Goal: Task Accomplishment & Management: Manage account settings

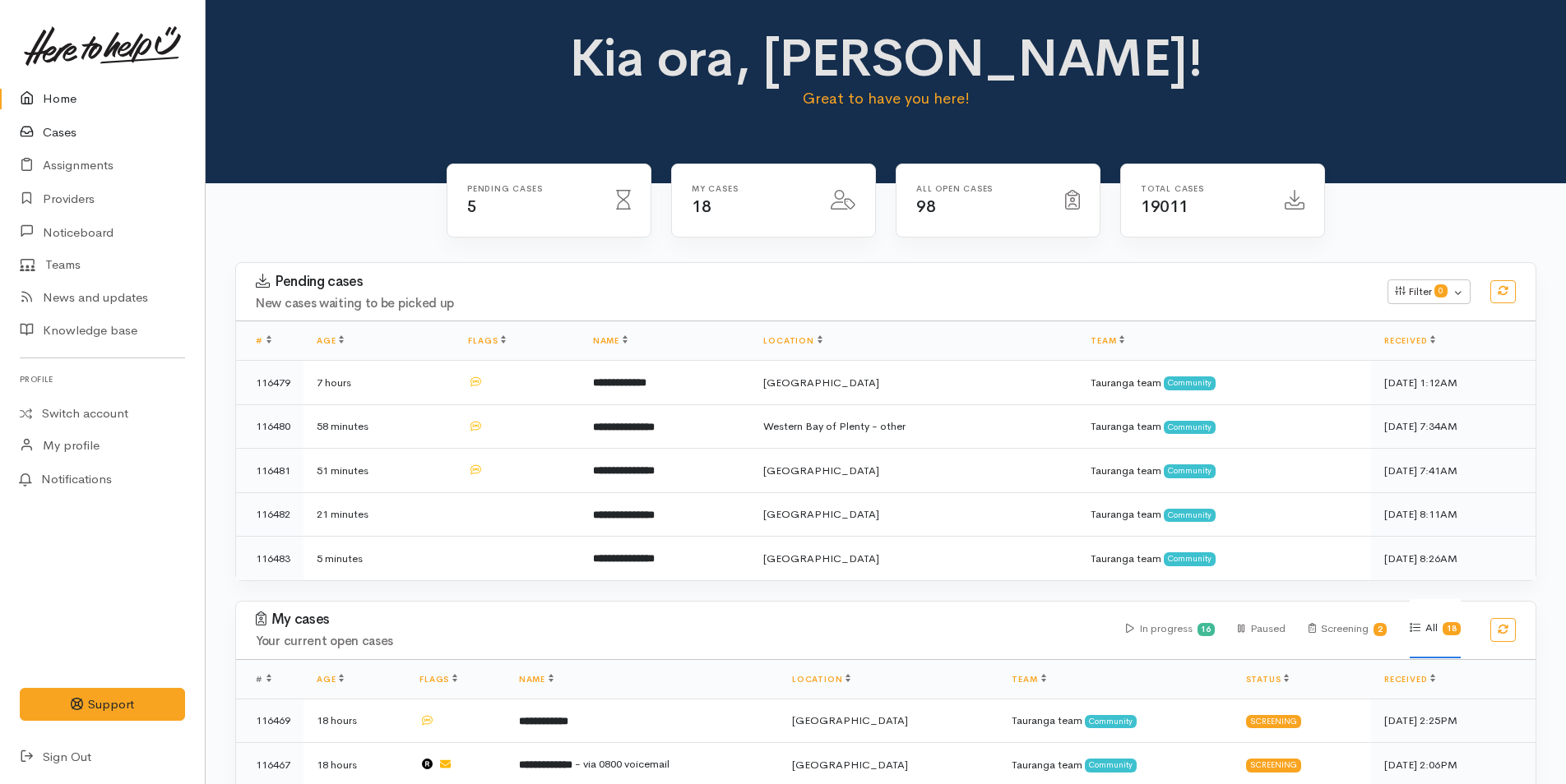
click at [58, 131] on link "Cases" at bounding box center [102, 133] width 205 height 34
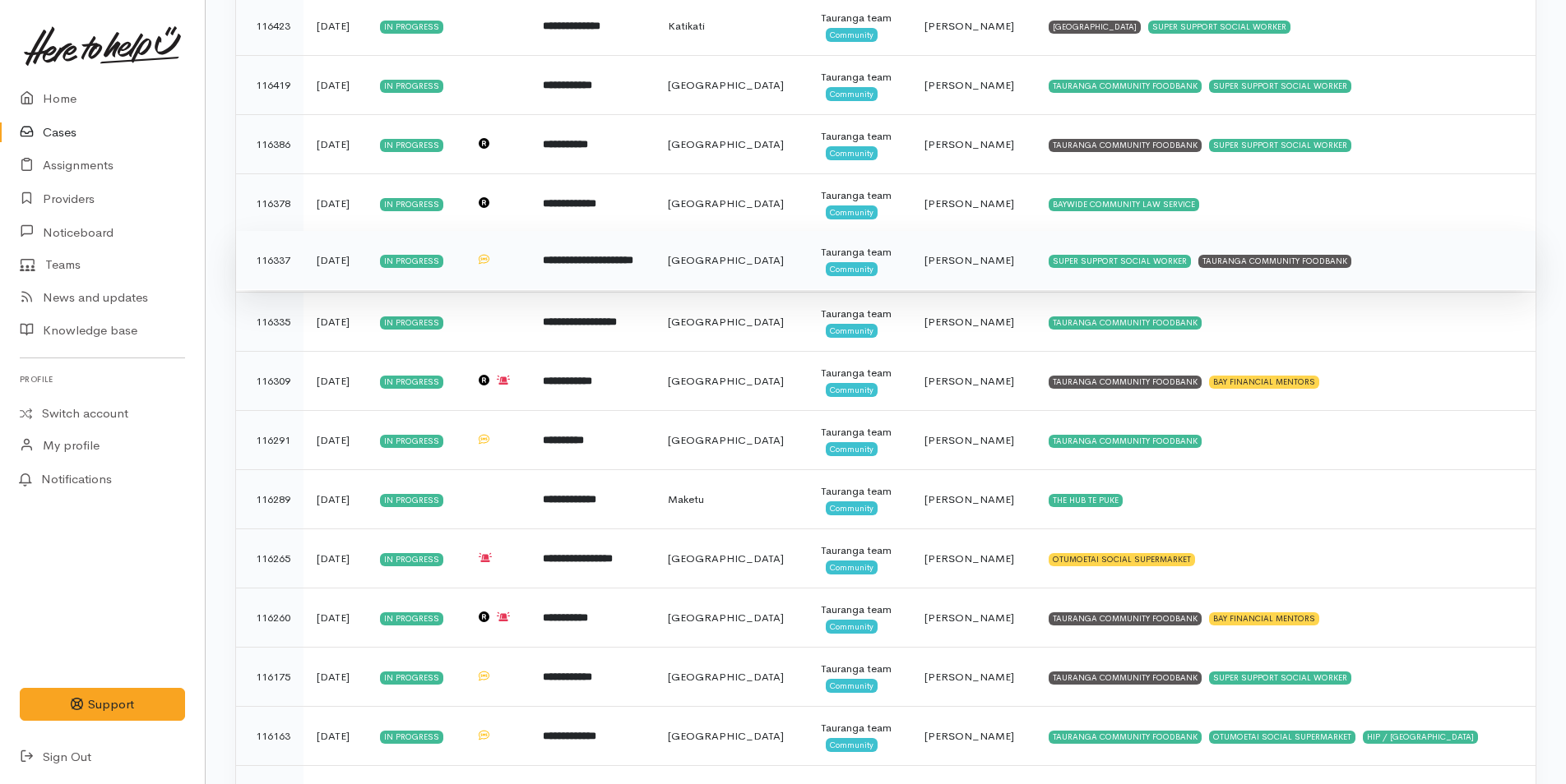
scroll to position [84, 0]
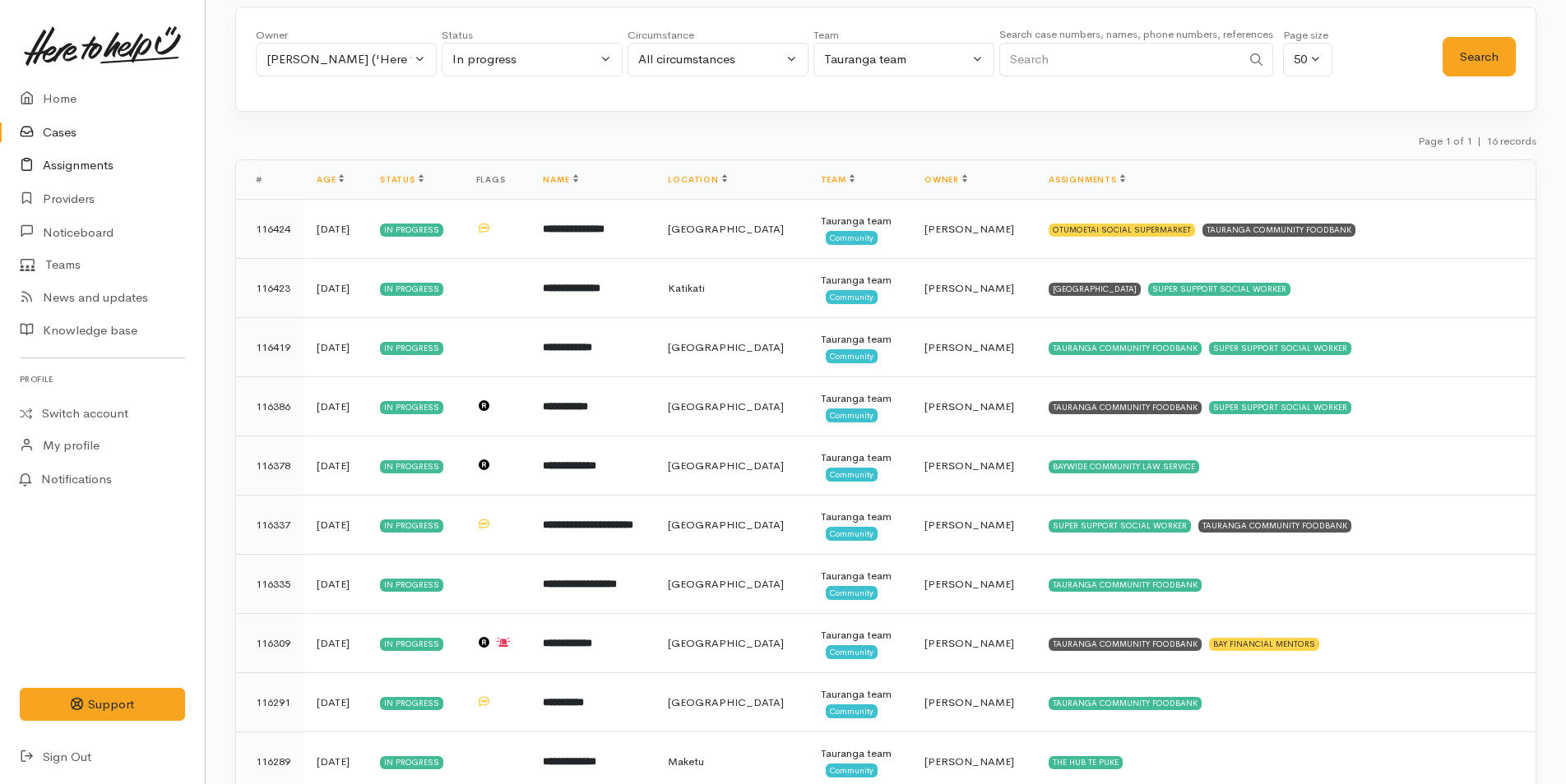
click at [96, 165] on link "Assignments" at bounding box center [102, 165] width 205 height 34
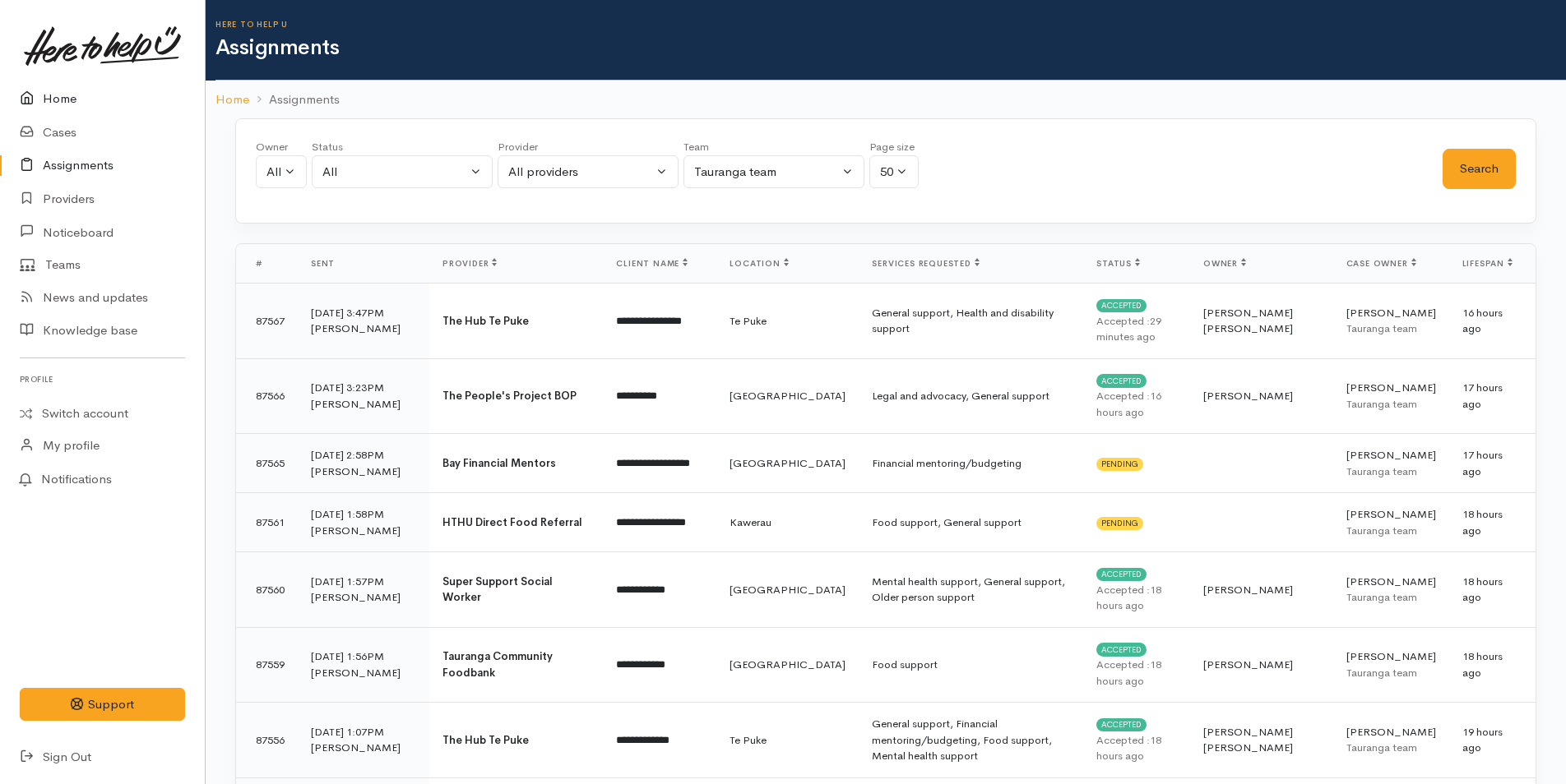
click at [66, 101] on link "Home" at bounding box center [102, 99] width 205 height 34
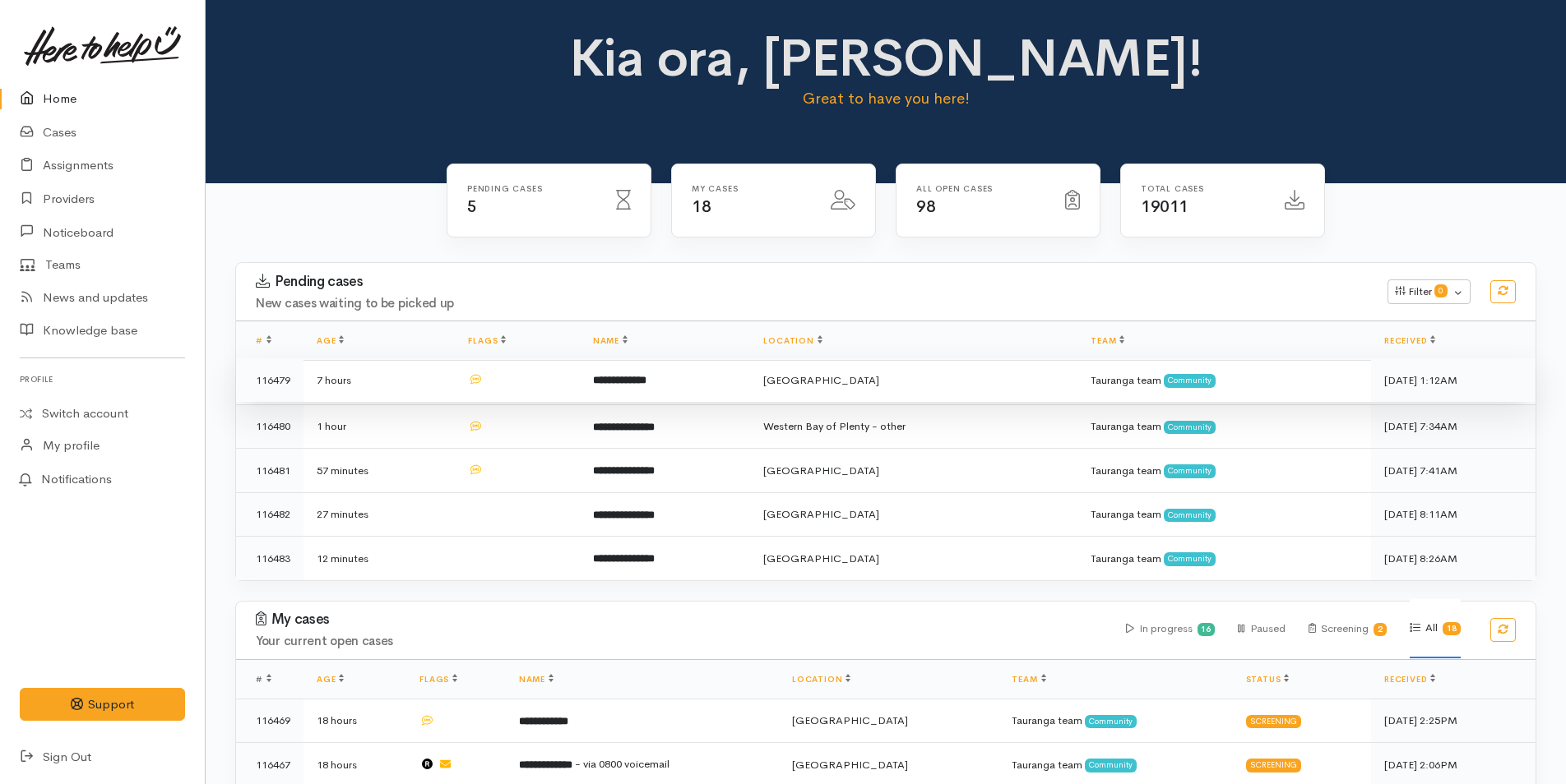
click at [605, 376] on b "**********" at bounding box center [620, 380] width 54 height 11
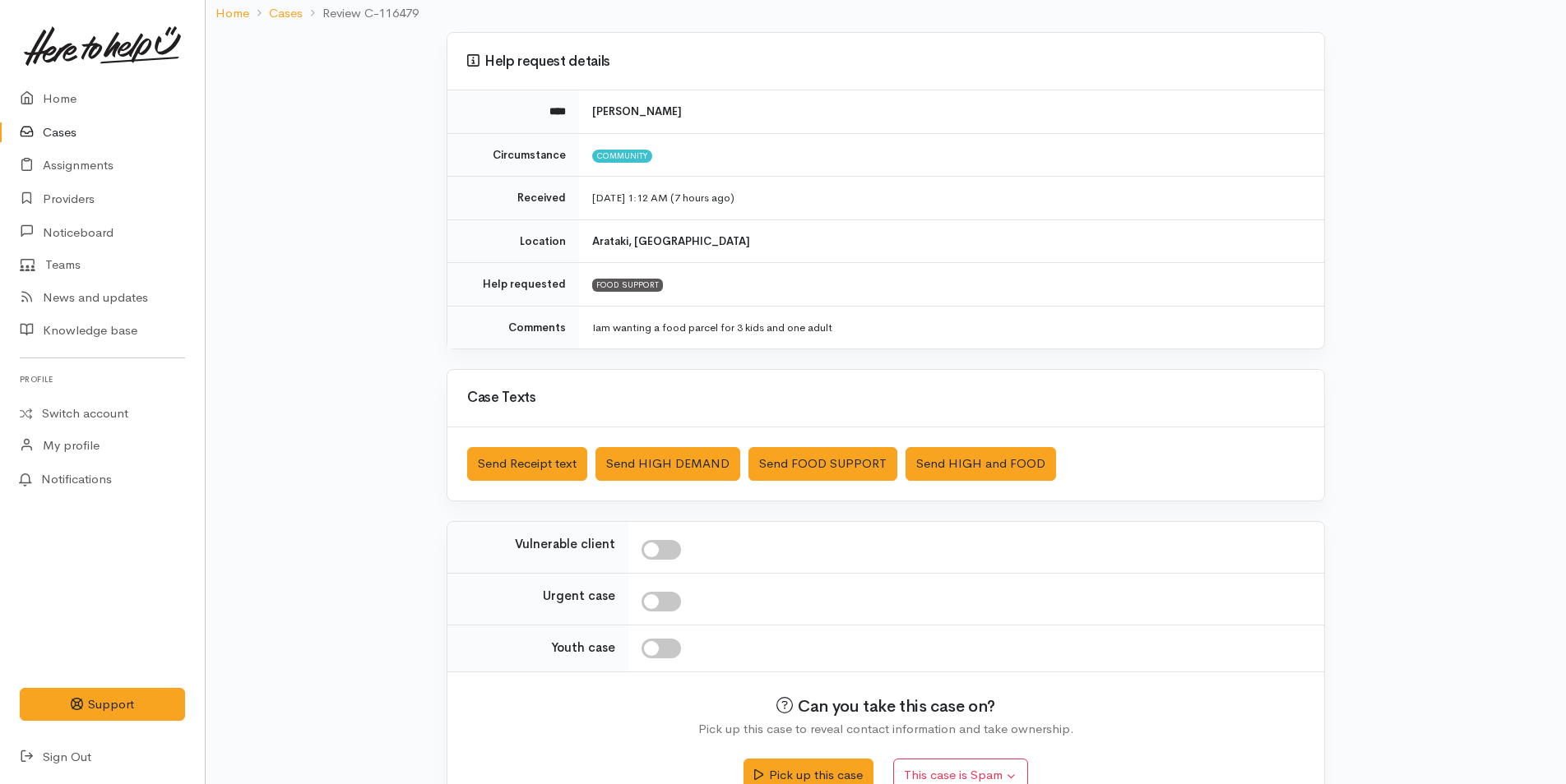
scroll to position [149, 0]
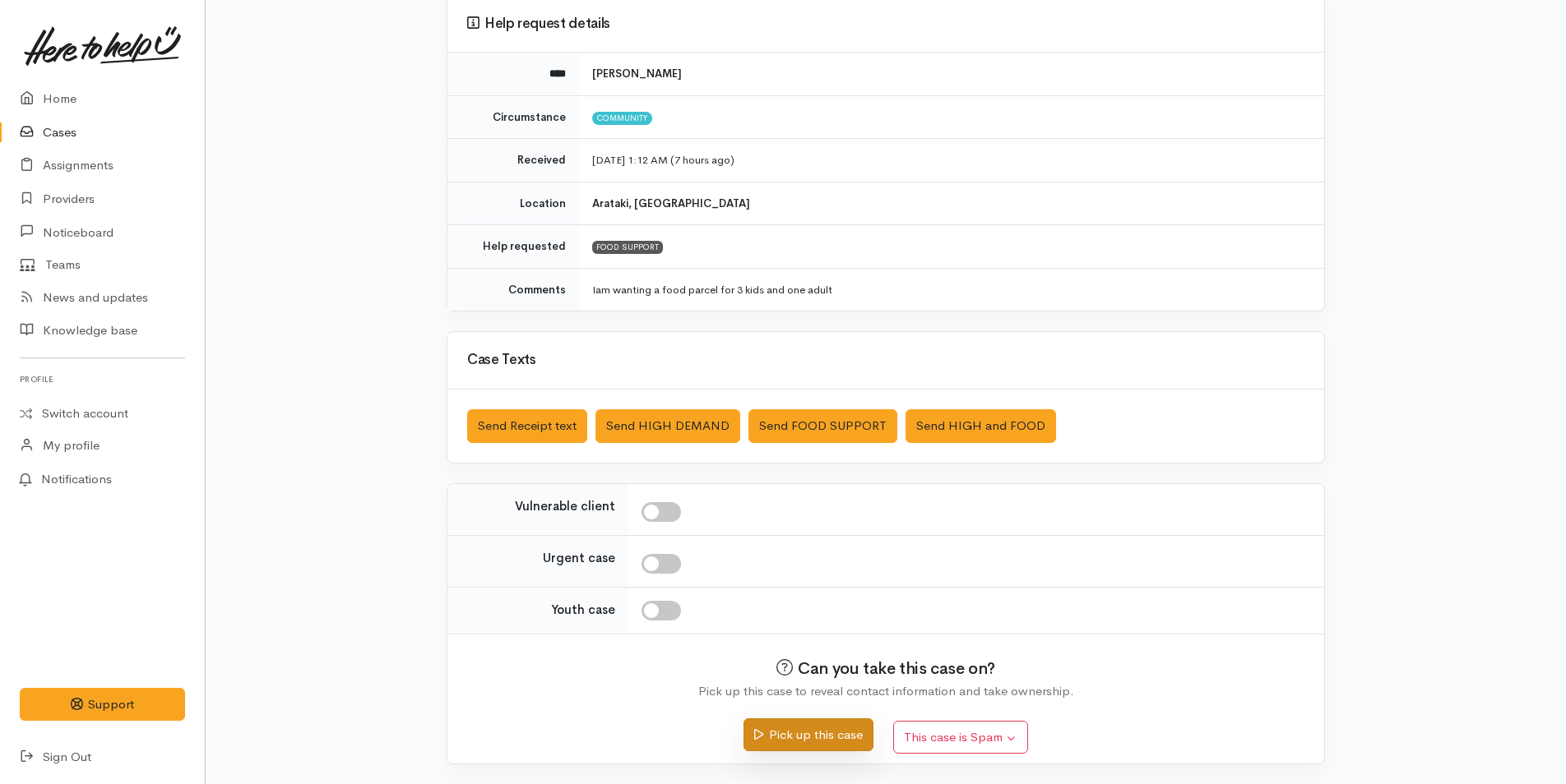
click at [794, 730] on button "Pick up this case" at bounding box center [808, 736] width 129 height 34
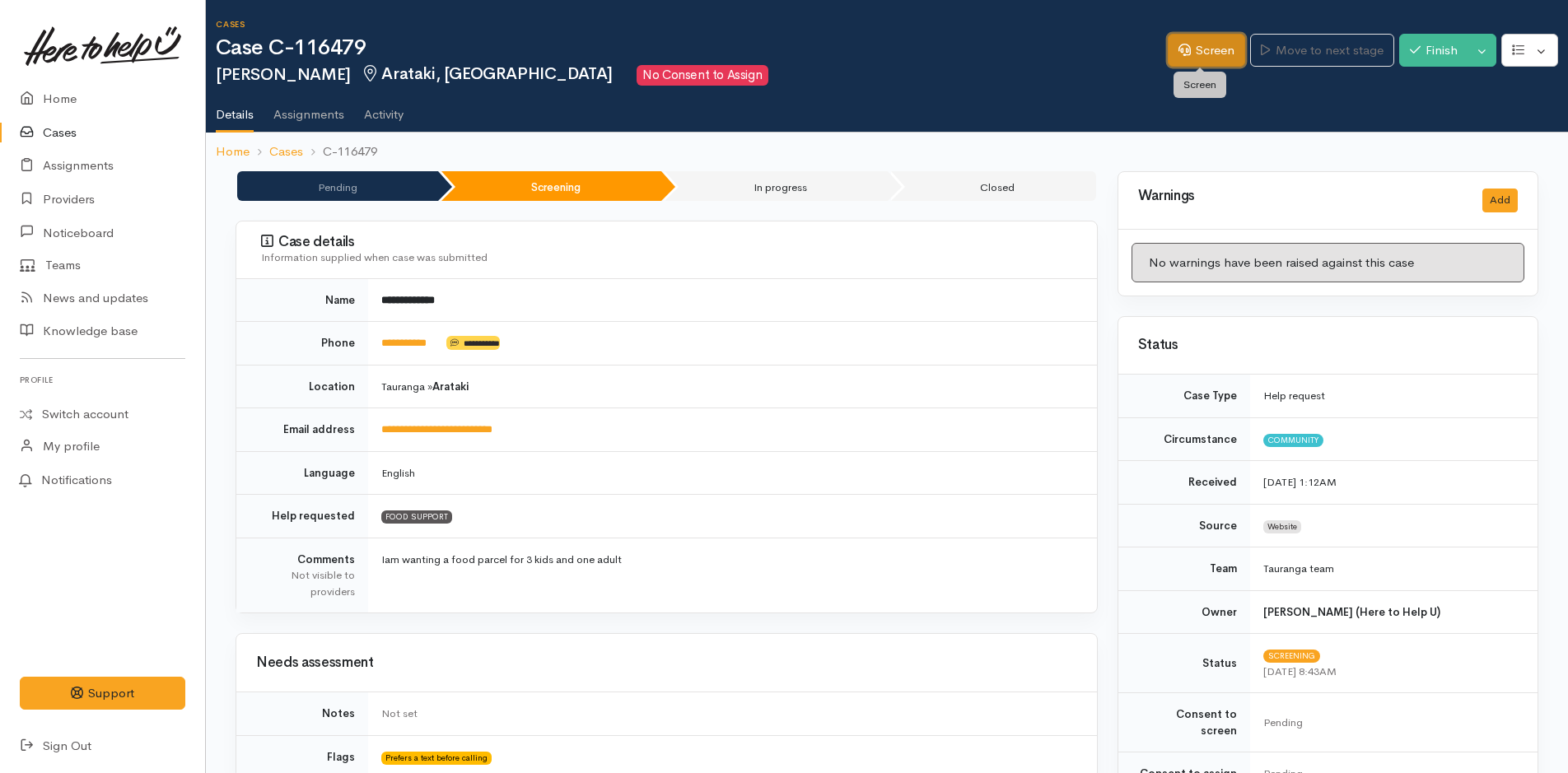
click at [1198, 55] on link "Screen" at bounding box center [1206, 51] width 77 height 34
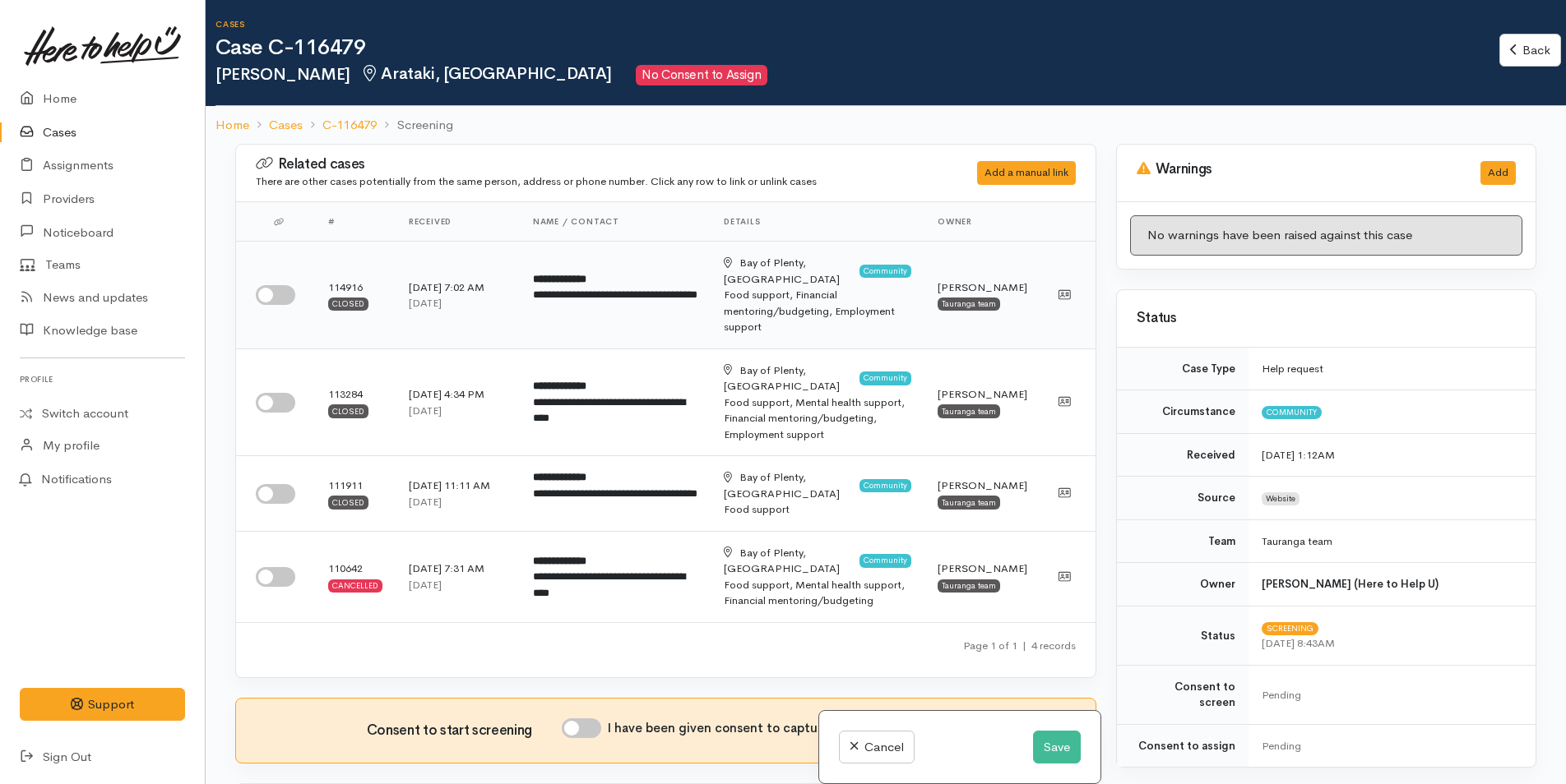
click at [280, 289] on input "checkbox" at bounding box center [275, 295] width 39 height 20
checkbox input "true"
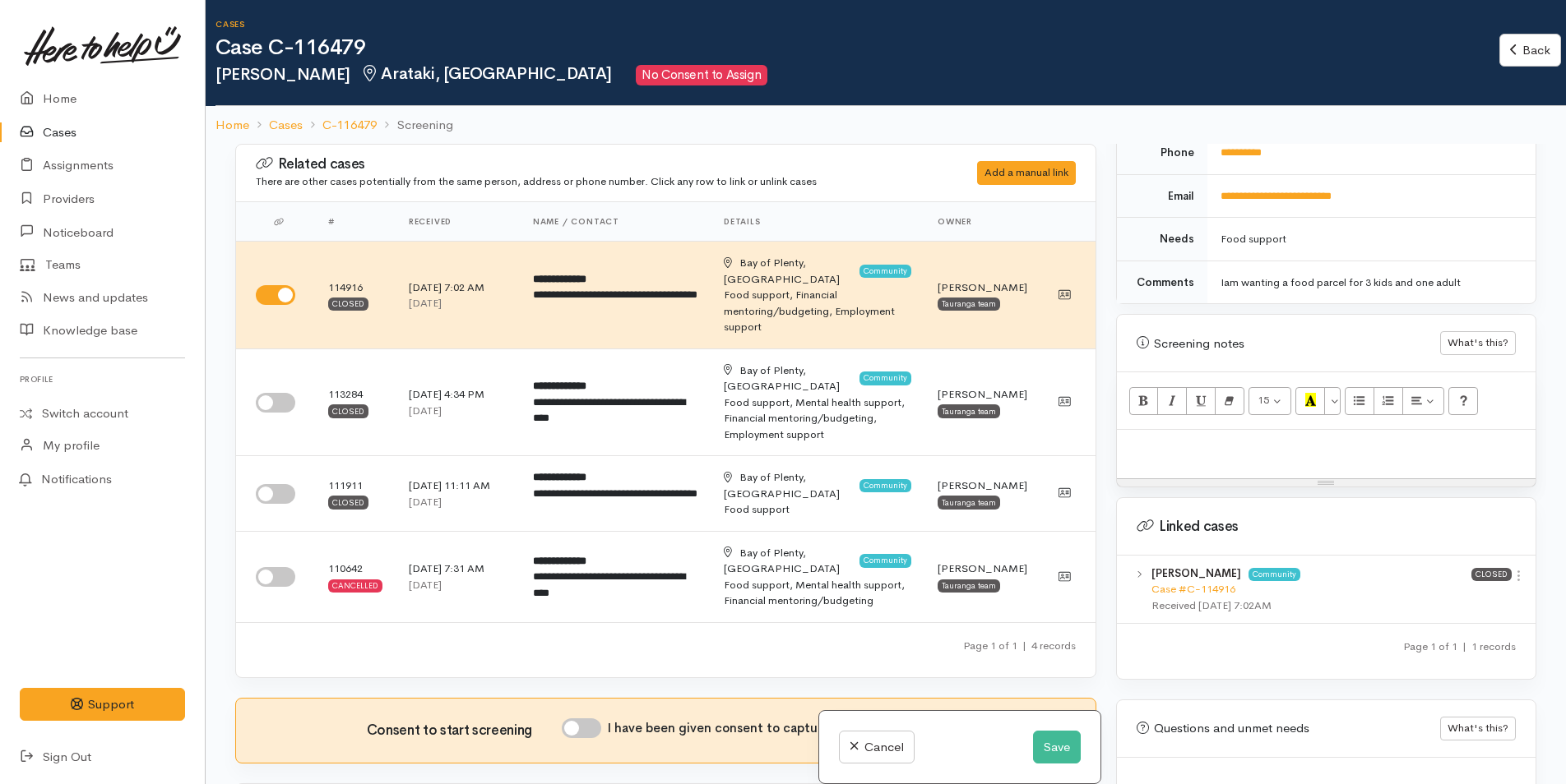
scroll to position [861, 0]
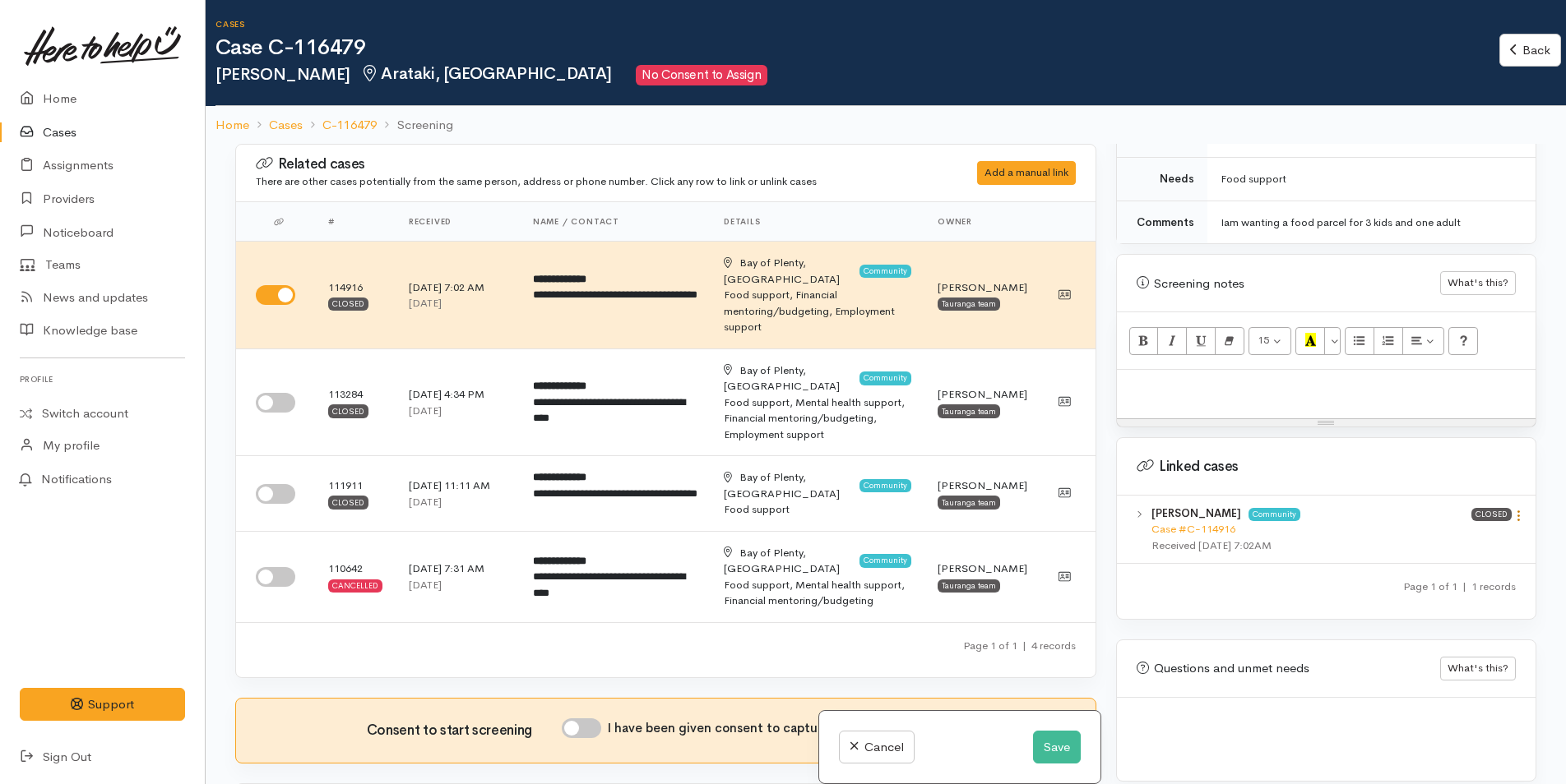
click at [1513, 509] on icon at bounding box center [1519, 516] width 14 height 14
click at [1450, 535] on link "View case" at bounding box center [1460, 548] width 130 height 26
click at [1266, 378] on p at bounding box center [1326, 387] width 402 height 19
paste div
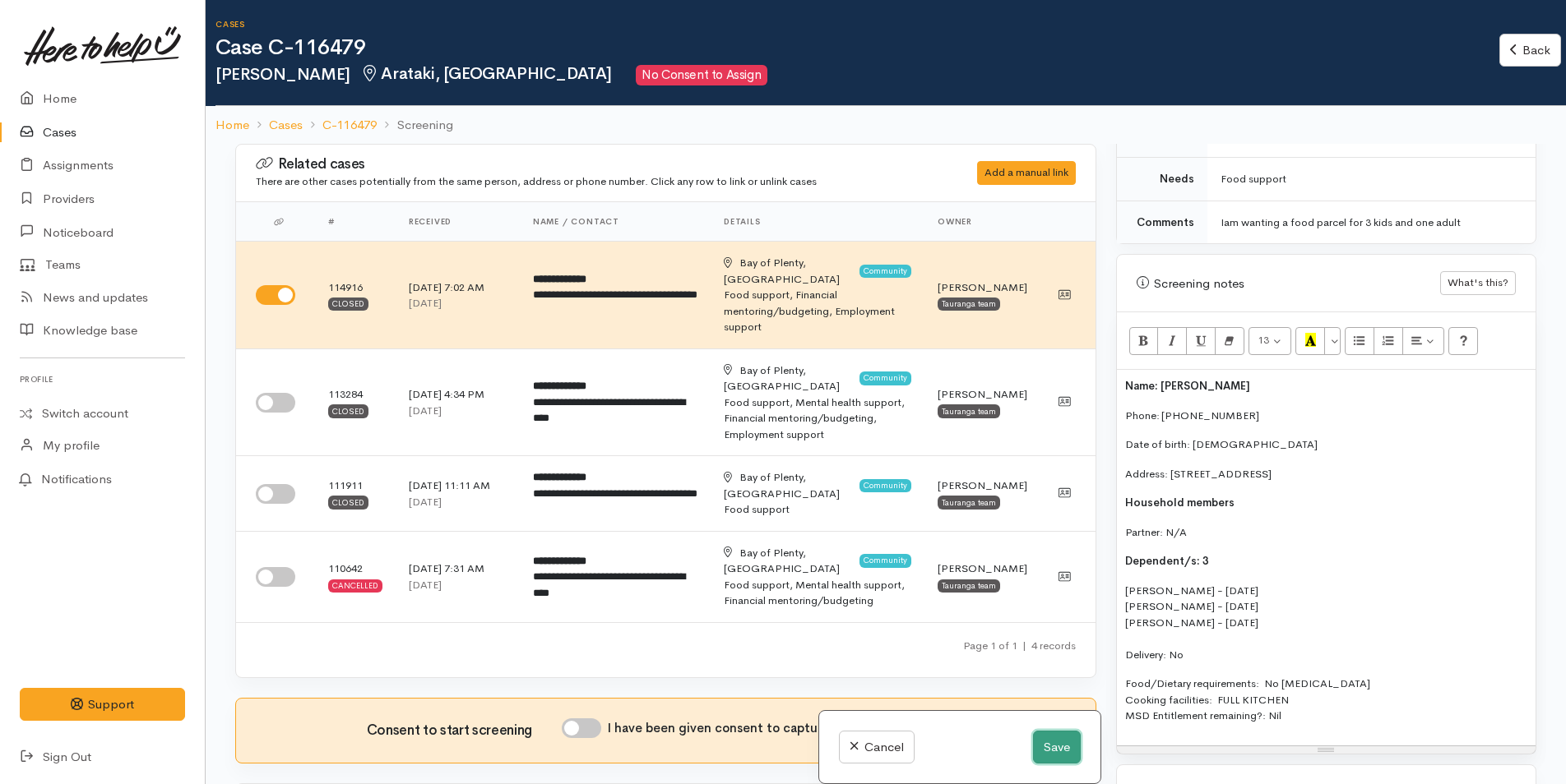
click at [1069, 751] on button "Save" at bounding box center [1056, 747] width 47 height 34
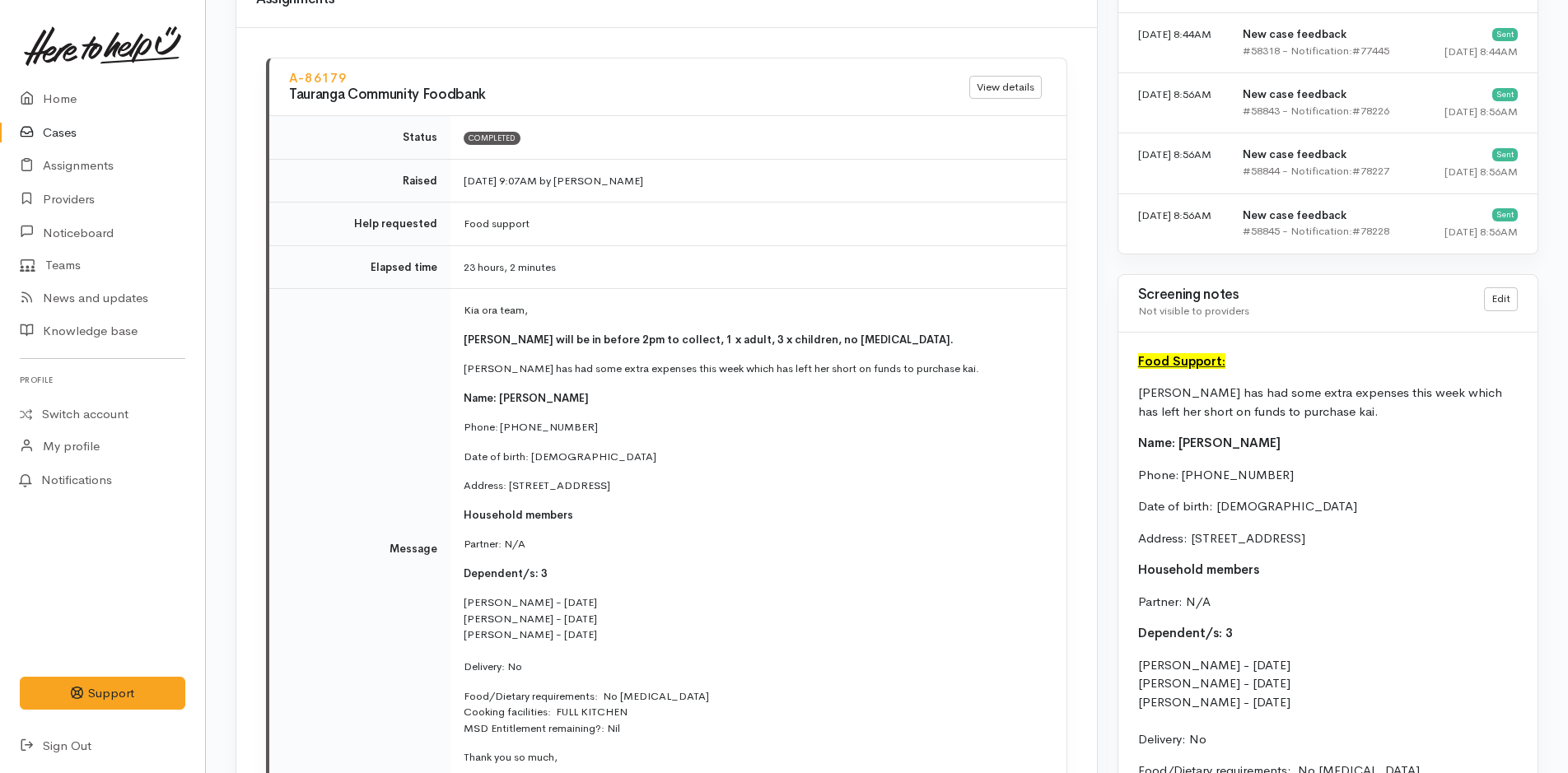
scroll to position [1648, 0]
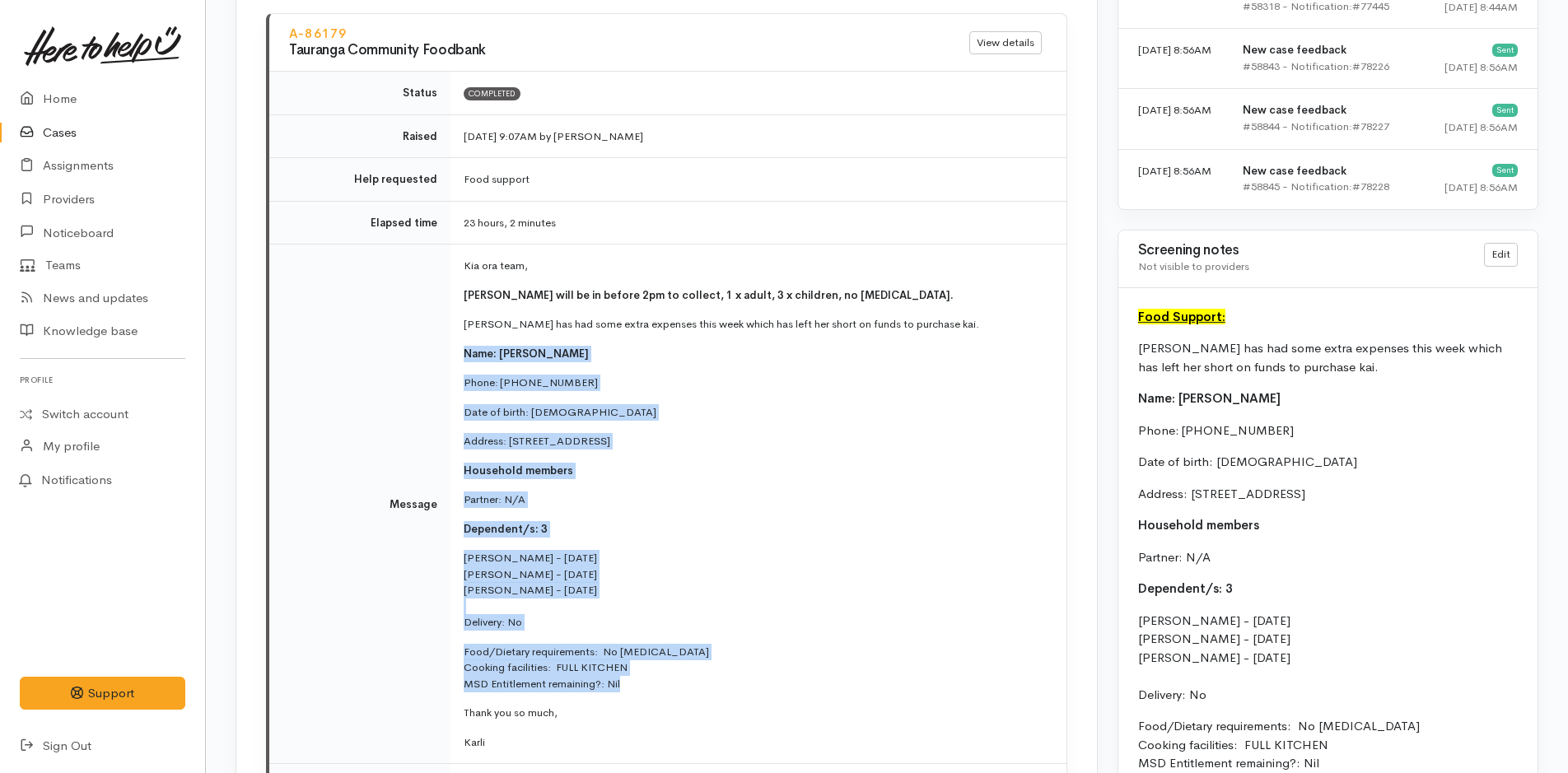
drag, startPoint x: 641, startPoint y: 674, endPoint x: 462, endPoint y: 333, distance: 385.1
click at [462, 333] on td "Kia ora team, [PERSON_NAME] will be in before 2pm to collect, 1 x adult, 3 x ch…" at bounding box center [758, 504] width 616 height 520
copy td "Name: [PERSON_NAME] Phone: [PHONE_NUMBER] Date of birth: [DEMOGRAPHIC_DATA] Add…"
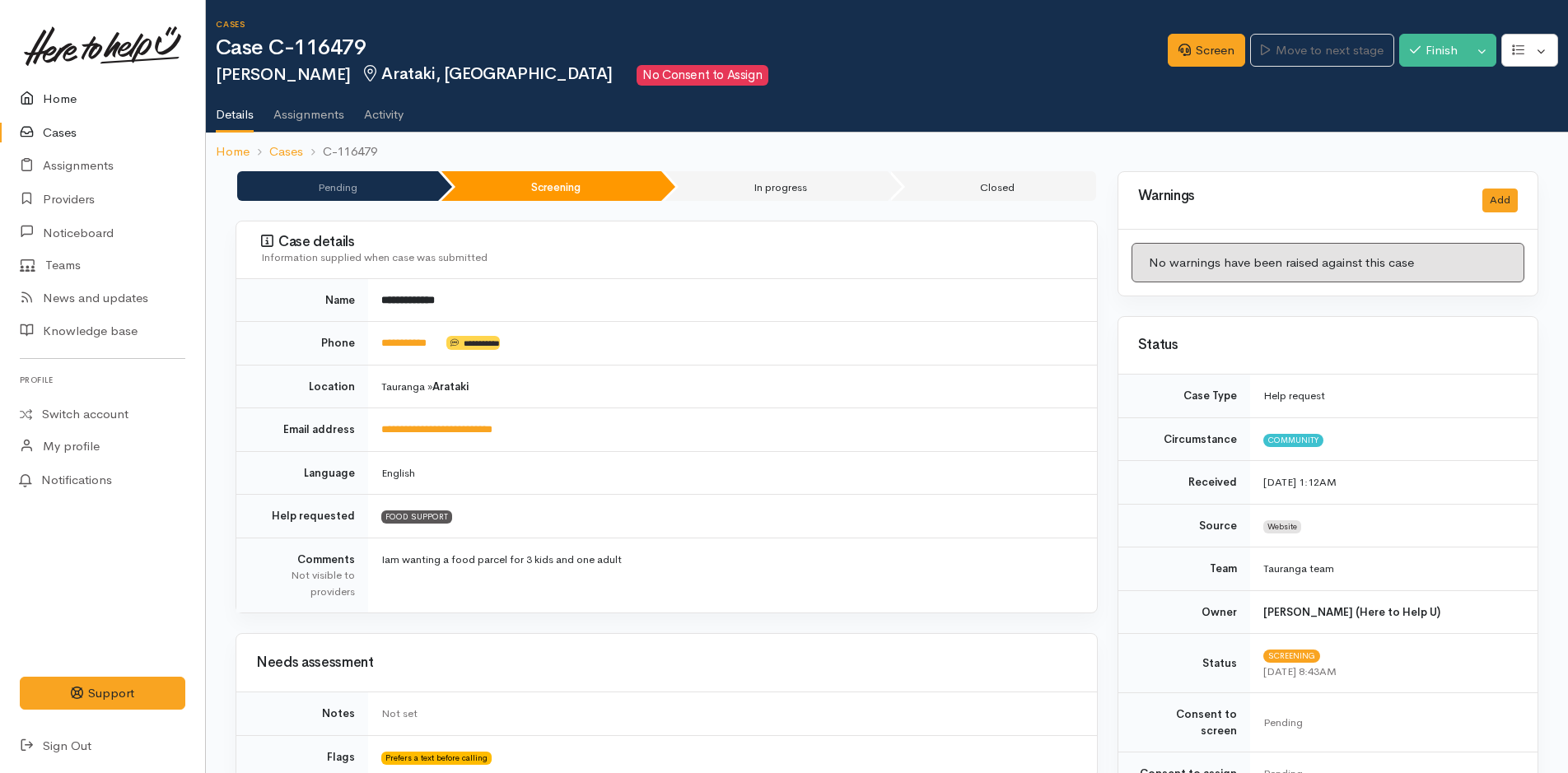
click at [65, 98] on link "Home" at bounding box center [102, 99] width 205 height 34
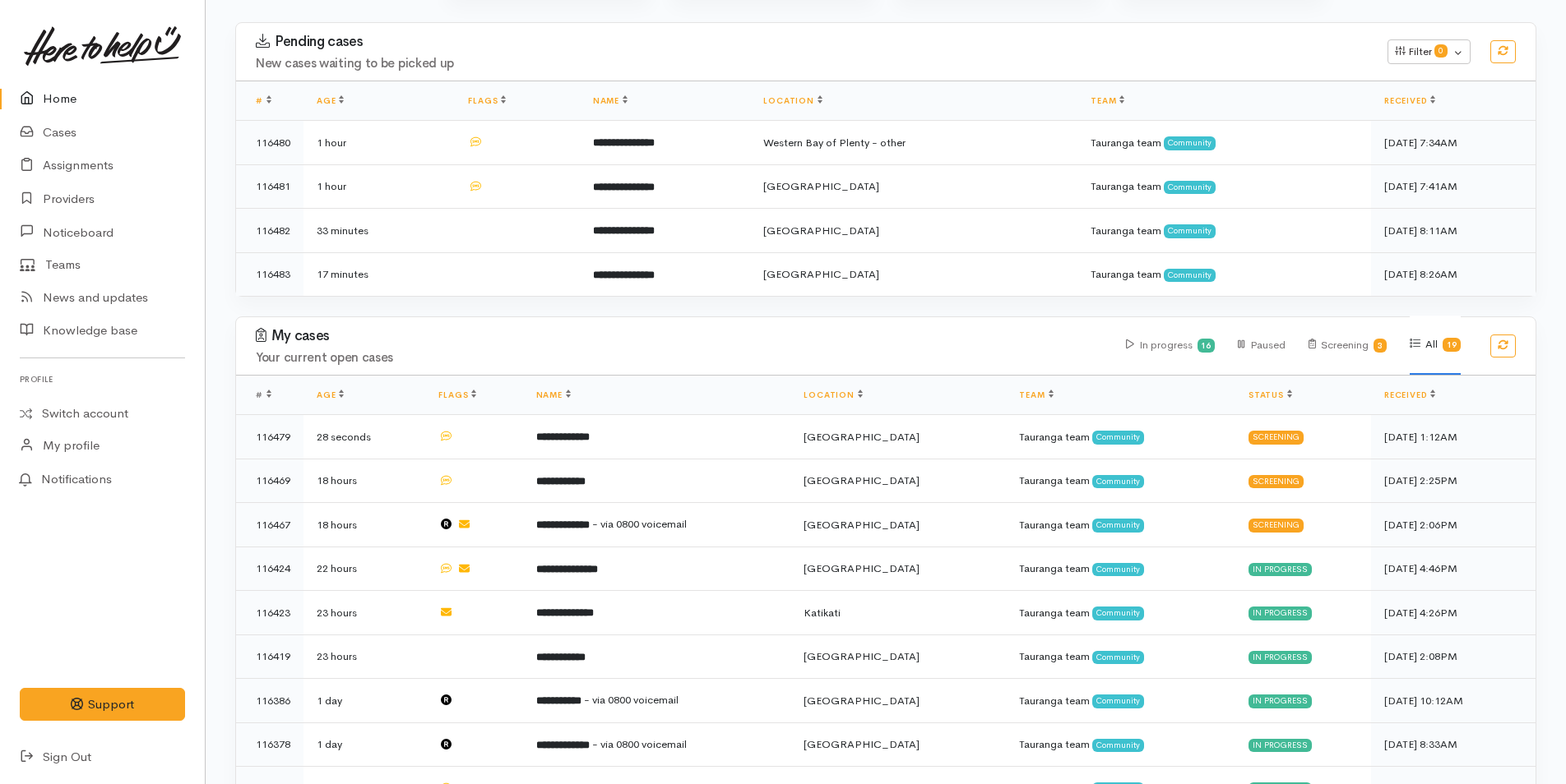
scroll to position [247, 0]
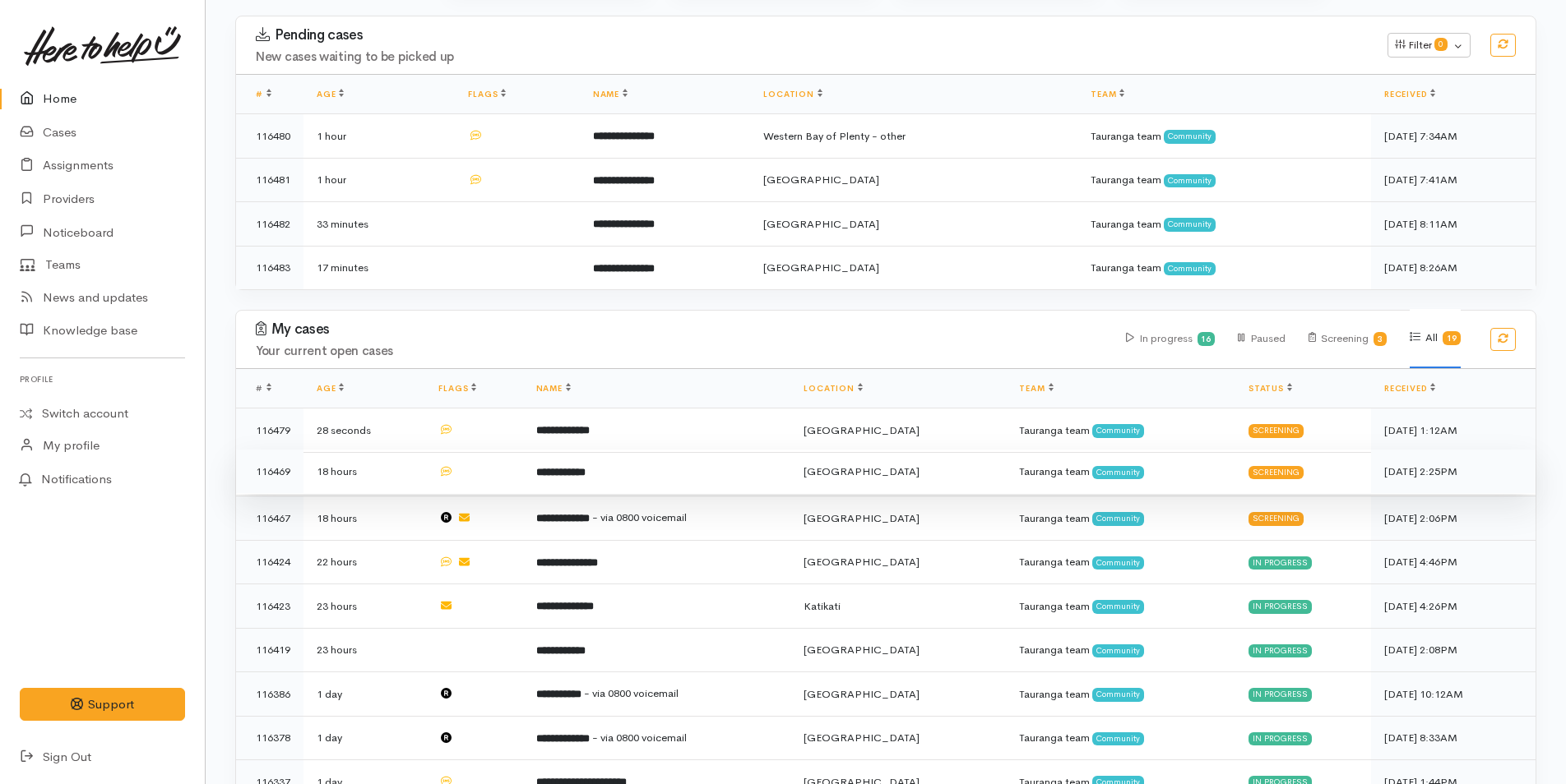
click at [571, 469] on b "**********" at bounding box center [561, 472] width 49 height 11
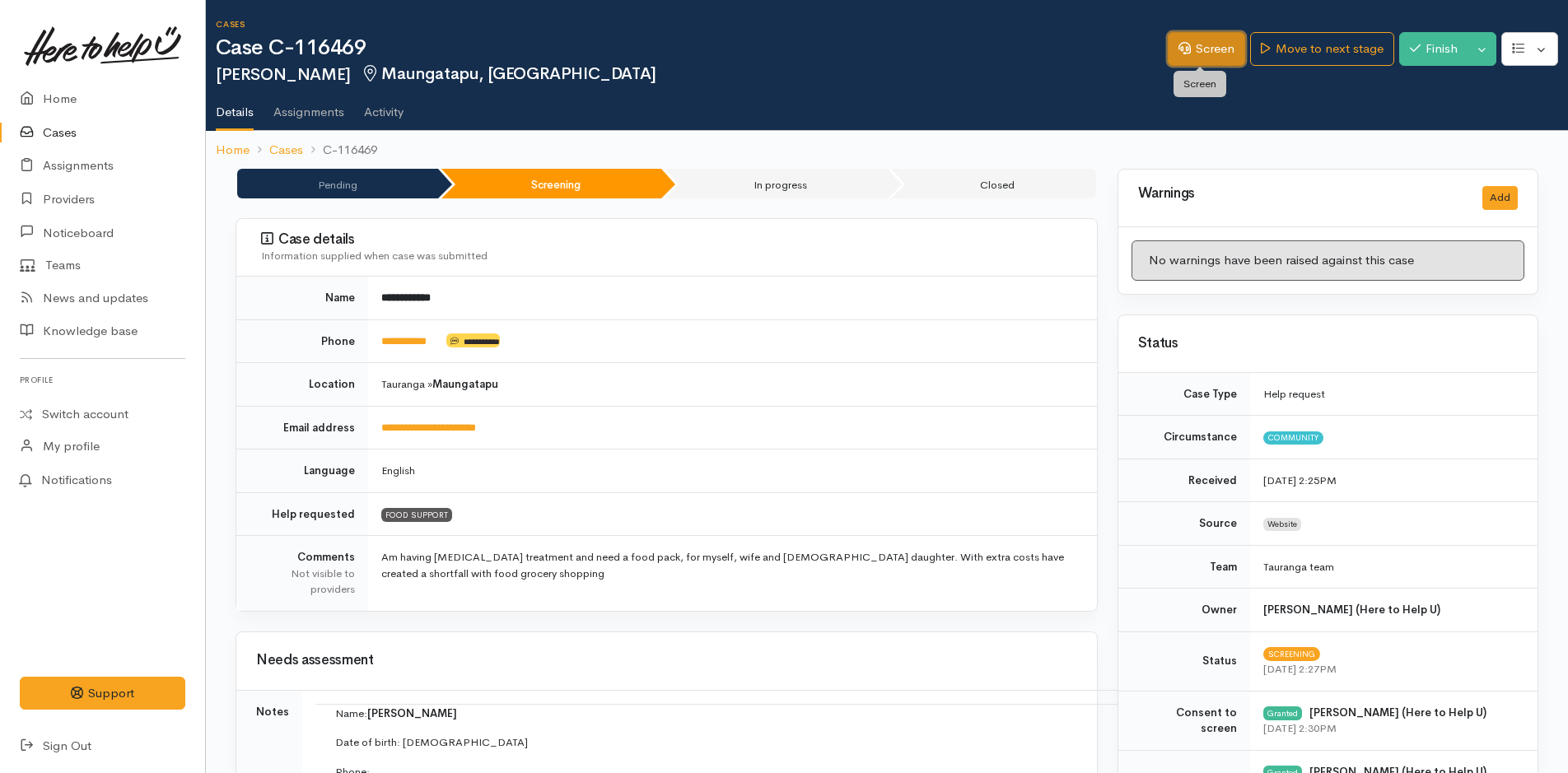
click at [1207, 46] on link "Screen" at bounding box center [1206, 49] width 77 height 34
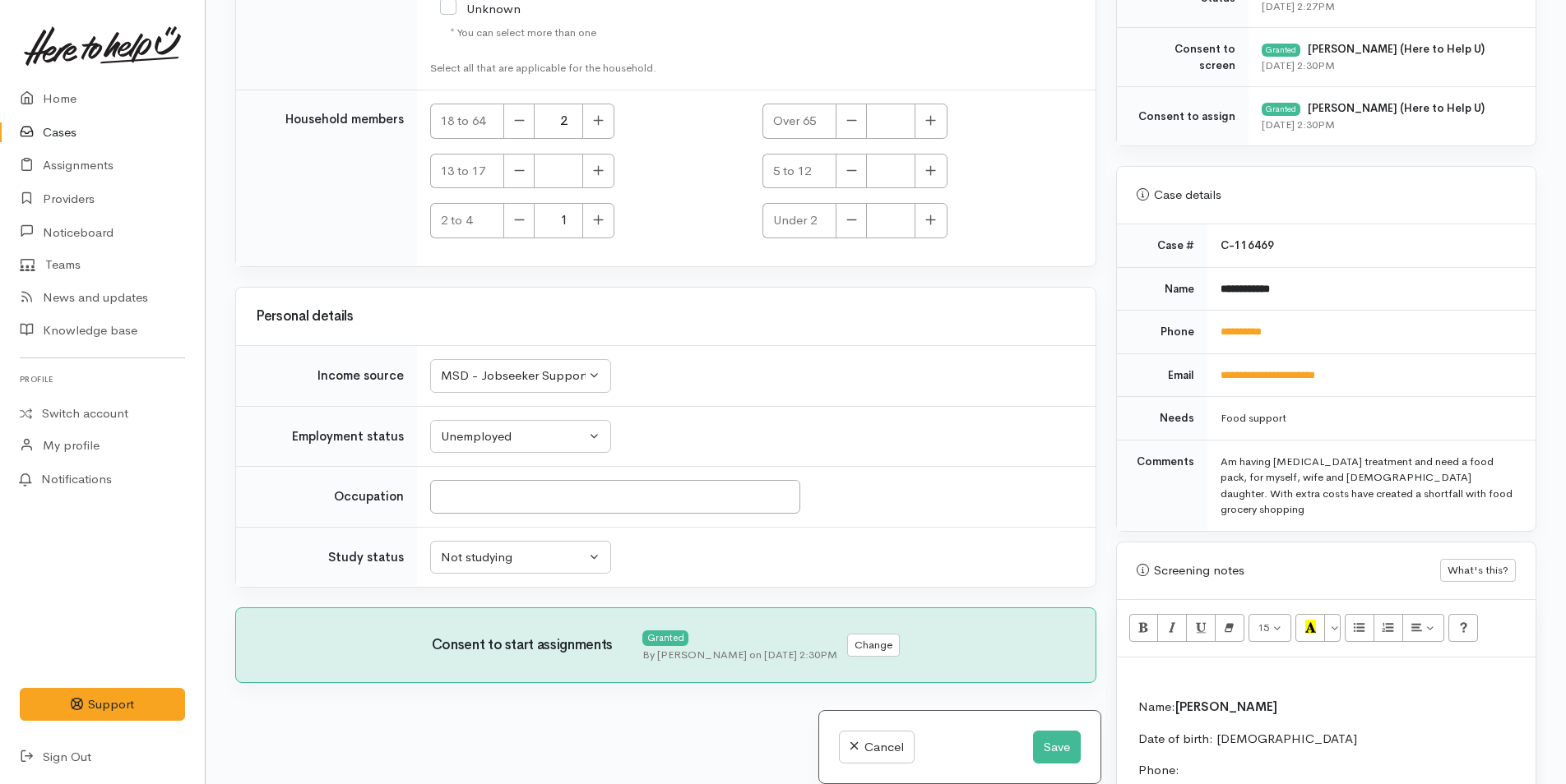
scroll to position [822, 0]
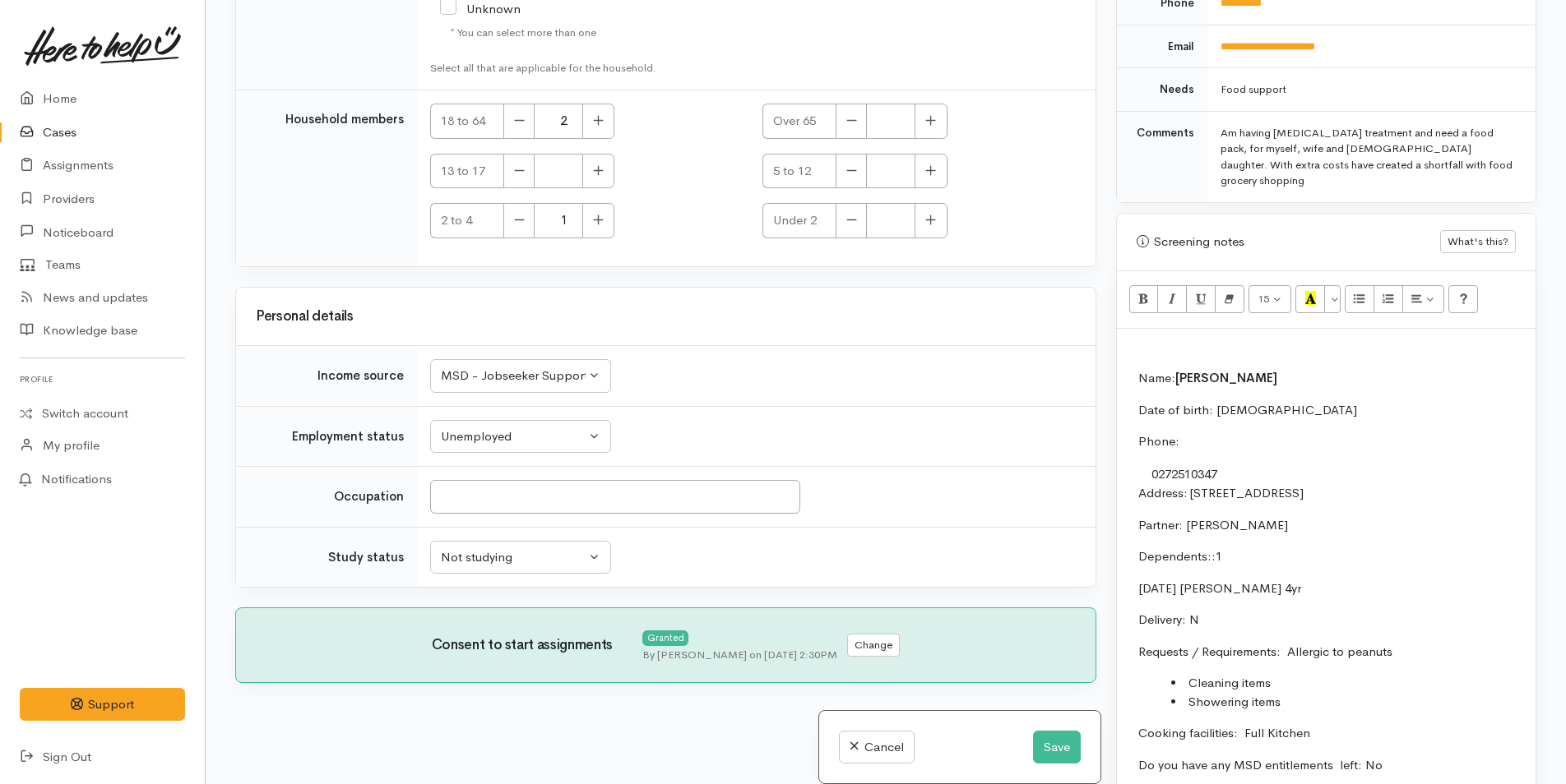
click at [1141, 337] on p at bounding box center [1326, 346] width 402 height 19
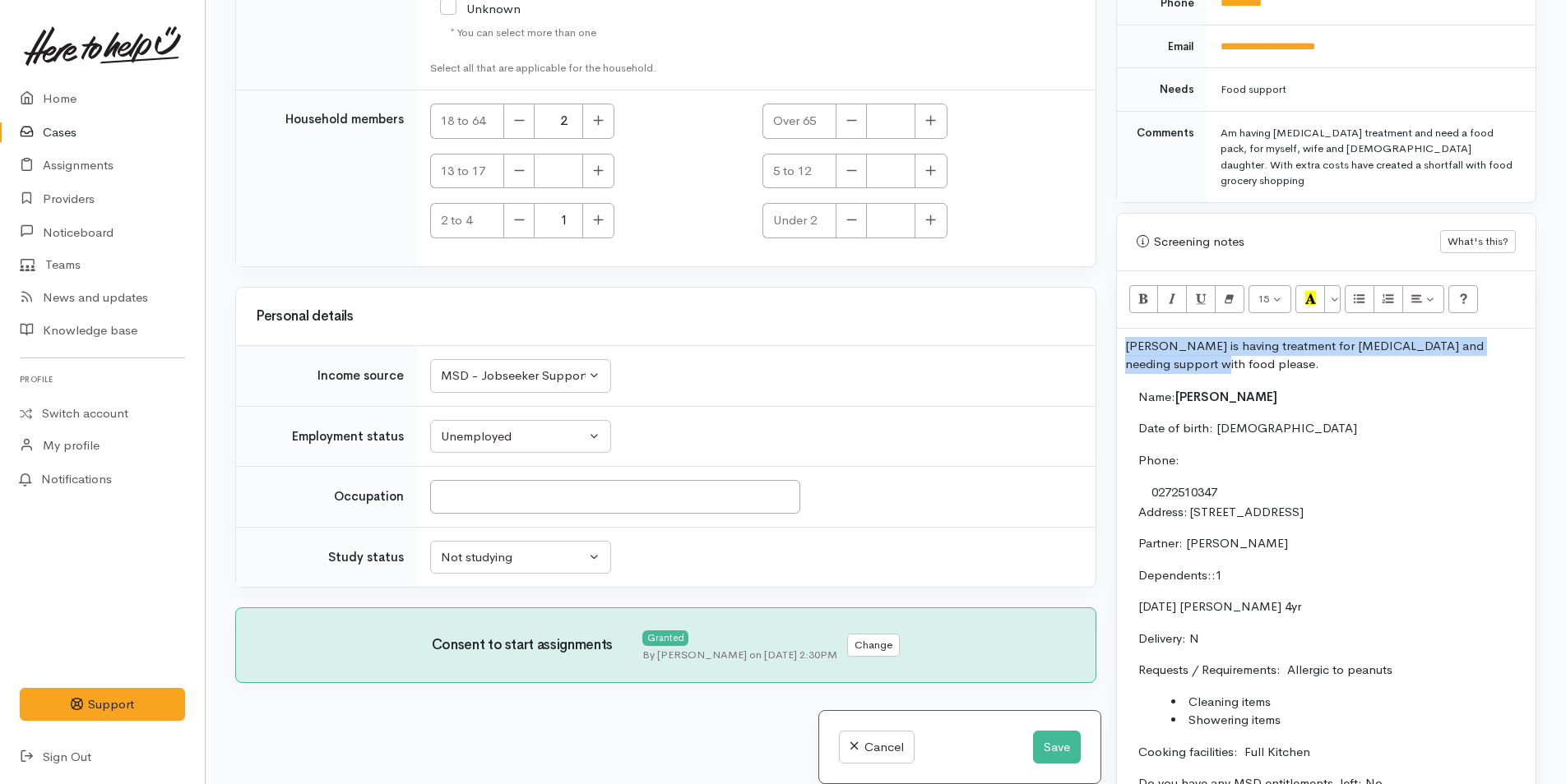
drag, startPoint x: 1183, startPoint y: 351, endPoint x: 1115, endPoint y: 333, distance: 70.3
click at [1116, 333] on div "Screening notes What's this? 15 8 9 10 11 12 14 18 24 36 Background Color Trans…" at bounding box center [1326, 550] width 420 height 675
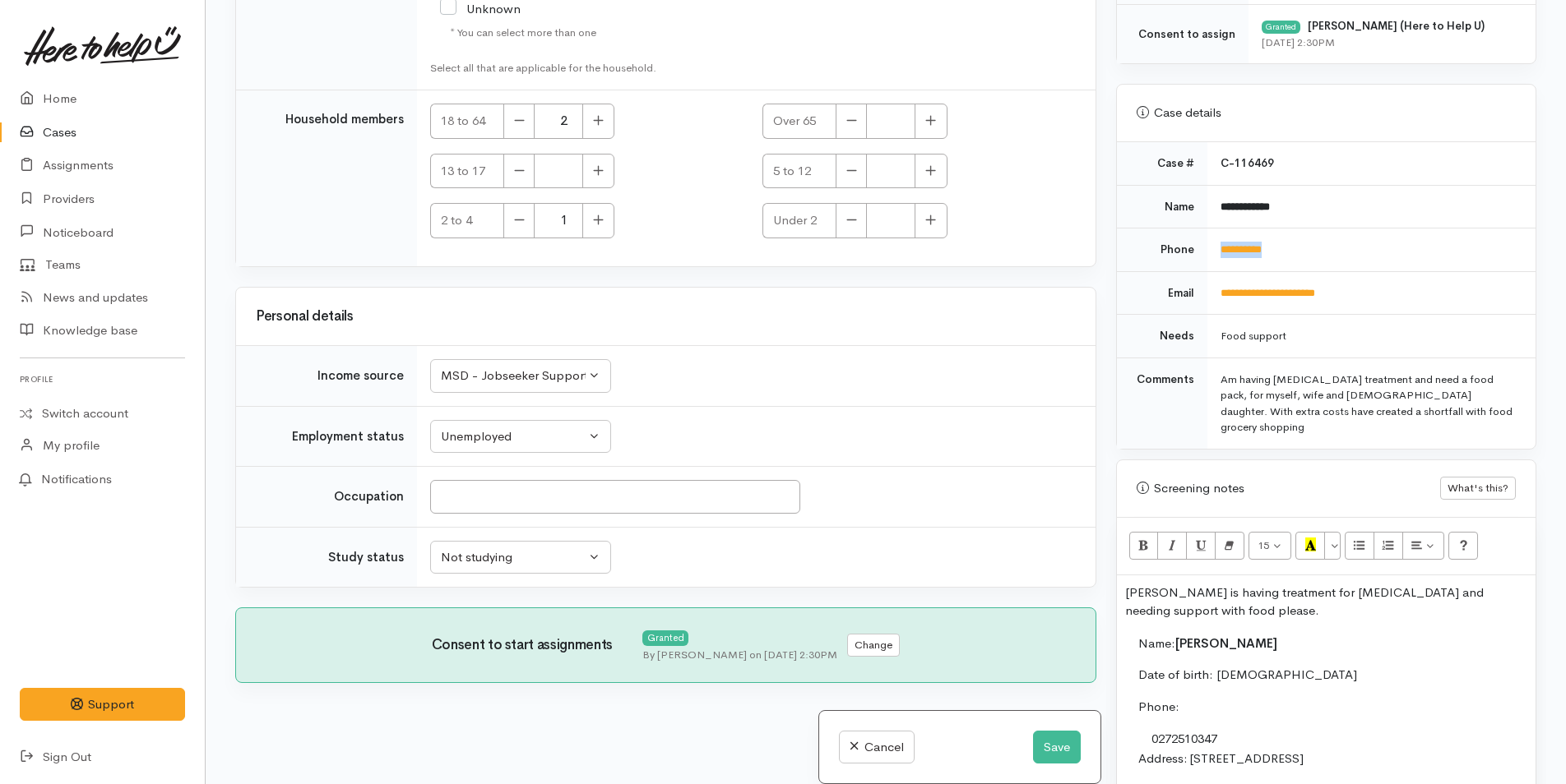
drag, startPoint x: 1340, startPoint y: 248, endPoint x: 1190, endPoint y: 247, distance: 150.0
click at [1190, 247] on tr "**********" at bounding box center [1326, 250] width 419 height 44
copy tr "**********"
drag, startPoint x: 1189, startPoint y: 593, endPoint x: 1105, endPoint y: 568, distance: 87.6
click at [1105, 568] on div "Related cases There are other cases potentially from the same person, address o…" at bounding box center [885, 392] width 1321 height 784
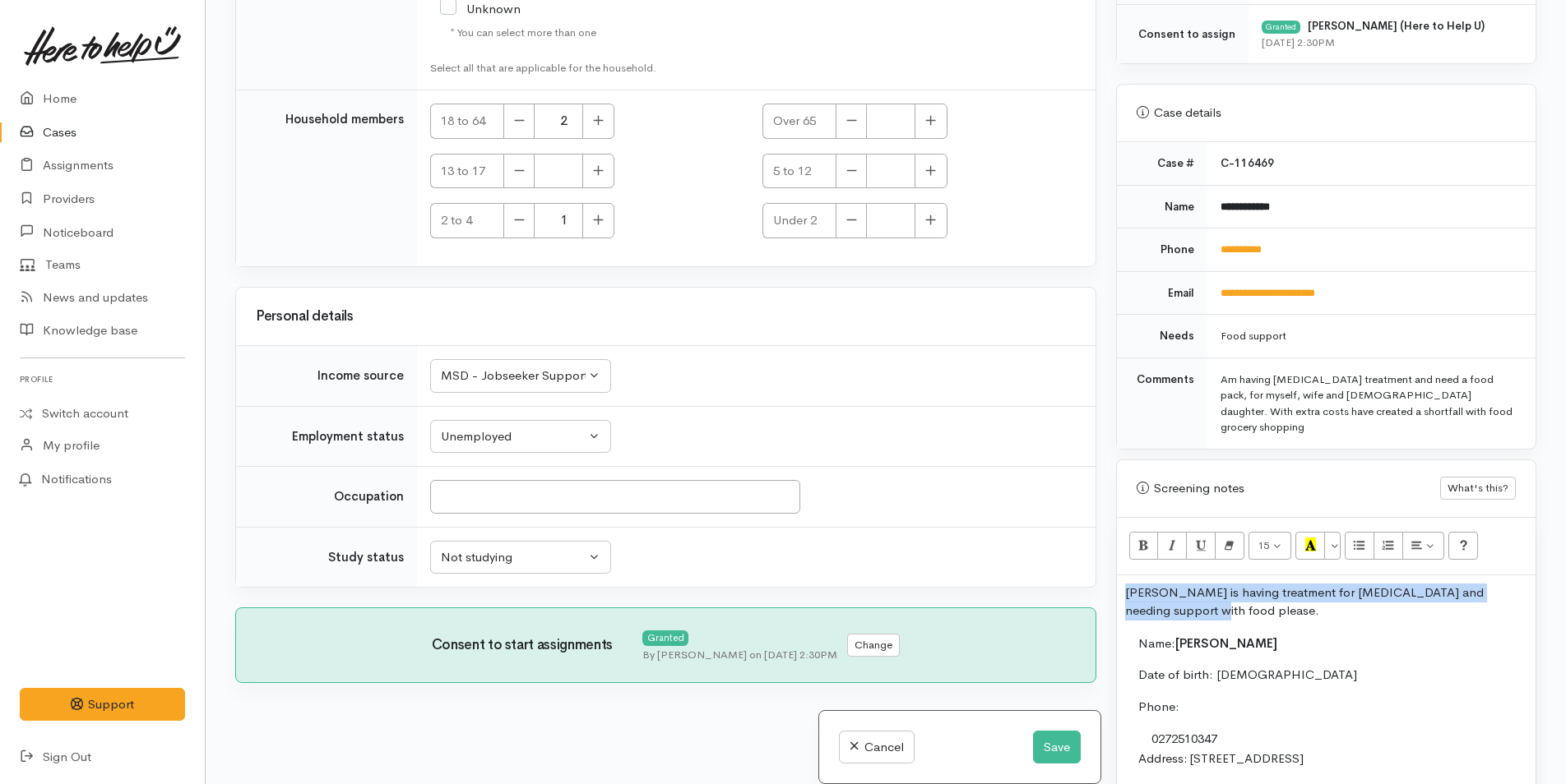
copy p "Wayne is having treatment for cancer and needing support with food please."
click at [1062, 751] on button "Save" at bounding box center [1056, 747] width 47 height 34
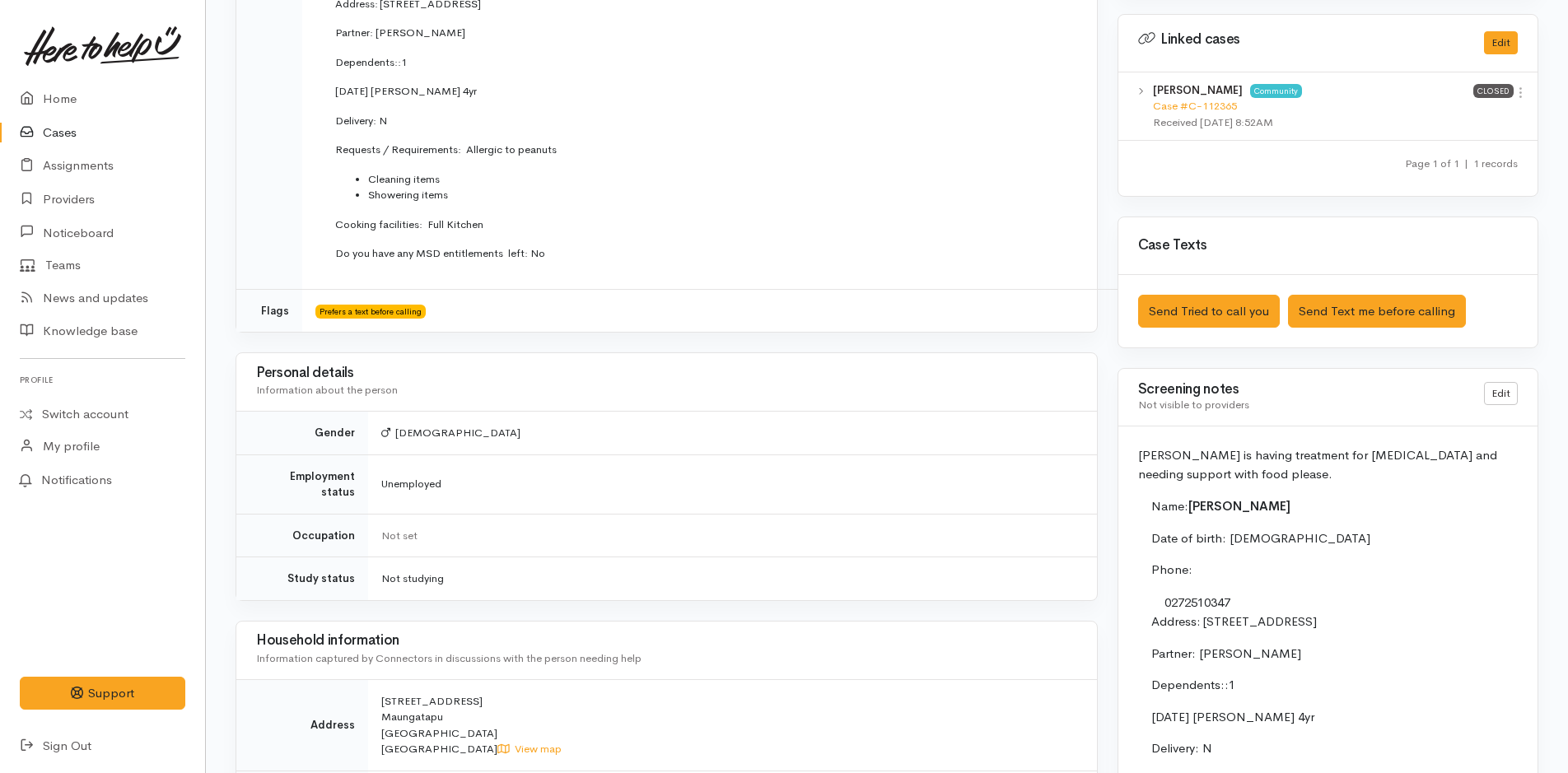
scroll to position [906, 0]
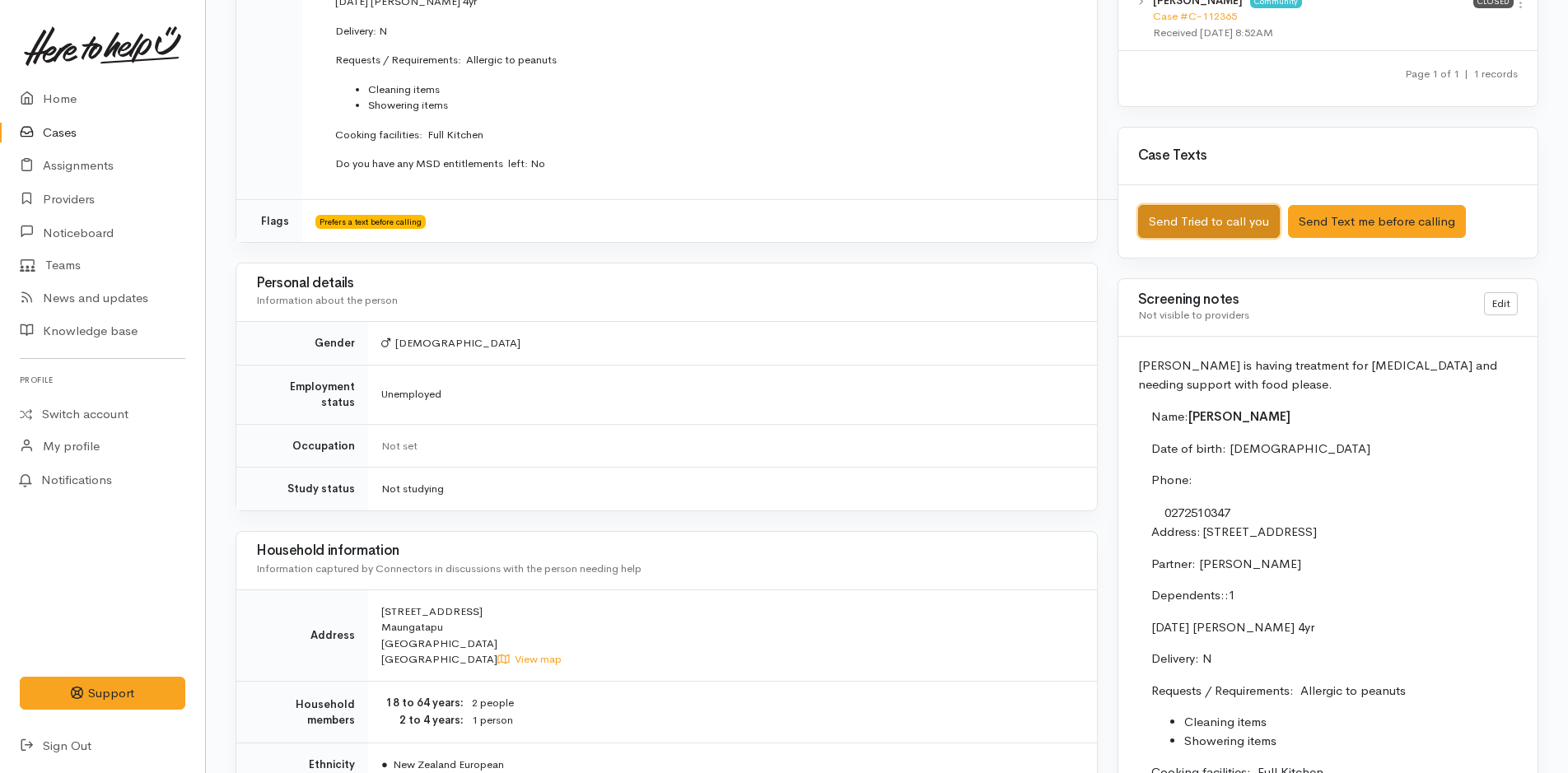
click at [1203, 215] on button "Send Tried to call you" at bounding box center [1209, 222] width 141 height 34
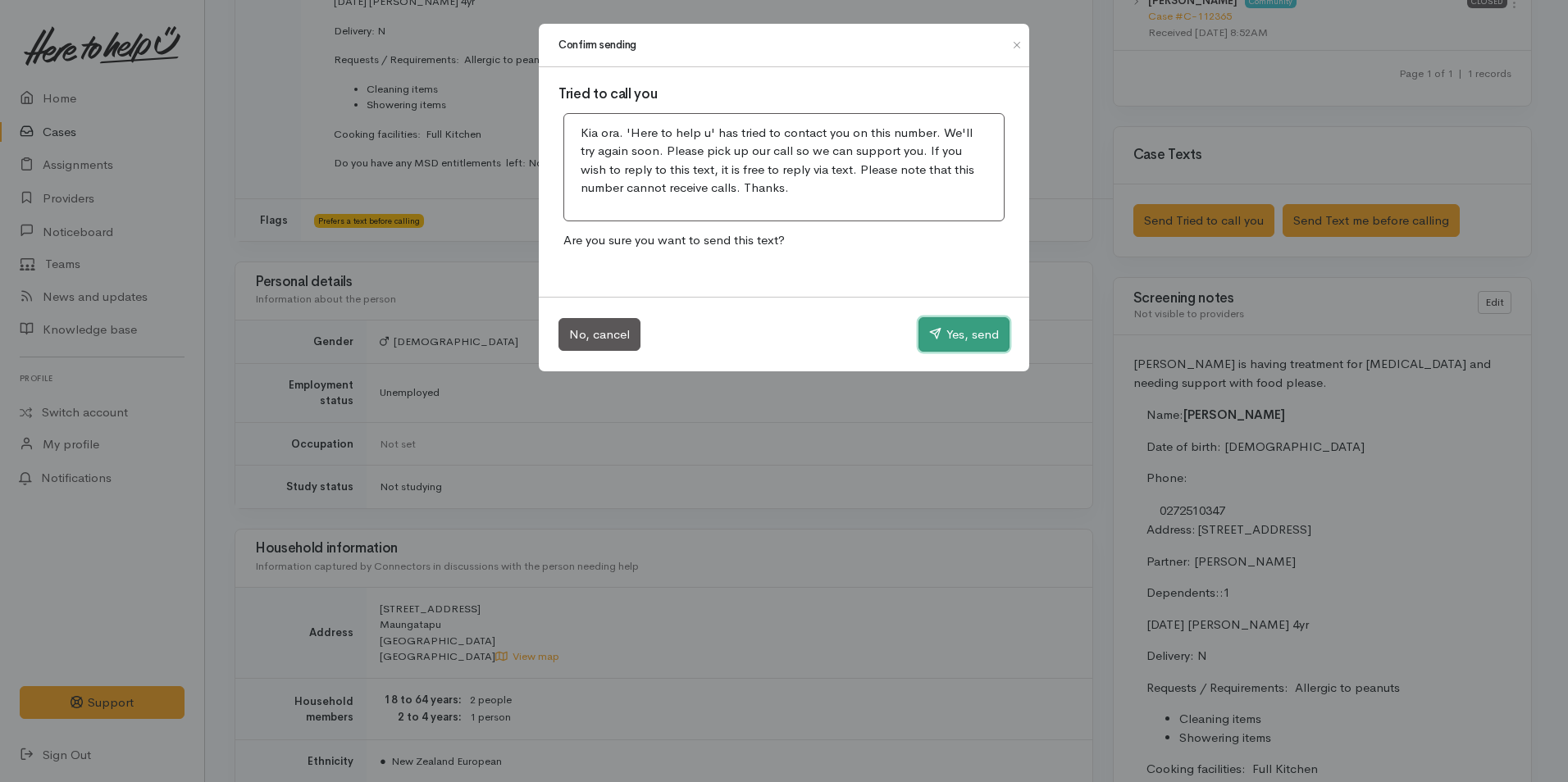
click at [973, 336] on button "Yes, send" at bounding box center [964, 334] width 91 height 35
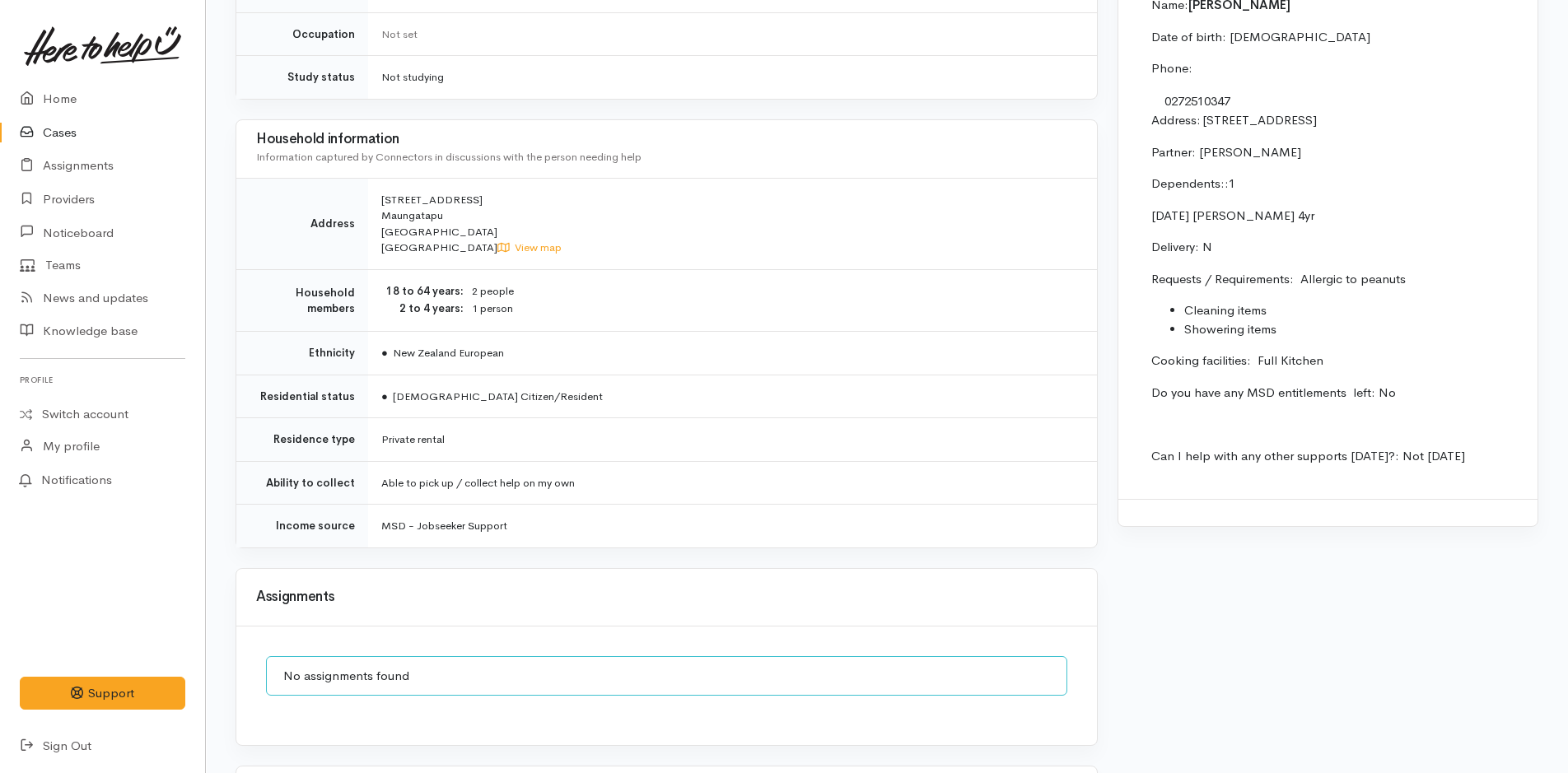
scroll to position [1441, 0]
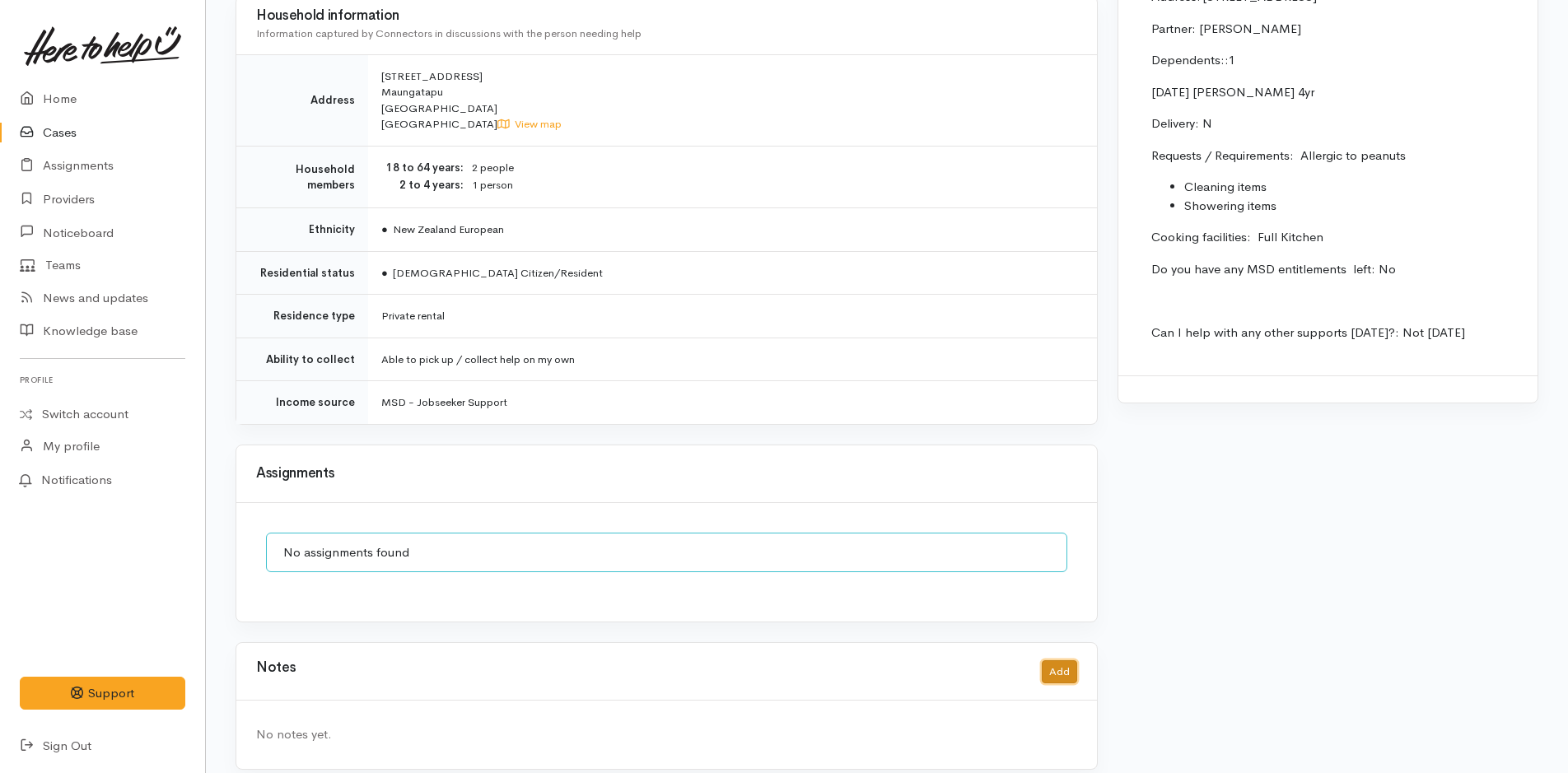
click at [1062, 660] on button "Add" at bounding box center [1059, 672] width 36 height 24
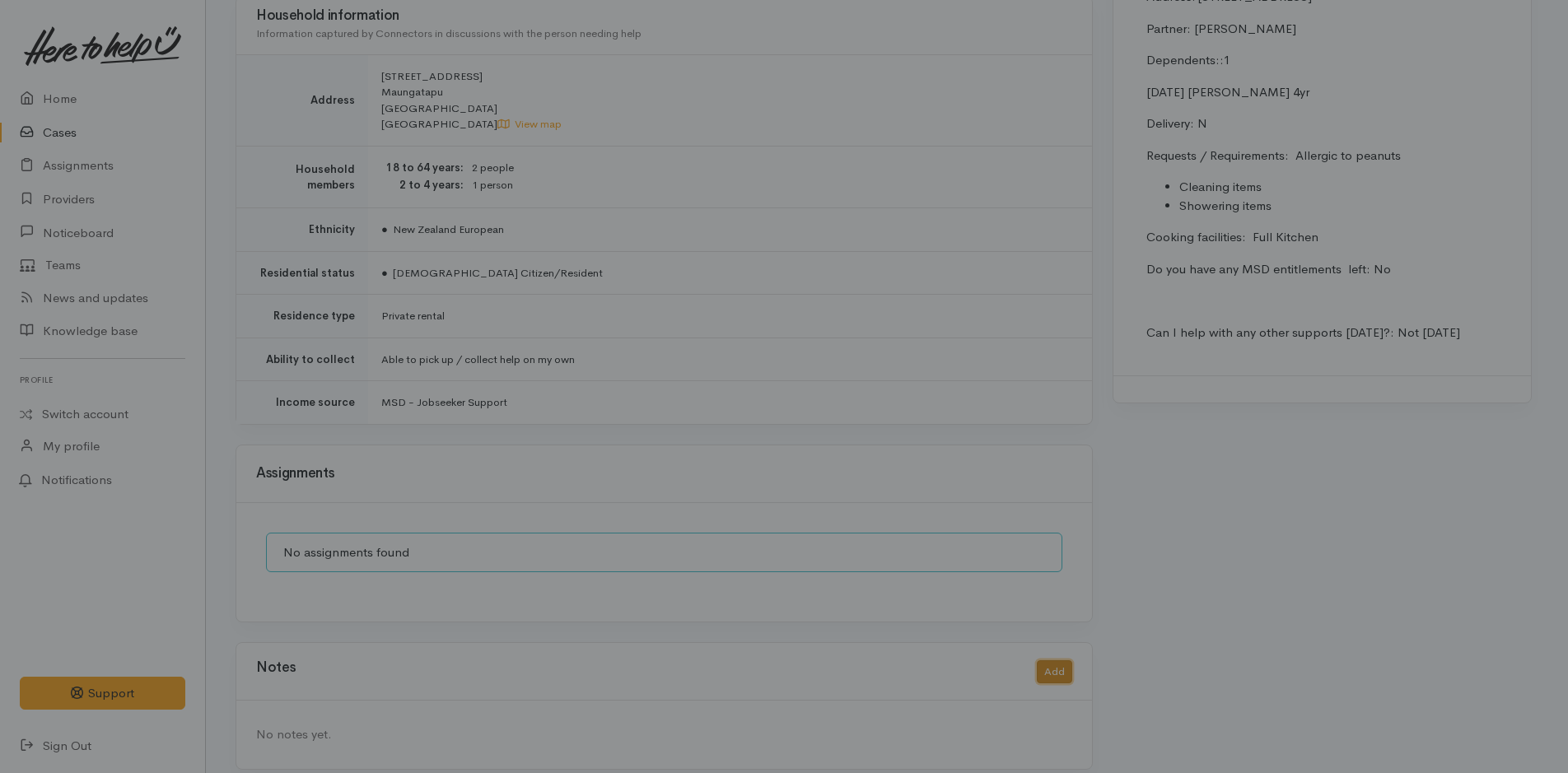
scroll to position [1429, 0]
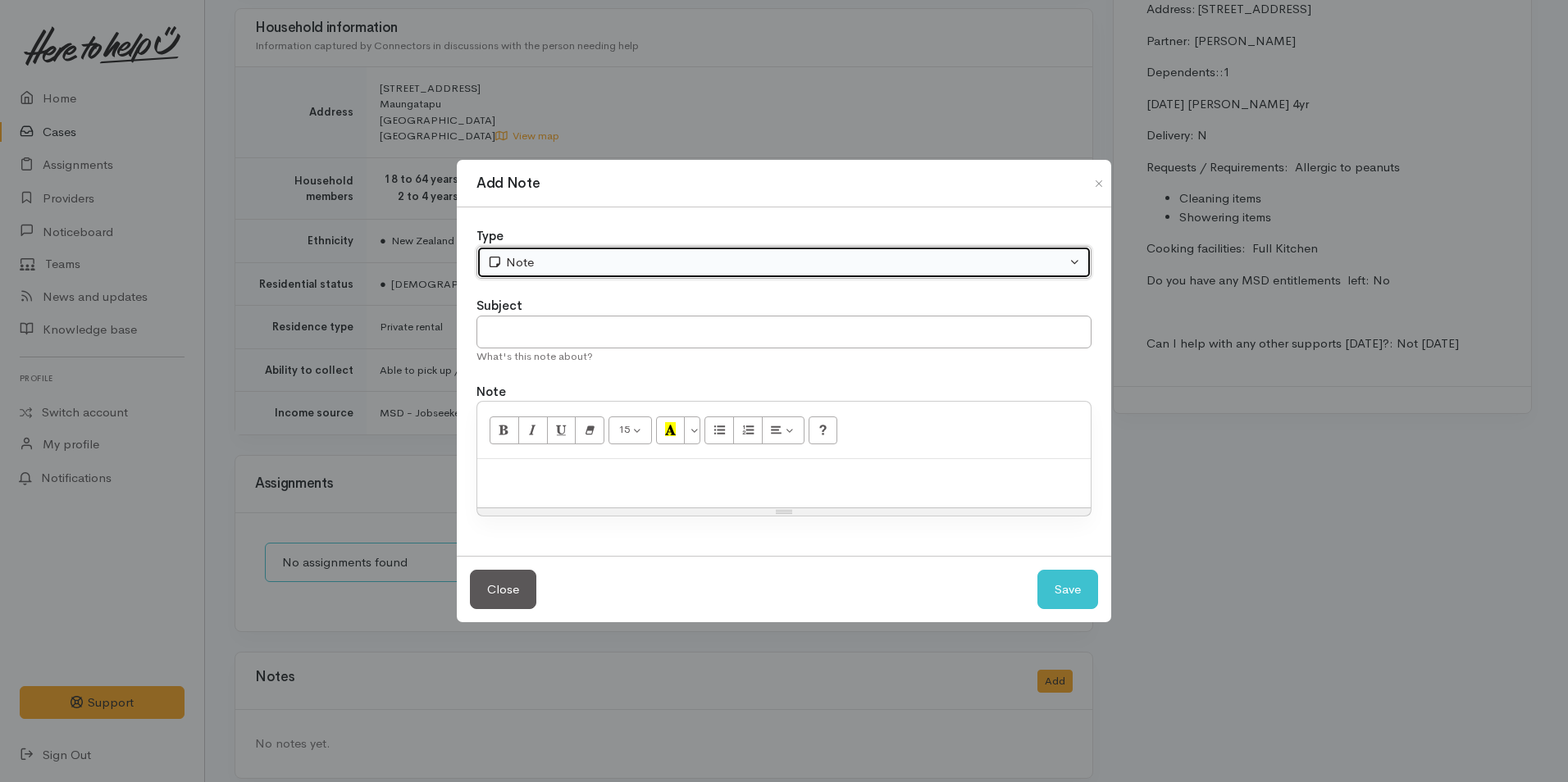
click at [585, 263] on div "Note" at bounding box center [776, 262] width 579 height 19
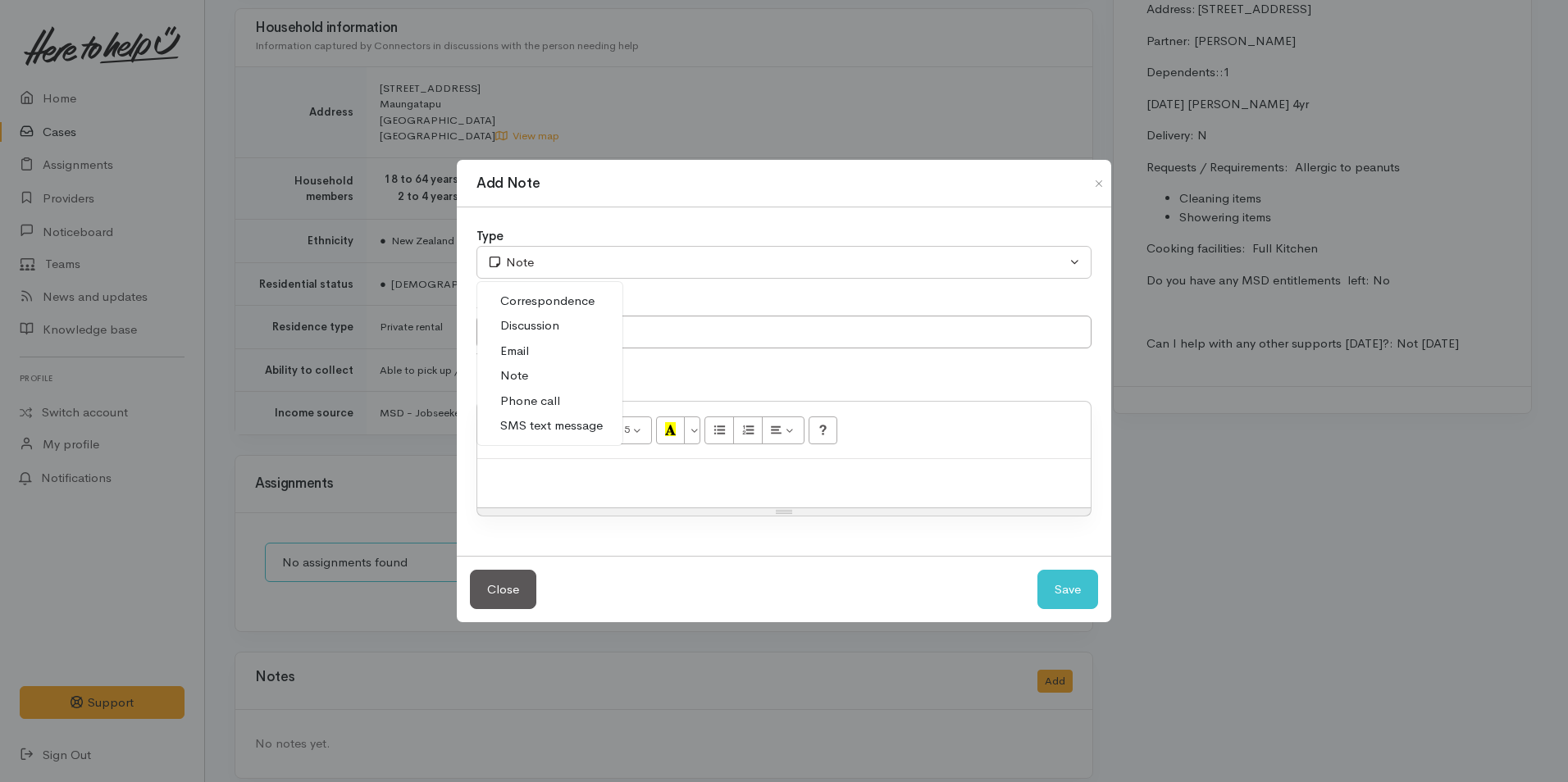
click at [532, 398] on span "Phone call" at bounding box center [530, 401] width 60 height 19
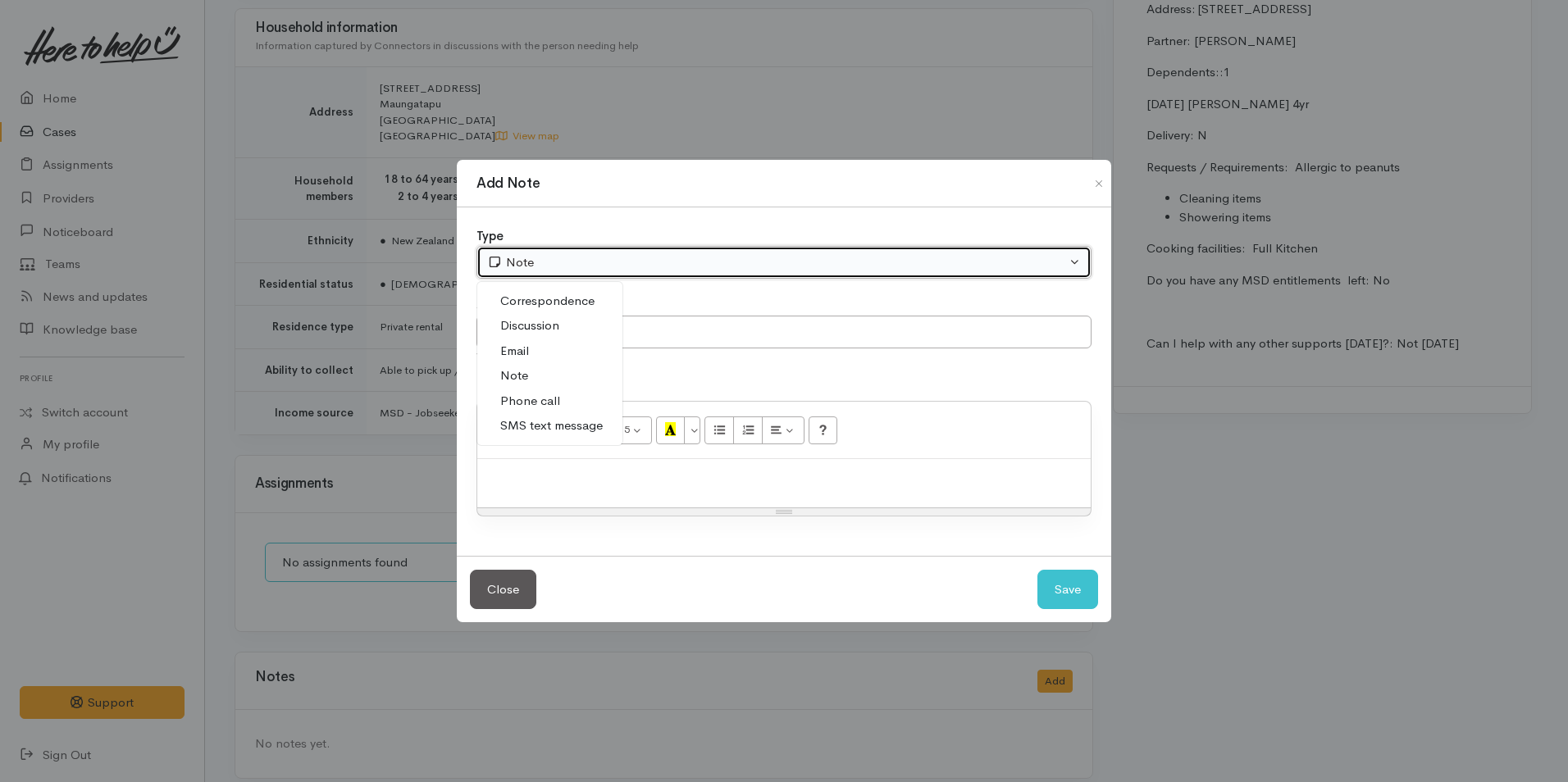
select select "3"
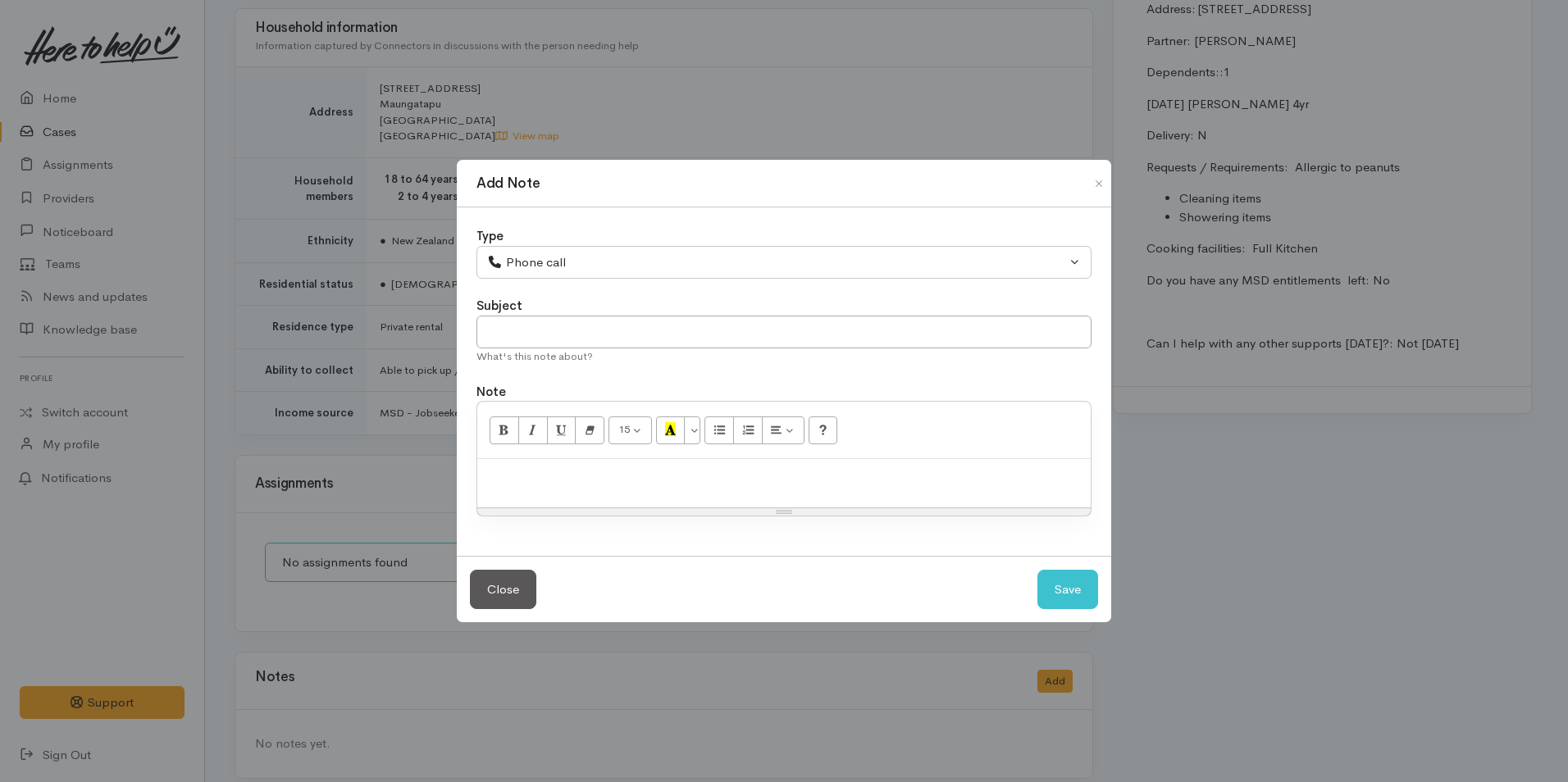
click at [601, 493] on div at bounding box center [784, 483] width 614 height 48
click at [638, 475] on p at bounding box center [783, 476] width 597 height 19
paste div
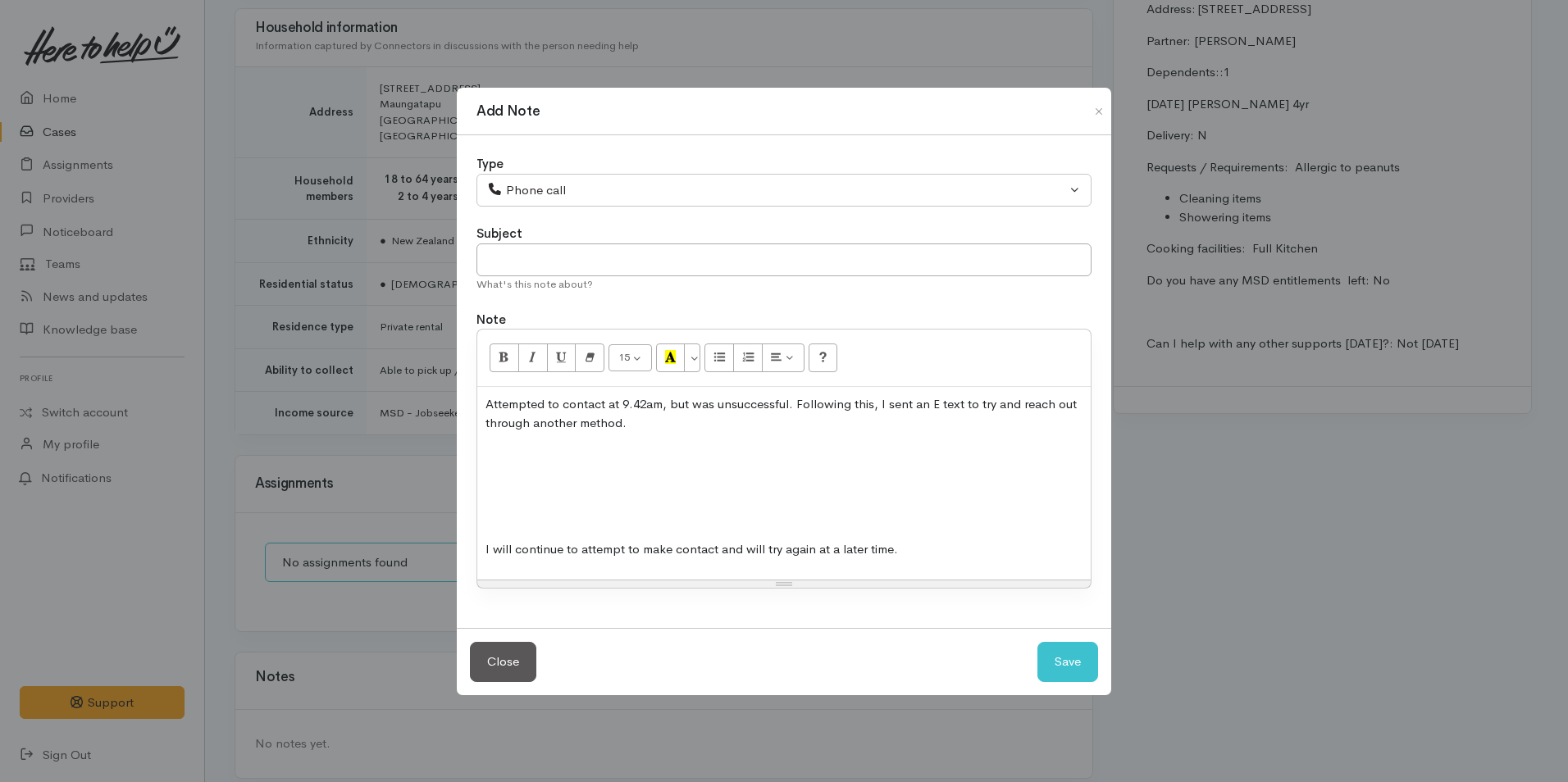
click at [607, 513] on p at bounding box center [783, 517] width 597 height 19
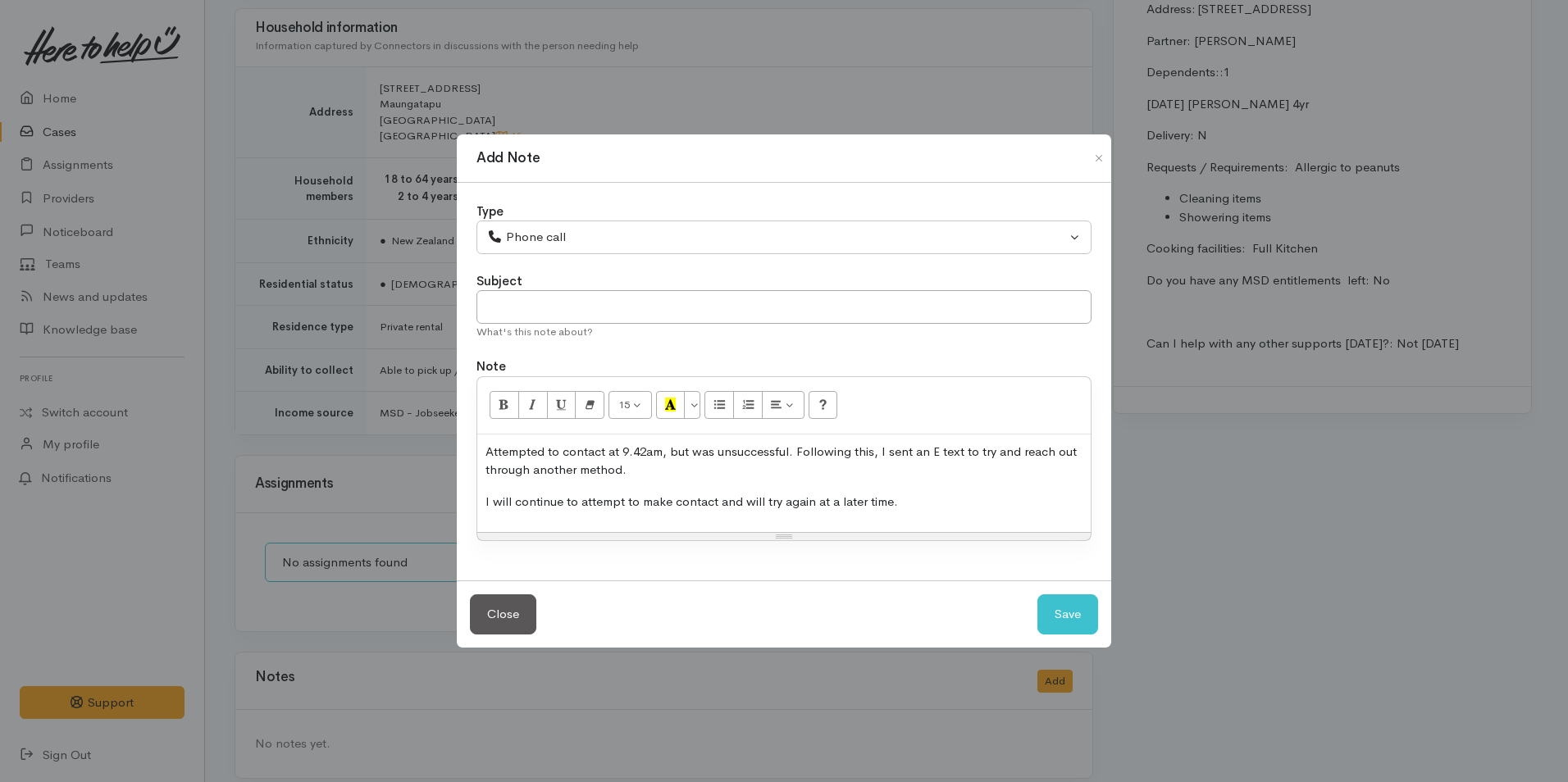
click at [647, 454] on p "Attempted to contact at 9.42am, but was unsuccessful. Following this, I sent an…" at bounding box center [783, 461] width 597 height 37
click at [1081, 621] on button "Save" at bounding box center [1068, 614] width 61 height 40
select select "1"
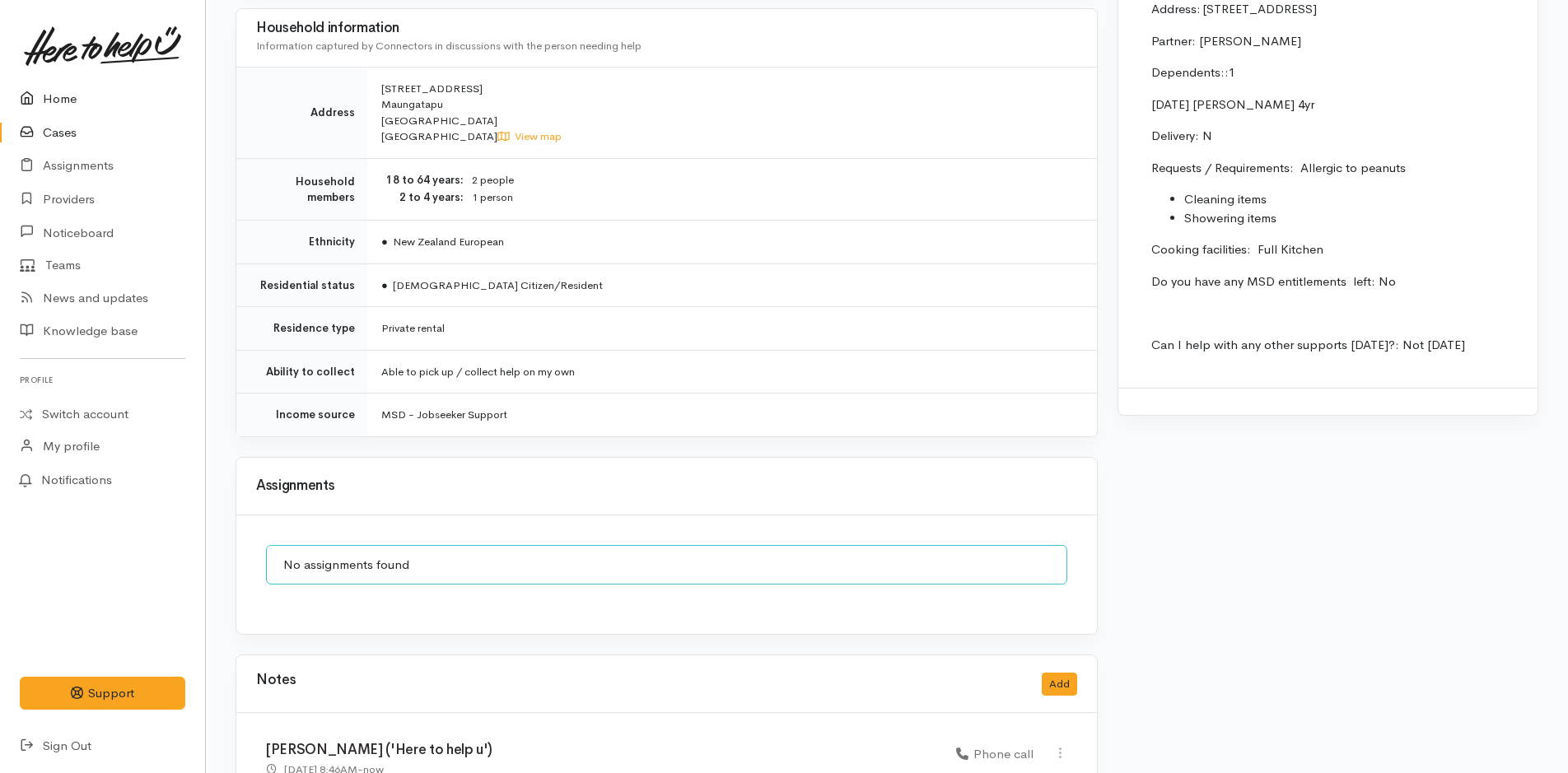
click at [67, 105] on link "Home" at bounding box center [102, 99] width 205 height 34
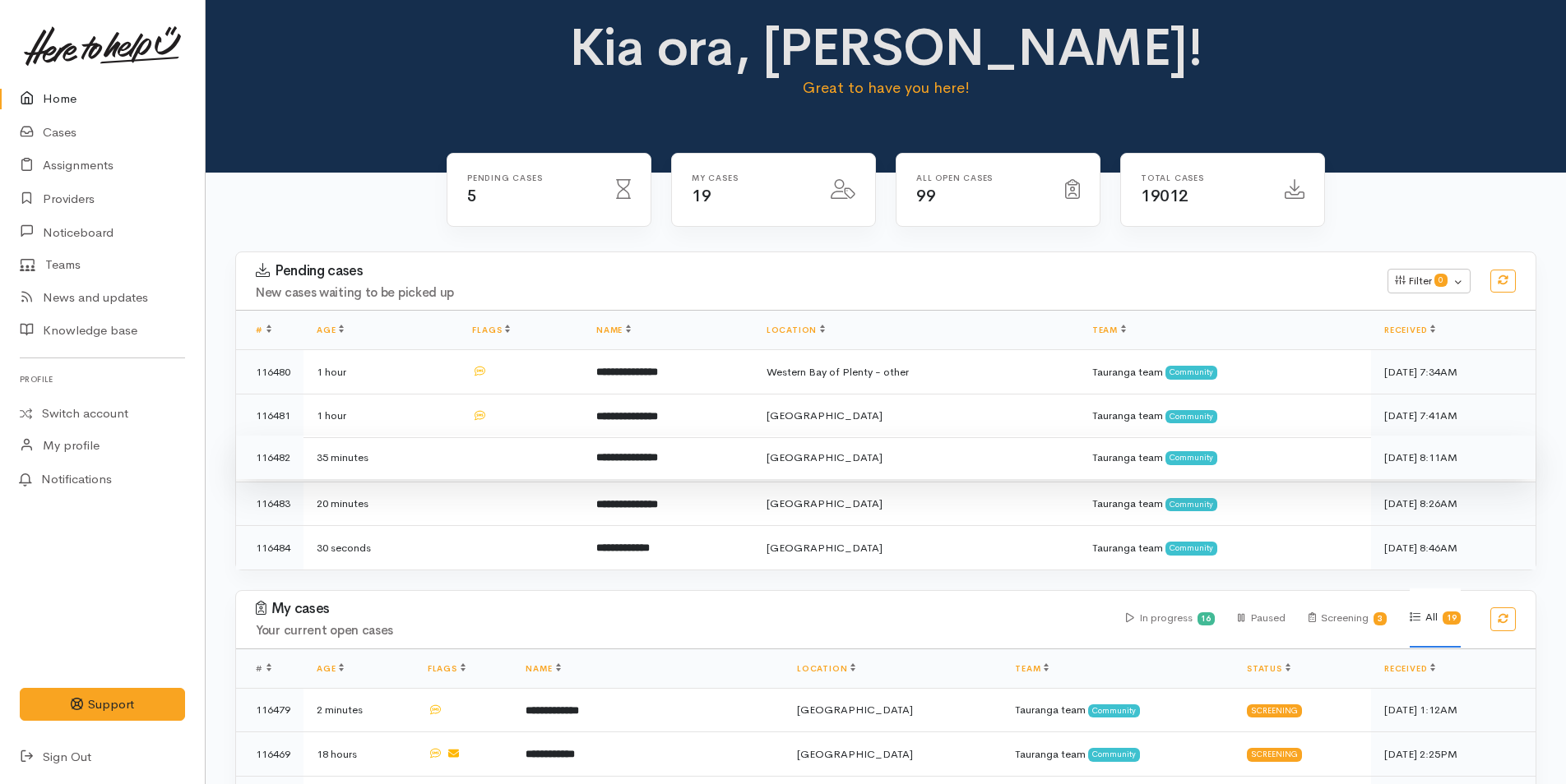
scroll to position [164, 0]
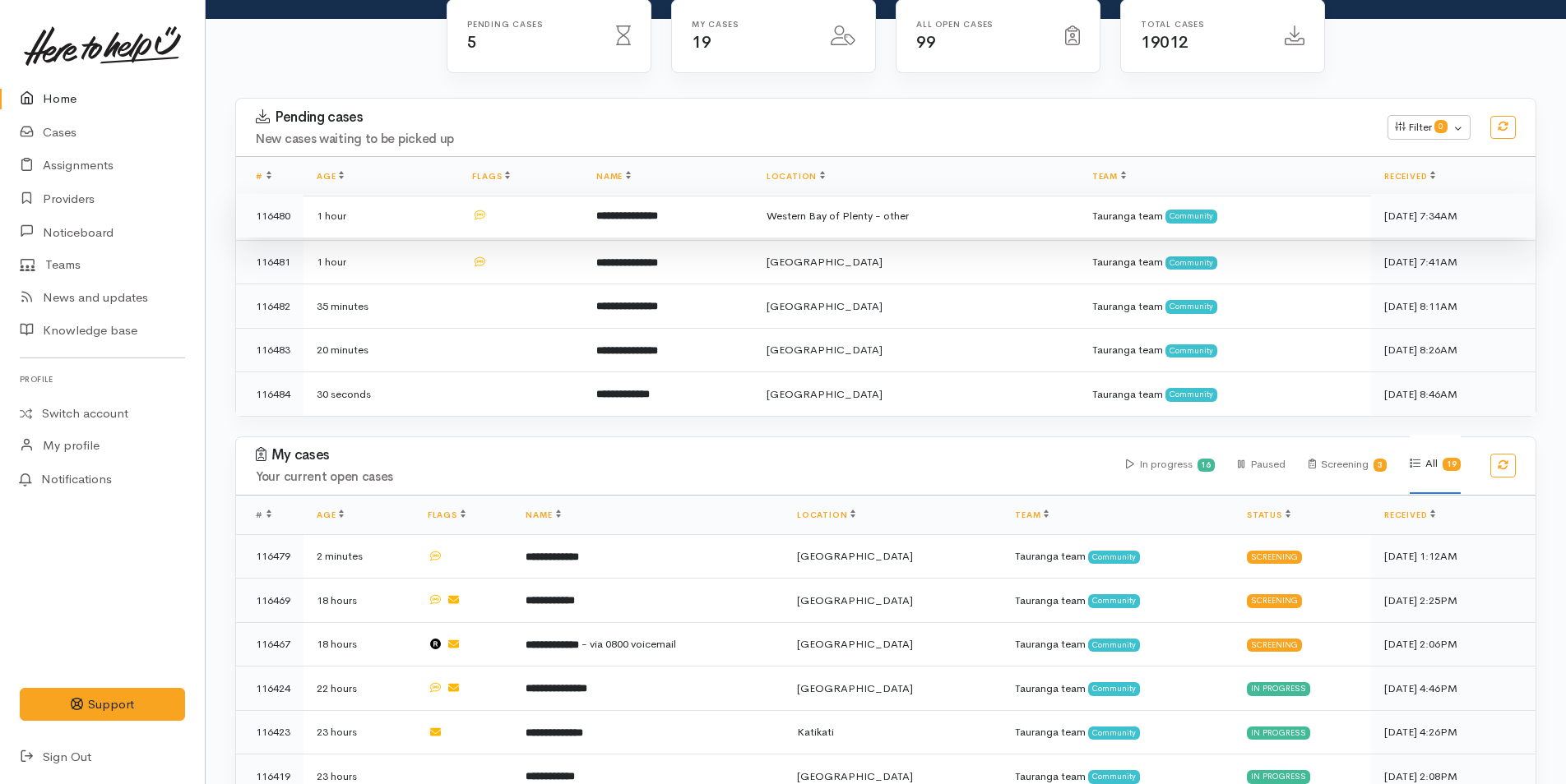
click at [649, 225] on td "**********" at bounding box center [668, 216] width 170 height 45
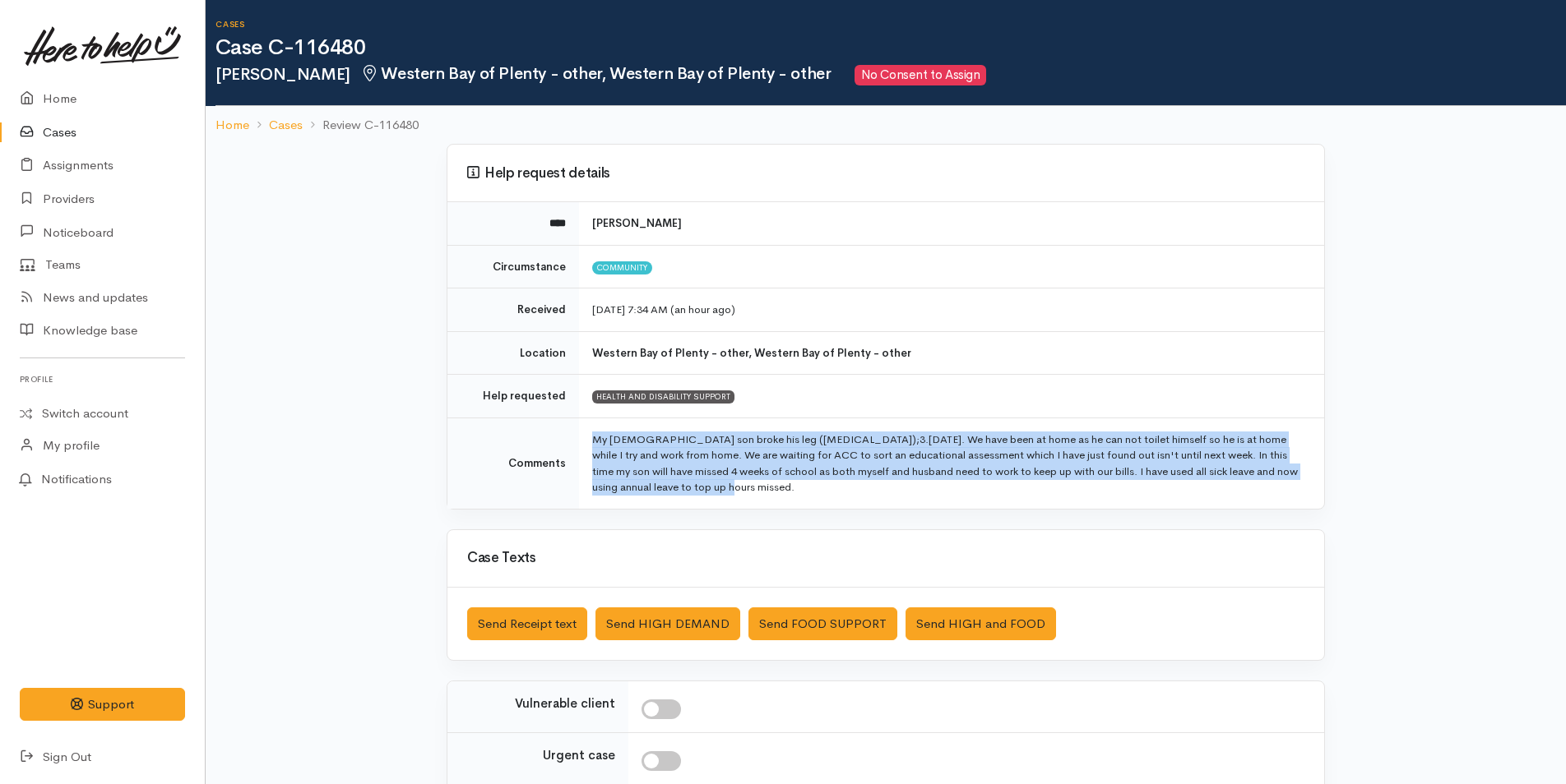
drag, startPoint x: 721, startPoint y: 490, endPoint x: 572, endPoint y: 438, distance: 157.8
click at [572, 438] on tr "Comments My [DEMOGRAPHIC_DATA] son broke his leg ([MEDICAL_DATA]);3.[DATE]. We …" at bounding box center [885, 463] width 876 height 91
copy tr "My [DEMOGRAPHIC_DATA] son broke his leg ([MEDICAL_DATA]);3.[DATE]. We have been…"
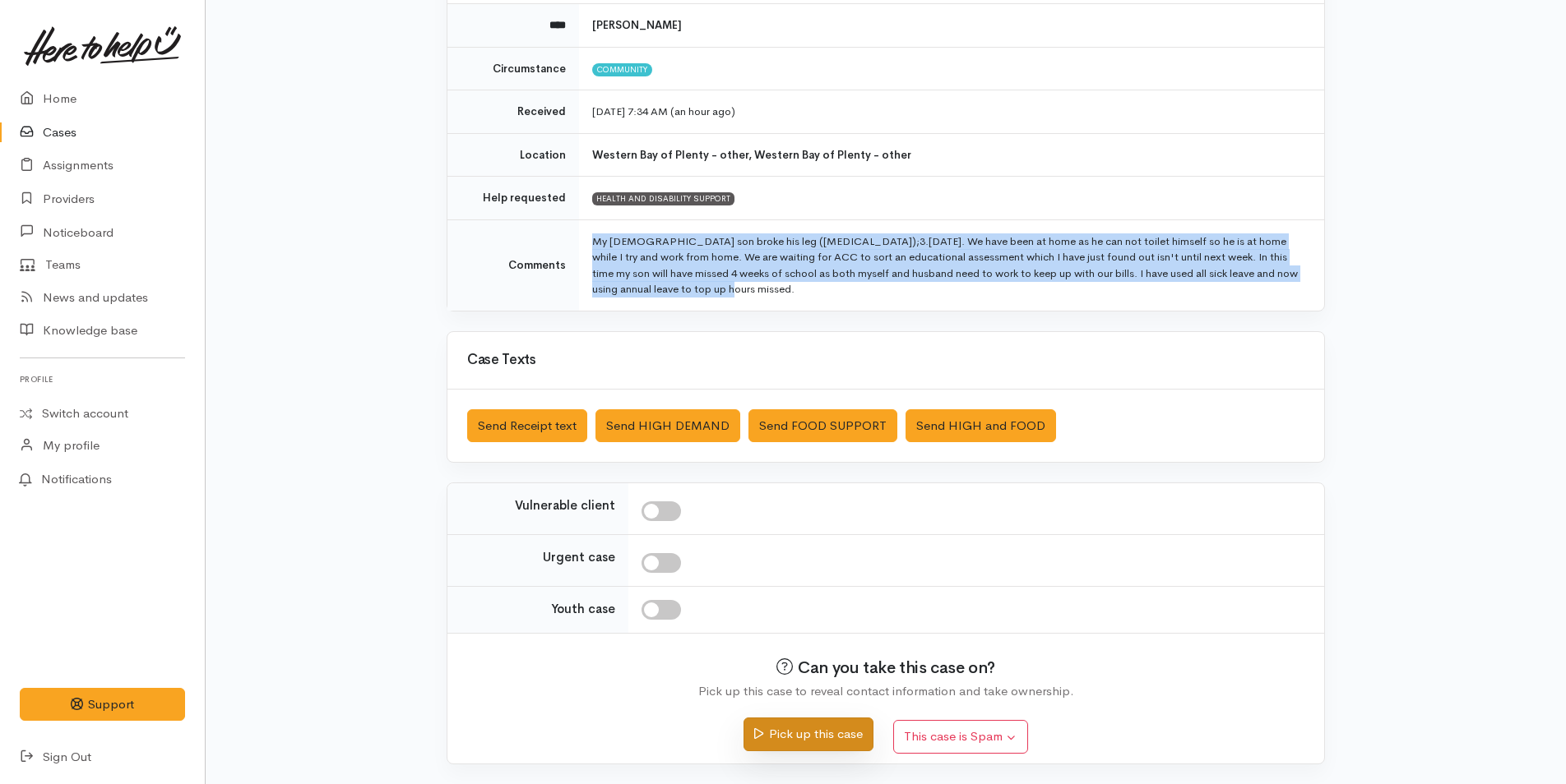
click at [814, 733] on button "Pick up this case" at bounding box center [808, 735] width 129 height 34
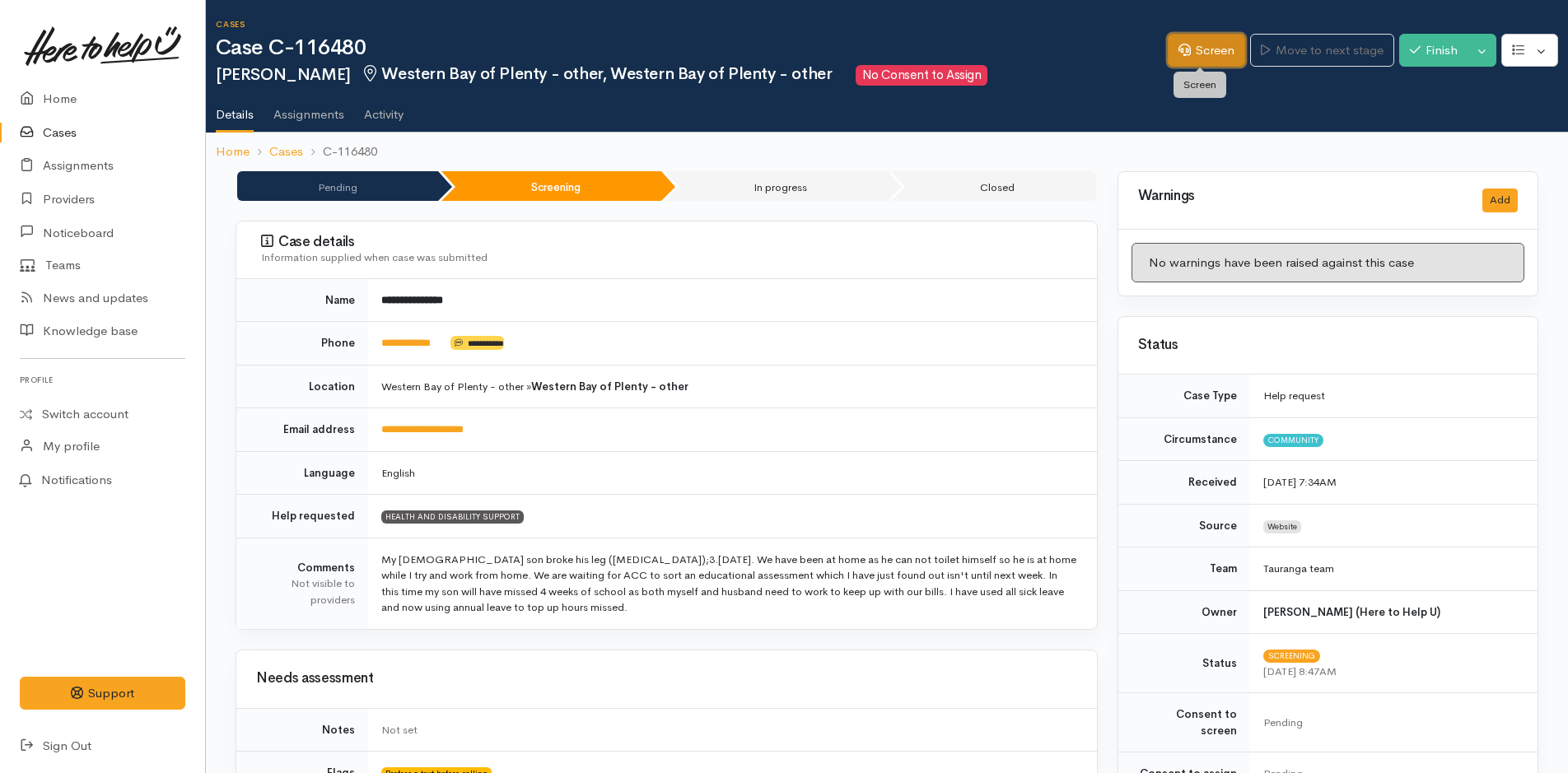
click at [1220, 43] on link "Screen" at bounding box center [1206, 51] width 77 height 34
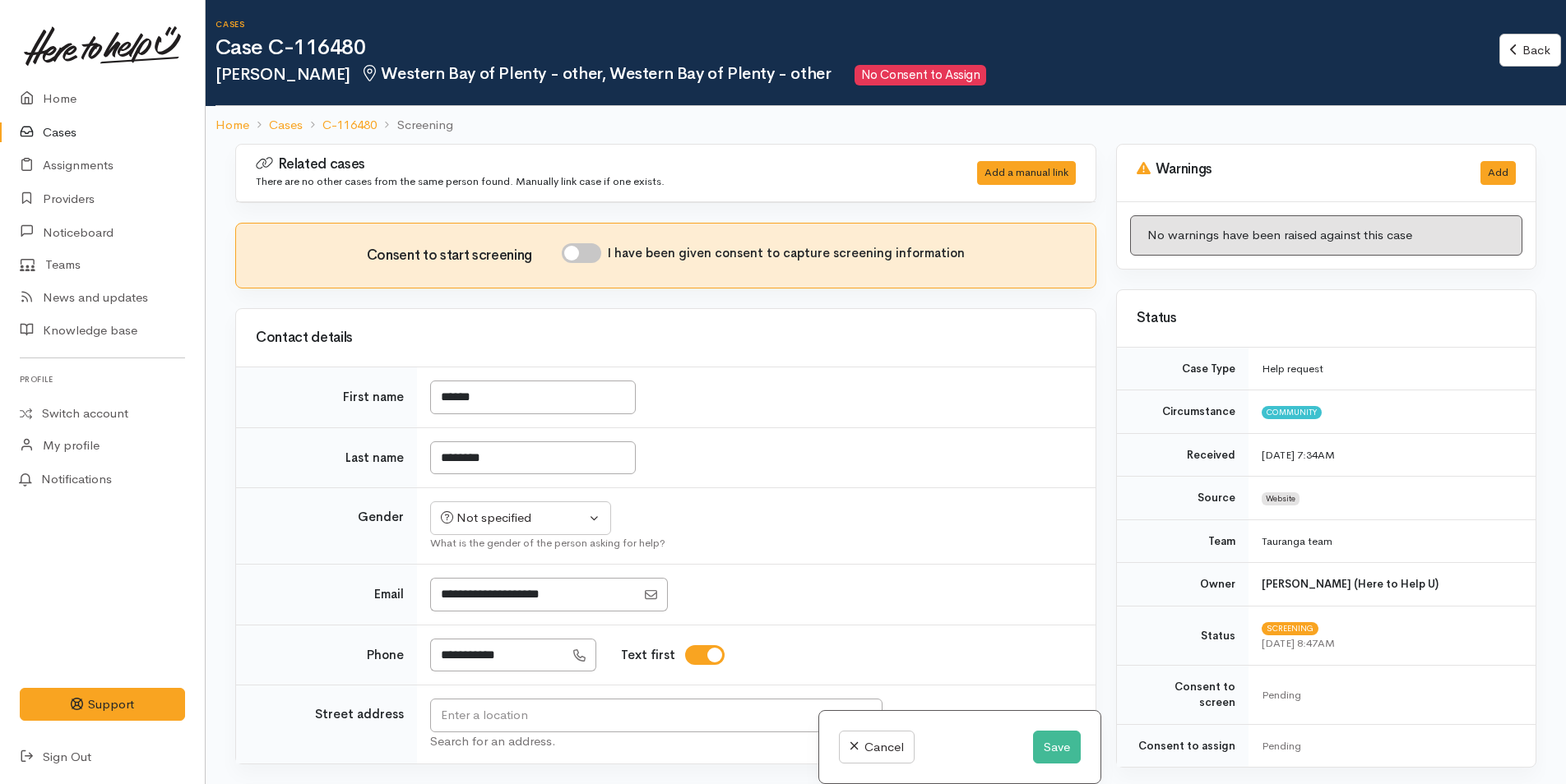
click at [597, 256] on input "I have been given consent to capture screening information" at bounding box center [581, 253] width 39 height 20
checkbox input "true"
click at [498, 524] on div "Not specified" at bounding box center [513, 518] width 145 height 19
click at [486, 608] on span "Female" at bounding box center [533, 607] width 140 height 19
select select "Female"
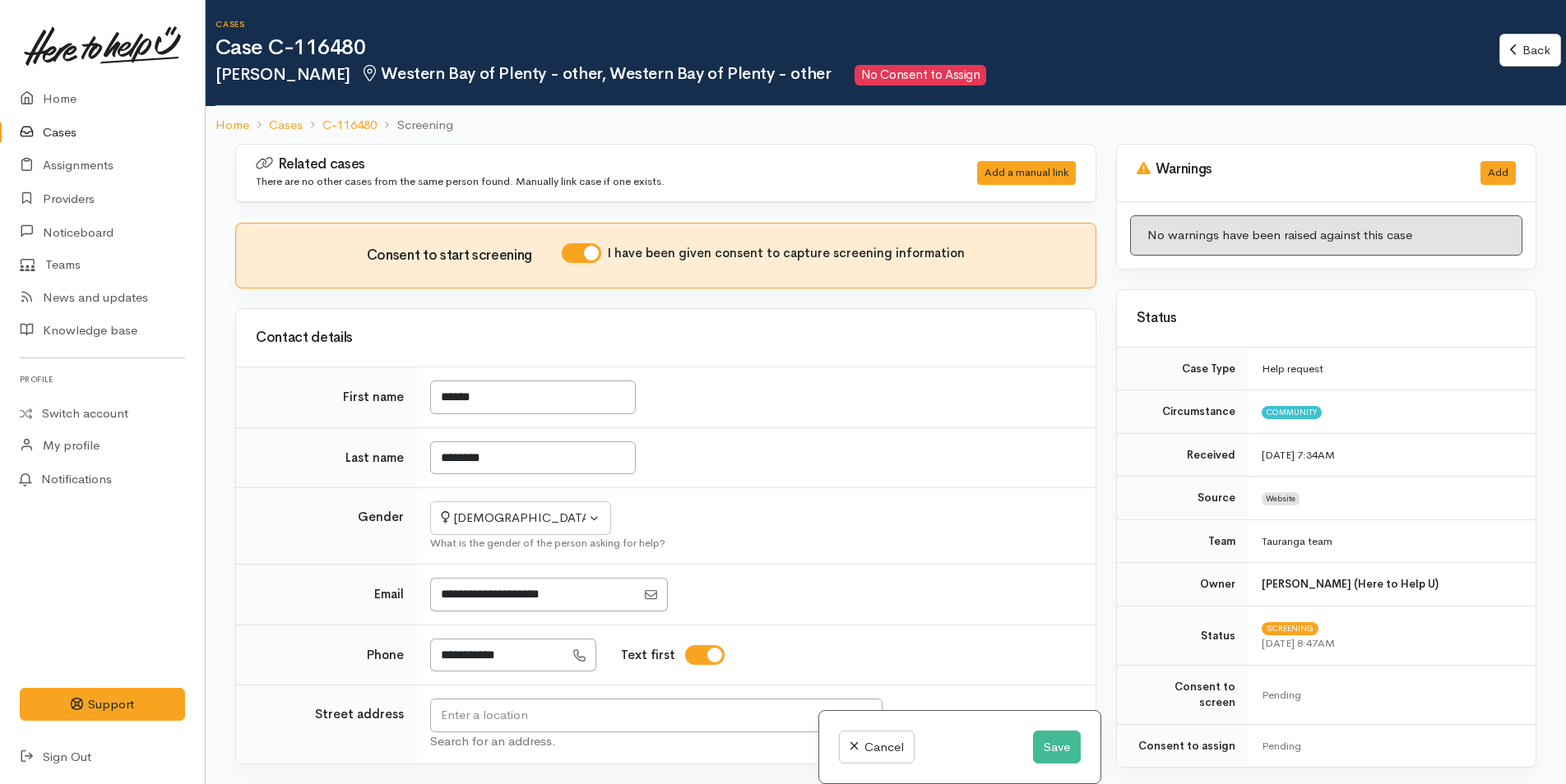
click at [588, 252] on input "I have been given consent to capture screening information" at bounding box center [581, 253] width 39 height 20
checkbox input "false"
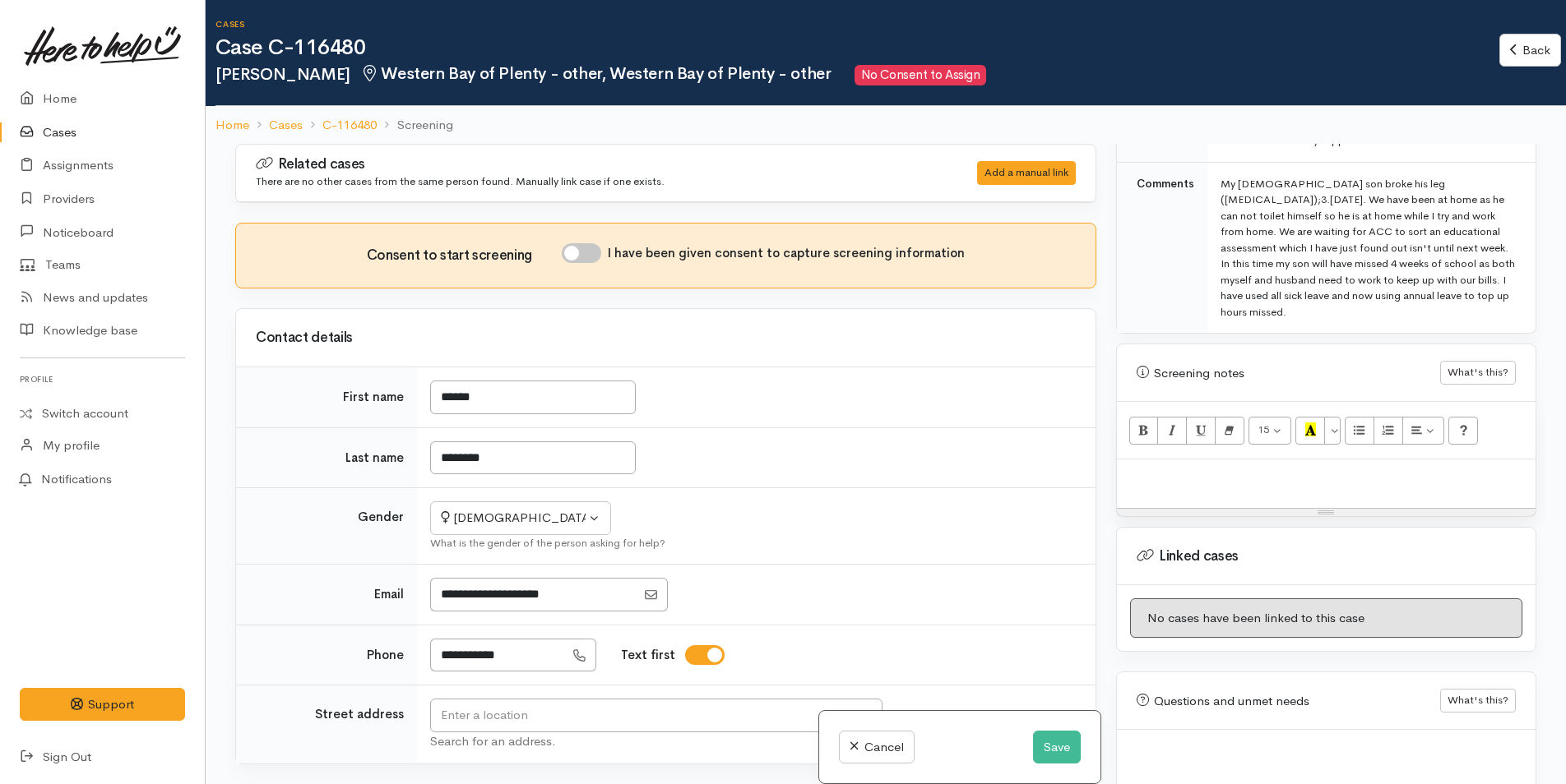
scroll to position [904, 0]
click at [1330, 455] on div at bounding box center [1326, 479] width 419 height 48
paste div
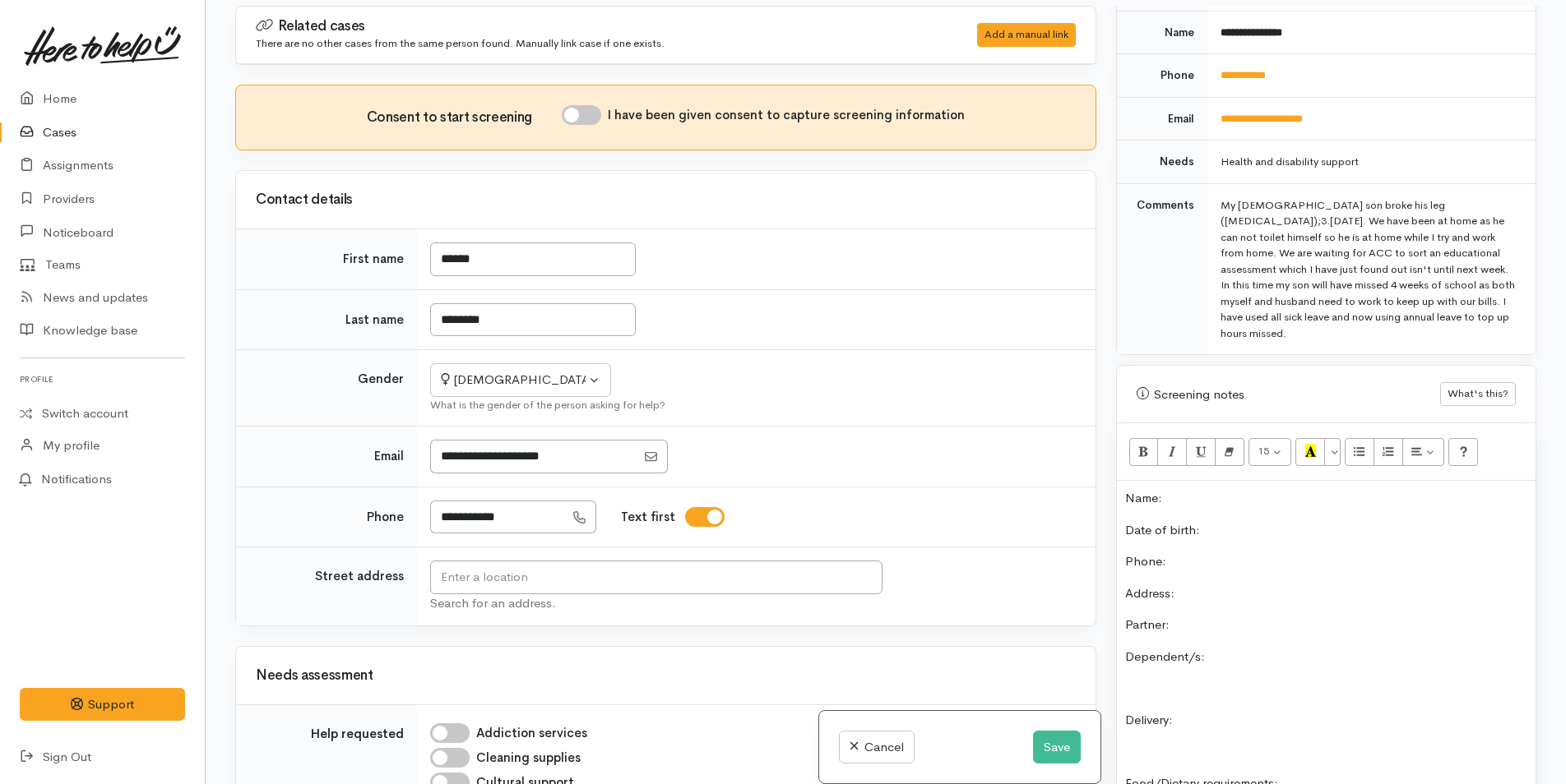
scroll to position [493, 0]
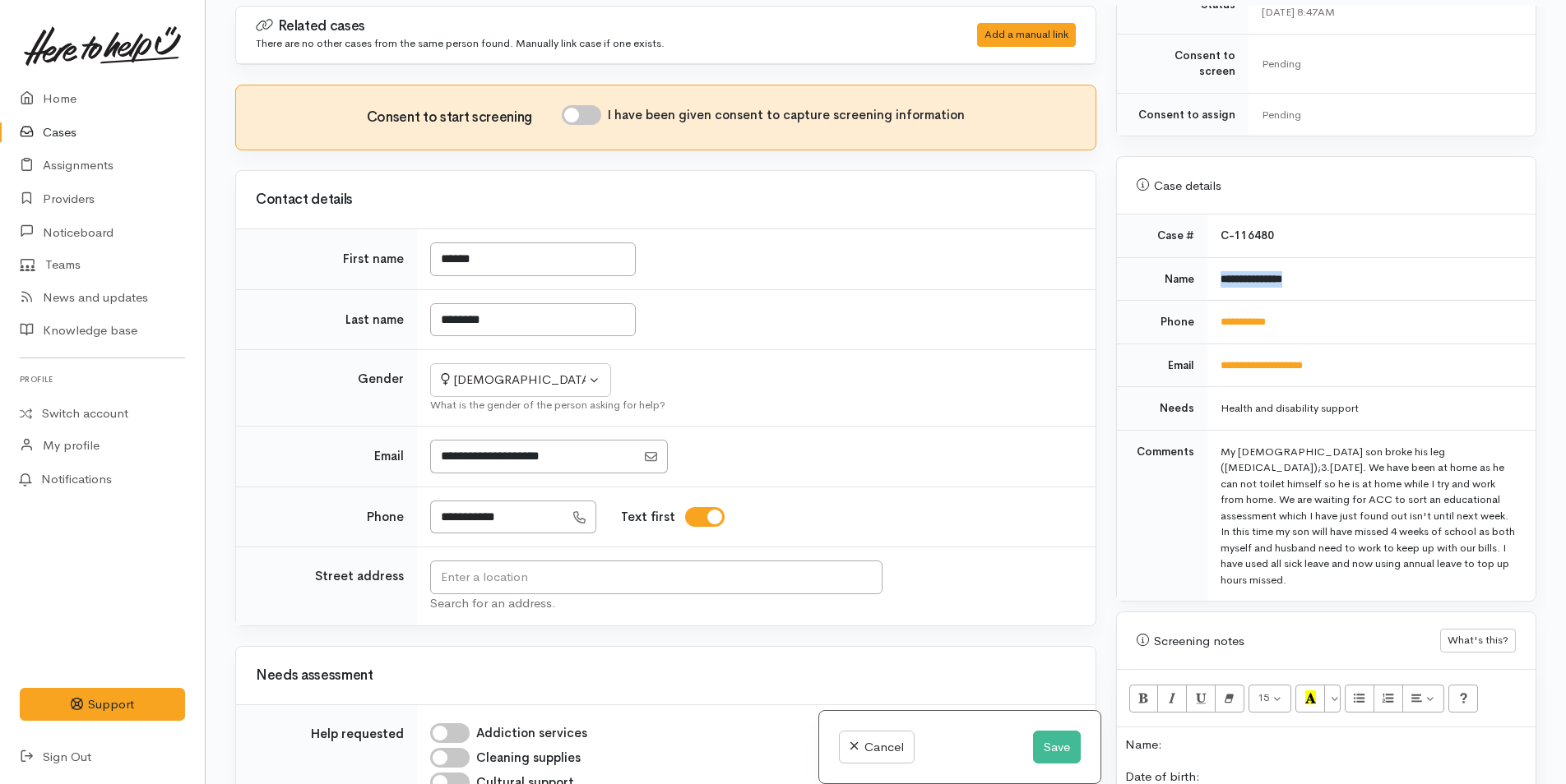
drag, startPoint x: 1317, startPoint y: 260, endPoint x: 1216, endPoint y: 264, distance: 101.1
click at [1216, 264] on td "**********" at bounding box center [1371, 279] width 328 height 44
copy b "**********"
click at [1223, 736] on p "Name:" at bounding box center [1326, 745] width 402 height 19
drag, startPoint x: 1316, startPoint y: 308, endPoint x: 1189, endPoint y: 306, distance: 127.0
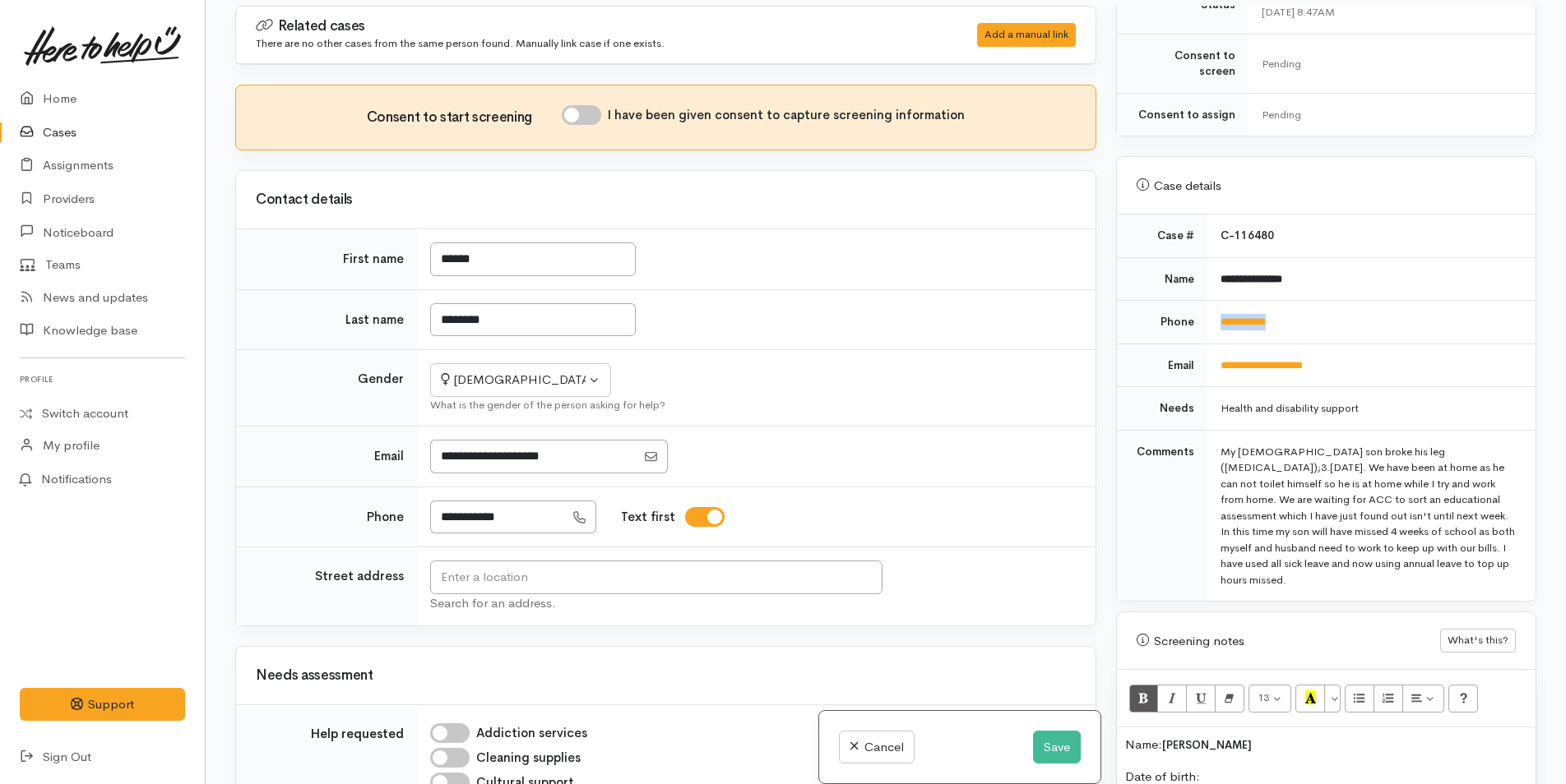
click at [1189, 306] on tr "**********" at bounding box center [1326, 323] width 419 height 44
copy tr "**********"
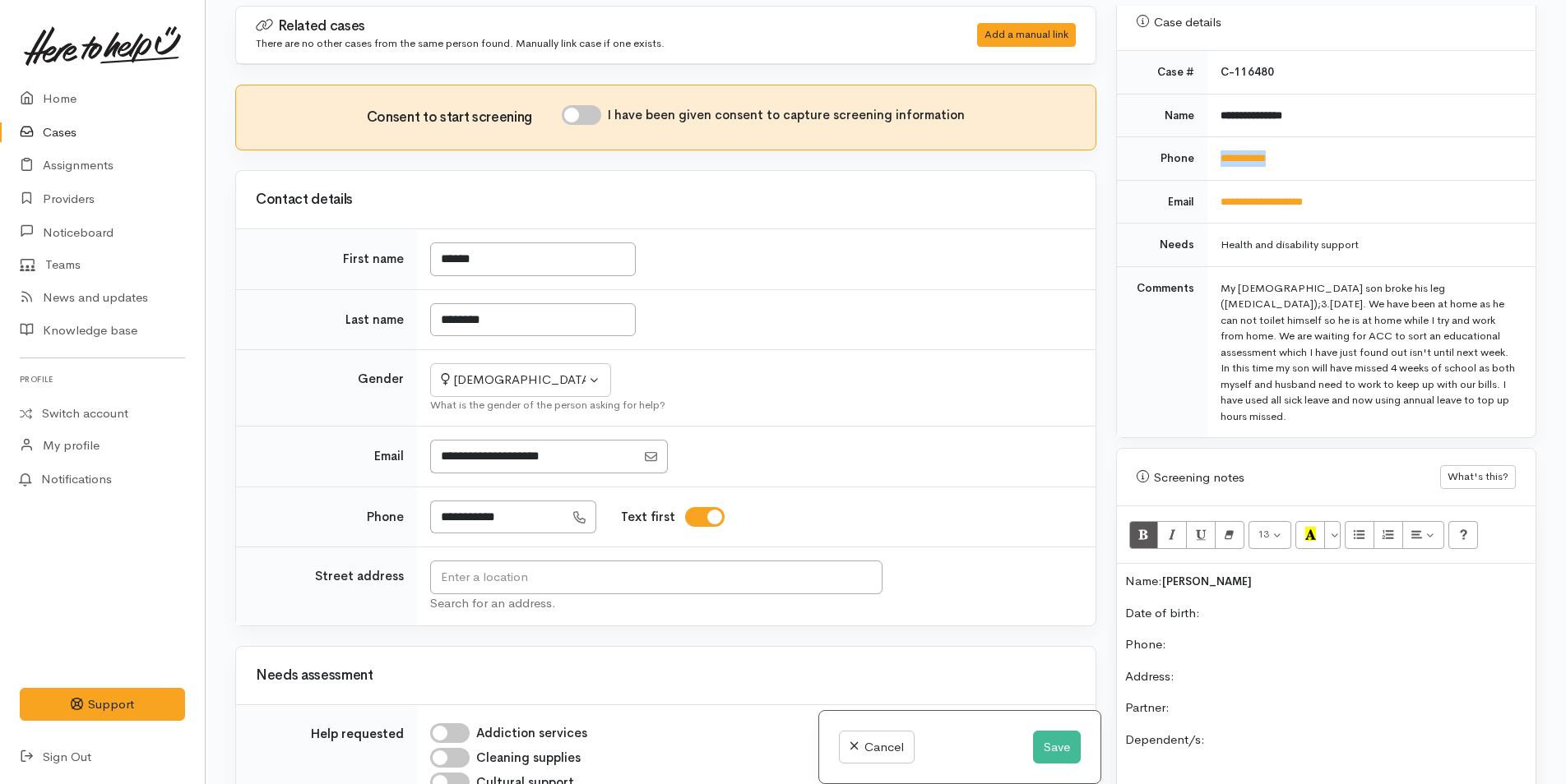
scroll to position [658, 0]
click at [1232, 635] on p "Phone:" at bounding box center [1326, 644] width 402 height 19
drag, startPoint x: 1320, startPoint y: 145, endPoint x: 1214, endPoint y: 144, distance: 106.0
click at [1214, 144] on td "**********" at bounding box center [1371, 158] width 328 height 44
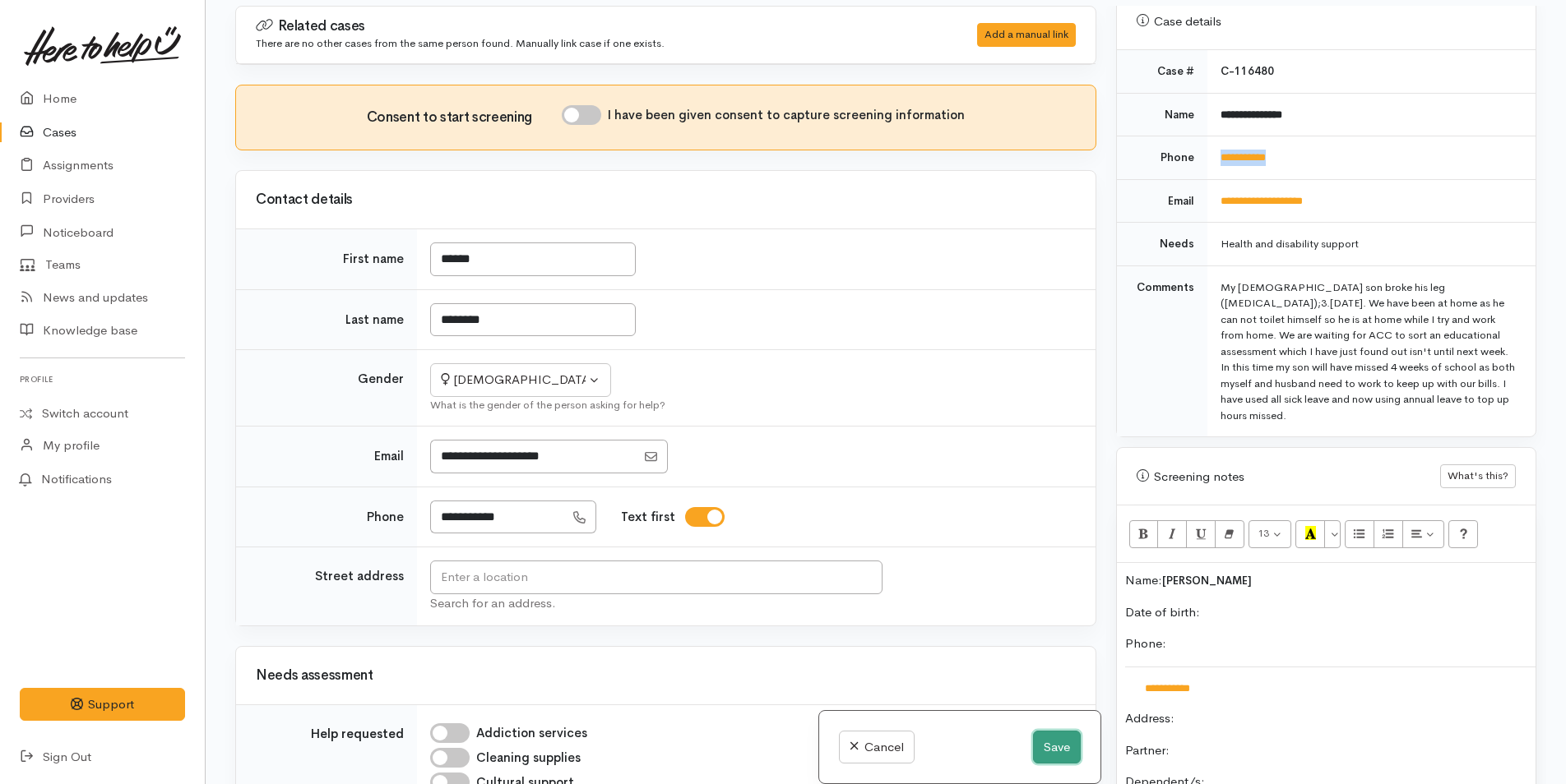
click at [1053, 746] on button "Save" at bounding box center [1056, 747] width 47 height 34
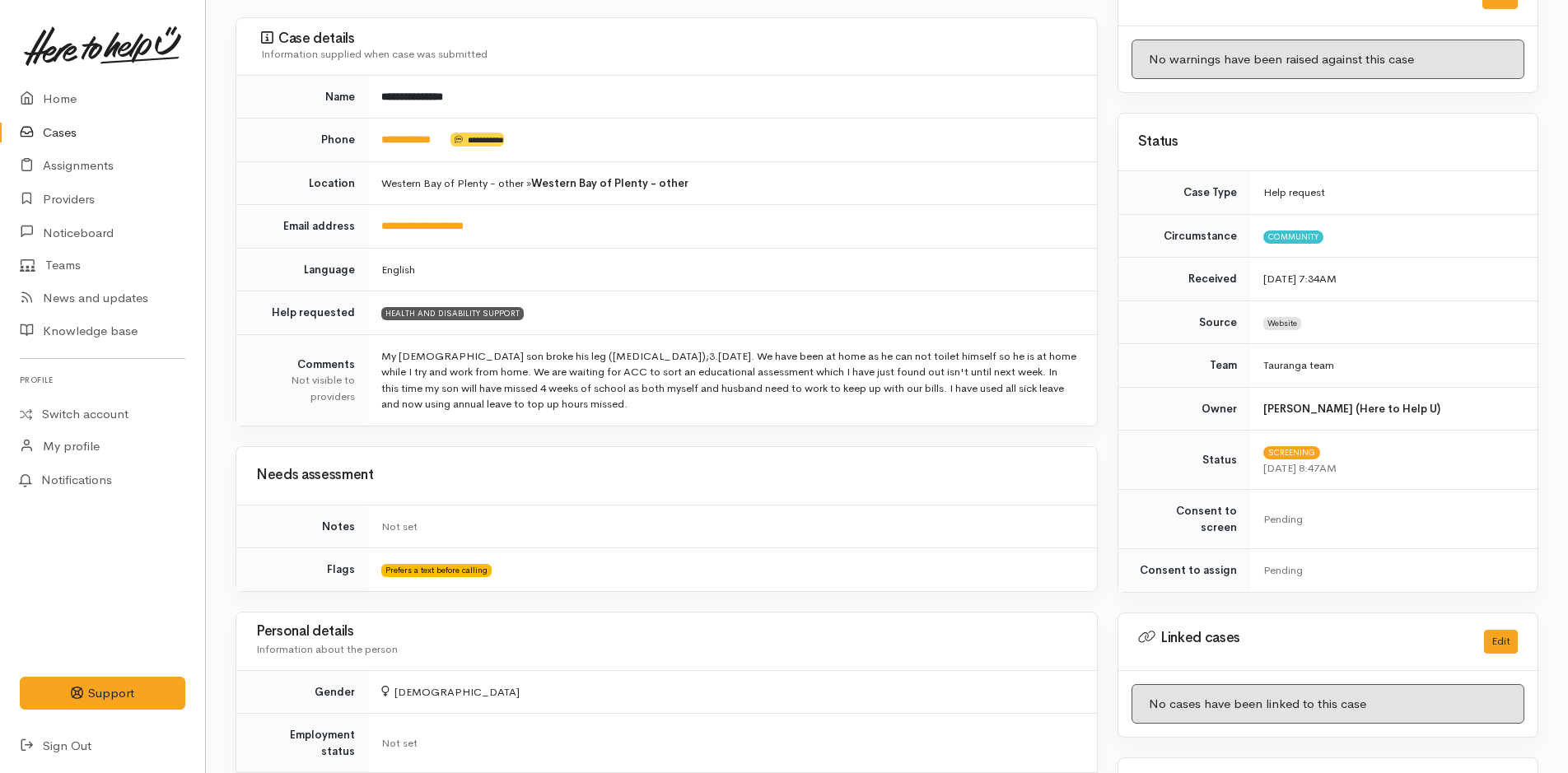
scroll to position [494, 0]
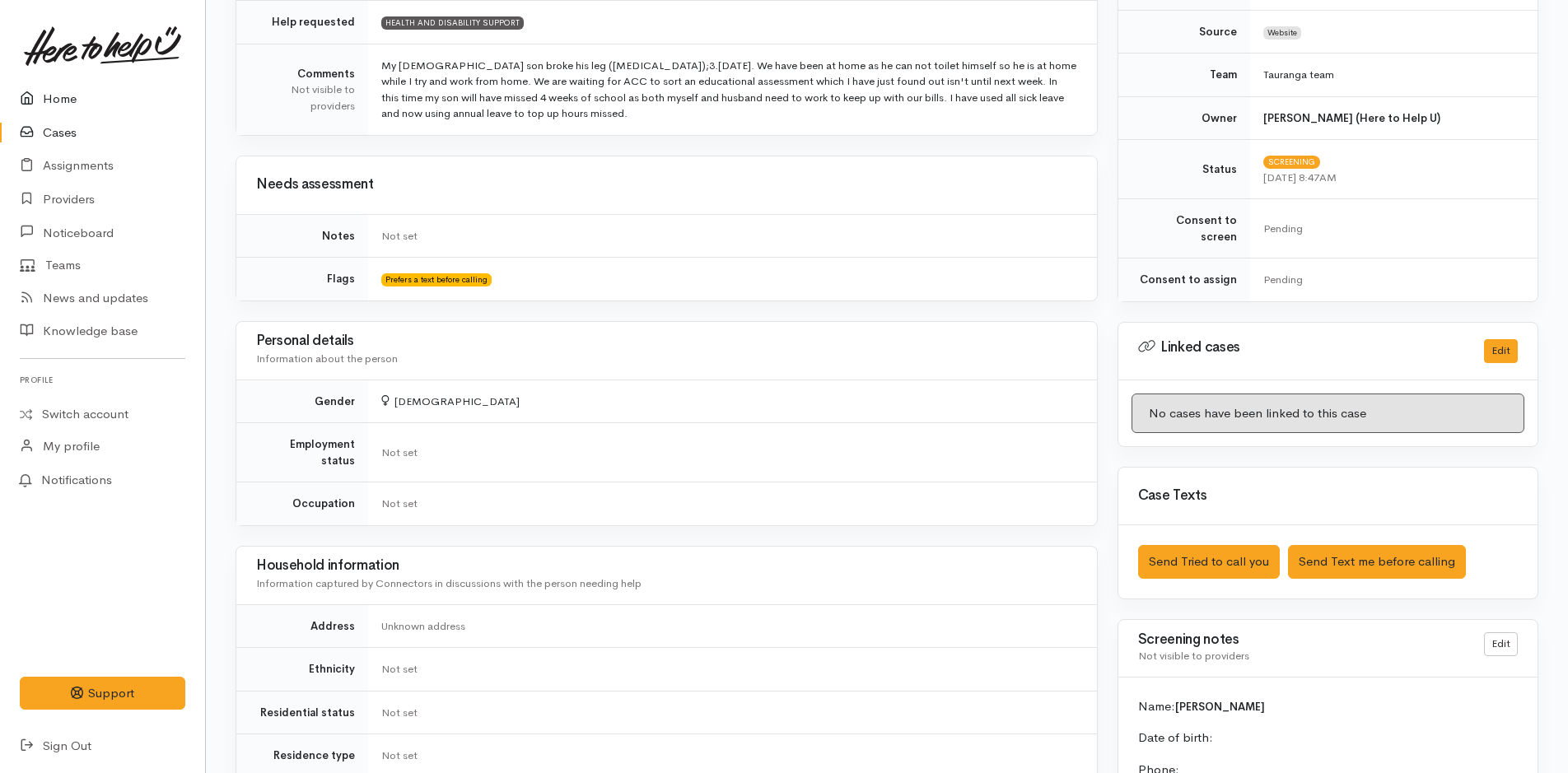
click at [60, 101] on link "Home" at bounding box center [102, 99] width 205 height 34
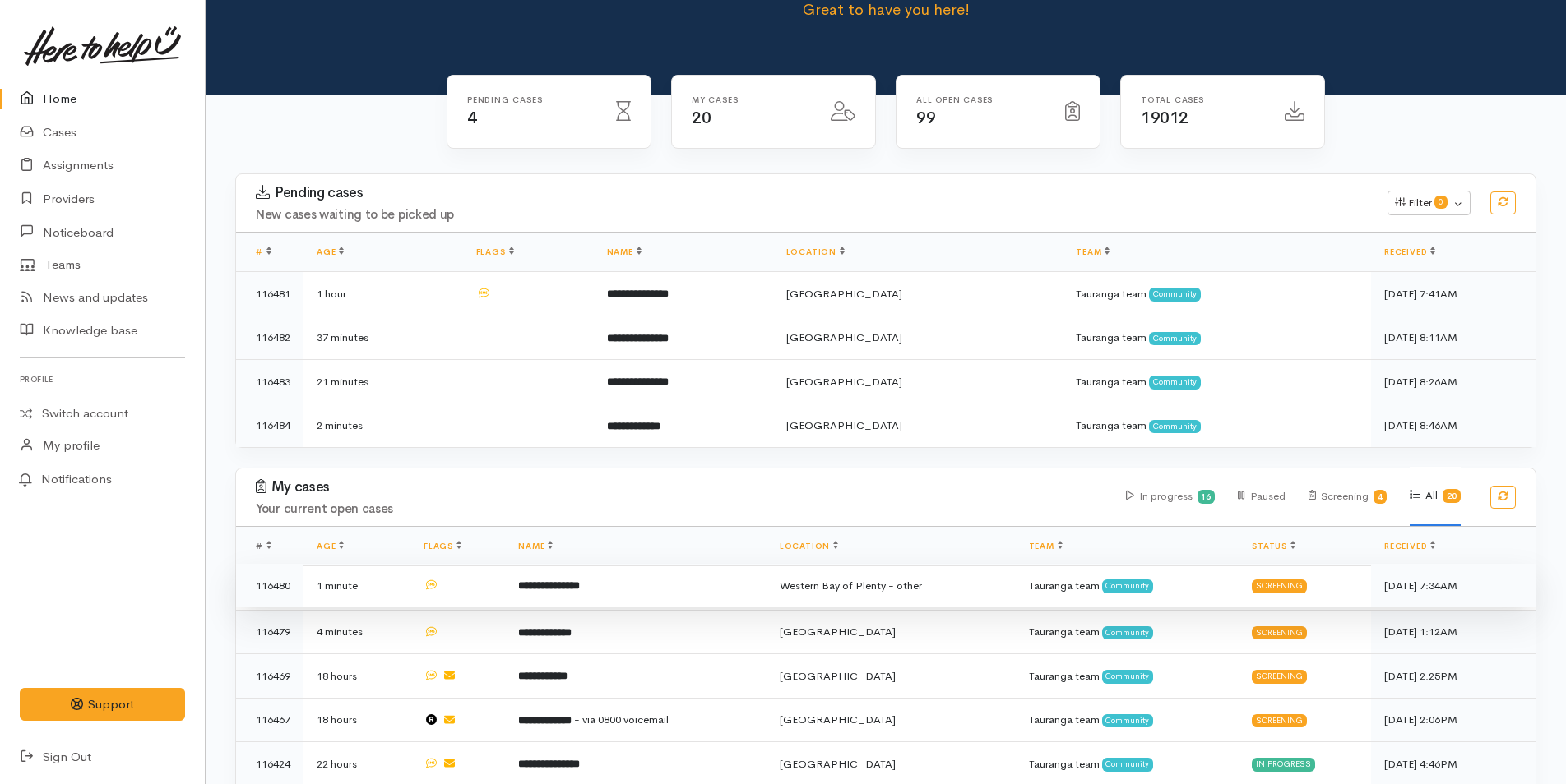
scroll to position [247, 0]
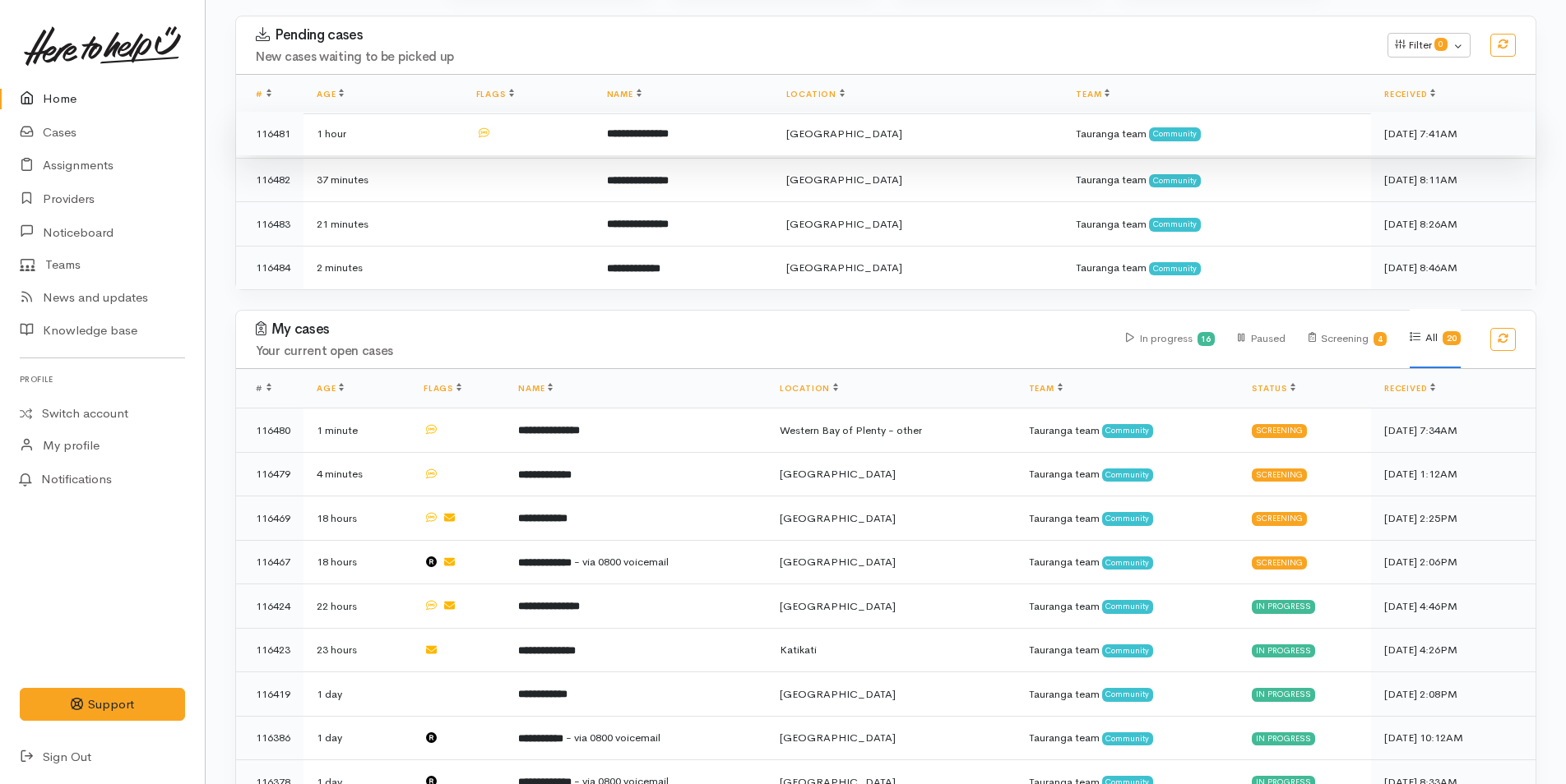
click at [669, 131] on b "**********" at bounding box center [638, 133] width 62 height 11
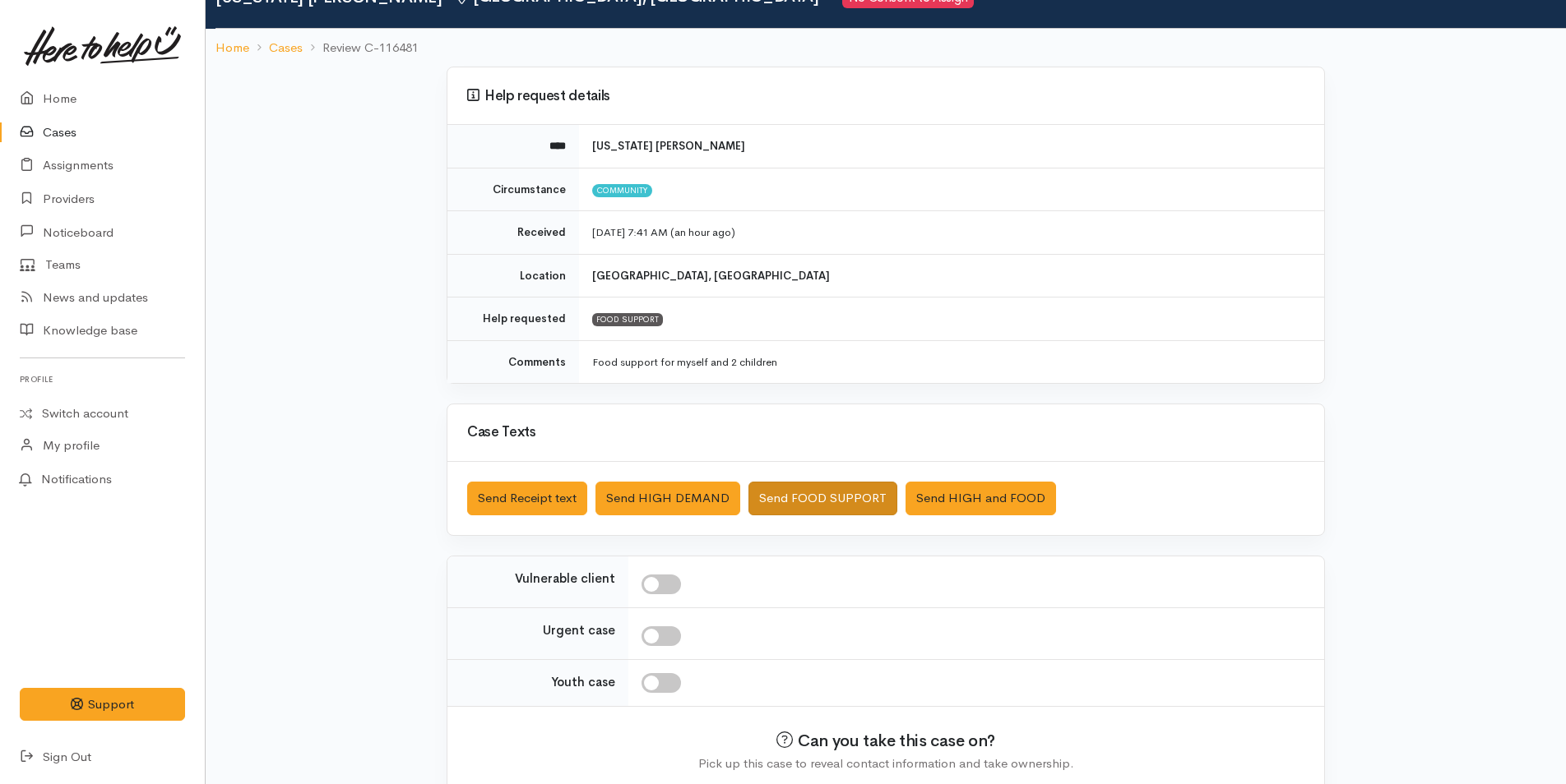
scroll to position [149, 0]
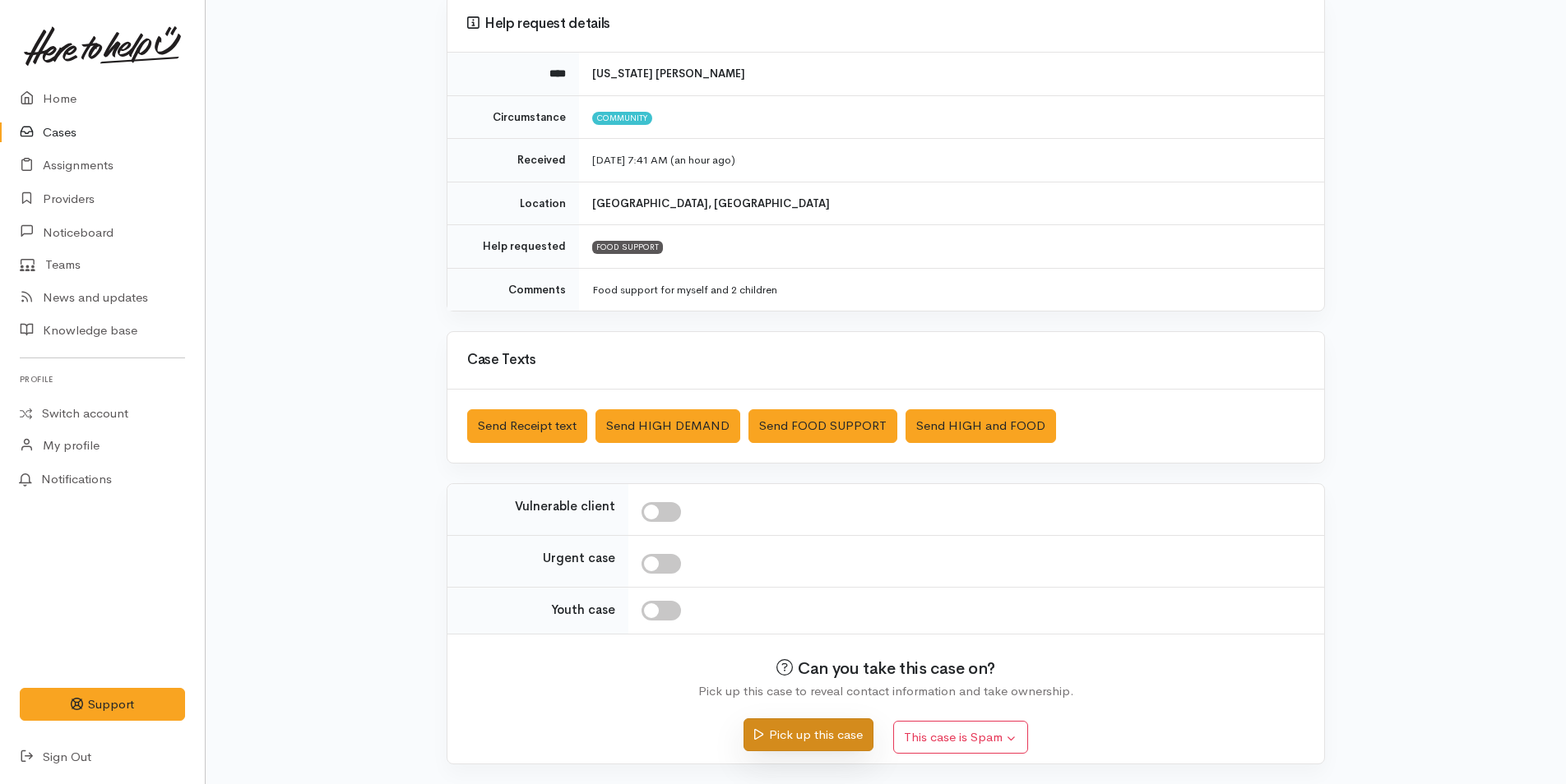
click at [832, 736] on button "Pick up this case" at bounding box center [808, 736] width 129 height 34
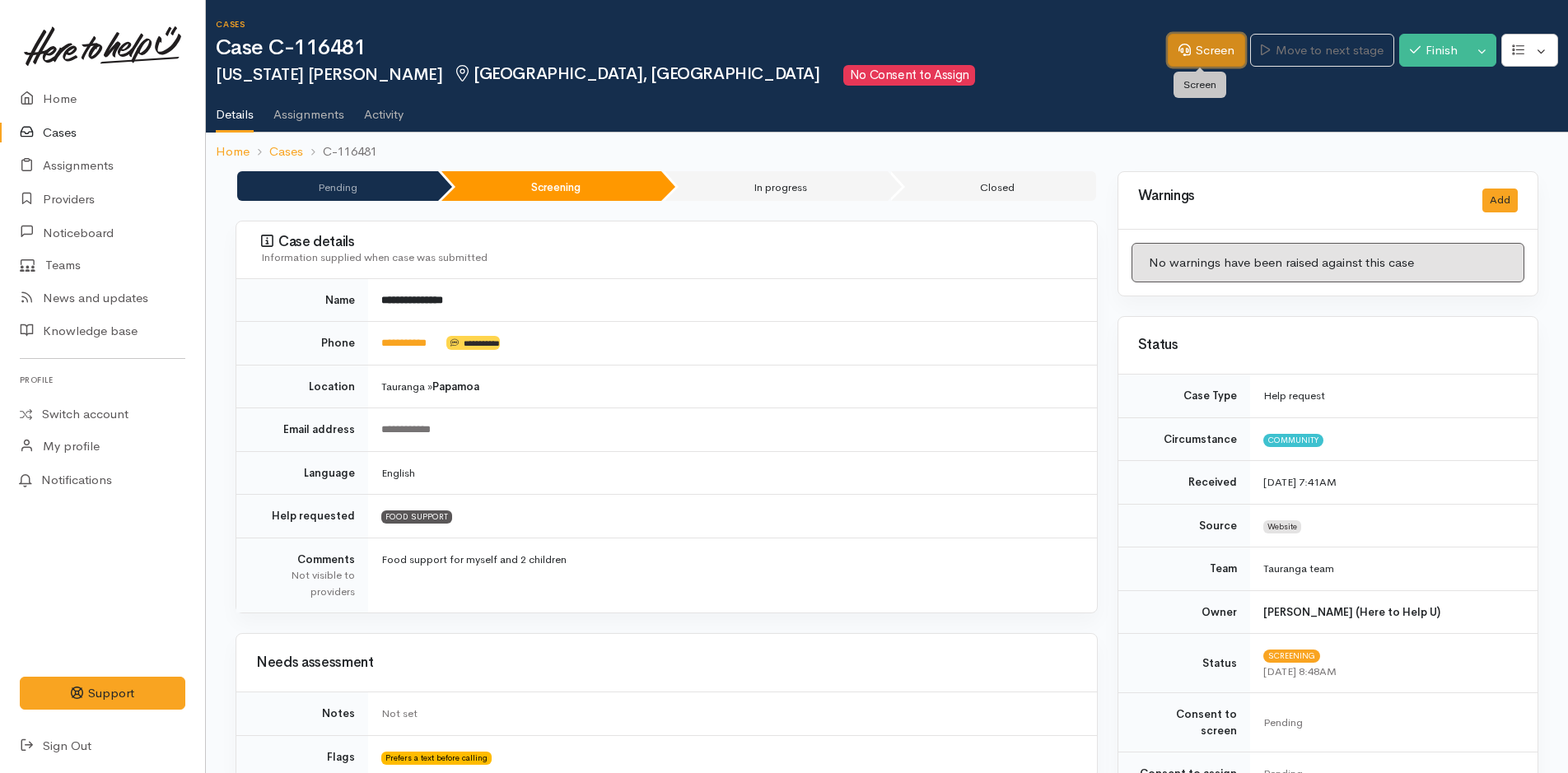
click at [1192, 42] on link "Screen" at bounding box center [1206, 51] width 77 height 34
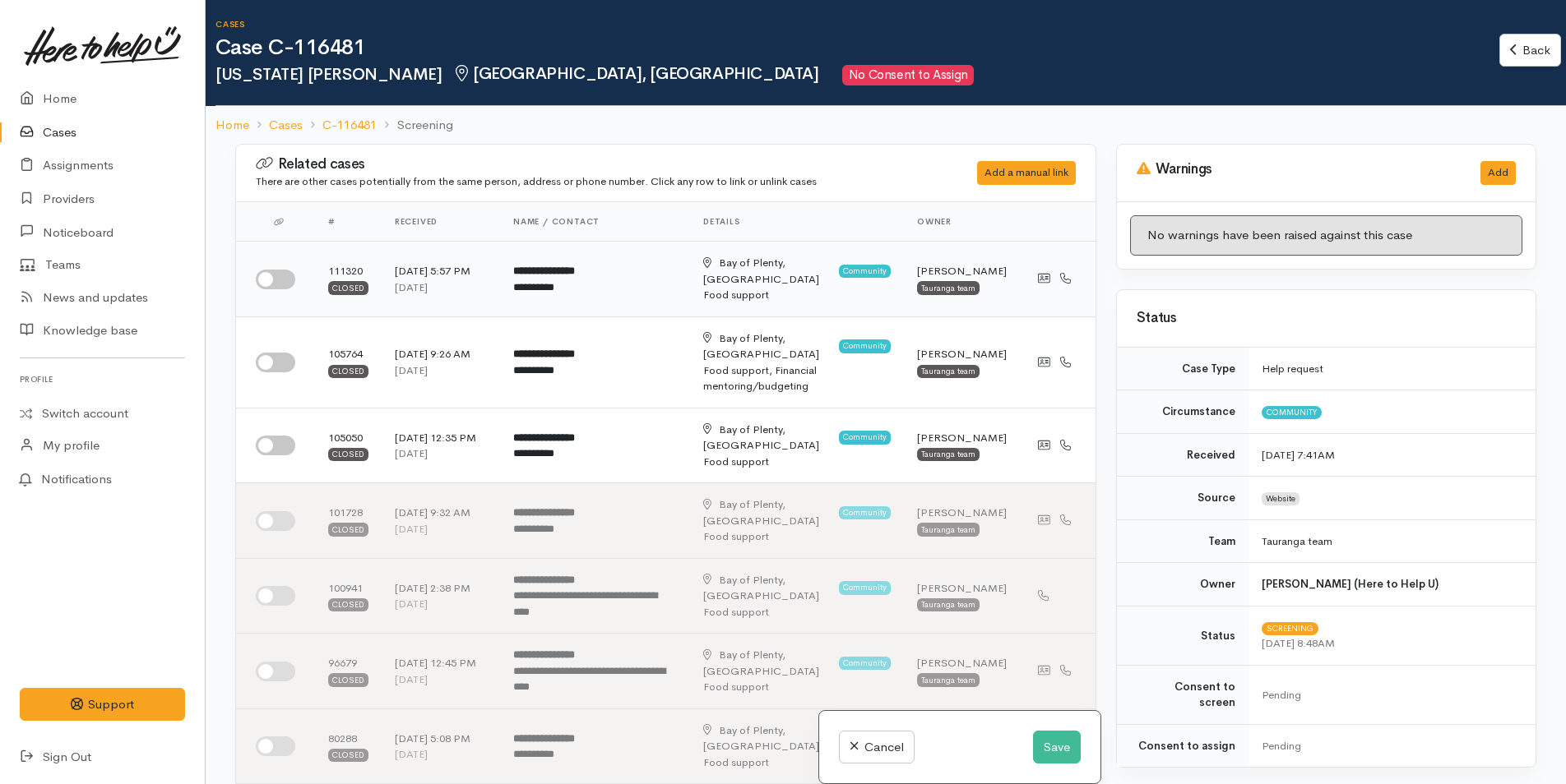
click at [278, 270] on input "checkbox" at bounding box center [275, 280] width 39 height 20
checkbox input "true"
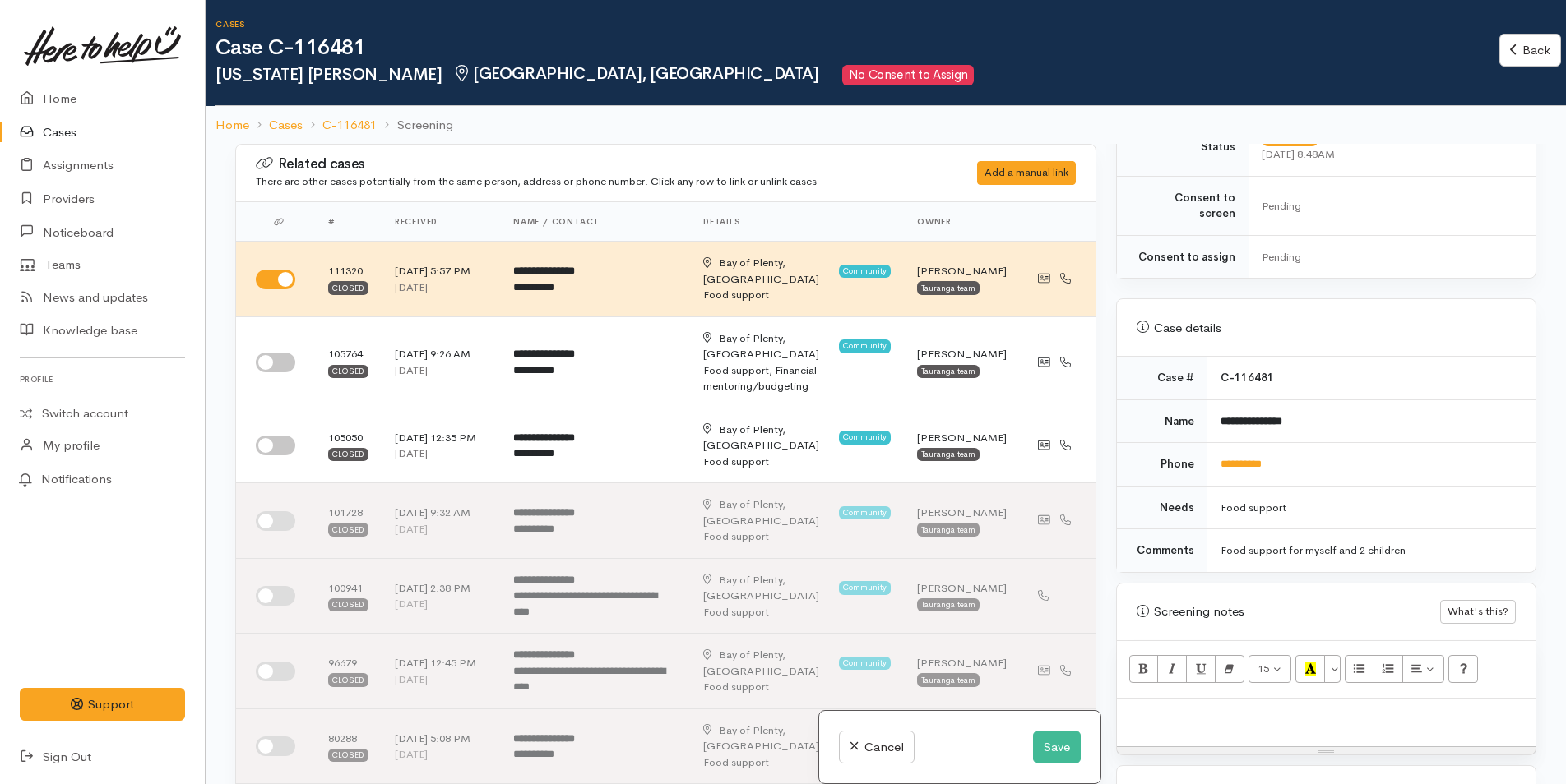
scroll to position [740, 0]
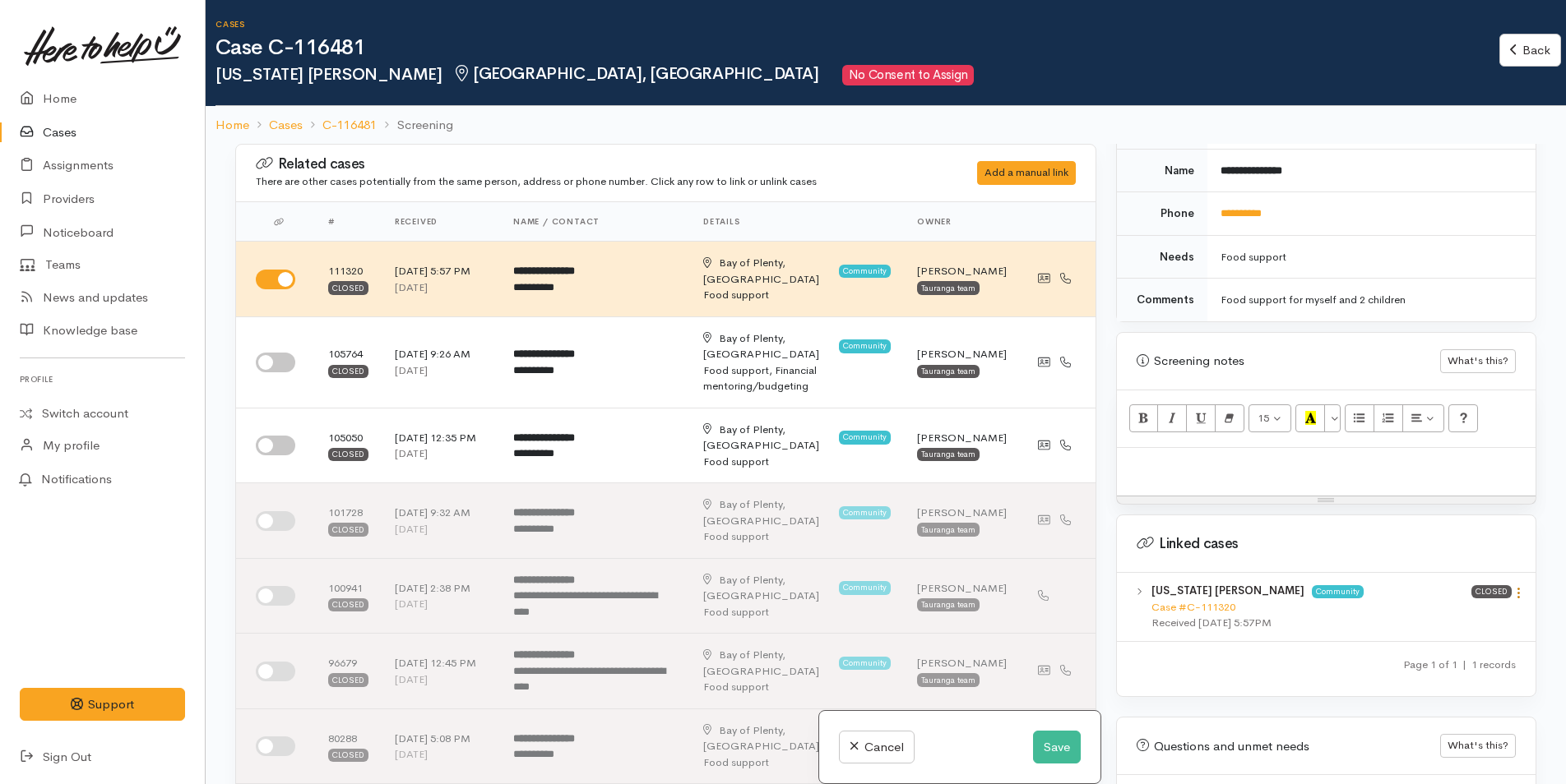
click at [1511, 586] on icon at bounding box center [1519, 594] width 14 height 14
click at [1450, 612] on link "View case" at bounding box center [1460, 625] width 130 height 26
click at [1173, 456] on p at bounding box center [1326, 465] width 402 height 19
paste div
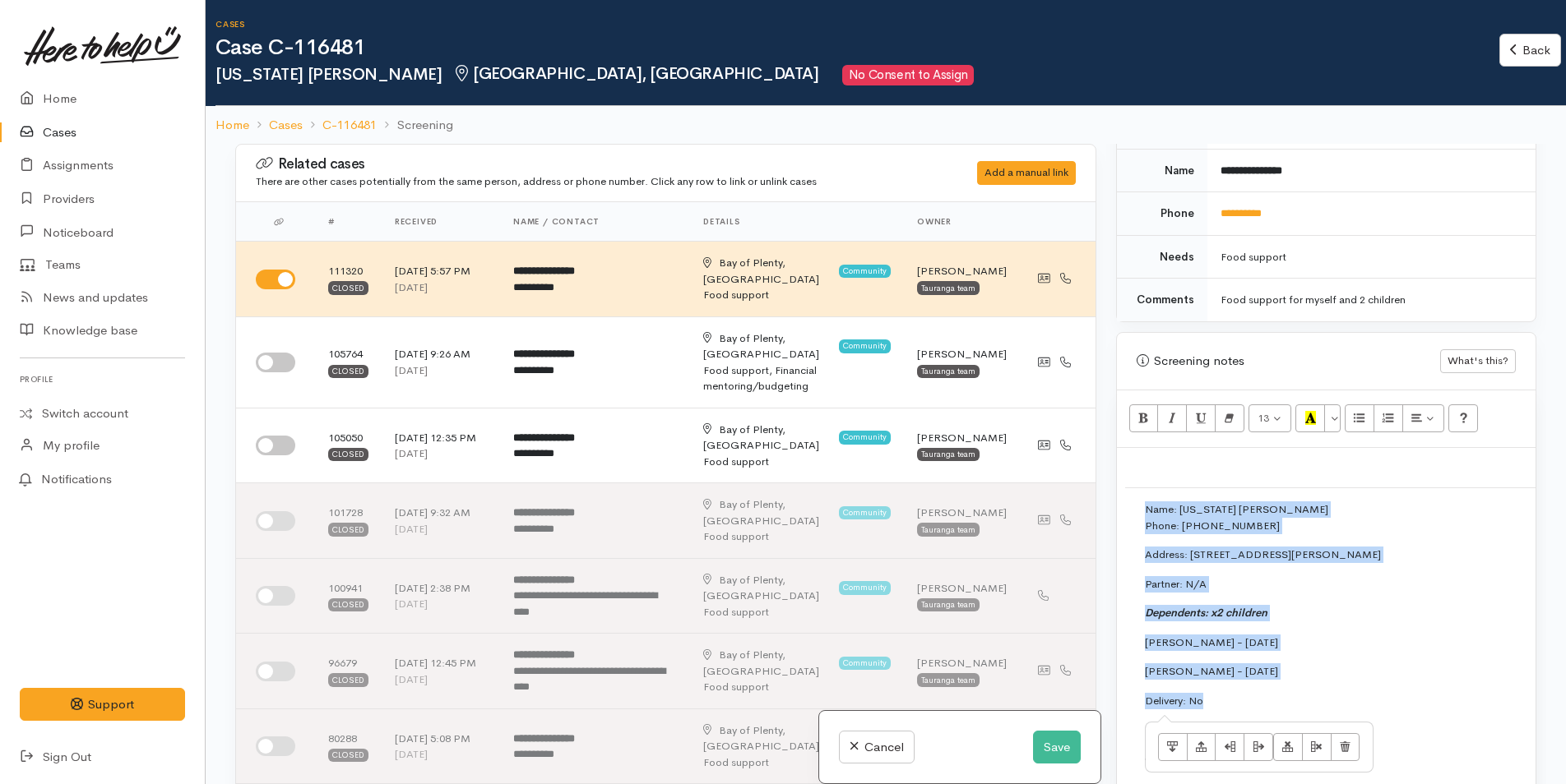
drag, startPoint x: 1208, startPoint y: 689, endPoint x: 1137, endPoint y: 487, distance: 214.1
click at [1137, 488] on td "Name: Nevada Streeter Phone: 0277109472 Address: 28 Bill Miller Drive, Papamoa,…" at bounding box center [1554, 641] width 859 height 306
copy td "Name: Nevada Streeter Phone: 0277109472 Address: 28 Bill Miller Drive, Papamoa,…"
click at [1043, 751] on button "Save" at bounding box center [1056, 747] width 47 height 34
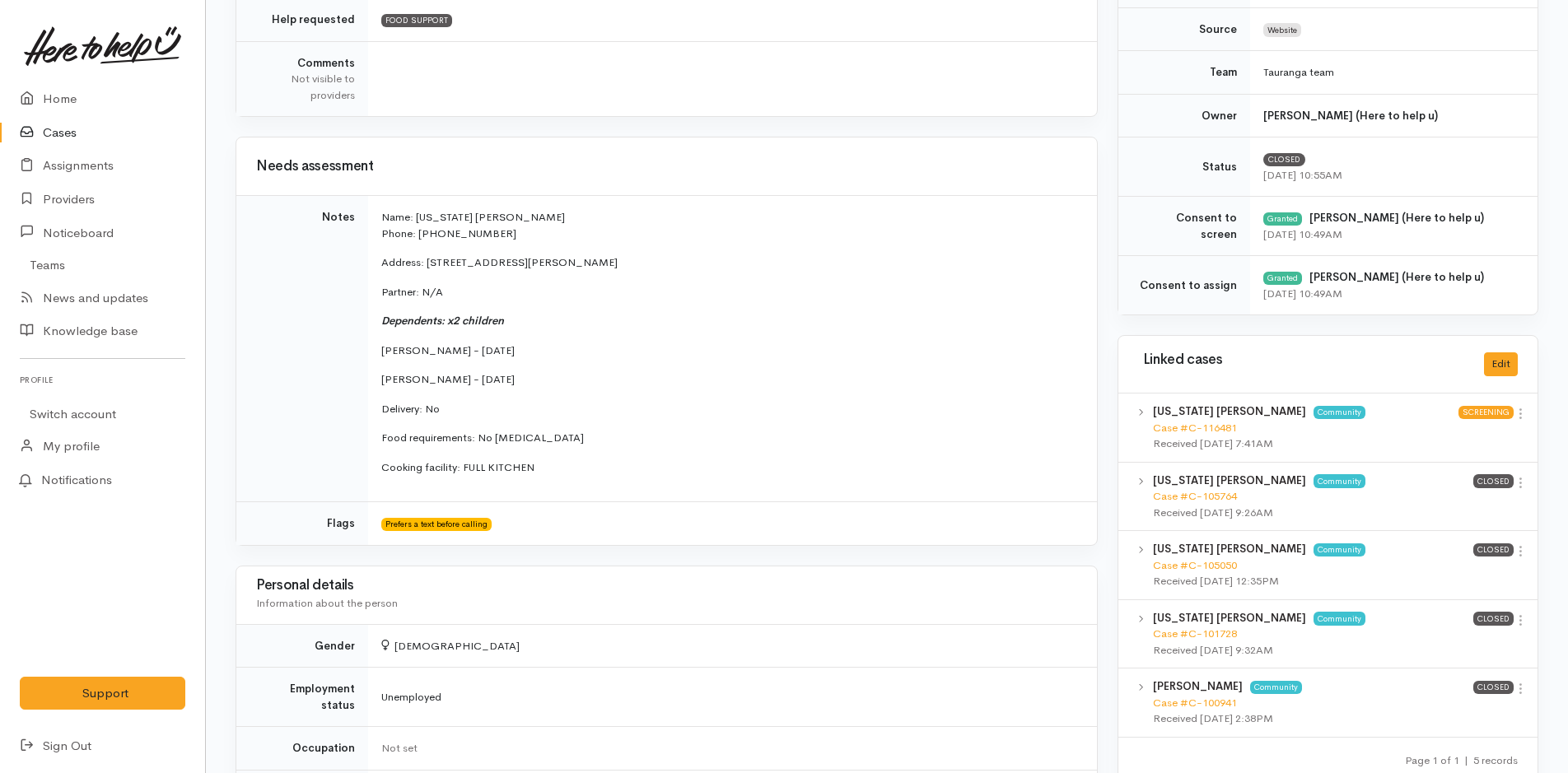
scroll to position [495, 0]
drag, startPoint x: 560, startPoint y: 479, endPoint x: 355, endPoint y: 224, distance: 327.2
click at [355, 224] on tr "Notes Name: Nevada Streeter Phone: 0277109472 Address: 28 Bill Miller Drive, Pa…" at bounding box center [666, 348] width 861 height 306
copy tr "Name: Nevada Streeter Phone: 0277109472 Address: 28 Bill Miller Drive, Papamoa,…"
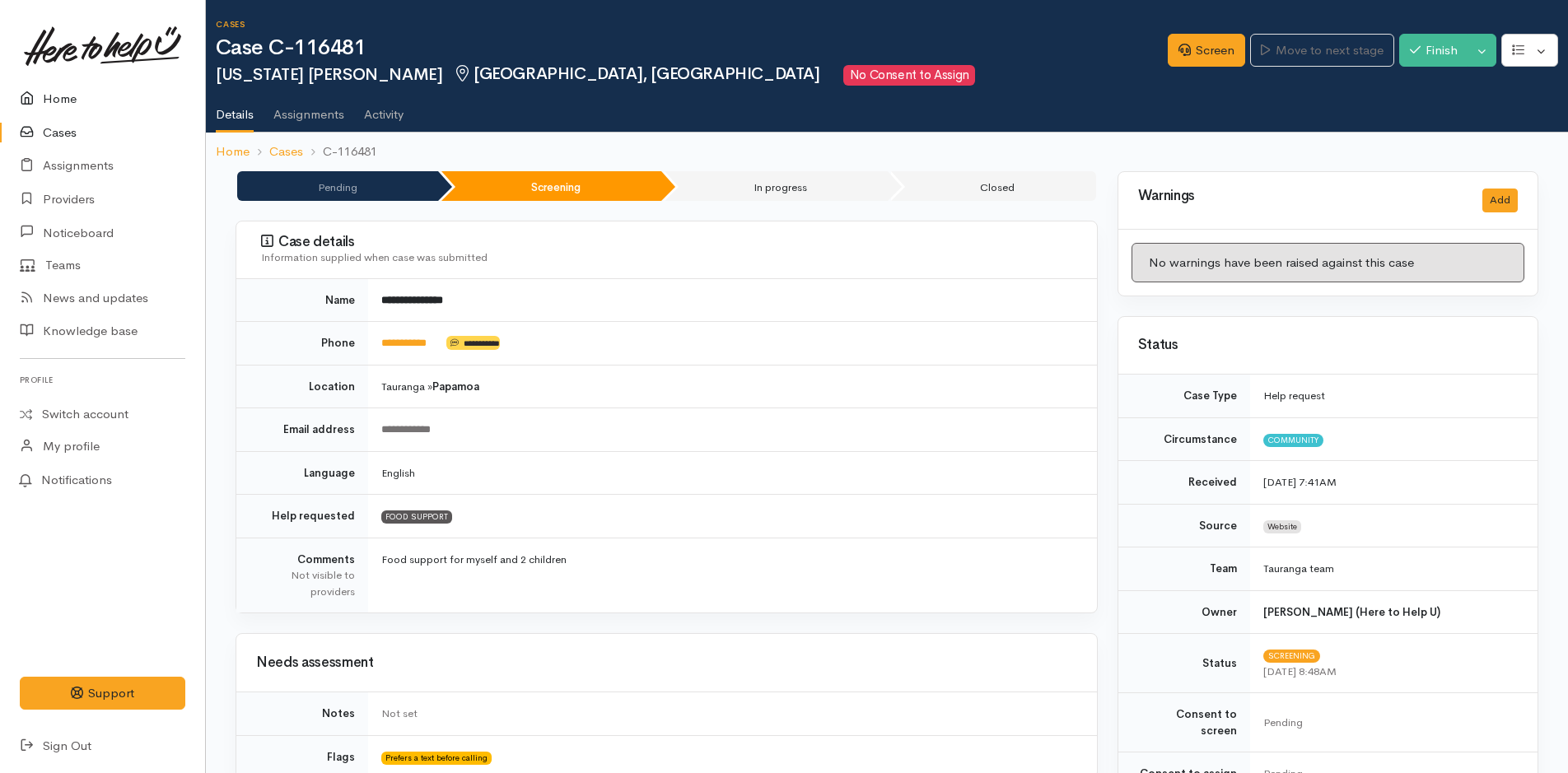
click at [53, 94] on link "Home" at bounding box center [102, 99] width 205 height 34
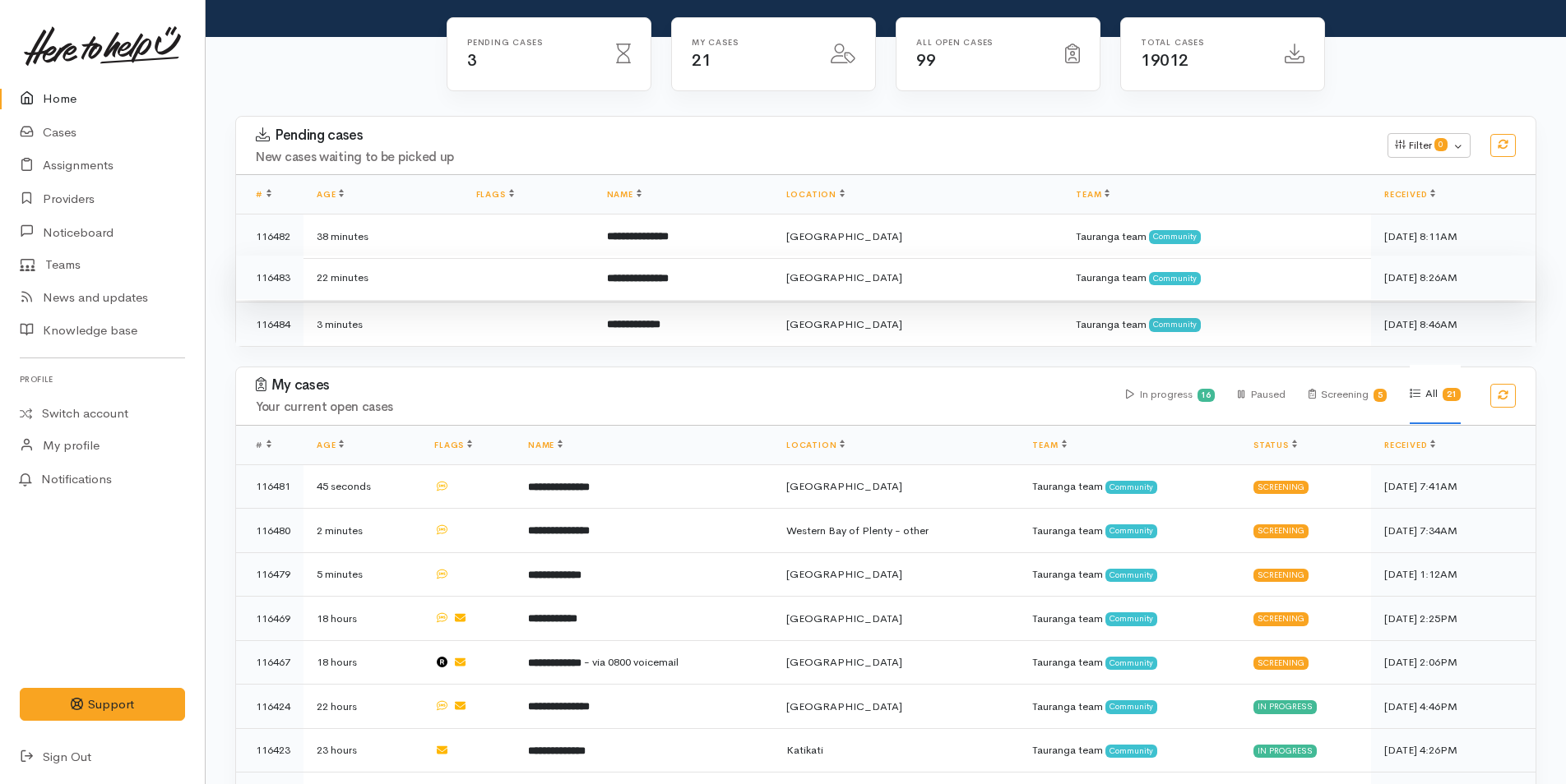
scroll to position [329, 0]
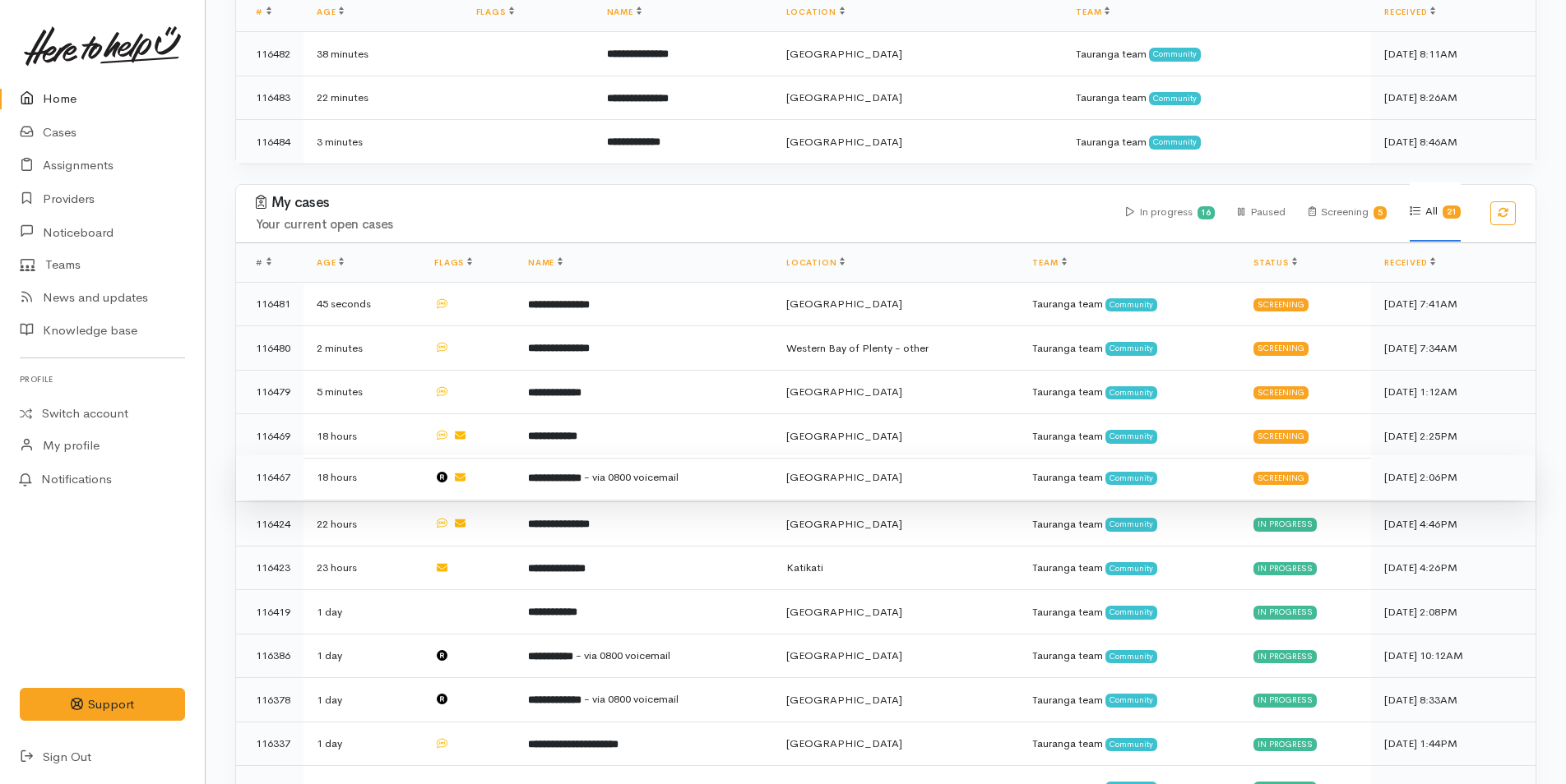
click at [571, 473] on b "**********" at bounding box center [554, 478] width 54 height 11
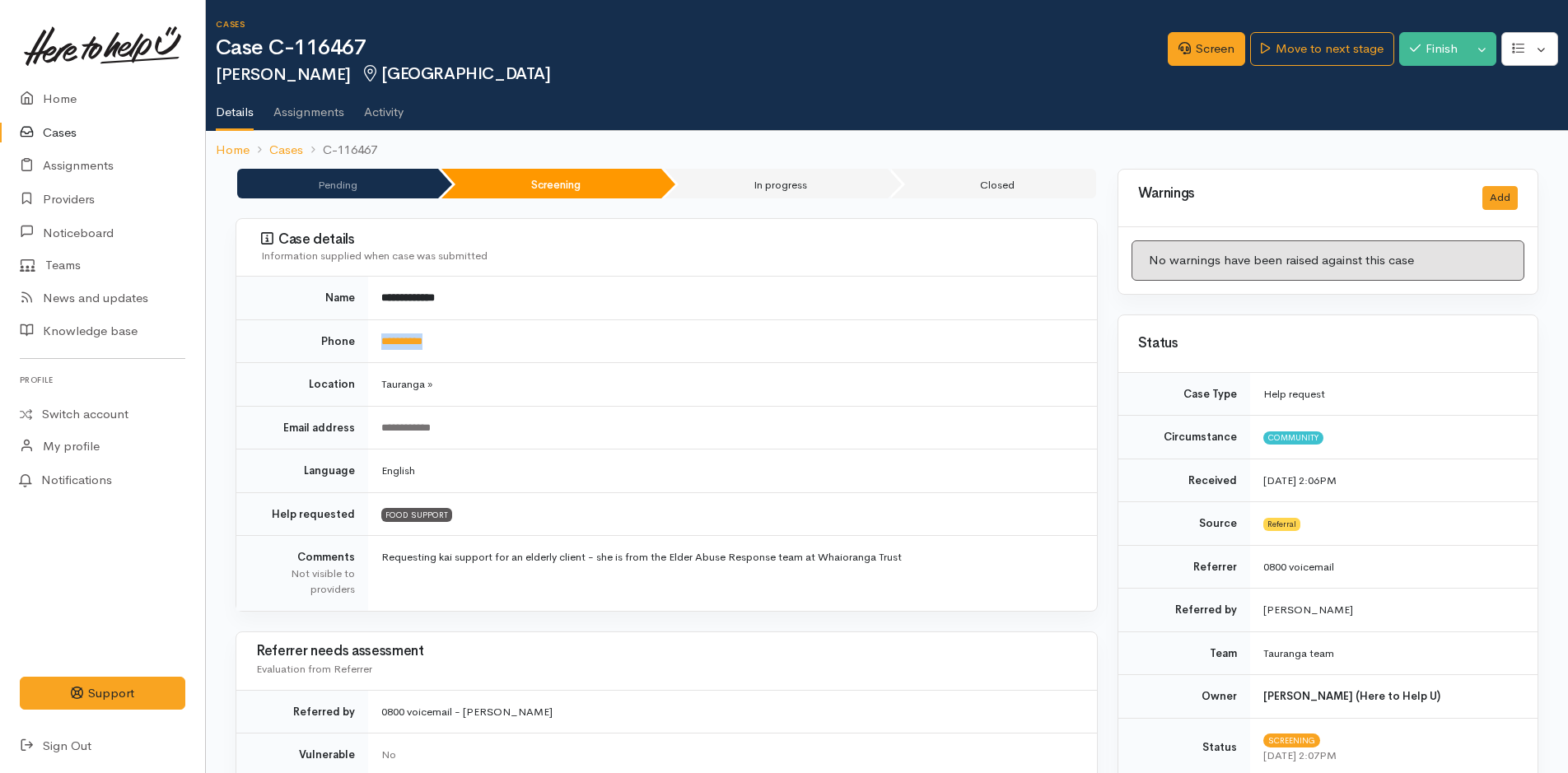
drag, startPoint x: 449, startPoint y: 343, endPoint x: 366, endPoint y: 341, distance: 83.0
click at [366, 341] on tr "**********" at bounding box center [666, 341] width 861 height 44
copy tr "**********"
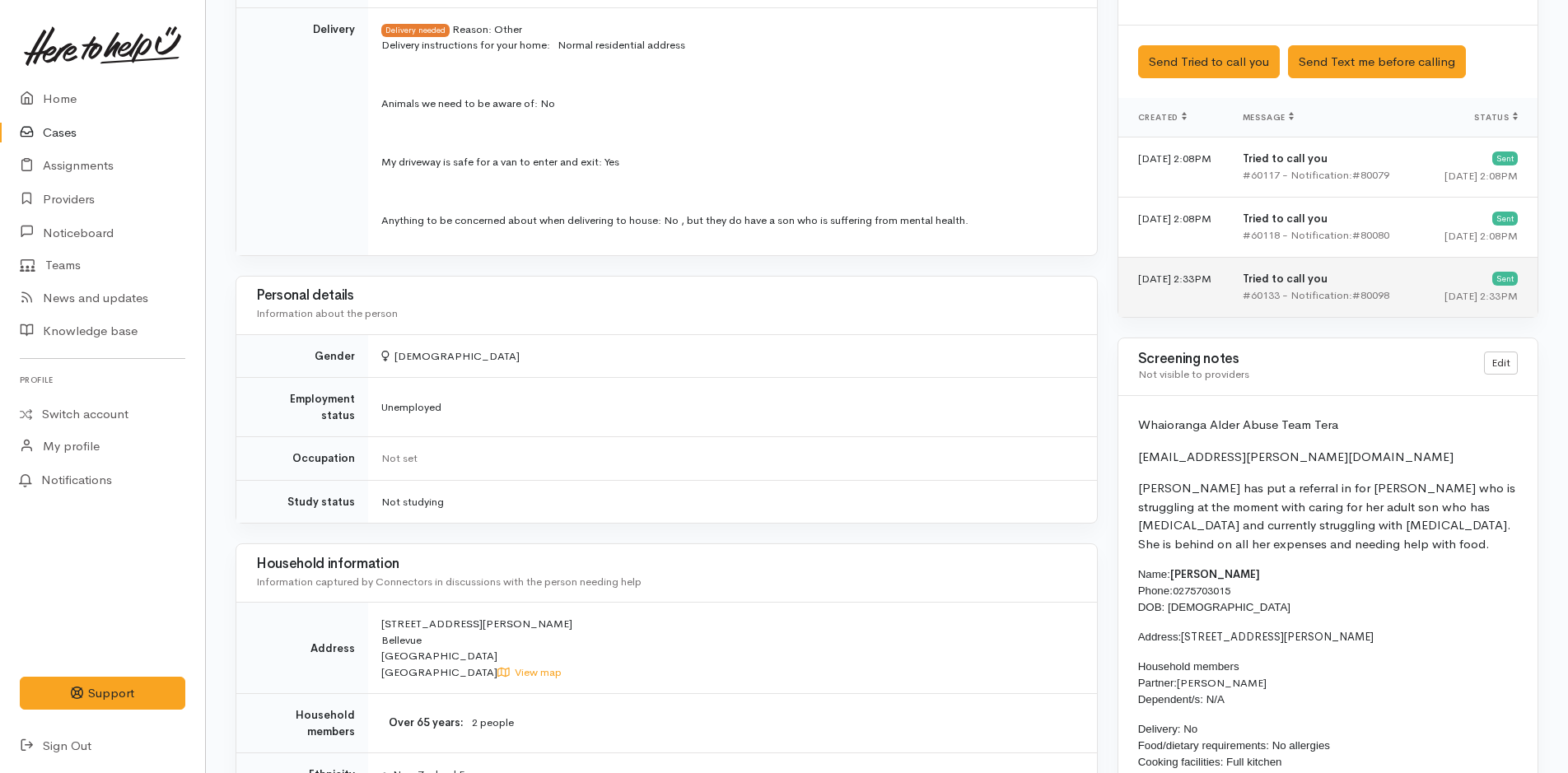
scroll to position [1153, 0]
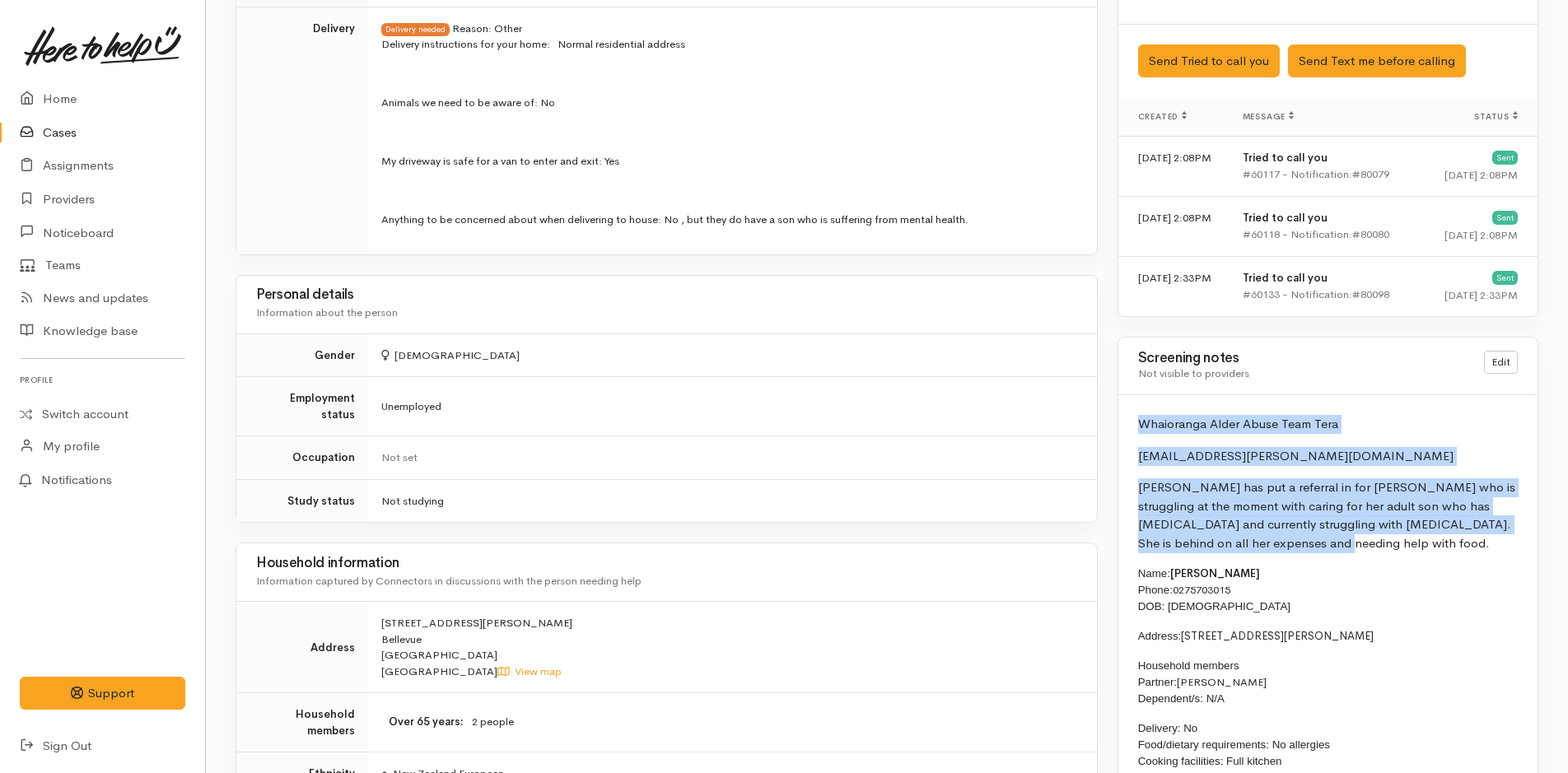
drag, startPoint x: 1275, startPoint y: 551, endPoint x: 1126, endPoint y: 420, distance: 198.4
copy div "Whaioranga Alder Abuse Team Tera Te-ra.walker@whaioranga.co.nz Tera has put a r…"
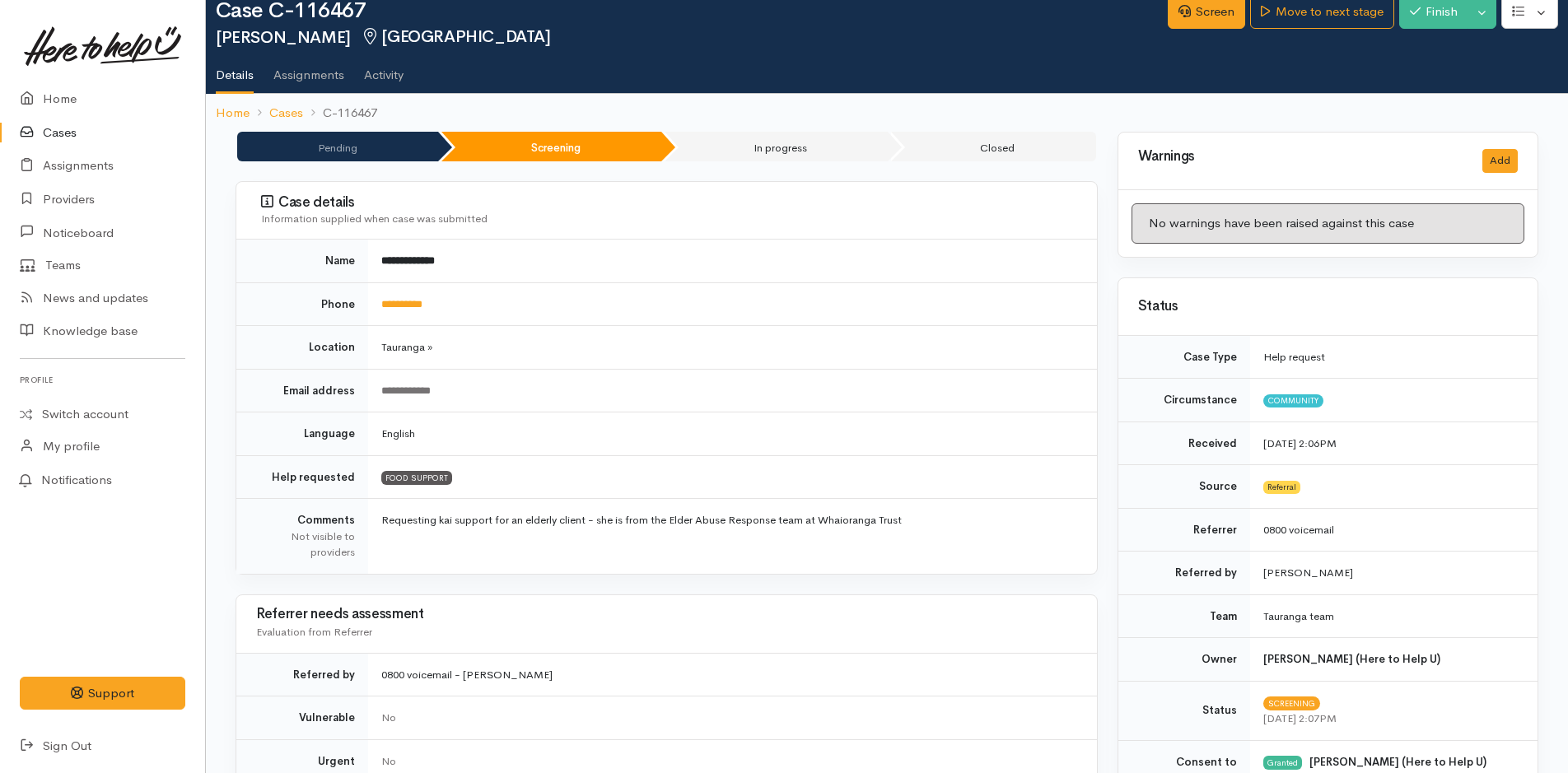
scroll to position [0, 0]
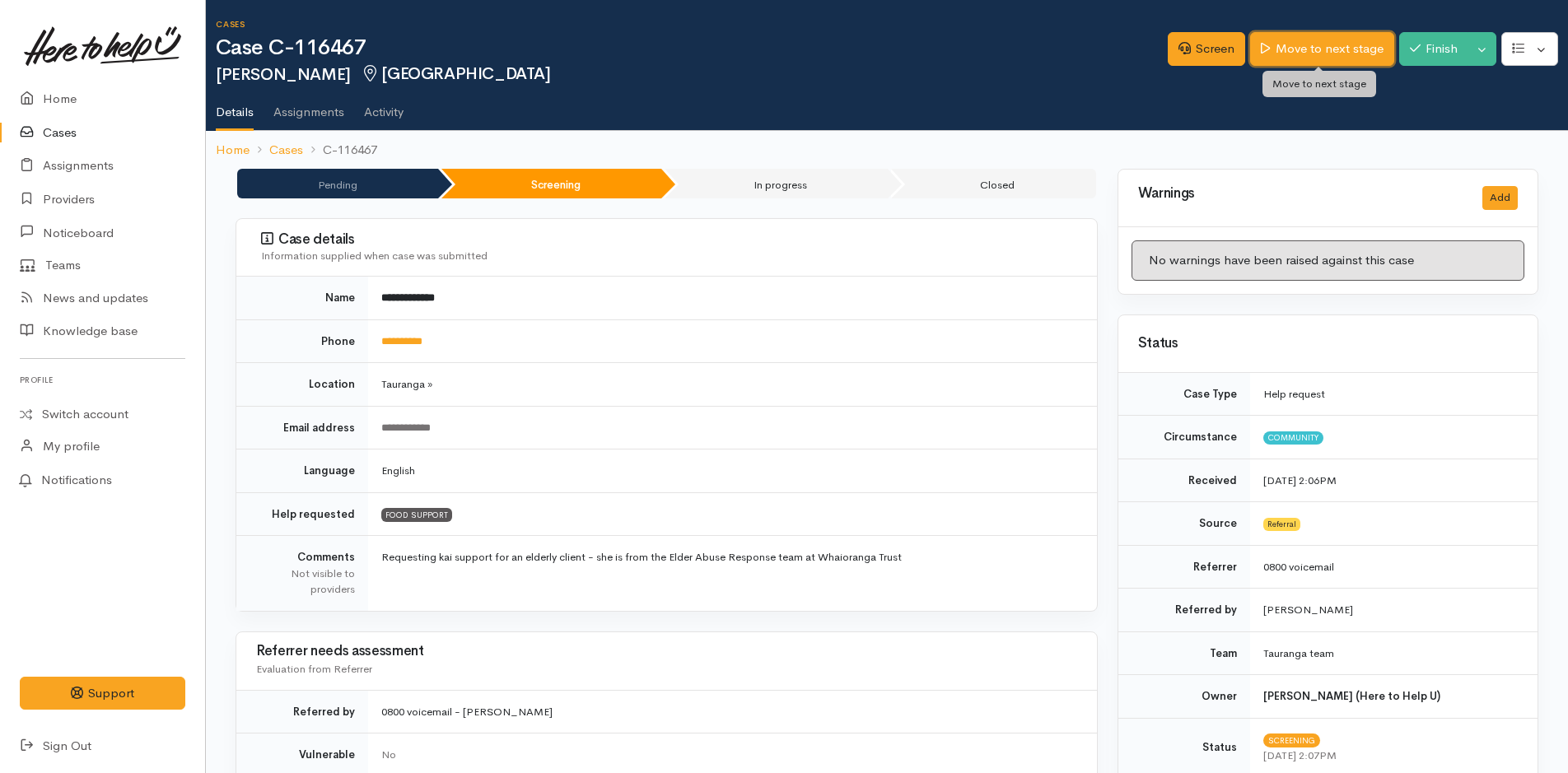
click at [1353, 55] on link "Move to next stage" at bounding box center [1322, 49] width 143 height 34
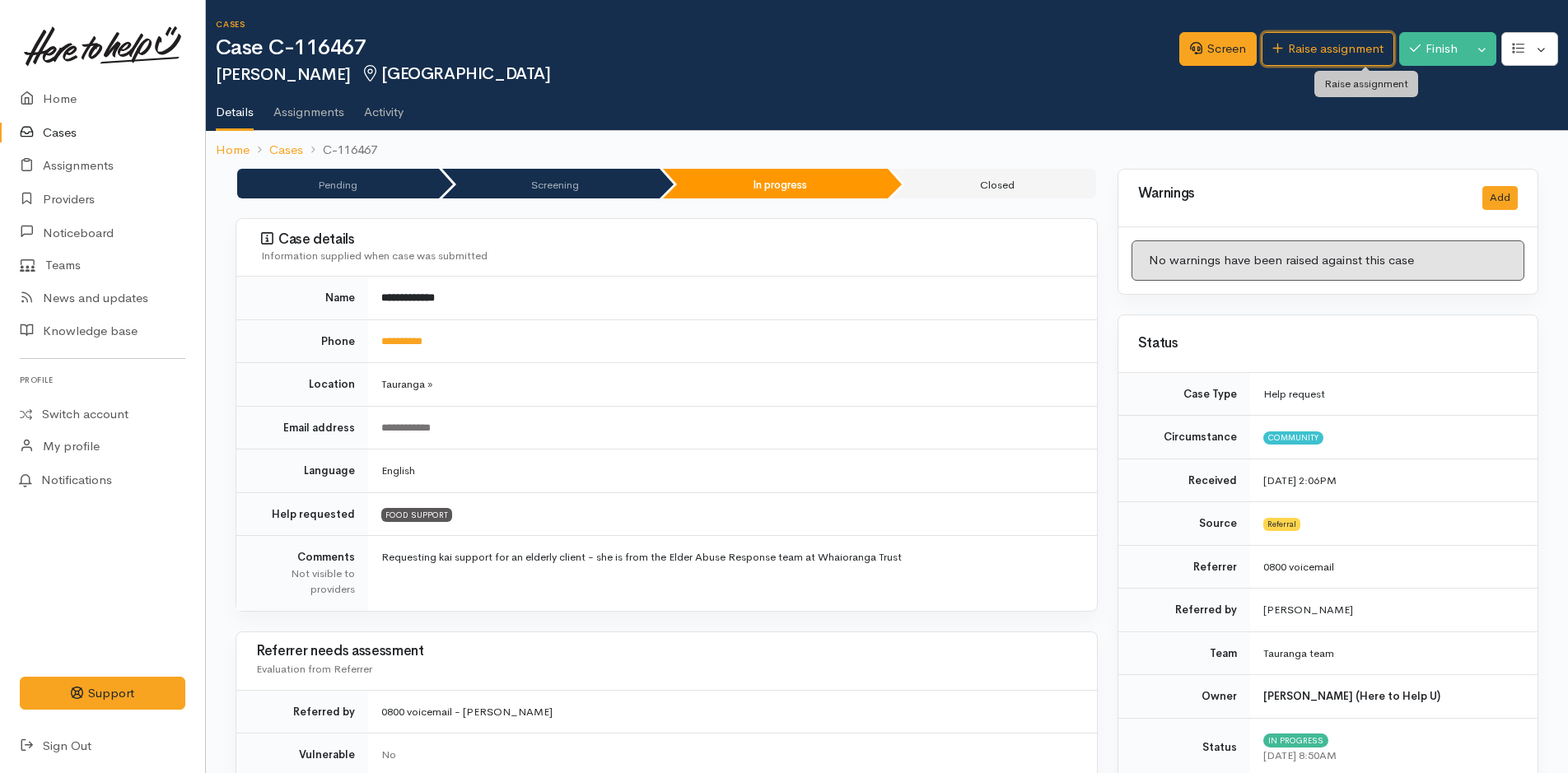
click at [1326, 47] on link "Raise assignment" at bounding box center [1328, 49] width 133 height 34
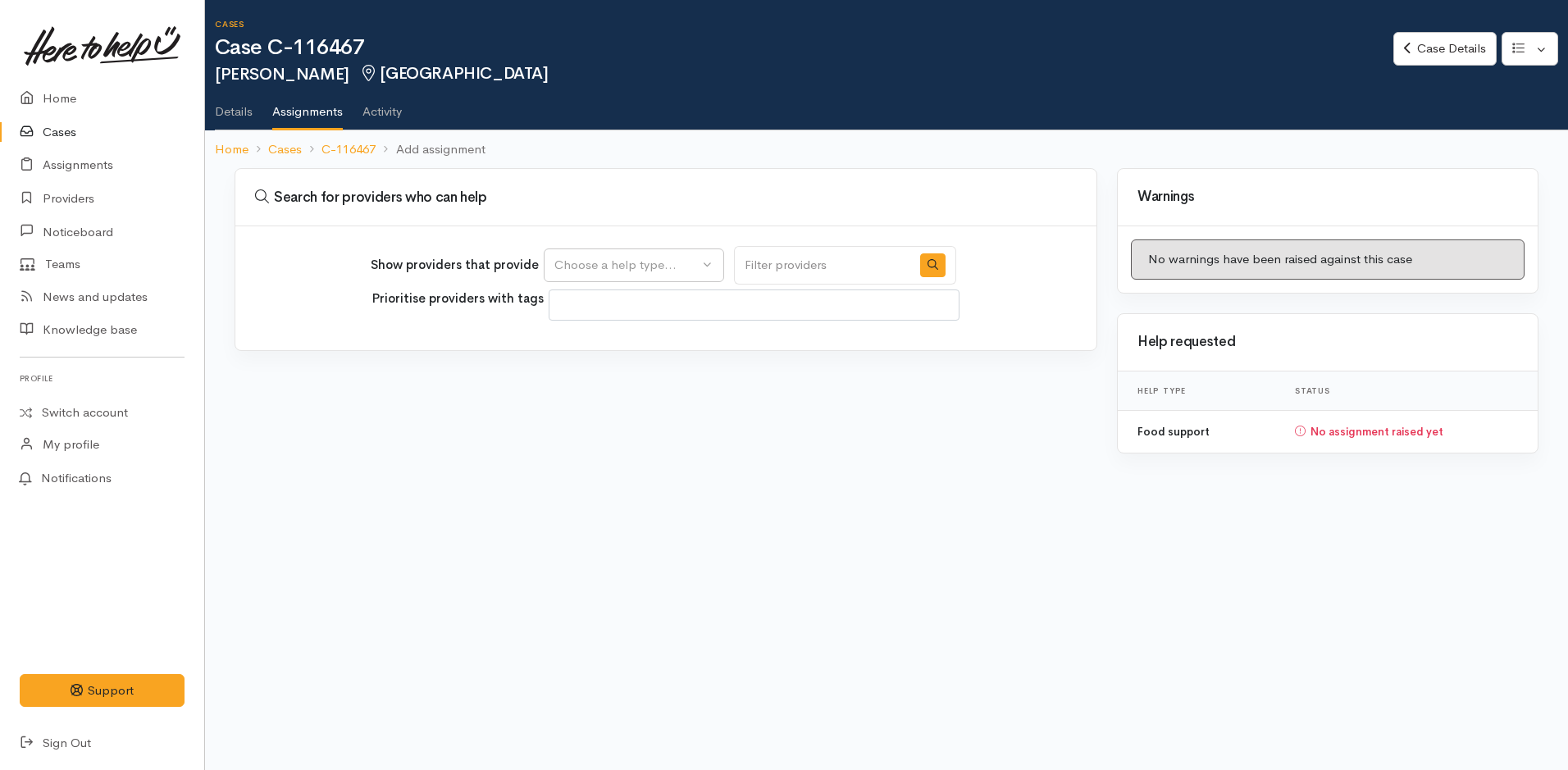
select select
click at [640, 268] on div "Choose a help type..." at bounding box center [627, 265] width 144 height 19
click at [614, 344] on span "Food support" at bounding box center [603, 344] width 77 height 19
select select "3"
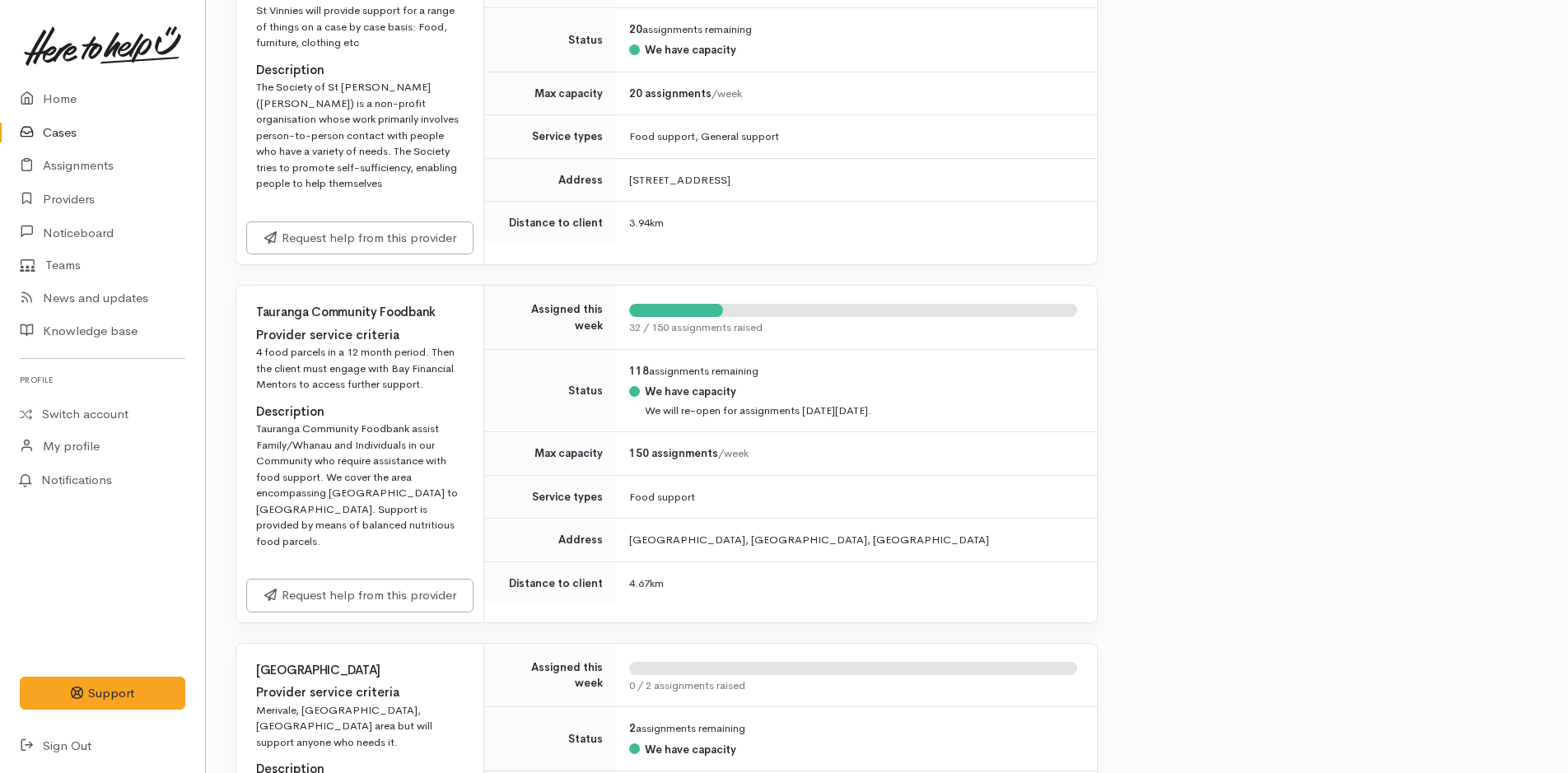
scroll to position [1812, 0]
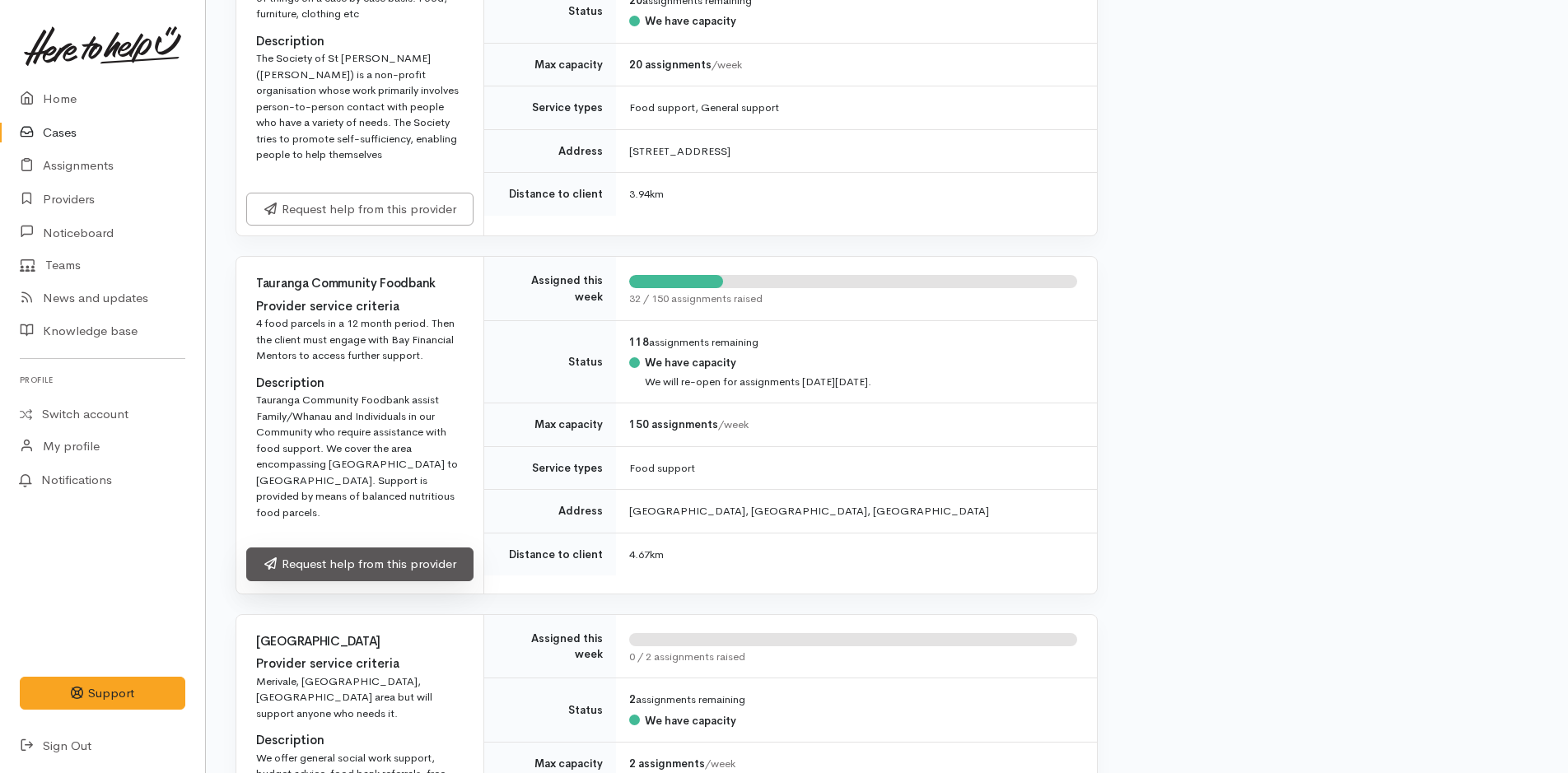
click at [443, 547] on link "Request help from this provider" at bounding box center [360, 564] width 227 height 34
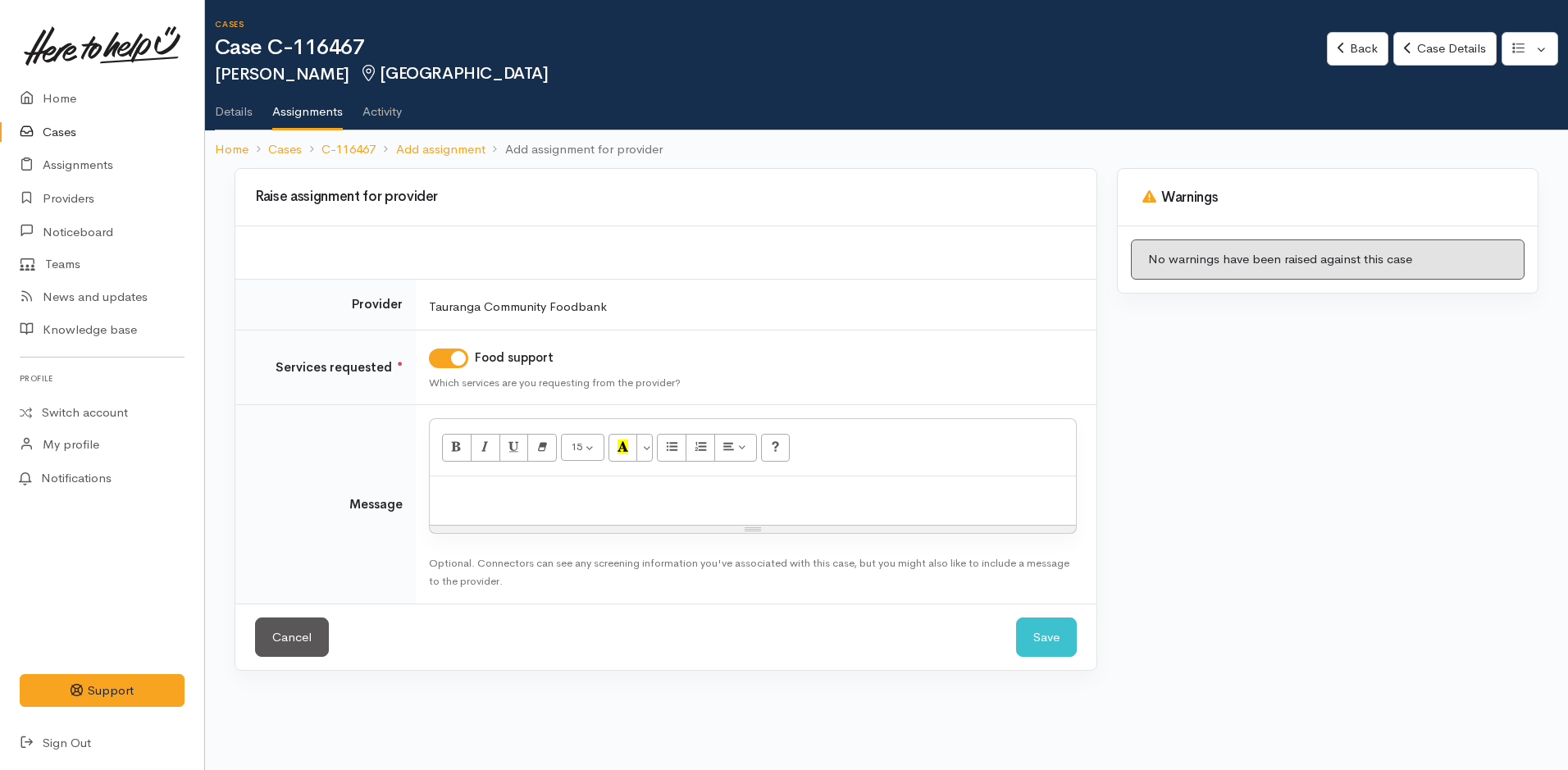
click at [560, 500] on p at bounding box center [753, 493] width 630 height 19
paste div
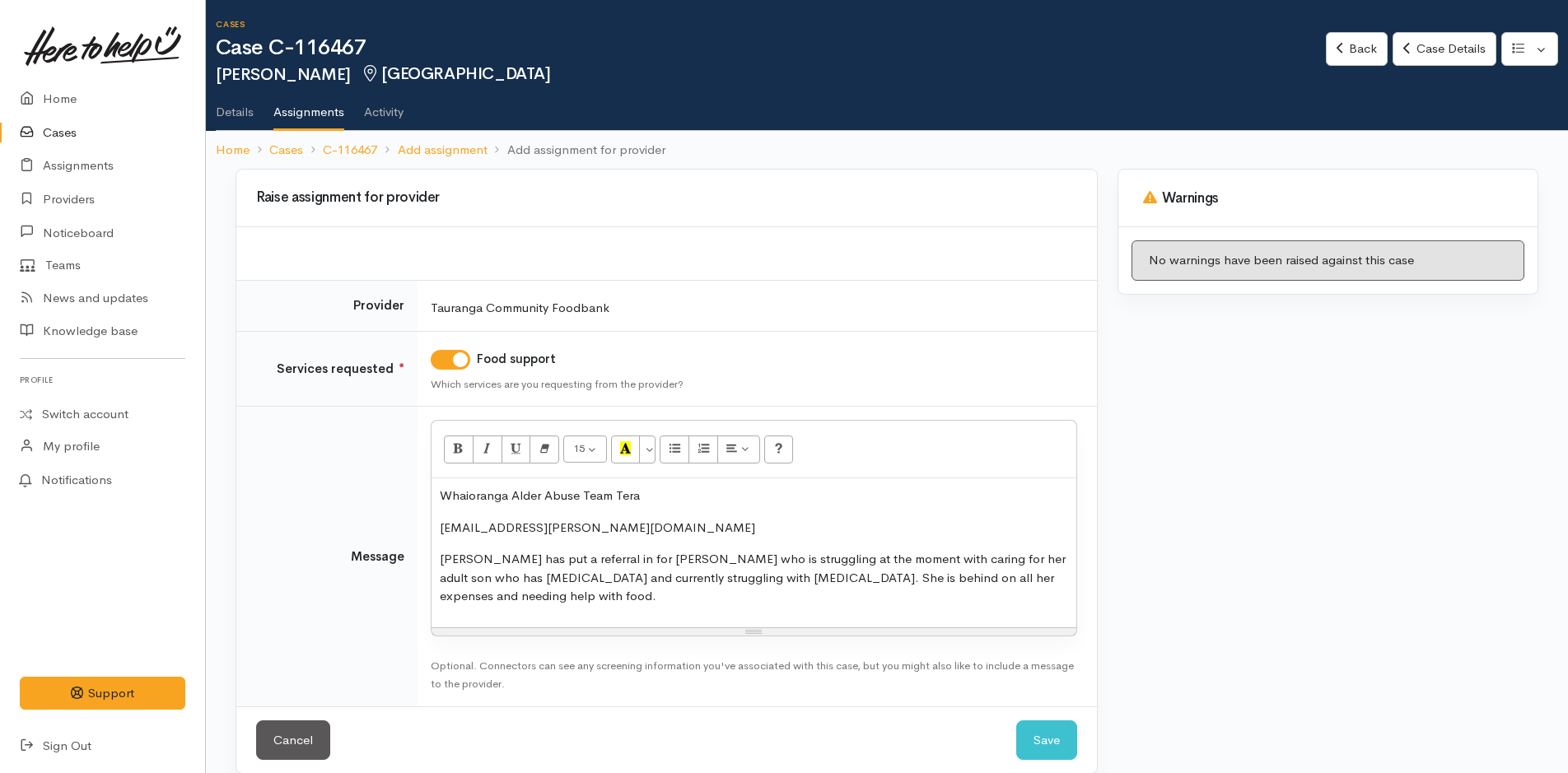
click at [685, 537] on p "[EMAIL_ADDRESS][PERSON_NAME][DOMAIN_NAME]" at bounding box center [754, 528] width 629 height 19
click at [516, 594] on p "[PERSON_NAME] has put a referral in for [PERSON_NAME] who is struggling at the …" at bounding box center [754, 578] width 629 height 56
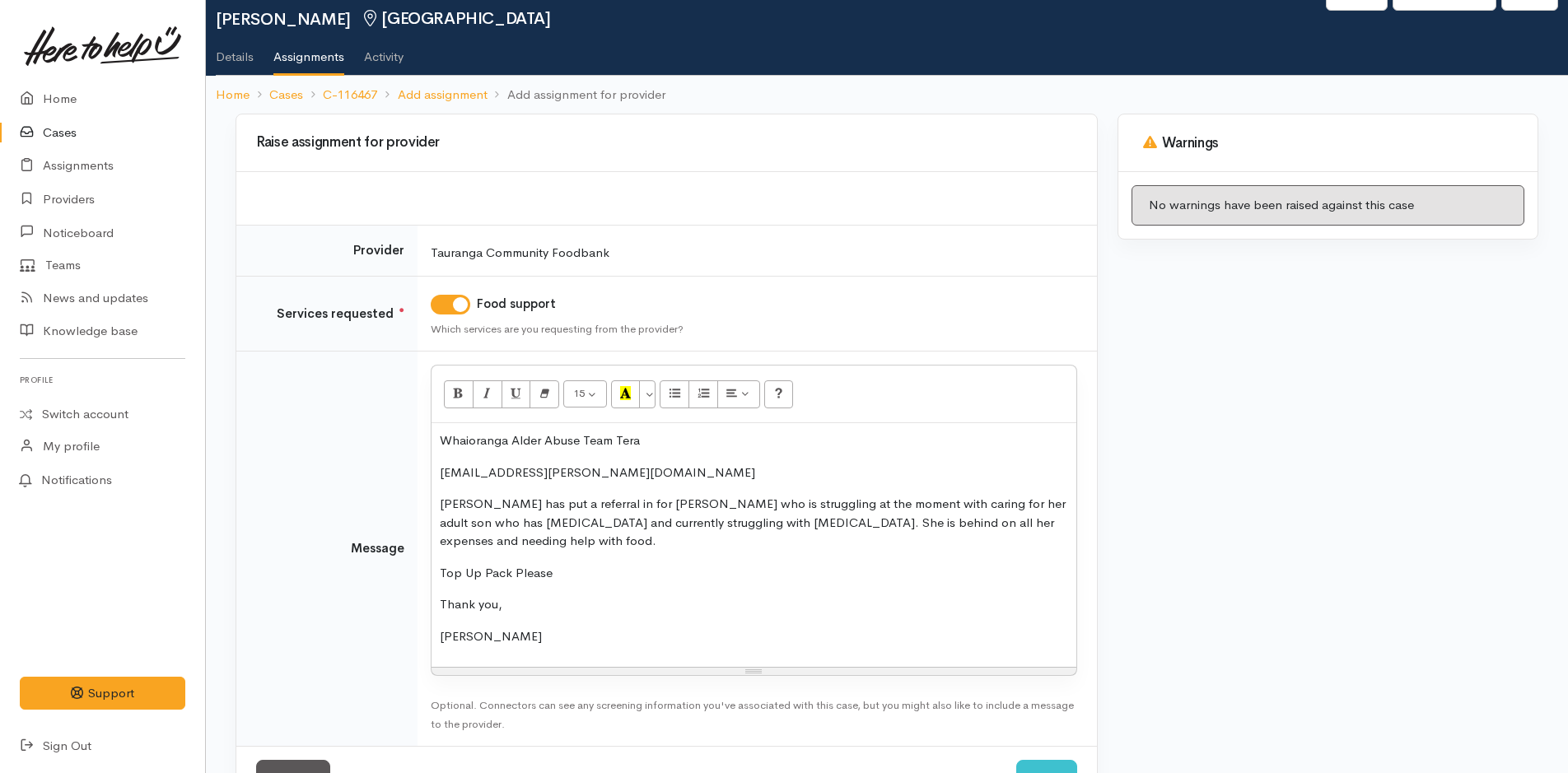
scroll to position [116, 0]
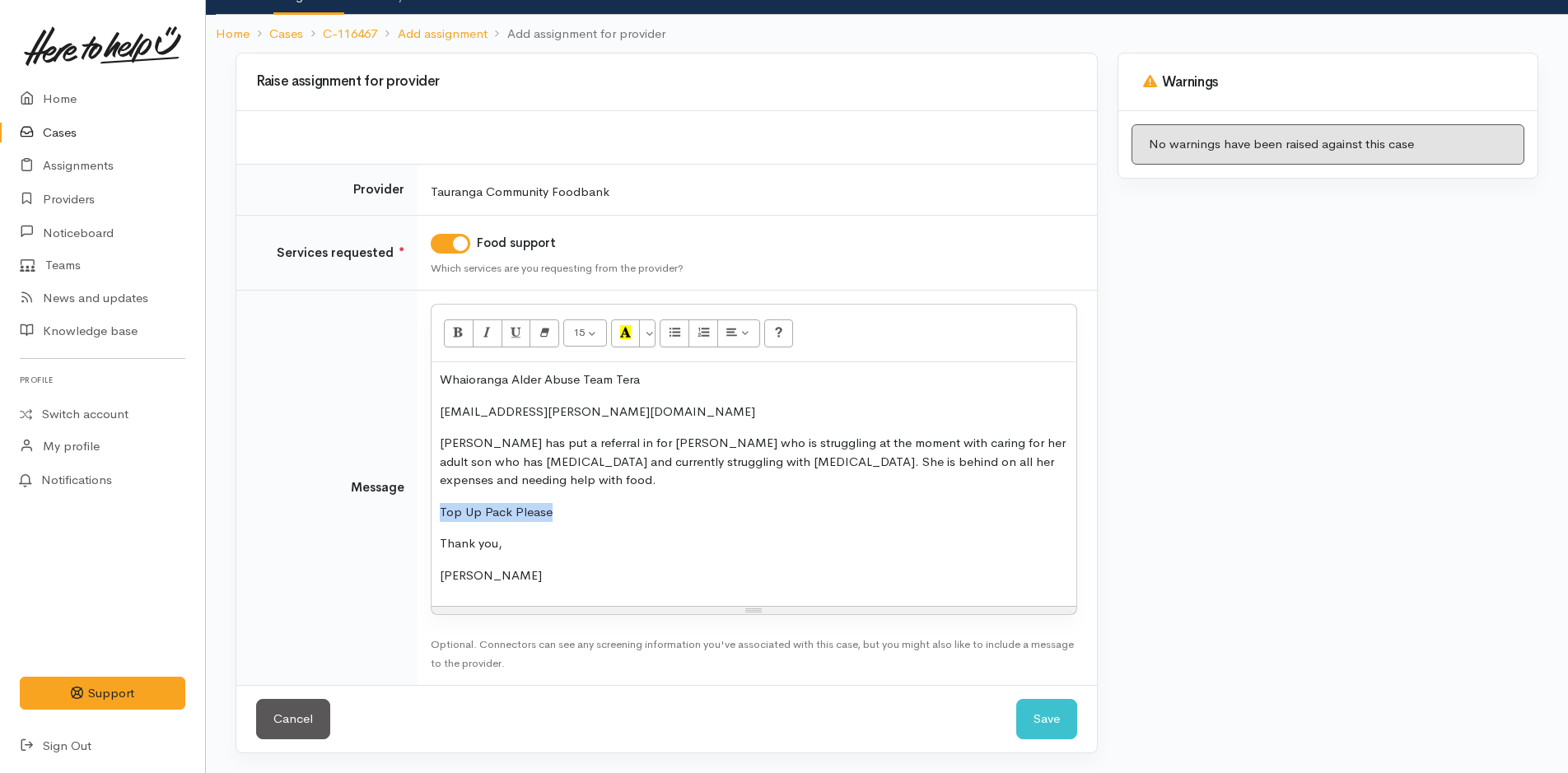
drag, startPoint x: 568, startPoint y: 509, endPoint x: 441, endPoint y: 501, distance: 127.3
click at [437, 507] on div "Whaioranga Alder Abuse Team Tera Te-ra.walker@whaioranga.co.nz Tera has put a r…" at bounding box center [754, 485] width 645 height 244
click at [456, 326] on icon "Bold (CTRL+B)" at bounding box center [458, 332] width 11 height 14
click at [1046, 717] on button "Save" at bounding box center [1047, 719] width 61 height 40
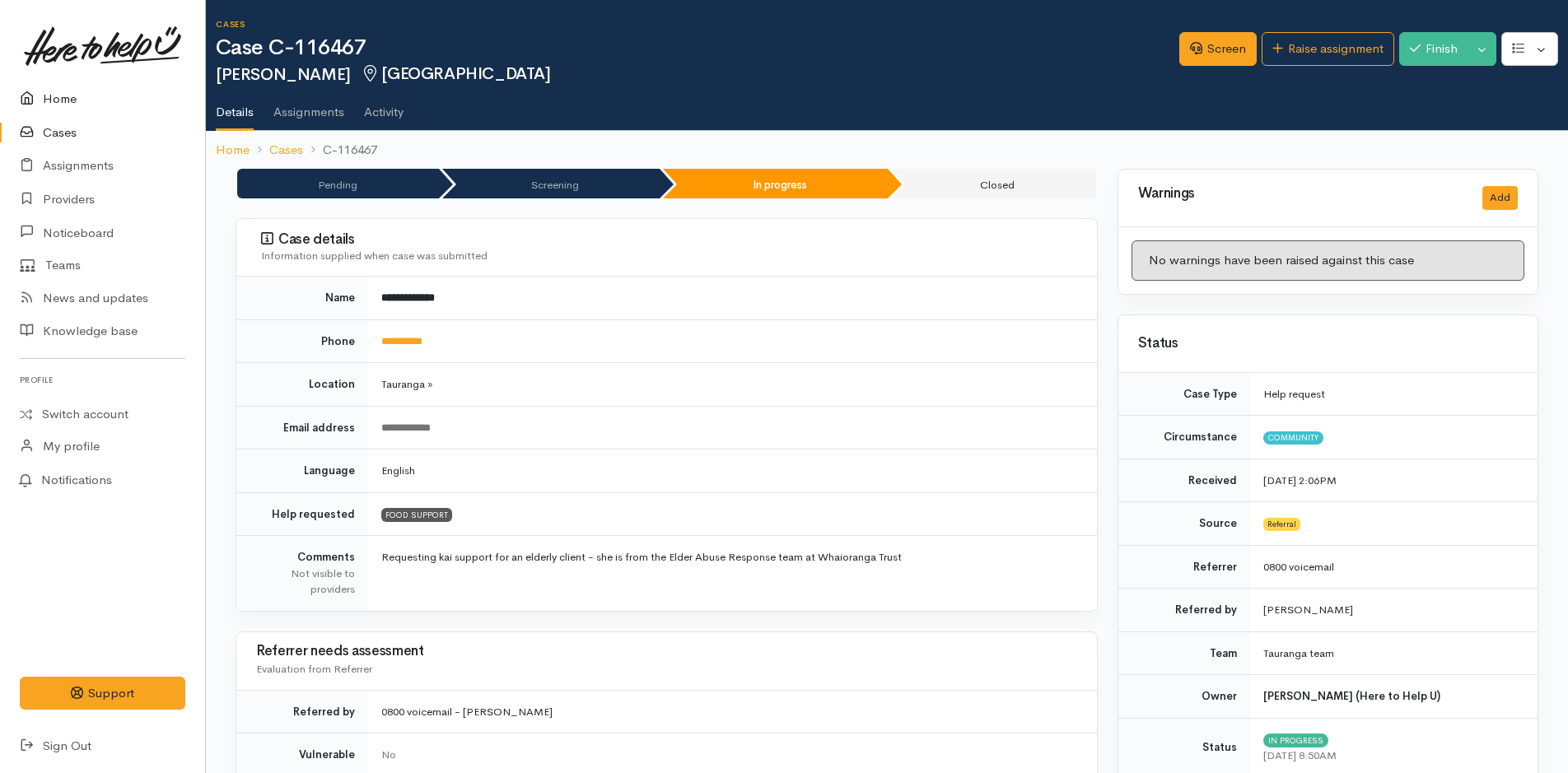
click at [57, 96] on link "Home" at bounding box center [102, 99] width 205 height 34
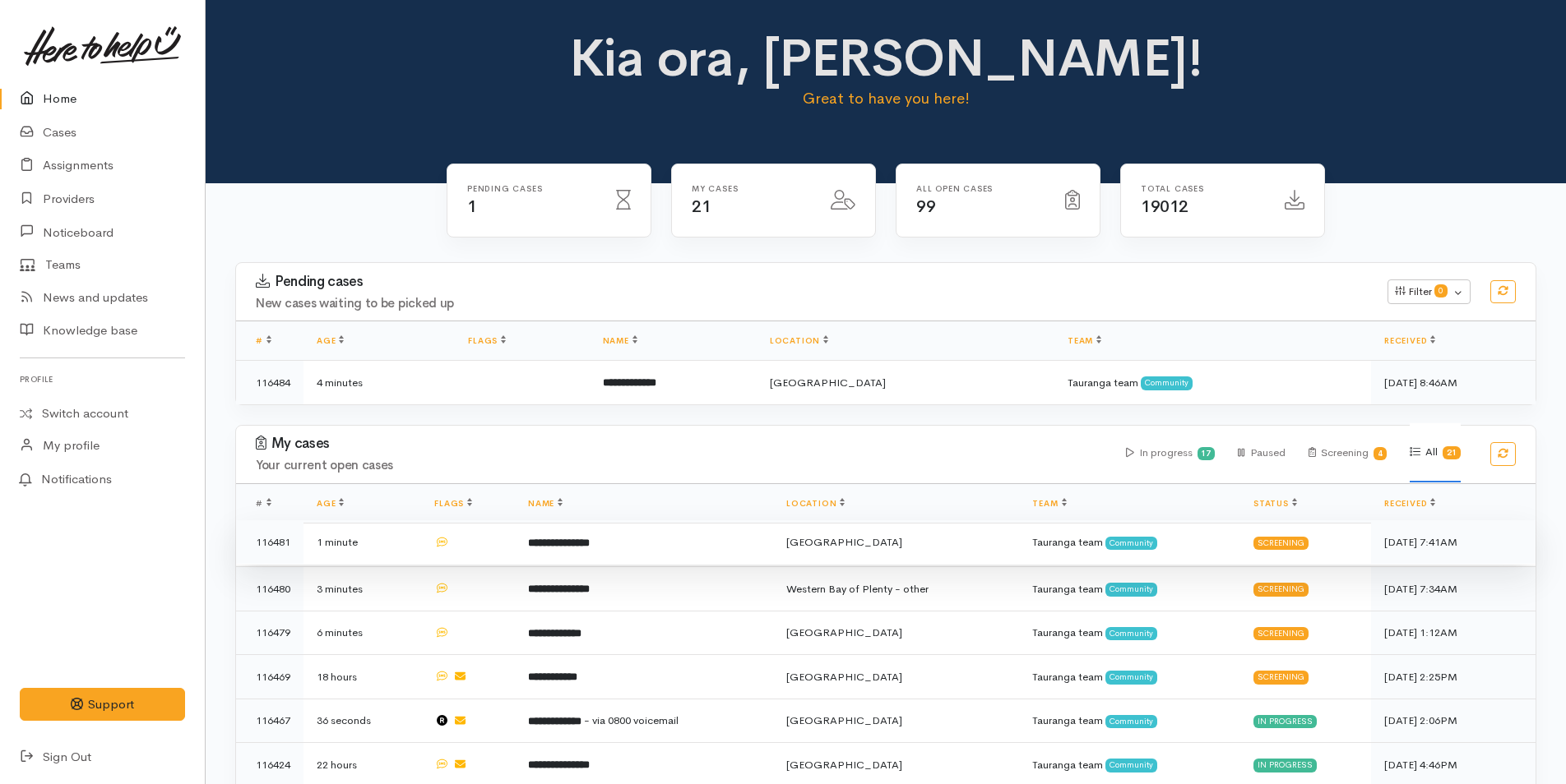
click at [648, 547] on td "**********" at bounding box center [644, 543] width 258 height 45
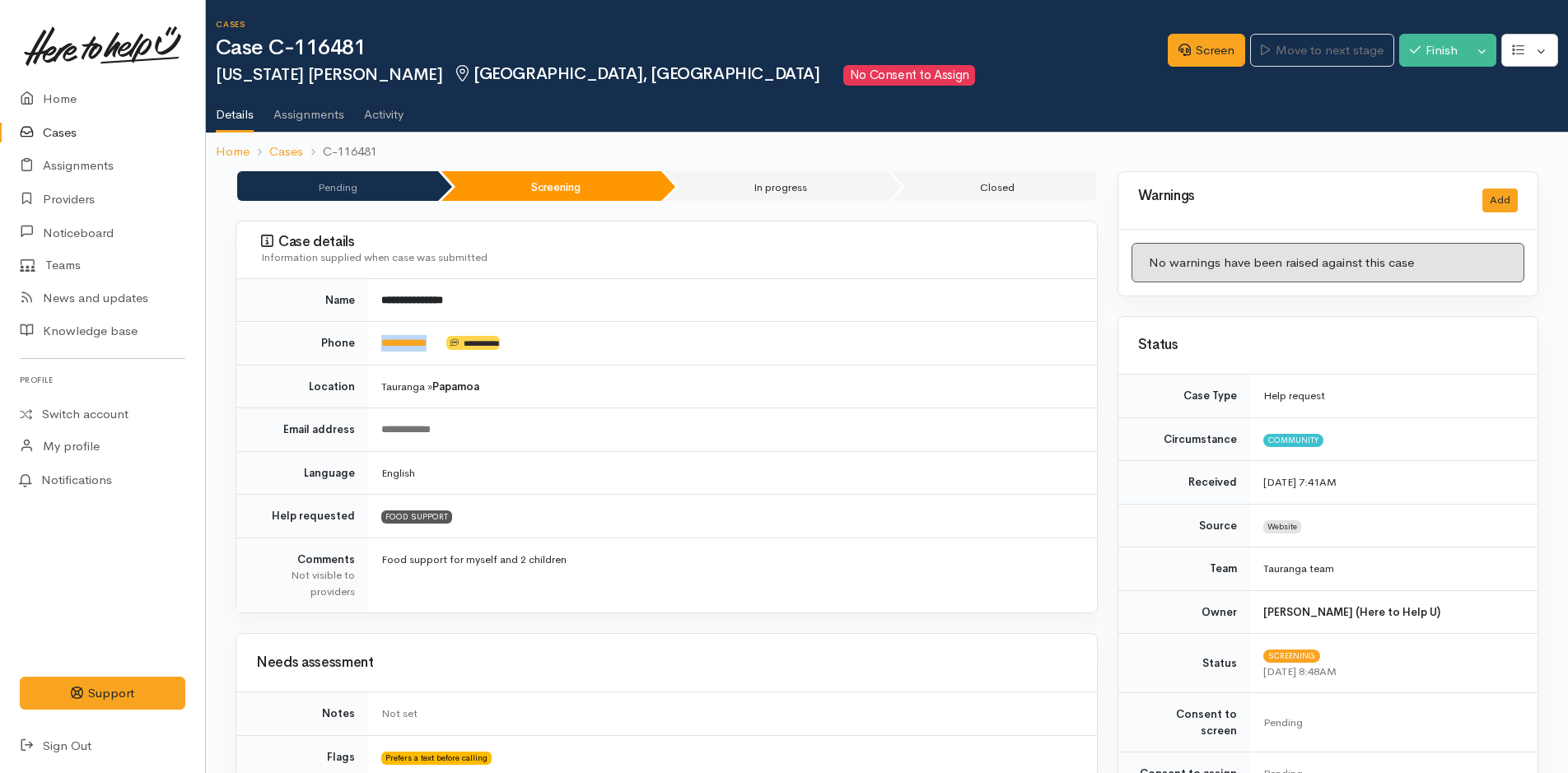
drag, startPoint x: 451, startPoint y: 342, endPoint x: 374, endPoint y: 344, distance: 77.0
click at [374, 344] on td "**********" at bounding box center [733, 344] width 729 height 44
copy td "**********"
click at [1207, 47] on link "Screen" at bounding box center [1206, 51] width 77 height 34
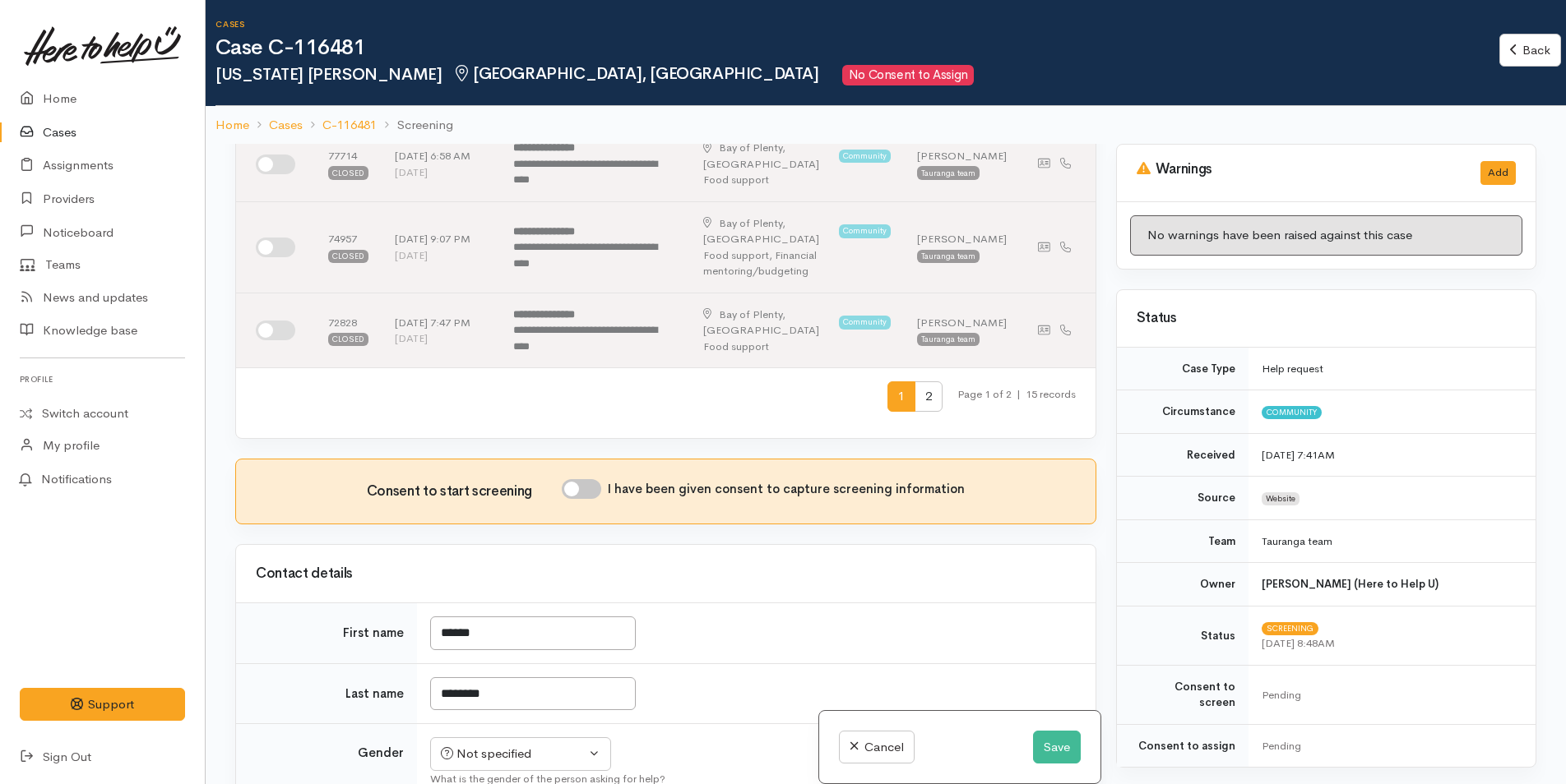
click at [598, 479] on input "I have been given consent to capture screening information" at bounding box center [581, 489] width 39 height 20
checkbox input "true"
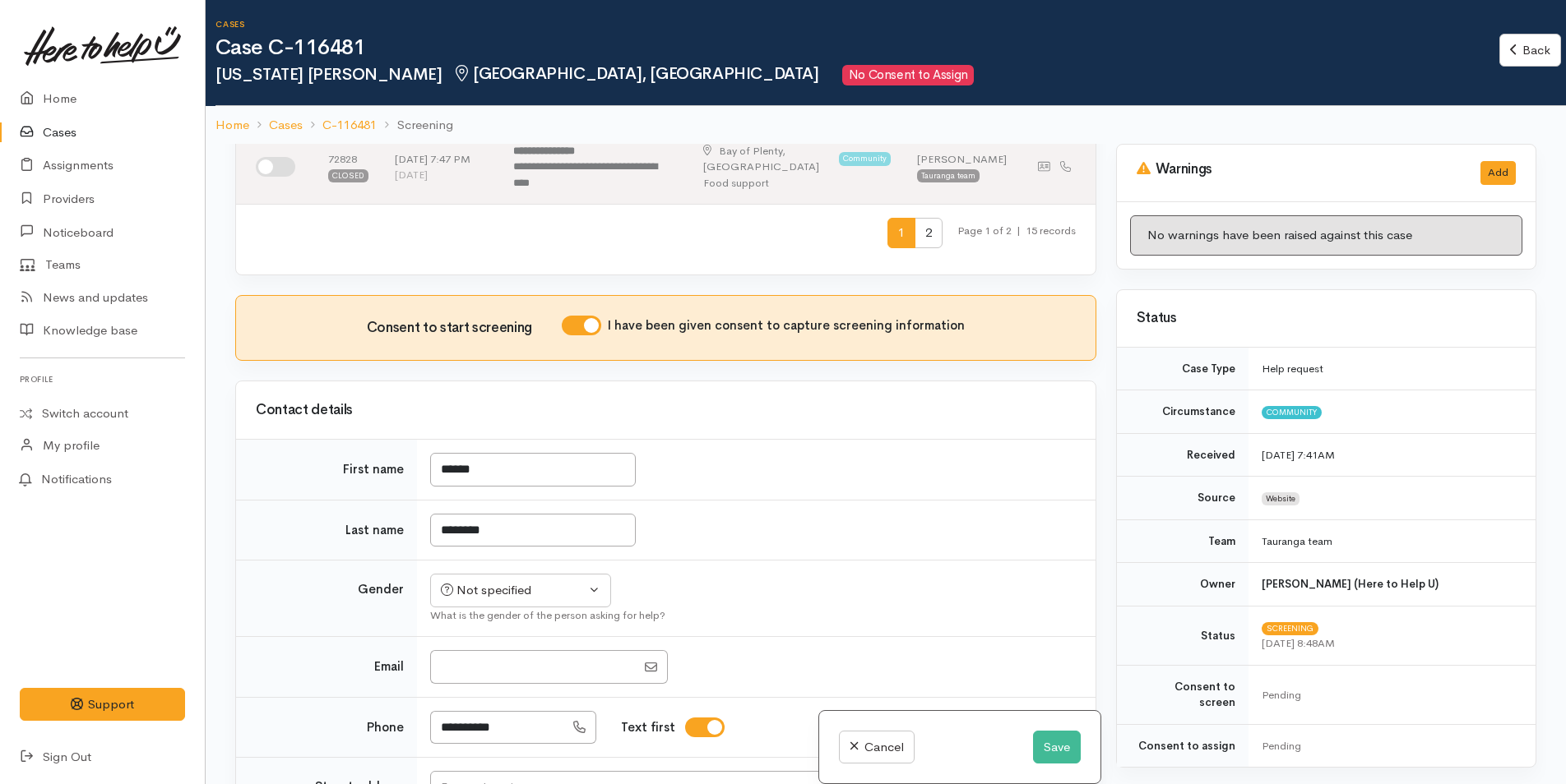
scroll to position [822, 0]
click at [525, 580] on div "Not specified" at bounding box center [513, 589] width 145 height 19
click at [476, 670] on span "[DEMOGRAPHIC_DATA]" at bounding box center [533, 679] width 140 height 19
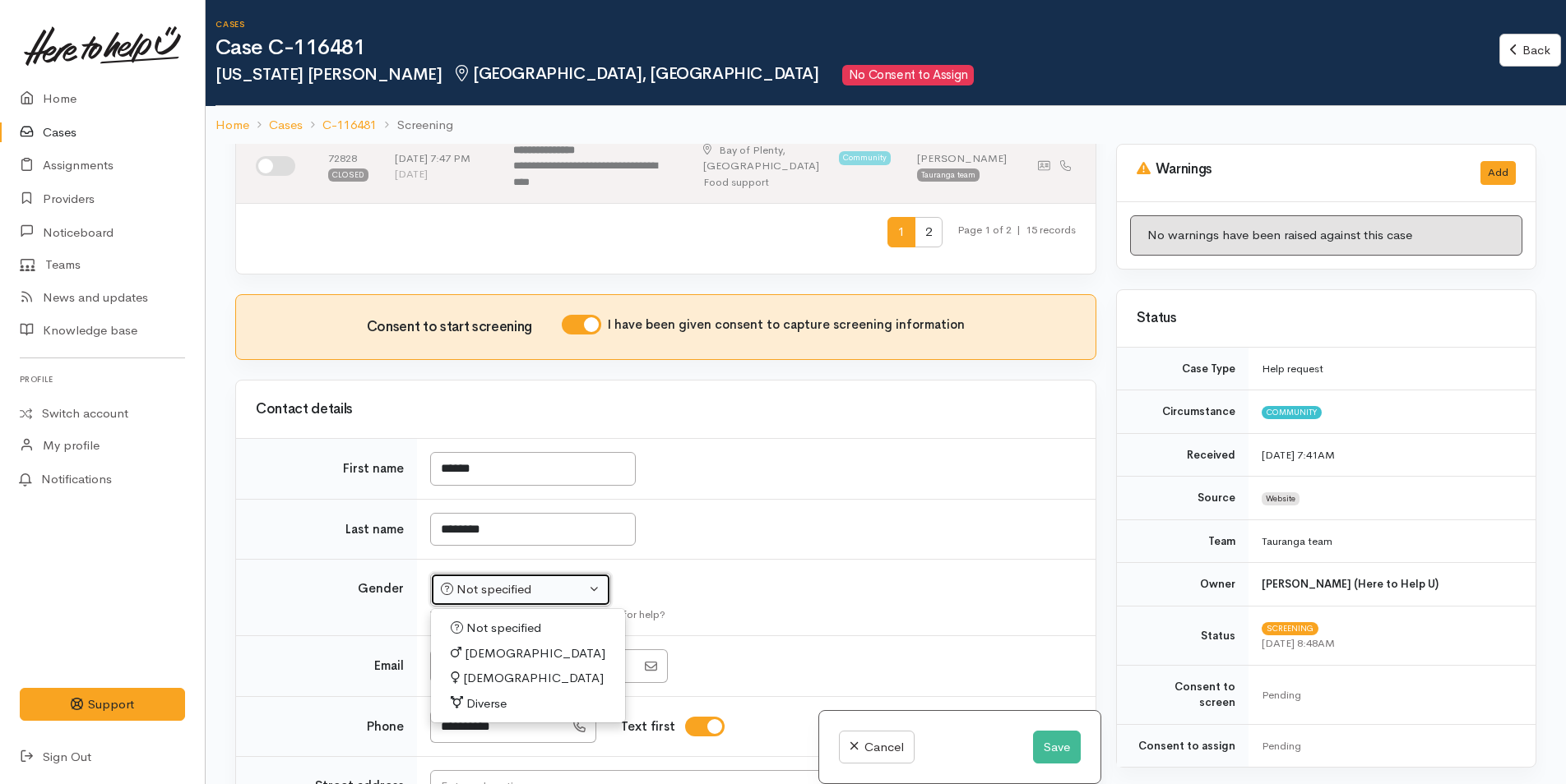
select select "[DEMOGRAPHIC_DATA]"
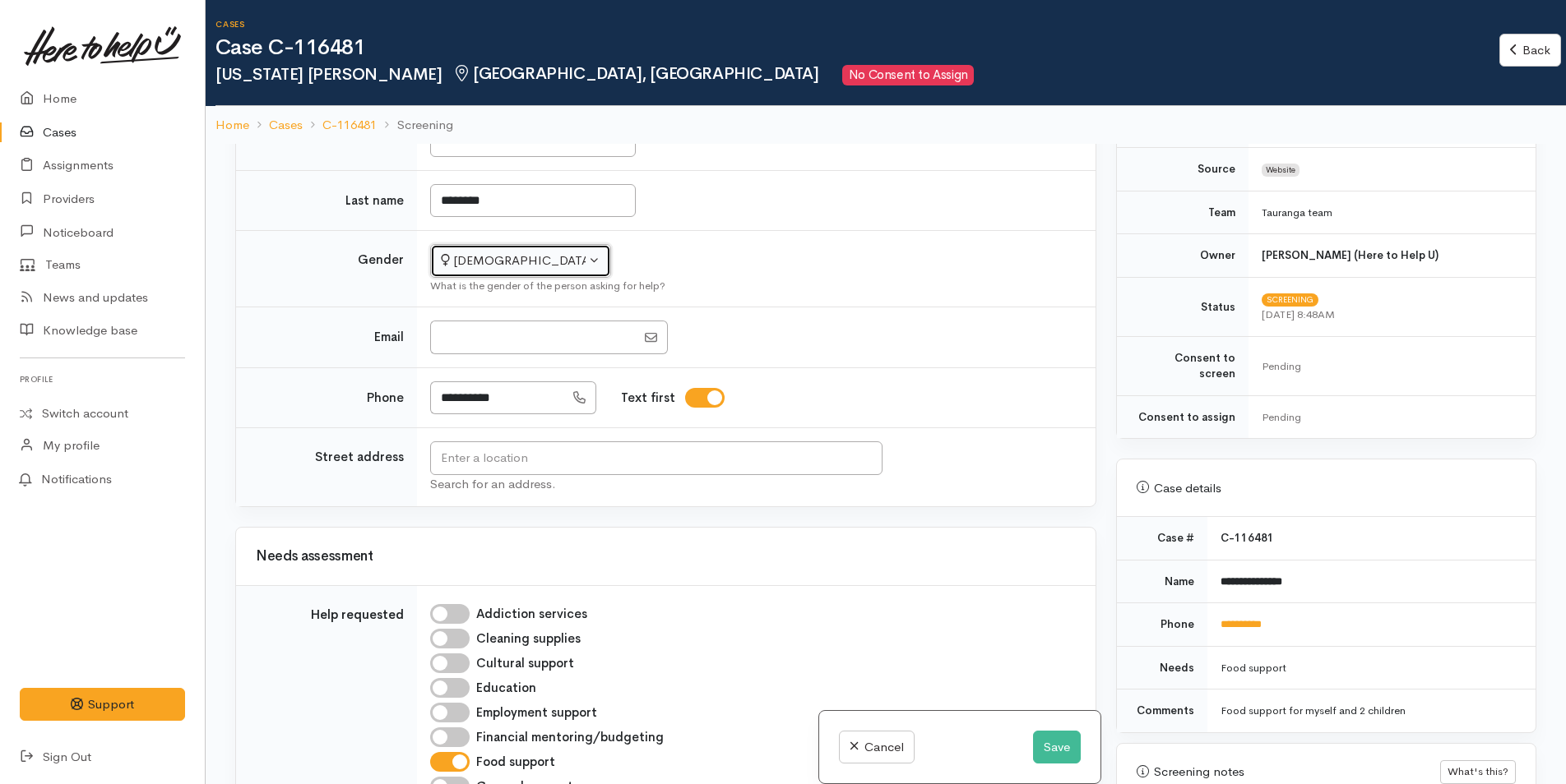
scroll to position [658, 0]
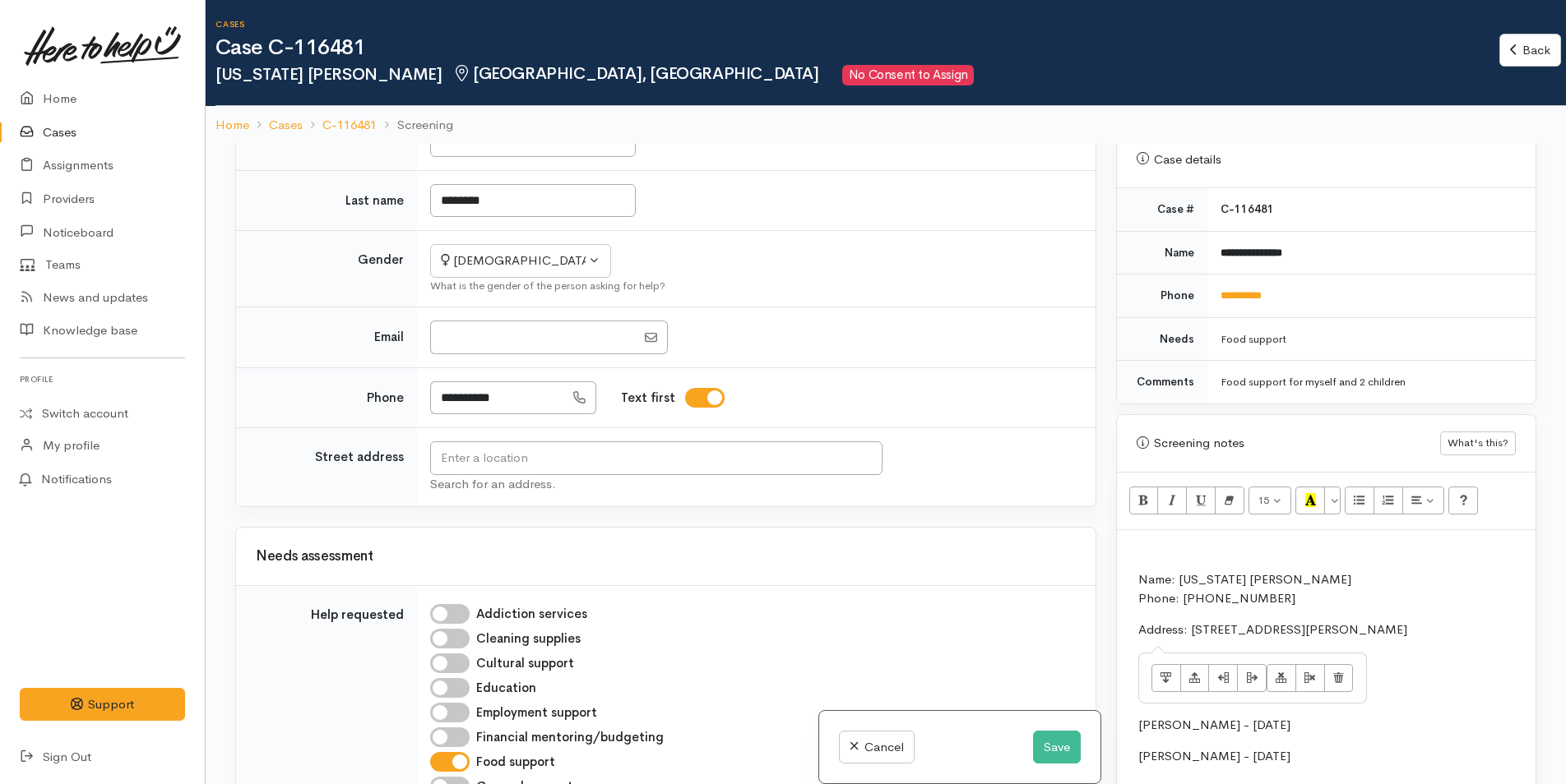
drag, startPoint x: 1457, startPoint y: 620, endPoint x: 1190, endPoint y: 614, distance: 267.1
click at [1190, 620] on p "Address: [STREET_ADDRESS][PERSON_NAME]" at bounding box center [1561, 629] width 845 height 19
copy p "28 Bill Miller Drive, Papamoa, New Zealand"
click at [804, 442] on input "text" at bounding box center [656, 459] width 453 height 34
paste input "28 Bill Miller Drive, Papamoa, New Zealand"
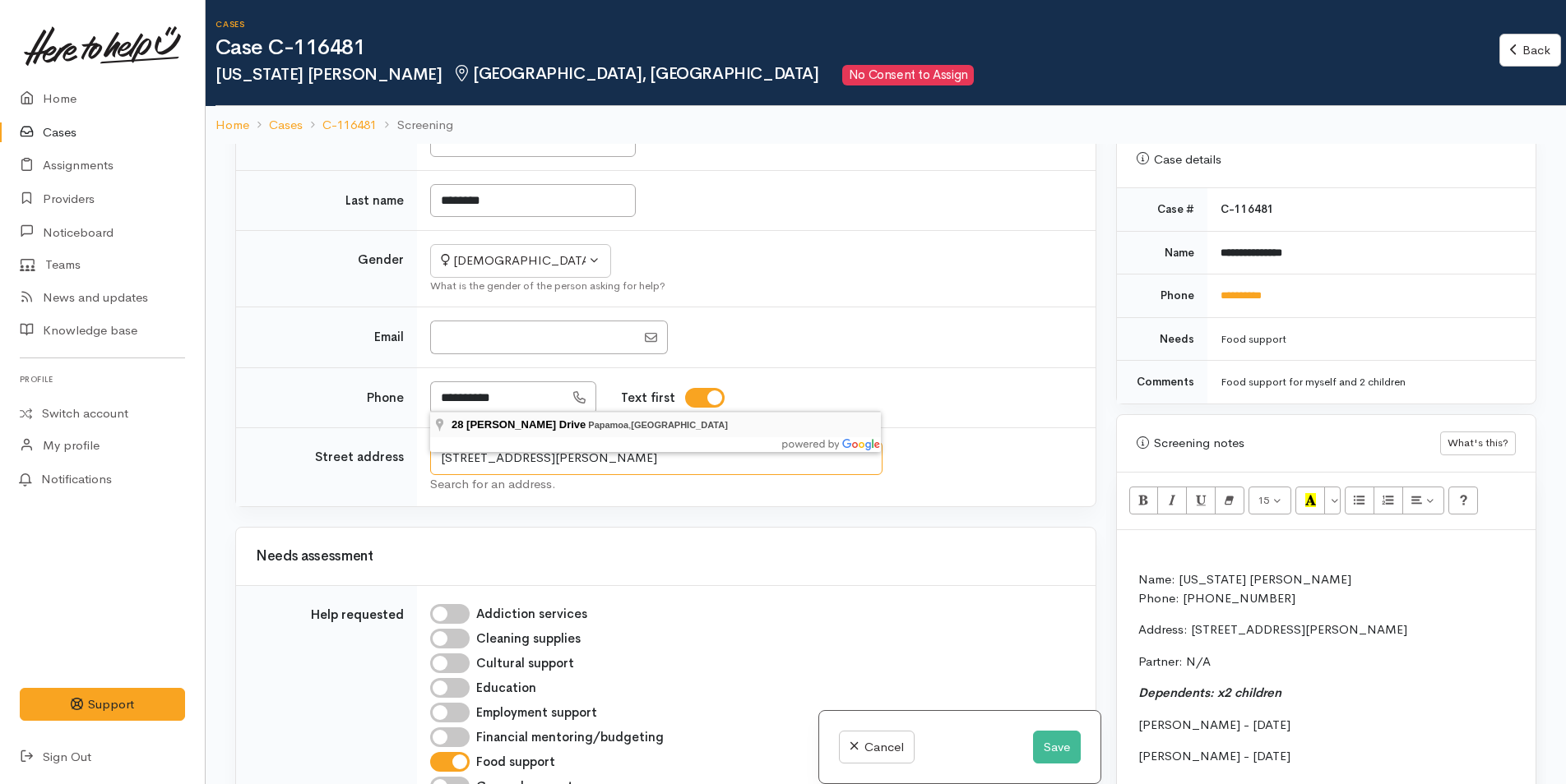
type input "28 Bill Miller Drive, Papamoa, New Zealand"
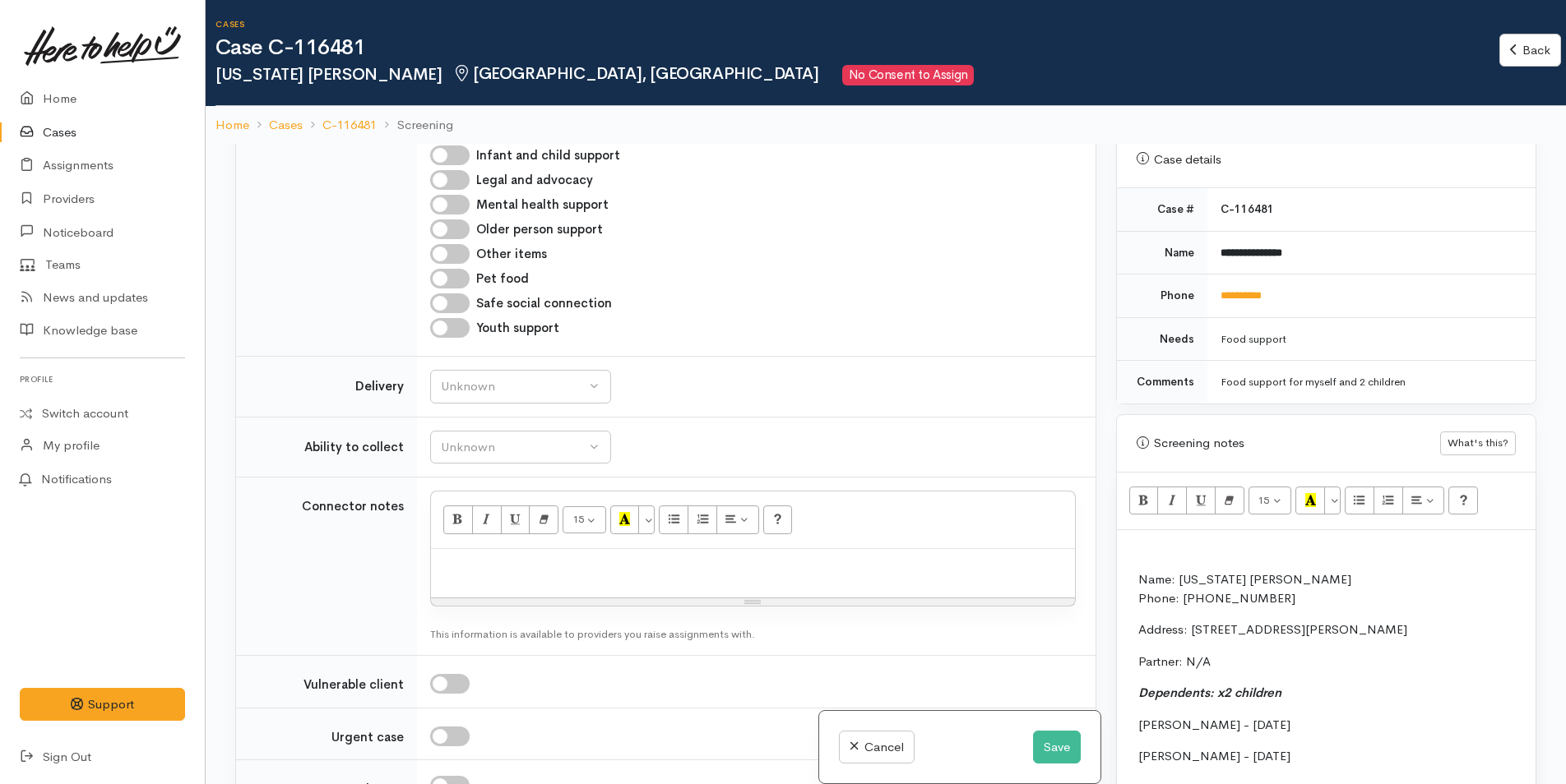
scroll to position [1891, 0]
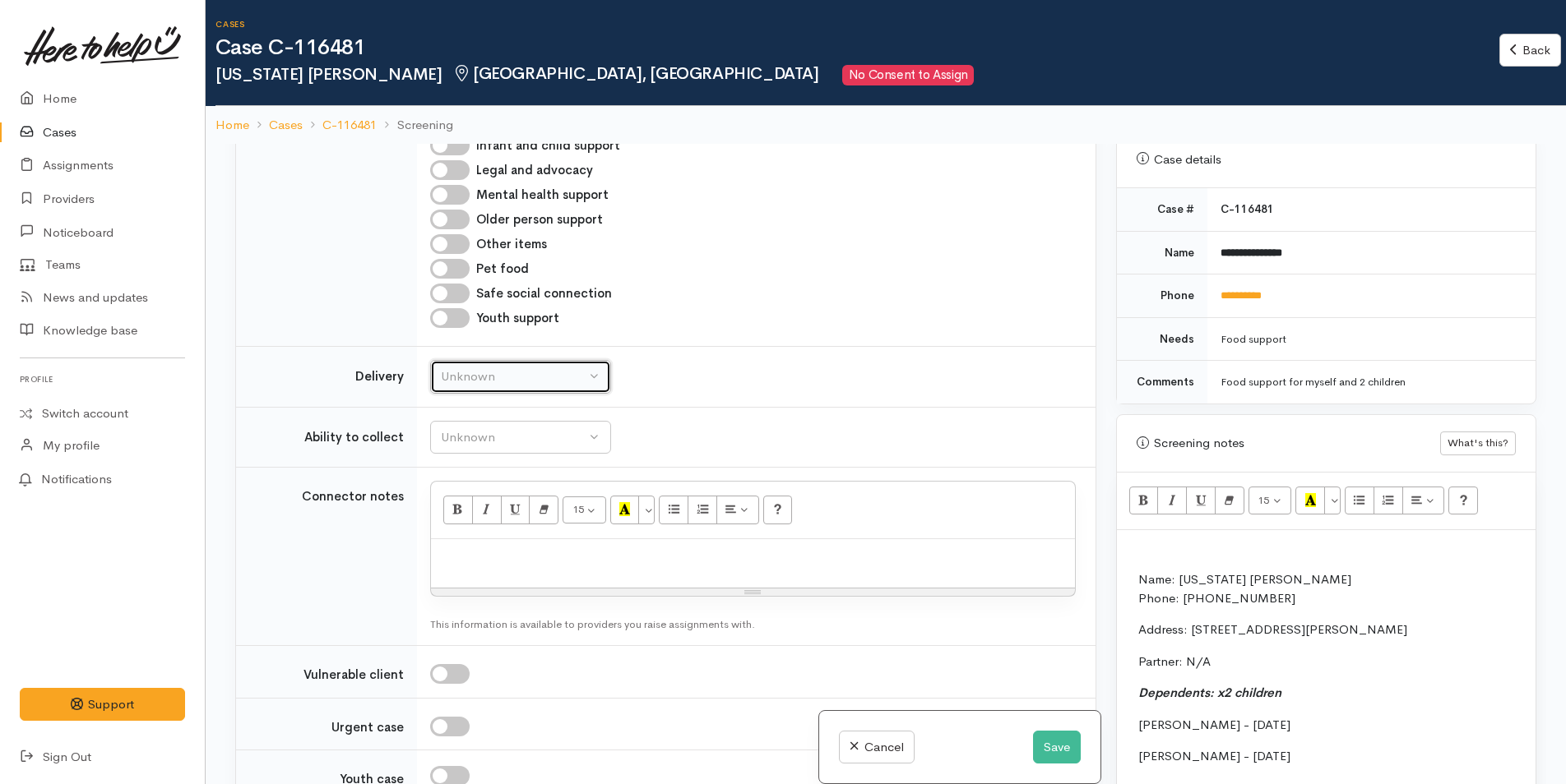
click at [487, 360] on button "Unknown" at bounding box center [521, 377] width 181 height 34
click at [452, 521] on span "No" at bounding box center [459, 530] width 17 height 19
select select "1"
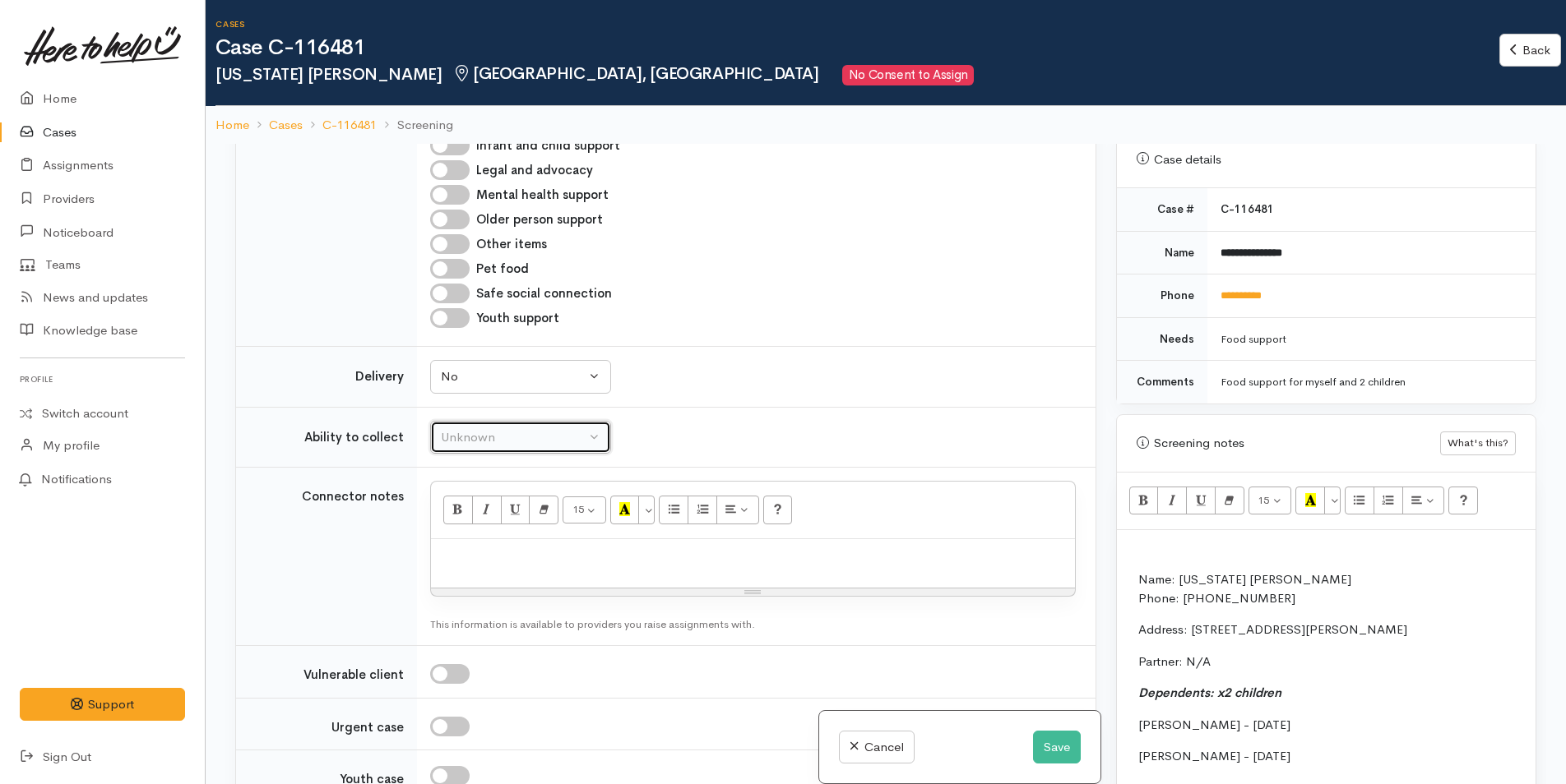
click at [522, 428] on div "Unknown" at bounding box center [513, 437] width 145 height 19
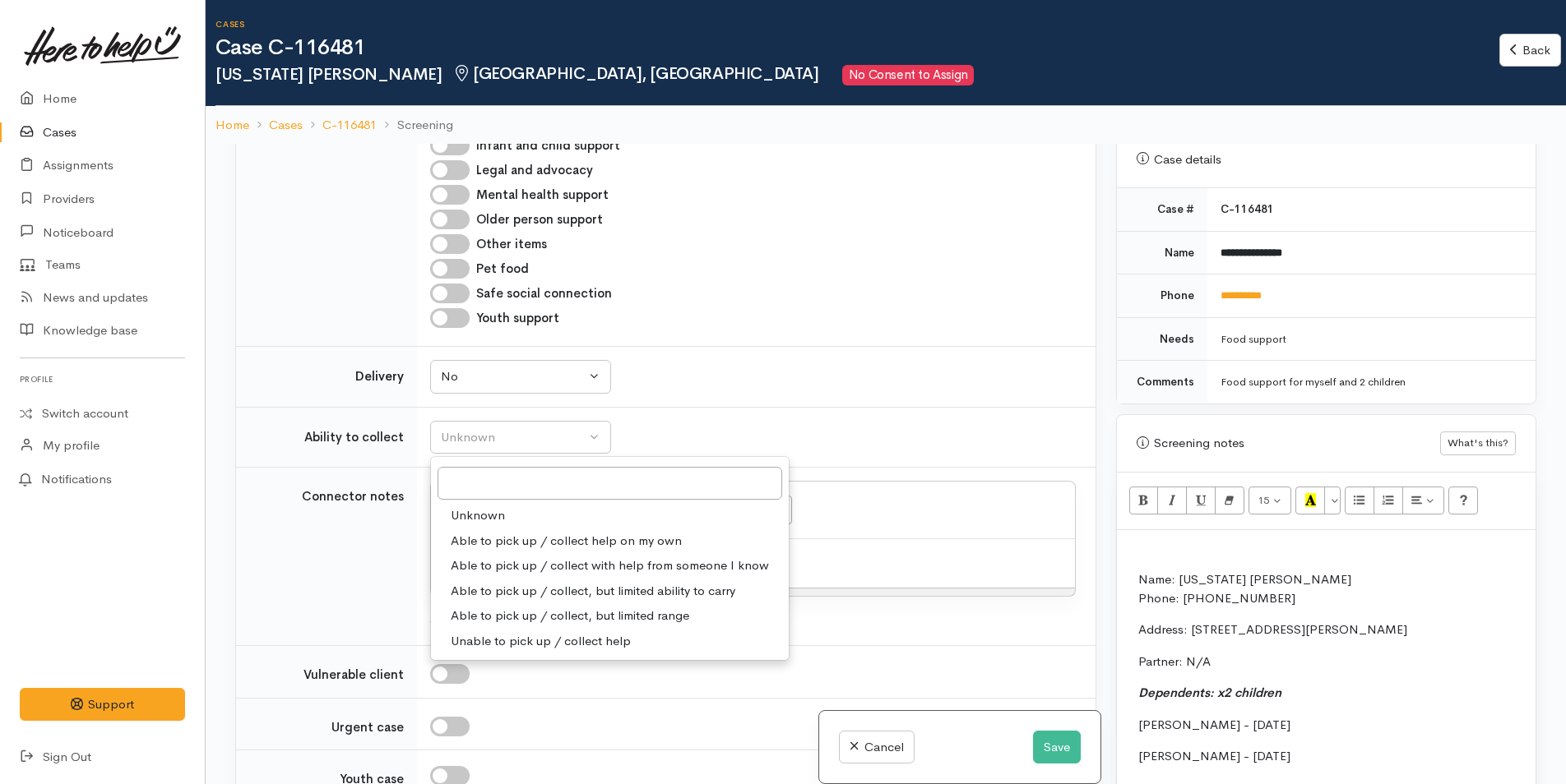
click at [522, 532] on span "Able to pick up / collect help on my own" at bounding box center [566, 541] width 231 height 19
select select "2"
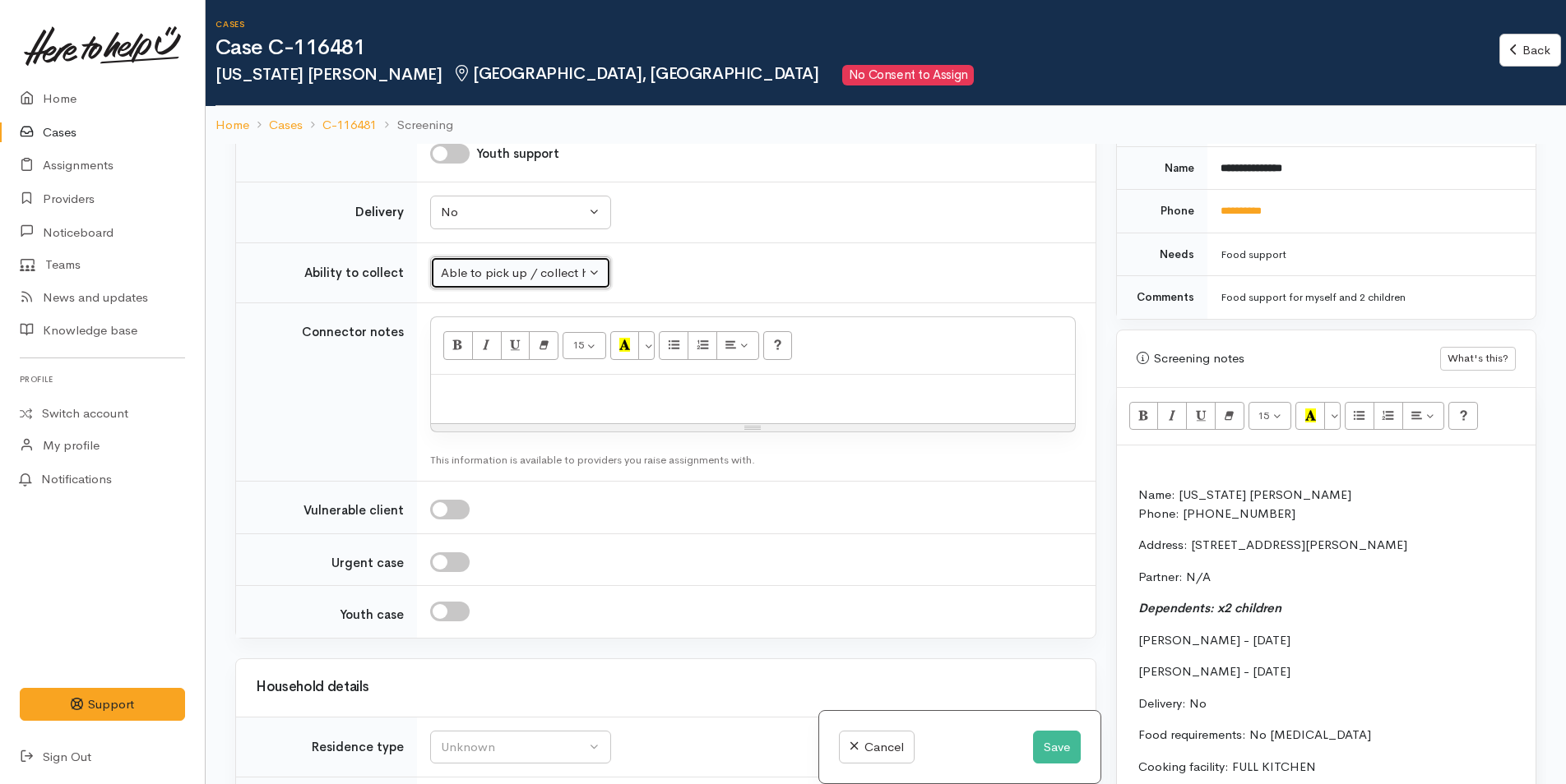
scroll to position [822, 0]
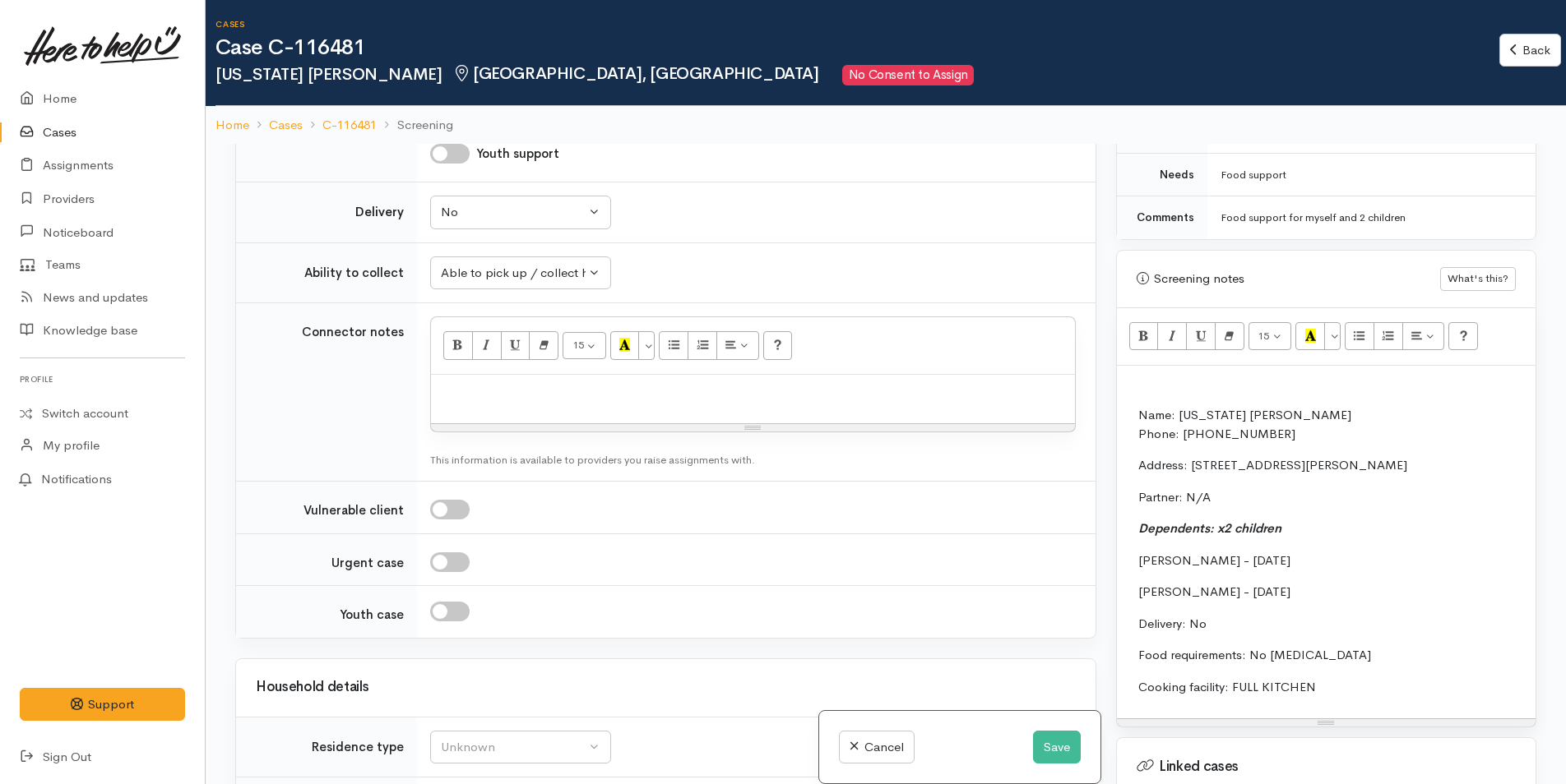
click at [1305, 406] on p "Name: Nevada Streeter Phone: 0277109472" at bounding box center [1561, 424] width 845 height 37
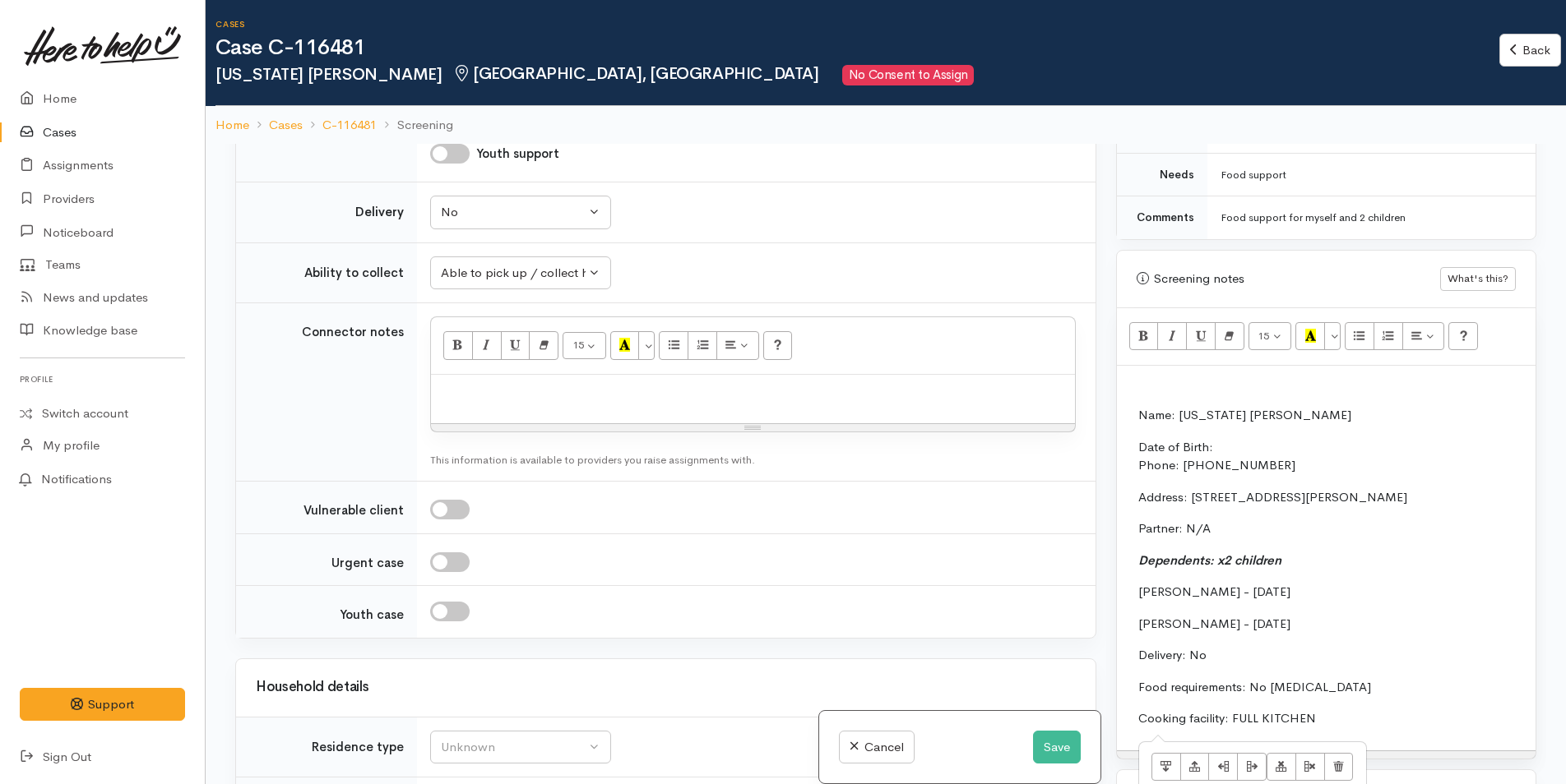
click at [1372, 710] on p "Cooking facility: FULL KITCHEN" at bounding box center [1561, 719] width 845 height 19
click at [1333, 710] on p "Cooking facility: FULL KITCHEN" at bounding box center [1561, 719] width 845 height 19
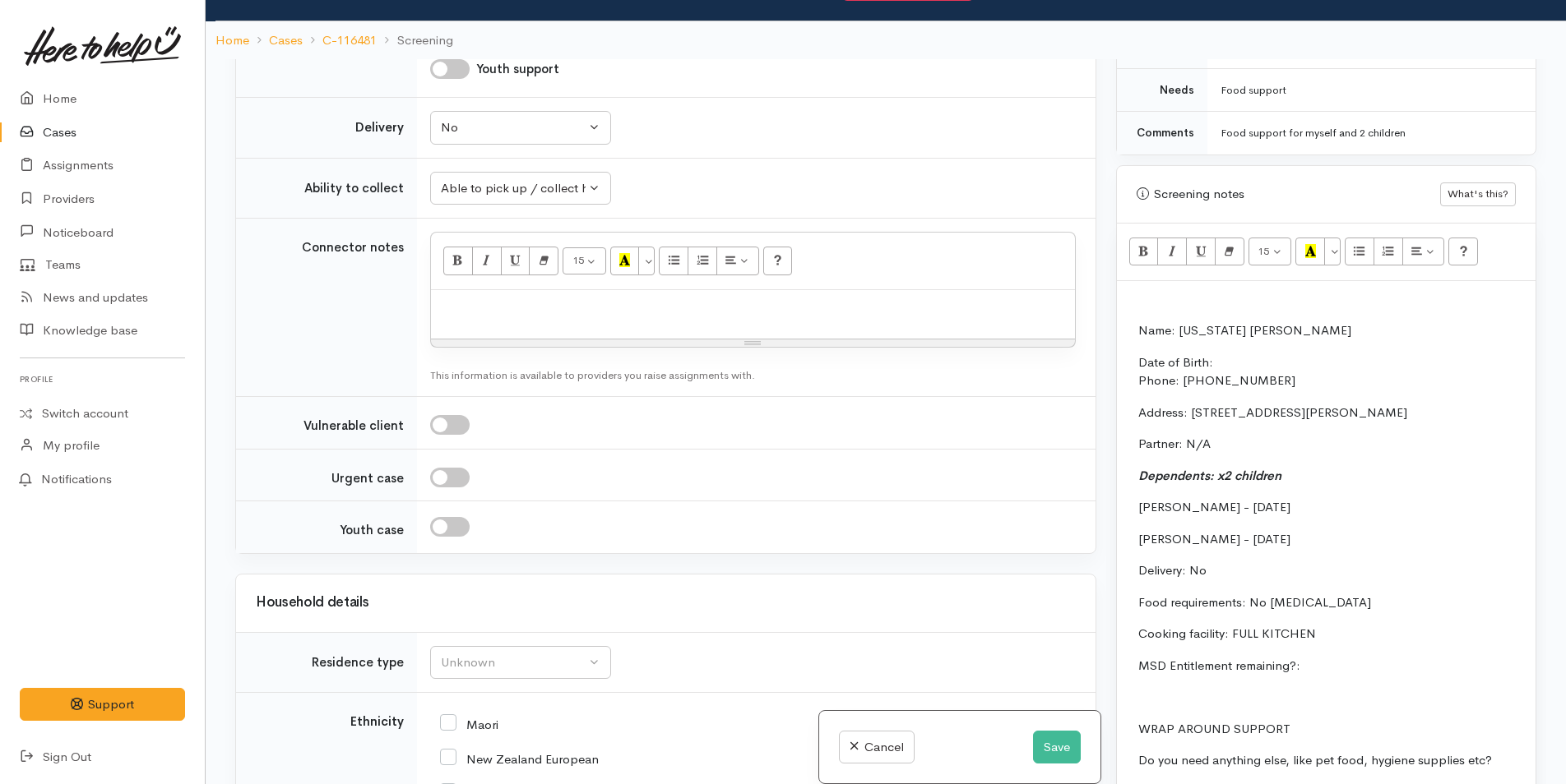
click at [1422, 657] on p "MSD Entitlement remaining?:" at bounding box center [1561, 666] width 845 height 19
click at [1506, 751] on p "Do you need anything else, like pet food, hygiene supplies etc?" at bounding box center [1561, 760] width 845 height 19
click at [1416, 761] on td "Name: Nevada Streeter Date of Birth: Phone: 0277109472 Address: 28 Bill Miller …" at bounding box center [1554, 584] width 859 height 527
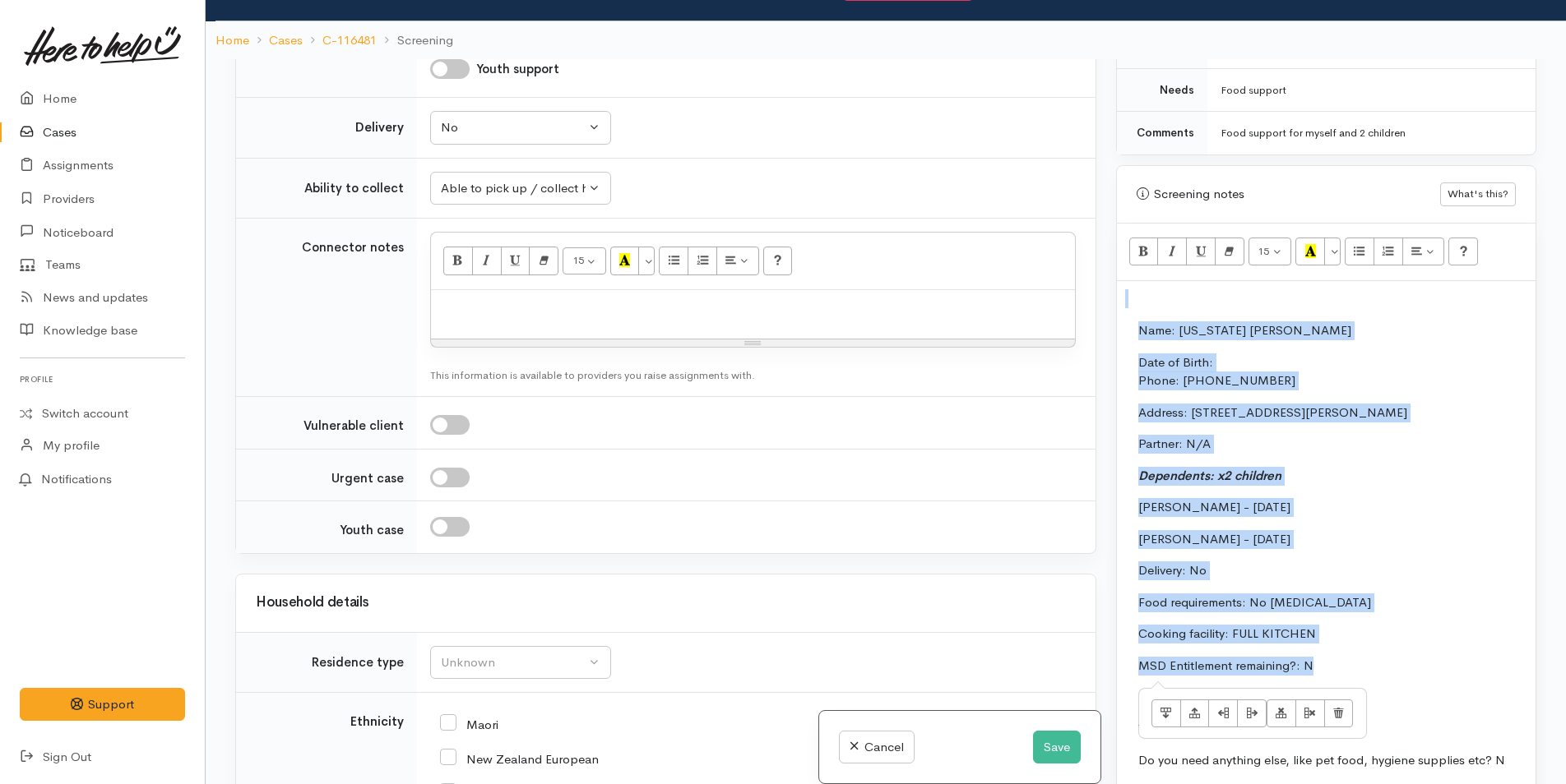
drag, startPoint x: 1344, startPoint y: 646, endPoint x: 1105, endPoint y: 296, distance: 423.8
click at [1105, 296] on div "Related cases There are other cases potentially from the same person, address o…" at bounding box center [885, 451] width 1321 height 784
copy div "Name: Nevada Streeter Date of Birth: Phone: 0277109472 Address: 28 Bill Miller …"
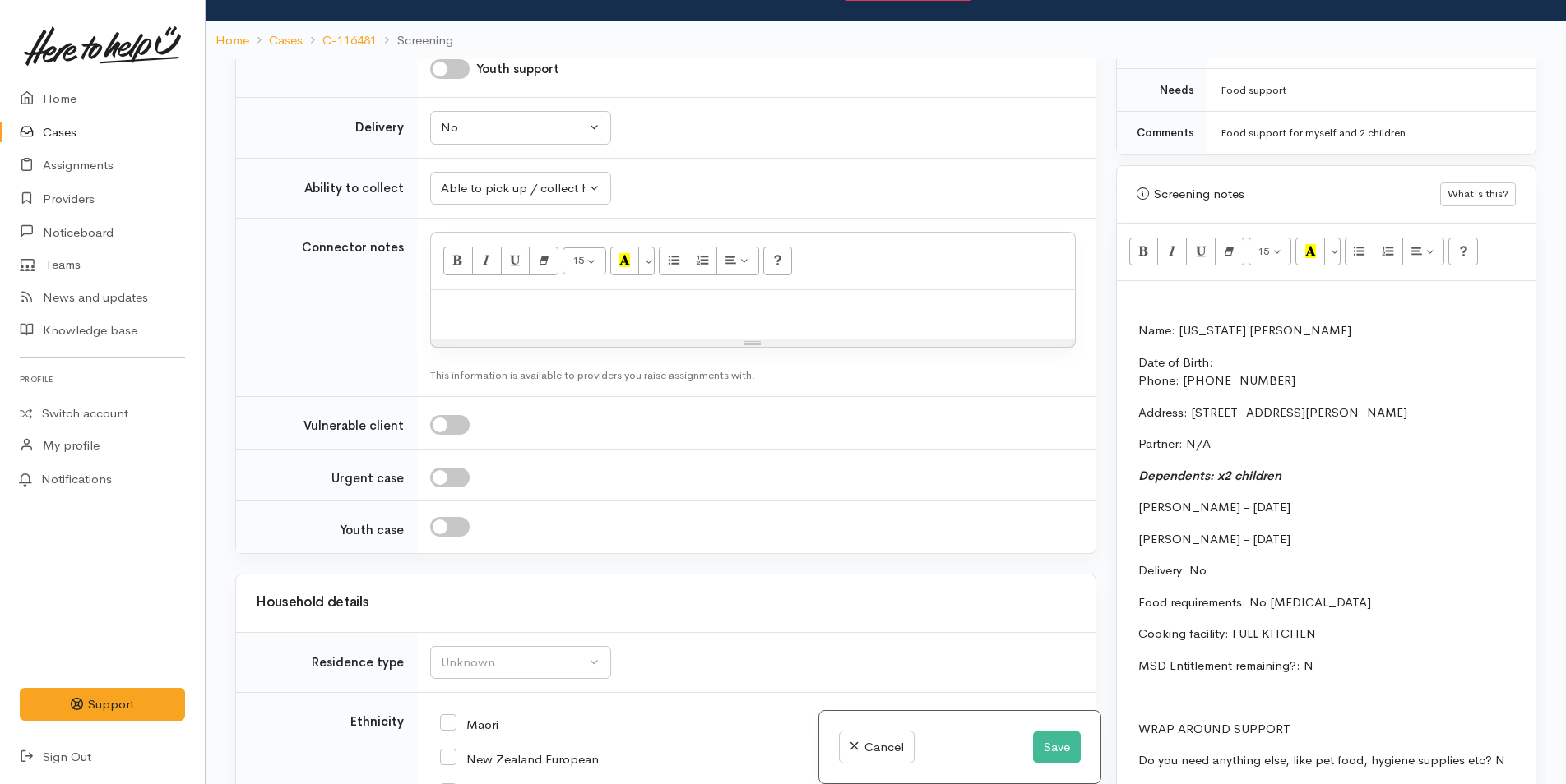
click at [631, 291] on div at bounding box center [753, 315] width 644 height 48
paste div
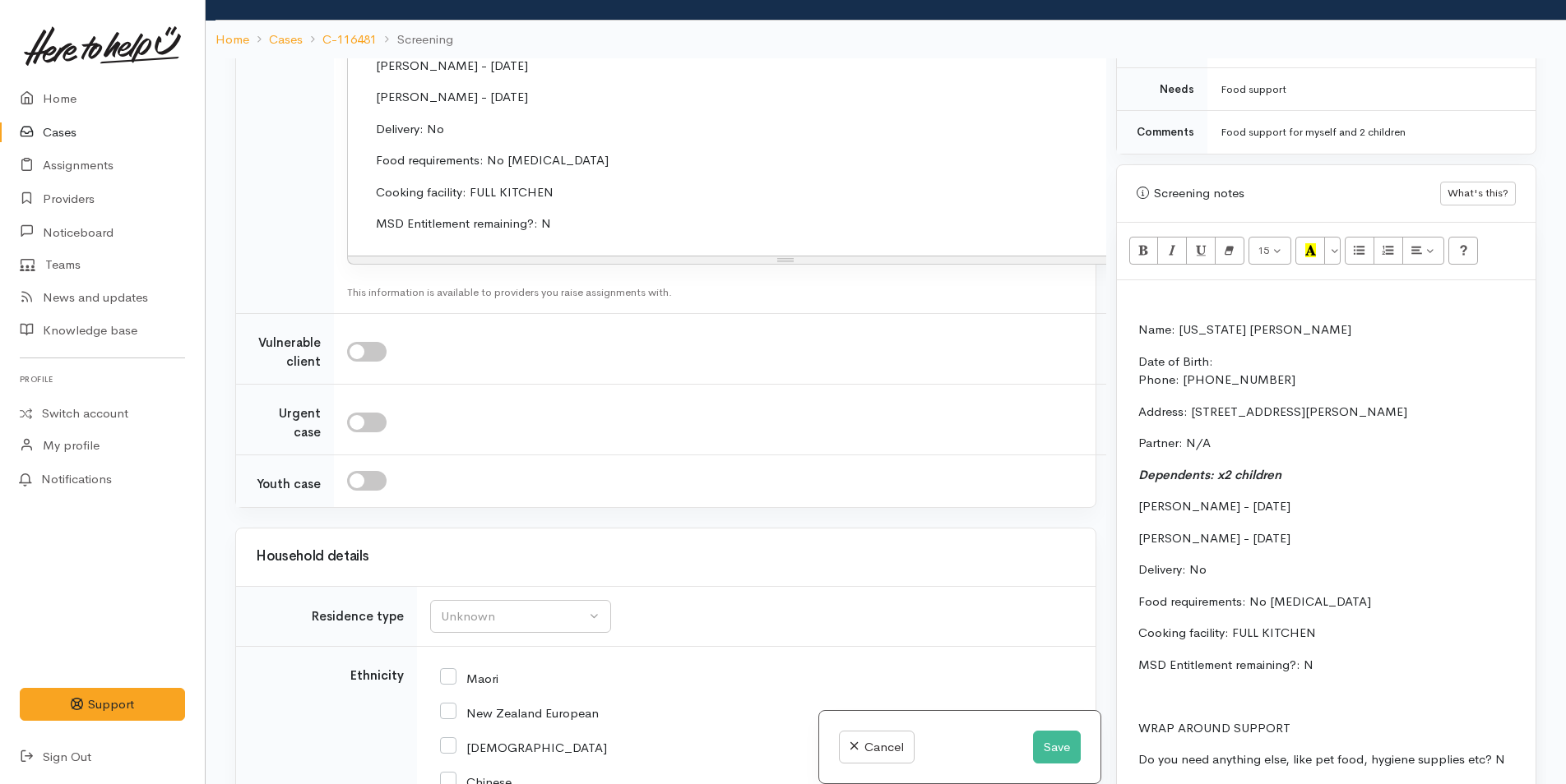
scroll to position [2634, 0]
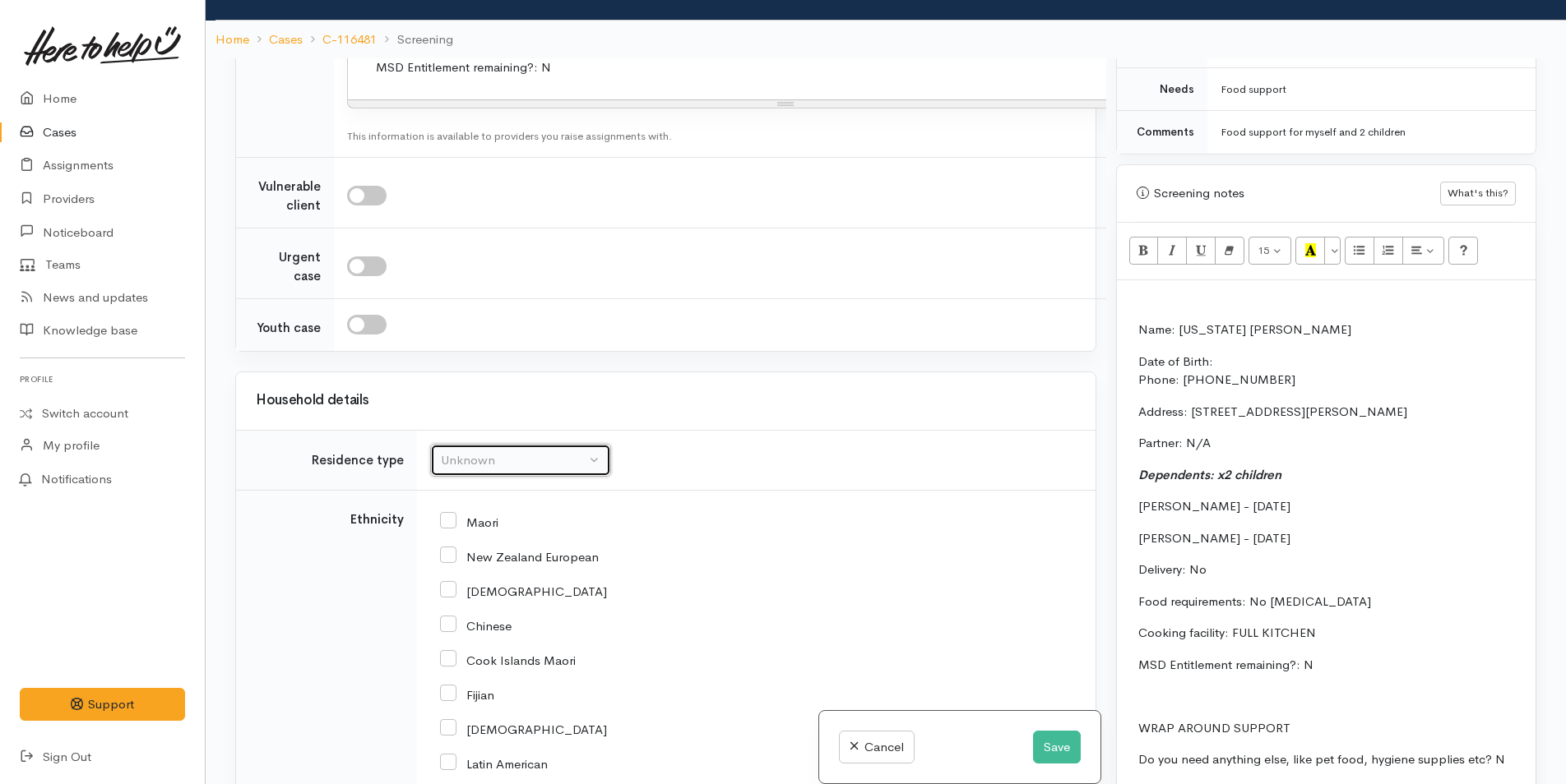
drag, startPoint x: 506, startPoint y: 419, endPoint x: 521, endPoint y: 418, distance: 15.0
click at [512, 451] on div "Unknown" at bounding box center [513, 460] width 145 height 19
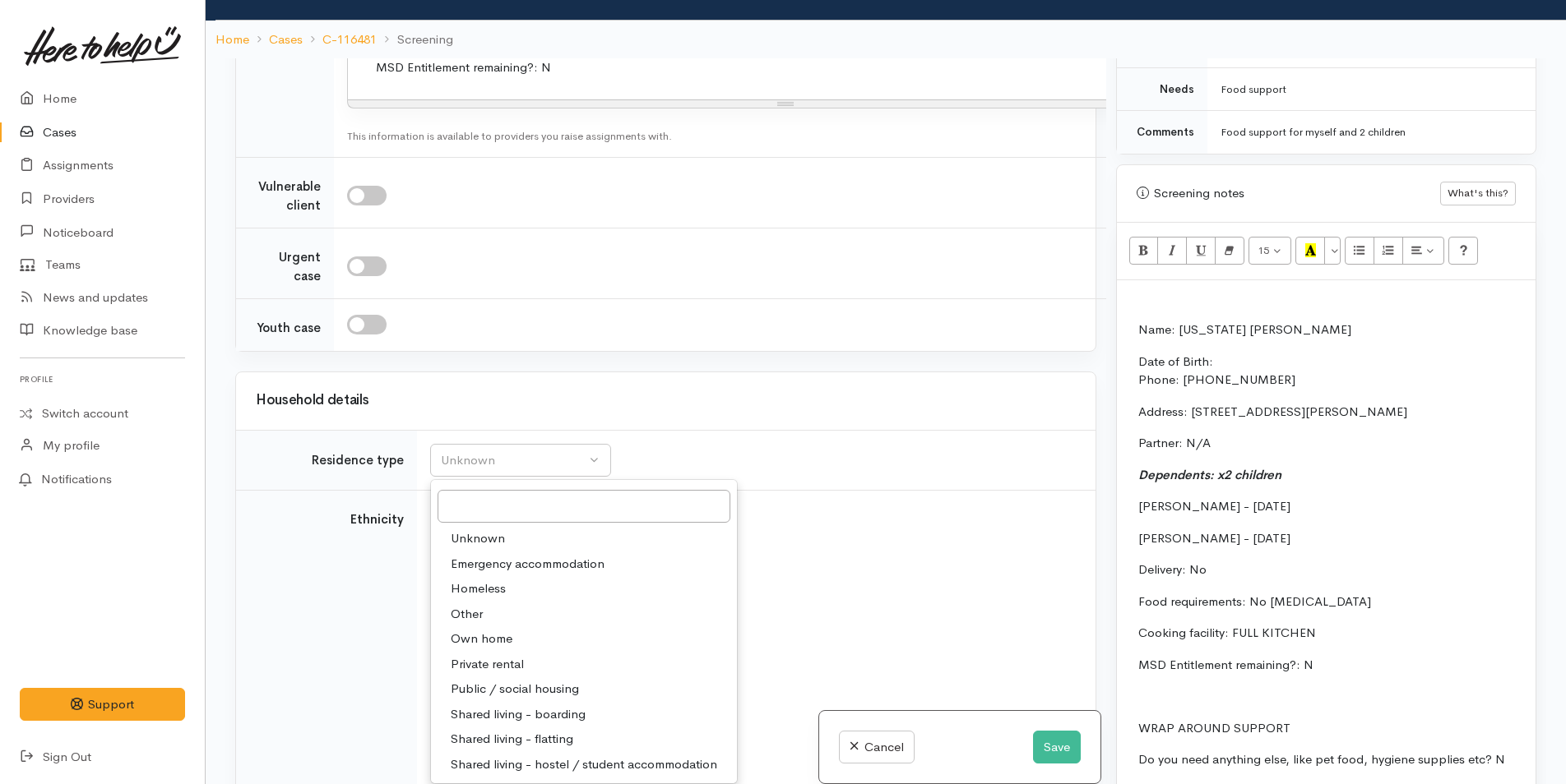
click at [523, 655] on span "Private rental" at bounding box center [487, 664] width 73 height 19
select select "2"
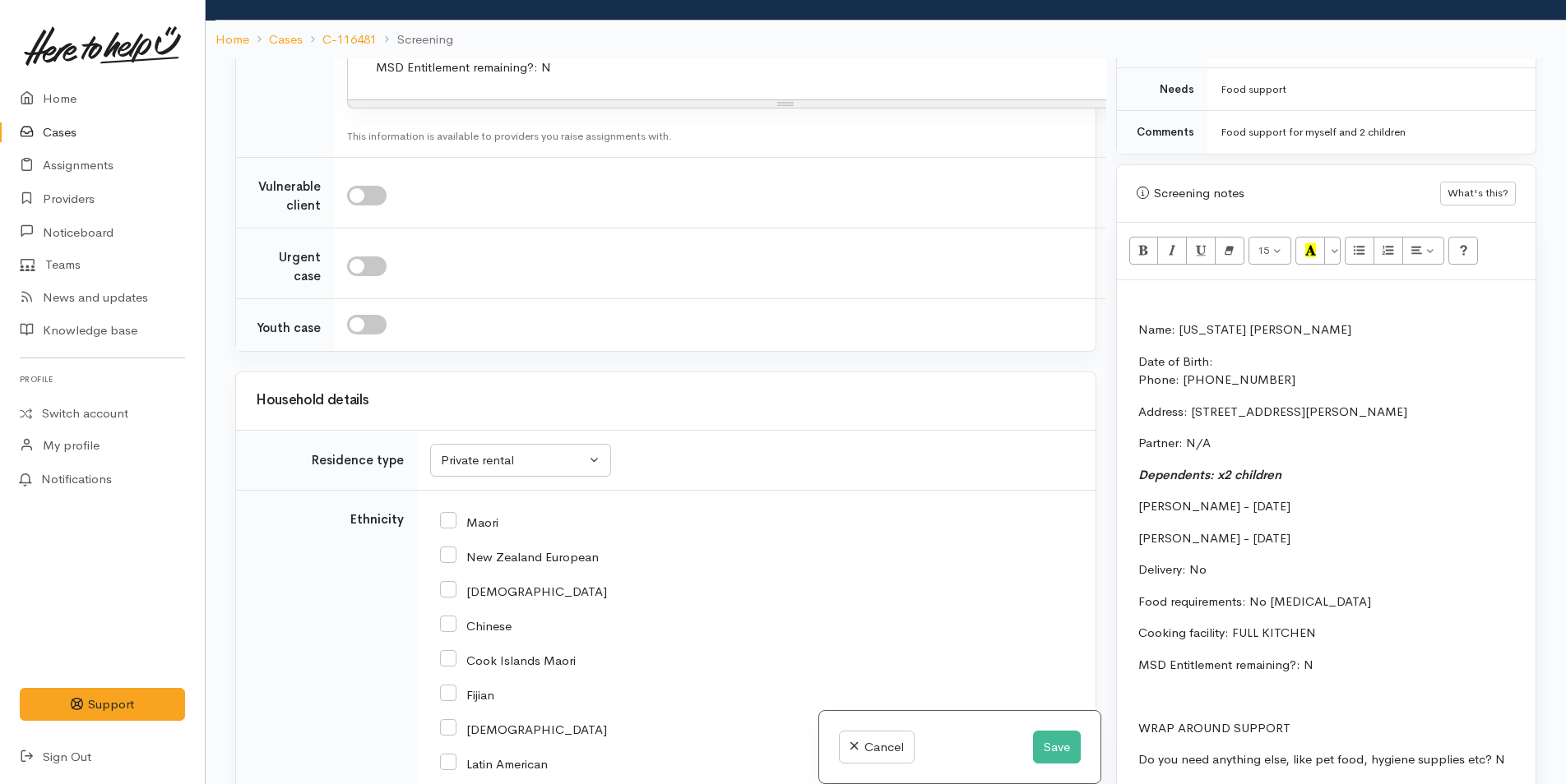
click at [451, 548] on input "New Zealand European" at bounding box center [519, 555] width 158 height 15
checkbox input "true"
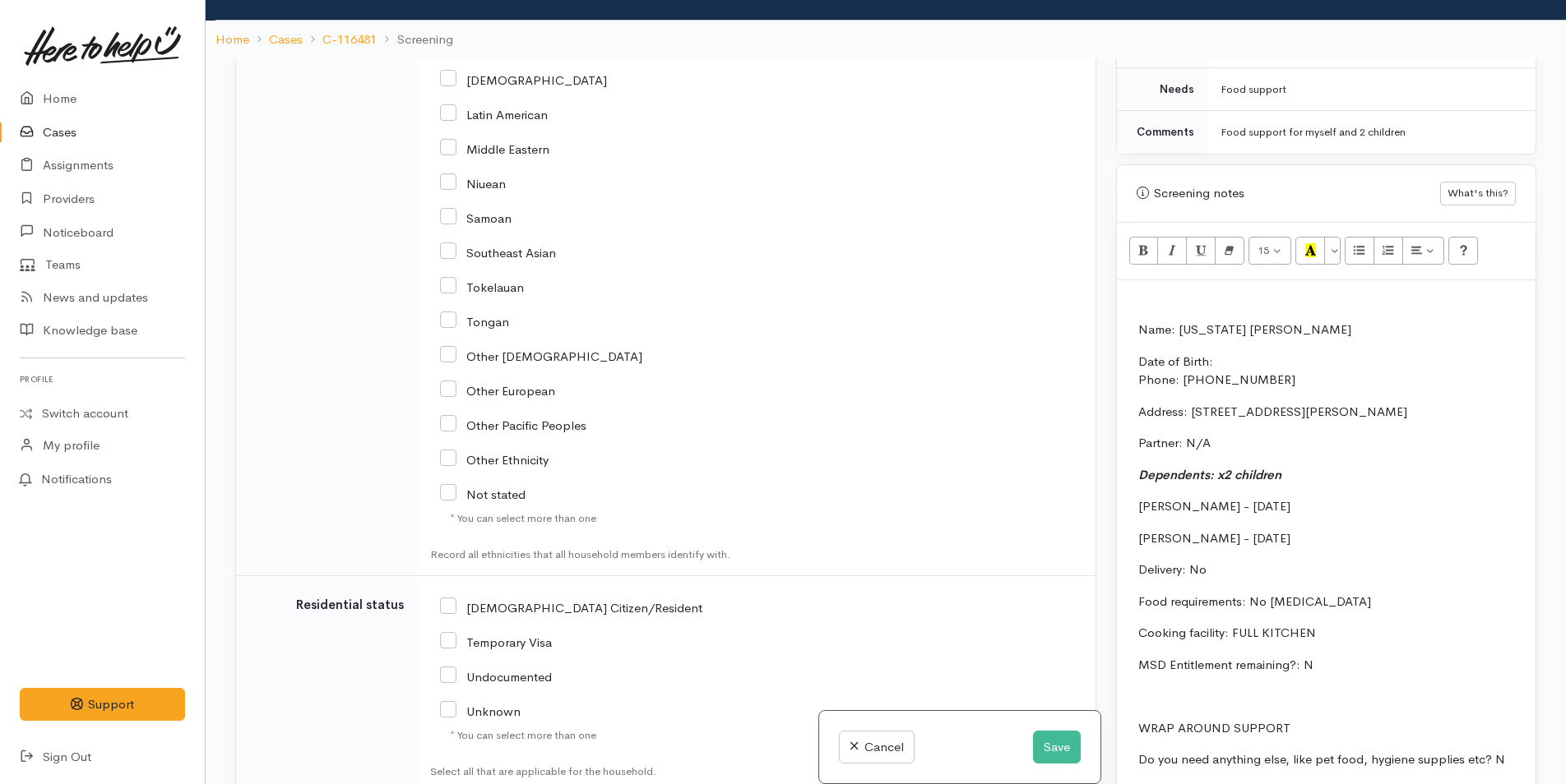
scroll to position [3538, 0]
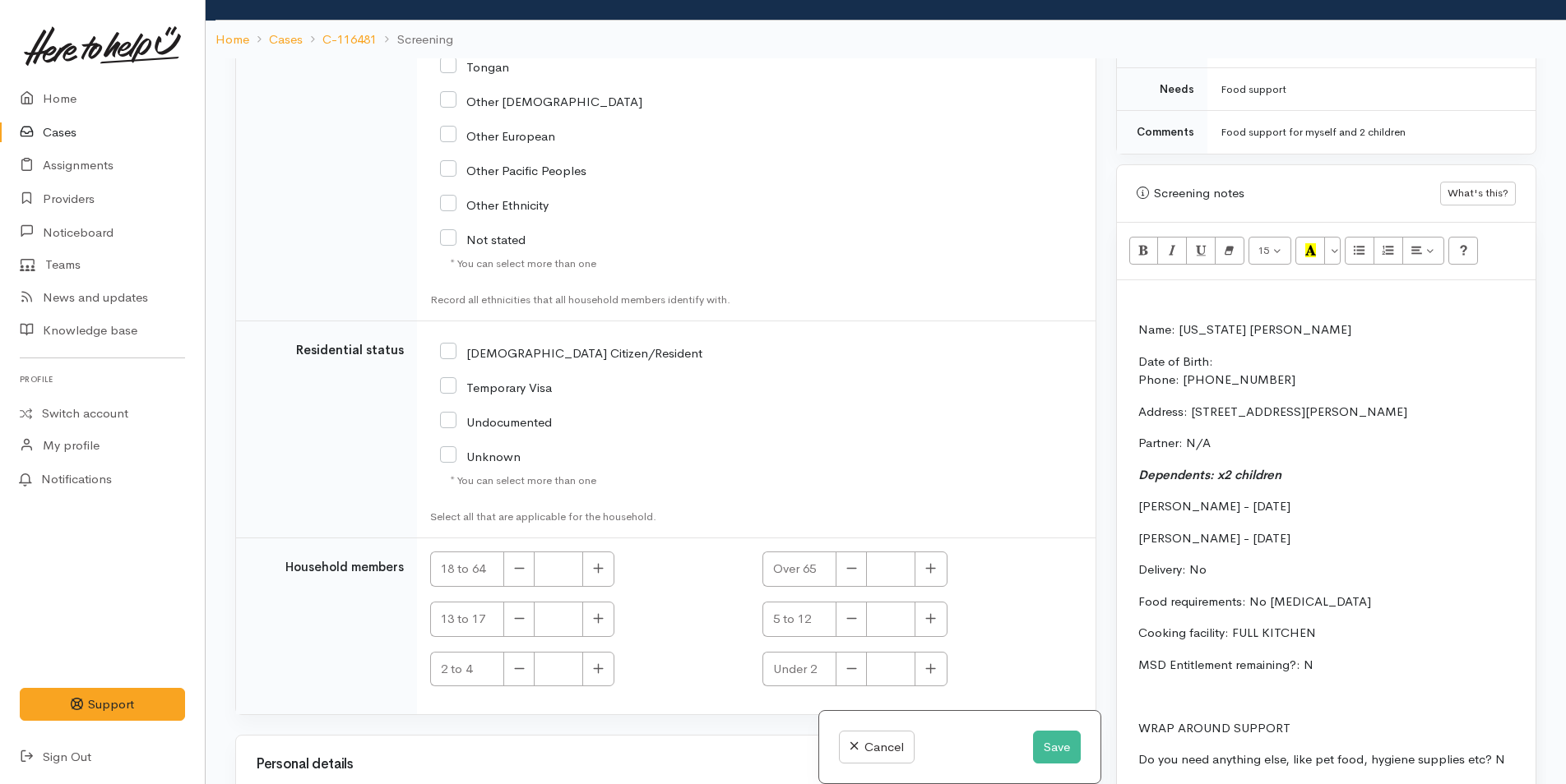
click at [451, 344] on input "NZ Citizen/Resident" at bounding box center [571, 351] width 262 height 15
checkbox input "true"
click at [594, 562] on icon "button" at bounding box center [598, 569] width 11 height 13
type input "1"
click at [935, 602] on button "button" at bounding box center [931, 620] width 32 height 36
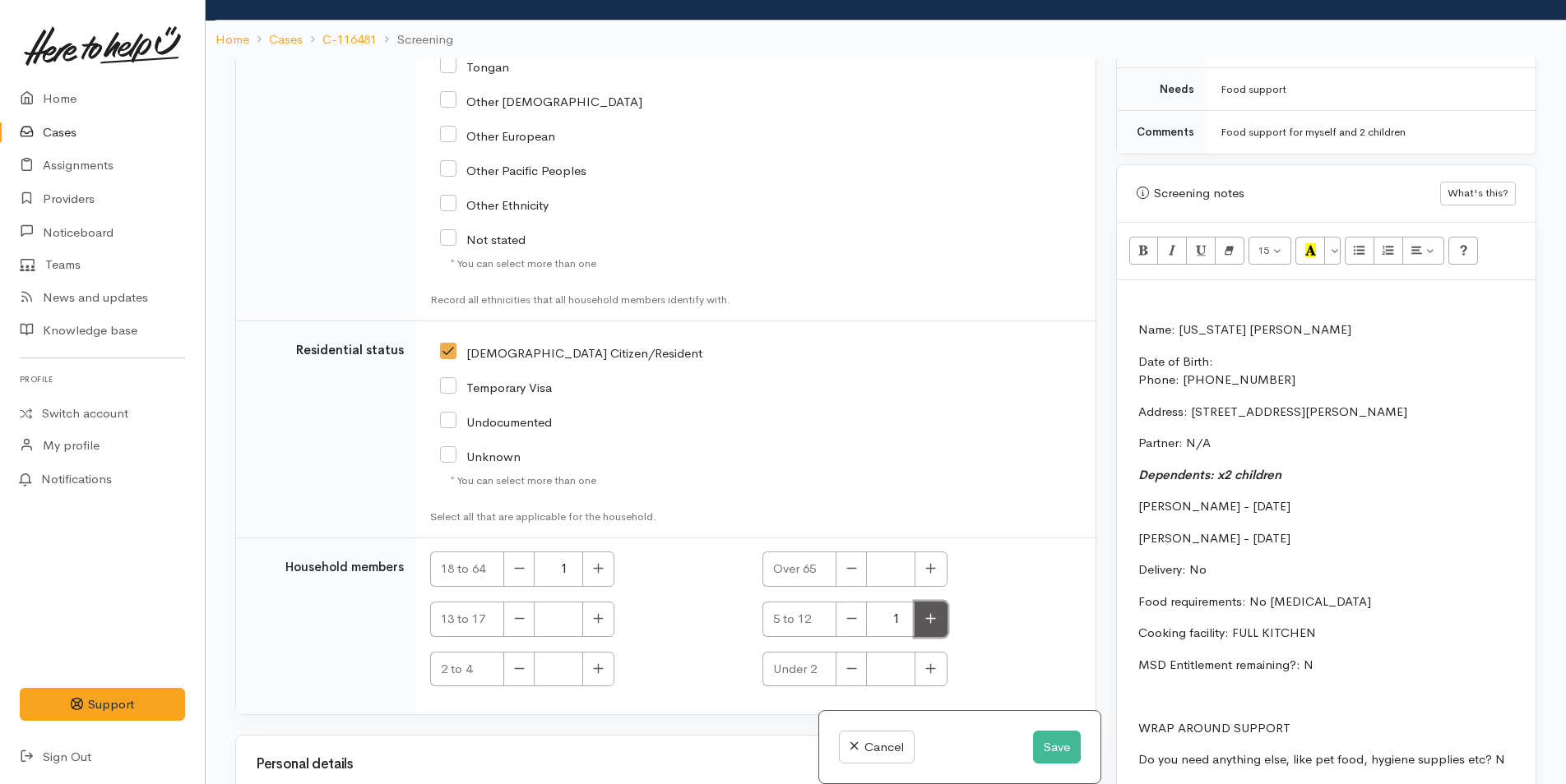
click at [928, 613] on icon "button" at bounding box center [930, 618] width 10 height 10
type input "2"
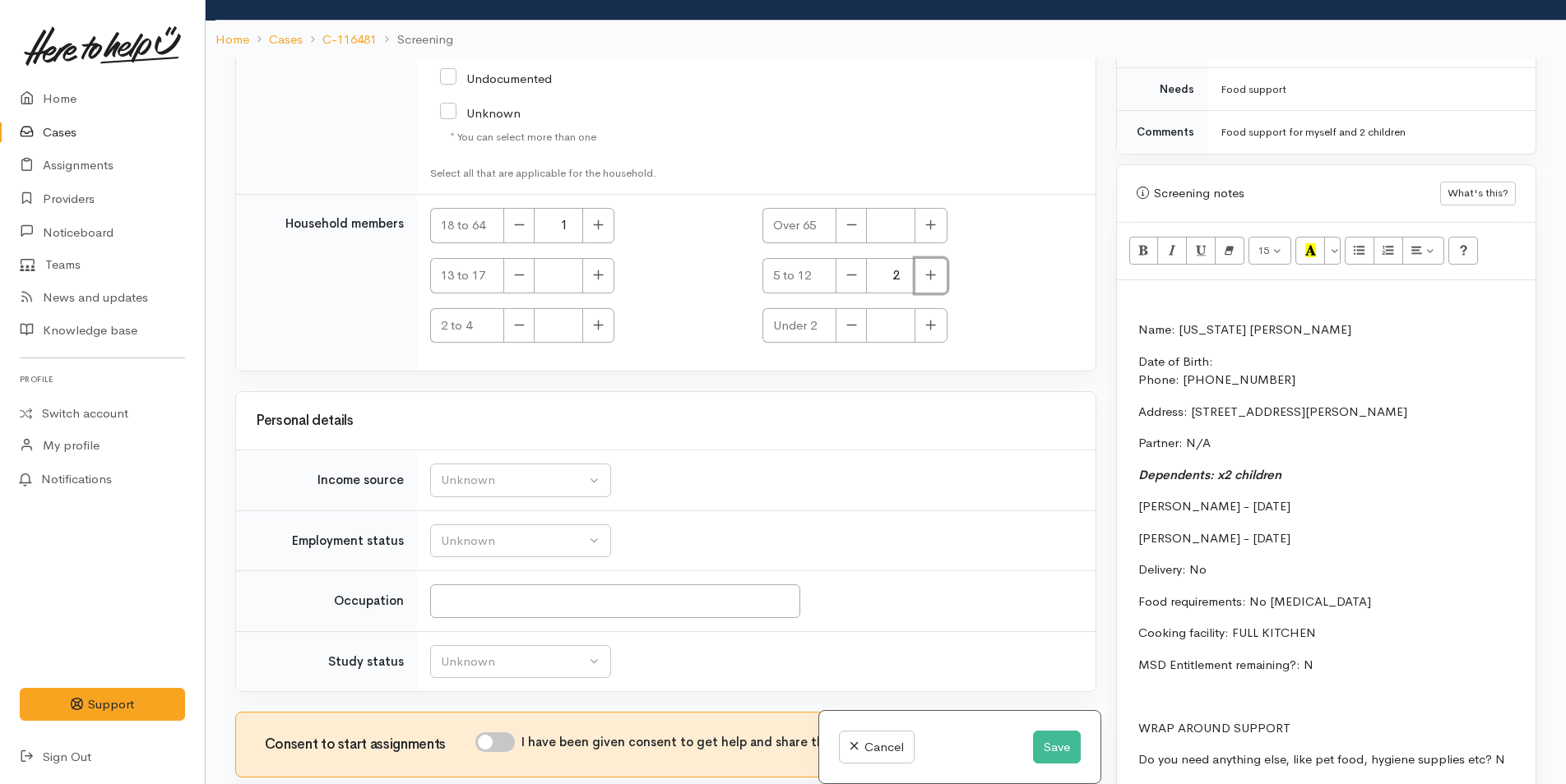
scroll to position [3886, 0]
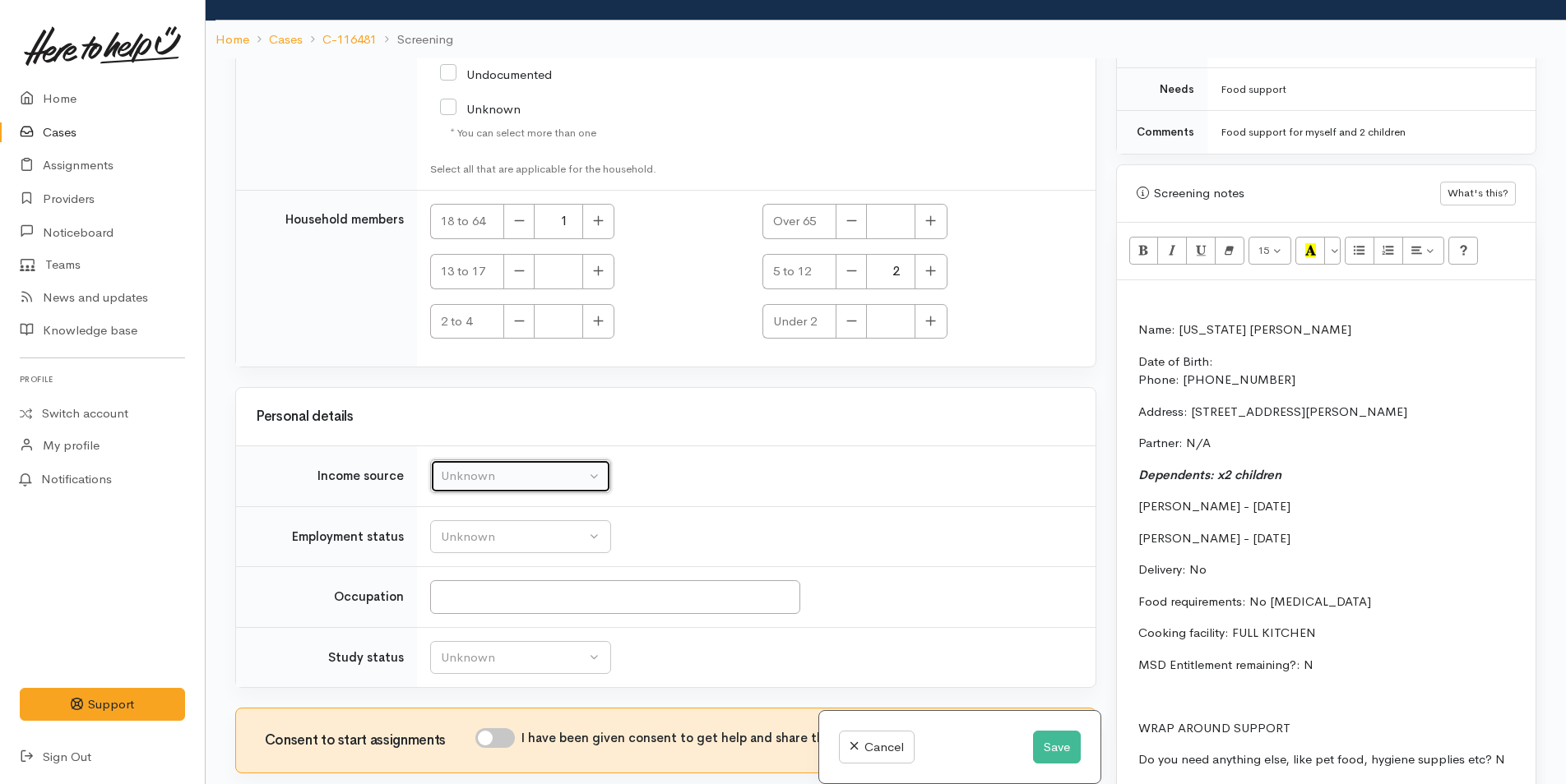
click at [516, 459] on button "Unknown" at bounding box center [521, 476] width 181 height 34
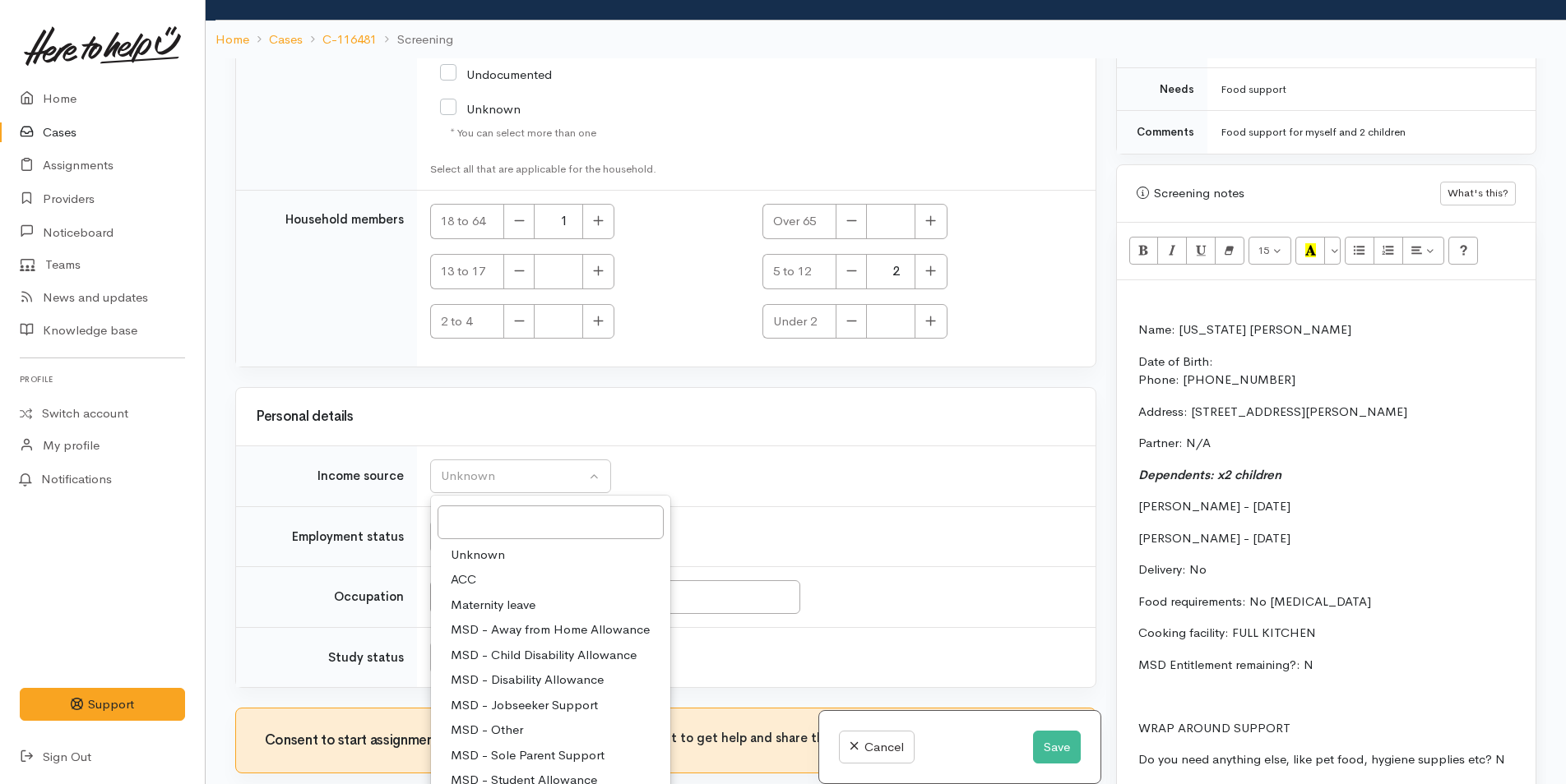
click at [522, 746] on span "MSD - Sole Parent Support" at bounding box center [528, 755] width 154 height 19
select select "7"
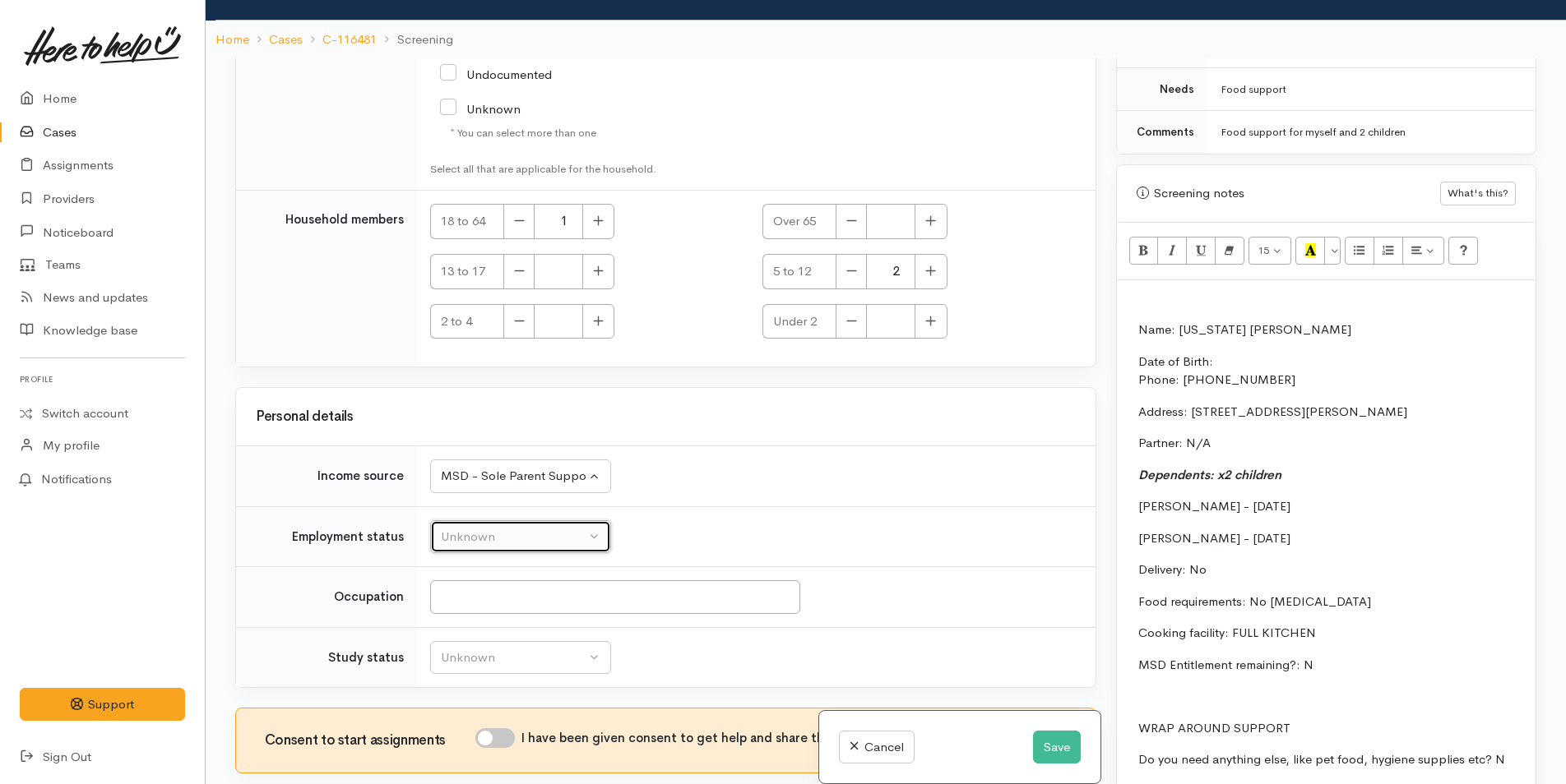
click at [497, 527] on div "Unknown" at bounding box center [513, 536] width 145 height 19
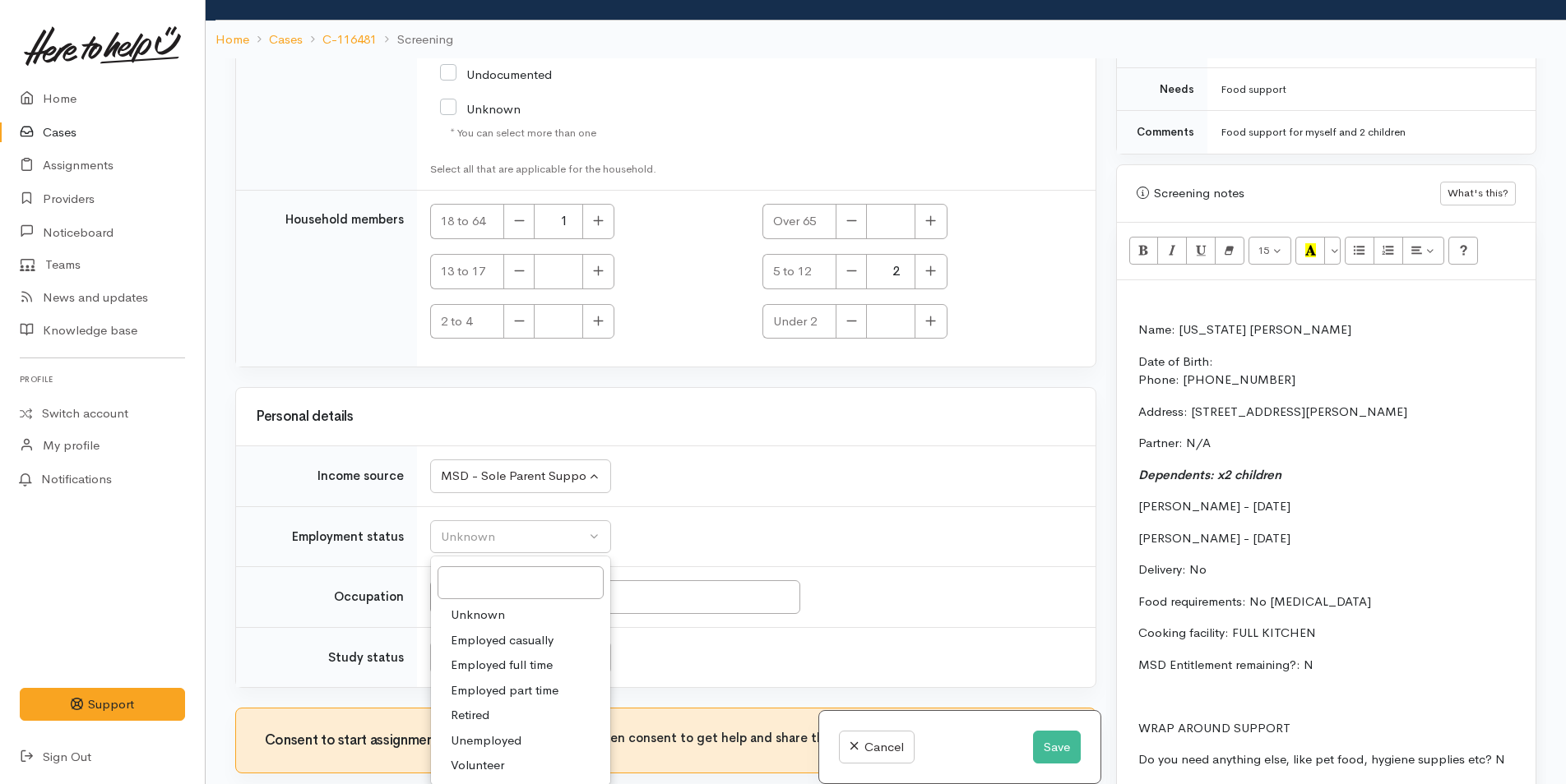
click at [494, 731] on span "Unemployed" at bounding box center [486, 740] width 71 height 19
select select "1"
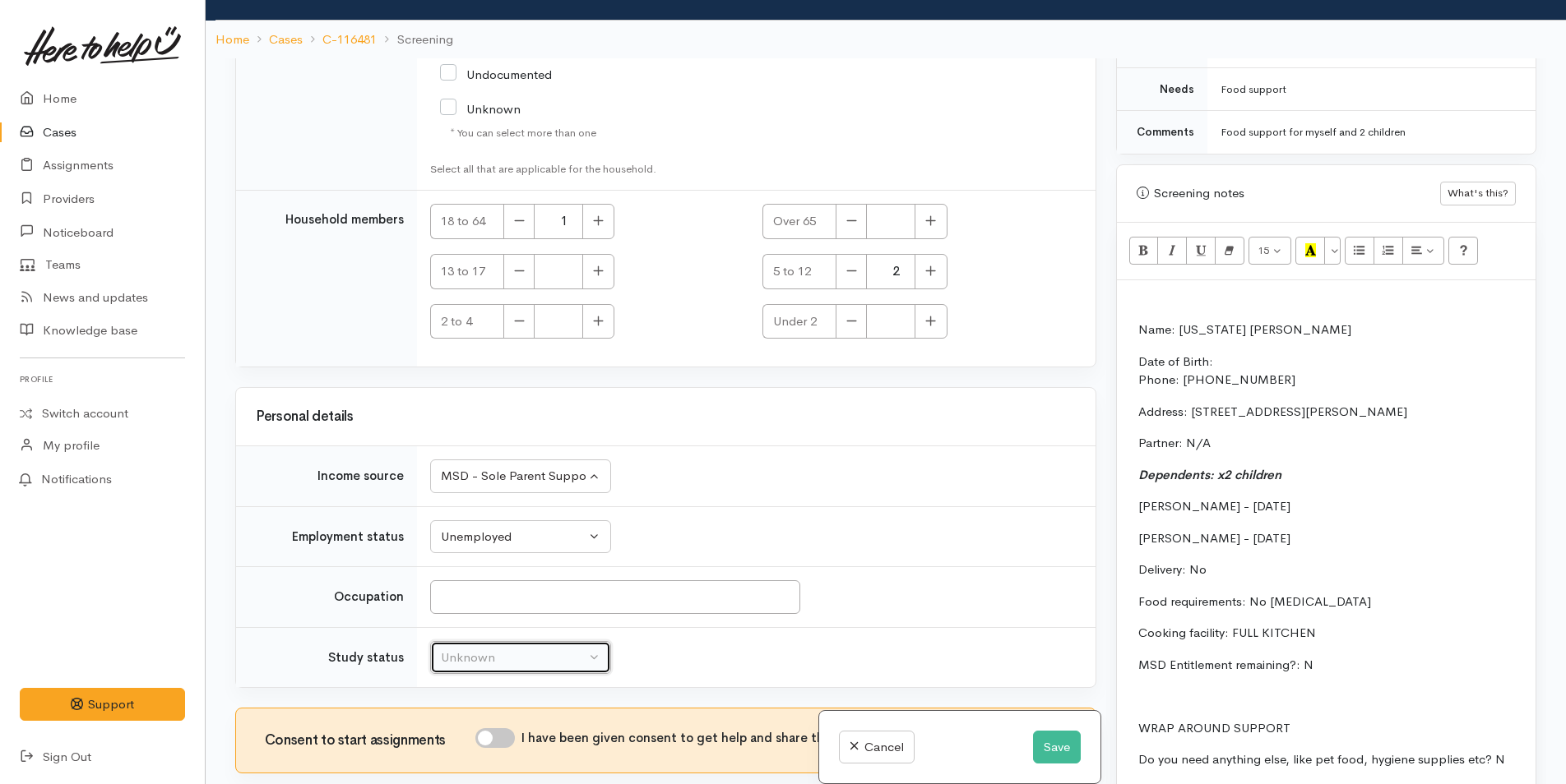
click at [498, 649] on div "Unknown" at bounding box center [513, 658] width 145 height 19
click at [496, 560] on span "Not studying" at bounding box center [487, 569] width 72 height 19
select select "1"
click at [512, 729] on input "I have been given consent to get help and share this information with appropria…" at bounding box center [495, 738] width 39 height 20
checkbox input "true"
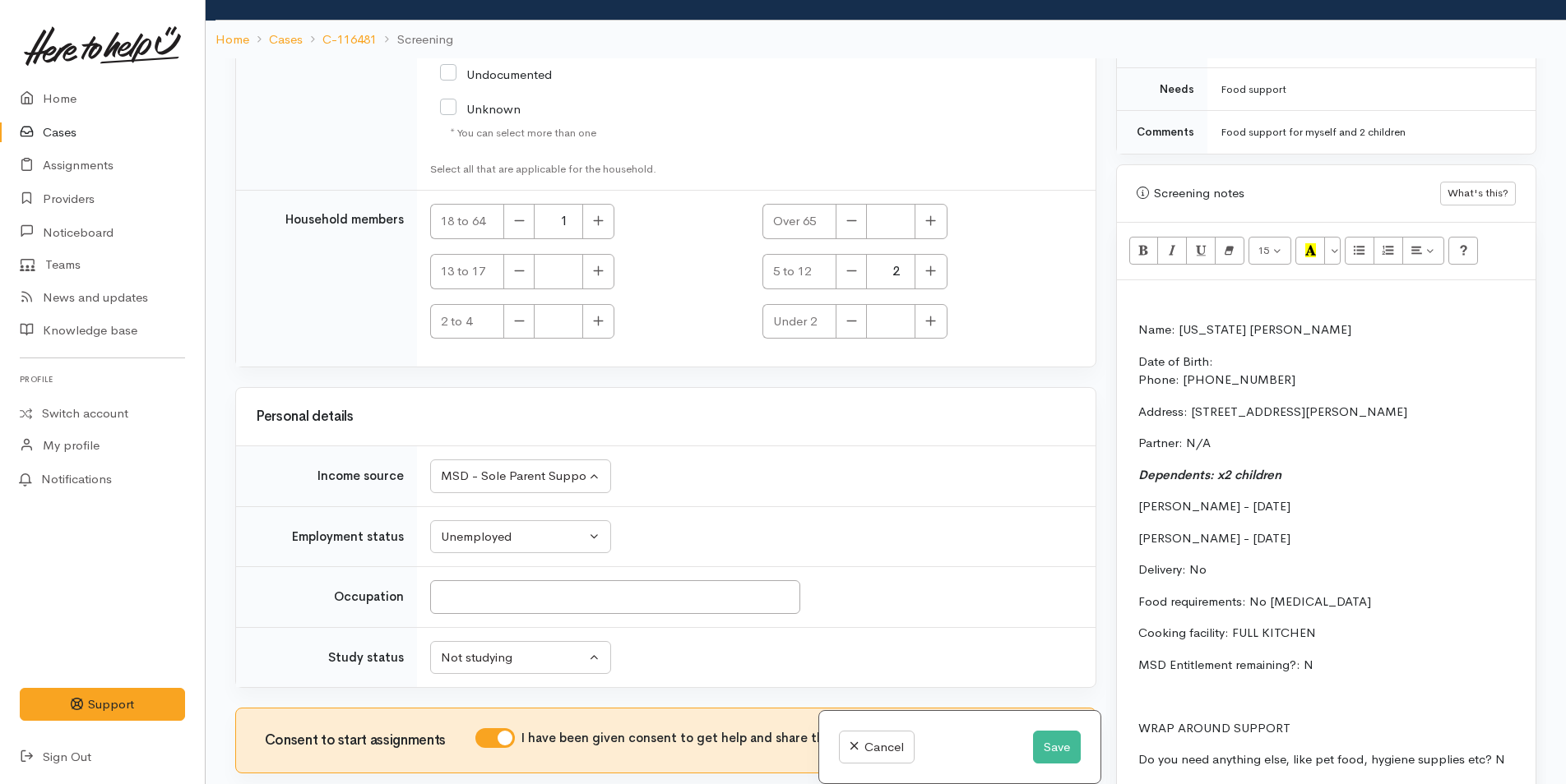
click at [1140, 289] on p at bounding box center [1326, 298] width 402 height 19
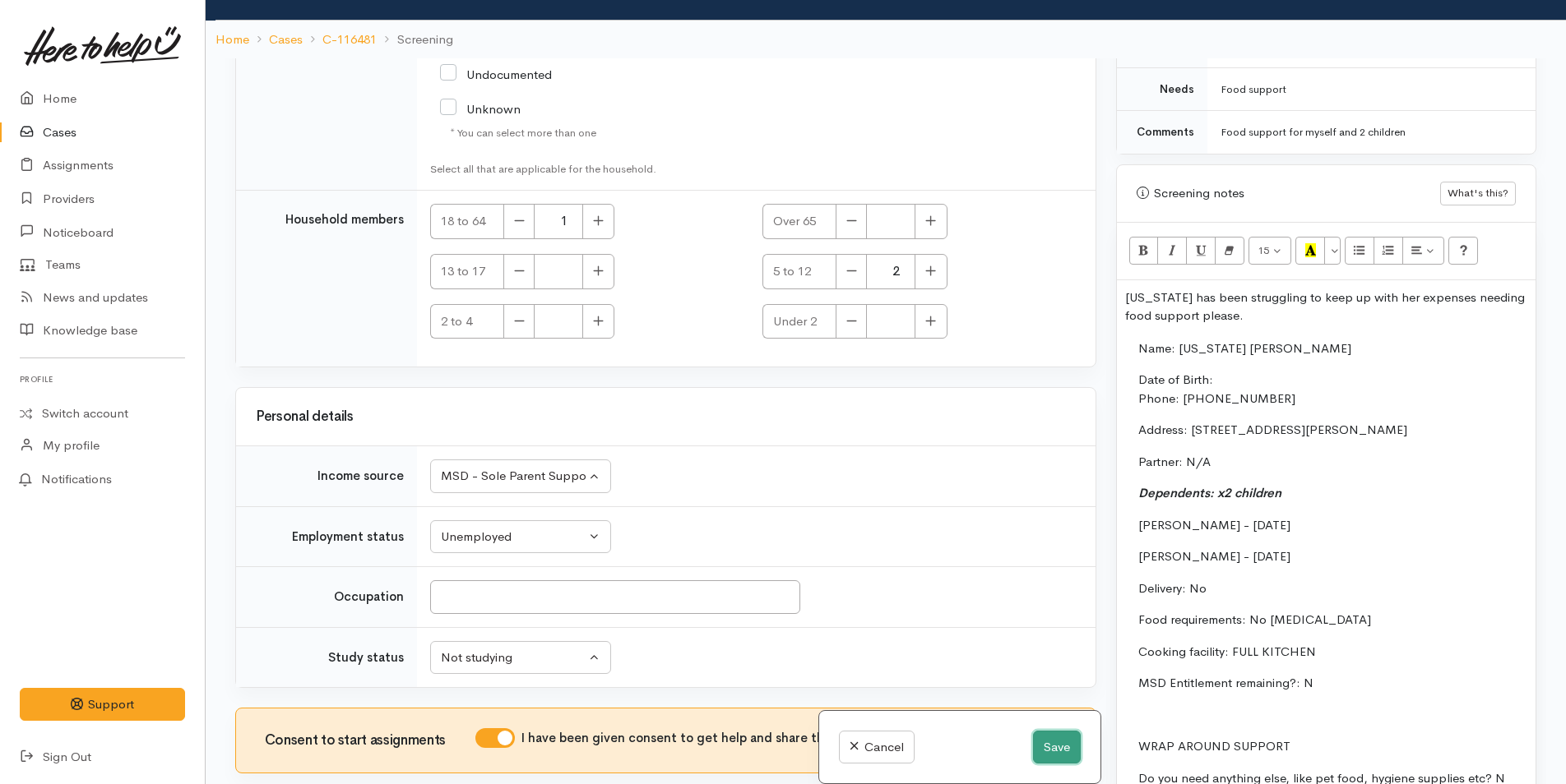
click at [1049, 746] on button "Save" at bounding box center [1056, 747] width 47 height 34
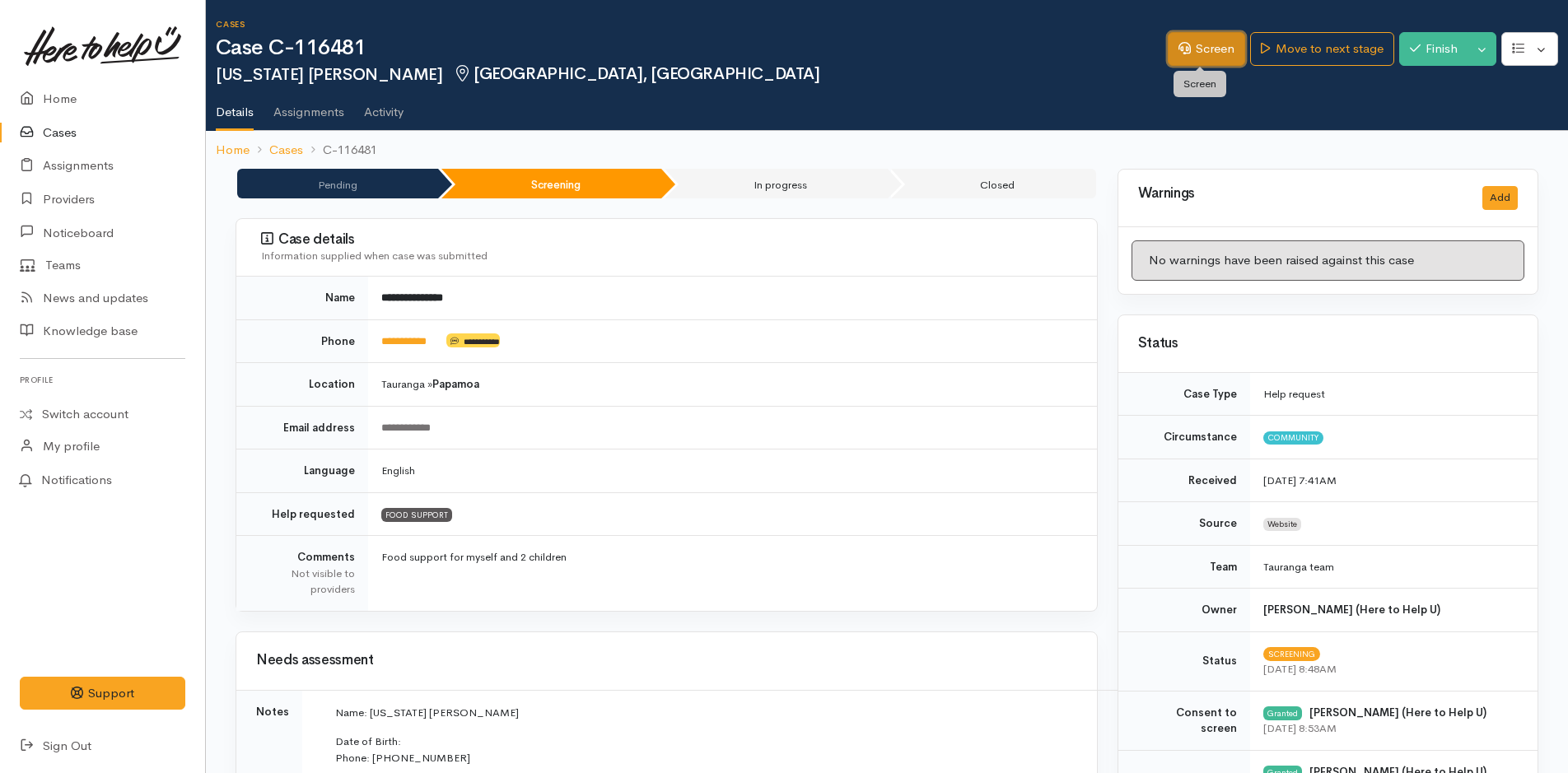
click at [1212, 46] on link "Screen" at bounding box center [1206, 49] width 77 height 34
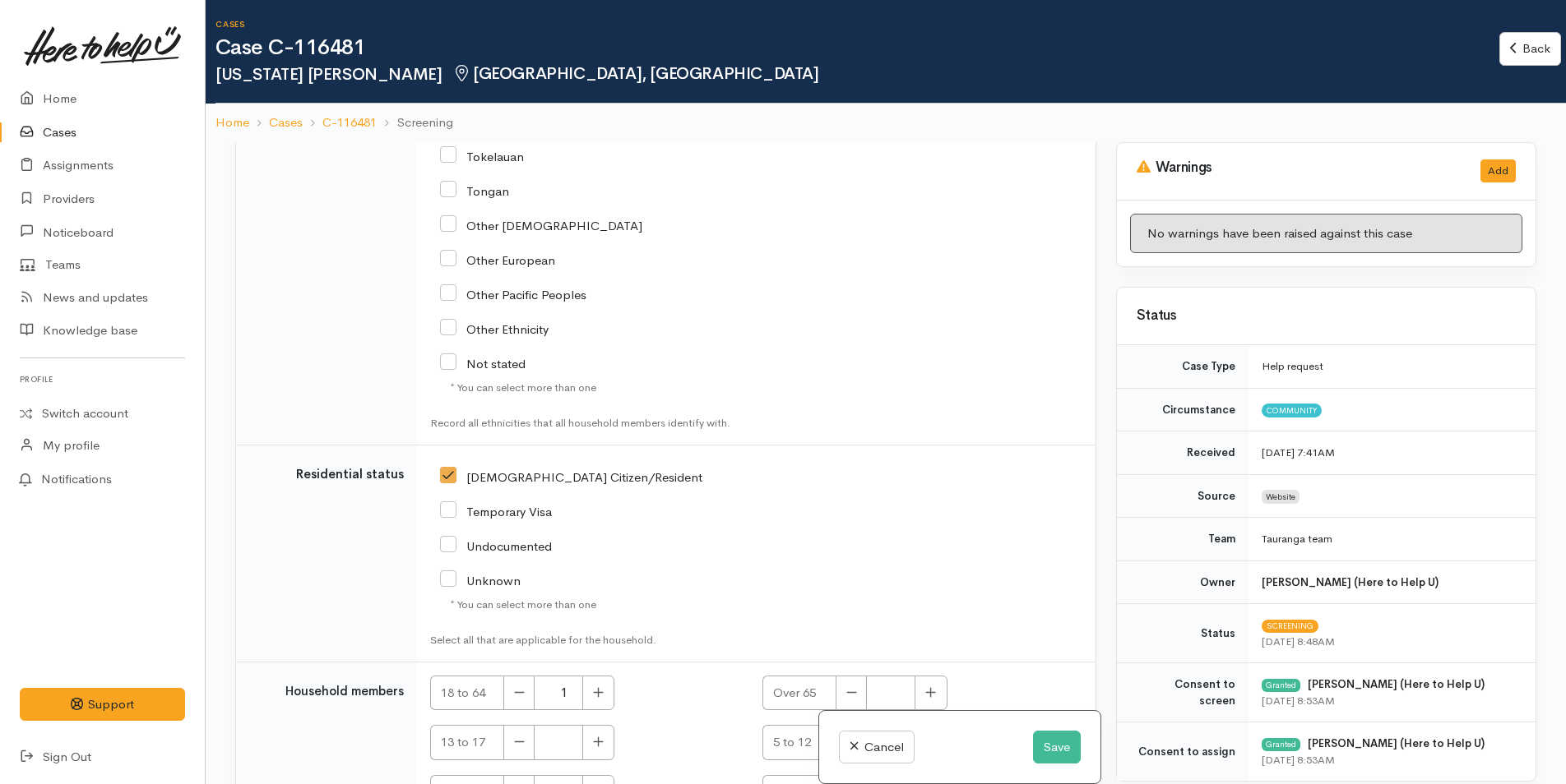
scroll to position [3699, 0]
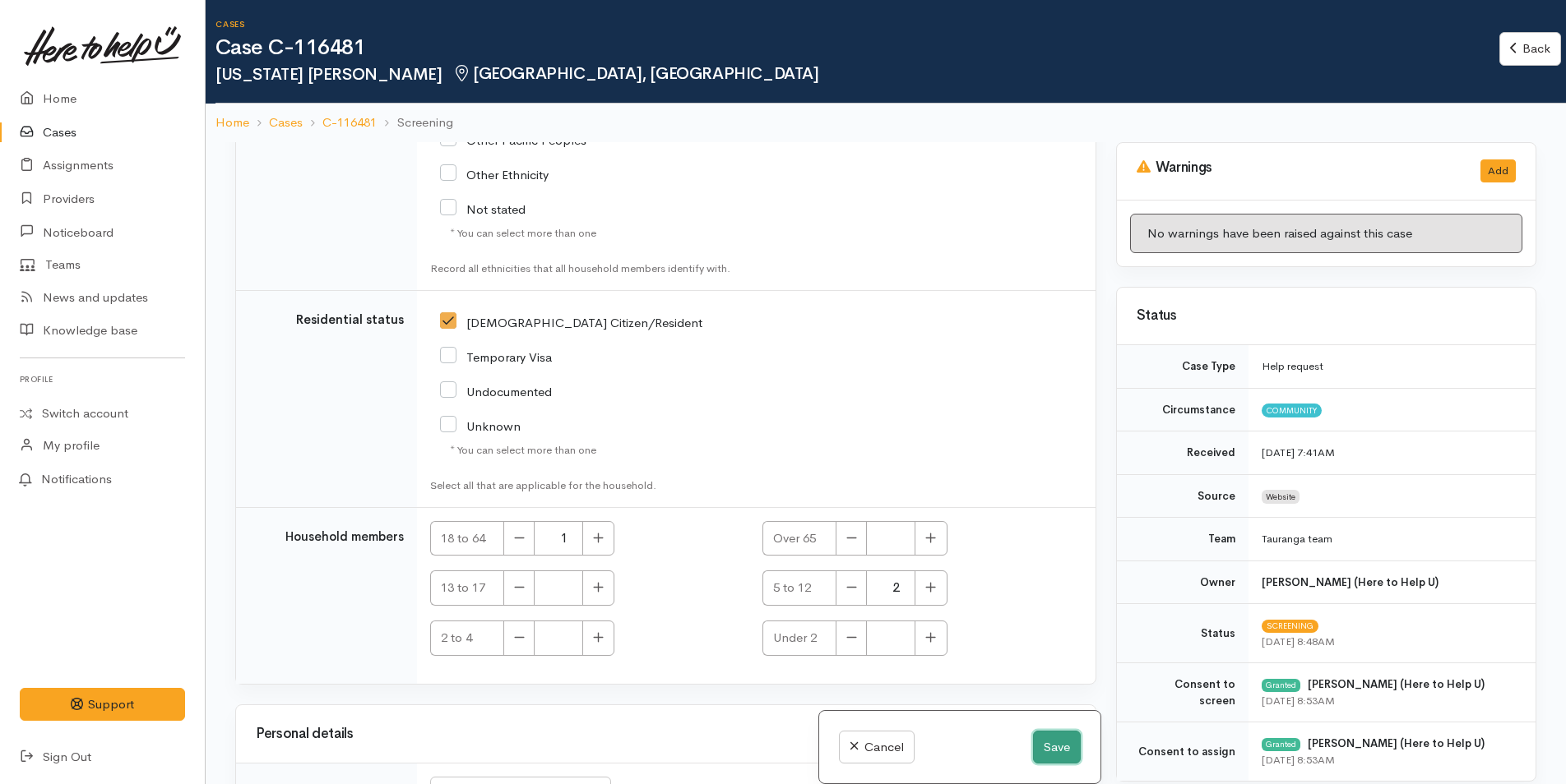
click at [1063, 752] on button "Save" at bounding box center [1056, 747] width 47 height 34
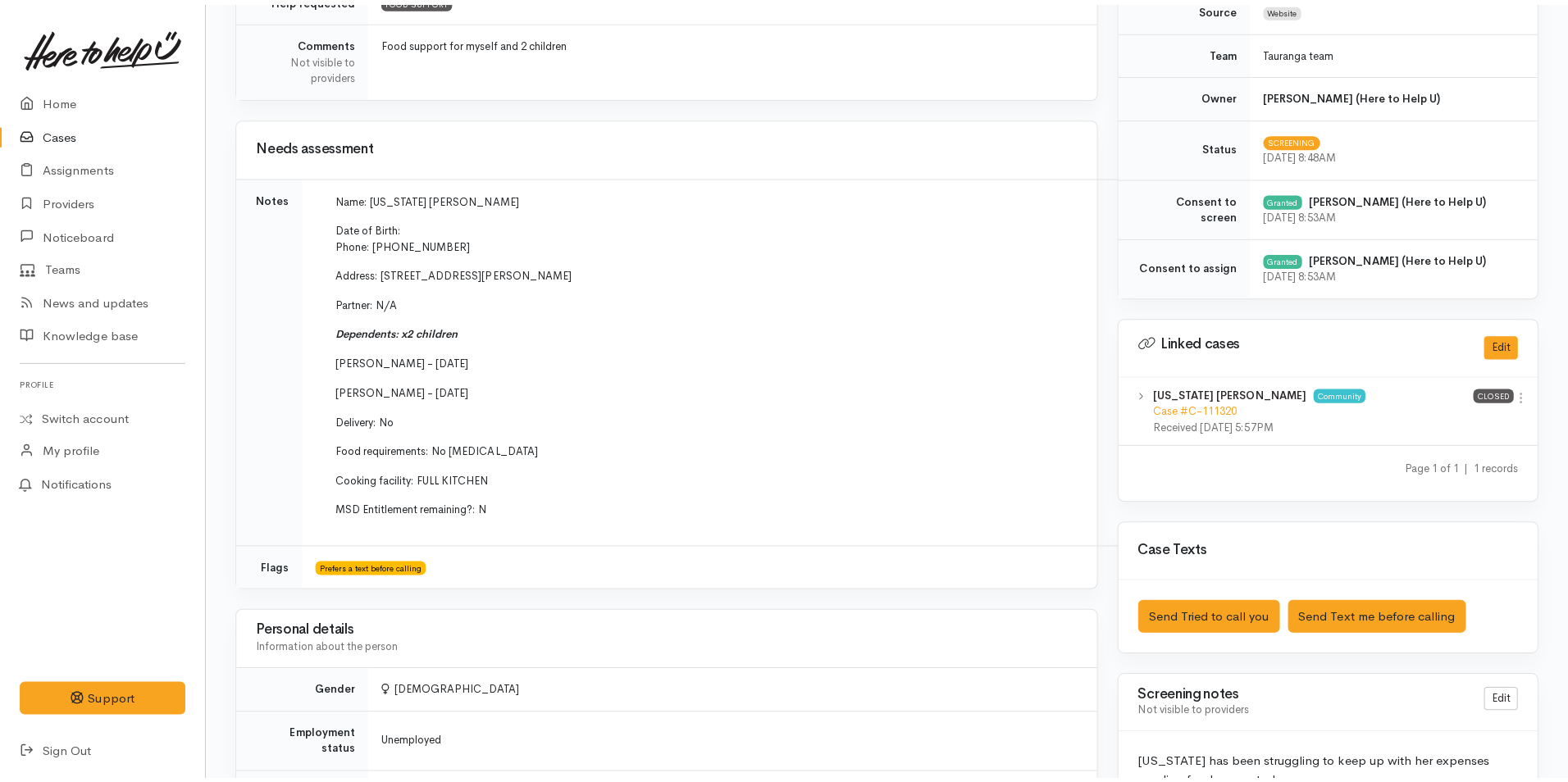
scroll to position [656, 0]
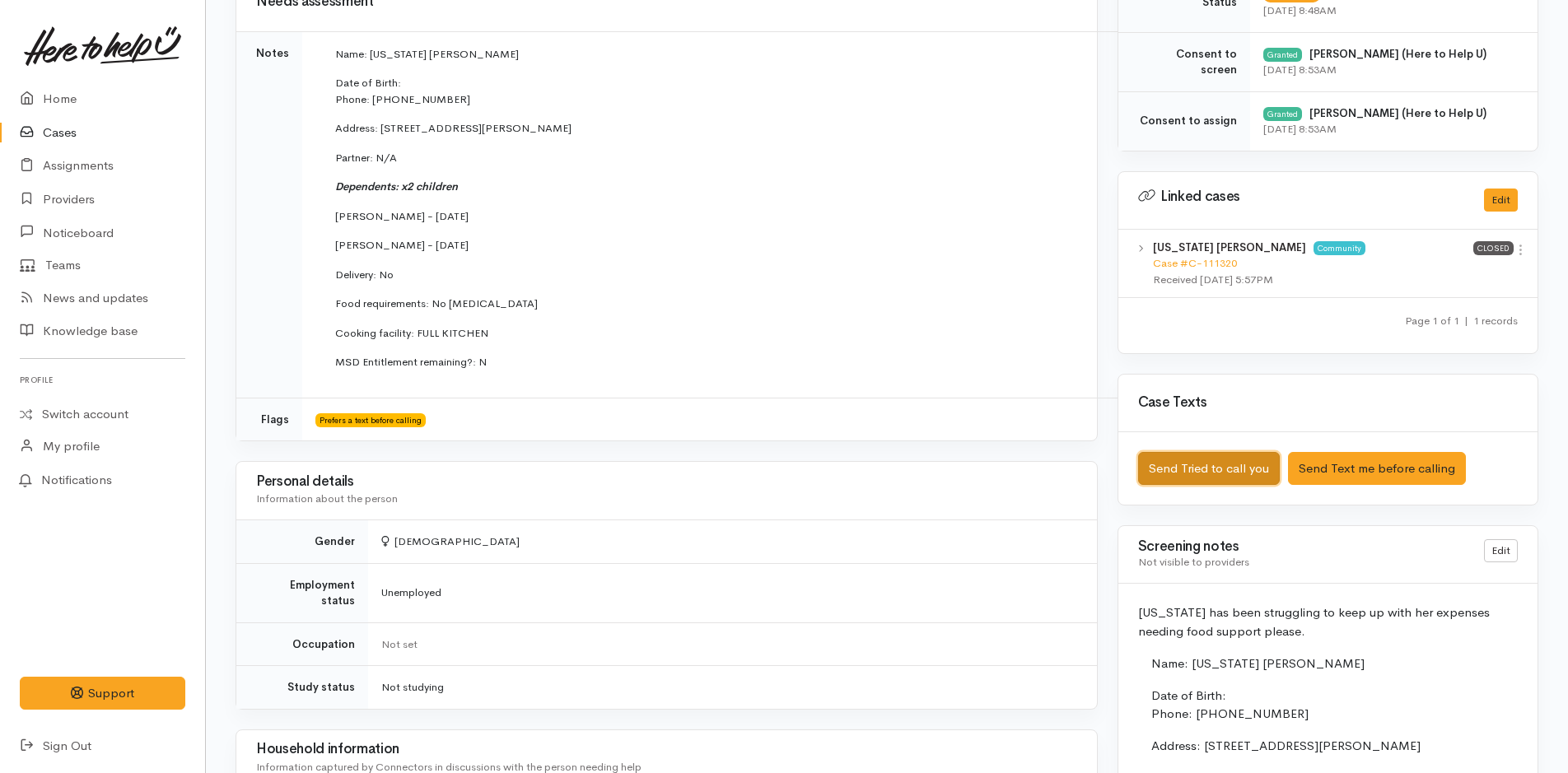
click at [1234, 467] on button "Send Tried to call you" at bounding box center [1209, 469] width 141 height 34
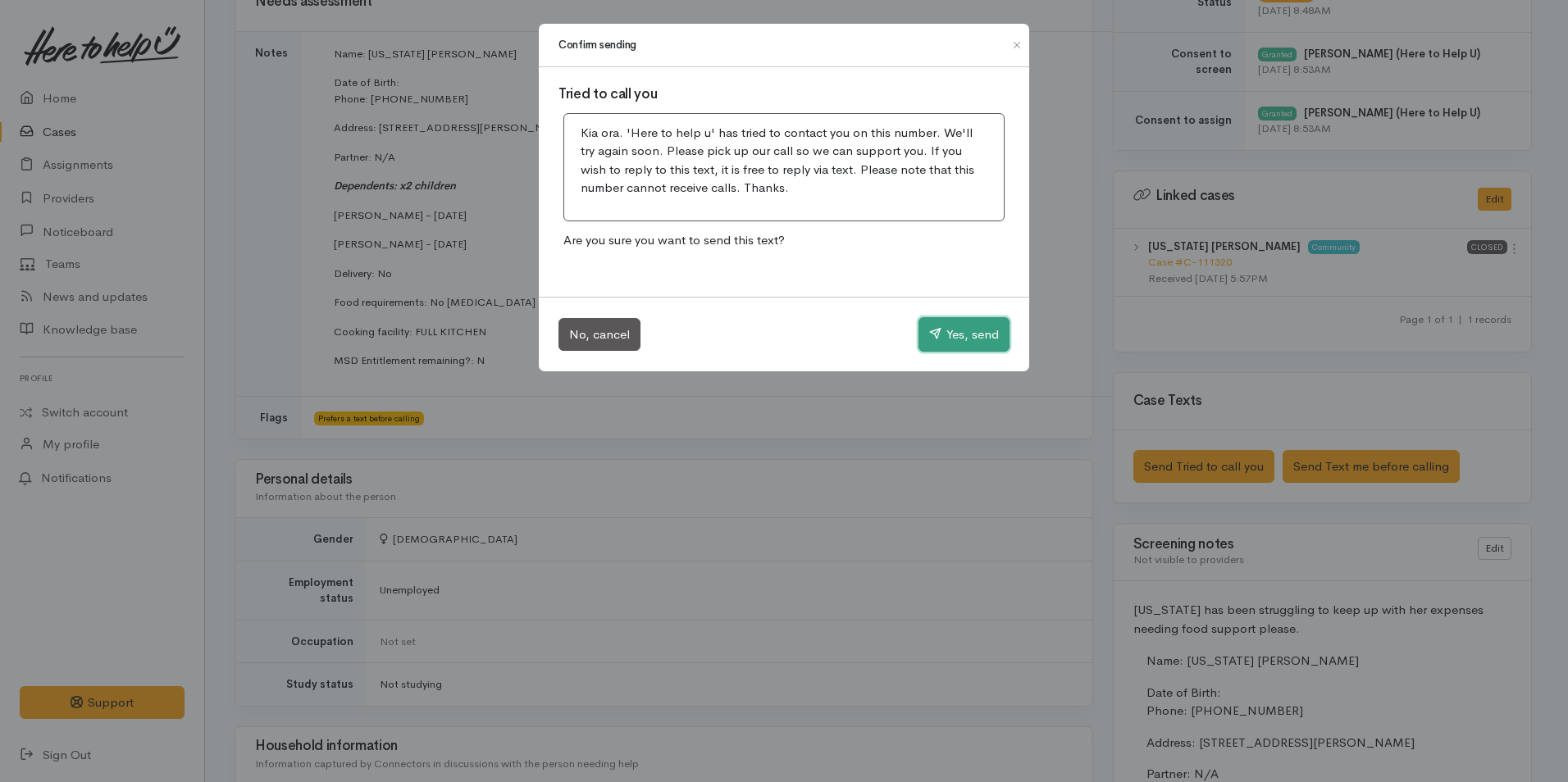
click at [965, 332] on button "Yes, send" at bounding box center [964, 334] width 91 height 35
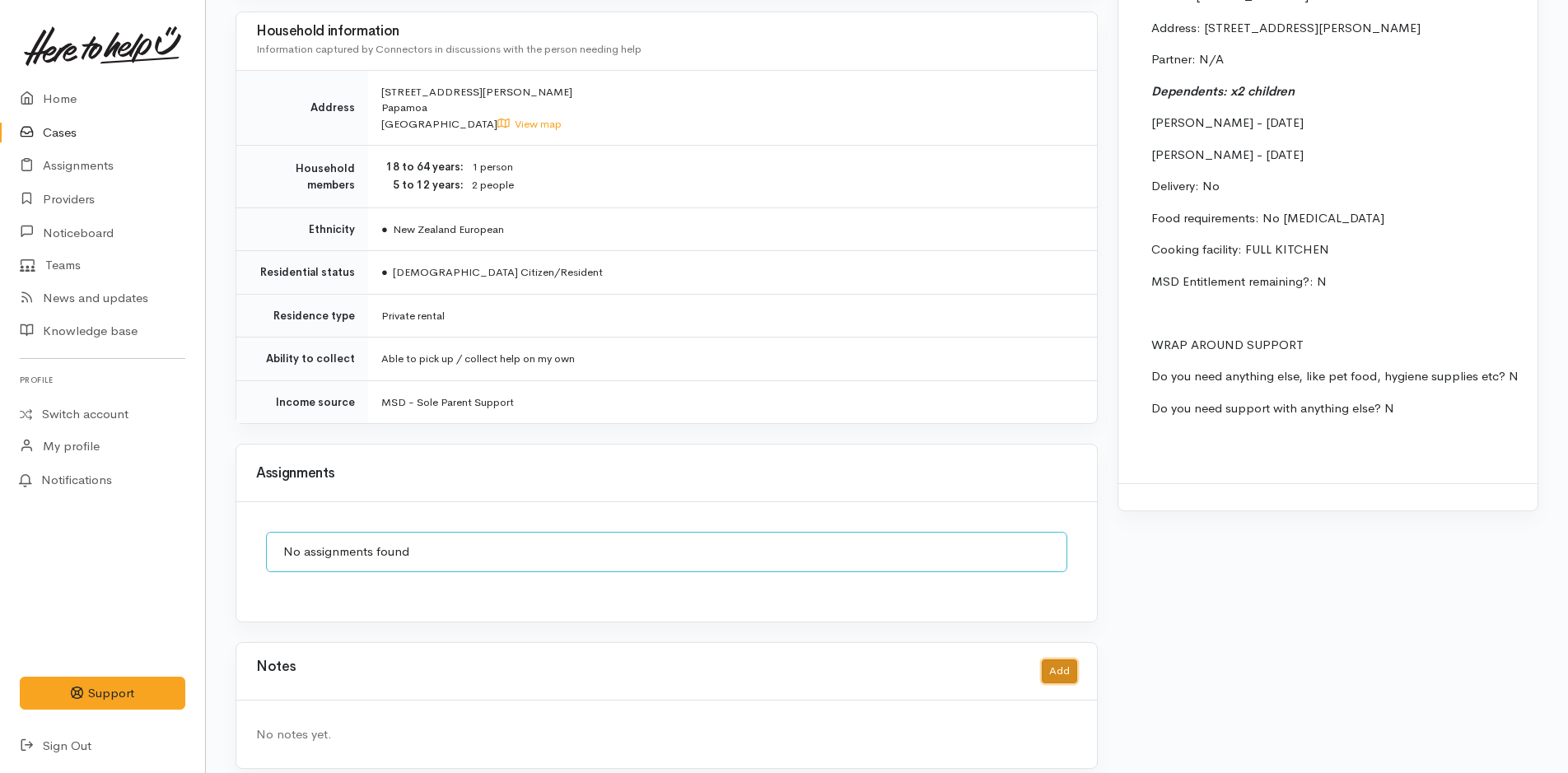
click at [1058, 660] on button "Add" at bounding box center [1059, 672] width 36 height 24
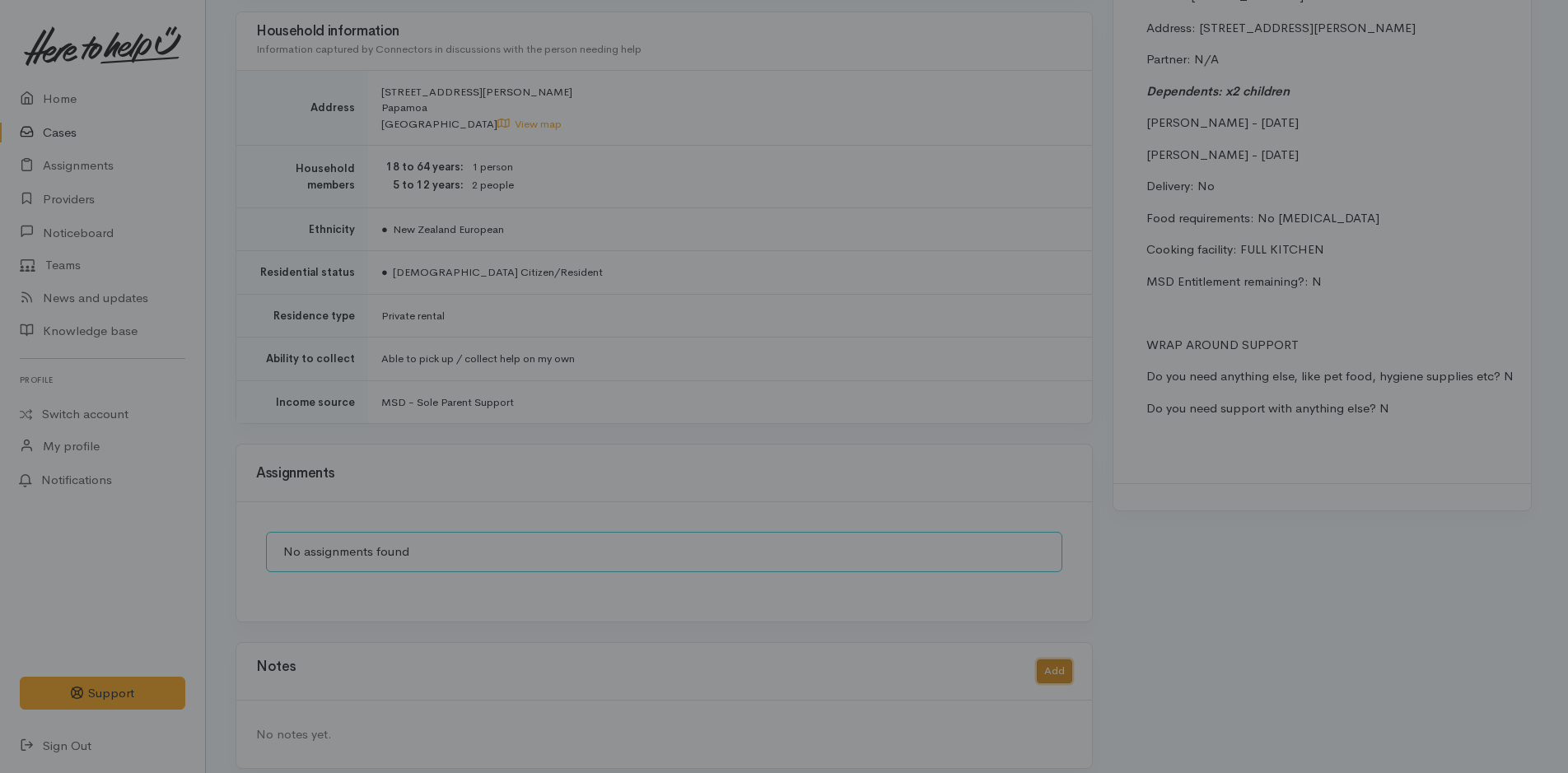
scroll to position [1365, 0]
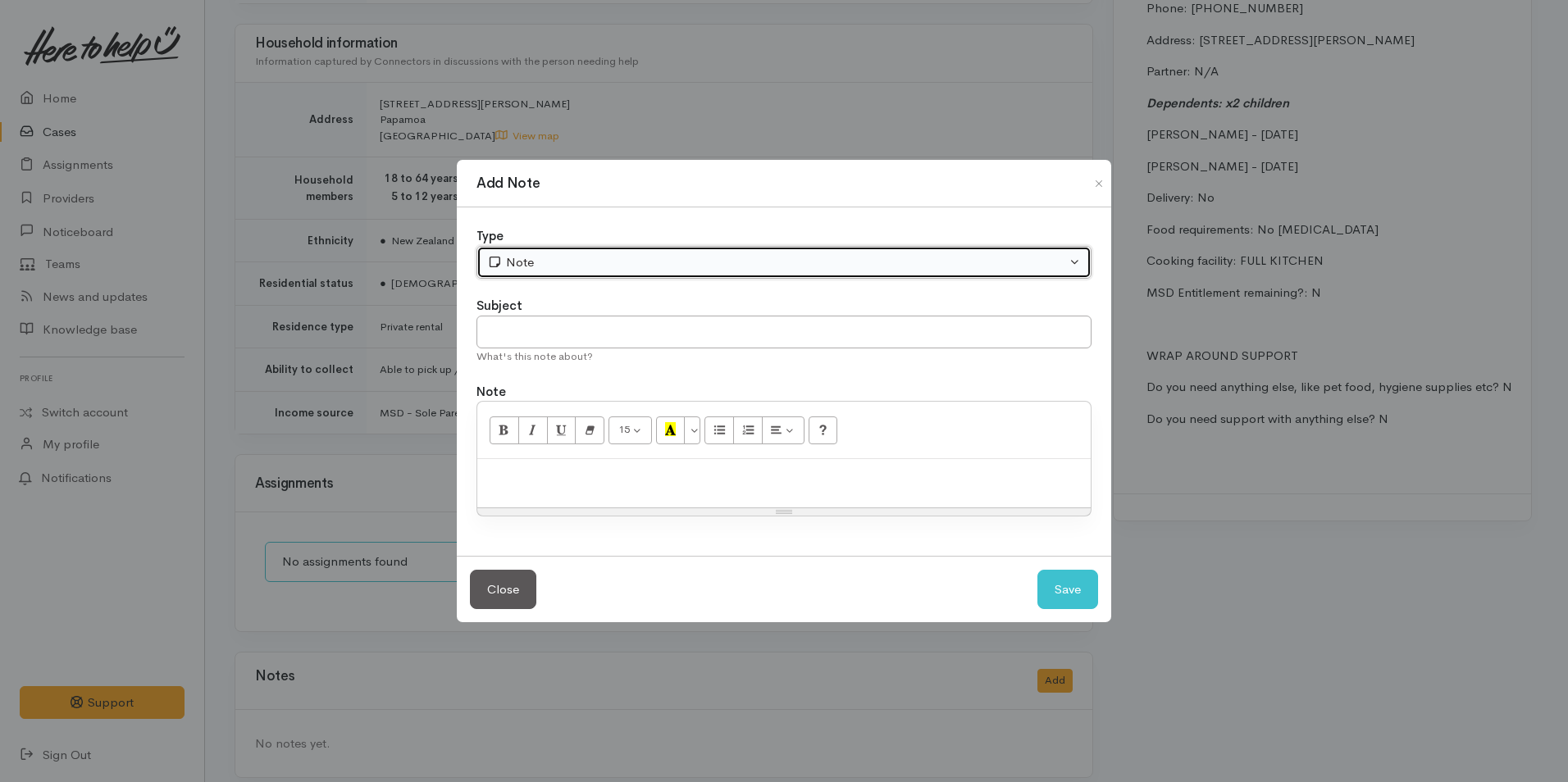
click at [523, 271] on div "Note" at bounding box center [776, 262] width 579 height 19
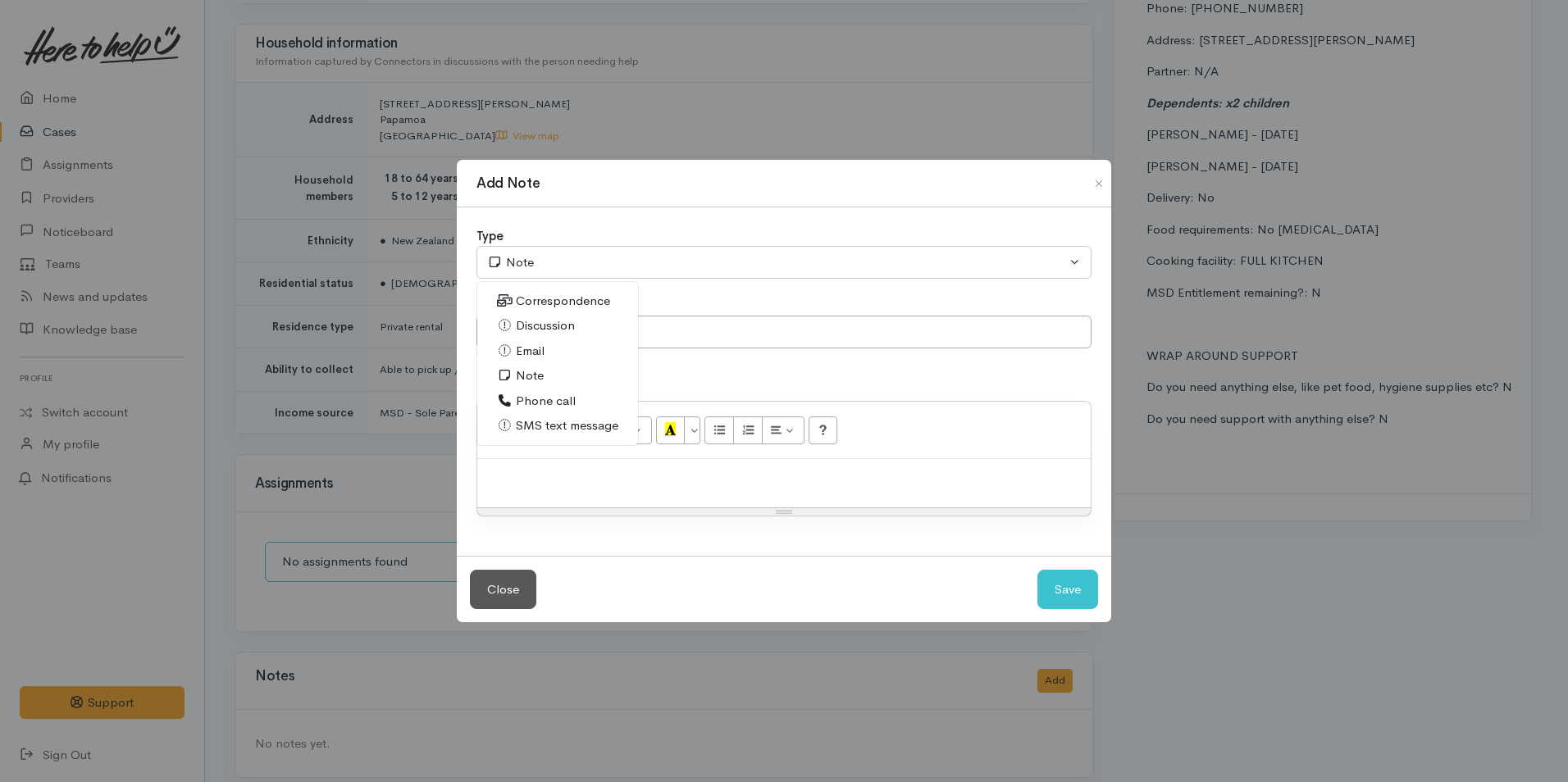
click at [556, 394] on span "Phone call" at bounding box center [545, 401] width 60 height 19
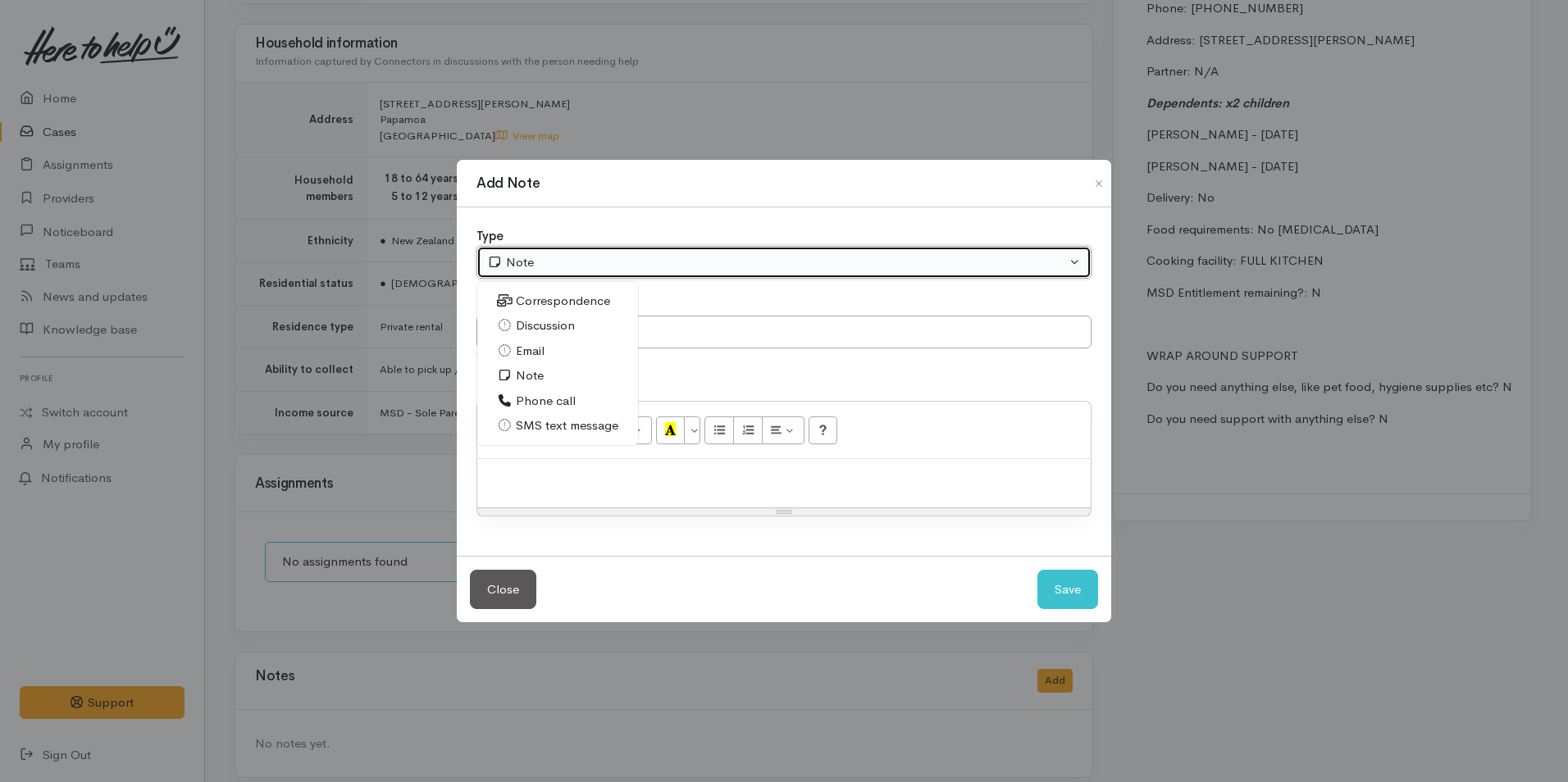
select select "3"
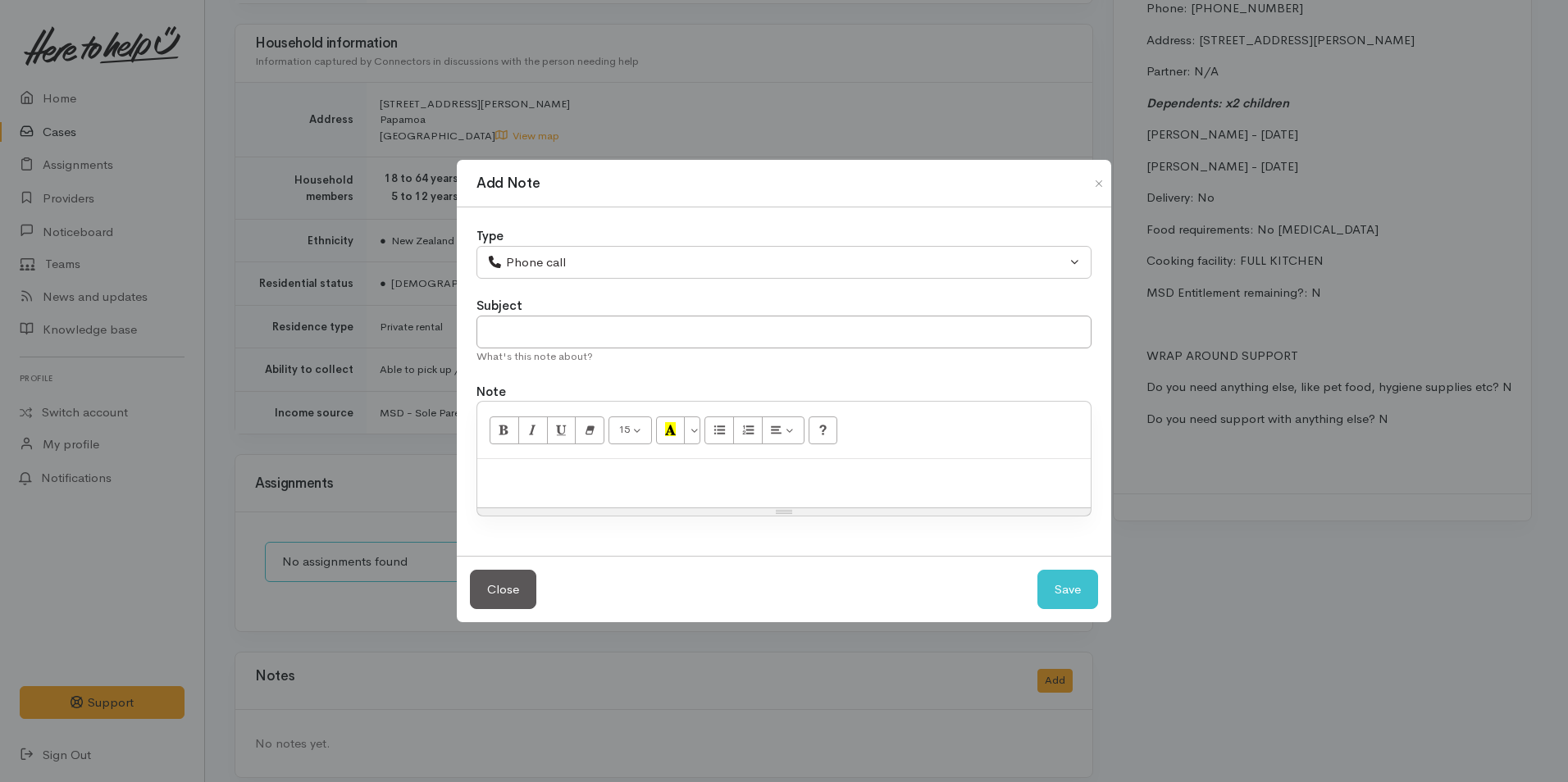
click at [821, 482] on p at bounding box center [783, 476] width 597 height 19
click at [616, 482] on p at bounding box center [783, 476] width 597 height 19
paste div
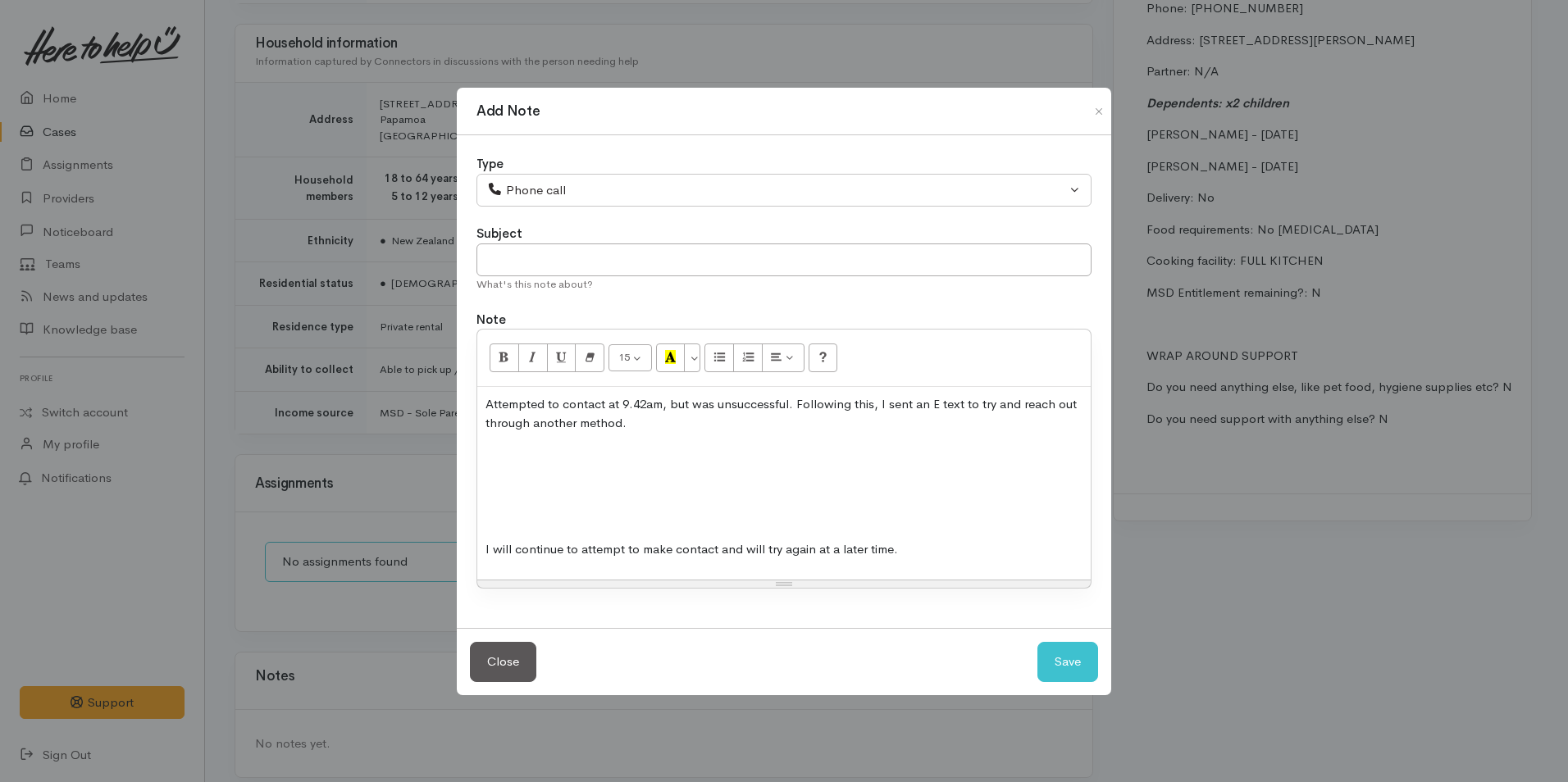
click at [544, 517] on p at bounding box center [783, 517] width 597 height 19
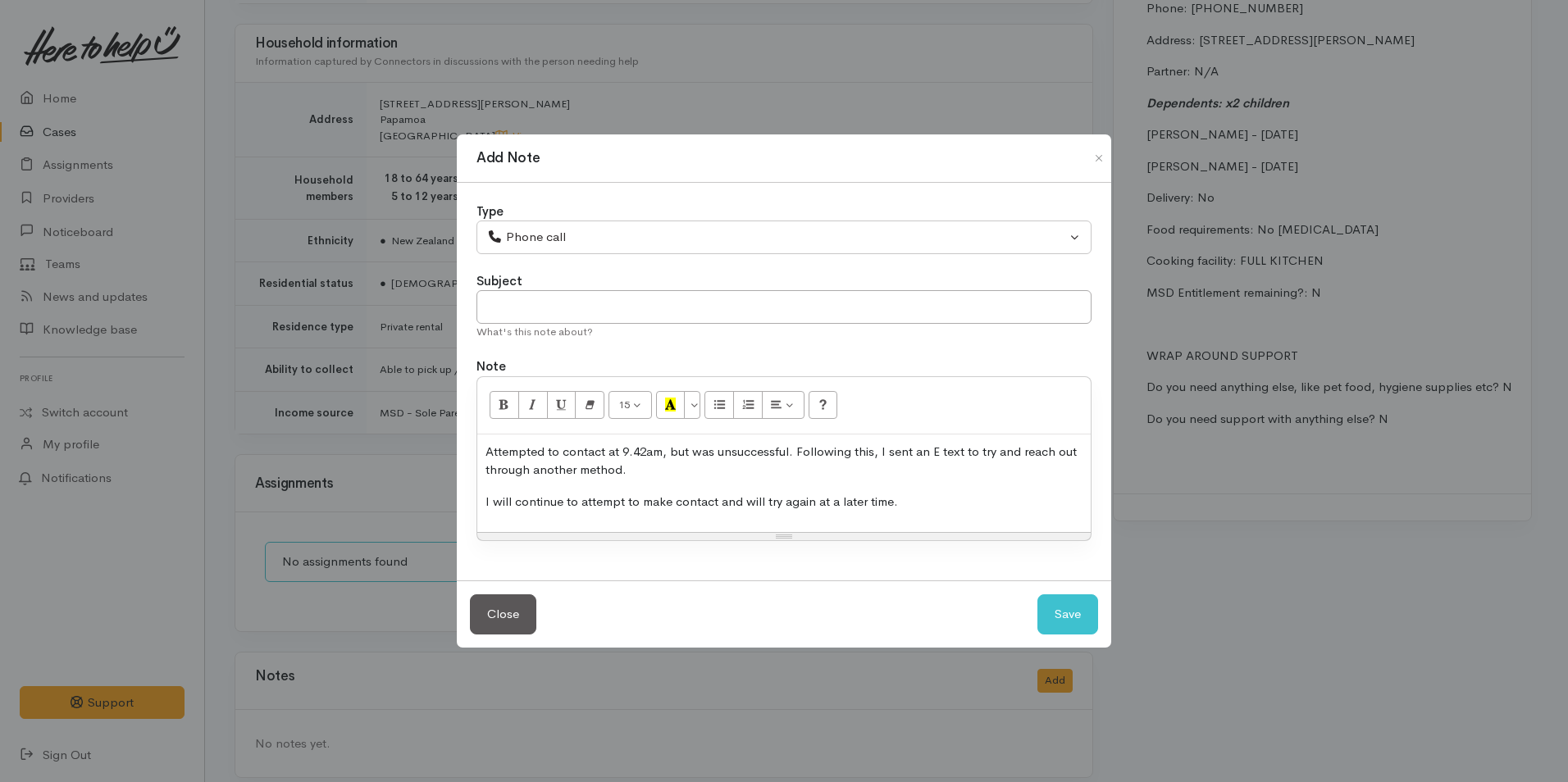
click at [650, 455] on p "Attempted to contact at 9.42am, but was unsuccessful. Following this, I sent an…" at bounding box center [783, 461] width 597 height 37
click at [1065, 614] on button "Save" at bounding box center [1068, 614] width 61 height 40
select select "1"
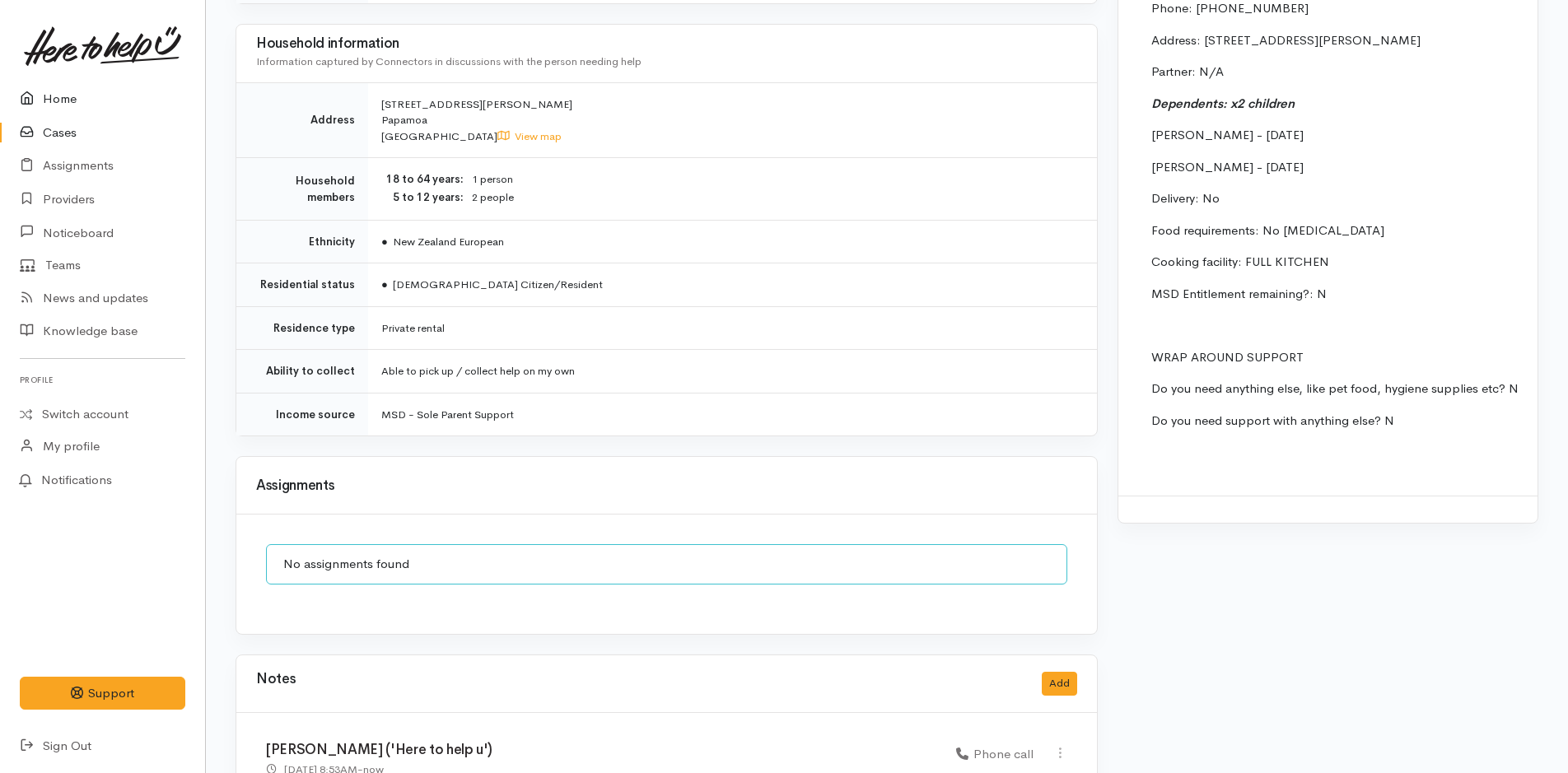
click at [48, 98] on link "Home" at bounding box center [102, 99] width 205 height 34
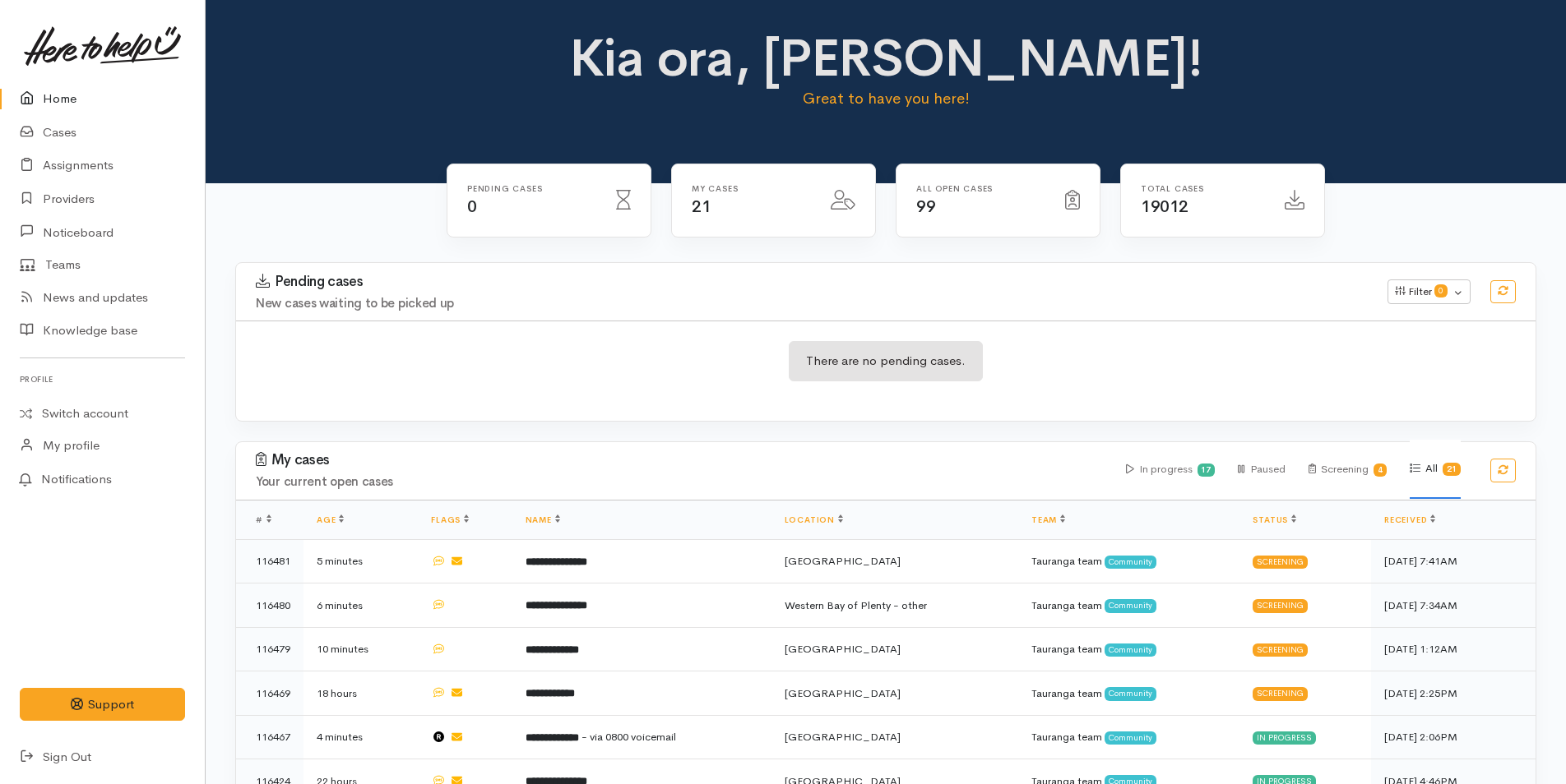
click at [66, 100] on link "Home" at bounding box center [102, 99] width 205 height 34
click at [59, 94] on link "Home" at bounding box center [102, 99] width 205 height 34
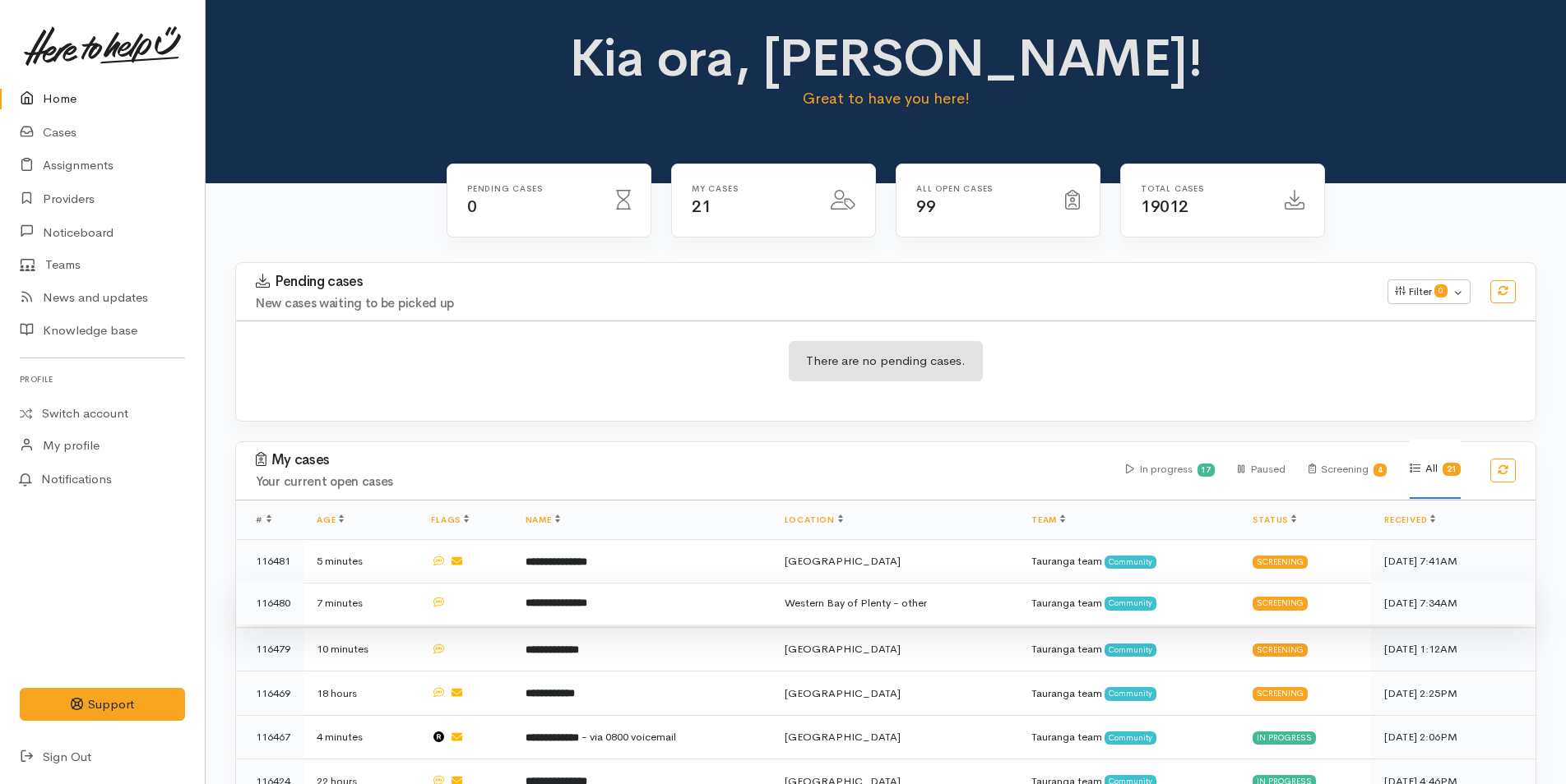
click at [606, 598] on td "**********" at bounding box center [642, 603] width 259 height 45
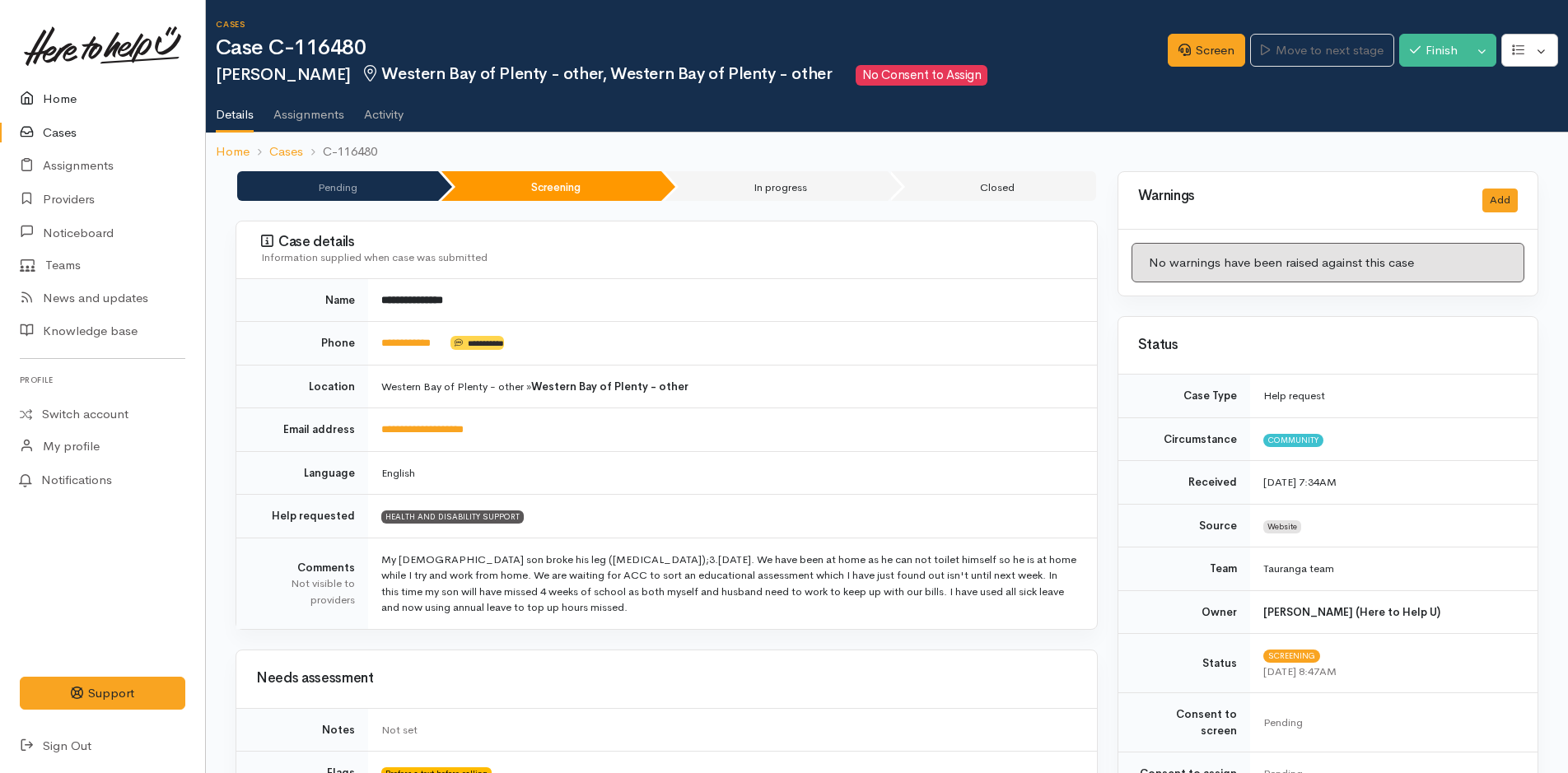
click at [63, 97] on link "Home" at bounding box center [102, 99] width 205 height 34
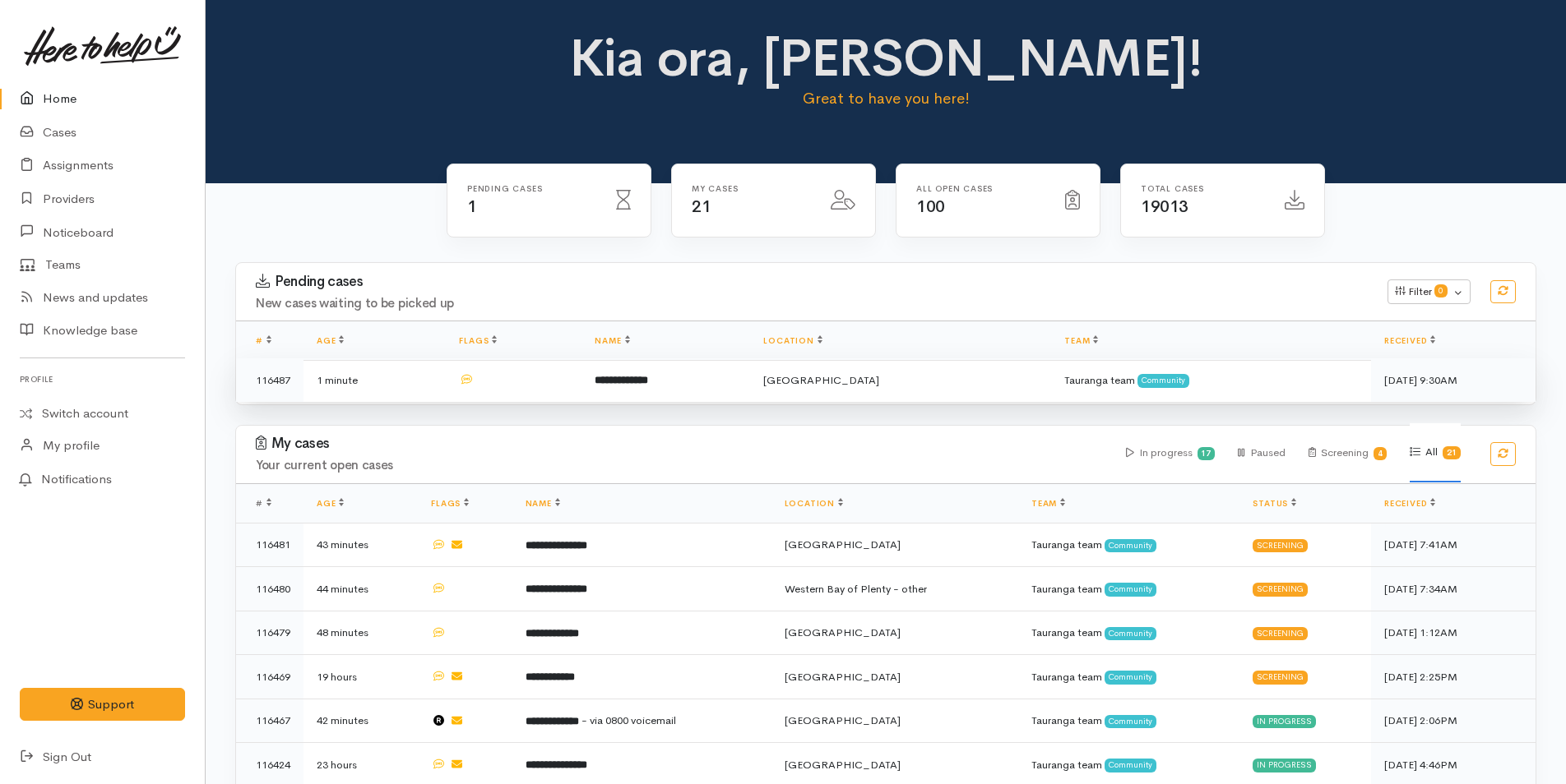
click at [711, 383] on td "**********" at bounding box center [665, 380] width 169 height 44
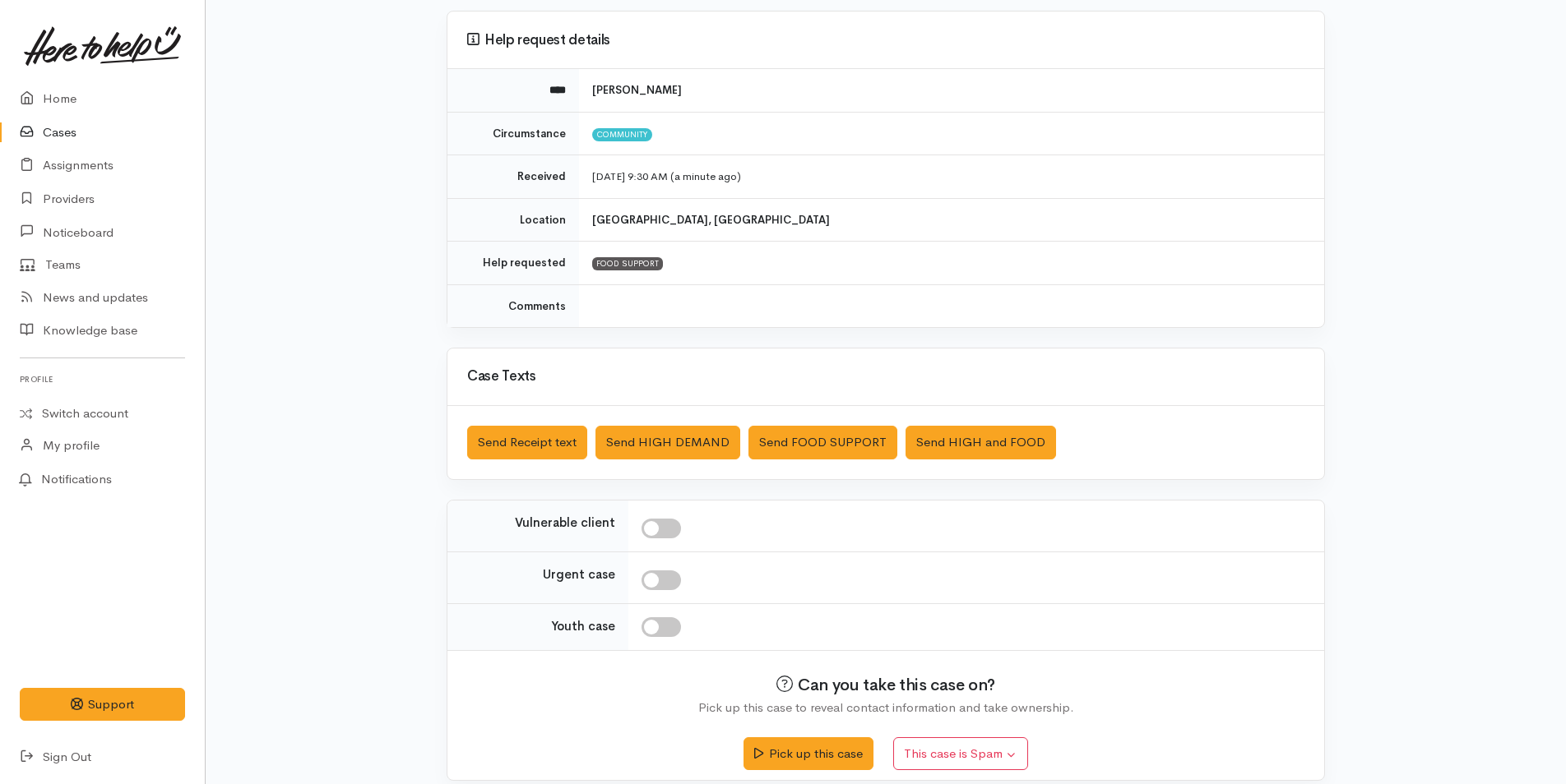
scroll to position [149, 0]
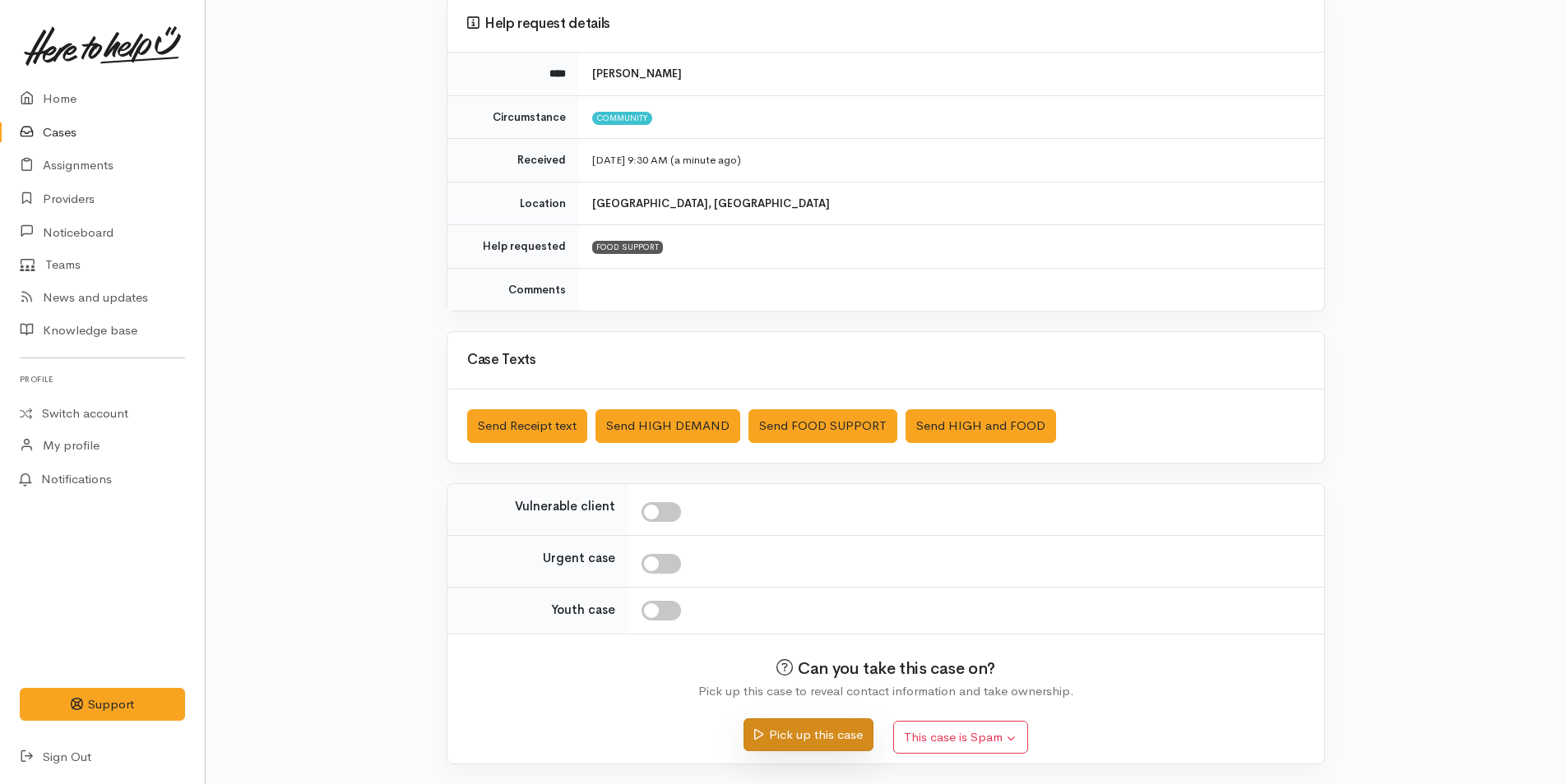
click at [822, 732] on button "Pick up this case" at bounding box center [808, 736] width 129 height 34
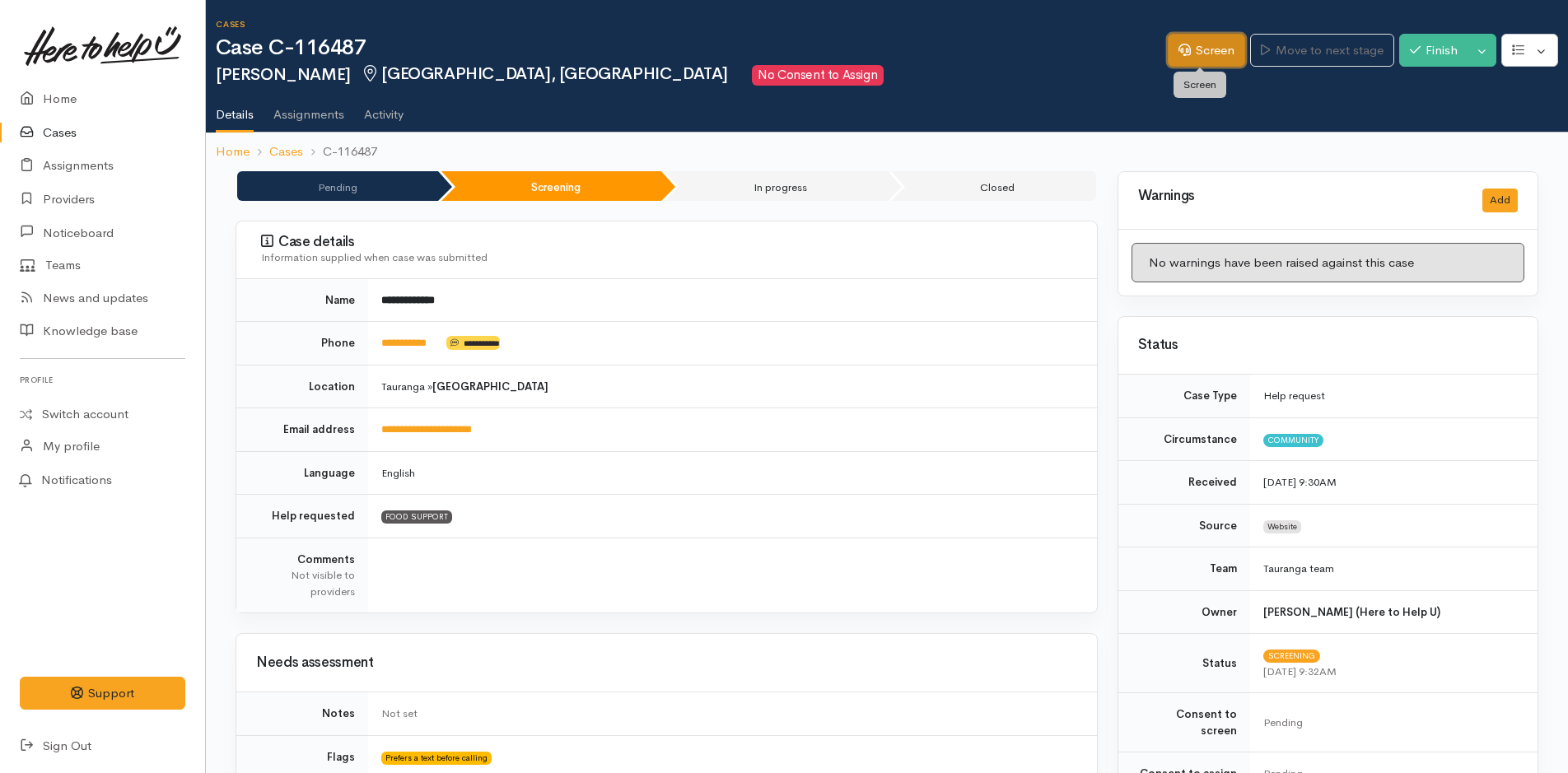
click at [1210, 53] on link "Screen" at bounding box center [1206, 51] width 77 height 34
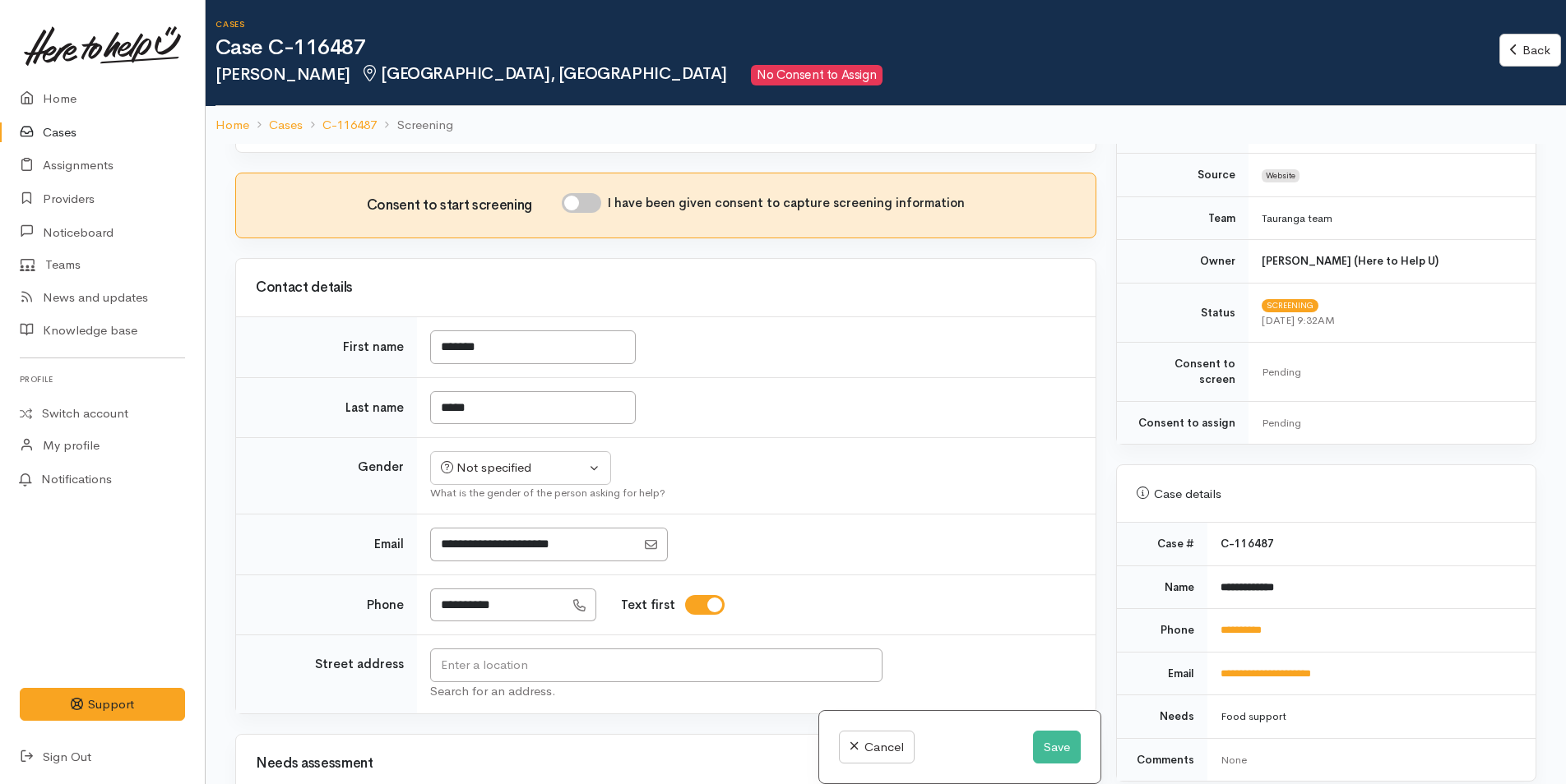
scroll to position [411, 0]
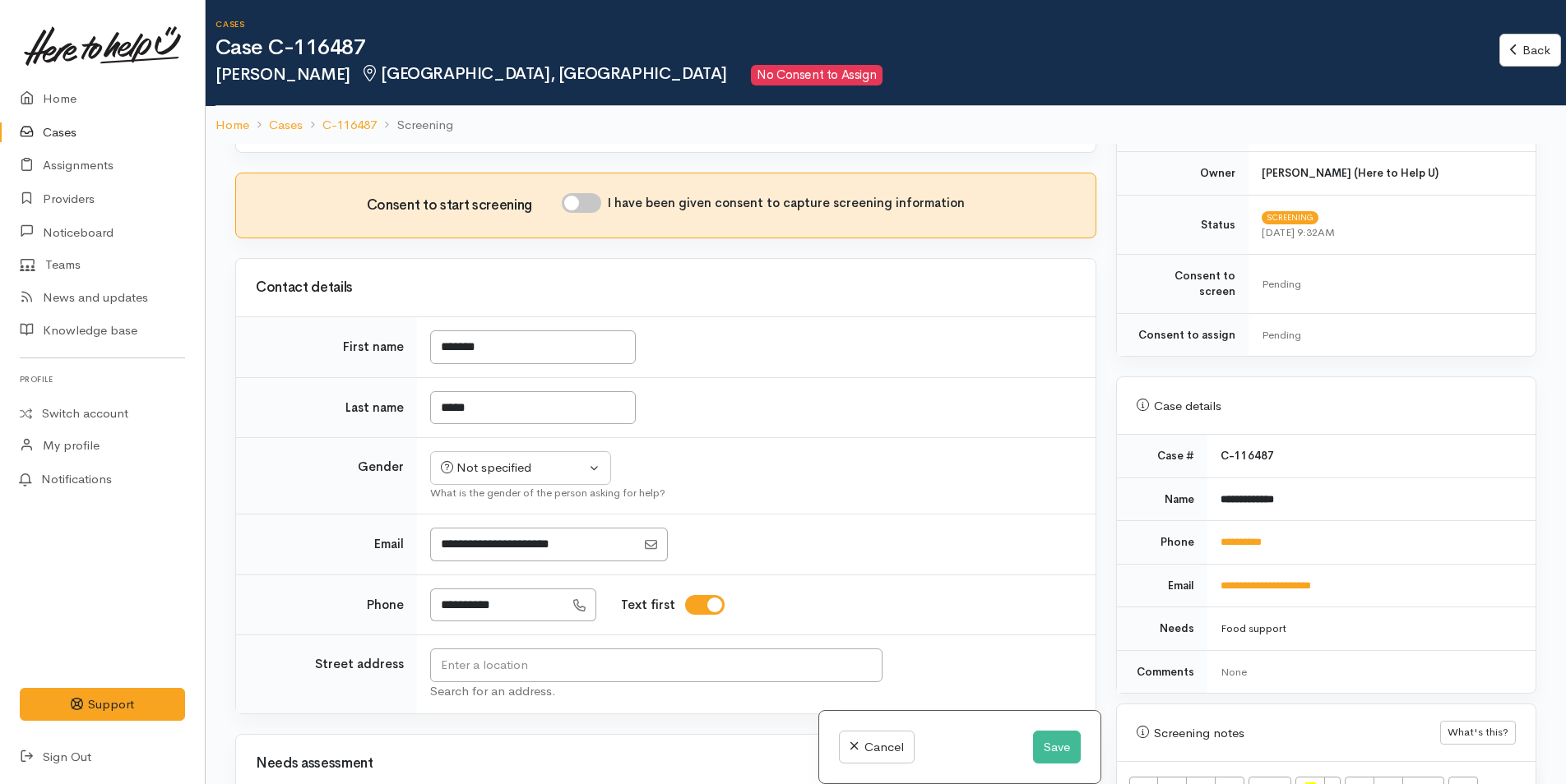
click at [1299, 504] on td "**********" at bounding box center [1371, 499] width 328 height 44
drag, startPoint x: 1307, startPoint y: 526, endPoint x: 1192, endPoint y: 523, distance: 115.0
click at [1192, 523] on tr "**********" at bounding box center [1326, 543] width 419 height 44
copy tr "**********"
click at [495, 459] on div "Not specified" at bounding box center [513, 468] width 145 height 19
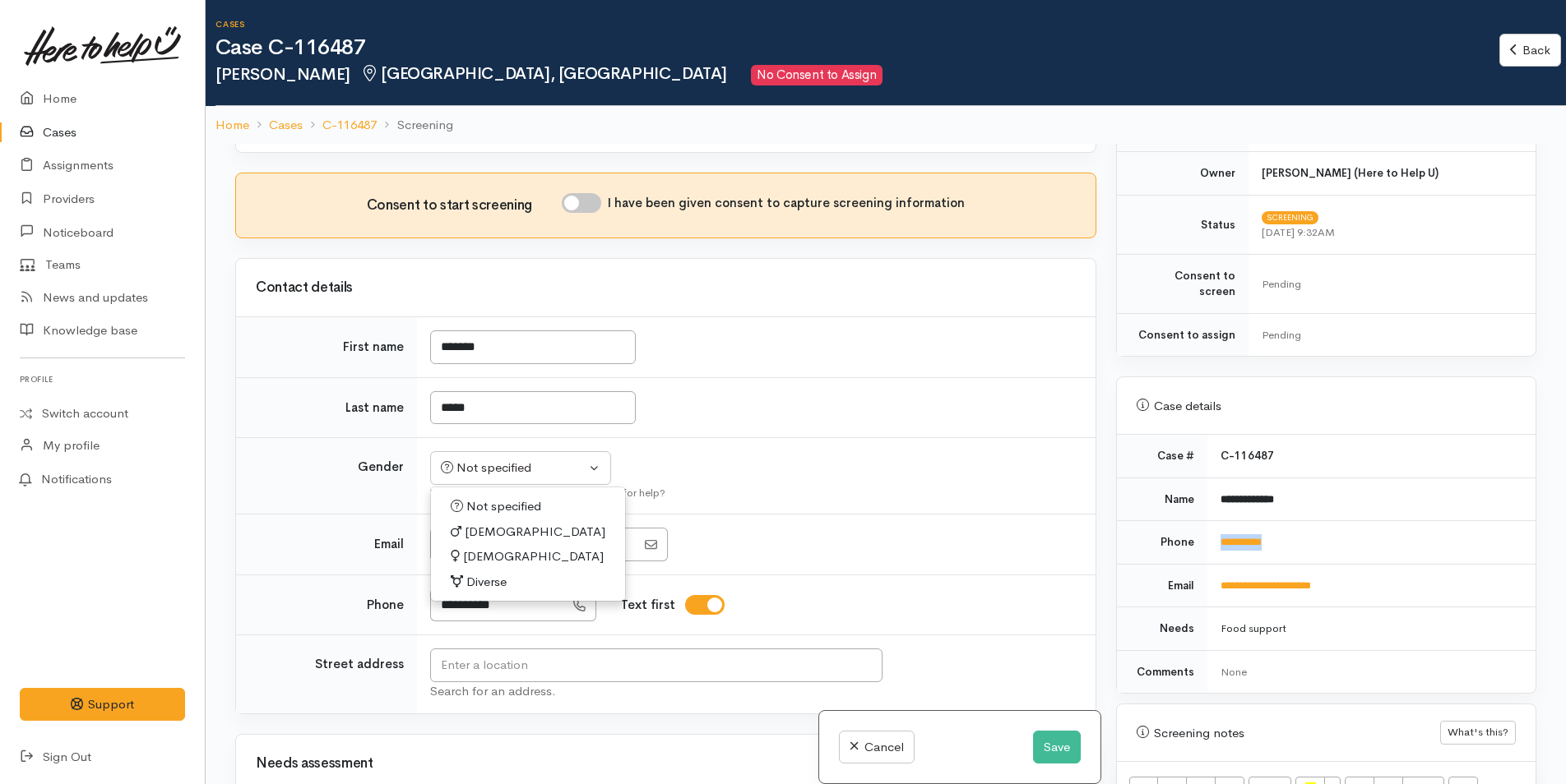
click at [478, 547] on span "Female" at bounding box center [533, 556] width 140 height 19
select select "Female"
drag, startPoint x: 595, startPoint y: 192, endPoint x: 604, endPoint y: 192, distance: 9.0
click at [596, 193] on input "I have been given consent to capture screening information" at bounding box center [581, 203] width 39 height 20
checkbox input "true"
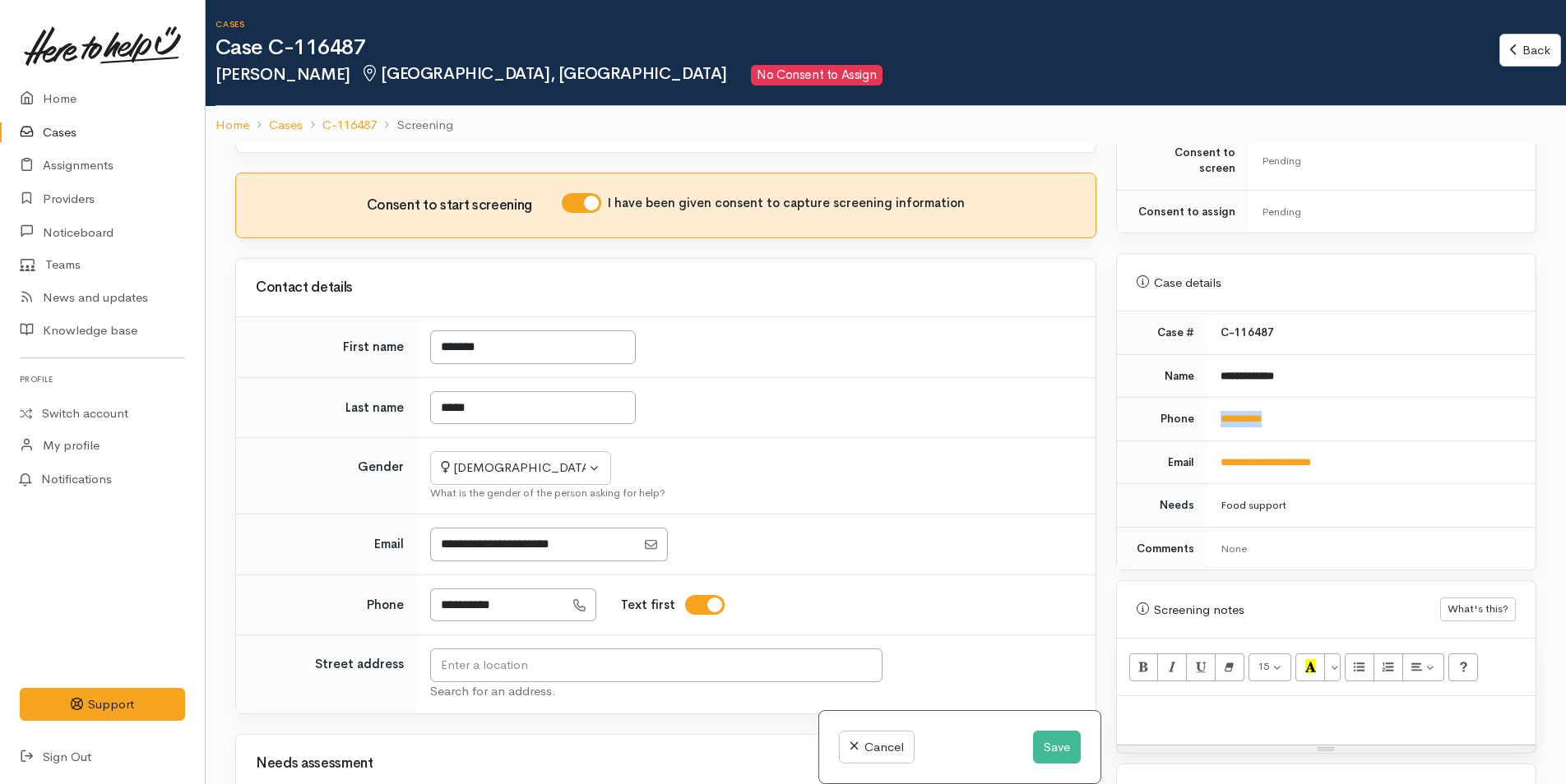
scroll to position [804, 0]
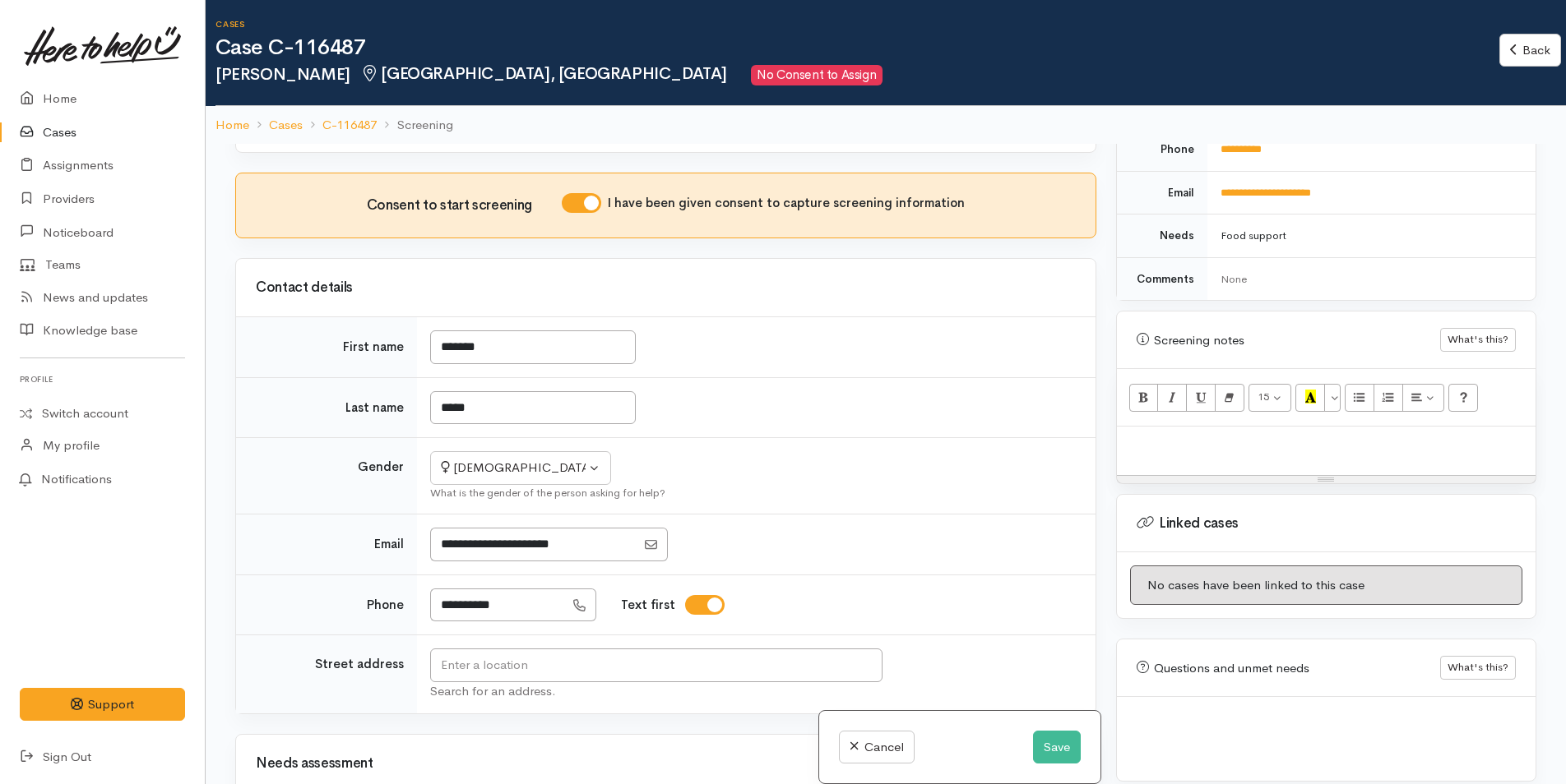
click at [1260, 434] on p at bounding box center [1326, 443] width 402 height 19
paste div
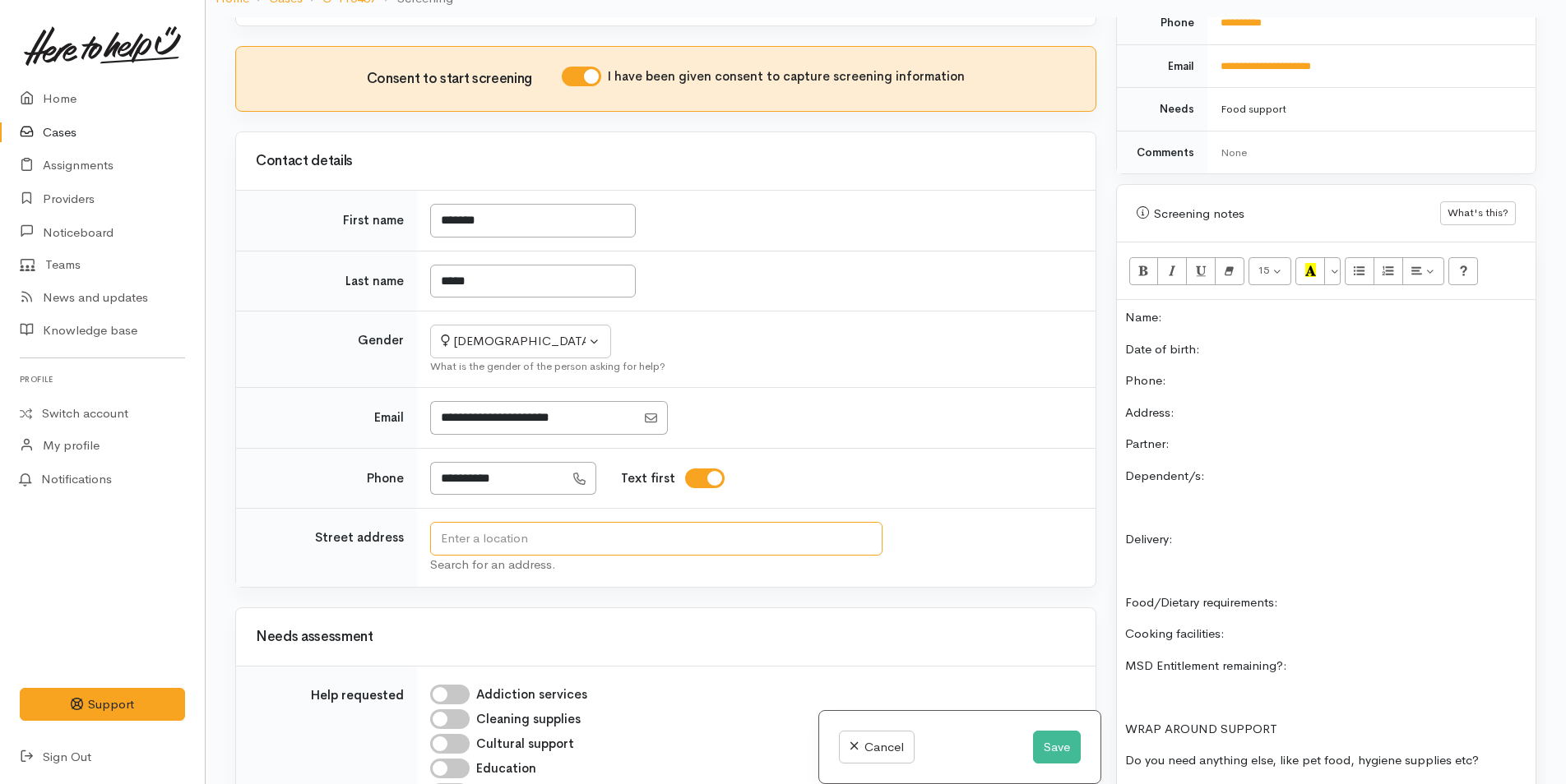
click at [641, 522] on input "text" at bounding box center [656, 539] width 453 height 34
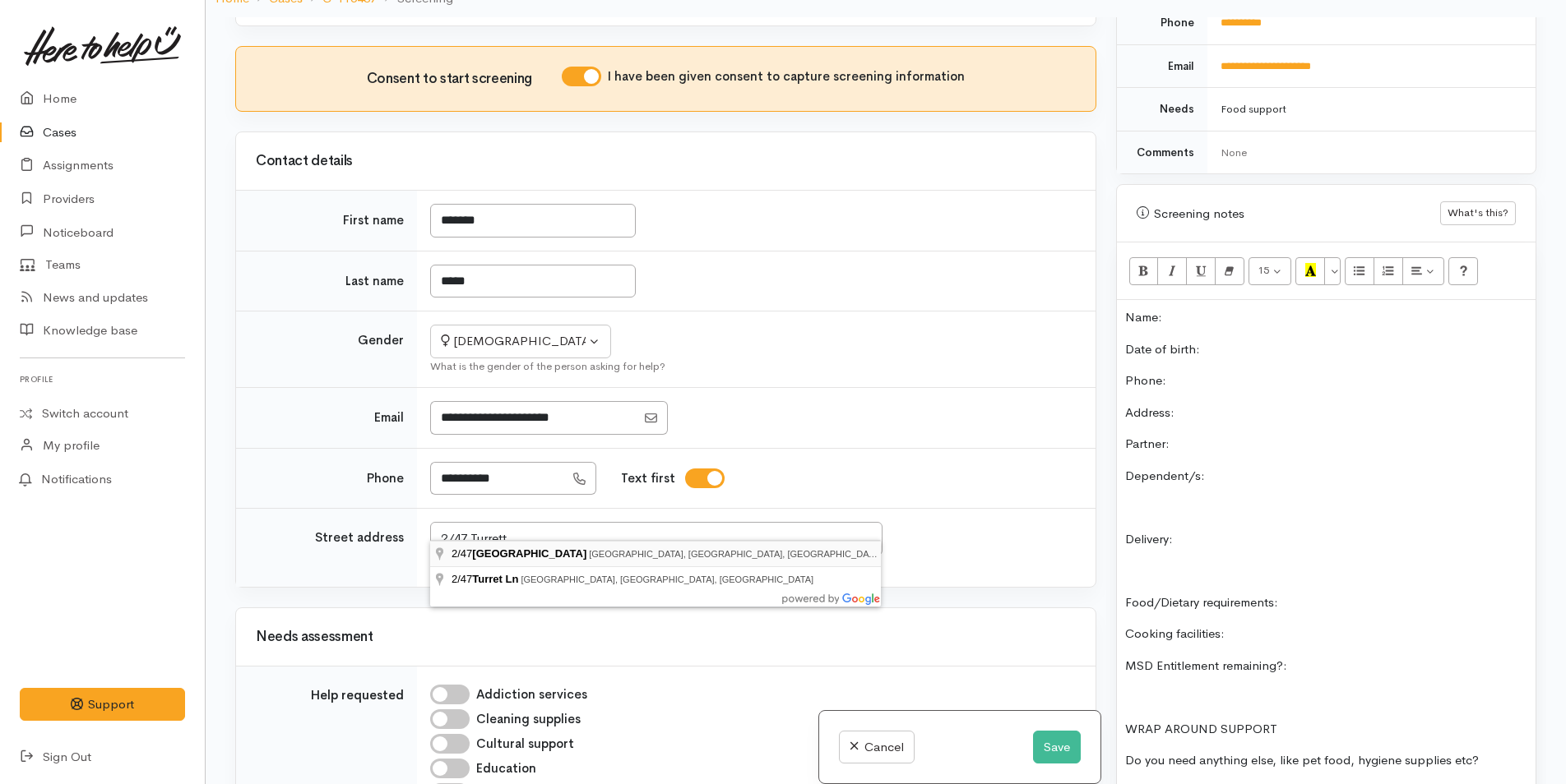
type input "2/47 Turret Road, Tauranga South, Tauranga, New Zealand"
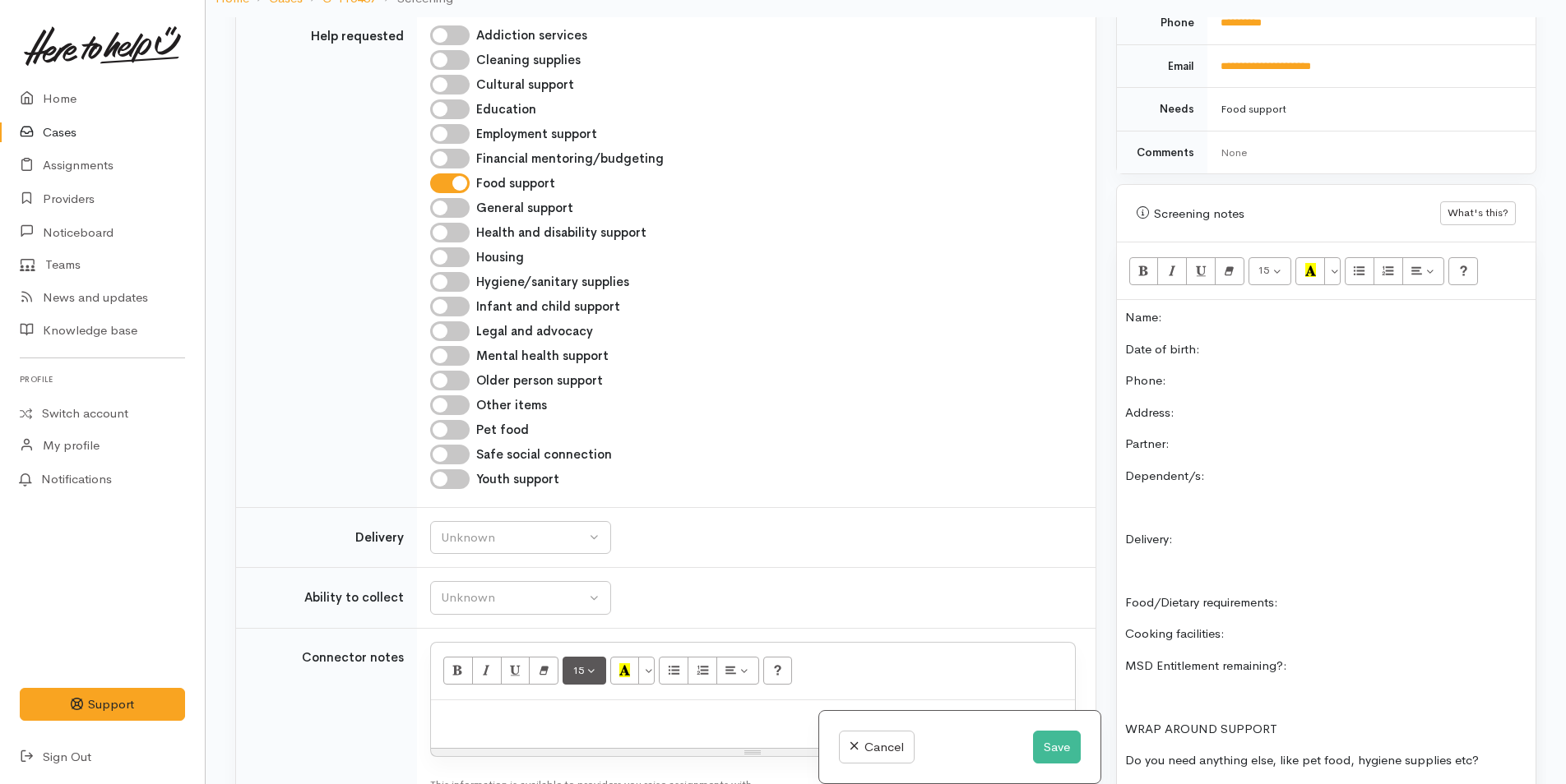
scroll to position [1308, 0]
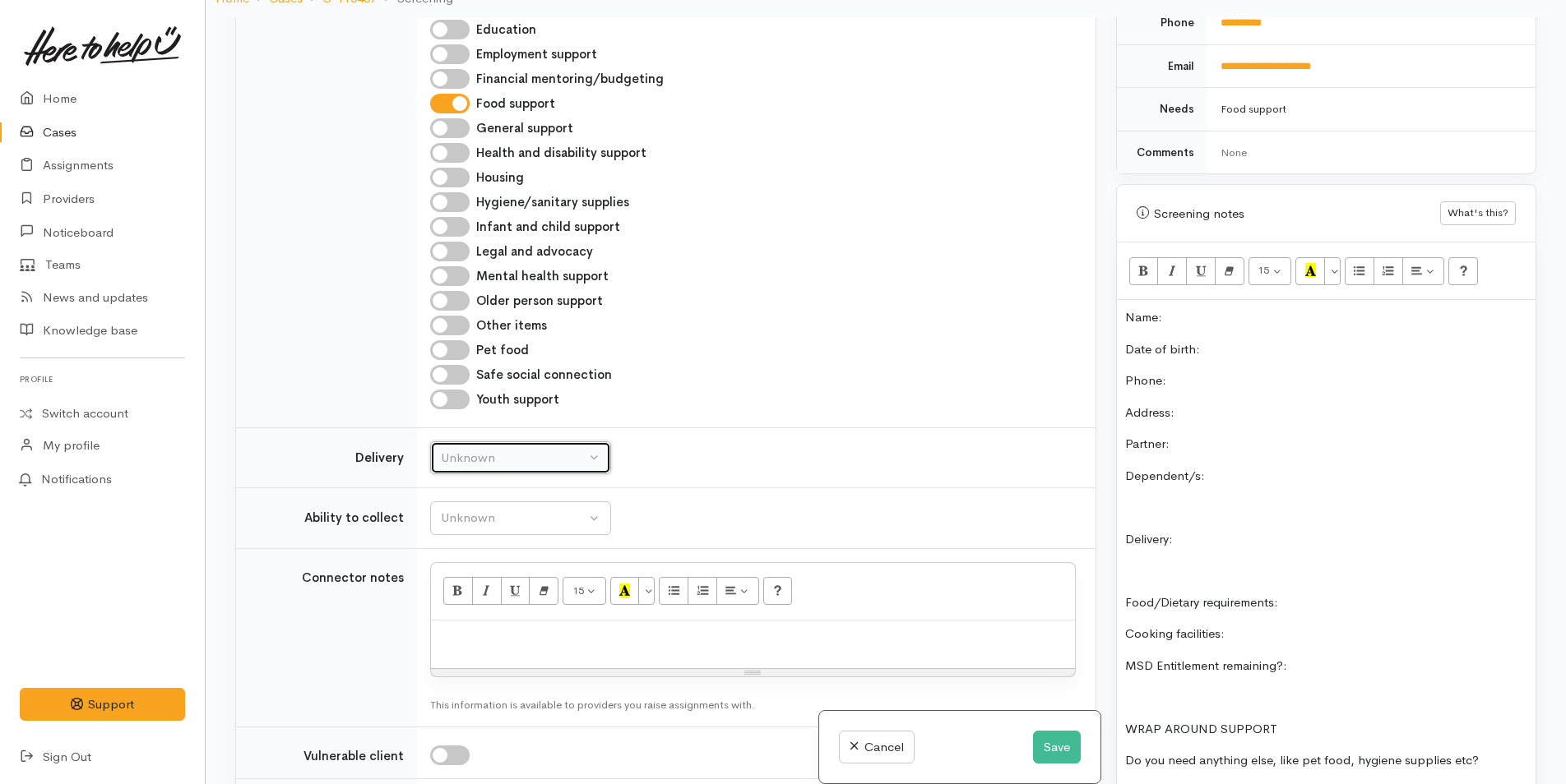
click at [470, 449] on div "Unknown" at bounding box center [513, 458] width 145 height 19
click at [472, 599] on link "No" at bounding box center [521, 611] width 179 height 26
select select "1"
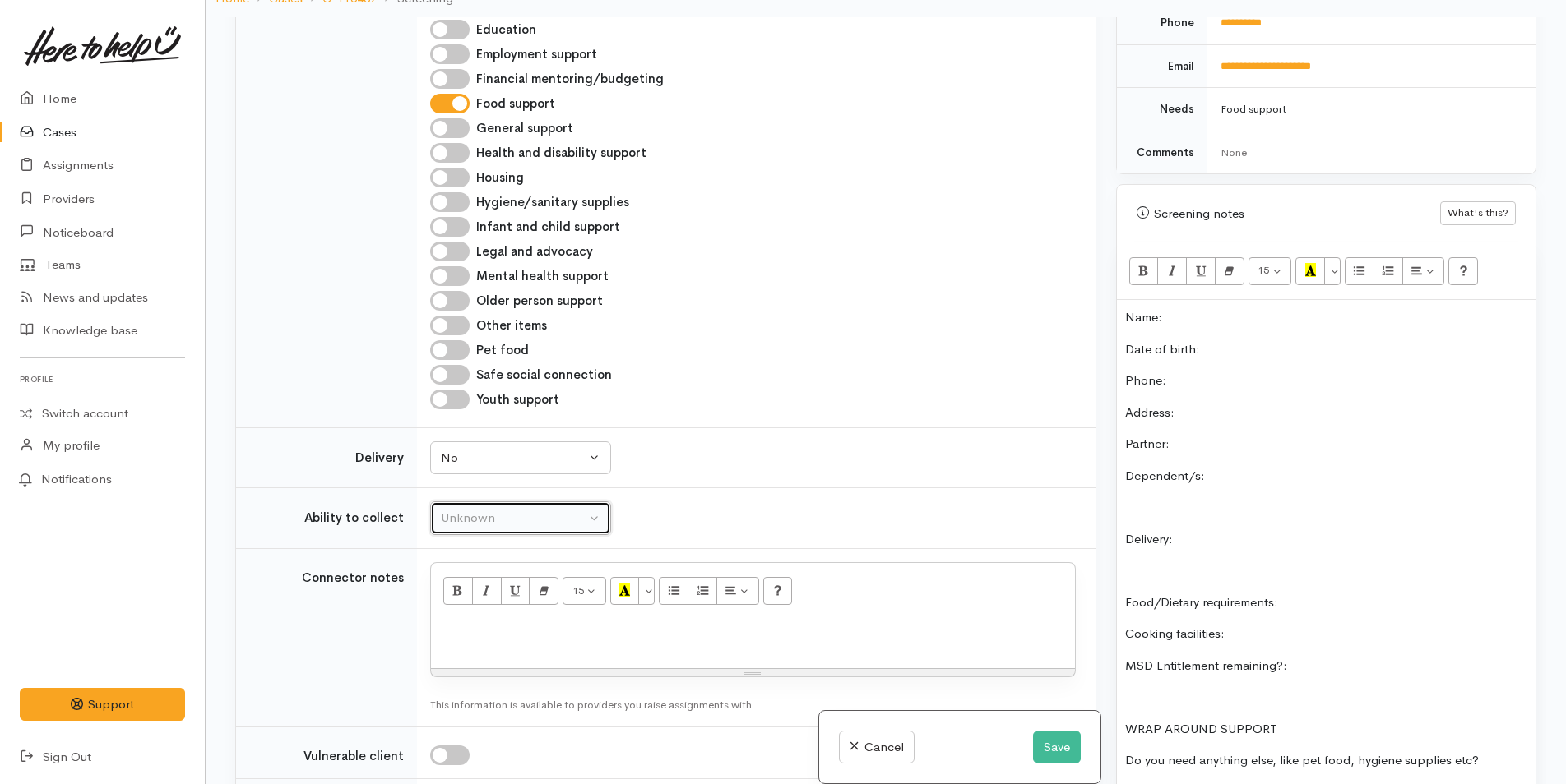
click at [509, 502] on button "Unknown" at bounding box center [521, 518] width 181 height 34
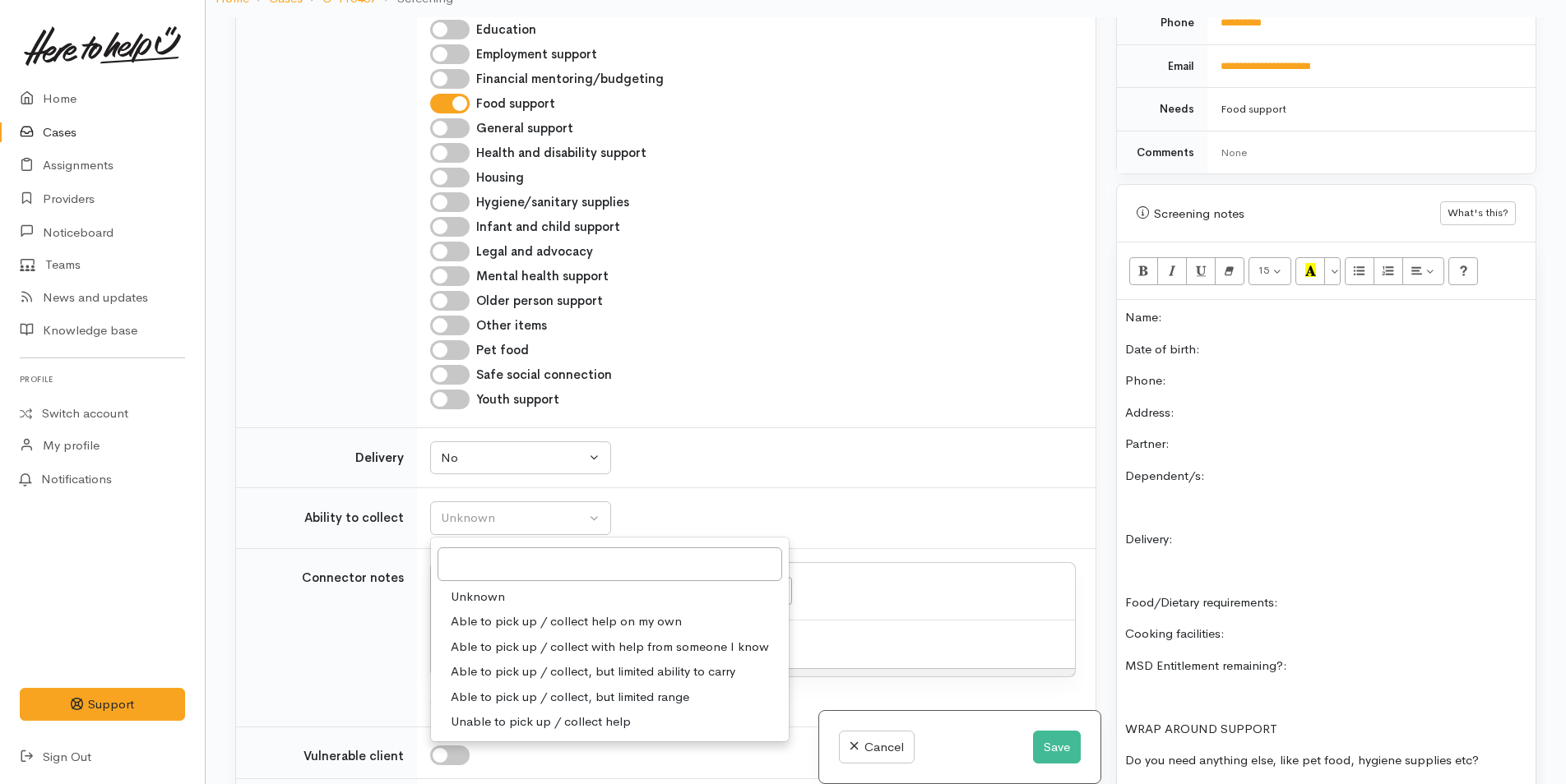
click at [521, 612] on span "Able to pick up / collect help on my own" at bounding box center [566, 621] width 231 height 19
select select "2"
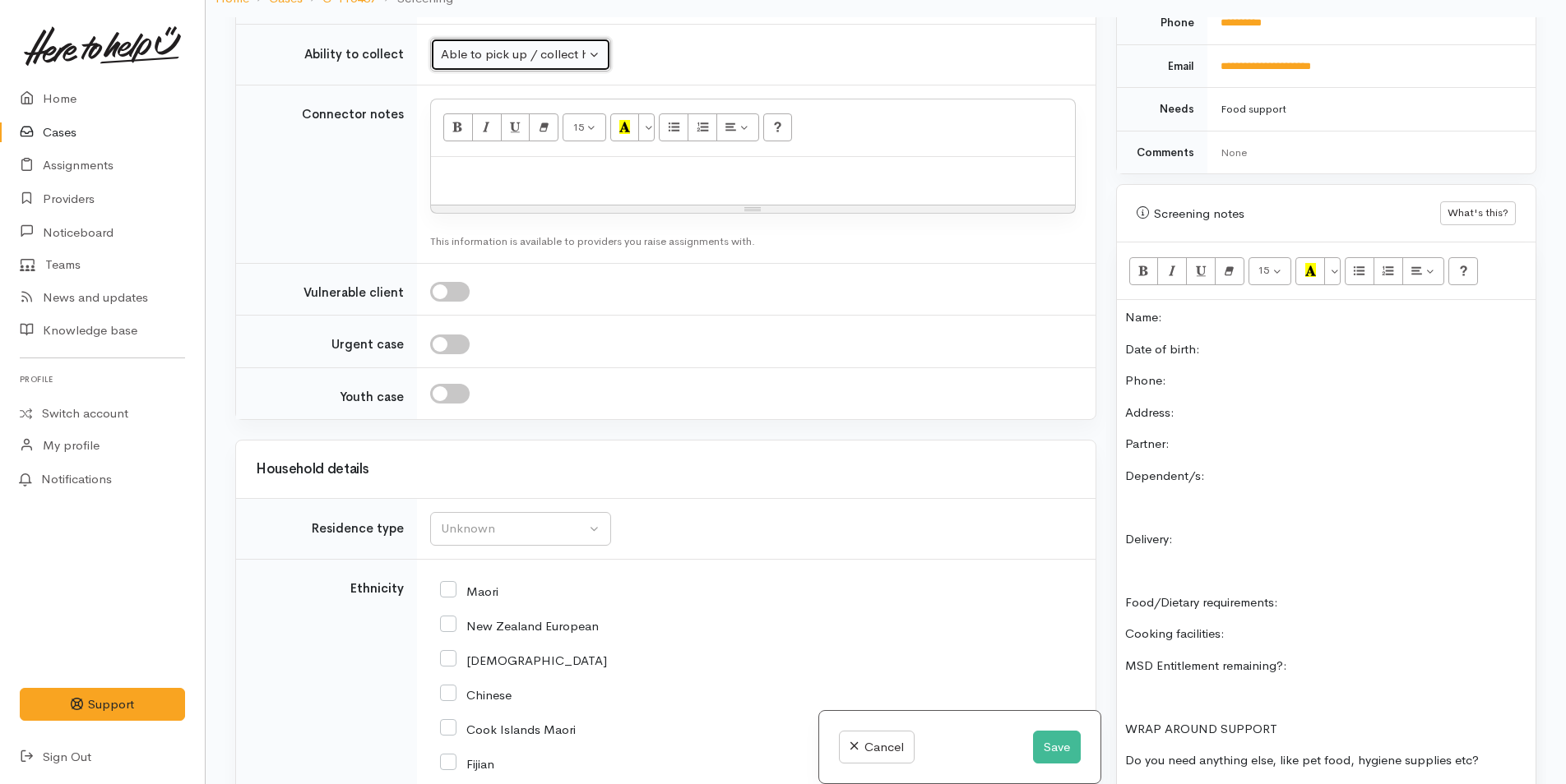
scroll to position [1801, 0]
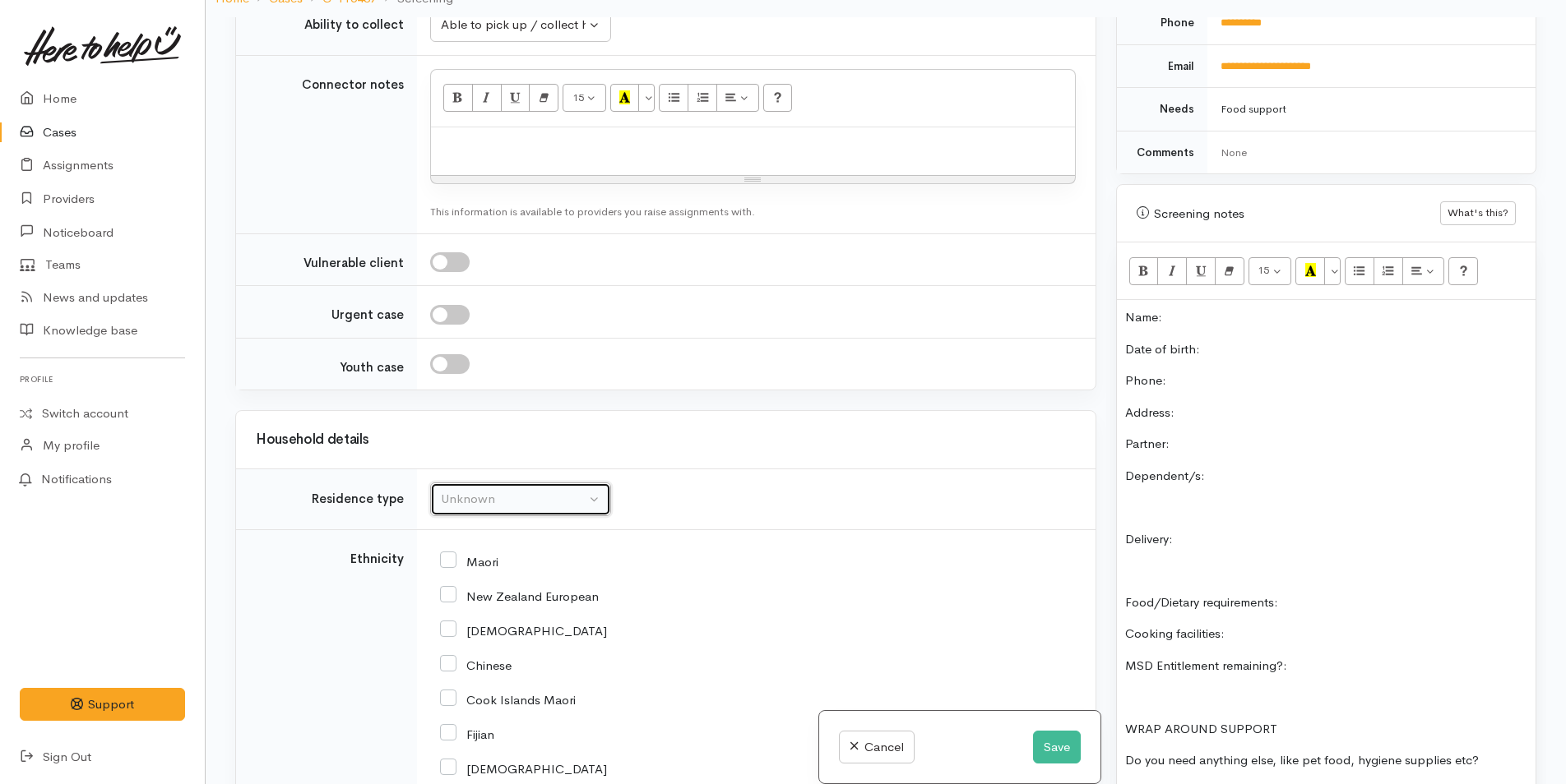
drag, startPoint x: 533, startPoint y: 474, endPoint x: 531, endPoint y: 483, distance: 9.2
click at [532, 490] on div "Unknown" at bounding box center [513, 499] width 145 height 19
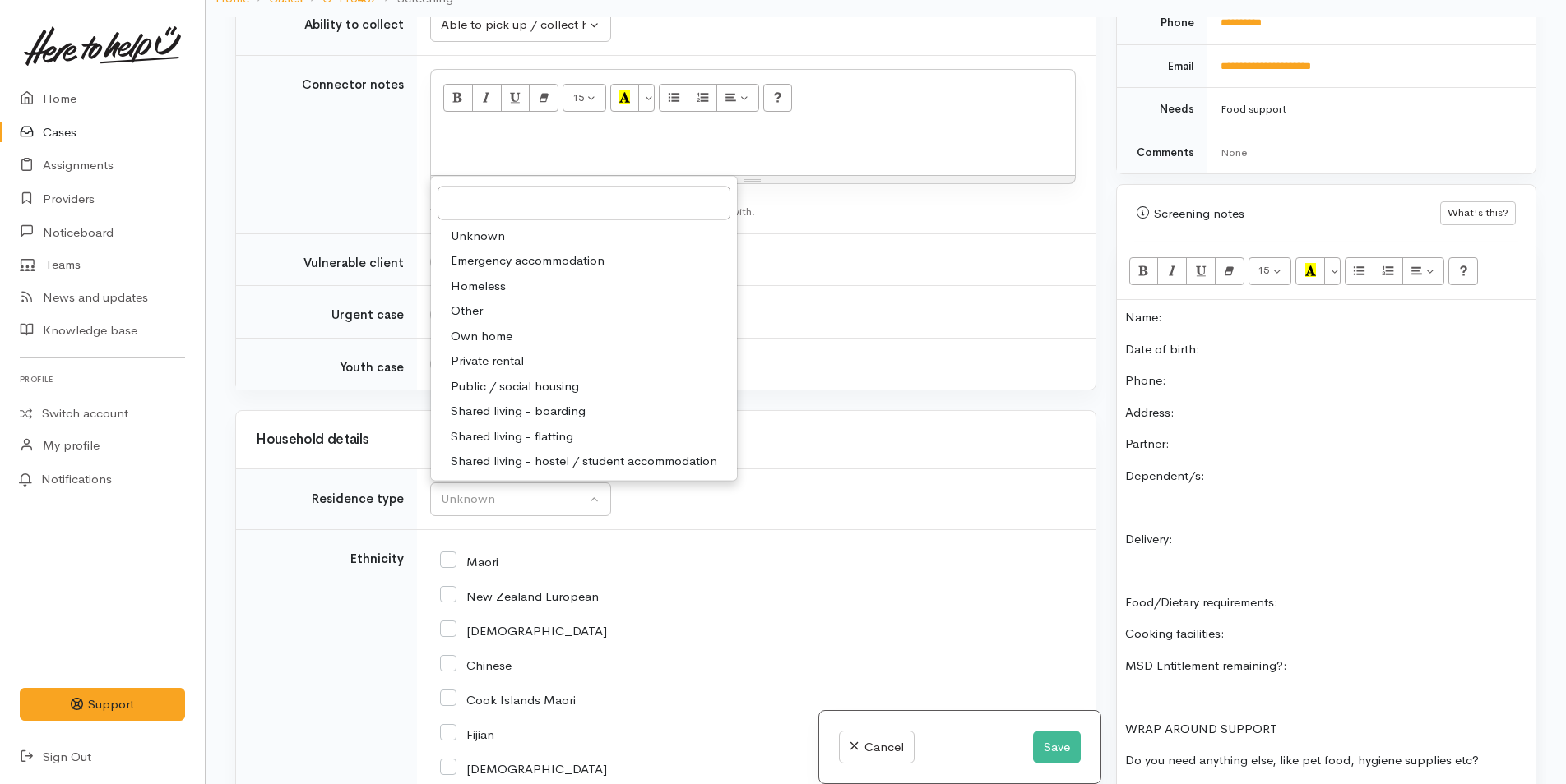
click at [512, 352] on span "Private rental" at bounding box center [487, 361] width 73 height 19
select select "2"
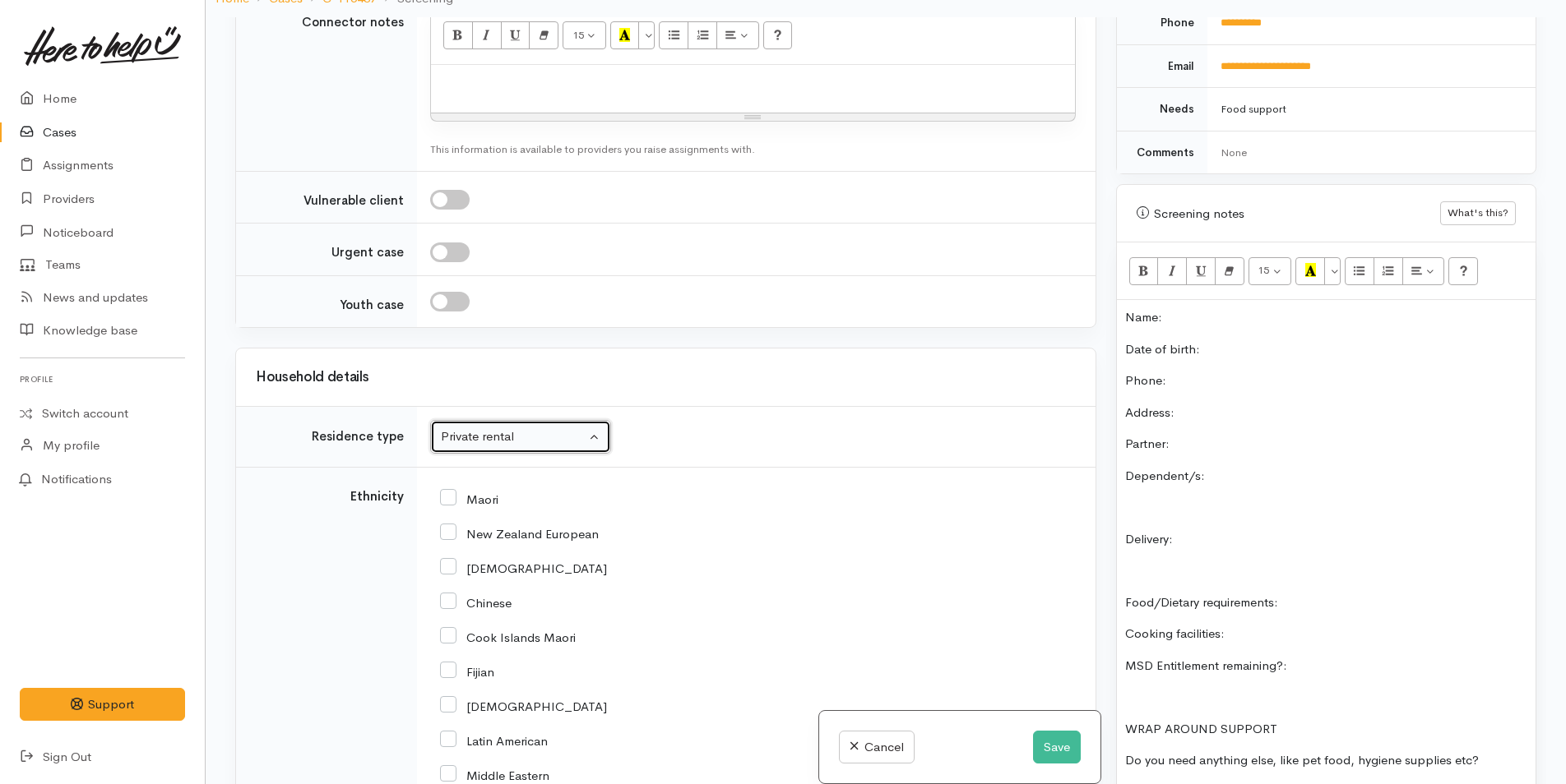
scroll to position [1966, 0]
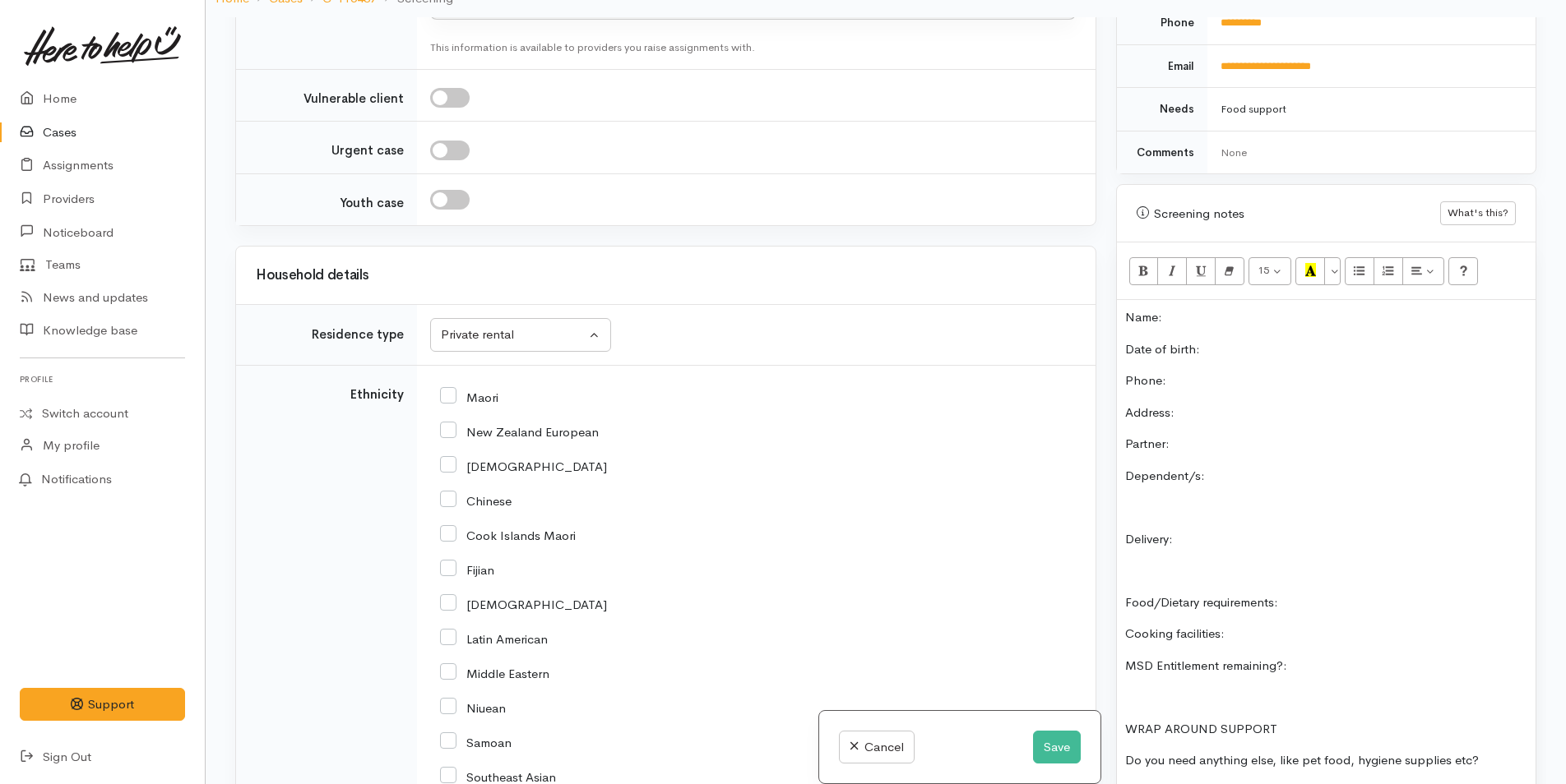
click at [445, 424] on input "New Zealand European" at bounding box center [519, 431] width 158 height 15
checkbox input "true"
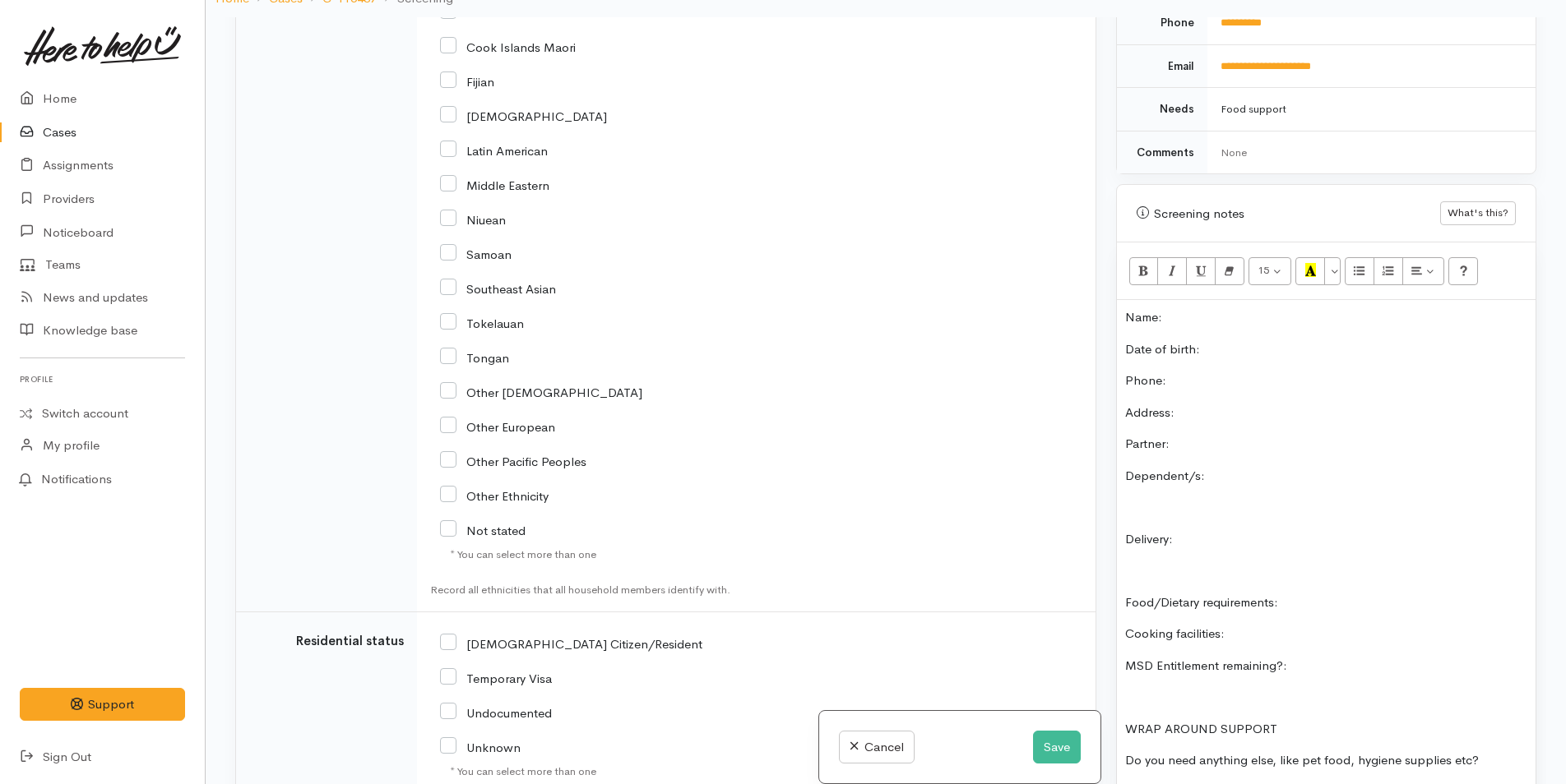
scroll to position [2541, 0]
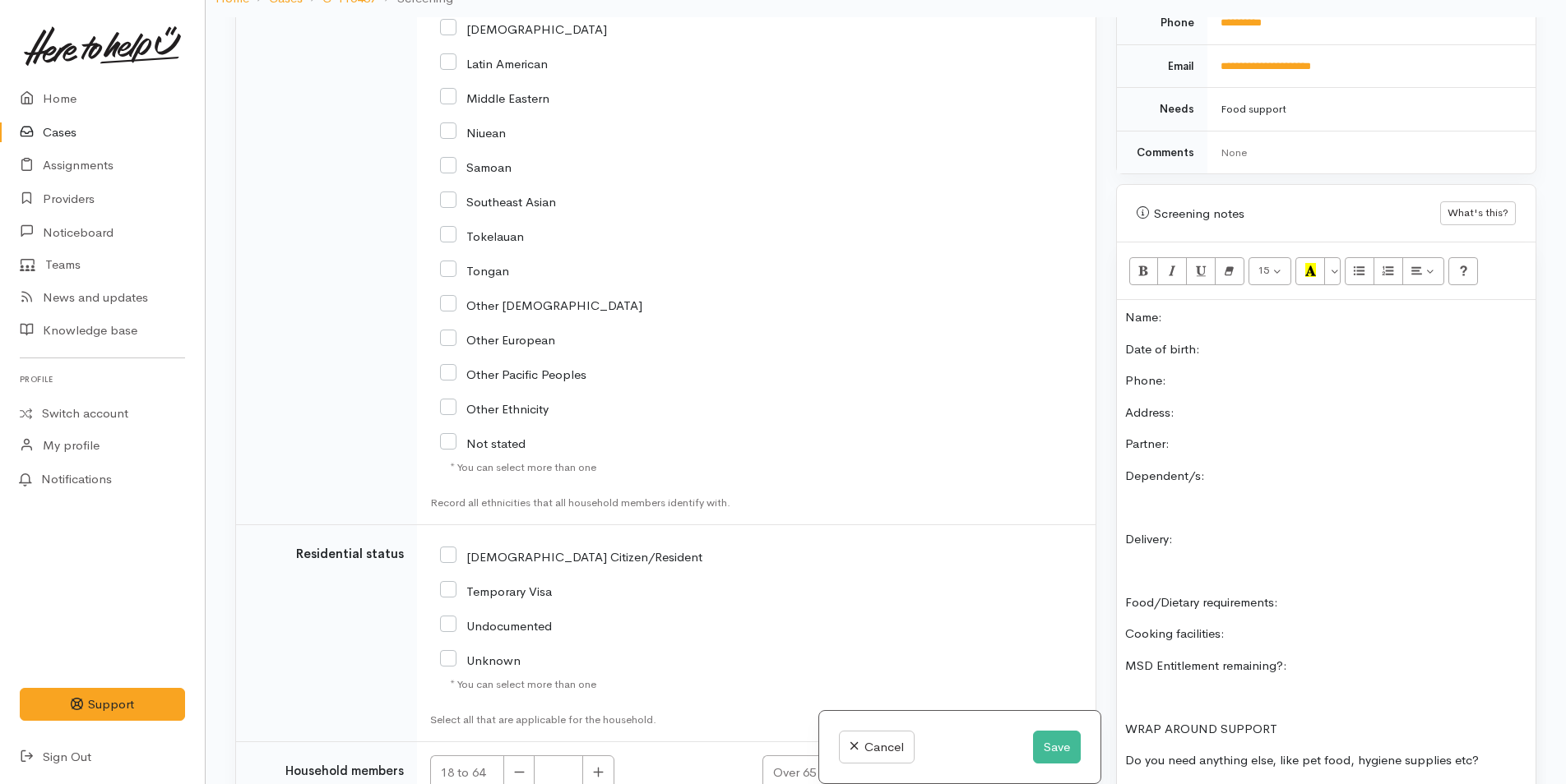
click at [449, 548] on input "[DEMOGRAPHIC_DATA] Citizen/Resident" at bounding box center [571, 555] width 262 height 15
checkbox input "true"
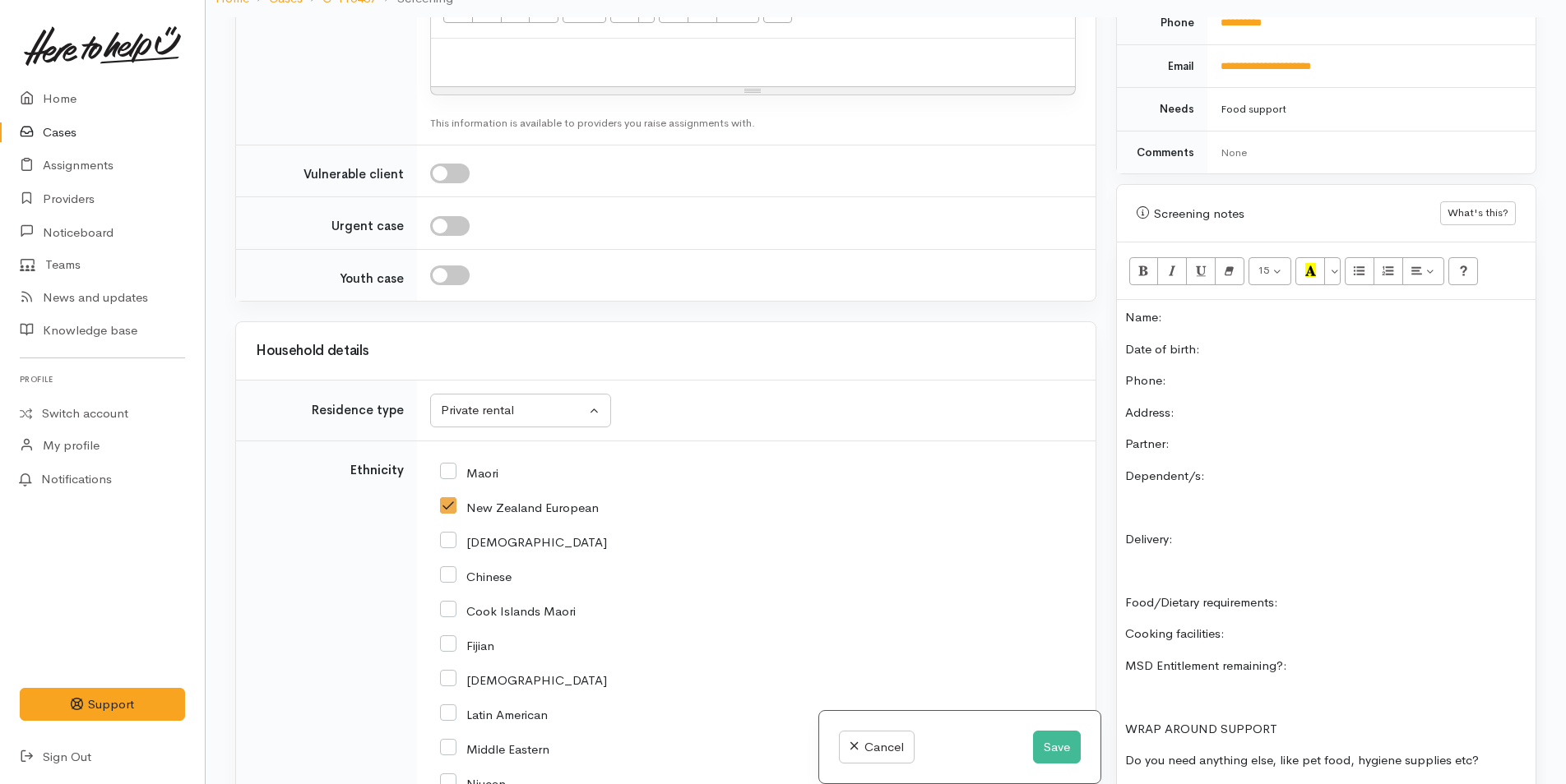
scroll to position [1884, 0]
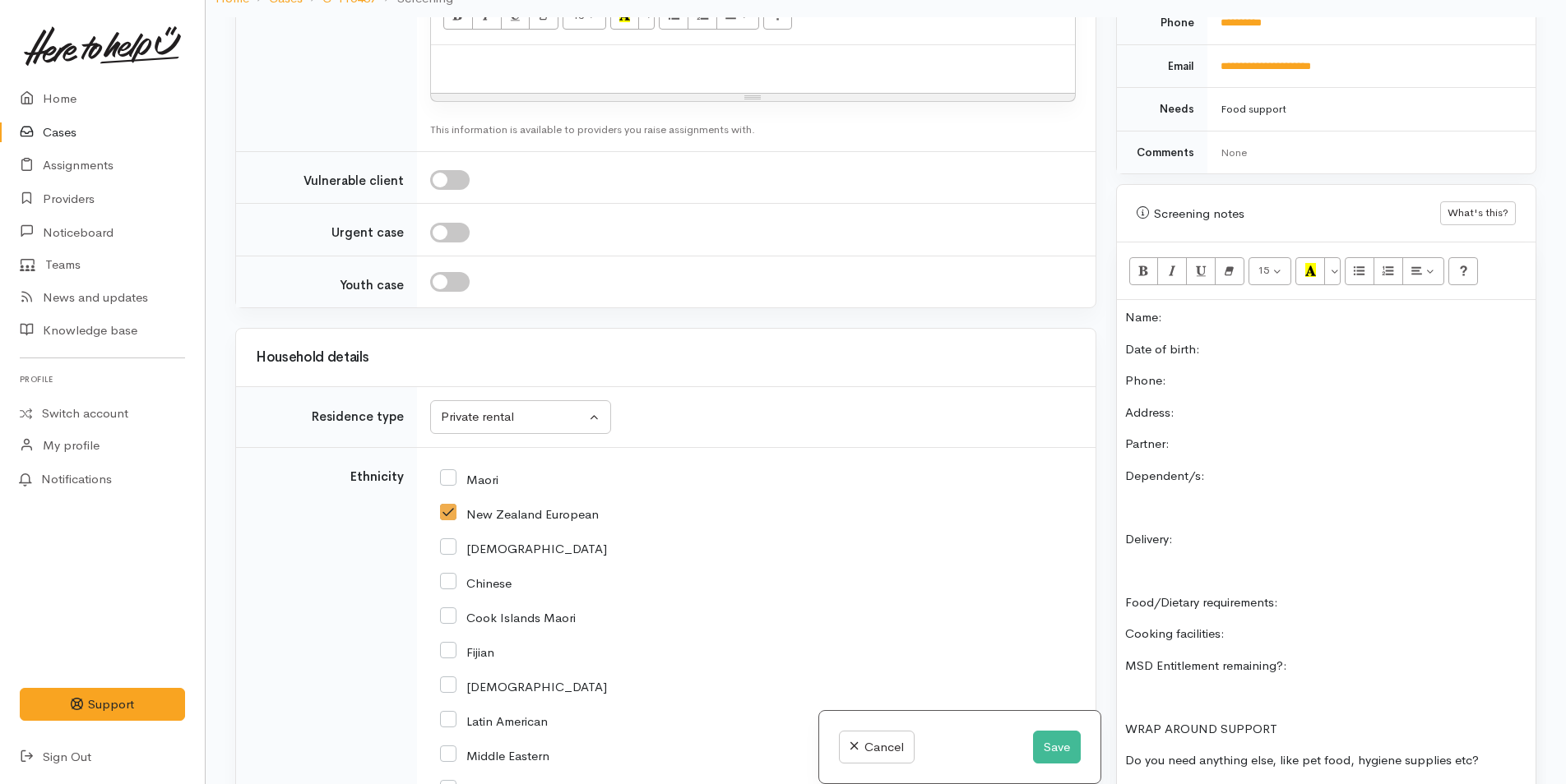
click at [455, 471] on input "Maori" at bounding box center [469, 478] width 58 height 15
checkbox input "true"
click at [452, 506] on input "New Zealand European" at bounding box center [519, 513] width 158 height 15
checkbox input "false"
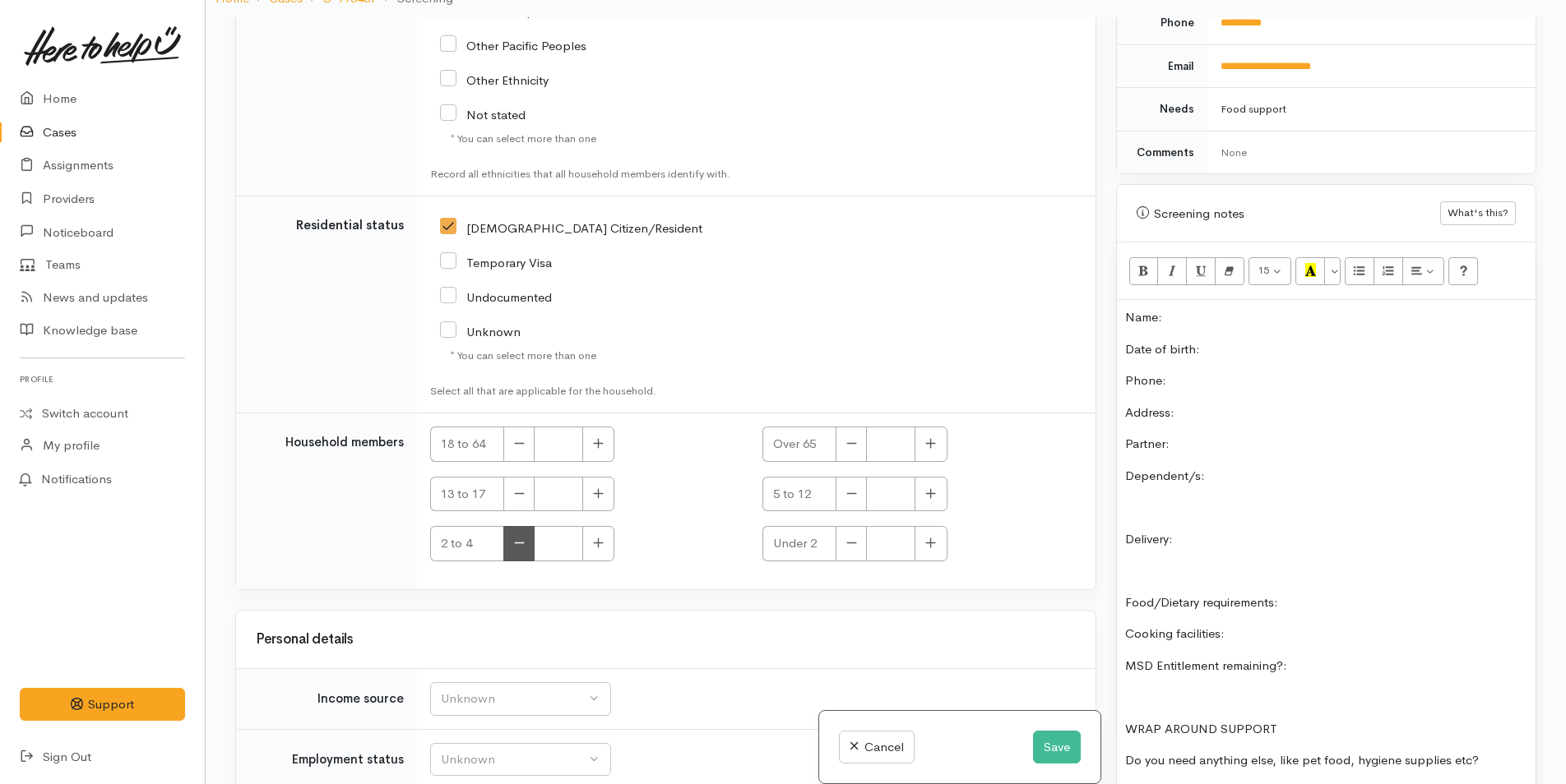
scroll to position [3034, 0]
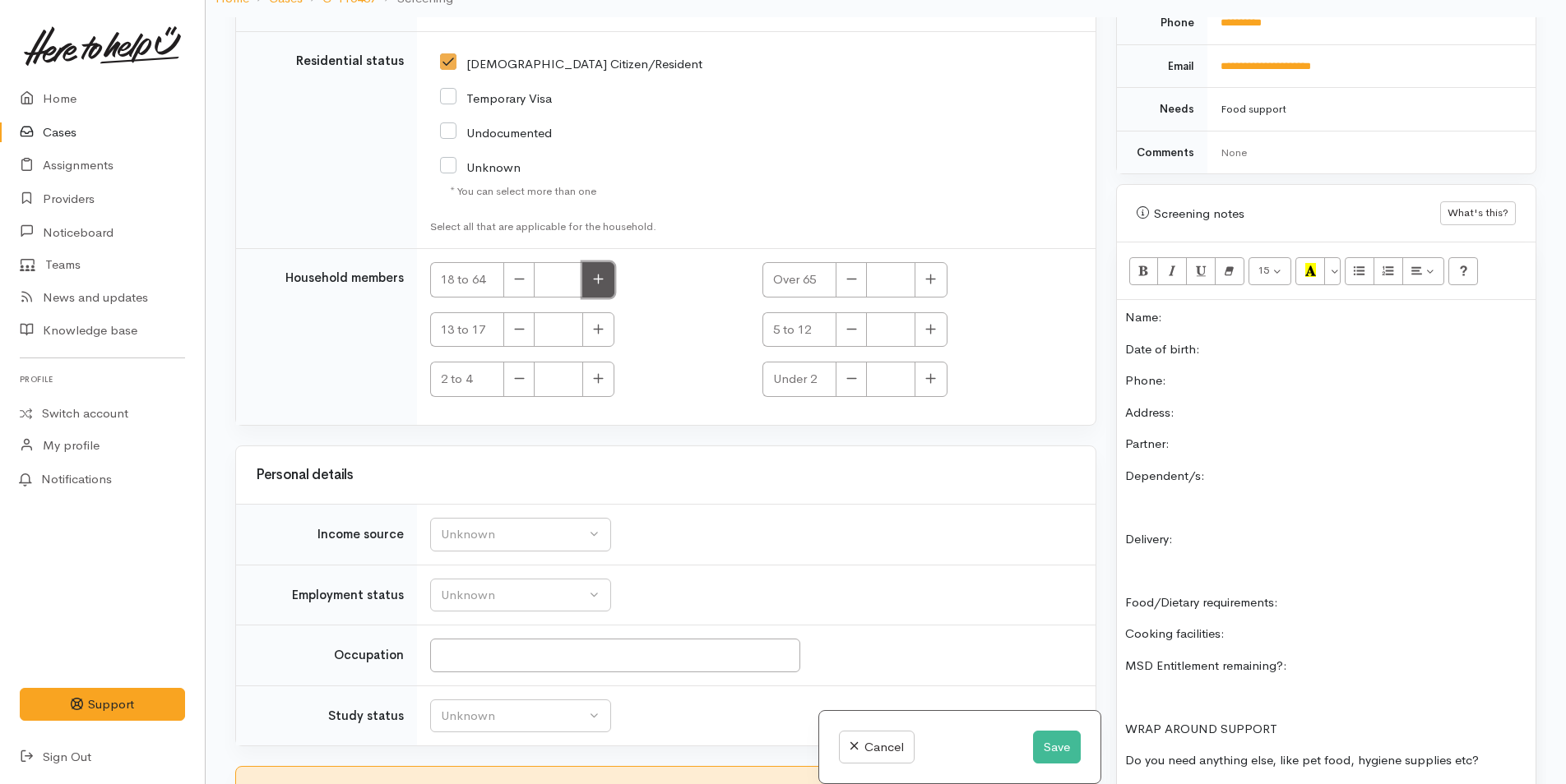
click at [598, 274] on icon "button" at bounding box center [598, 278] width 10 height 10
type input "1"
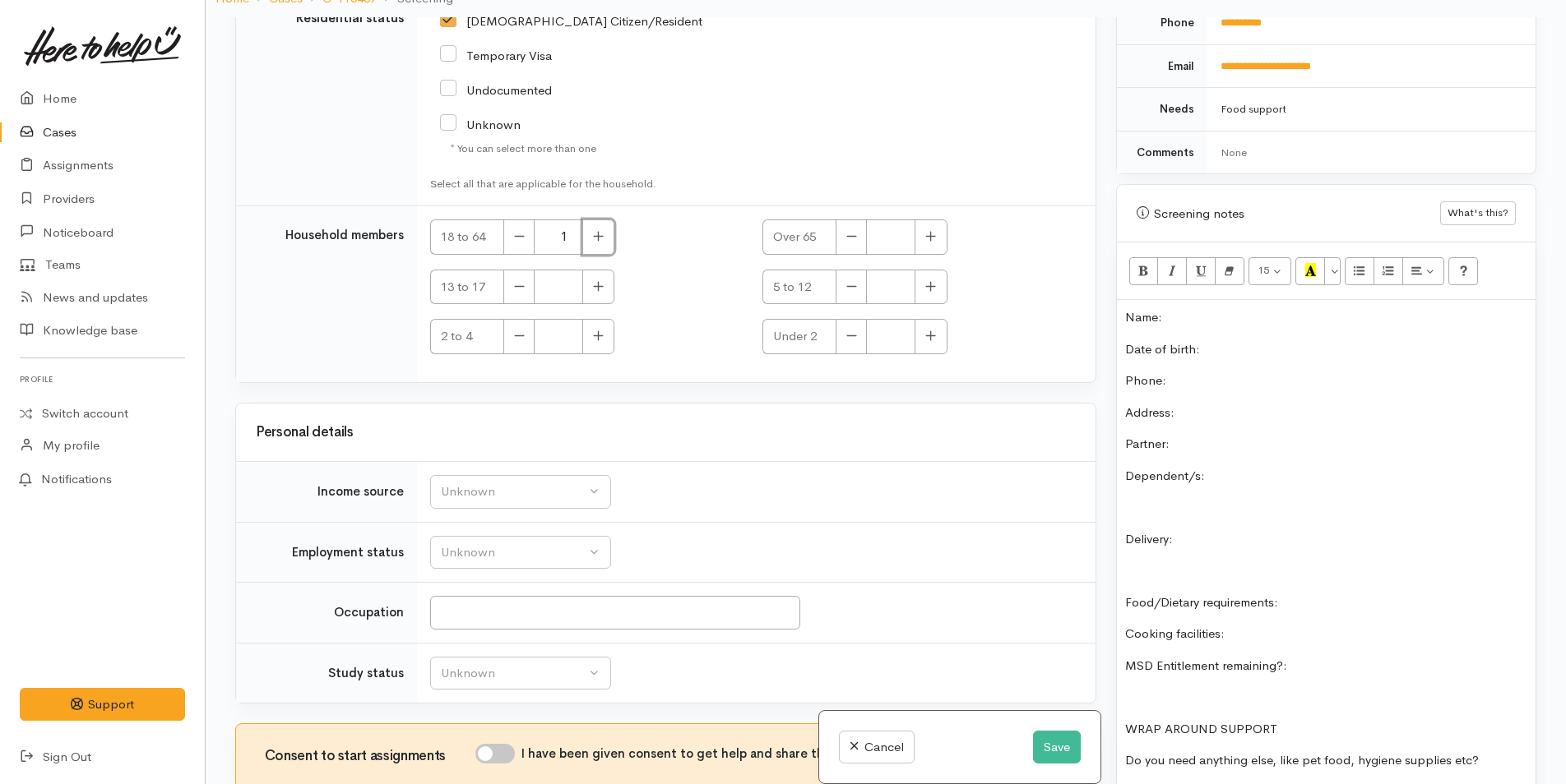
scroll to position [3150, 0]
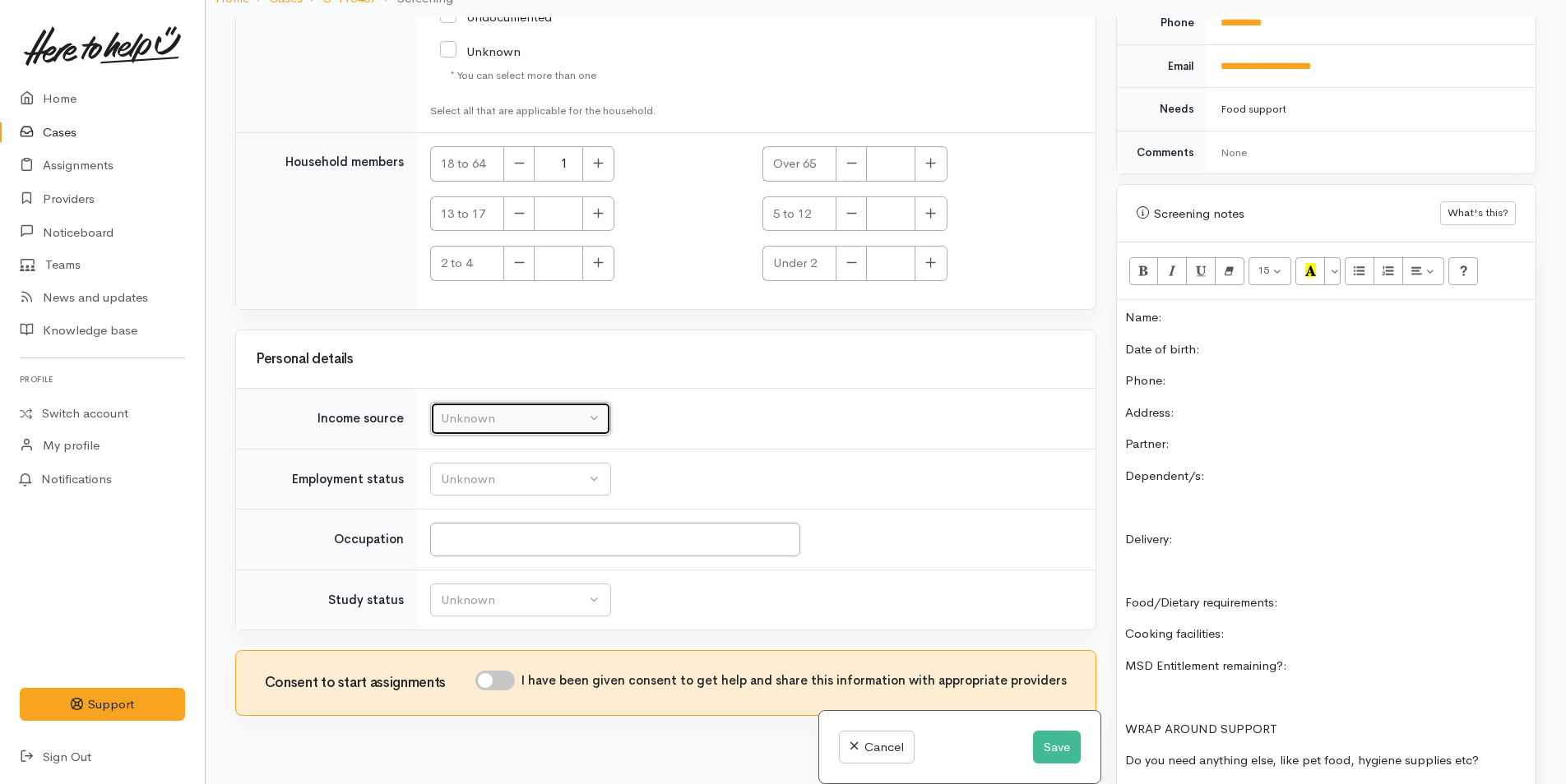
click at [504, 409] on div "Unknown" at bounding box center [513, 418] width 145 height 19
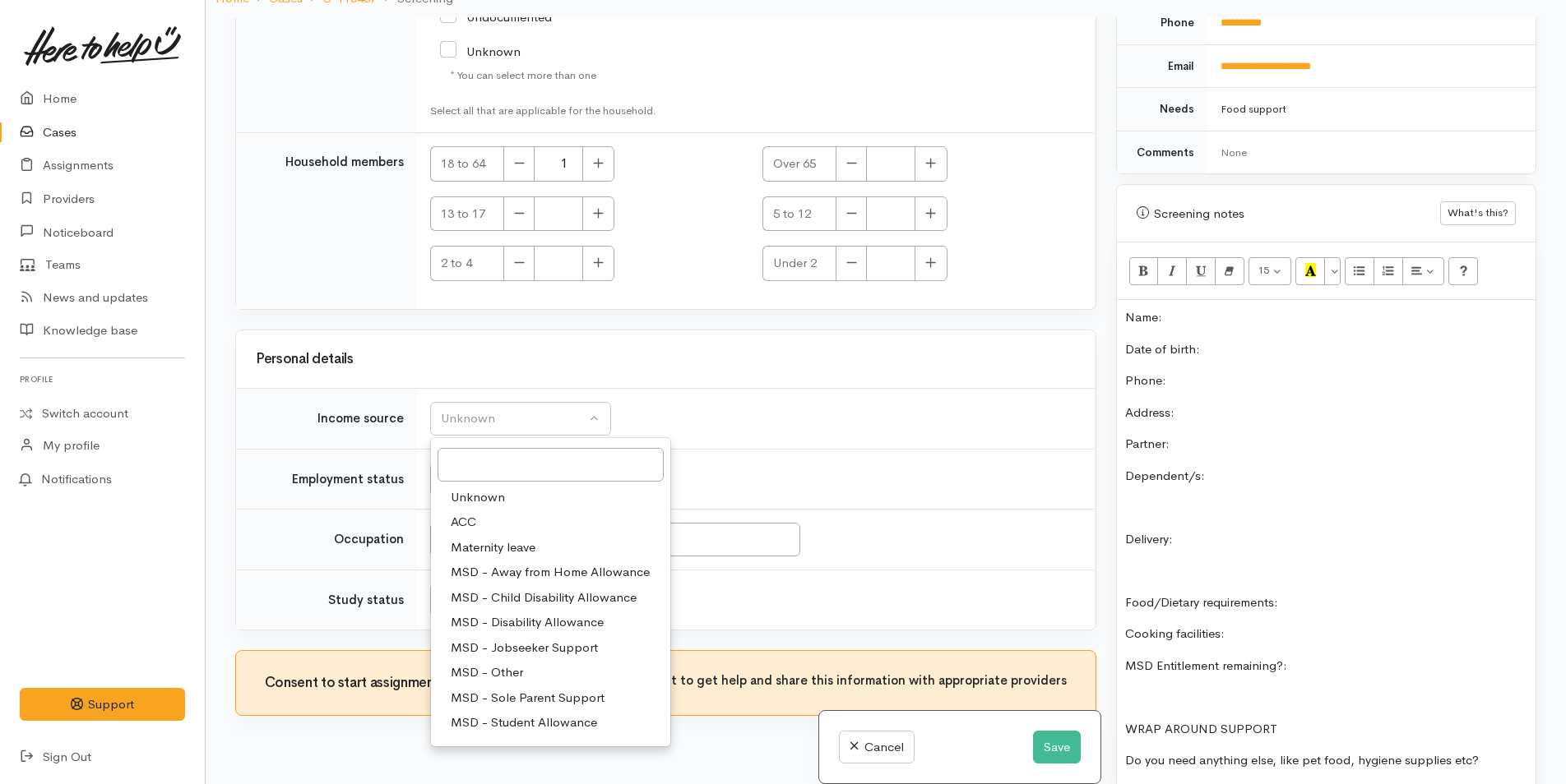
click at [533, 689] on span "MSD - Sole Parent Support" at bounding box center [528, 698] width 154 height 19
select select "7"
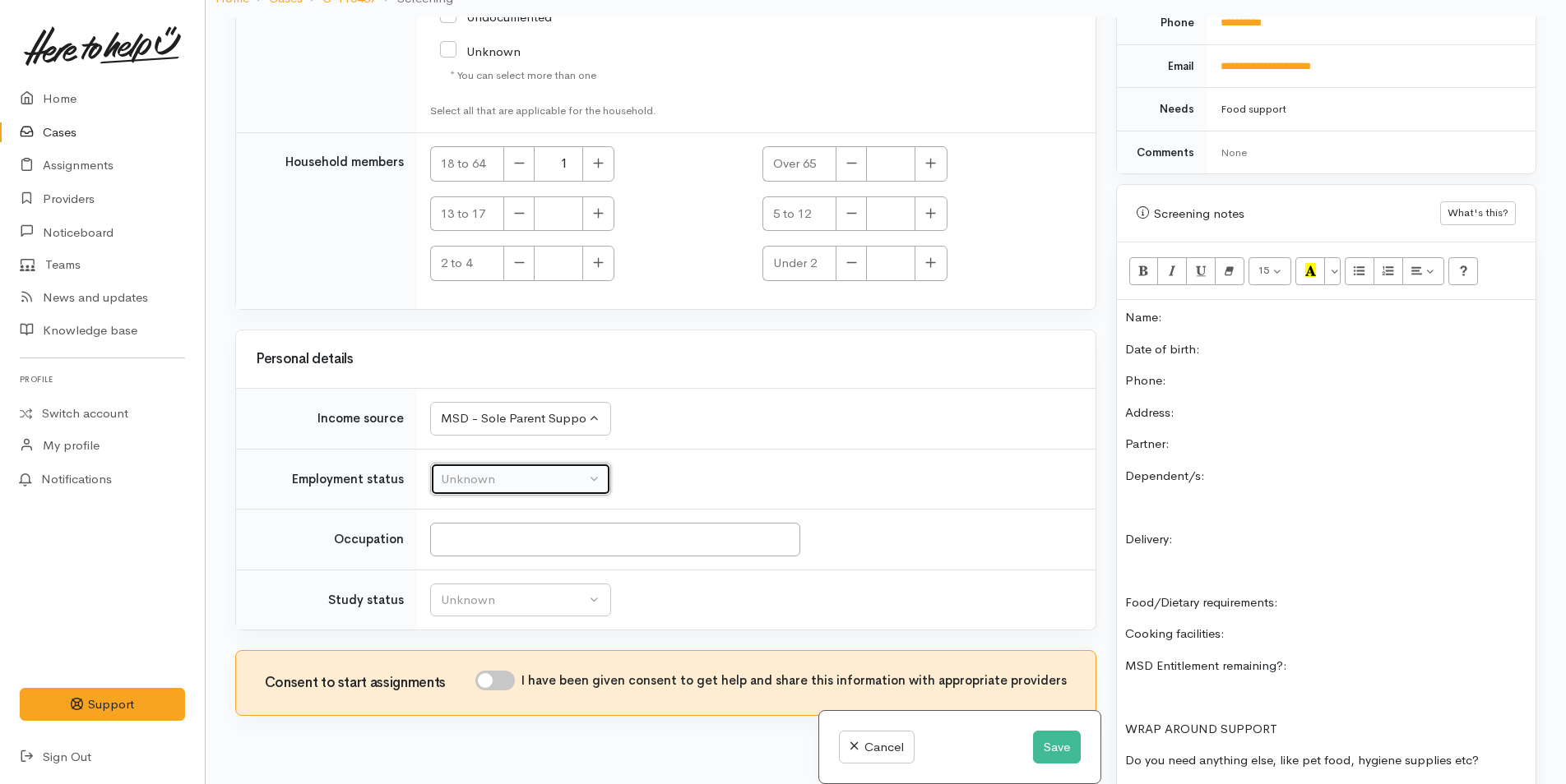
click at [505, 470] on div "Unknown" at bounding box center [513, 479] width 145 height 19
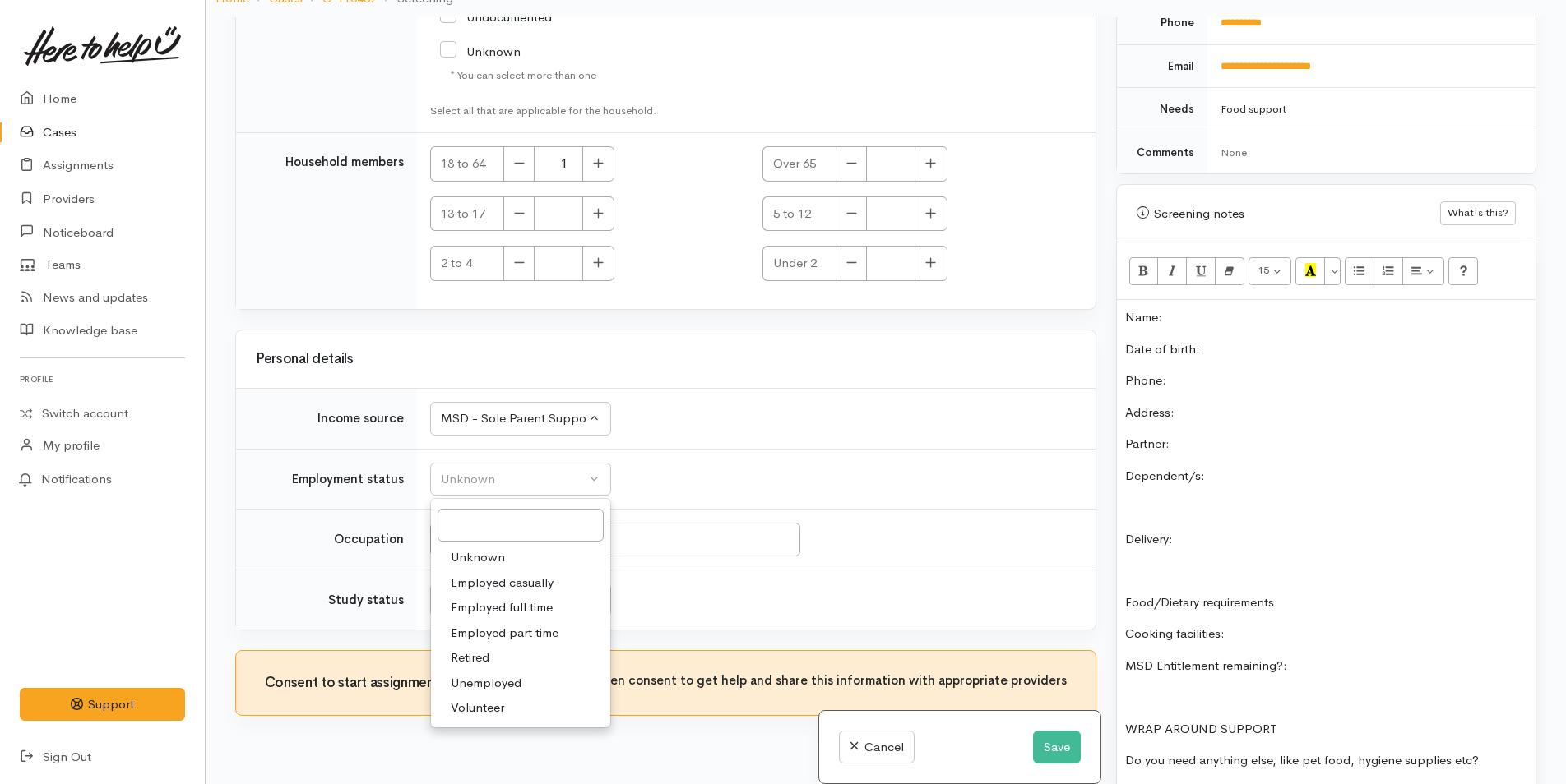
drag, startPoint x: 492, startPoint y: 665, endPoint x: 492, endPoint y: 654, distance: 11.0
click at [492, 674] on span "Unemployed" at bounding box center [486, 683] width 71 height 19
select select "1"
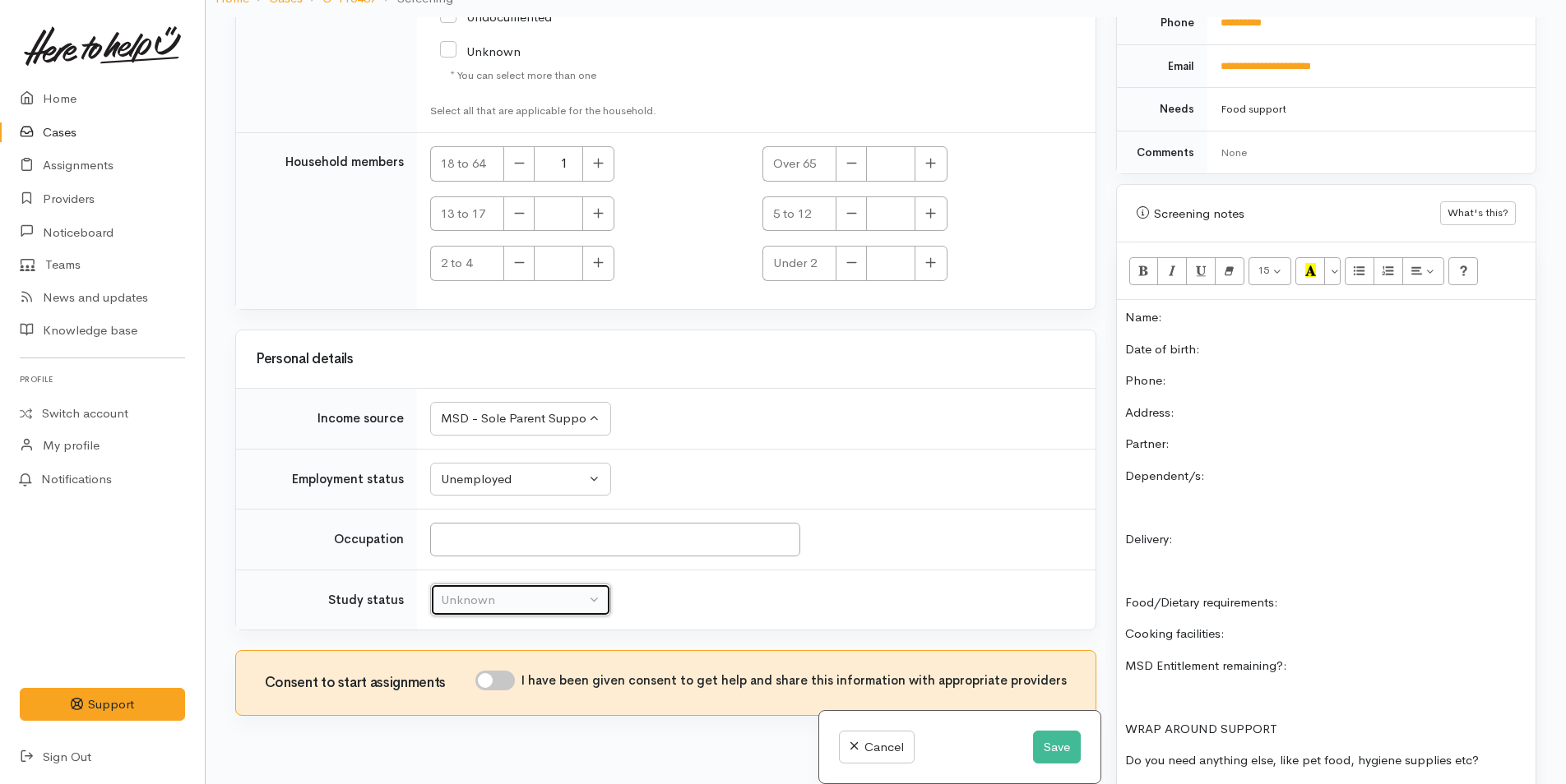
click at [495, 591] on div "Unknown" at bounding box center [513, 600] width 145 height 19
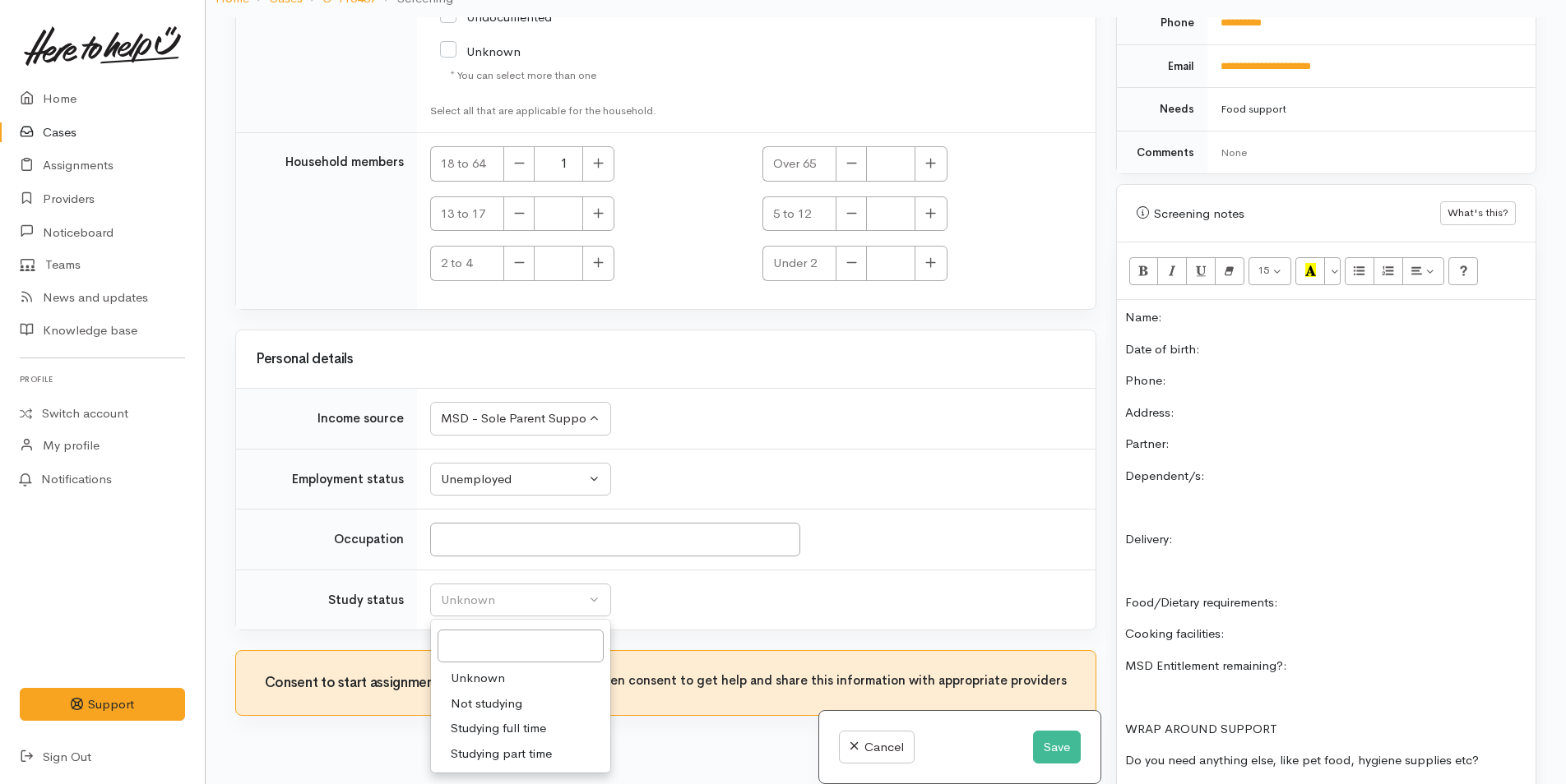
click at [494, 695] on span "Not studying" at bounding box center [487, 704] width 72 height 19
select select "1"
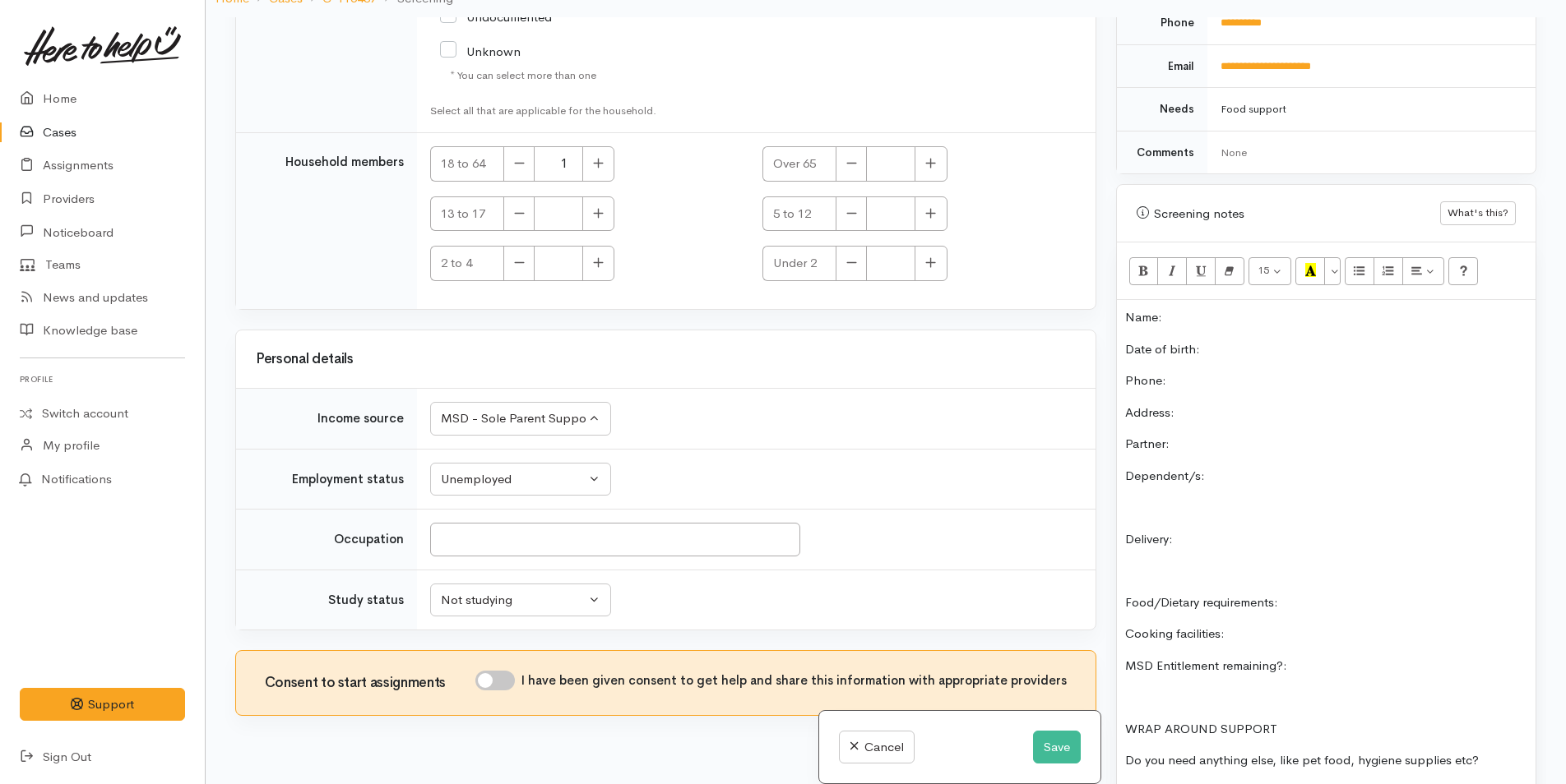
click at [503, 670] on input "I have been given consent to get help and share this information with appropria…" at bounding box center [495, 680] width 39 height 20
checkbox input "true"
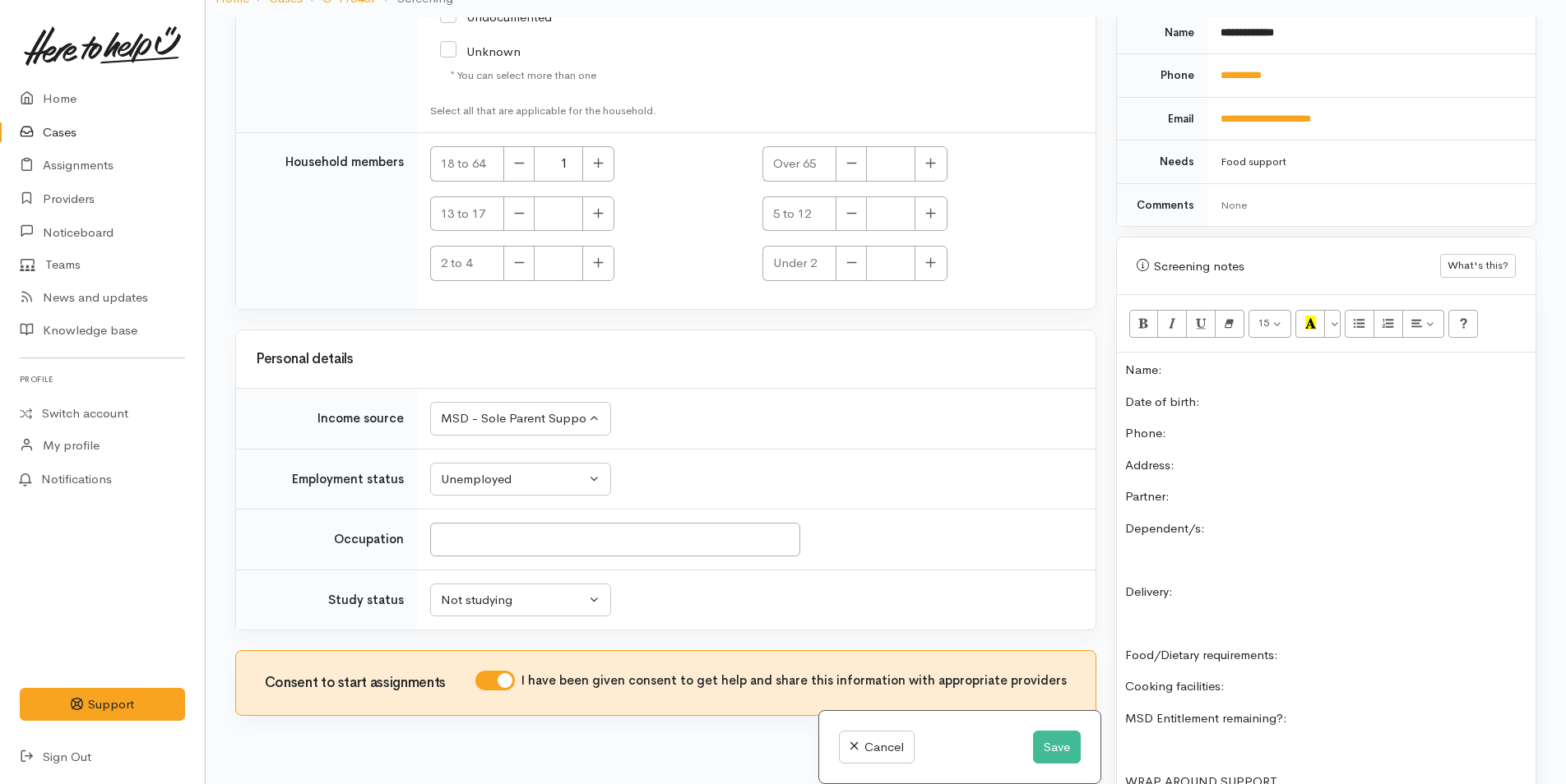
scroll to position [721, 0]
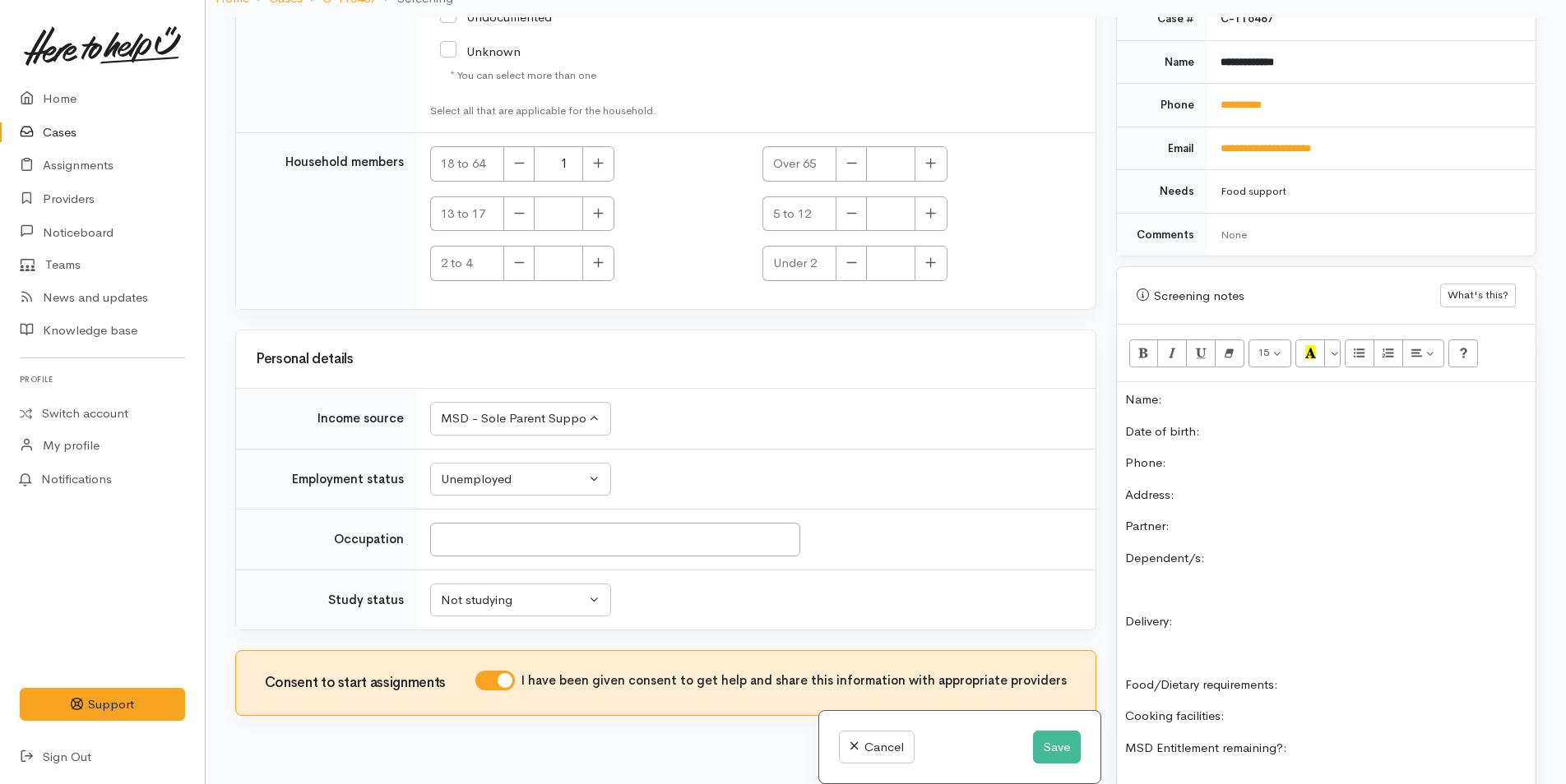
click at [1251, 423] on p "Date of birth:" at bounding box center [1326, 432] width 402 height 19
drag, startPoint x: 1260, startPoint y: 87, endPoint x: 1211, endPoint y: 89, distance: 49.0
click at [1211, 89] on td "**********" at bounding box center [1371, 105] width 328 height 44
copy link "**********"
click at [1220, 454] on p "Phone:" at bounding box center [1326, 463] width 402 height 19
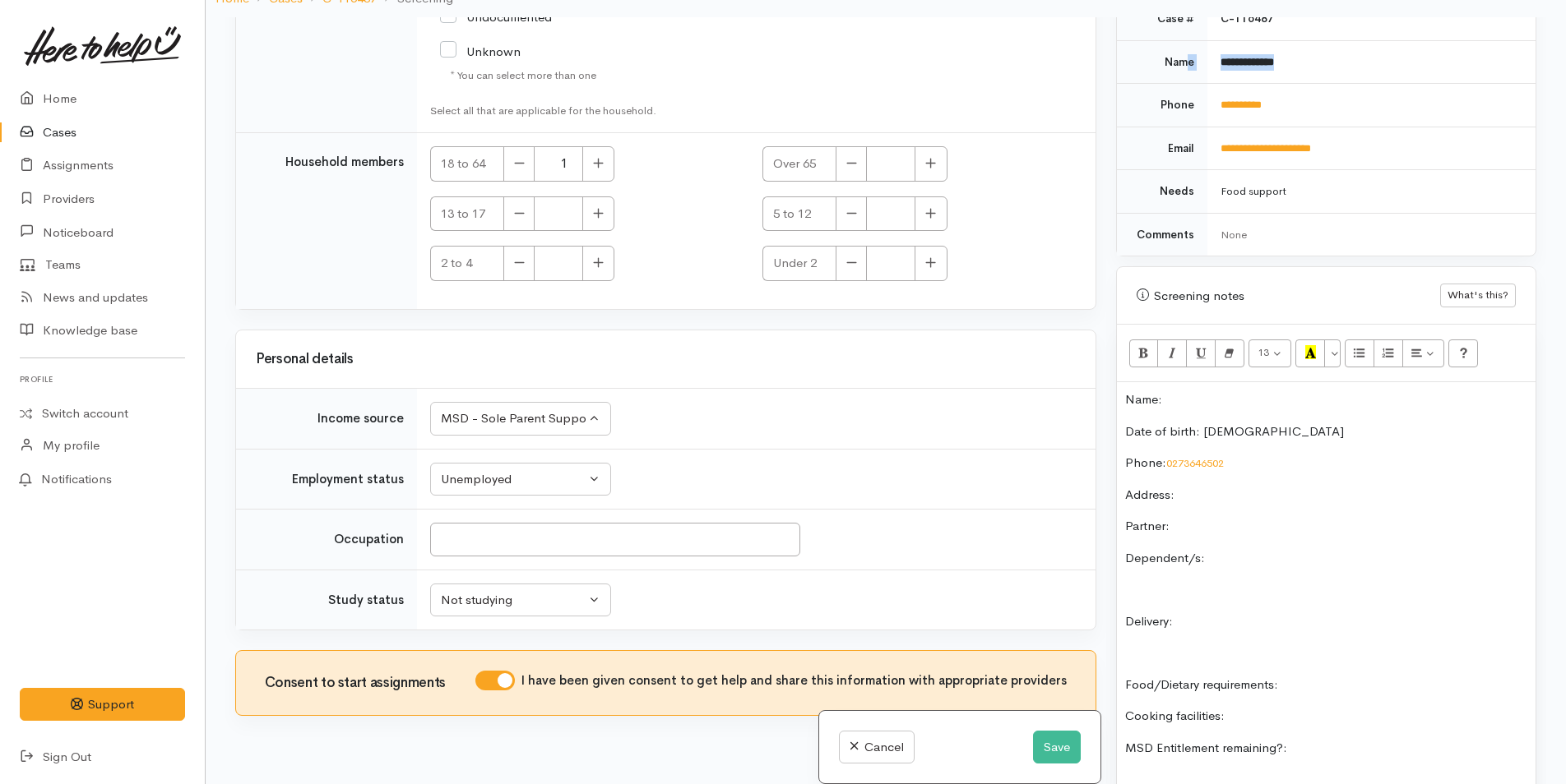
drag, startPoint x: 1329, startPoint y: 37, endPoint x: 1185, endPoint y: 36, distance: 144.0
click at [1185, 40] on tr "**********" at bounding box center [1326, 62] width 419 height 44
click at [1353, 40] on td "**********" at bounding box center [1371, 62] width 328 height 44
drag, startPoint x: 1331, startPoint y: 43, endPoint x: 1220, endPoint y: 45, distance: 111.0
click at [1220, 45] on td "**********" at bounding box center [1371, 62] width 328 height 44
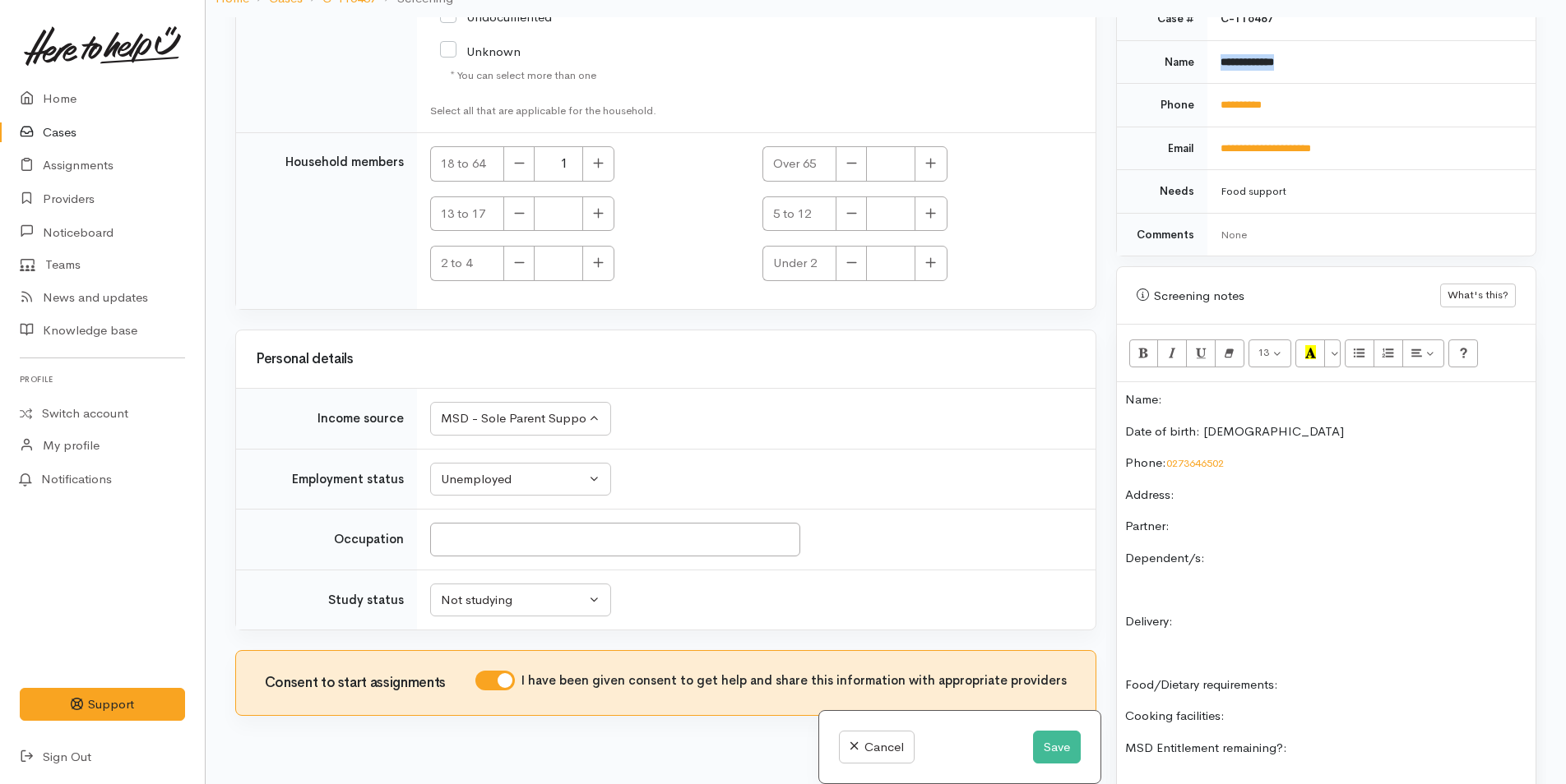
copy b "**********"
drag, startPoint x: 1172, startPoint y: 372, endPoint x: 1181, endPoint y: 387, distance: 17.5
click at [1177, 383] on div "Name: Date of birth: 25/6/1996 Phone:  0273646502 Address:  Partner: Dependent/…" at bounding box center [1326, 644] width 419 height 523
click at [1305, 517] on p "Partner:" at bounding box center [1326, 526] width 402 height 19
click at [1179, 560] on div "Name: Mikaela Tahau Date of birth: 25/6/1996 Phone:  0273646502 Address:  Partn…" at bounding box center [1326, 644] width 419 height 523
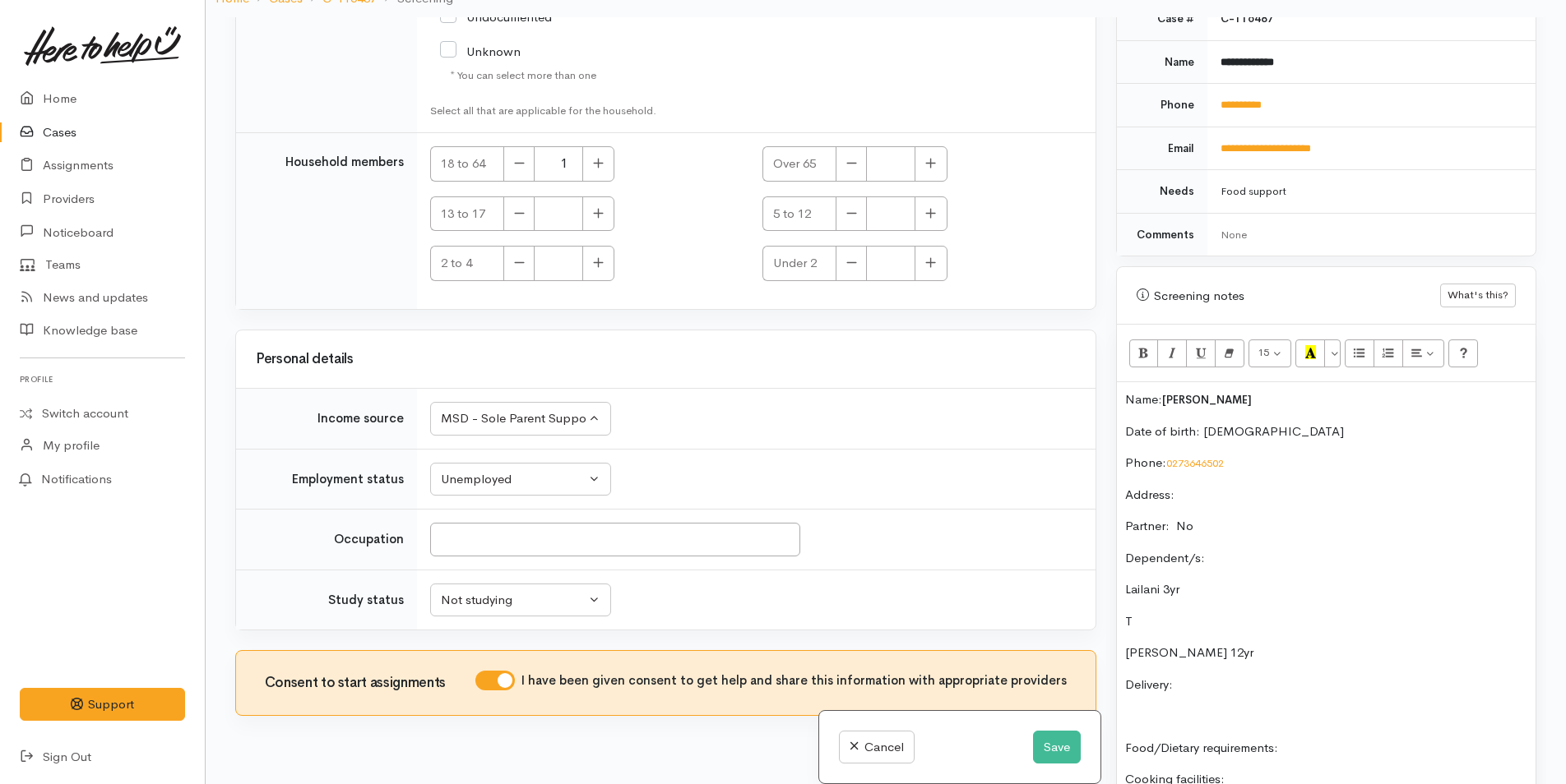
click at [1134, 592] on div "Name: Mikaela Tahau Date of birth: 25/6/1996 Phone:  0273646502 Address:  Partn…" at bounding box center [1326, 676] width 419 height 586
click at [1250, 612] on p "Teariki" at bounding box center [1326, 621] width 402 height 19
click at [1236, 676] on p "Delivery:" at bounding box center [1326, 685] width 402 height 19
click at [1308, 580] on p "Lailani 3yr" at bounding box center [1326, 589] width 402 height 19
click at [1165, 580] on p "Lailani 3yr" at bounding box center [1326, 589] width 402 height 19
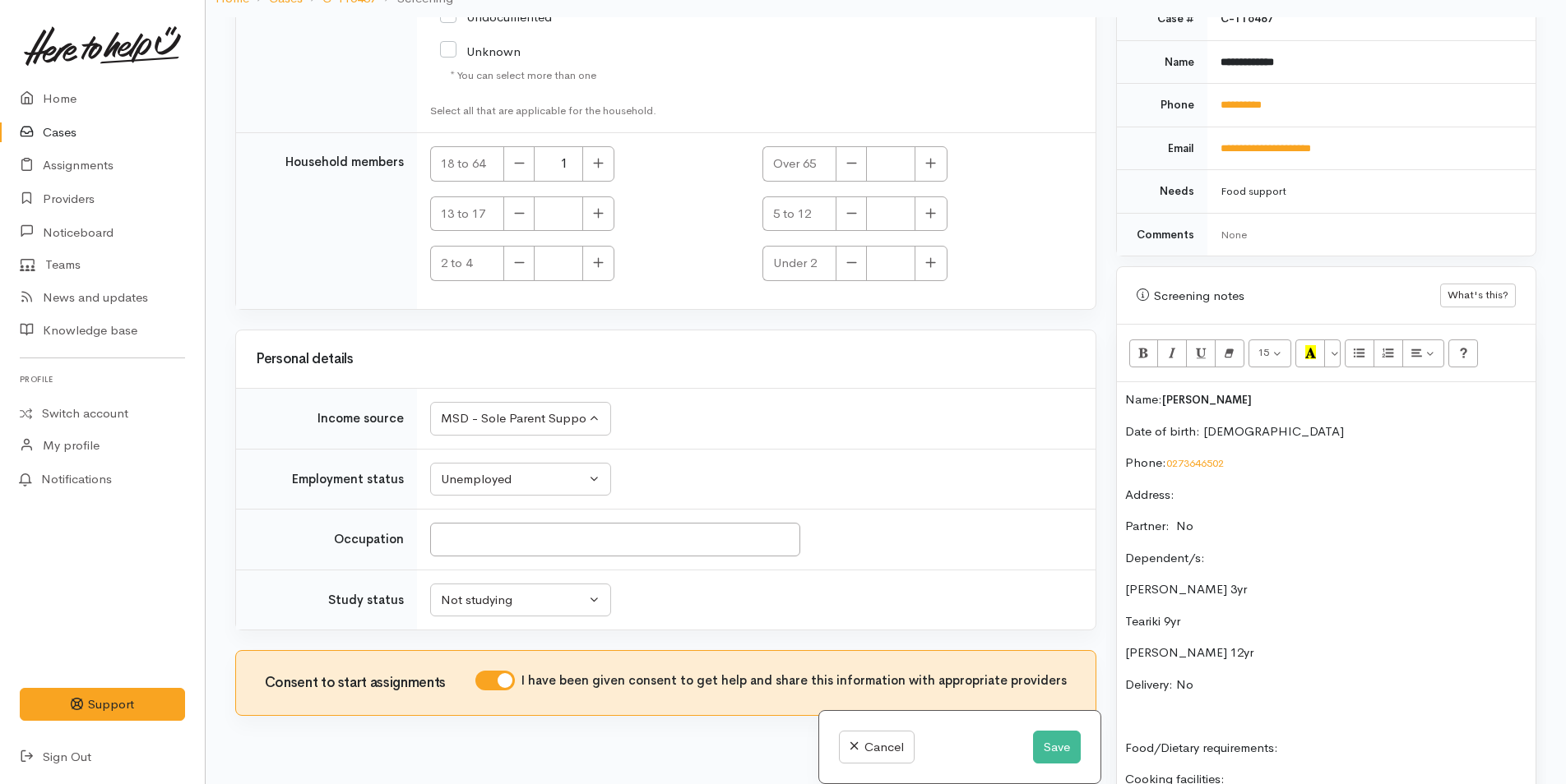
click at [1163, 612] on p "Teariki 9yr" at bounding box center [1326, 621] width 402 height 19
click at [1160, 644] on p "Janet 12yr" at bounding box center [1326, 653] width 402 height 19
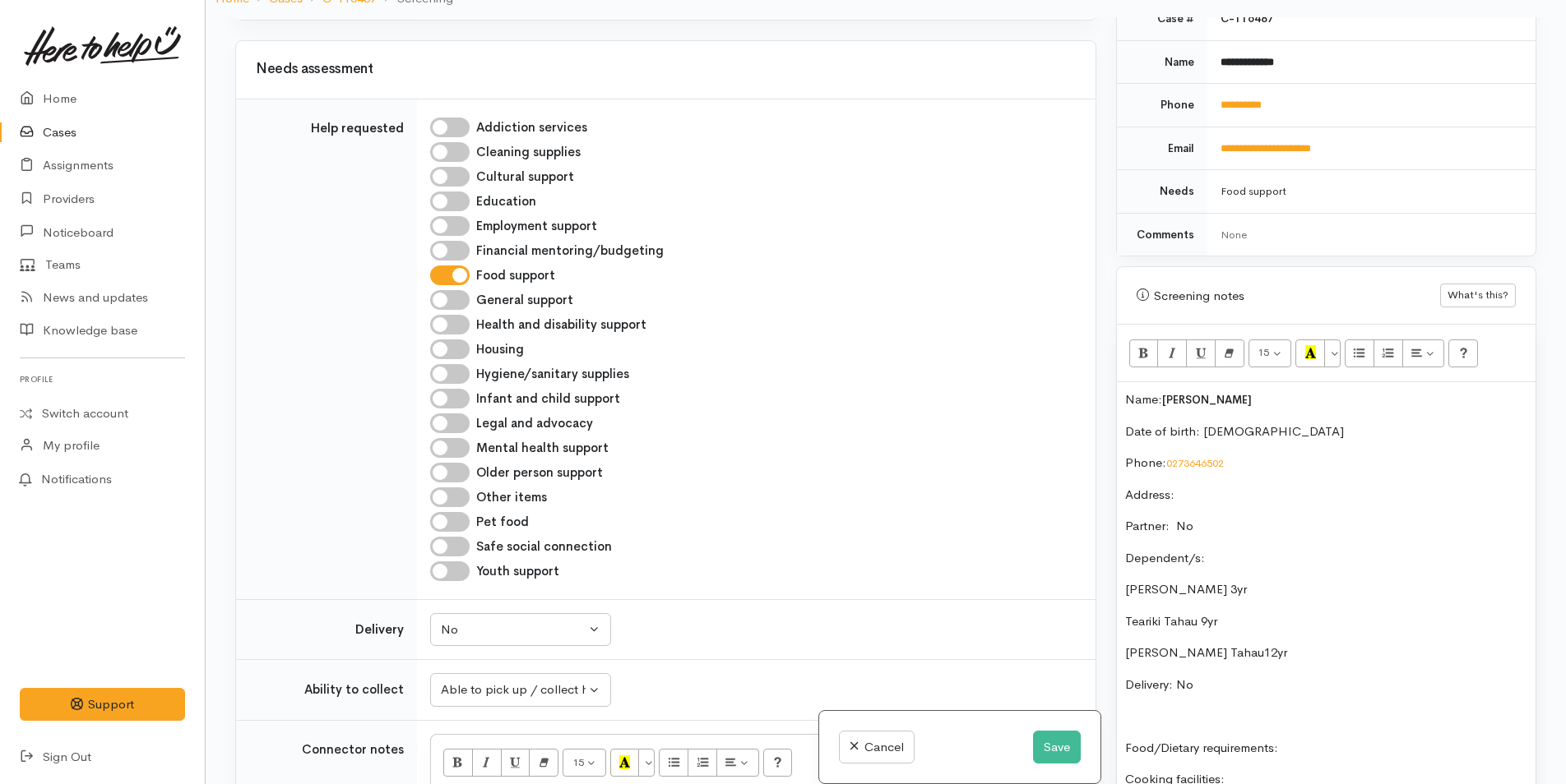
scroll to position [931, 0]
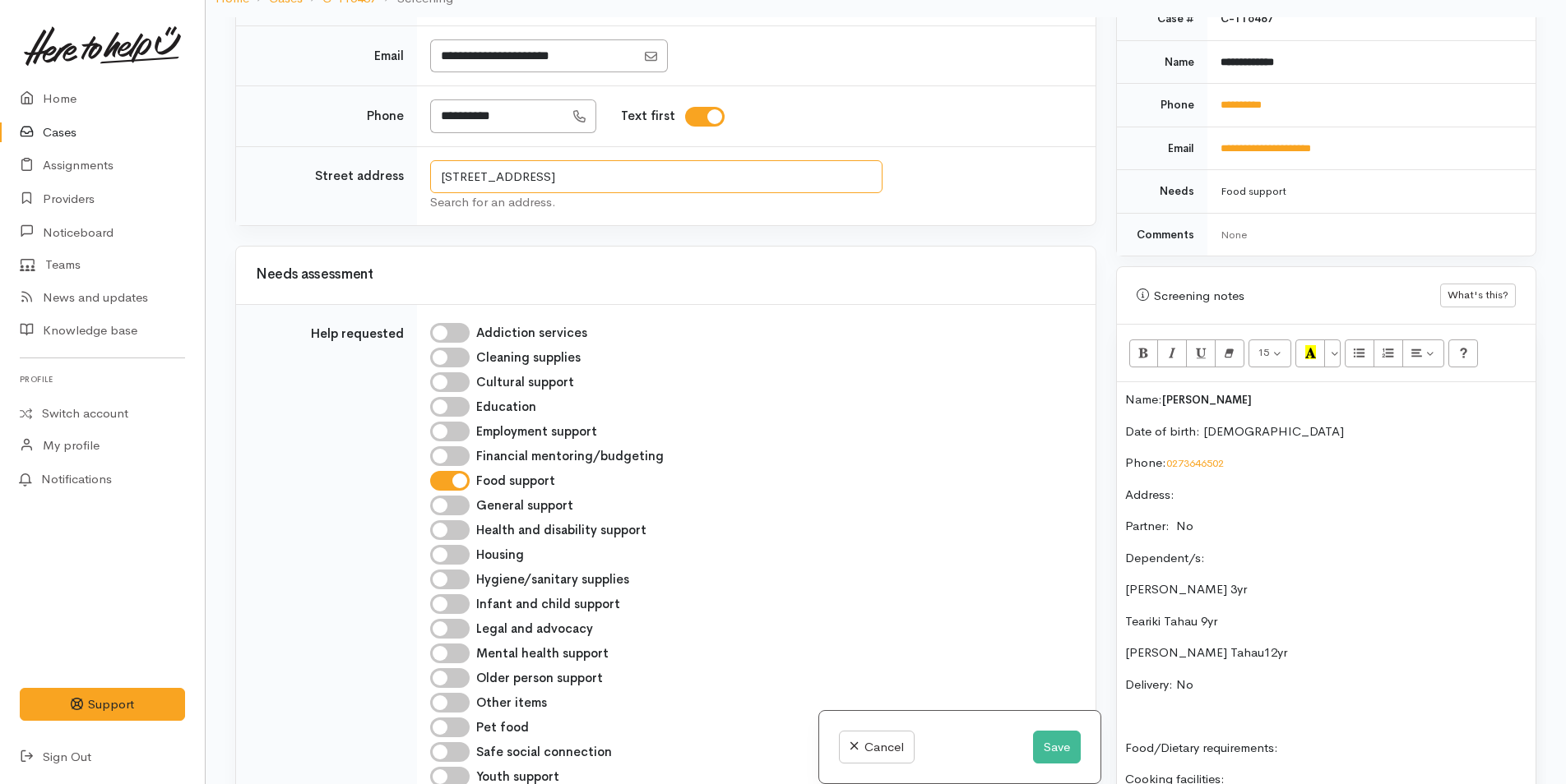
drag, startPoint x: 792, startPoint y: 156, endPoint x: 440, endPoint y: 148, distance: 352.1
click at [440, 160] on input "2/47 Turret Road, Tauranga South, Tauranga, New Zealand" at bounding box center [656, 177] width 453 height 34
click at [1235, 485] on p "Address:" at bounding box center [1326, 494] width 402 height 19
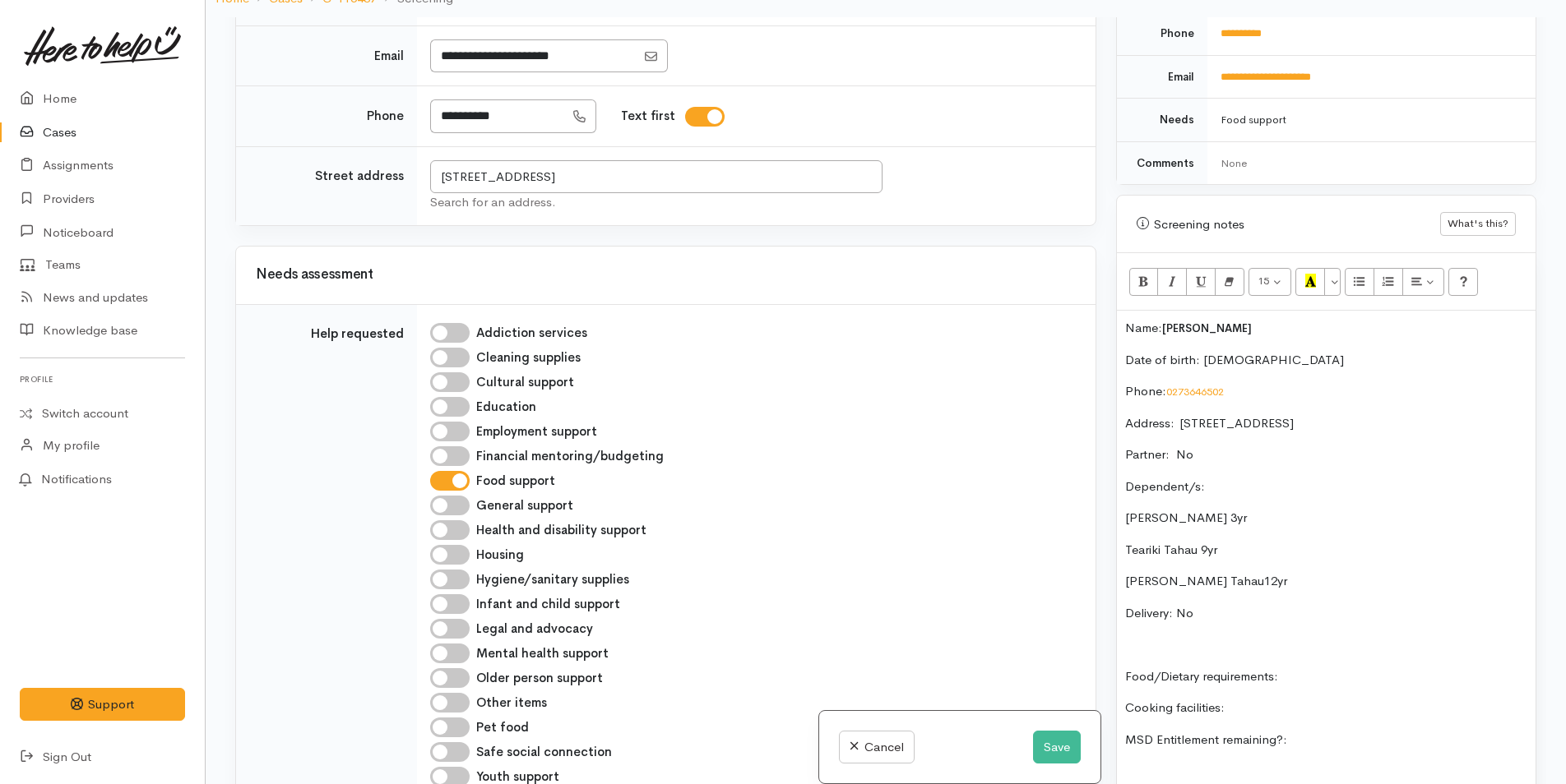
scroll to position [968, 0]
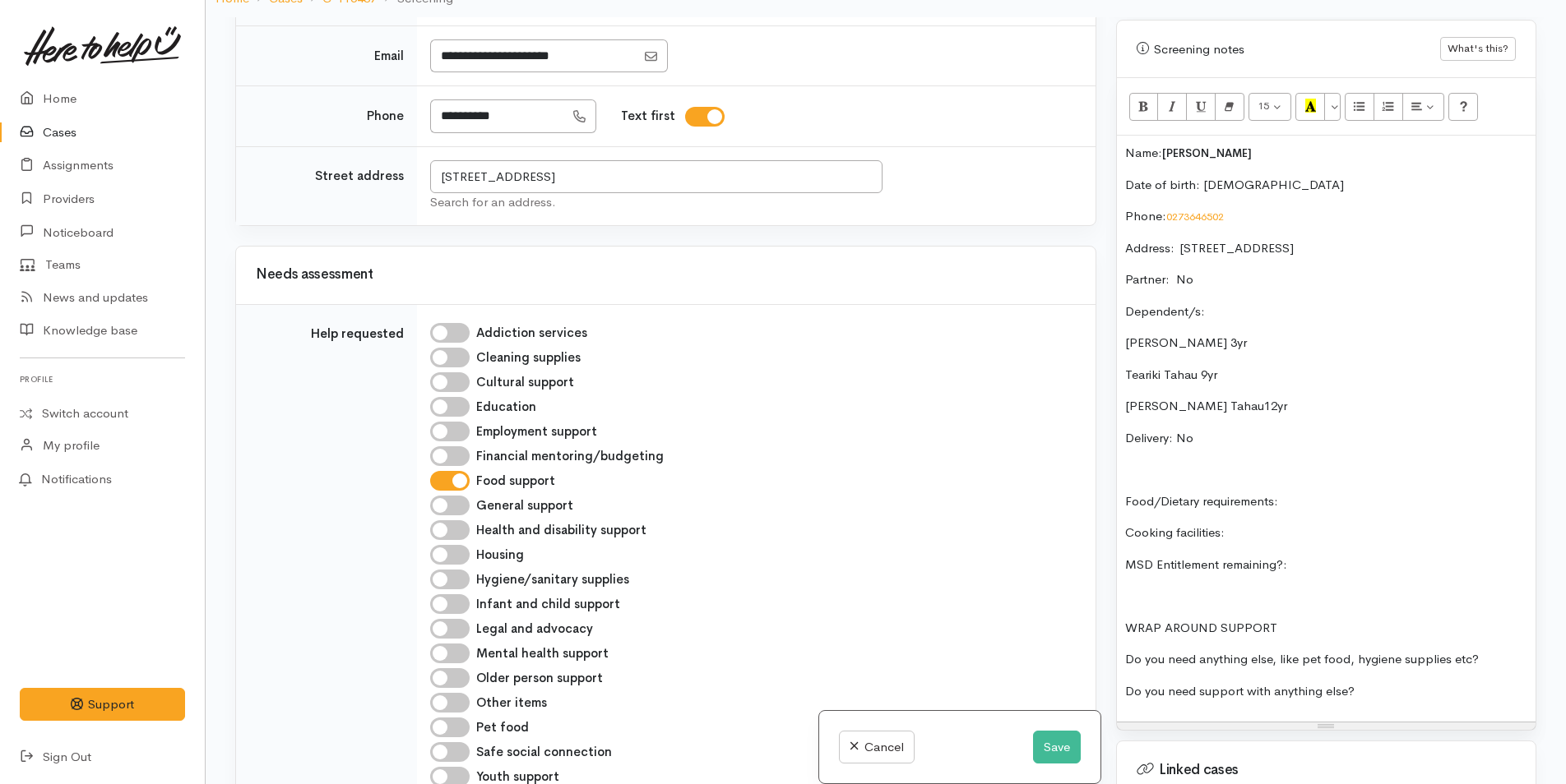
click at [1349, 493] on p "Food/Dietary requirements:" at bounding box center [1326, 502] width 402 height 19
click at [1282, 524] on p "Cooking facilities:" at bounding box center [1326, 533] width 402 height 19
click at [1440, 556] on p "MSD Entitlement remaining?:" at bounding box center [1326, 565] width 402 height 19
click at [1499, 650] on p "Do you need anything else, like pet food, hygiene supplies etc?" at bounding box center [1326, 659] width 402 height 19
click at [1426, 682] on p "Do you need support with anything else?" at bounding box center [1326, 691] width 402 height 19
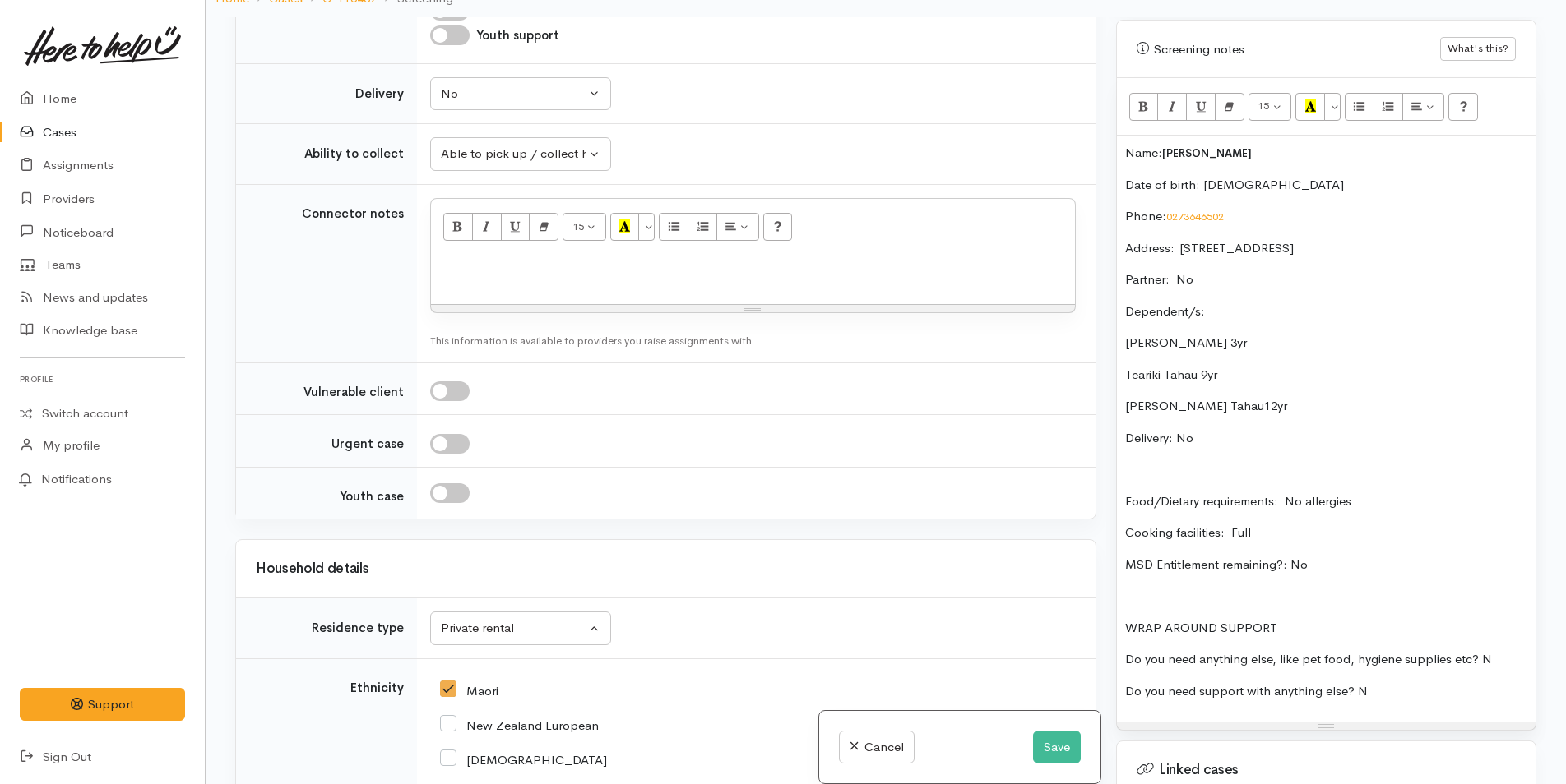
scroll to position [1671, 0]
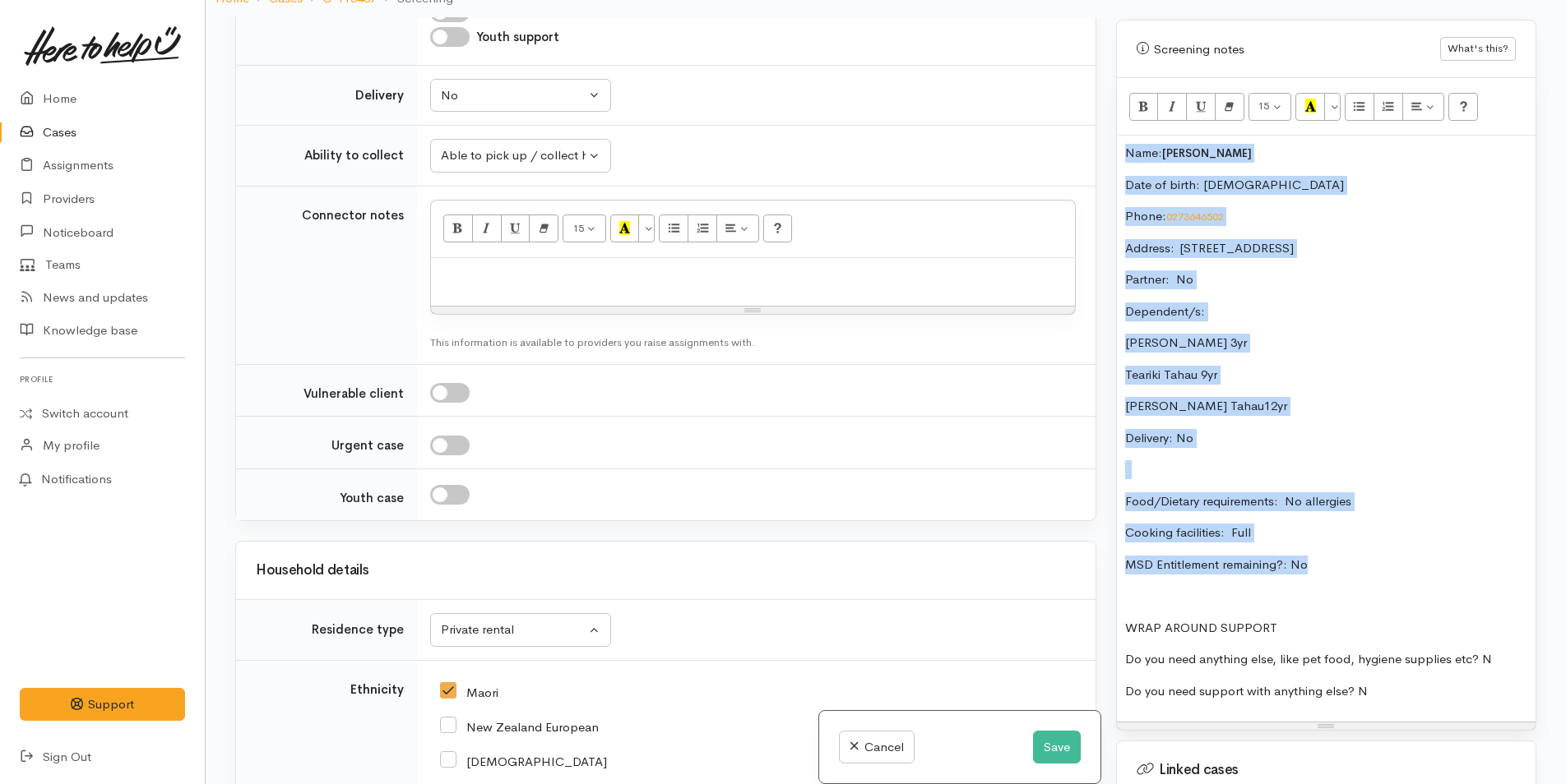
drag, startPoint x: 1333, startPoint y: 551, endPoint x: 1100, endPoint y: 122, distance: 488.2
click at [1100, 122] on div "Related cases There are other cases potentially from the same person, address o…" at bounding box center [885, 409] width 1321 height 784
copy div "Name: Mikaela Tahau Date of birth: 25/6/1996 Phone:  0273646502 Address:  2/47 …"
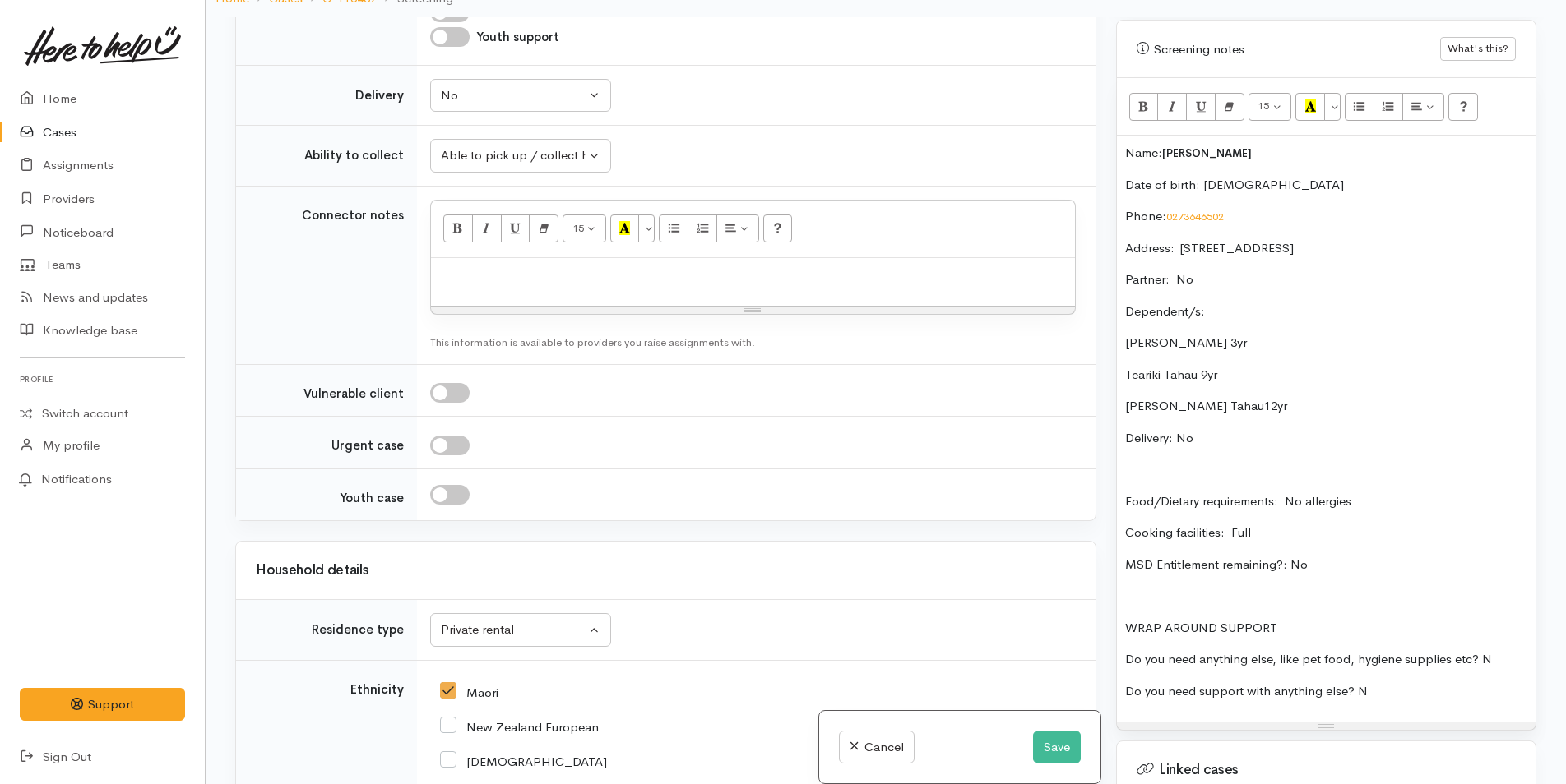
click at [506, 274] on div at bounding box center [753, 282] width 644 height 48
paste div
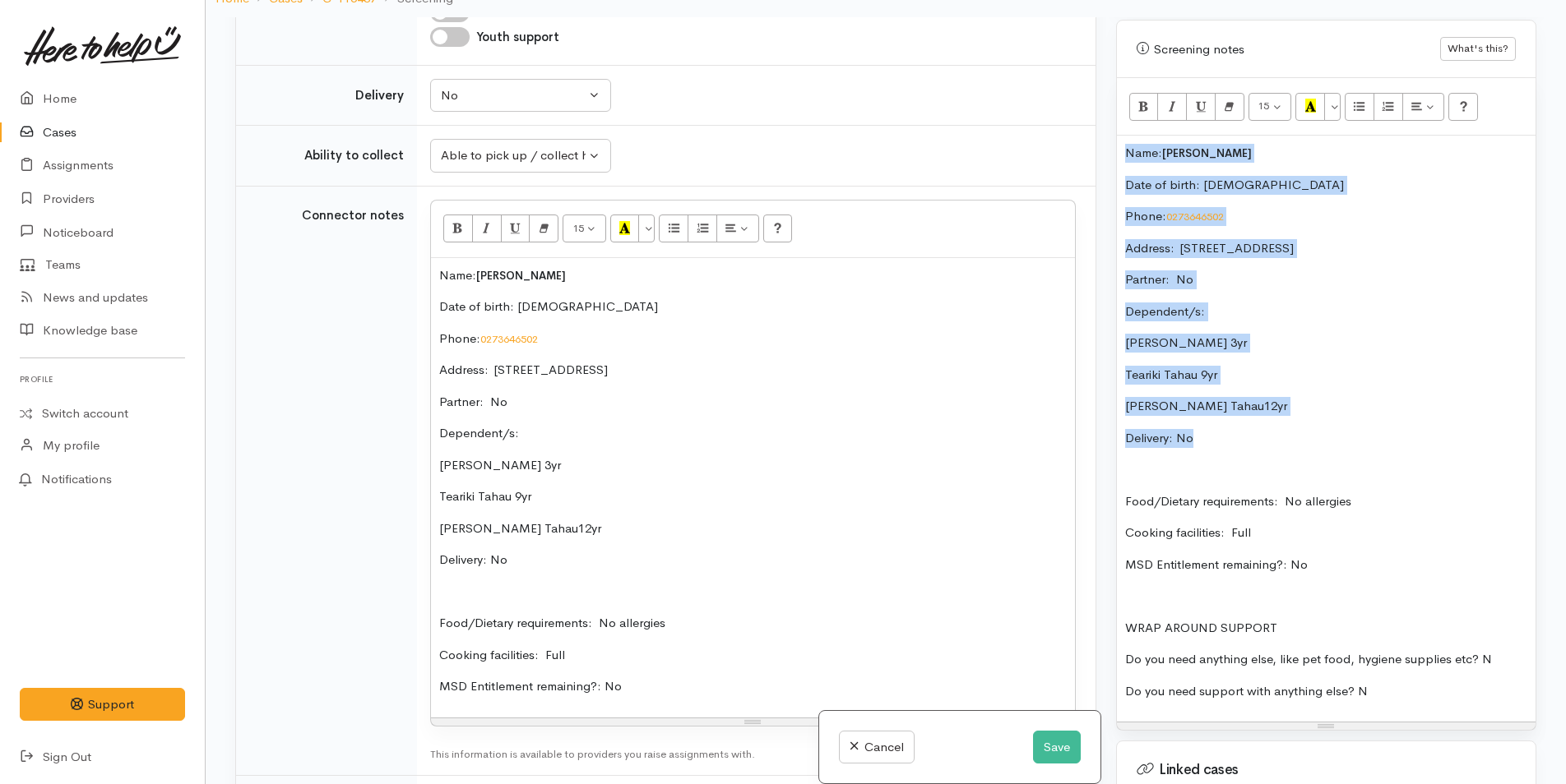
drag, startPoint x: 1208, startPoint y: 416, endPoint x: 1108, endPoint y: 144, distance: 289.8
click at [1108, 144] on div "Warnings Add No warnings have been raised against this case Add Warning Title ●…" at bounding box center [1326, 409] width 440 height 784
copy div "Name: Mikaela Tahau Date of birth: 25/6/1996 Phone:  0273646502 Address:  2/47 …"
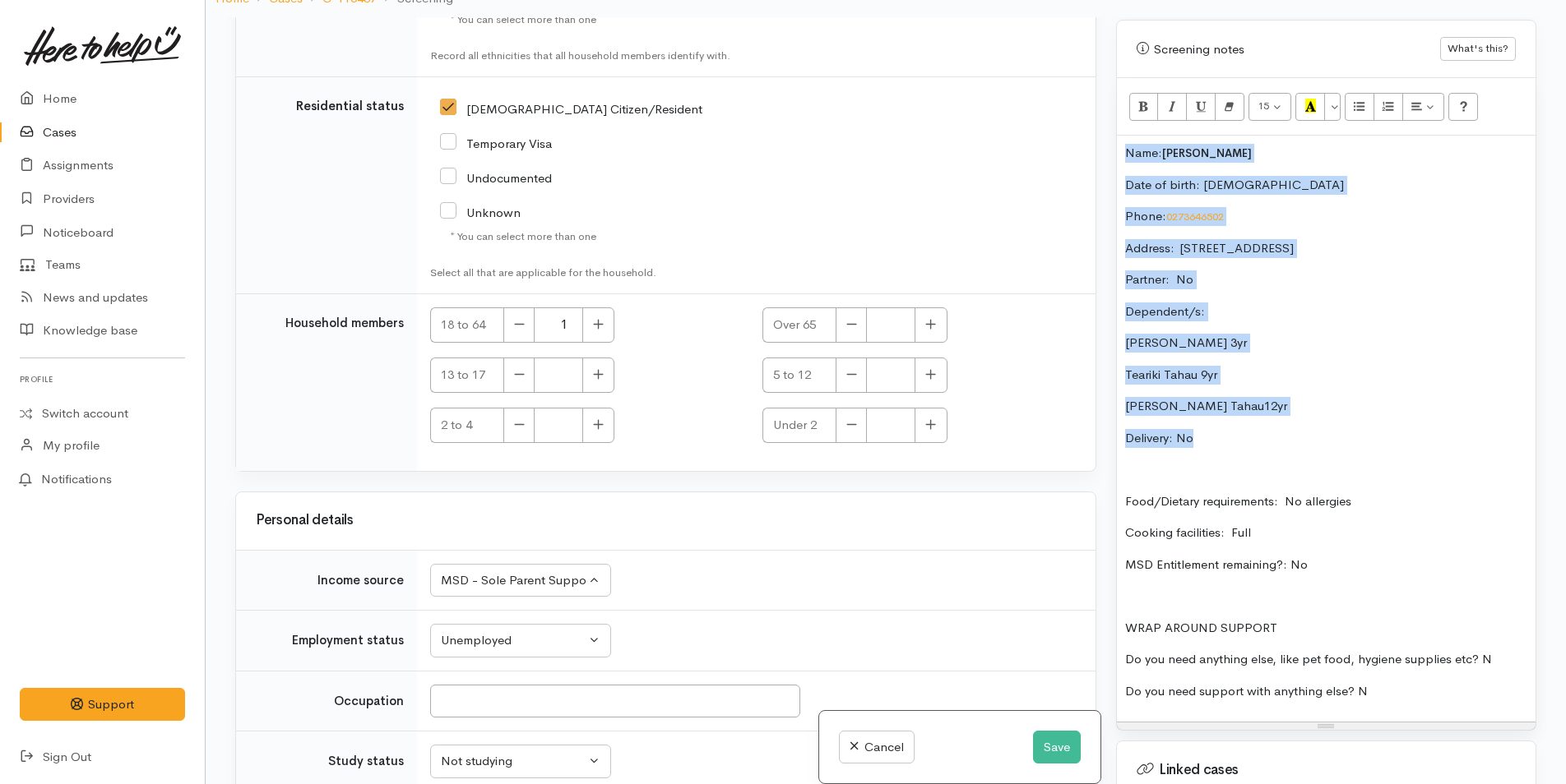
scroll to position [3479, 0]
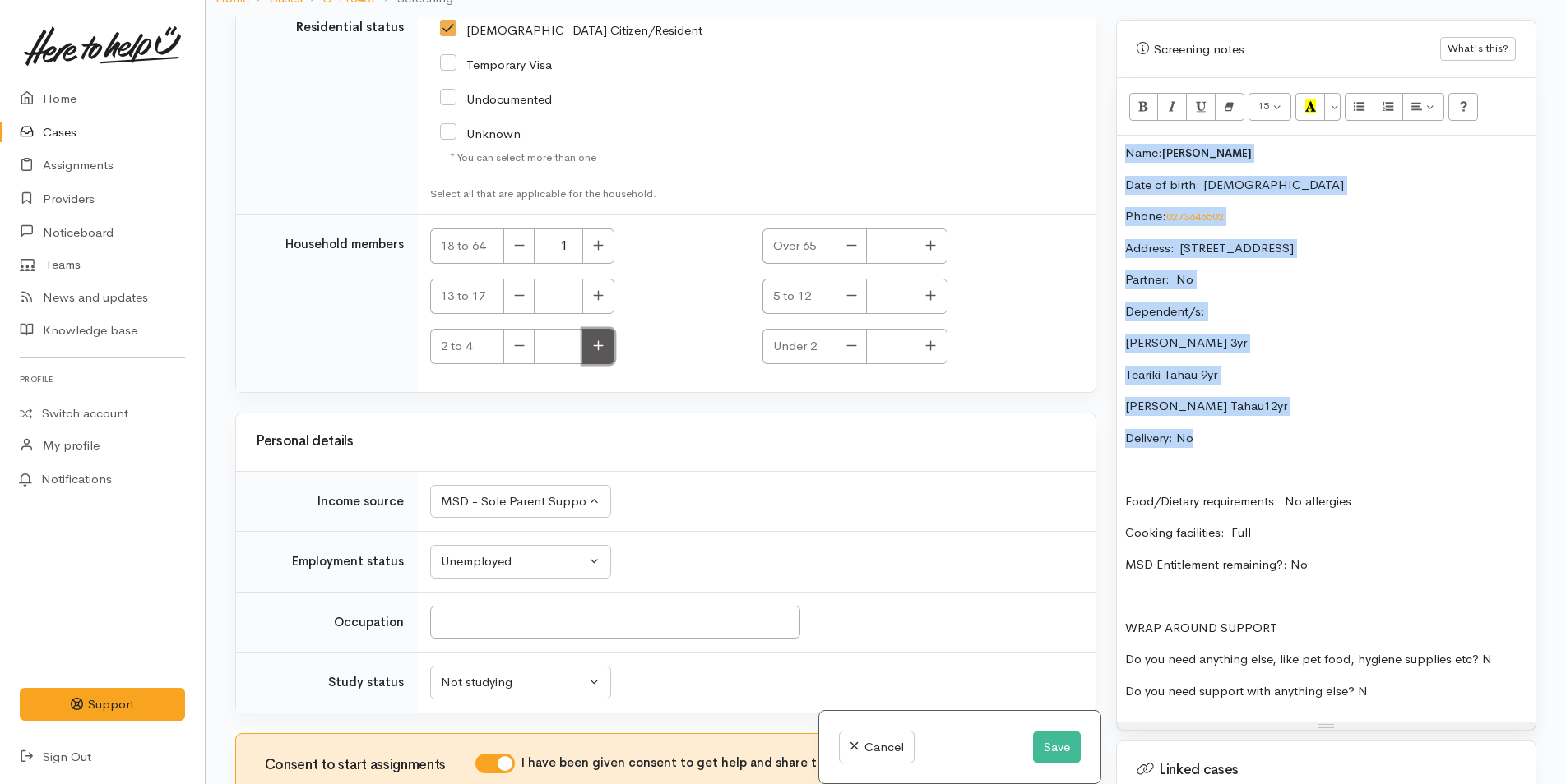
click at [598, 341] on icon "button" at bounding box center [598, 345] width 10 height 10
type input "1"
click at [927, 291] on icon "button" at bounding box center [930, 295] width 10 height 10
type input "2"
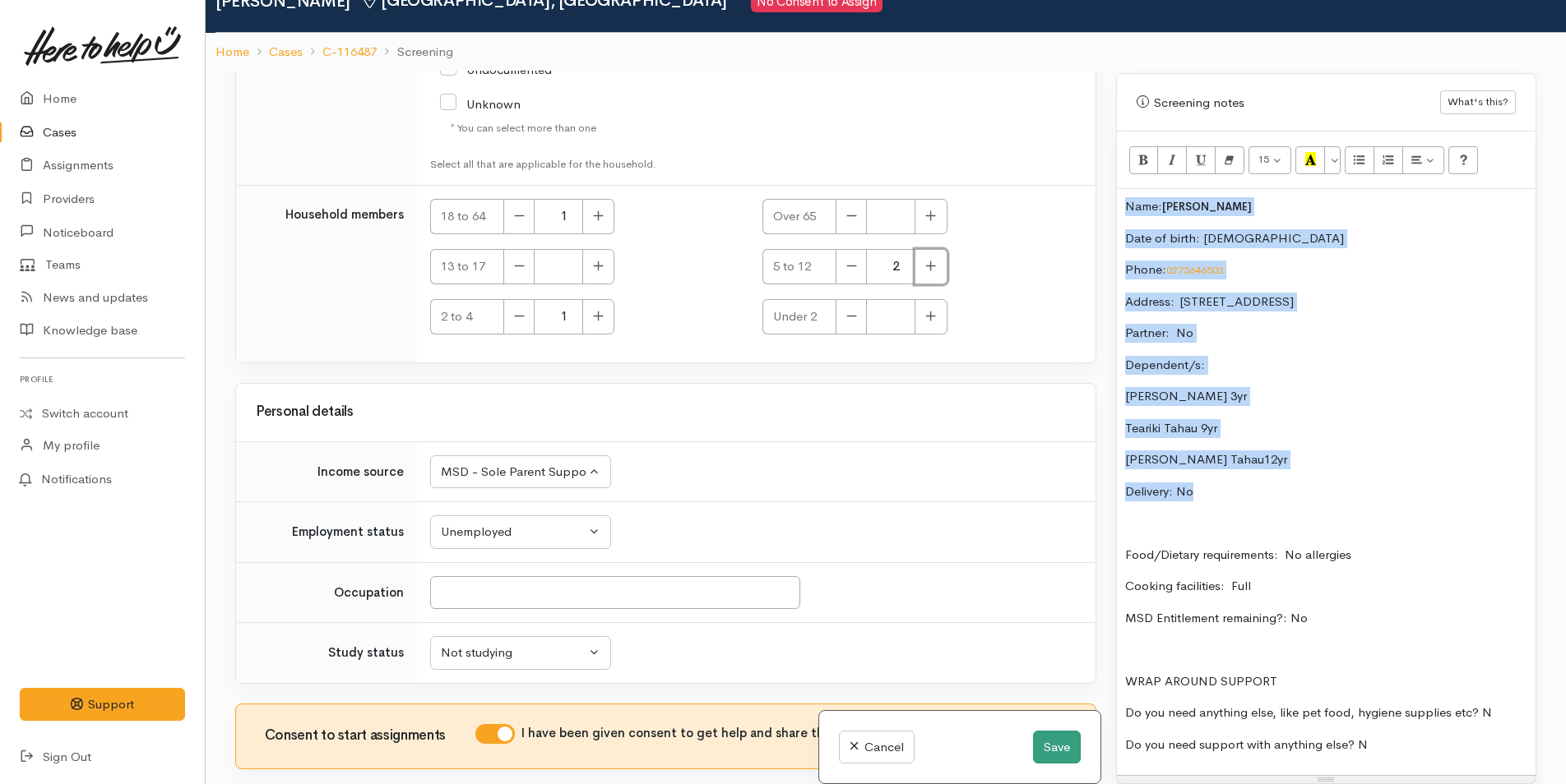
scroll to position [45, 0]
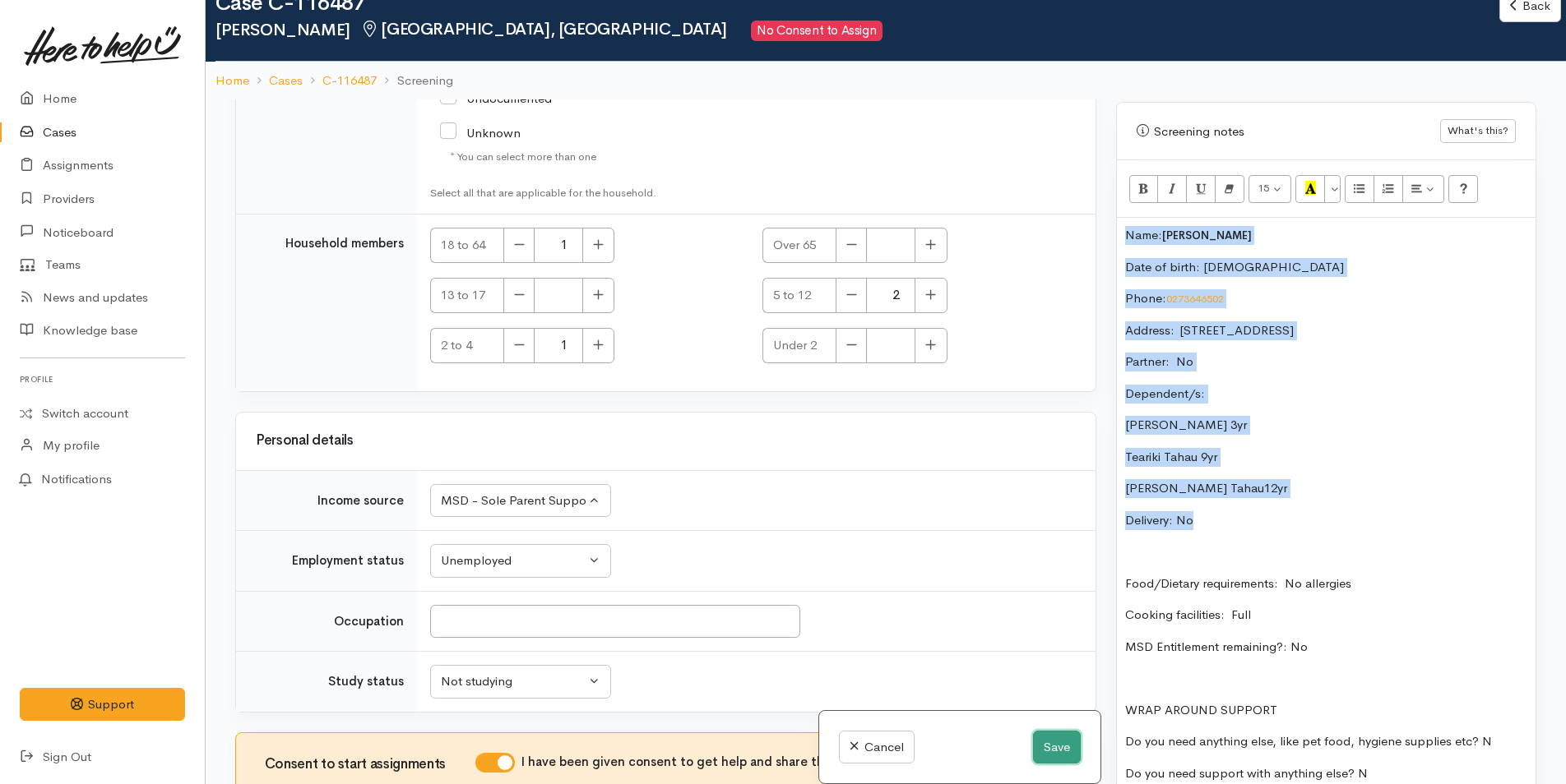
click at [1052, 749] on button "Save" at bounding box center [1056, 747] width 47 height 34
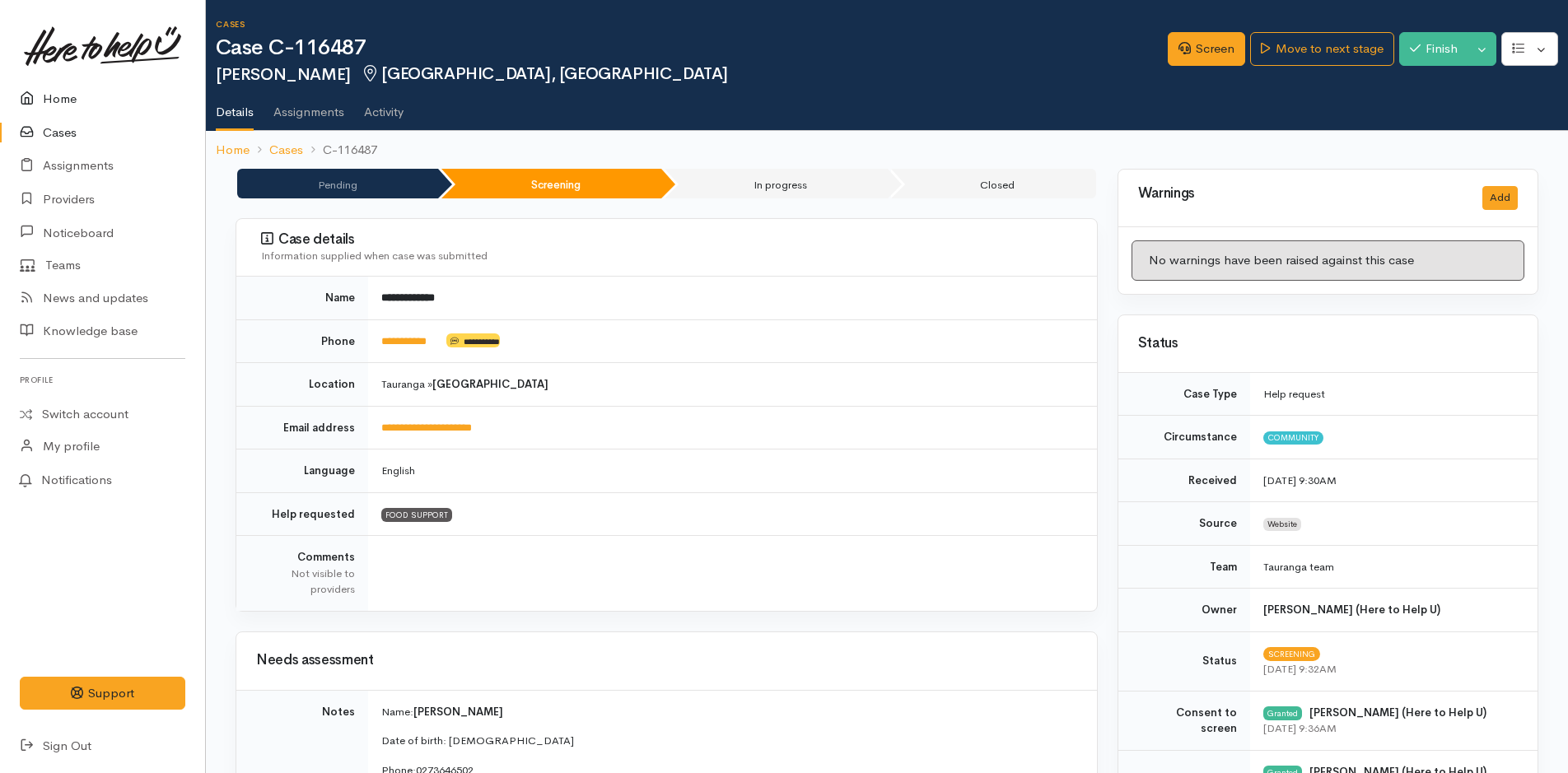
click at [60, 99] on link "Home" at bounding box center [102, 99] width 205 height 34
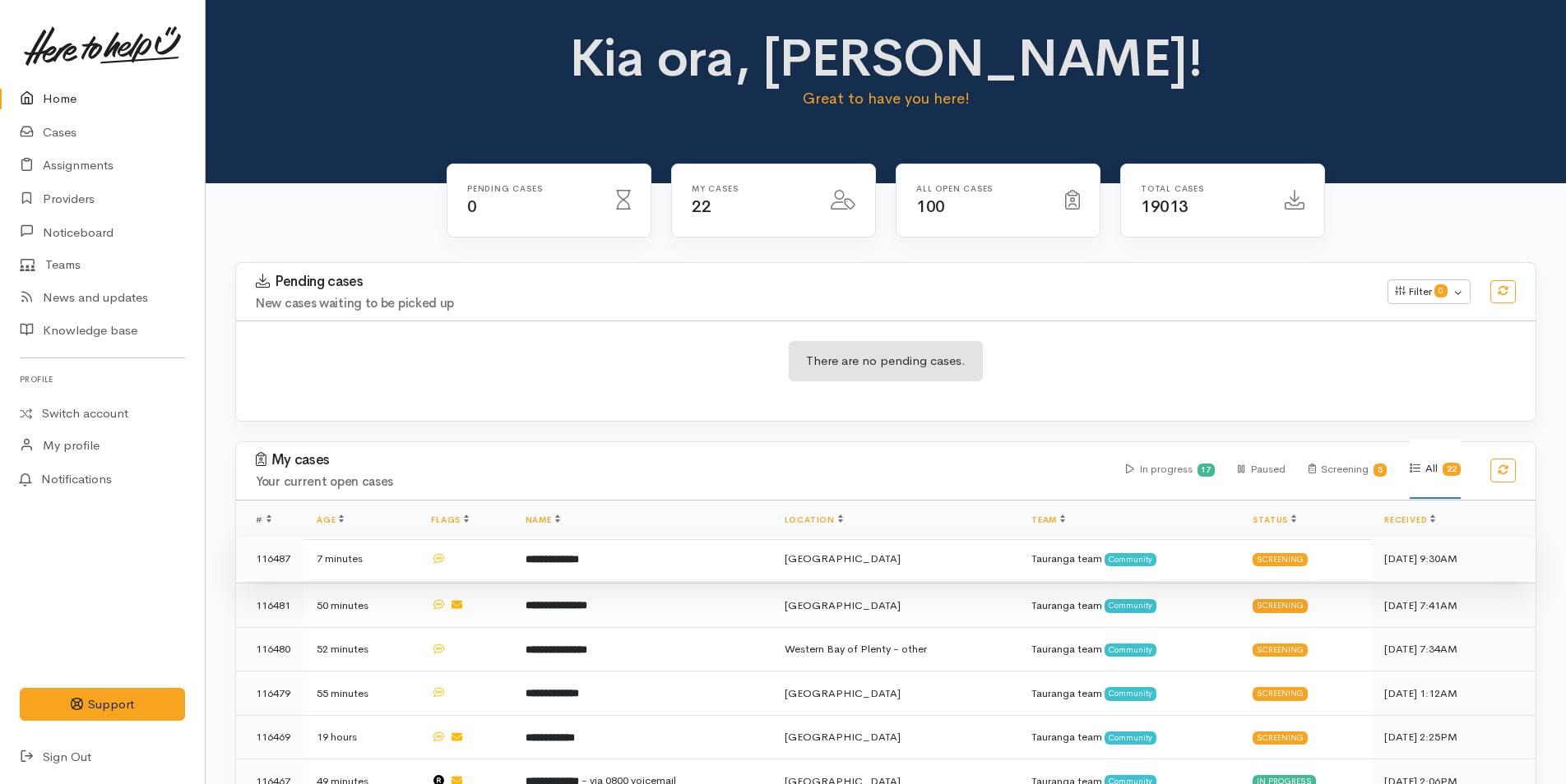
click at [669, 563] on td "**********" at bounding box center [642, 559] width 259 height 45
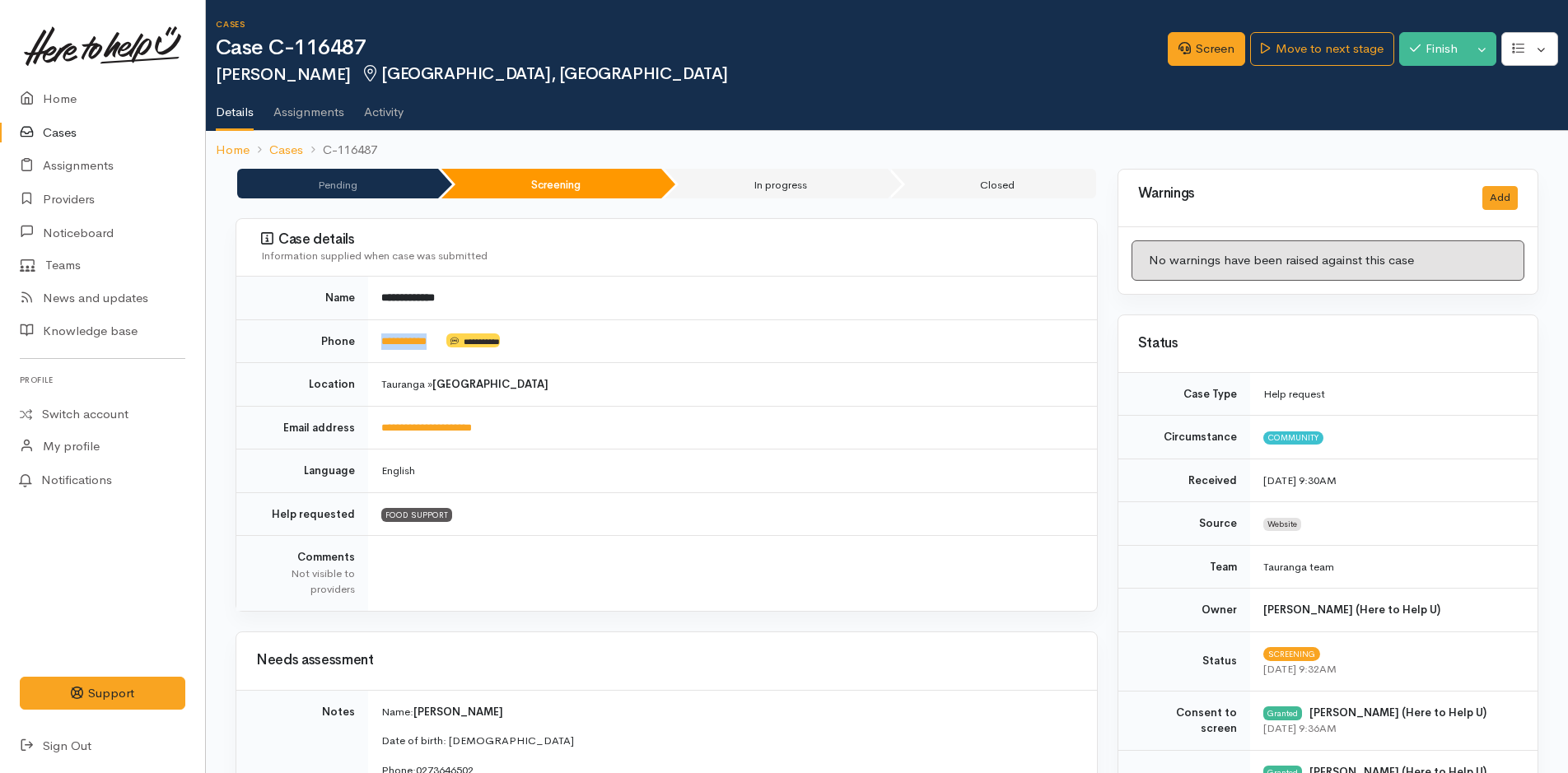
drag, startPoint x: 447, startPoint y: 348, endPoint x: 366, endPoint y: 343, distance: 81.2
click at [366, 343] on tr "**********" at bounding box center [666, 341] width 861 height 44
copy tr "**********"
click at [1209, 43] on link "Screen" at bounding box center [1206, 49] width 77 height 34
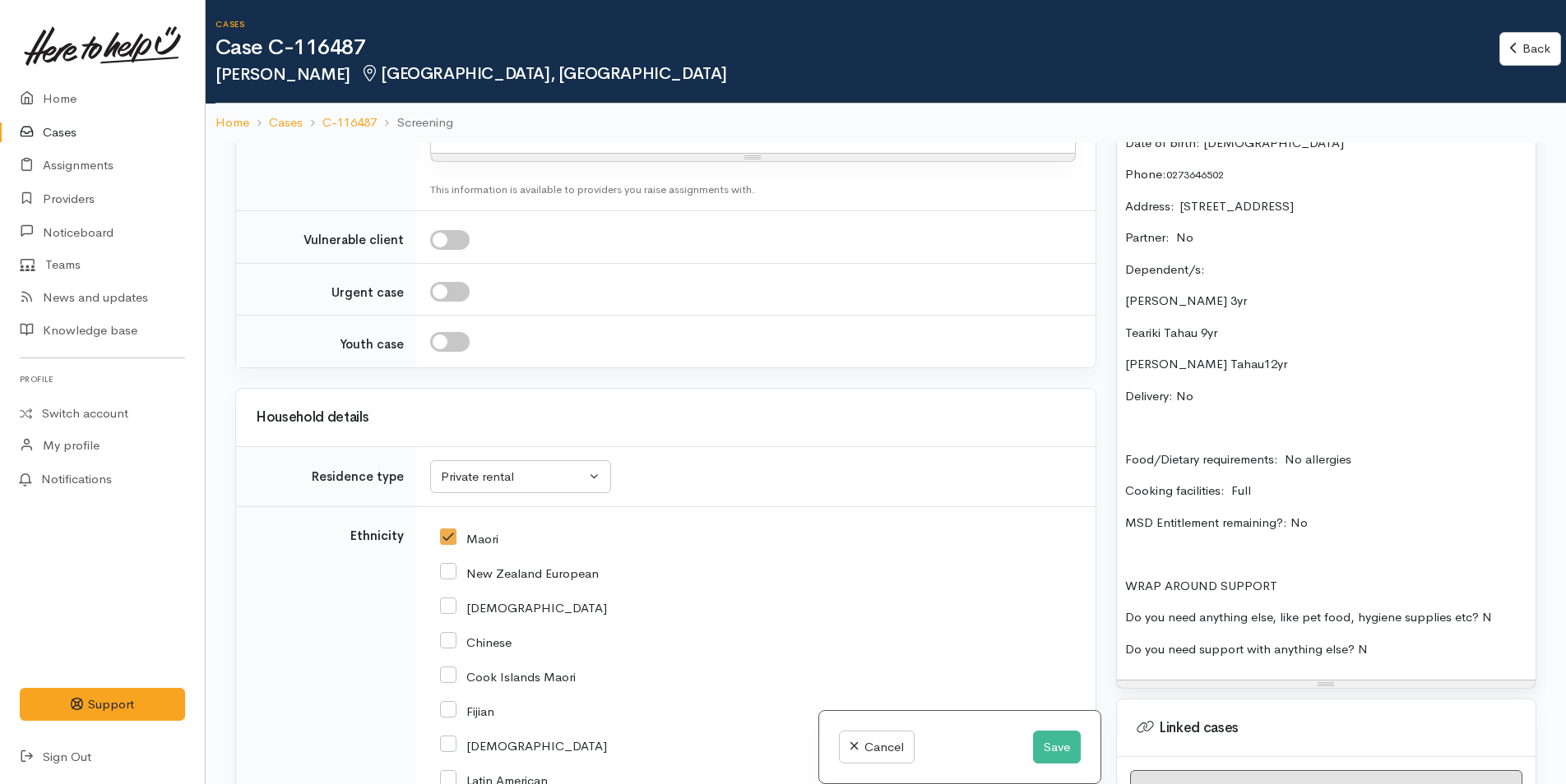
scroll to position [2302, 0]
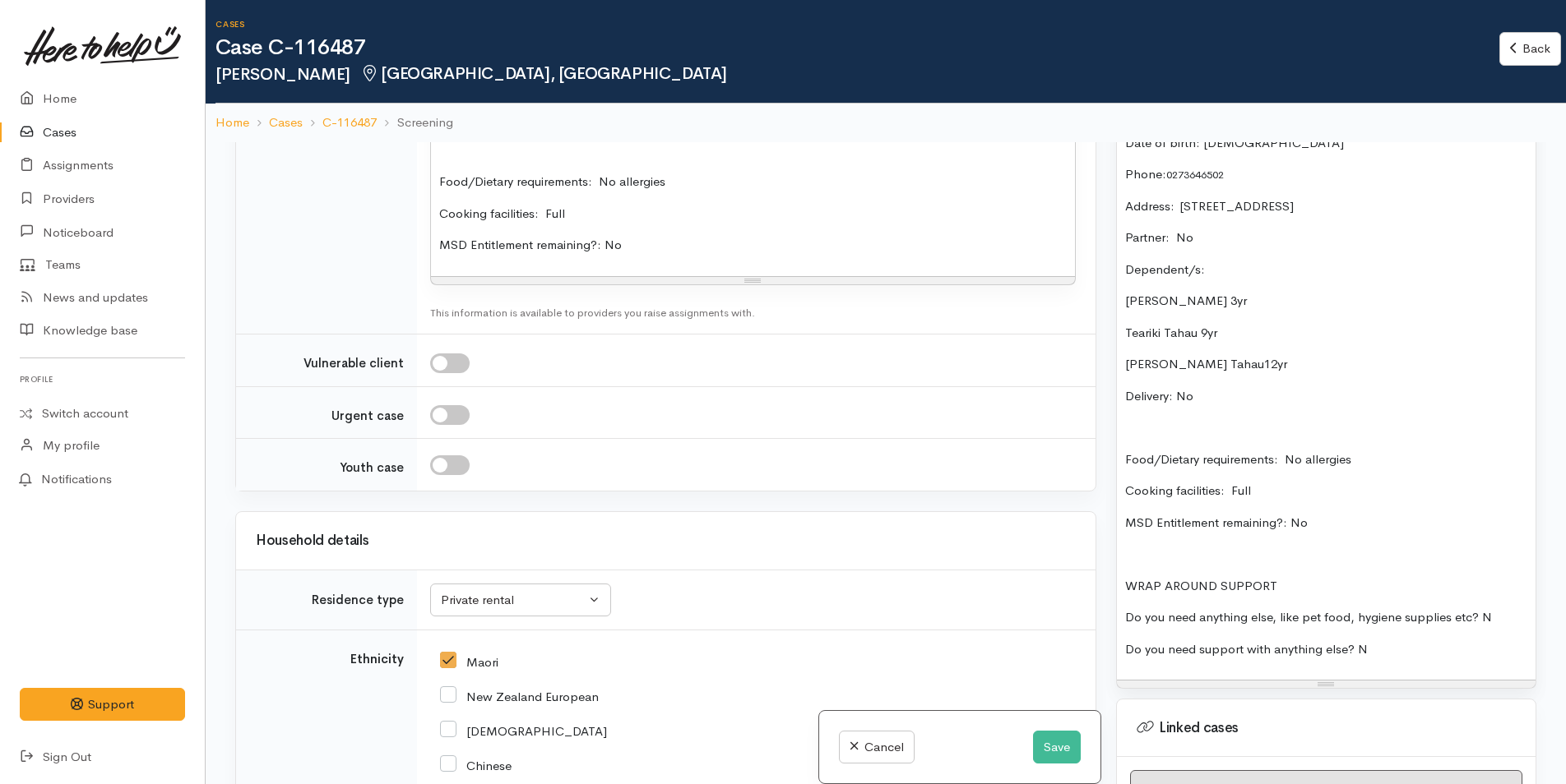
click at [1381, 455] on p "Food/Dietary requirements: No allergies" at bounding box center [1326, 459] width 402 height 19
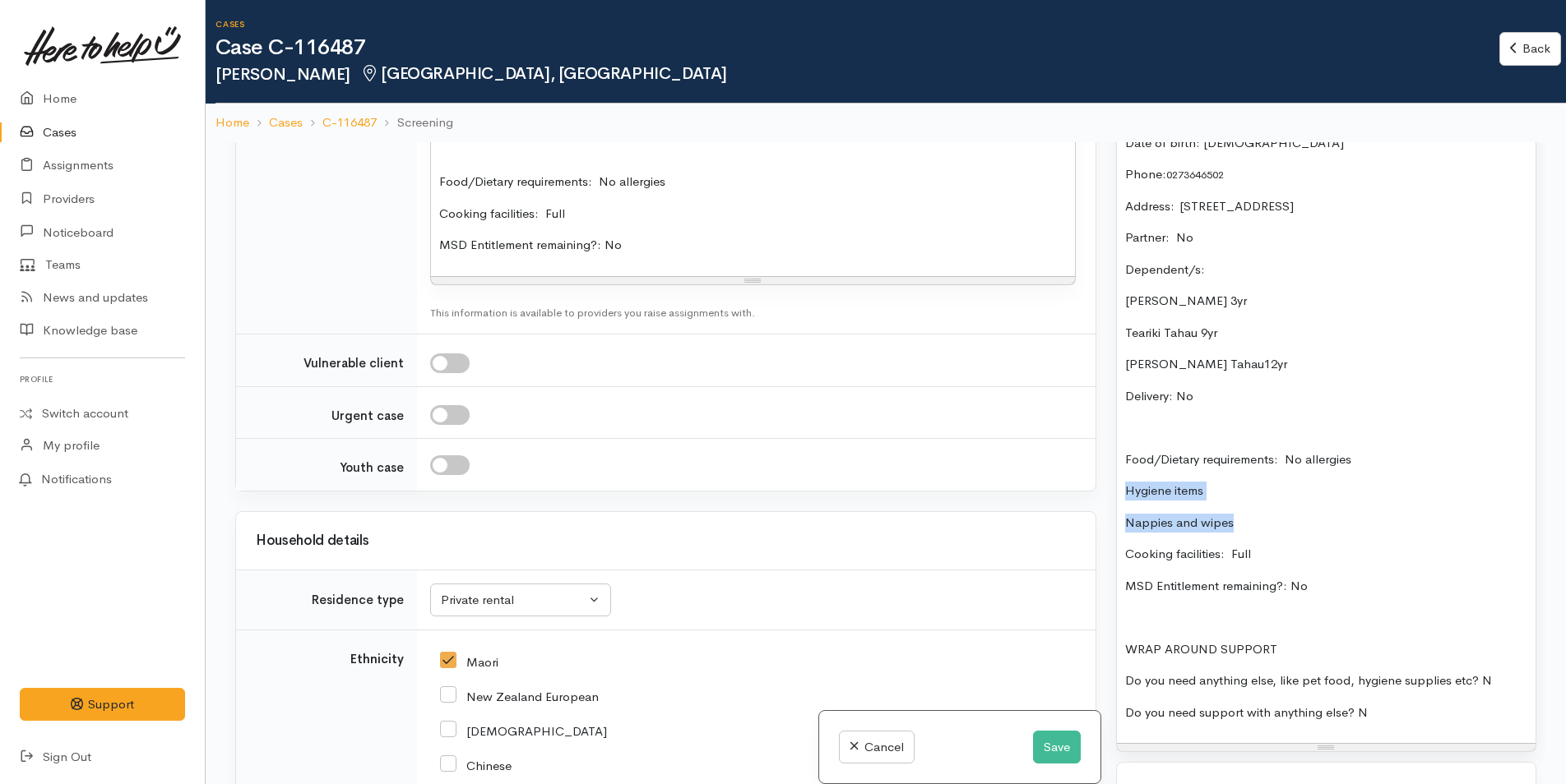
drag, startPoint x: 1245, startPoint y: 521, endPoint x: 1118, endPoint y: 474, distance: 135.4
click at [1118, 474] on div "Name: Mikaela Tahau Date of birth: 25/6/1996 Phone:  0273646502 Address:  2/47 …" at bounding box center [1326, 418] width 419 height 649
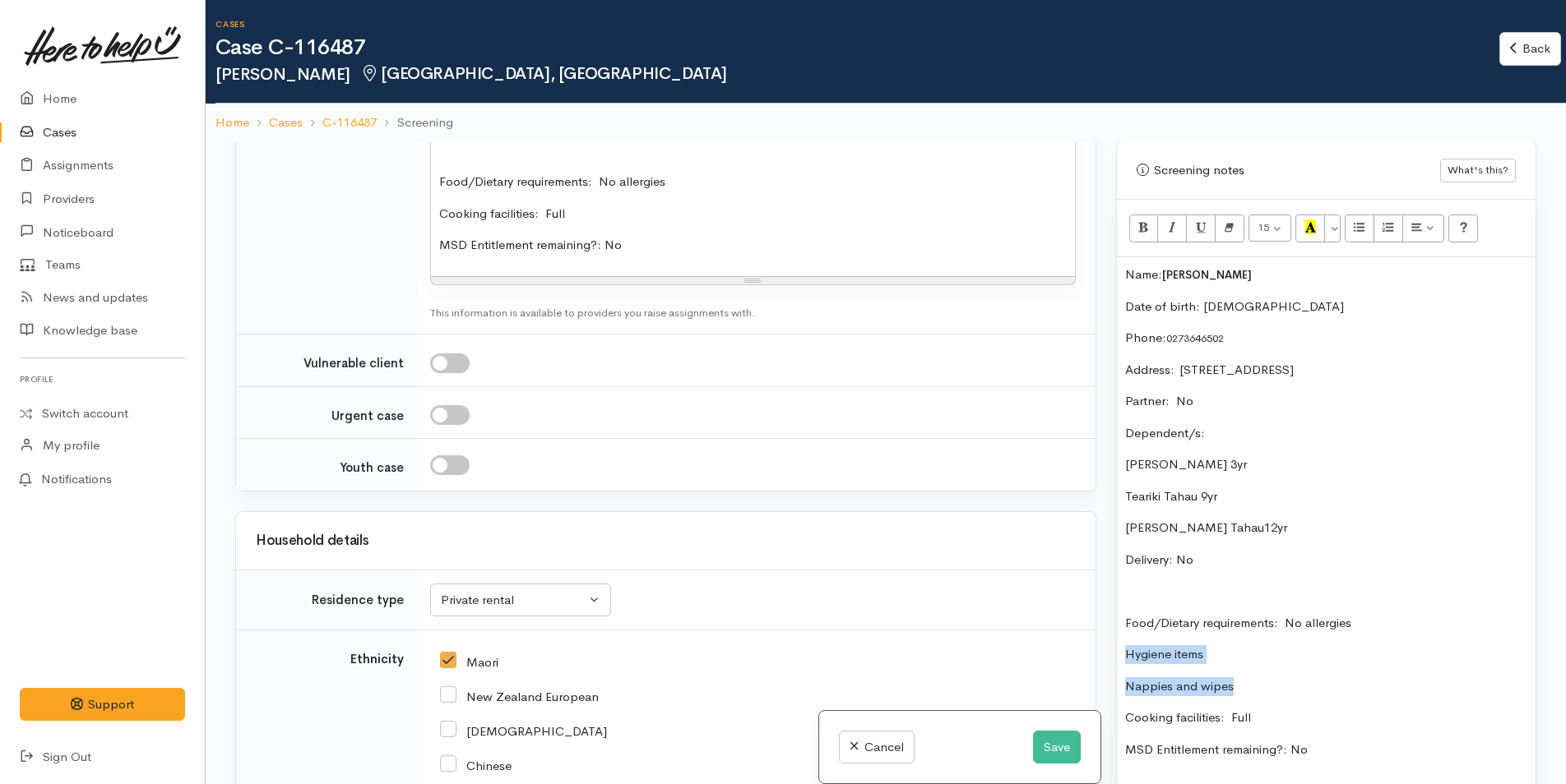
scroll to position [822, 0]
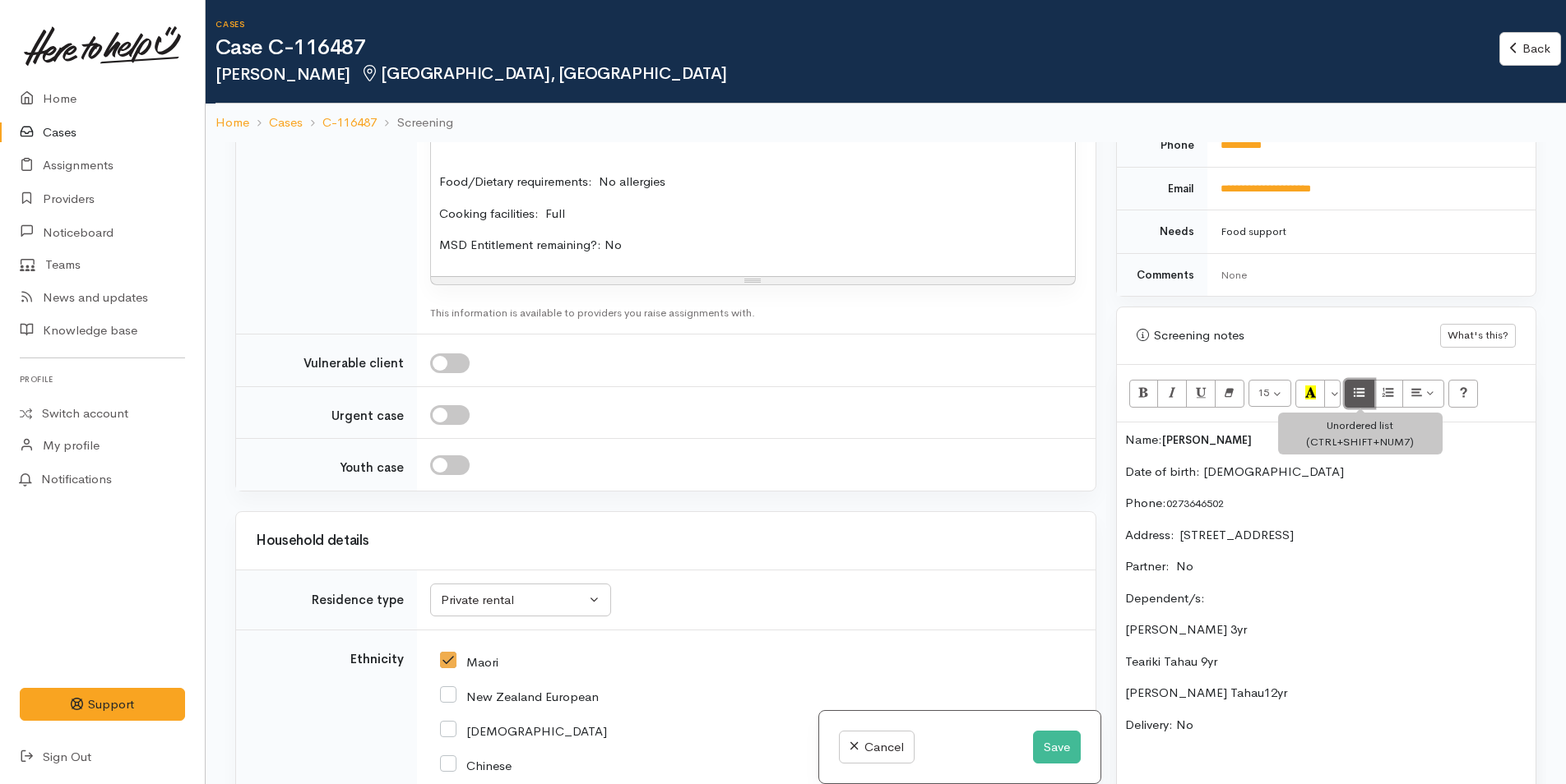
click at [1359, 392] on icon "Unordered list (CTRL+SHIFT+NUM7)" at bounding box center [1359, 392] width 11 height 14
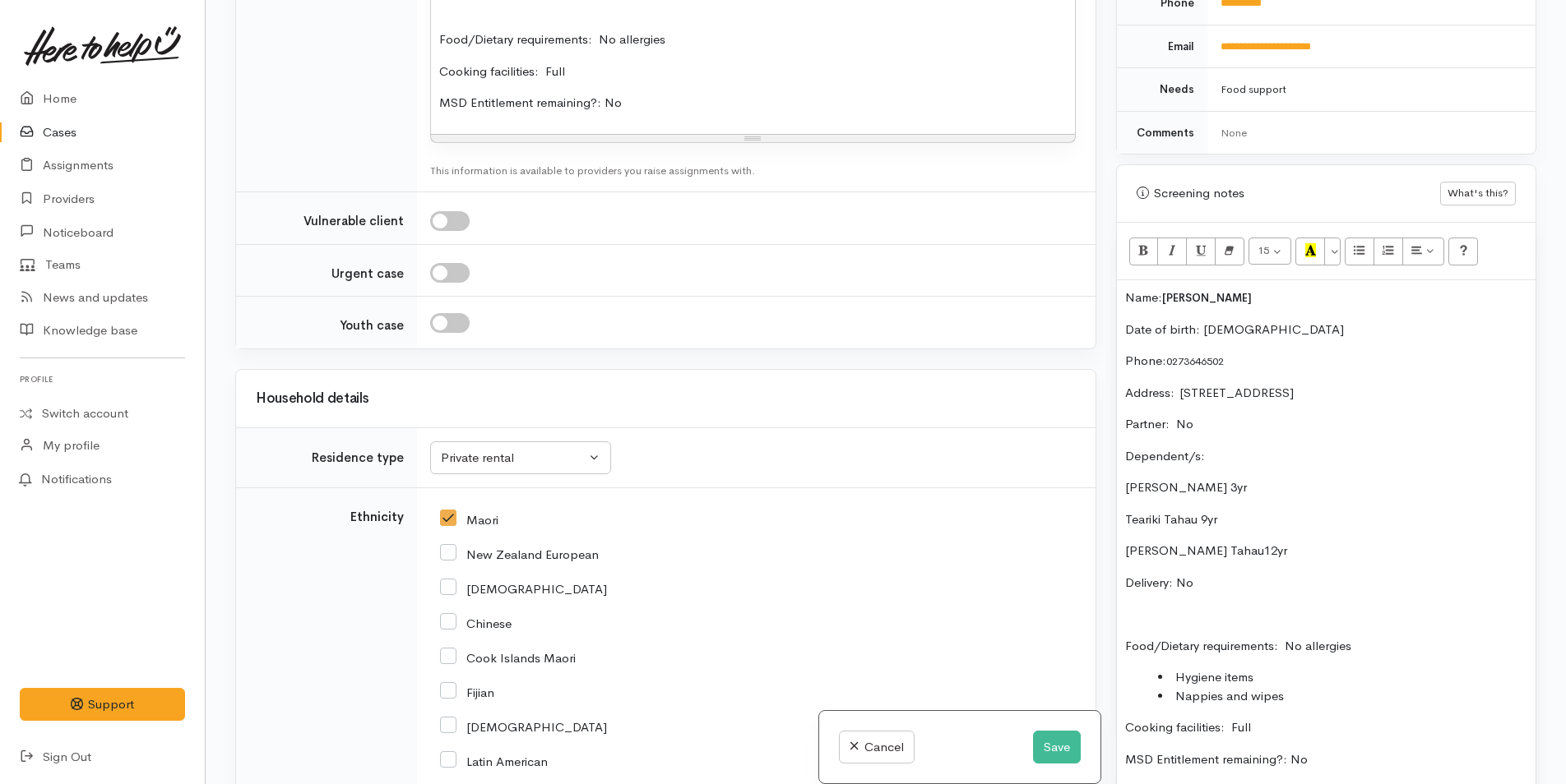
click at [1125, 291] on p "Name: Mikaela Tahau" at bounding box center [1326, 298] width 402 height 19
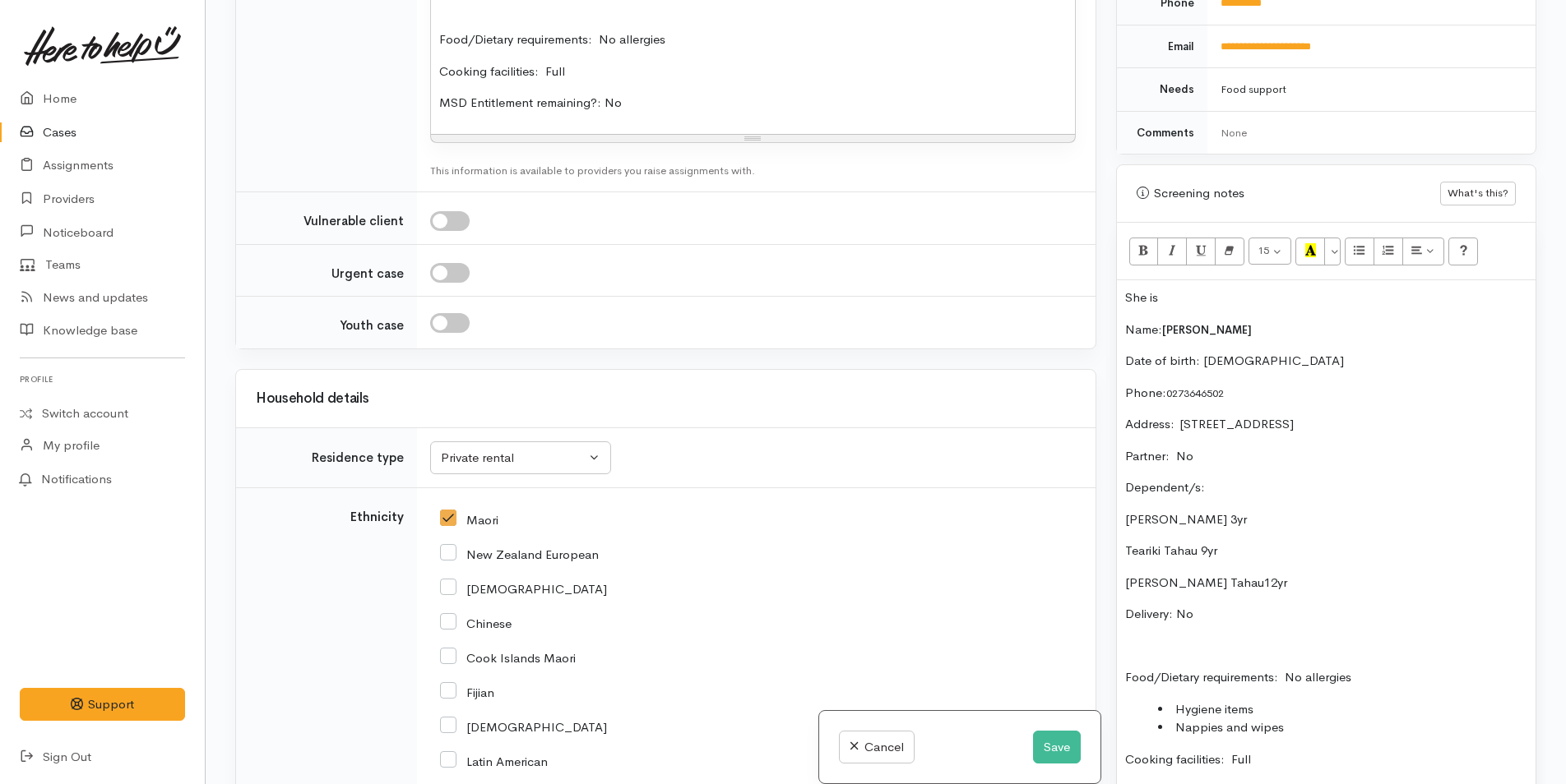
click at [1196, 291] on p "She is" at bounding box center [1326, 298] width 402 height 19
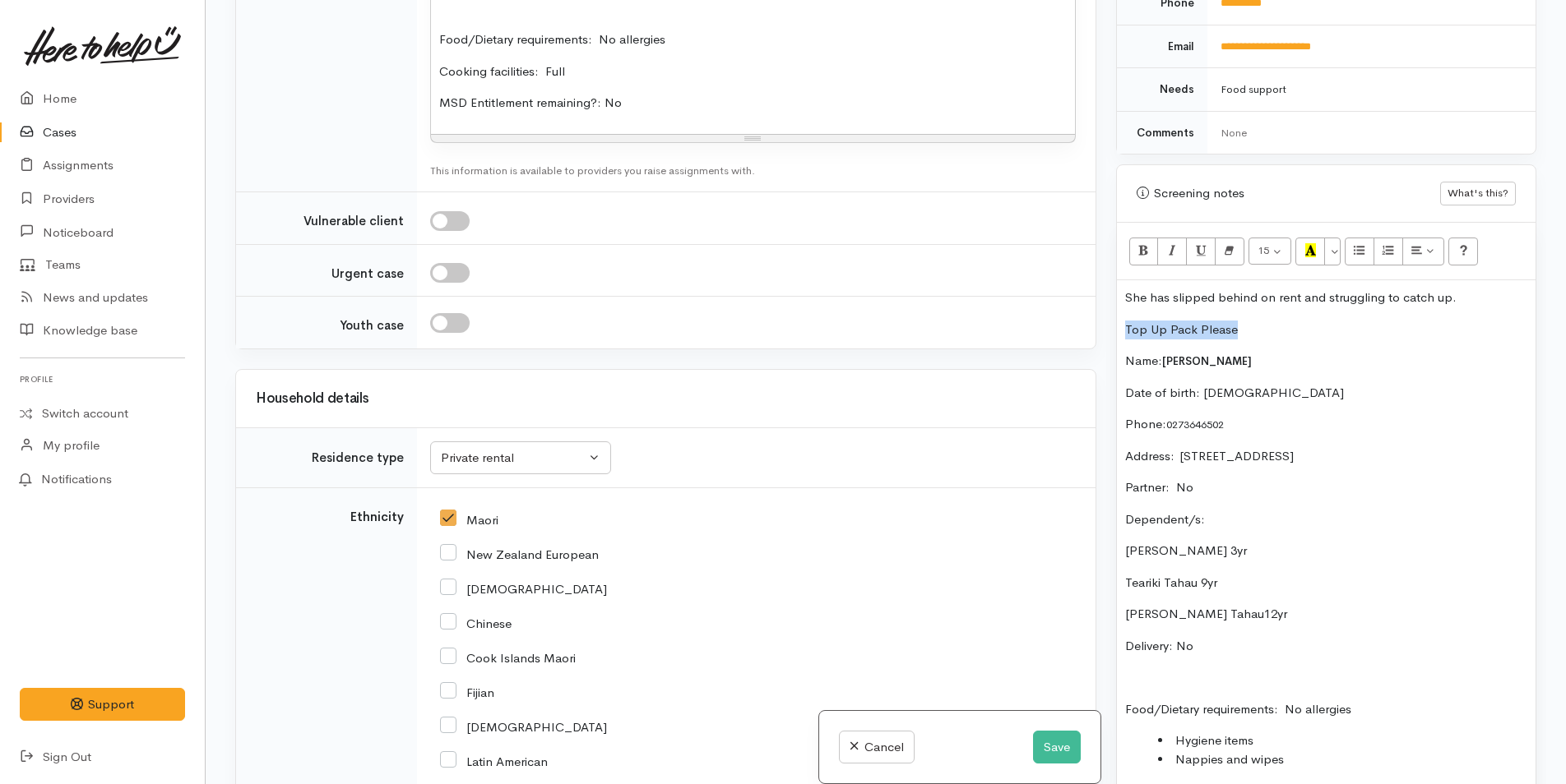
drag, startPoint x: 1258, startPoint y: 321, endPoint x: 1121, endPoint y: 325, distance: 137.1
click at [1121, 325] on div "She has slipped behind on rent and struggling to catch up. Top Up Pack Please N…" at bounding box center [1326, 630] width 419 height 700
click at [1141, 256] on icon "Bold (CTRL+B)" at bounding box center [1144, 250] width 11 height 14
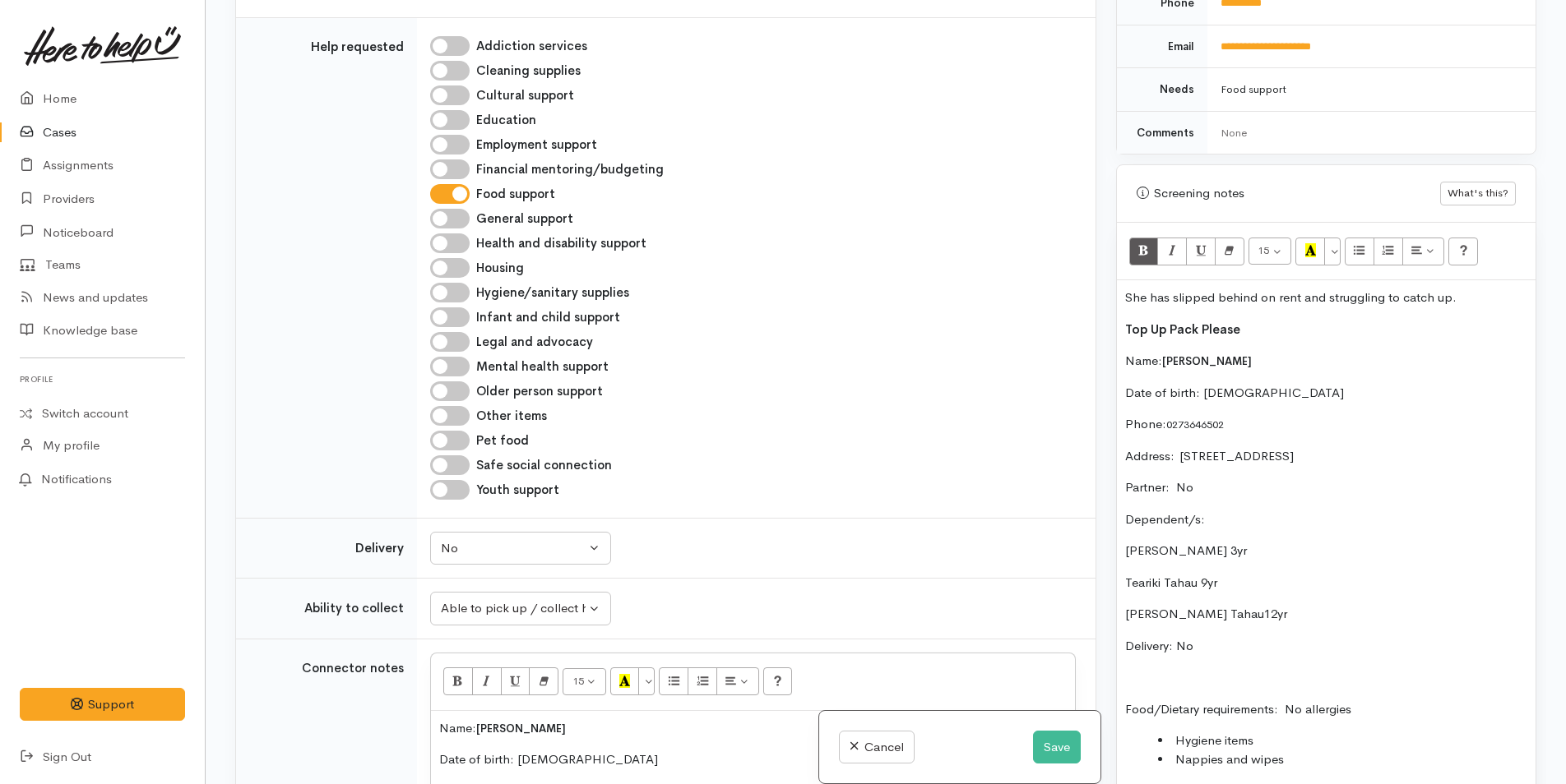
scroll to position [1151, 0]
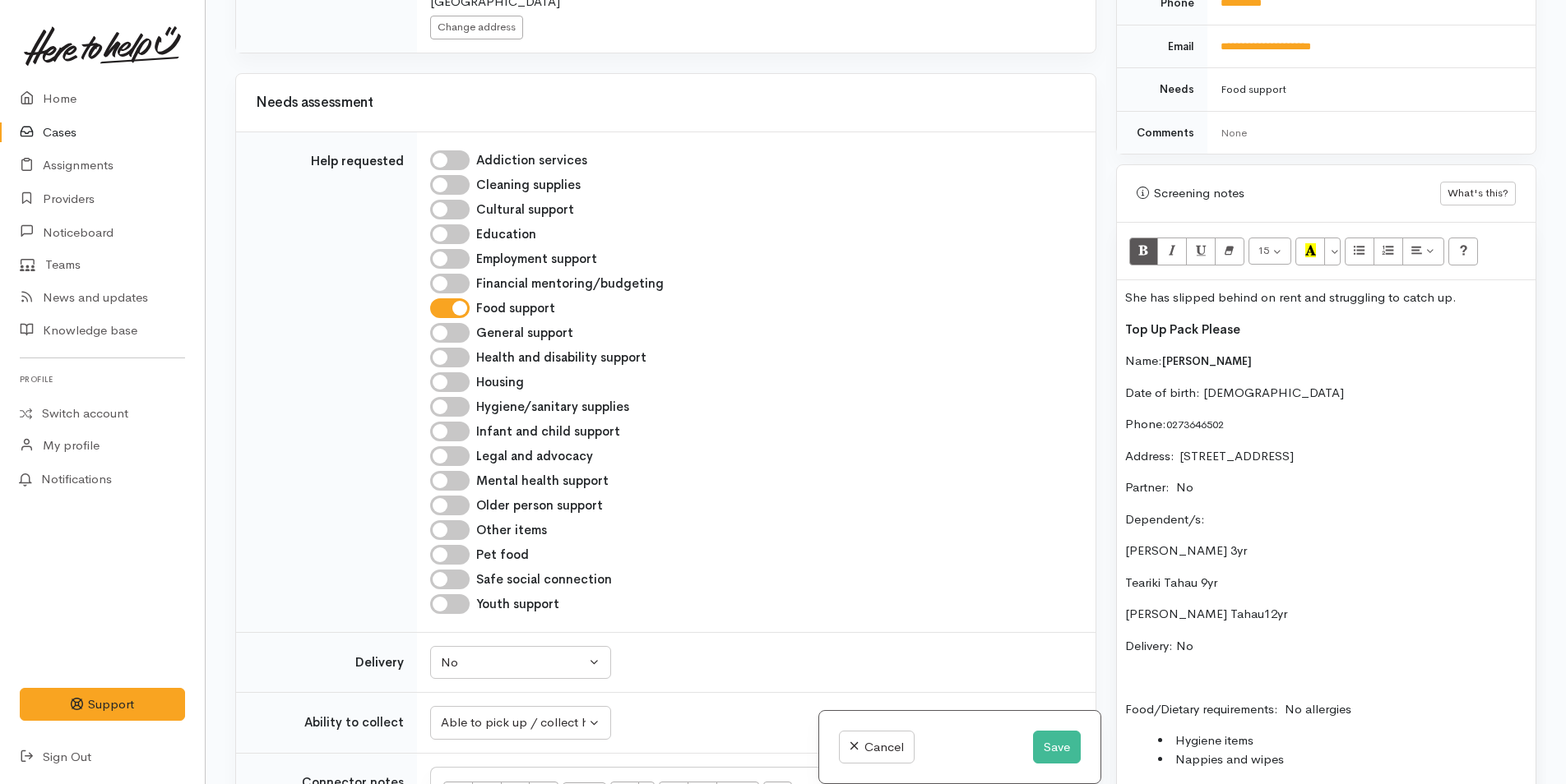
click at [456, 397] on input "Hygiene/sanitary supplies" at bounding box center [450, 407] width 39 height 20
checkbox input "true"
click at [452, 422] on input "Infant and child support" at bounding box center [450, 432] width 39 height 20
checkbox input "true"
click at [1053, 745] on button "Save" at bounding box center [1056, 747] width 47 height 34
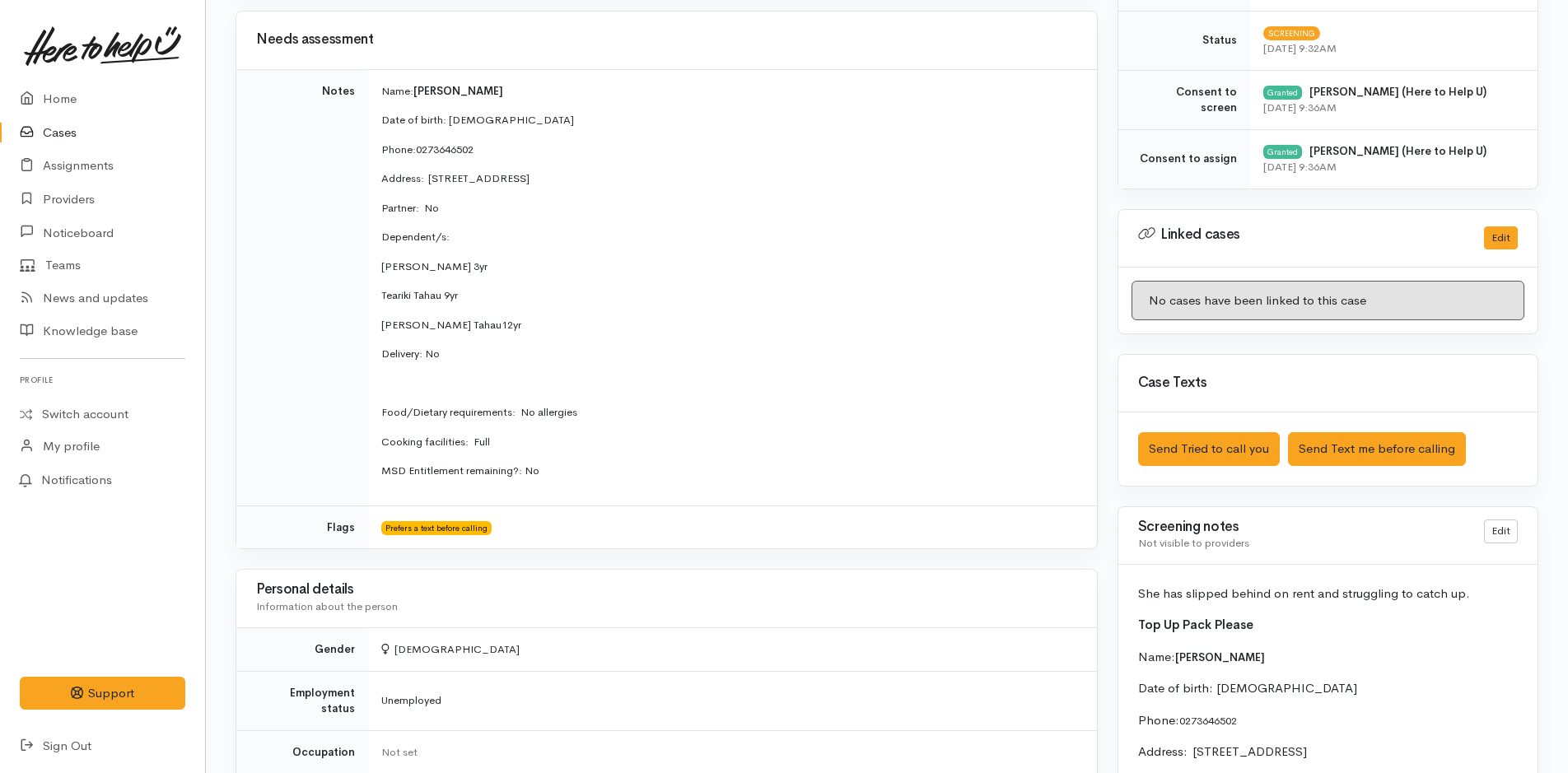
scroll to position [742, 0]
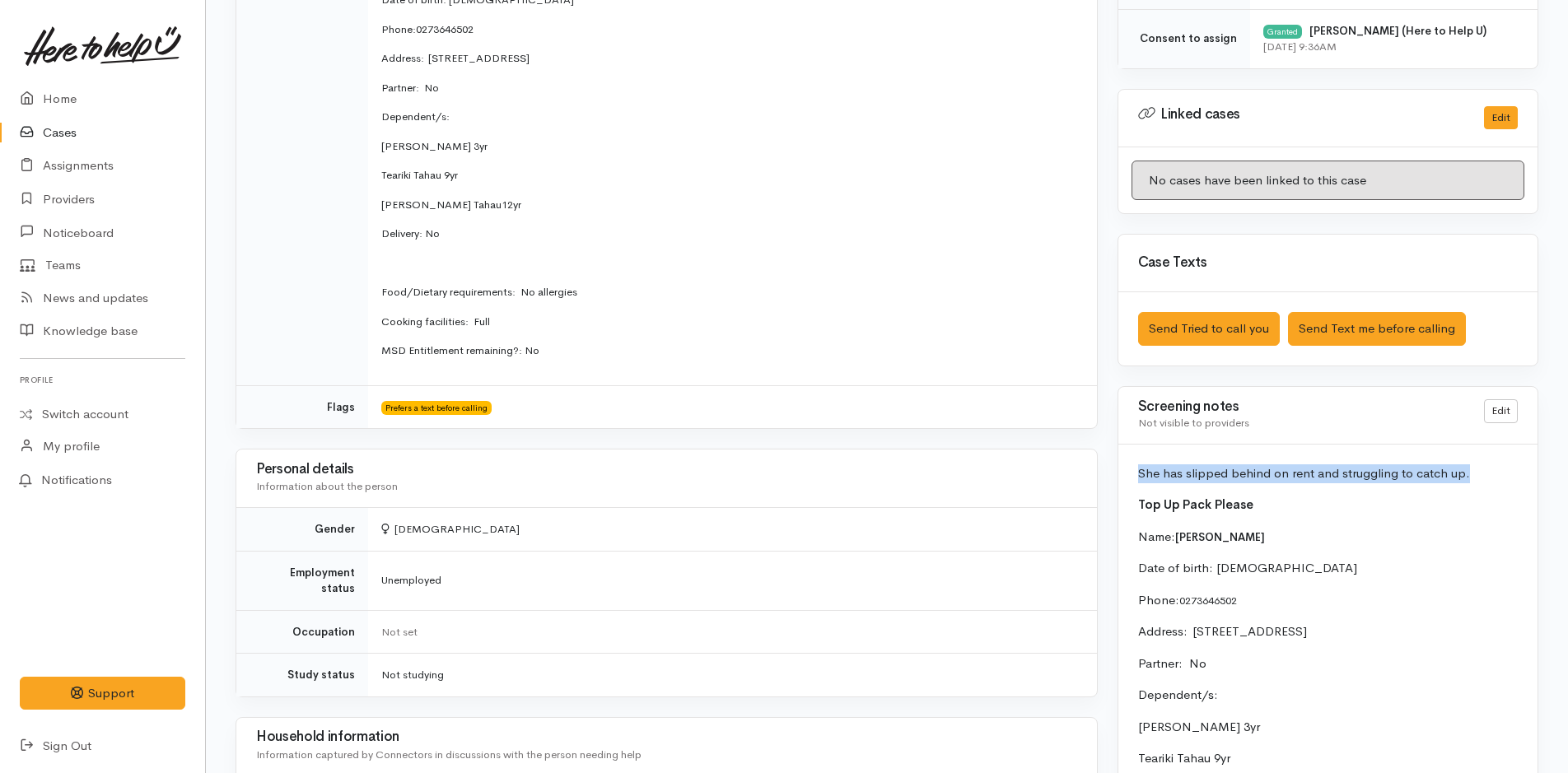
drag, startPoint x: 1487, startPoint y: 472, endPoint x: 1134, endPoint y: 443, distance: 354.2
drag, startPoint x: 1274, startPoint y: 505, endPoint x: 1118, endPoint y: 469, distance: 160.1
copy div "She has slipped behind on rent and struggling to catch up. Top Up Pack Please"
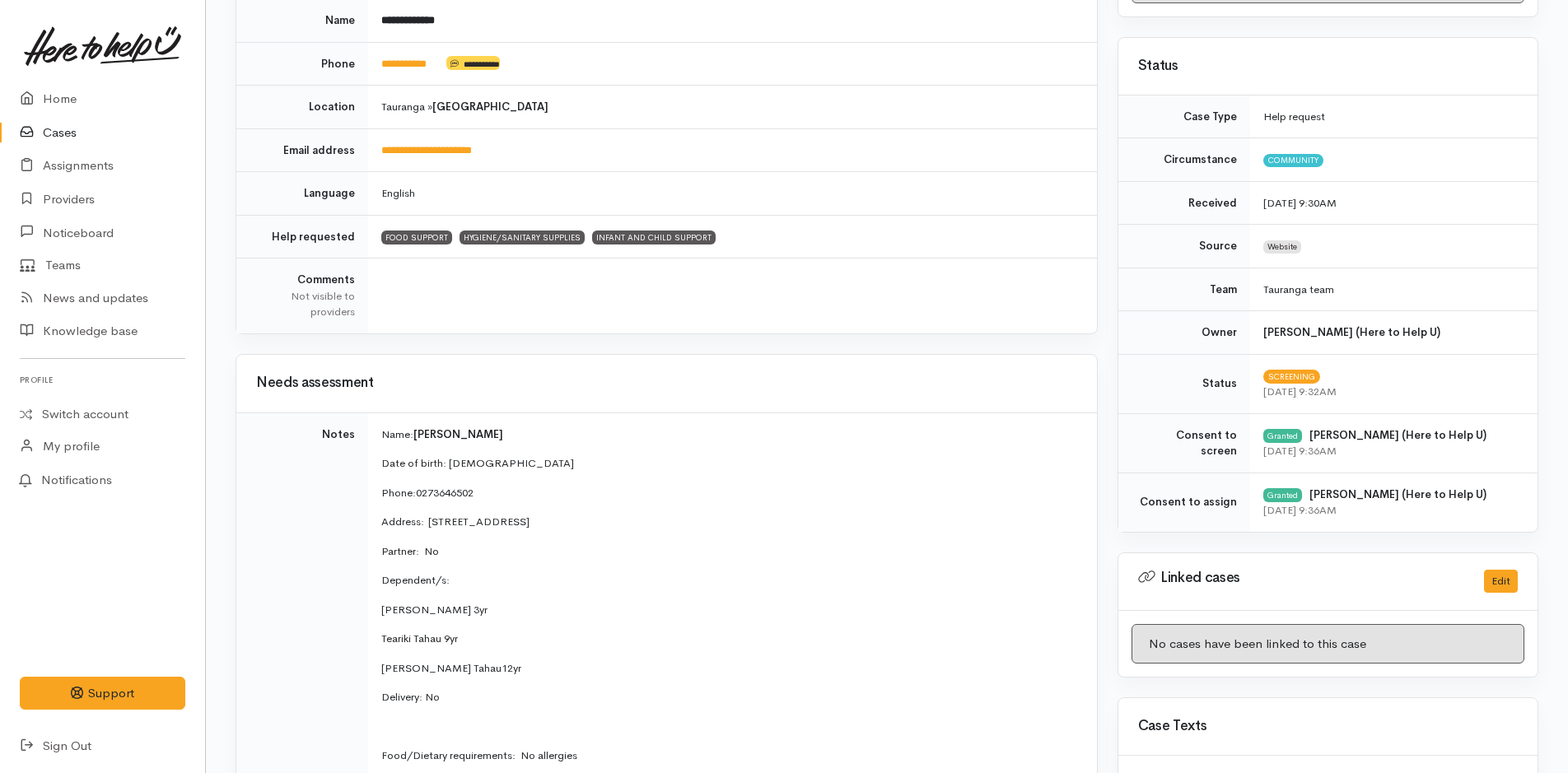
scroll to position [0, 0]
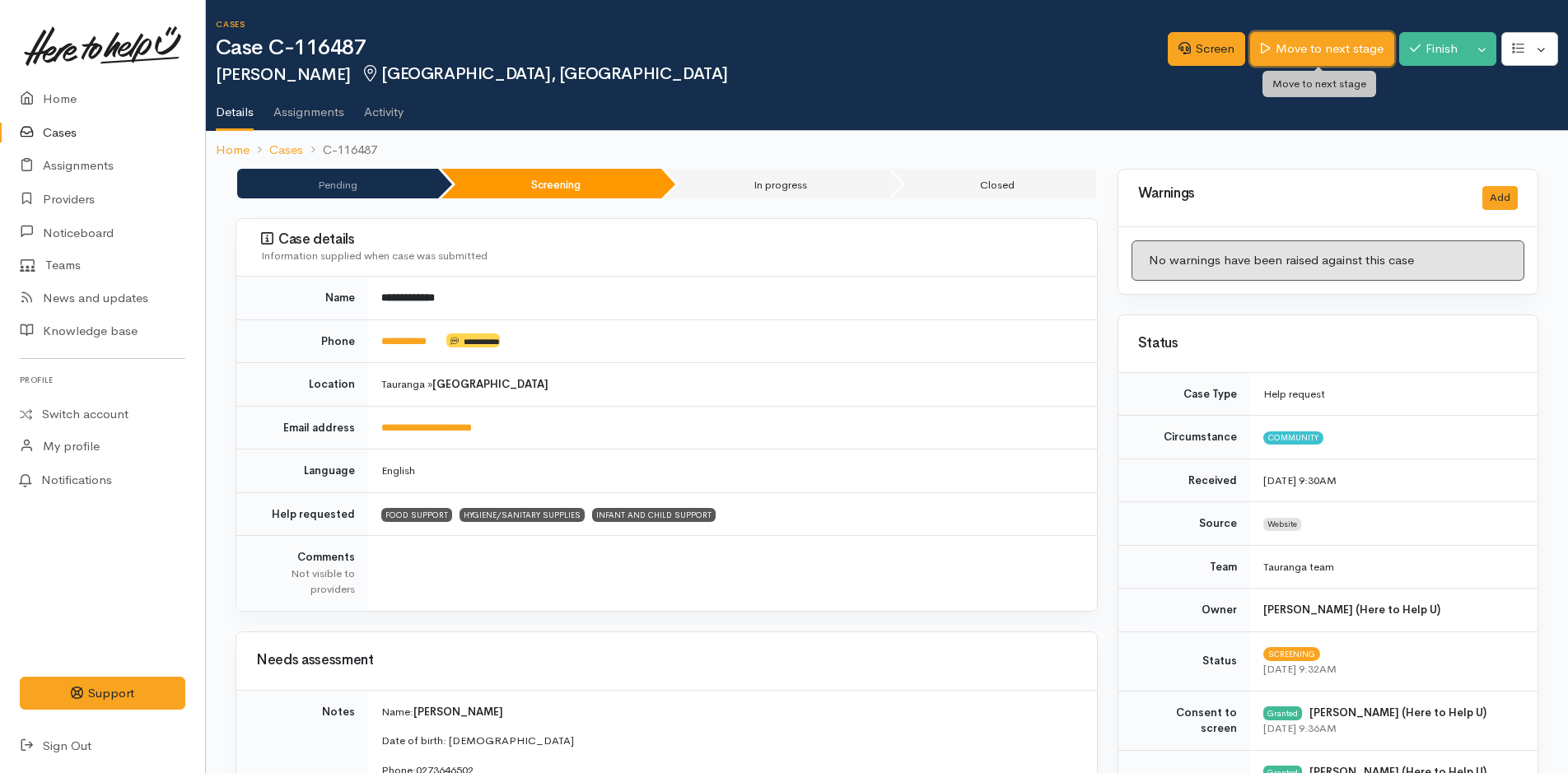
click at [1322, 43] on link "Move to next stage" at bounding box center [1322, 49] width 143 height 34
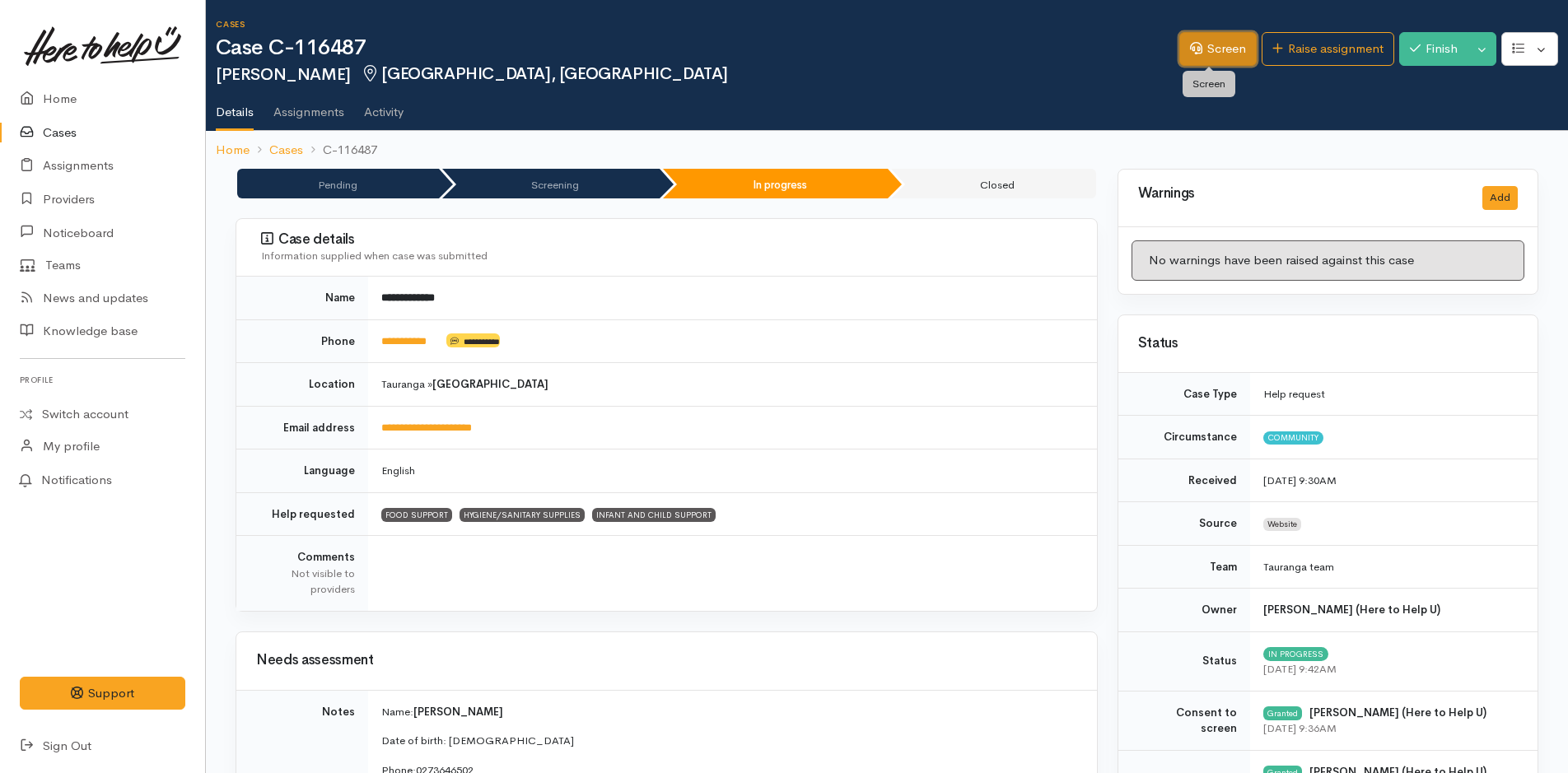
click at [1210, 39] on link "Screen" at bounding box center [1218, 49] width 77 height 34
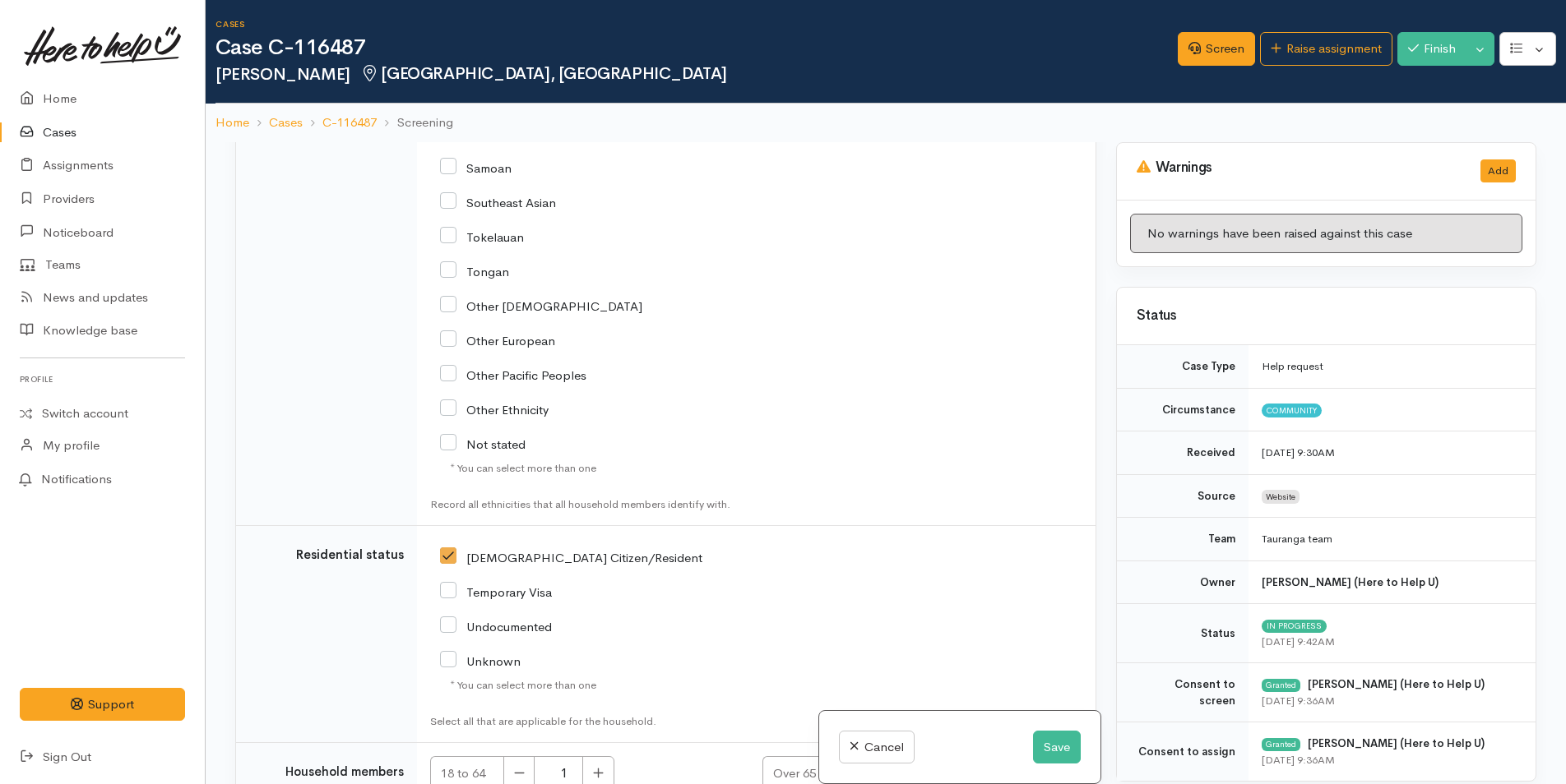
scroll to position [3206, 0]
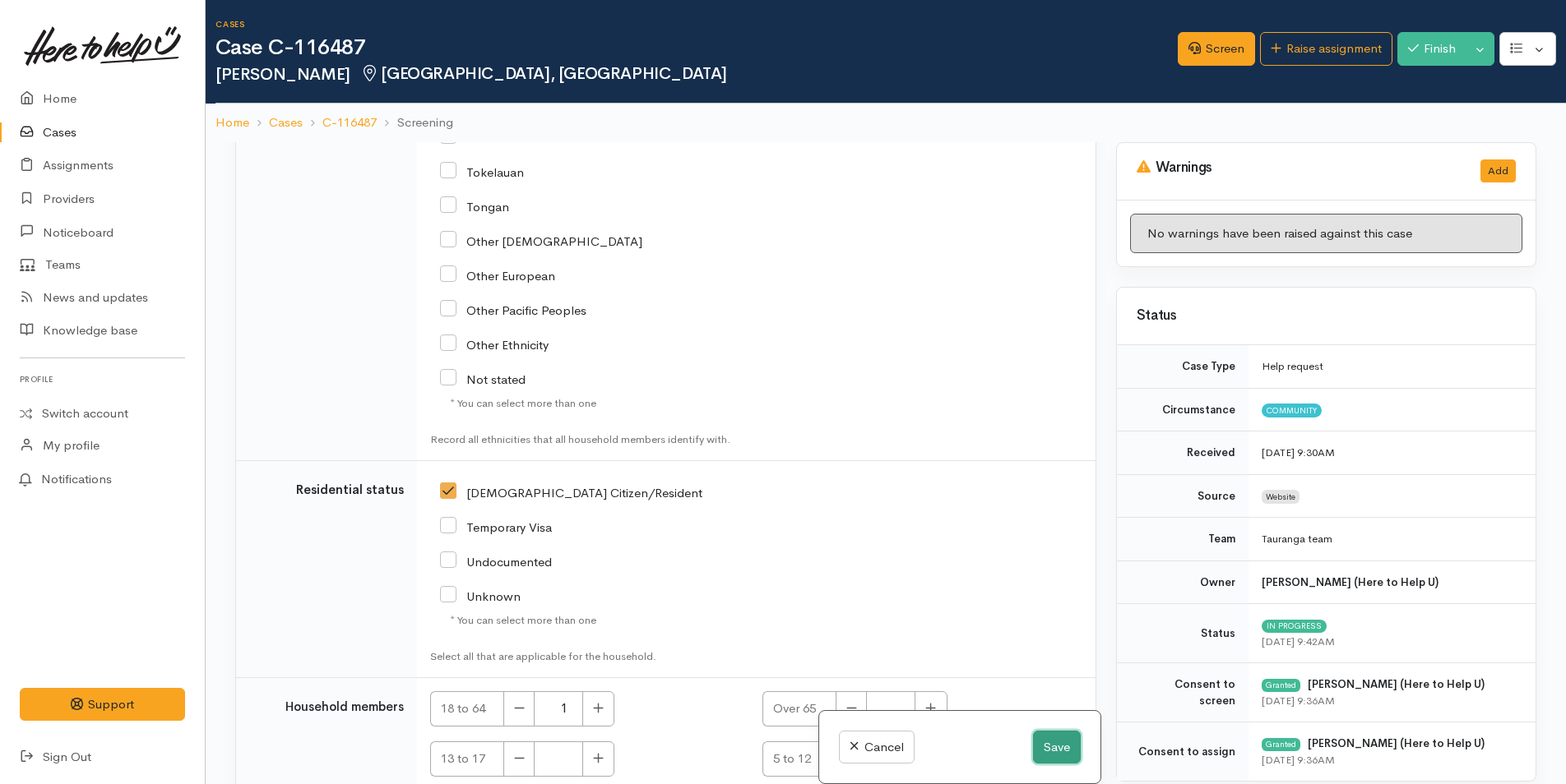
click at [1064, 739] on button "Save" at bounding box center [1056, 747] width 47 height 34
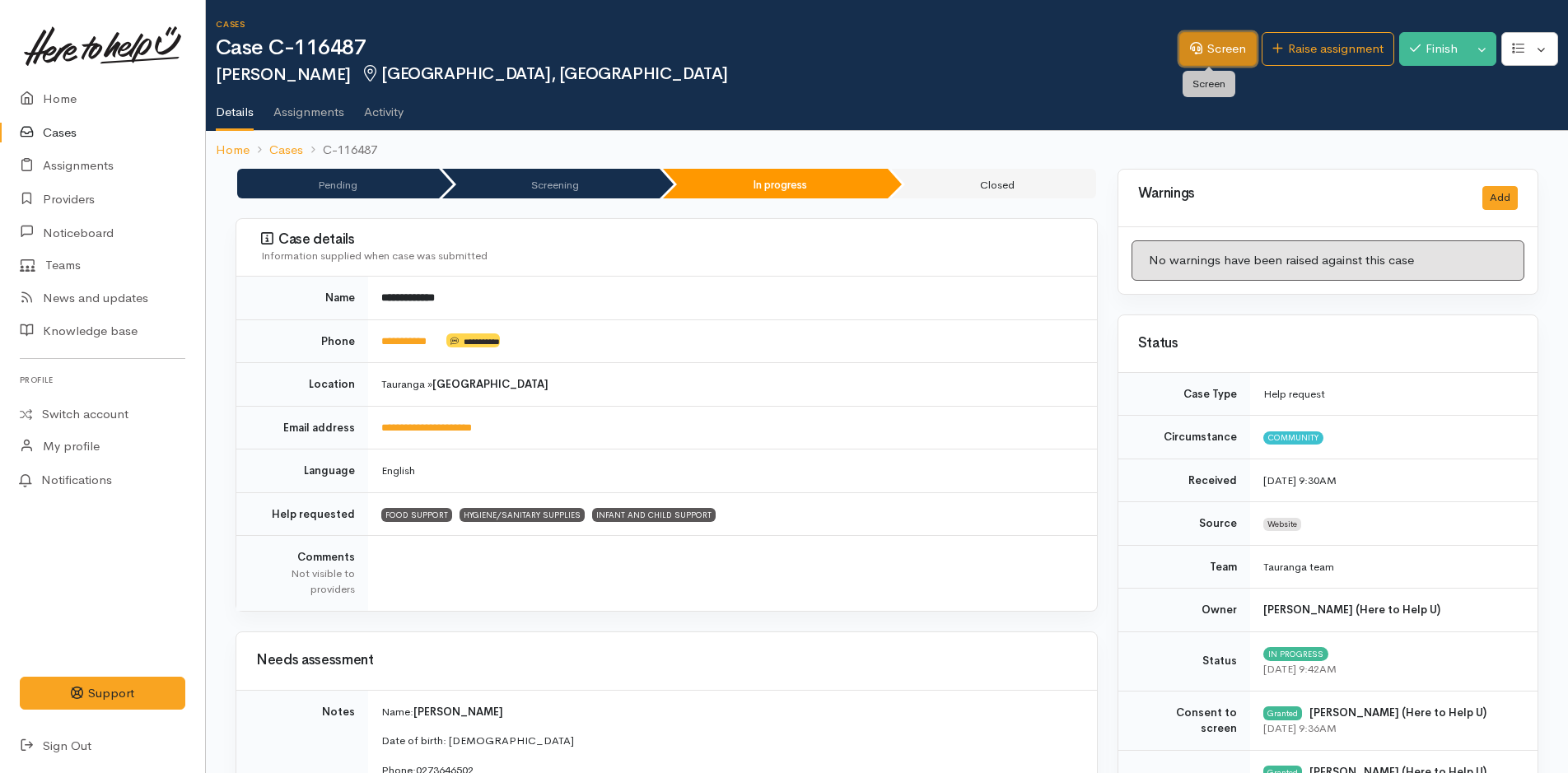
click at [1215, 40] on link "Screen" at bounding box center [1218, 49] width 77 height 34
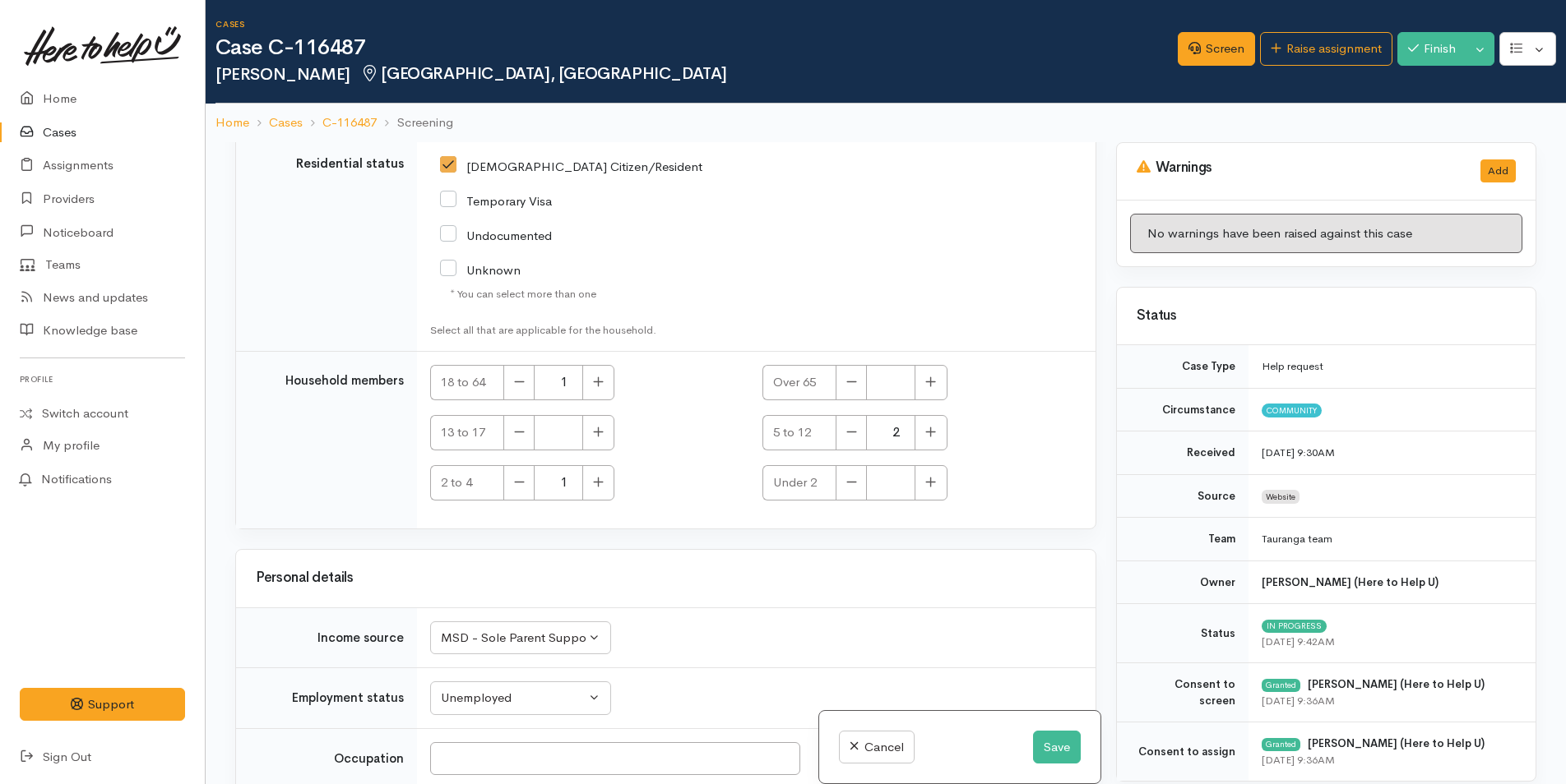
scroll to position [3637, 0]
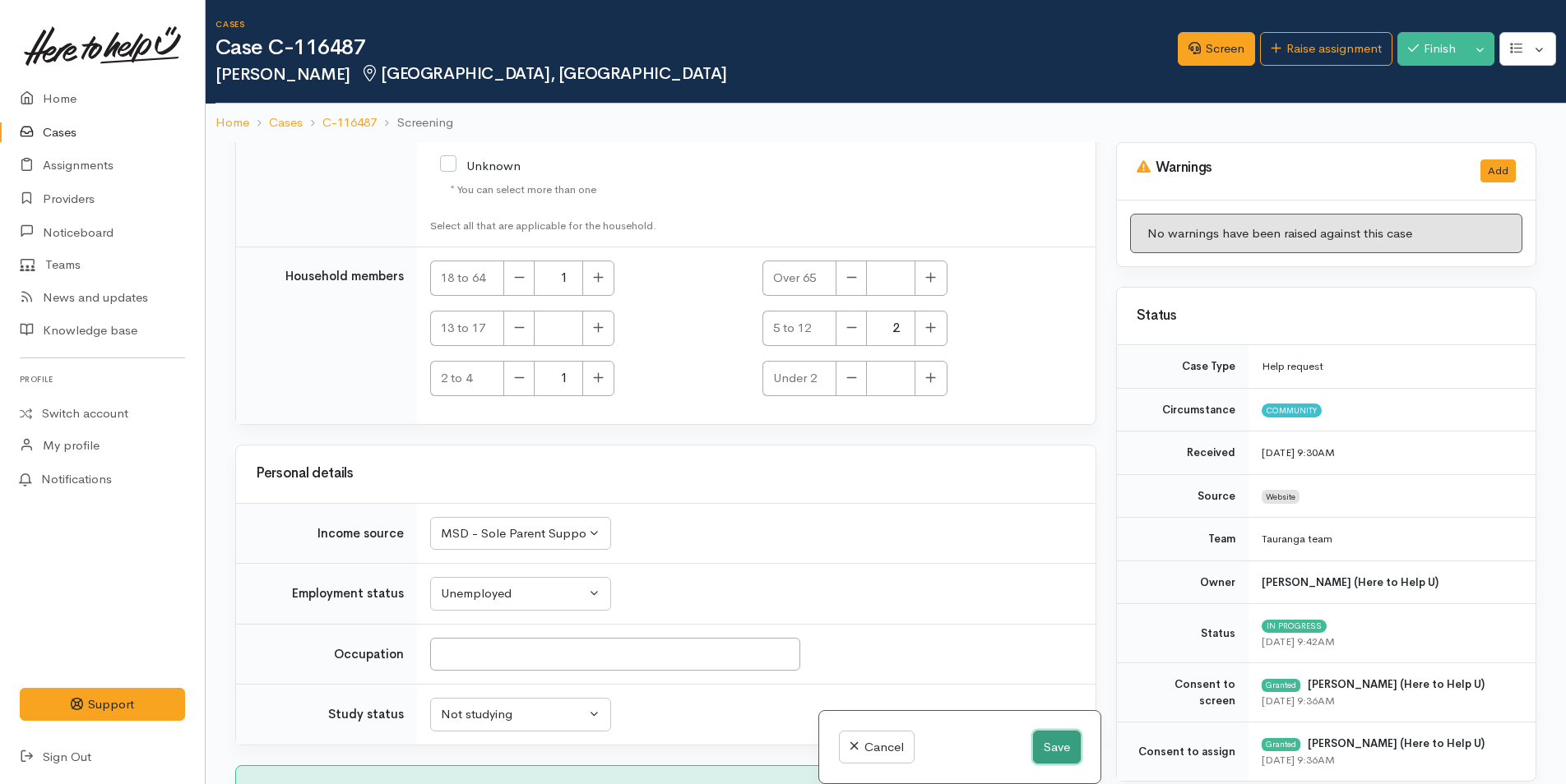
click at [1057, 746] on button "Save" at bounding box center [1056, 747] width 47 height 34
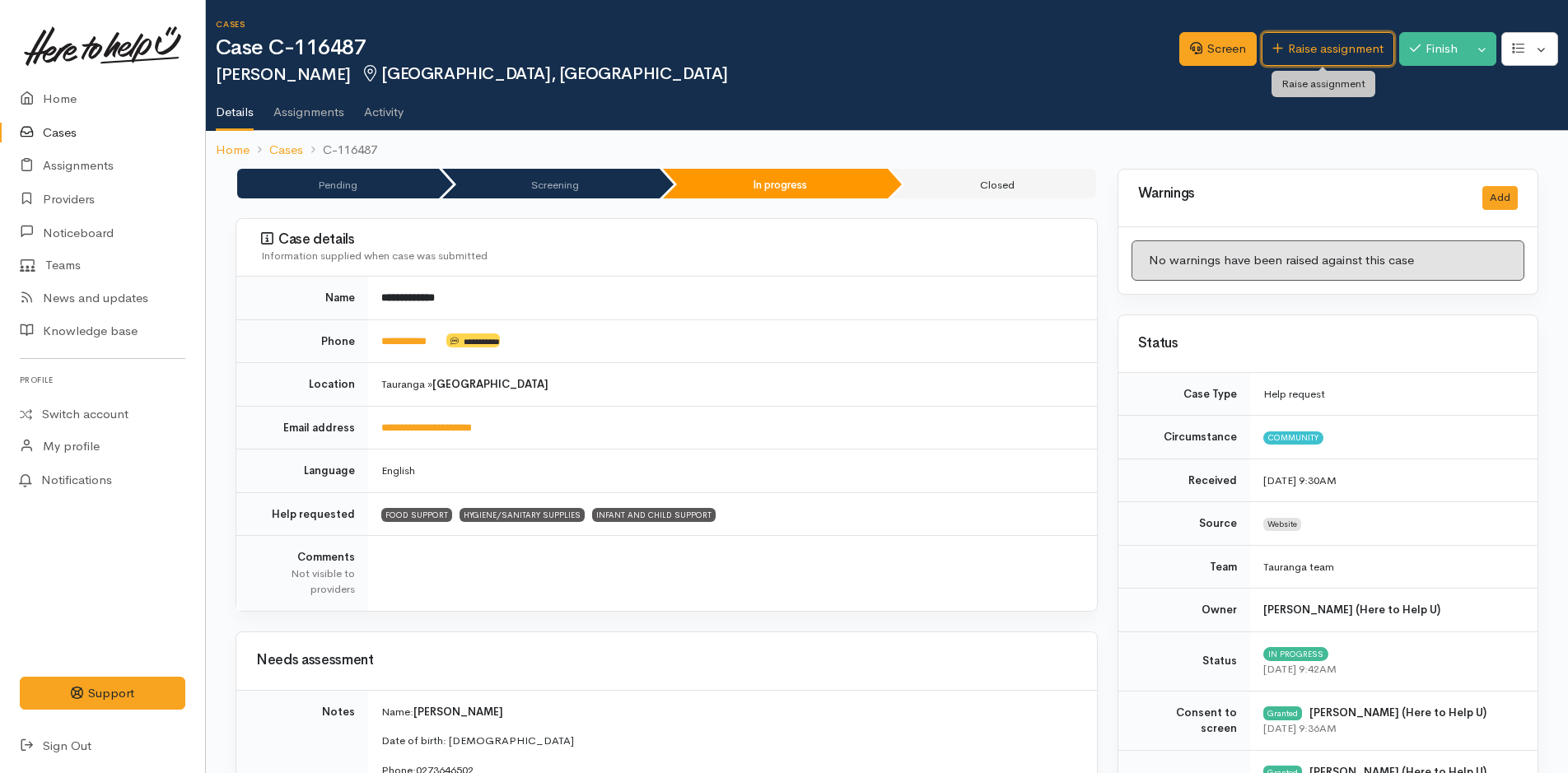
click at [1331, 46] on link "Raise assignment" at bounding box center [1328, 49] width 133 height 34
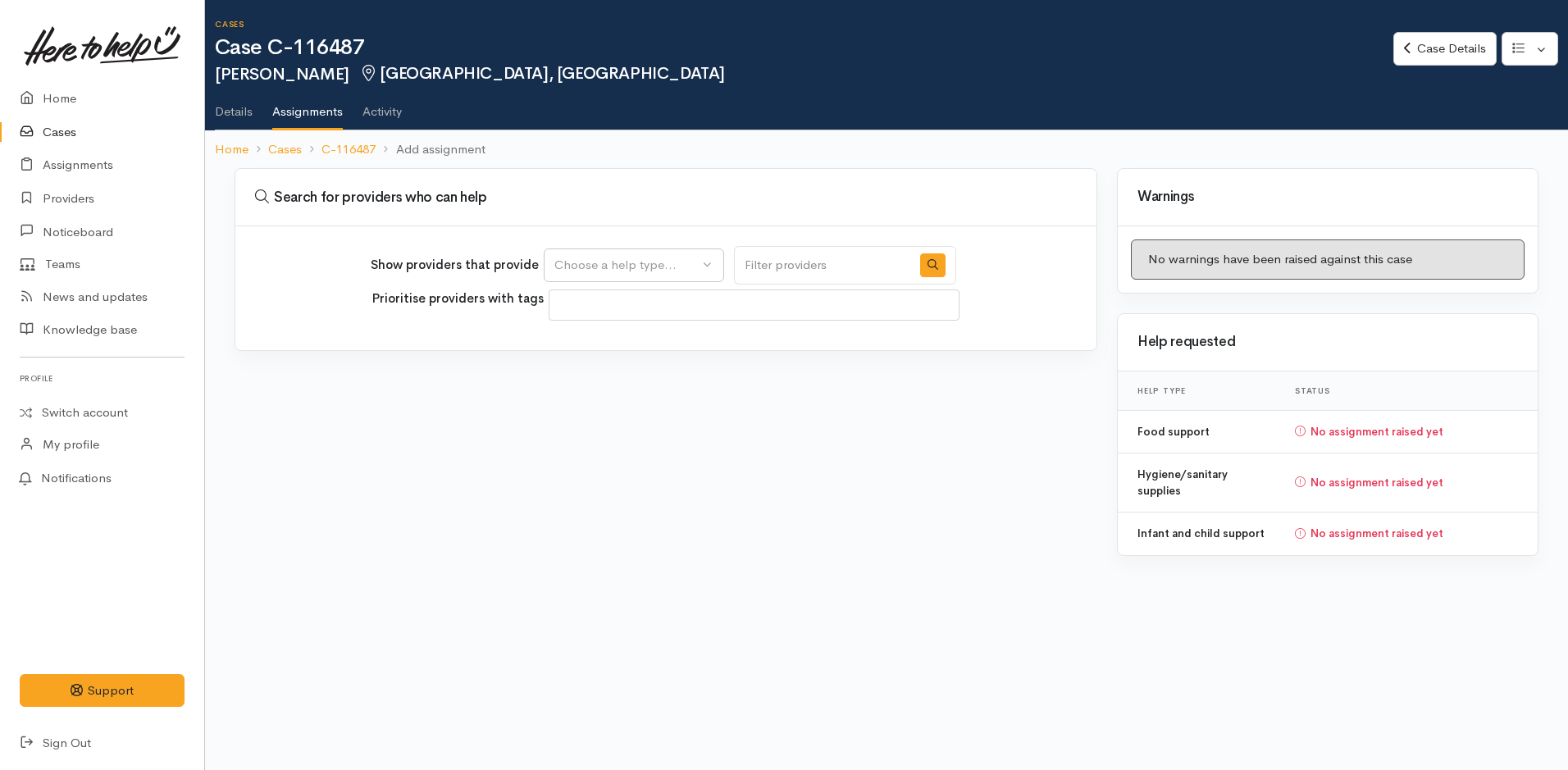
select select
click at [661, 269] on div "Choose a help type..." at bounding box center [627, 265] width 144 height 19
click at [637, 339] on span "Food support" at bounding box center [603, 344] width 77 height 19
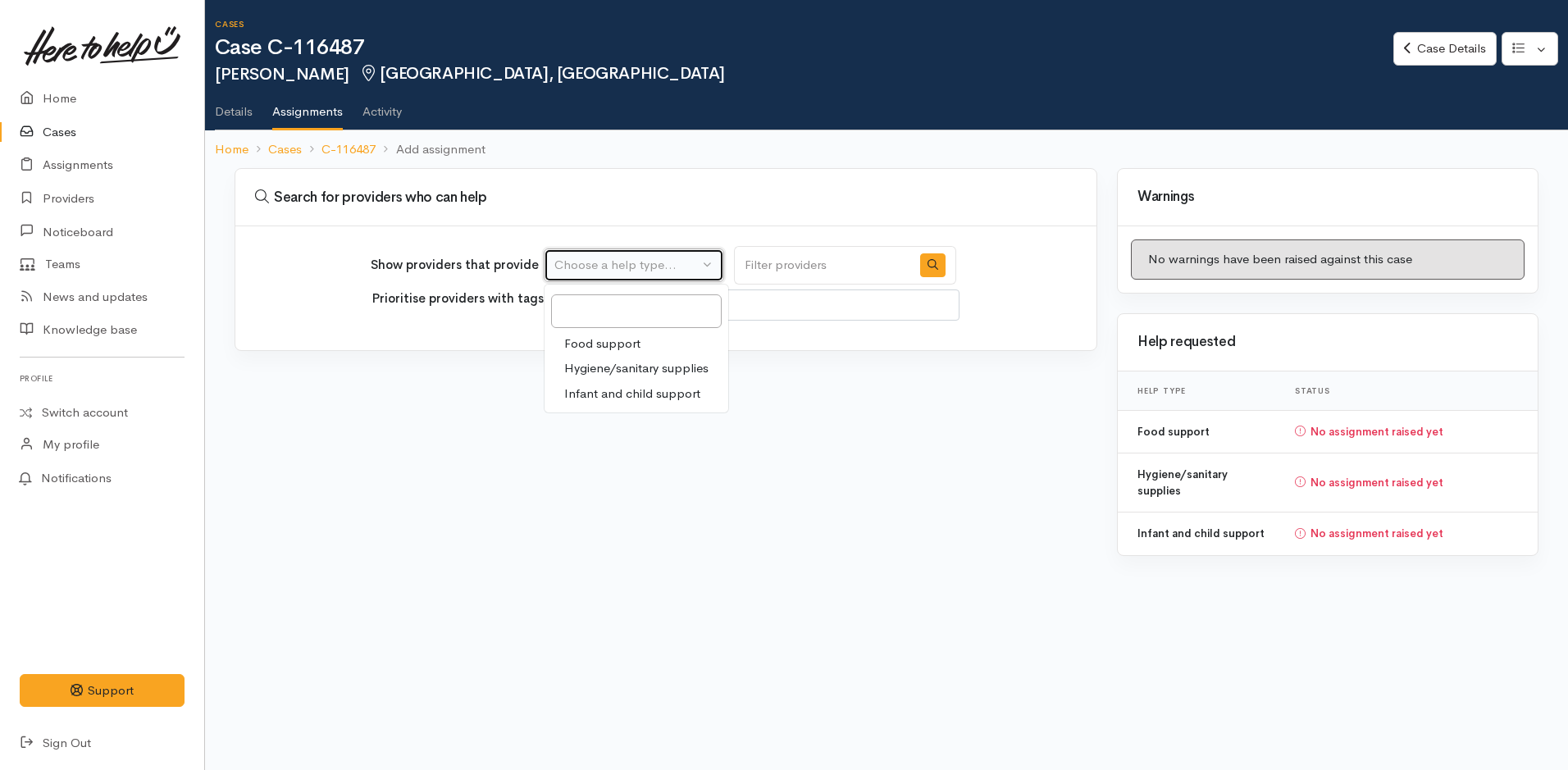
select select "3"
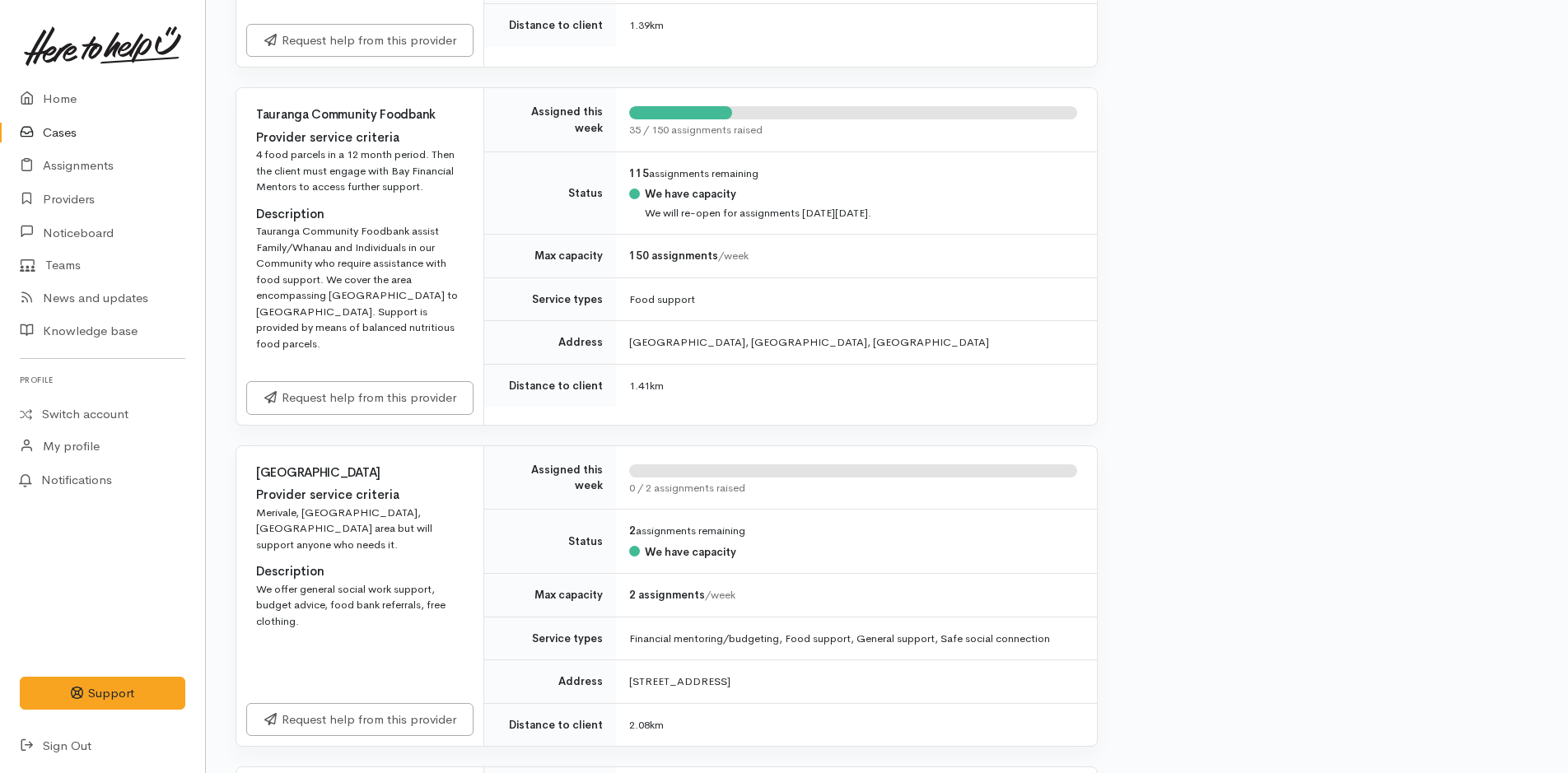
scroll to position [988, 0]
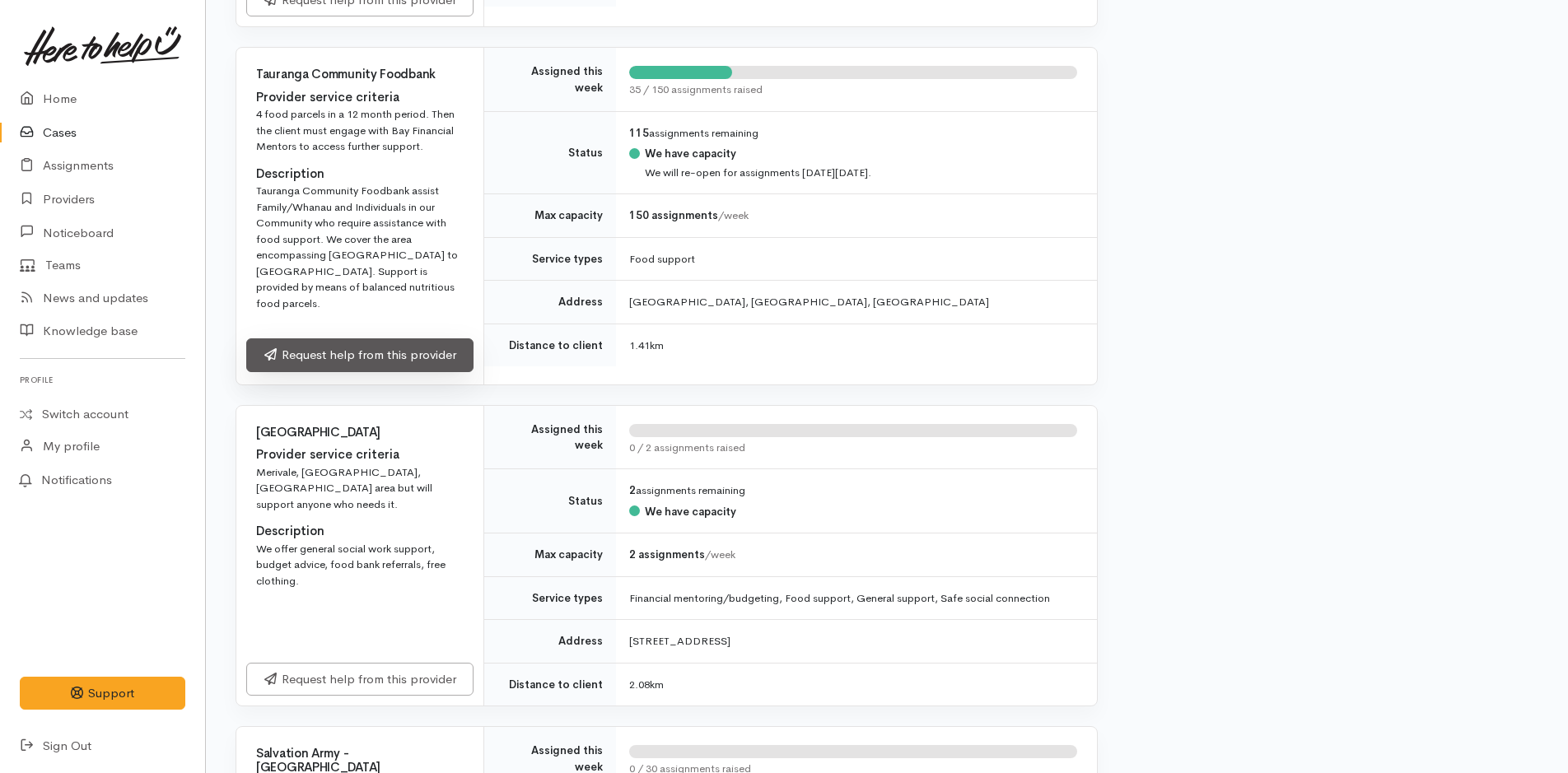
click at [430, 339] on link "Request help from this provider" at bounding box center [360, 356] width 227 height 34
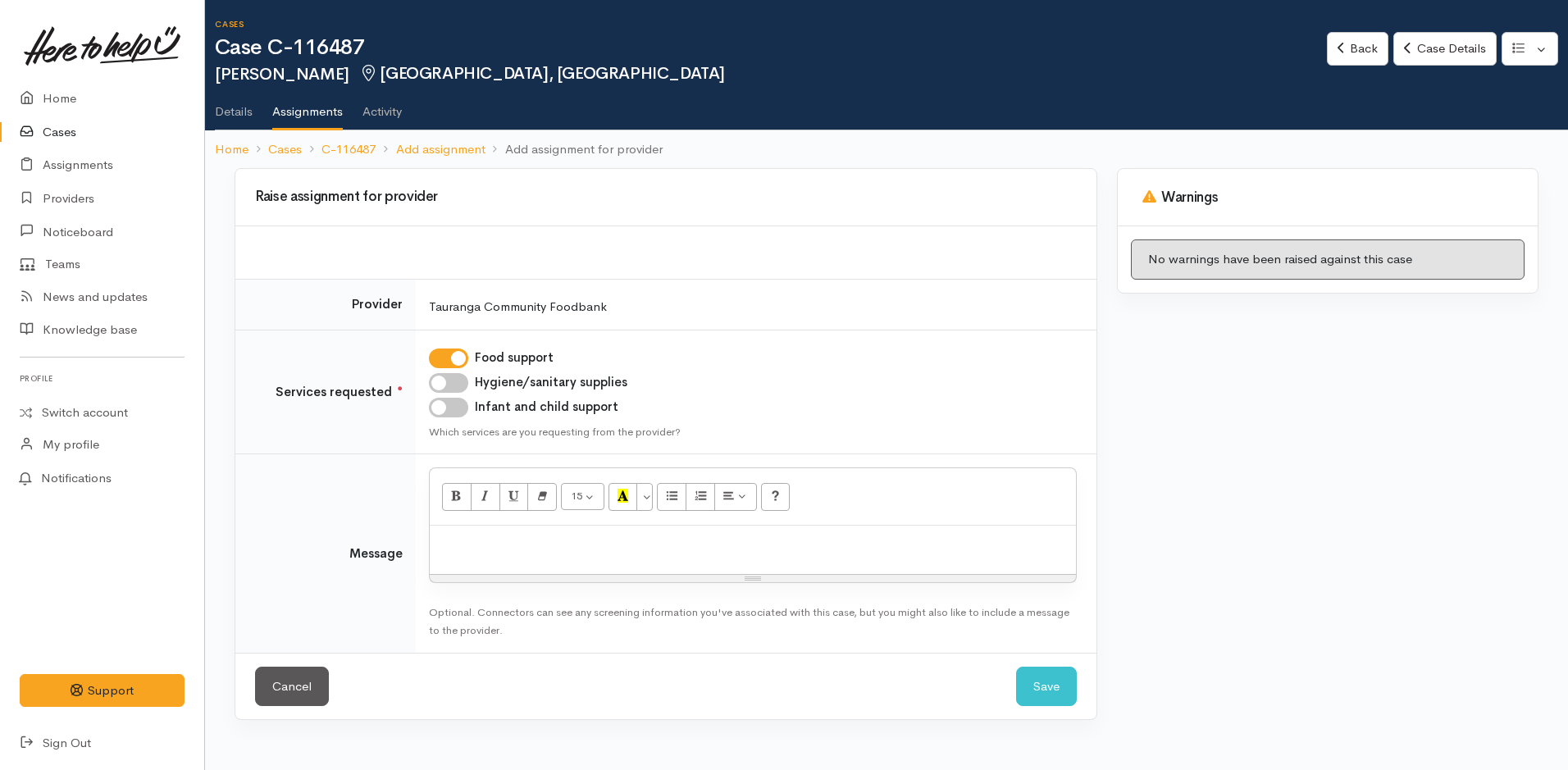
click at [460, 386] on input "Hygiene/sanitary supplies" at bounding box center [449, 383] width 39 height 20
checkbox input "true"
click at [458, 402] on input "Infant and child support" at bounding box center [449, 408] width 39 height 20
checkbox input "true"
click at [503, 542] on p at bounding box center [753, 543] width 630 height 19
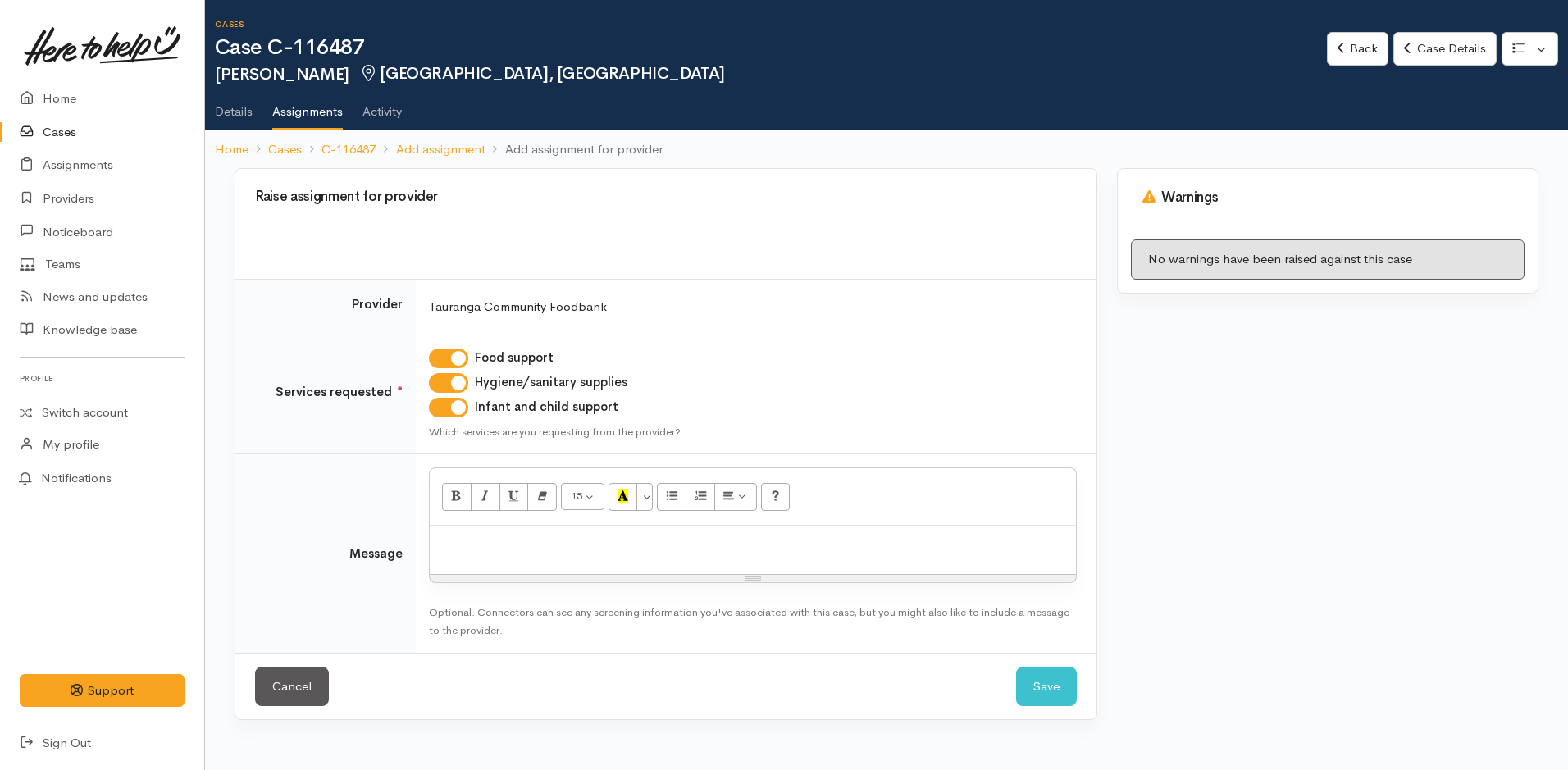
paste div
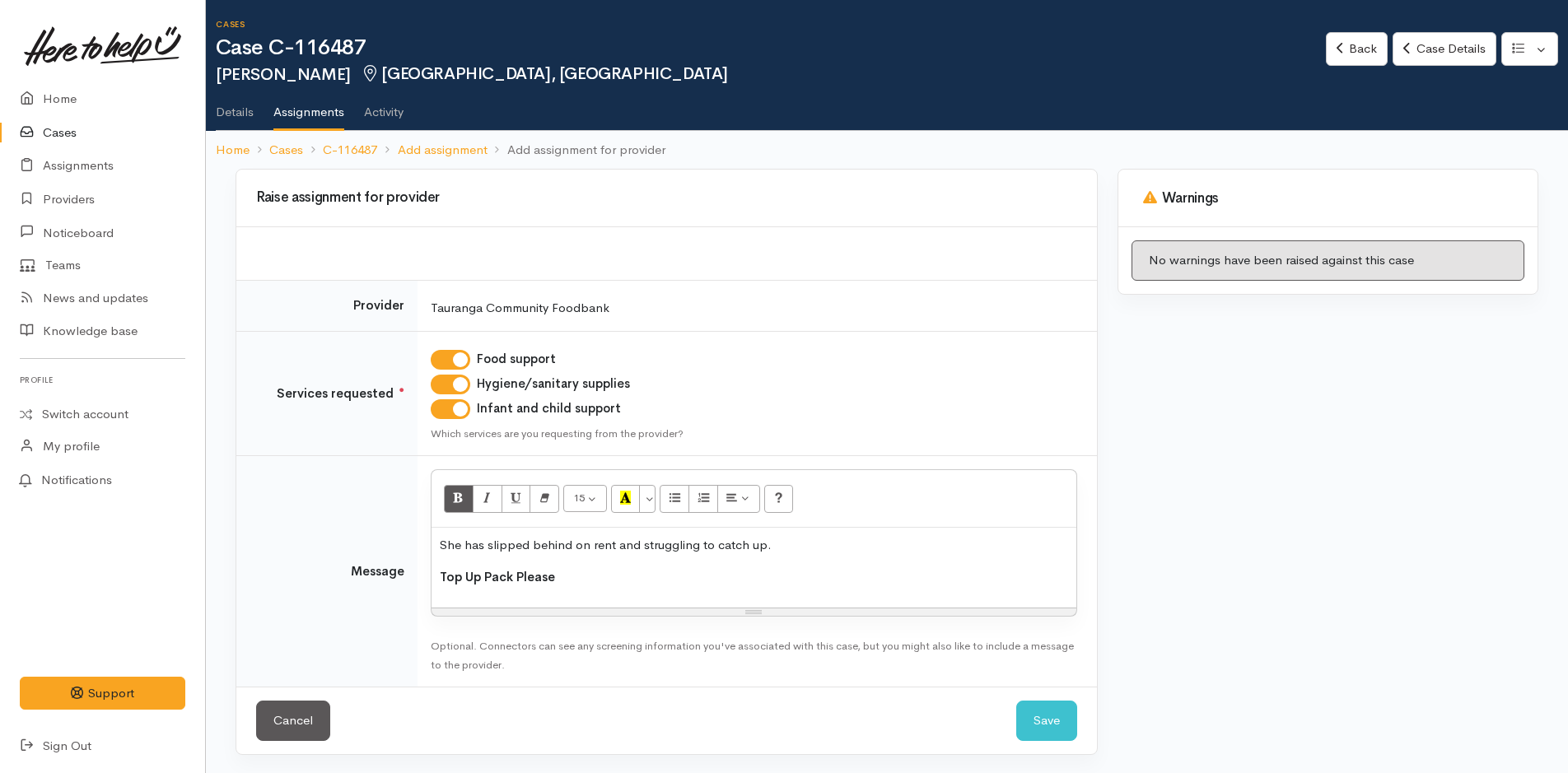
click at [459, 545] on p "She has slipped behind on rent and struggling to catch up." at bounding box center [754, 545] width 629 height 19
click at [590, 584] on p "Top Up Pack Please" at bounding box center [754, 577] width 629 height 19
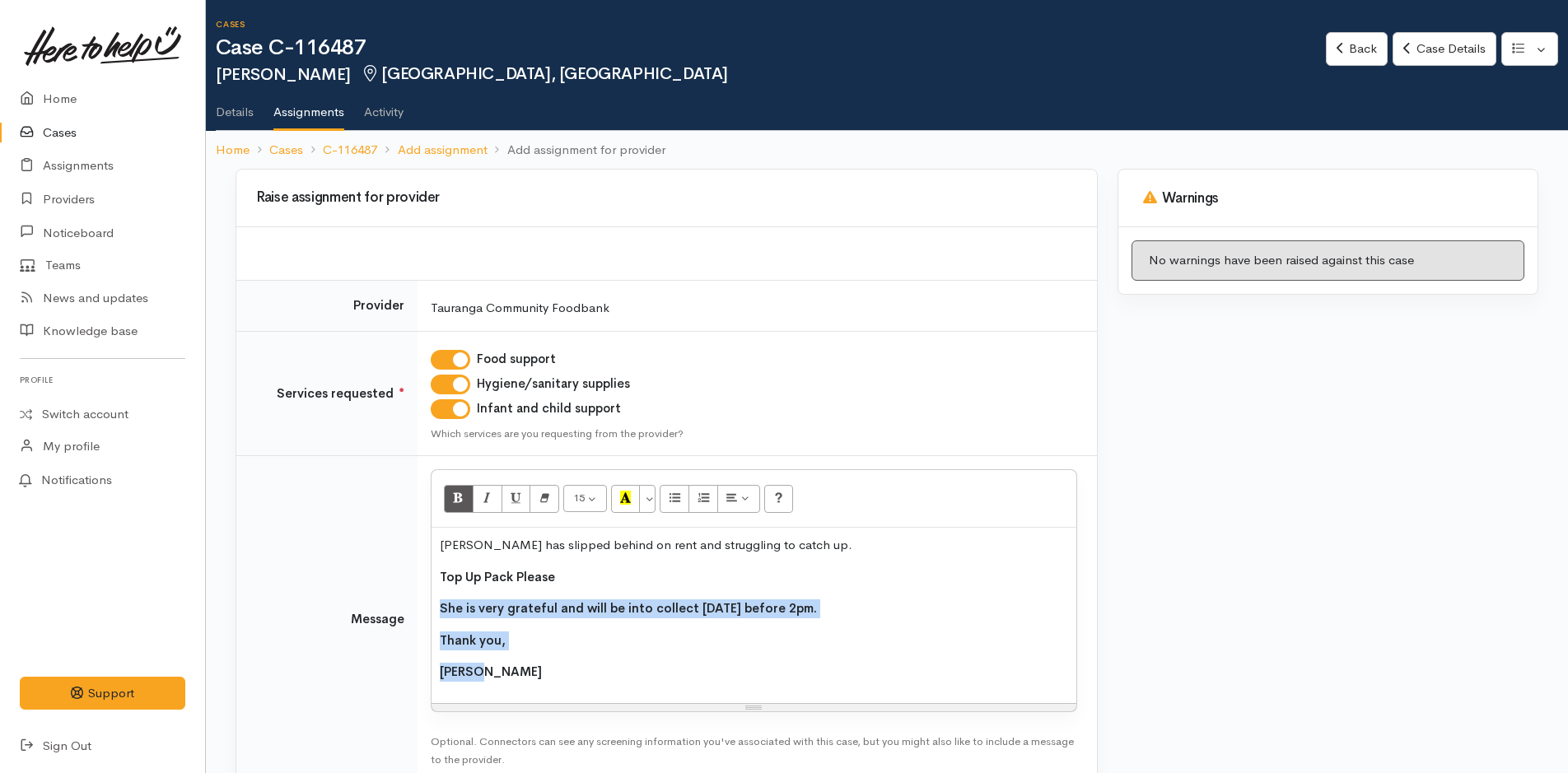
drag, startPoint x: 502, startPoint y: 679, endPoint x: 438, endPoint y: 614, distance: 91.2
click at [438, 614] on div "Mikaela has slipped behind on rent and struggling to catch up. Top Up Pack Plea…" at bounding box center [754, 615] width 645 height 176
click at [457, 502] on icon "Bold (CTRL+B)" at bounding box center [458, 498] width 11 height 14
click at [551, 686] on div "Mikaela has slipped behind on rent and struggling to catch up. Top Up Pack Plea…" at bounding box center [754, 615] width 645 height 176
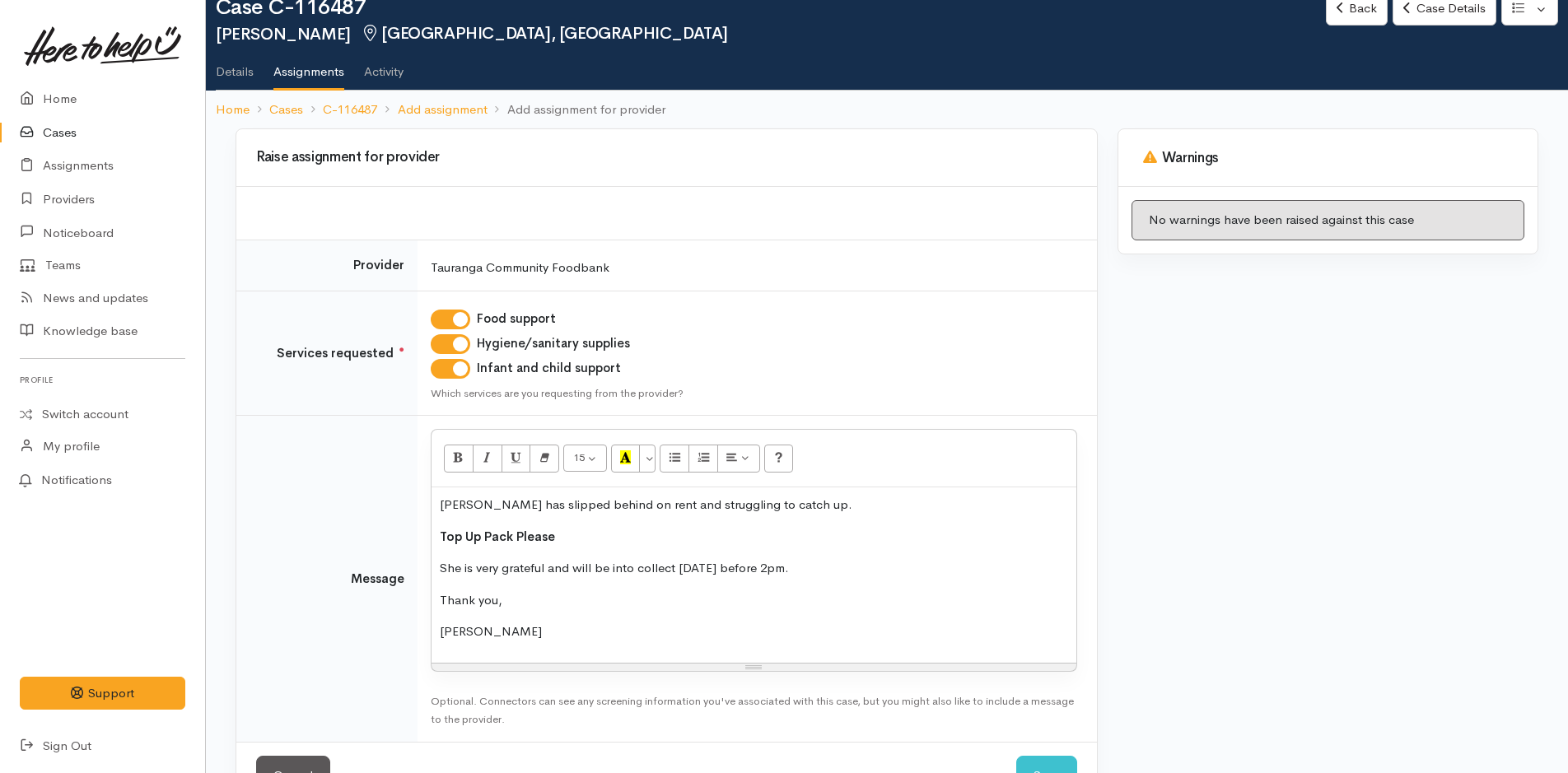
scroll to position [97, 0]
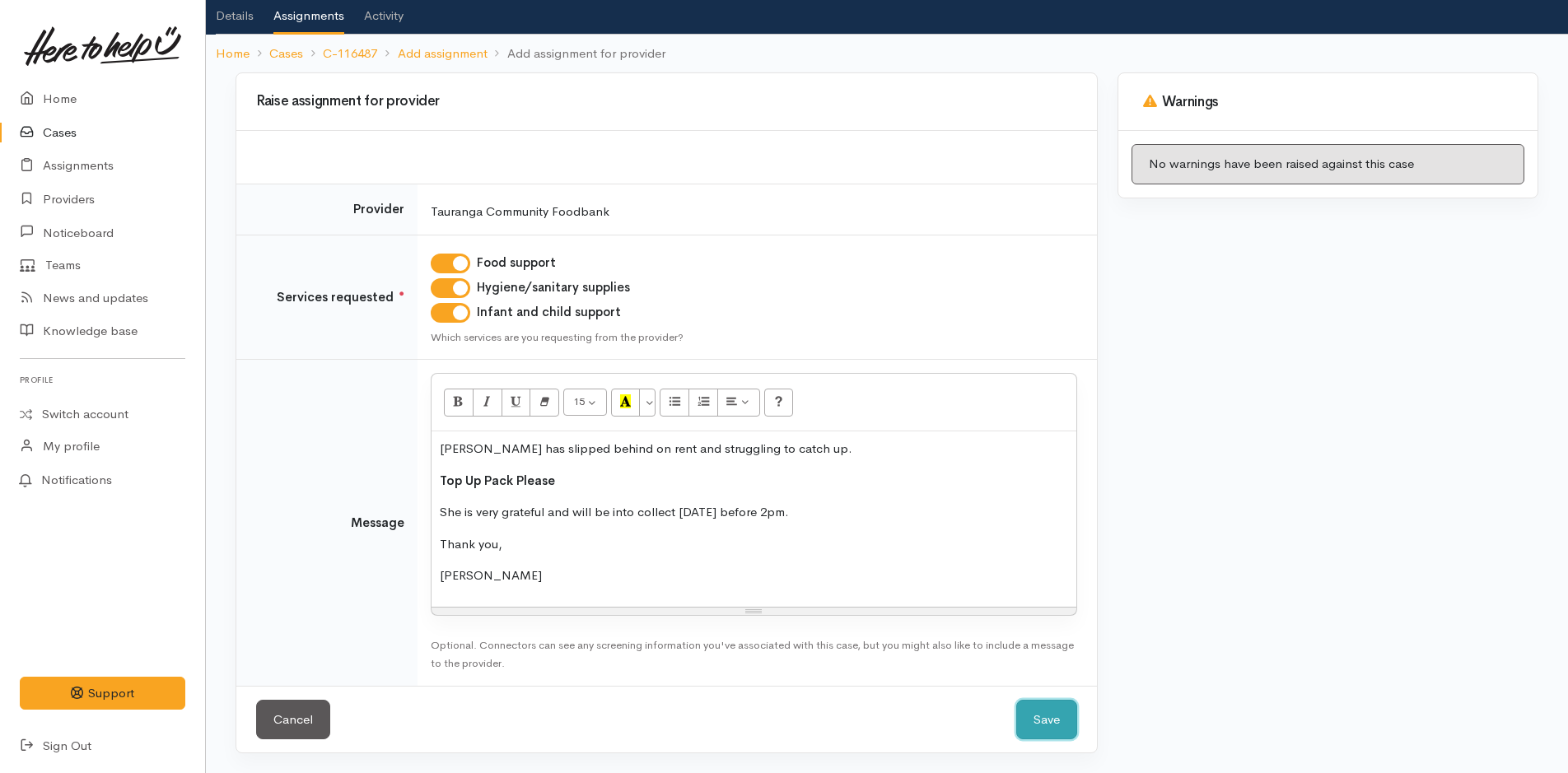
click at [1061, 722] on button "Save" at bounding box center [1047, 720] width 61 height 40
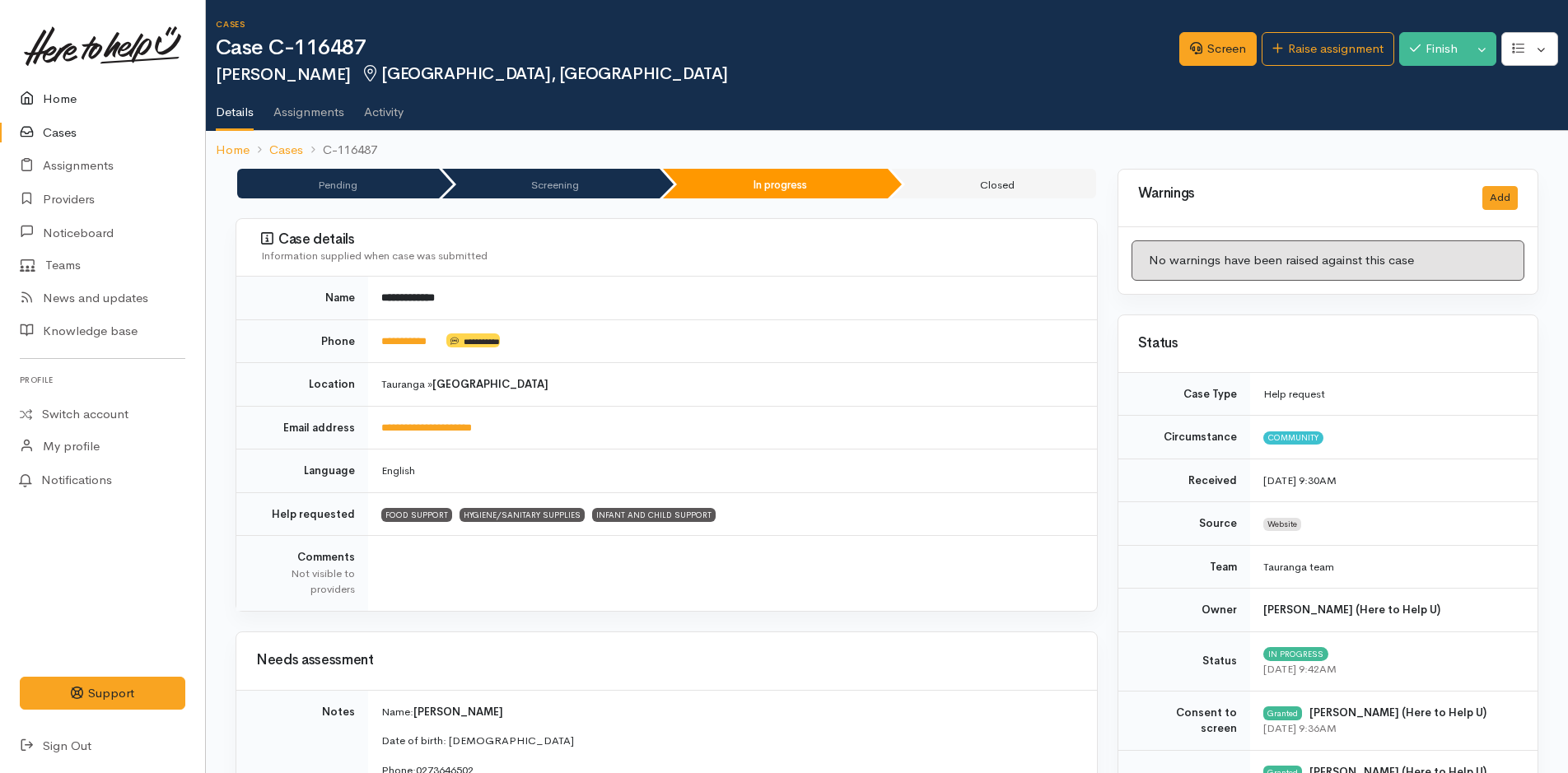
click at [68, 97] on link "Home" at bounding box center [102, 99] width 205 height 34
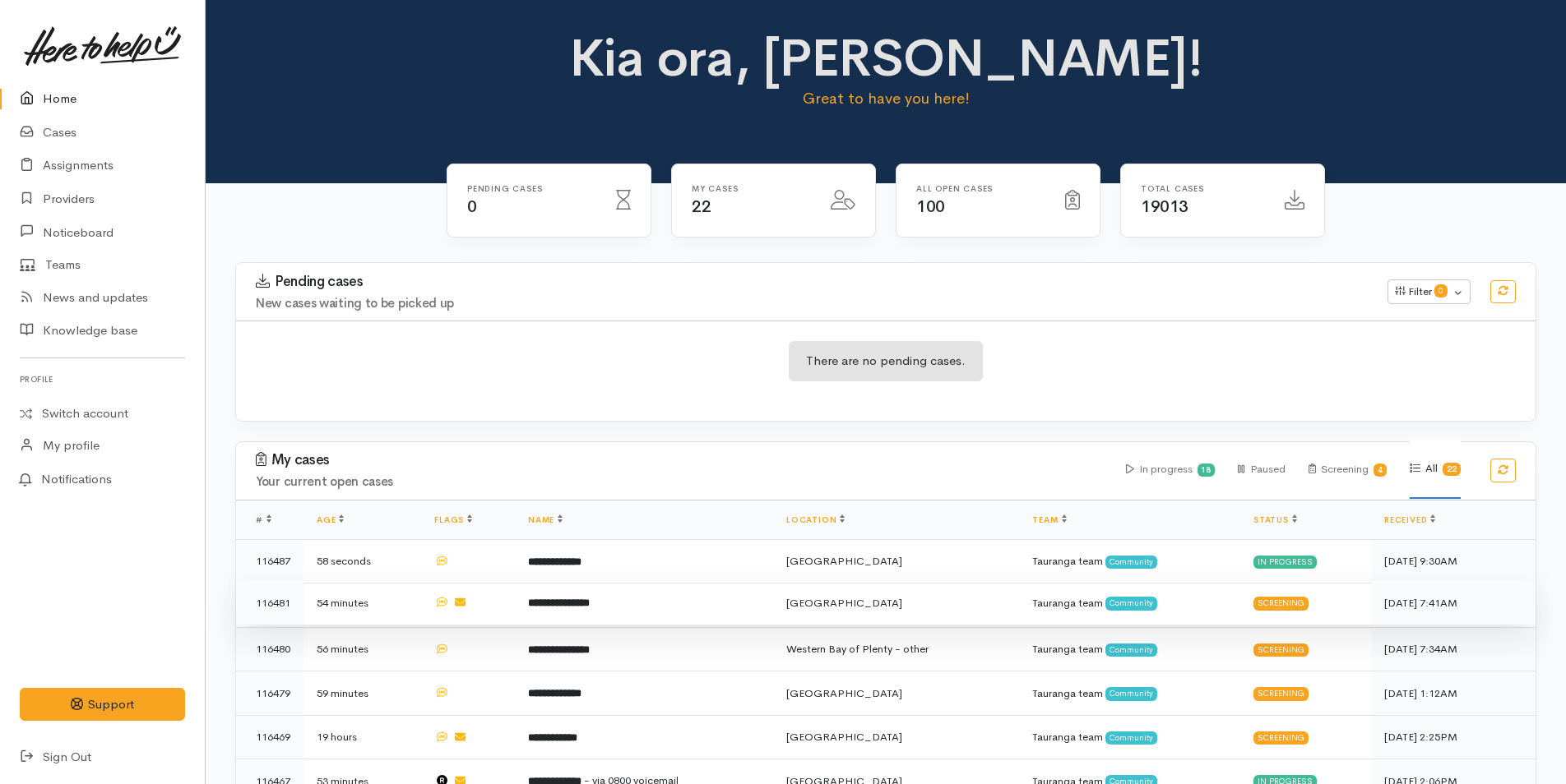
click at [549, 603] on b "**********" at bounding box center [558, 603] width 62 height 11
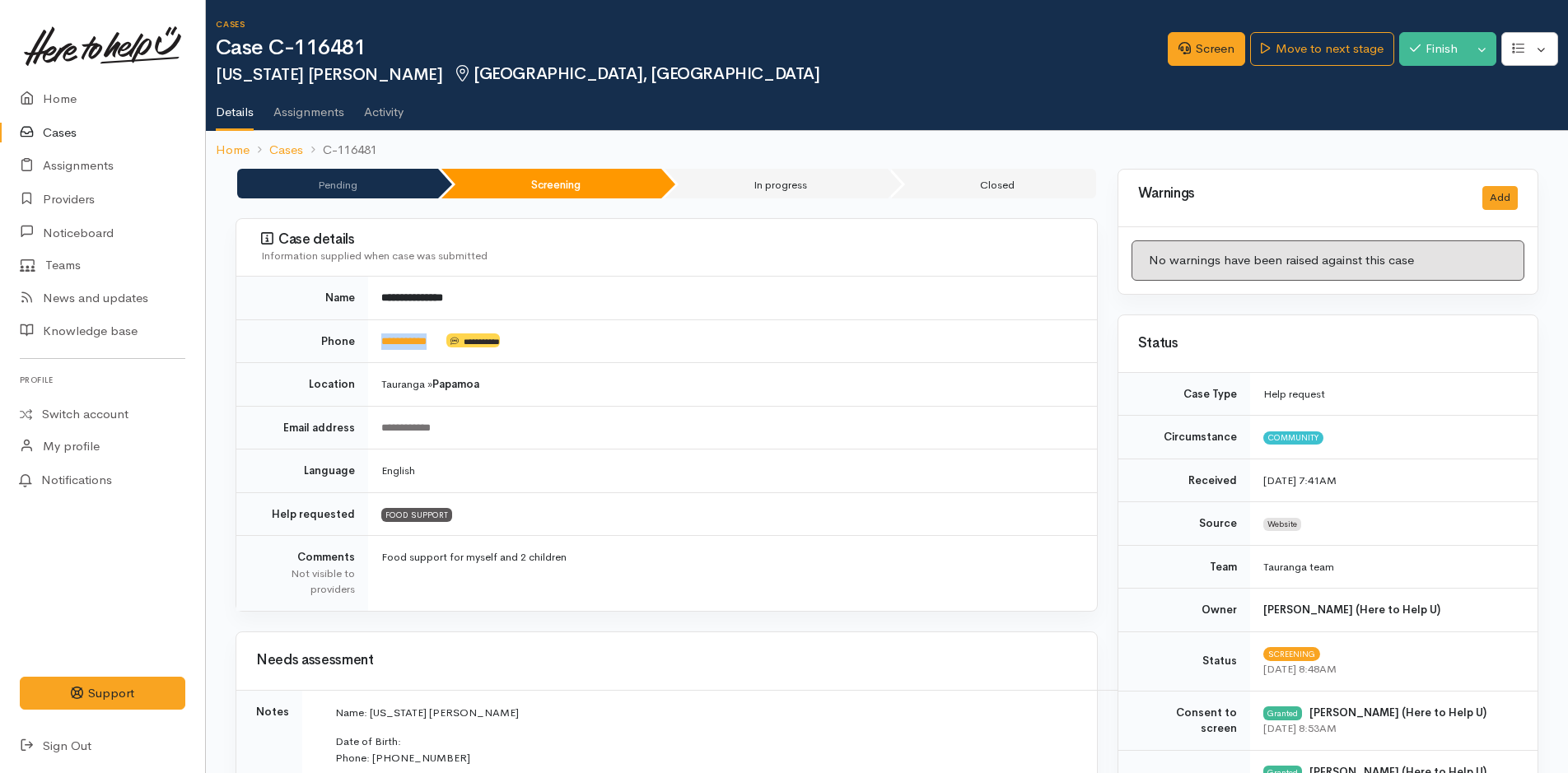
drag, startPoint x: 443, startPoint y: 341, endPoint x: 356, endPoint y: 327, distance: 88.1
click at [356, 327] on tr "**********" at bounding box center [666, 341] width 861 height 44
copy tr "**********"
click at [1193, 47] on link "Screen" at bounding box center [1206, 49] width 77 height 34
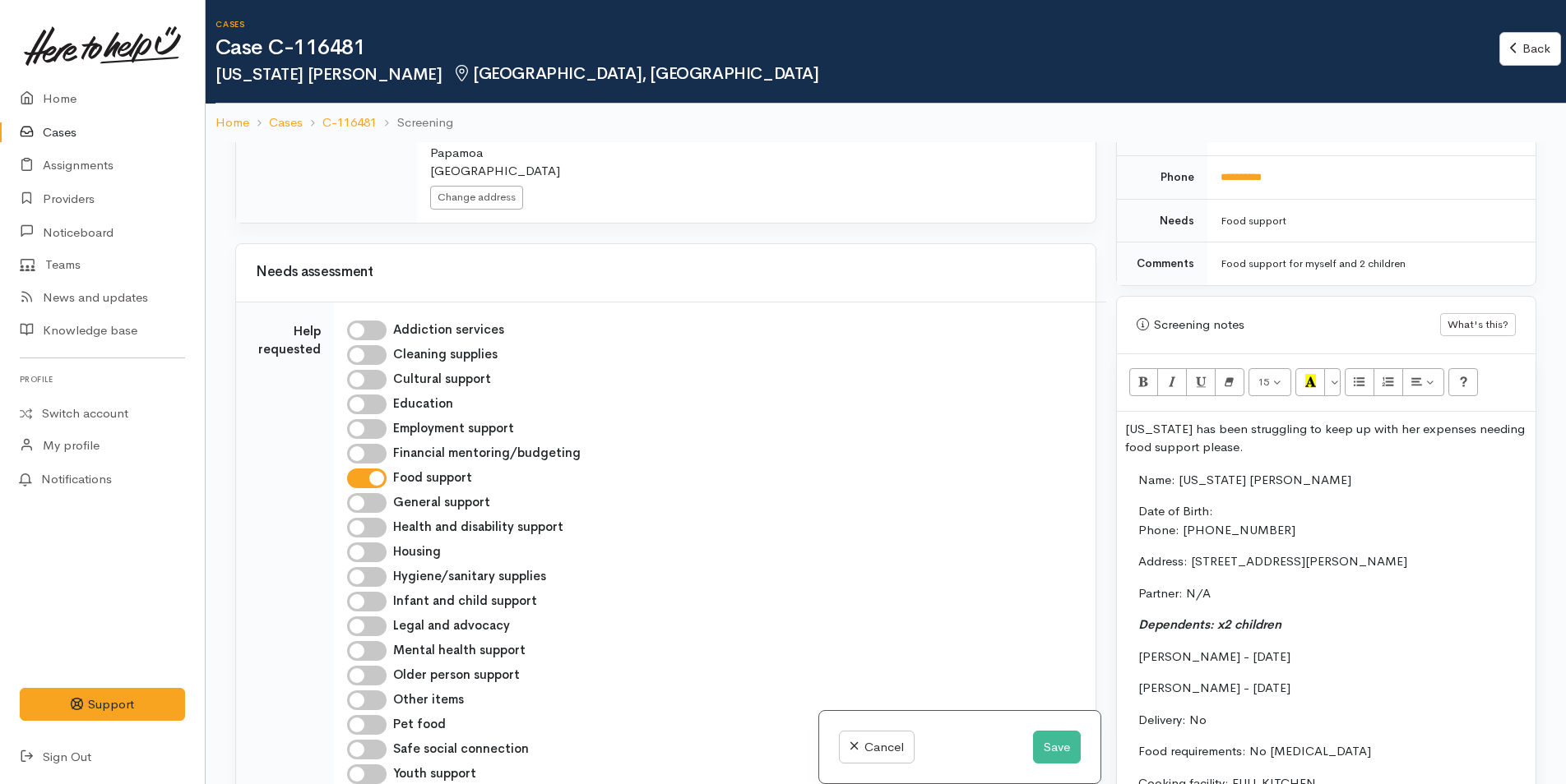
scroll to position [822, 0]
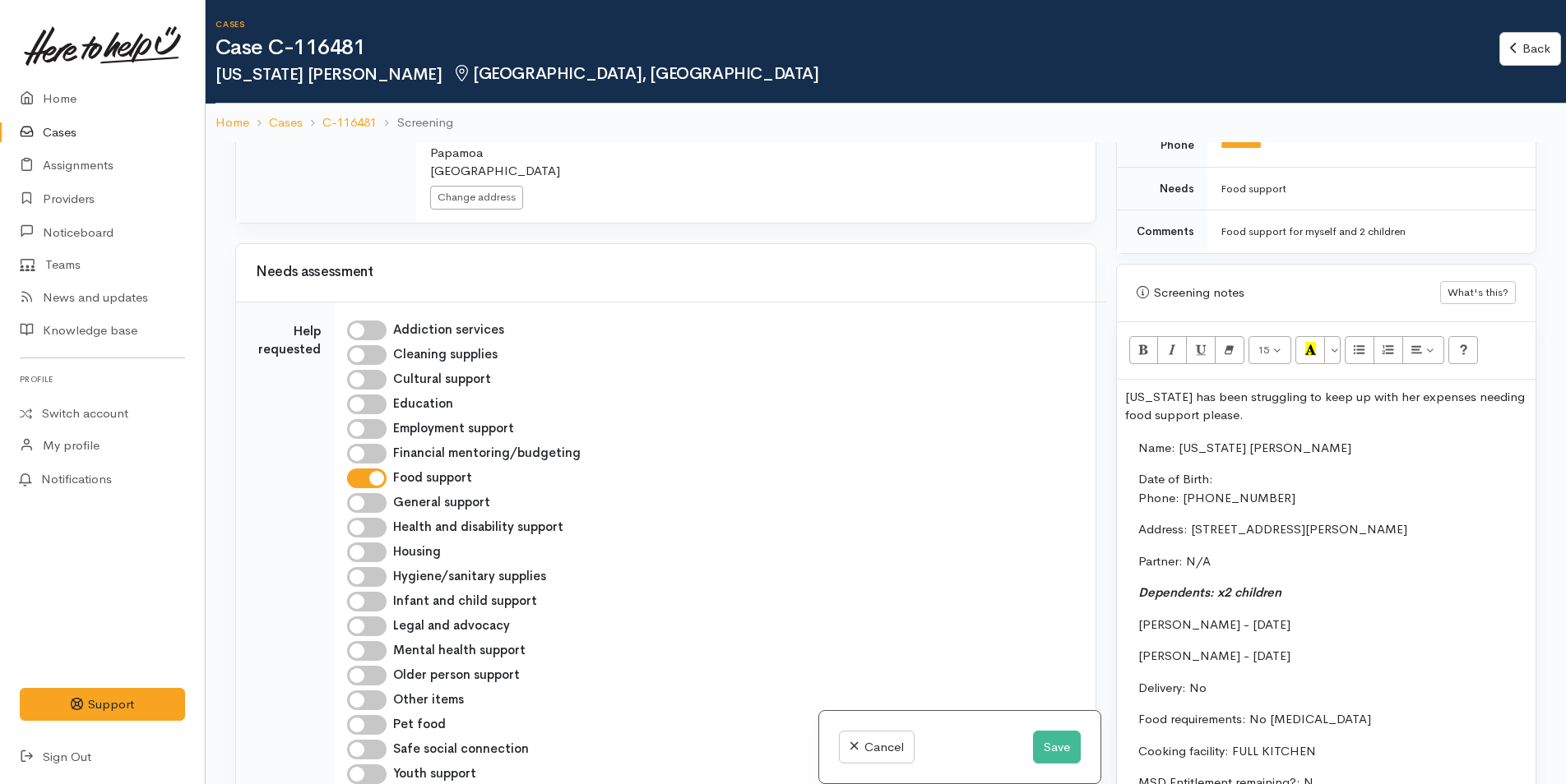
click at [1283, 482] on p "Date of Birth: Phone: [PHONE_NUMBER]" at bounding box center [1561, 488] width 845 height 37
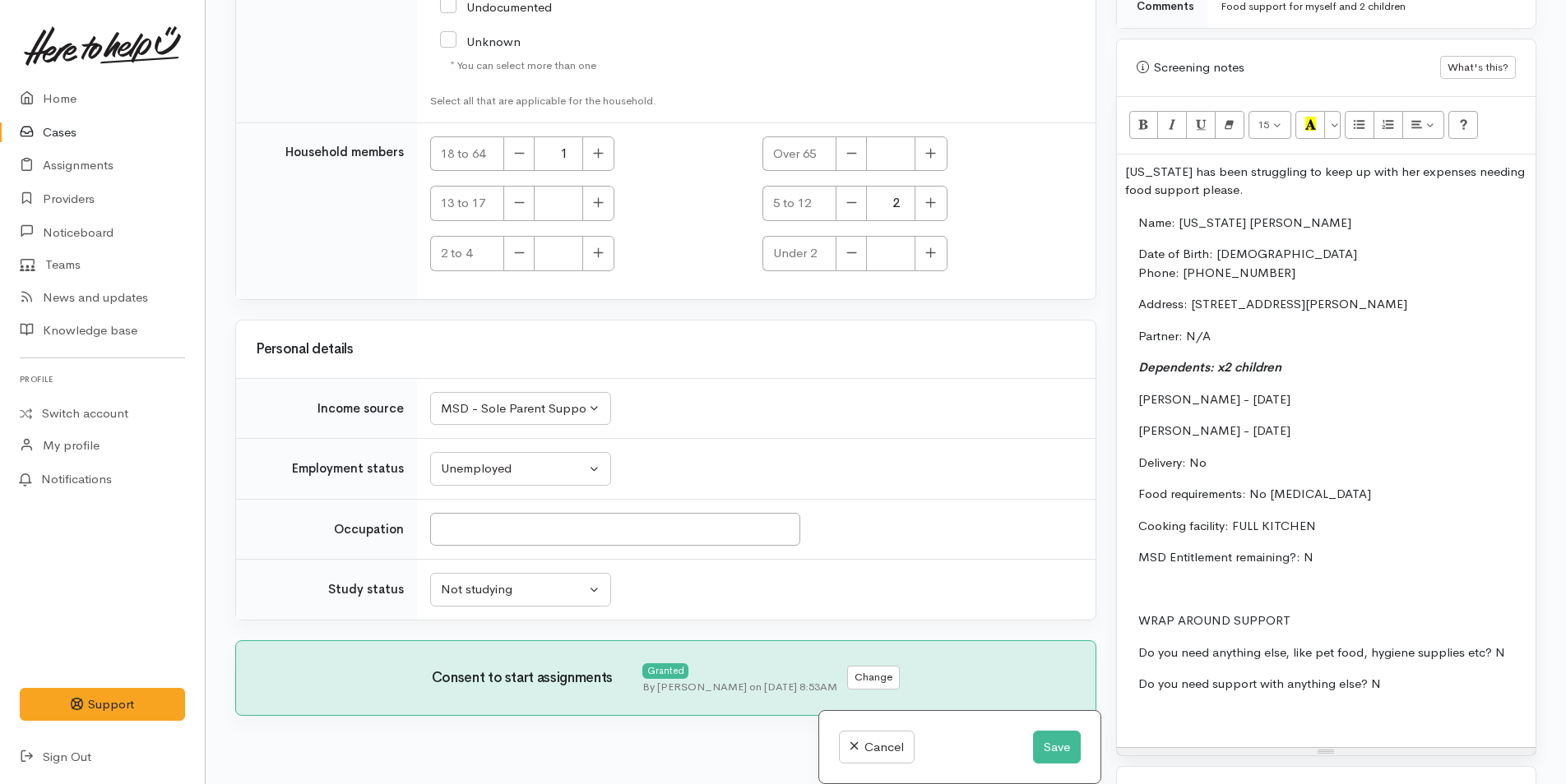
scroll to position [1068, 0]
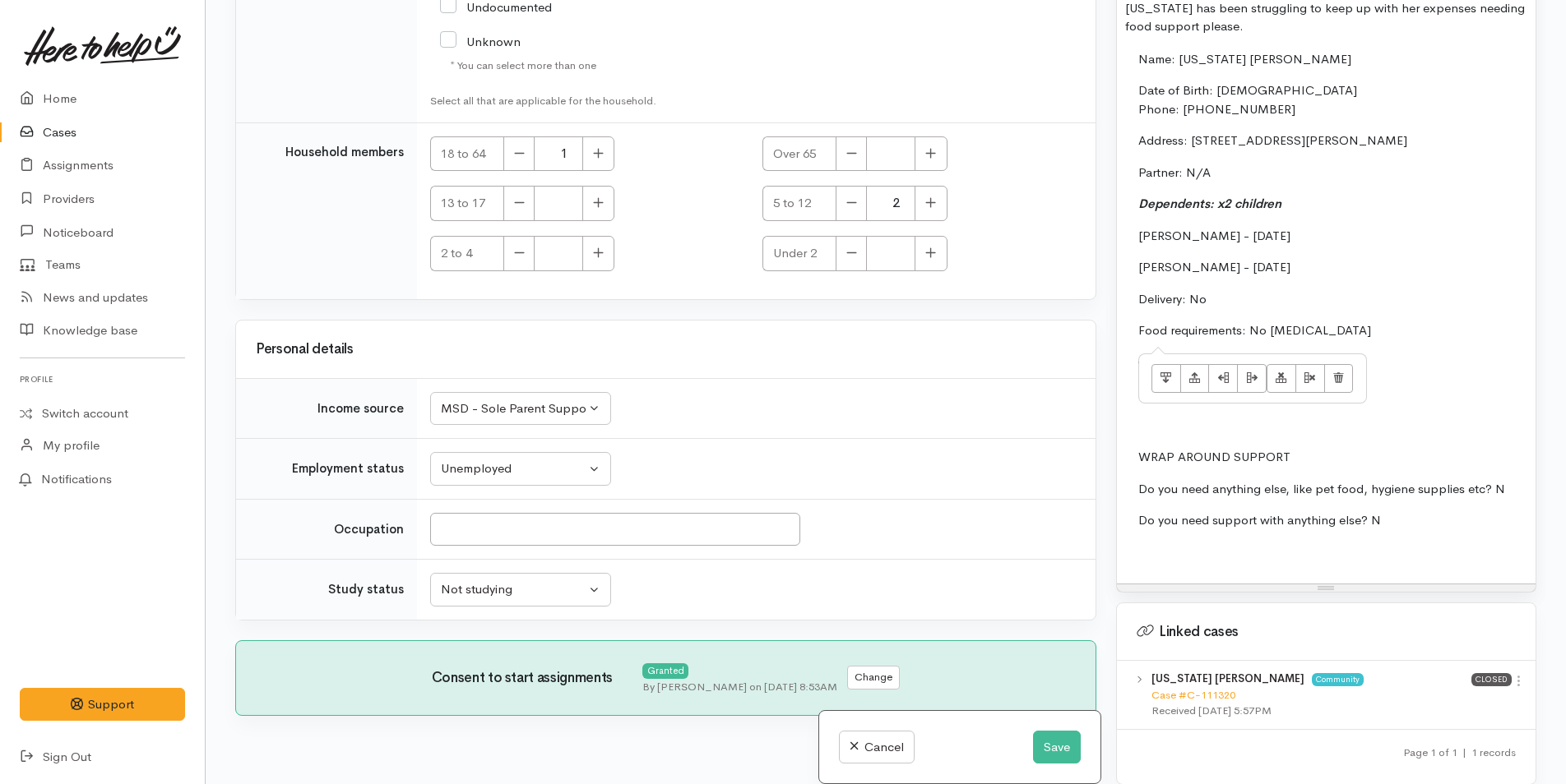
click at [1367, 329] on p "Food requirements: No food allergies" at bounding box center [1561, 331] width 845 height 19
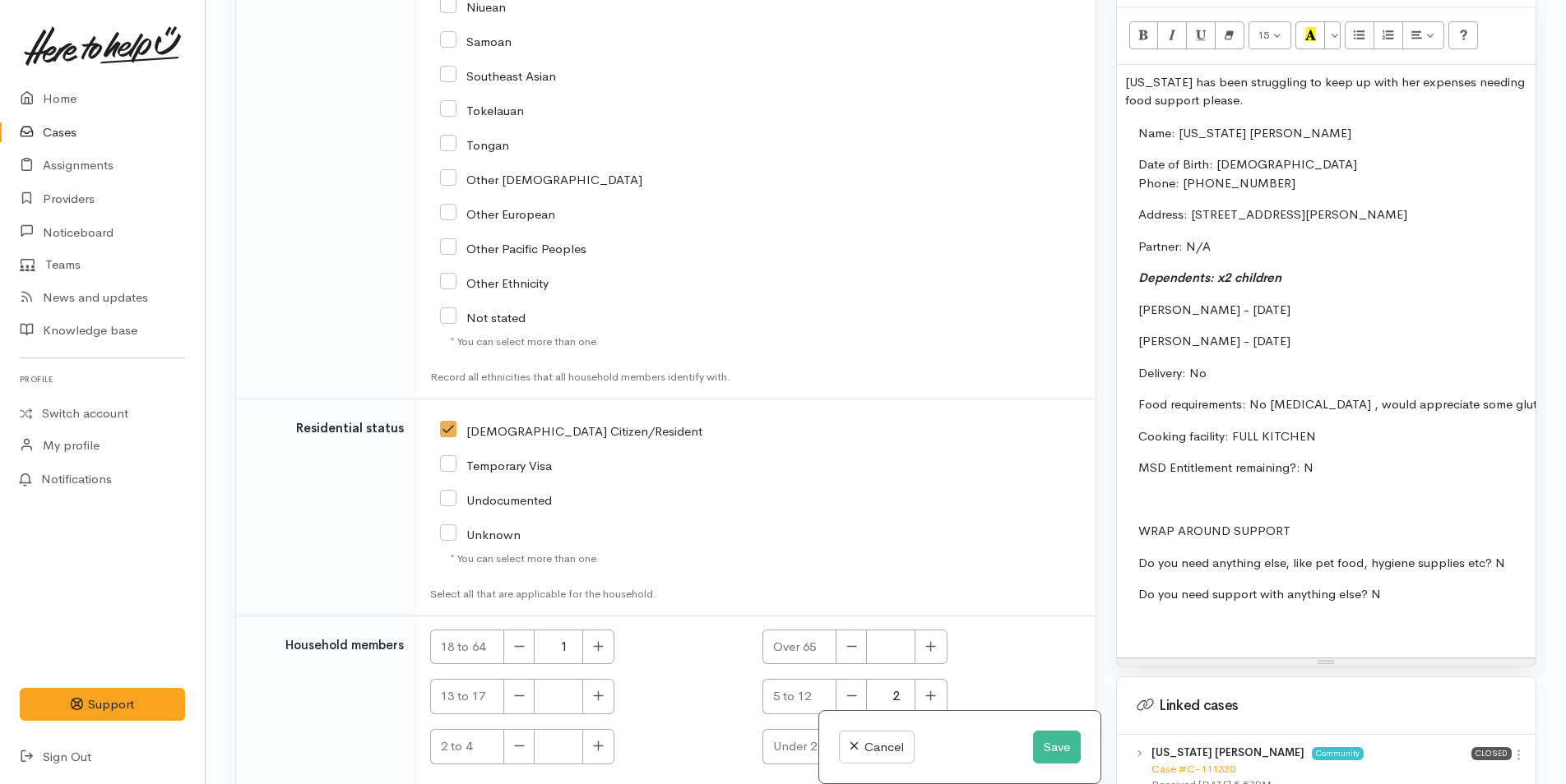
scroll to position [904, 0]
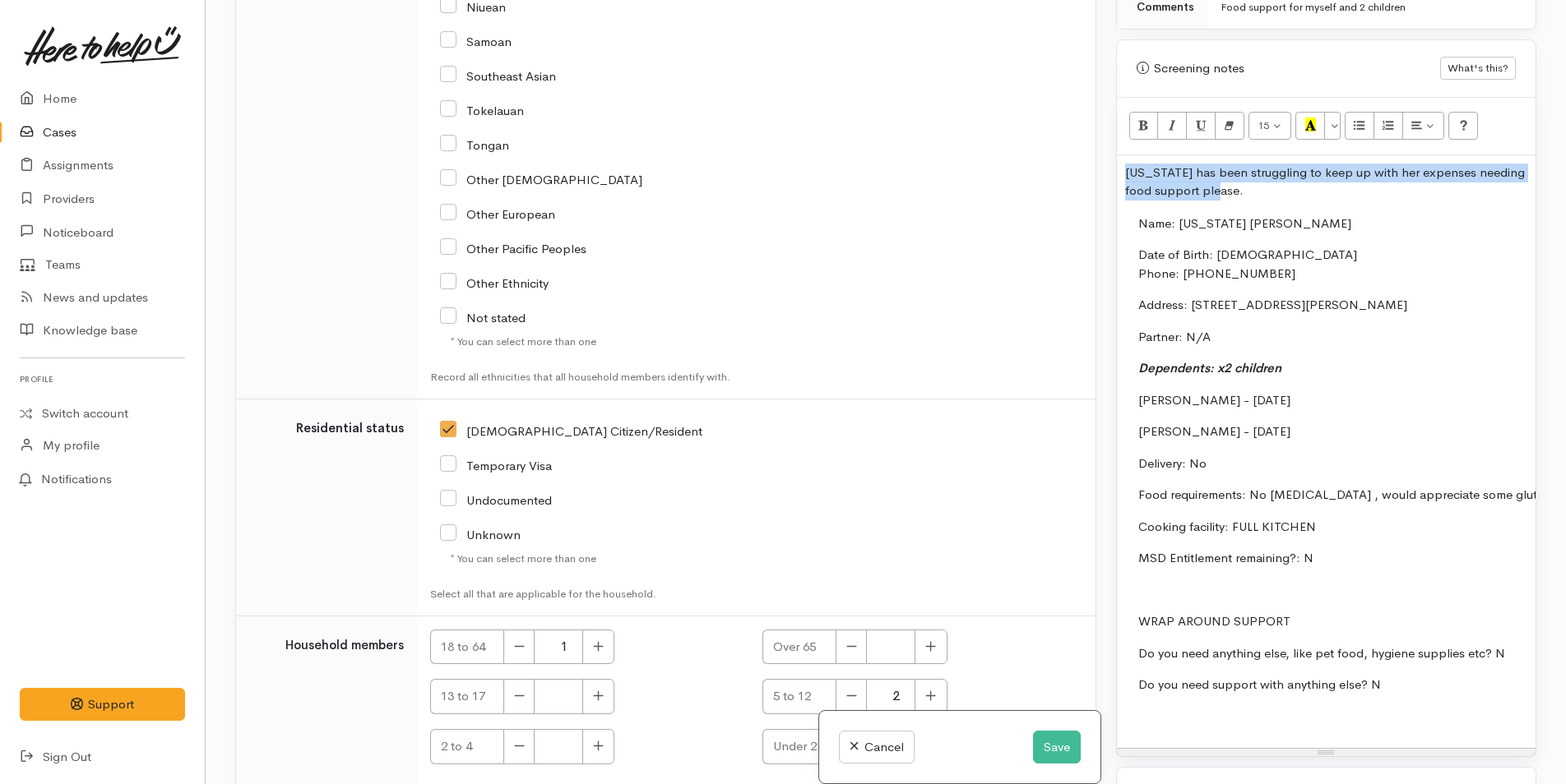
drag, startPoint x: 1253, startPoint y: 197, endPoint x: 1112, endPoint y: 178, distance: 142.3
click at [1112, 178] on div "Warnings Add No warnings have been raised against this case Add Warning Title ●…" at bounding box center [1326, 392] width 440 height 784
copy p "[US_STATE] has been struggling to keep up with her expenses needing food suppor…"
click at [1056, 751] on button "Save" at bounding box center [1056, 747] width 47 height 34
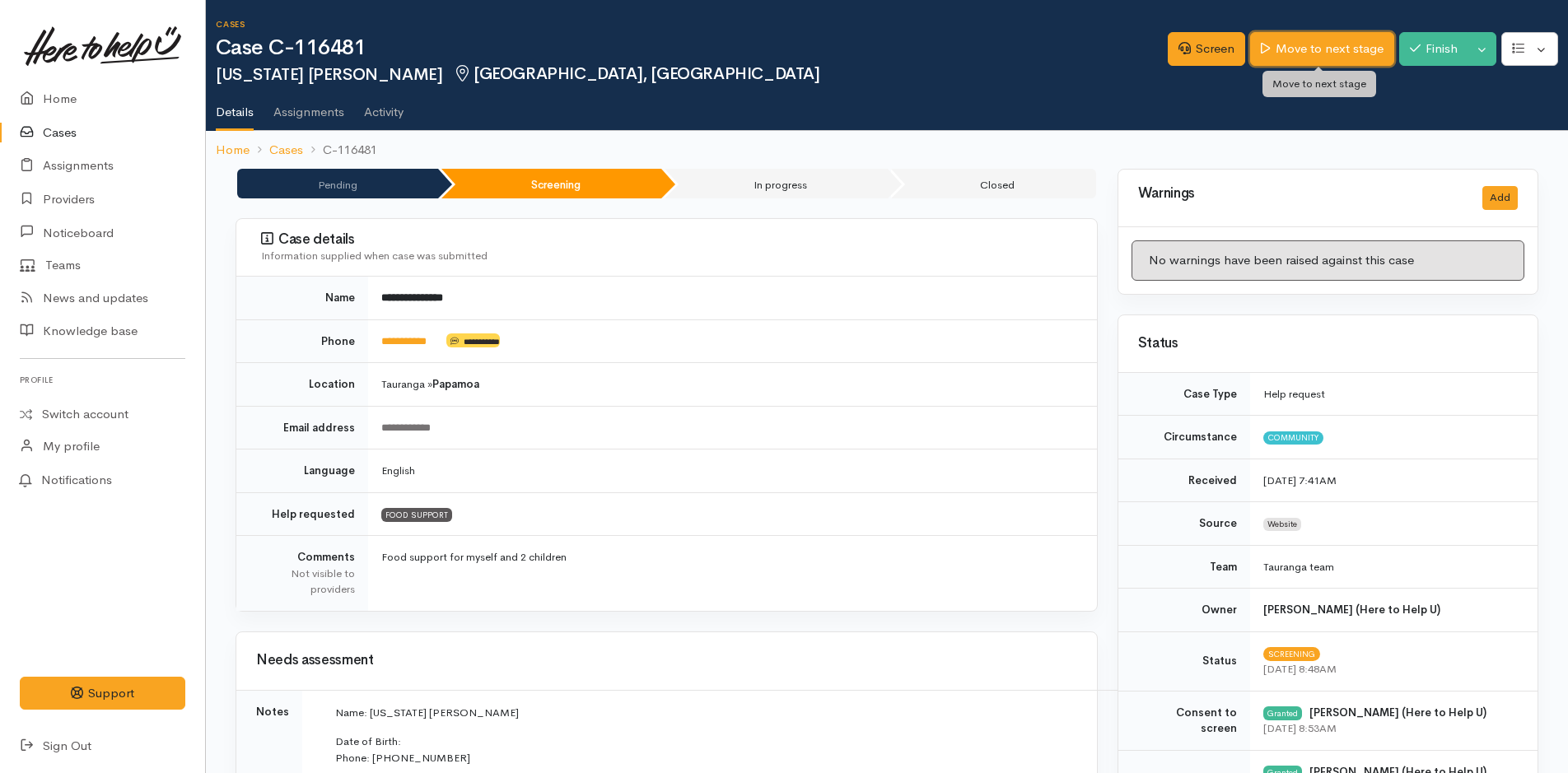
click at [1350, 47] on link "Move to next stage" at bounding box center [1322, 49] width 143 height 34
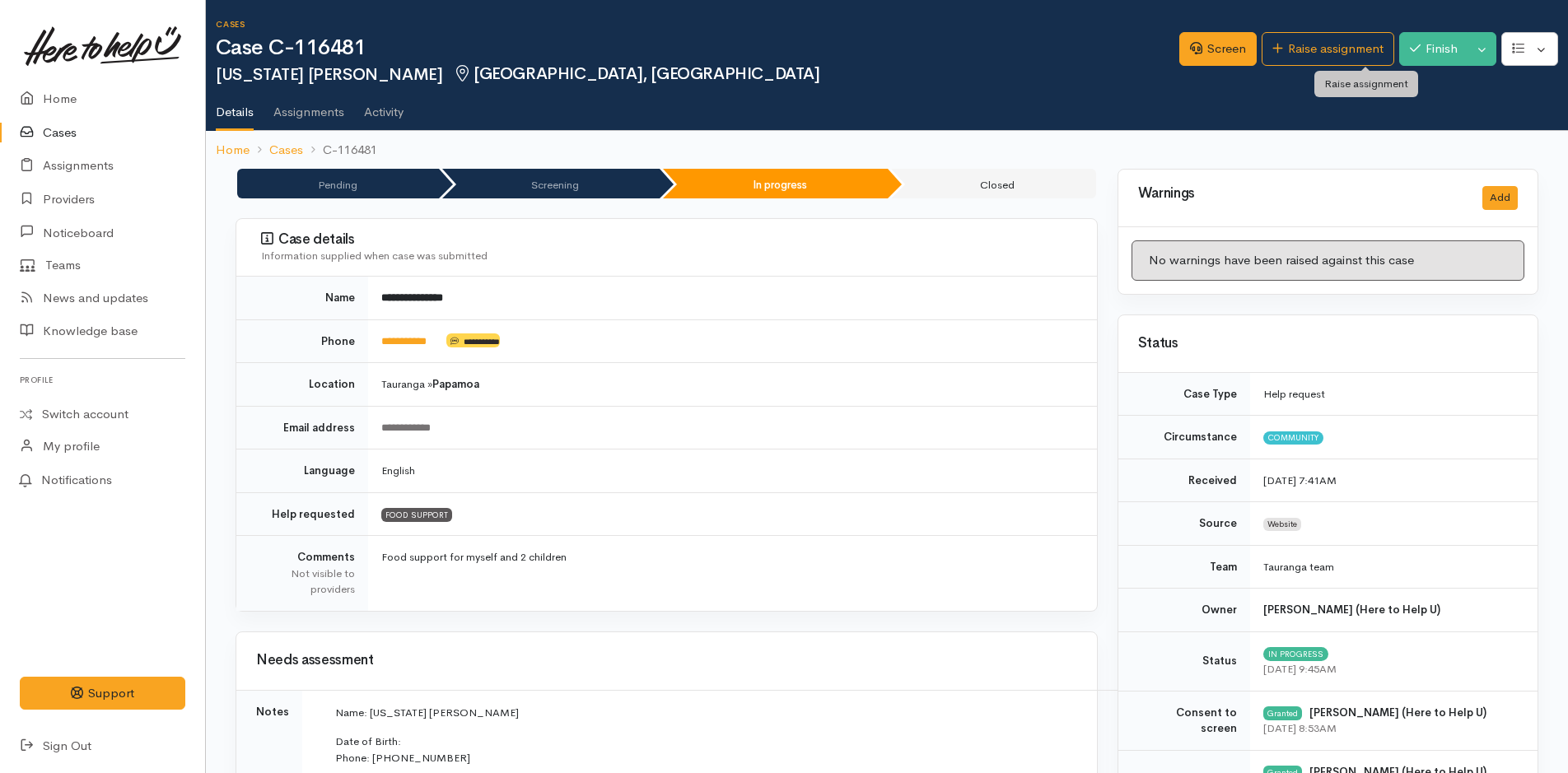
click at [1350, 46] on link "Raise assignment" at bounding box center [1328, 49] width 133 height 34
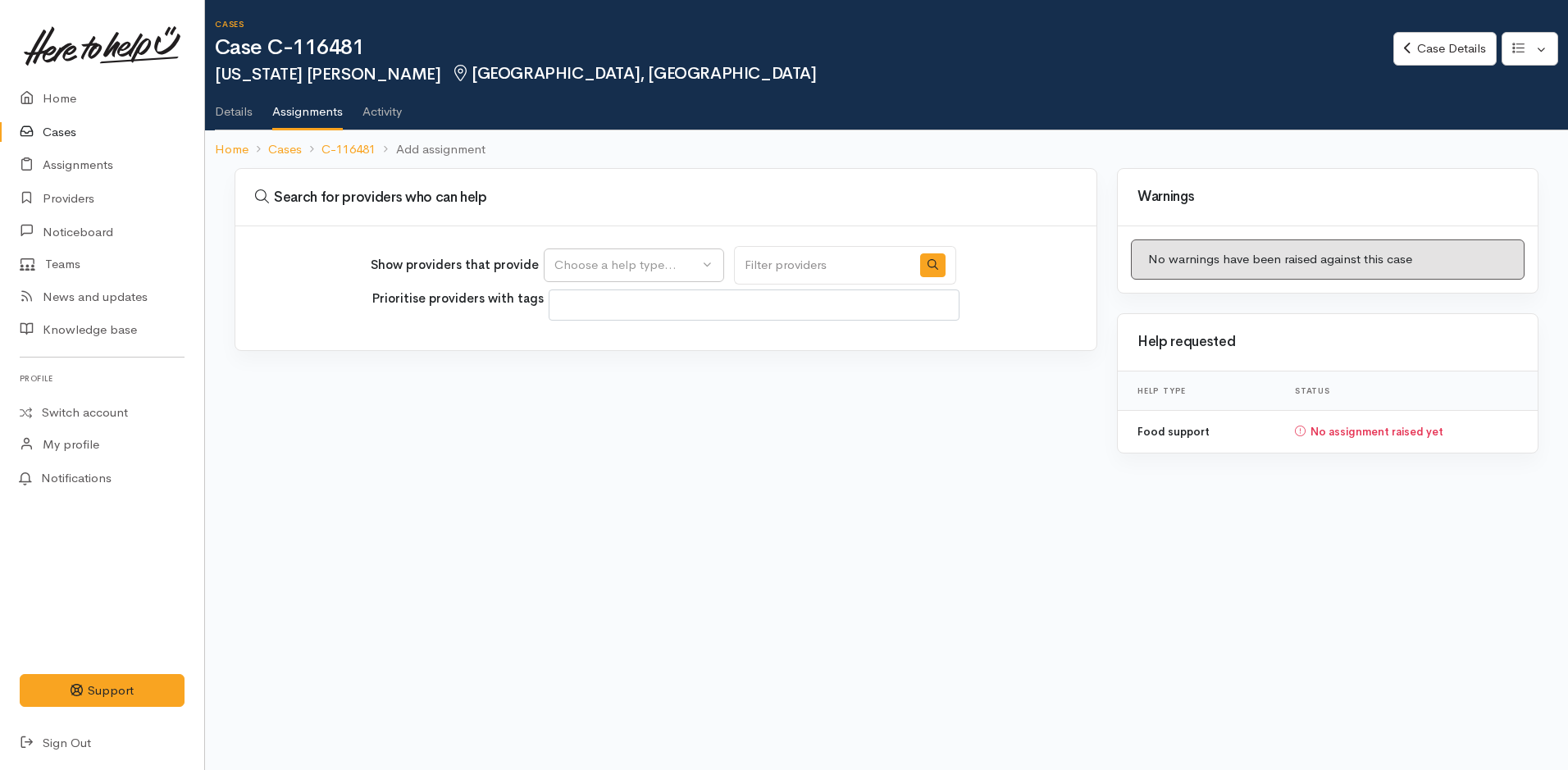
select select
click at [605, 266] on div "Choose a help type..." at bounding box center [627, 265] width 144 height 19
click at [604, 340] on span "Food support" at bounding box center [603, 344] width 77 height 19
select select "3"
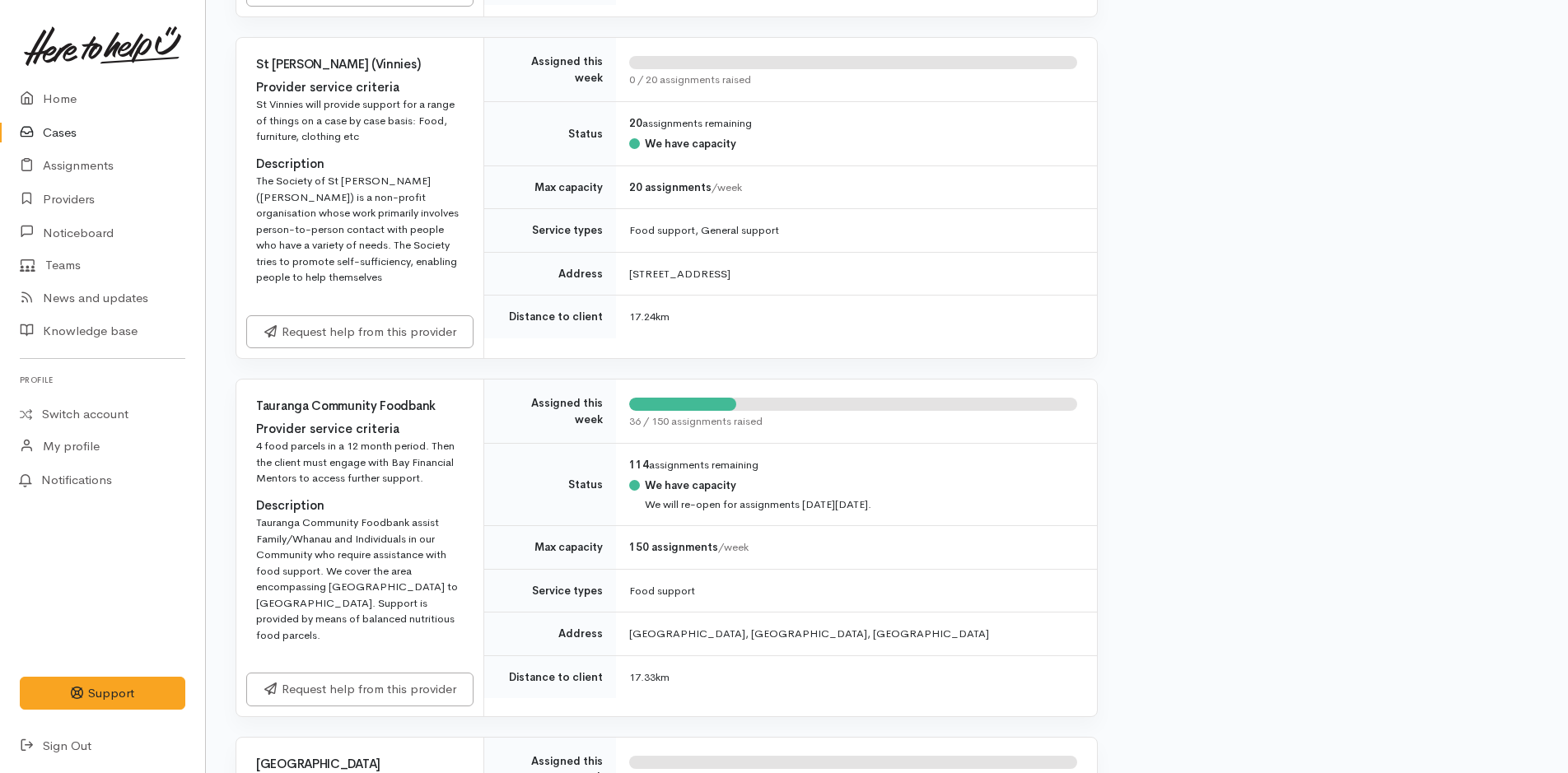
scroll to position [2306, 0]
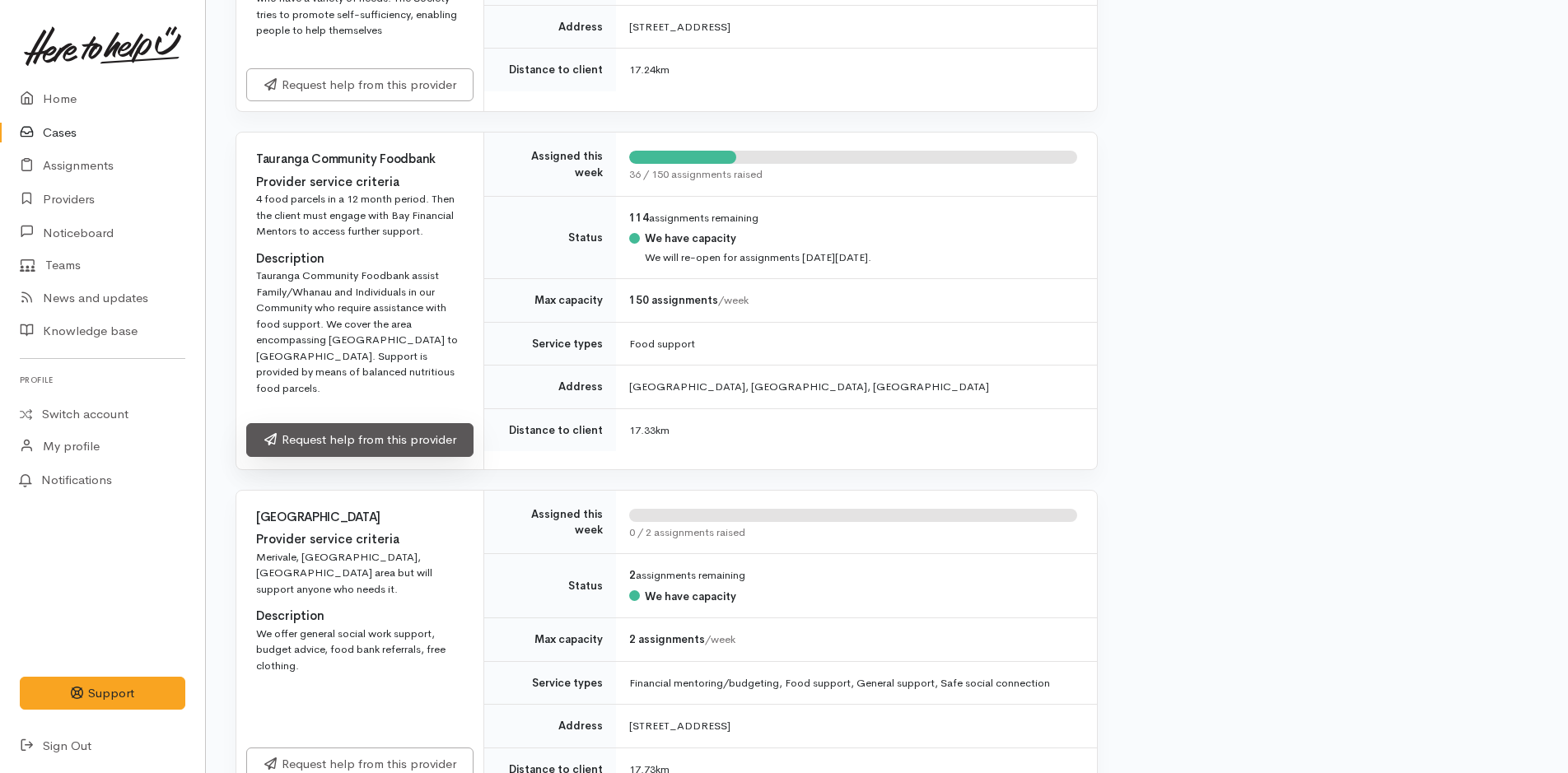
click at [418, 441] on link "Request help from this provider" at bounding box center [360, 441] width 227 height 34
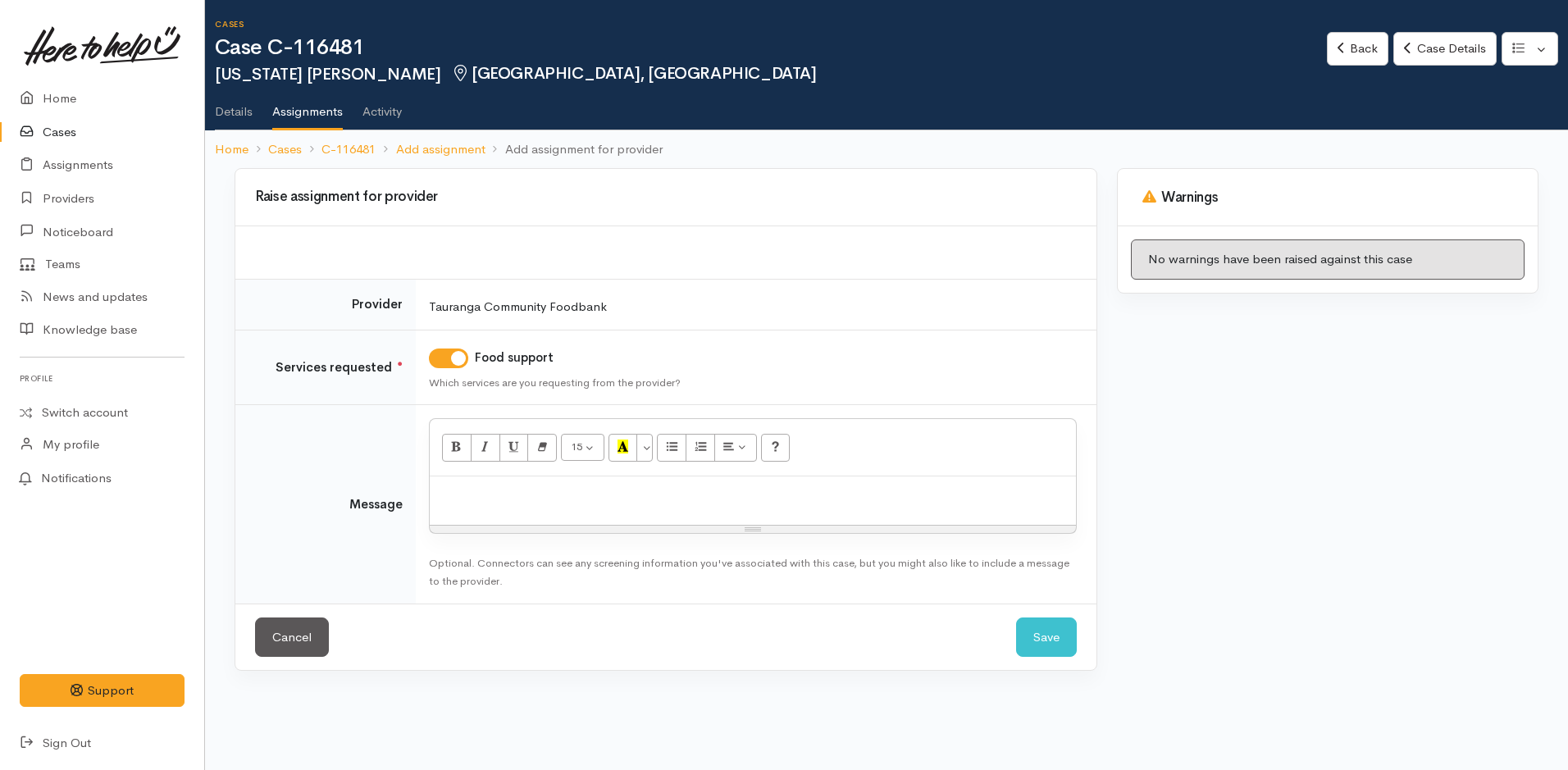
click at [580, 503] on p at bounding box center [753, 493] width 630 height 19
paste div
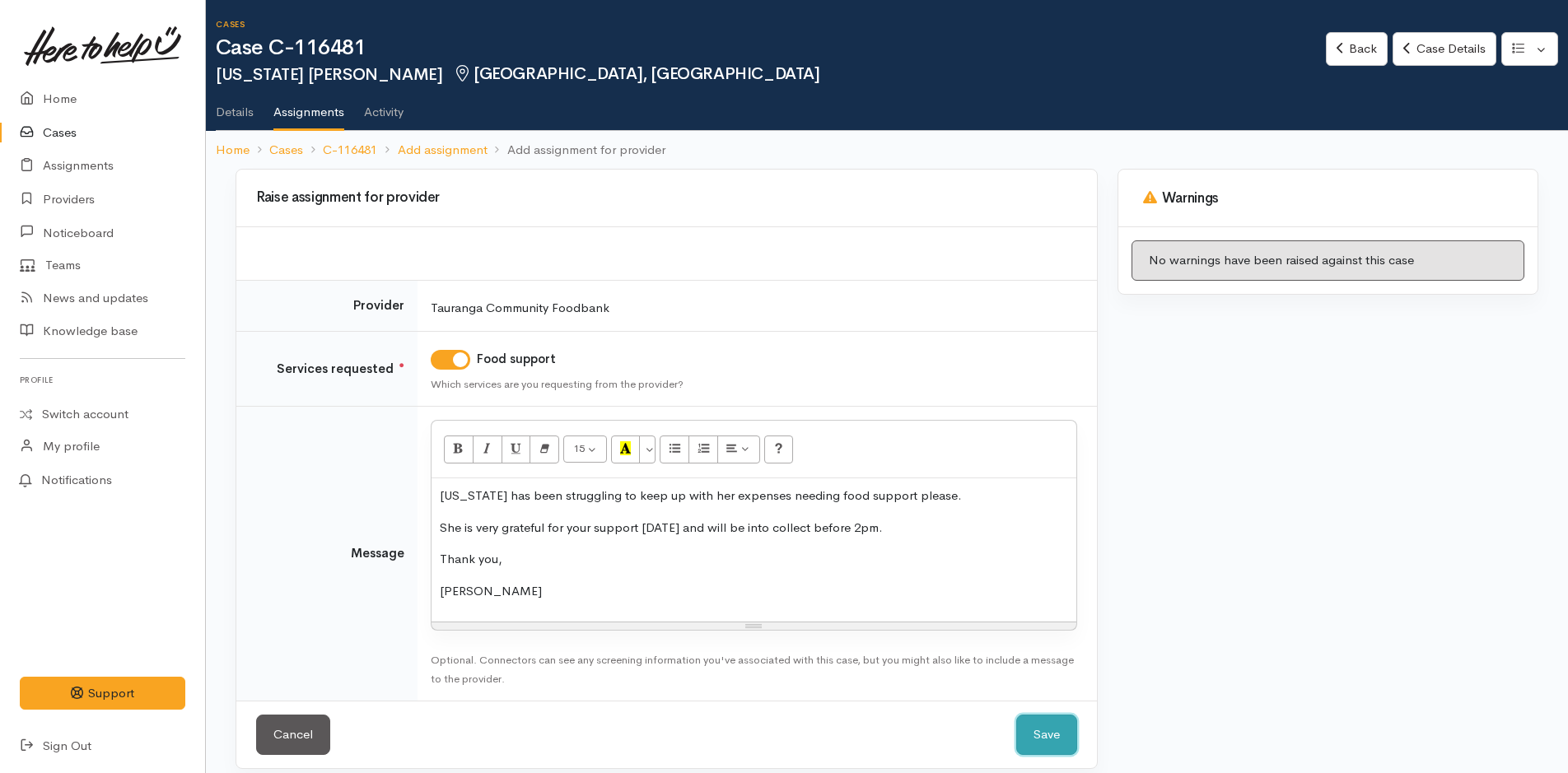
click at [1050, 728] on button "Save" at bounding box center [1047, 734] width 61 height 40
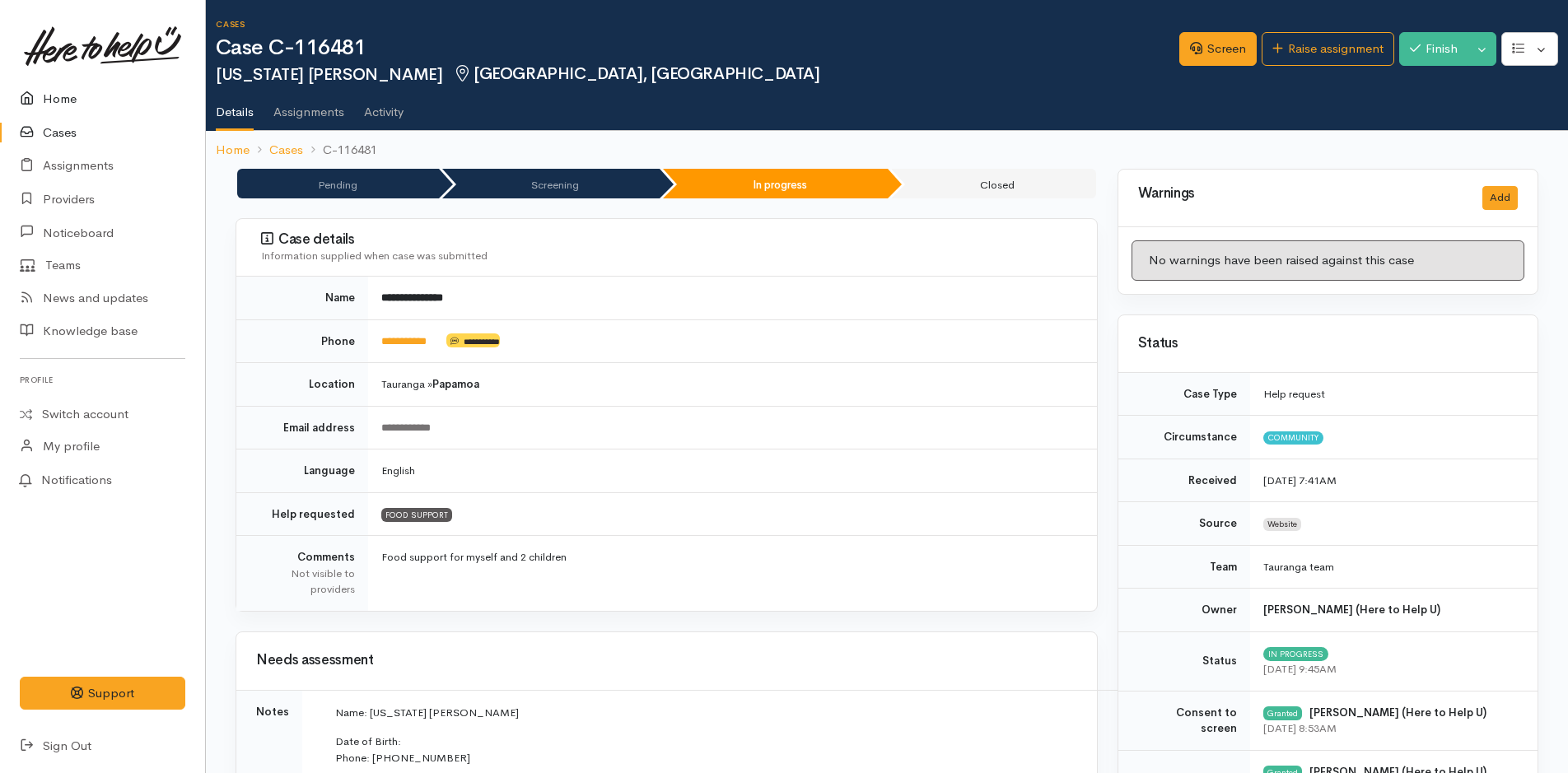
click at [60, 102] on link "Home" at bounding box center [102, 99] width 205 height 34
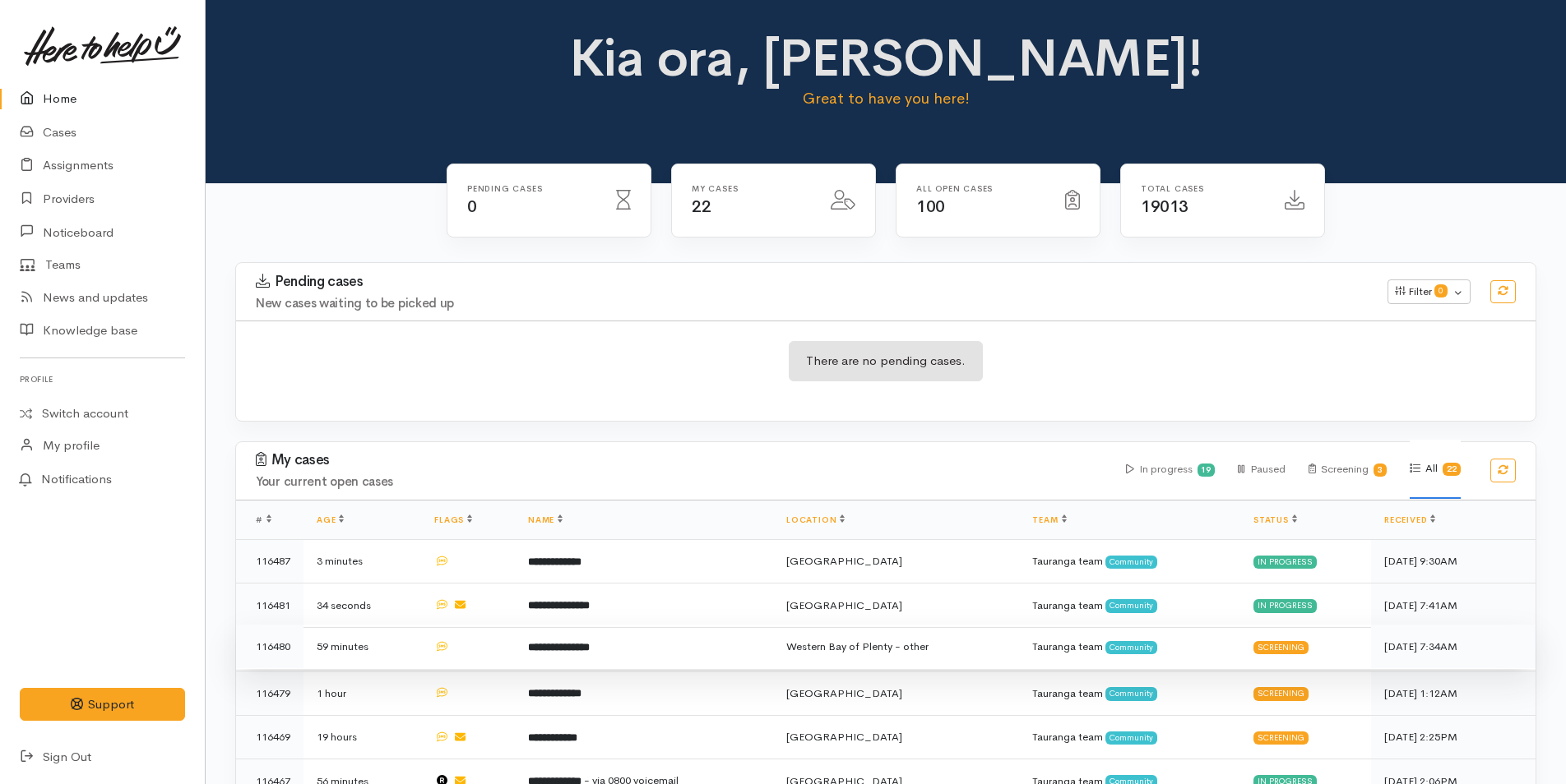
click at [585, 644] on b "**********" at bounding box center [558, 647] width 62 height 11
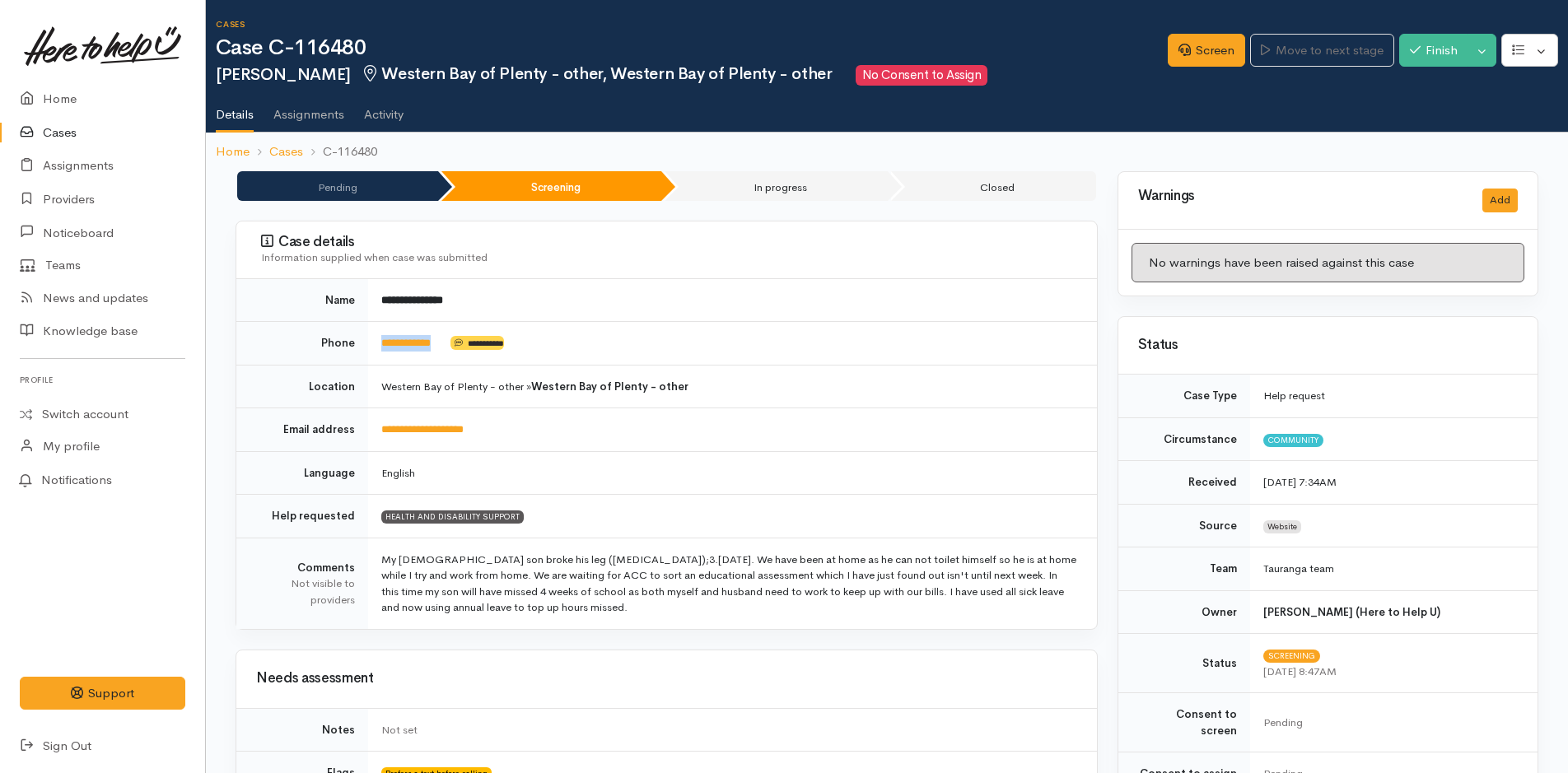
drag, startPoint x: 457, startPoint y: 348, endPoint x: 381, endPoint y: 346, distance: 76.0
click at [381, 346] on td "**********" at bounding box center [733, 344] width 729 height 44
copy td "**********"
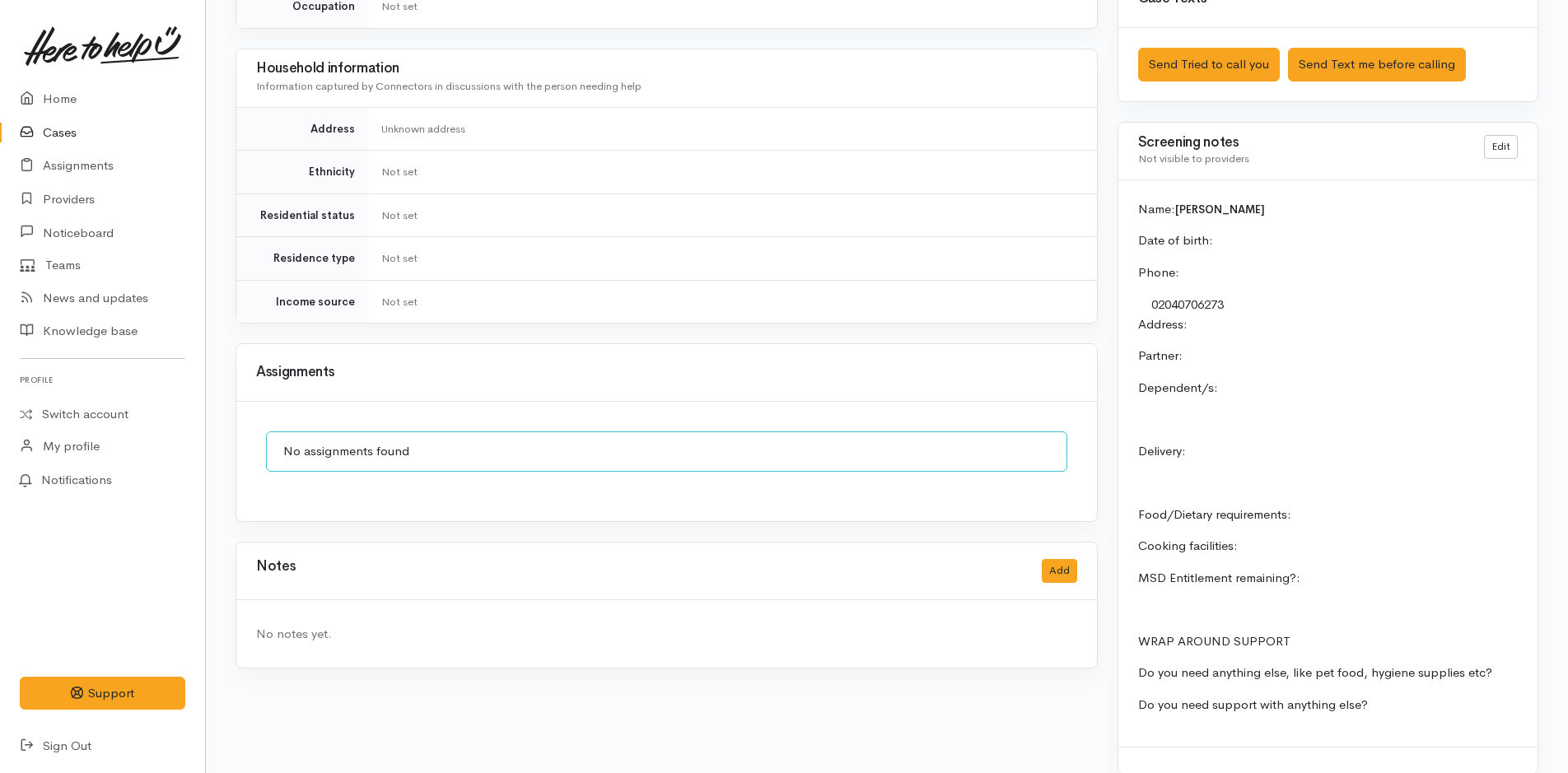
scroll to position [998, 0]
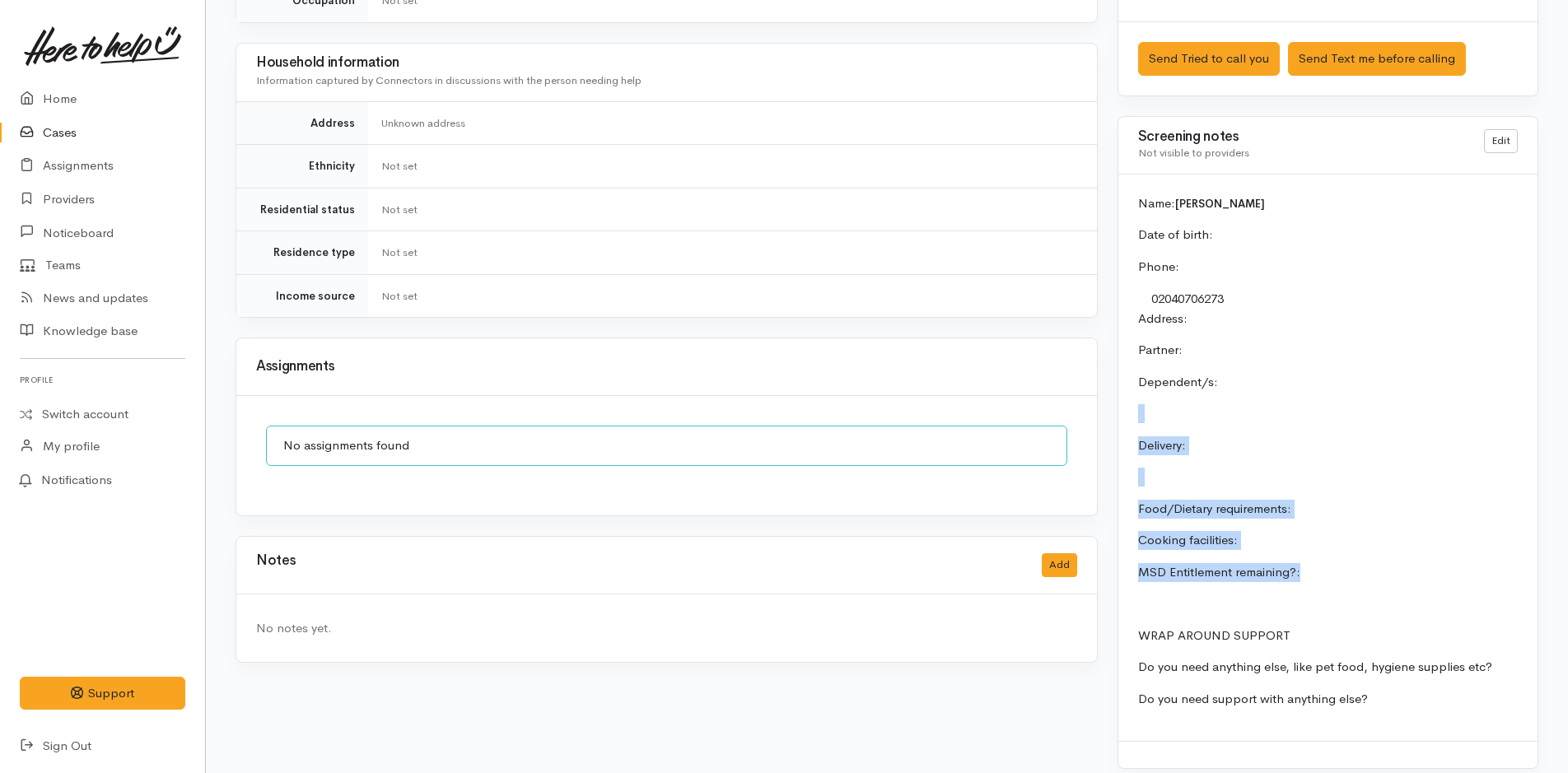
drag, startPoint x: 1317, startPoint y: 562, endPoint x: 1126, endPoint y: 396, distance: 253.1
click at [1126, 396] on div "Name: [PERSON_NAME] Date of birth: Phone:  02040706273 Address:  Partner: Depen…" at bounding box center [1328, 459] width 419 height 568
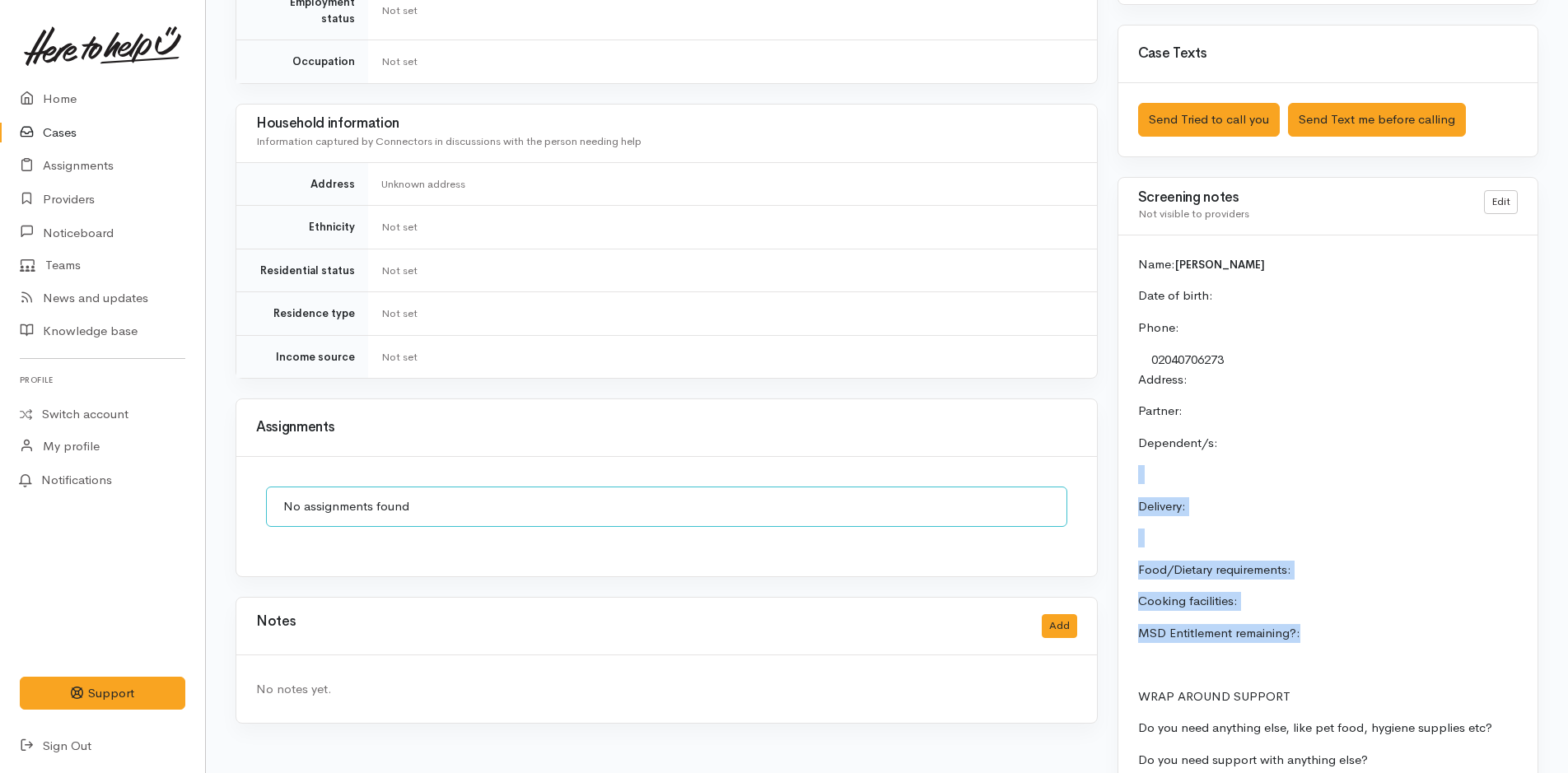
scroll to position [668, 0]
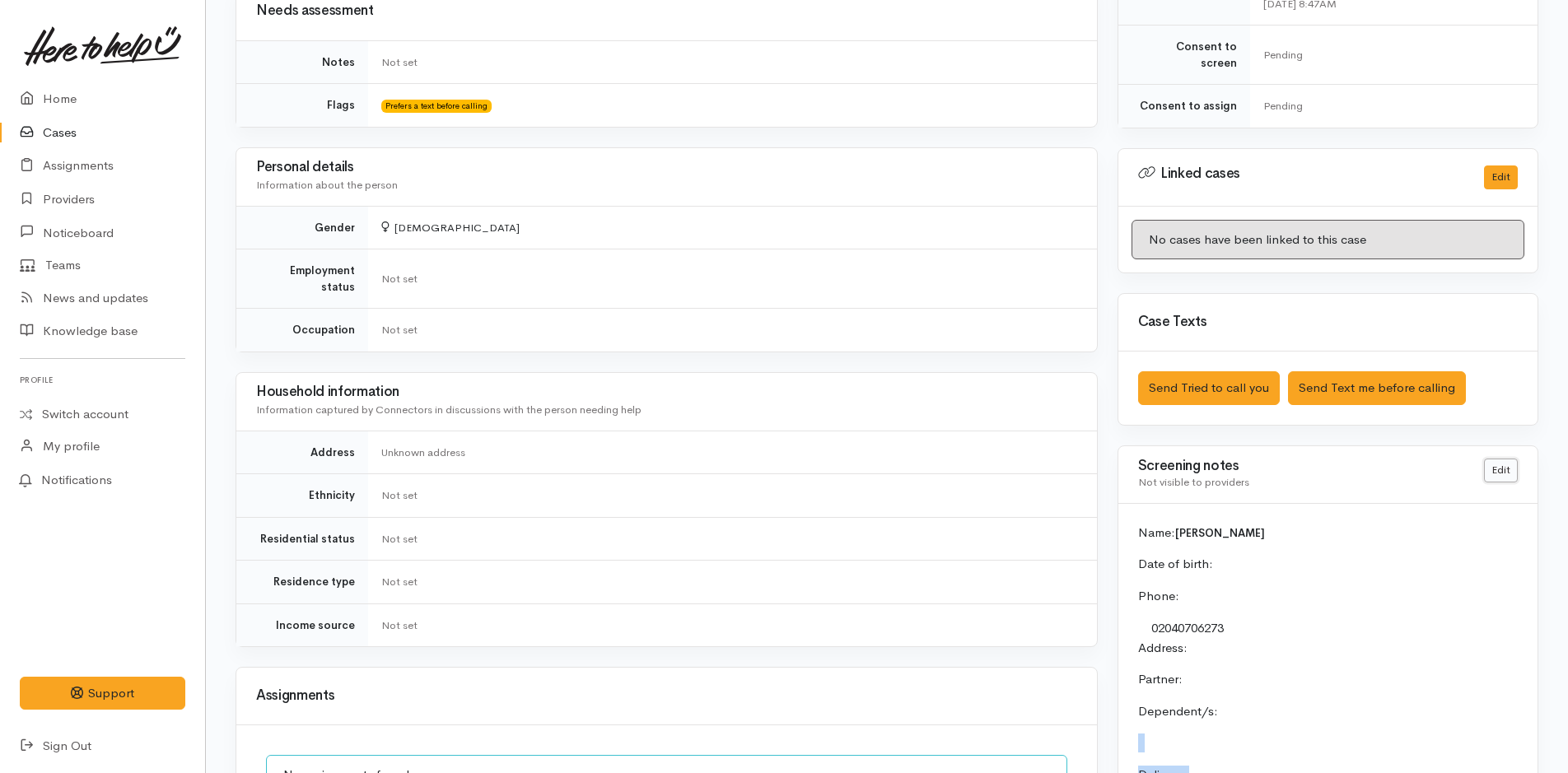
click at [1504, 459] on link "Edit" at bounding box center [1501, 470] width 34 height 24
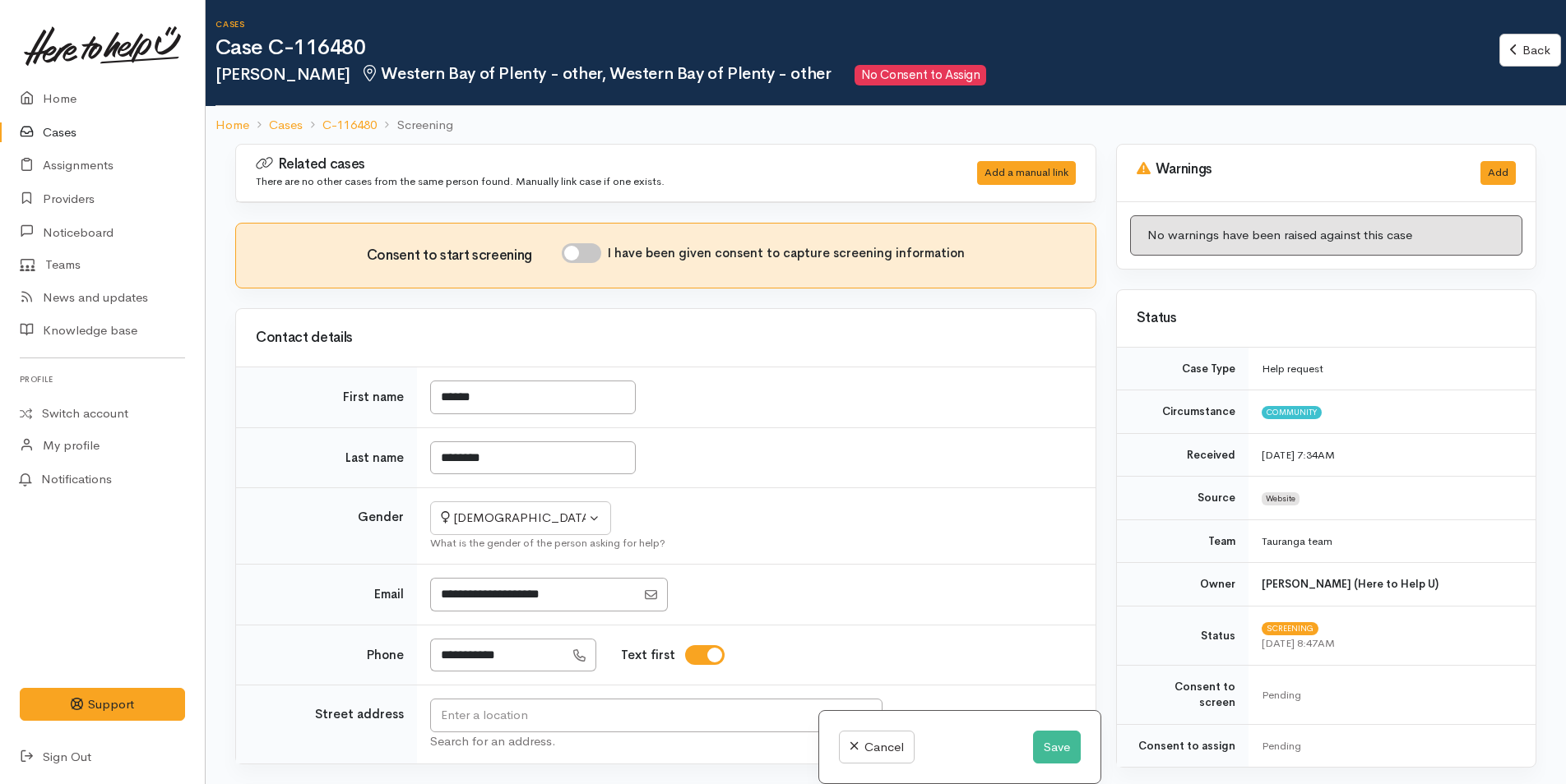
click at [593, 249] on input "I have been given consent to capture screening information" at bounding box center [581, 253] width 39 height 20
checkbox input "true"
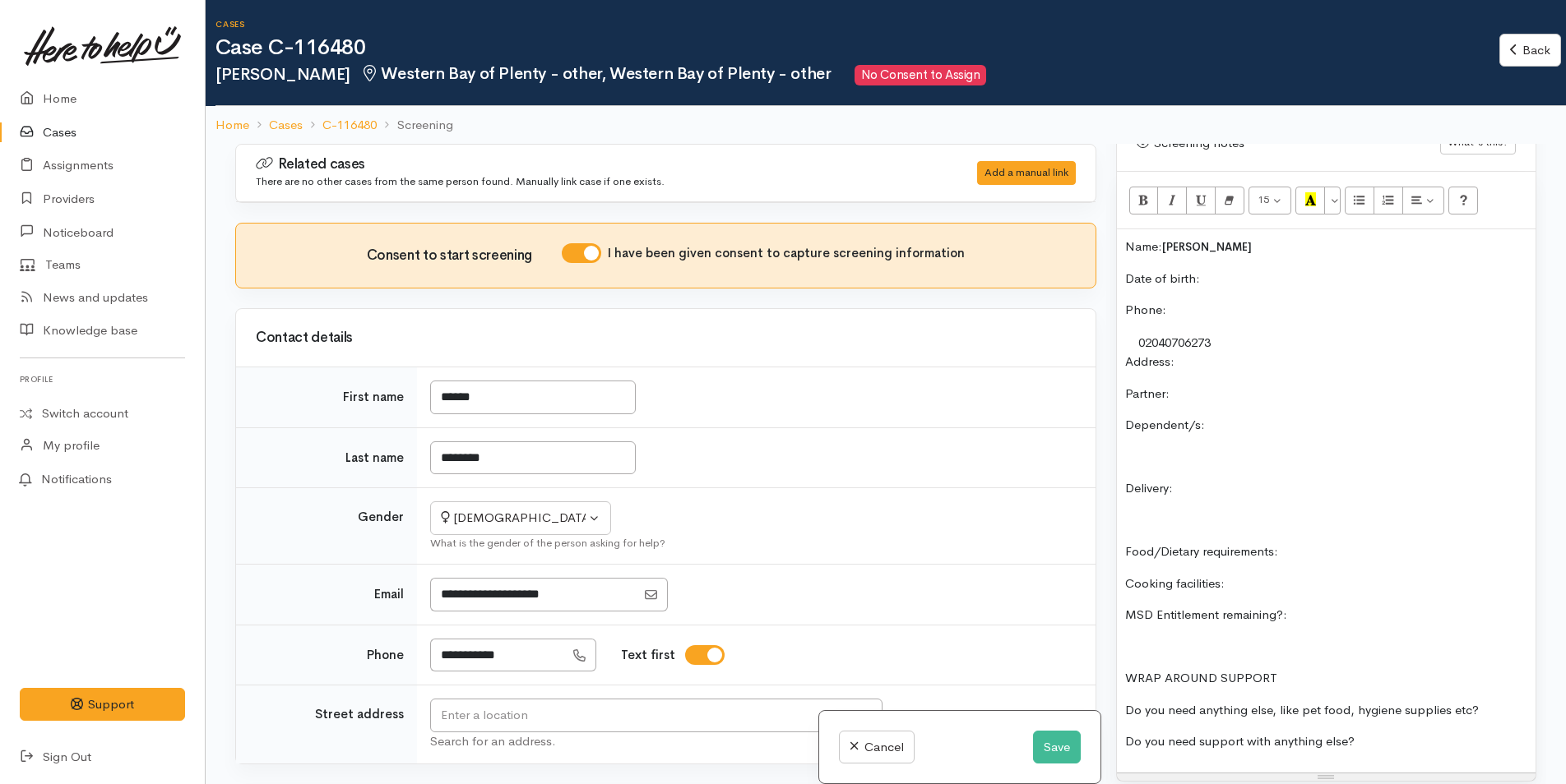
scroll to position [1151, 0]
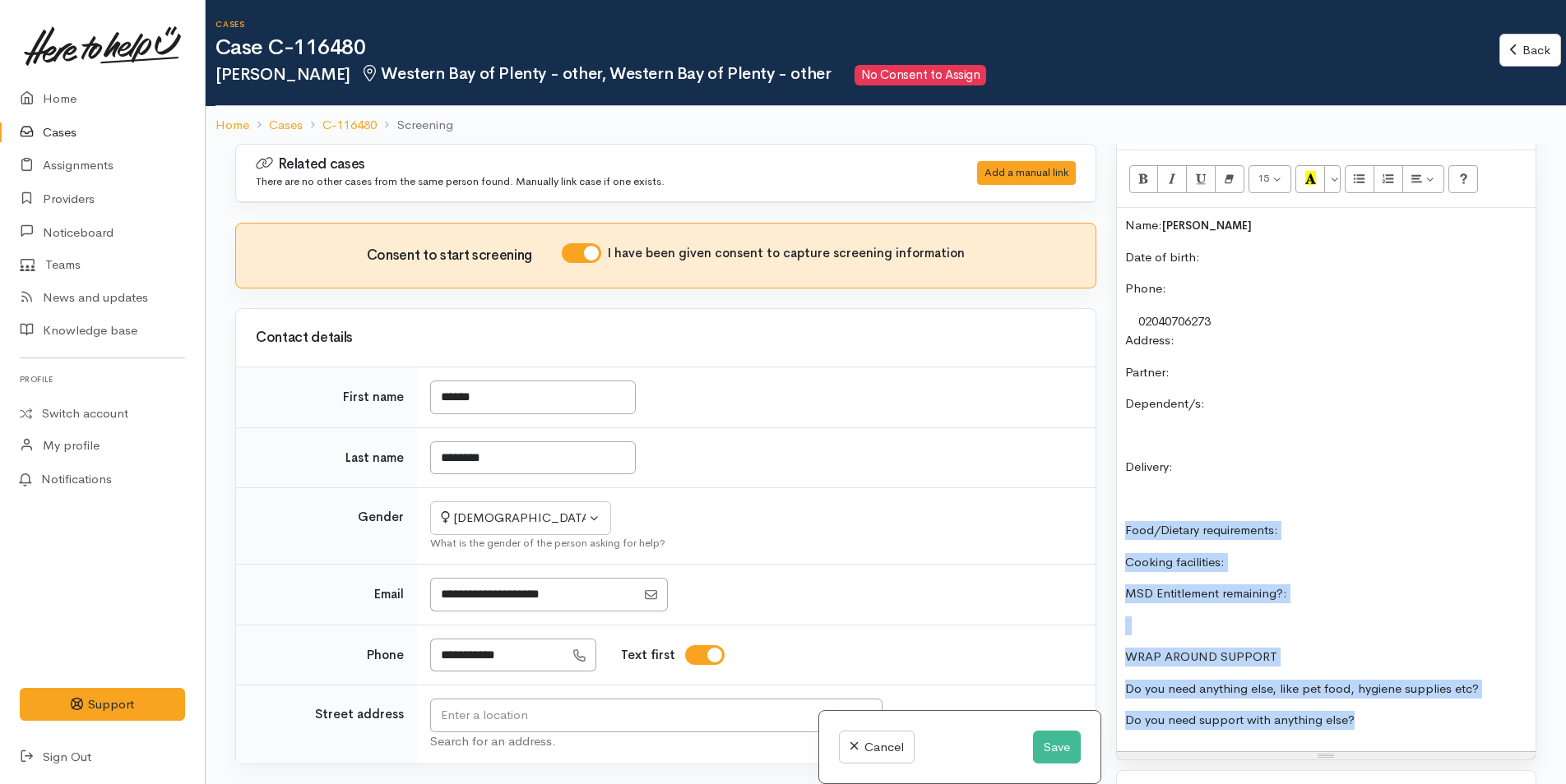
drag, startPoint x: 1376, startPoint y: 691, endPoint x: 1114, endPoint y: 497, distance: 326.0
click at [1114, 497] on div "Warnings Add No warnings have been raised against this case Add Warning Title ●…" at bounding box center [1326, 535] width 440 height 784
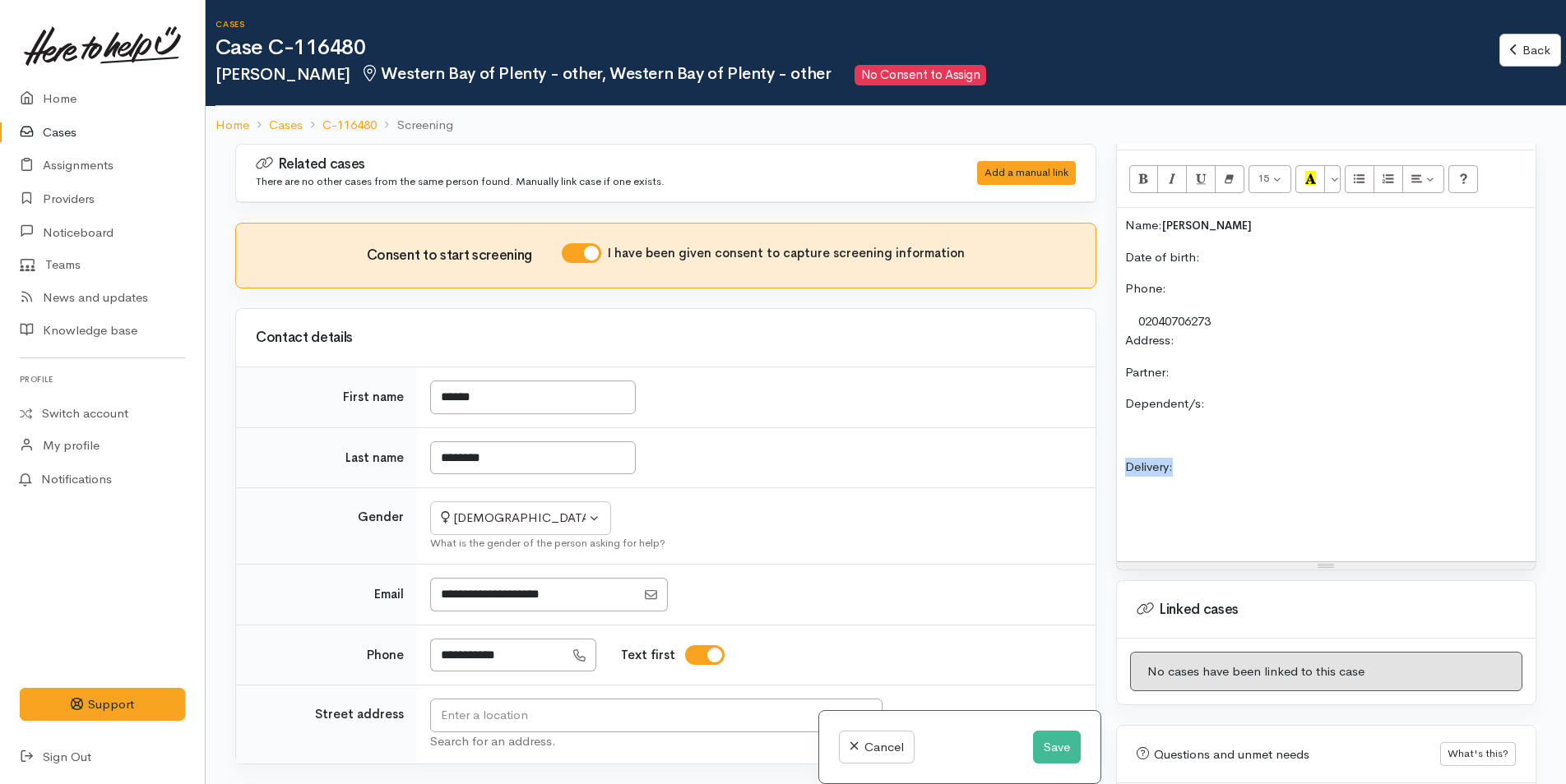
drag, startPoint x: 1219, startPoint y: 419, endPoint x: 1122, endPoint y: 426, distance: 97.3
click at [1122, 426] on div "Name: [PERSON_NAME] Date of birth: Phone:  02040706273 Address:  Partner: Depen…" at bounding box center [1326, 384] width 419 height 353
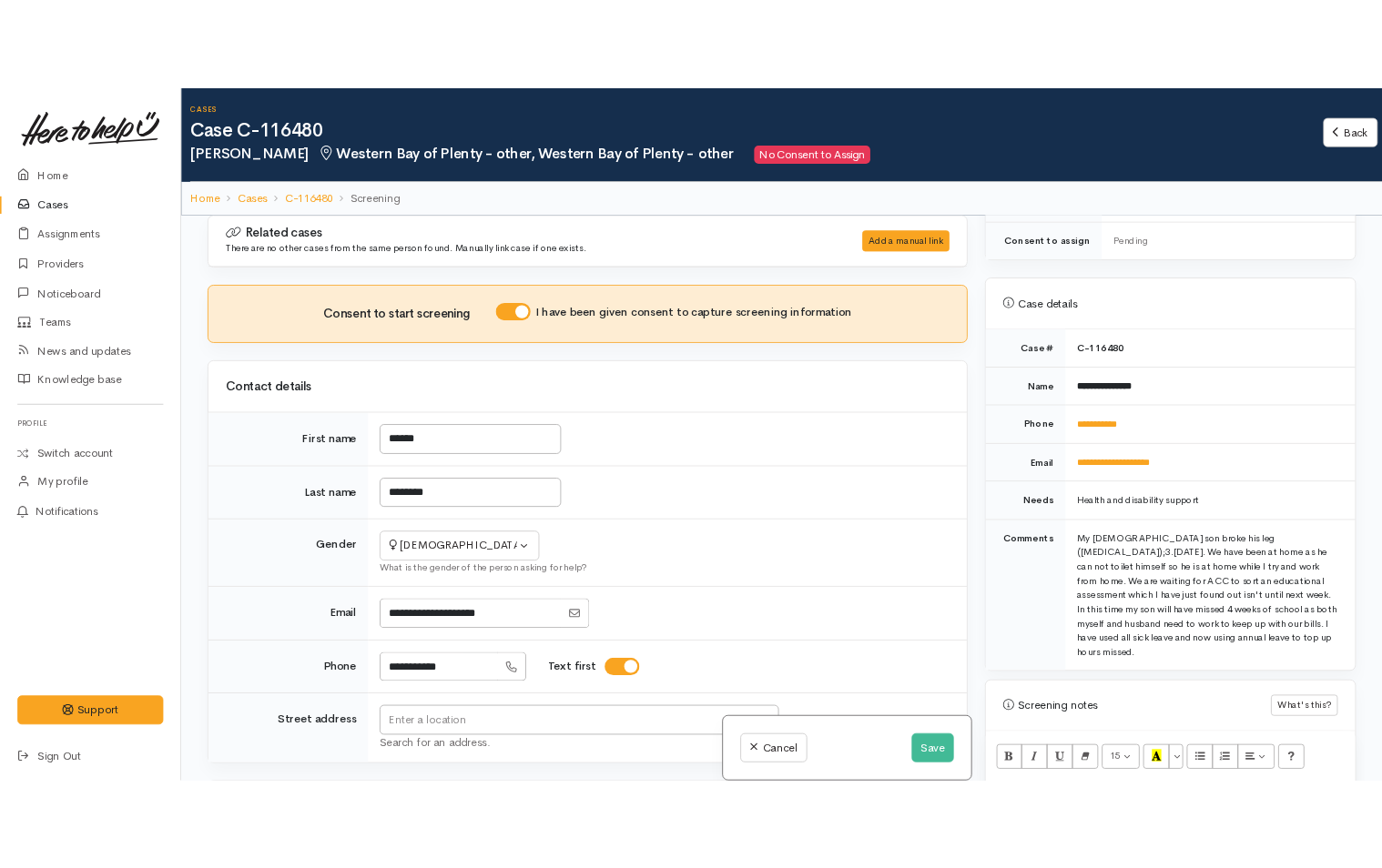
scroll to position [911, 0]
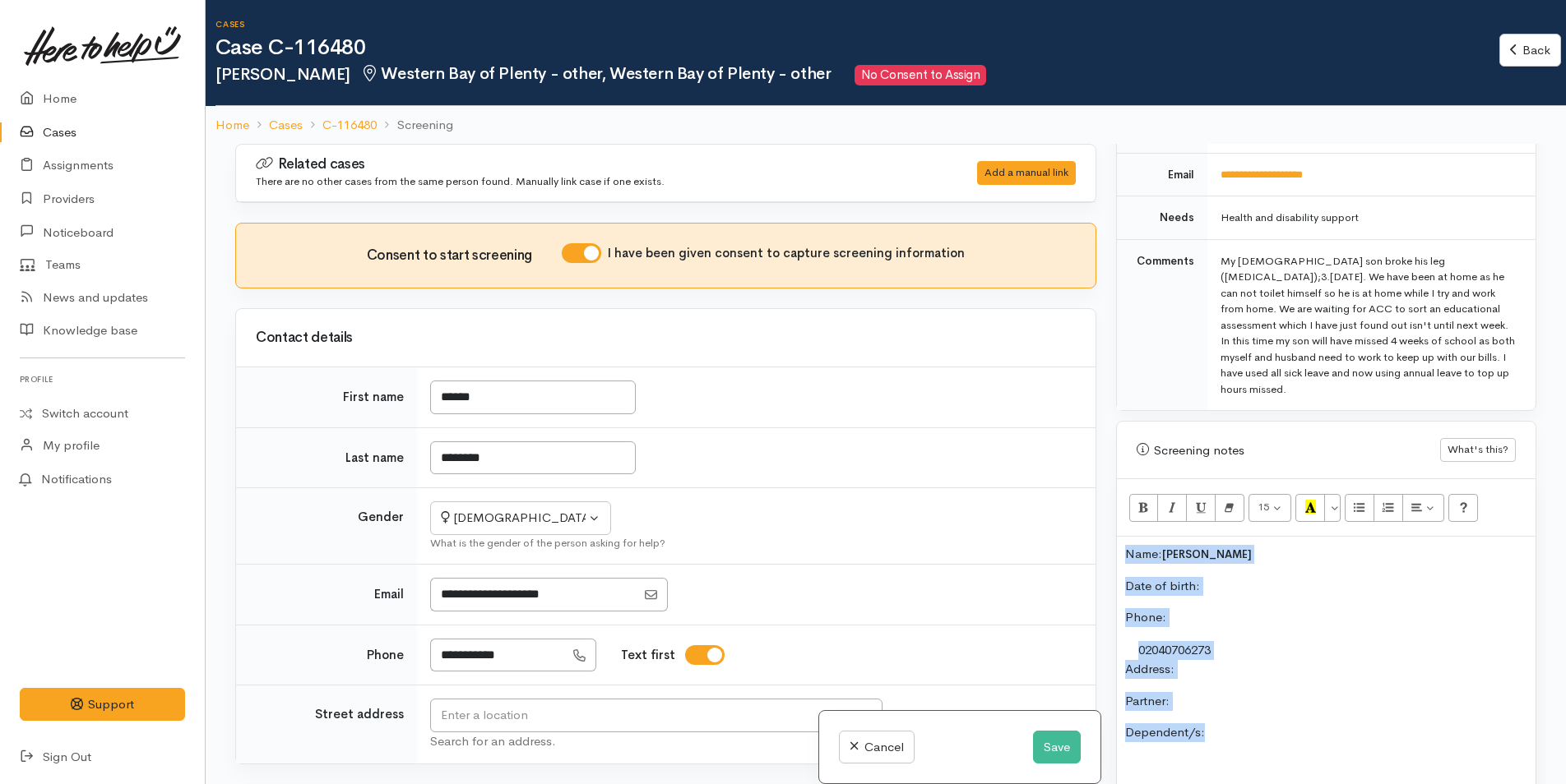
drag, startPoint x: 1215, startPoint y: 706, endPoint x: 1099, endPoint y: 519, distance: 220.1
click at [1099, 519] on div "Related cases There are no other cases from the same person found. Manually lin…" at bounding box center [885, 535] width 1321 height 784
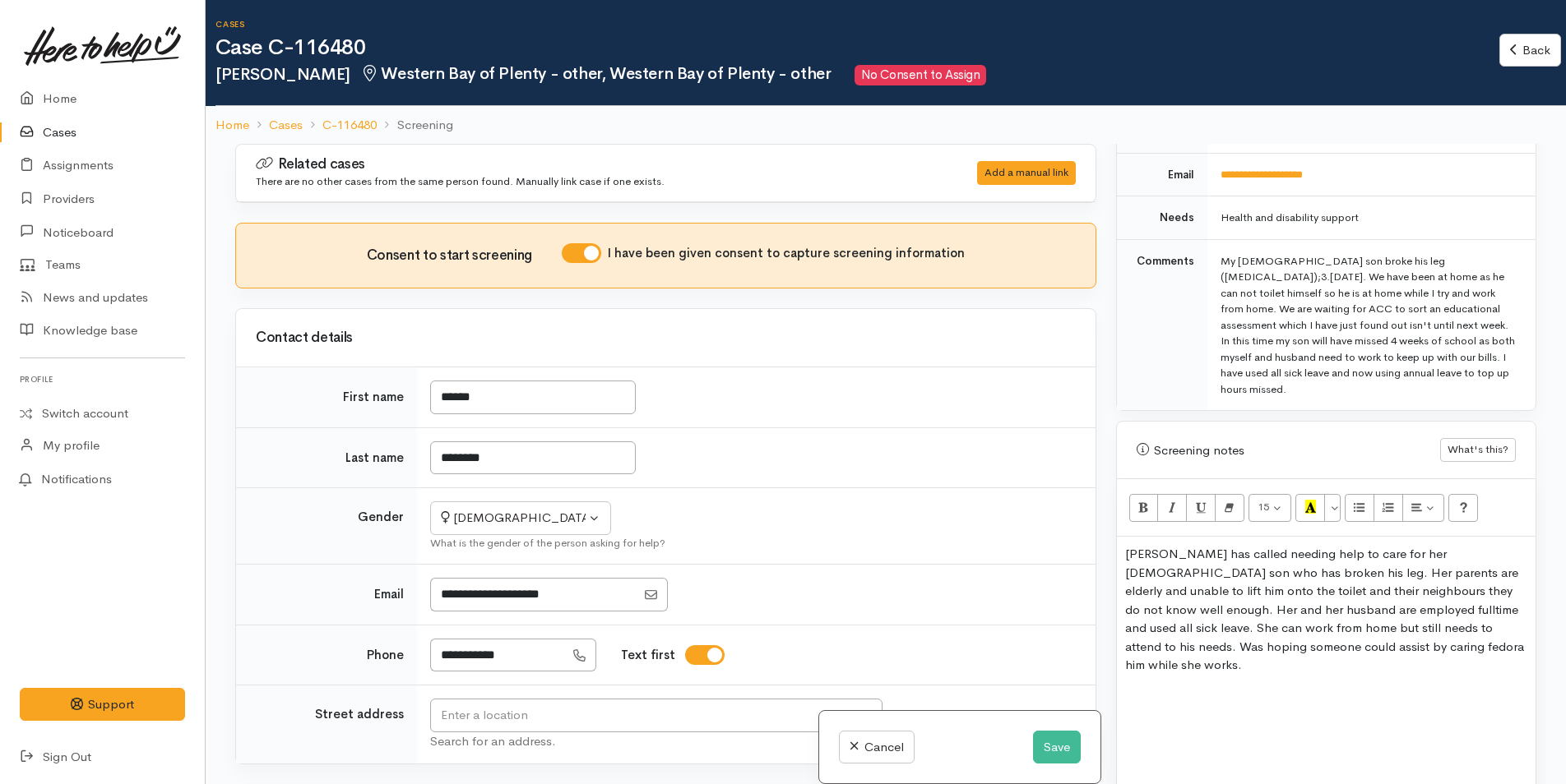
click at [1282, 616] on p "Lesly has called needing help to care for her 5yr old son who has broken his le…" at bounding box center [1326, 610] width 402 height 130
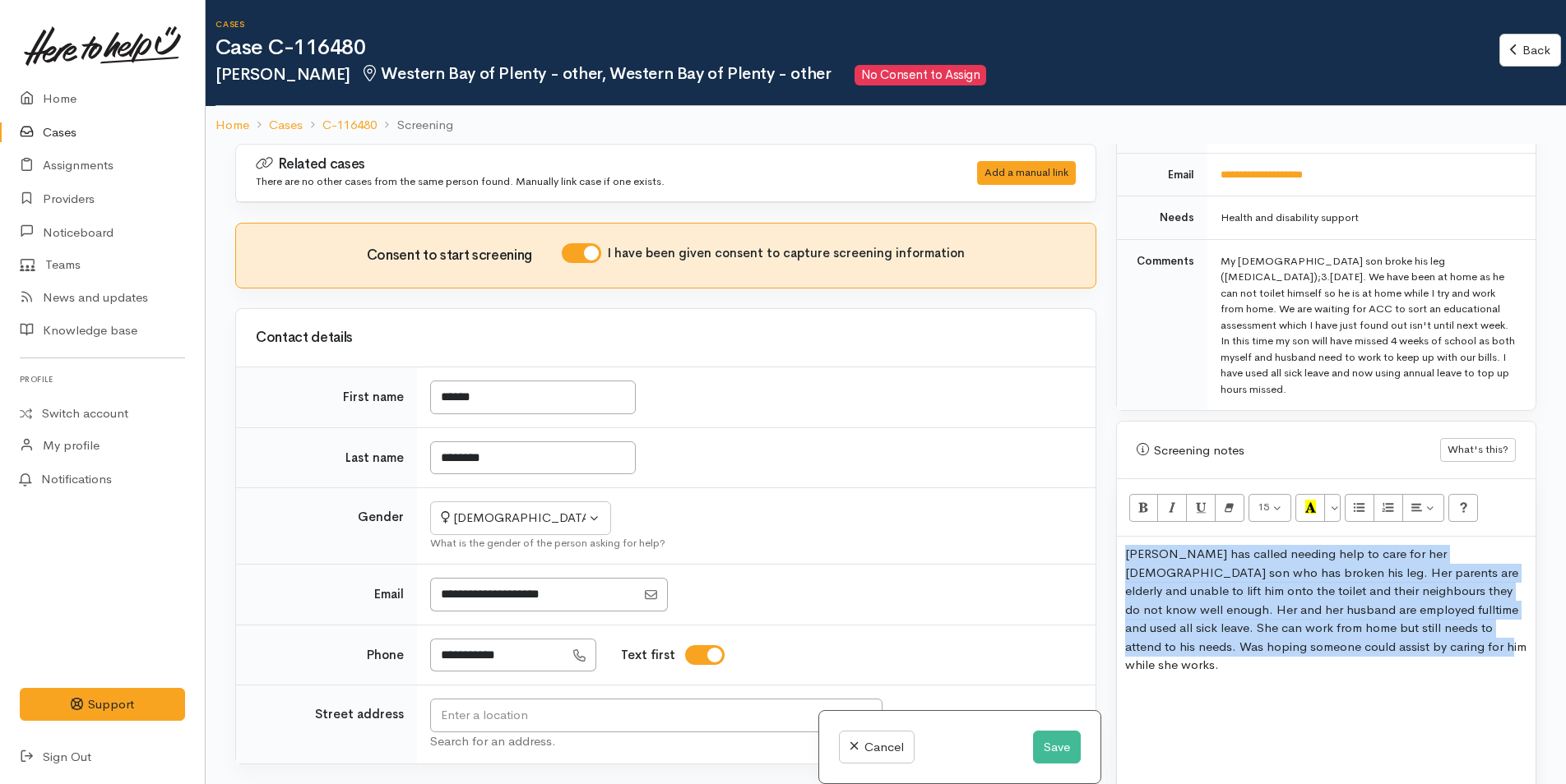
drag, startPoint x: 1344, startPoint y: 616, endPoint x: 1119, endPoint y: 511, distance: 248.3
click at [1119, 536] on div "Lesly has called needing help to care for her 5yr old son who has broken his le…" at bounding box center [1326, 679] width 419 height 286
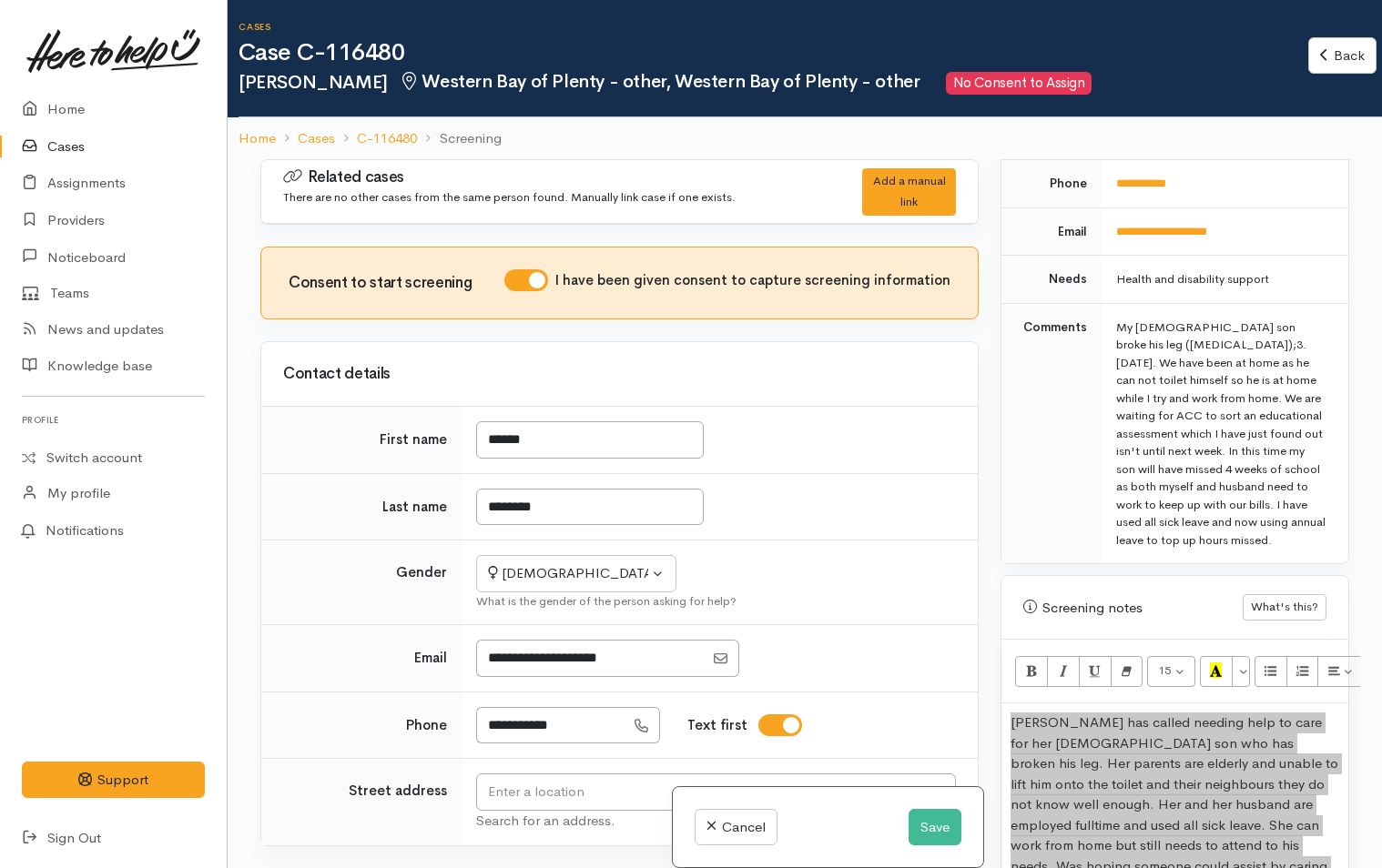
scroll to position [1037, 0]
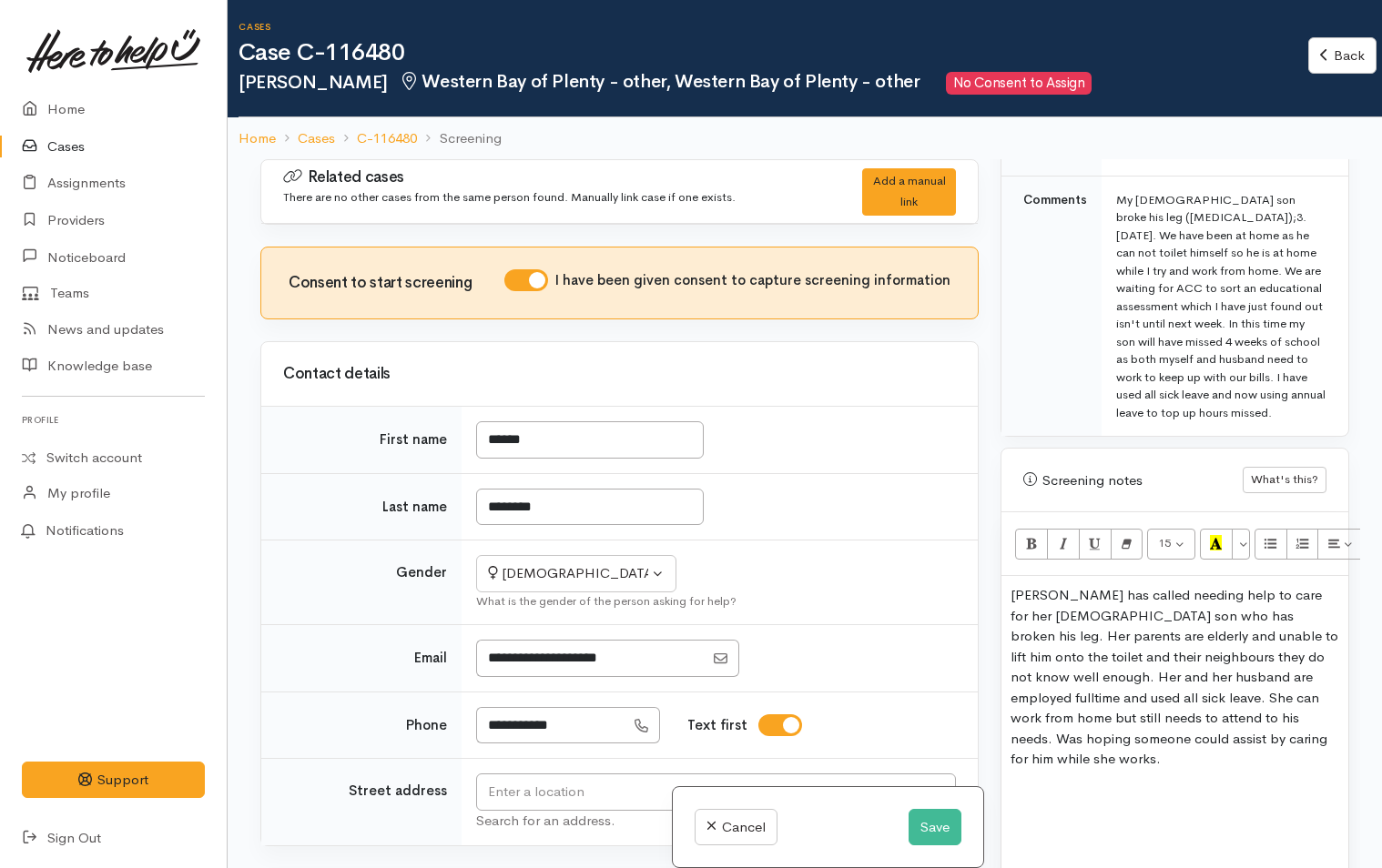
click at [1266, 744] on div "Lesly has called needing help to care for her 5yr old son who has broken his le…" at bounding box center [1174, 754] width 346 height 357
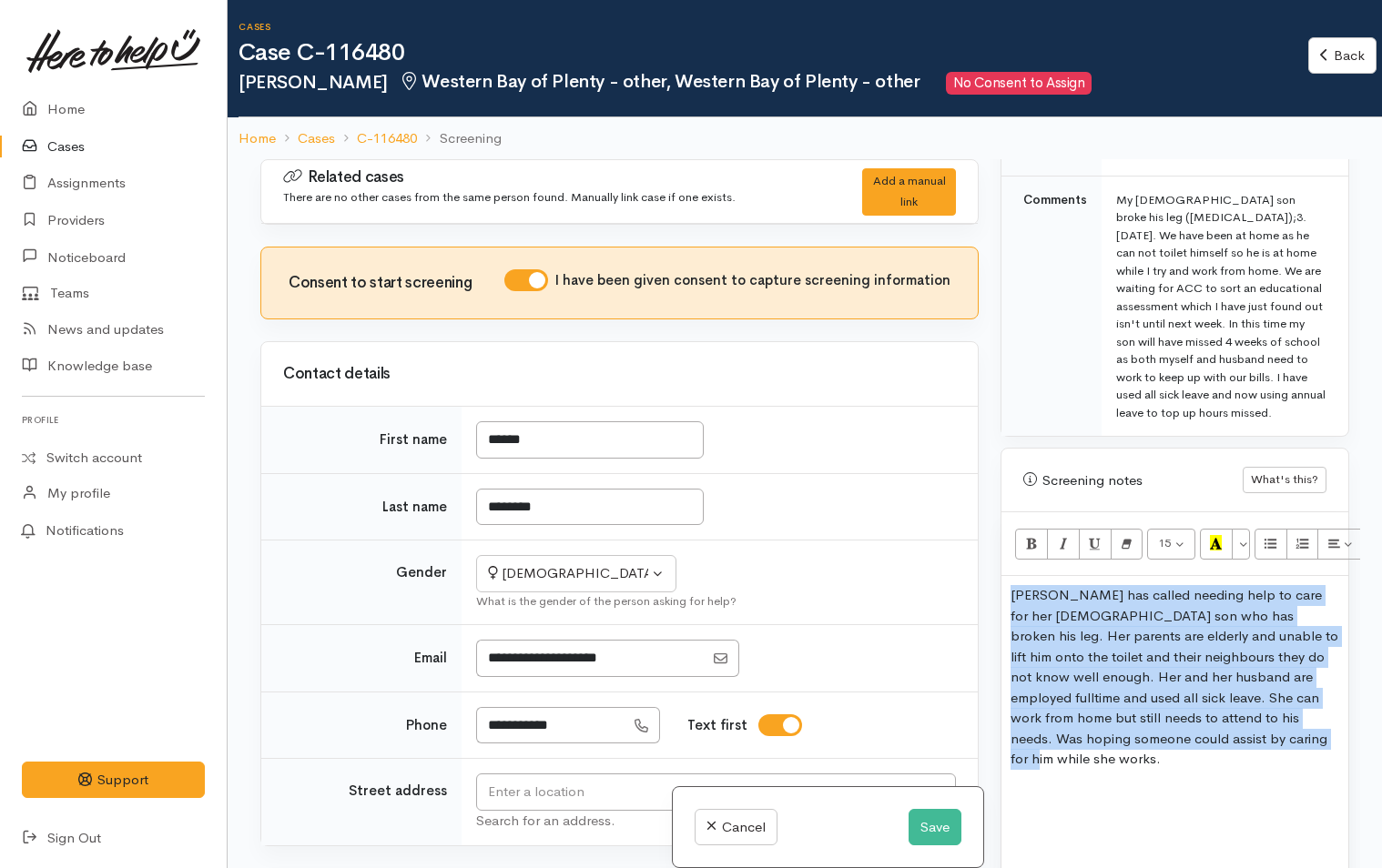
drag, startPoint x: 1296, startPoint y: 717, endPoint x: 1003, endPoint y: 551, distance: 336.8
click at [1003, 551] on div "15 8 9 10 11 12 14 18 24 36 Background Color Transparent Select #ffff00 Text Co…" at bounding box center [1174, 727] width 346 height 431
copy p "Lesly has called needing help to care for her 5yr old son who has broken his le…"
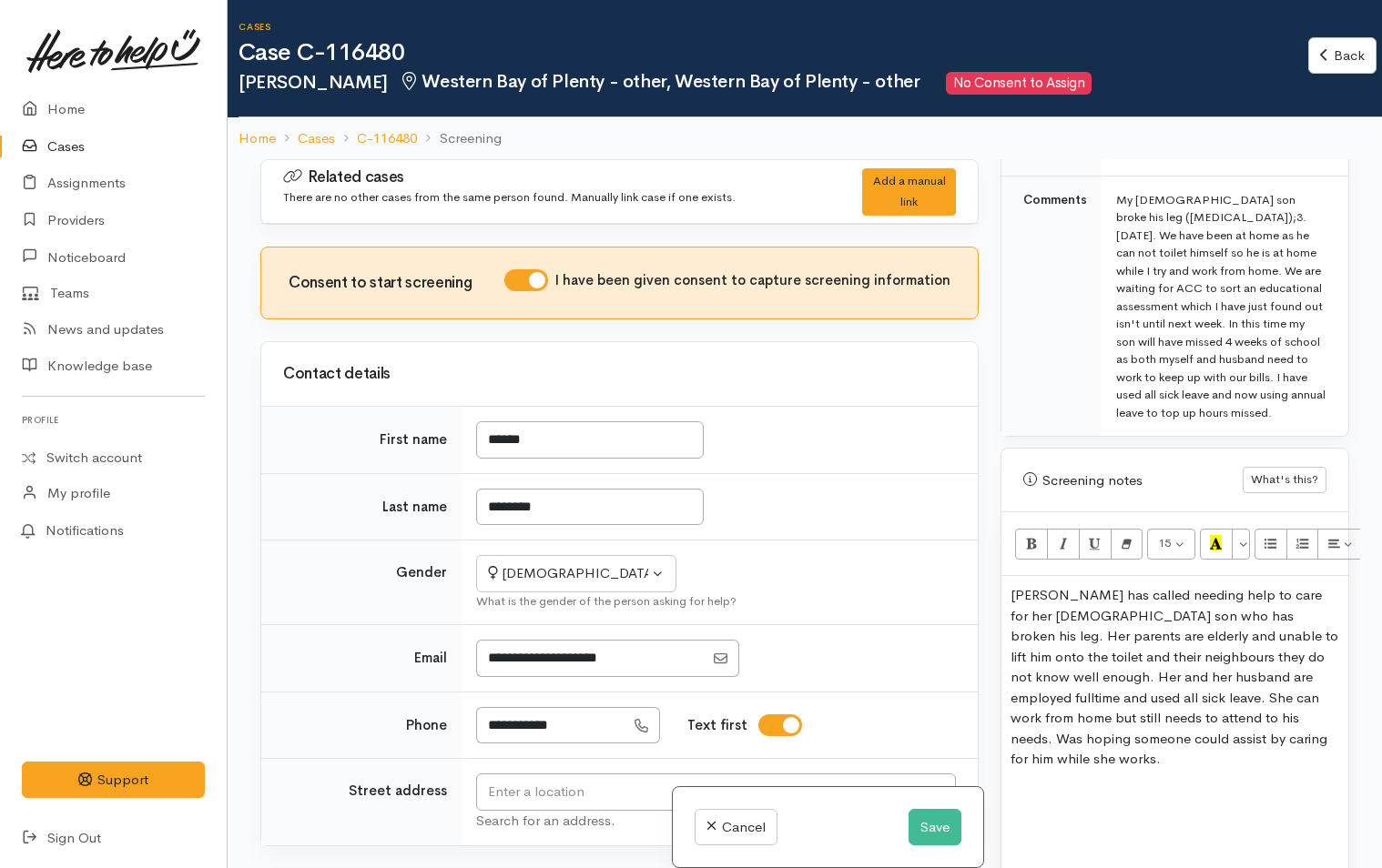
click at [1296, 735] on div "Lesly has called needing help to care for her 5yr old son who has broken his le…" at bounding box center [1174, 754] width 346 height 357
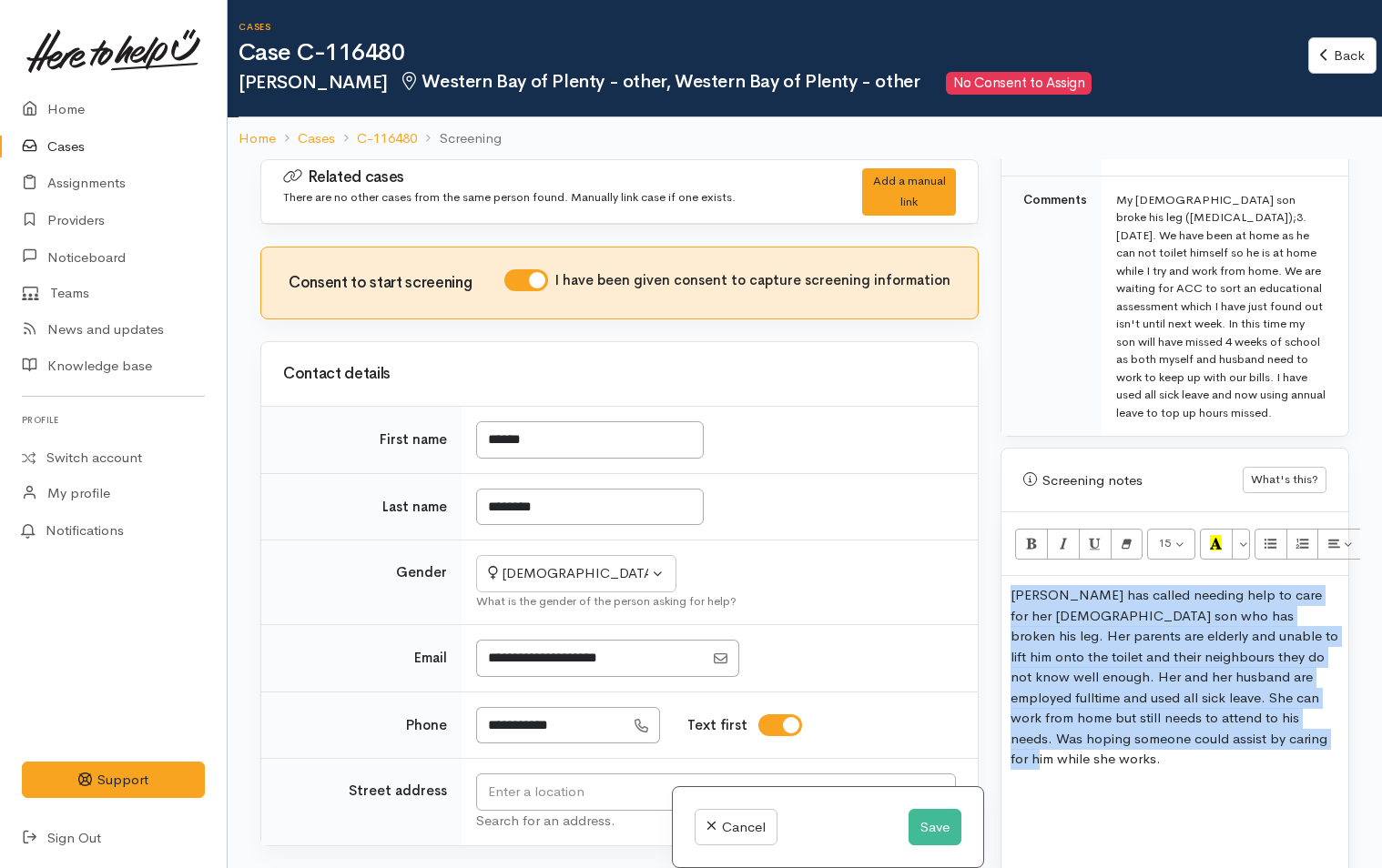
drag, startPoint x: 1198, startPoint y: 719, endPoint x: 1008, endPoint y: 578, distance: 236.6
click at [1008, 578] on div "Lesly has called needing help to care for her 5yr old son who has broken his le…" at bounding box center [1174, 754] width 346 height 357
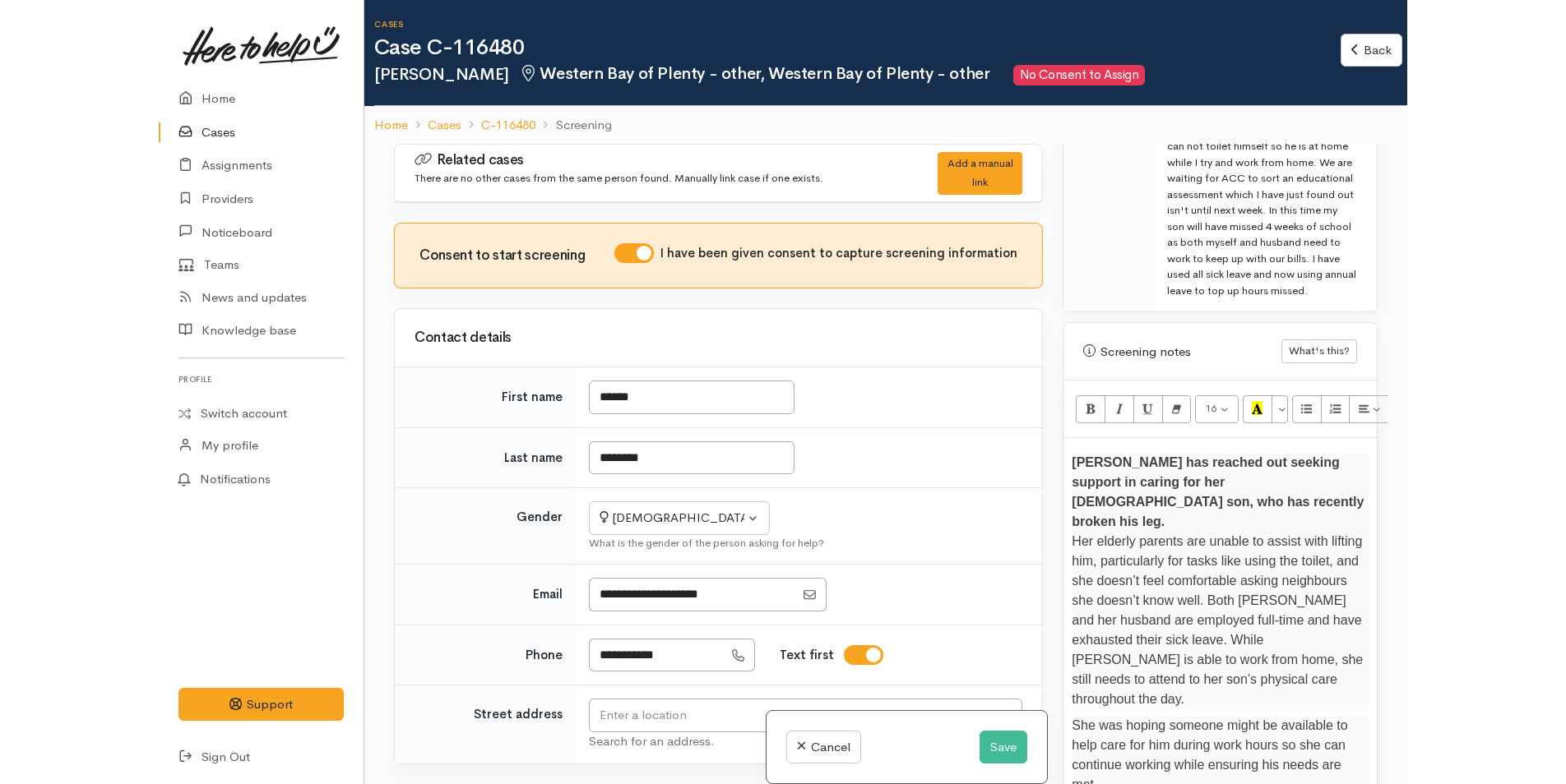
scroll to position [904, 0]
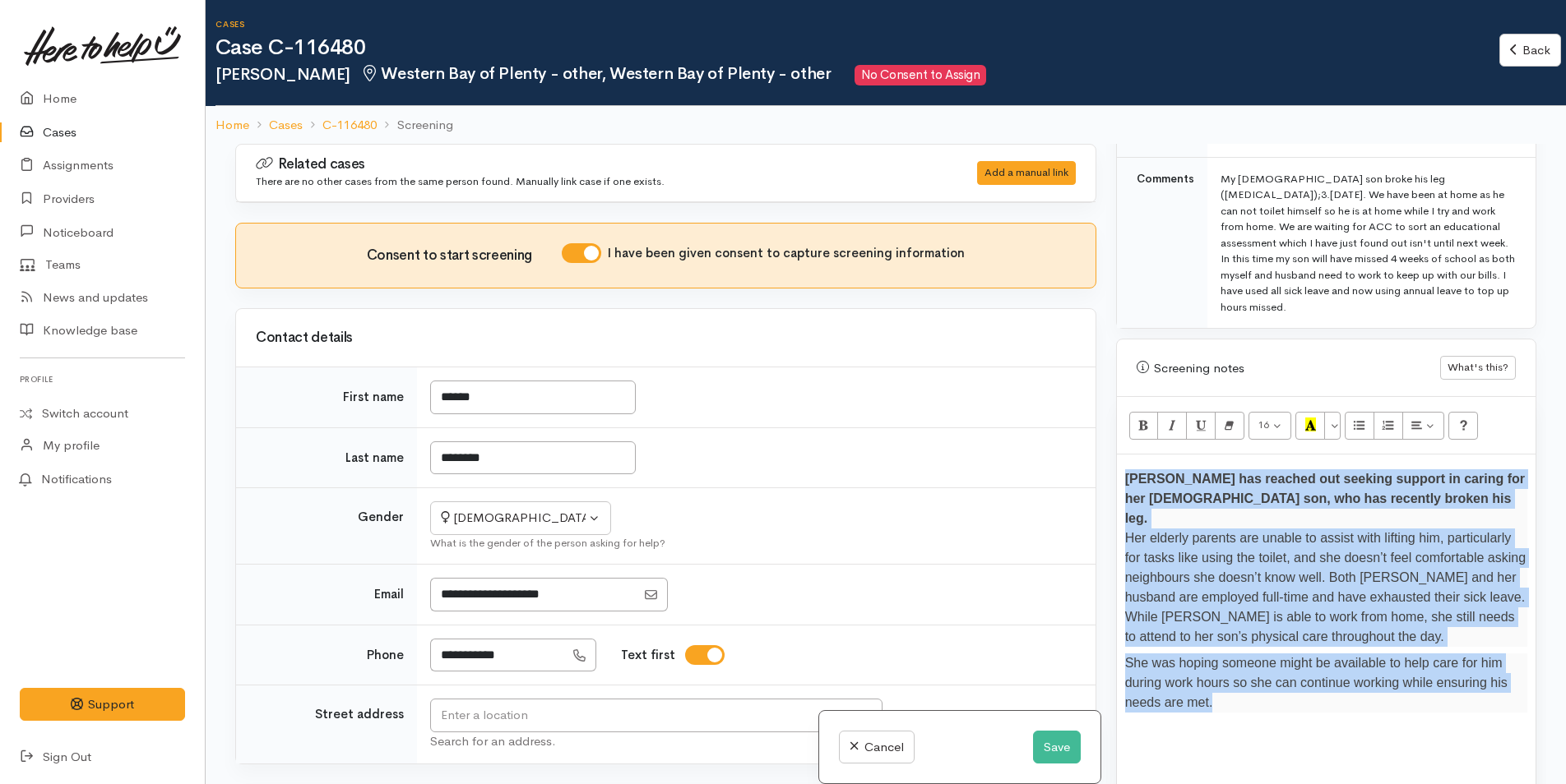
drag, startPoint x: 1215, startPoint y: 656, endPoint x: 1113, endPoint y: 443, distance: 236.2
click at [1114, 443] on div "Warnings Add No warnings have been raised against this case Add Warning Title ●…" at bounding box center [1326, 535] width 440 height 784
copy div "Lesley has reached out seeking support in caring for her 5-year-old son, who ha…"
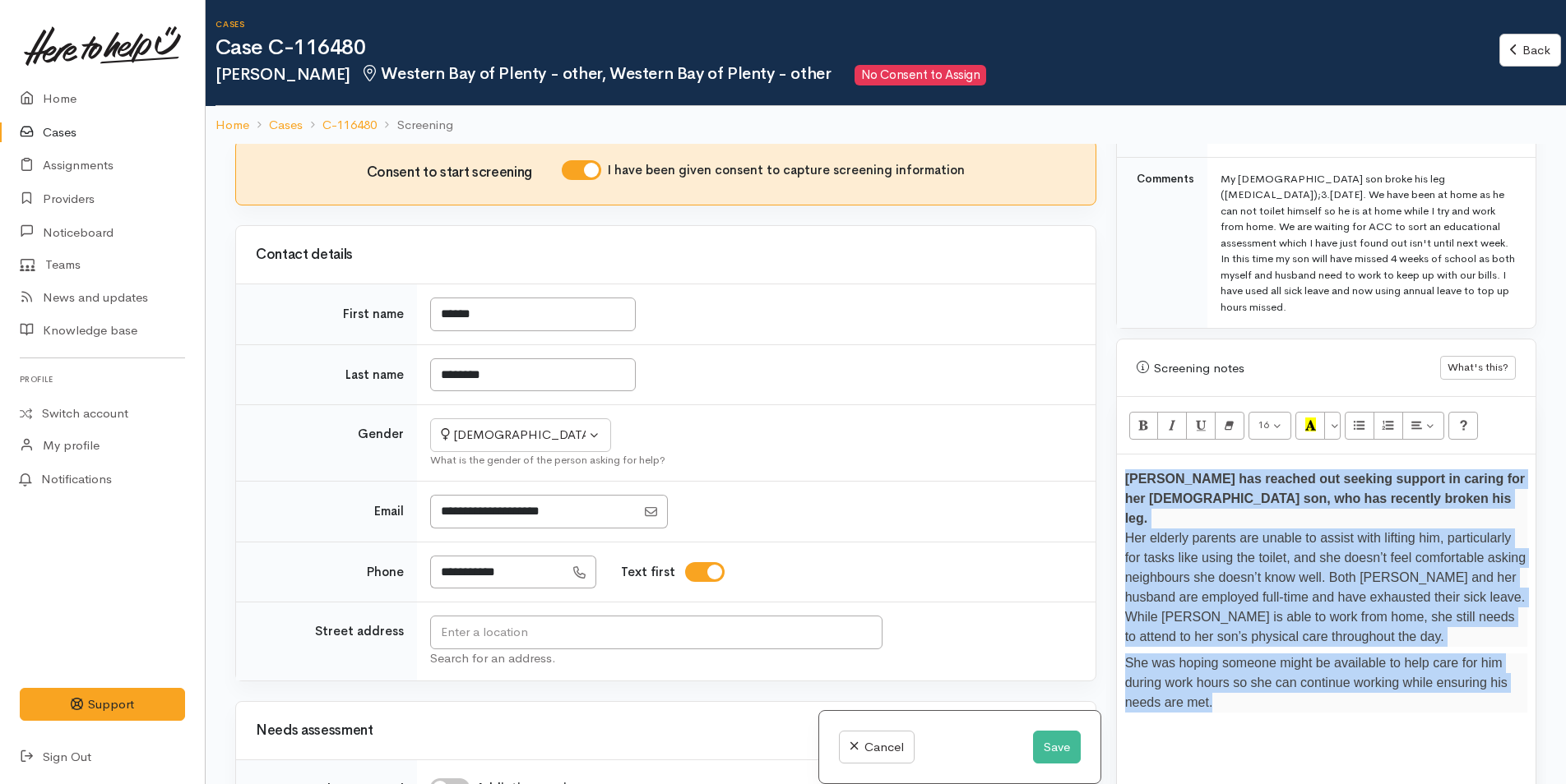
scroll to position [247, 0]
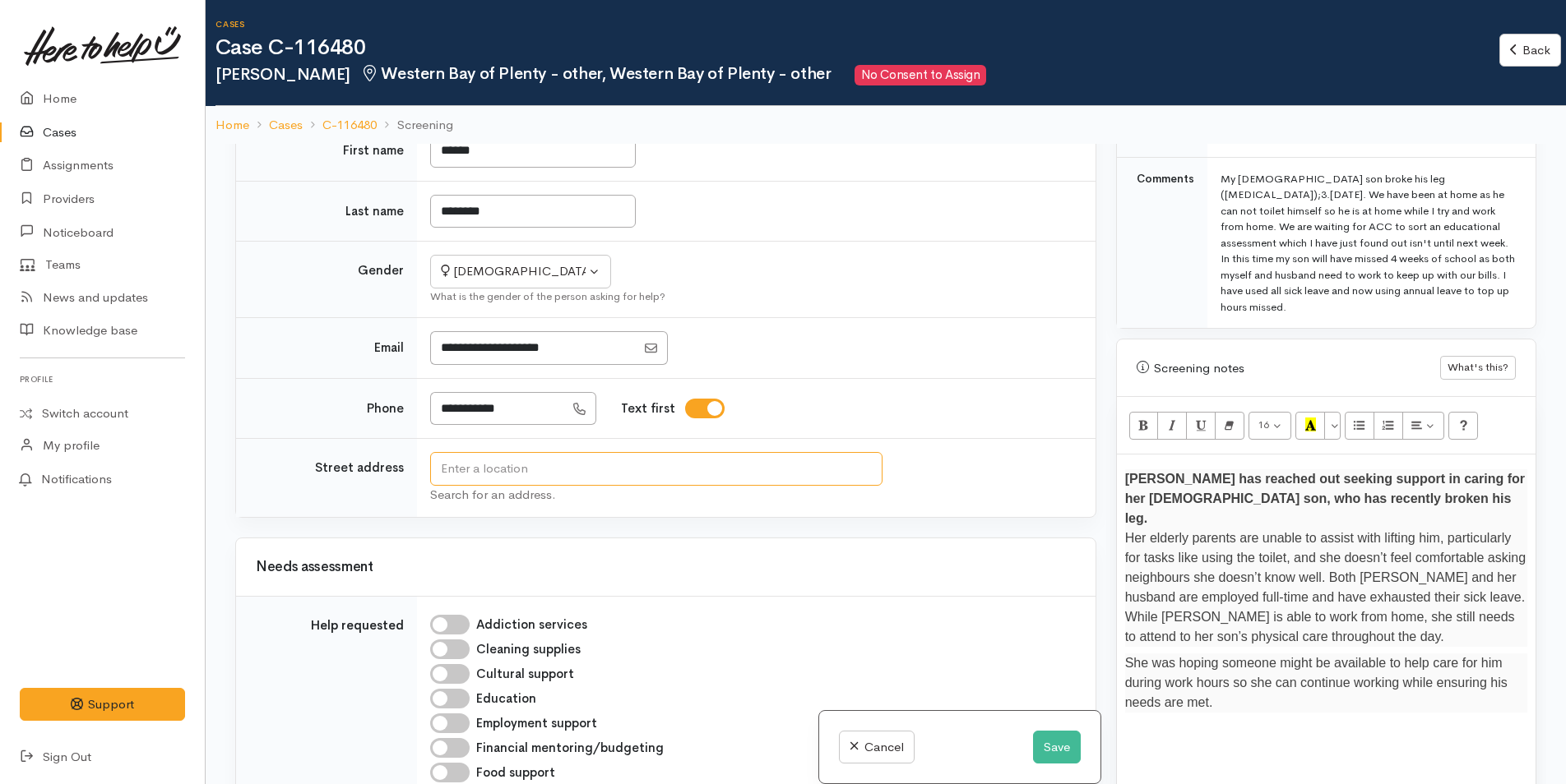
click at [719, 464] on input "text" at bounding box center [656, 469] width 453 height 34
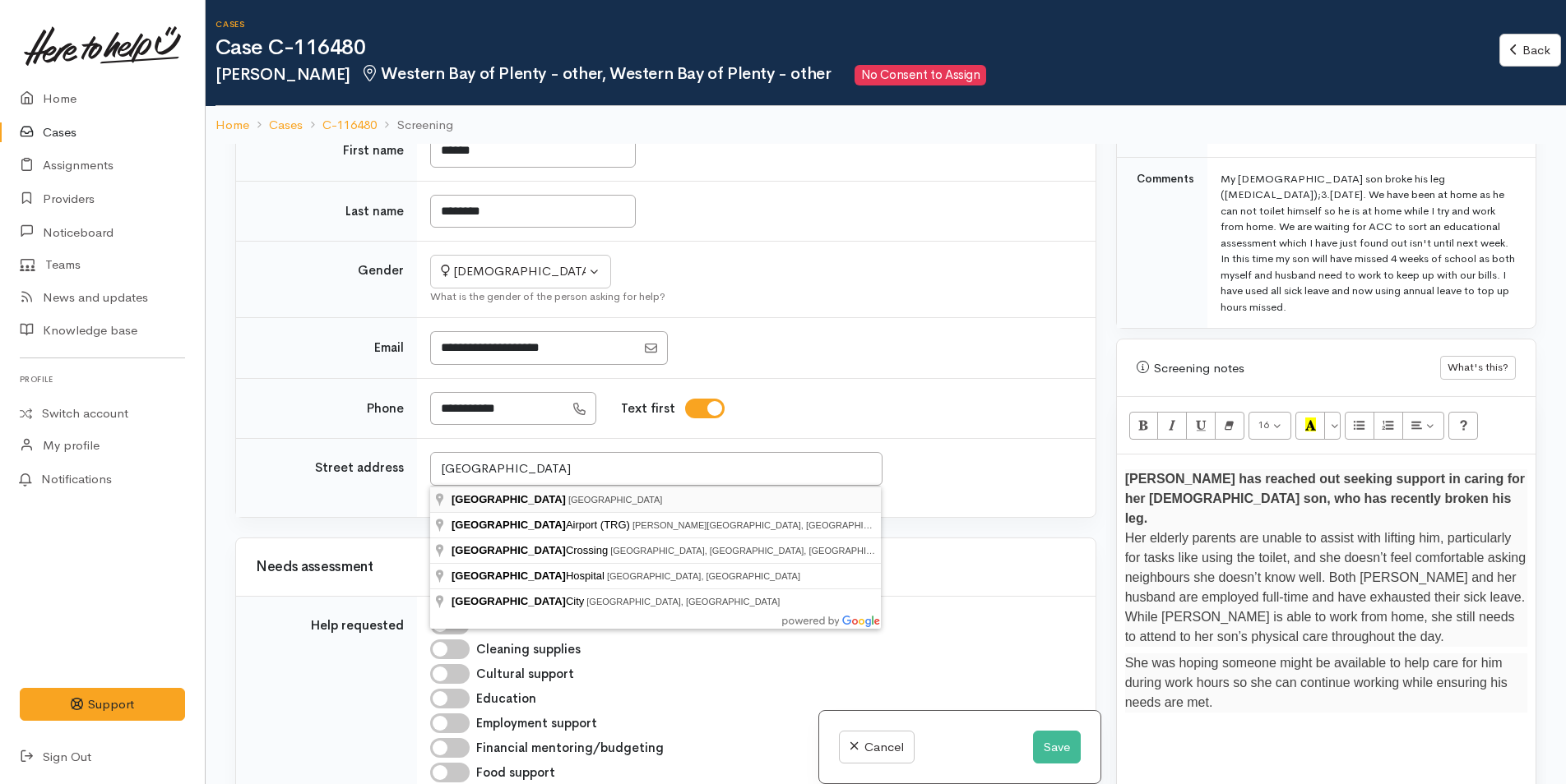
type input "Tauranga, New Zealand"
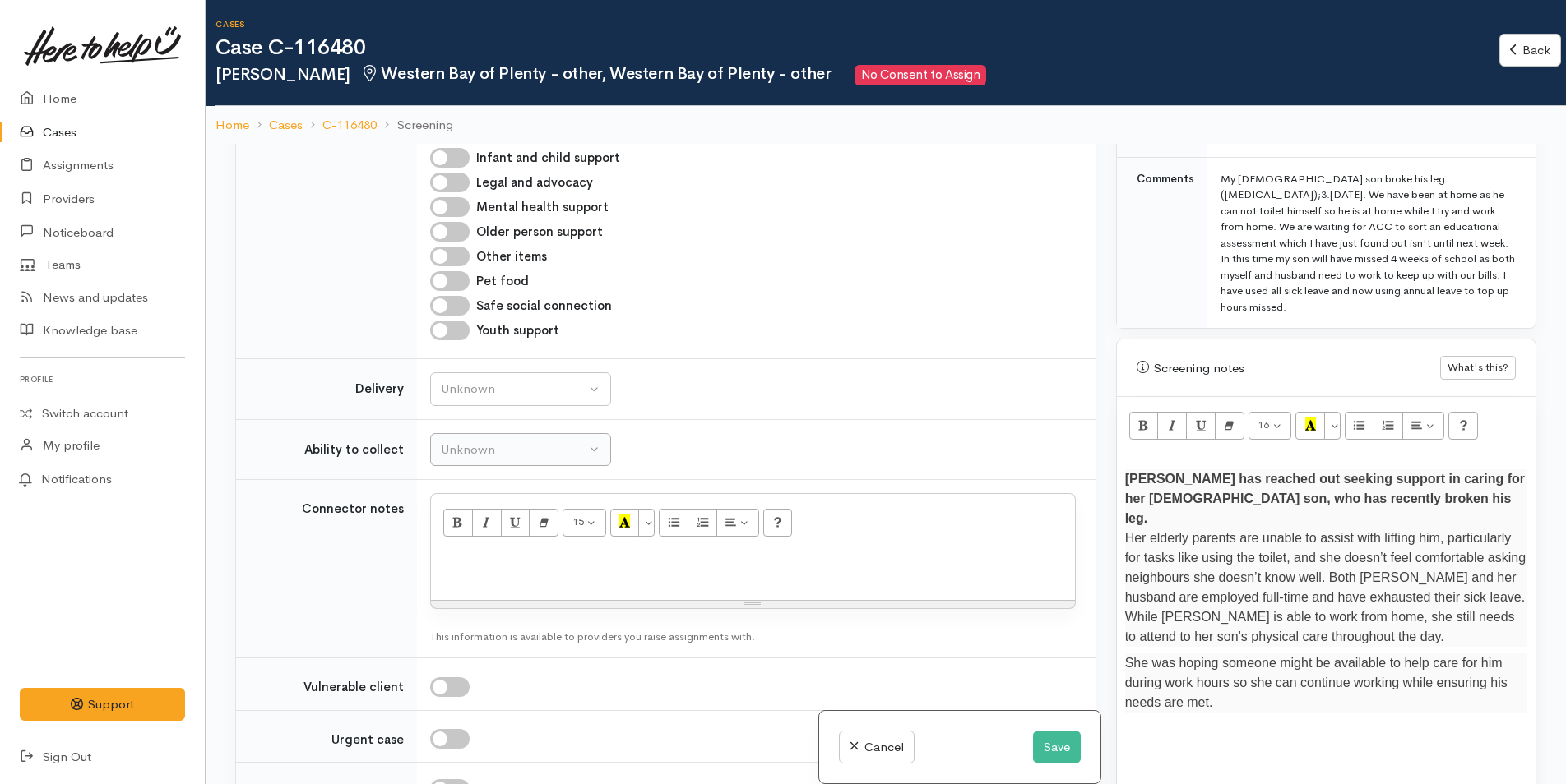
scroll to position [986, 0]
click at [489, 385] on div "Unknown" at bounding box center [513, 387] width 145 height 19
click at [469, 535] on link "No" at bounding box center [521, 541] width 179 height 26
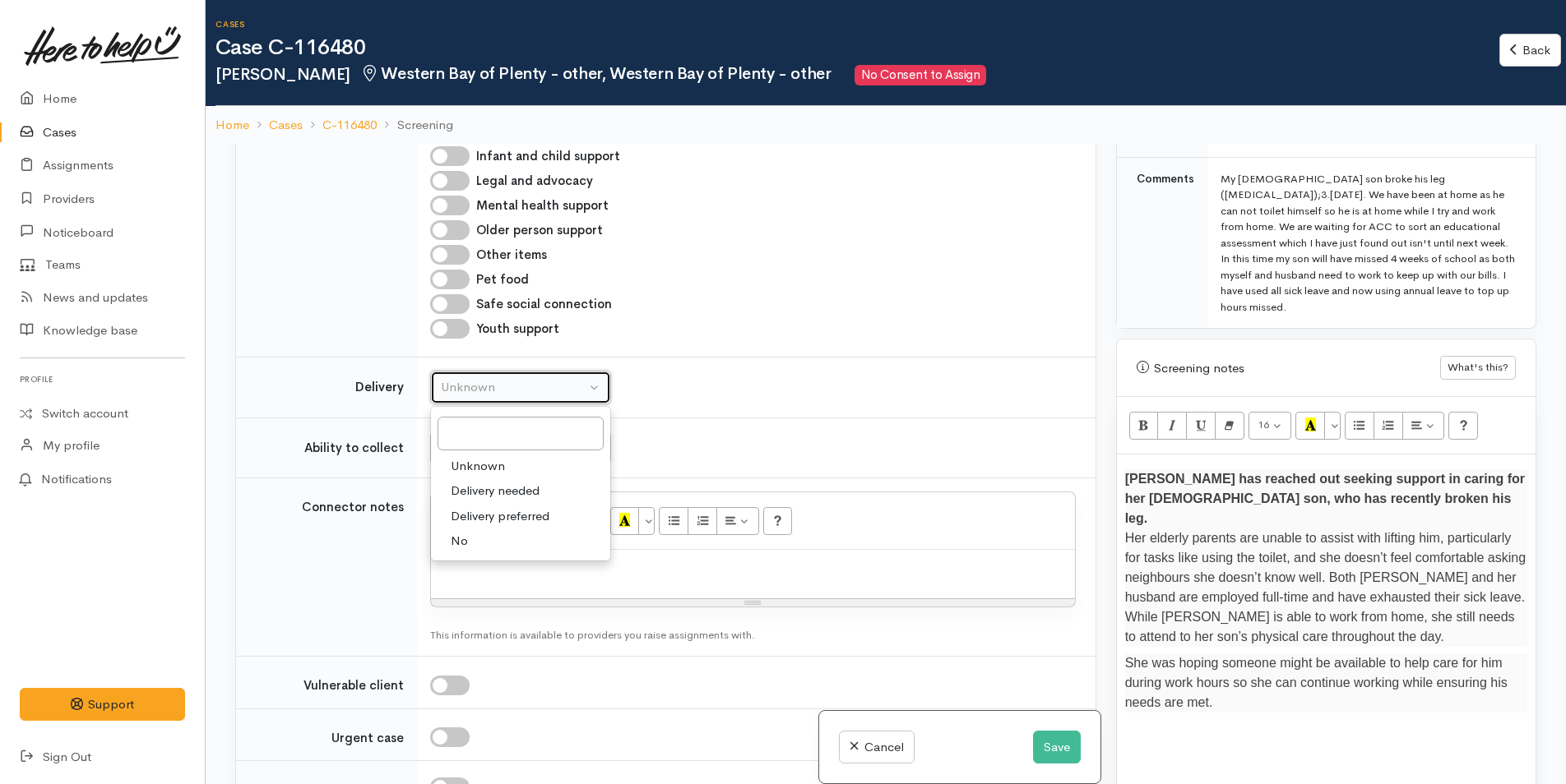
select select "1"
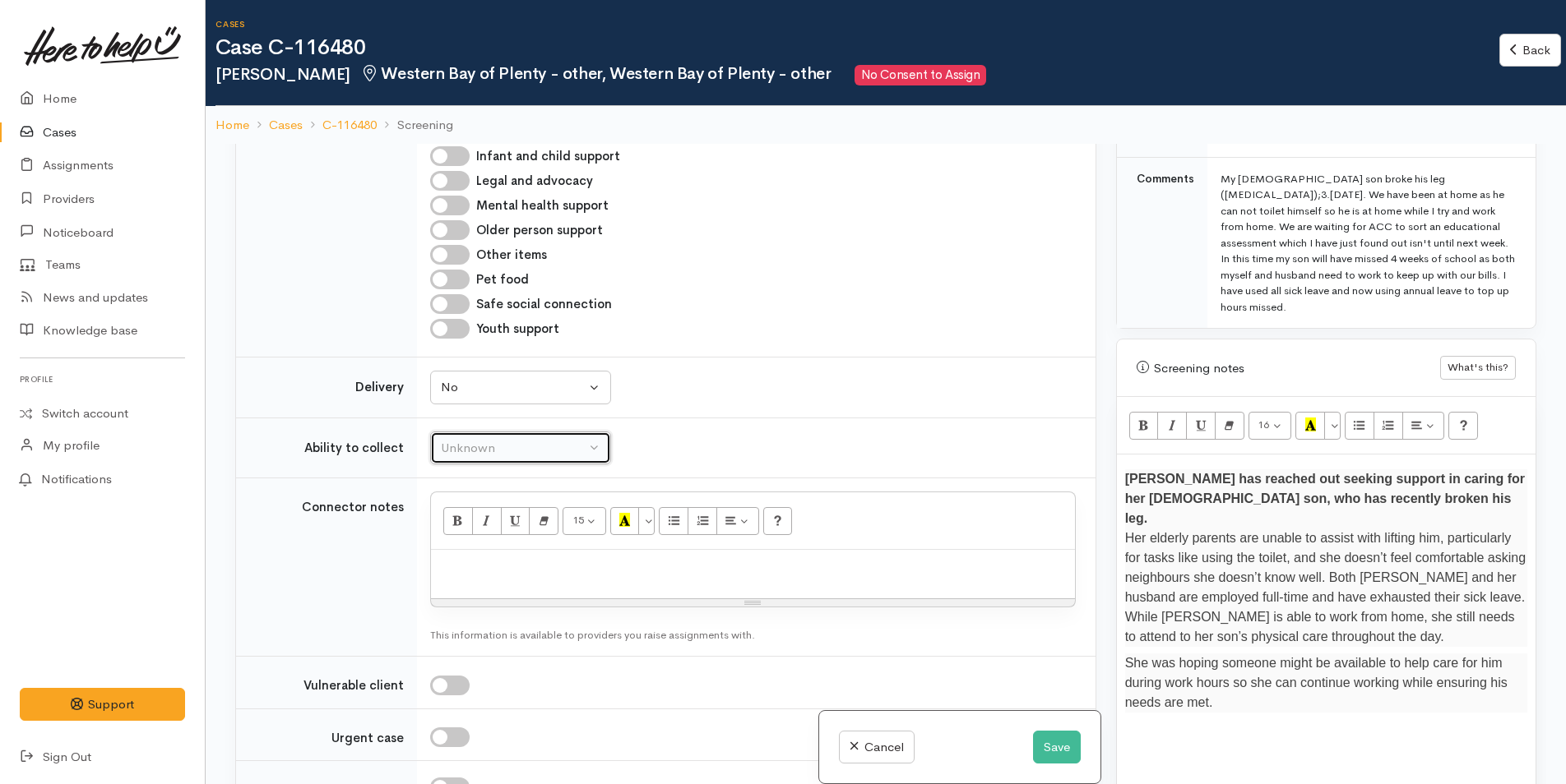
click at [514, 456] on div "Unknown" at bounding box center [513, 448] width 145 height 19
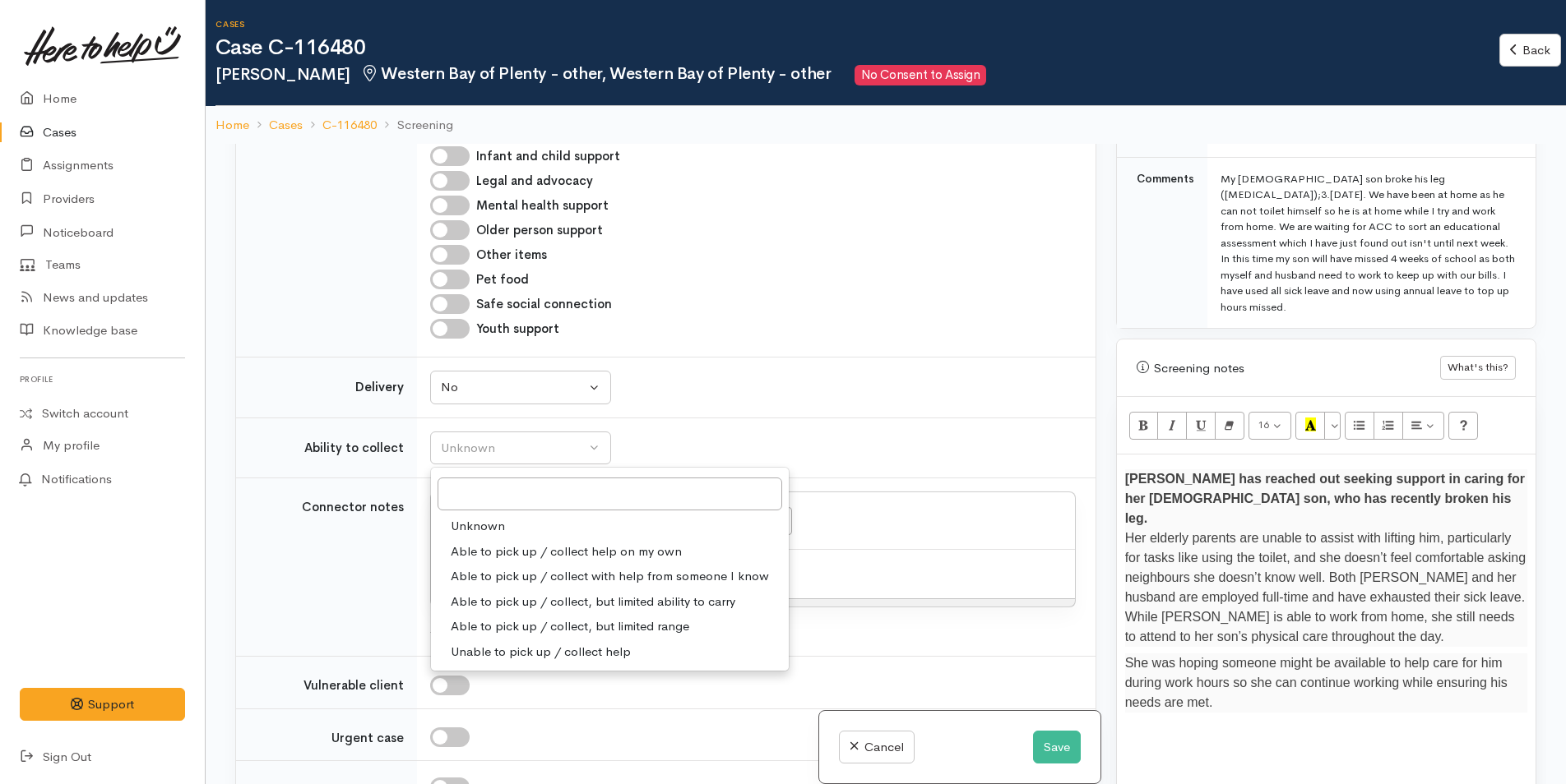
click at [487, 552] on span "Able to pick up / collect help on my own" at bounding box center [566, 552] width 231 height 19
select select "2"
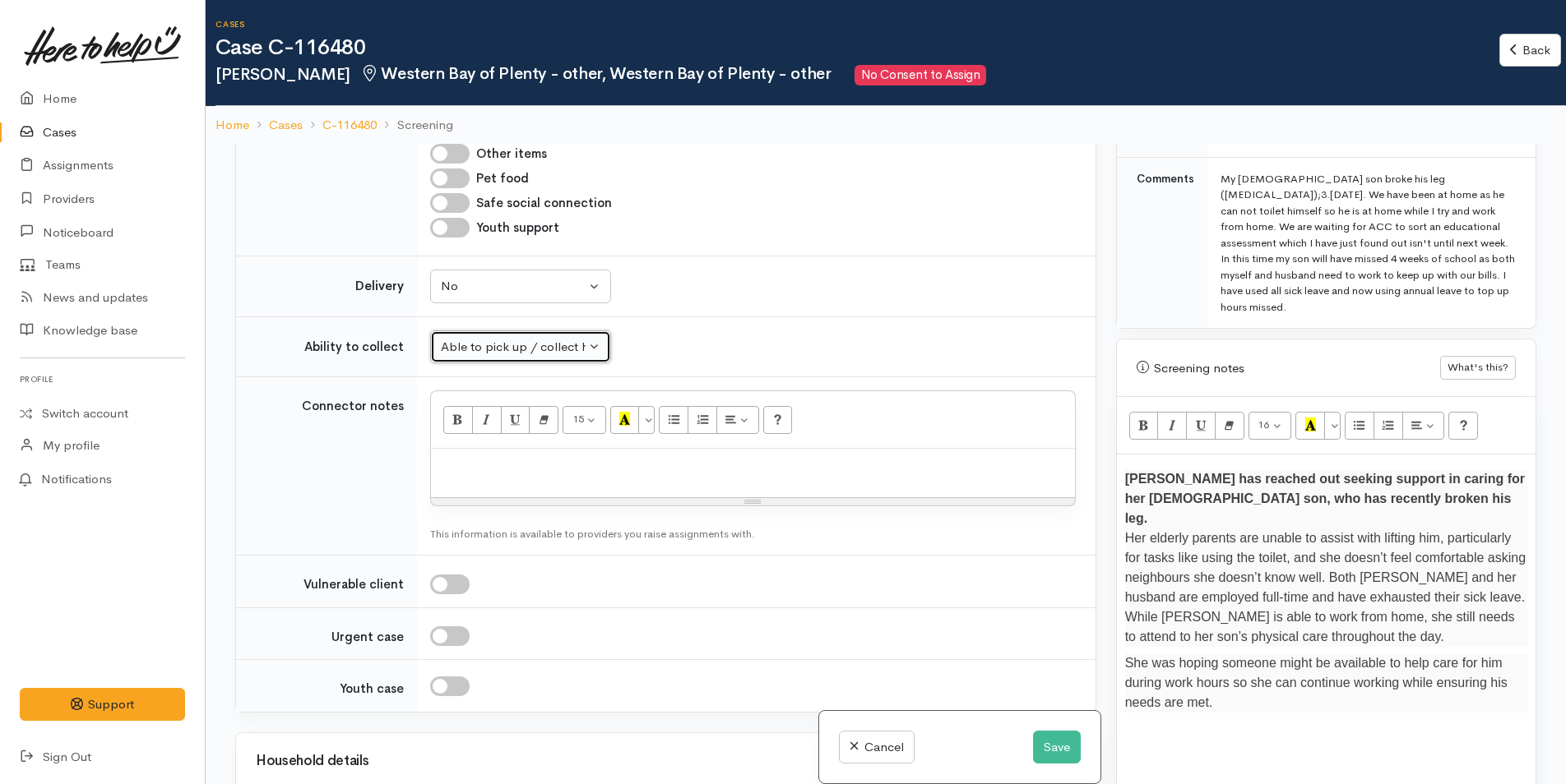
scroll to position [1233, 0]
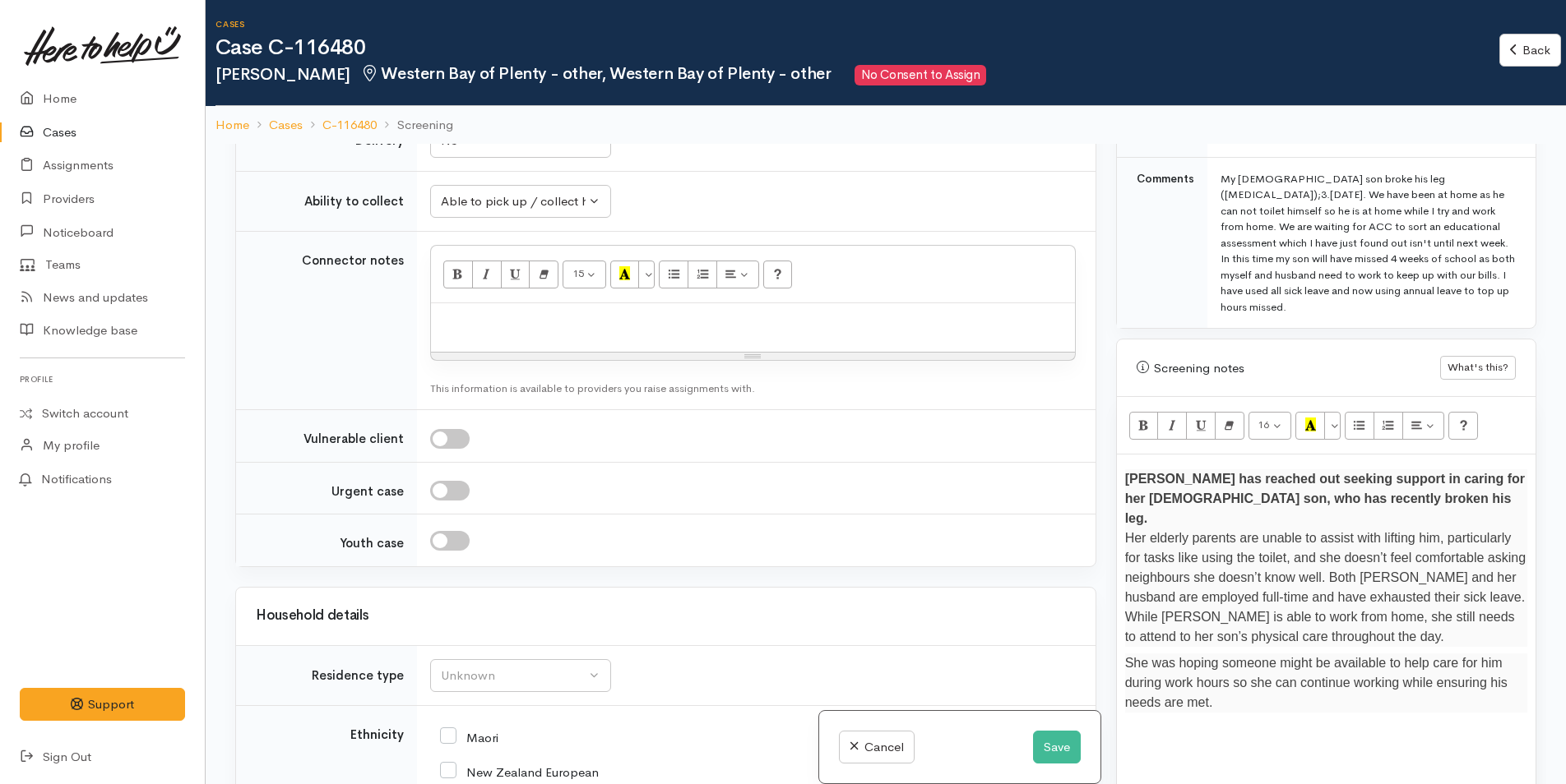
click at [1249, 716] on p at bounding box center [1326, 725] width 402 height 19
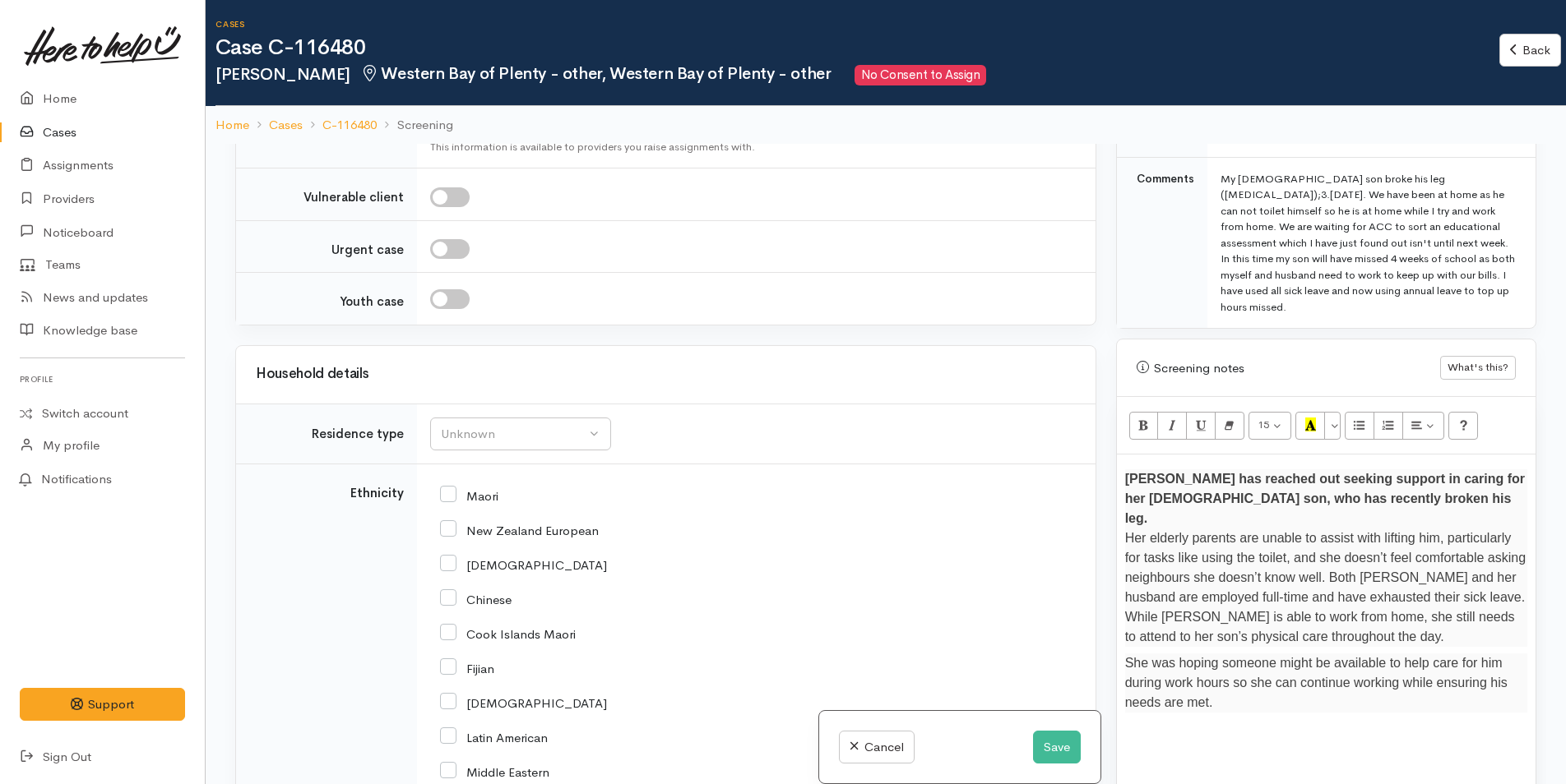
scroll to position [1479, 0]
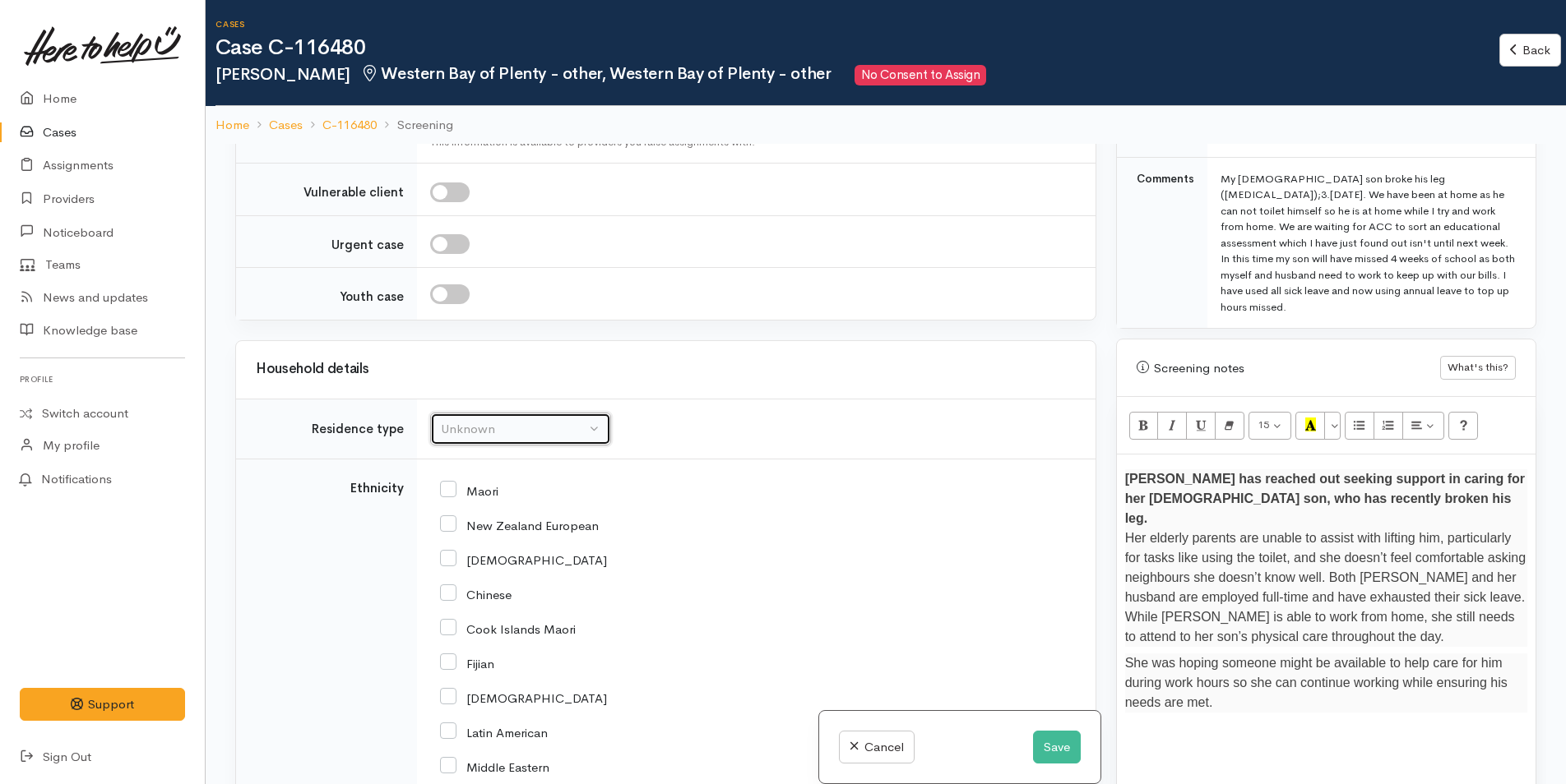
click at [527, 438] on div "Unknown" at bounding box center [513, 429] width 145 height 19
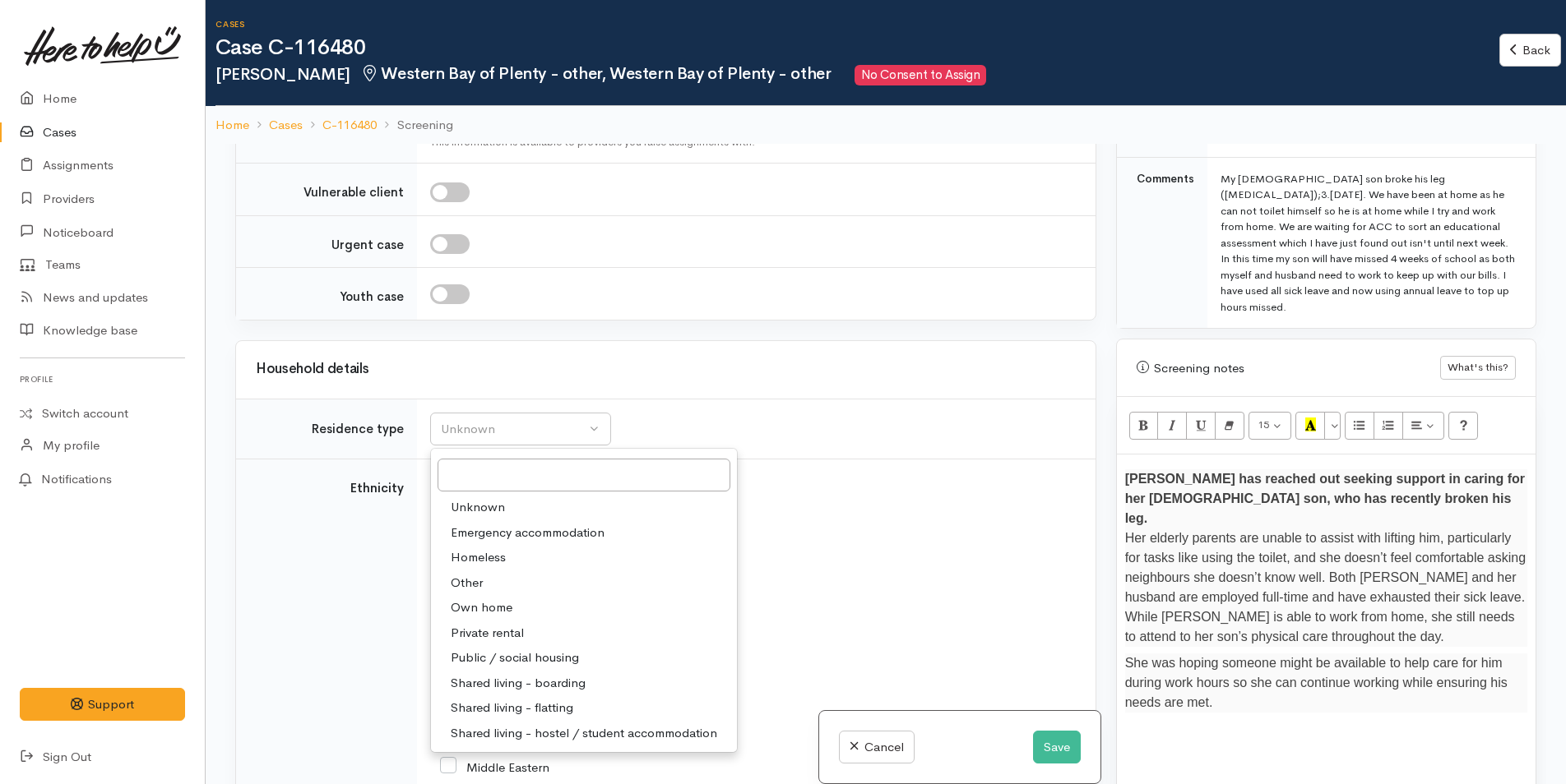
click at [503, 605] on span "Own home" at bounding box center [481, 607] width 62 height 19
select select "1"
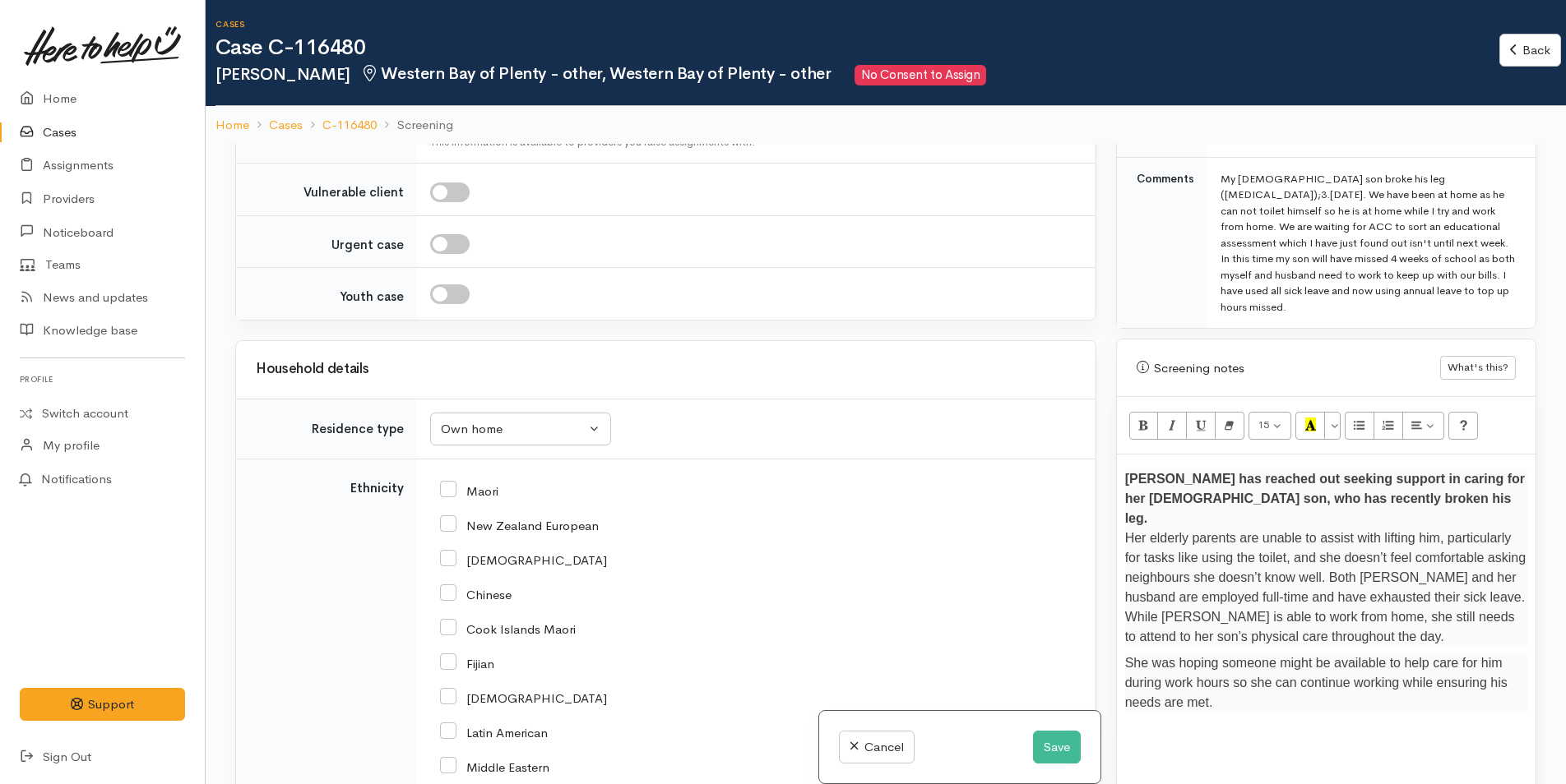
click at [448, 523] on input "New Zealand European" at bounding box center [519, 524] width 158 height 15
checkbox input "true"
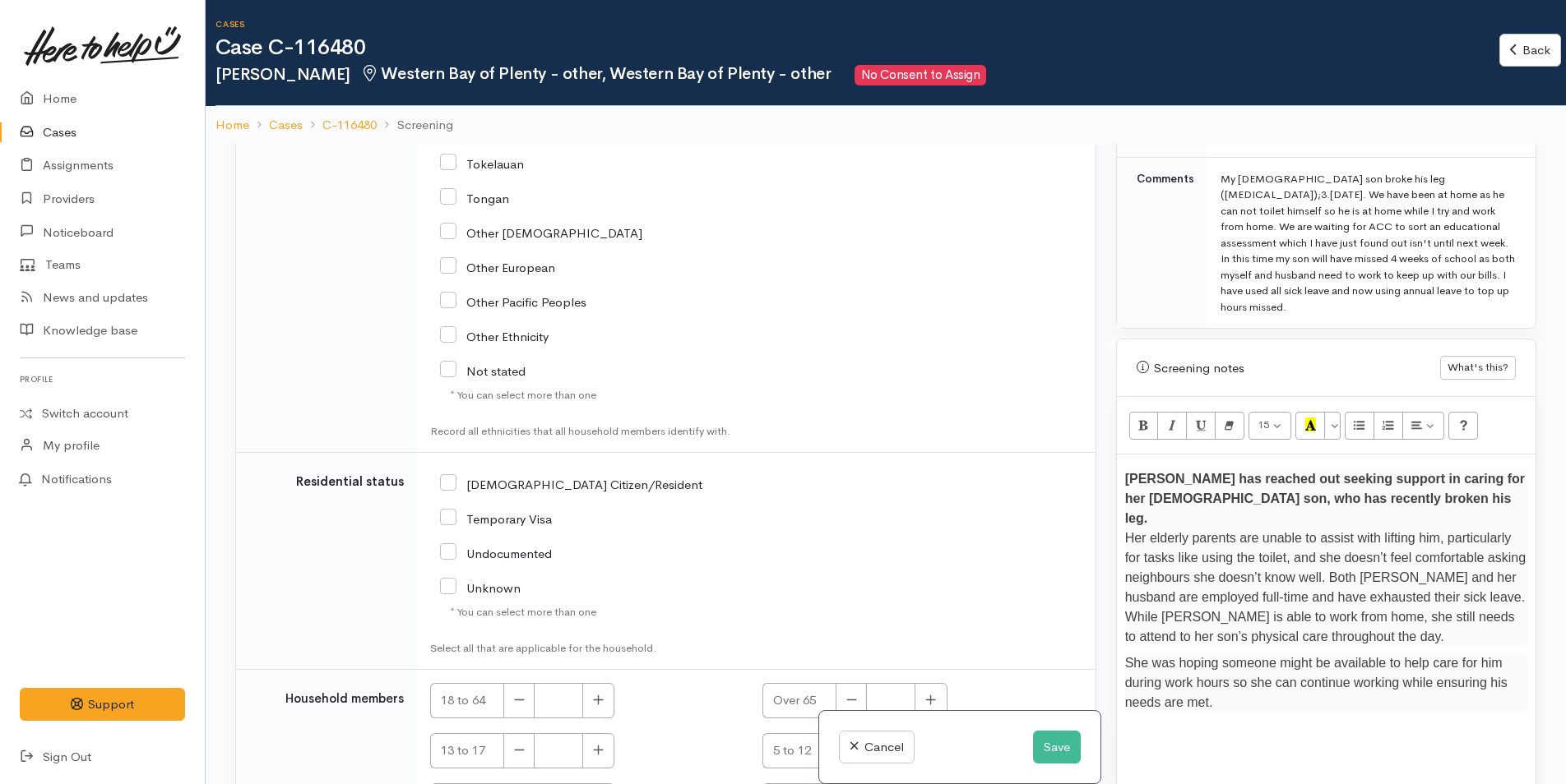
scroll to position [2302, 0]
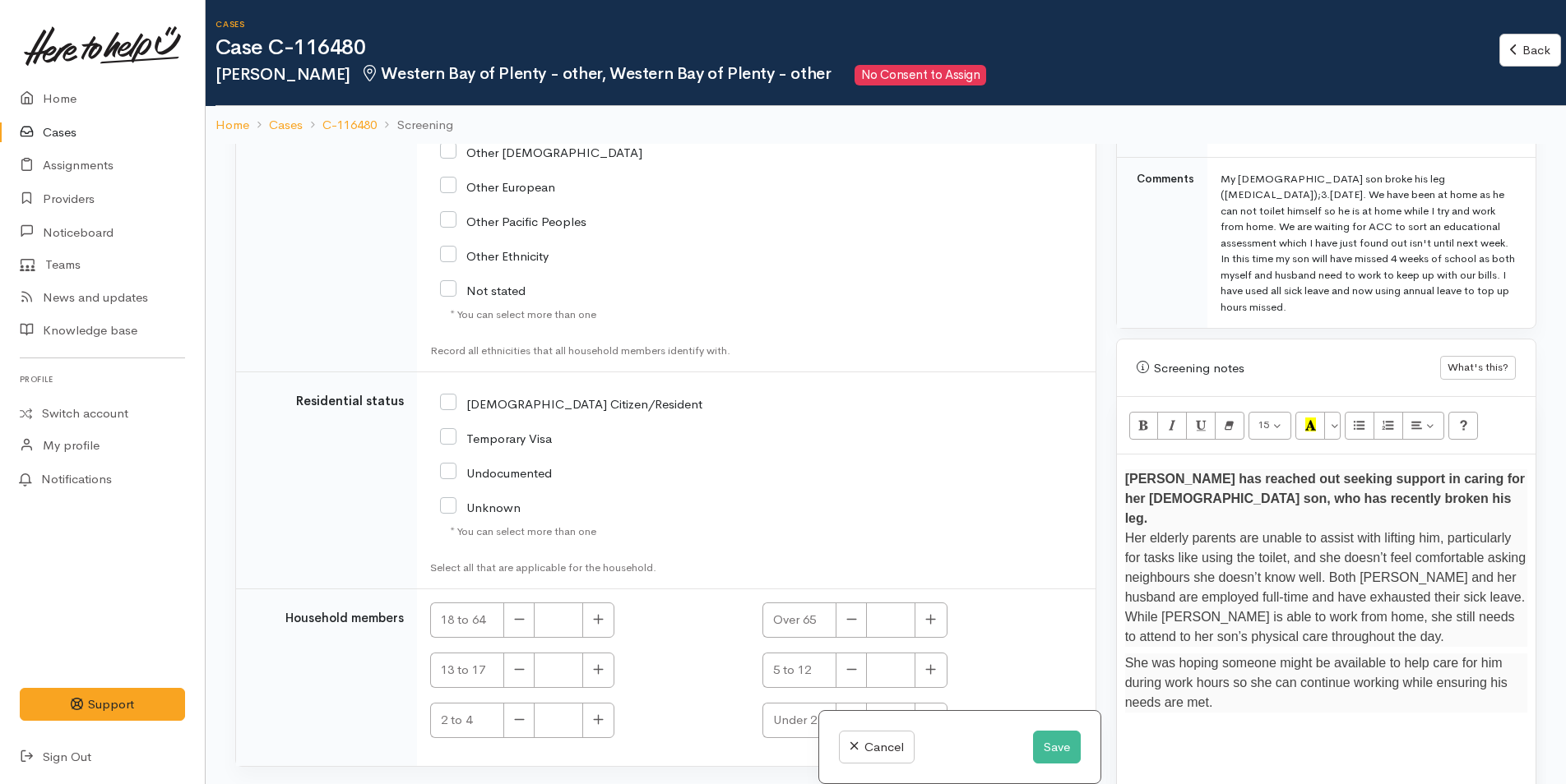
click at [447, 399] on input "[DEMOGRAPHIC_DATA] Citizen/Resident" at bounding box center [571, 402] width 262 height 15
checkbox input "true"
click at [598, 622] on icon "button" at bounding box center [598, 620] width 10 height 10
type input "2"
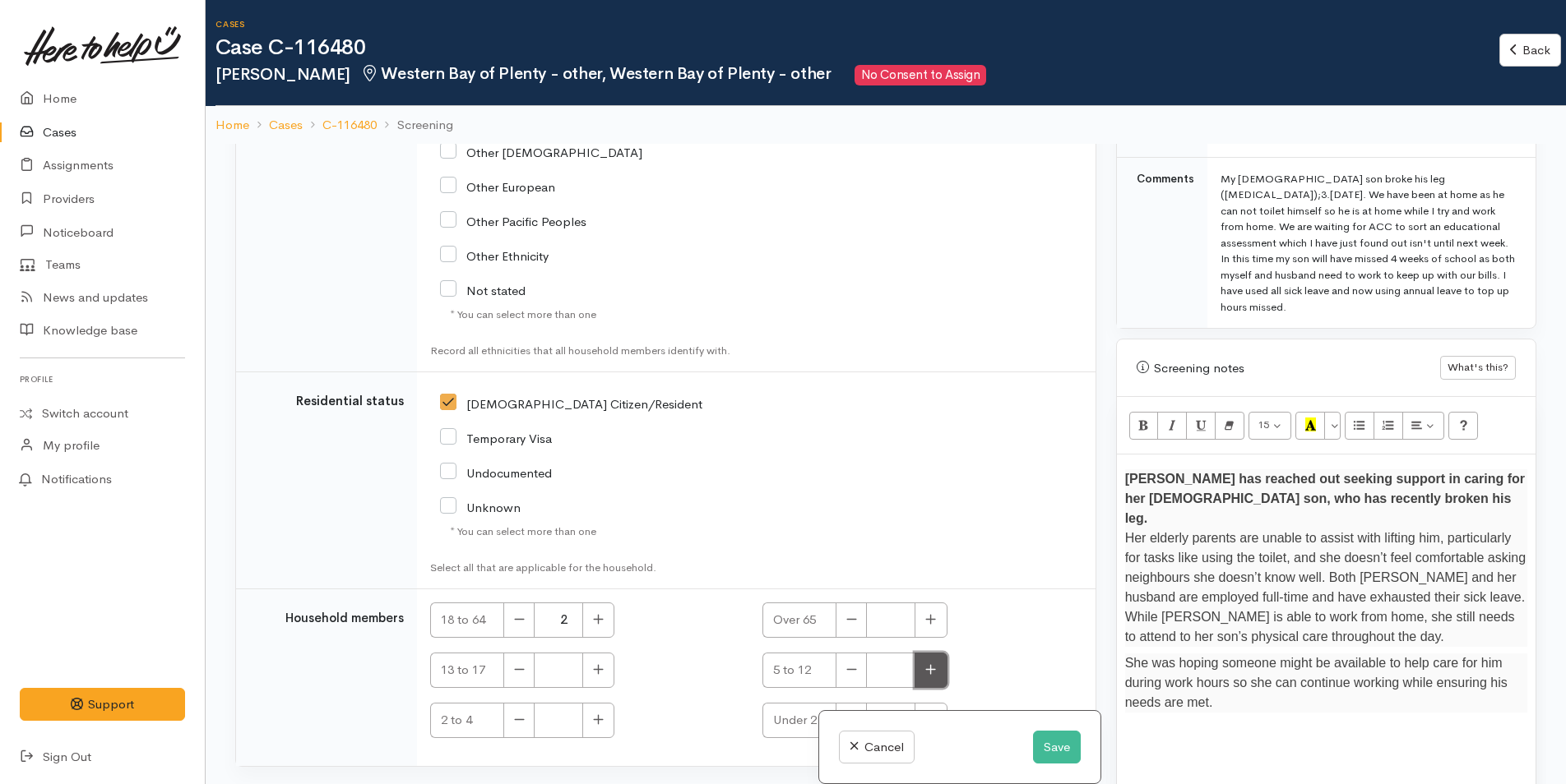
click at [931, 676] on icon "button" at bounding box center [930, 670] width 11 height 13
type input "1"
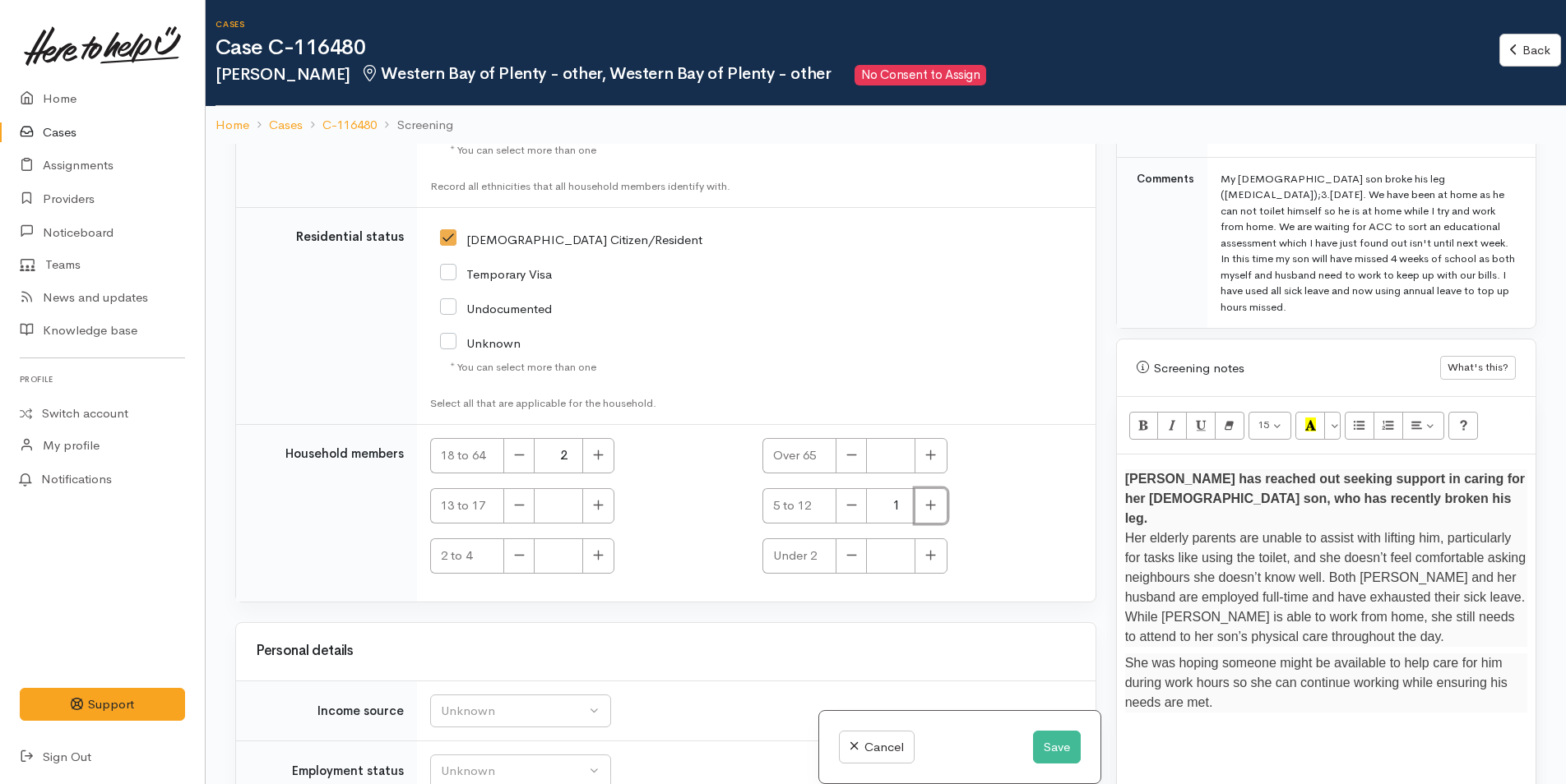
scroll to position [2648, 0]
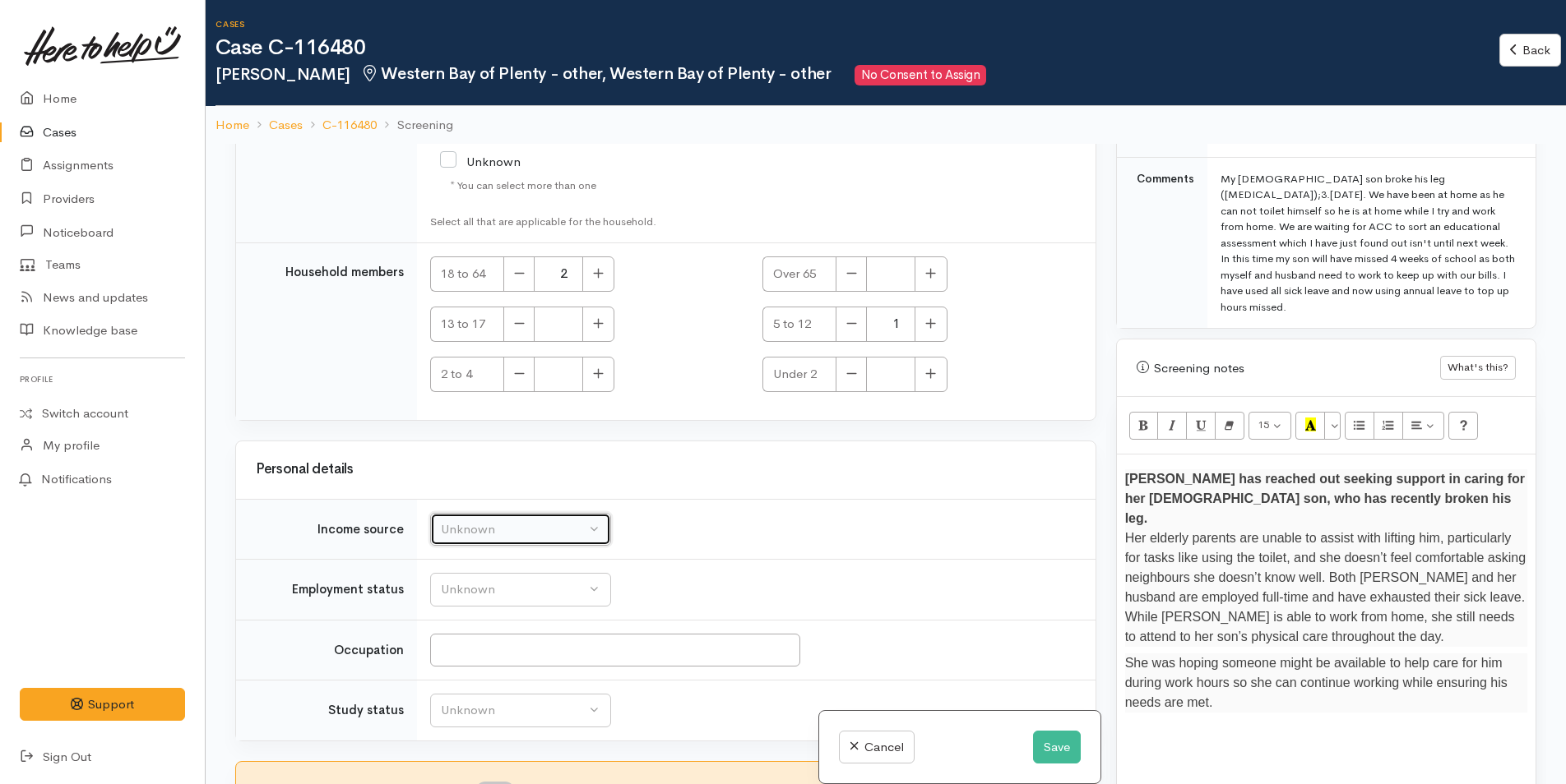
click at [510, 529] on div "Unknown" at bounding box center [513, 529] width 145 height 19
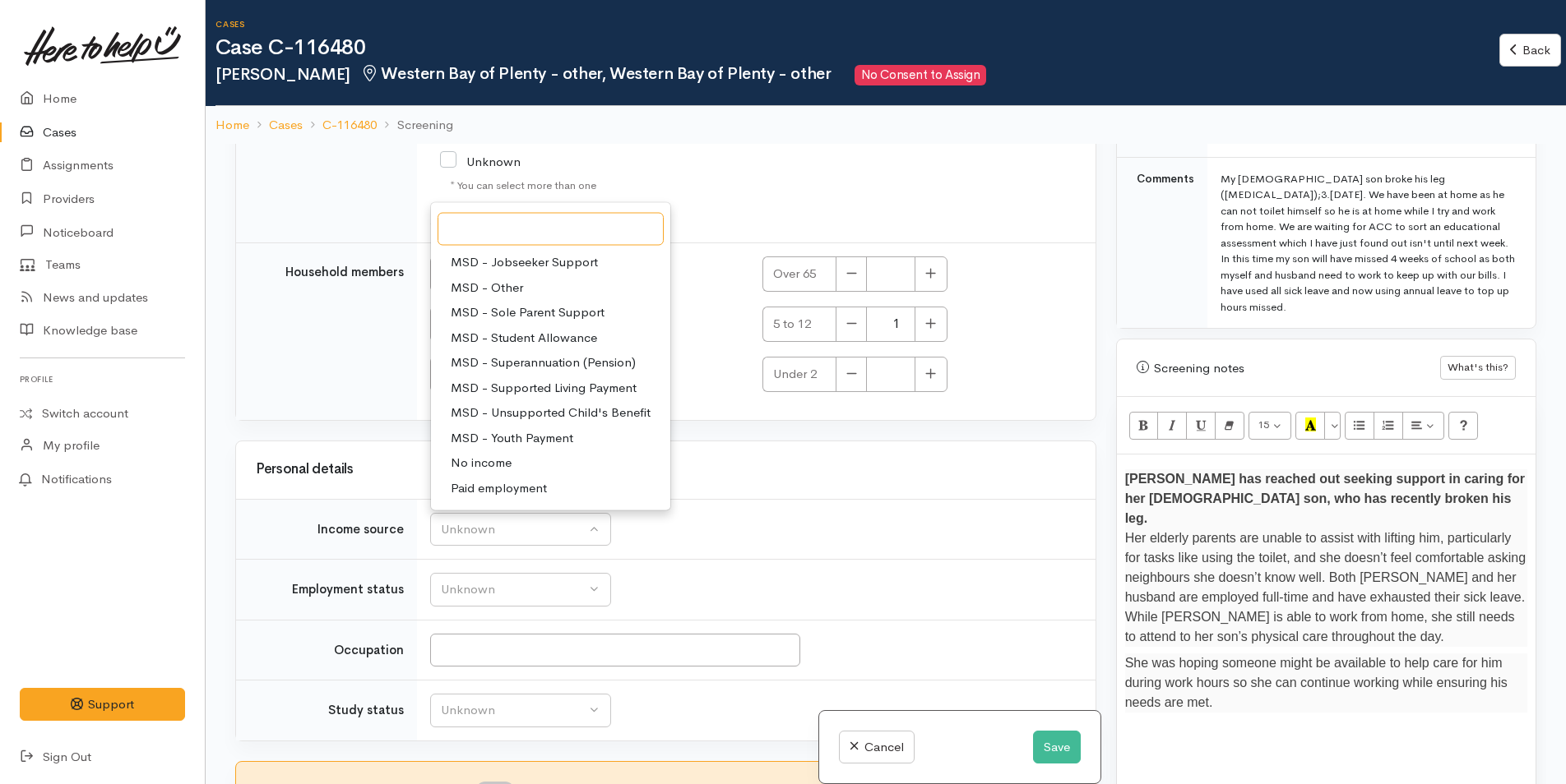
scroll to position [247, 0]
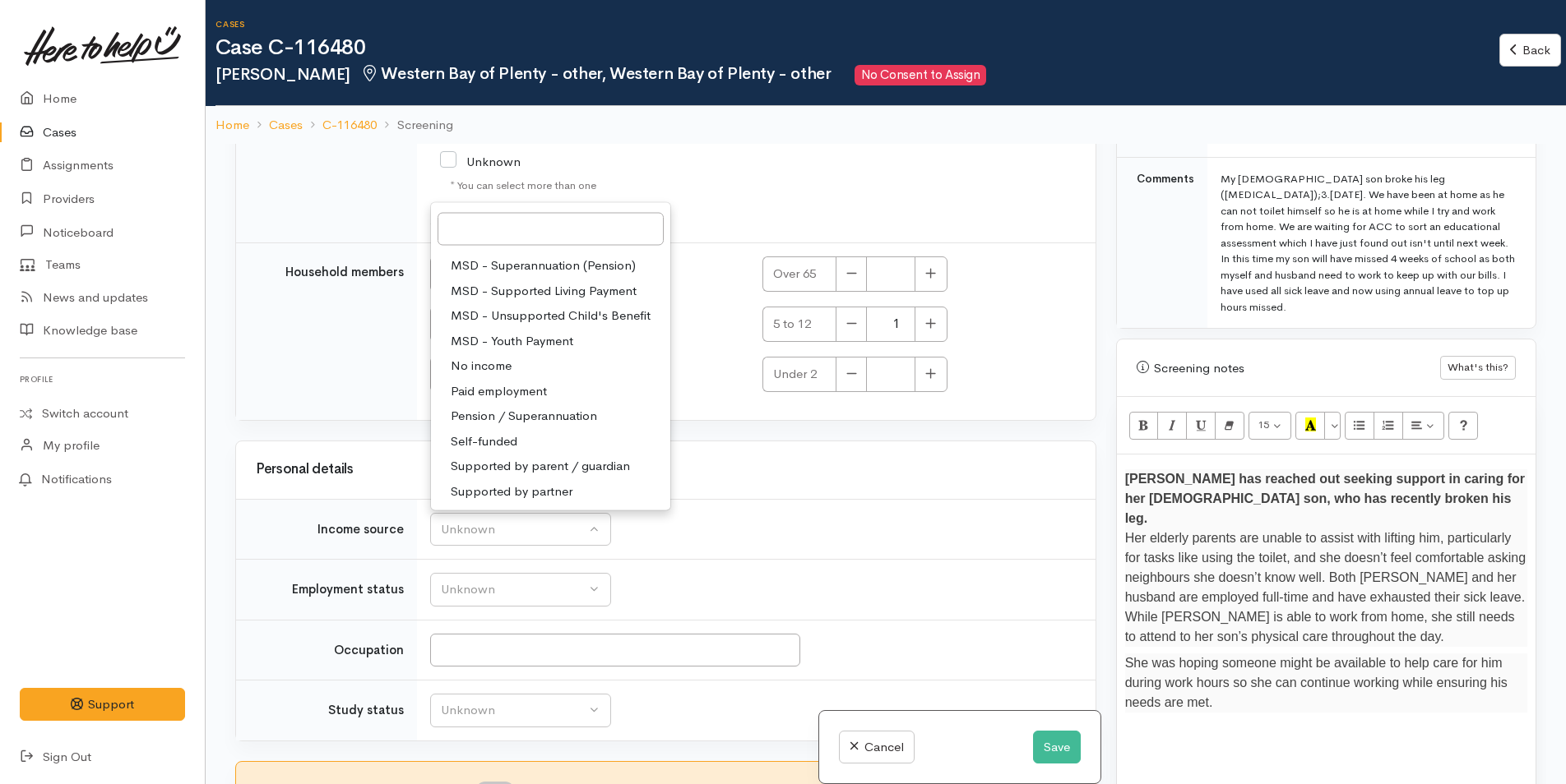
click at [514, 388] on span "Paid employment" at bounding box center [499, 391] width 97 height 19
select select "1"
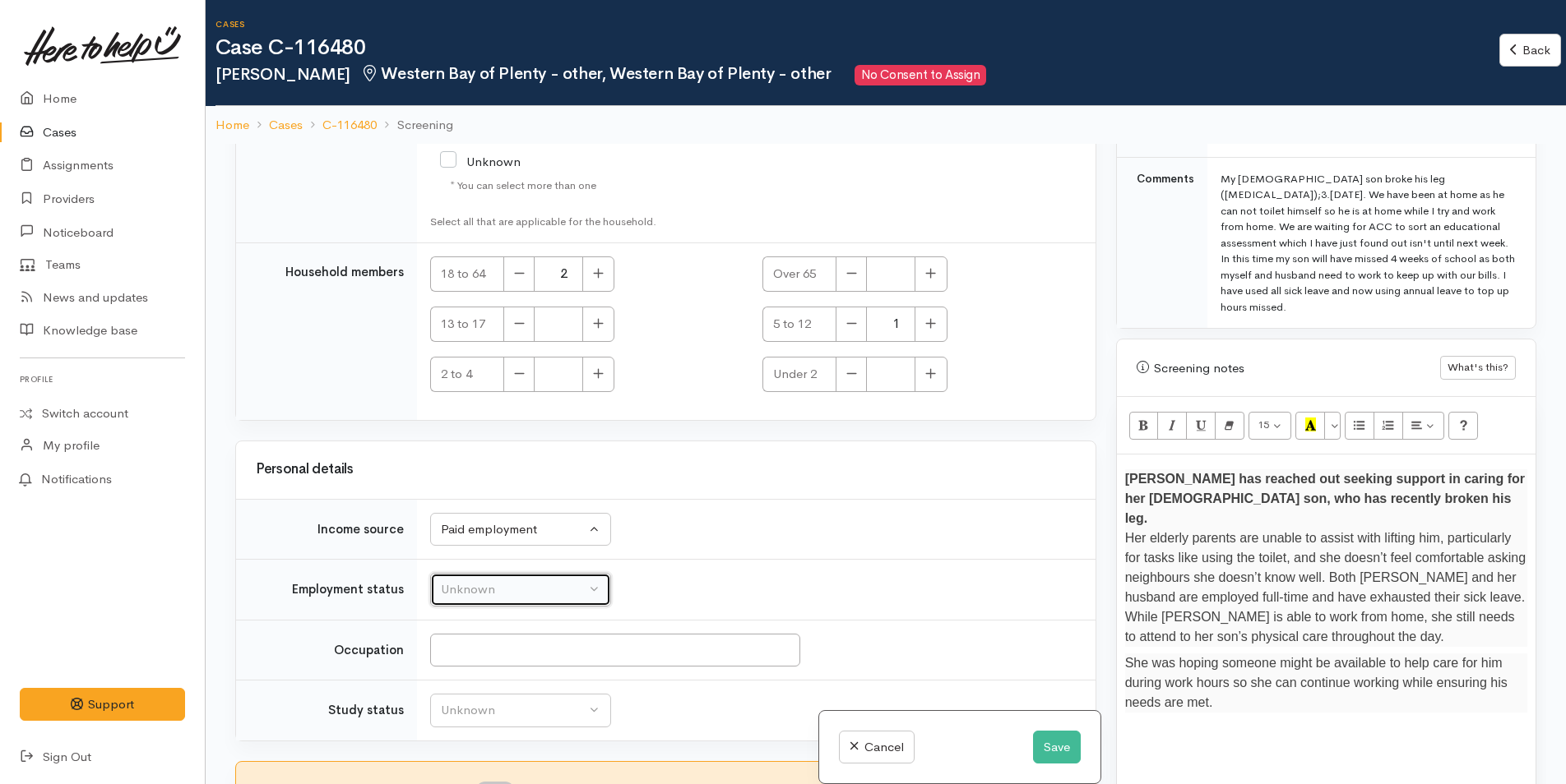
click at [543, 594] on div "Unknown" at bounding box center [513, 589] width 145 height 19
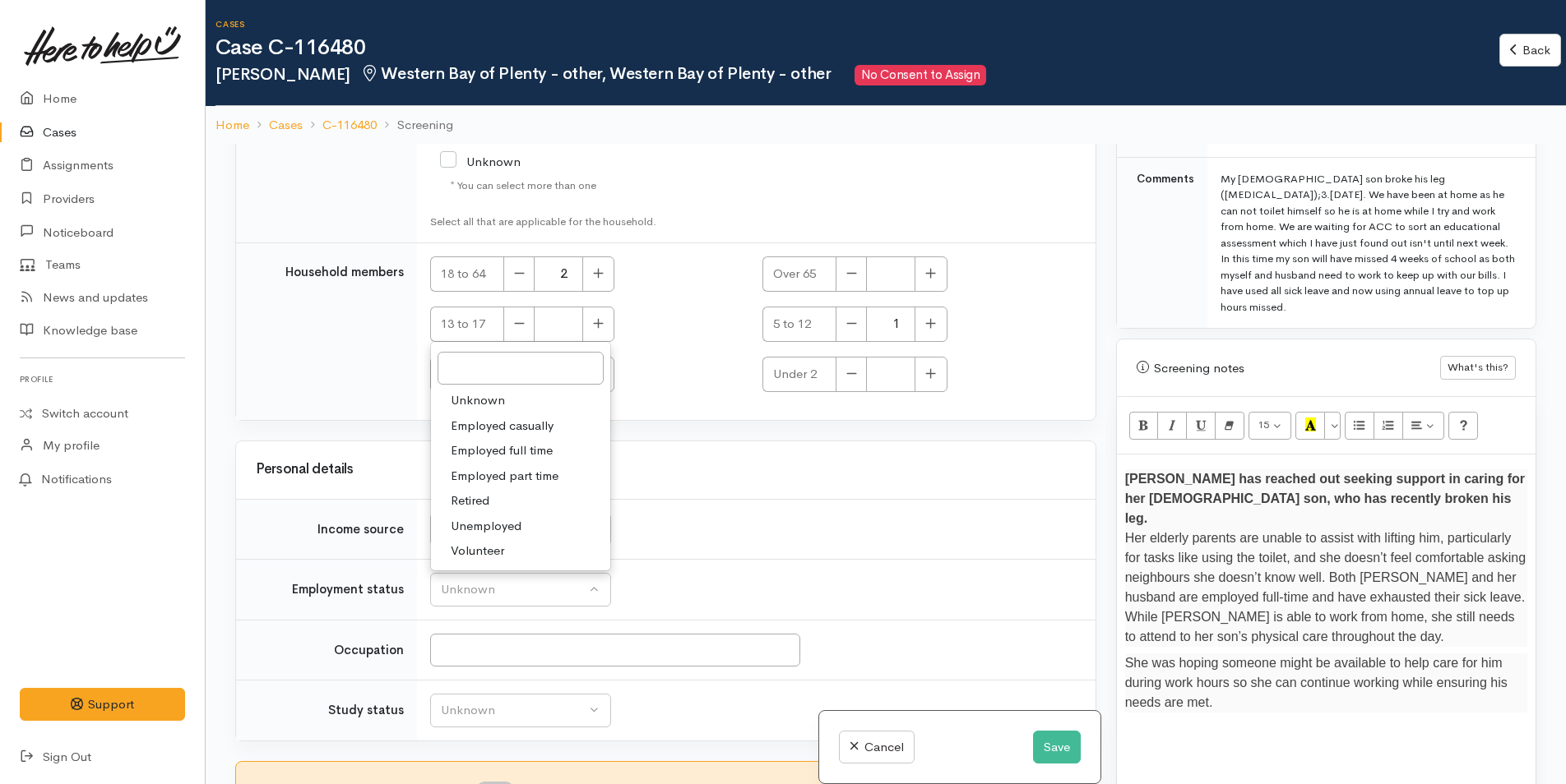
click at [531, 453] on span "Employed full time" at bounding box center [502, 451] width 102 height 19
select select "3"
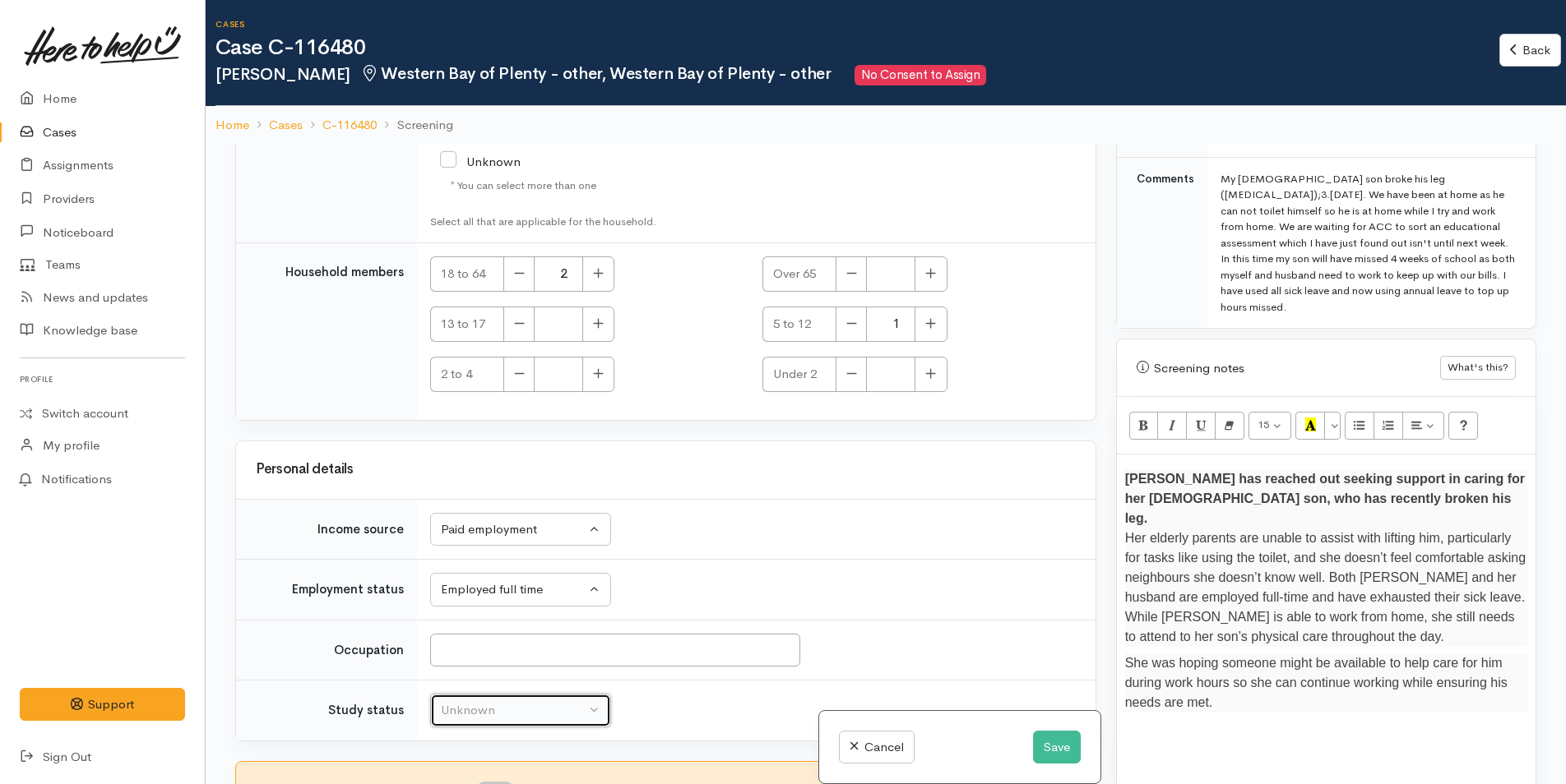
click at [512, 710] on div "Unknown" at bounding box center [513, 710] width 145 height 19
click at [502, 617] on span "Not studying" at bounding box center [487, 622] width 72 height 19
select select "1"
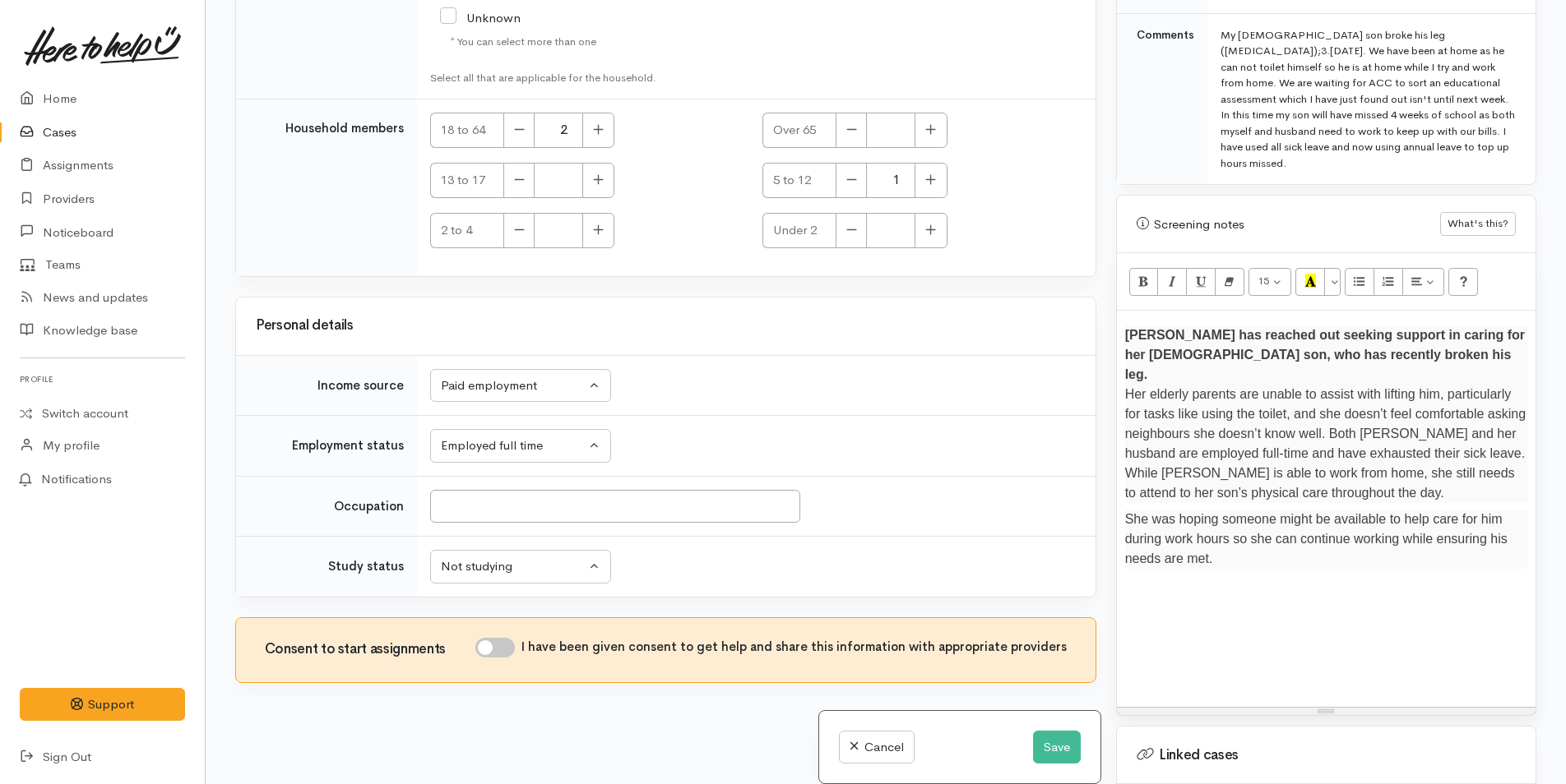
drag, startPoint x: 505, startPoint y: 652, endPoint x: 684, endPoint y: 693, distance: 183.6
click at [506, 651] on input "I have been given consent to get help and share this information with appropria…" at bounding box center [495, 648] width 39 height 20
checkbox input "true"
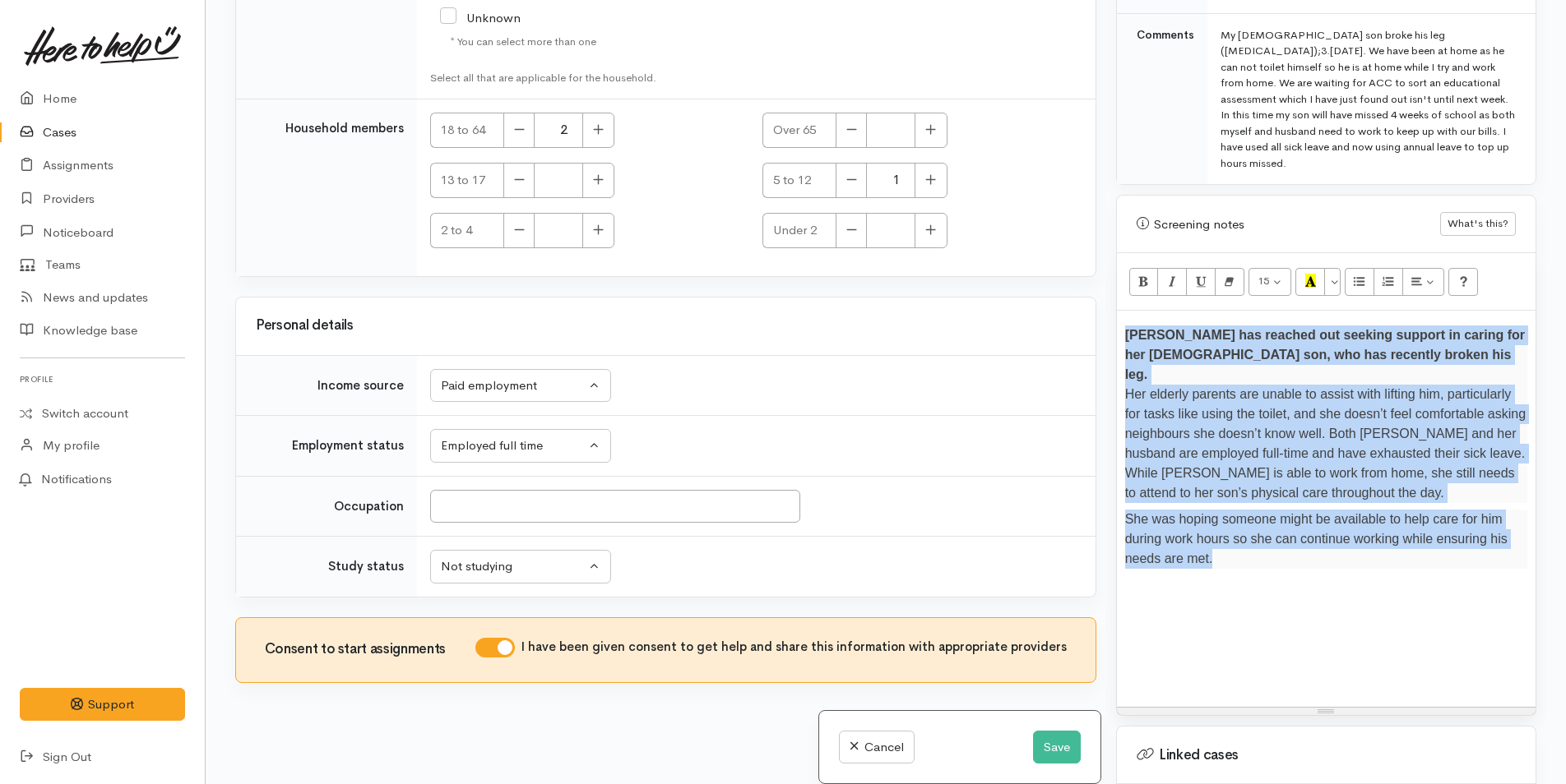
drag, startPoint x: 1215, startPoint y: 507, endPoint x: 1089, endPoint y: 302, distance: 240.6
click at [1091, 302] on div "Related cases There are no other cases from the same person found. Manually lin…" at bounding box center [885, 392] width 1321 height 784
copy div "Lesley has reached out seeking support in caring for her 5-year-old son, who ha…"
click at [1037, 742] on button "Save" at bounding box center [1056, 747] width 47 height 34
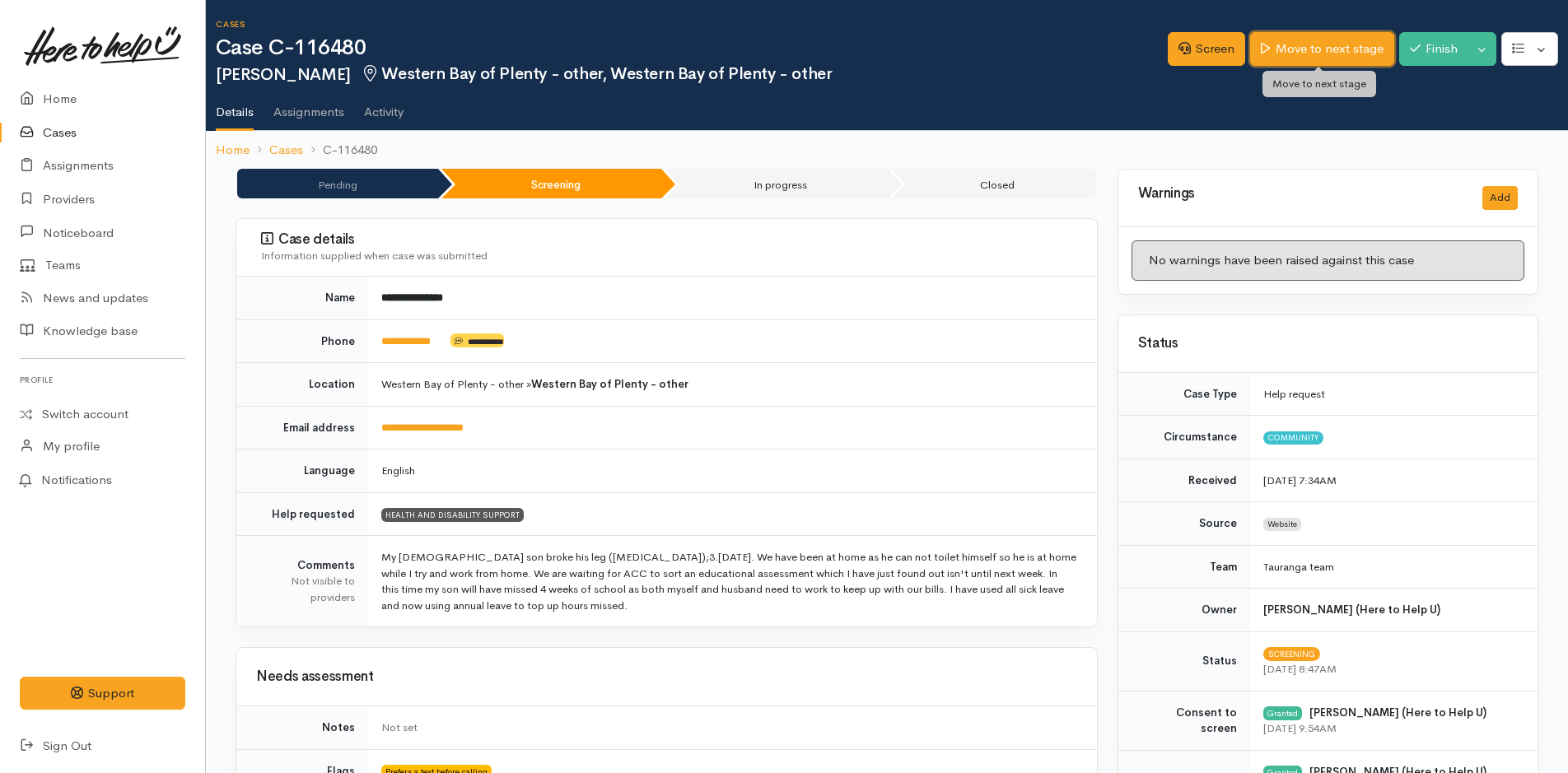
click at [1324, 48] on link "Move to next stage" at bounding box center [1322, 49] width 143 height 34
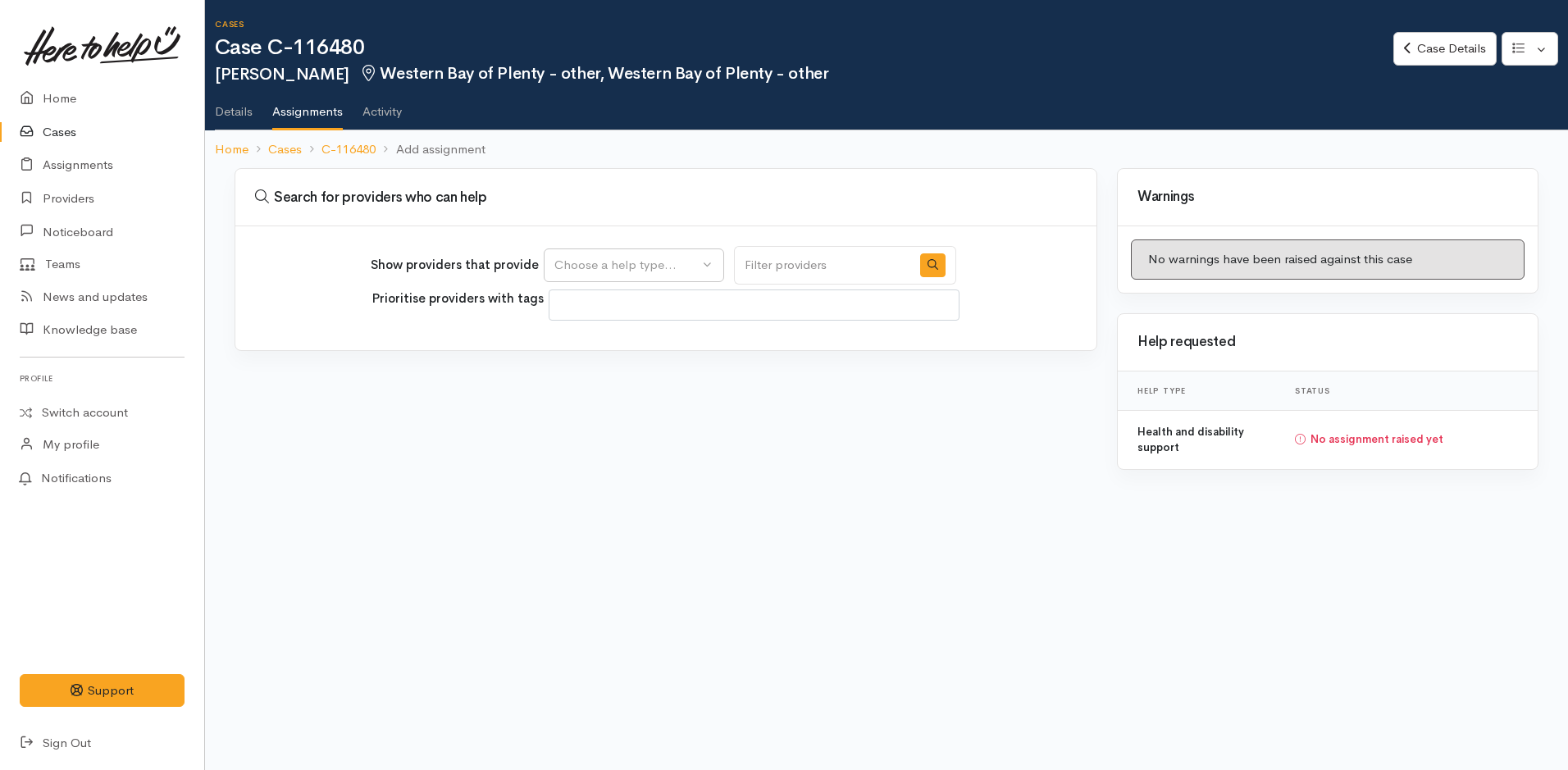
select select
click at [603, 264] on div "Choose a help type..." at bounding box center [627, 265] width 144 height 19
click at [623, 339] on span "Health and disability support" at bounding box center [645, 344] width 161 height 19
select select "26"
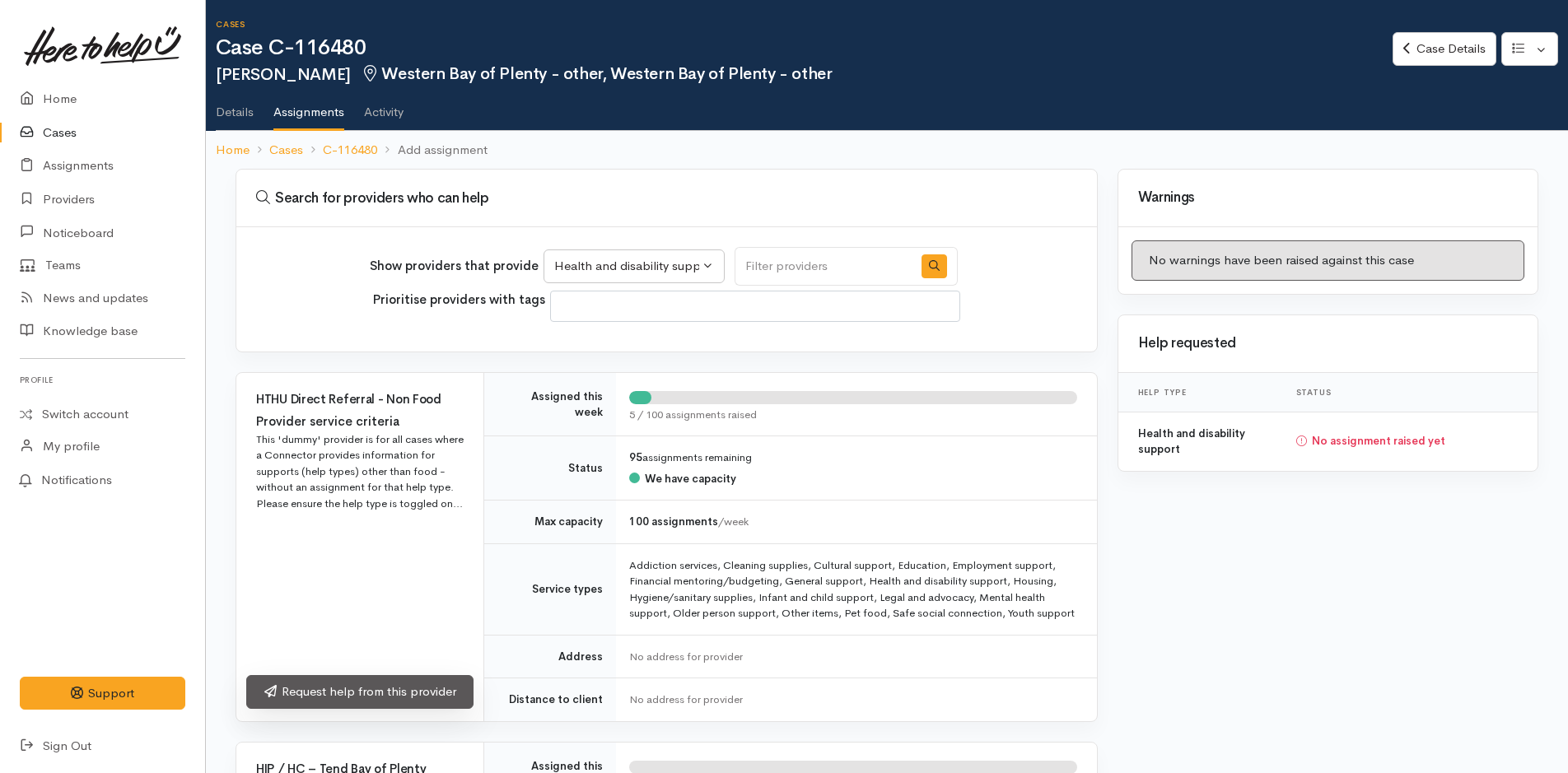
click at [436, 692] on link "Request help from this provider" at bounding box center [360, 692] width 227 height 34
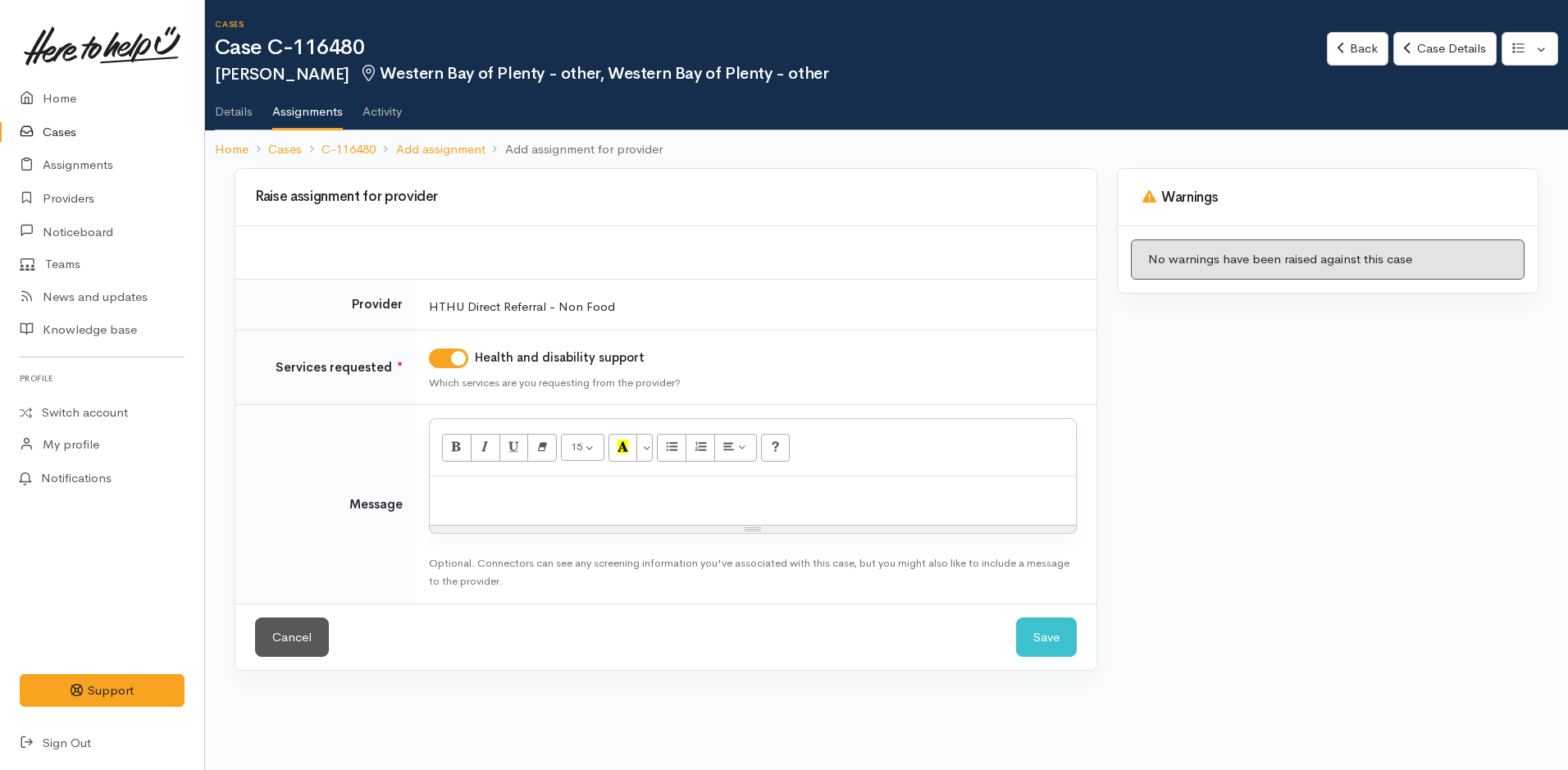
click at [611, 494] on p at bounding box center [753, 493] width 630 height 19
paste div
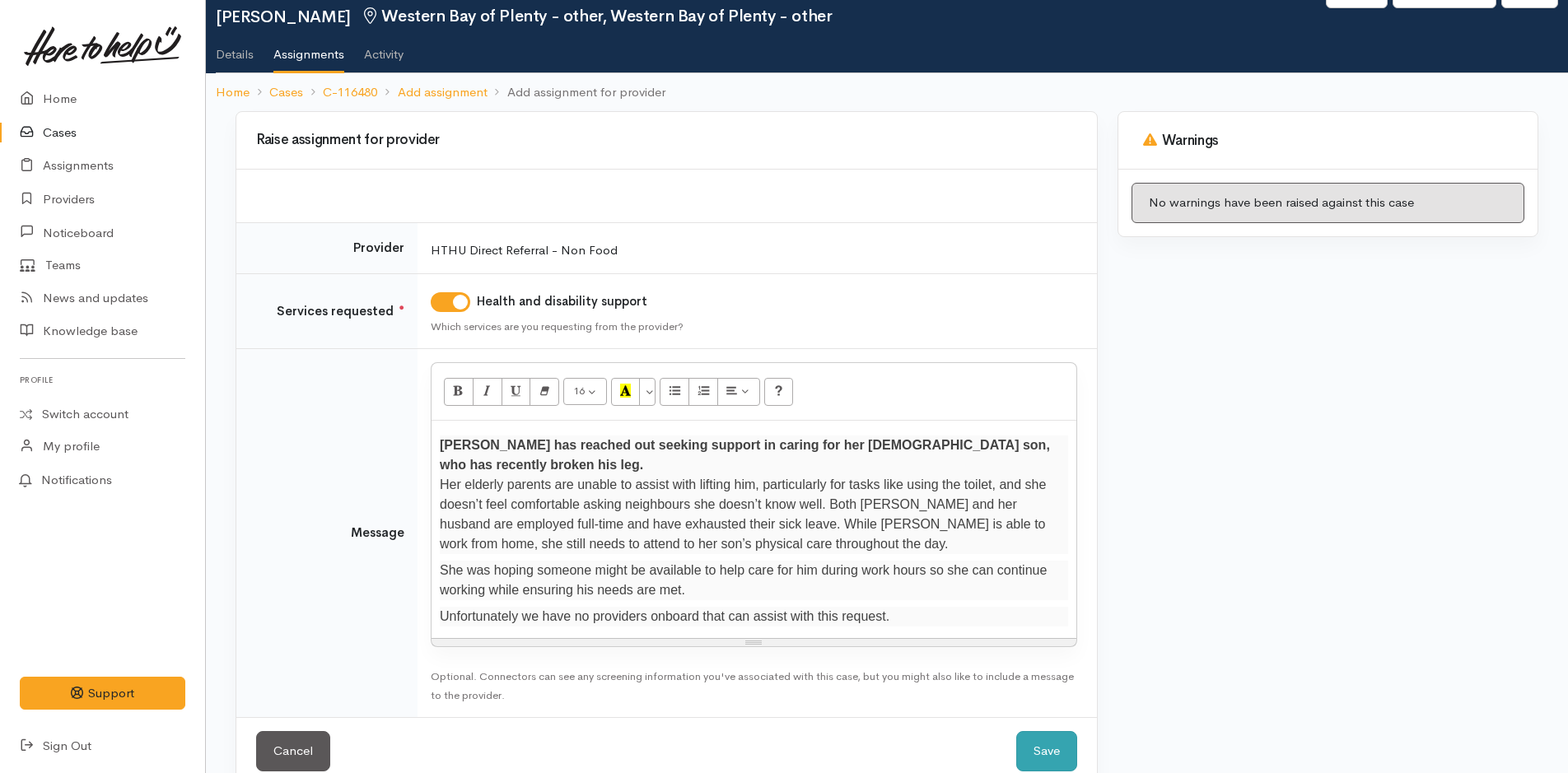
scroll to position [70, 0]
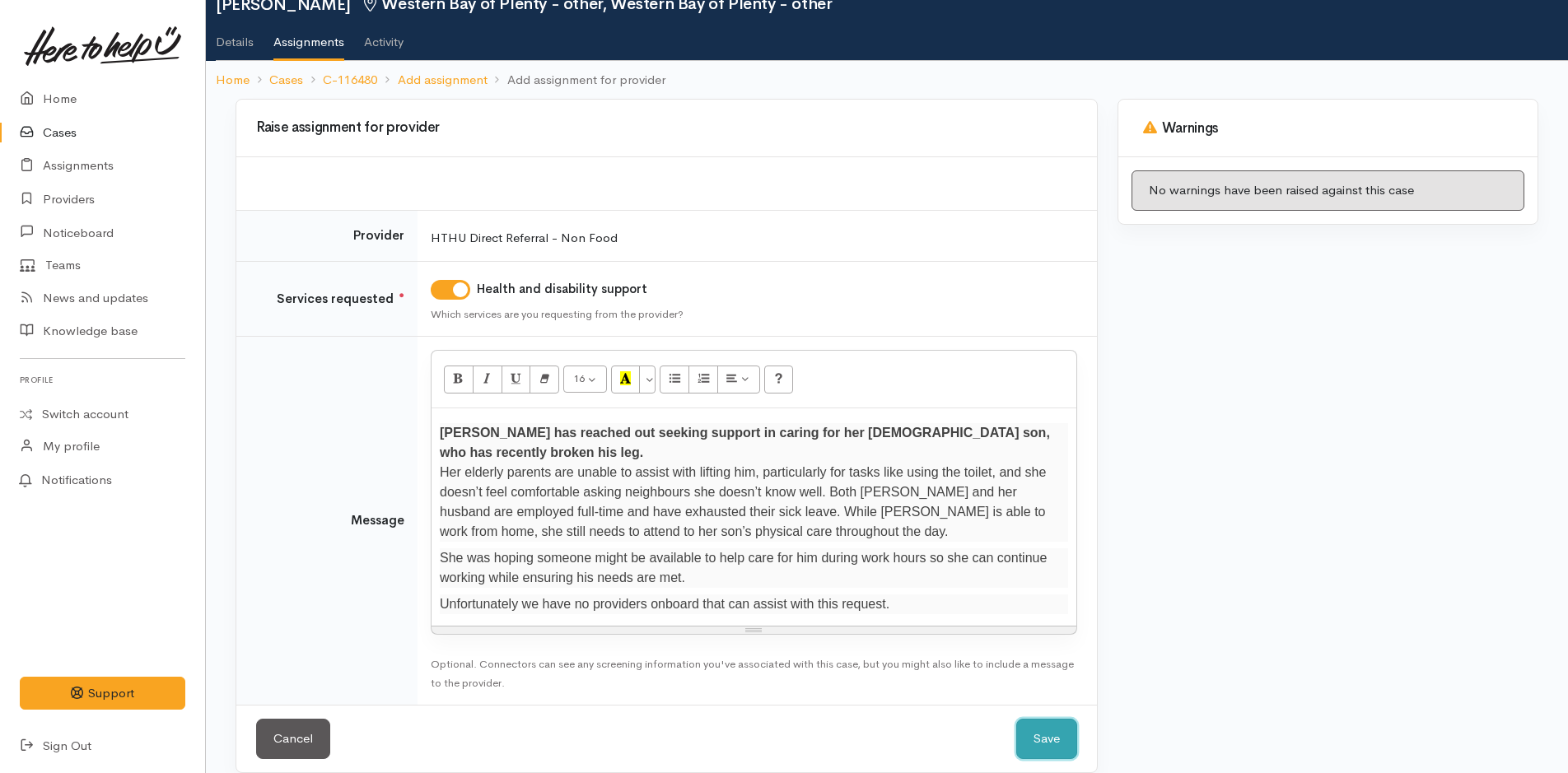
click at [1053, 719] on button "Save" at bounding box center [1047, 739] width 61 height 40
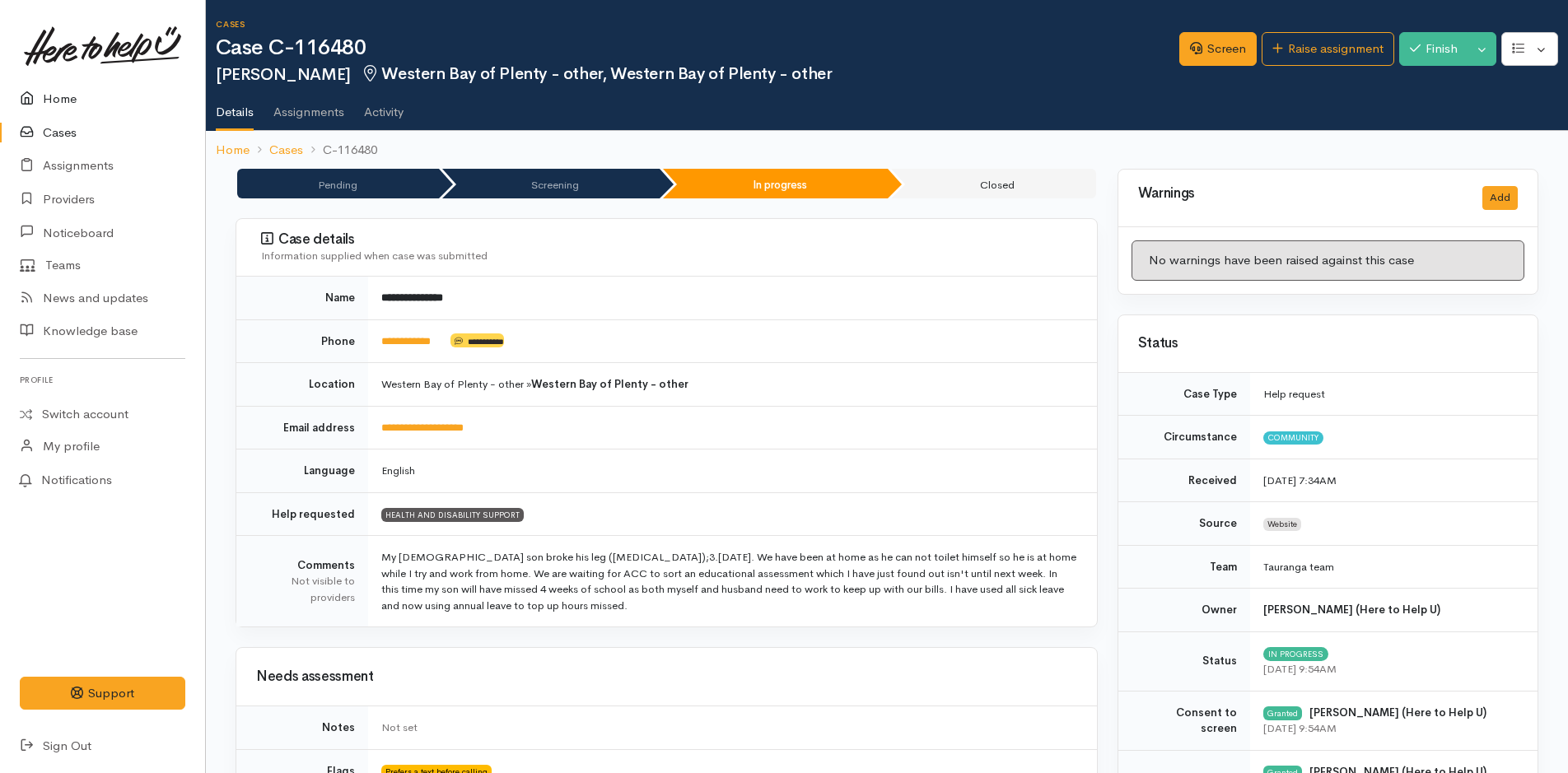
click at [57, 97] on link "Home" at bounding box center [102, 99] width 205 height 34
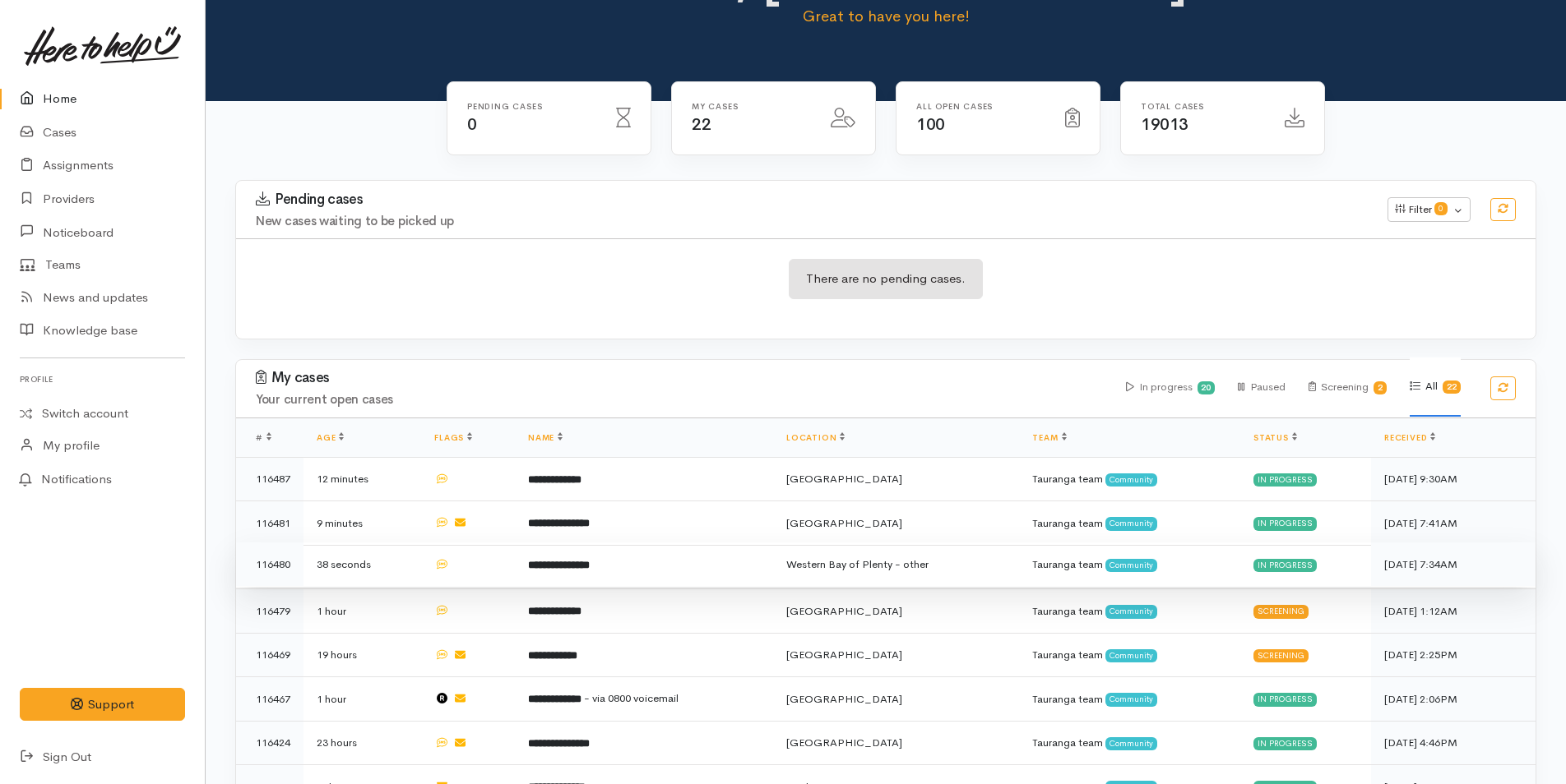
scroll to position [247, 0]
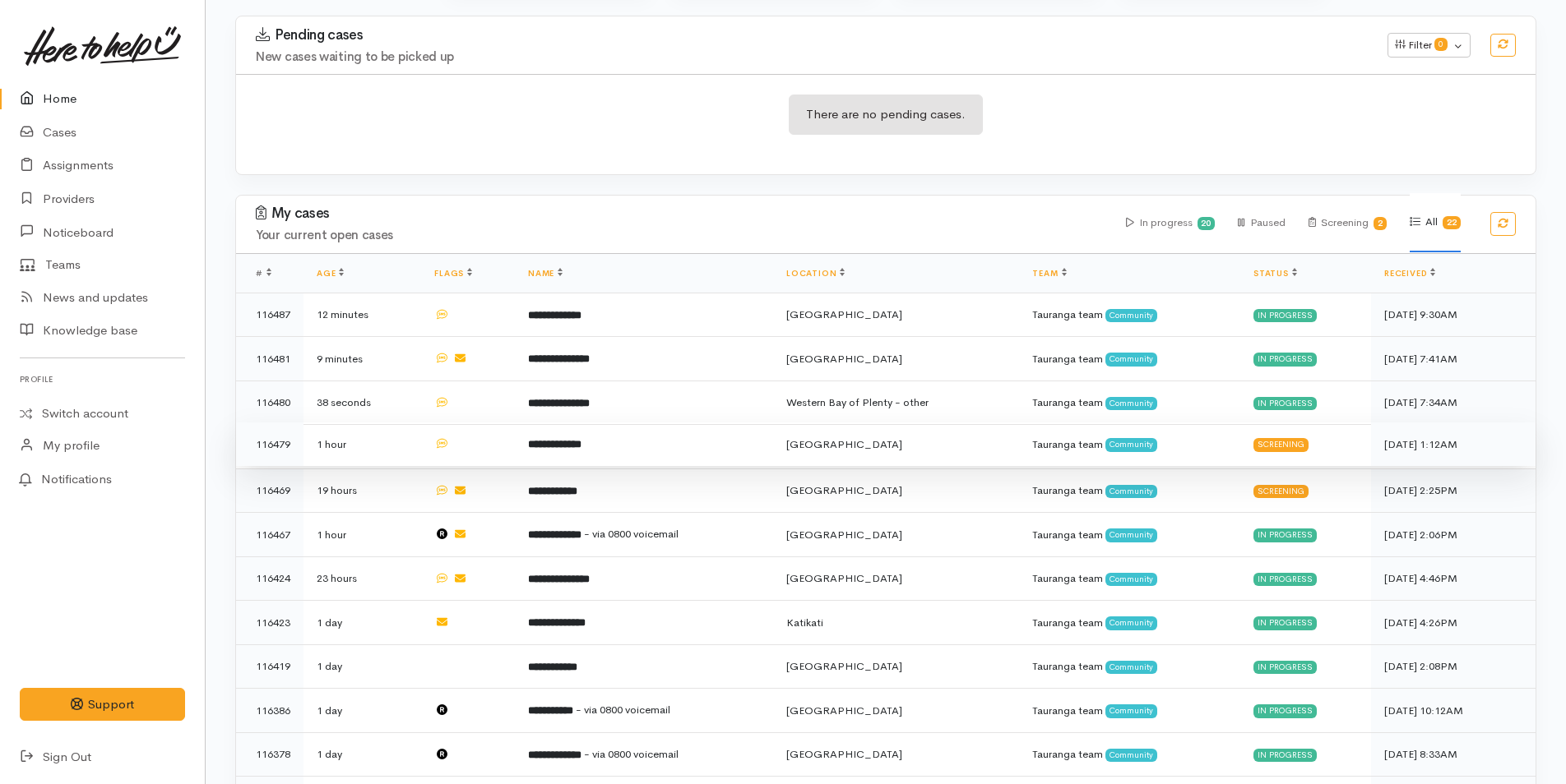
click at [599, 434] on td "**********" at bounding box center [644, 445] width 258 height 45
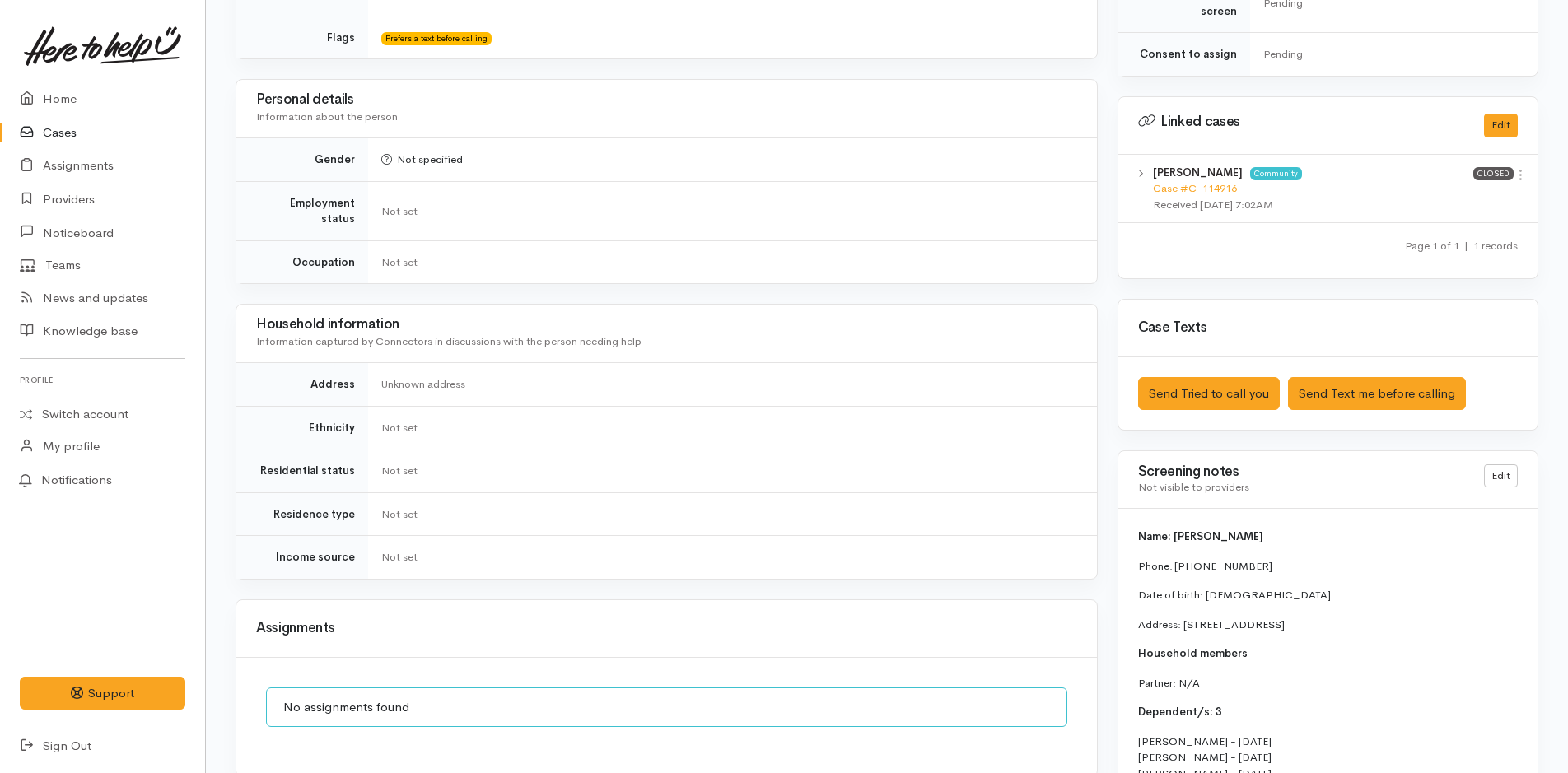
scroll to position [886, 0]
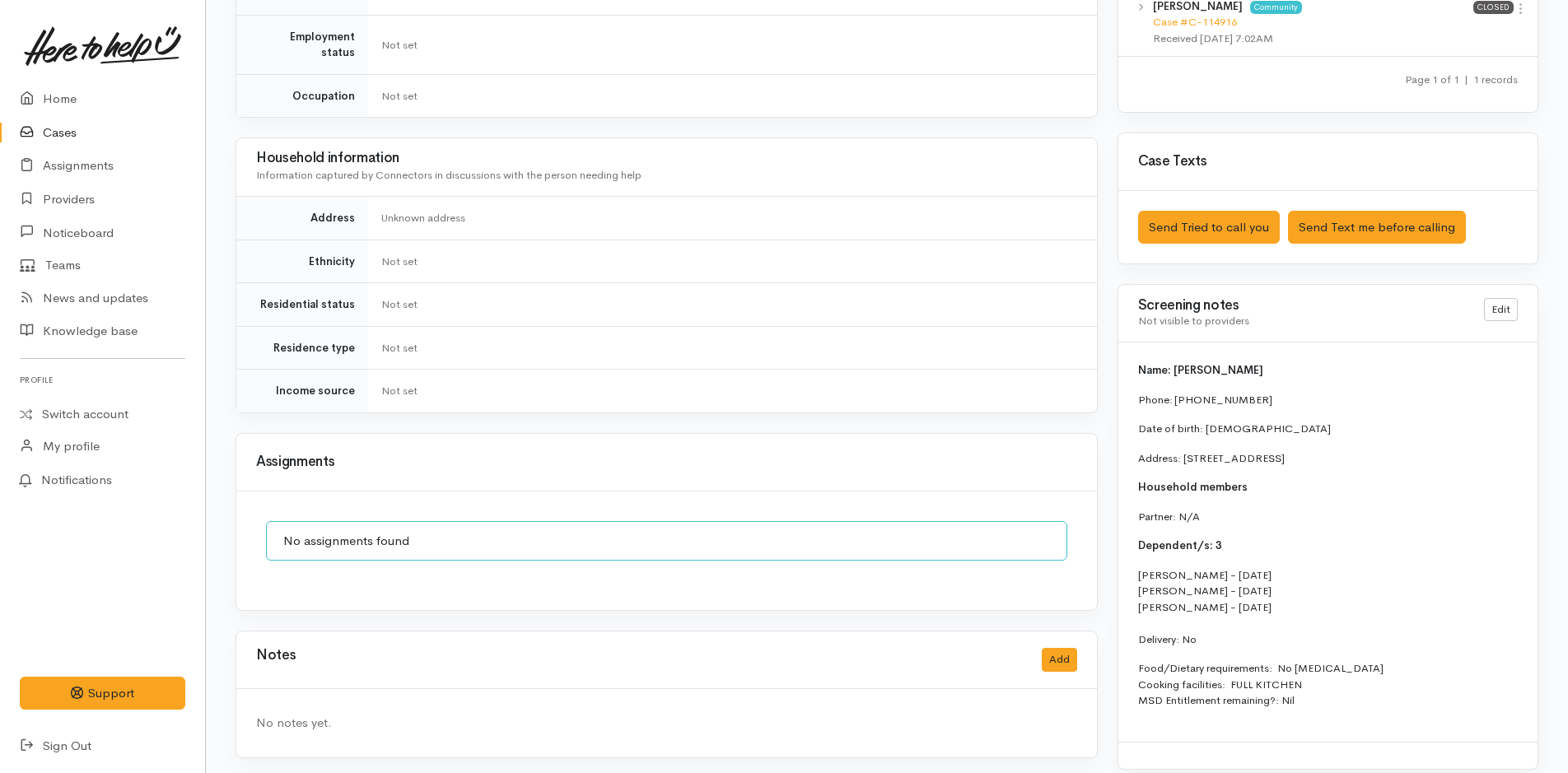
drag, startPoint x: 1209, startPoint y: 627, endPoint x: 1131, endPoint y: 350, distance: 287.8
click at [1131, 350] on div "Name: Renee Borrell Phone: 0278644789 Date of birth: 20/11/1989 Address: 5 Kani…" at bounding box center [1328, 543] width 419 height 399
copy div "Name: Renee Borrell Phone: 0278644789 Date of birth: 20/11/1989 Address: 5 Kani…"
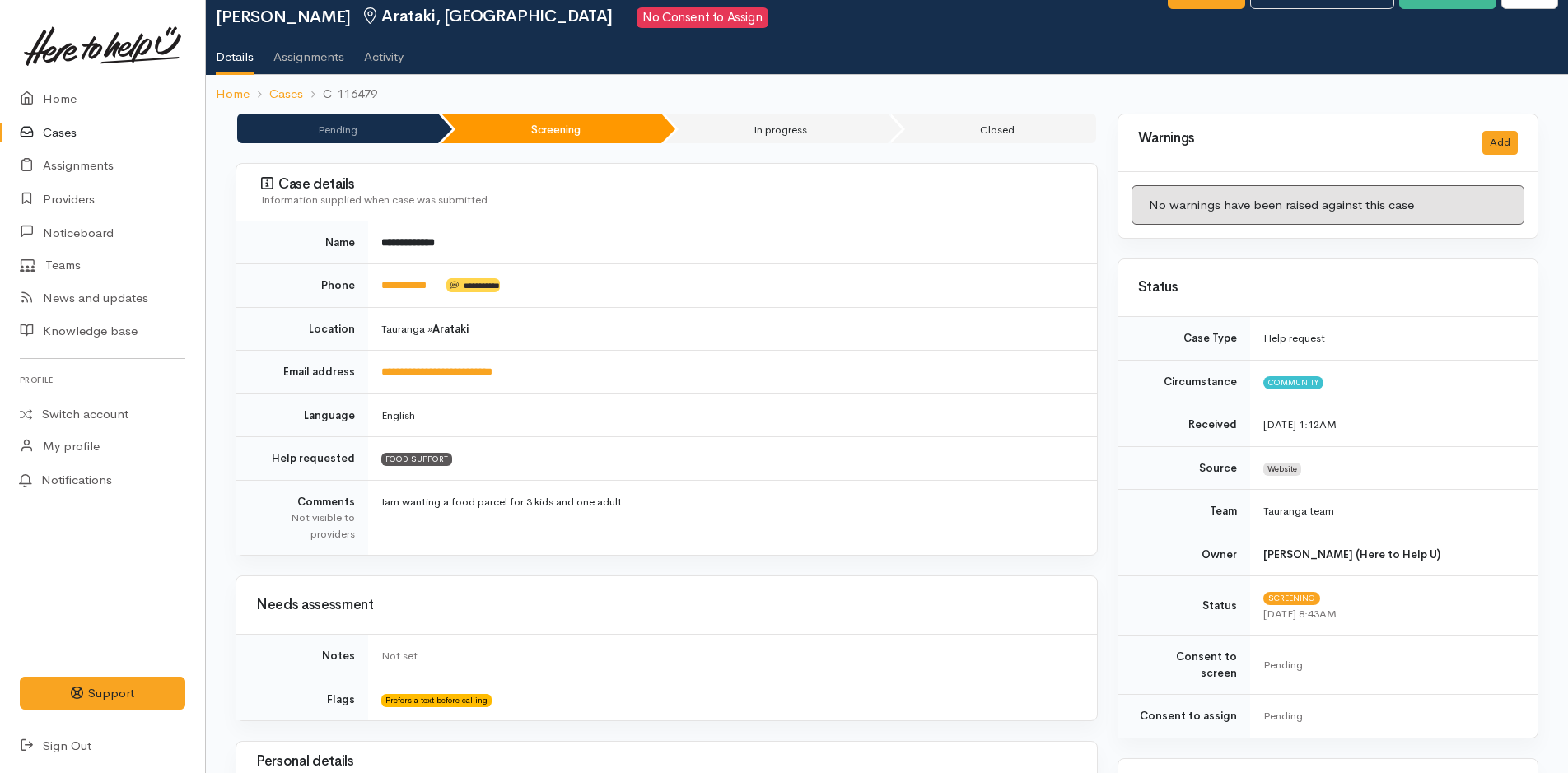
scroll to position [0, 0]
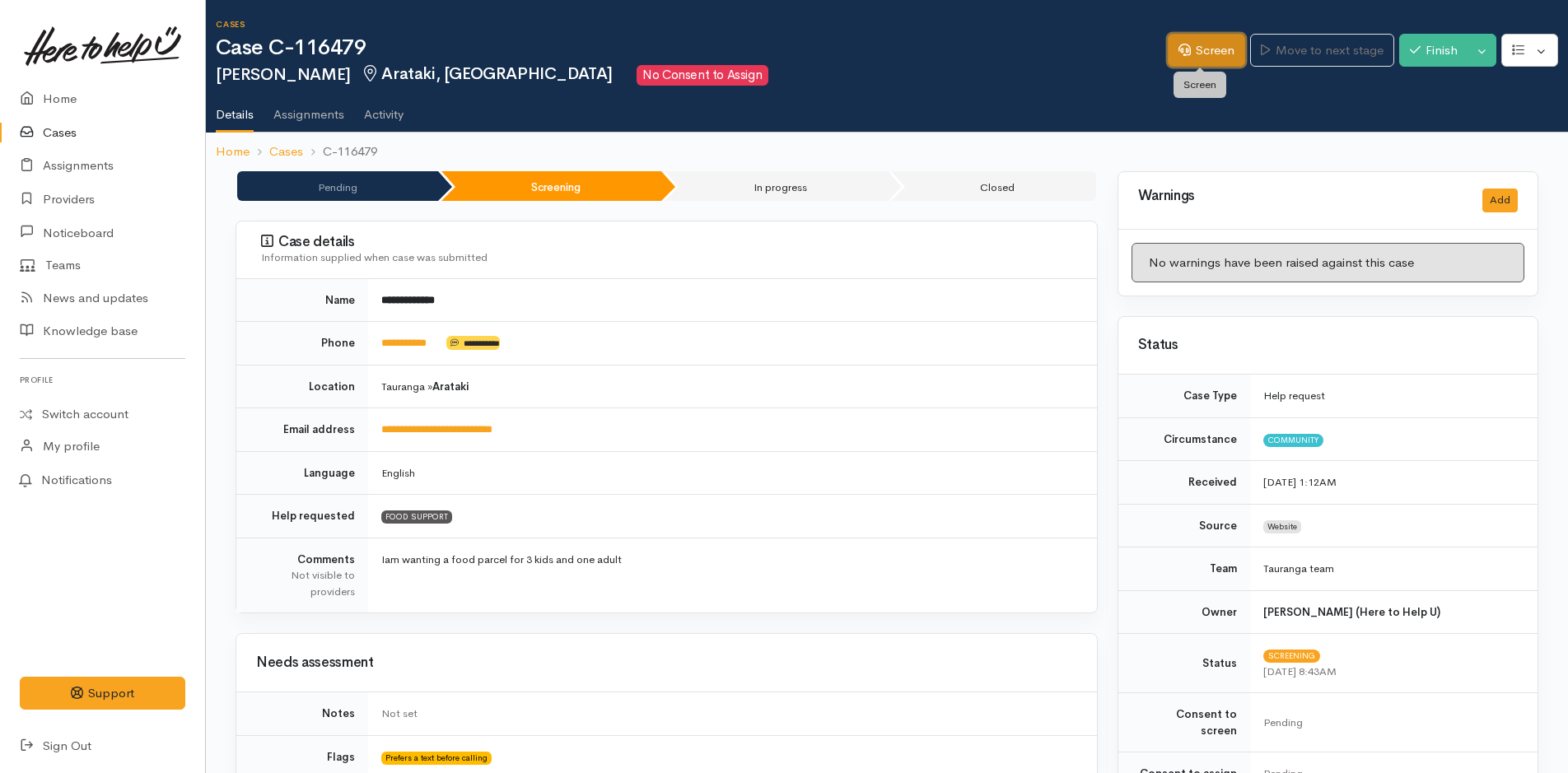
click at [1210, 37] on link "Screen" at bounding box center [1206, 51] width 77 height 34
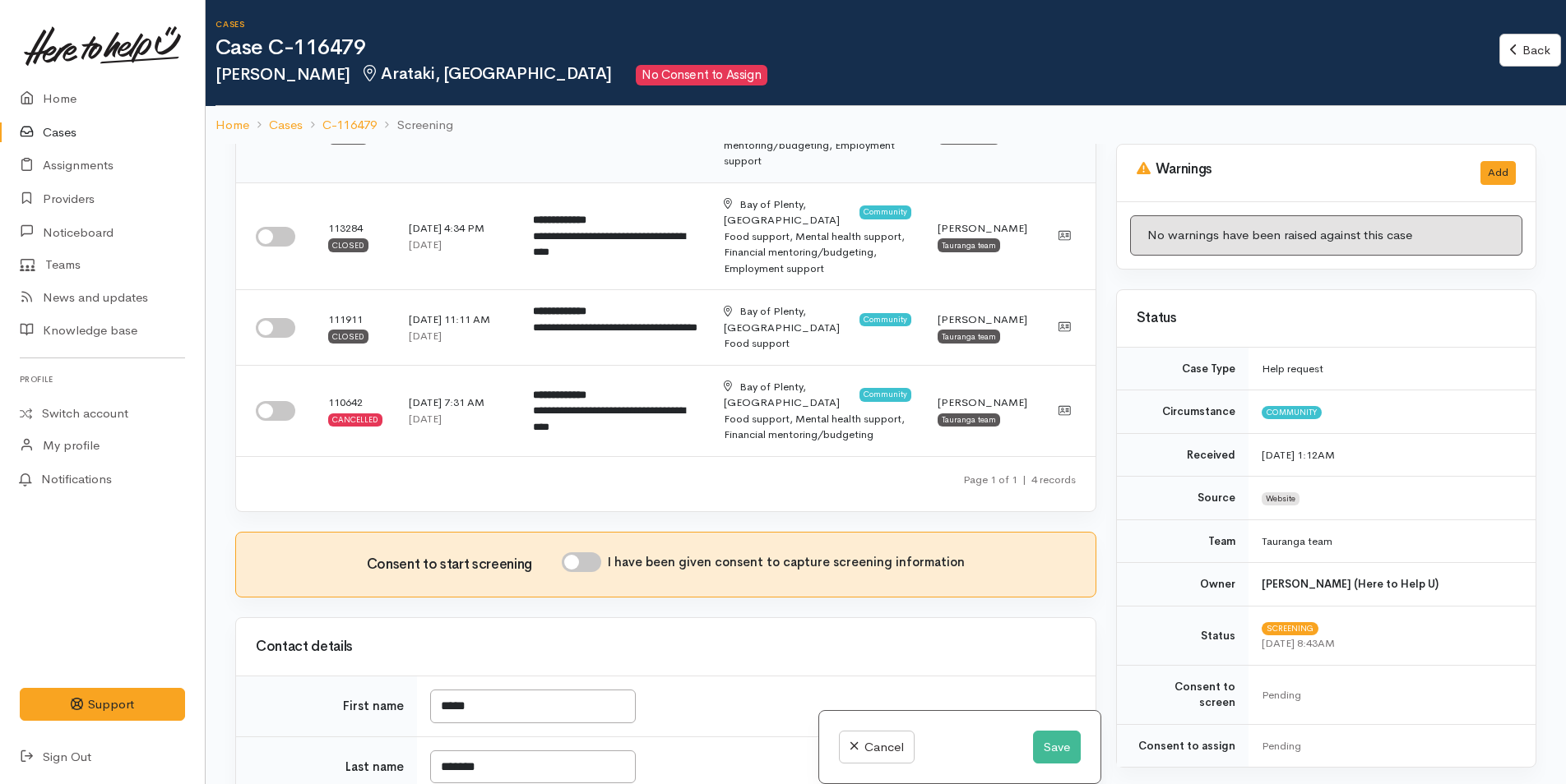
scroll to position [493, 0]
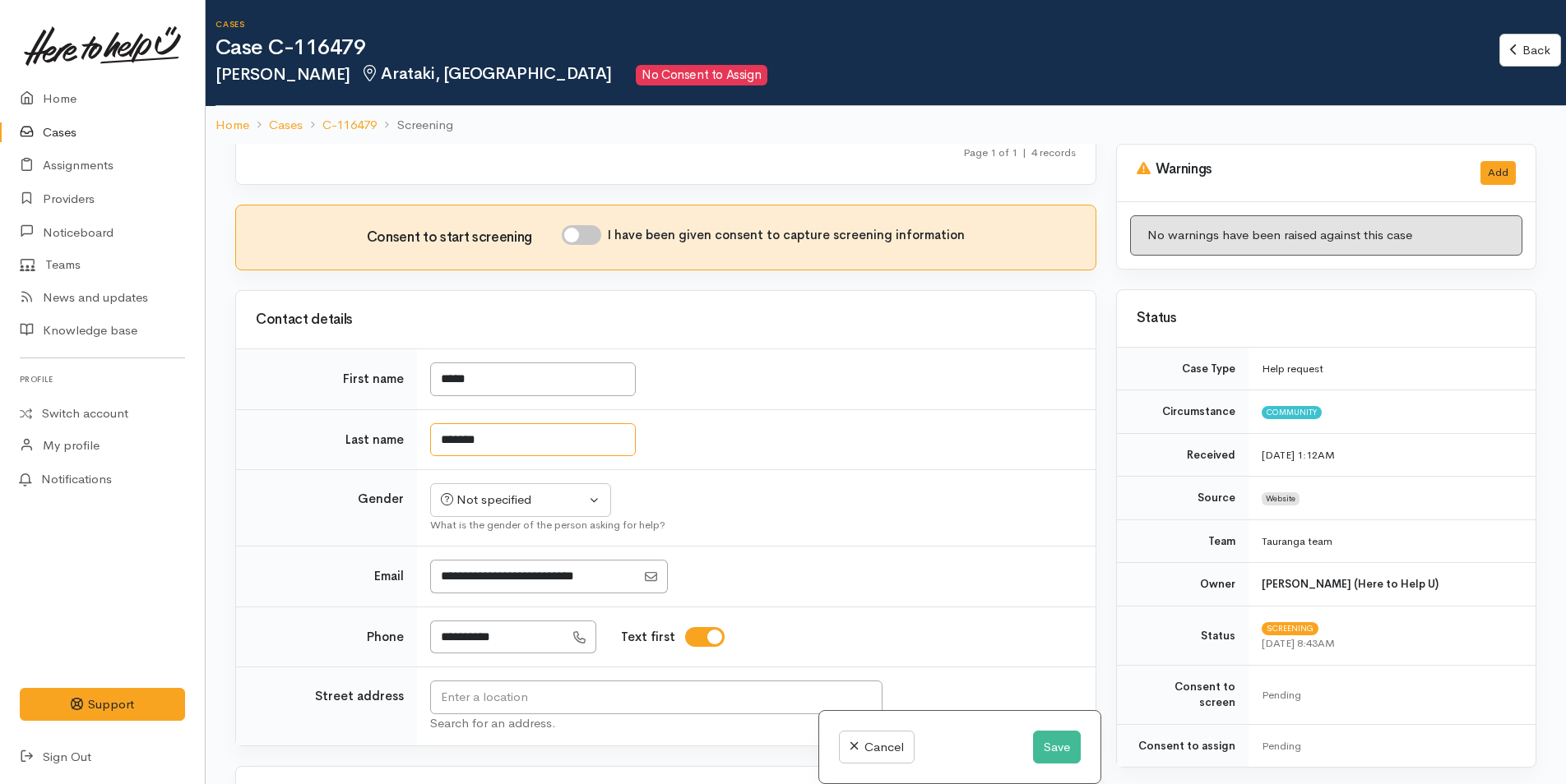
click at [509, 424] on input "*******" at bounding box center [533, 441] width 206 height 34
type input "*******"
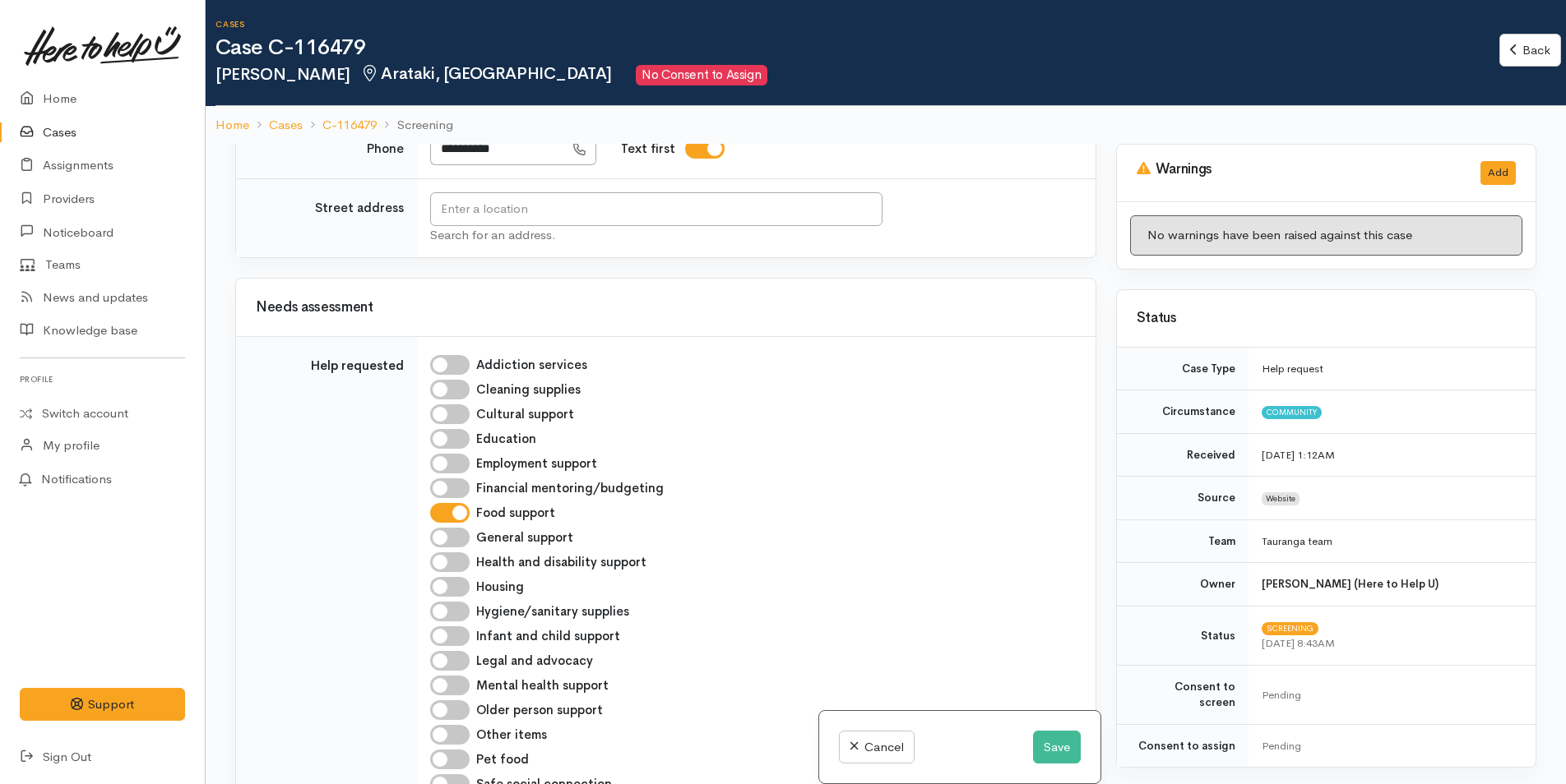
click at [554, 21] on div "Not specified" at bounding box center [513, 12] width 145 height 19
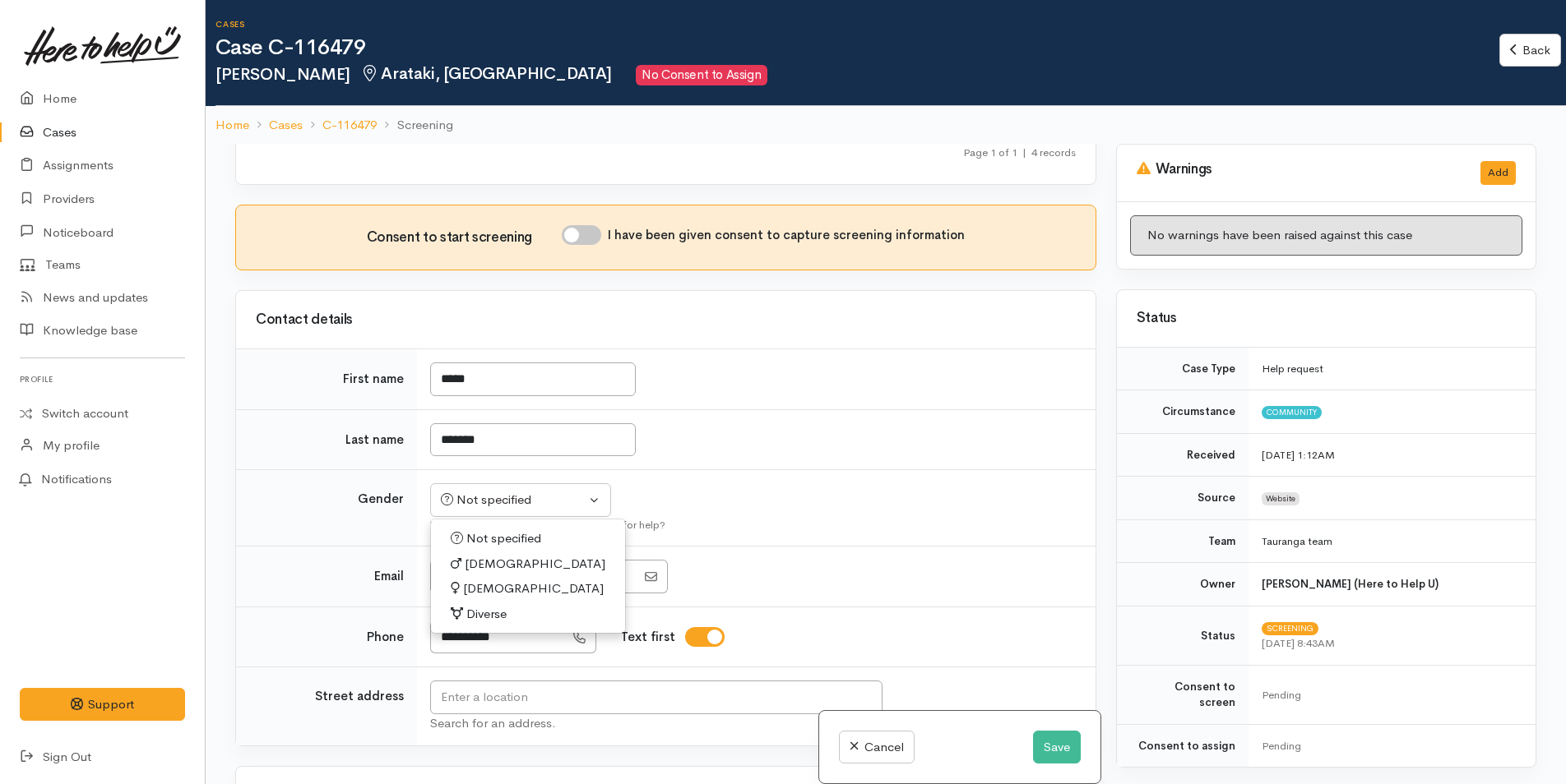
click at [493, 579] on span "Female" at bounding box center [533, 588] width 140 height 19
select select "Female"
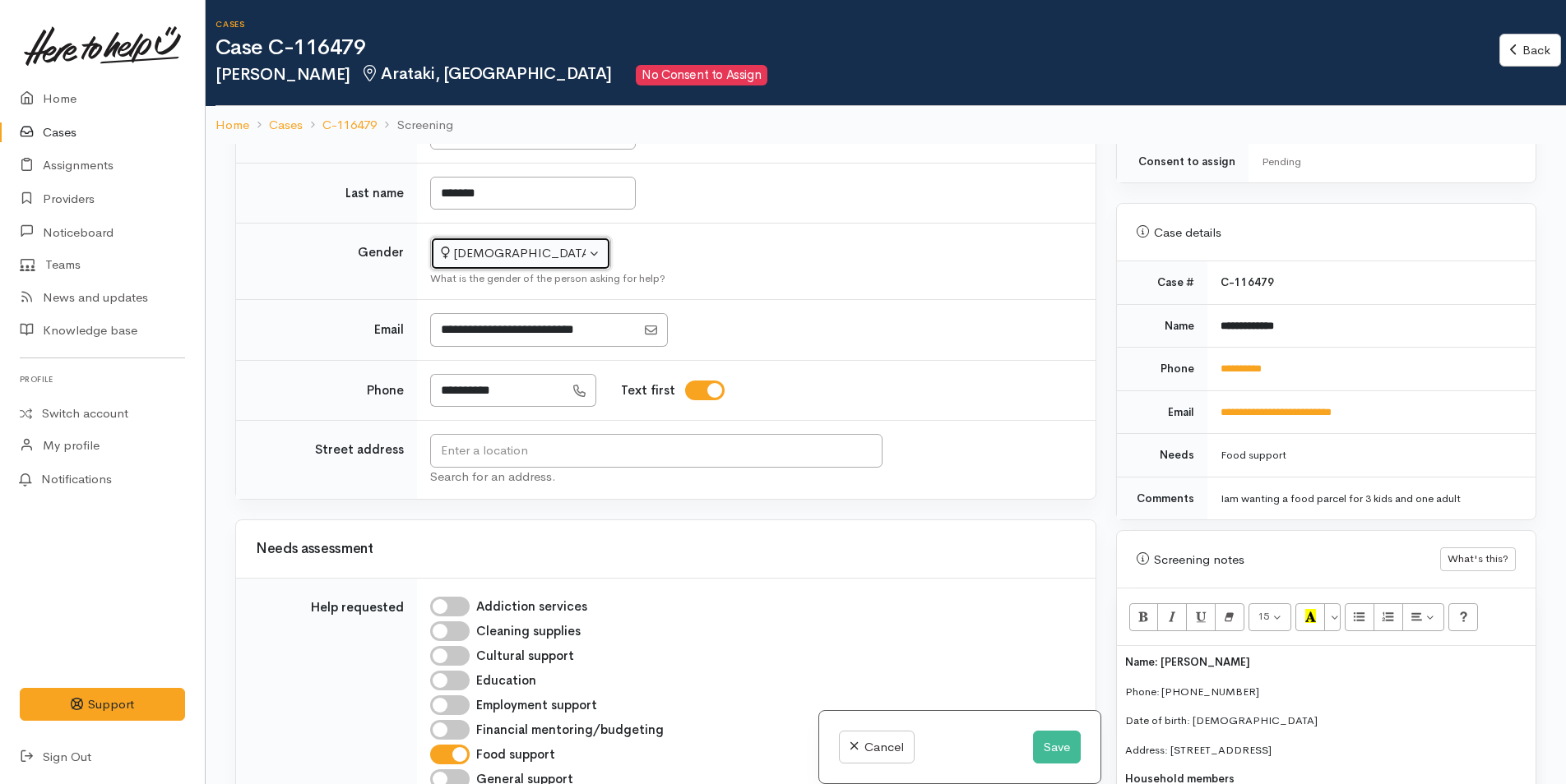
scroll to position [740, 0]
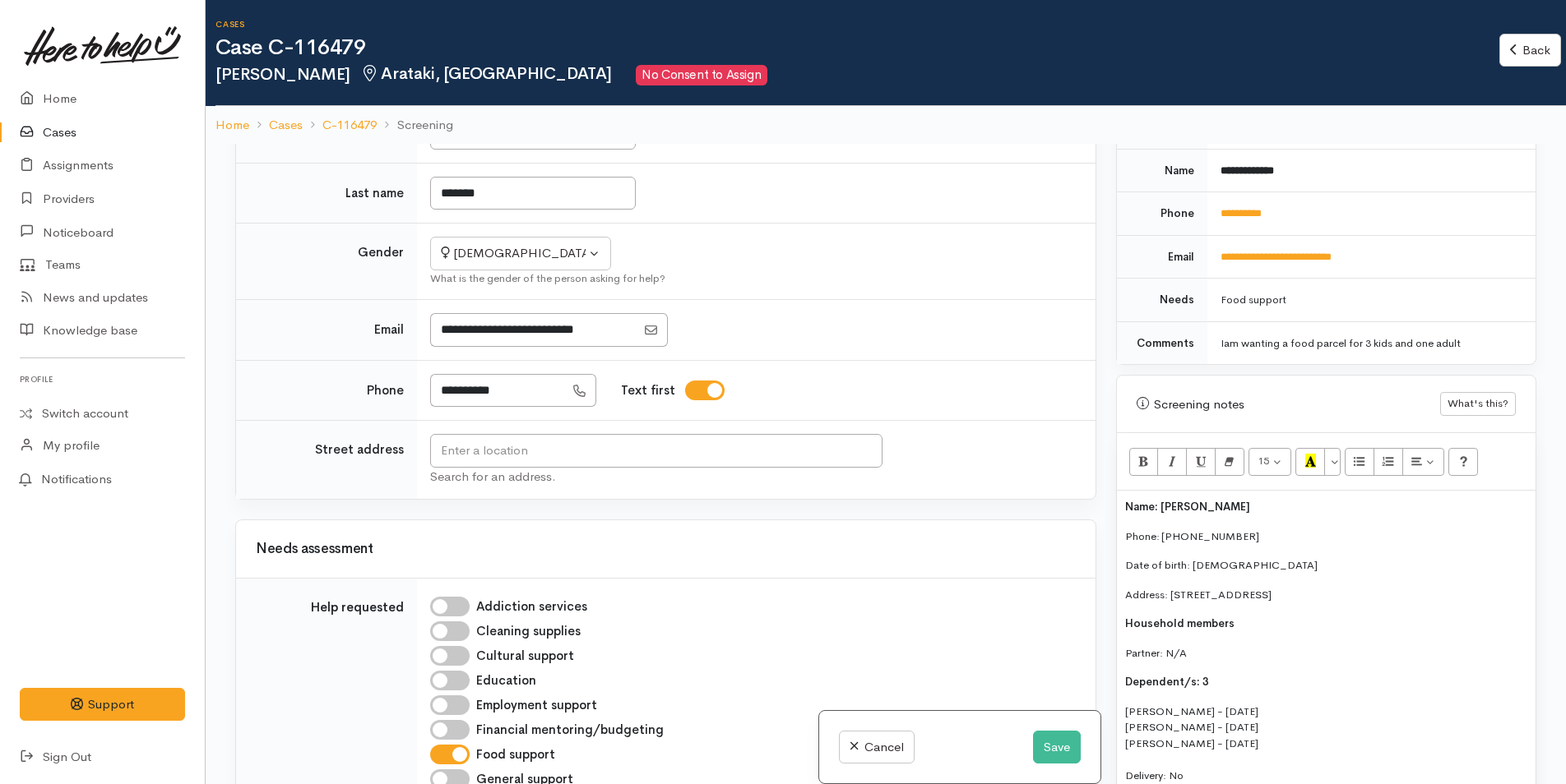
drag, startPoint x: 1432, startPoint y: 577, endPoint x: 1170, endPoint y: 580, distance: 262.0
click at [1170, 587] on p "Address: 5 Kaniere Street, Mount Maunganui, New Zealand" at bounding box center [1326, 595] width 402 height 16
copy p "5 Kaniere Street, Mount Maunganui, New Zealand"
click at [712, 434] on input "text" at bounding box center [656, 451] width 453 height 34
paste input "5 Kaniere Street, Mount Maunganui, New Zealand"
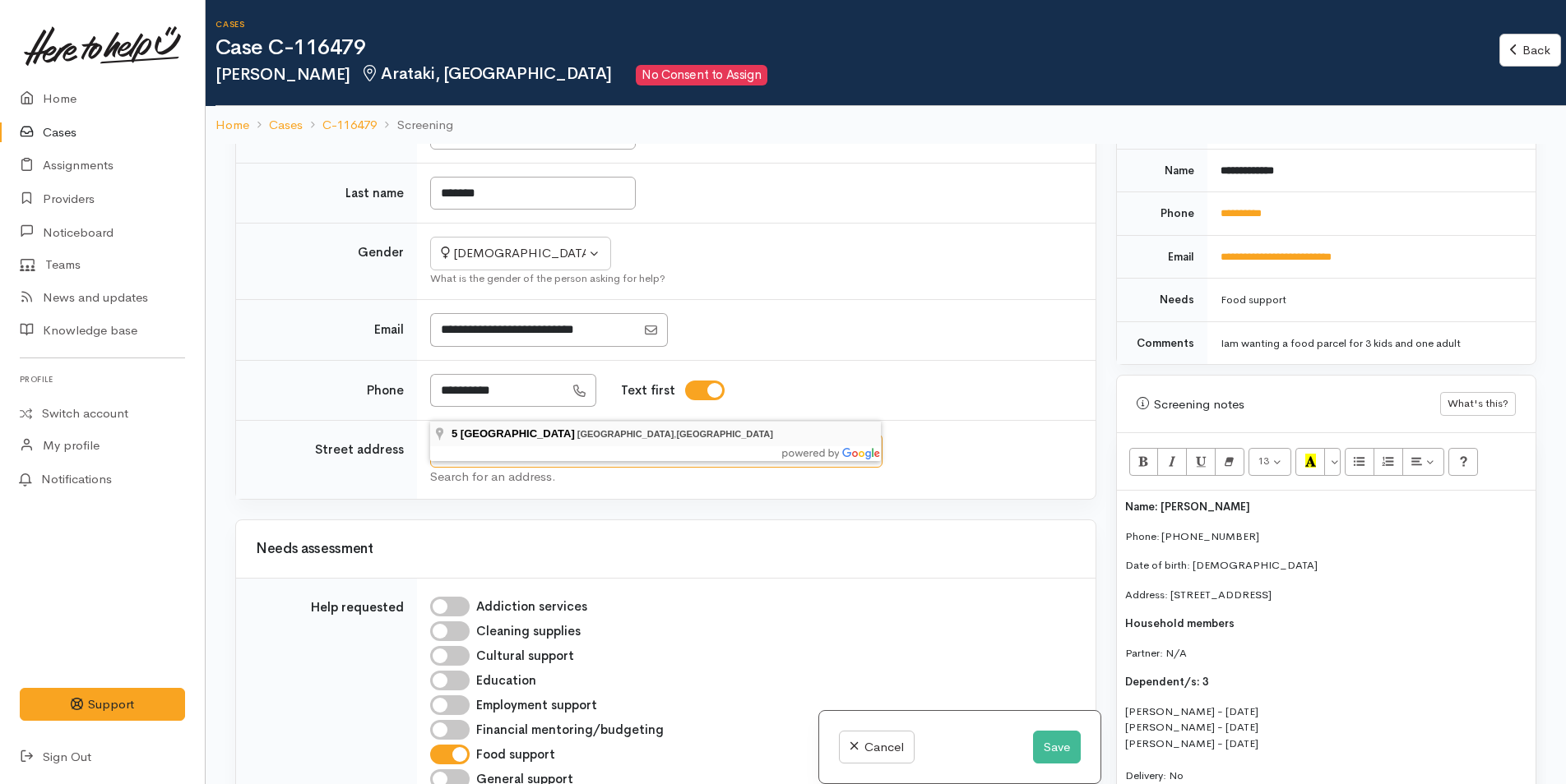
type input "5 Kaniere Street, Mount Maunganui, New Zealand"
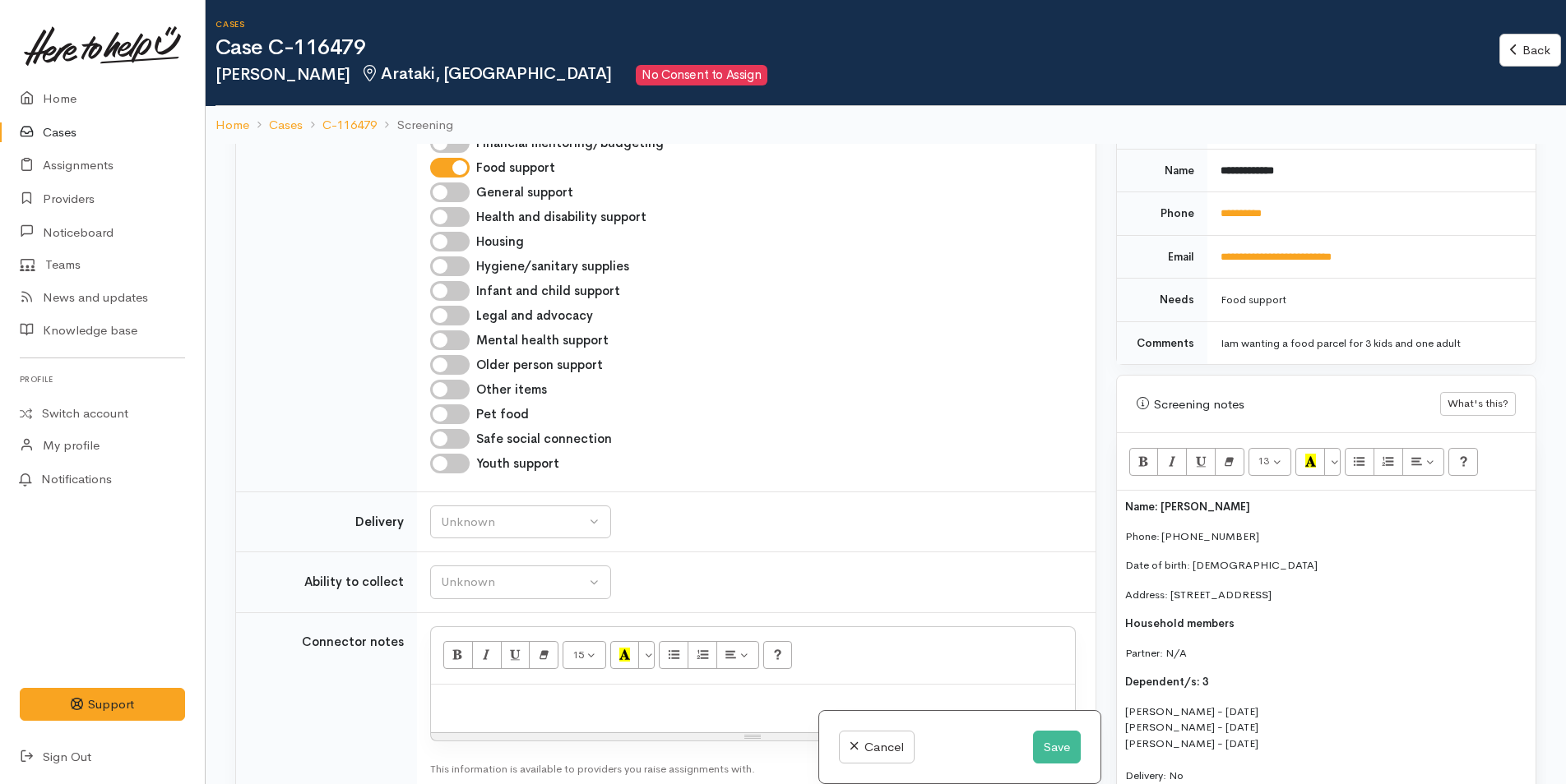
scroll to position [1473, 0]
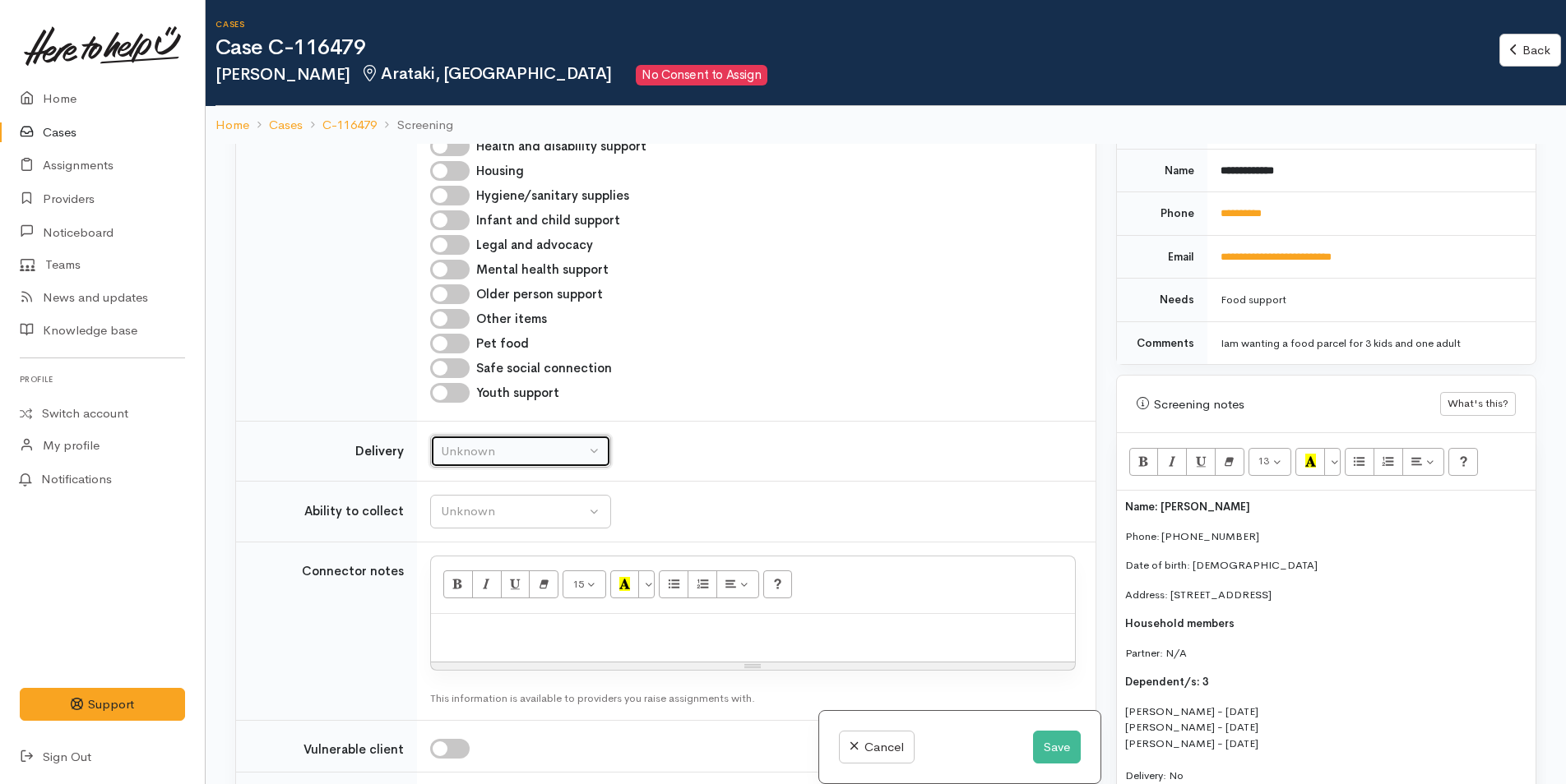
click at [487, 443] on div "Unknown" at bounding box center [513, 451] width 145 height 19
click at [464, 596] on span "No" at bounding box center [459, 605] width 17 height 19
select select "1"
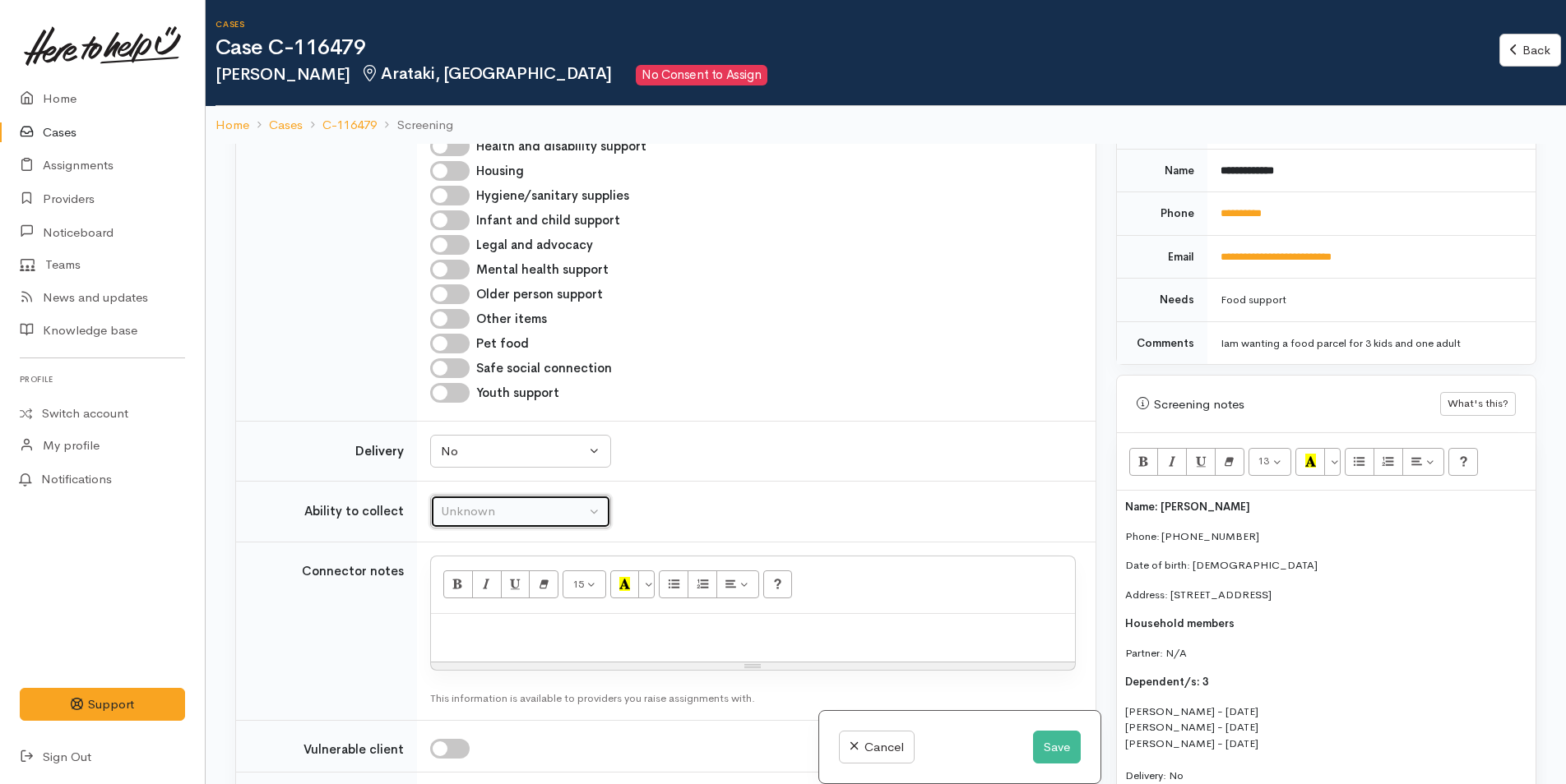
click at [468, 502] on div "Unknown" at bounding box center [513, 511] width 145 height 19
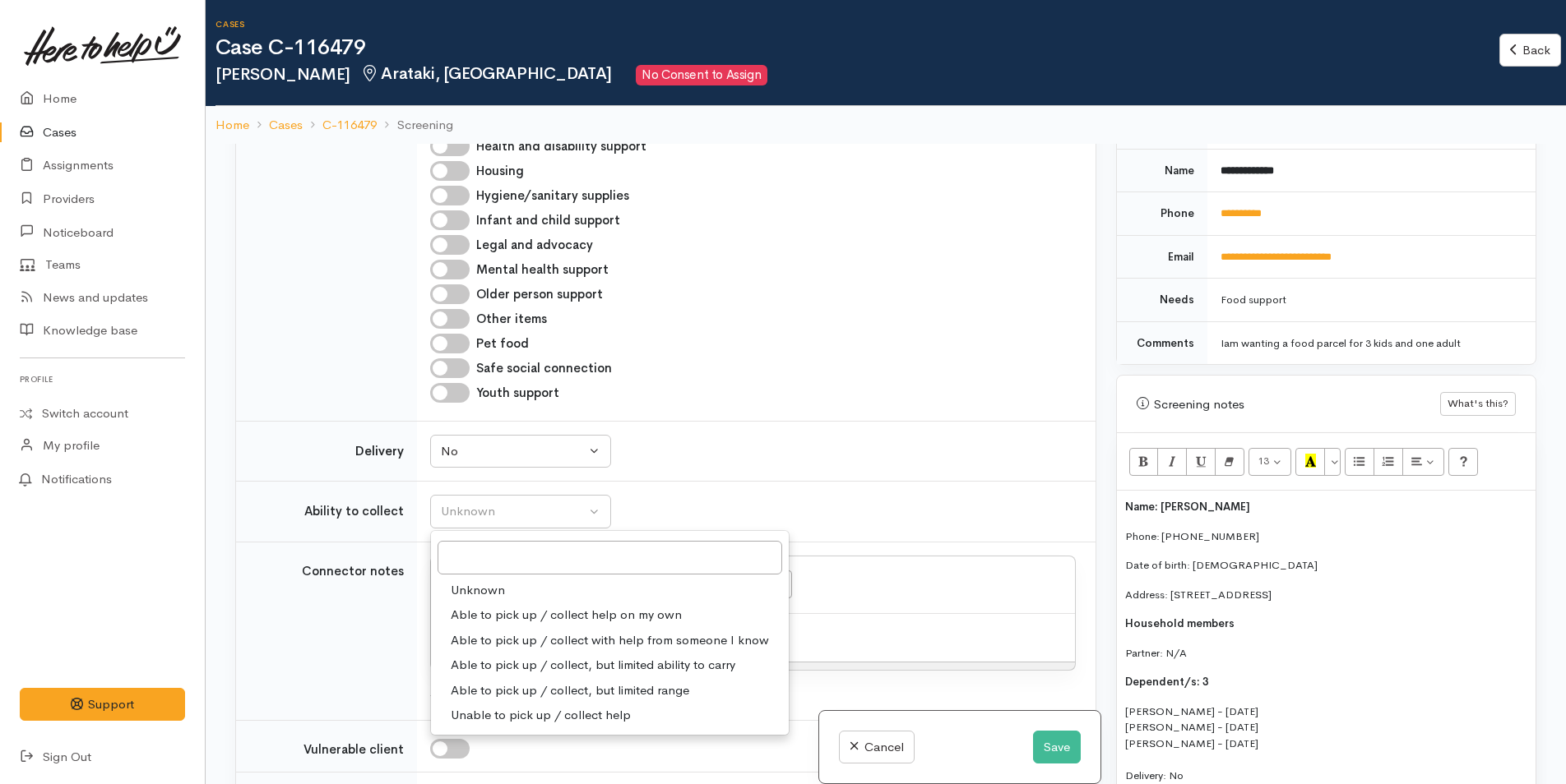
click at [508, 606] on span "Able to pick up / collect help on my own" at bounding box center [566, 615] width 231 height 19
select select "2"
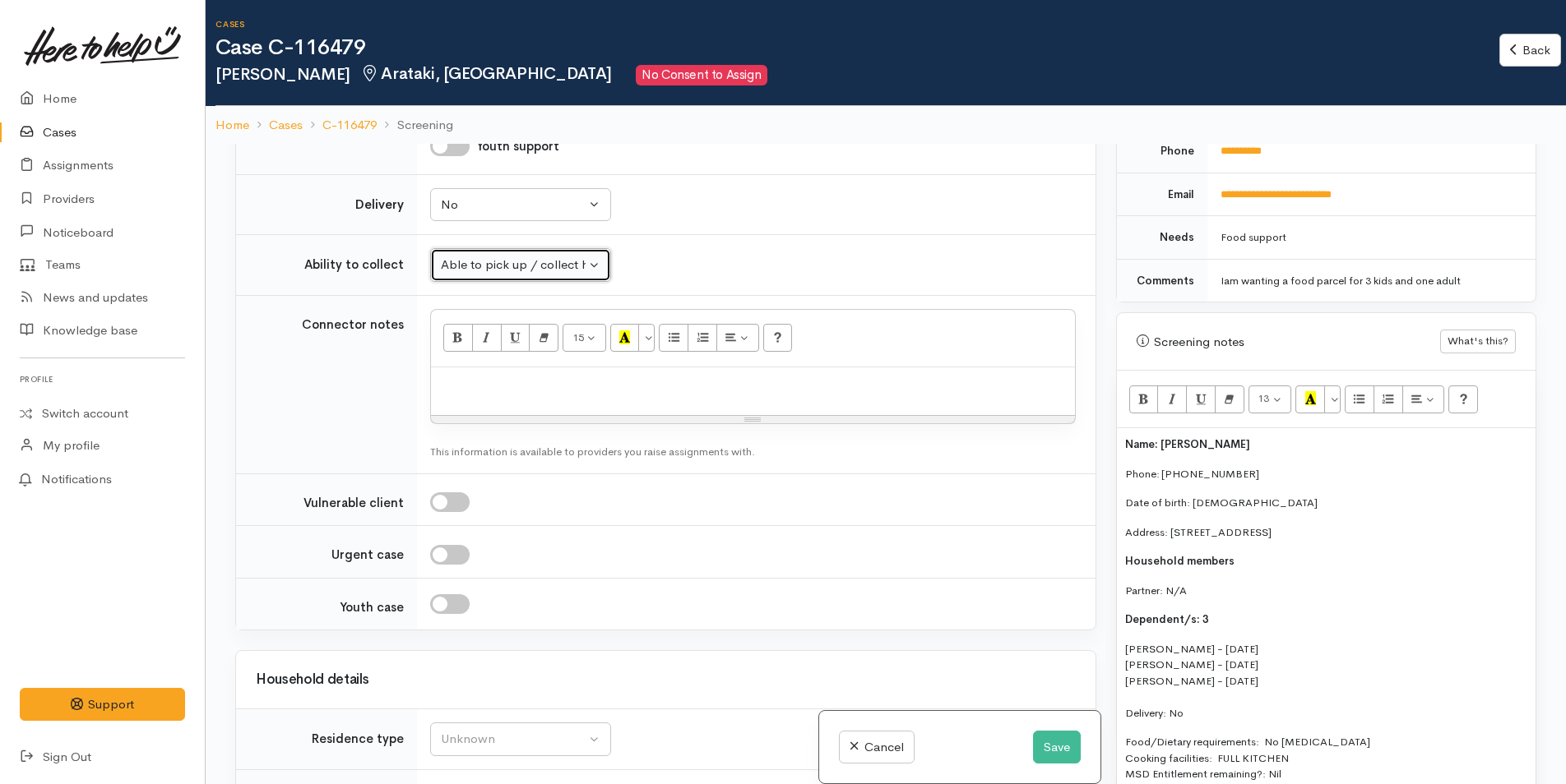
scroll to position [904, 0]
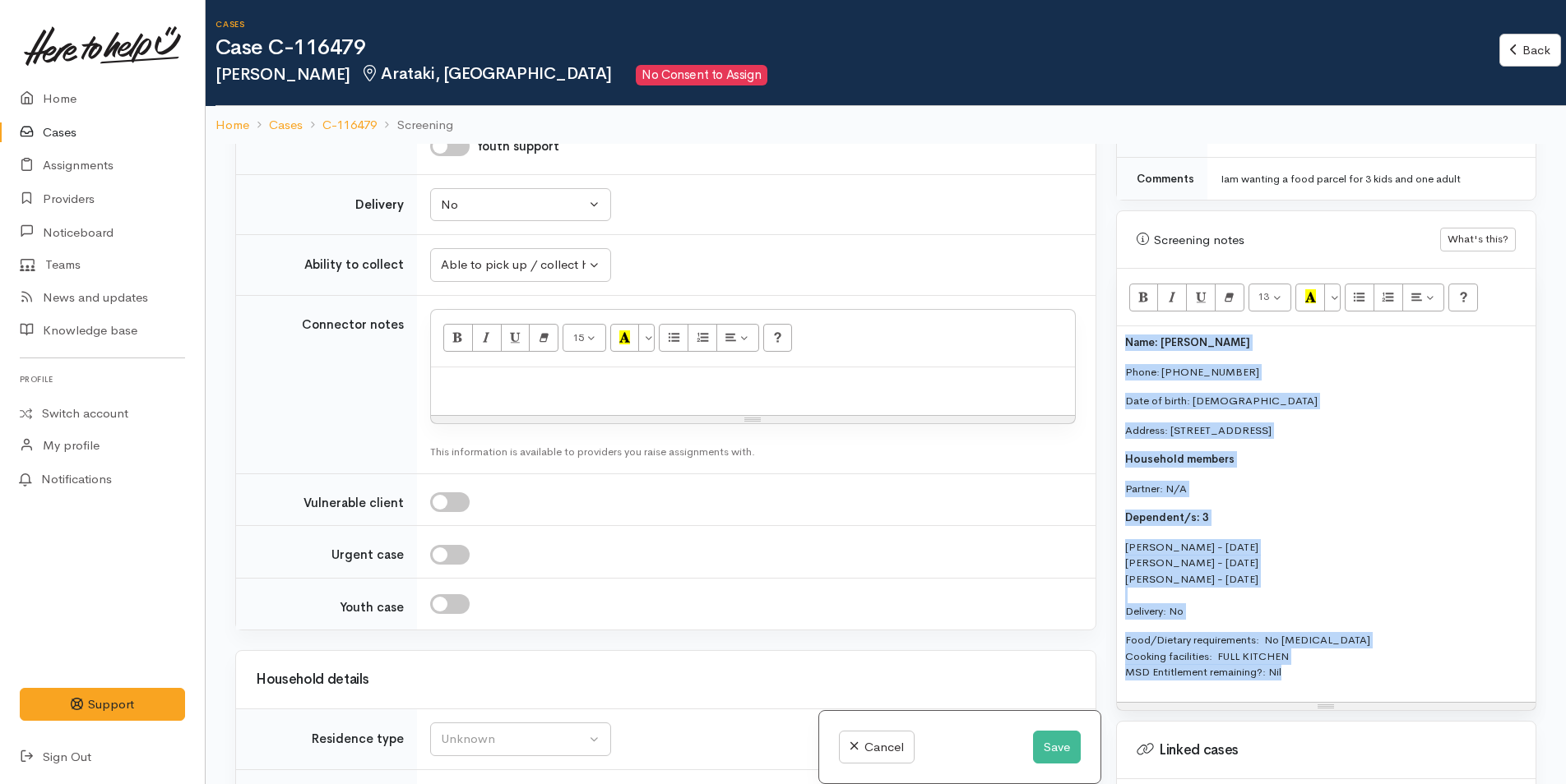
drag, startPoint x: 1296, startPoint y: 654, endPoint x: 1124, endPoint y: 303, distance: 390.9
click at [1124, 303] on div "13 8 9 10 11 12 14 18 24 36 Background Color Transparent Select #ffff00 Text Co…" at bounding box center [1326, 490] width 419 height 442
copy div "Name: Renee Borrell Phone: 0278644789 Date of birth: 20/11/1989 Address: 5 Kani…"
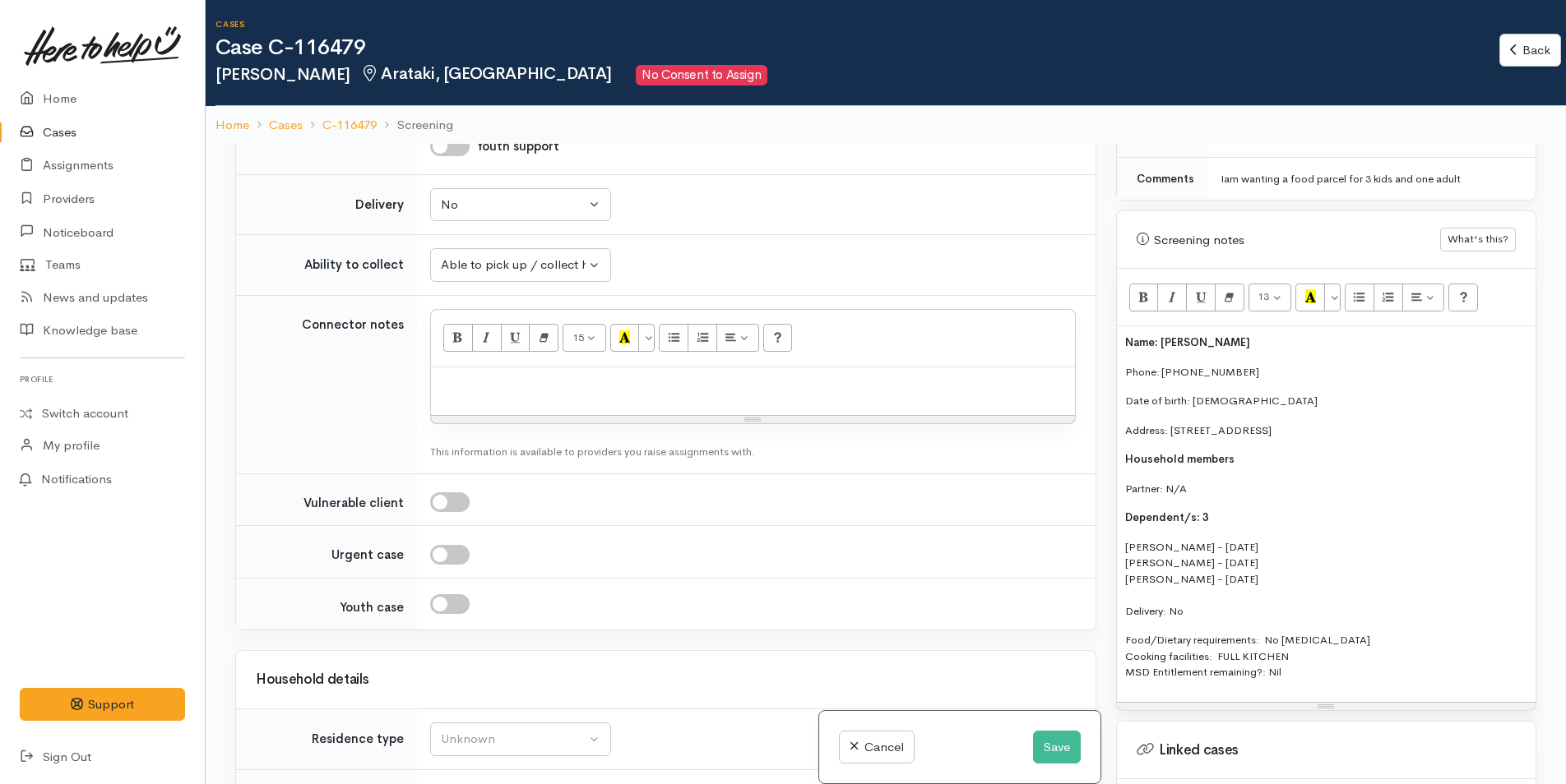
click at [727, 375] on p at bounding box center [753, 384] width 628 height 19
paste div
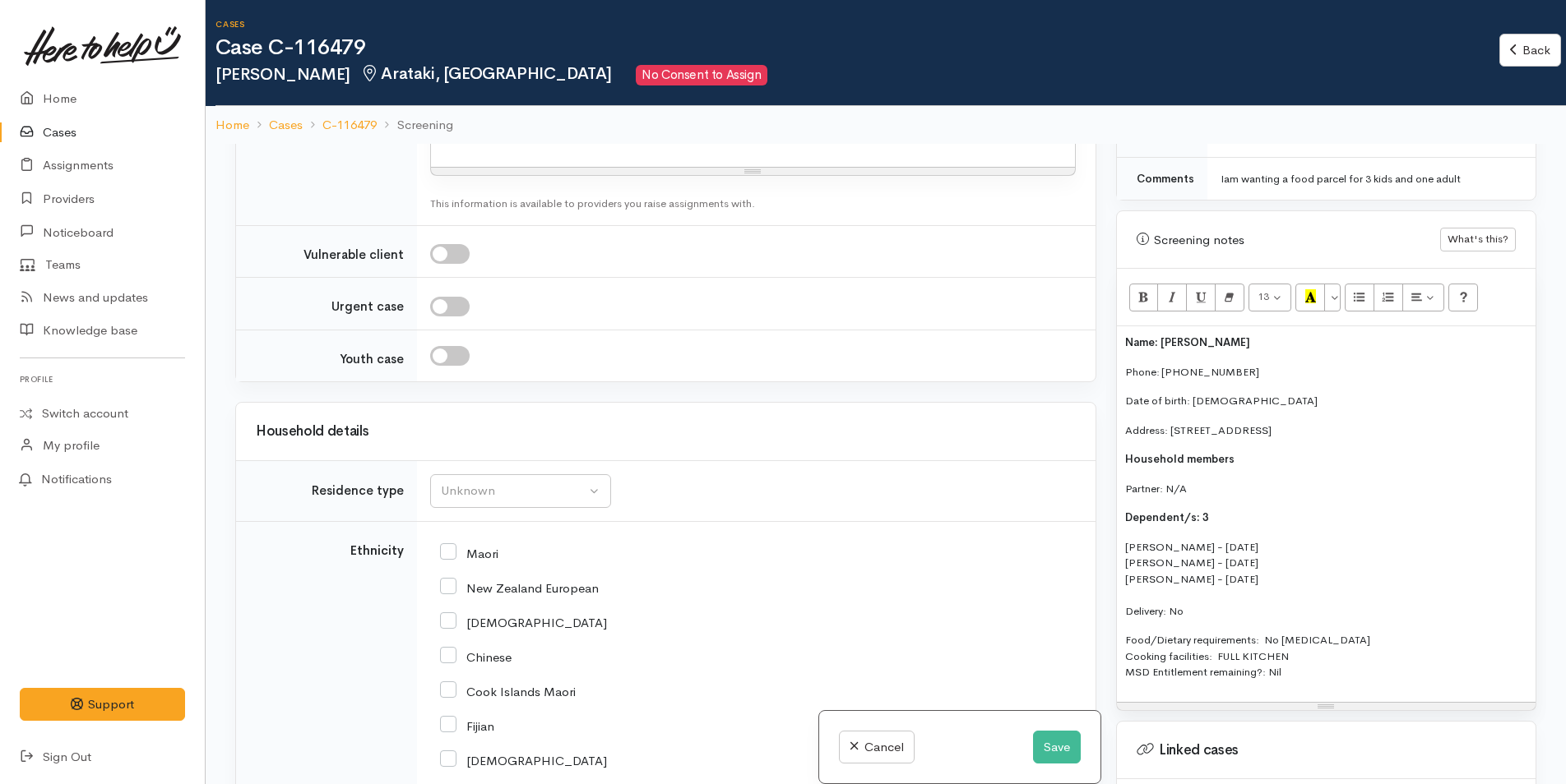
scroll to position [2542, 0]
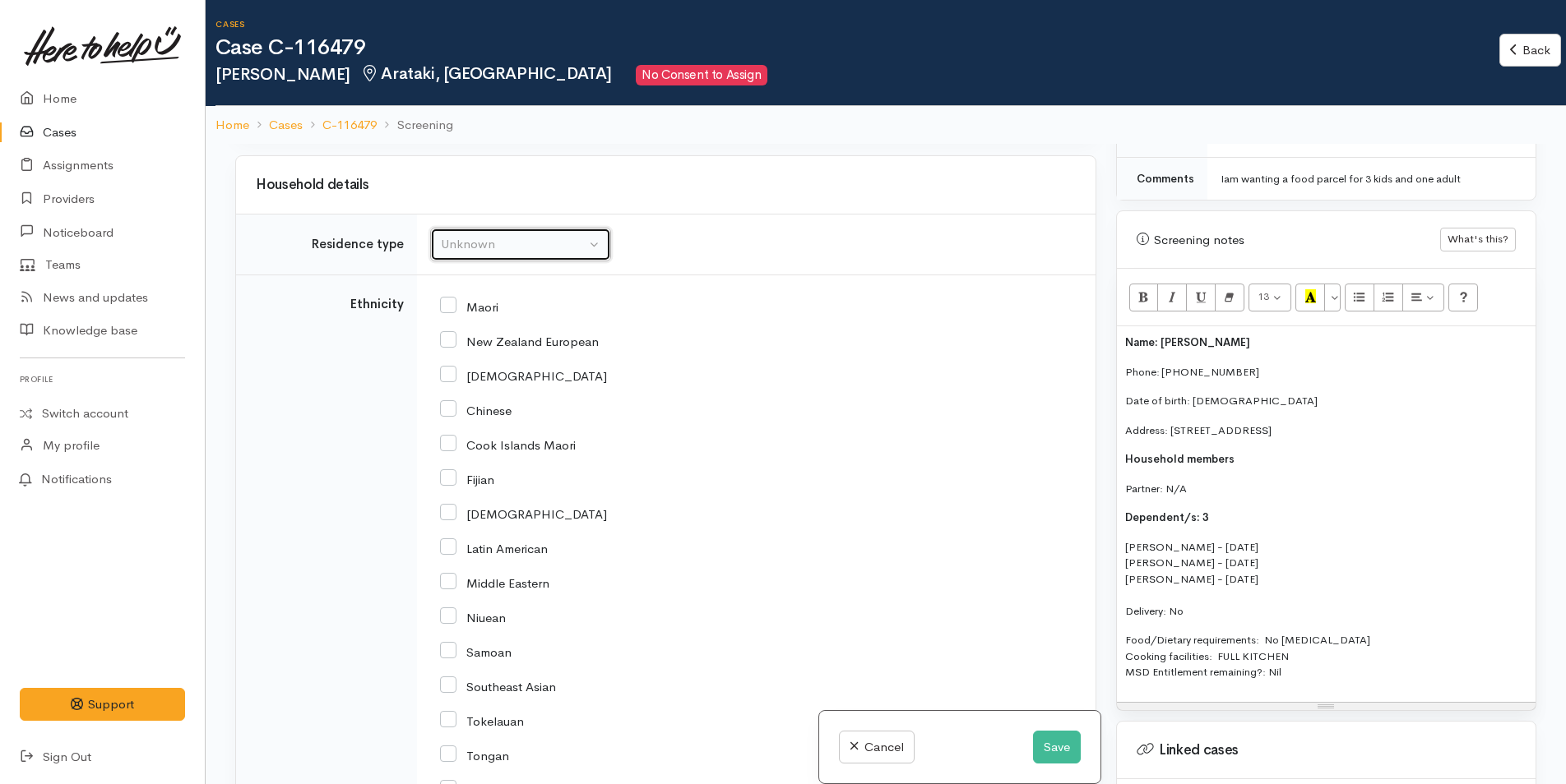
click at [491, 235] on div "Unknown" at bounding box center [513, 244] width 145 height 19
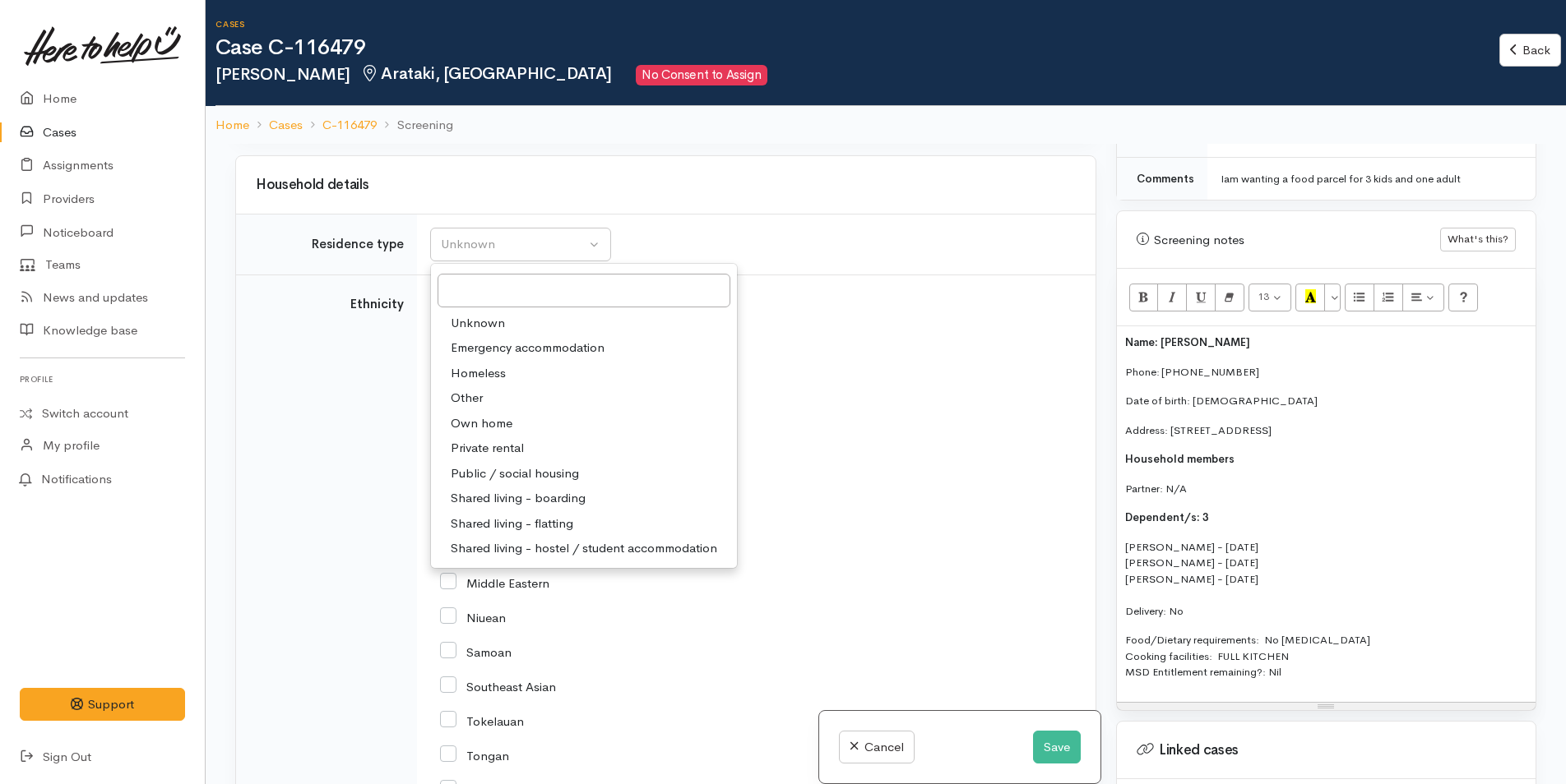
click at [493, 439] on span "Private rental" at bounding box center [487, 448] width 73 height 19
select select "2"
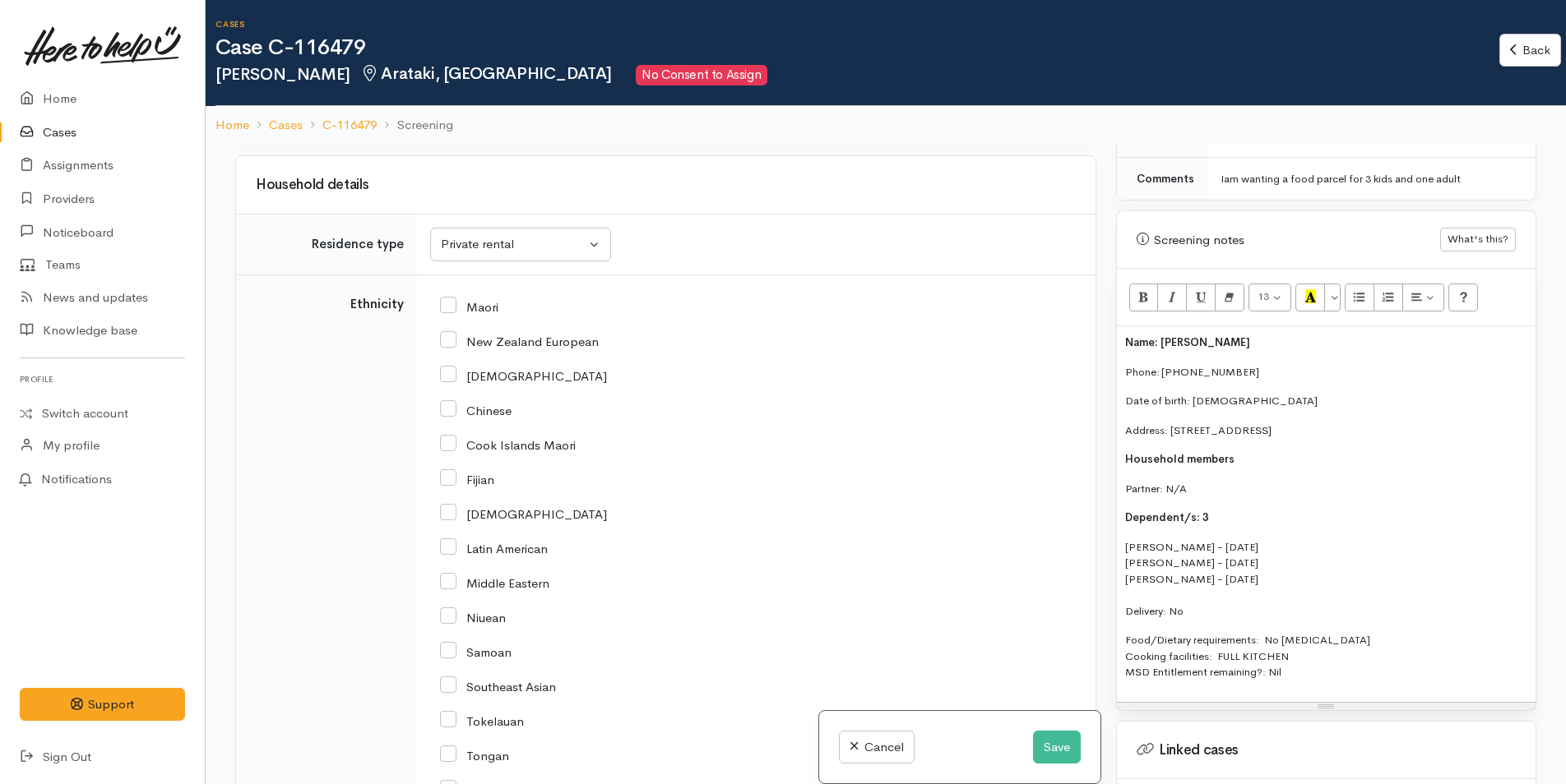
click at [453, 299] on input "Maori" at bounding box center [469, 306] width 58 height 15
checkbox input "true"
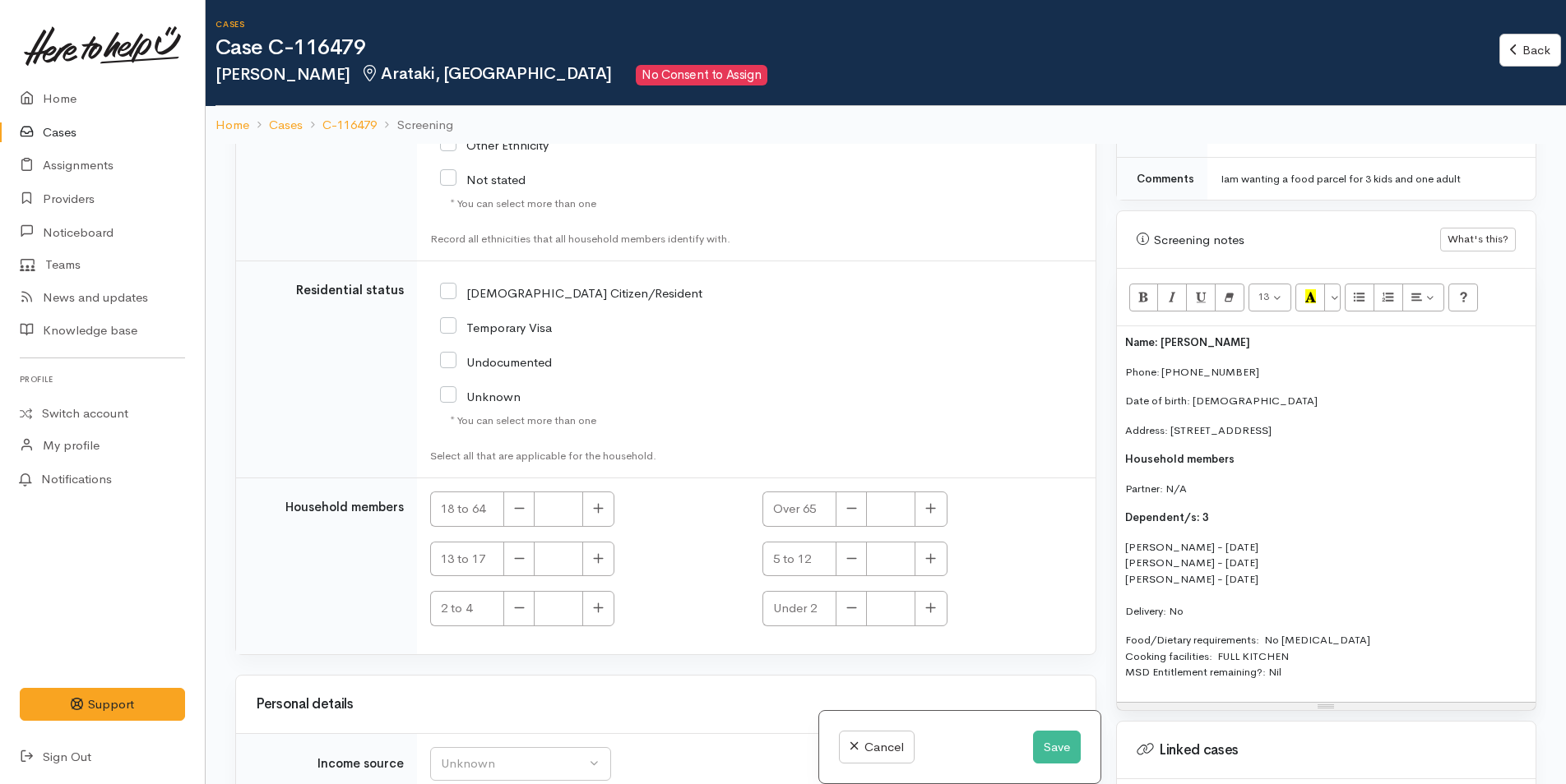
scroll to position [3364, 0]
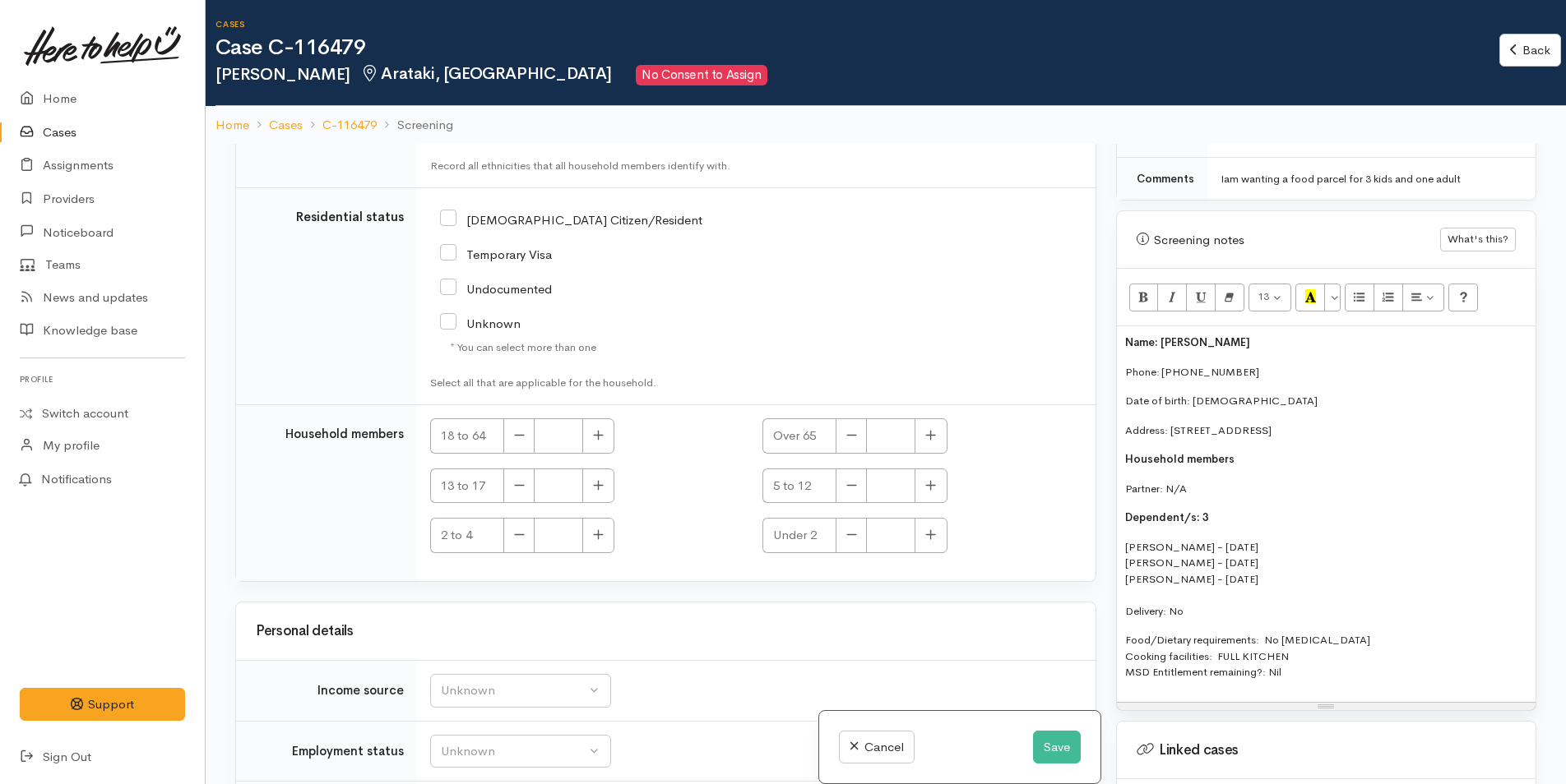
click at [448, 211] on input "[DEMOGRAPHIC_DATA] Citizen/Resident" at bounding box center [571, 218] width 262 height 15
checkbox input "true"
click at [603, 429] on icon "button" at bounding box center [598, 435] width 11 height 13
type input "1"
click at [598, 480] on icon "button" at bounding box center [598, 485] width 10 height 10
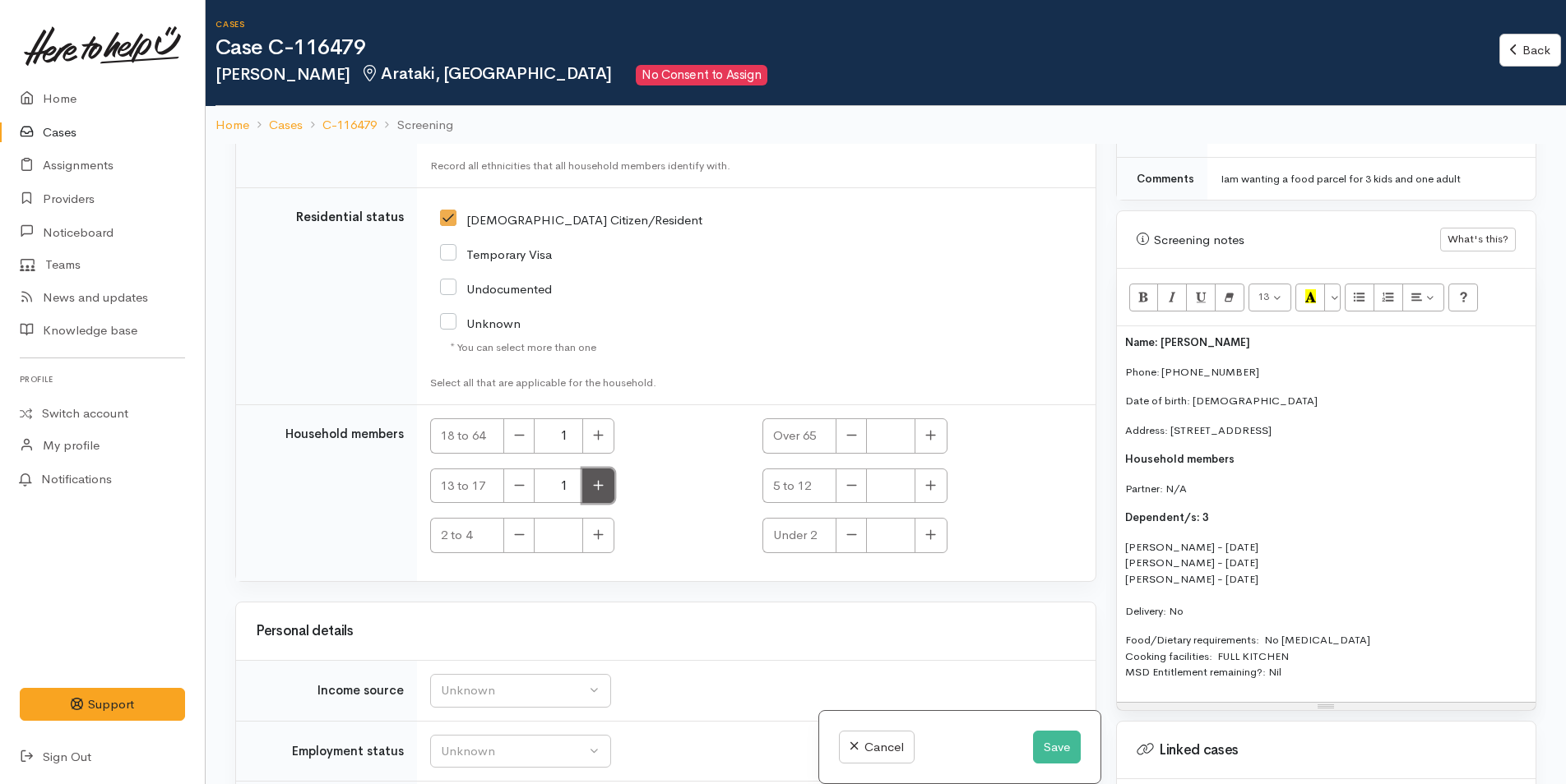
click at [597, 479] on icon "button" at bounding box center [598, 485] width 11 height 13
click at [595, 479] on icon "button" at bounding box center [598, 485] width 11 height 13
type input "3"
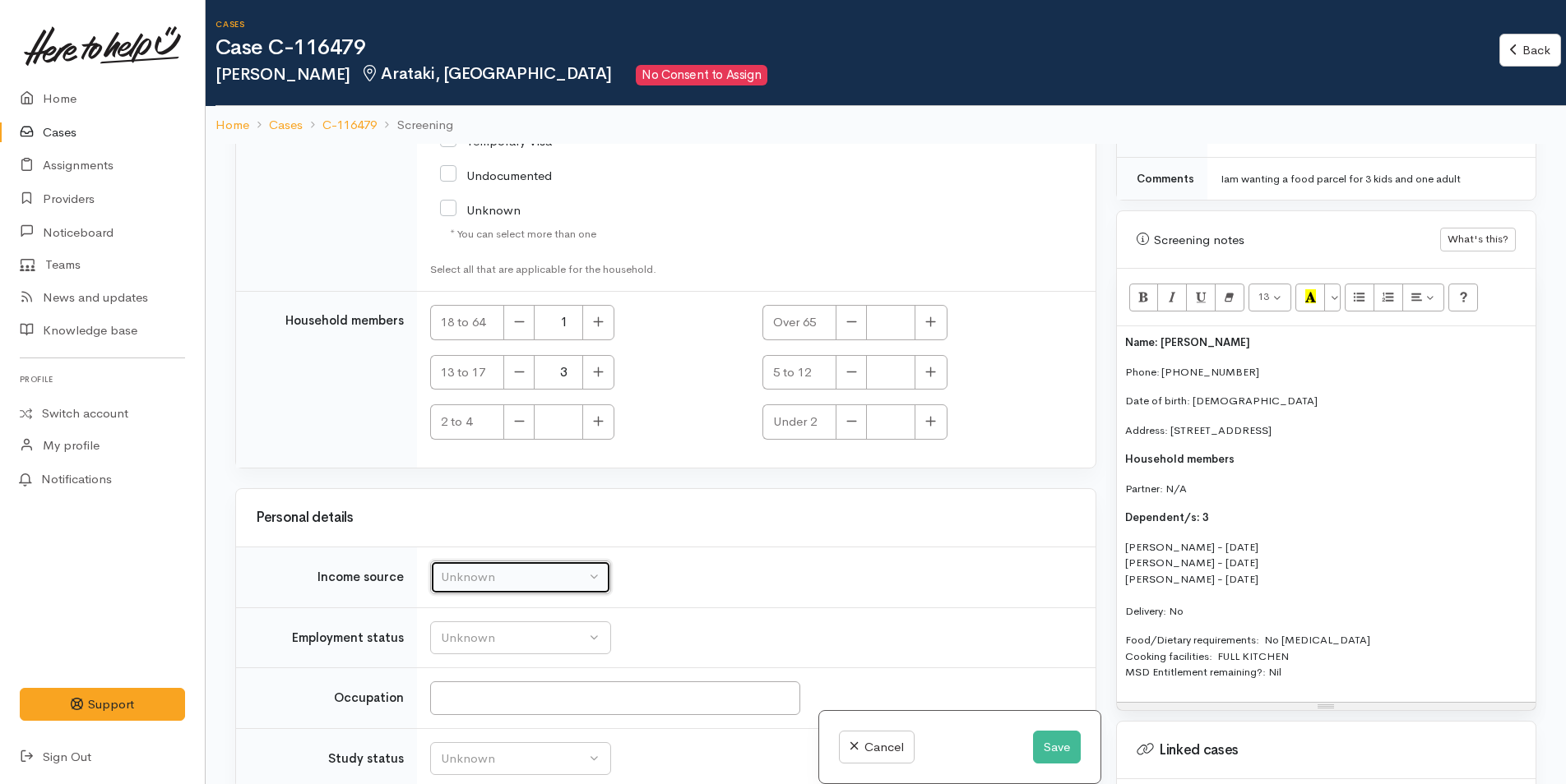
click at [517, 568] on div "Unknown" at bounding box center [513, 577] width 145 height 19
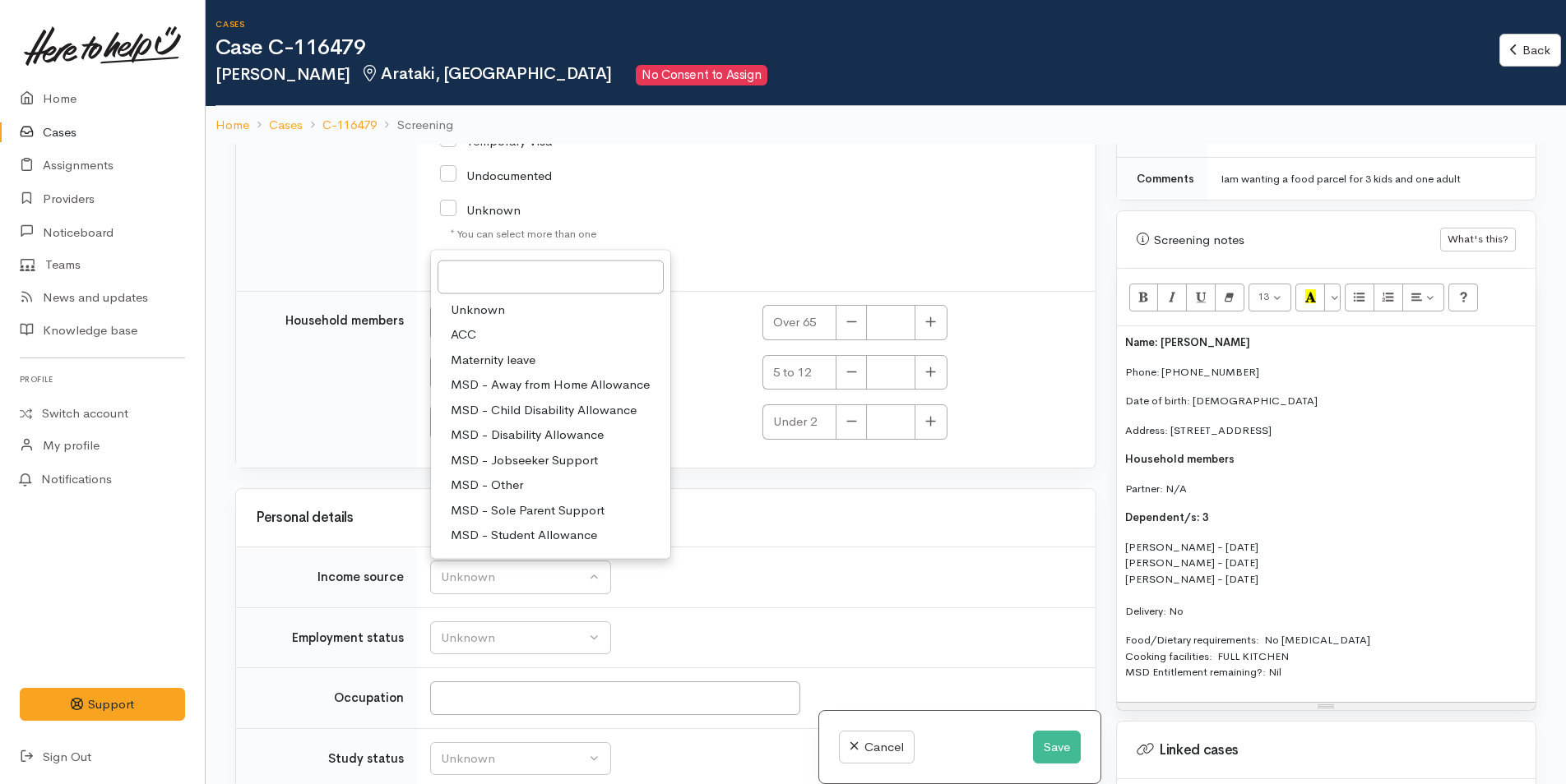
click at [526, 501] on span "MSD - Sole Parent Support" at bounding box center [528, 510] width 154 height 19
select select "7"
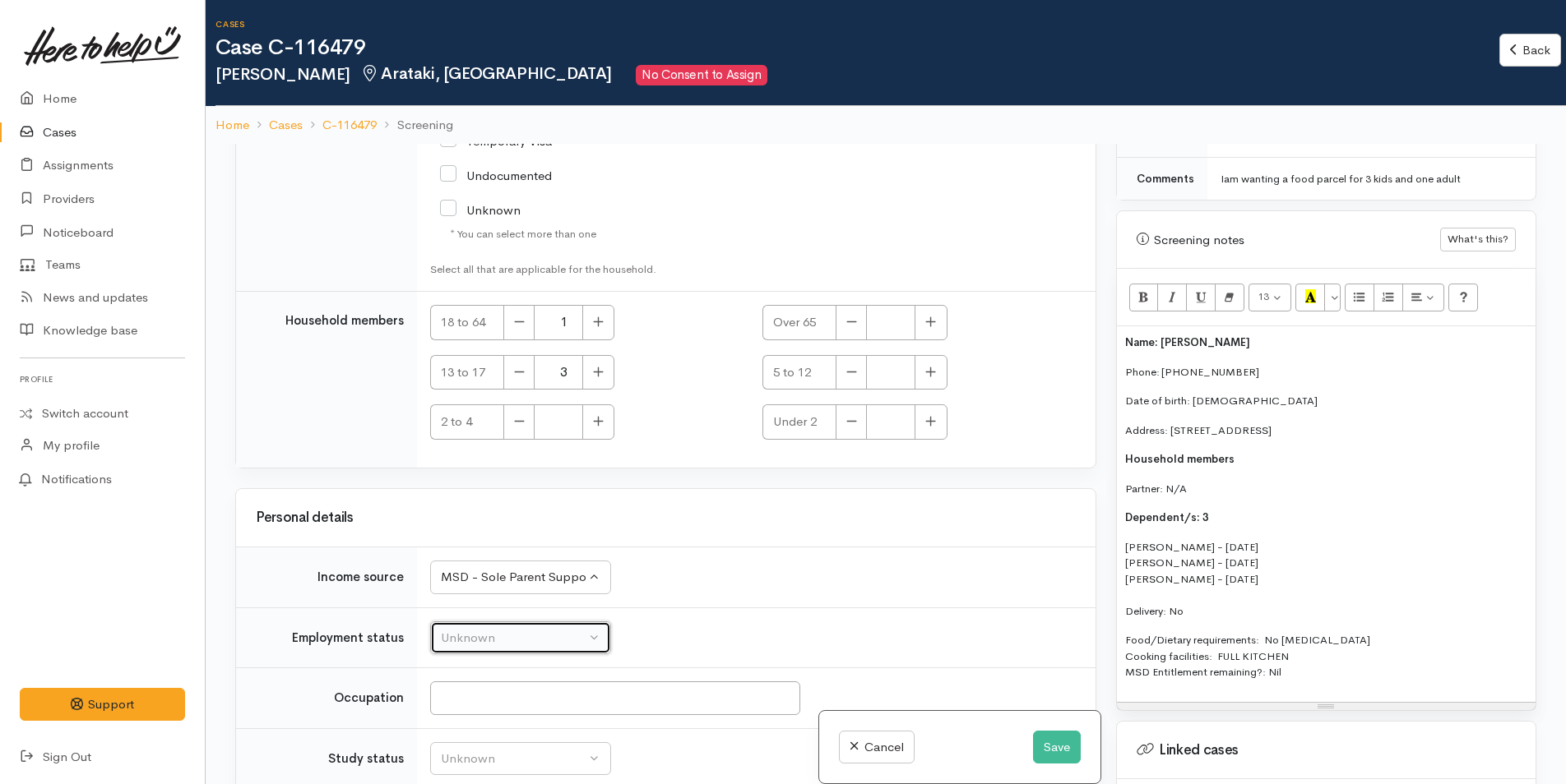
click at [520, 628] on div "Unknown" at bounding box center [513, 637] width 145 height 19
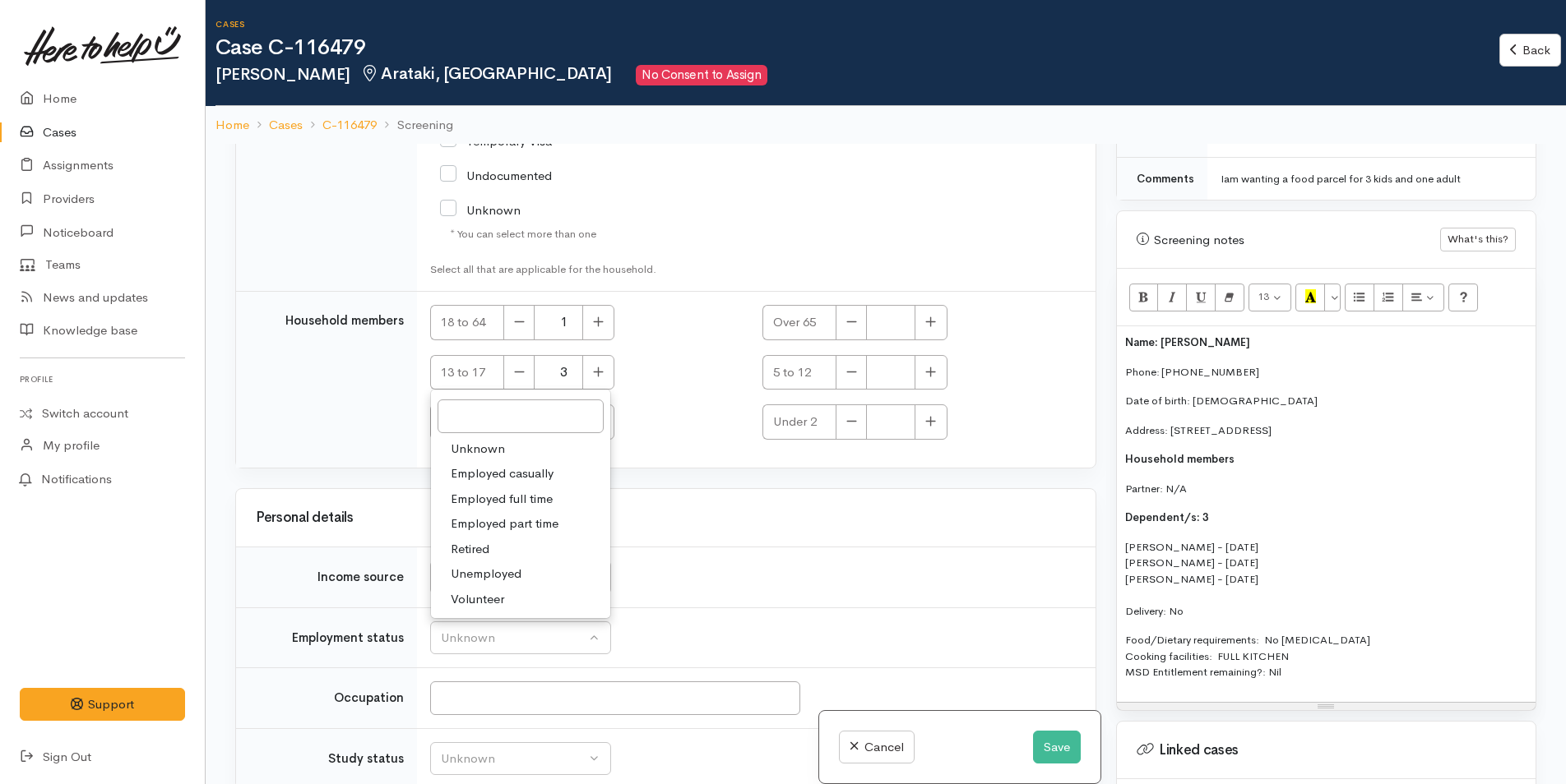
click at [502, 565] on span "Unemployed" at bounding box center [486, 574] width 71 height 19
select select "1"
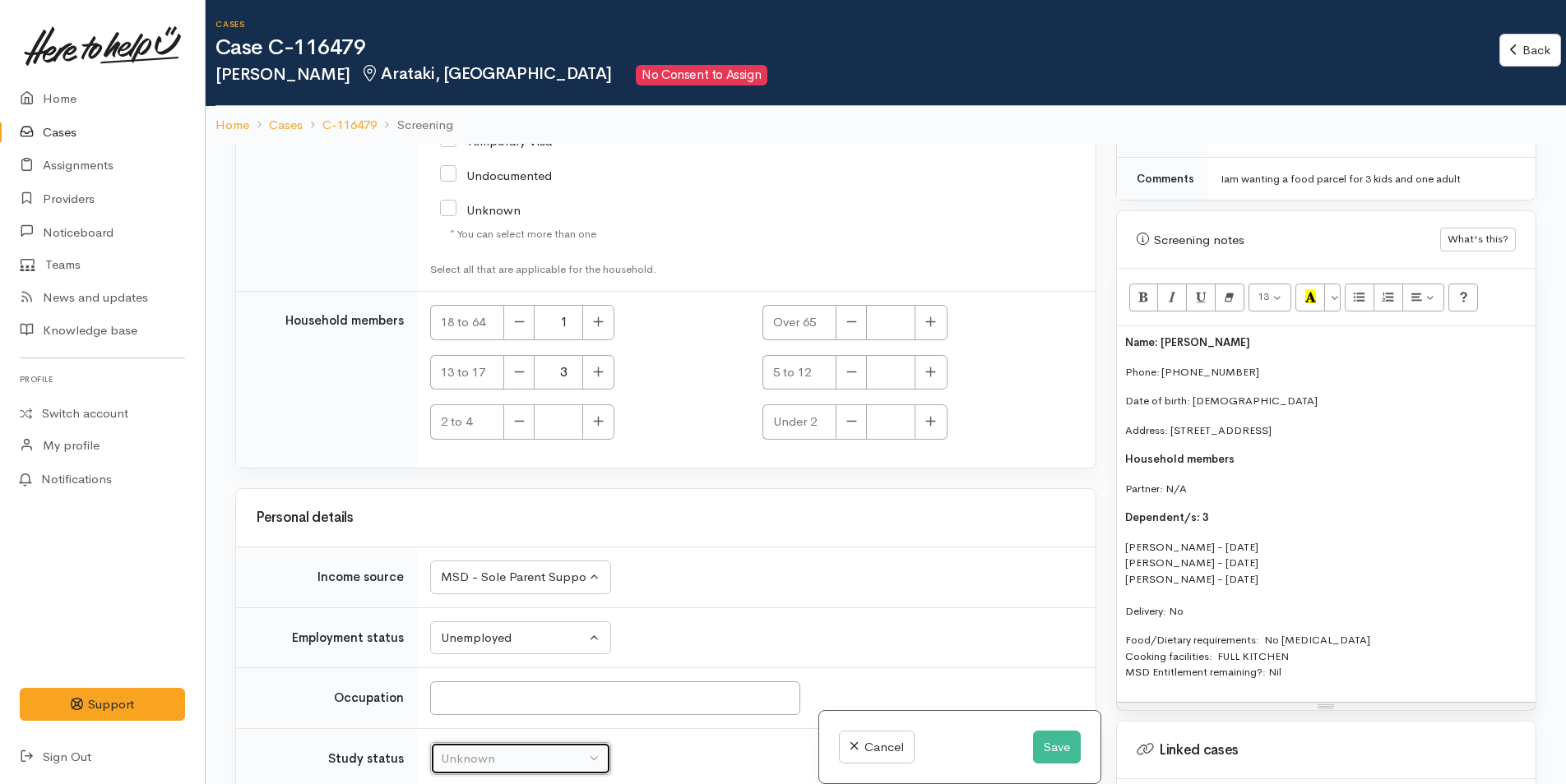
click at [521, 750] on div "Unknown" at bounding box center [513, 759] width 145 height 19
click at [505, 661] on span "Not studying" at bounding box center [487, 670] width 72 height 19
select select "1"
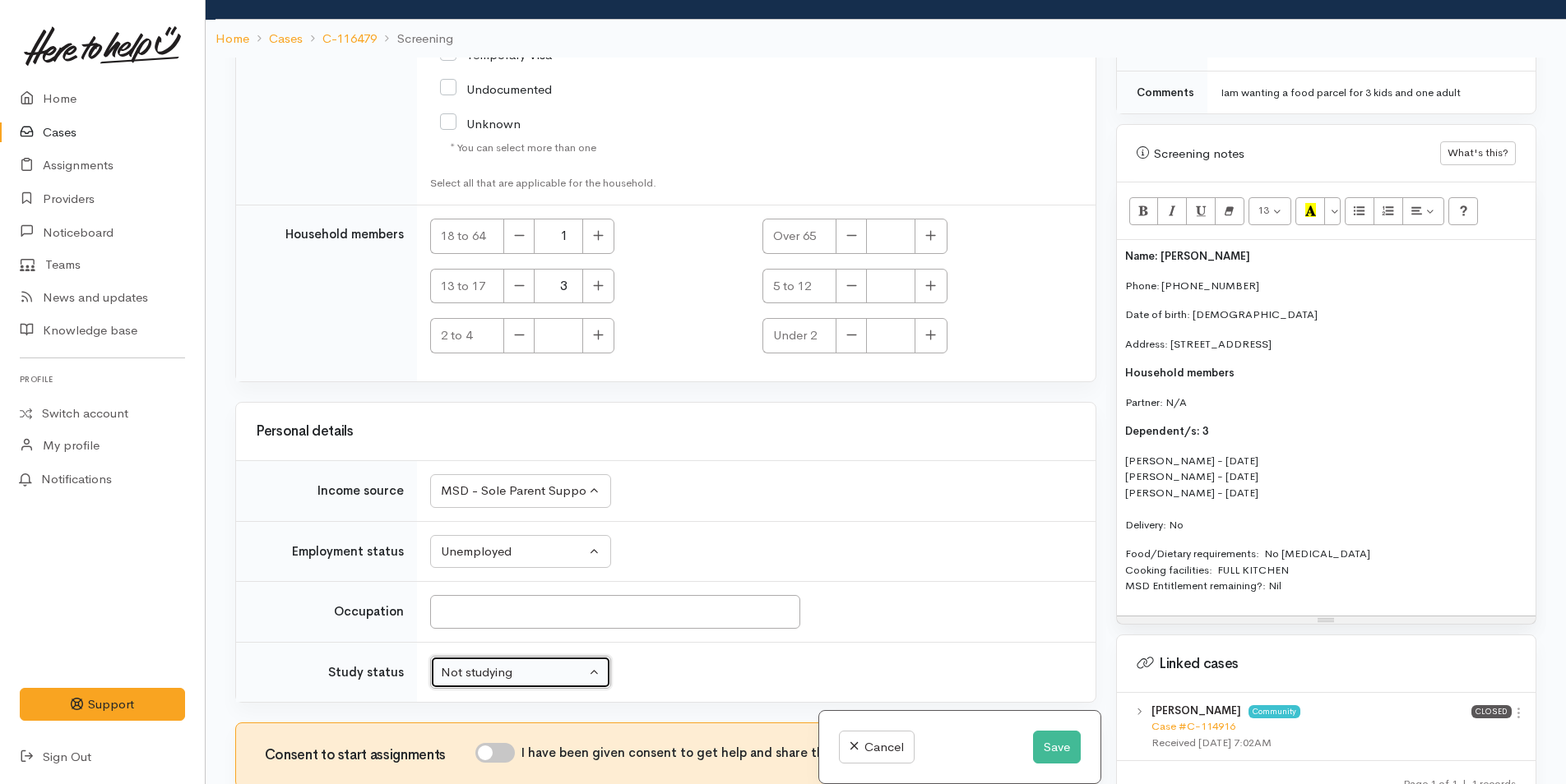
scroll to position [144, 0]
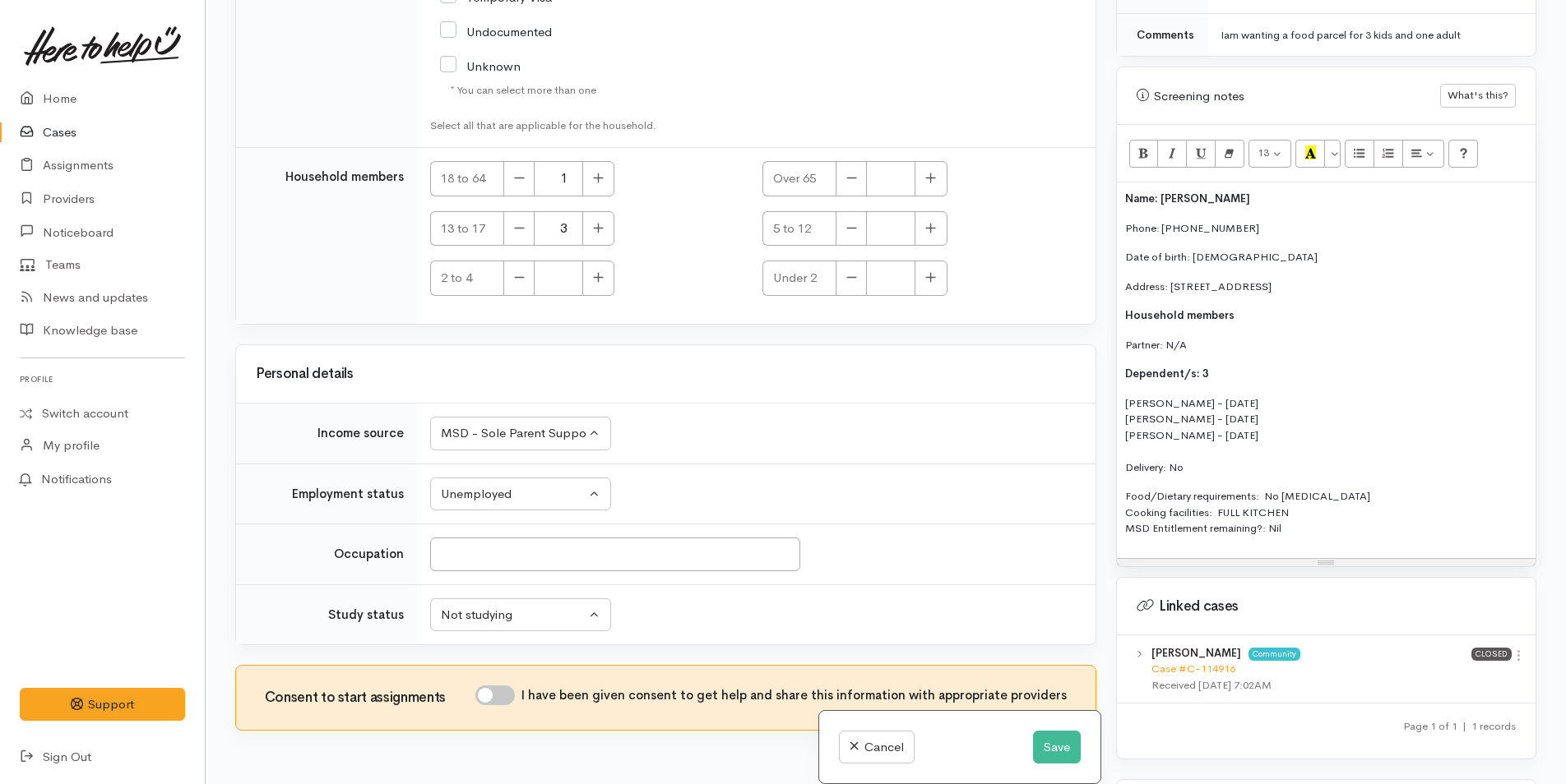
click at [503, 686] on input "I have been given consent to get help and share this information with appropria…" at bounding box center [495, 695] width 39 height 20
checkbox input "true"
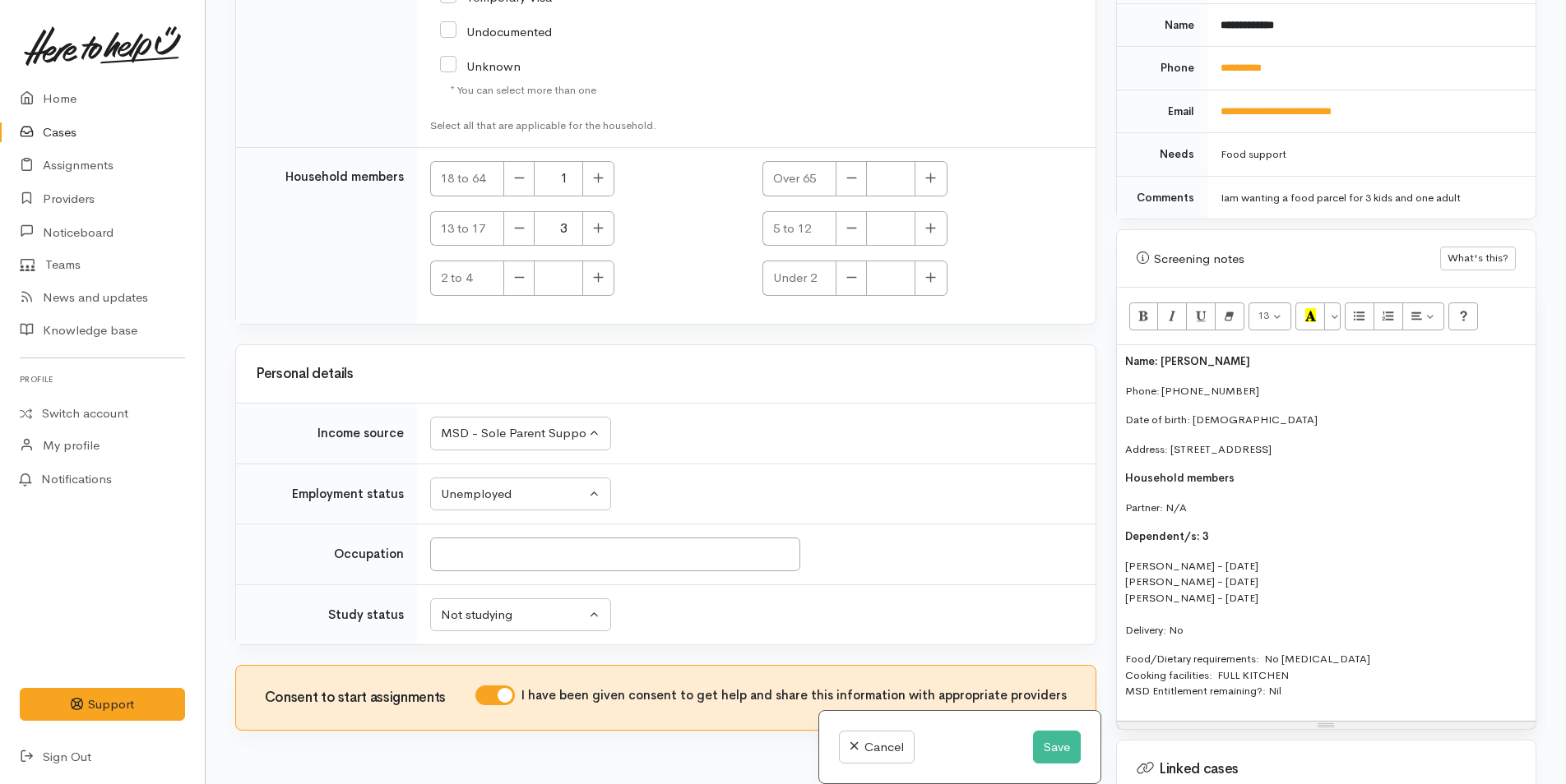
scroll to position [740, 0]
click at [1125, 356] on span "Name: Renee Borrell" at bounding box center [1188, 363] width 125 height 14
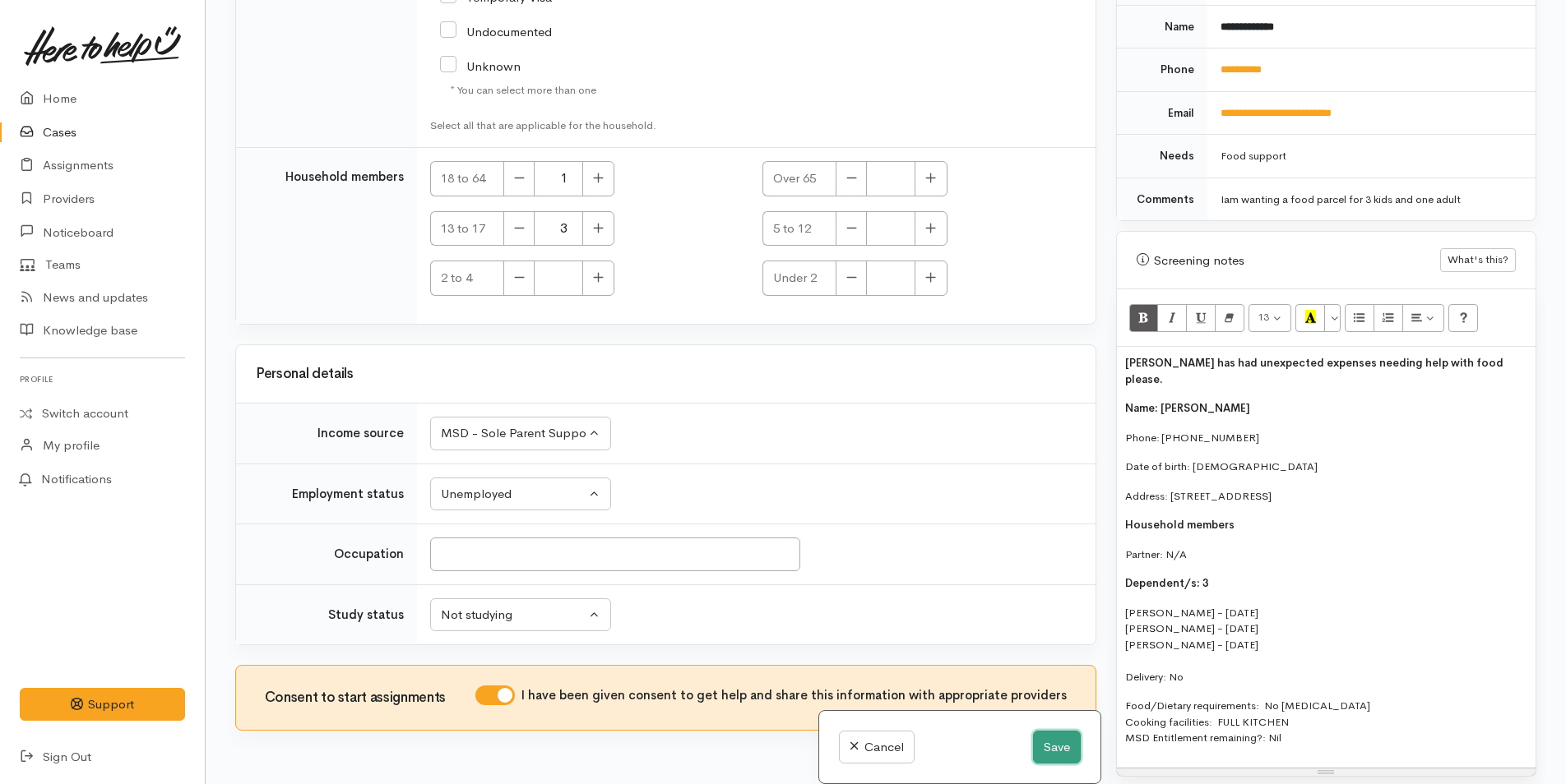
click at [1041, 749] on button "Save" at bounding box center [1056, 747] width 47 height 34
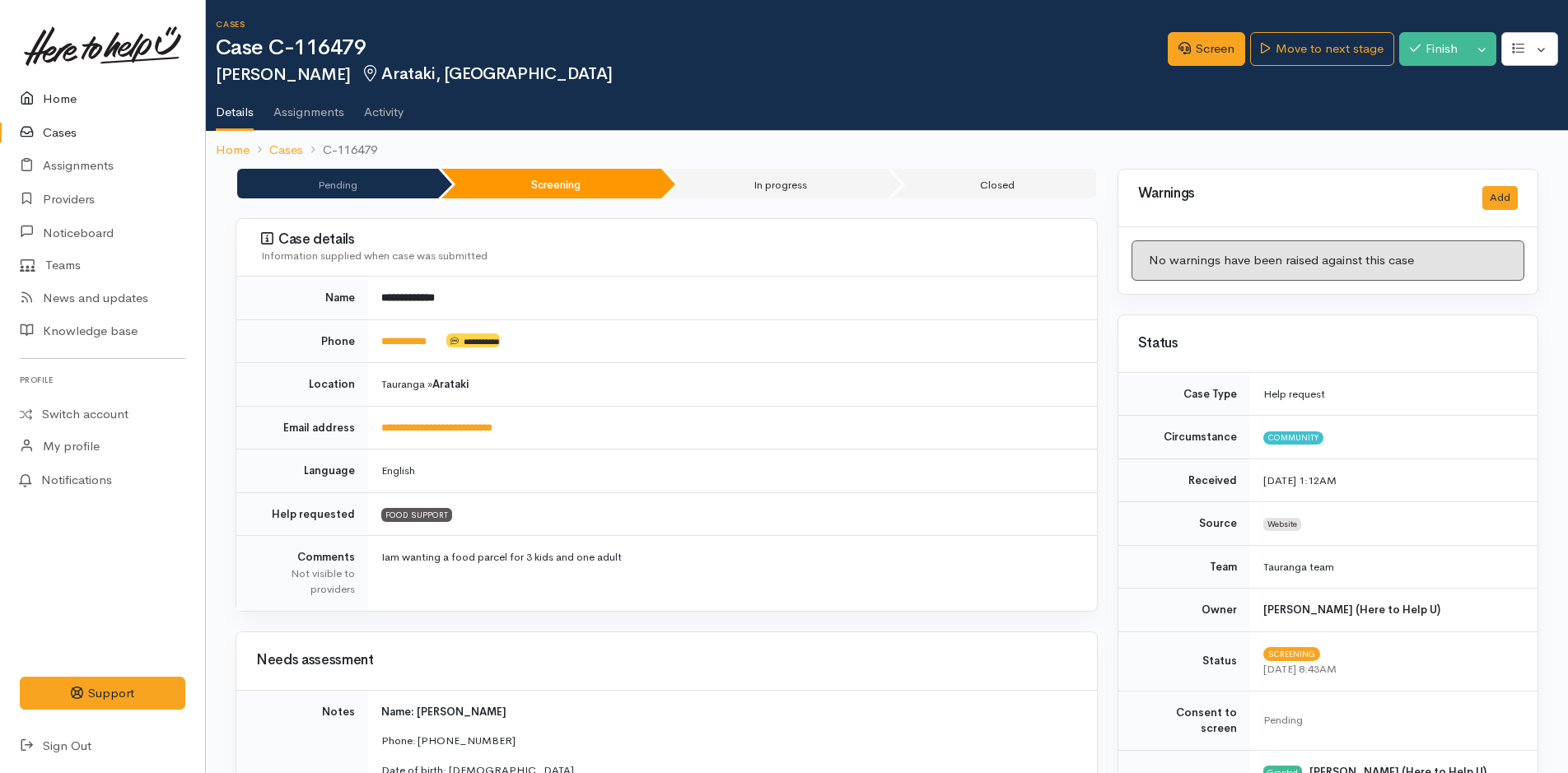
click at [67, 99] on link "Home" at bounding box center [102, 99] width 205 height 34
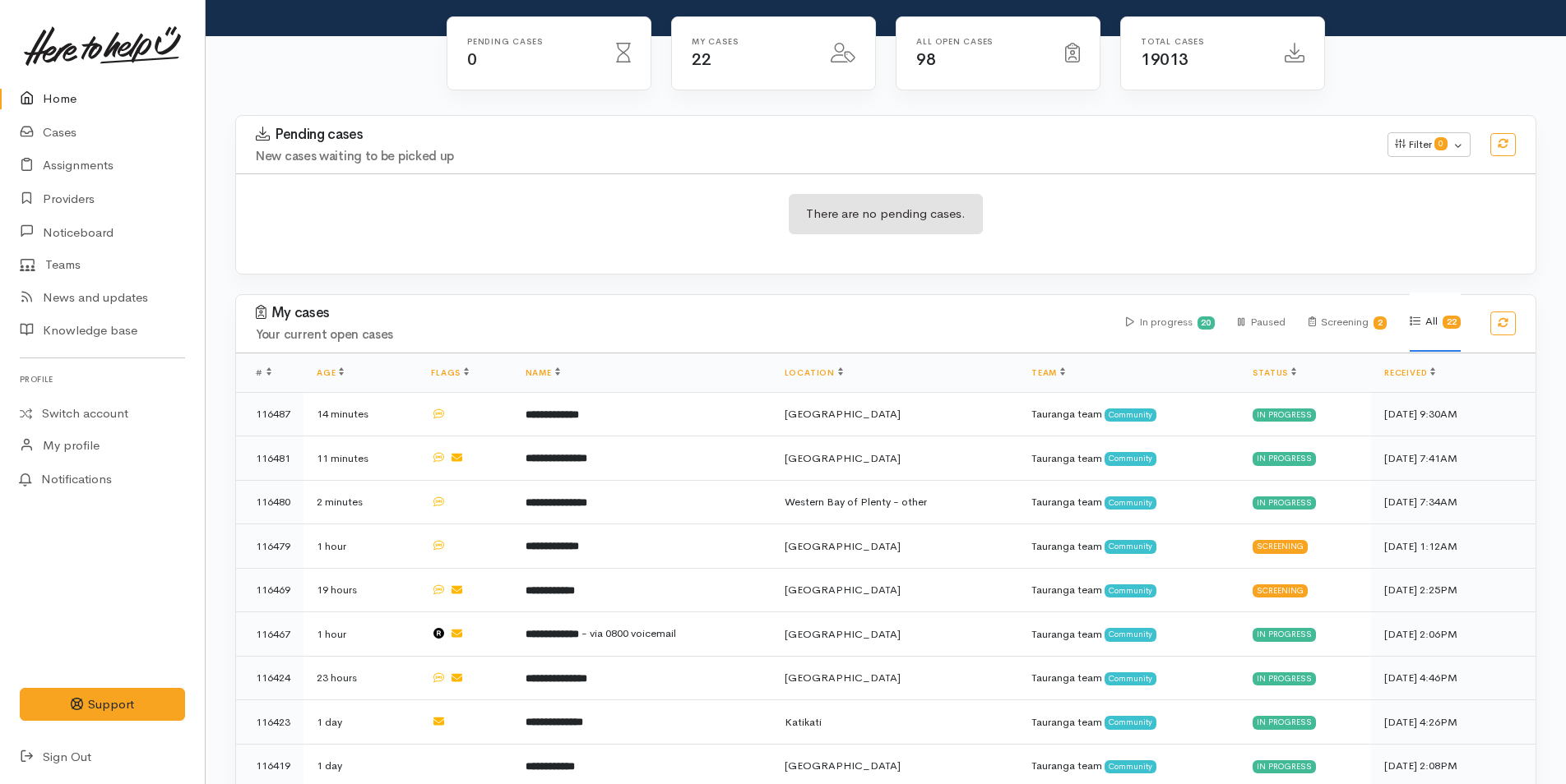
scroll to position [329, 0]
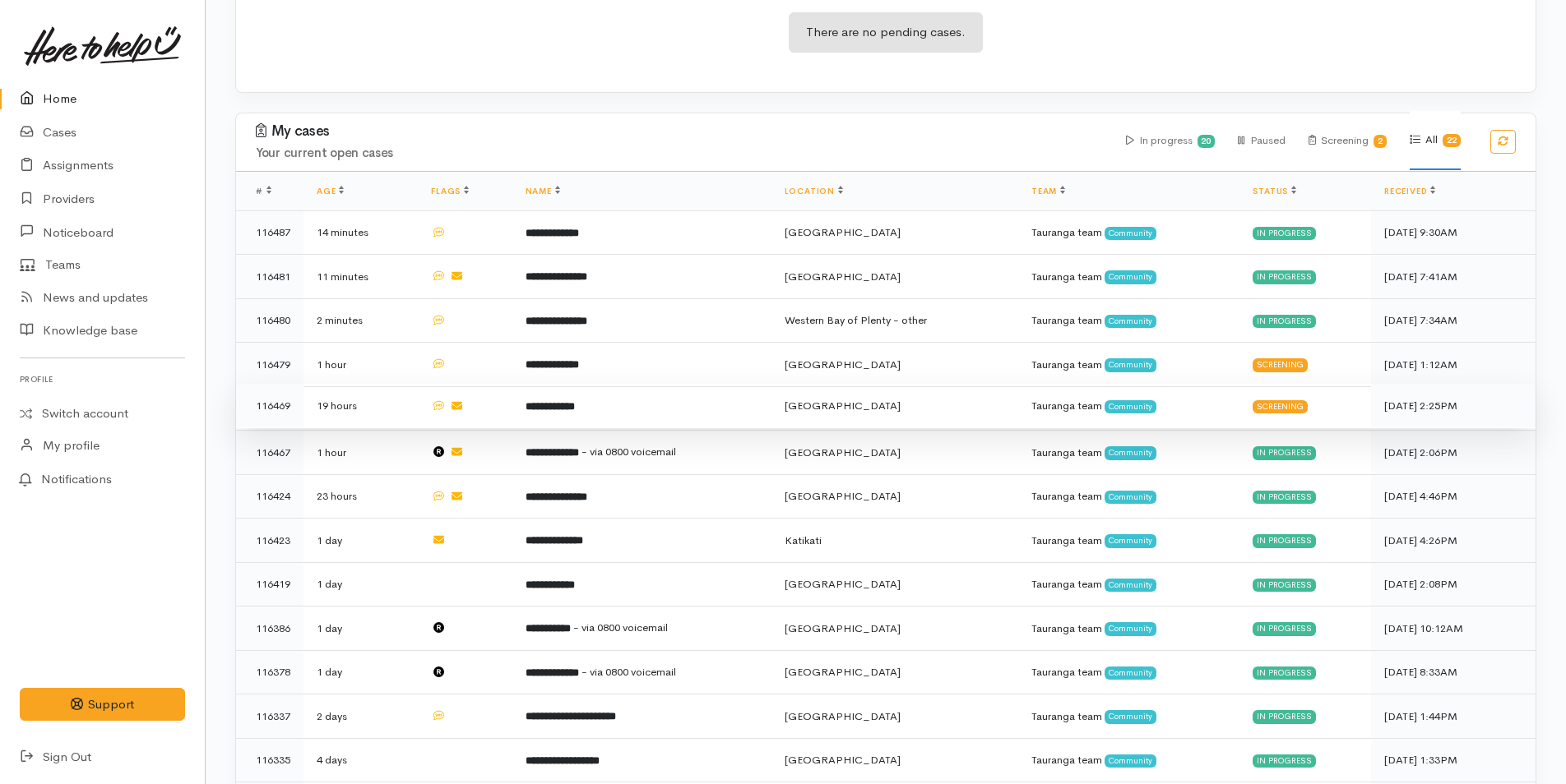
click at [589, 403] on td "**********" at bounding box center [642, 406] width 259 height 45
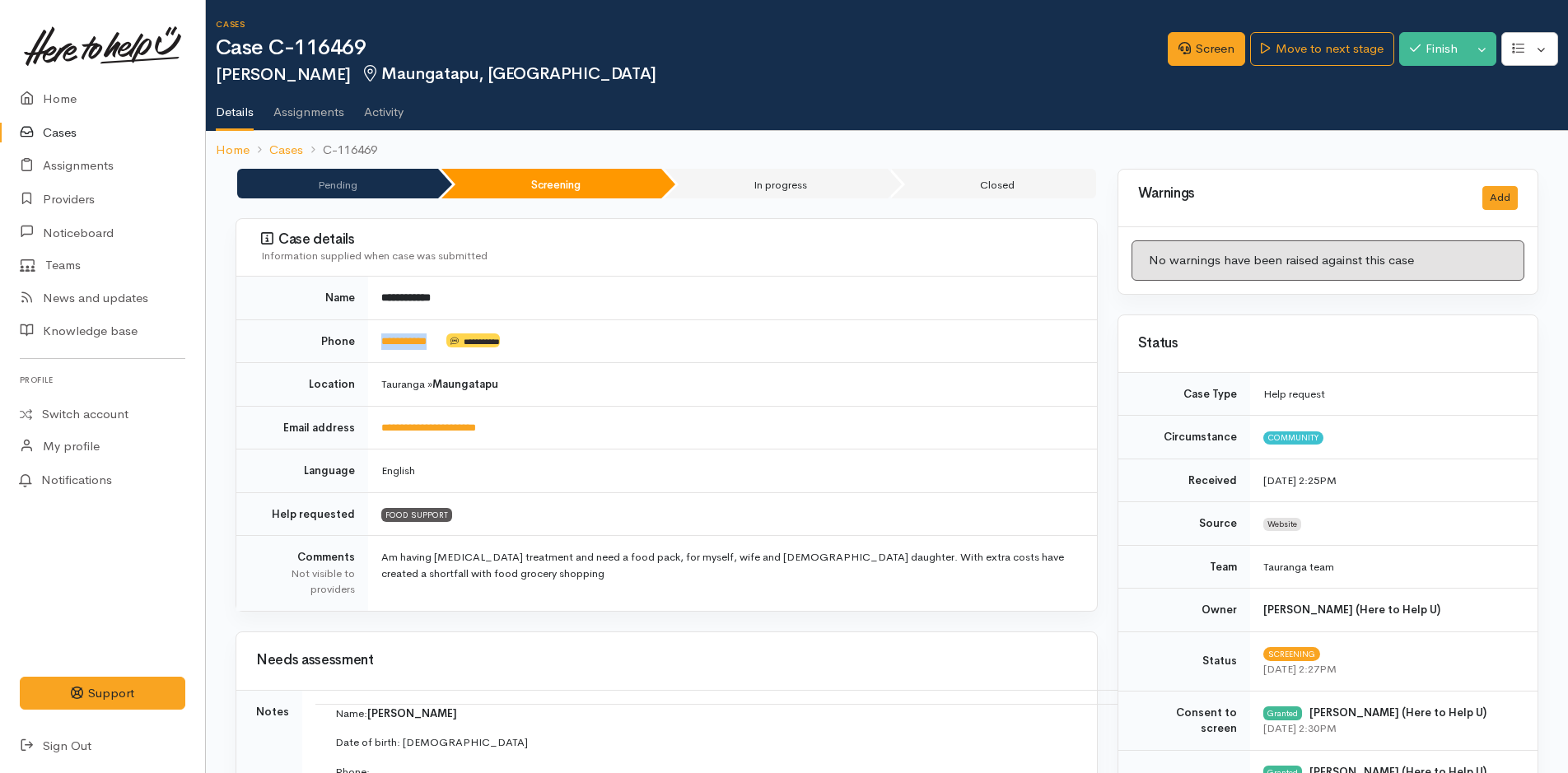
drag, startPoint x: 449, startPoint y: 341, endPoint x: 380, endPoint y: 343, distance: 69.0
click at [380, 343] on td "**********" at bounding box center [733, 341] width 729 height 44
copy td "**********"
click at [1213, 55] on link "Screen" at bounding box center [1206, 49] width 77 height 34
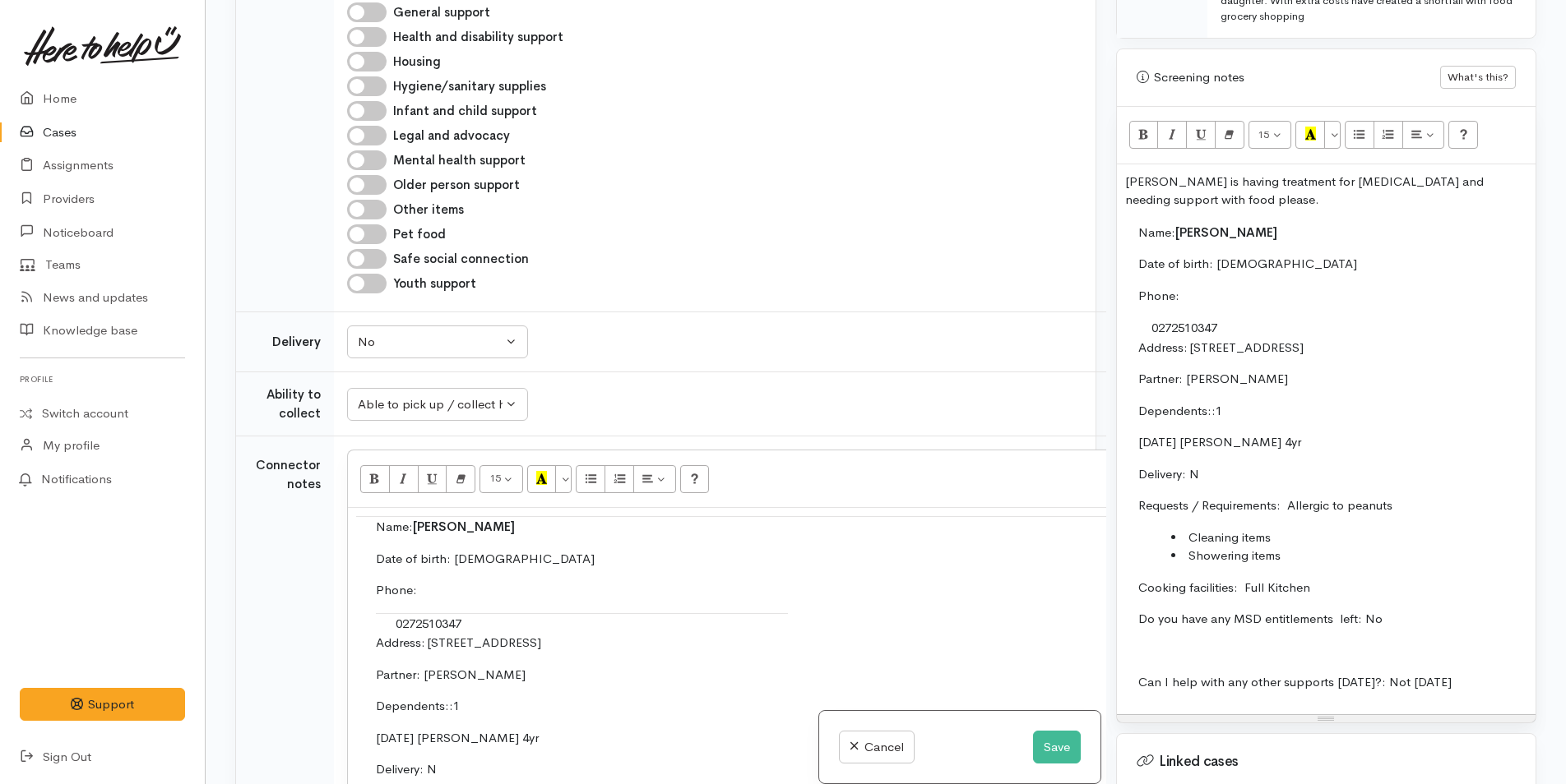
scroll to position [1046, 0]
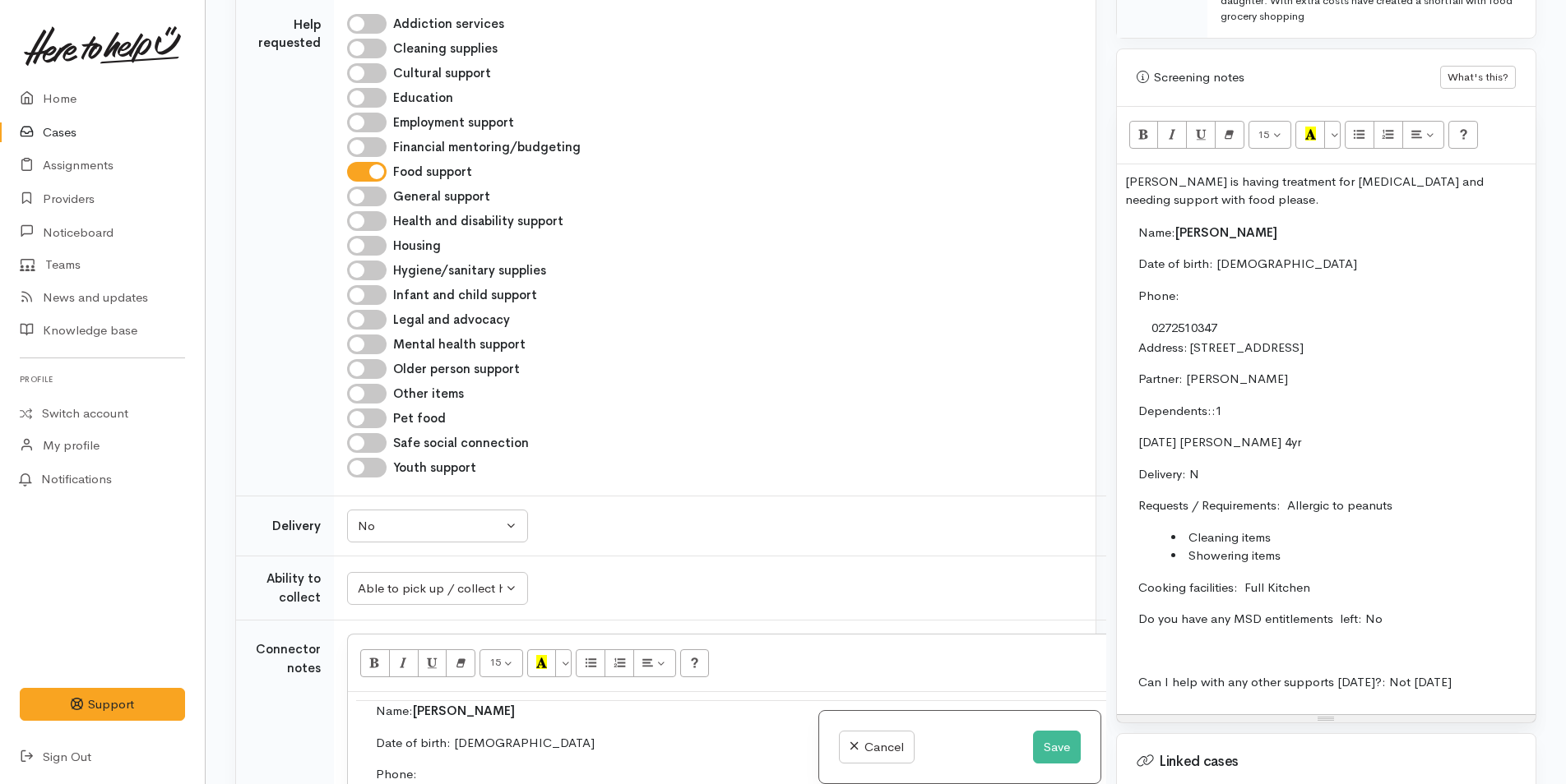
click at [369, 260] on input "Hygiene/sanitary supplies" at bounding box center [367, 270] width 39 height 20
checkbox input "true"
click at [373, 384] on input "Other items" at bounding box center [367, 393] width 39 height 20
checkbox input "true"
drag, startPoint x: 1181, startPoint y: 189, endPoint x: 1066, endPoint y: 158, distance: 119.1
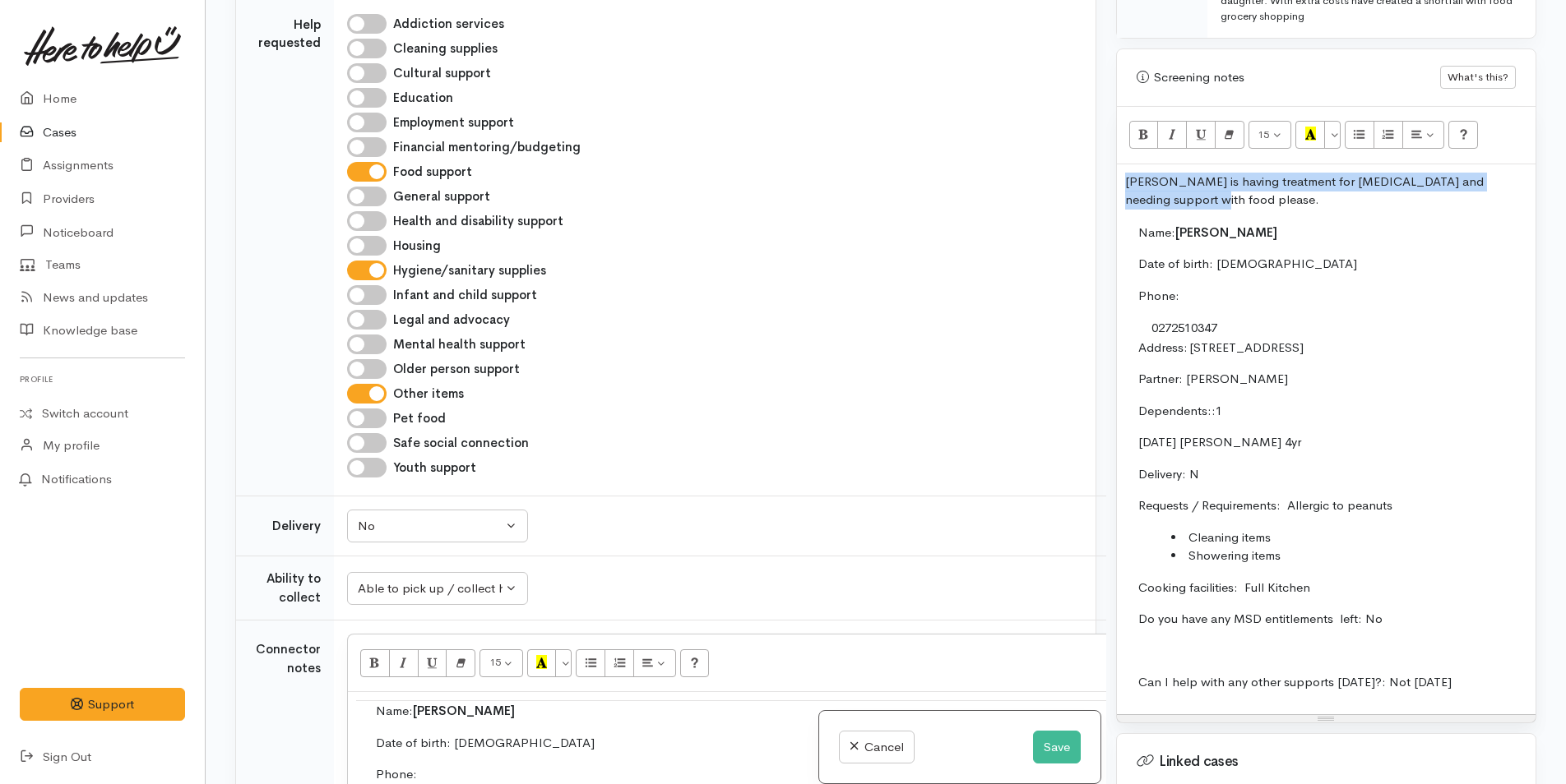
click at [1066, 158] on div "Related cases There are other cases potentially from the same person, address o…" at bounding box center [885, 392] width 1321 height 784
copy p "[PERSON_NAME] is having treatment for [MEDICAL_DATA] and needing support with f…"
click at [1041, 740] on button "Save" at bounding box center [1056, 747] width 47 height 34
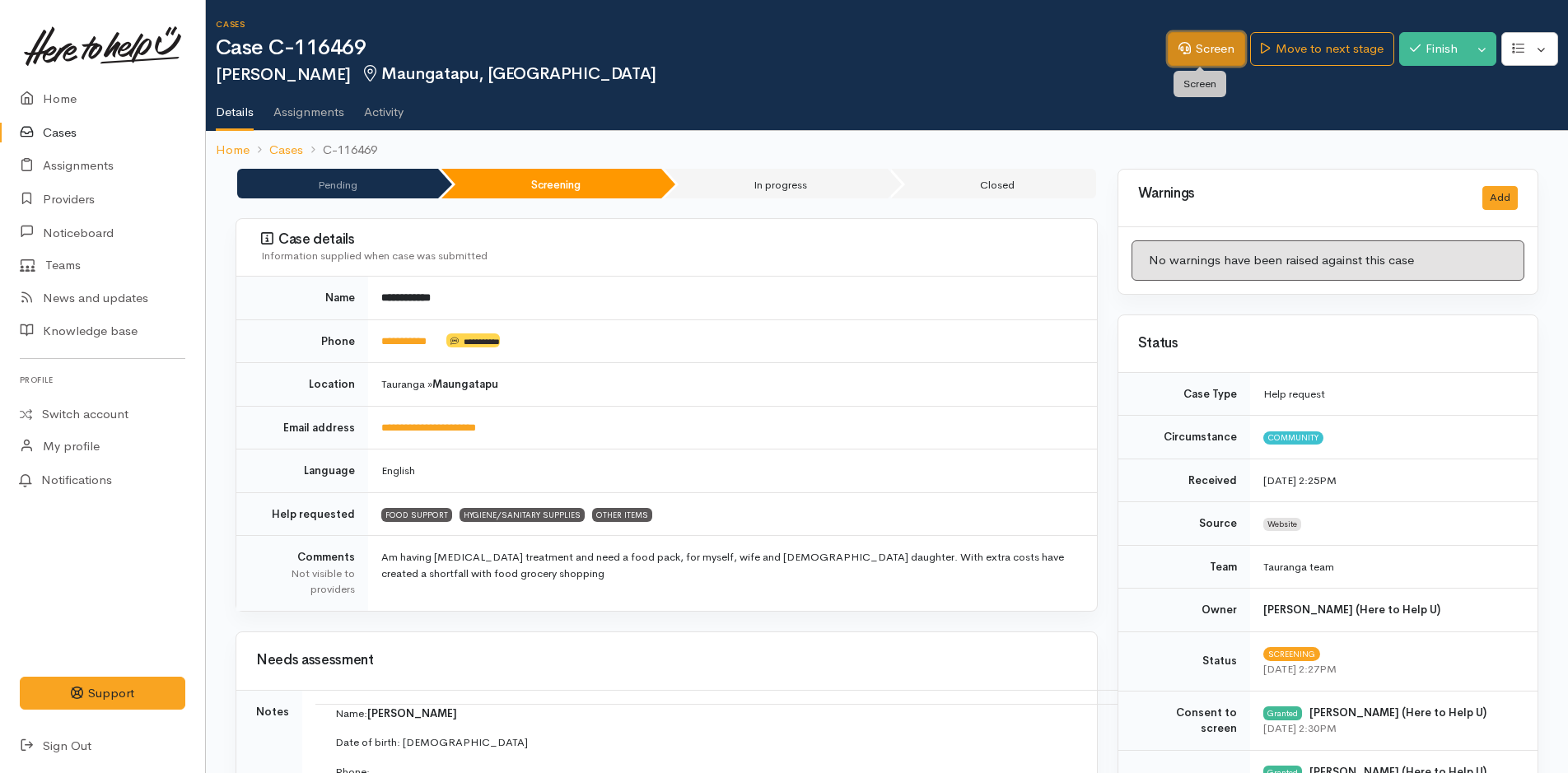
click at [1204, 47] on link "Screen" at bounding box center [1206, 49] width 77 height 34
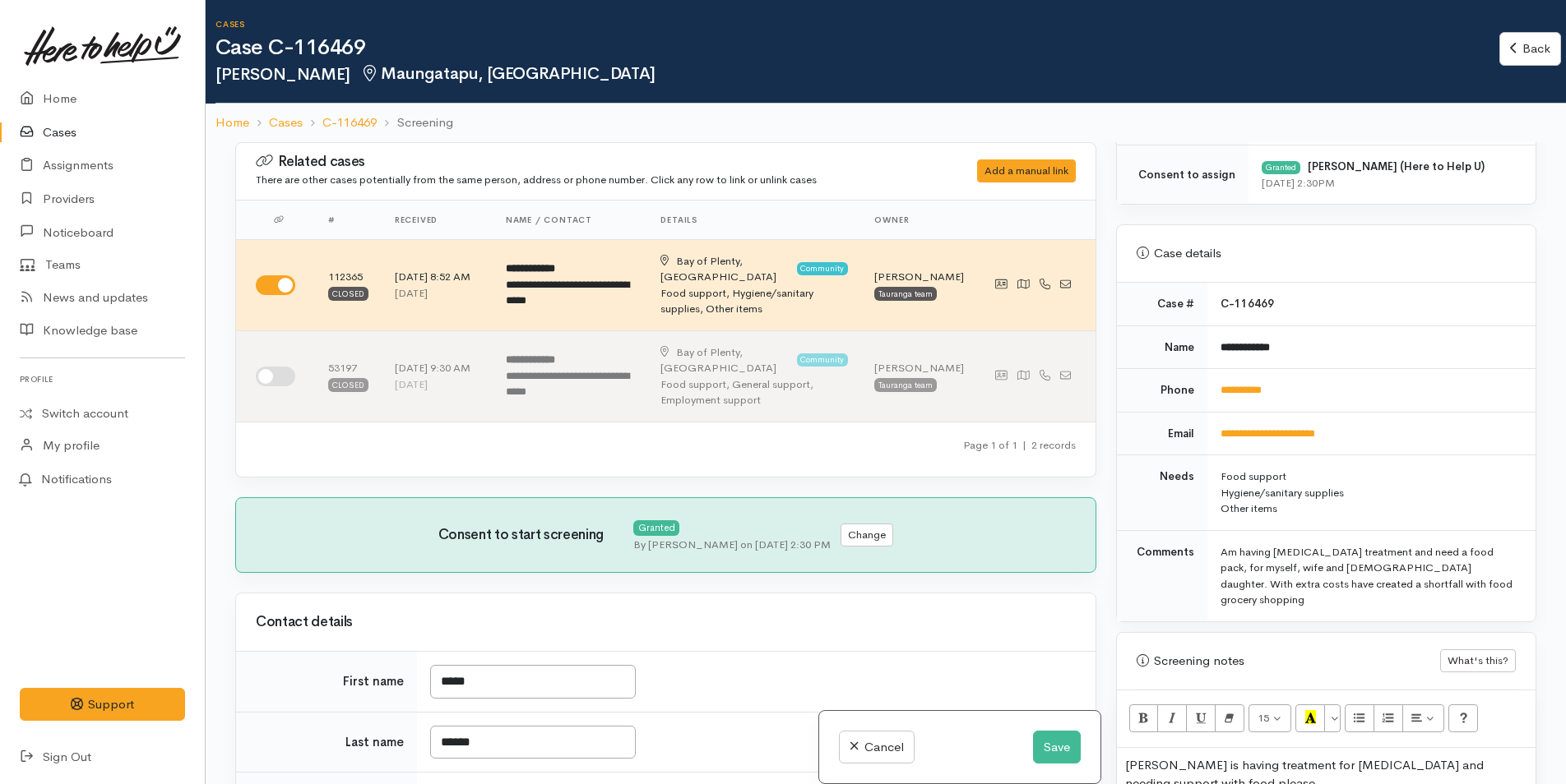
scroll to position [740, 0]
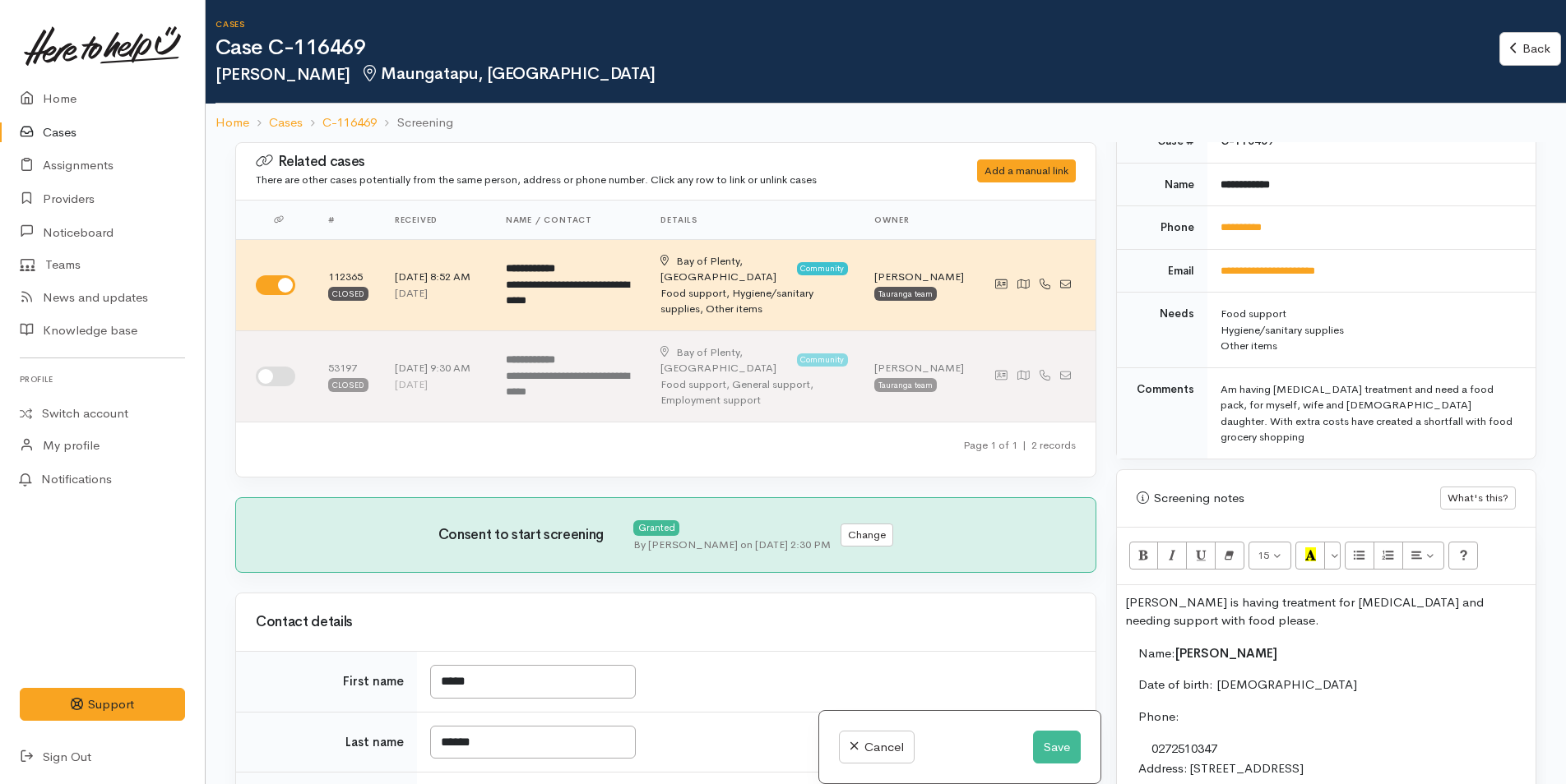
click at [1191, 611] on p "[PERSON_NAME] is having treatment for [MEDICAL_DATA] and needing support with f…" at bounding box center [1326, 611] width 402 height 37
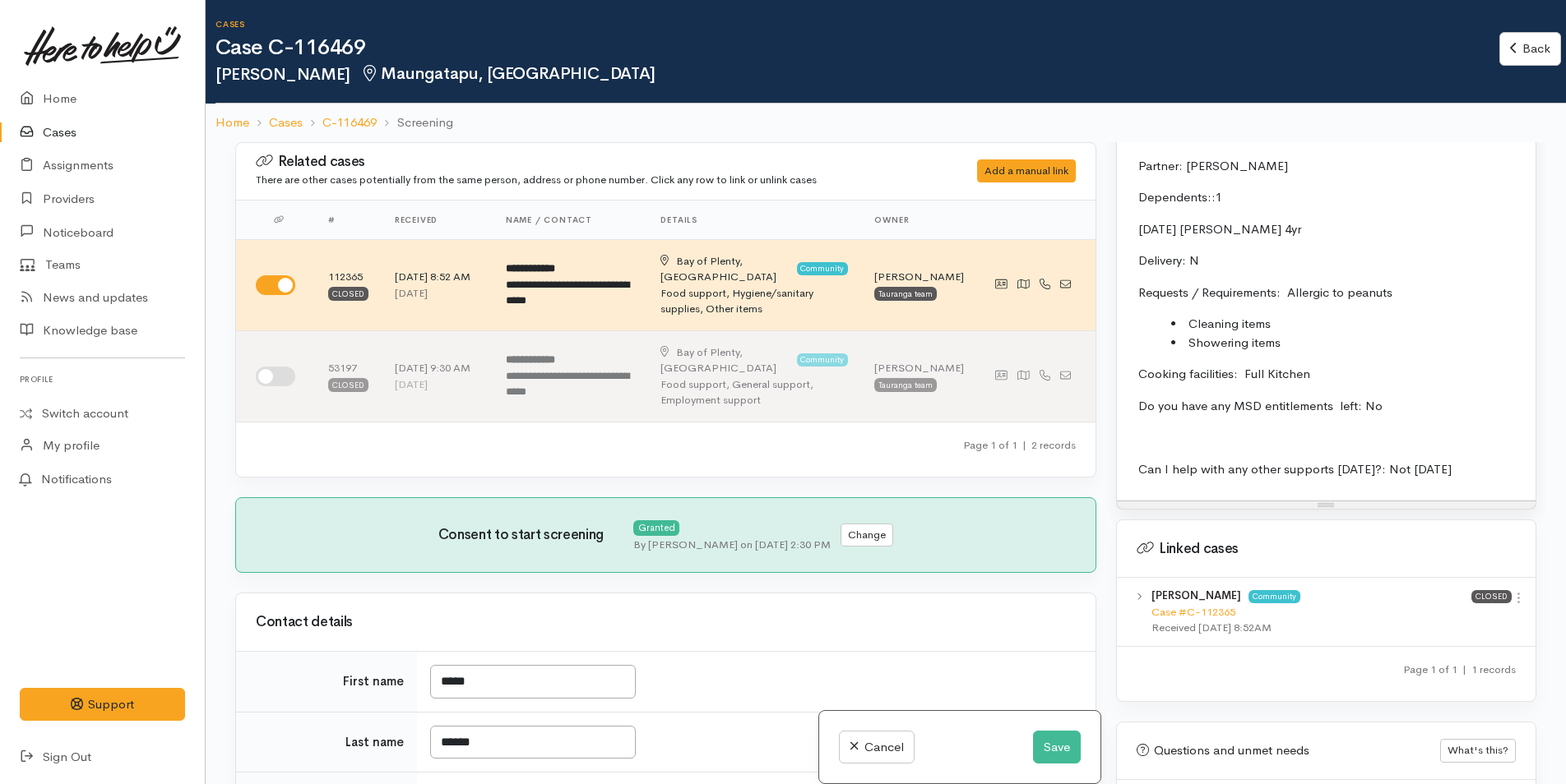
scroll to position [1315, 0]
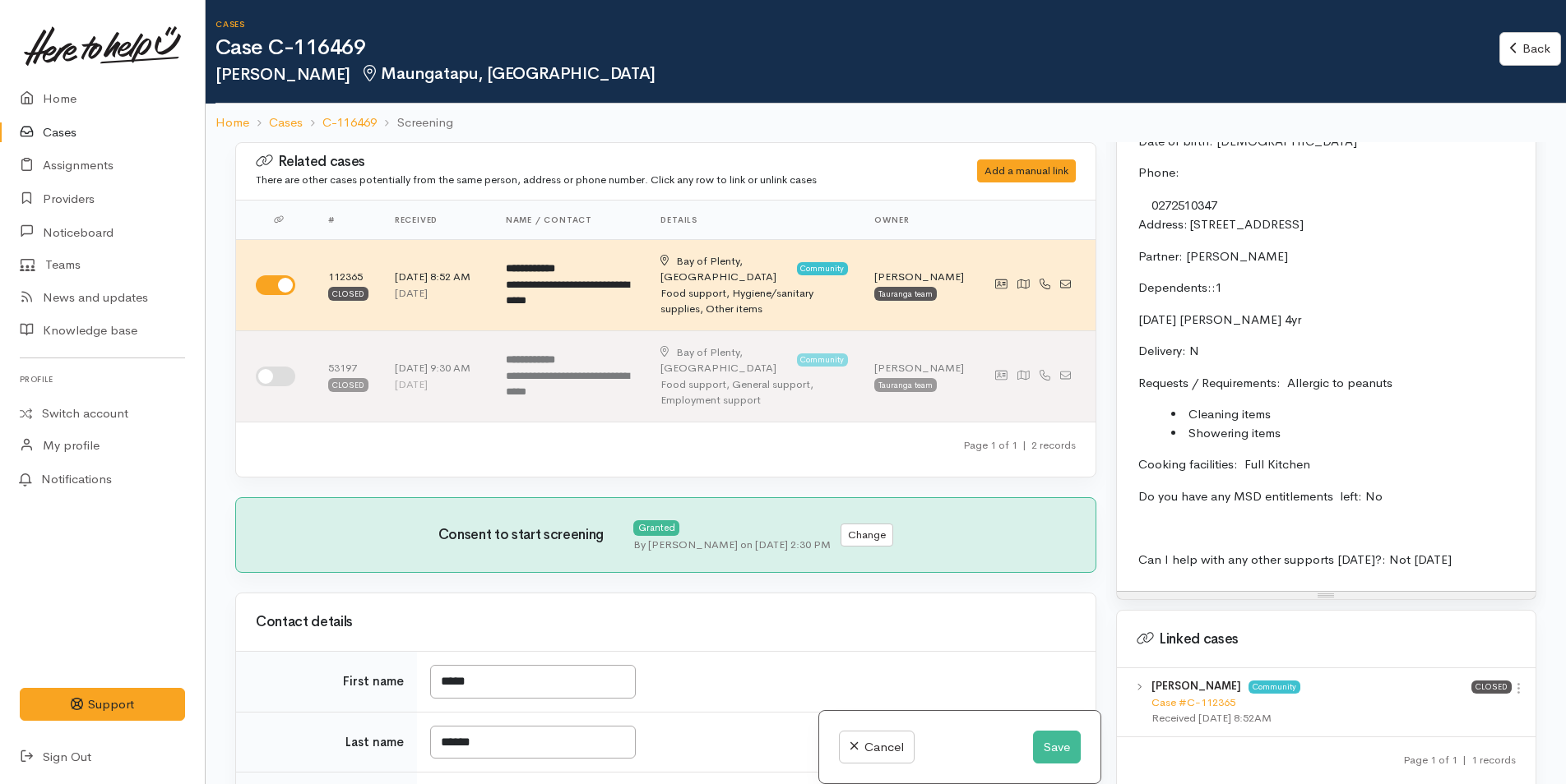
click at [1435, 374] on p "Requests / Requirements: Allergic to peanuts" at bounding box center [1561, 383] width 845 height 19
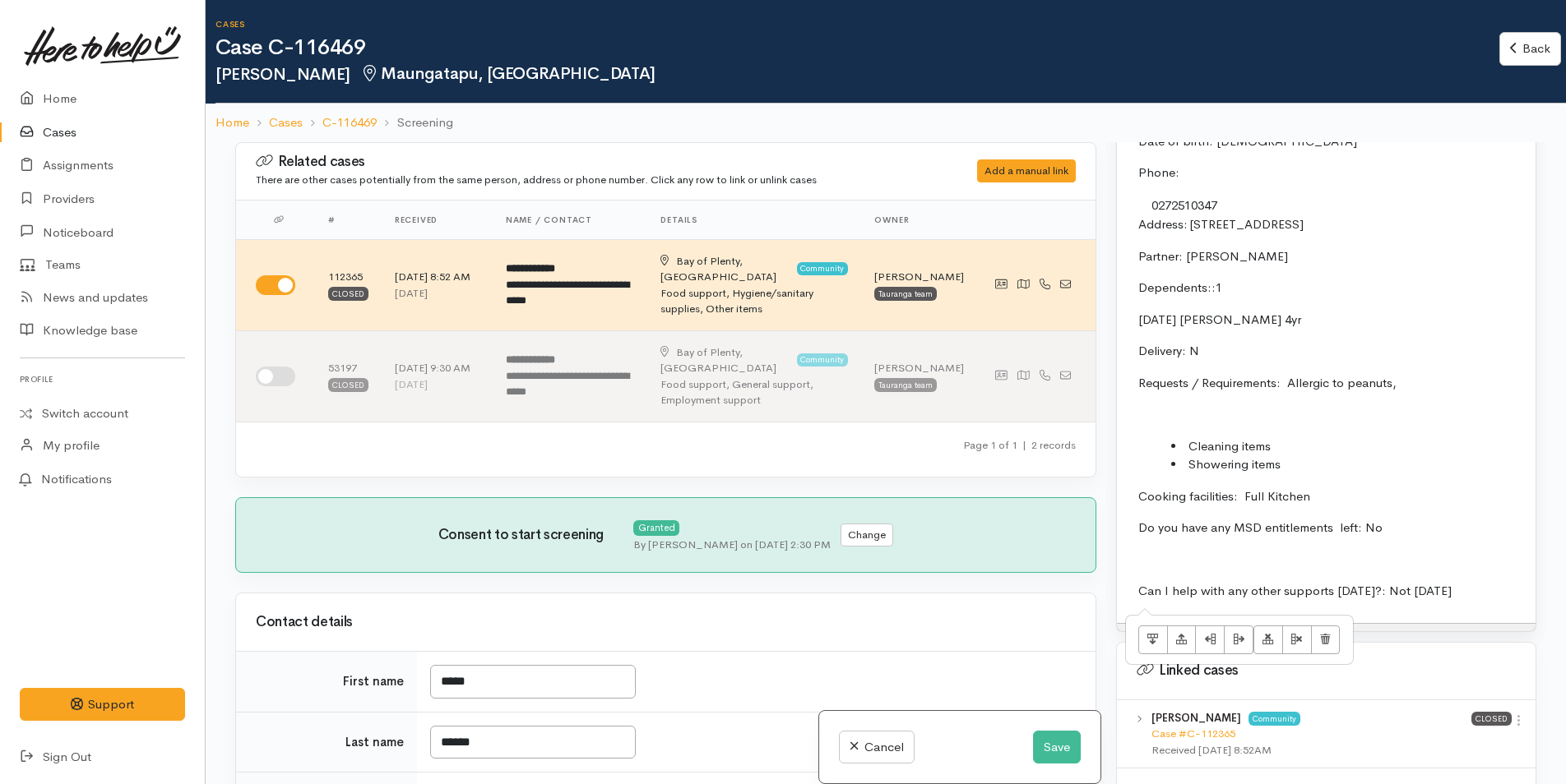
click at [1175, 414] on td "Name: [PERSON_NAME] Date of birth: [DEMOGRAPHIC_DATA] Phone:  [PHONE_NUMBER] Ad…" at bounding box center [1554, 357] width 859 height 516
click at [1164, 405] on p at bounding box center [1561, 414] width 845 height 19
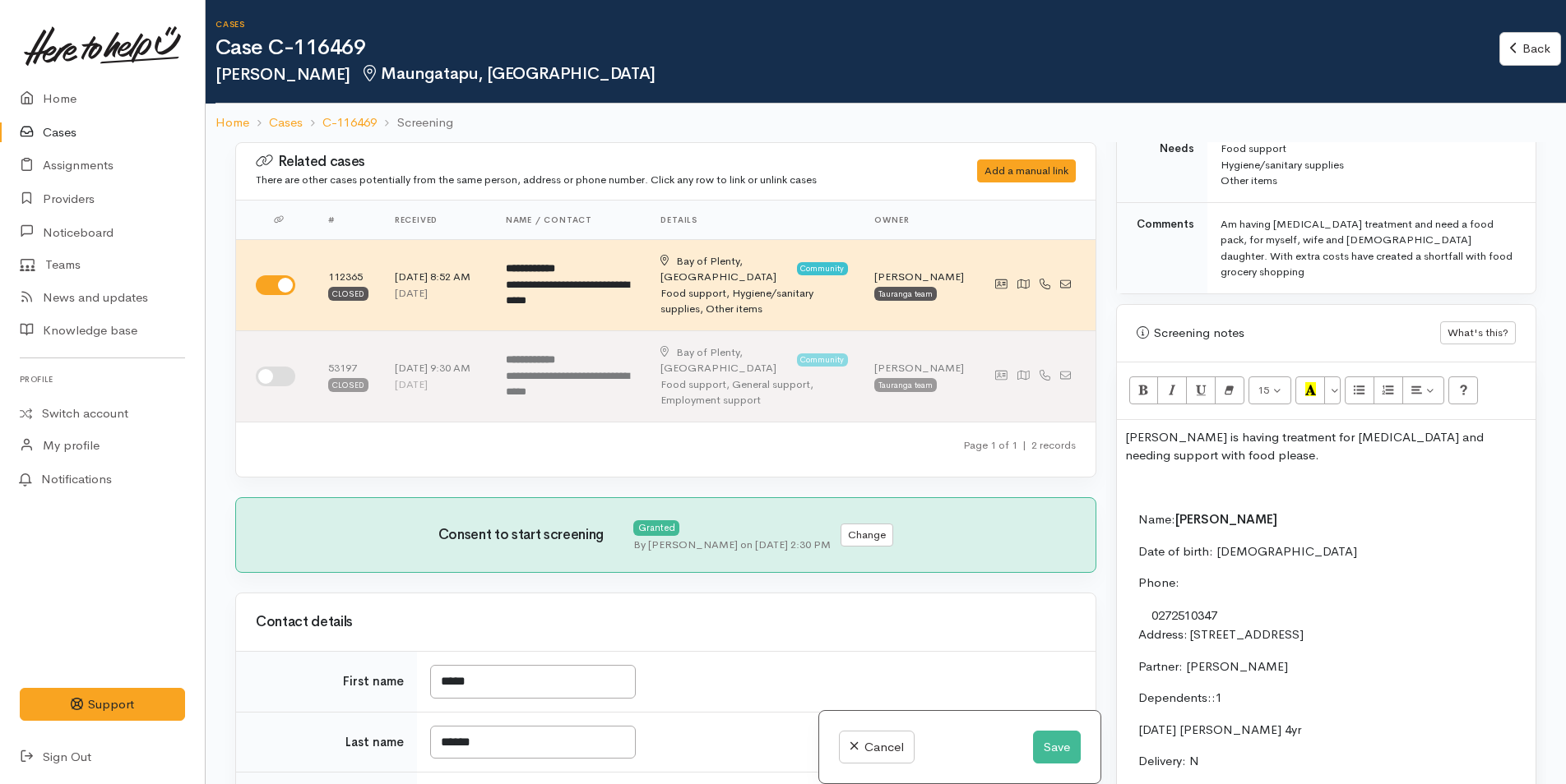
scroll to position [904, 0]
click at [1363, 384] on icon "Unordered list (CTRL+SHIFT+NUM7)" at bounding box center [1359, 391] width 11 height 14
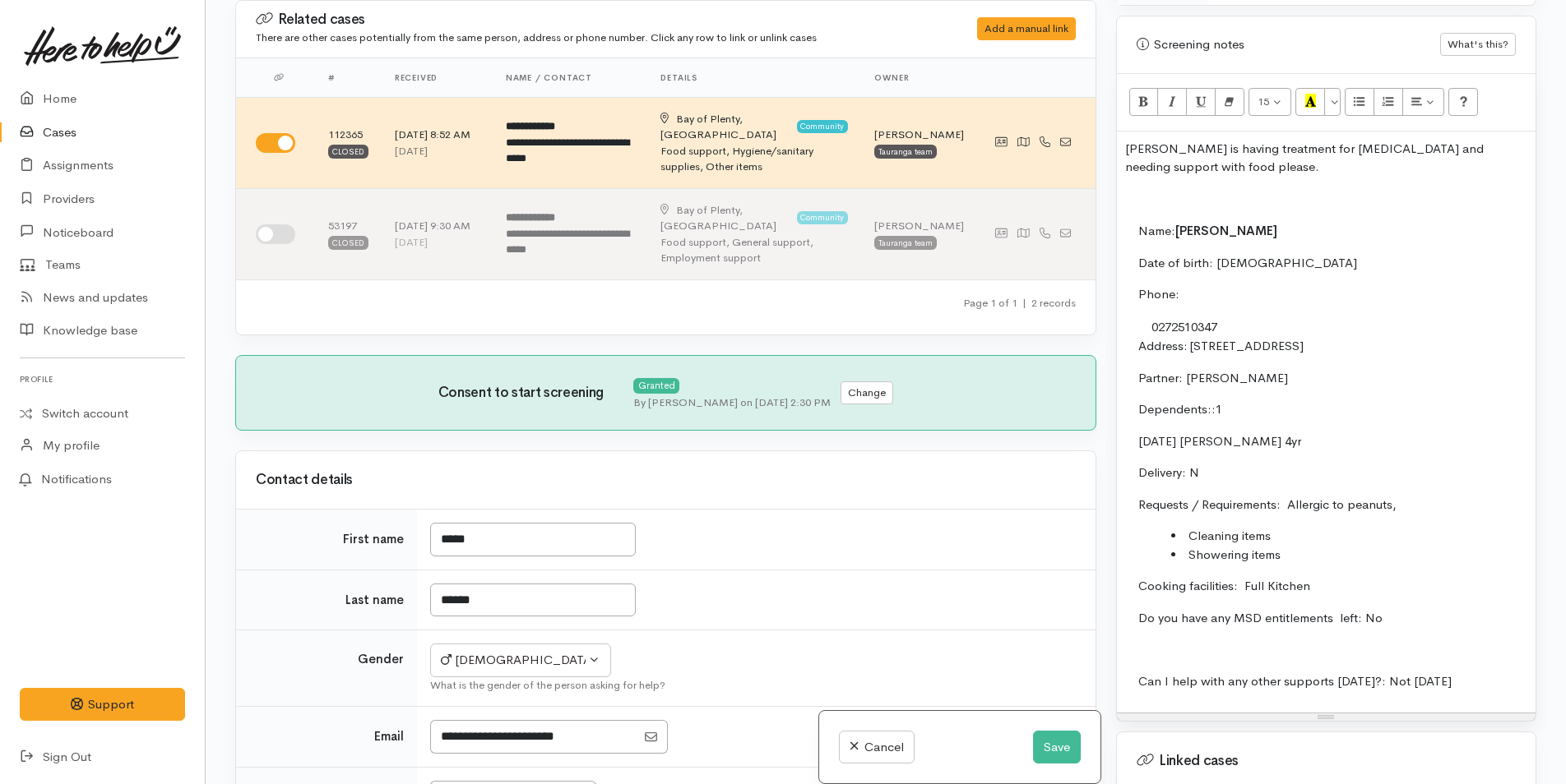
scroll to position [1233, 0]
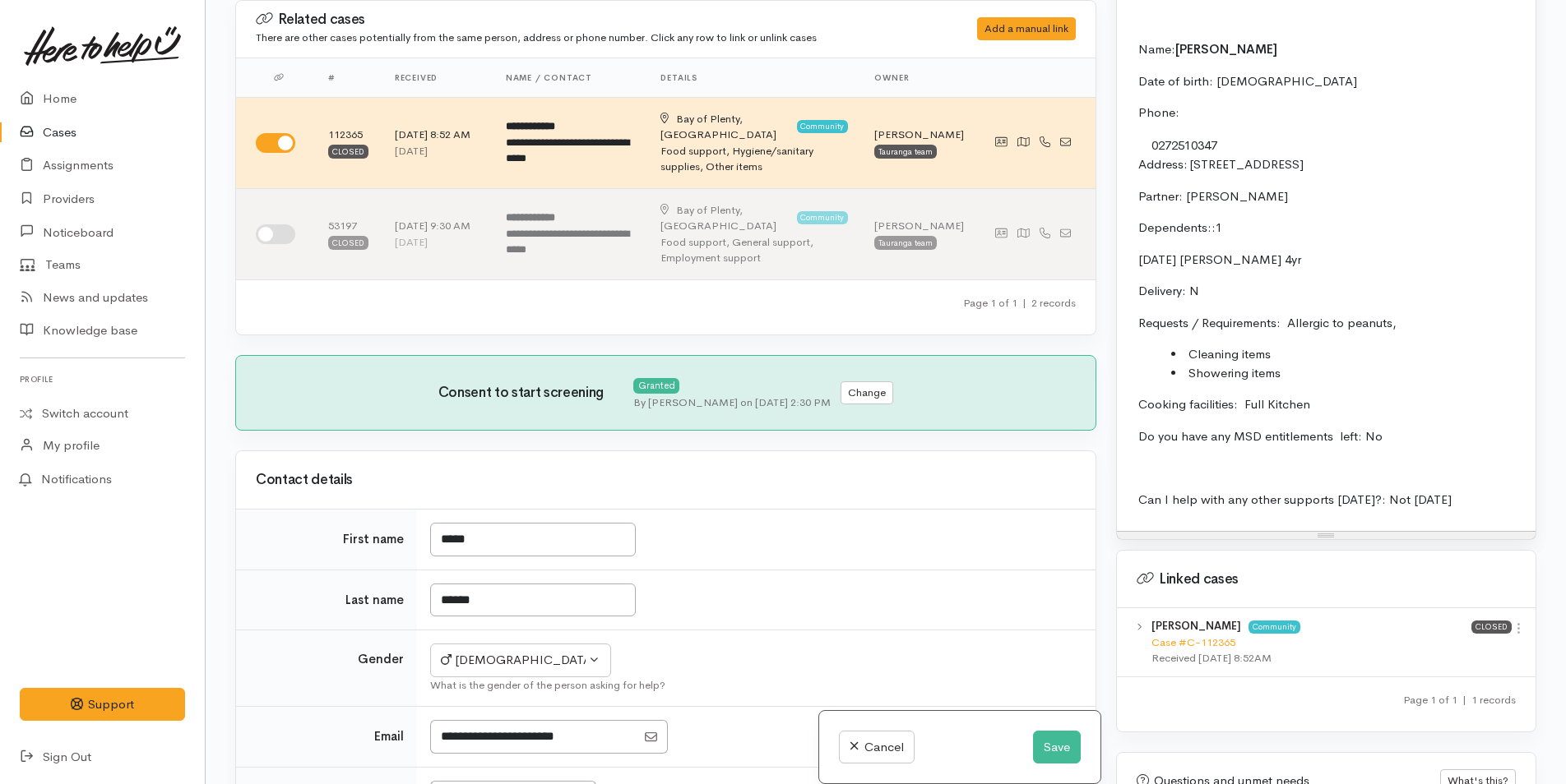
click at [1314, 364] on li "Showering items" at bounding box center [1577, 373] width 813 height 19
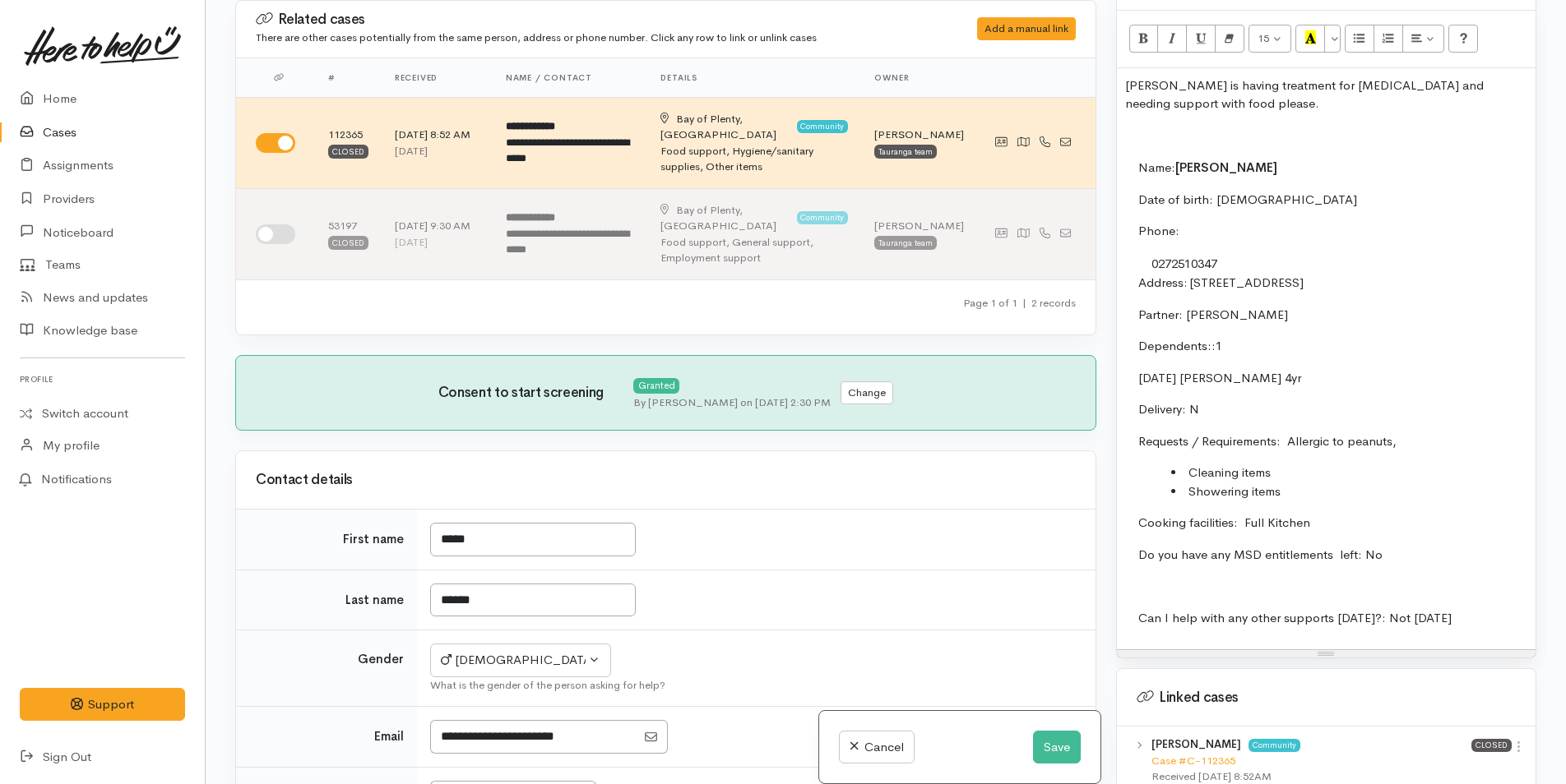
scroll to position [986, 0]
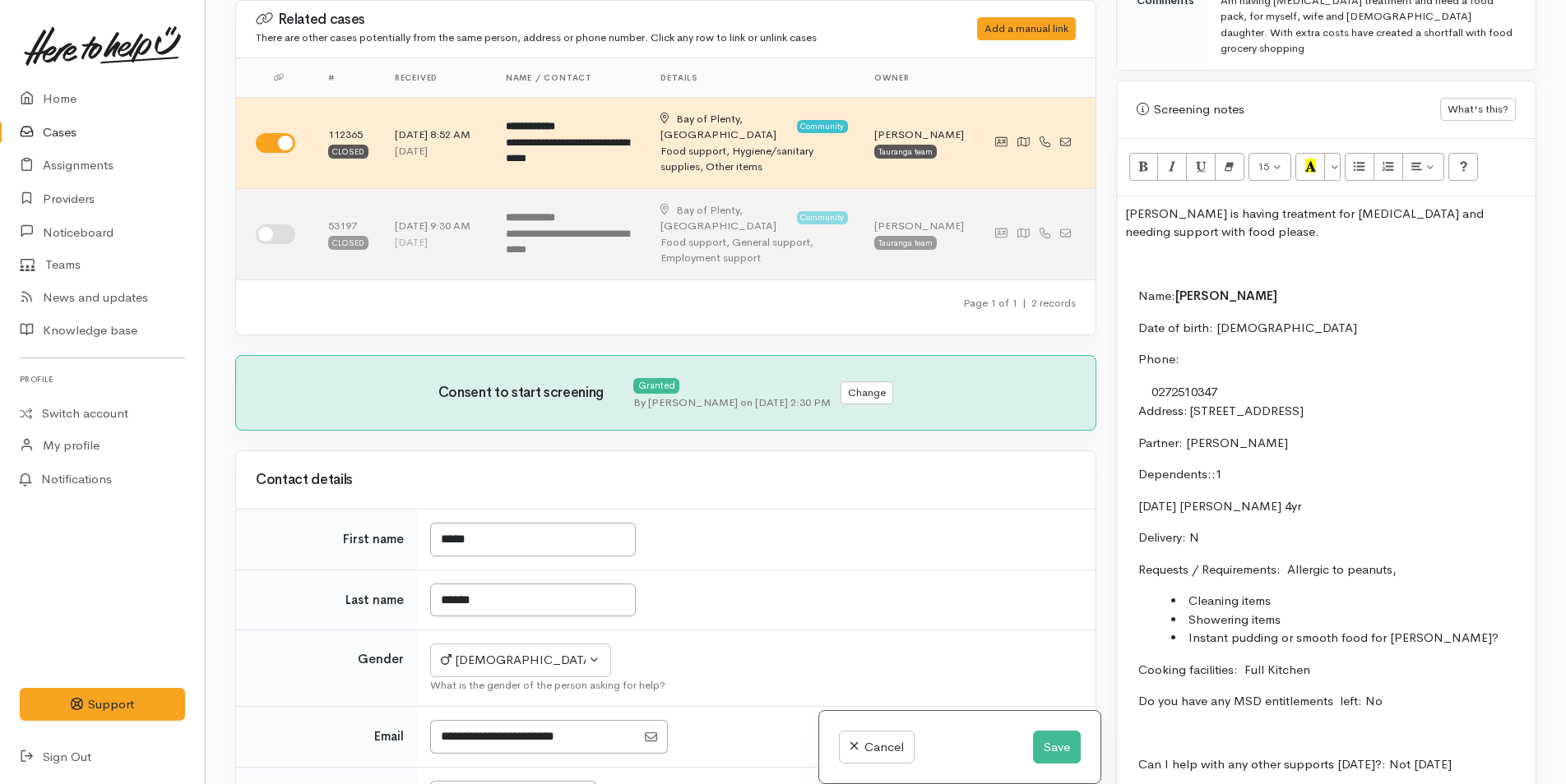
click at [1363, 628] on li "Instant pudding or smooth food for Wayne?" at bounding box center [1577, 637] width 813 height 19
click at [1479, 628] on li "Instant pudding or smooth foods for Wayne?" at bounding box center [1577, 637] width 813 height 19
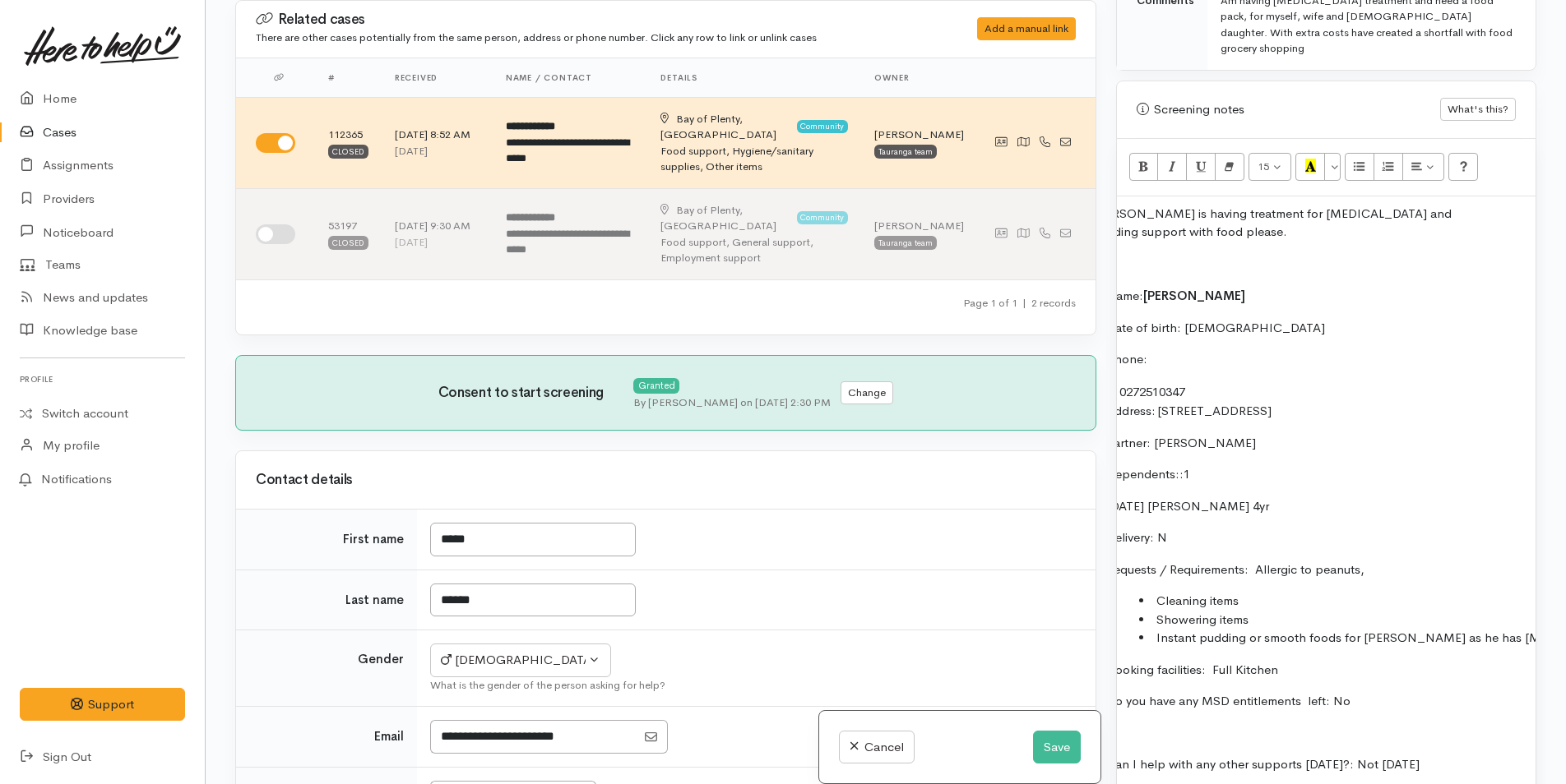
scroll to position [0, 0]
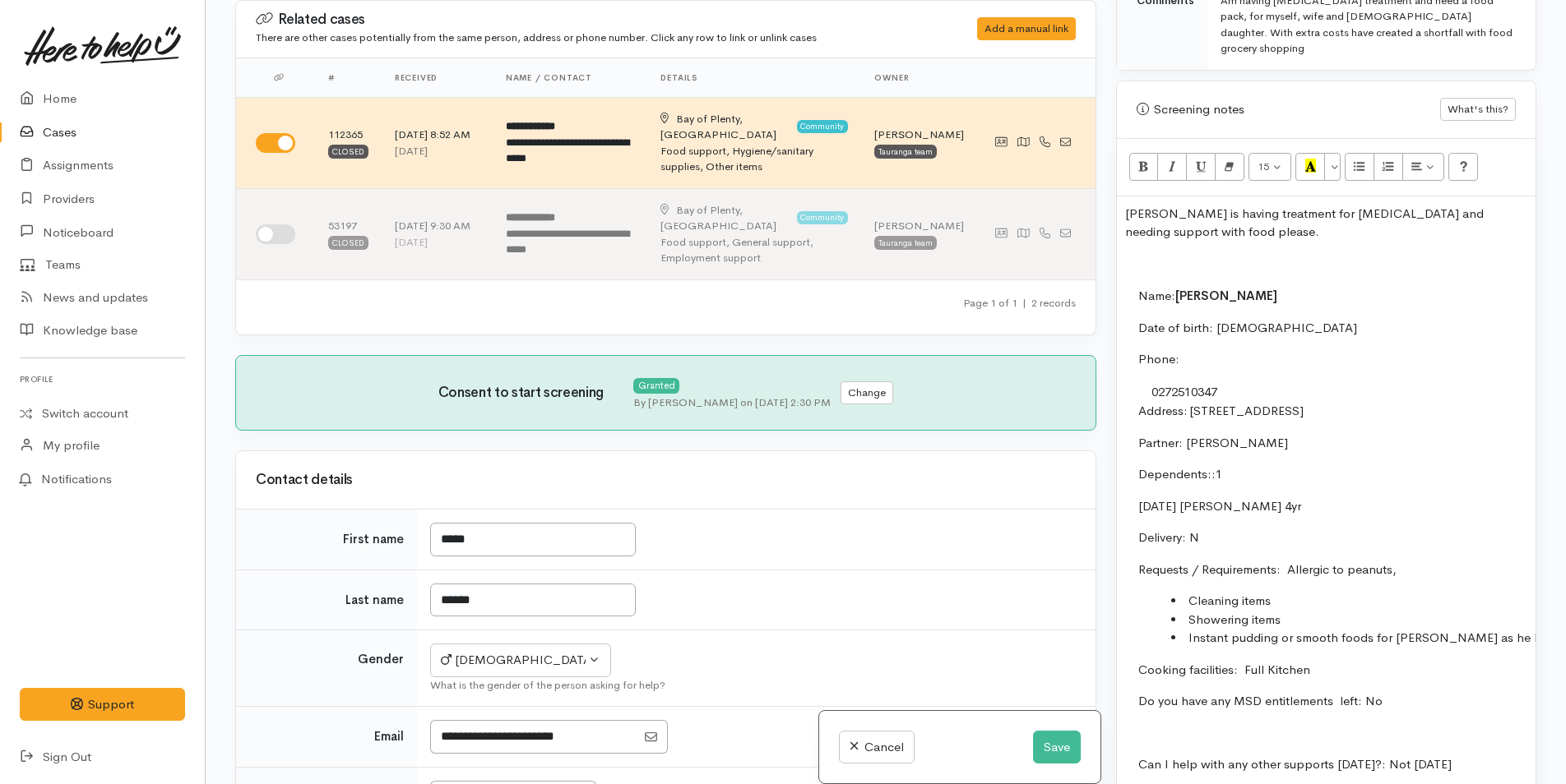
click at [1206, 230] on div "Wayne is having treatment for cancer and needing support with food please. Name…" at bounding box center [1326, 496] width 419 height 600
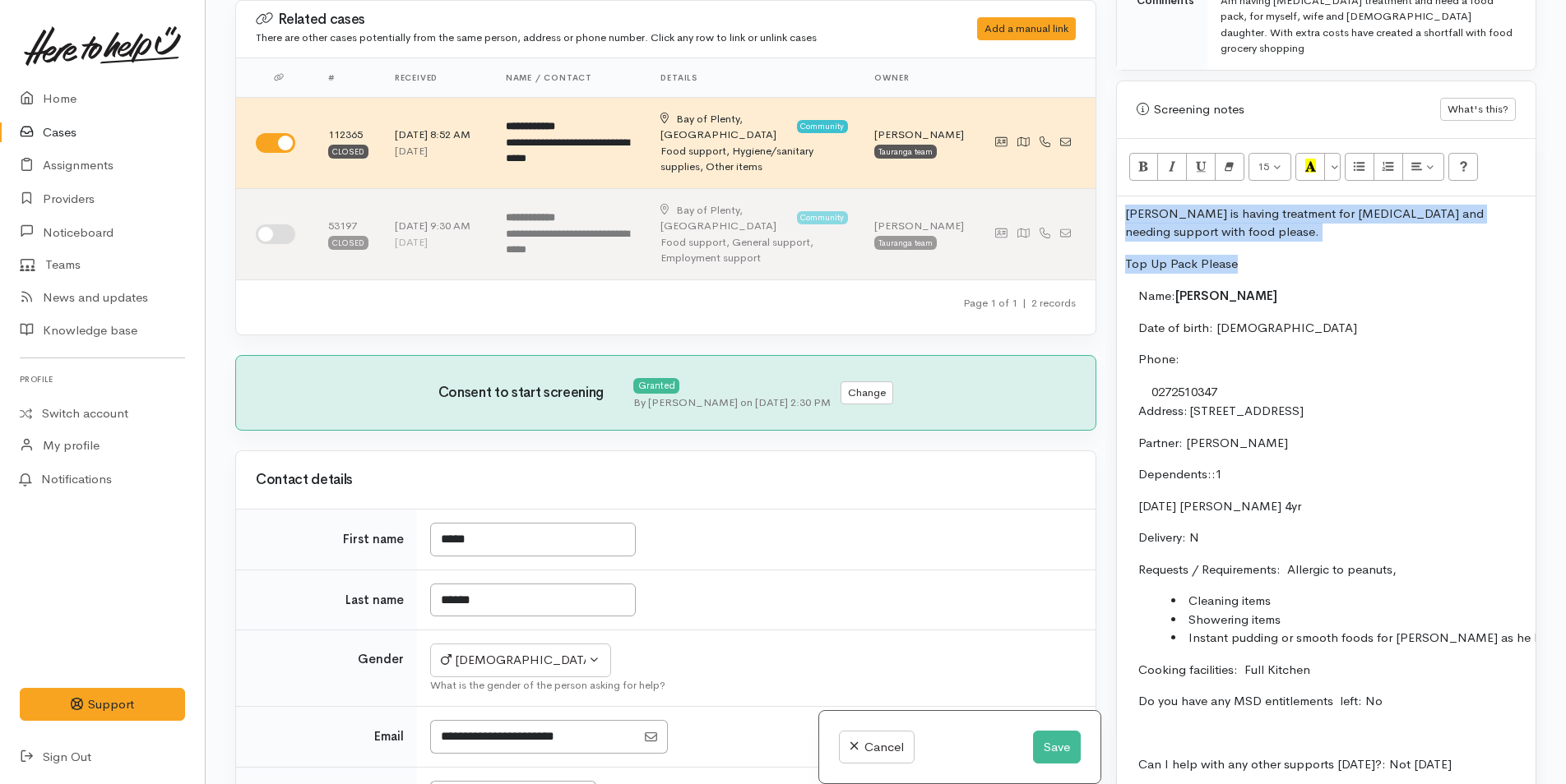
drag, startPoint x: 1234, startPoint y: 246, endPoint x: 1095, endPoint y: 199, distance: 146.7
click at [1095, 199] on div "Related cases There are other cases potentially from the same person, address o…" at bounding box center [885, 392] width 1321 height 784
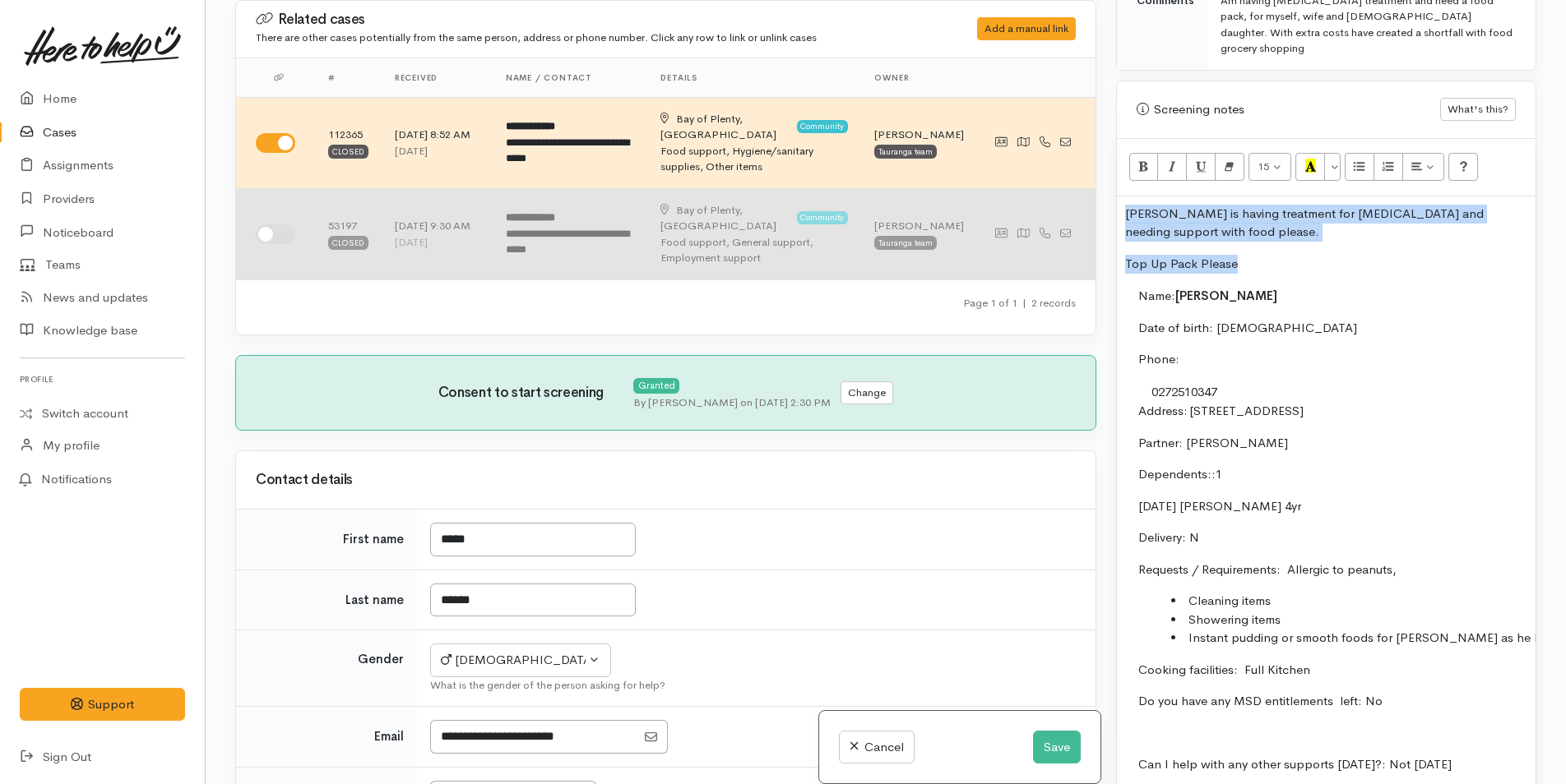
copy div "Wayne is having treatment for cancer and needing support with food please. Top …"
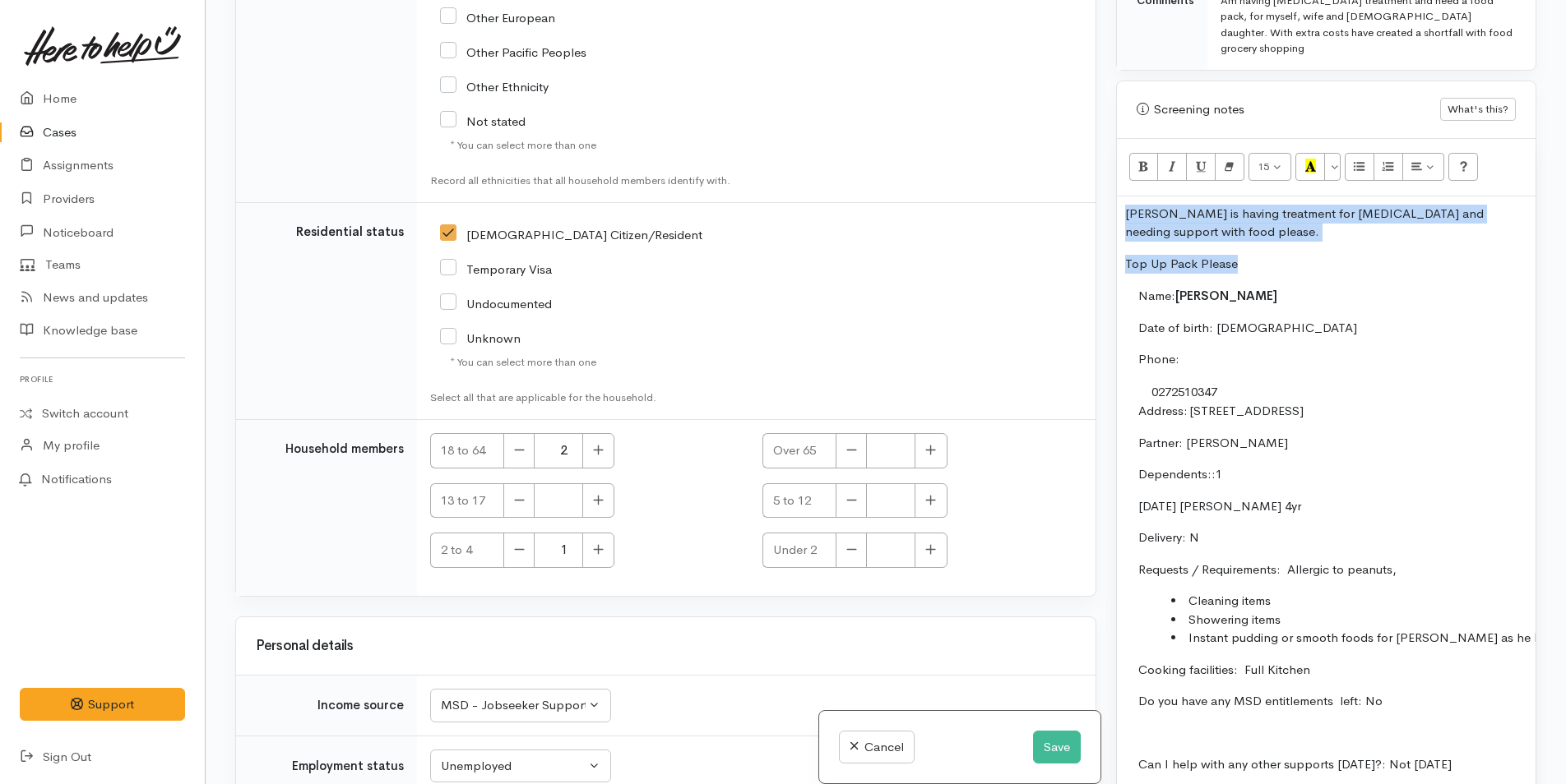
scroll to position [3288, 0]
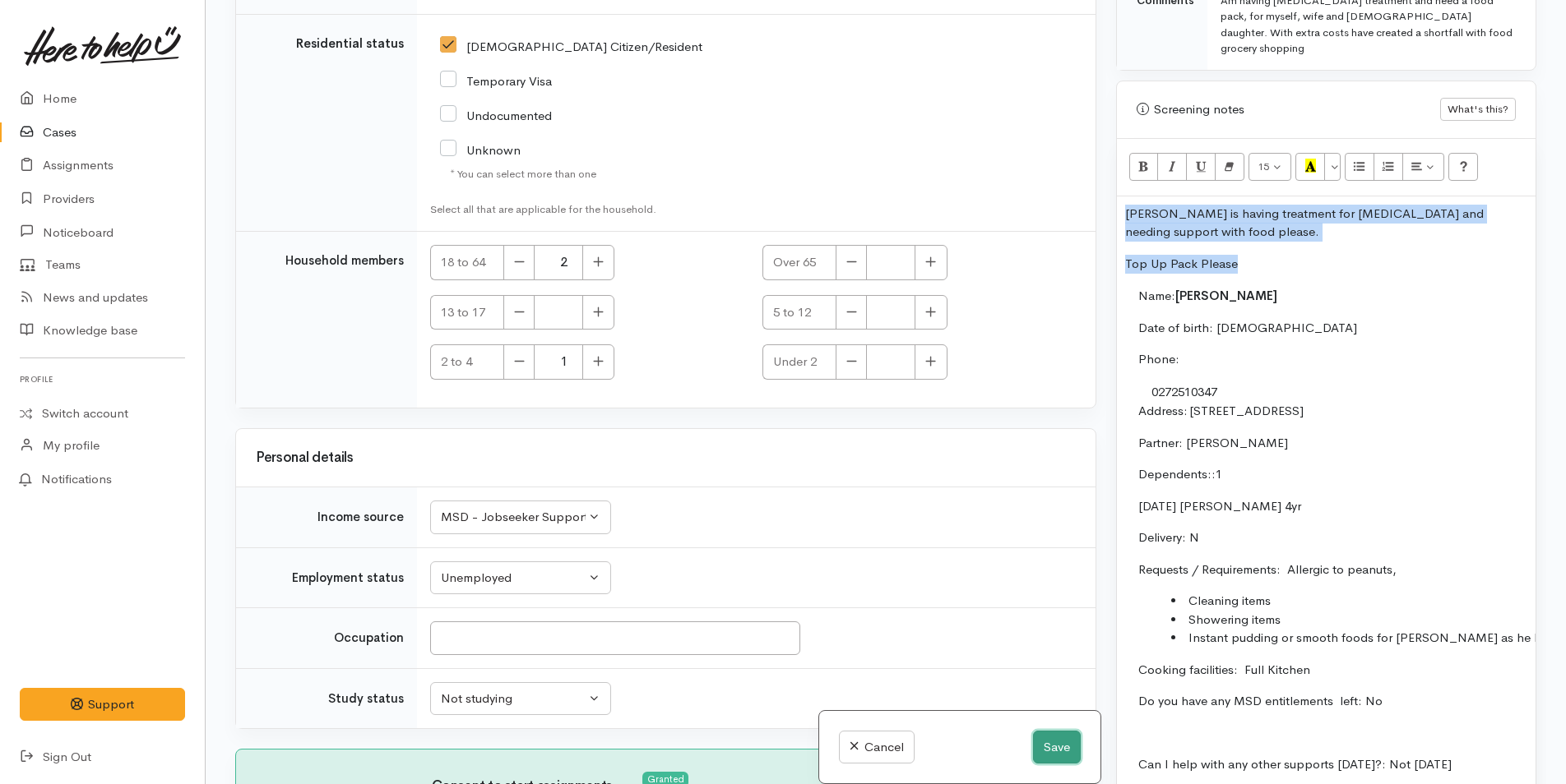
click at [1065, 744] on button "Save" at bounding box center [1056, 747] width 47 height 34
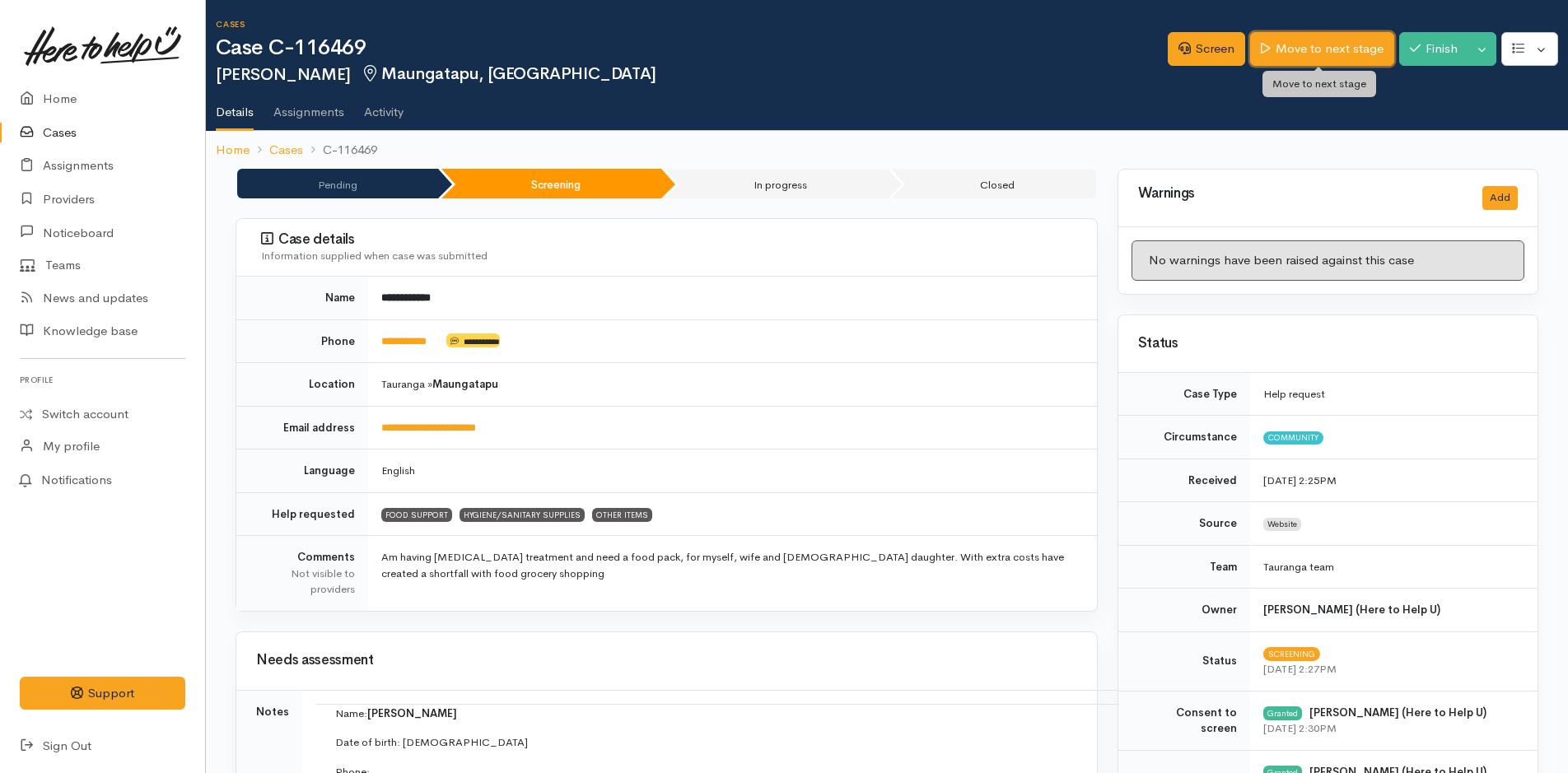
click at [1342, 42] on link "Move to next stage" at bounding box center [1322, 49] width 143 height 34
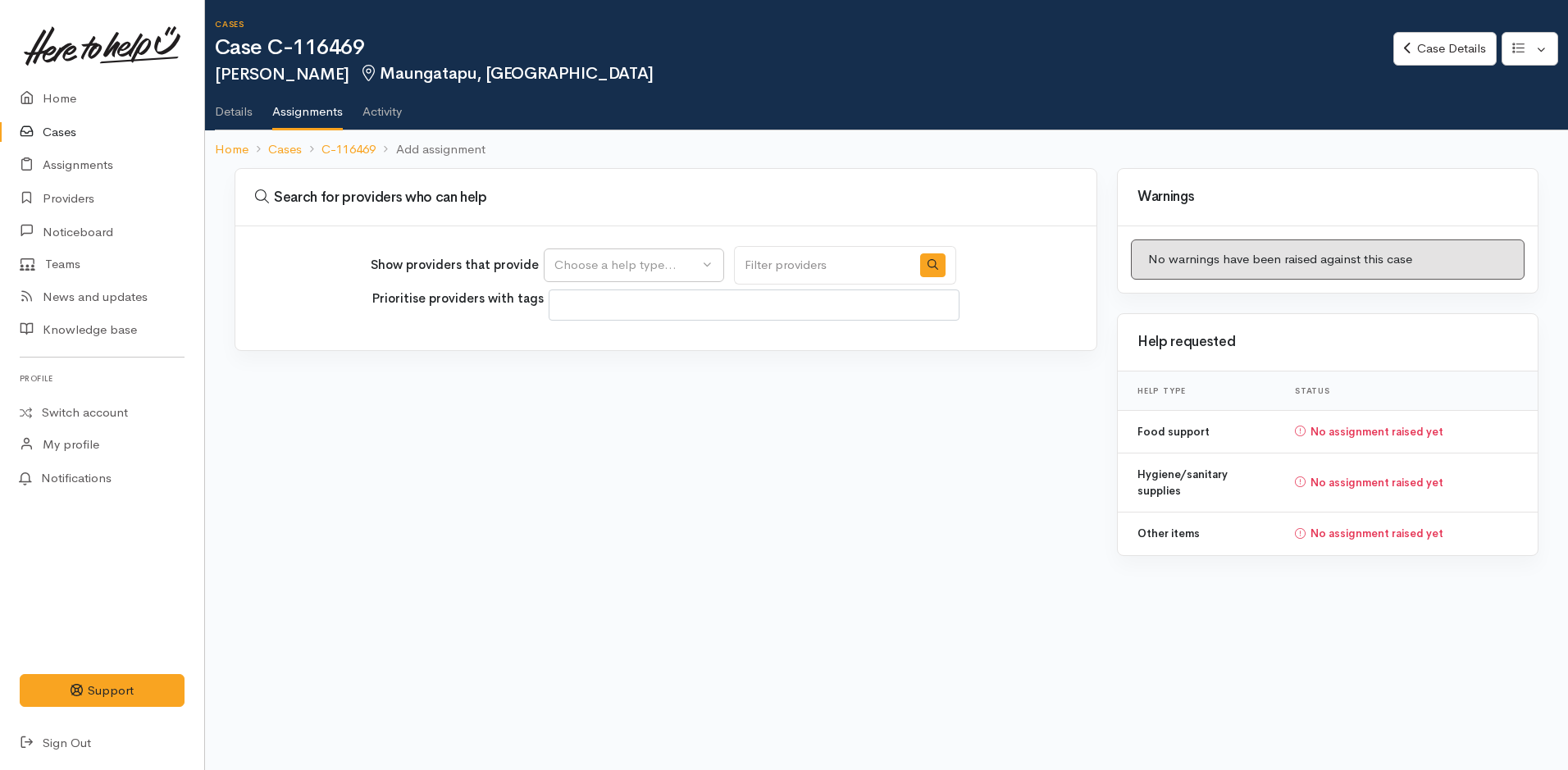
select select
click at [637, 265] on div "Choose a help type..." at bounding box center [627, 265] width 144 height 19
click at [609, 345] on span "Food support" at bounding box center [603, 344] width 77 height 19
select select "3"
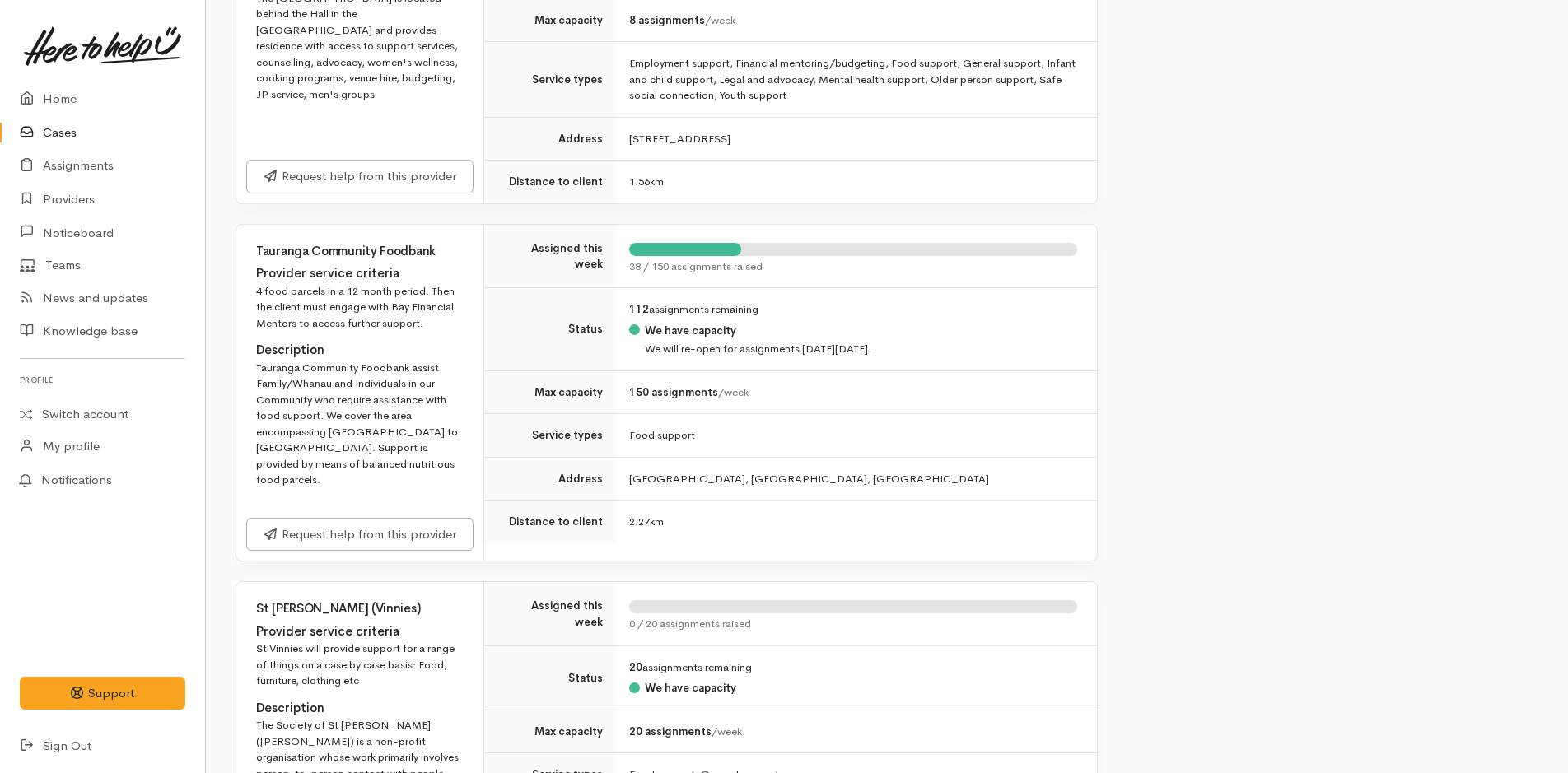
scroll to position [1153, 0]
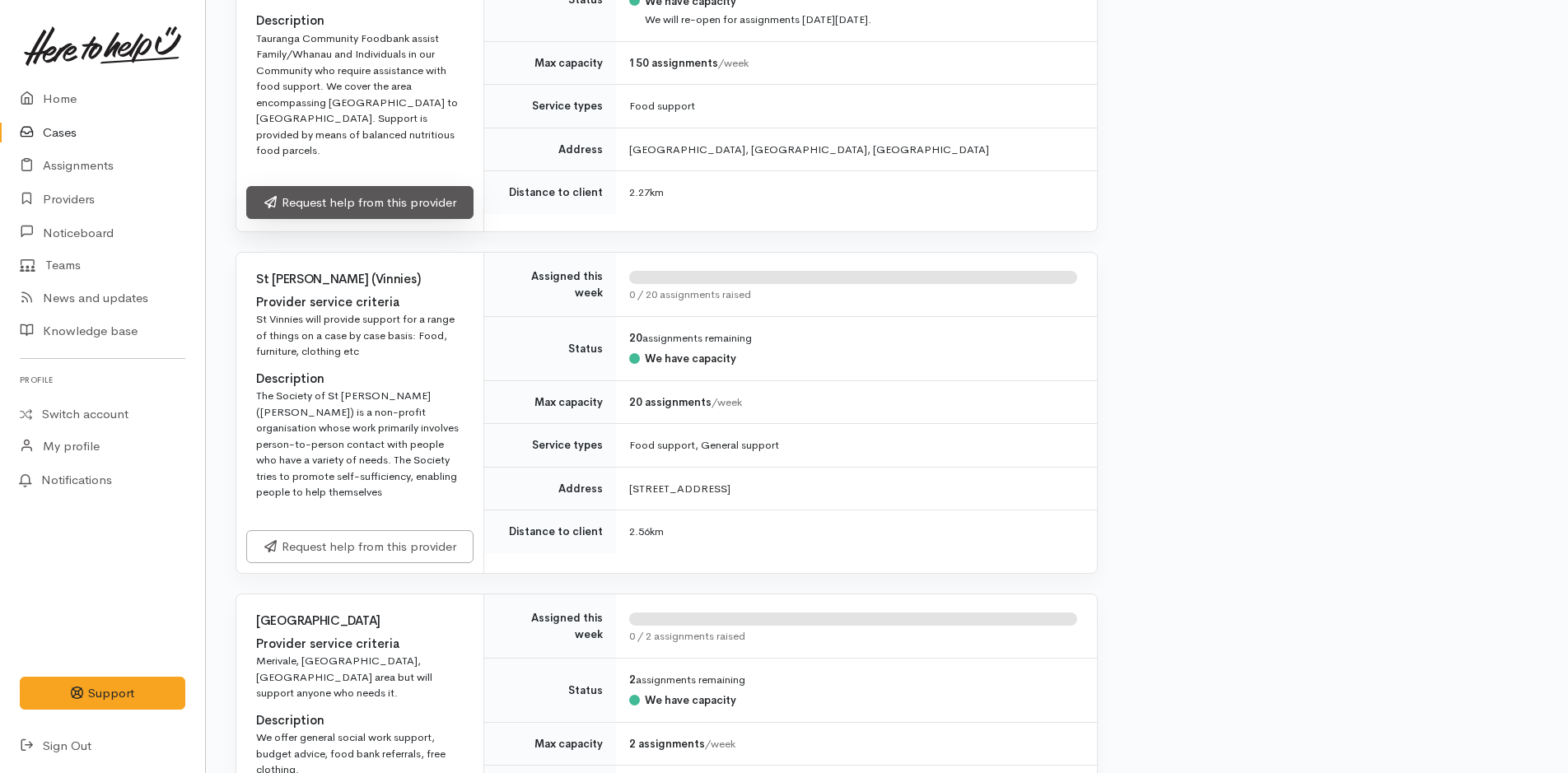
click at [376, 187] on link "Request help from this provider" at bounding box center [360, 203] width 227 height 34
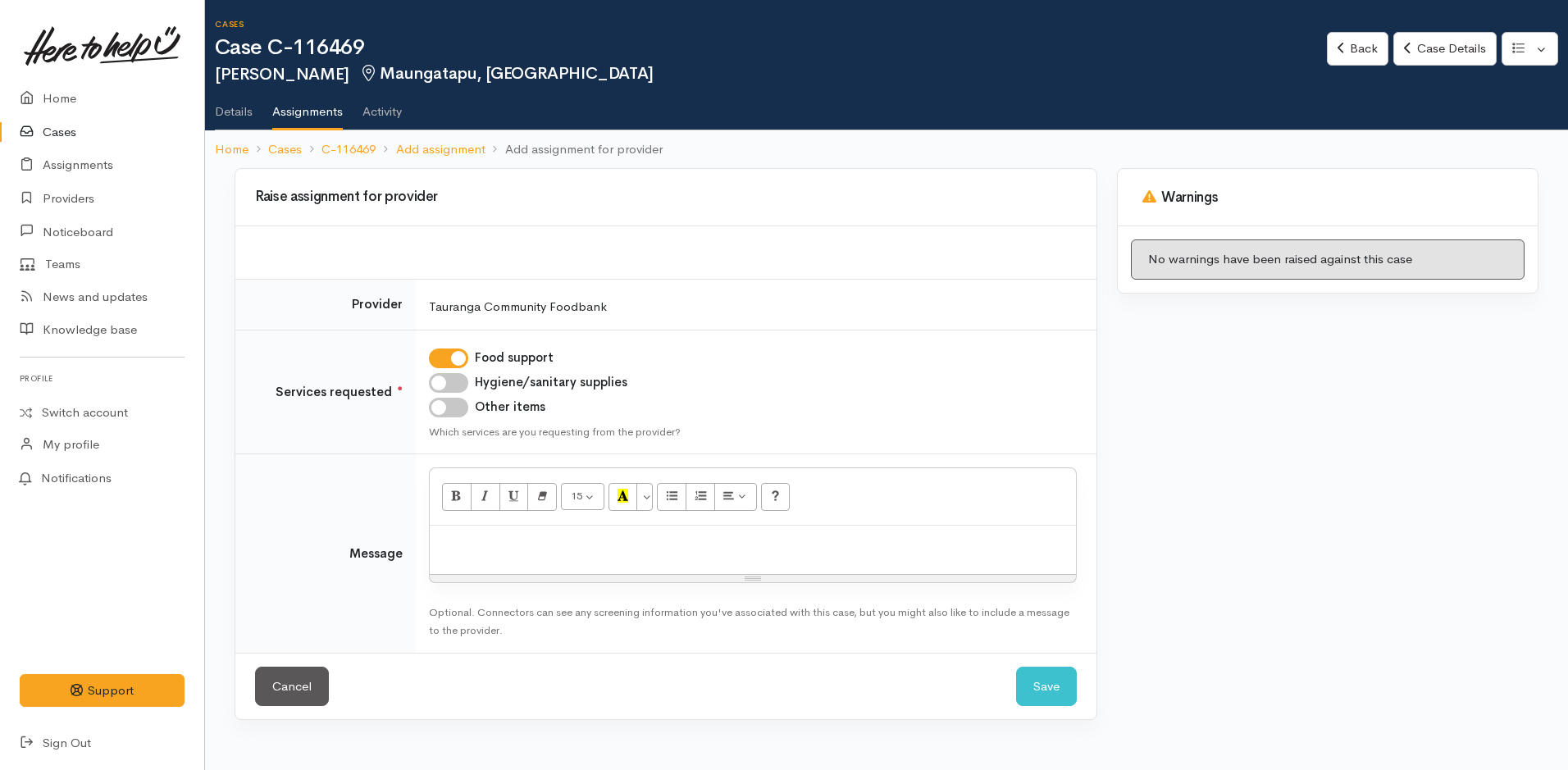
click at [460, 379] on input "Hygiene/sanitary supplies" at bounding box center [449, 383] width 39 height 20
checkbox input "true"
click at [451, 409] on input "Other items" at bounding box center [449, 408] width 39 height 20
checkbox input "true"
click at [499, 567] on div at bounding box center [753, 550] width 647 height 48
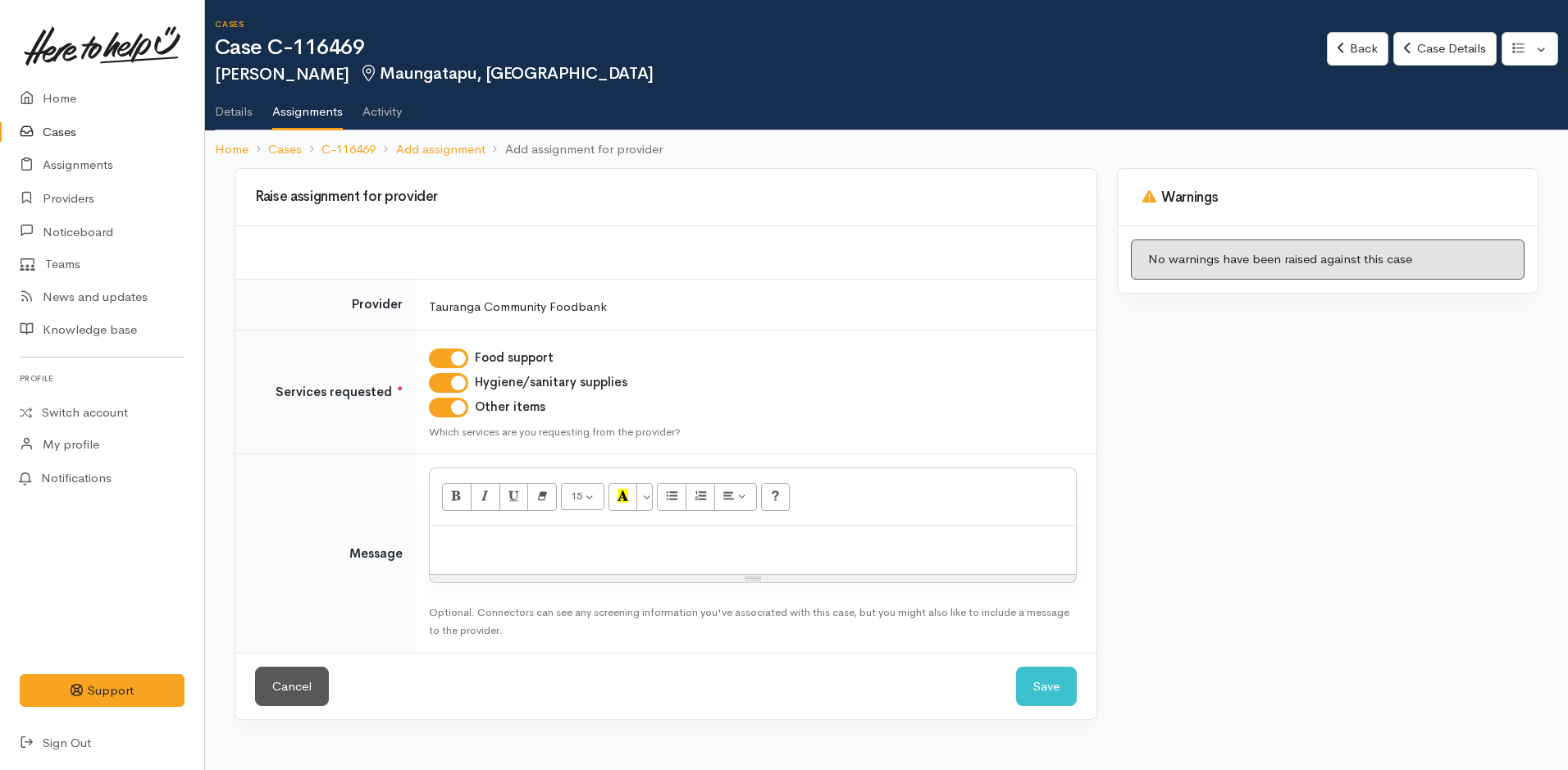
paste div
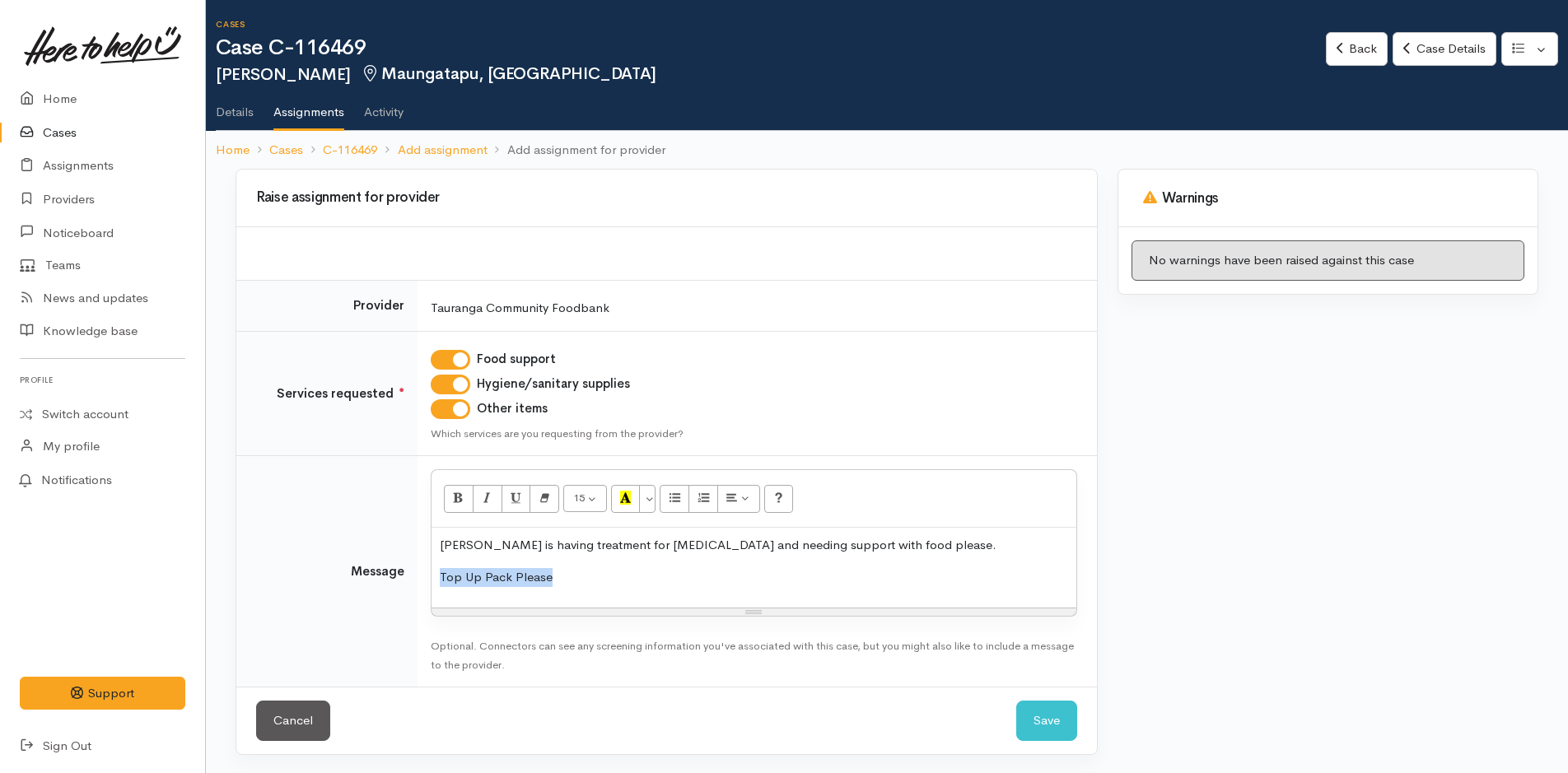
drag, startPoint x: 559, startPoint y: 582, endPoint x: 434, endPoint y: 571, distance: 125.5
click at [434, 571] on div "Wayne is having treatment for cancer and needing support with food please. Top …" at bounding box center [754, 567] width 645 height 80
click at [454, 494] on icon "Bold (CTRL+B)" at bounding box center [458, 498] width 11 height 14
click at [587, 574] on p "Top Up Pack Please" at bounding box center [754, 577] width 629 height 19
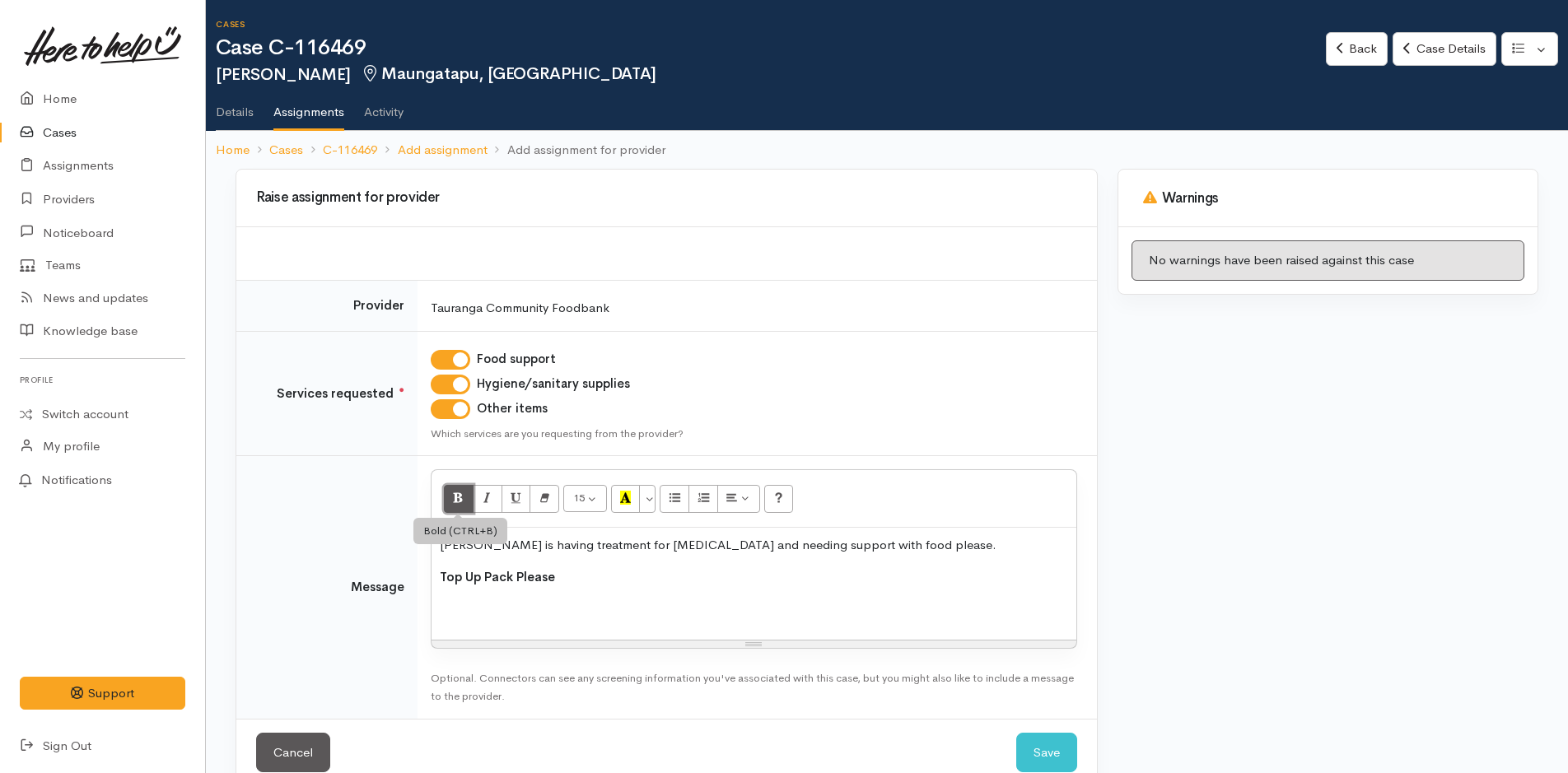
click at [464, 499] on icon "Bold (CTRL+B)" at bounding box center [458, 498] width 11 height 14
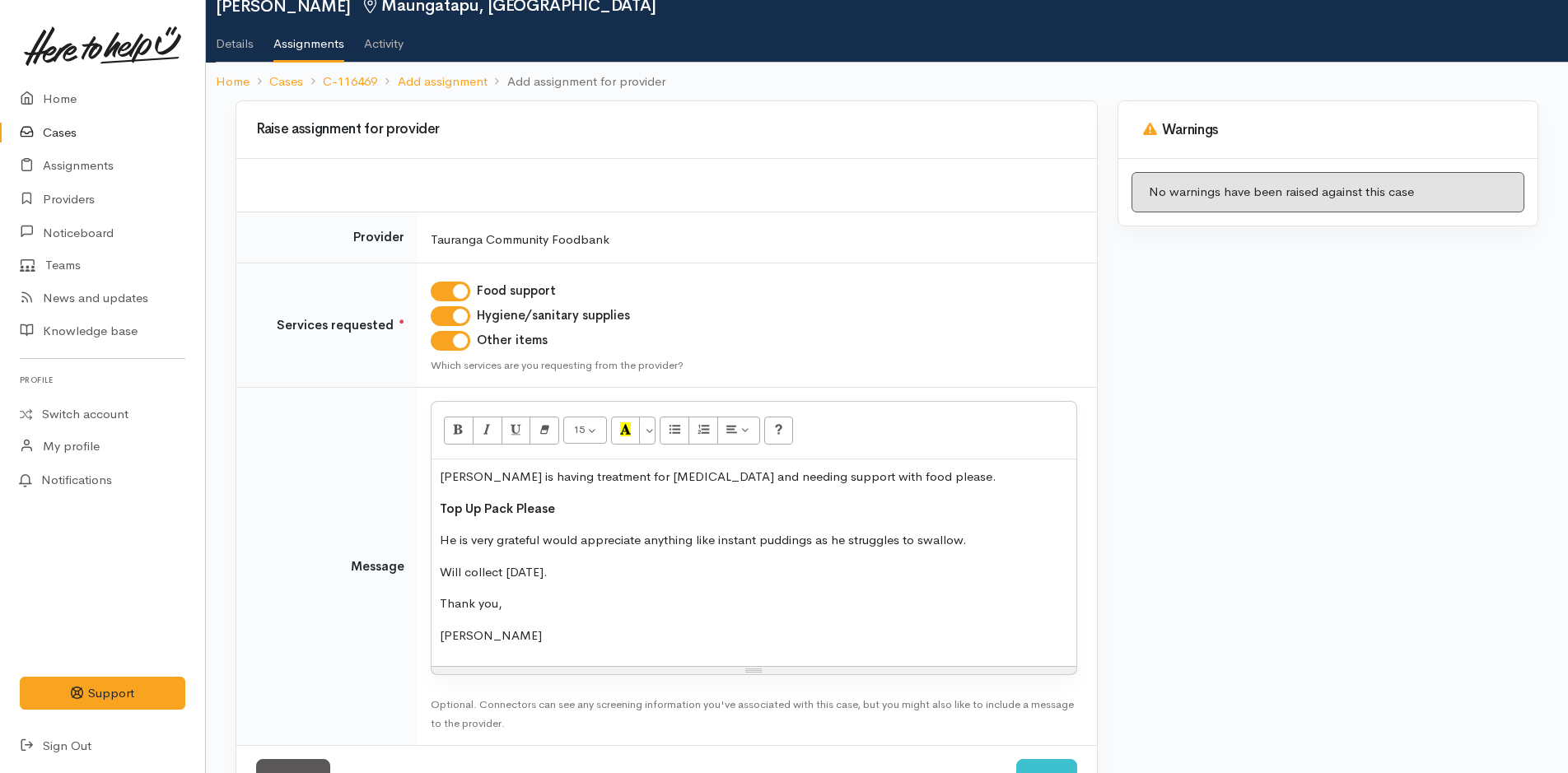
scroll to position [128, 0]
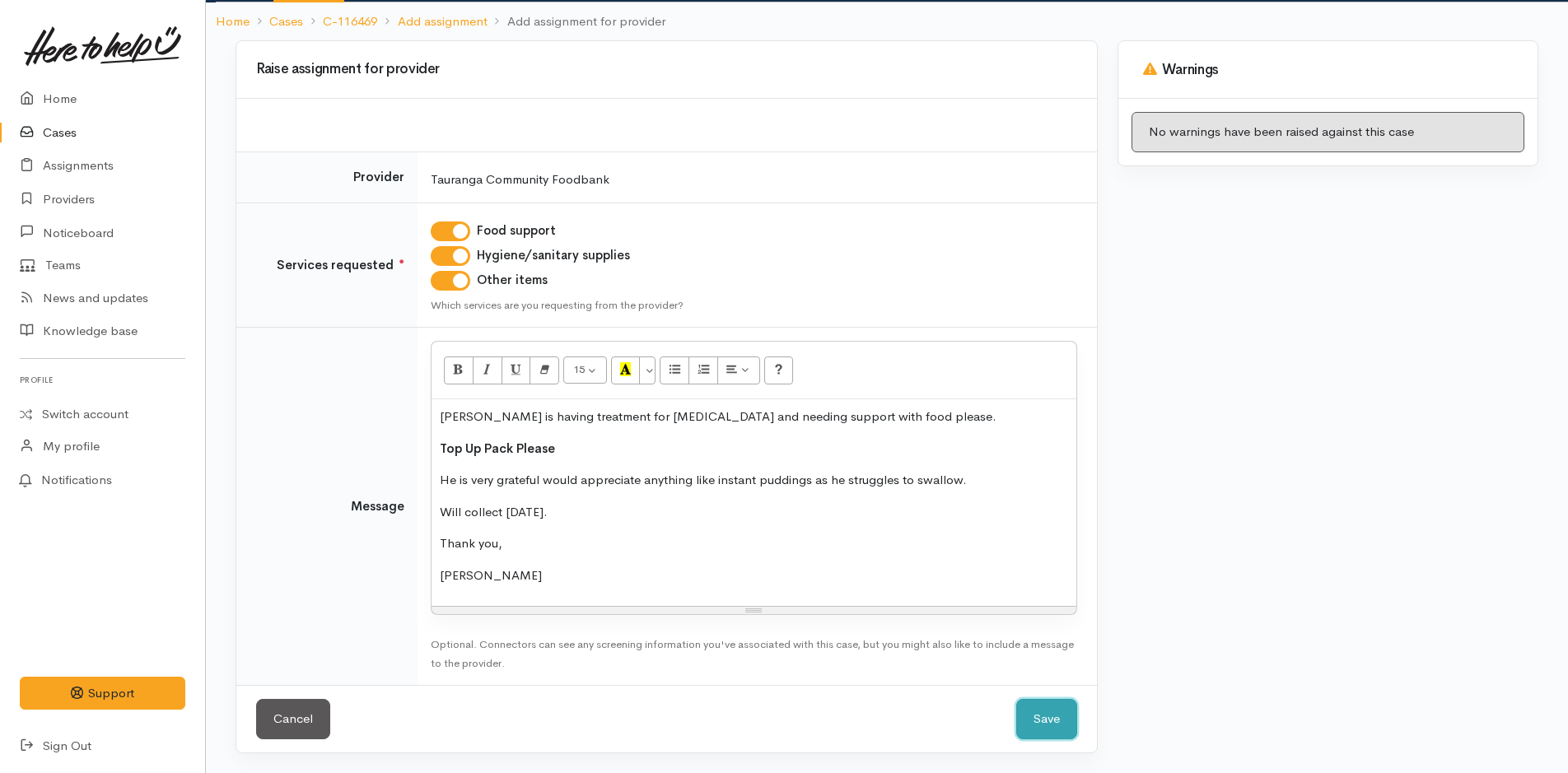
click at [1056, 711] on button "Save" at bounding box center [1047, 719] width 61 height 40
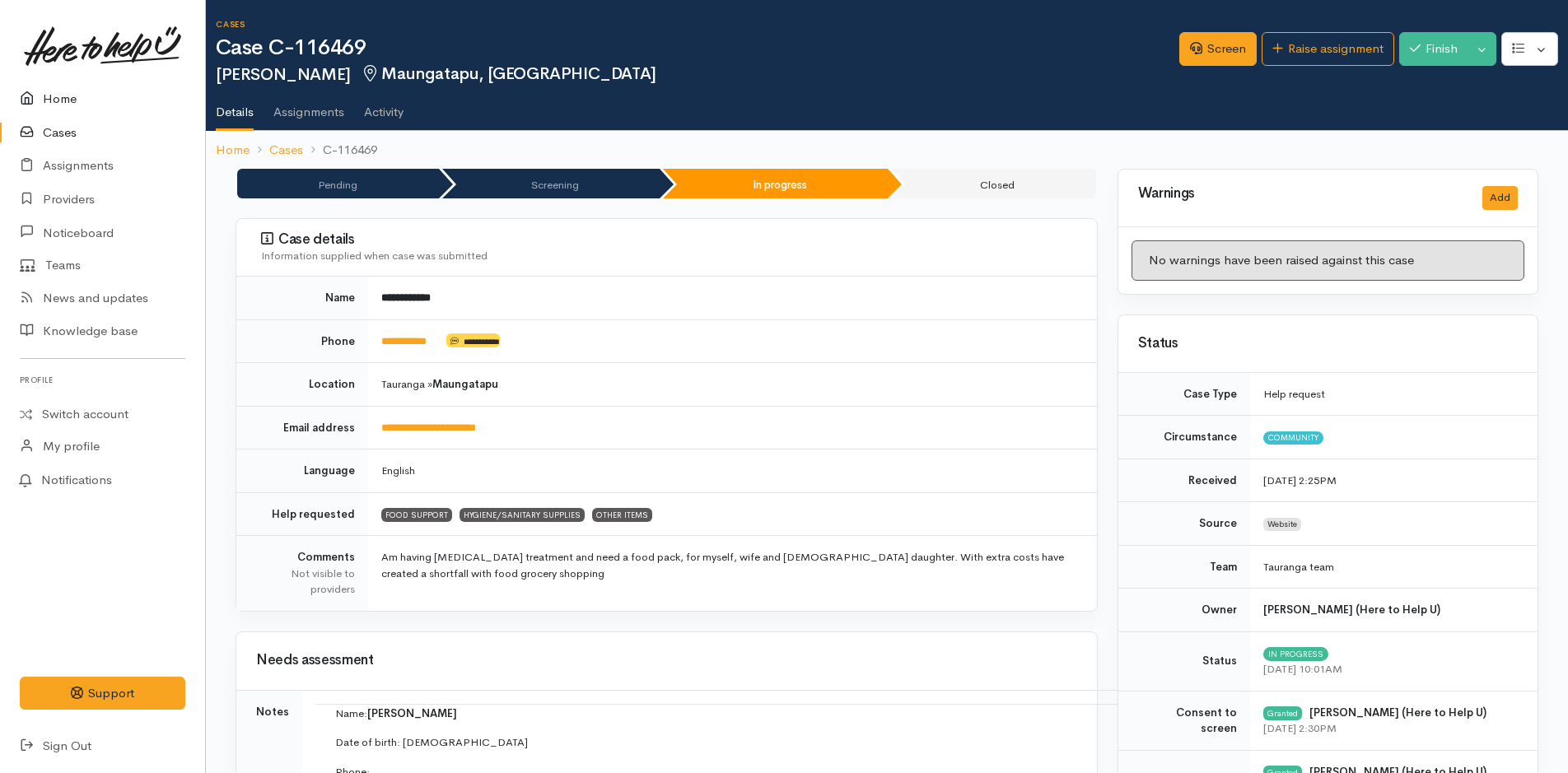
click at [67, 95] on link "Home" at bounding box center [102, 99] width 205 height 34
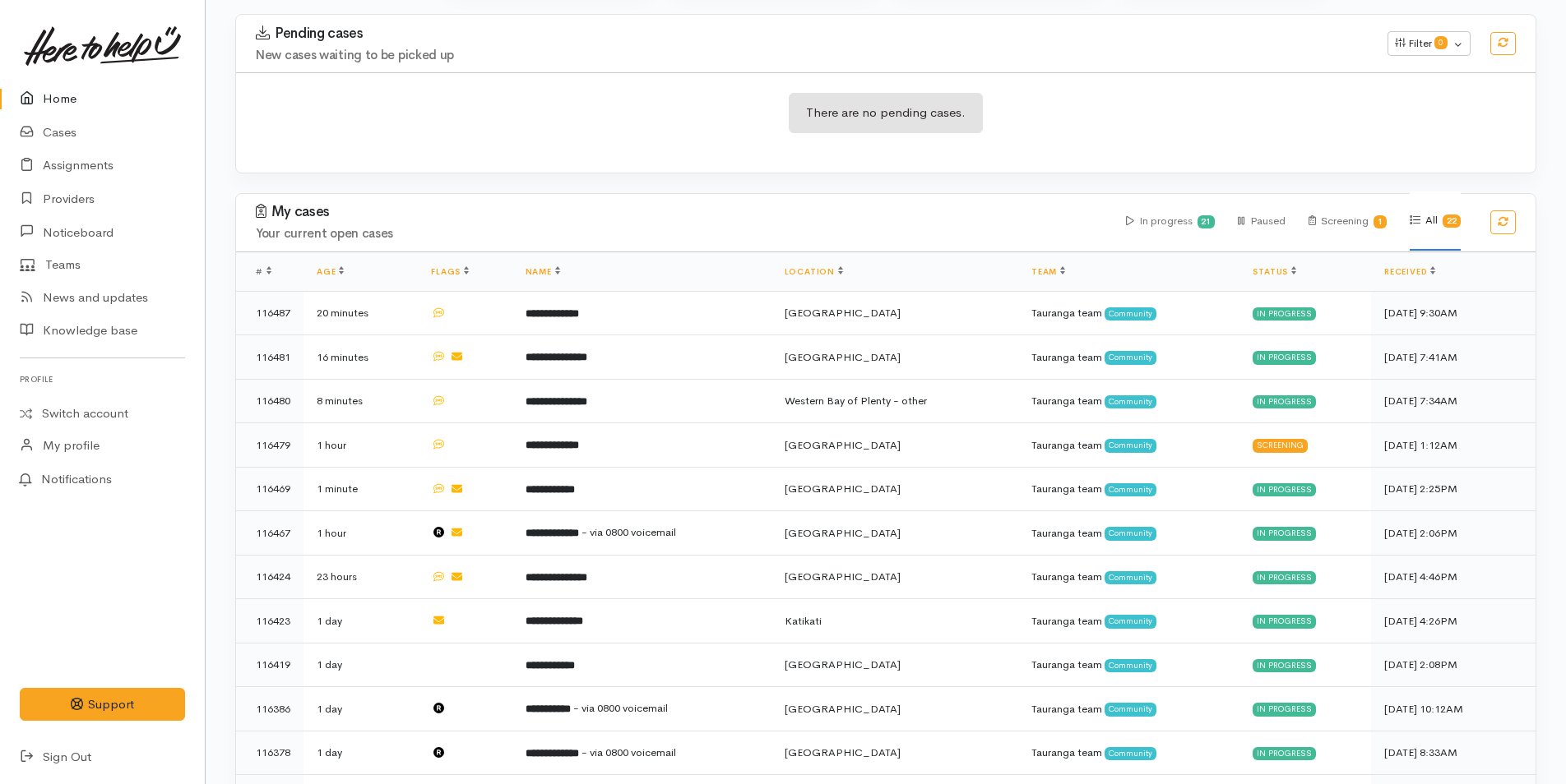
scroll to position [411, 0]
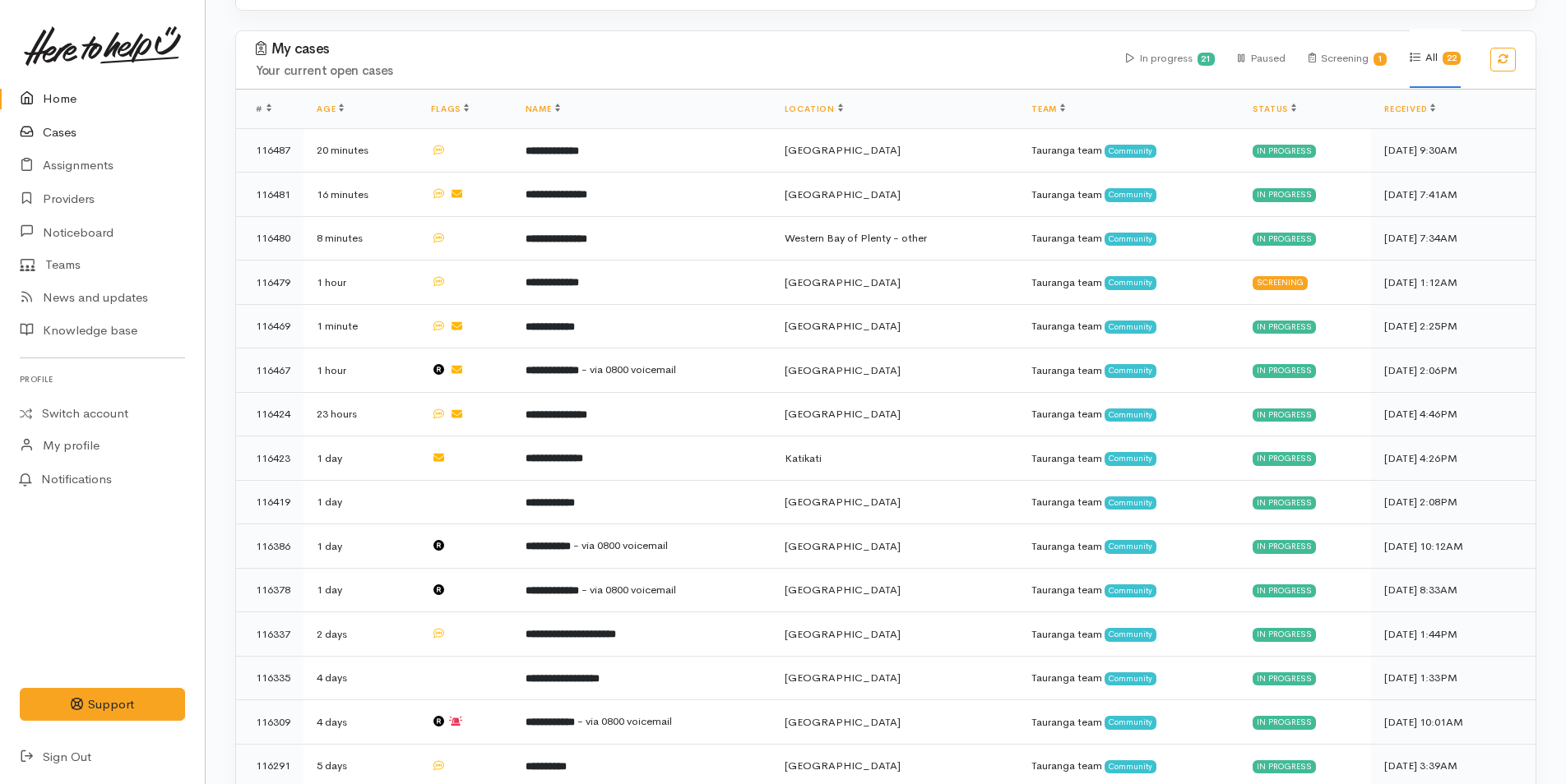
click at [56, 125] on link "Cases" at bounding box center [102, 133] width 205 height 34
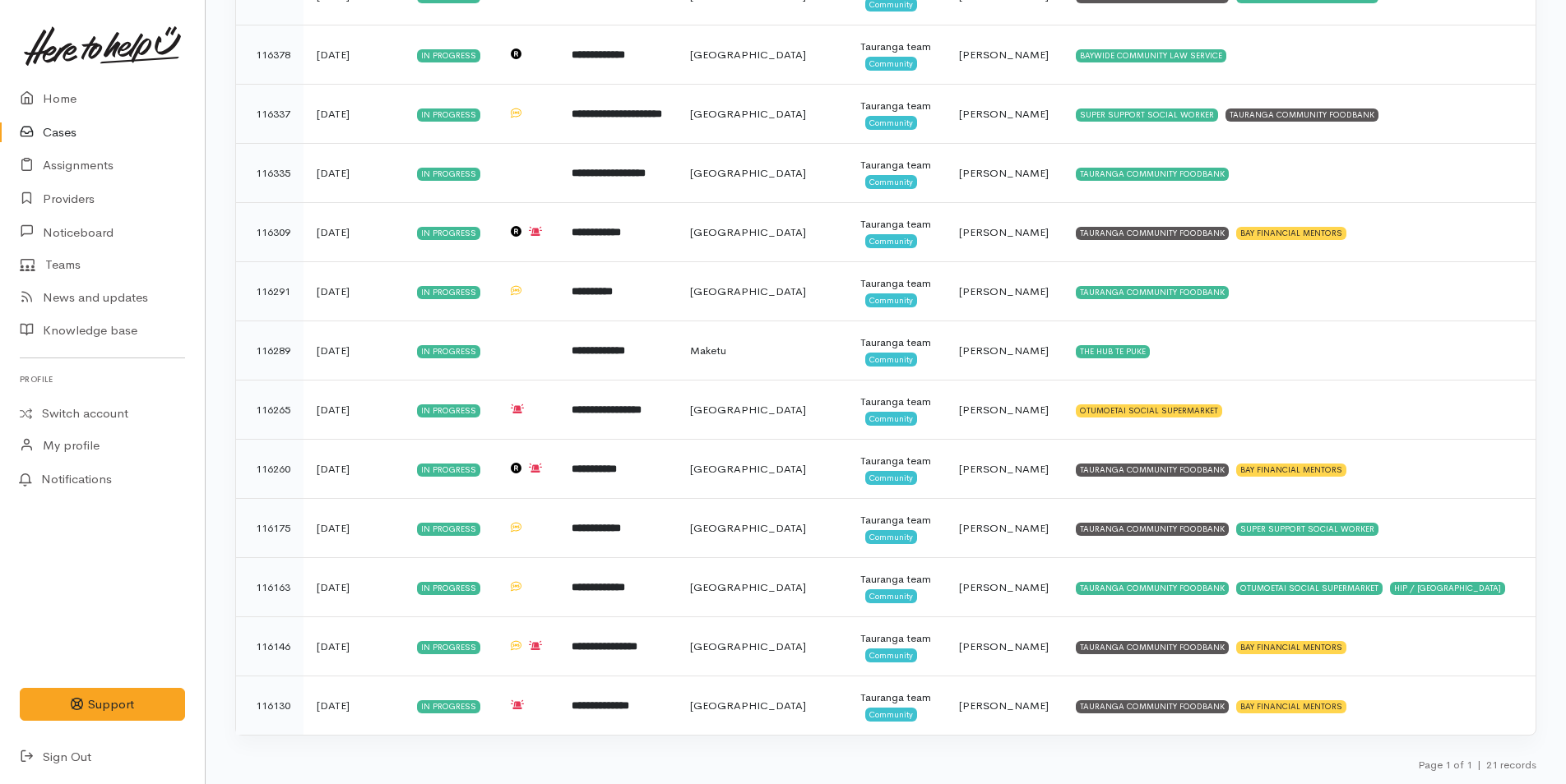
scroll to position [1127, 0]
click at [70, 97] on link "Home" at bounding box center [102, 99] width 205 height 34
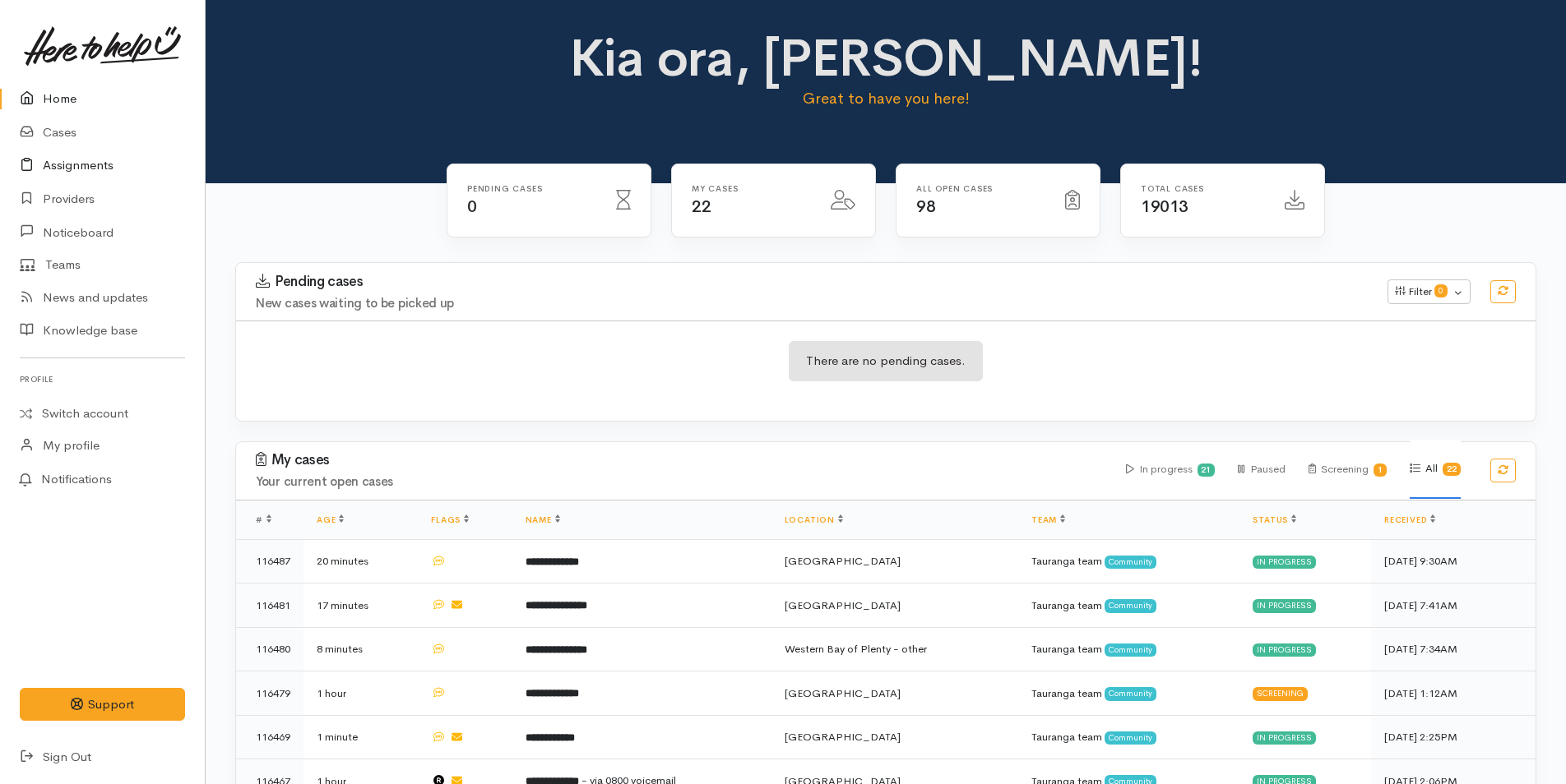
click at [100, 166] on link "Assignments" at bounding box center [102, 165] width 205 height 34
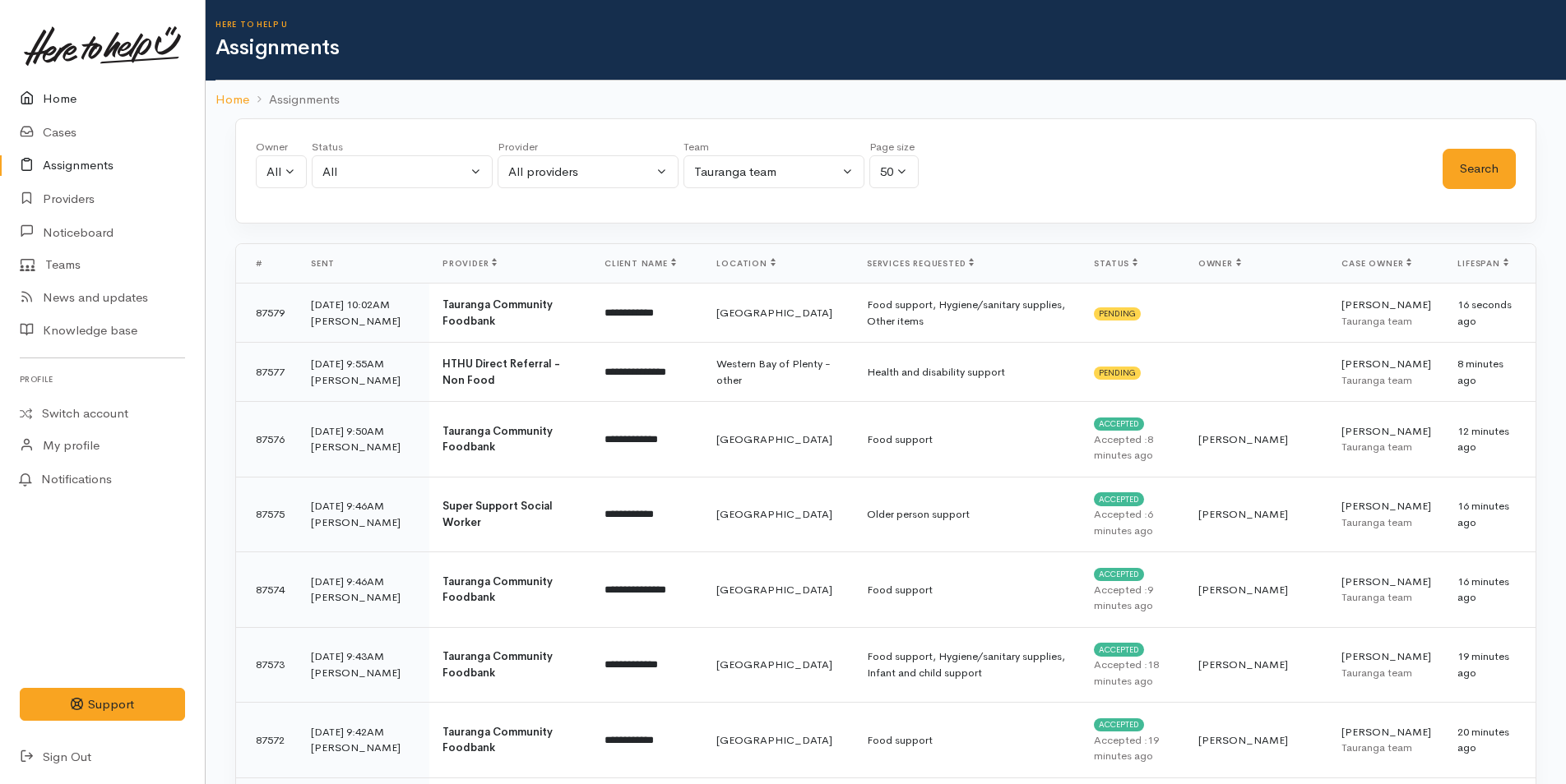
click at [48, 91] on link "Home" at bounding box center [102, 99] width 205 height 34
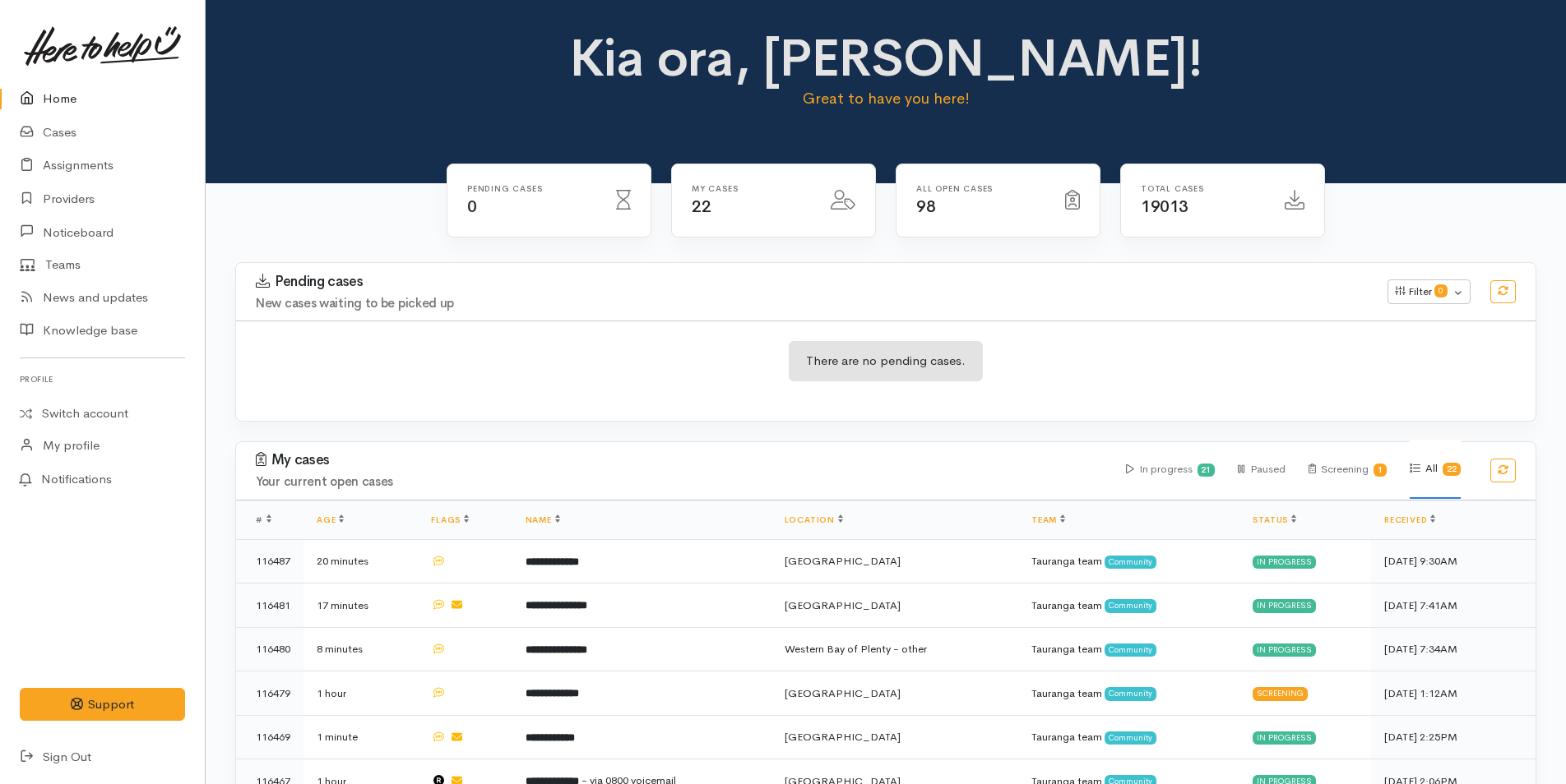
click at [72, 97] on link "Home" at bounding box center [102, 99] width 205 height 34
click at [63, 128] on link "Cases" at bounding box center [102, 133] width 205 height 34
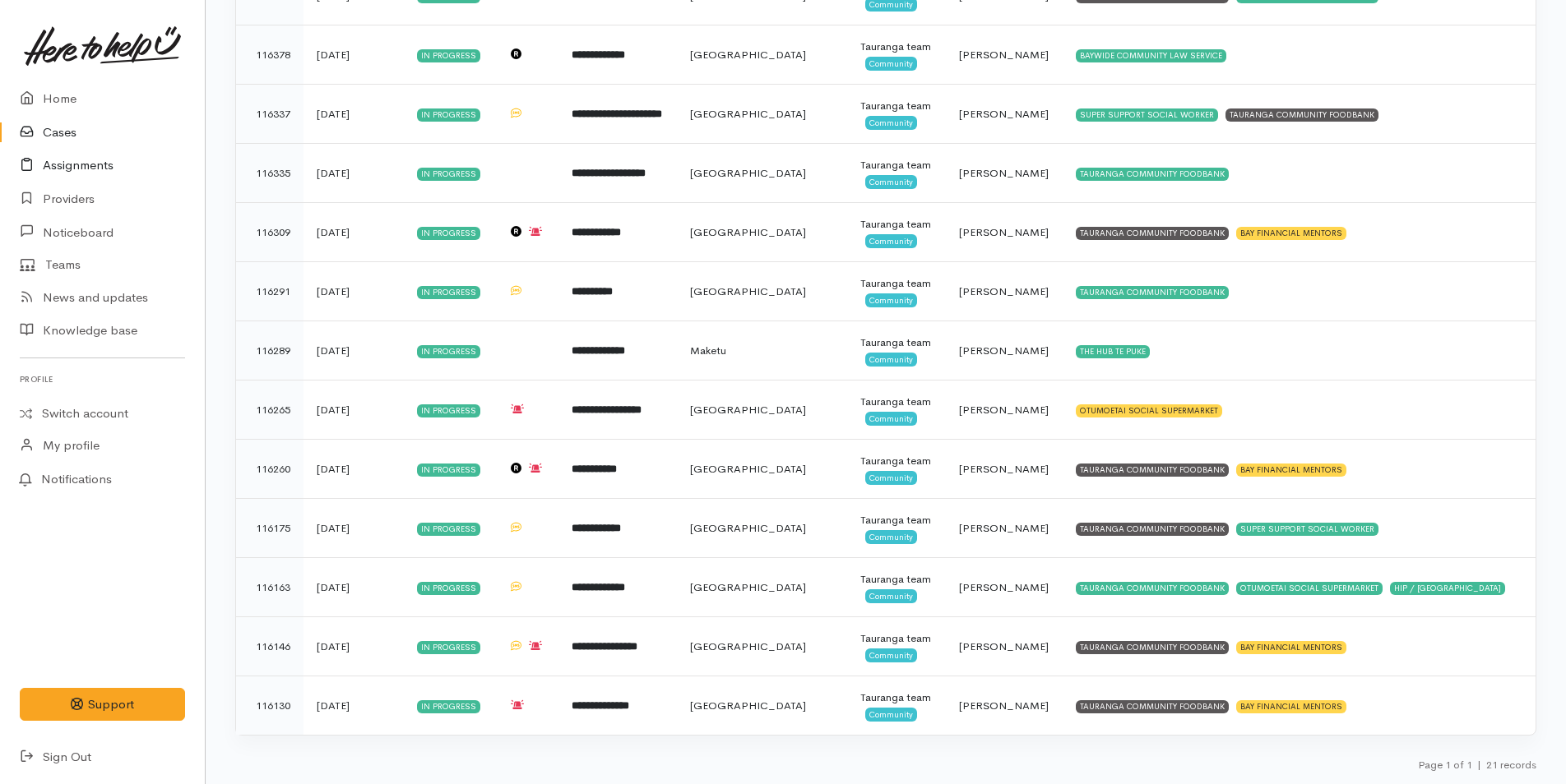
scroll to position [1127, 0]
click at [67, 93] on link "Home" at bounding box center [102, 99] width 205 height 34
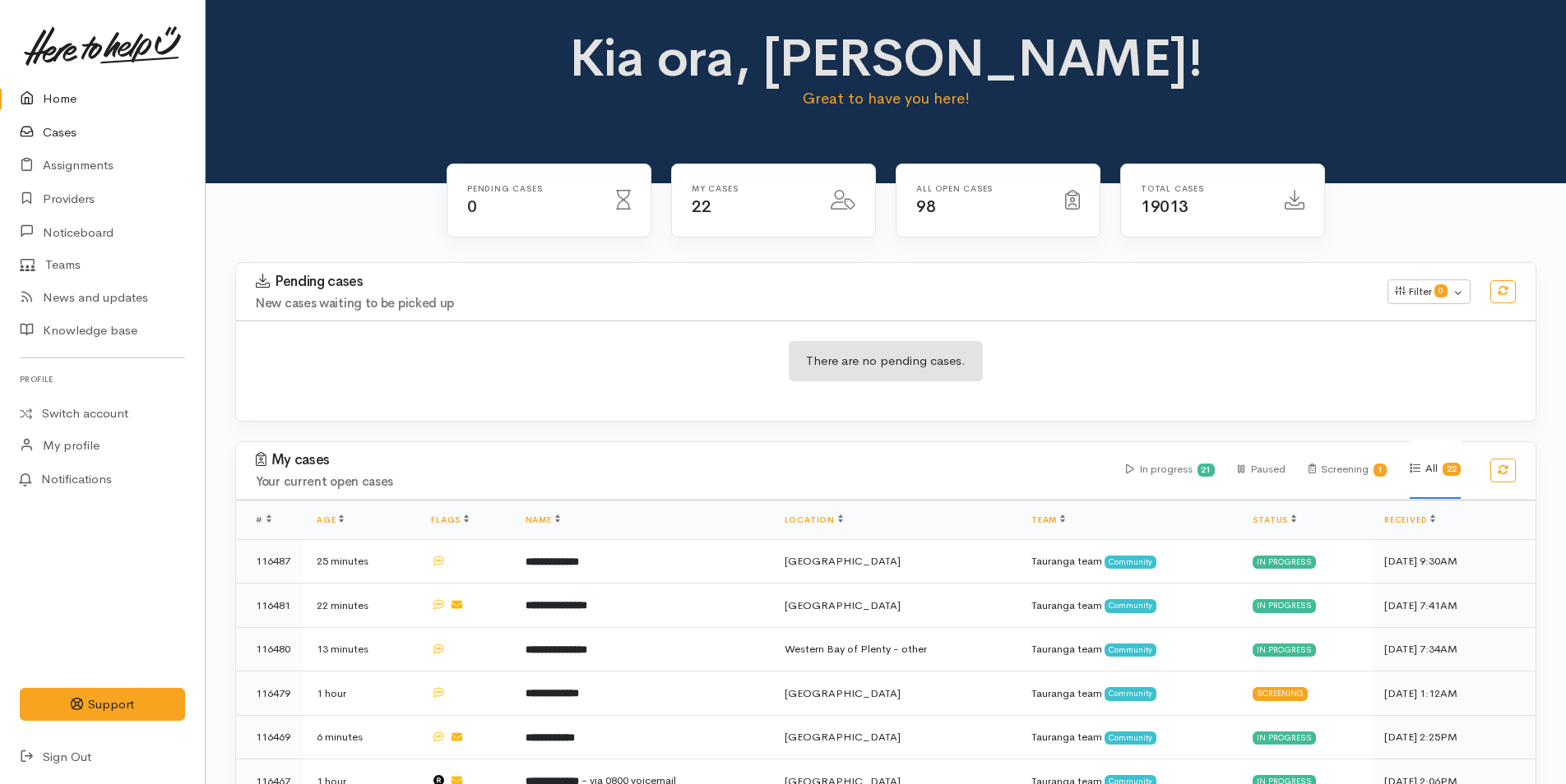
click at [55, 125] on link "Cases" at bounding box center [102, 133] width 205 height 34
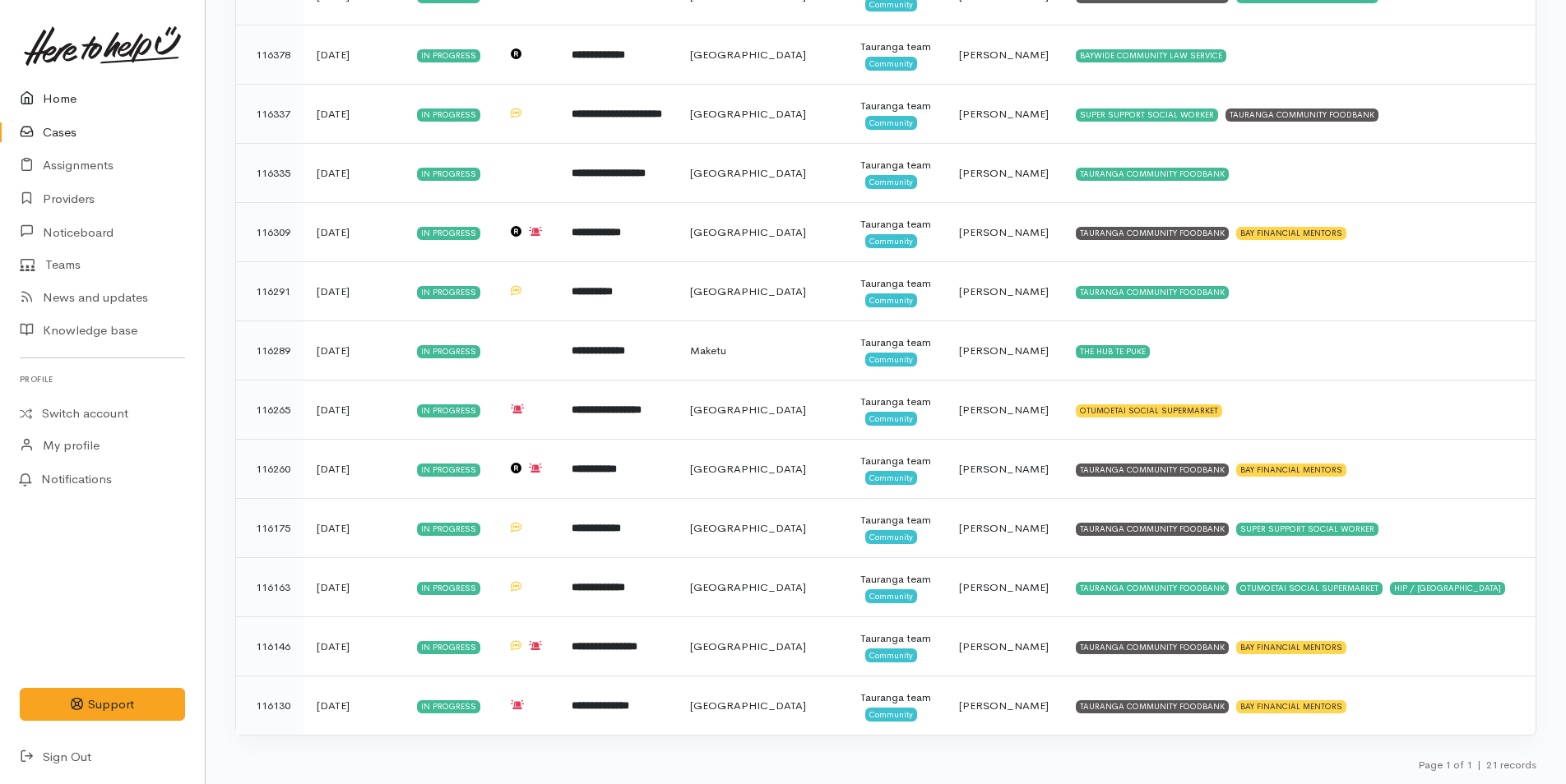
scroll to position [634, 0]
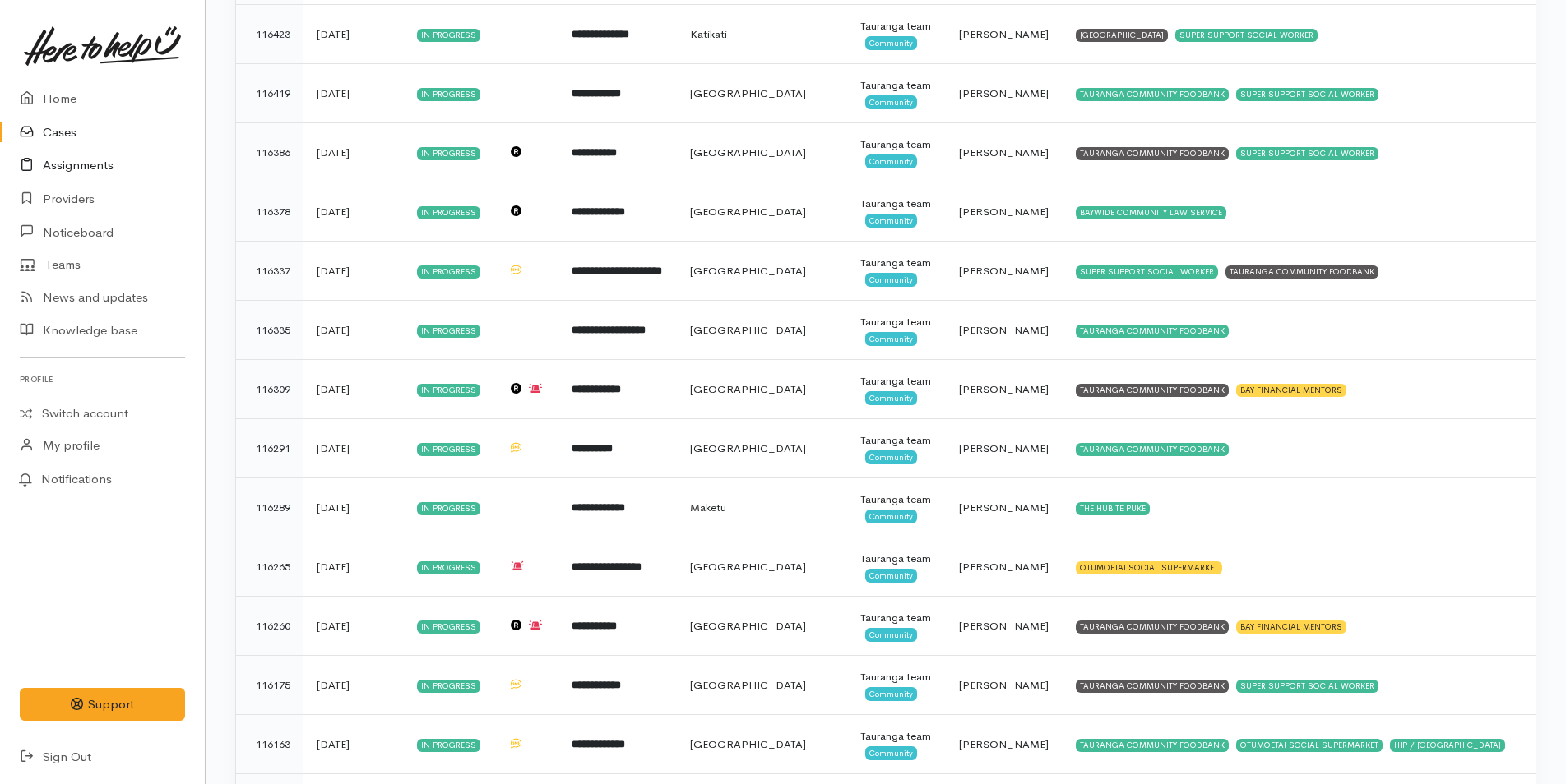
click at [66, 168] on link "Assignments" at bounding box center [102, 165] width 205 height 34
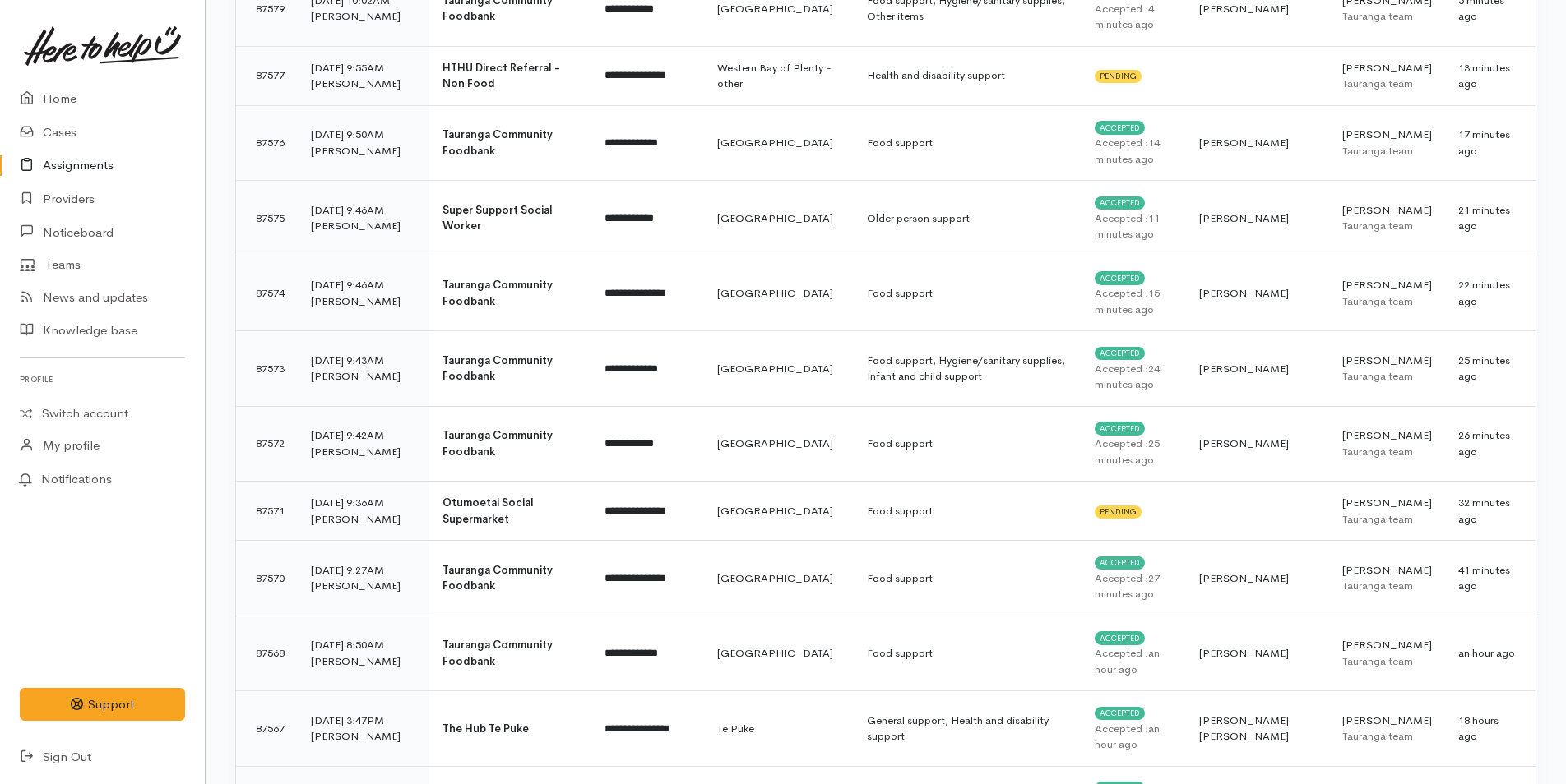
scroll to position [82, 0]
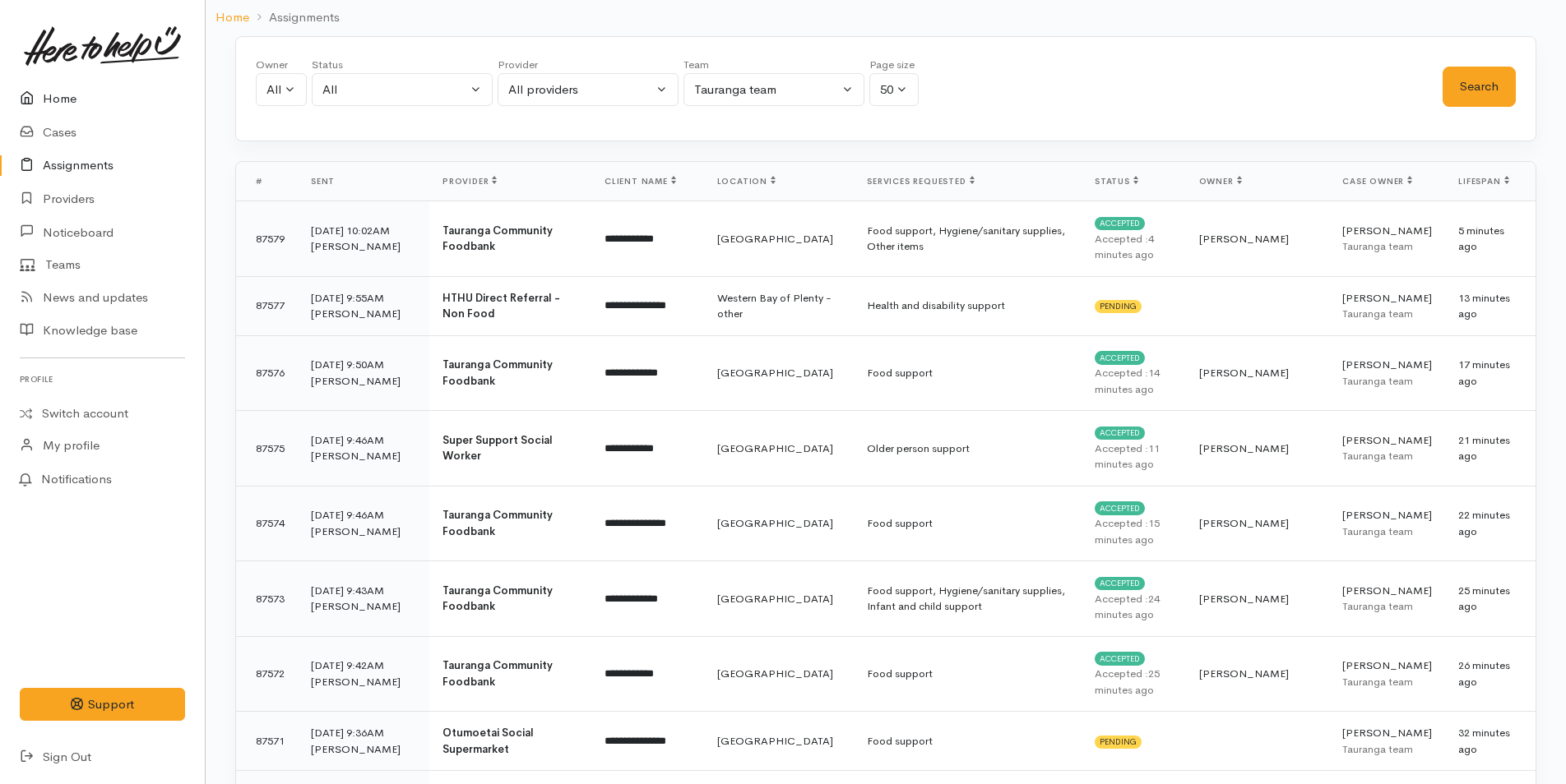
click at [63, 99] on link "Home" at bounding box center [102, 99] width 205 height 34
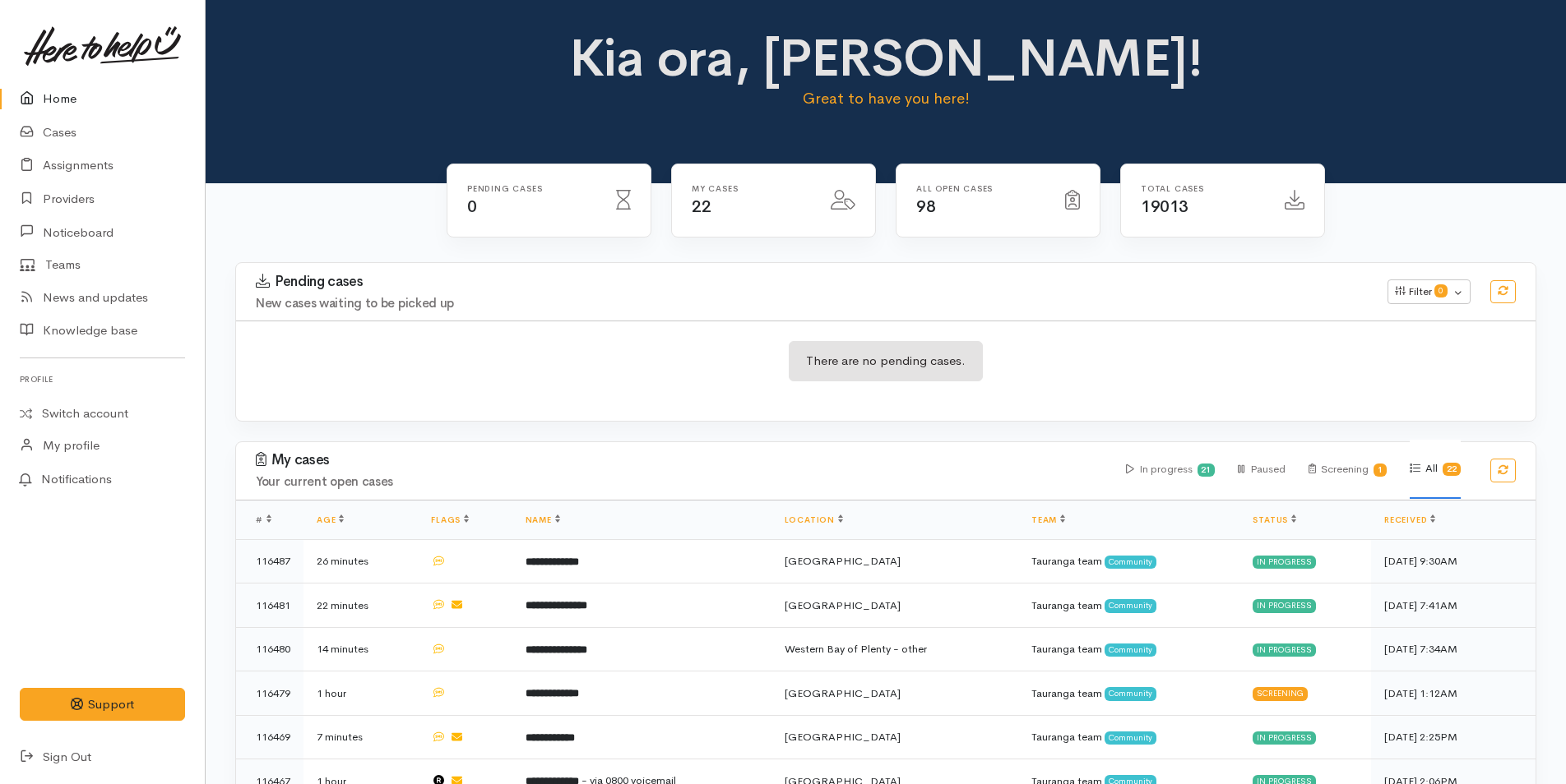
click at [63, 100] on link "Home" at bounding box center [102, 99] width 205 height 34
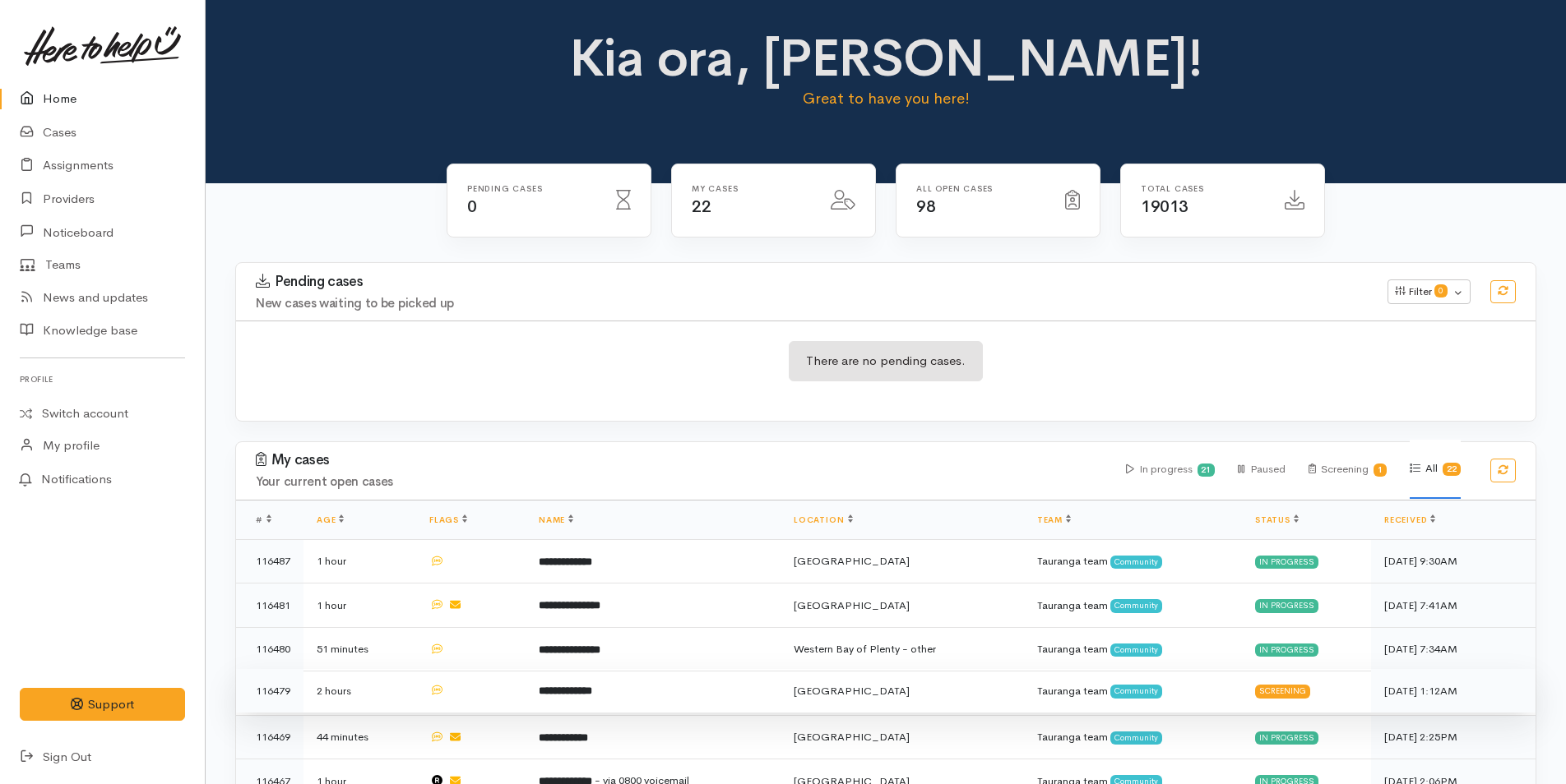
click at [590, 693] on b "**********" at bounding box center [565, 691] width 54 height 11
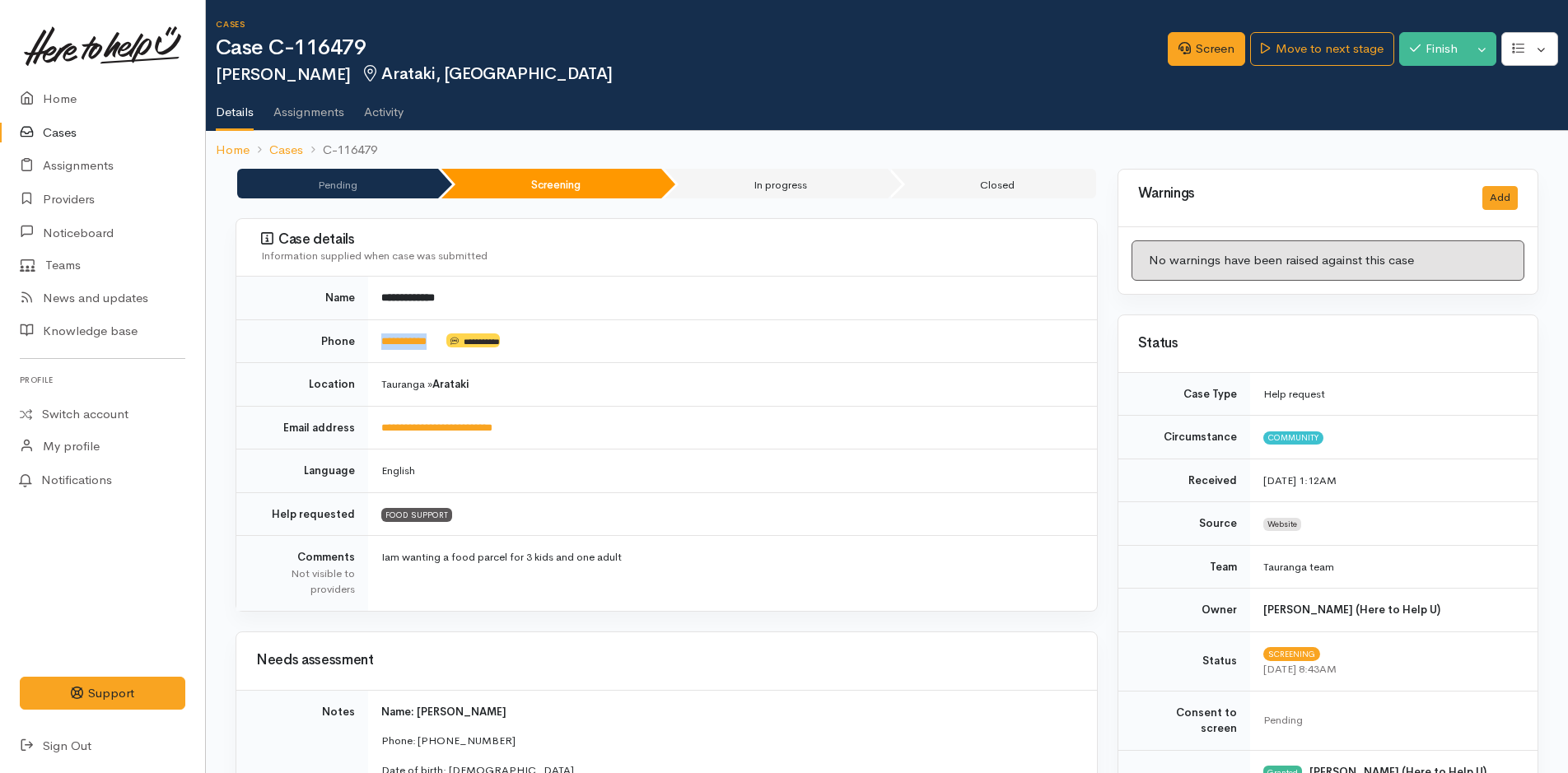
drag, startPoint x: 445, startPoint y: 348, endPoint x: 375, endPoint y: 353, distance: 70.2
click at [375, 353] on td "**********" at bounding box center [733, 341] width 729 height 44
copy td "**********"
click at [1204, 46] on link "Screen" at bounding box center [1206, 49] width 77 height 34
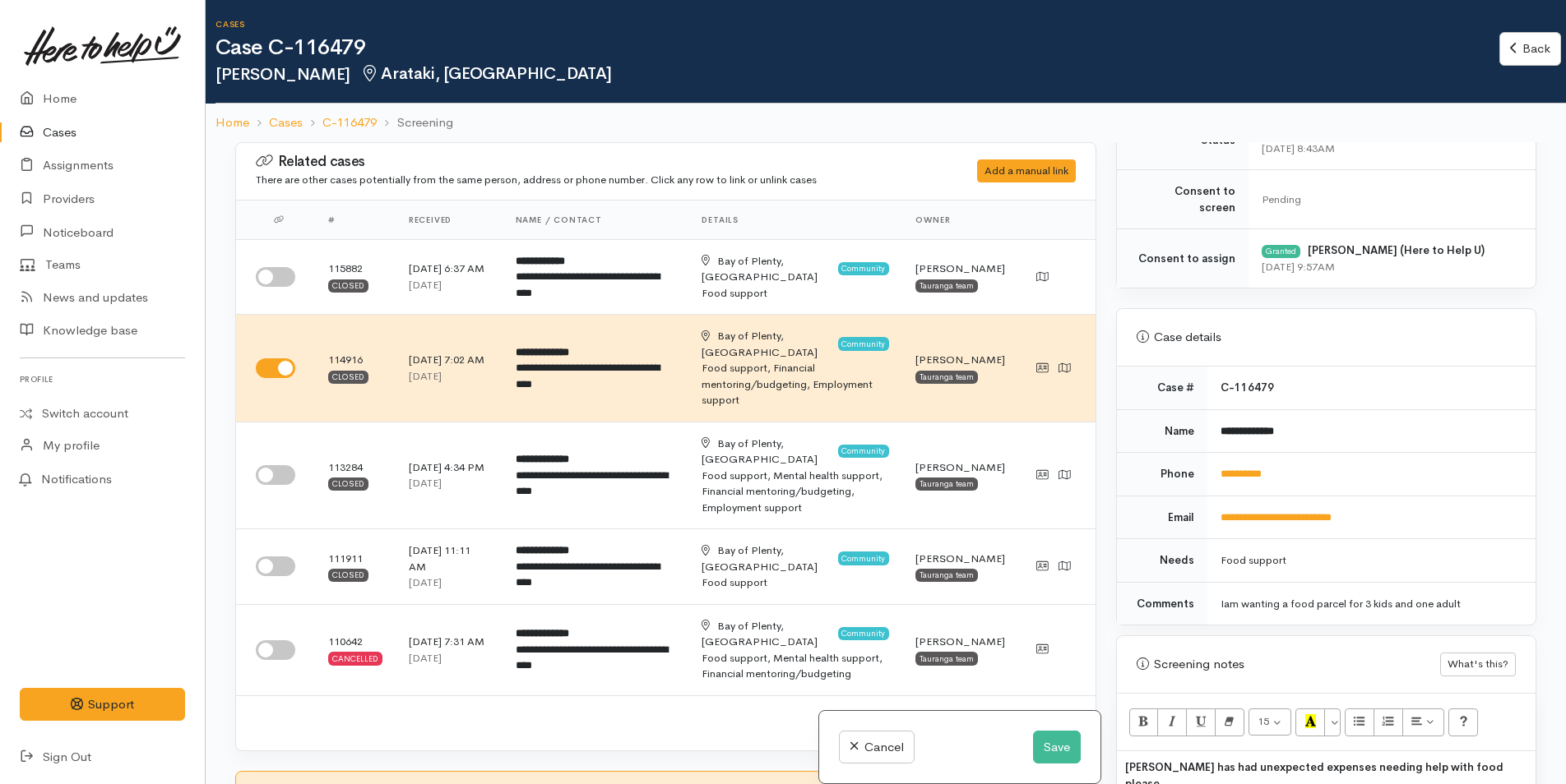
scroll to position [740, 0]
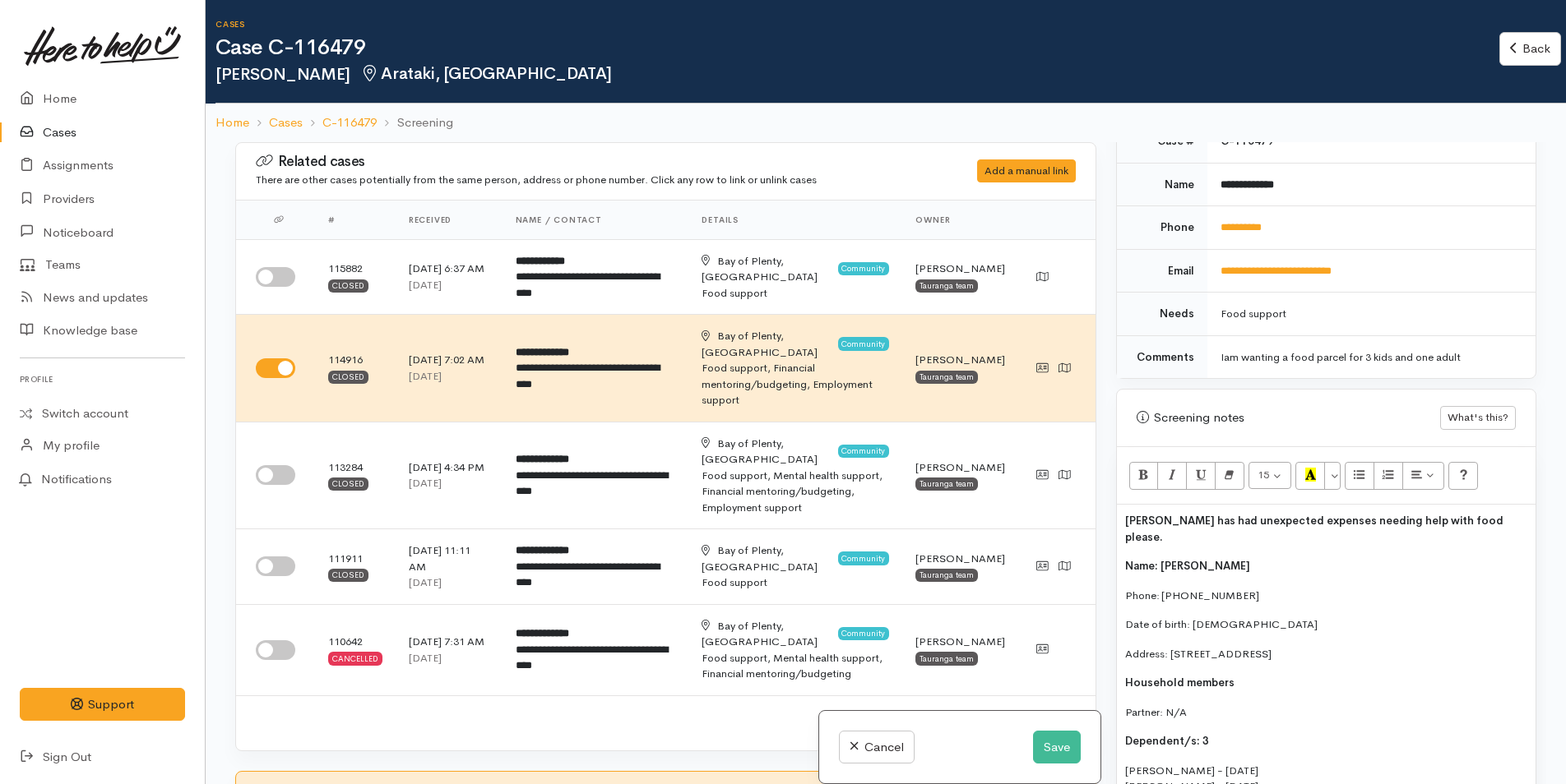
click at [1125, 514] on span "Renee has had unexpected expenses needing help with food please." at bounding box center [1314, 529] width 378 height 30
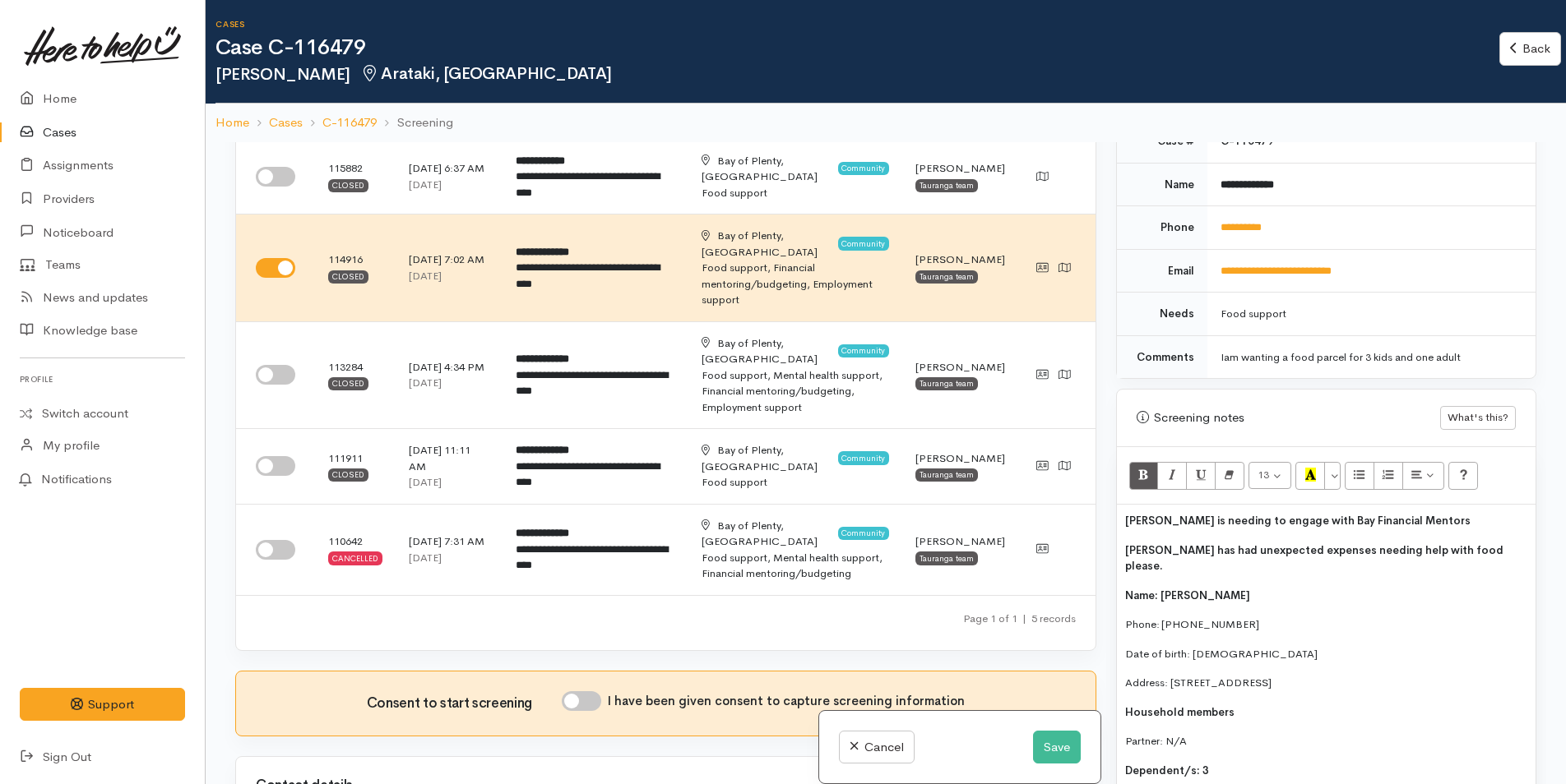
scroll to position [493, 0]
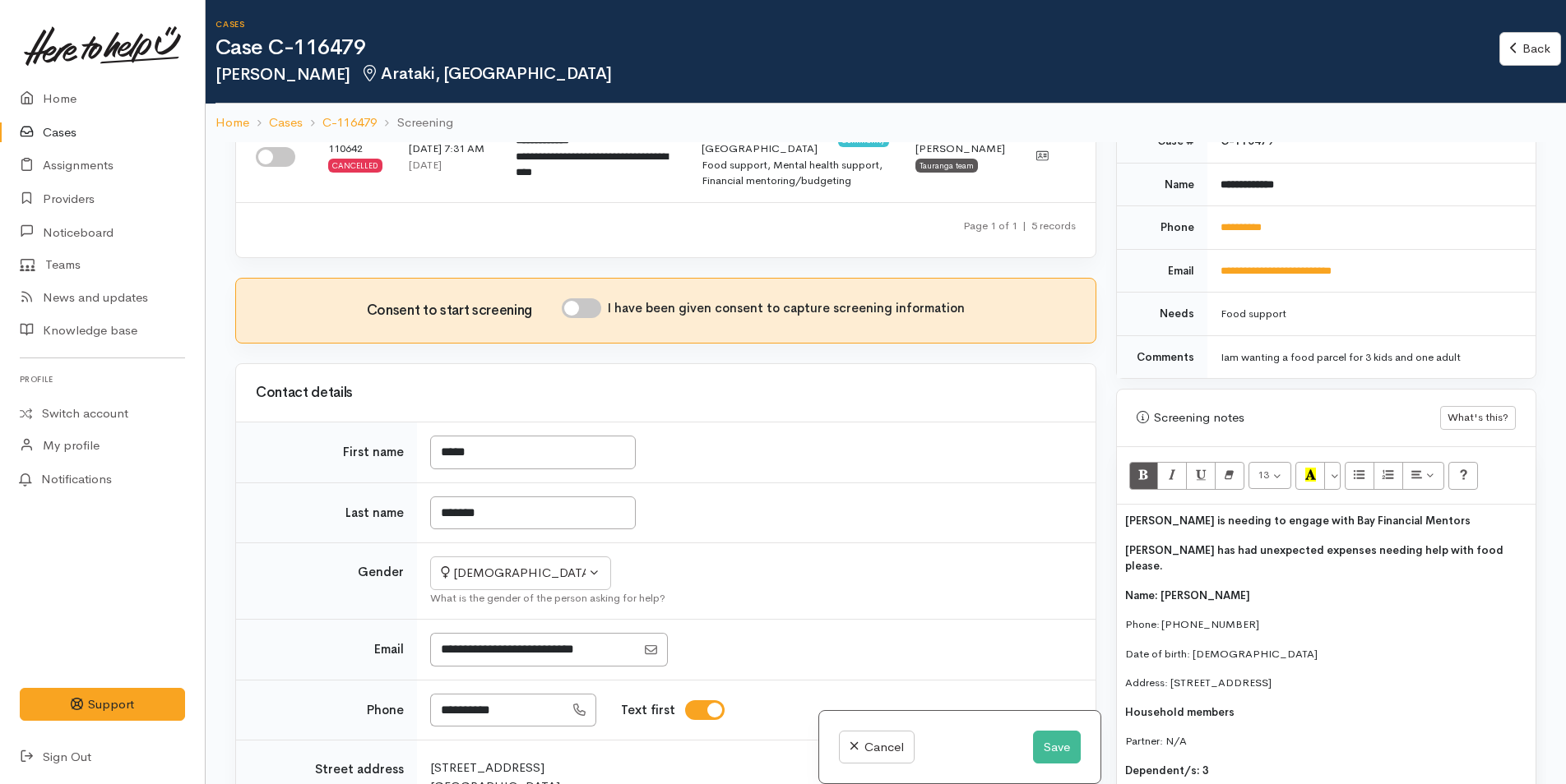
click at [590, 299] on input "I have been given consent to capture screening information" at bounding box center [581, 308] width 39 height 20
checkbox input "true"
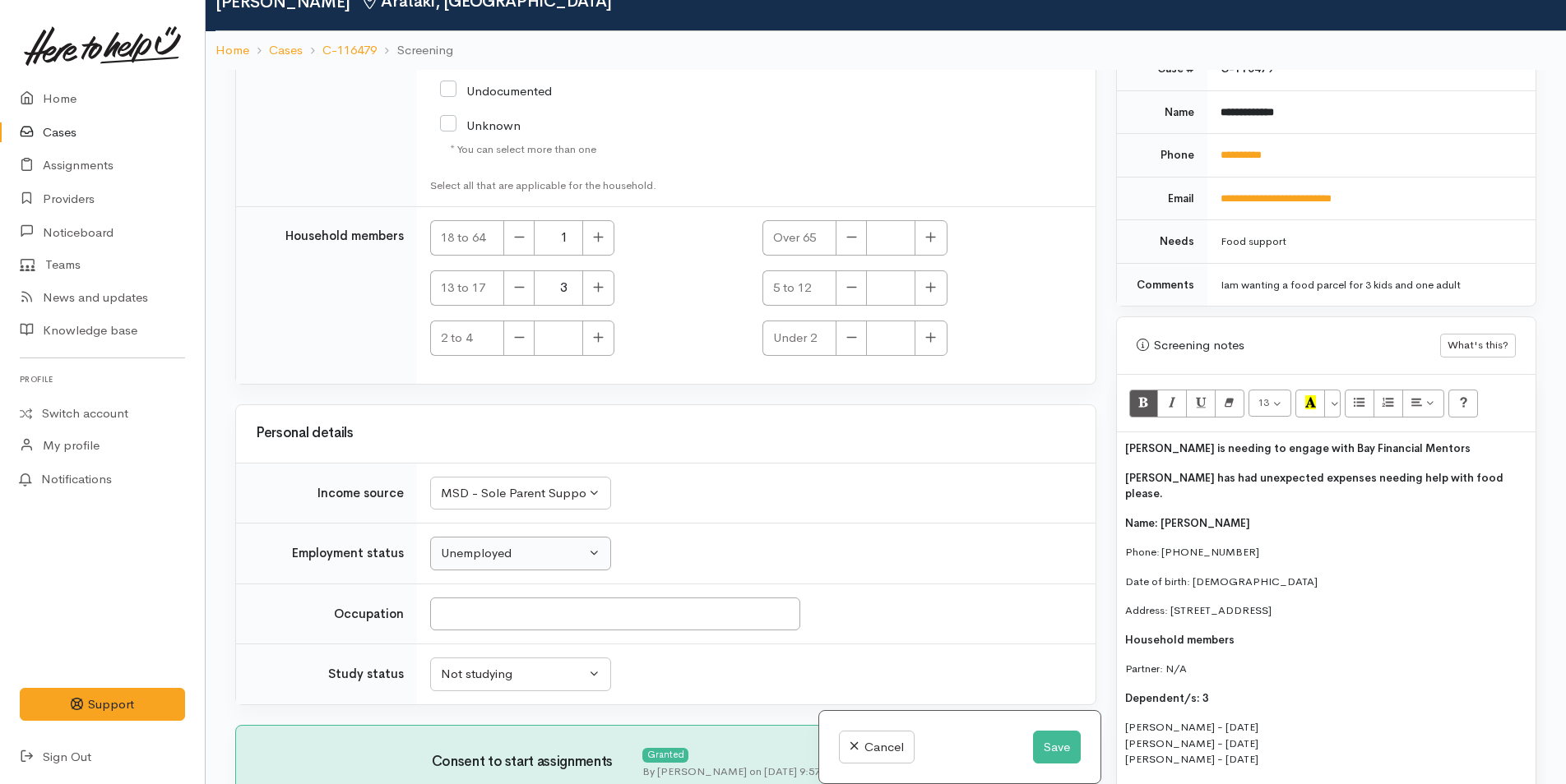
scroll to position [142, 0]
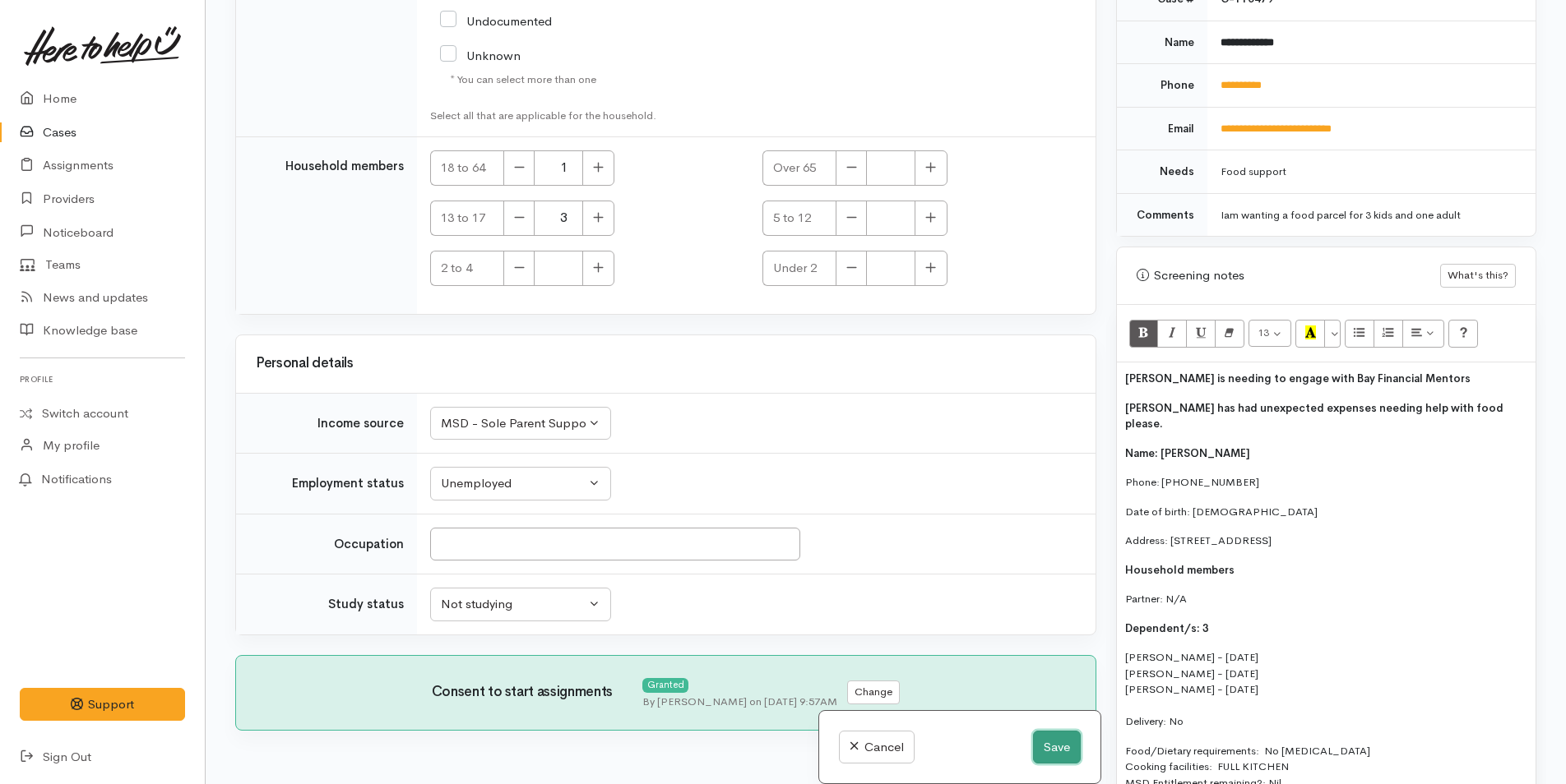
click at [1061, 749] on button "Save" at bounding box center [1056, 747] width 47 height 34
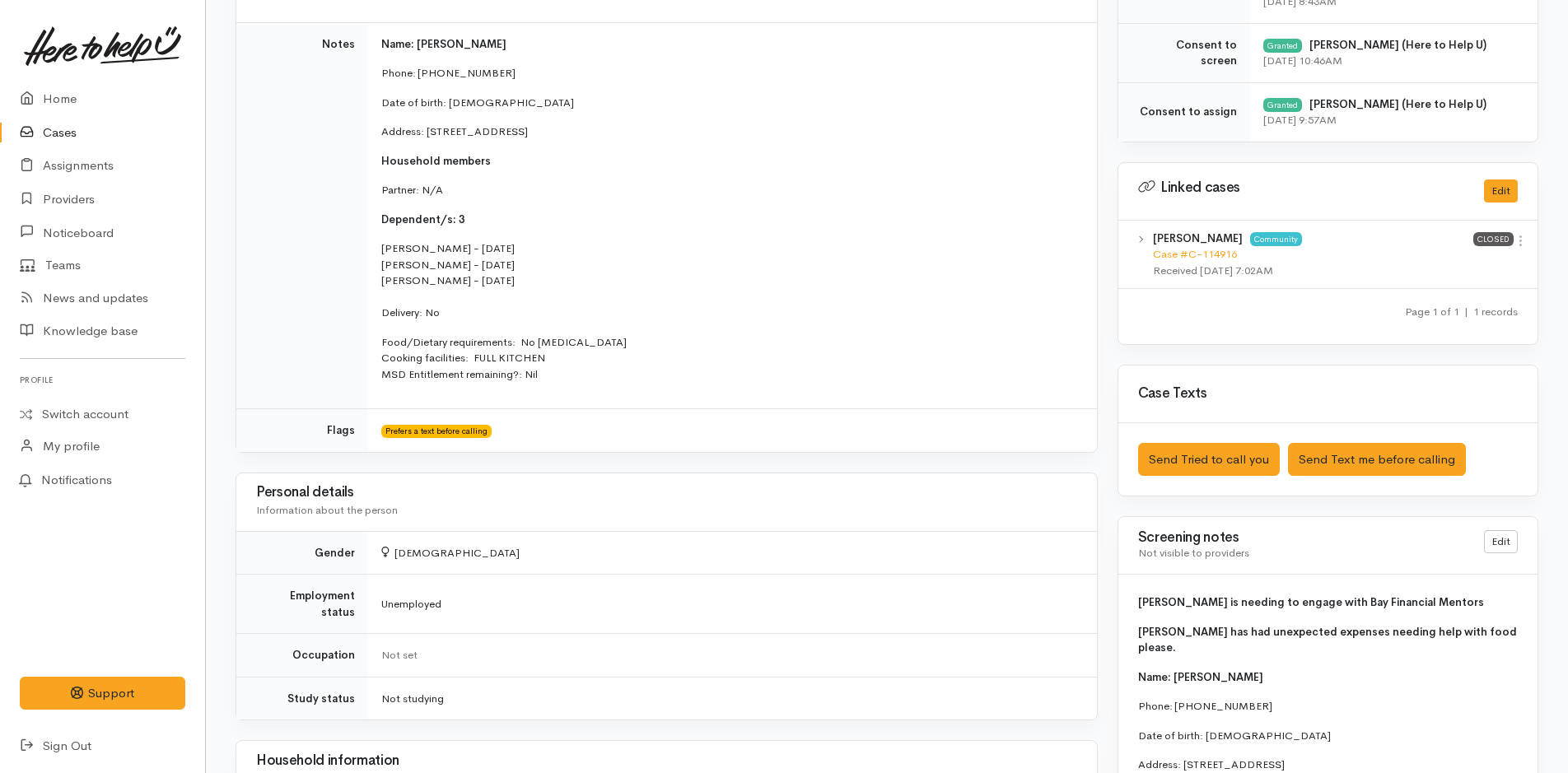
scroll to position [824, 0]
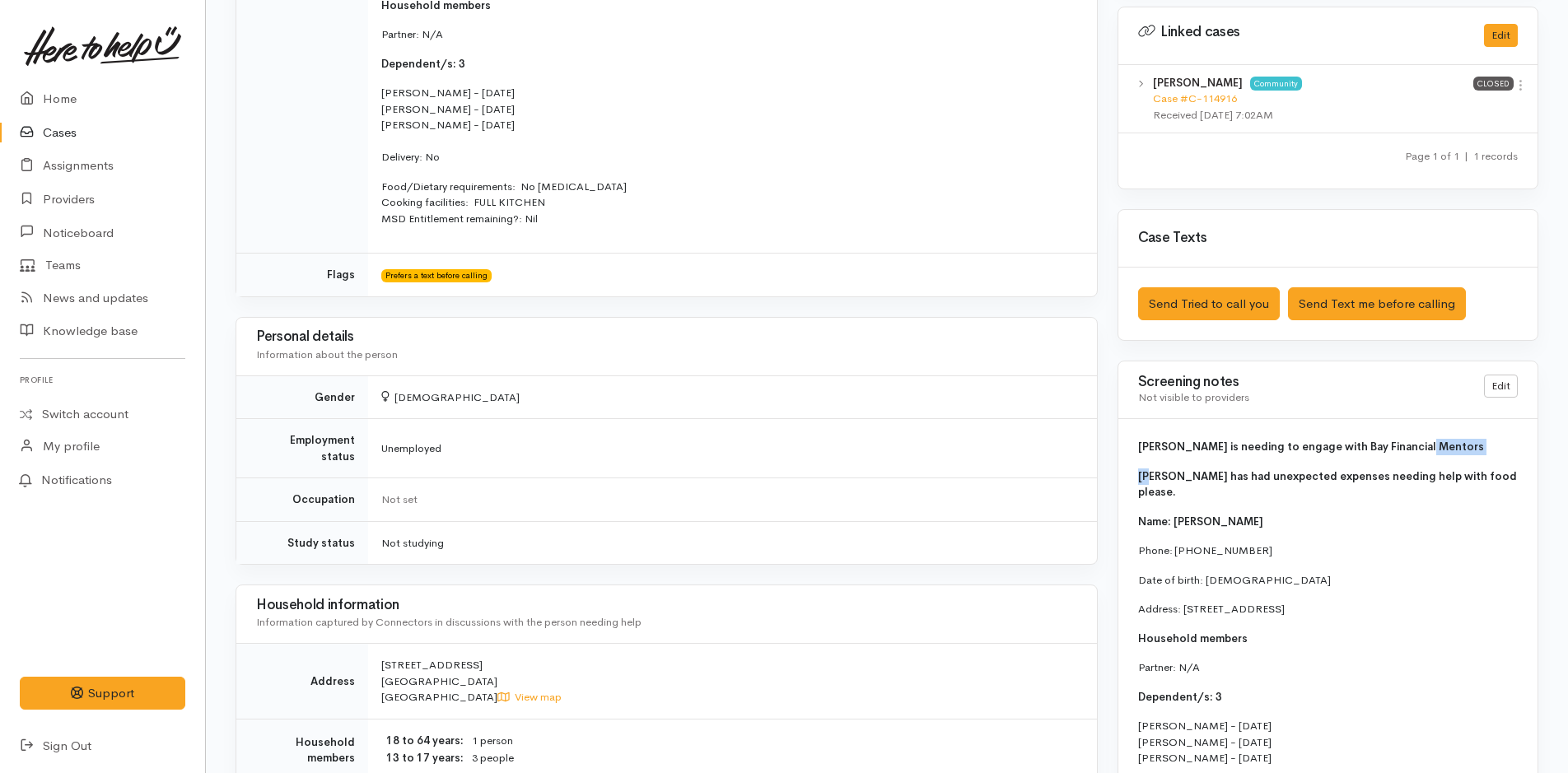
drag, startPoint x: 1427, startPoint y: 445, endPoint x: 1148, endPoint y: 459, distance: 279.4
click at [1148, 459] on div "[PERSON_NAME] is needing to engage with Bay Financial Mentors [PERSON_NAME] has…" at bounding box center [1328, 656] width 419 height 474
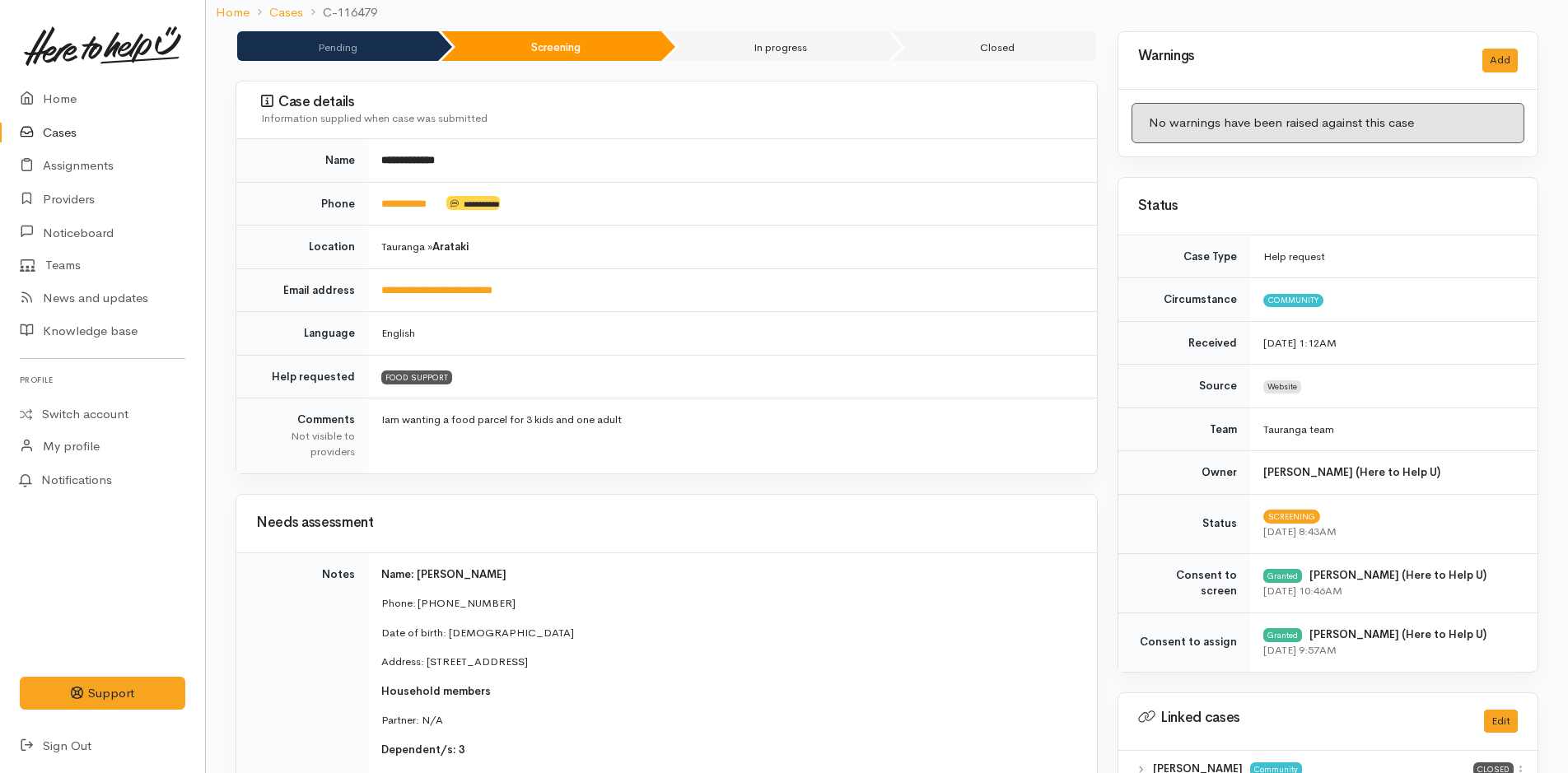
scroll to position [0, 0]
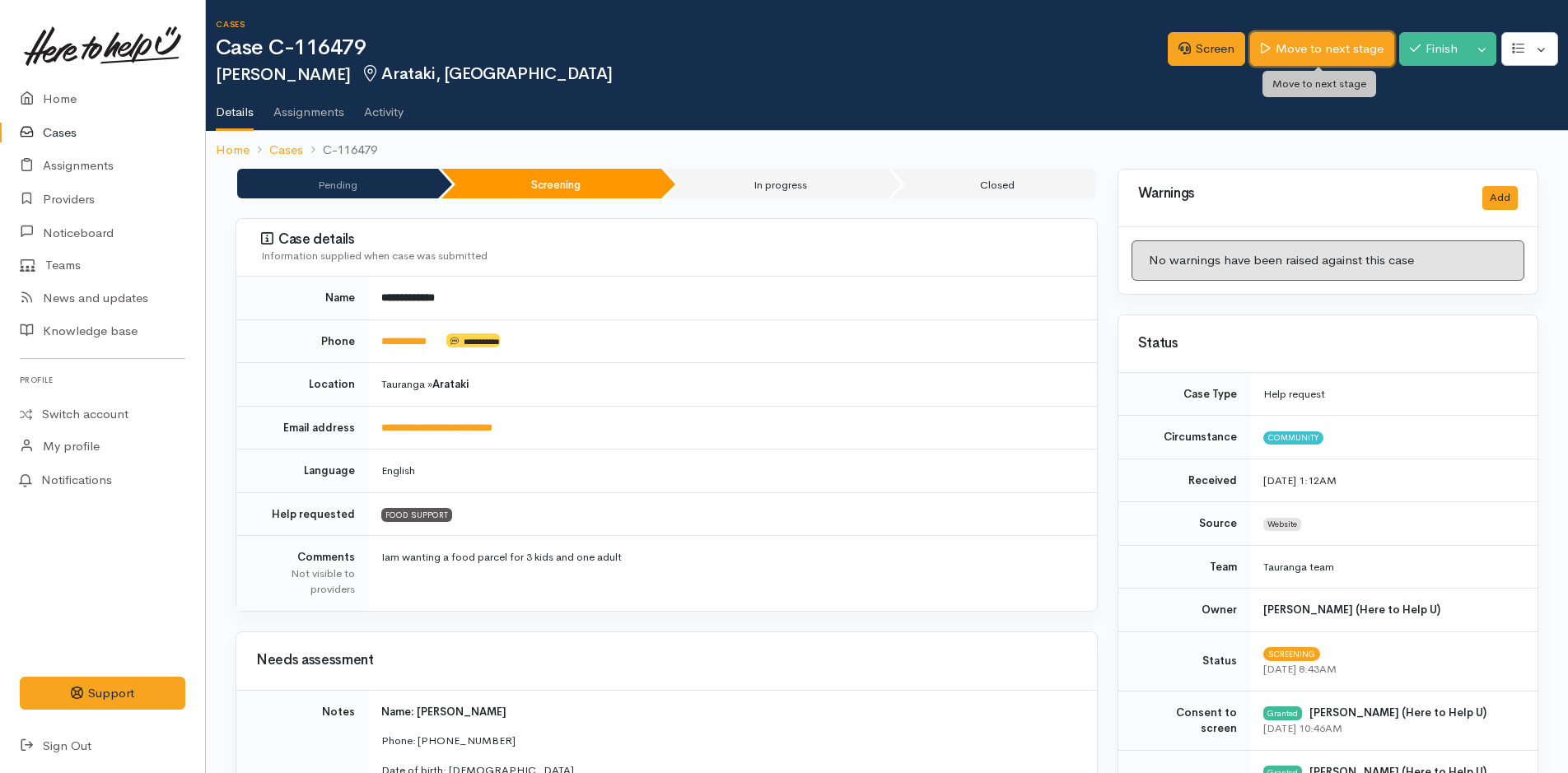
click at [1322, 42] on link "Move to next stage" at bounding box center [1322, 49] width 143 height 34
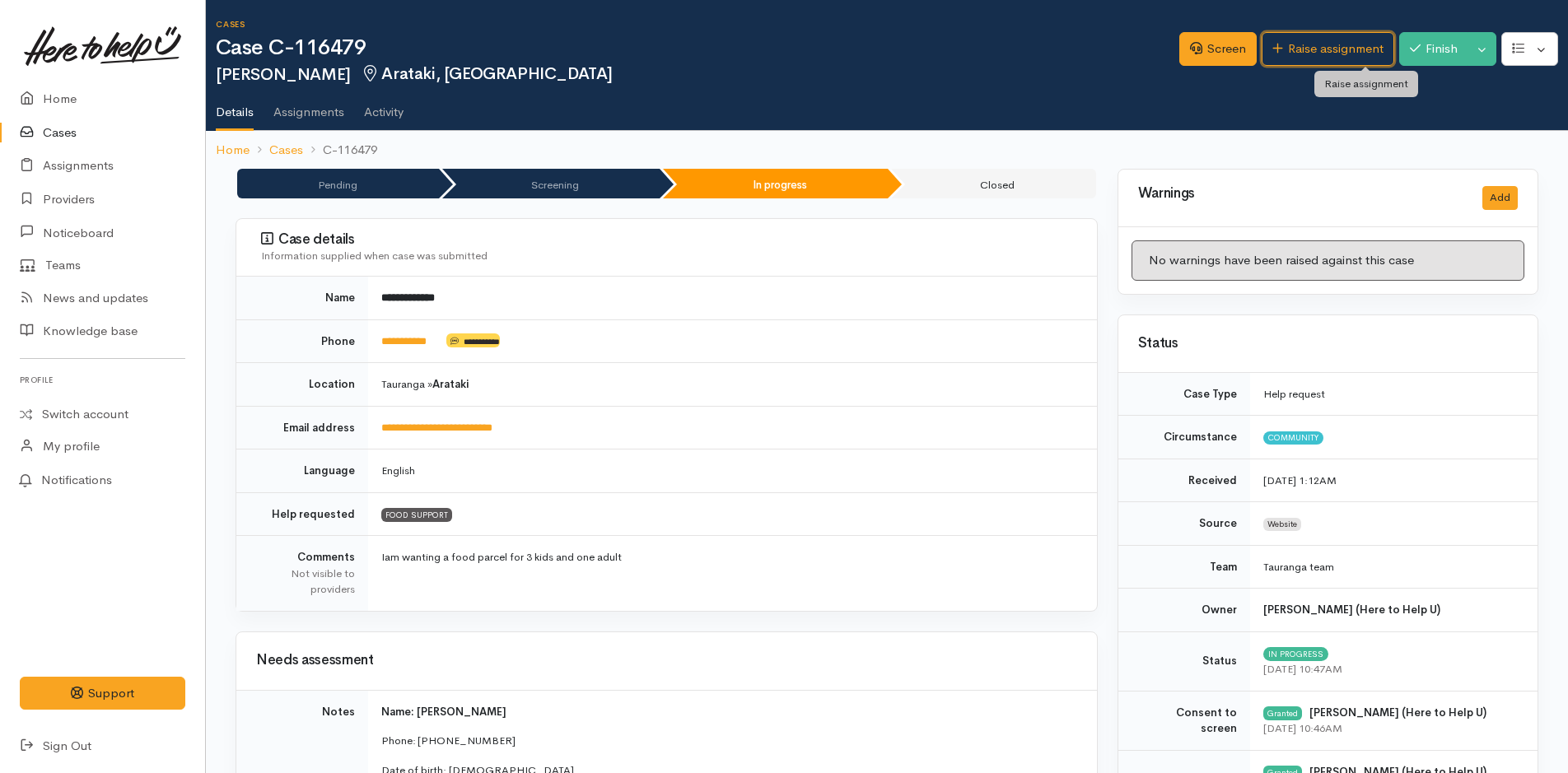
click at [1322, 42] on link "Raise assignment" at bounding box center [1328, 49] width 133 height 34
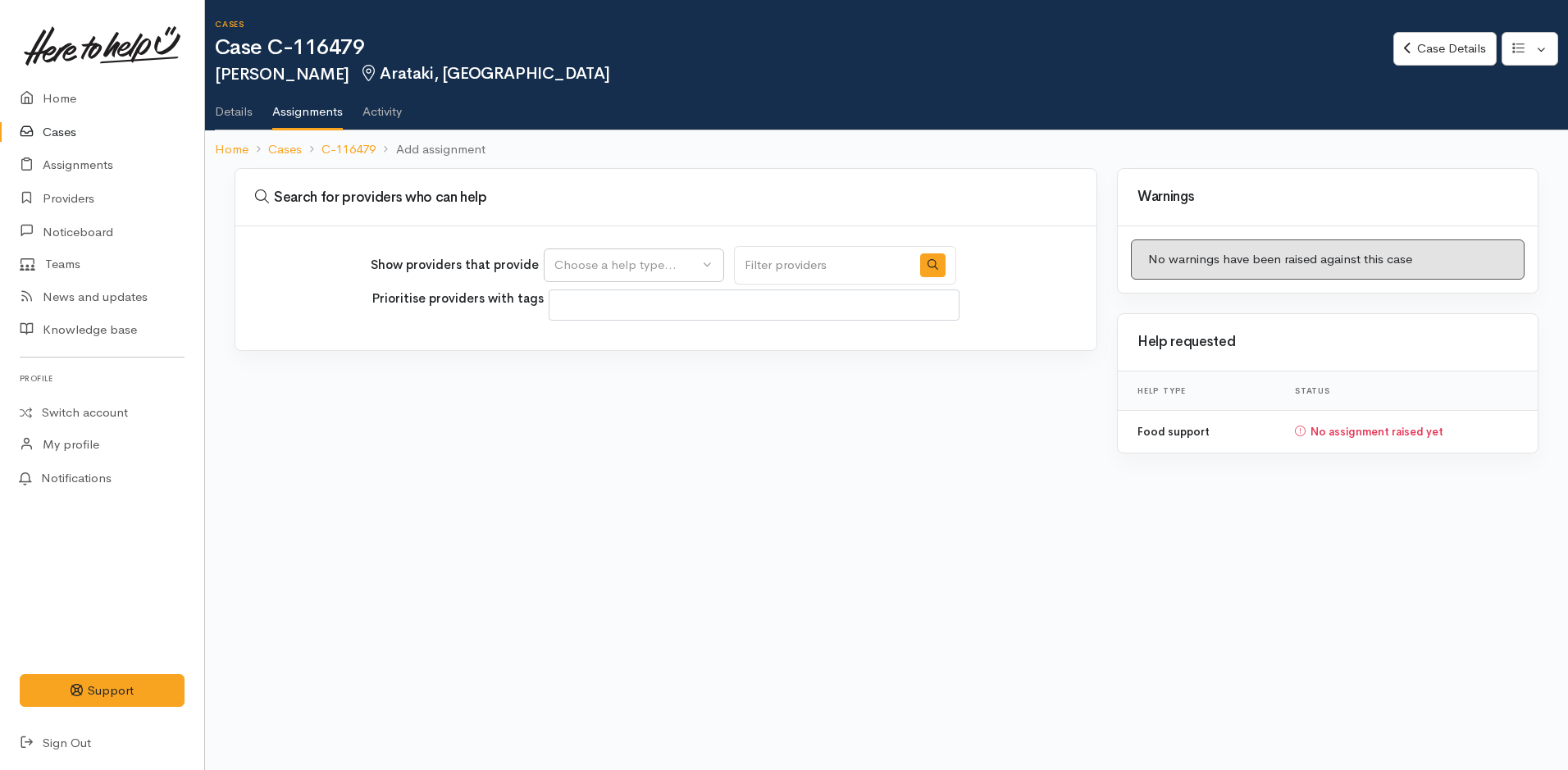
select select
click at [600, 261] on div "Choose a help type..." at bounding box center [627, 265] width 144 height 19
click at [621, 339] on span "Food support" at bounding box center [603, 344] width 77 height 19
select select "3"
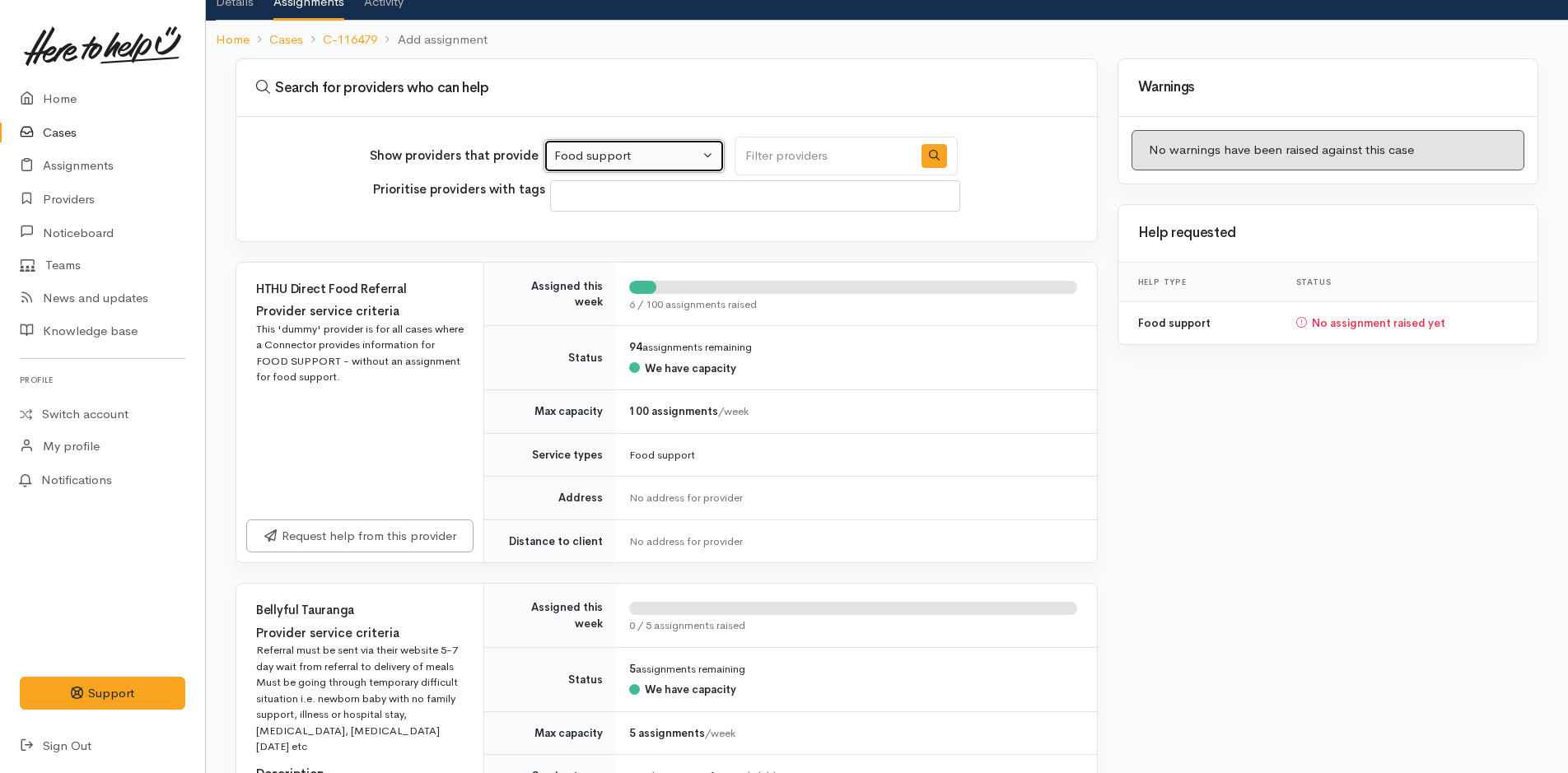
scroll to position [330, 0]
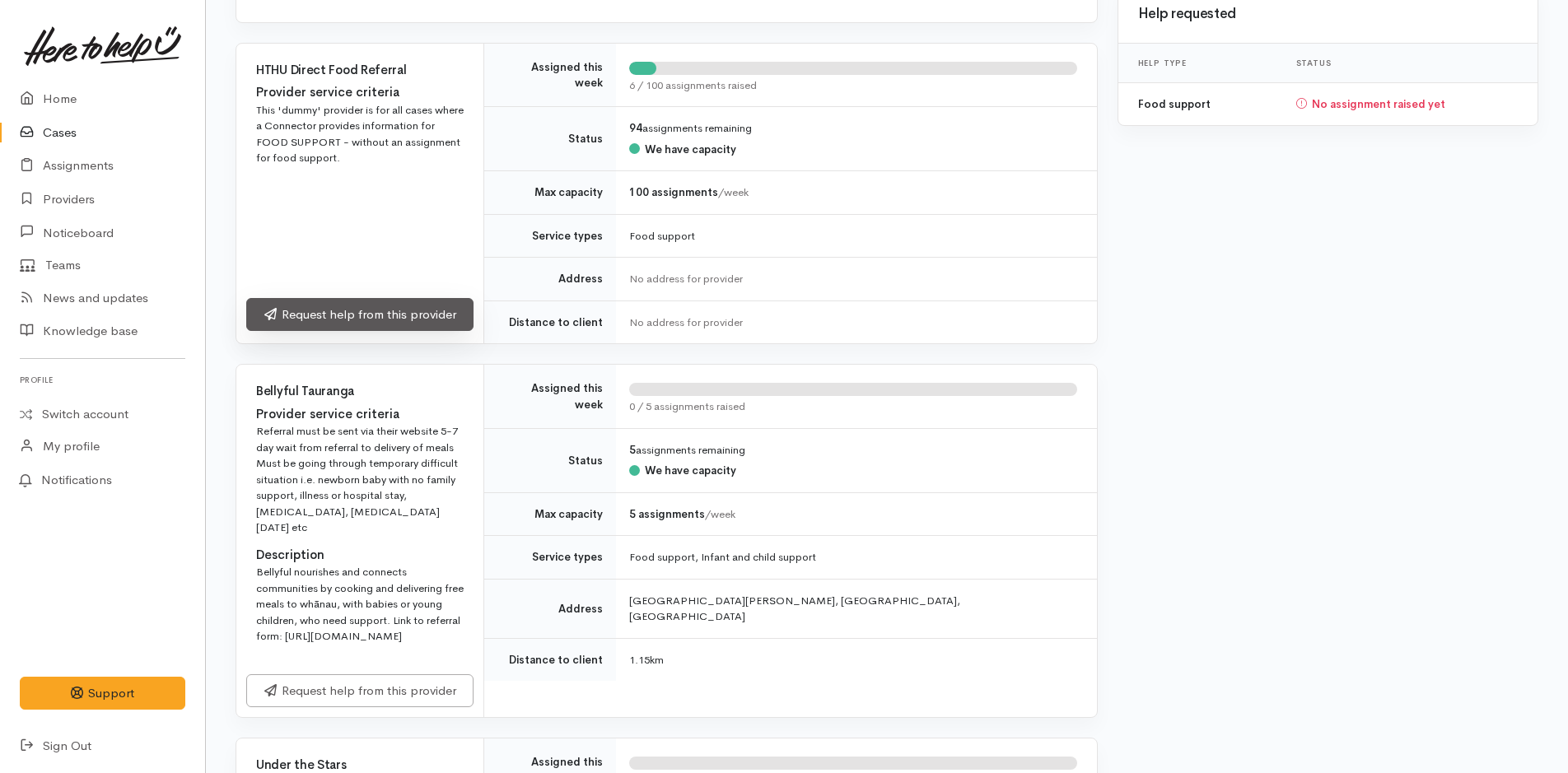
click at [441, 313] on link "Request help from this provider" at bounding box center [360, 315] width 227 height 34
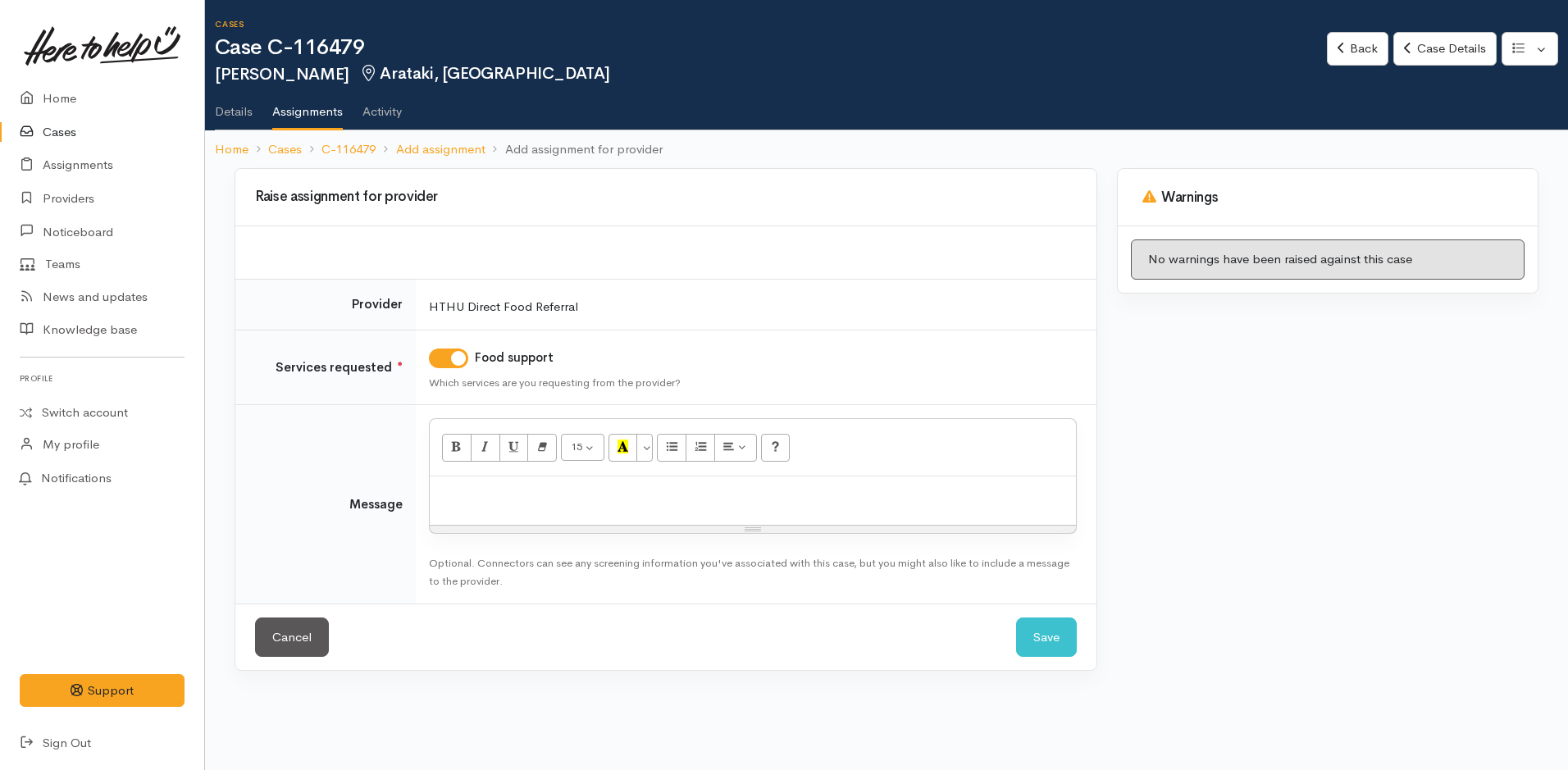
click at [533, 522] on div at bounding box center [753, 501] width 647 height 48
click at [541, 515] on div at bounding box center [753, 501] width 647 height 48
paste div
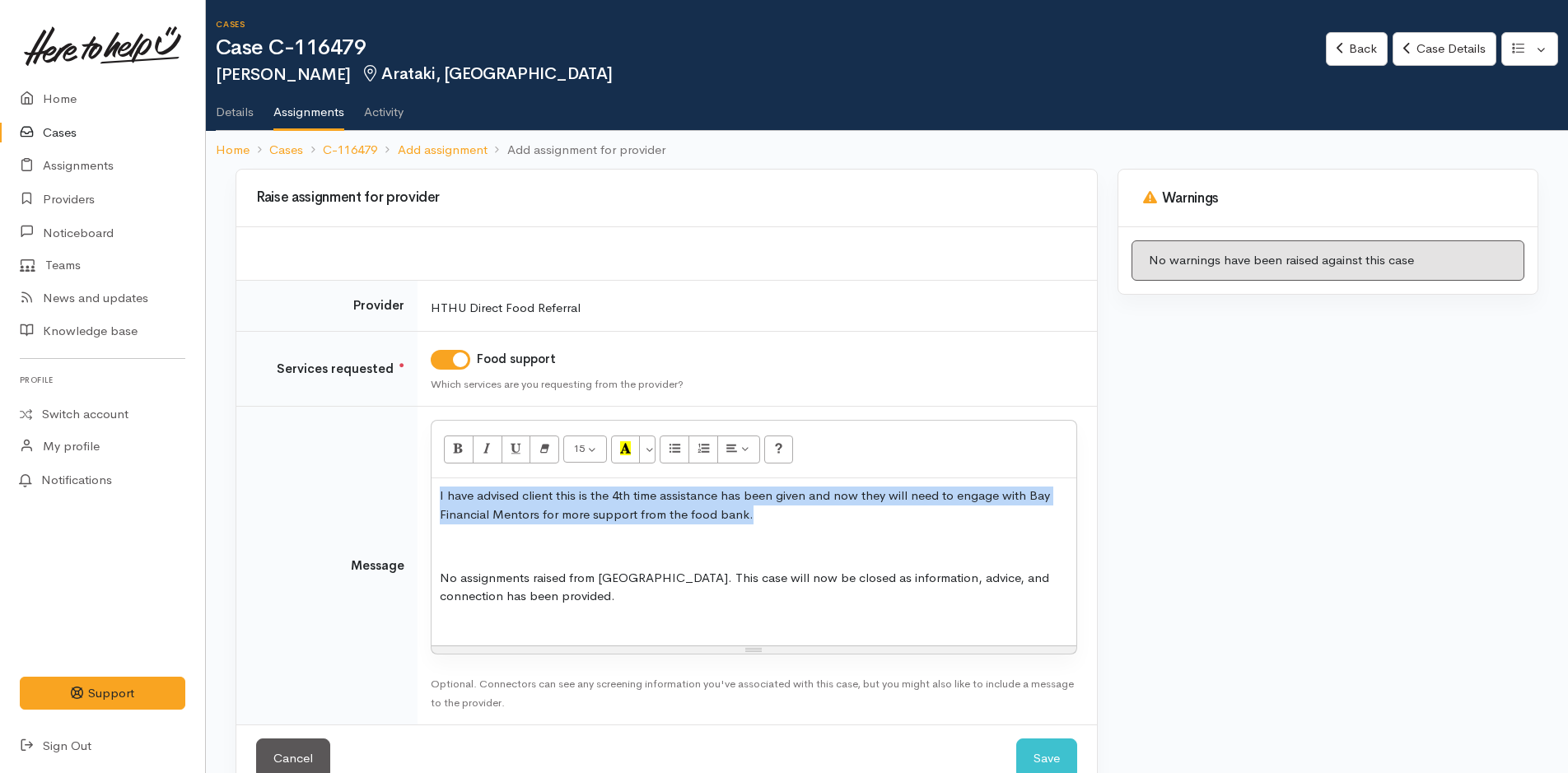
drag, startPoint x: 773, startPoint y: 515, endPoint x: 404, endPoint y: 500, distance: 369.3
click at [404, 500] on tr "Message <p>I have advised client this is the 4th time assistance has been given…" at bounding box center [666, 566] width 861 height 319
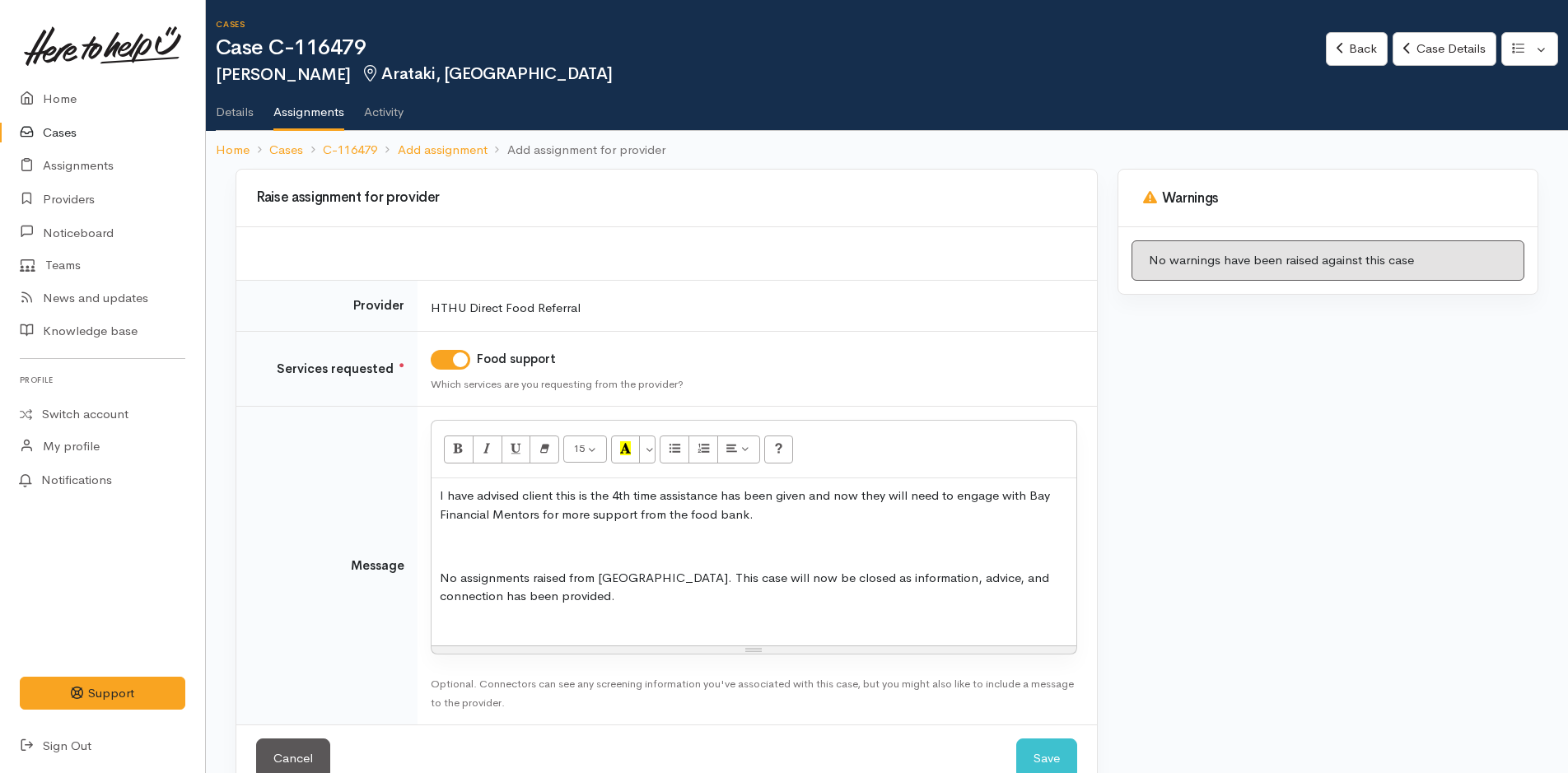
click at [1007, 539] on p at bounding box center [754, 546] width 629 height 19
drag, startPoint x: 883, startPoint y: 495, endPoint x: 430, endPoint y: 495, distance: 453.0
click at [430, 495] on td "<p>I have advised client this is the 4th time assistance has been given and now…" at bounding box center [757, 566] width 680 height 319
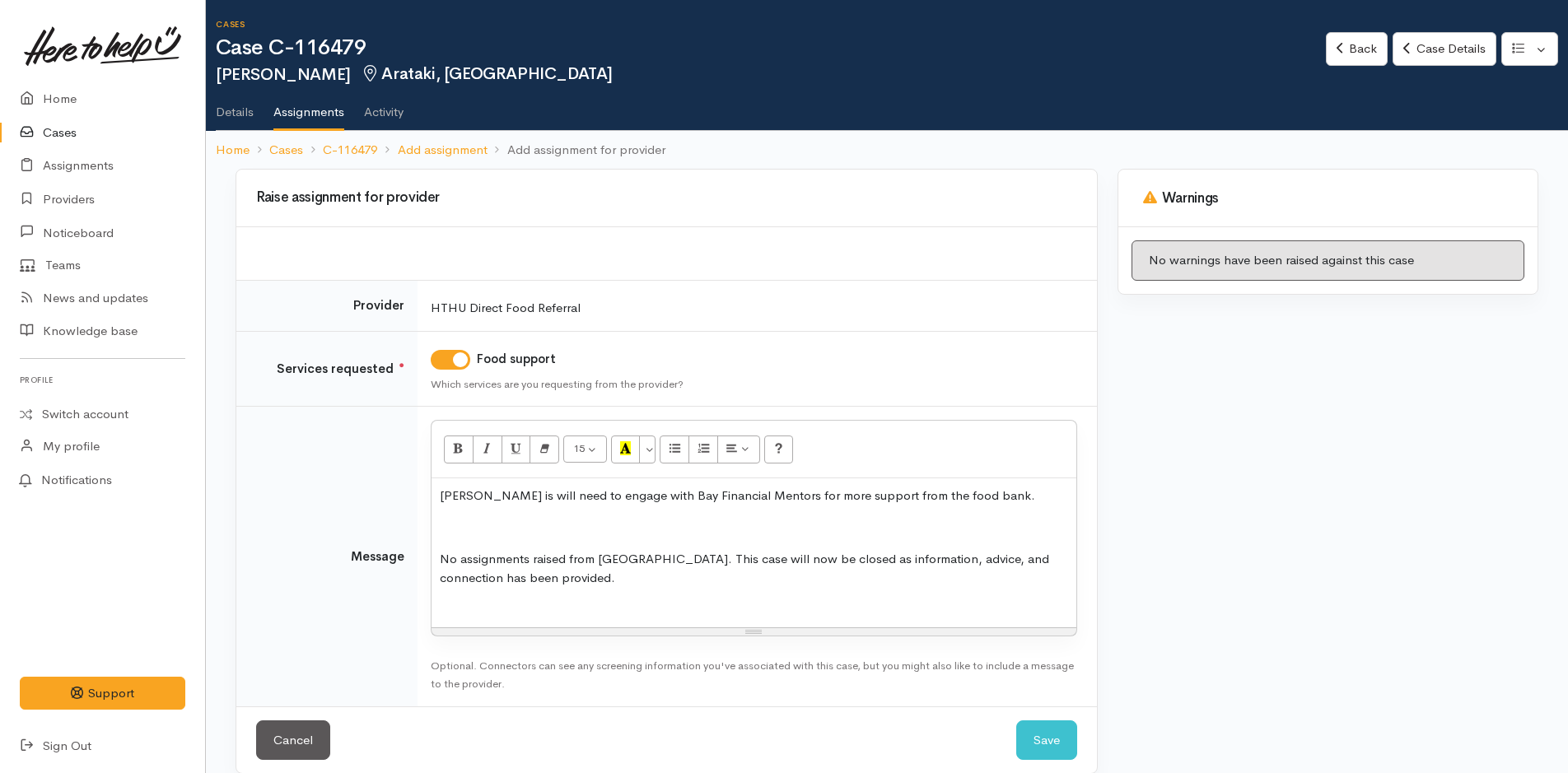
click at [509, 496] on p "Renee is will need to engage with Bay Financial Mentors for more support from t…" at bounding box center [754, 495] width 629 height 19
click at [518, 495] on p "Renee is need to engage with Bay Financial Mentors for more support from the fo…" at bounding box center [754, 495] width 629 height 19
click at [979, 496] on p "Renee is needing to engage with Bay Financial Mentors for more support from the…" at bounding box center [754, 495] width 629 height 19
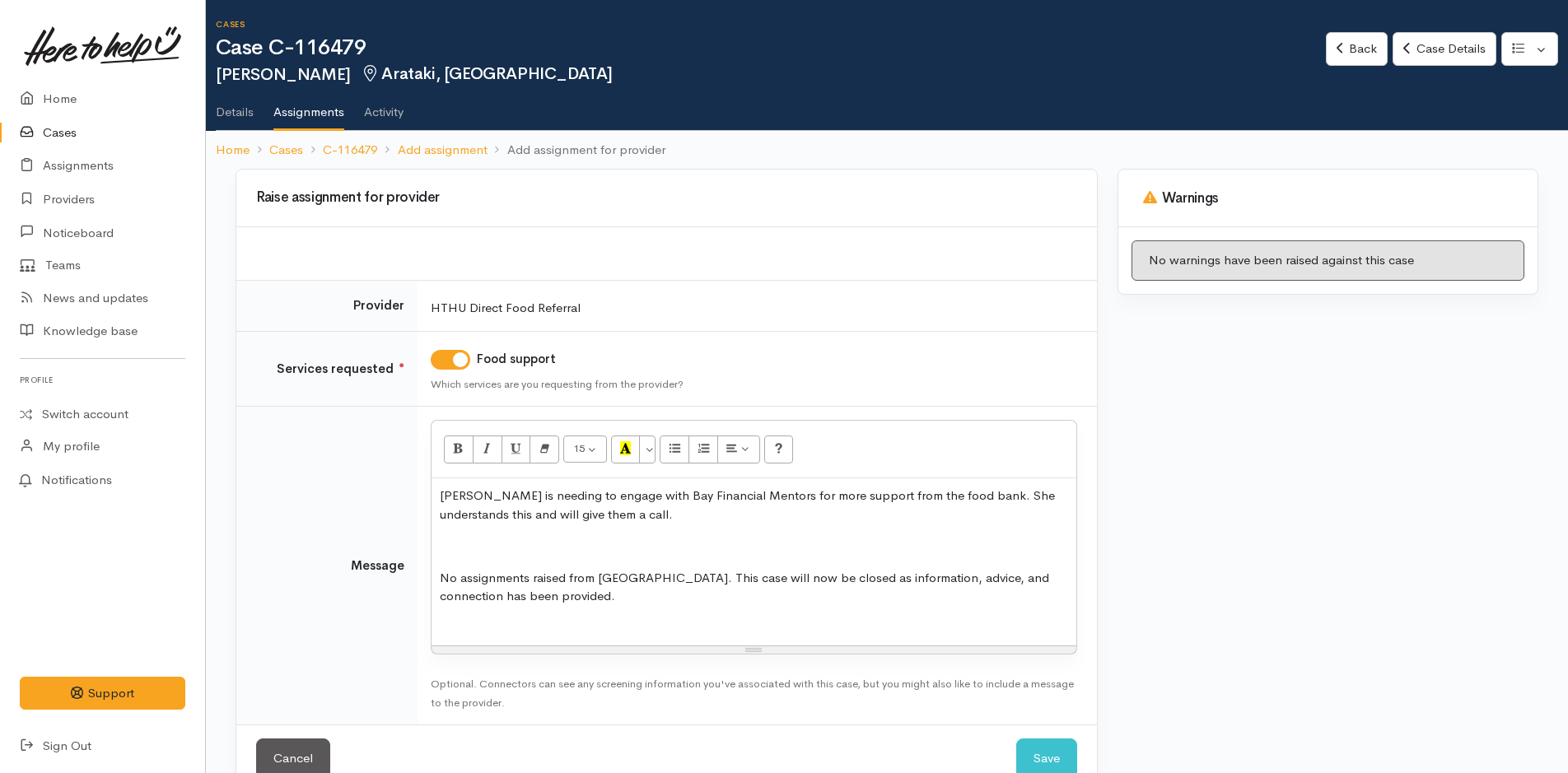
scroll to position [39, 0]
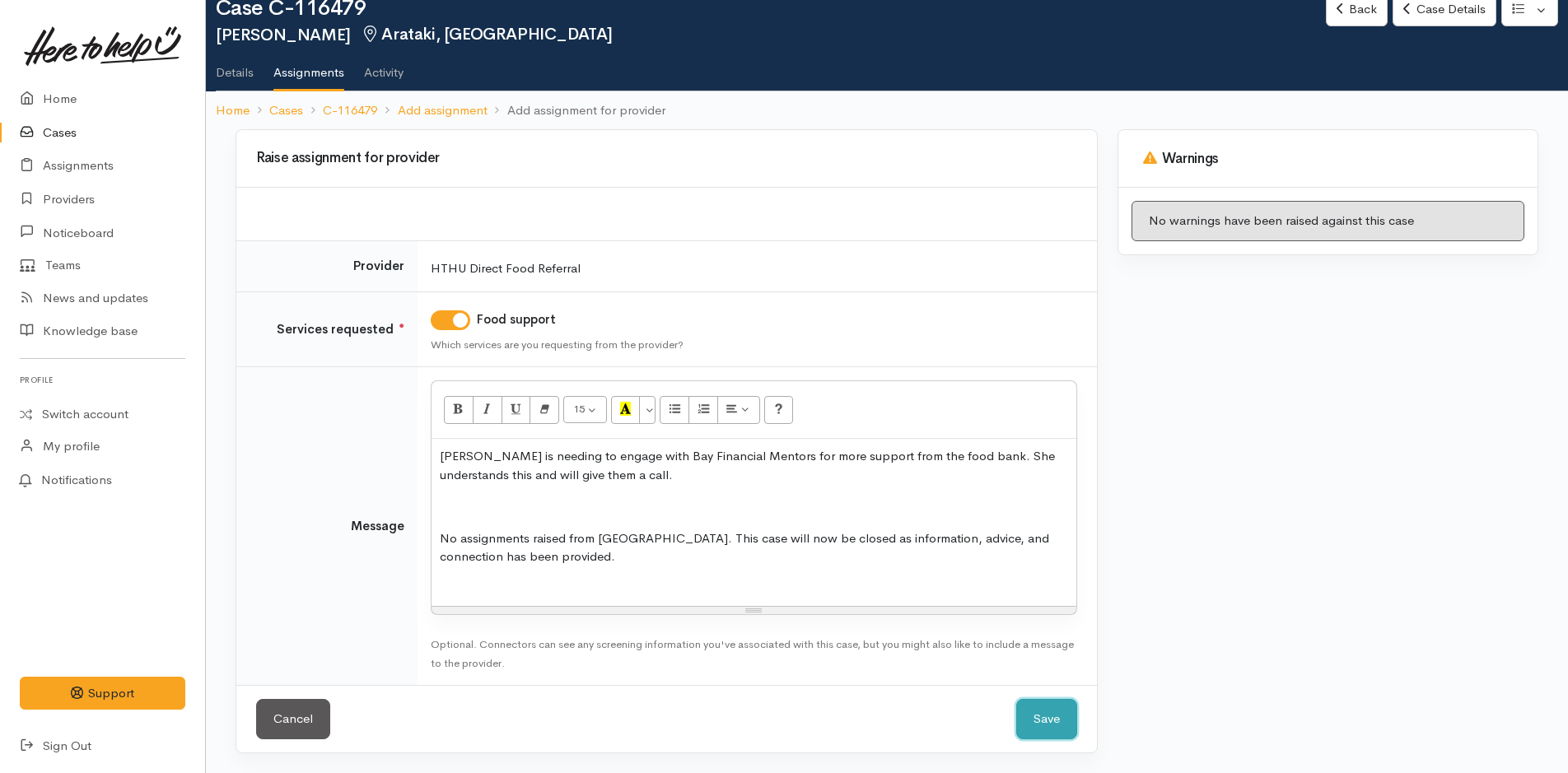
click at [1057, 715] on button "Save" at bounding box center [1047, 719] width 61 height 40
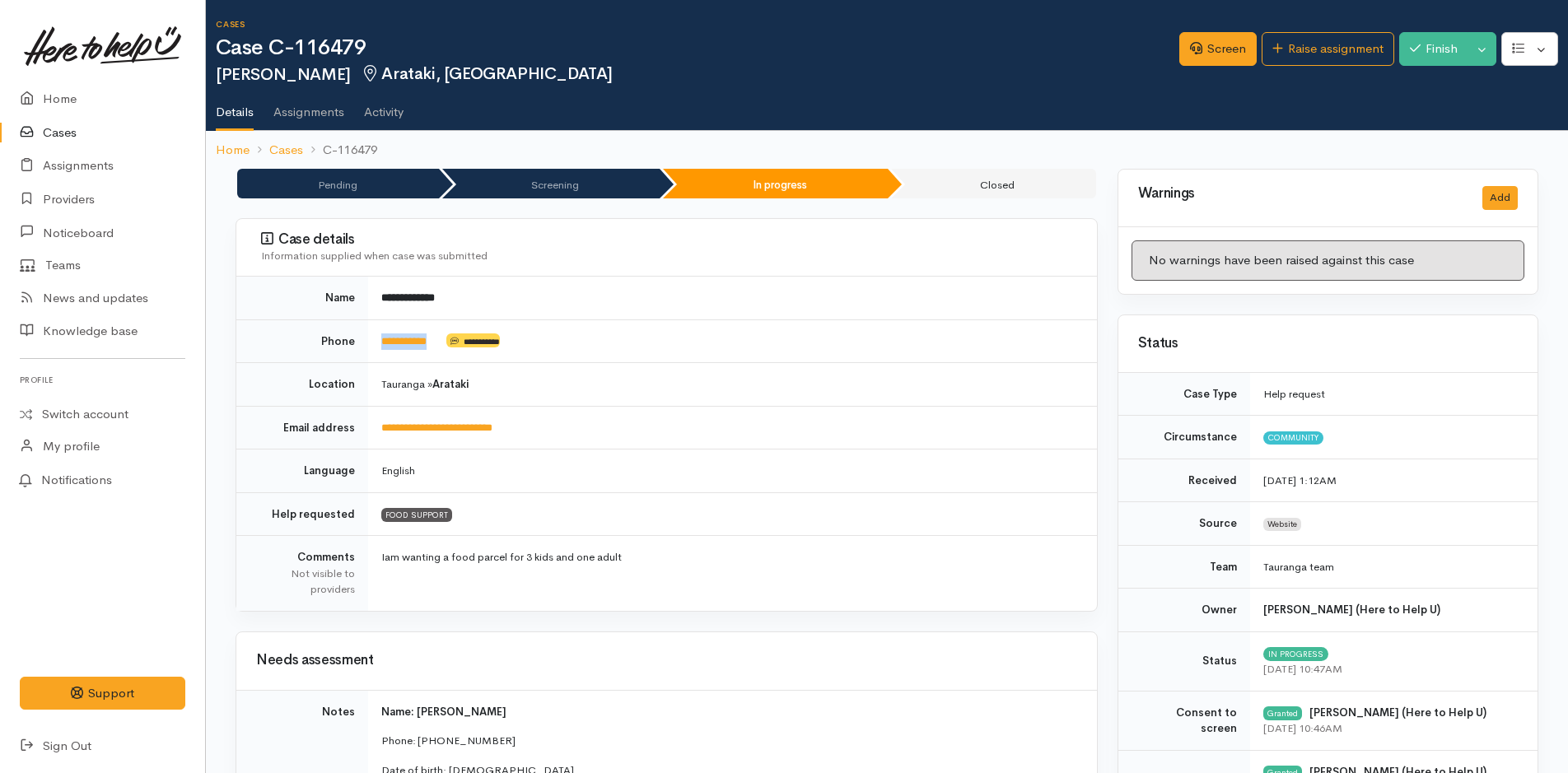
drag, startPoint x: 453, startPoint y: 353, endPoint x: 382, endPoint y: 351, distance: 71.0
click at [382, 351] on td "**********" at bounding box center [733, 341] width 729 height 44
copy td "**********"
click at [56, 96] on link "Home" at bounding box center [102, 99] width 205 height 34
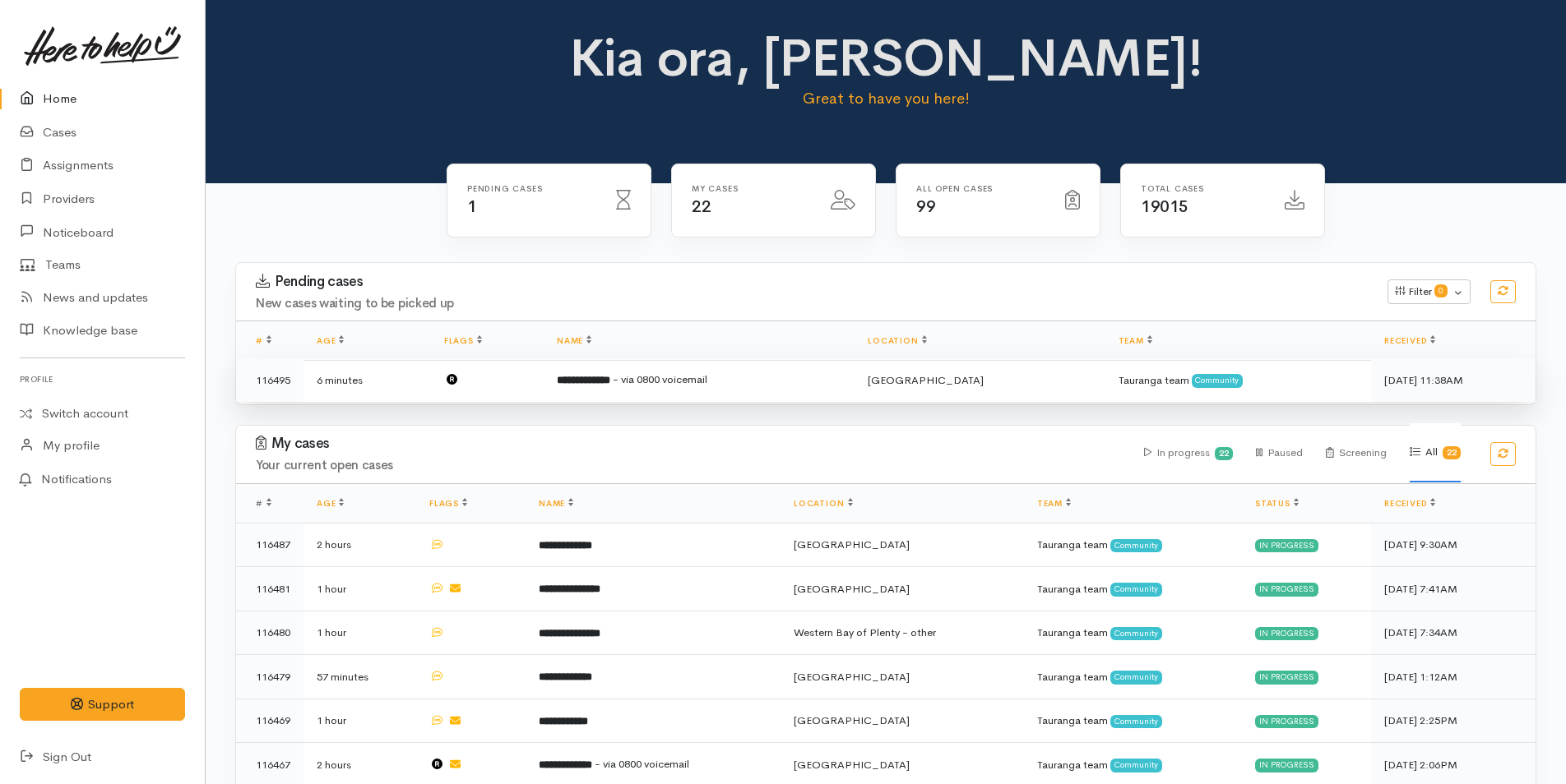
click at [610, 379] on b "**********" at bounding box center [584, 380] width 54 height 11
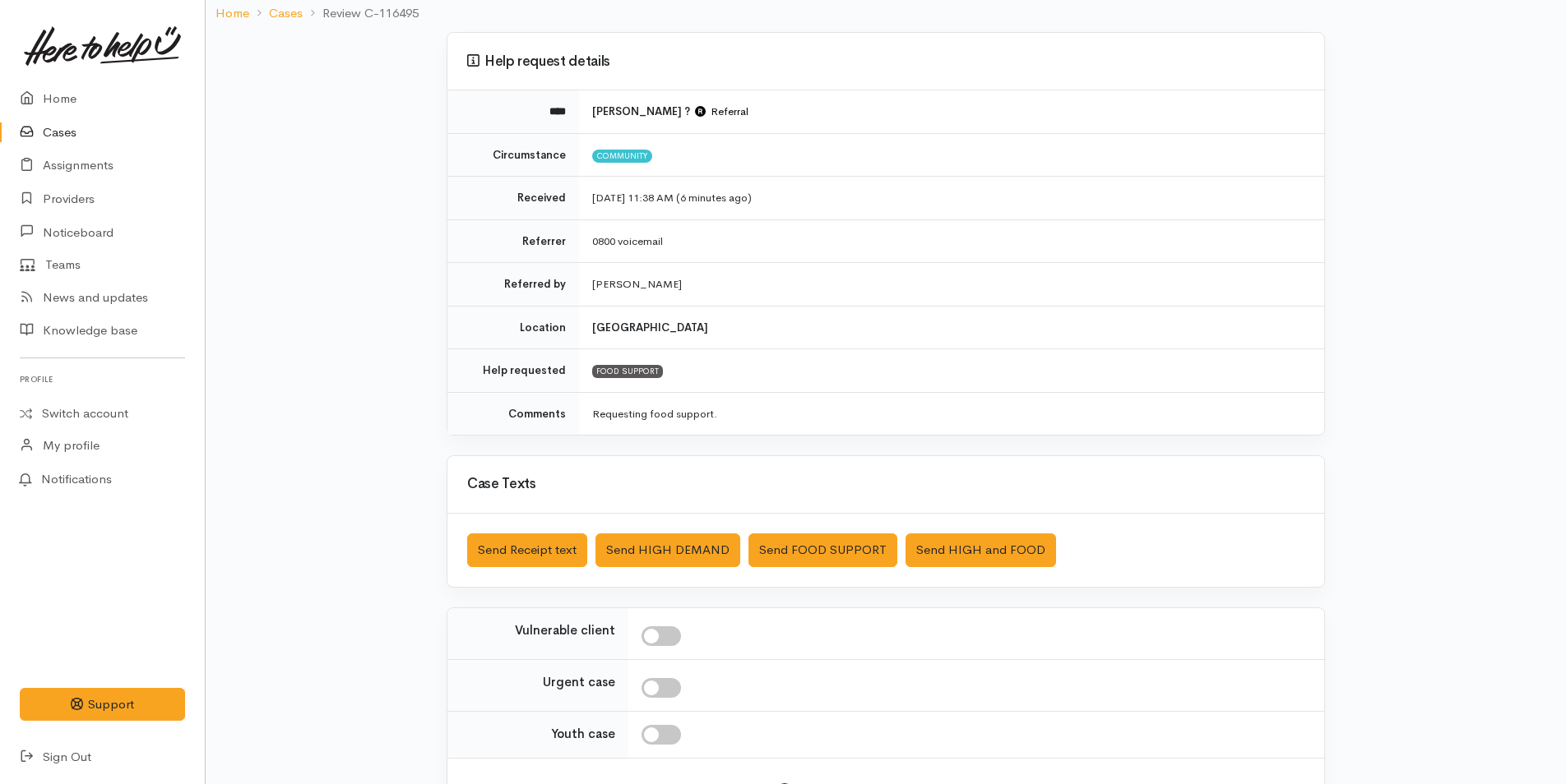
scroll to position [236, 0]
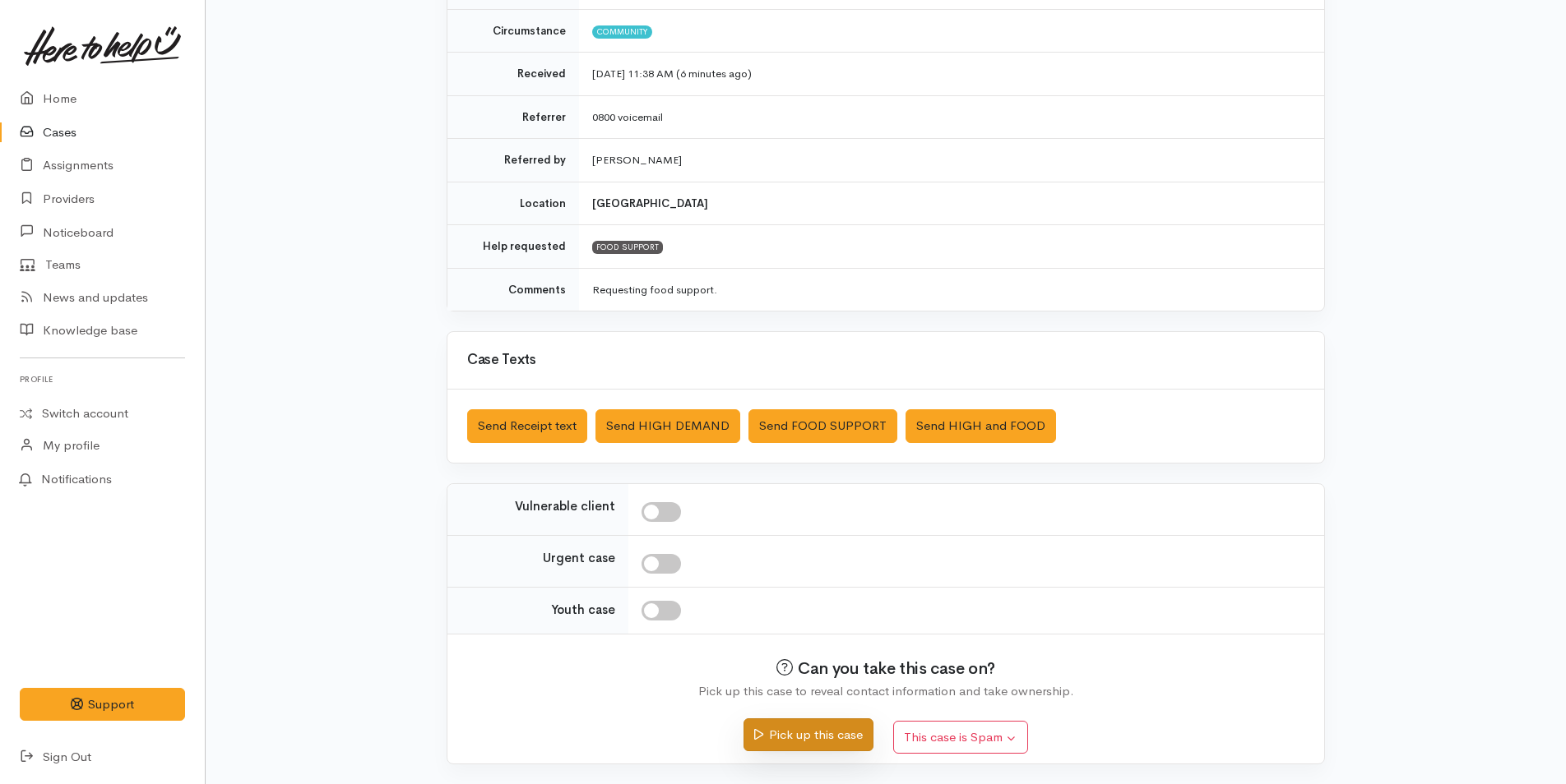
click at [825, 740] on button "Pick up this case" at bounding box center [808, 736] width 129 height 34
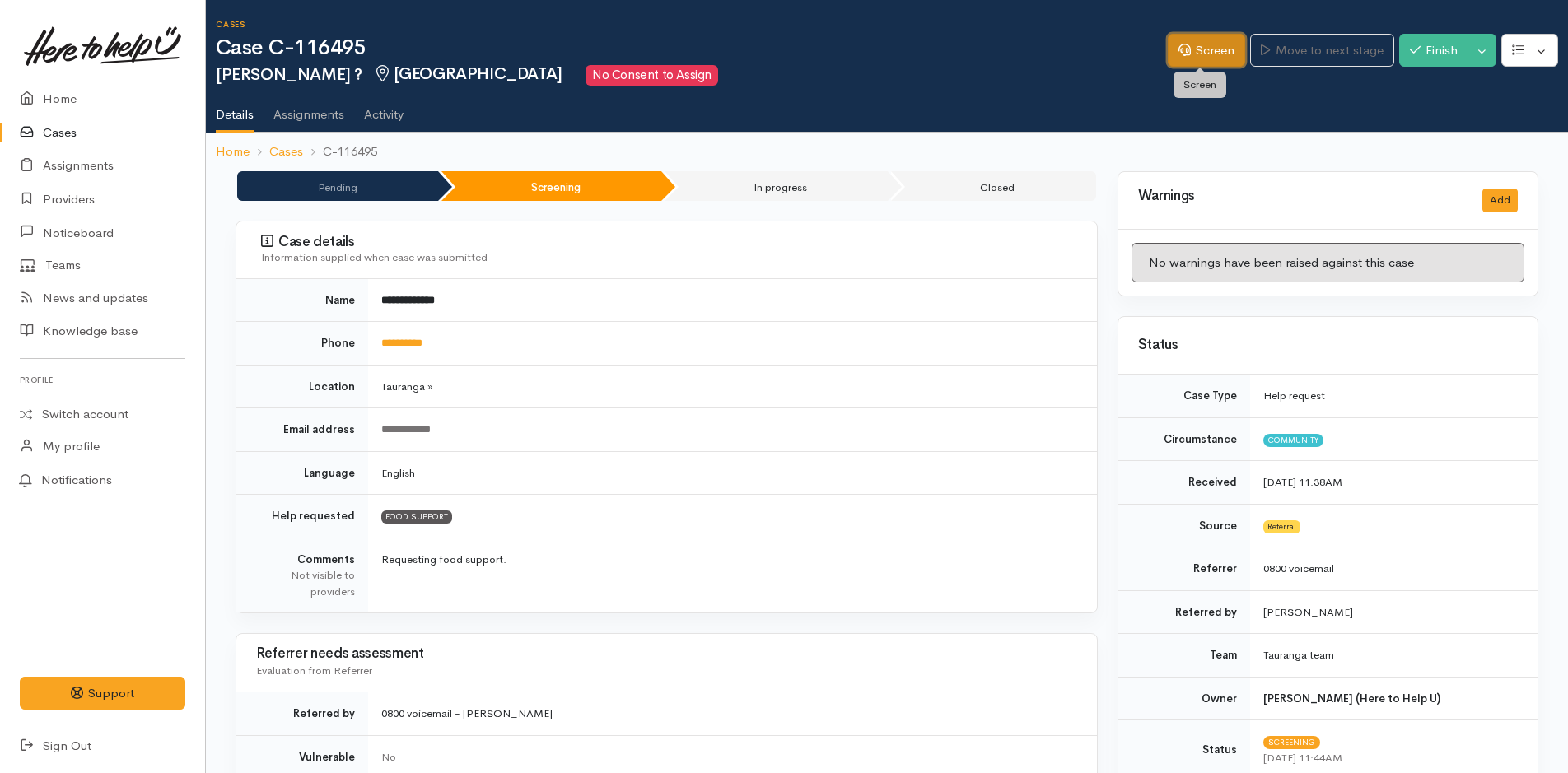
click at [1200, 48] on link "Screen" at bounding box center [1206, 51] width 77 height 34
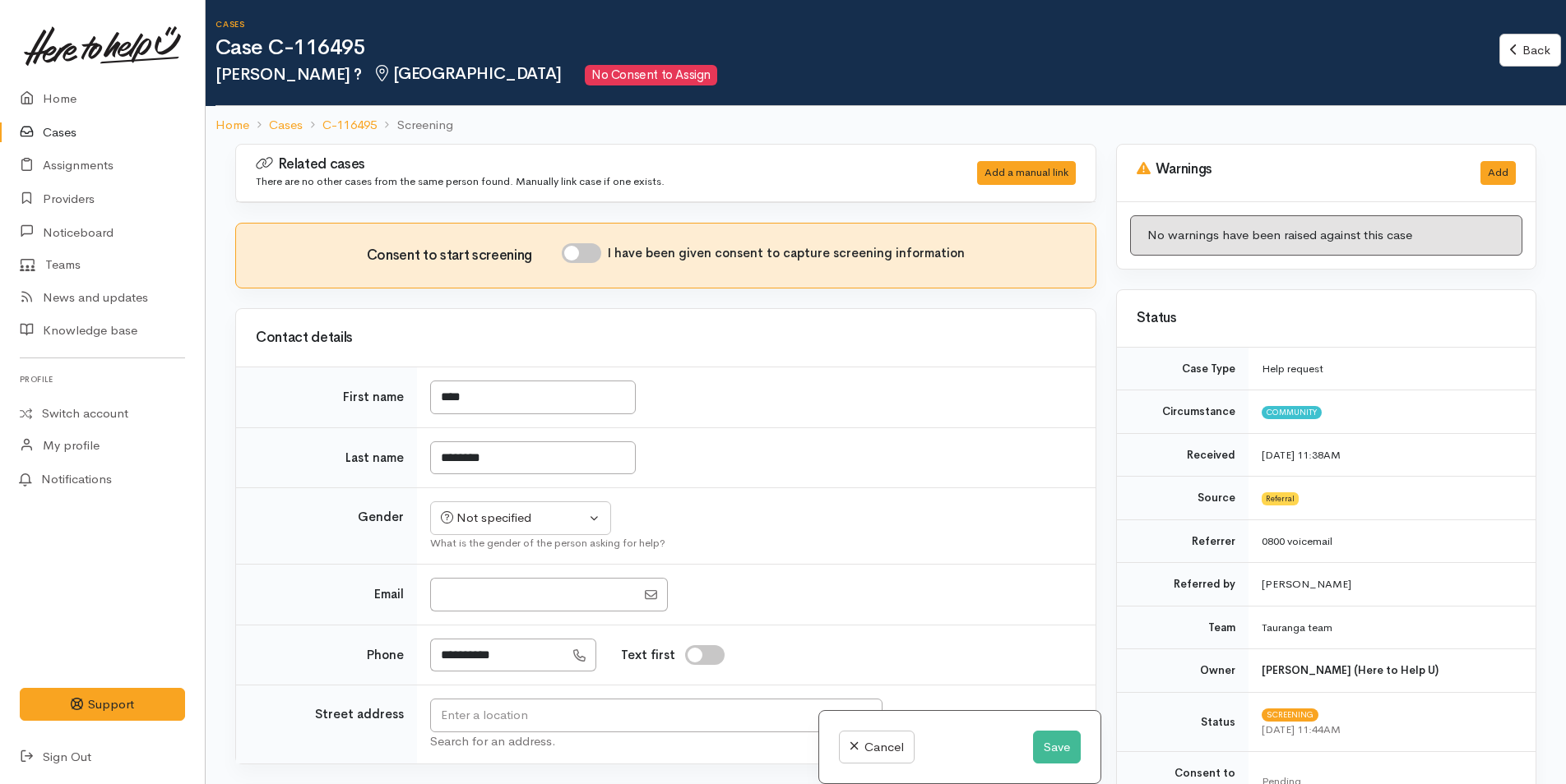
click at [597, 252] on input "I have been given consent to capture screening information" at bounding box center [581, 253] width 39 height 20
checkbox input "true"
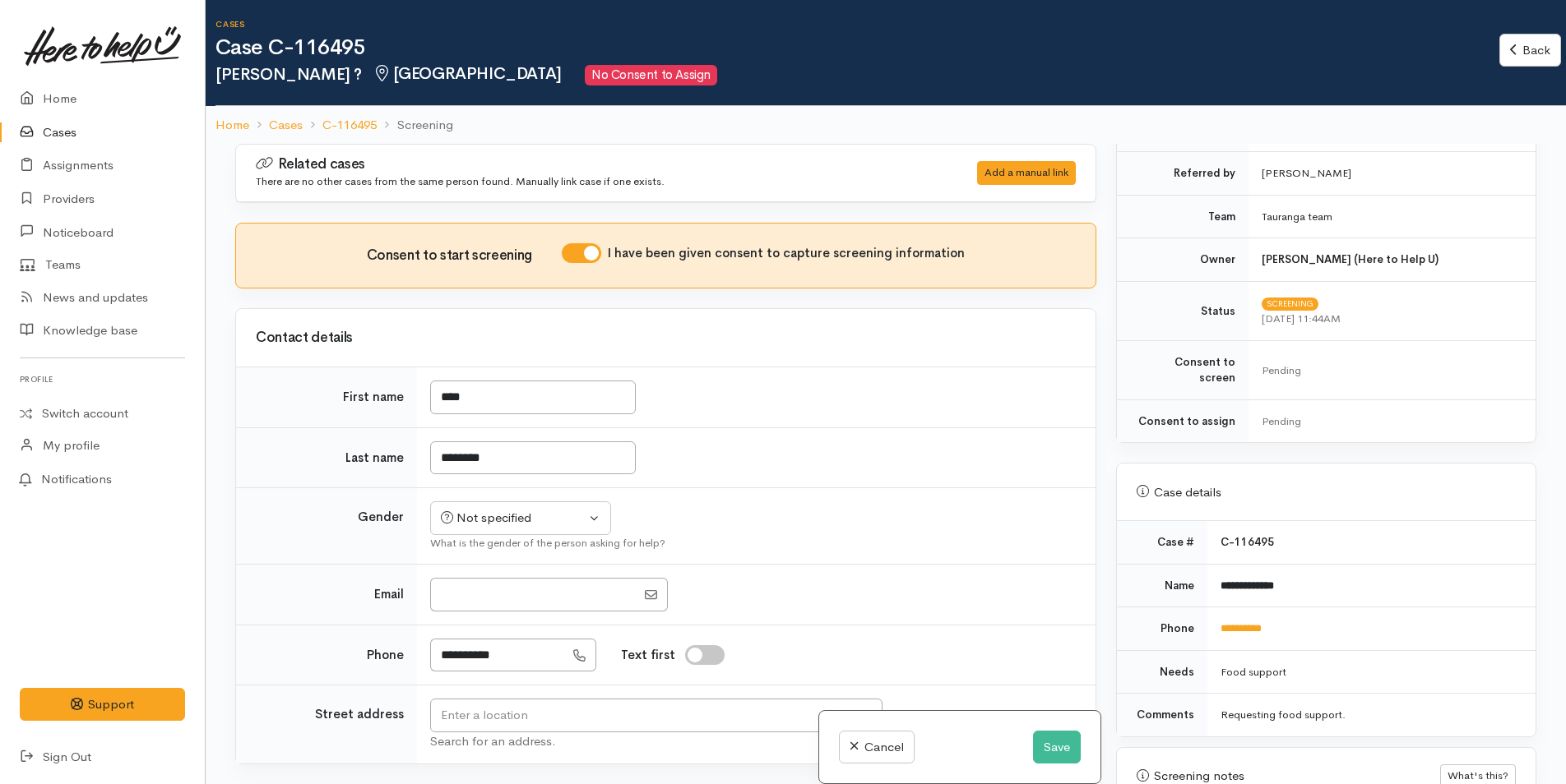
scroll to position [658, 0]
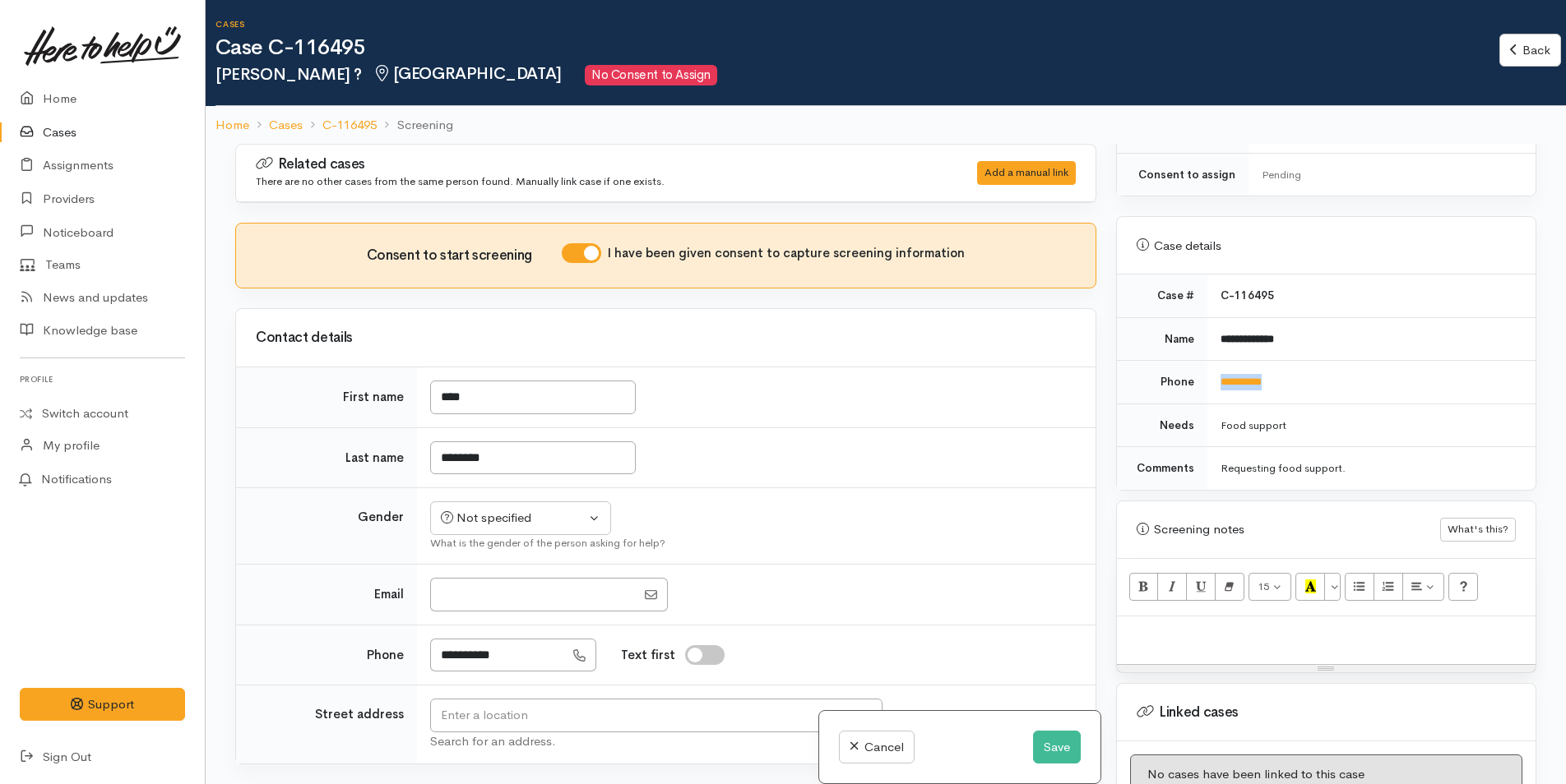
drag, startPoint x: 1310, startPoint y: 368, endPoint x: 1212, endPoint y: 375, distance: 98.2
click at [1212, 375] on td "**********" at bounding box center [1371, 383] width 328 height 44
copy link "**********"
click at [516, 458] on input "********" at bounding box center [533, 459] width 206 height 34
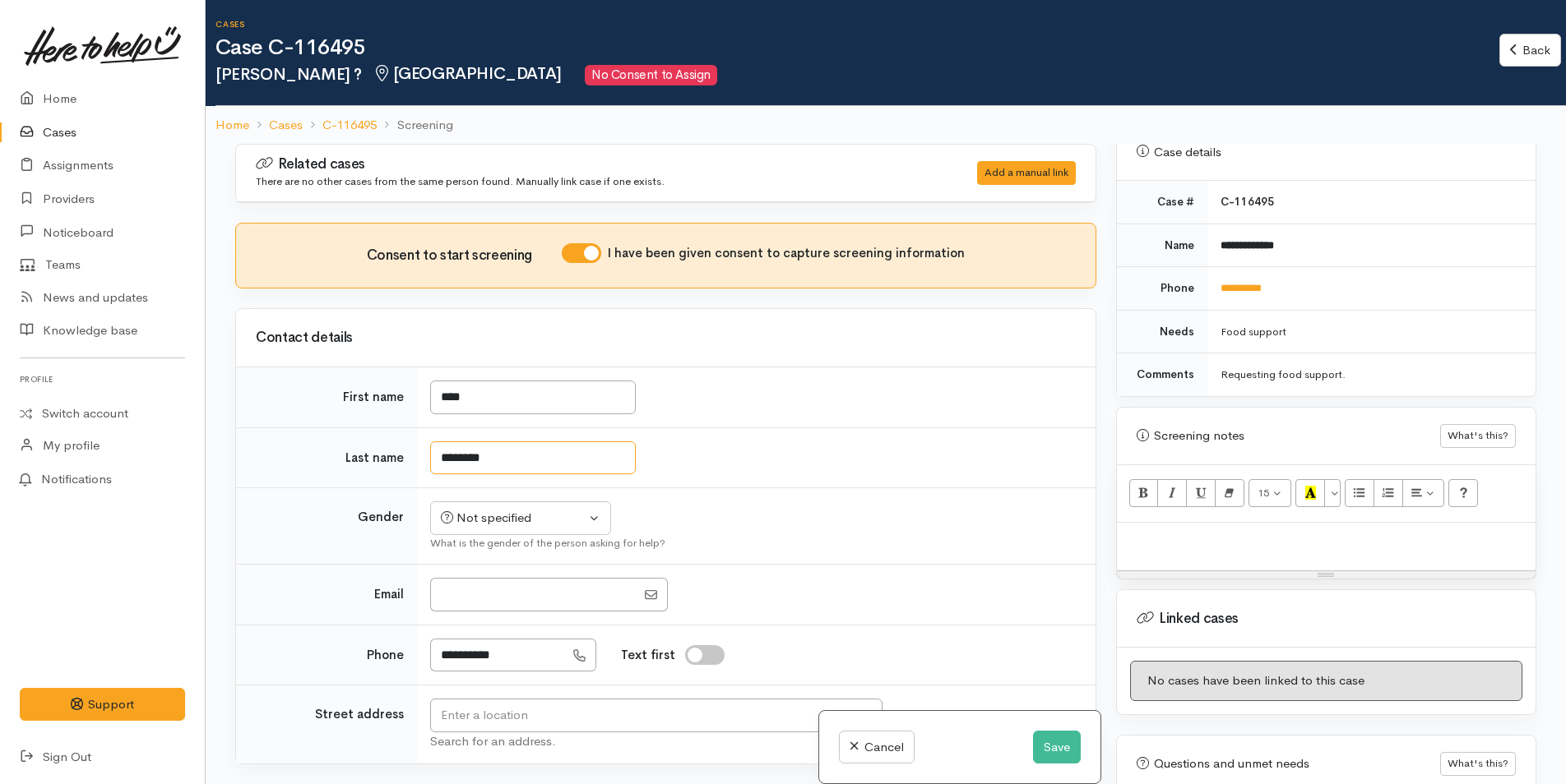
scroll to position [847, 0]
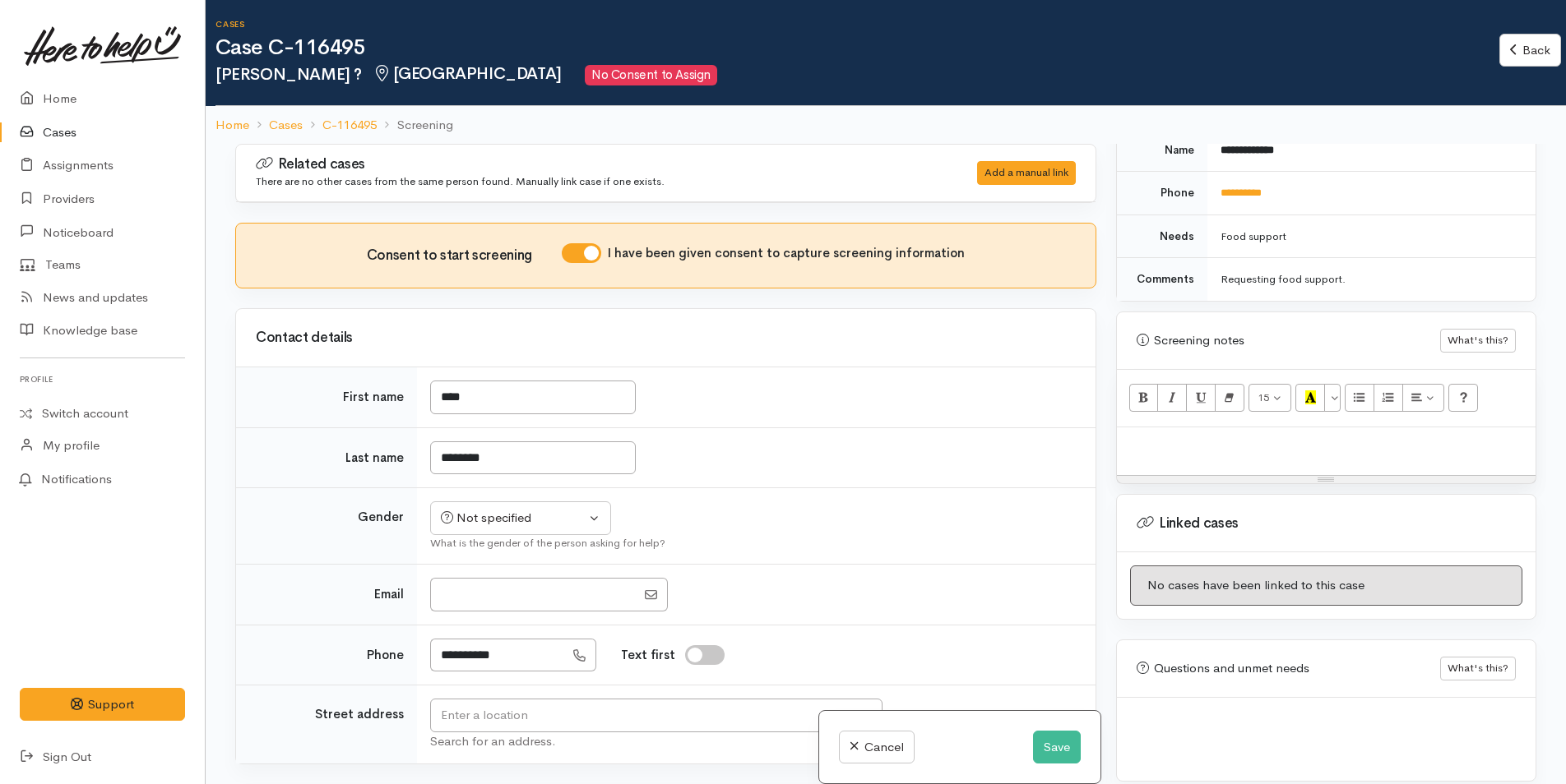
click at [1211, 435] on p at bounding box center [1326, 444] width 402 height 19
paste div
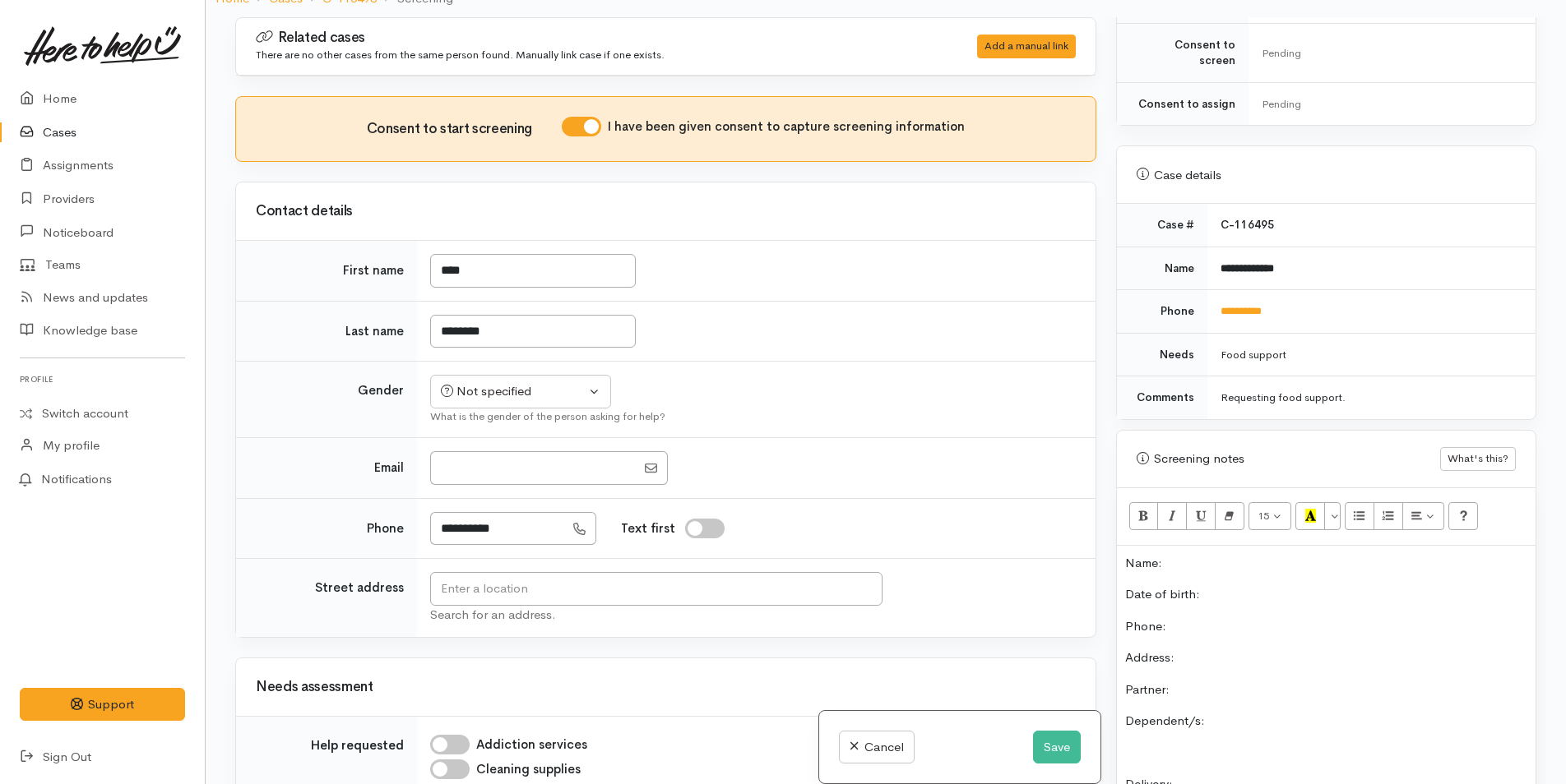
scroll to position [600, 0]
drag, startPoint x: 1291, startPoint y: 298, endPoint x: 1208, endPoint y: 307, distance: 83.5
click at [1208, 307] on td "**********" at bounding box center [1371, 313] width 328 height 44
copy link "**********"
click at [1280, 619] on p "Phone:" at bounding box center [1326, 628] width 402 height 19
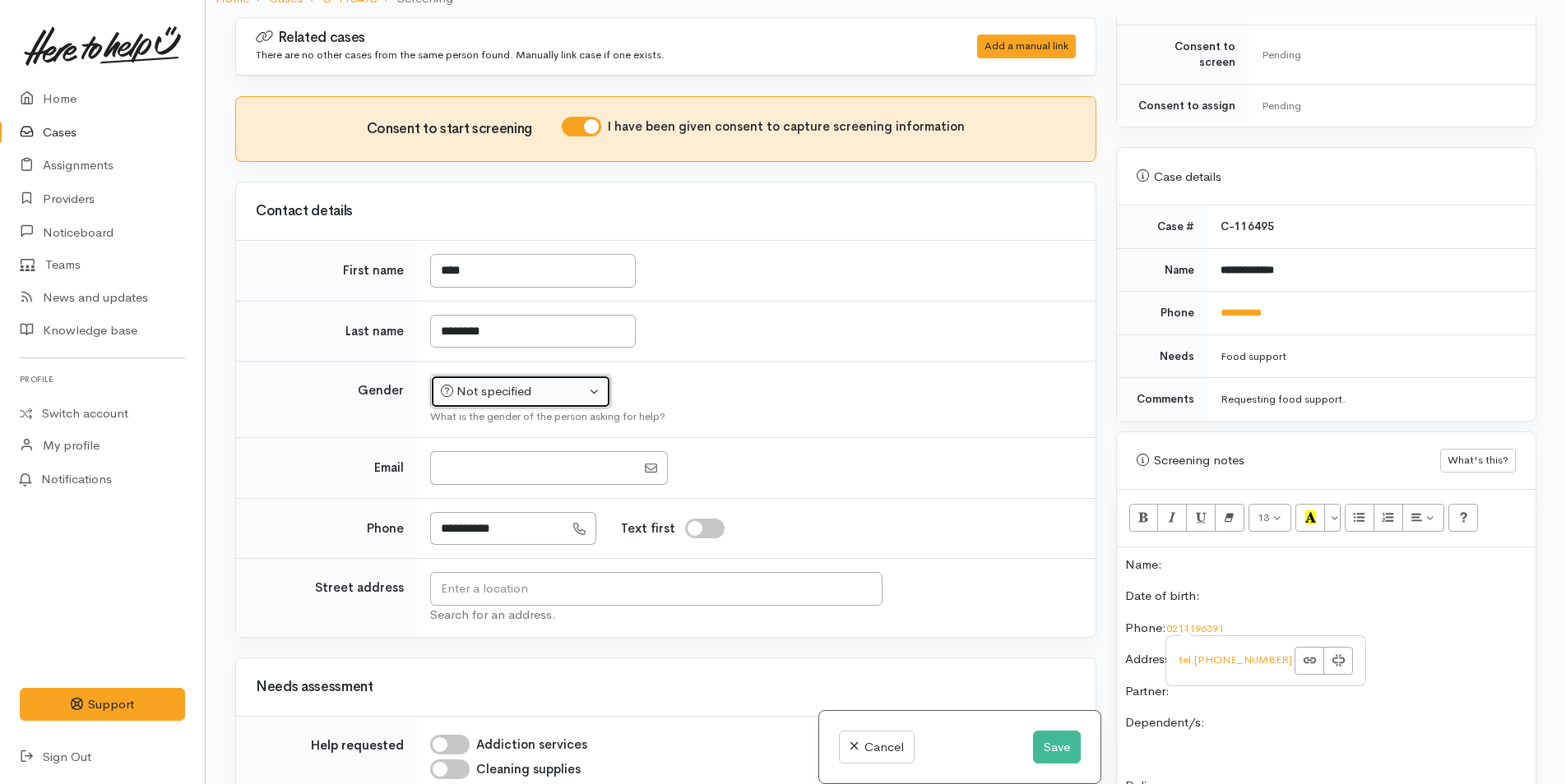
click at [524, 381] on button "Not specified" at bounding box center [521, 392] width 181 height 34
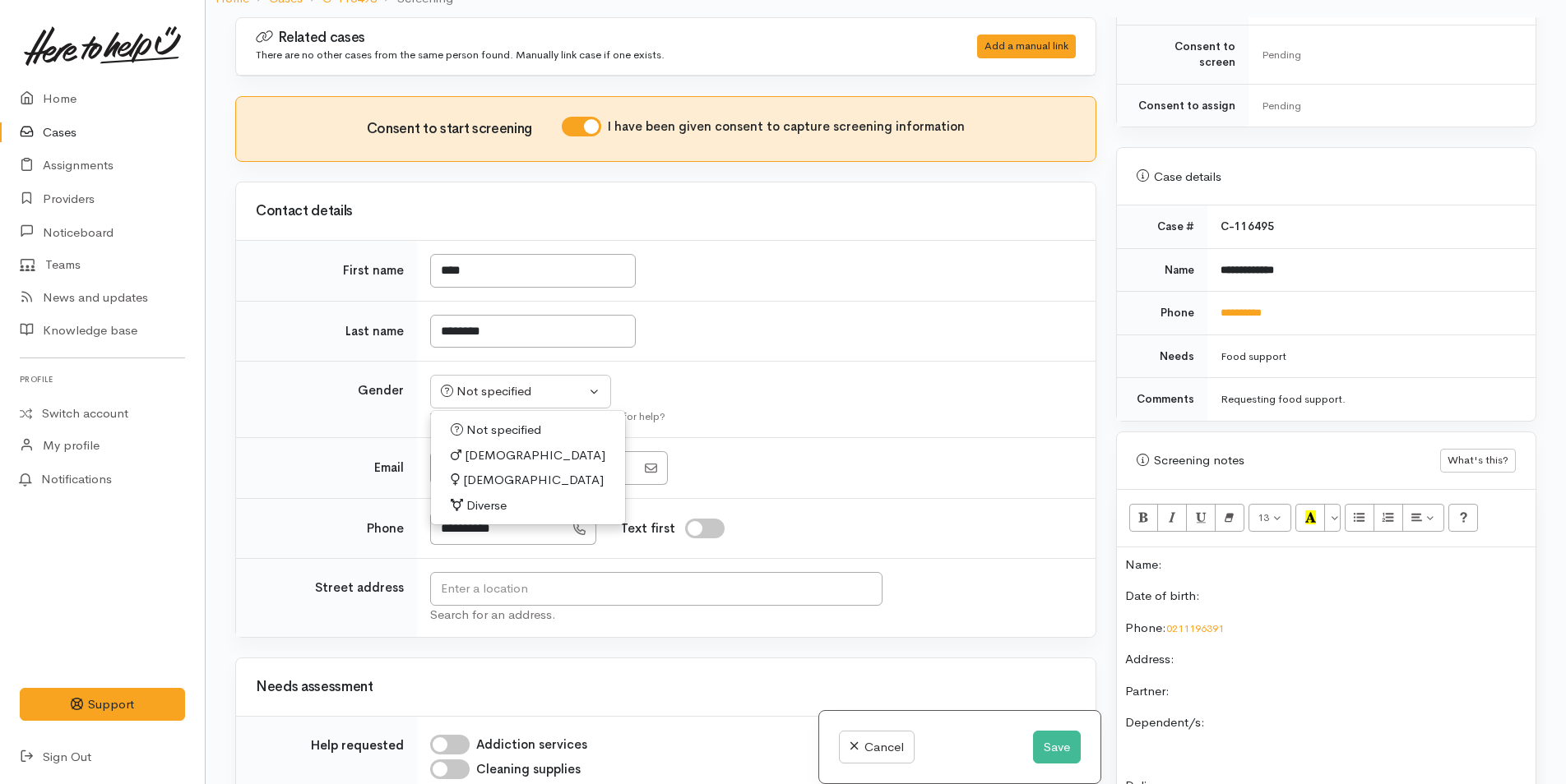
click at [481, 443] on link "Male" at bounding box center [528, 456] width 194 height 26
select select "Male"
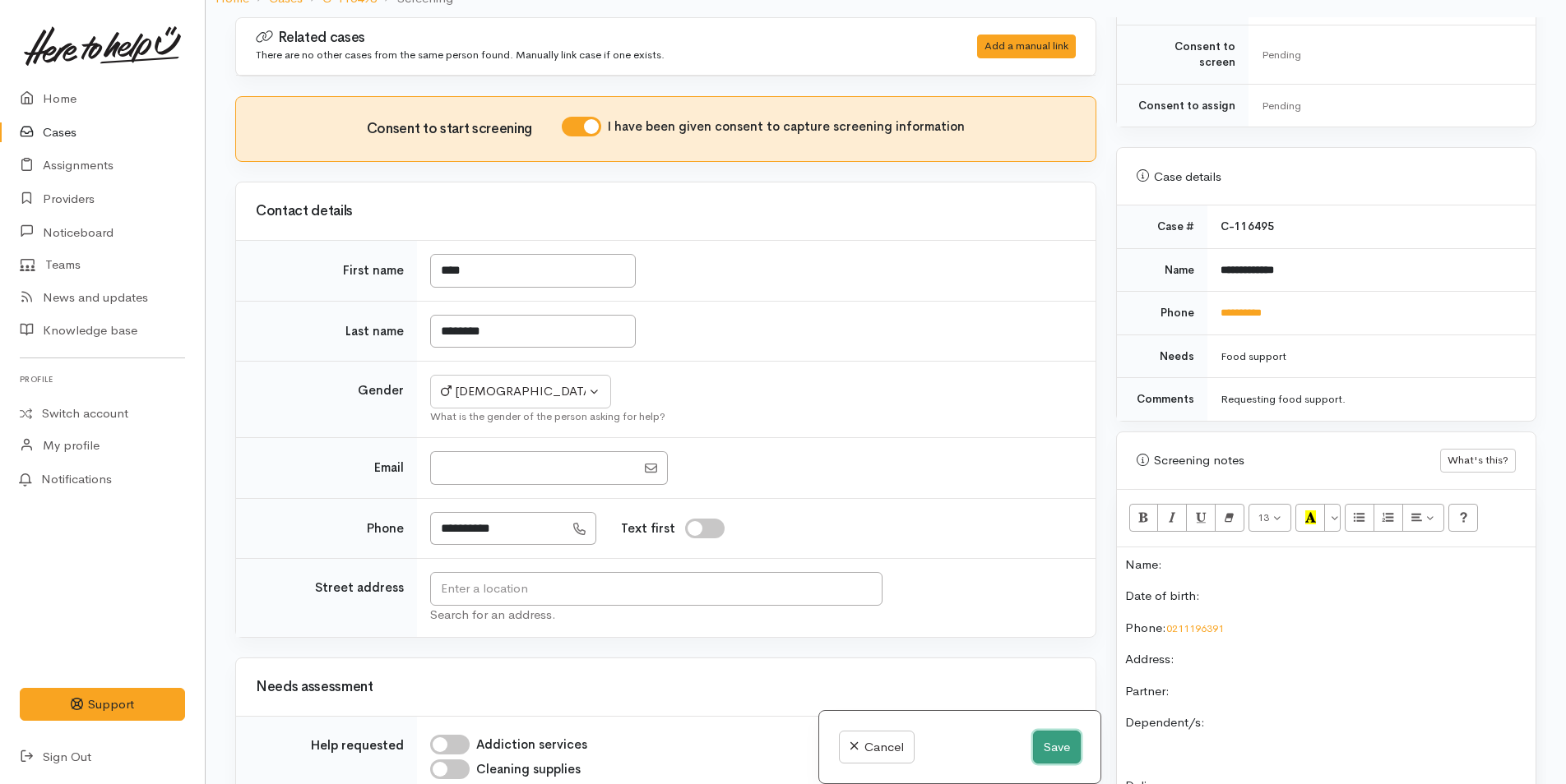
click at [1058, 741] on button "Save" at bounding box center [1056, 747] width 47 height 34
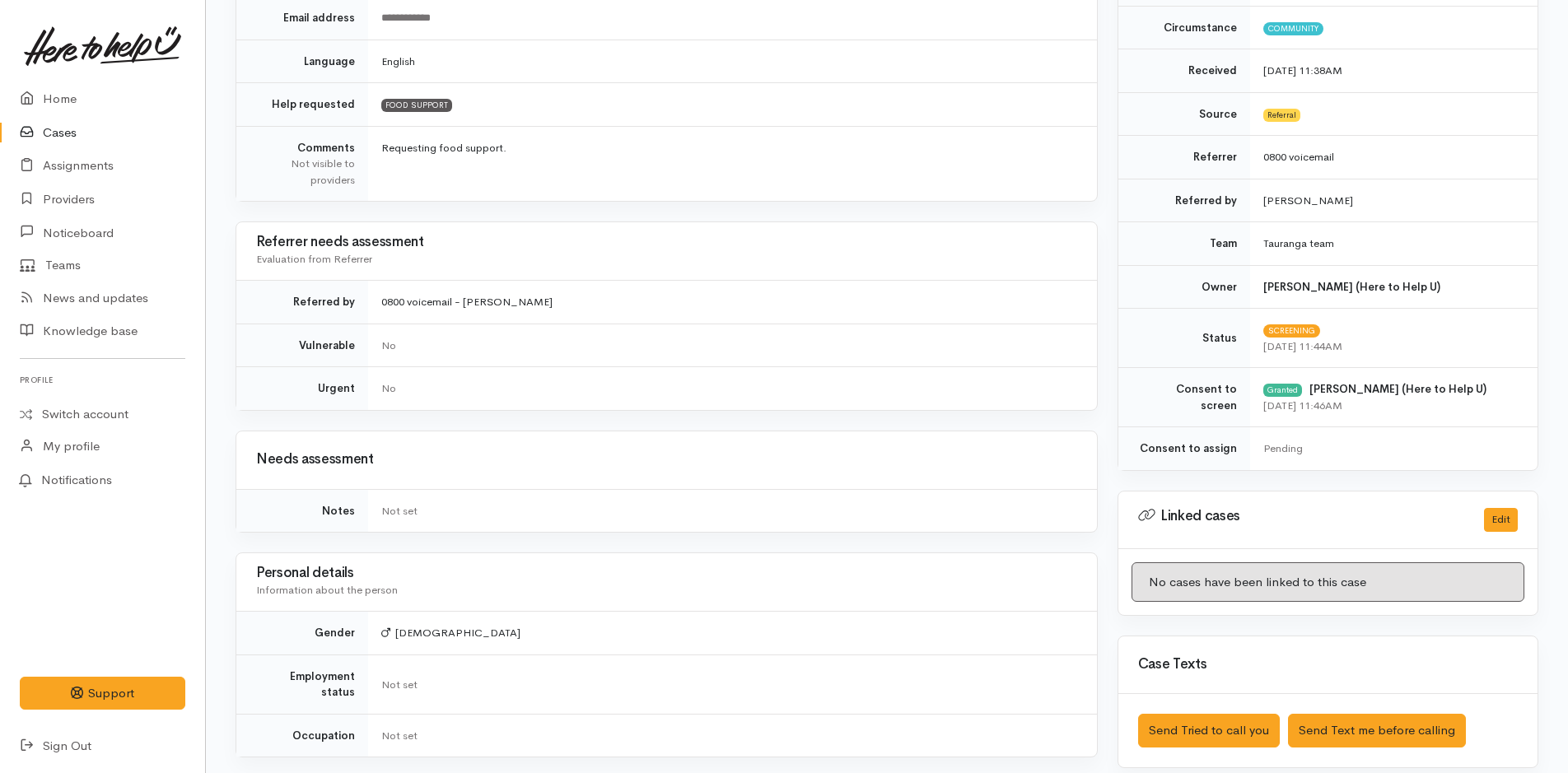
scroll to position [906, 0]
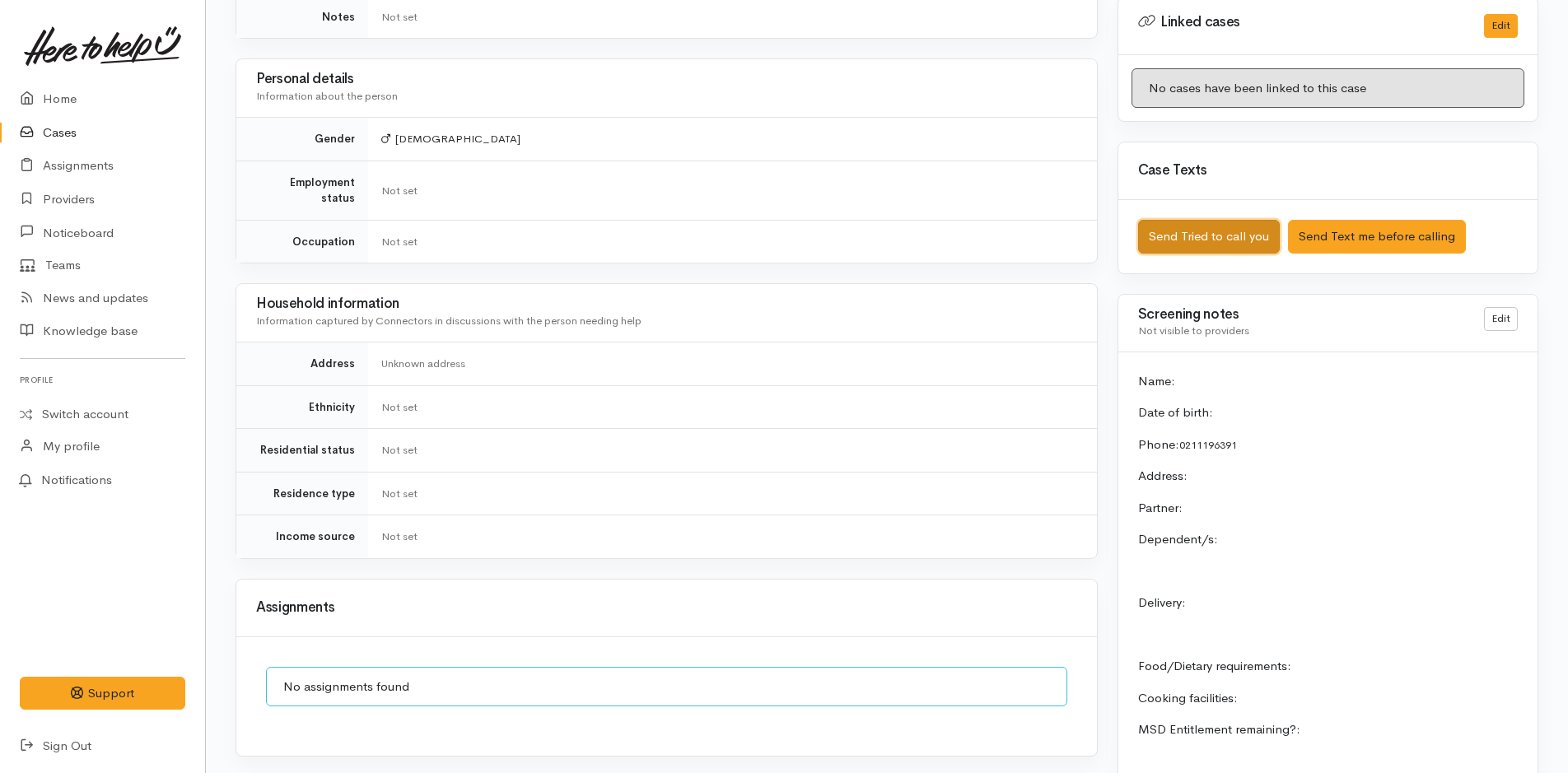
click at [1216, 236] on button "Send Tried to call you" at bounding box center [1209, 237] width 141 height 34
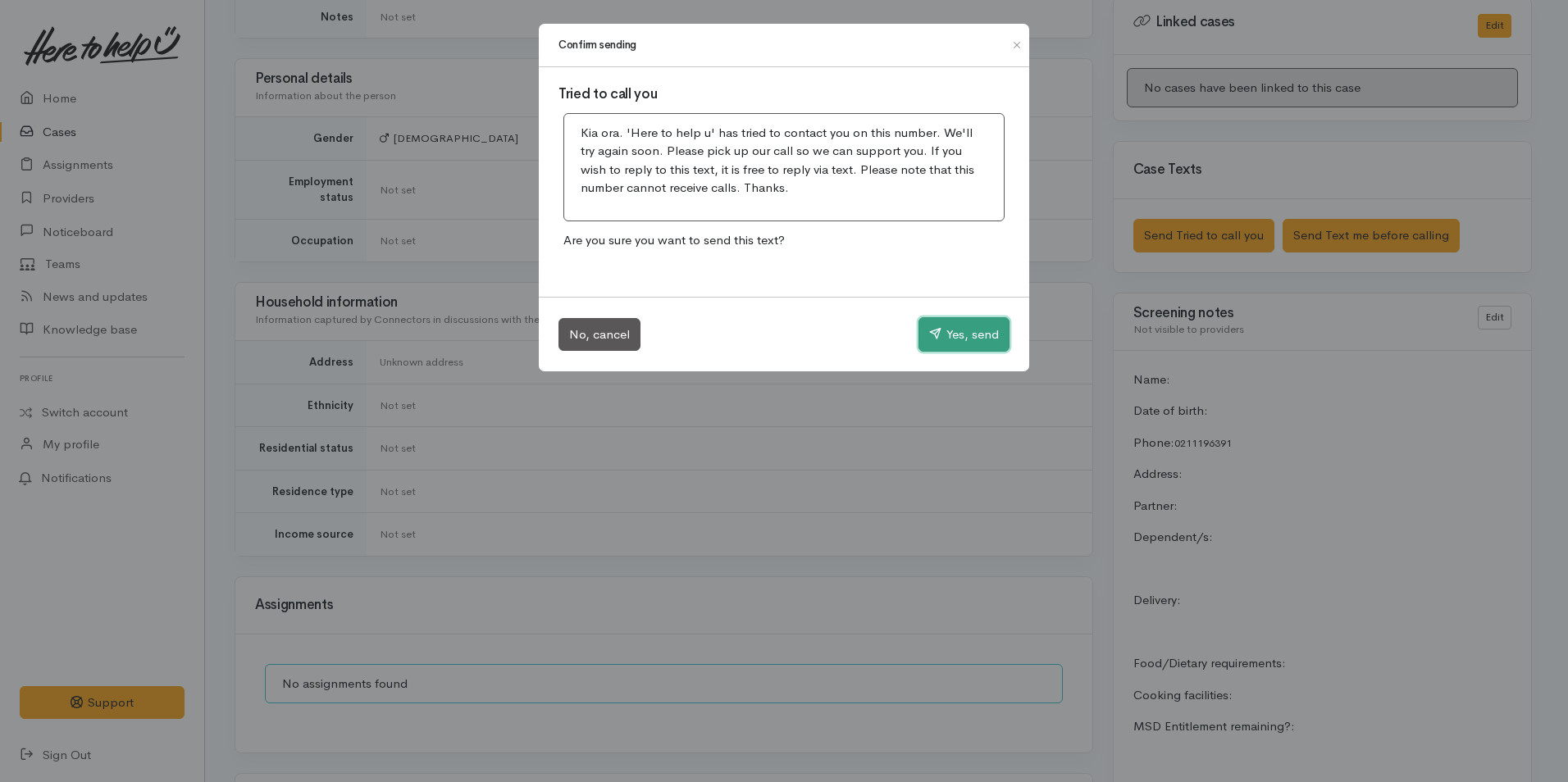
click at [967, 337] on button "Yes, send" at bounding box center [964, 334] width 91 height 35
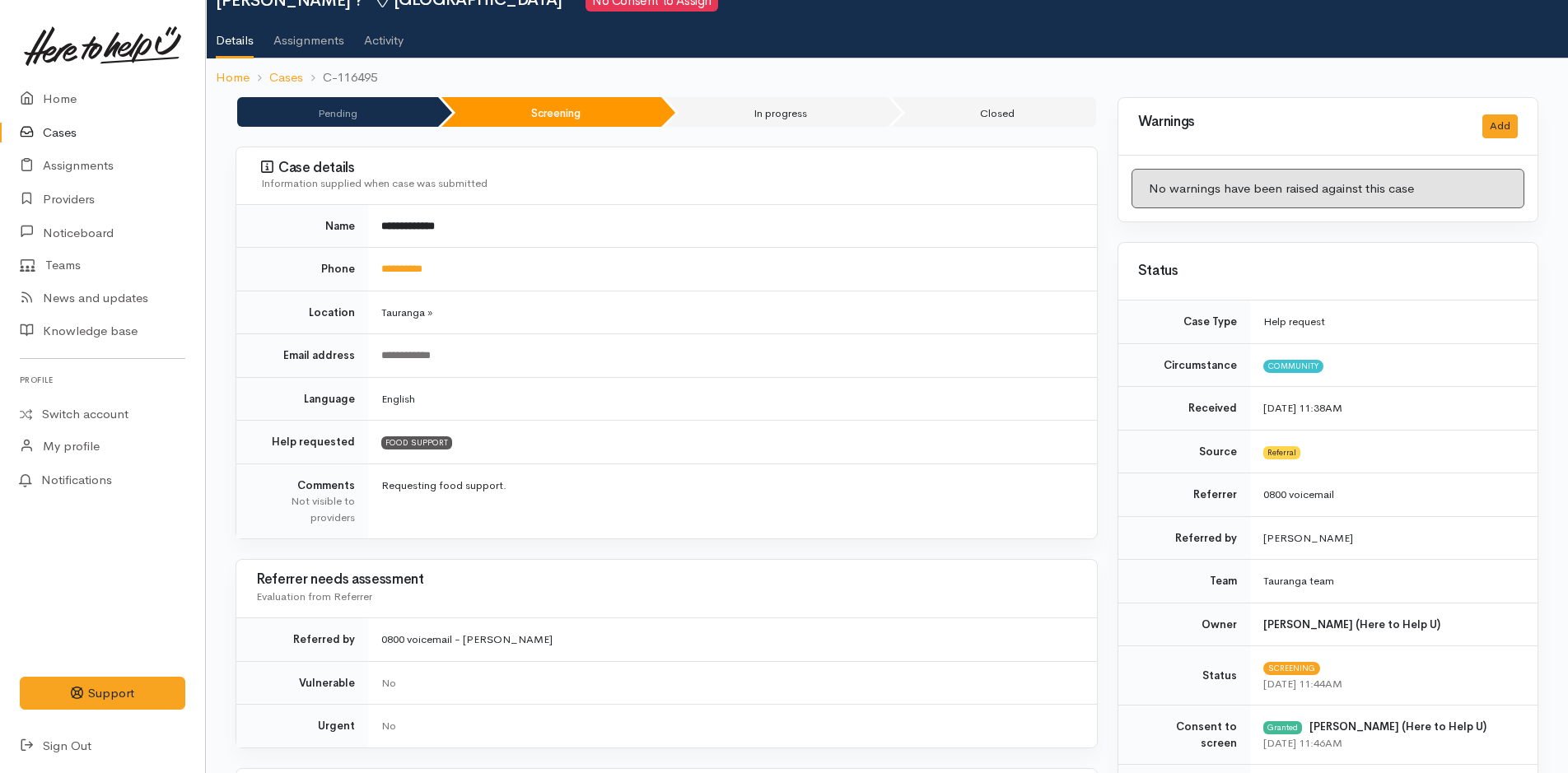
scroll to position [0, 0]
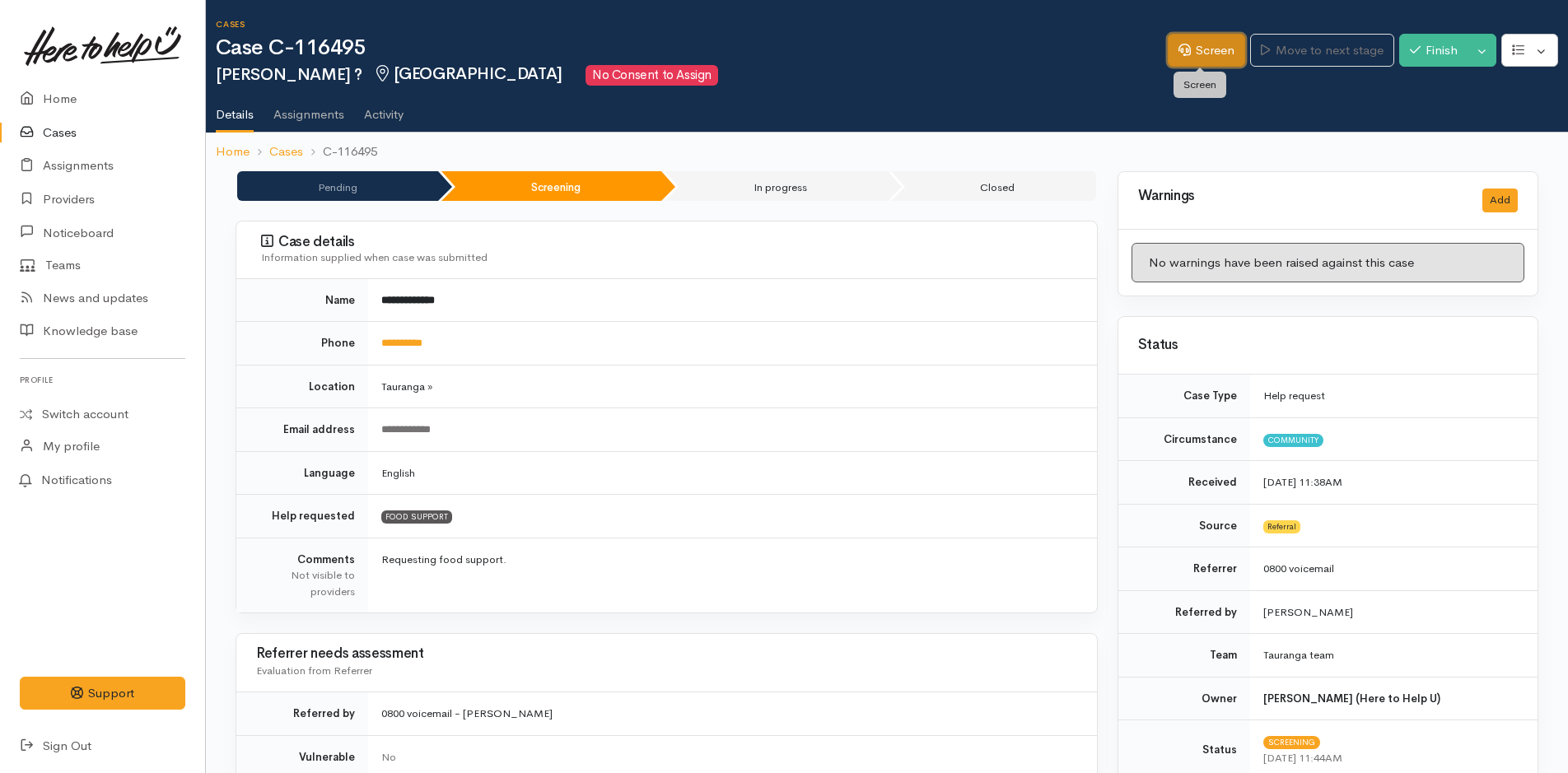
click at [1223, 56] on link "Screen" at bounding box center [1206, 51] width 77 height 34
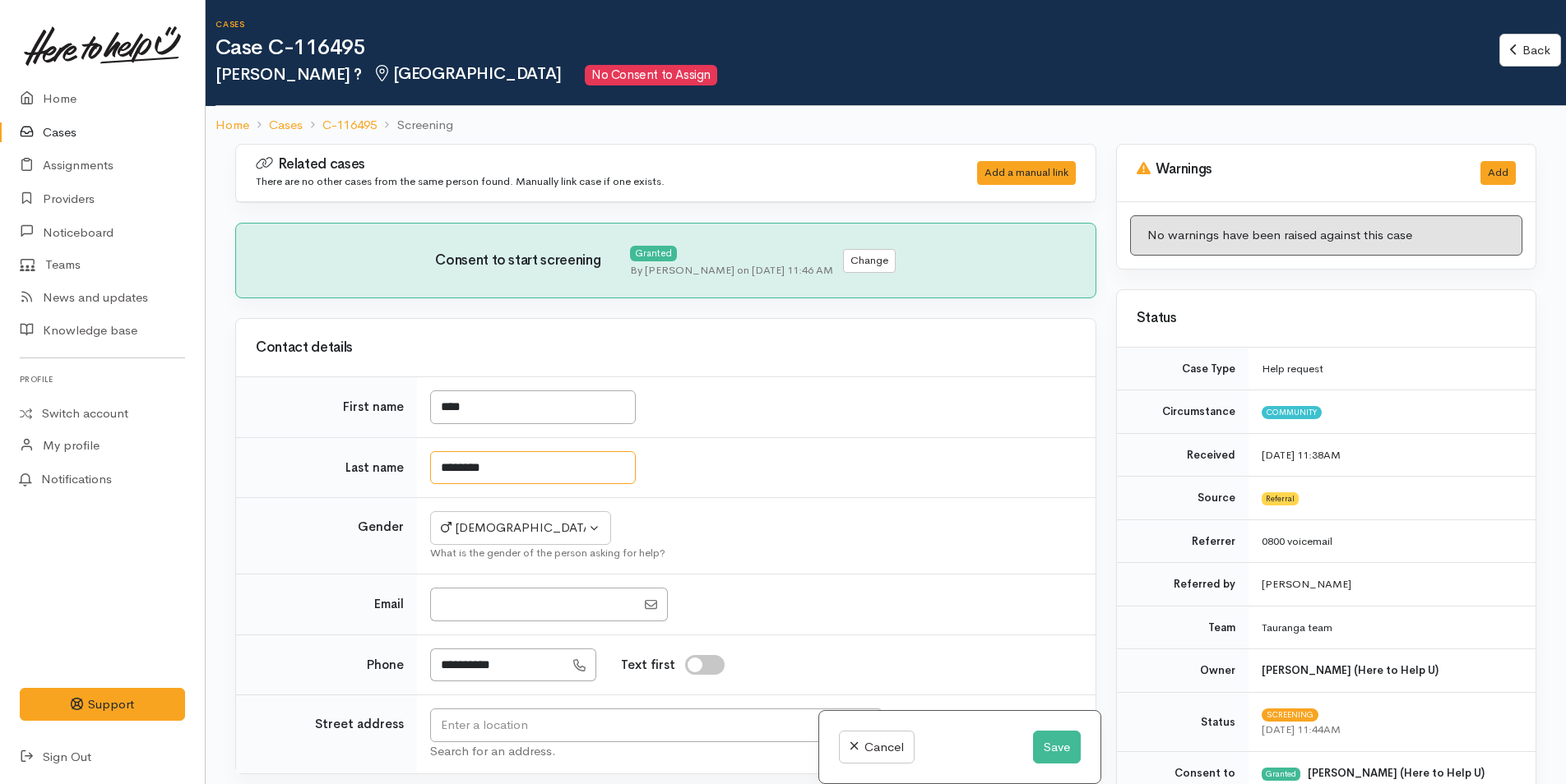
click at [508, 476] on input "********" at bounding box center [533, 468] width 206 height 34
type input "******"
click at [671, 721] on input "text" at bounding box center [656, 726] width 453 height 34
type input "59B Eversham Road, Mount Maunganui, New Zealand"
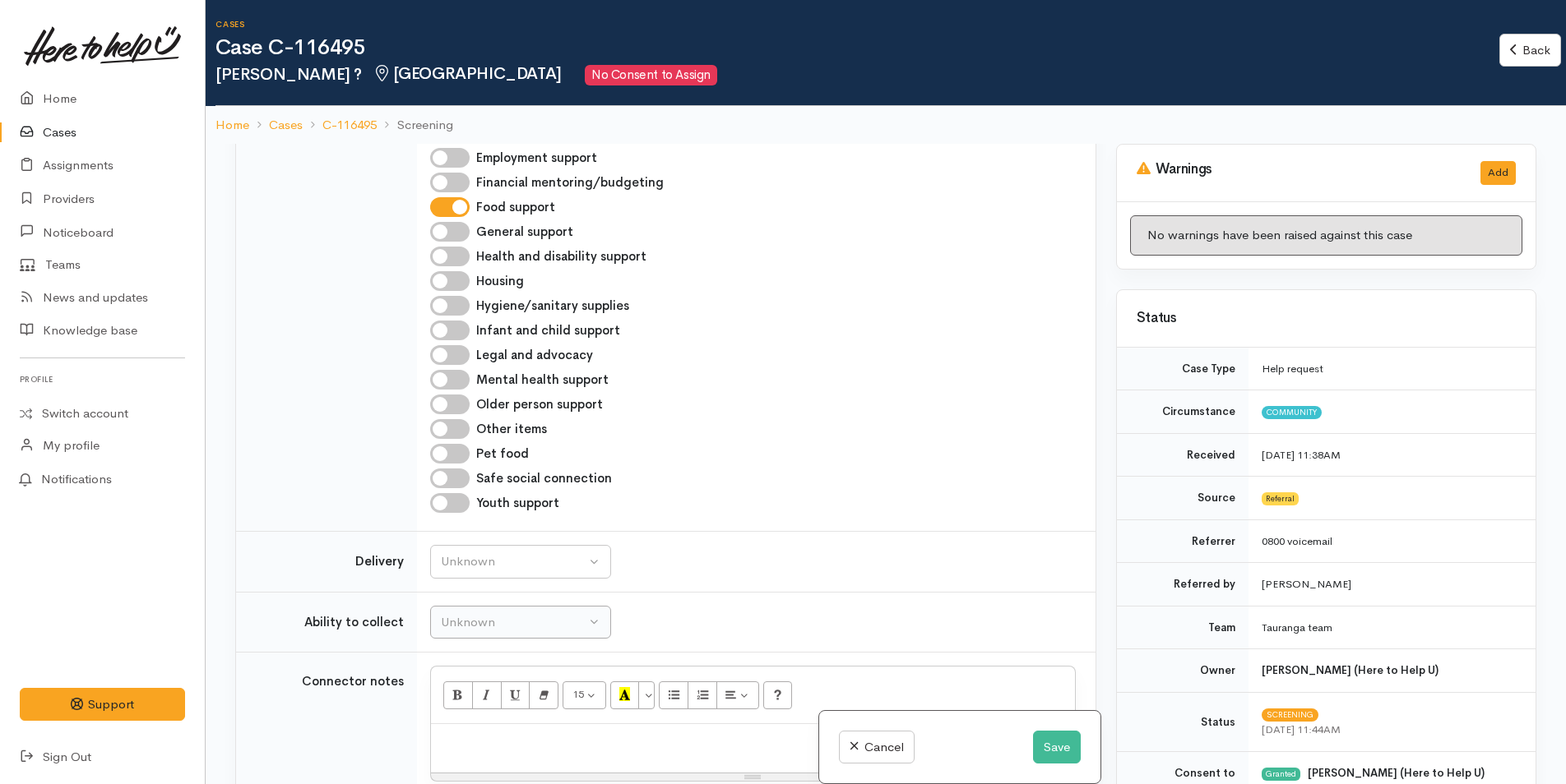
scroll to position [1068, 0]
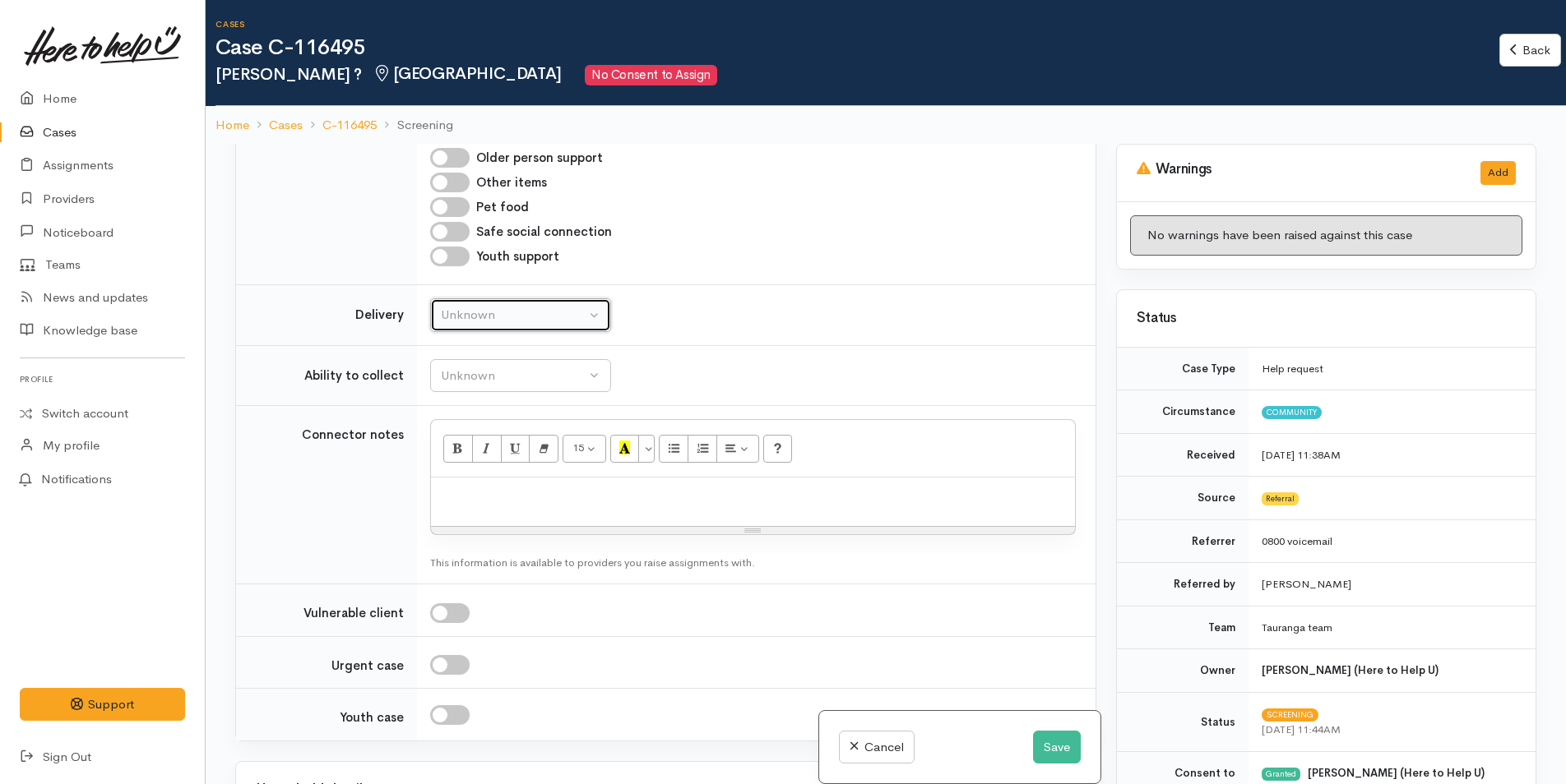
click at [488, 321] on div "Unknown" at bounding box center [513, 315] width 145 height 19
click at [465, 468] on span "No" at bounding box center [459, 468] width 17 height 19
select select "1"
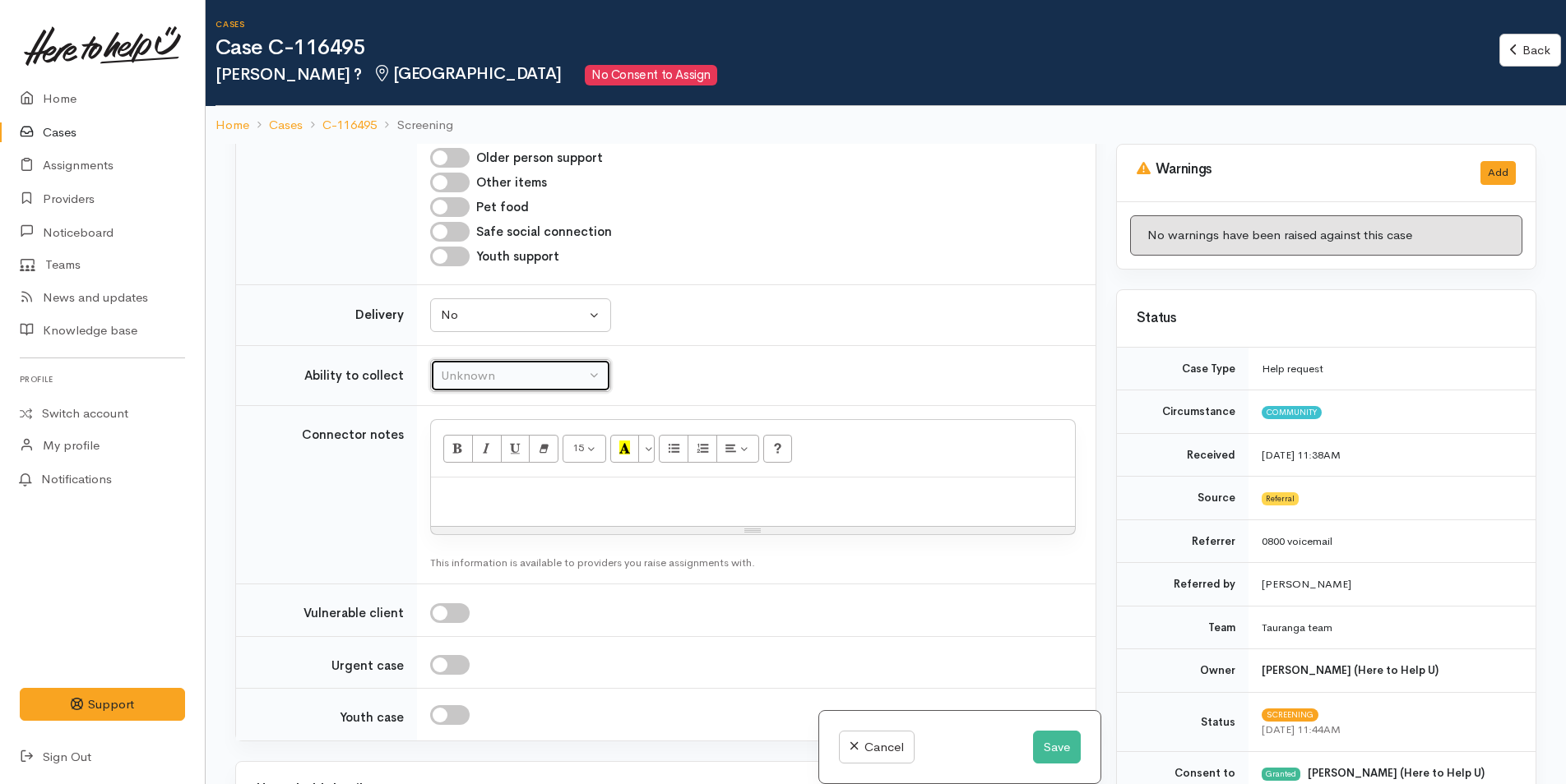
click at [554, 375] on div "Unknown" at bounding box center [513, 375] width 145 height 19
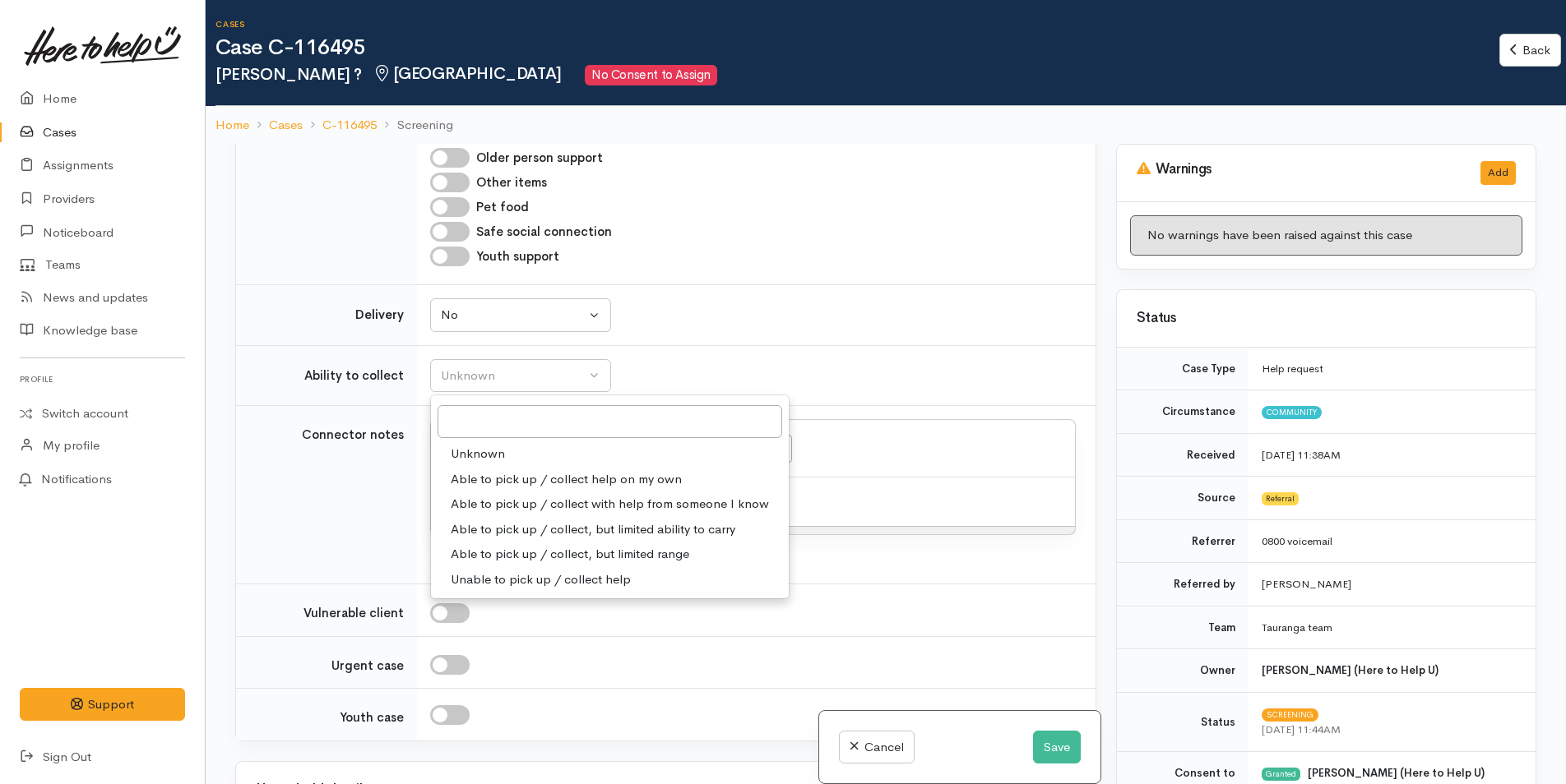
click at [516, 470] on span "Able to pick up / collect help on my own" at bounding box center [566, 479] width 231 height 19
select select "2"
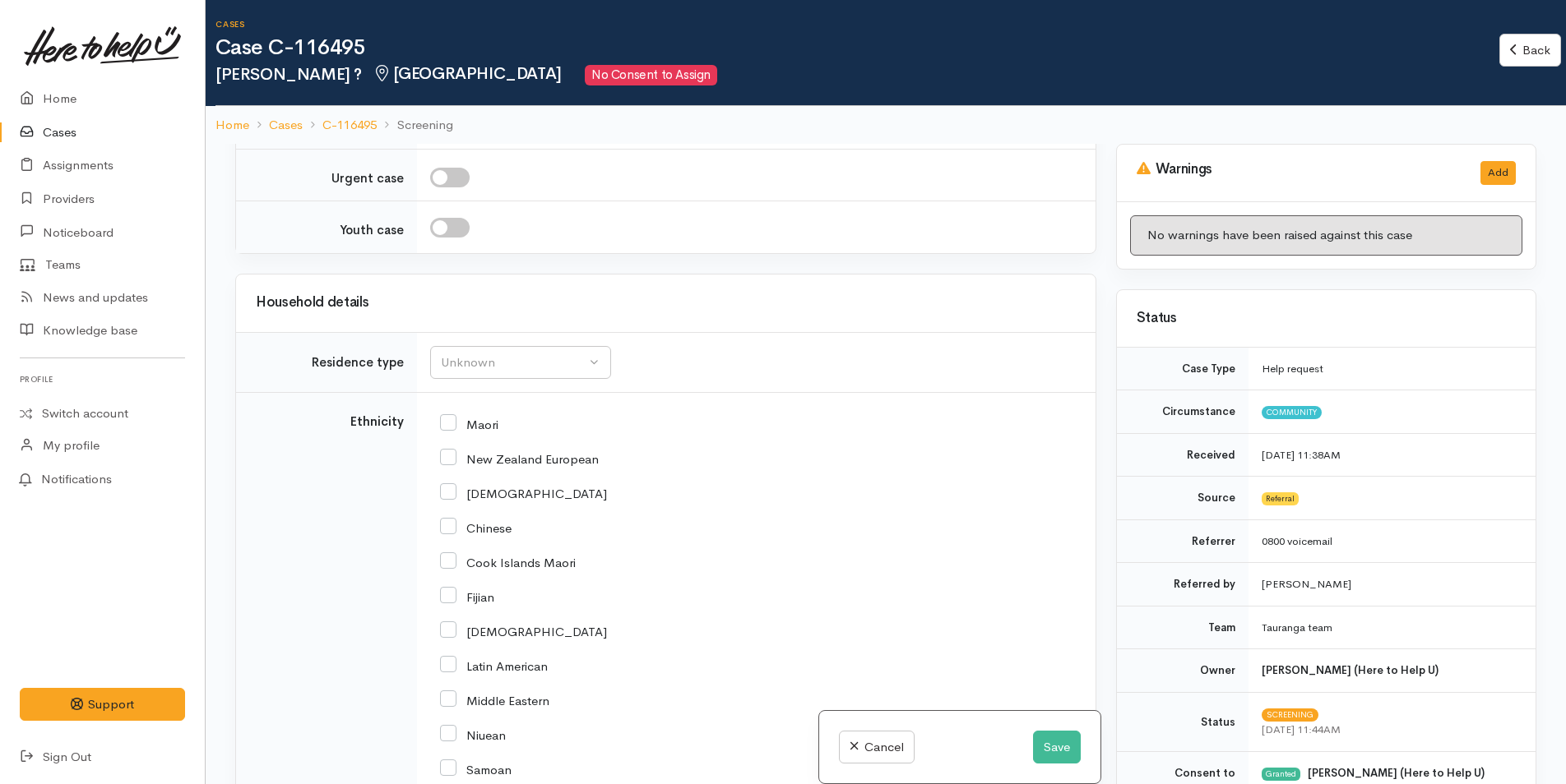
scroll to position [1562, 0]
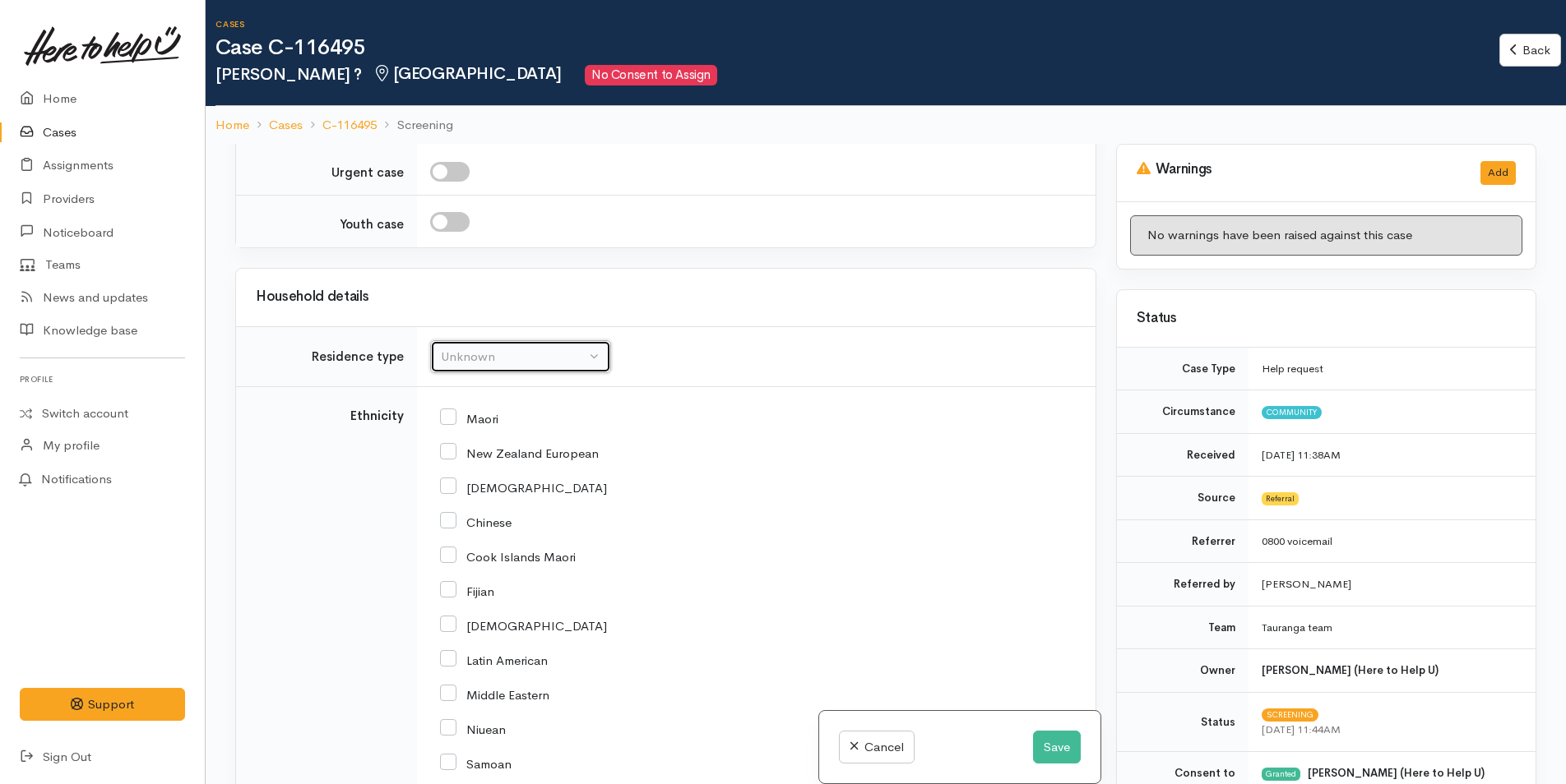
click at [498, 358] on div "Unknown" at bounding box center [513, 357] width 145 height 19
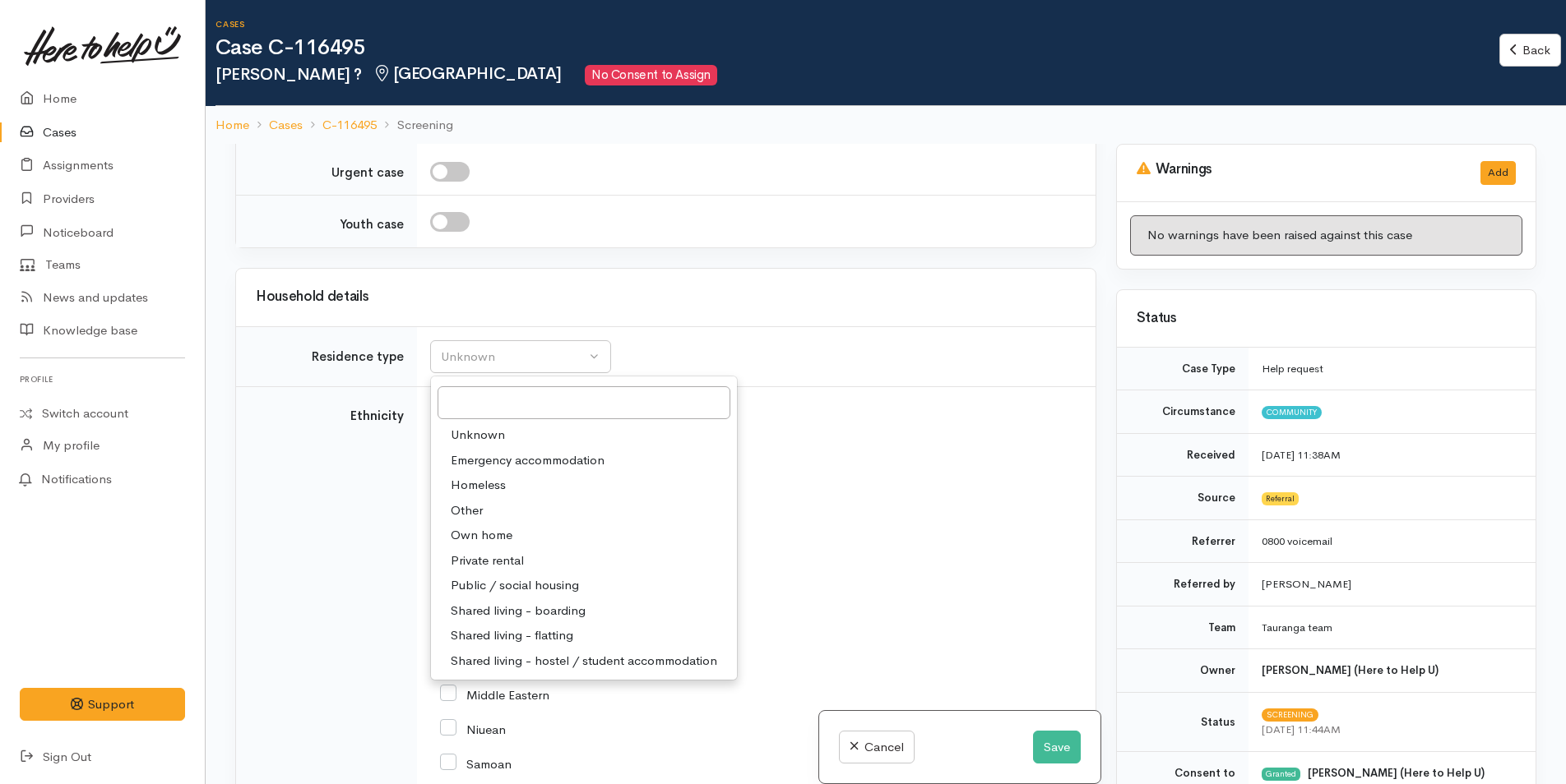
click at [512, 559] on span "Private rental" at bounding box center [487, 561] width 73 height 19
select select "2"
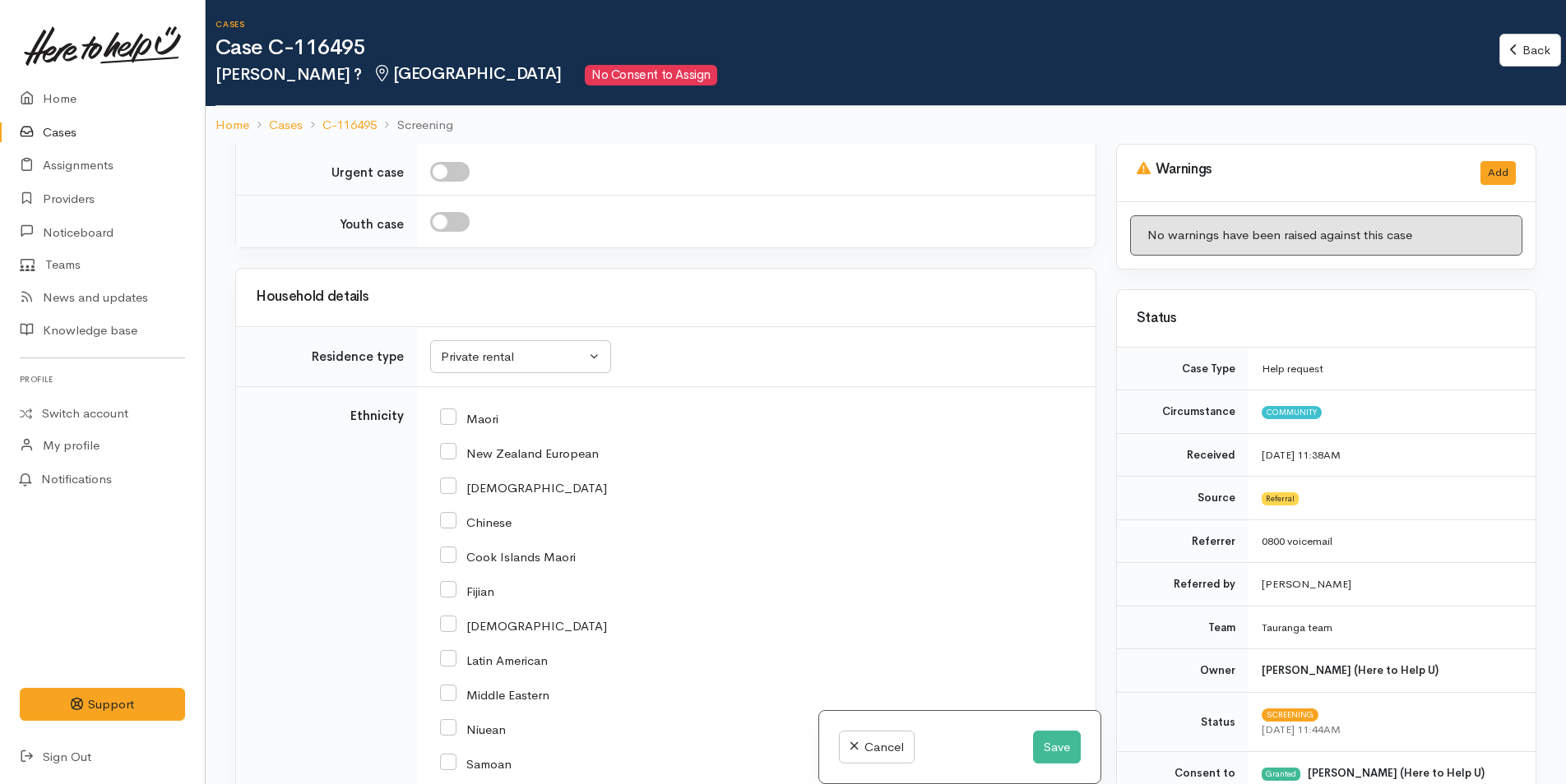
click at [450, 455] on input "New Zealand European" at bounding box center [519, 451] width 158 height 15
checkbox input "true"
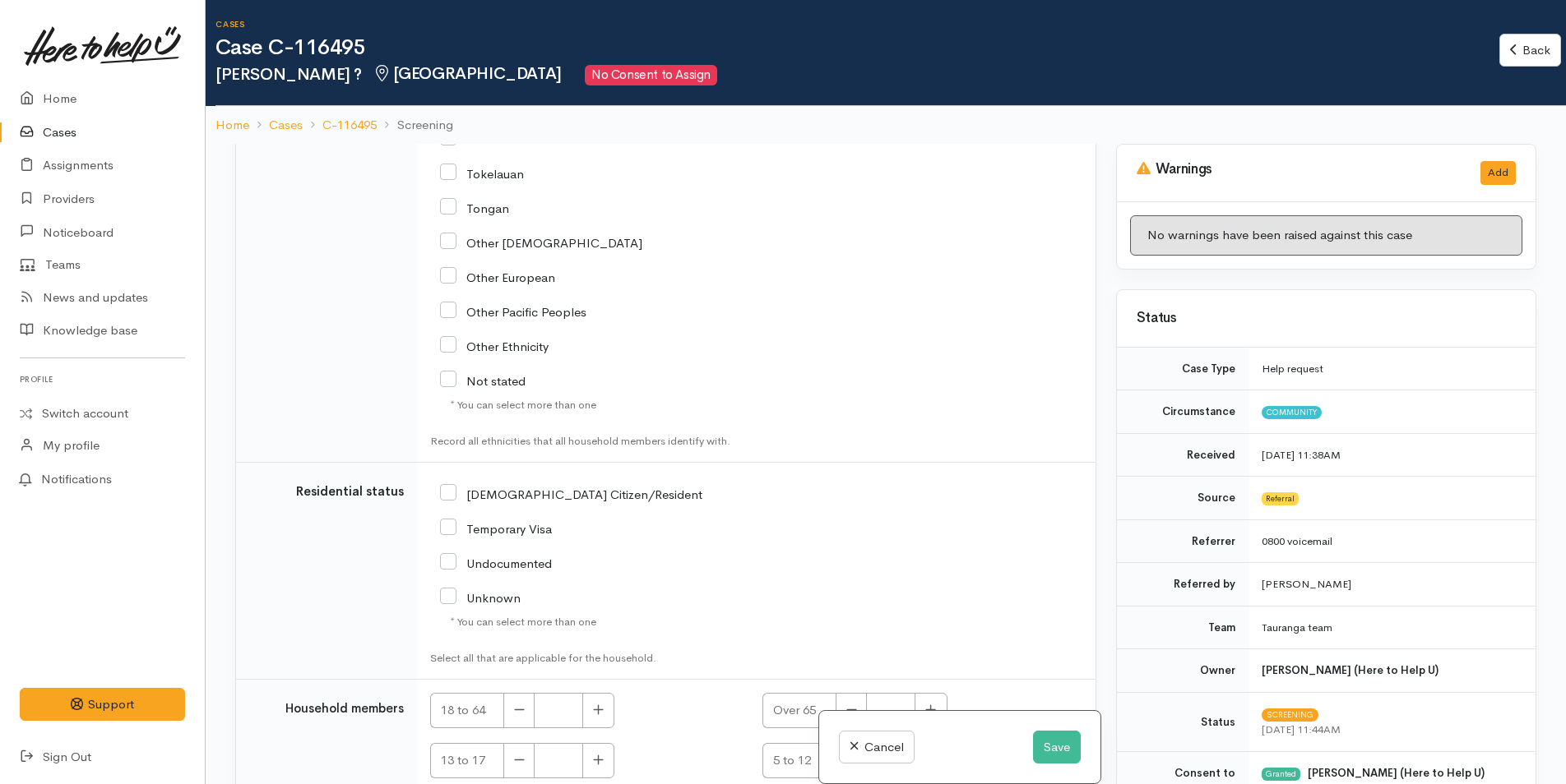
scroll to position [2302, 0]
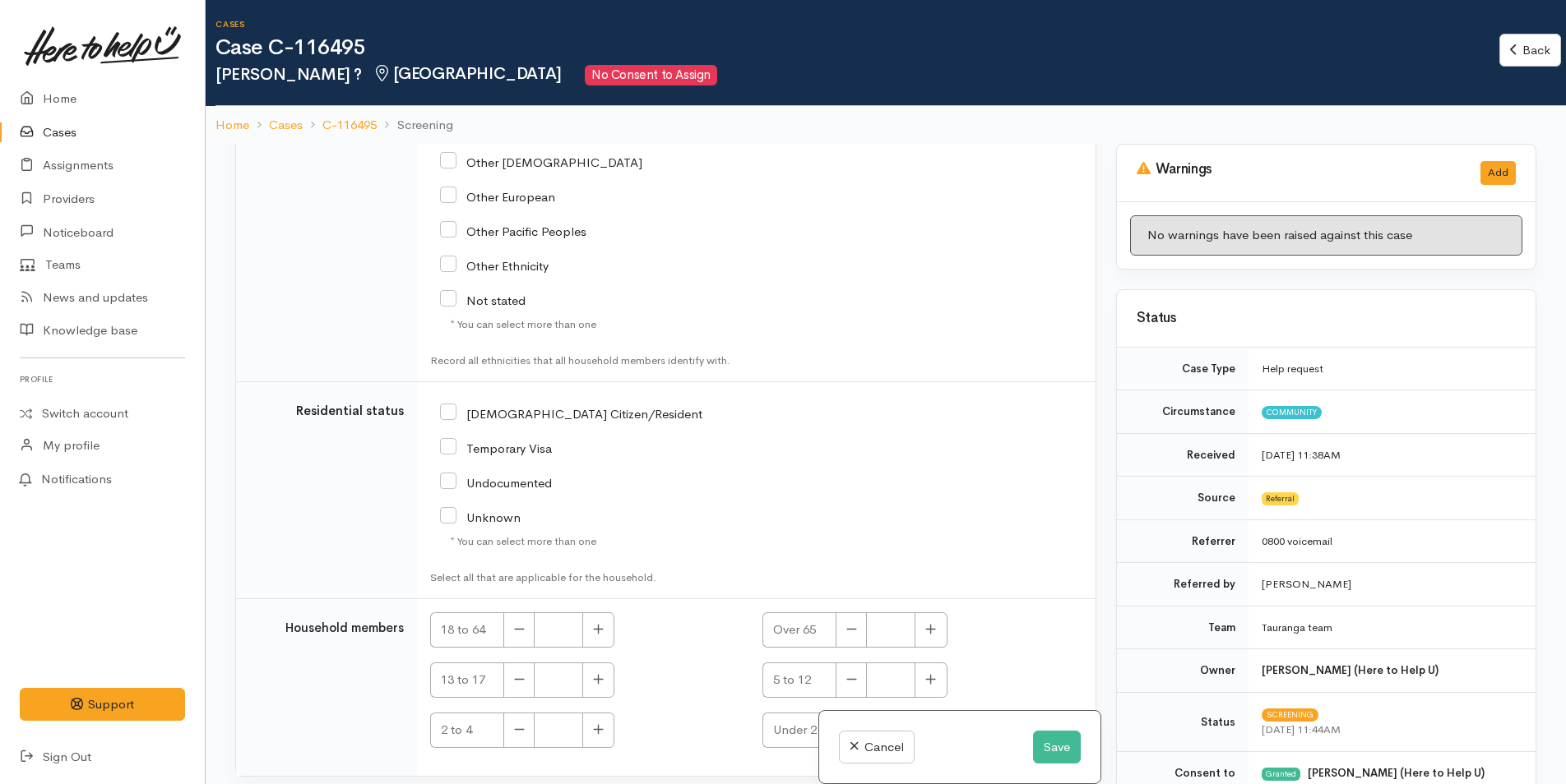
click at [450, 414] on input "[DEMOGRAPHIC_DATA] Citizen/Resident" at bounding box center [571, 412] width 262 height 15
checkbox input "true"
click at [591, 627] on button "button" at bounding box center [598, 630] width 32 height 36
type input "1"
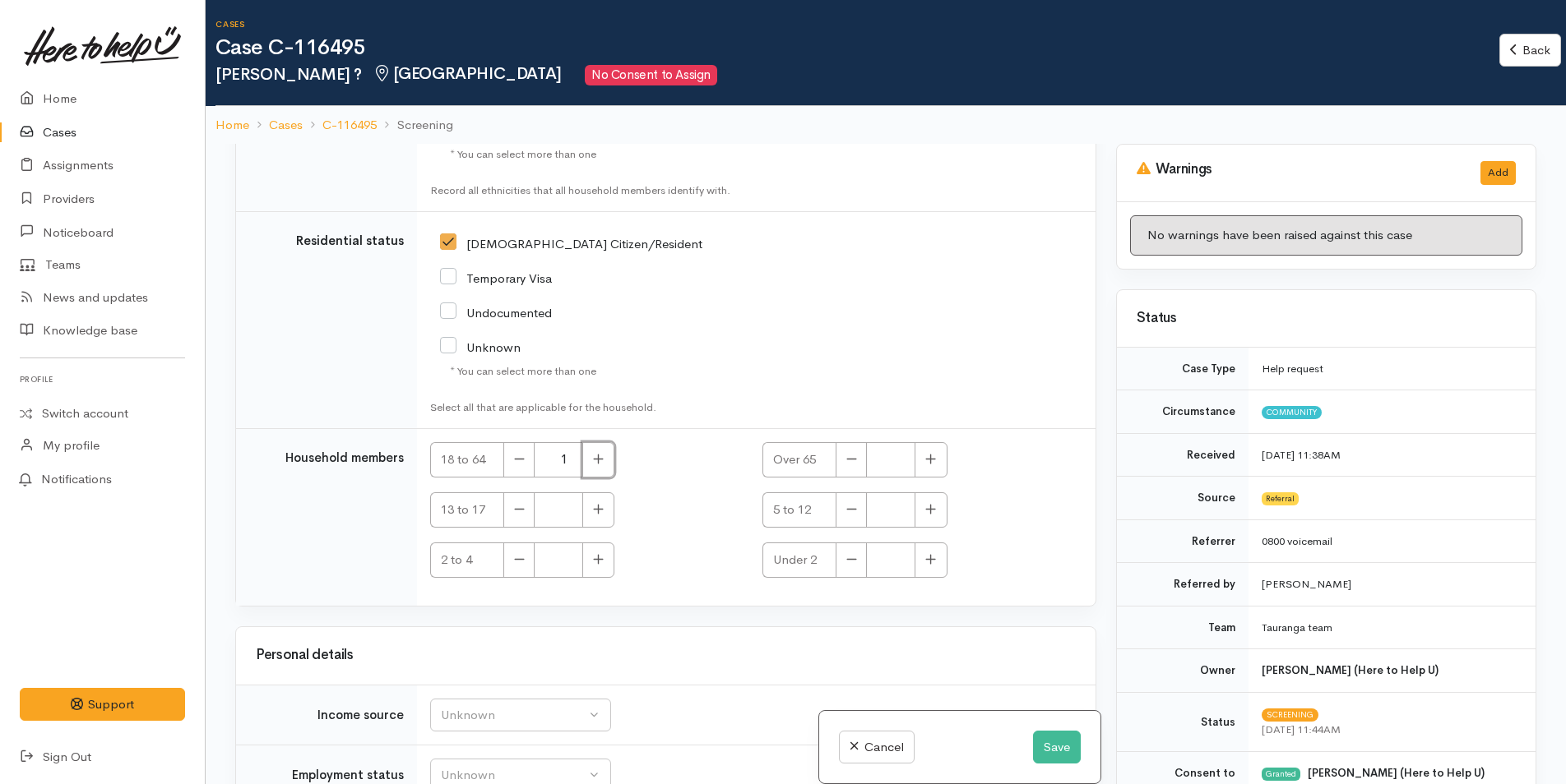
scroll to position [2658, 0]
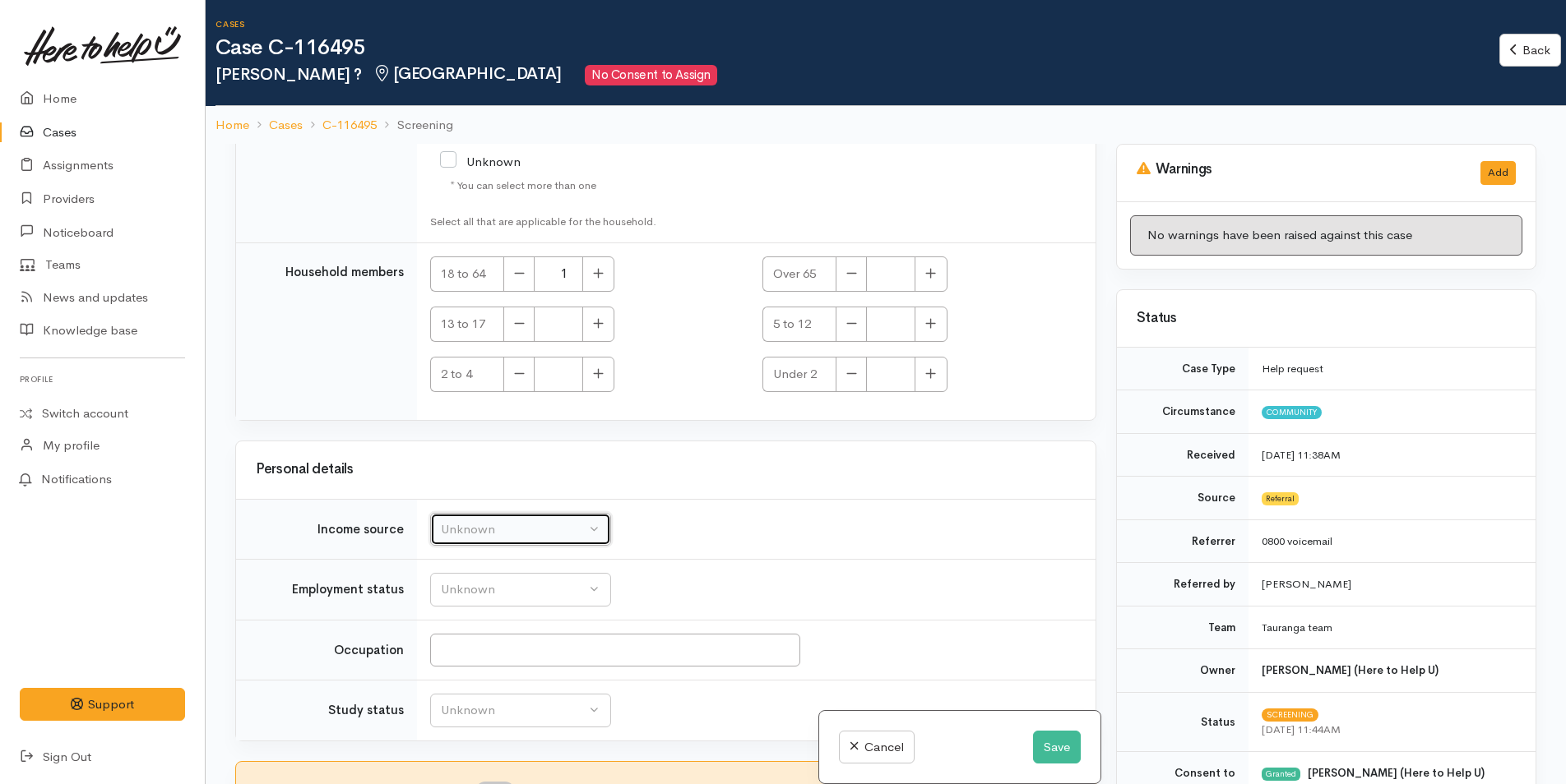
click at [460, 538] on button "Unknown" at bounding box center [521, 530] width 181 height 34
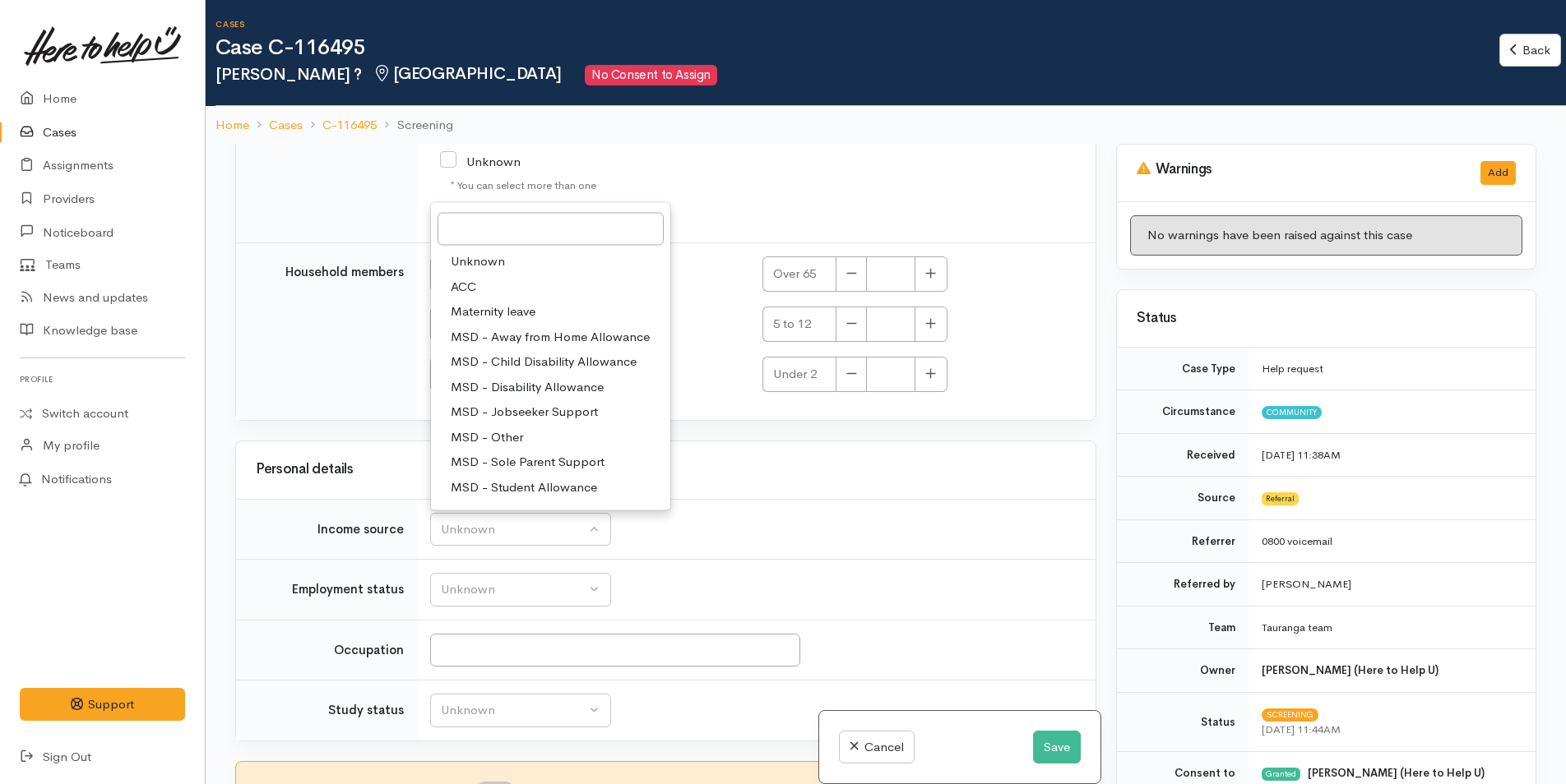
click at [567, 416] on span "MSD - Jobseeker Support" at bounding box center [524, 412] width 148 height 19
select select "4"
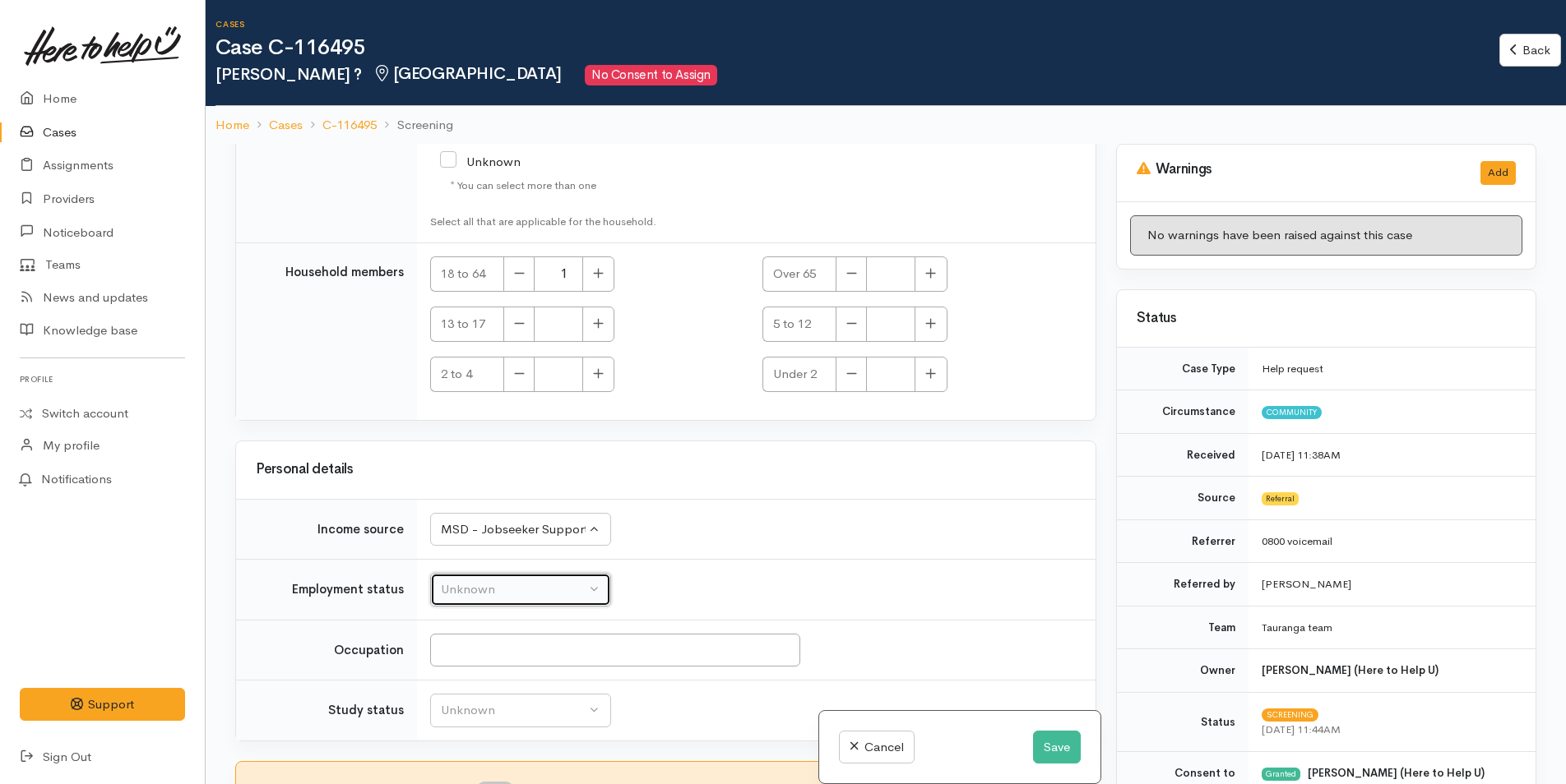
click at [509, 596] on div "Unknown" at bounding box center [513, 589] width 145 height 19
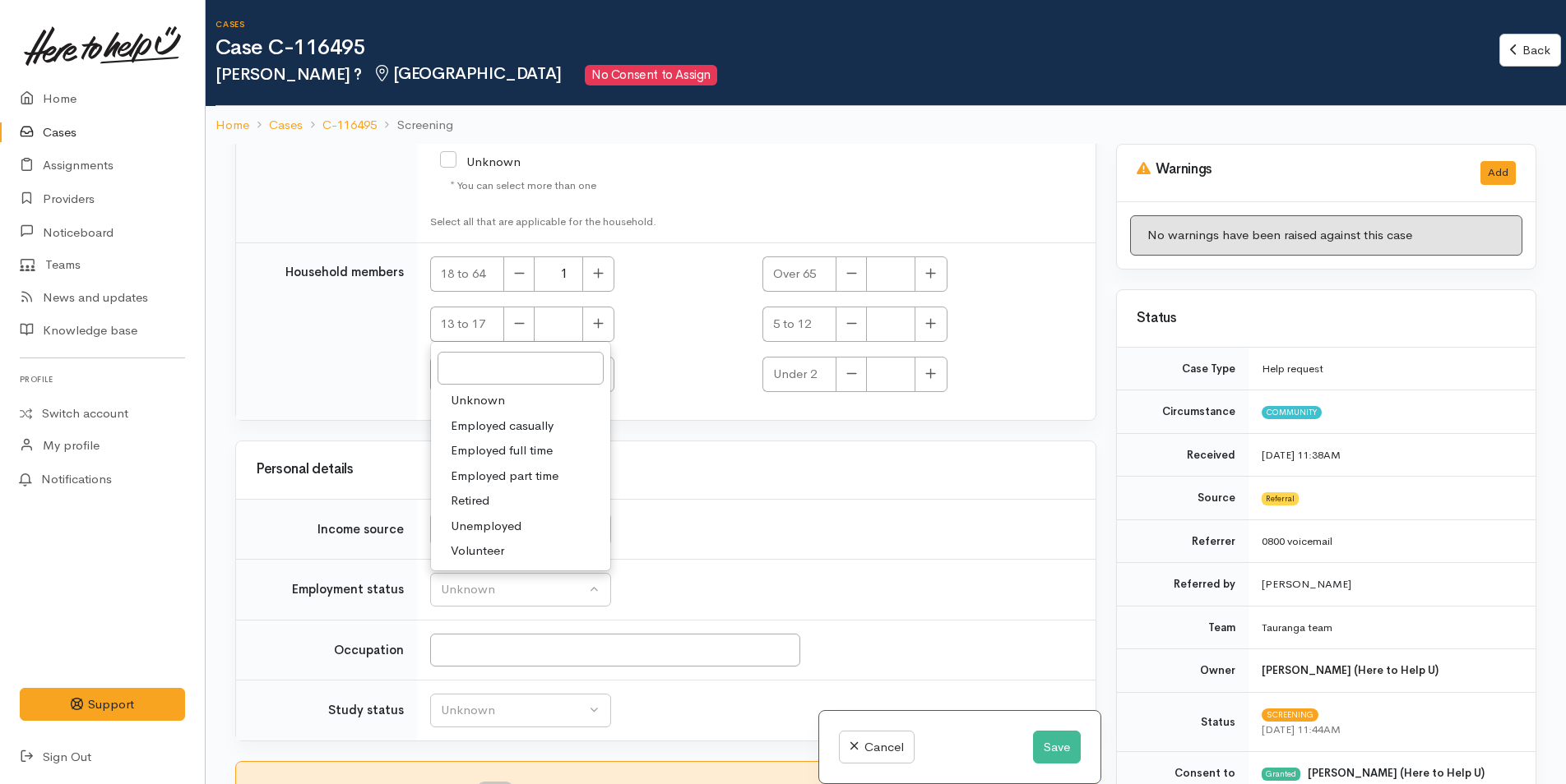
click at [514, 524] on span "Unemployed" at bounding box center [486, 526] width 71 height 19
select select "1"
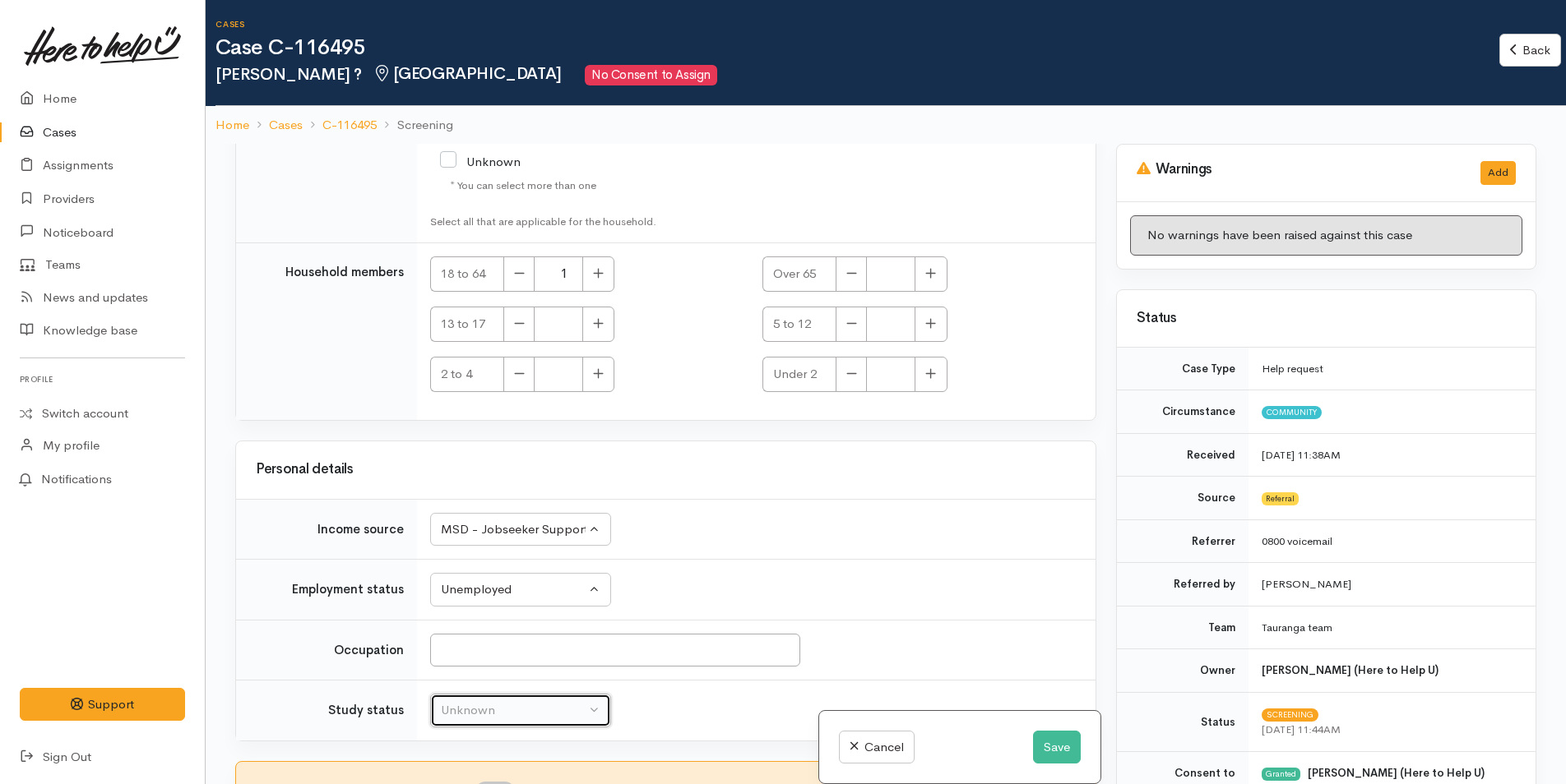
click at [534, 708] on div "Unknown" at bounding box center [513, 710] width 145 height 19
click at [505, 620] on span "Not studying" at bounding box center [487, 622] width 72 height 19
select select "1"
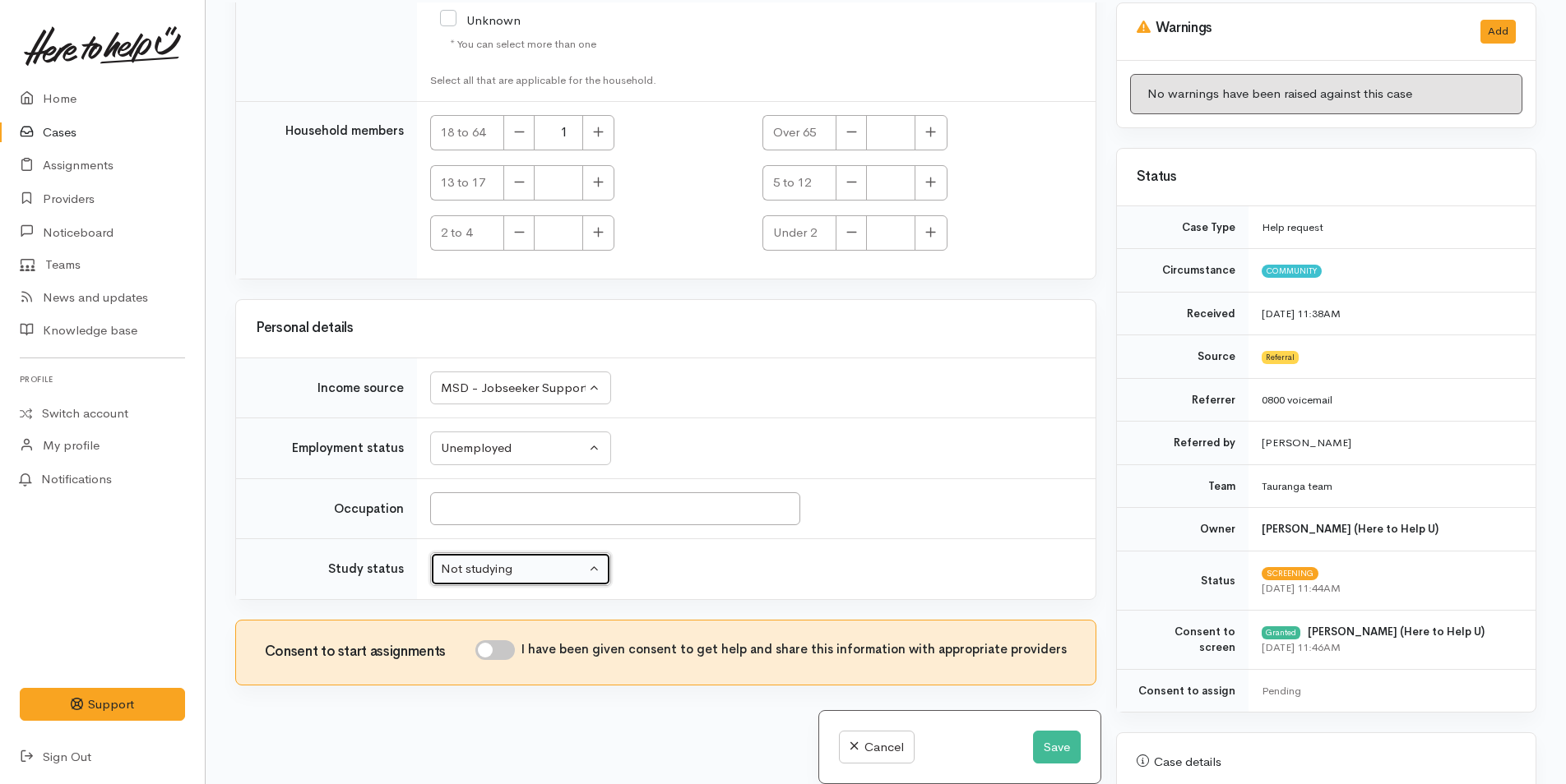
scroll to position [144, 0]
click at [510, 650] on input "I have been given consent to get help and share this information with appropria…" at bounding box center [495, 648] width 39 height 20
checkbox input "true"
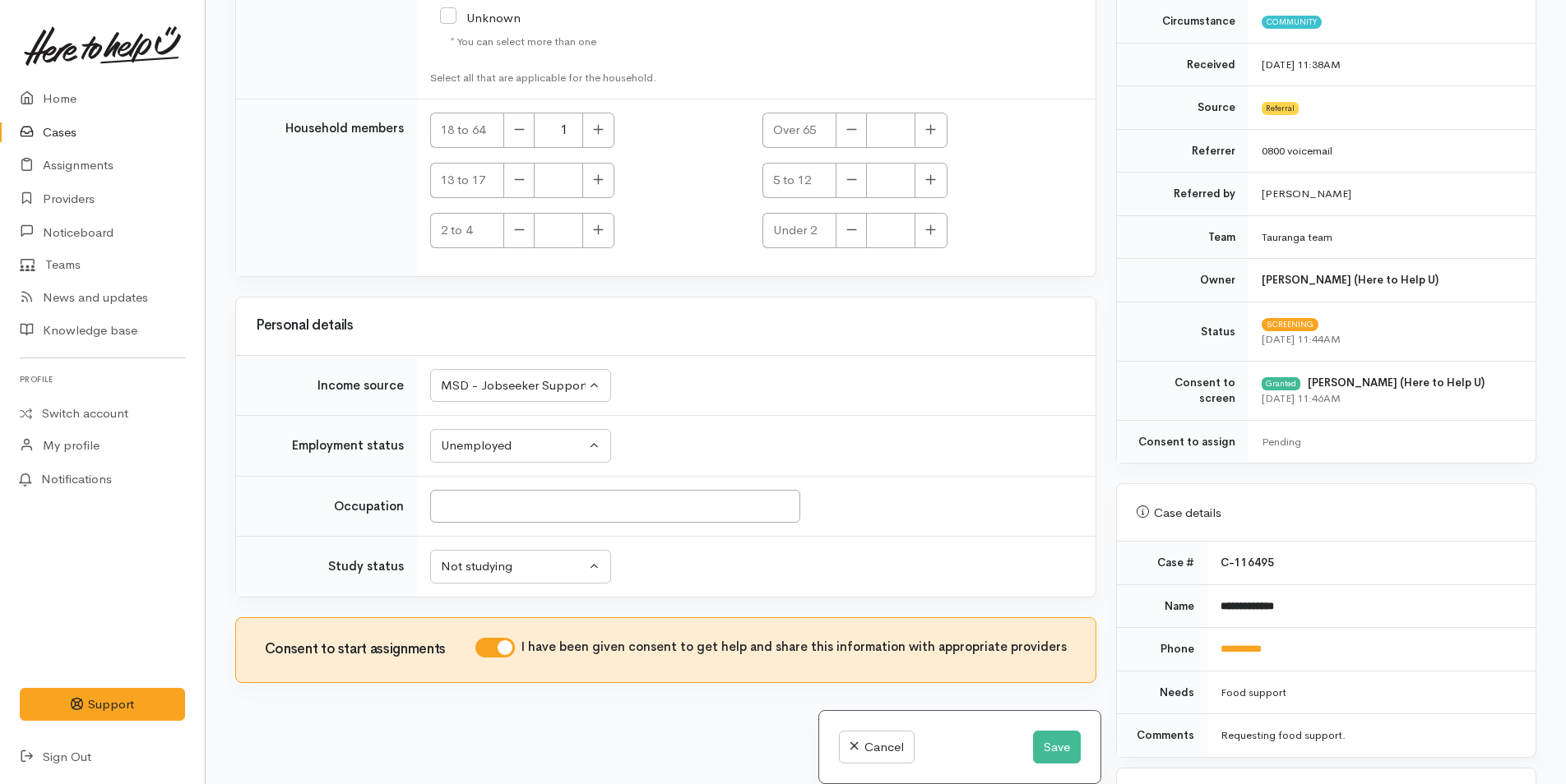
scroll to position [576, 0]
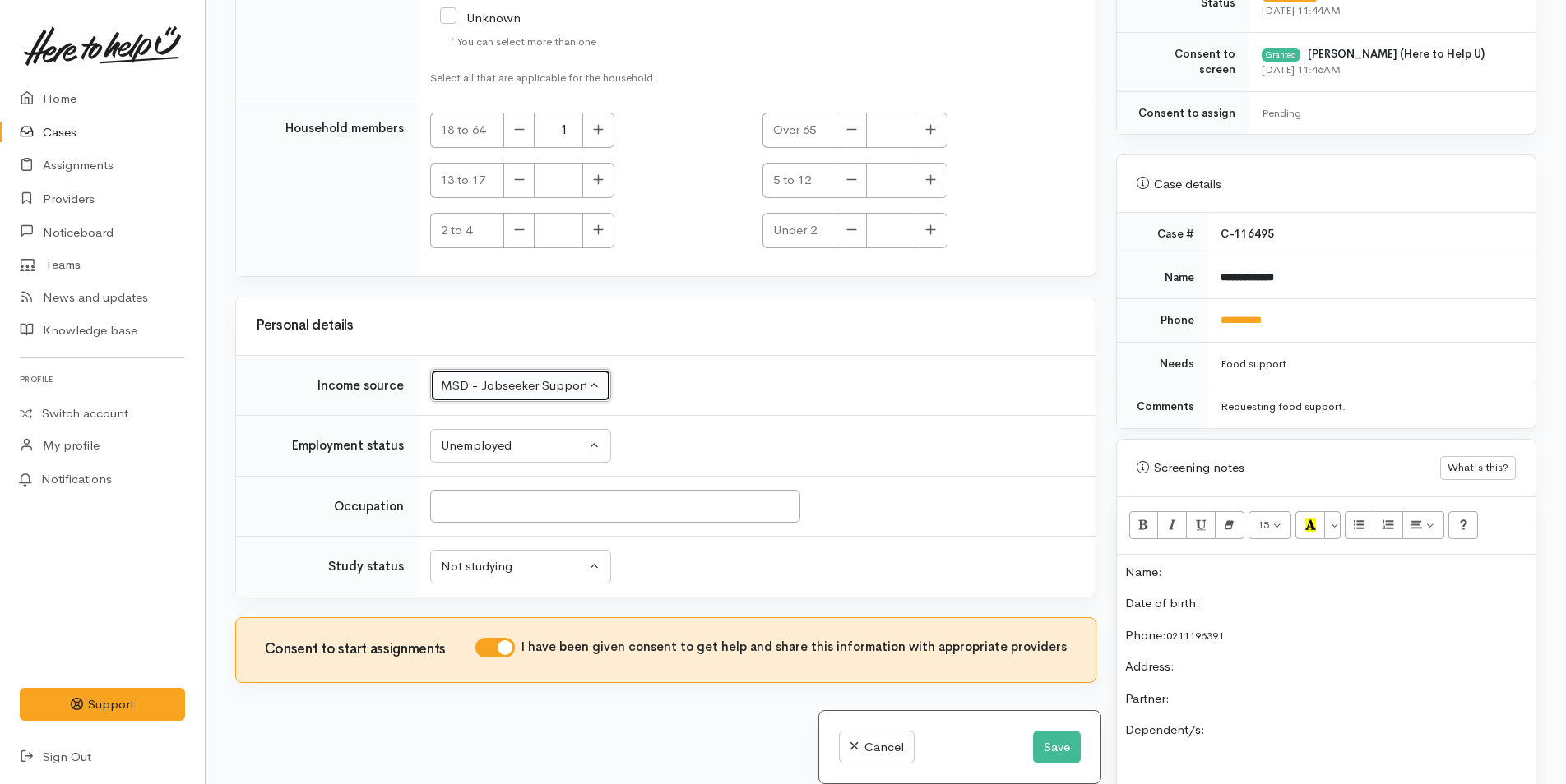
click at [509, 388] on div "MSD - Jobseeker Support" at bounding box center [513, 385] width 145 height 19
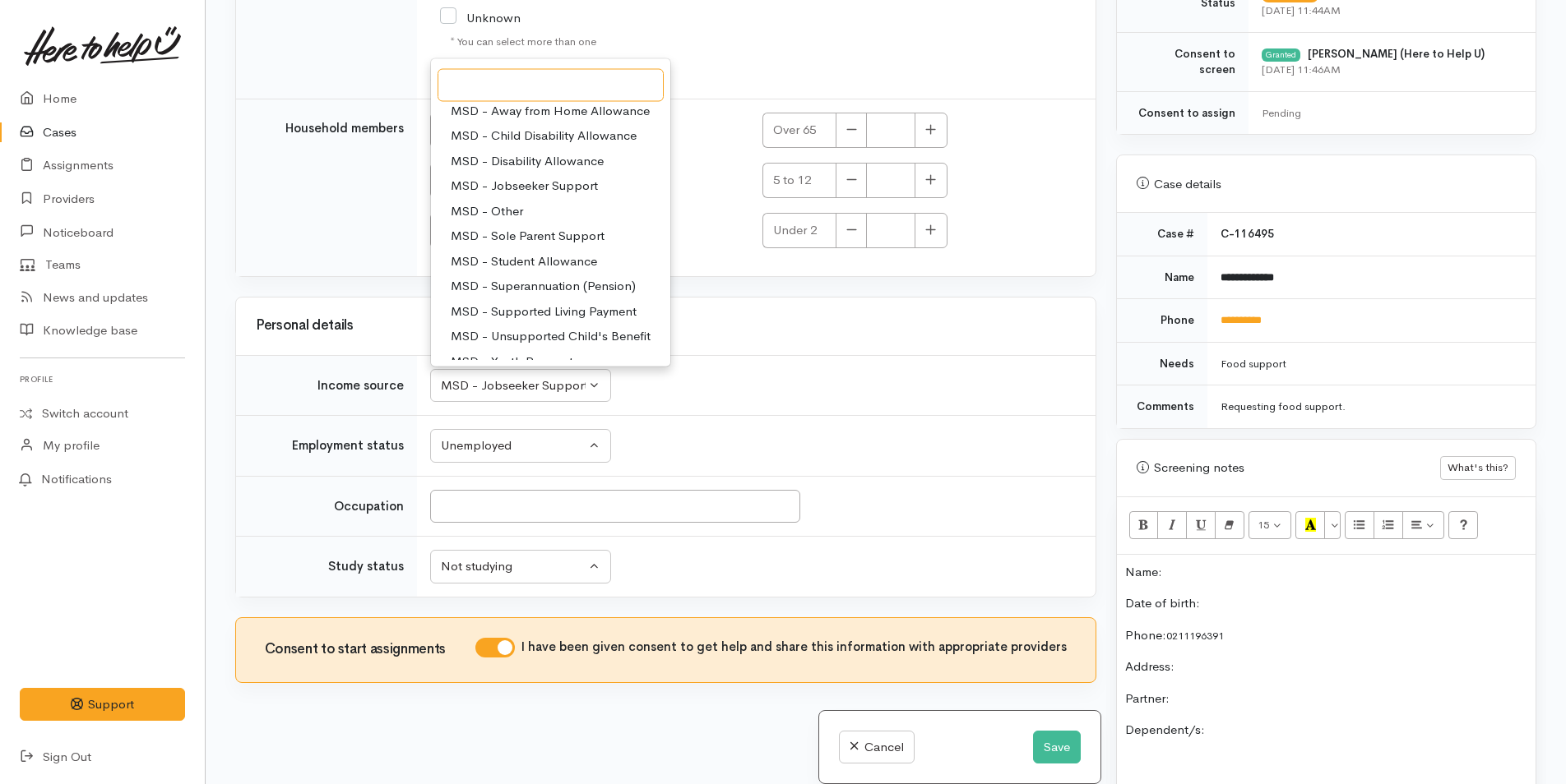
scroll to position [247, 0]
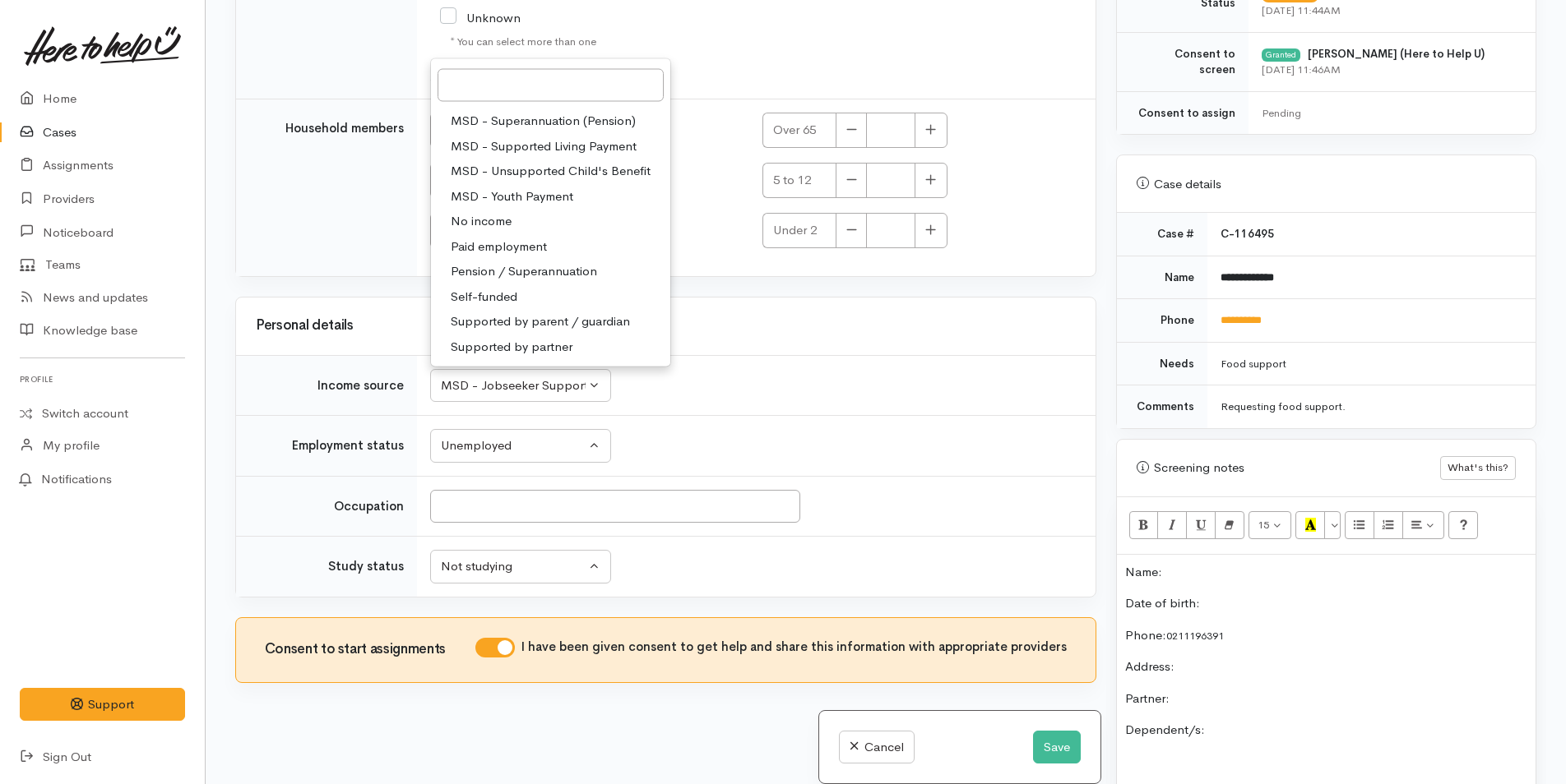
click at [517, 246] on span "Paid employment" at bounding box center [499, 247] width 97 height 19
select select "1"
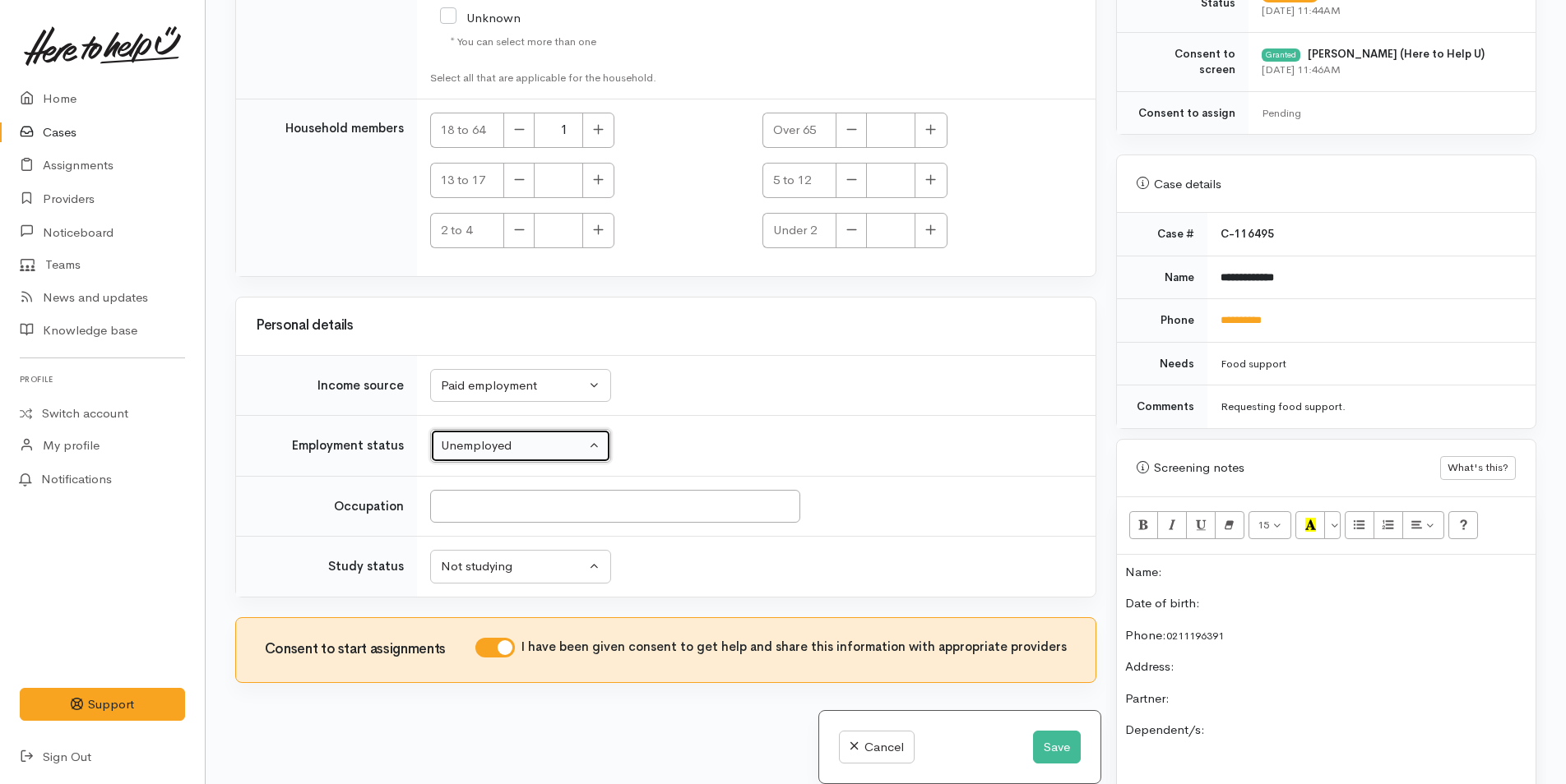
click at [538, 451] on div "Unemployed" at bounding box center [513, 445] width 145 height 19
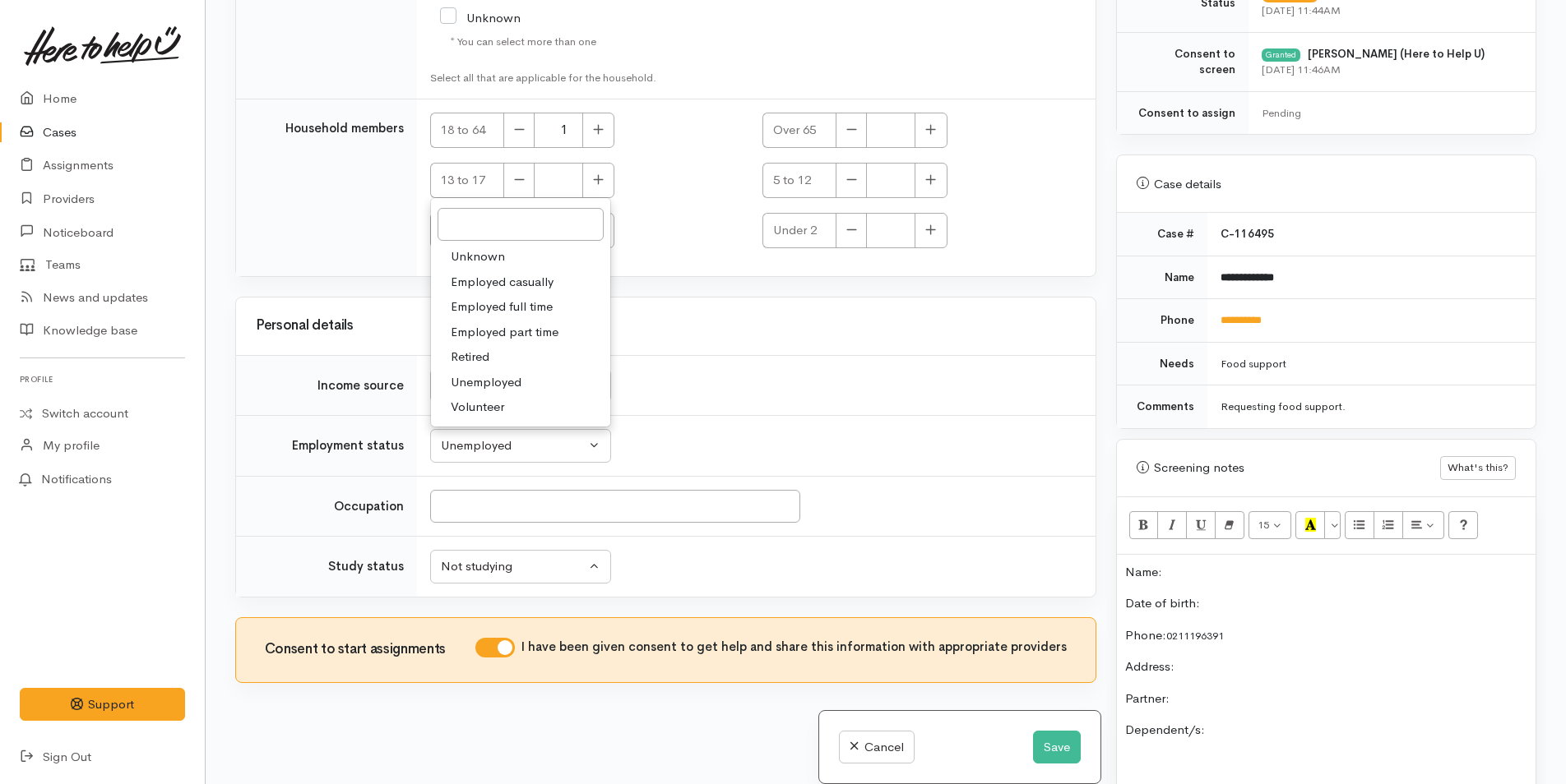
click at [531, 279] on span "Employed casually" at bounding box center [502, 282] width 103 height 19
select select "4"
click at [1044, 744] on button "Save" at bounding box center [1056, 747] width 47 height 34
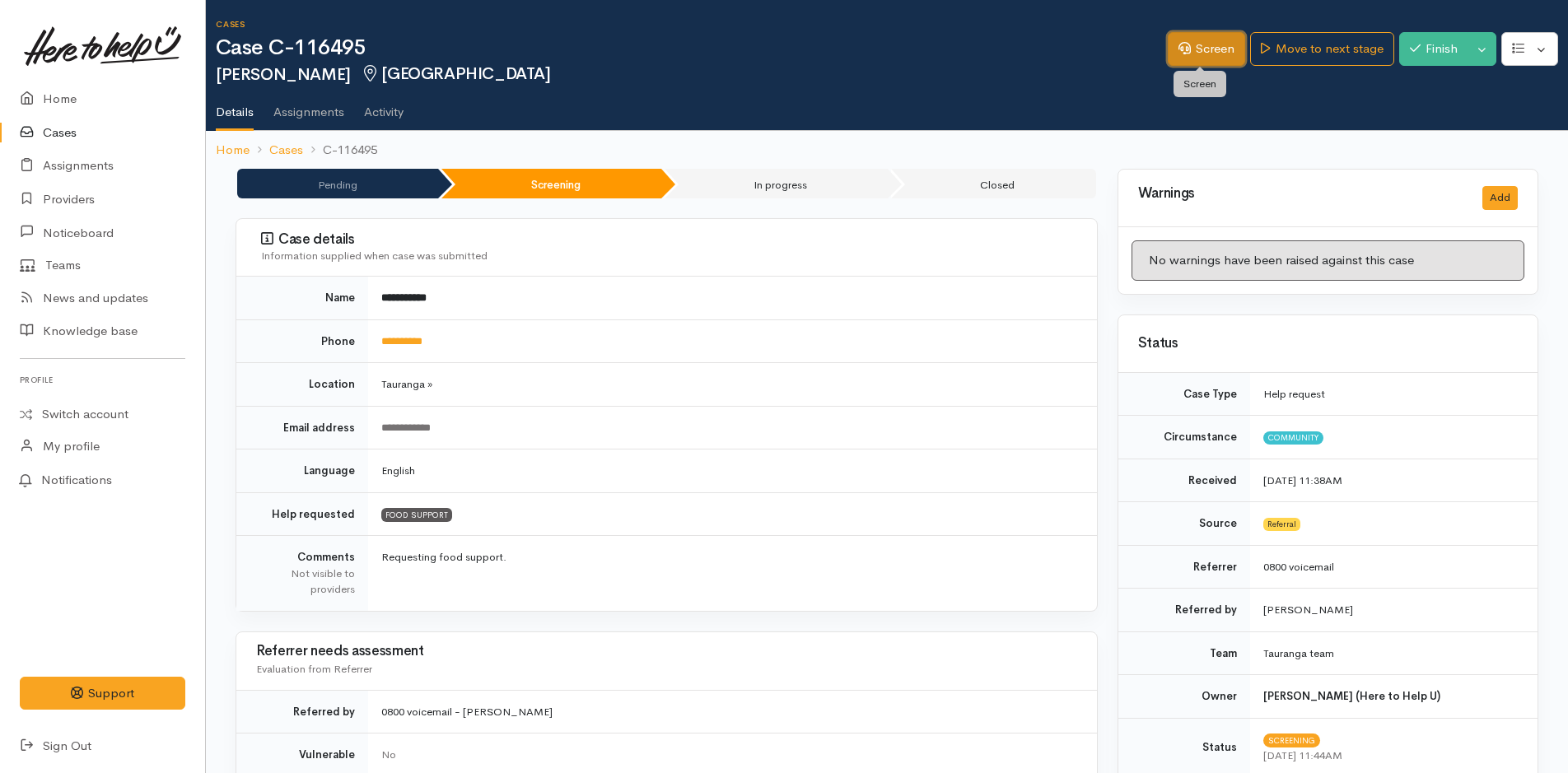
click at [1204, 54] on link "Screen" at bounding box center [1206, 49] width 77 height 34
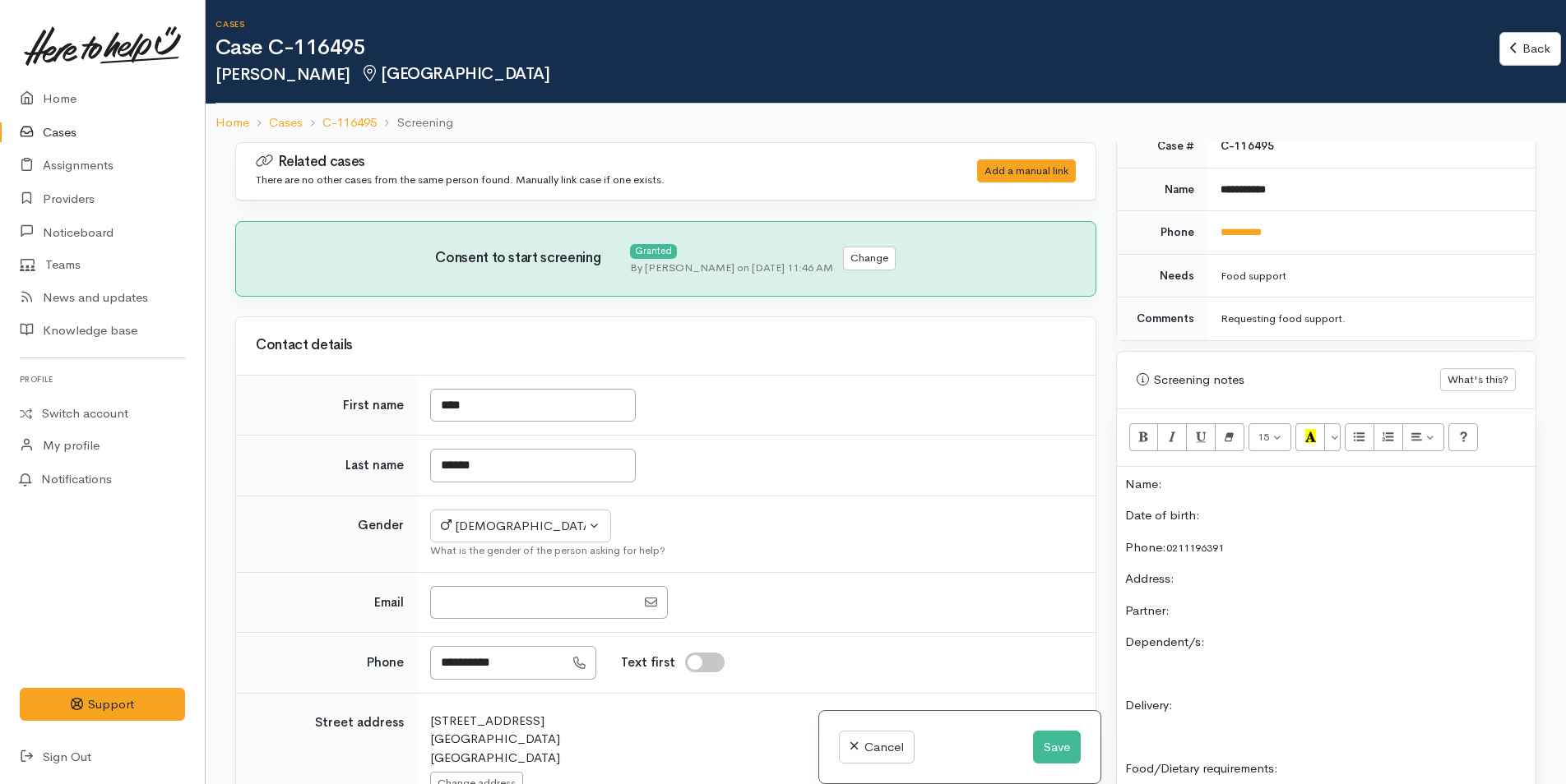
scroll to position [822, 0]
drag, startPoint x: 1320, startPoint y: 185, endPoint x: 1205, endPoint y: 207, distance: 117.1
click at [1207, 207] on td "**********" at bounding box center [1371, 189] width 328 height 44
copy b "**********"
click at [1201, 487] on p "Name:" at bounding box center [1326, 484] width 402 height 19
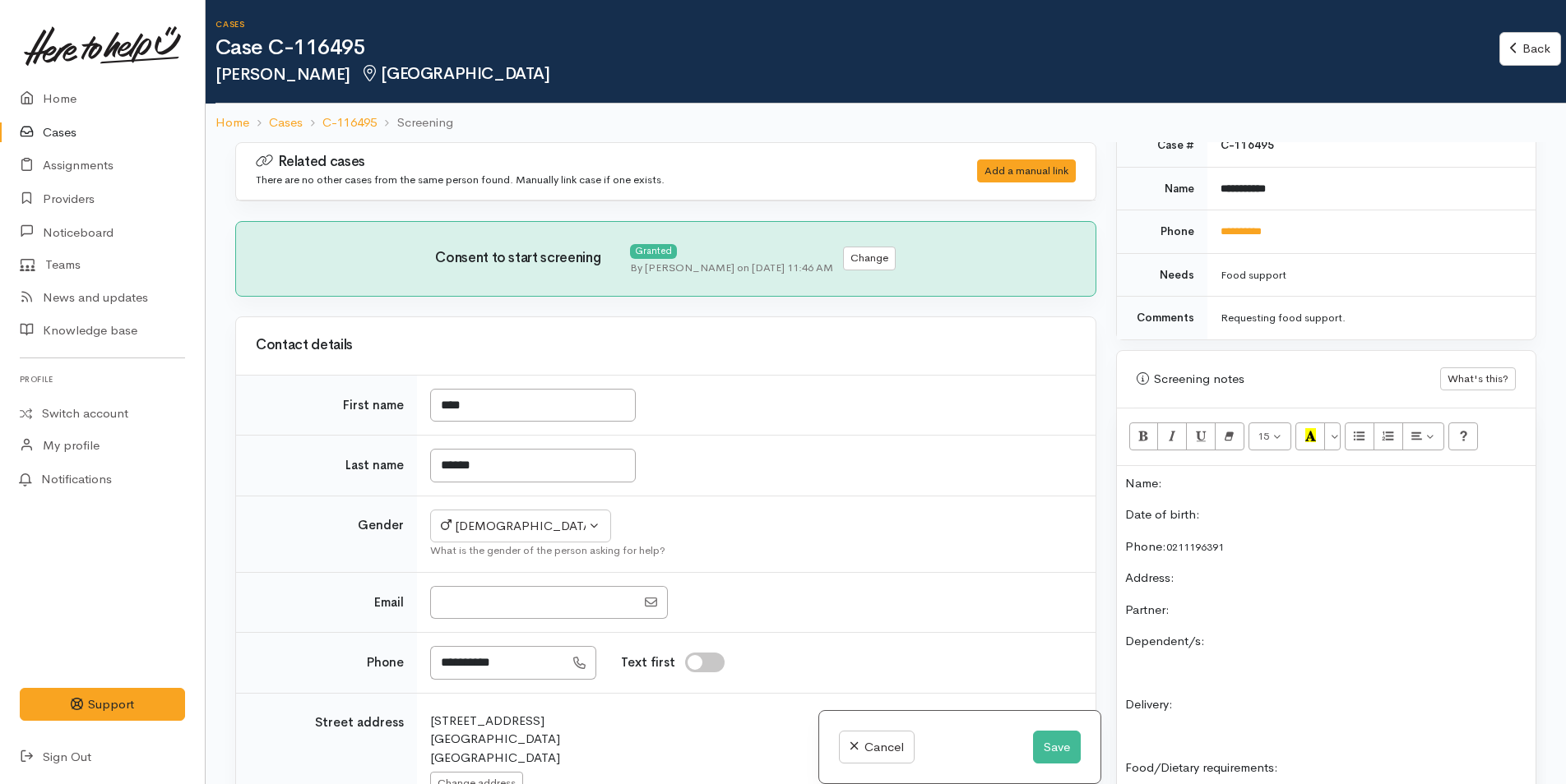
paste div
click at [1262, 503] on div "Name: [PERSON_NAME] Date of birth: Phone:  [PHONE_NUMBER] Address:  Partner: De…" at bounding box center [1326, 727] width 419 height 523
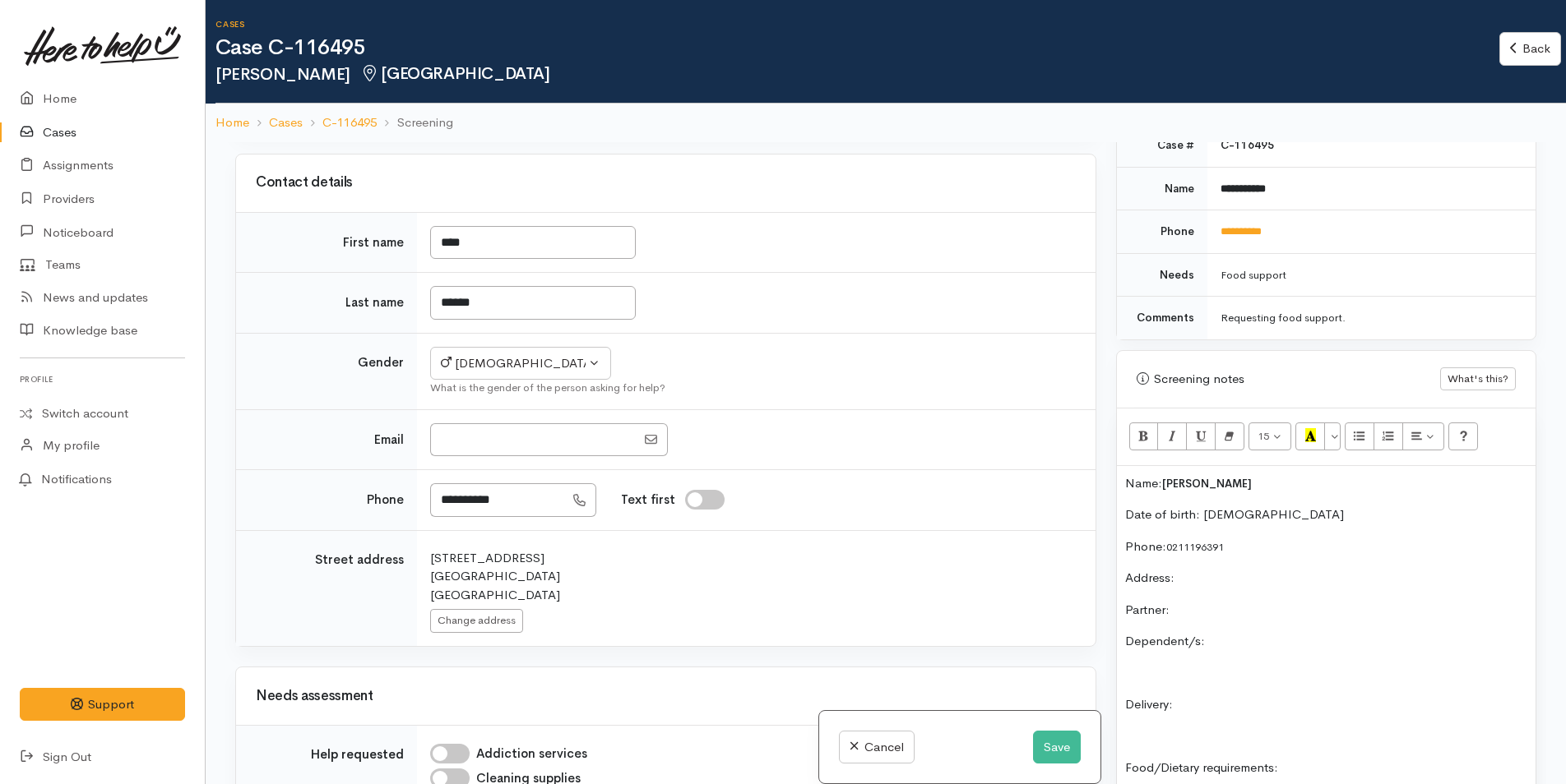
scroll to position [164, 0]
drag, startPoint x: 521, startPoint y: 598, endPoint x: 424, endPoint y: 552, distance: 107.4
click at [424, 552] on td "Search for an address. [STREET_ADDRESS] Change address" at bounding box center [756, 586] width 679 height 116
copy div "[STREET_ADDRESS]"
click at [1232, 569] on p "Address:" at bounding box center [1326, 577] width 402 height 19
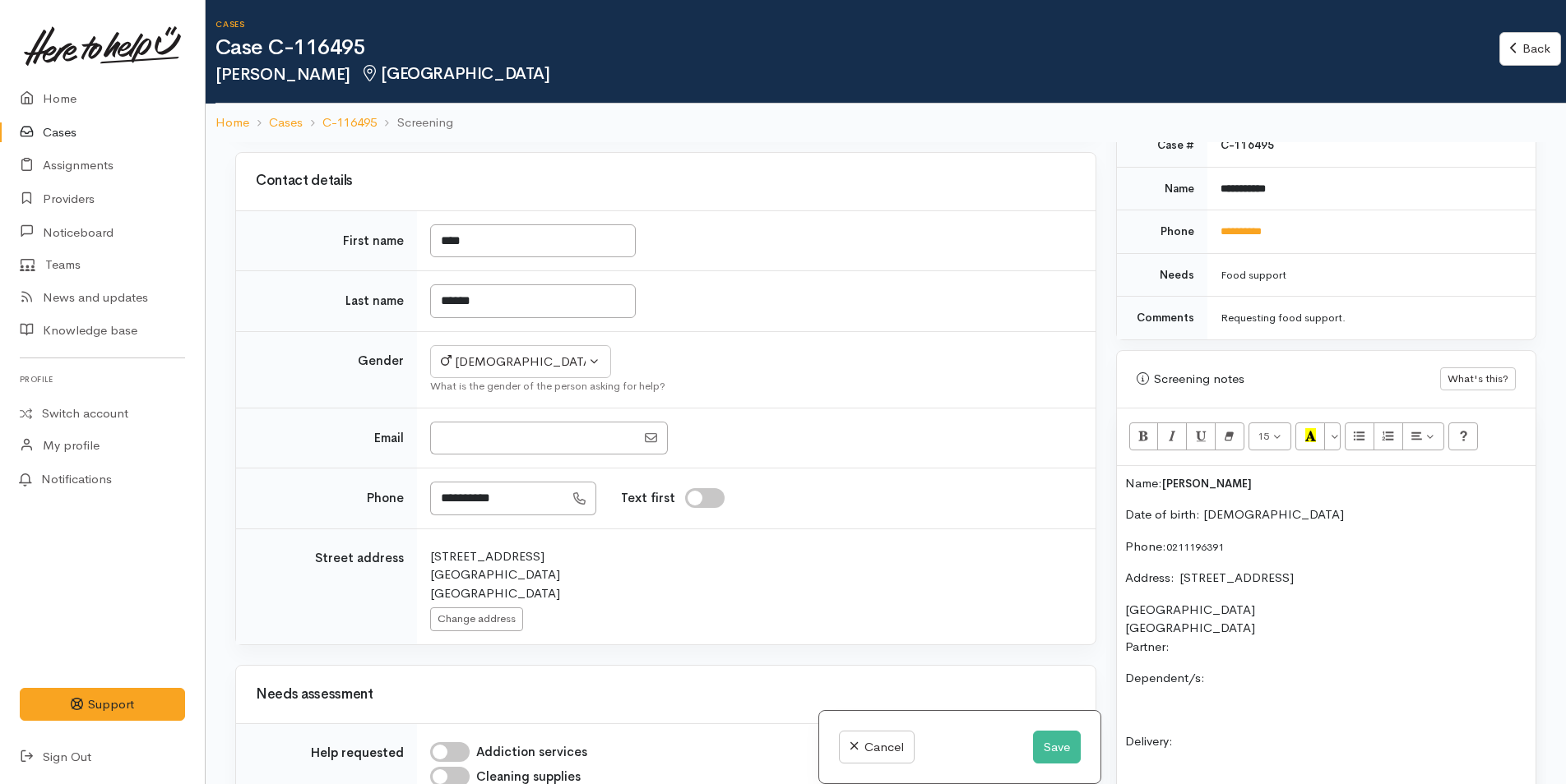
click at [1211, 646] on p "Partner:" at bounding box center [1326, 647] width 402 height 19
click at [1349, 670] on p "Dependent/s:" at bounding box center [1326, 679] width 402 height 19
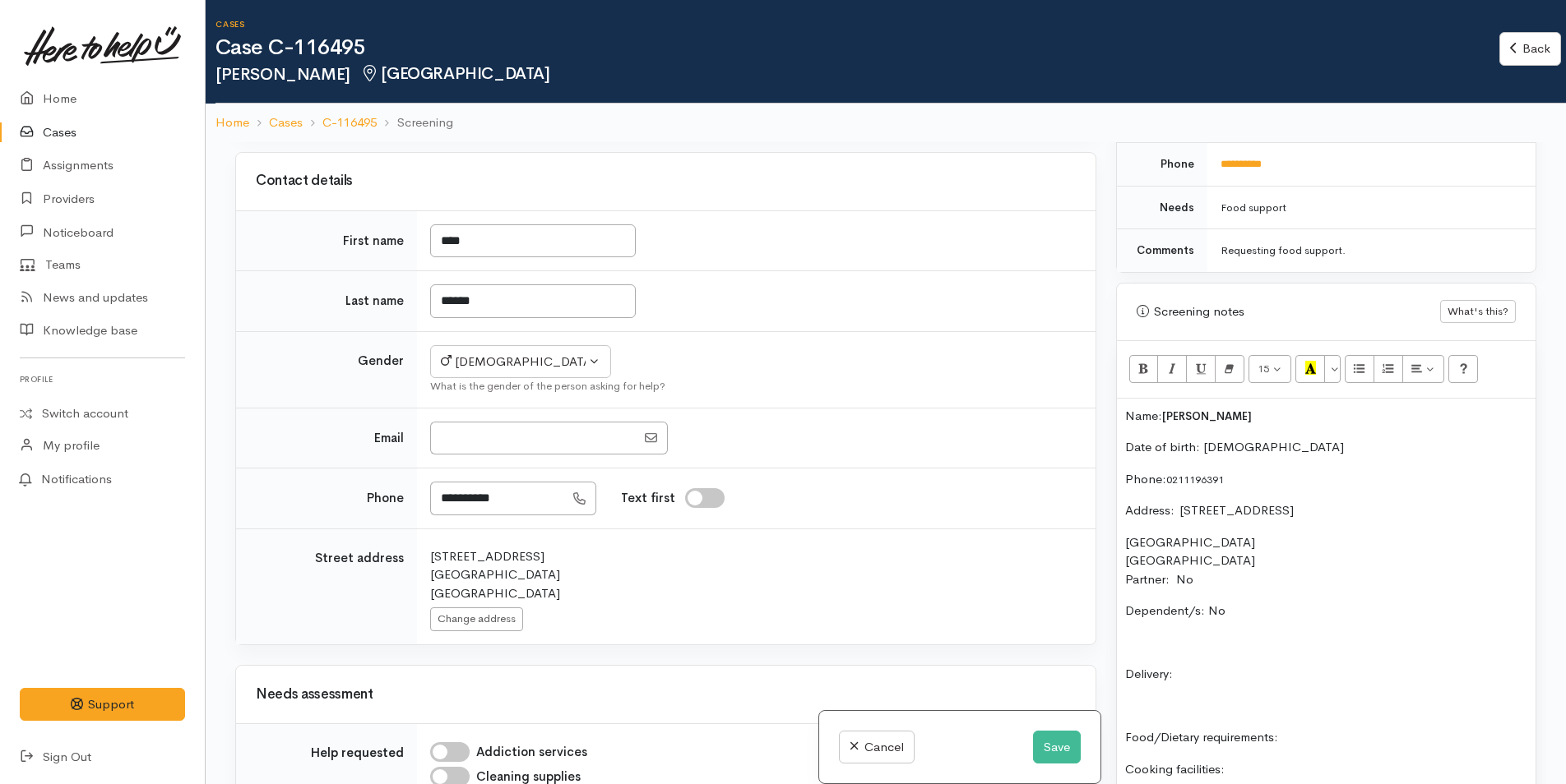
scroll to position [986, 0]
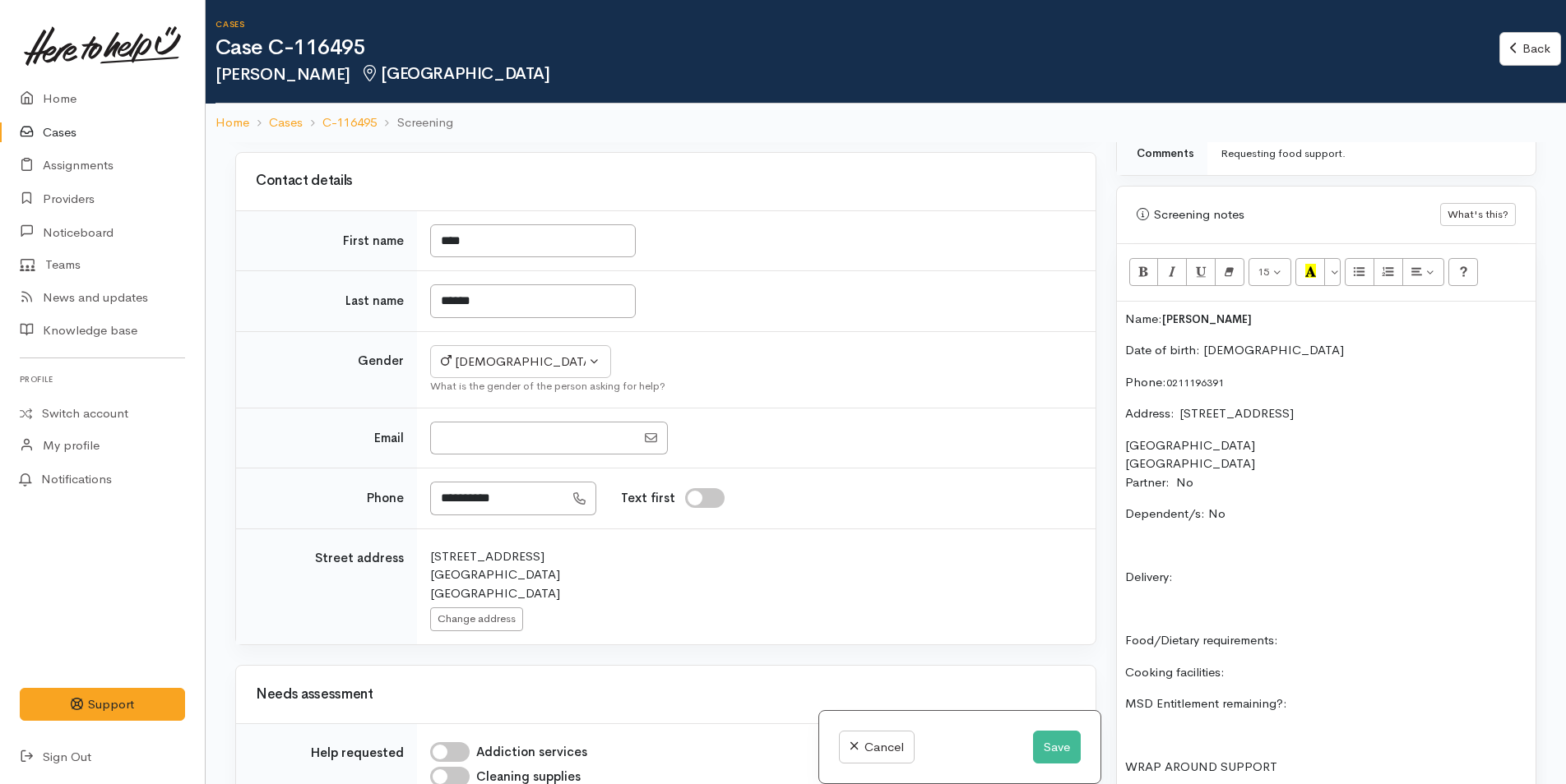
click at [1242, 569] on p "Delivery:" at bounding box center [1326, 577] width 402 height 19
click at [1324, 640] on p "Food/Dietary requirements:" at bounding box center [1326, 640] width 402 height 19
click at [1313, 668] on p "Cooking facilities:" at bounding box center [1326, 672] width 402 height 19
click at [1342, 702] on p "MSD Entitlement remaining?:" at bounding box center [1326, 704] width 402 height 19
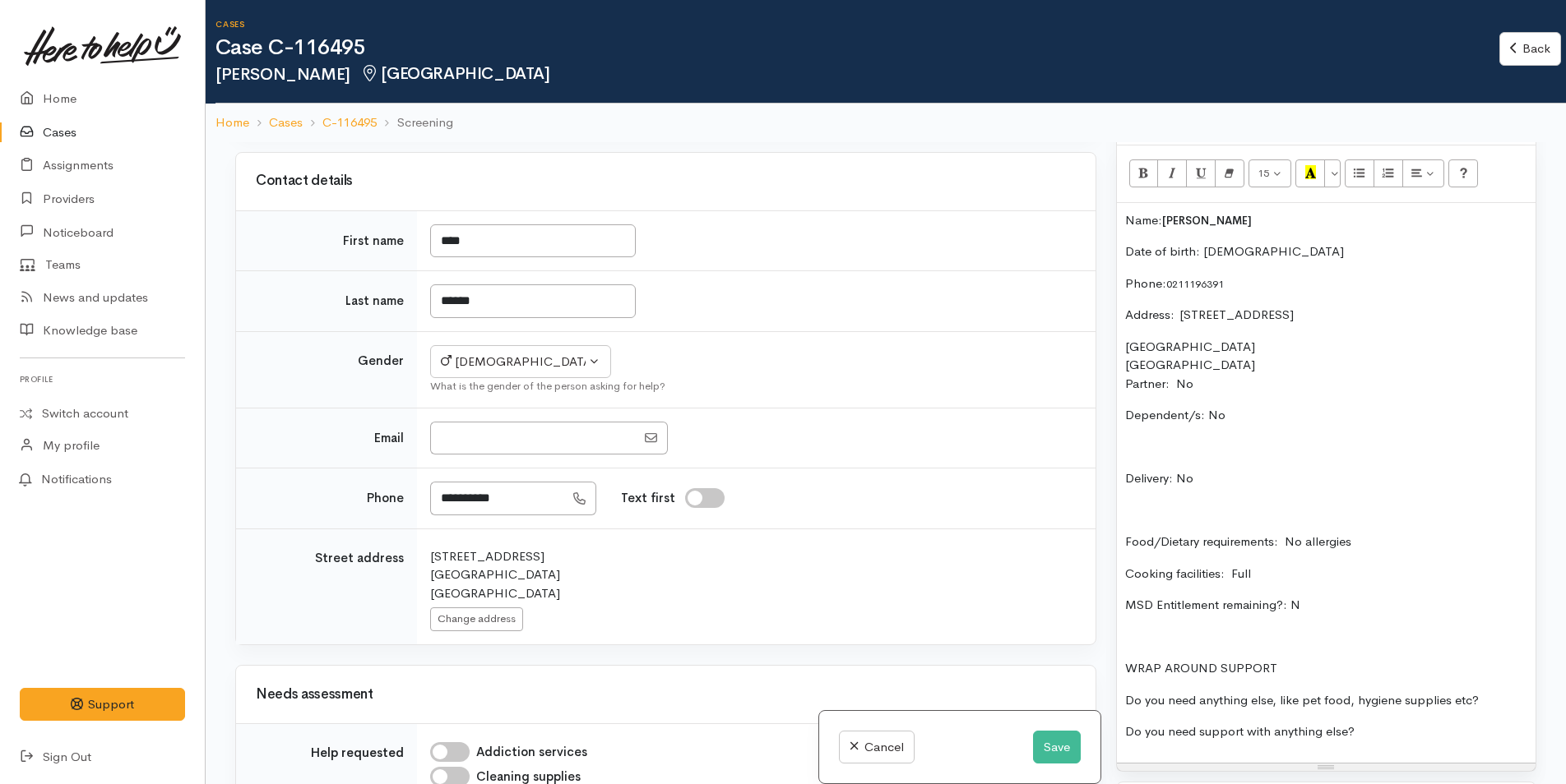
scroll to position [1233, 0]
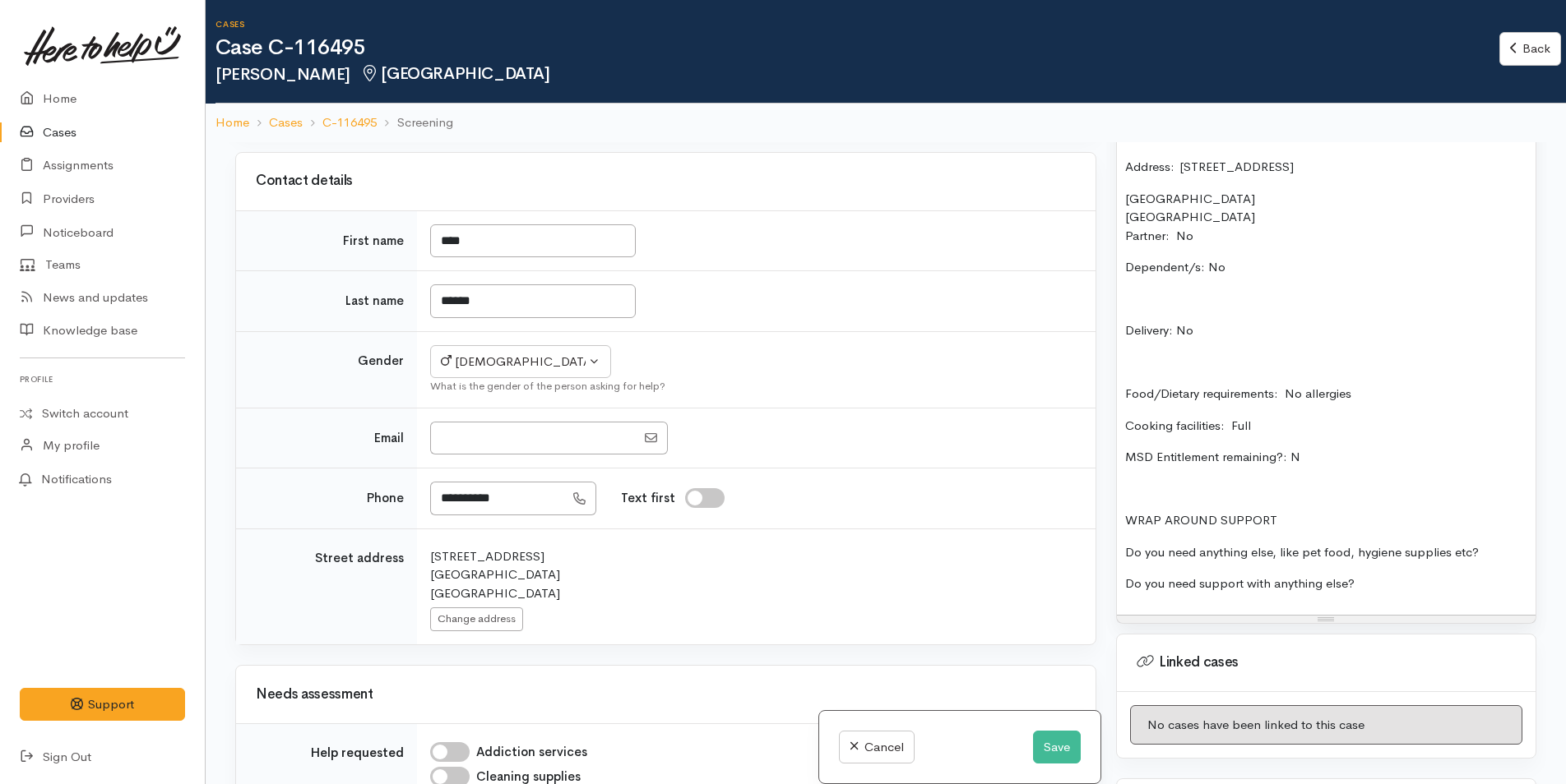
click at [1494, 557] on p "Do you need anything else, like pet food, hygiene supplies etc?" at bounding box center [1326, 552] width 402 height 19
click at [1452, 586] on p "Do you need support with anything else?" at bounding box center [1326, 584] width 402 height 19
click at [1390, 397] on p "Food/Dietary requirements: No allergies" at bounding box center [1326, 393] width 402 height 19
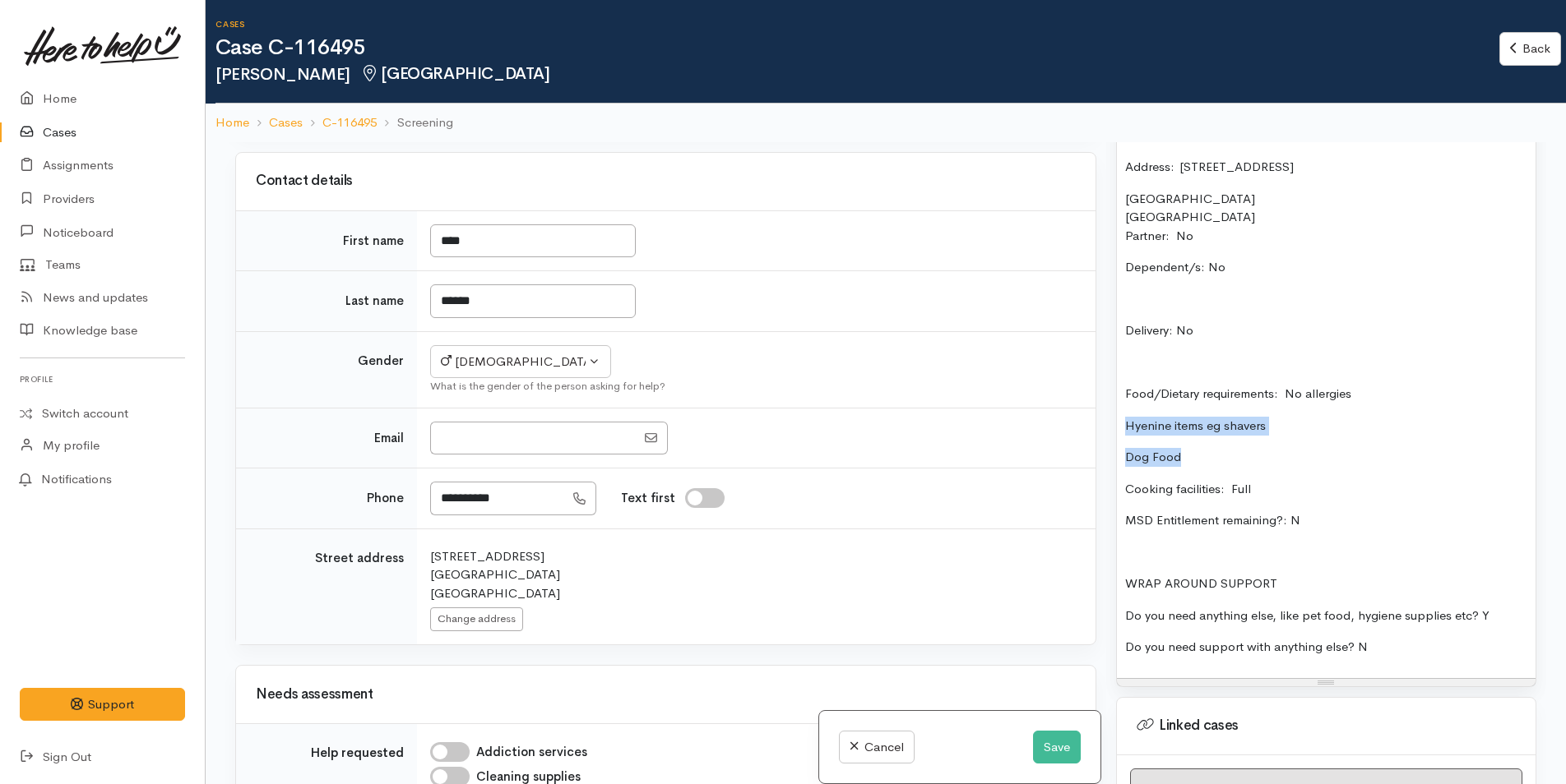
drag, startPoint x: 1195, startPoint y: 455, endPoint x: 1122, endPoint y: 422, distance: 80.1
click at [1122, 422] on div "Name: Dean Manson Date of birth: 30/4/1961 Phone:  0211196391 Address:  59B Eve…" at bounding box center [1326, 367] width 419 height 623
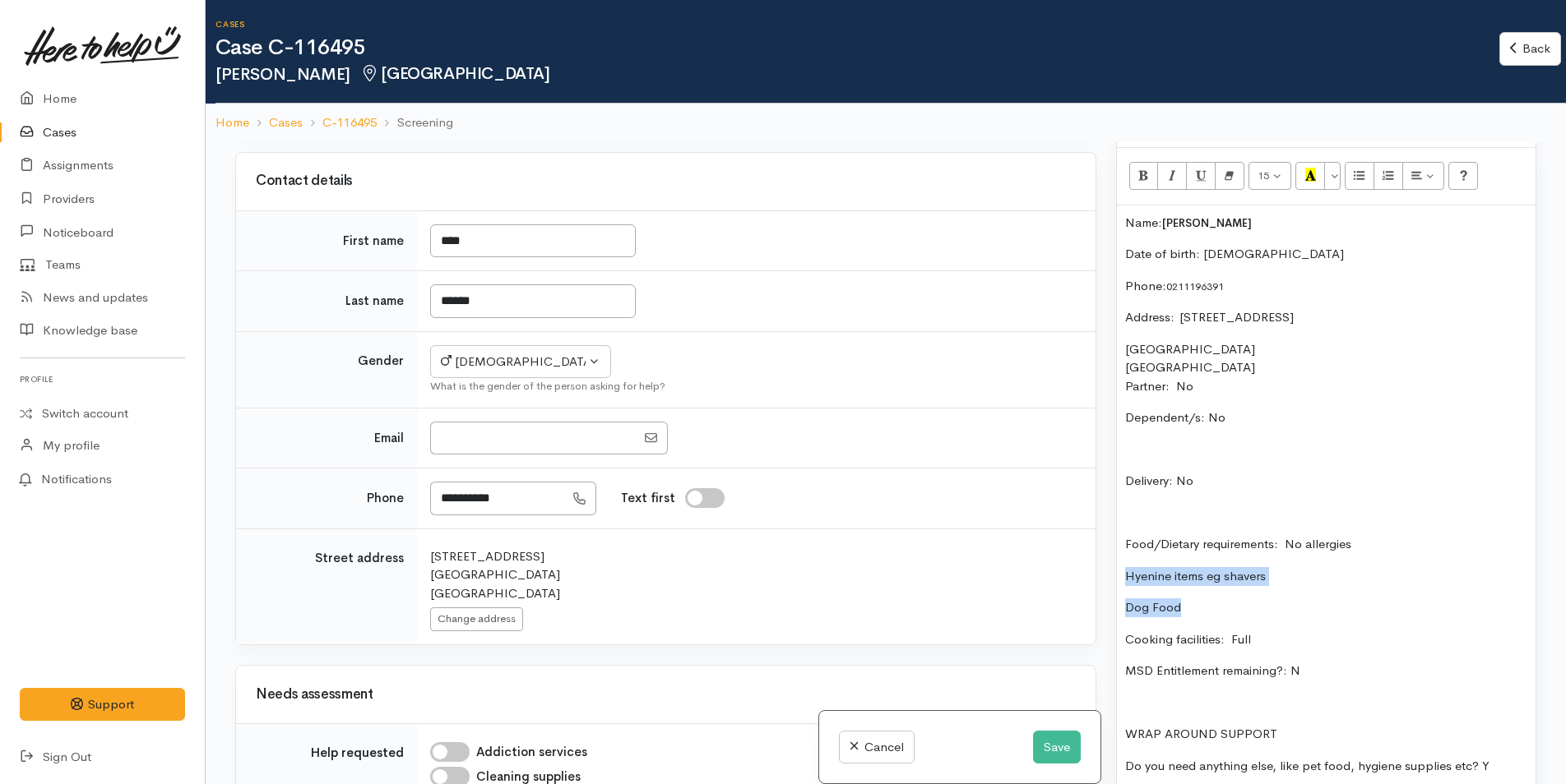
scroll to position [904, 0]
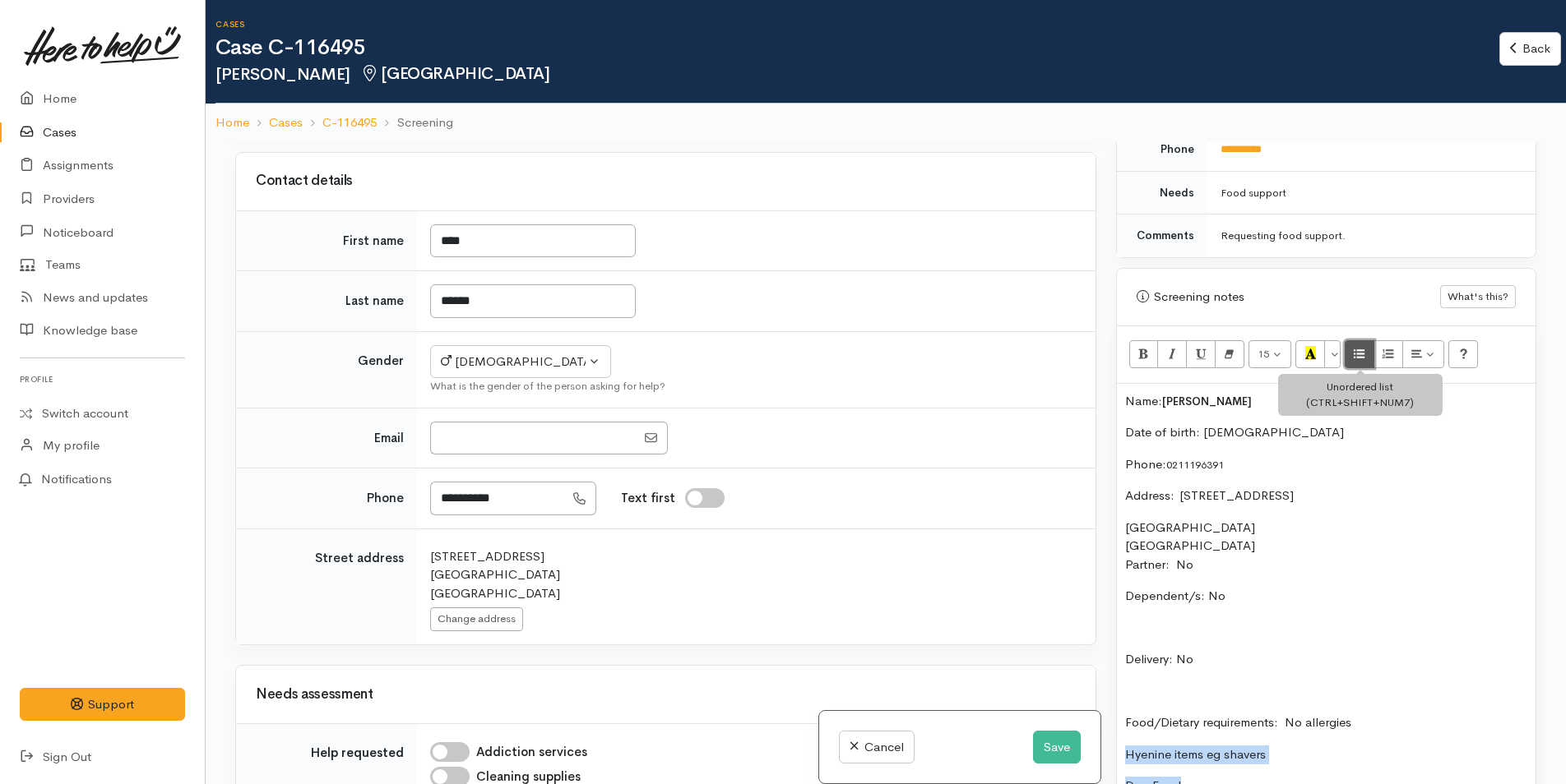
click at [1367, 357] on button "Unordered list (CTRL+SHIFT+NUM7)" at bounding box center [1359, 354] width 30 height 28
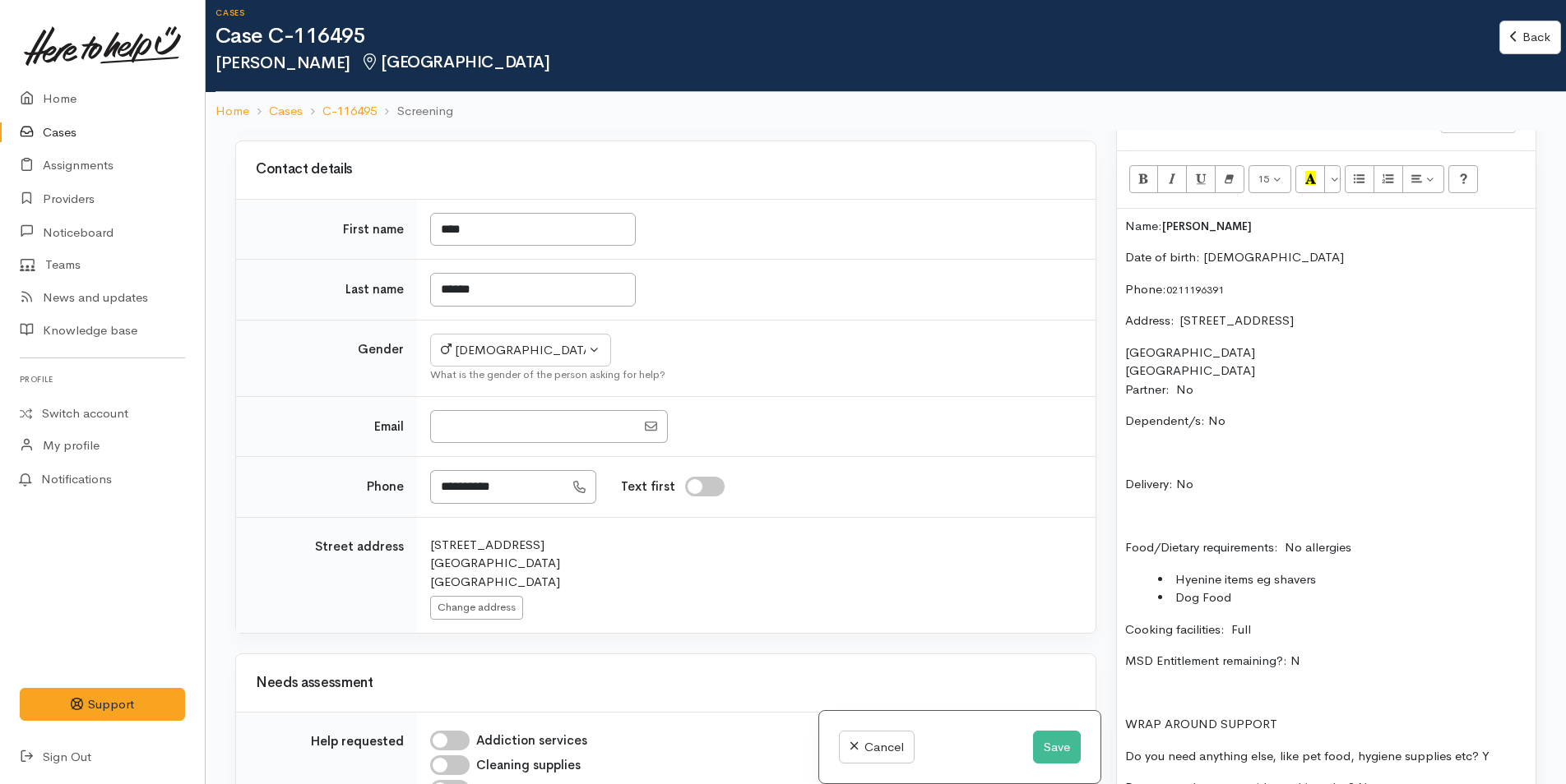
scroll to position [1068, 0]
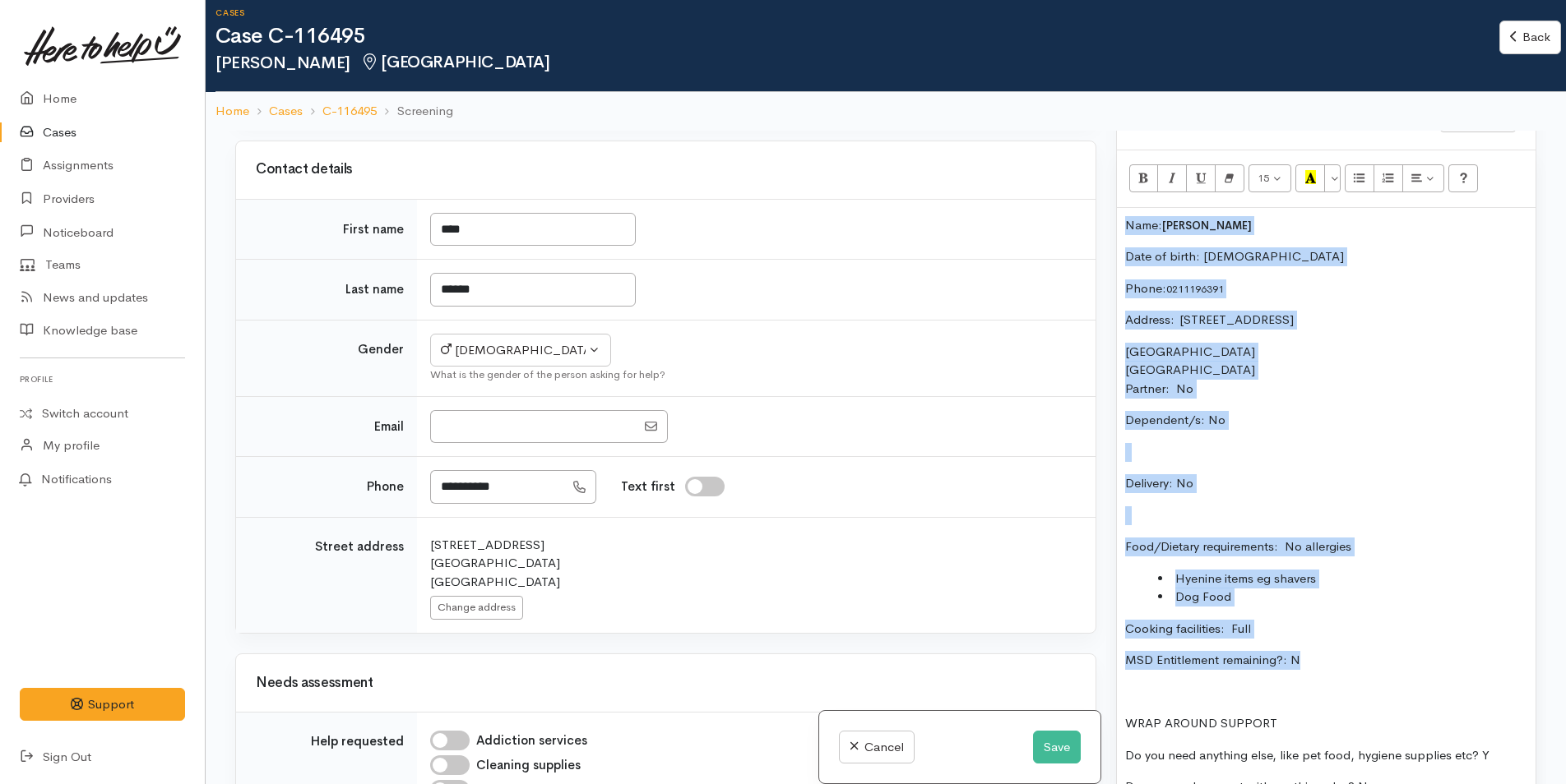
drag, startPoint x: 1325, startPoint y: 666, endPoint x: 1113, endPoint y: 230, distance: 484.8
click at [1113, 230] on div "Warnings Add No warnings have been raised against this case Add Warning Title ●…" at bounding box center [1326, 522] width 440 height 784
copy div "Name: Dean Manson Date of birth: 30/4/1961 Phone:  0211196391 Address:  59B Eve…"
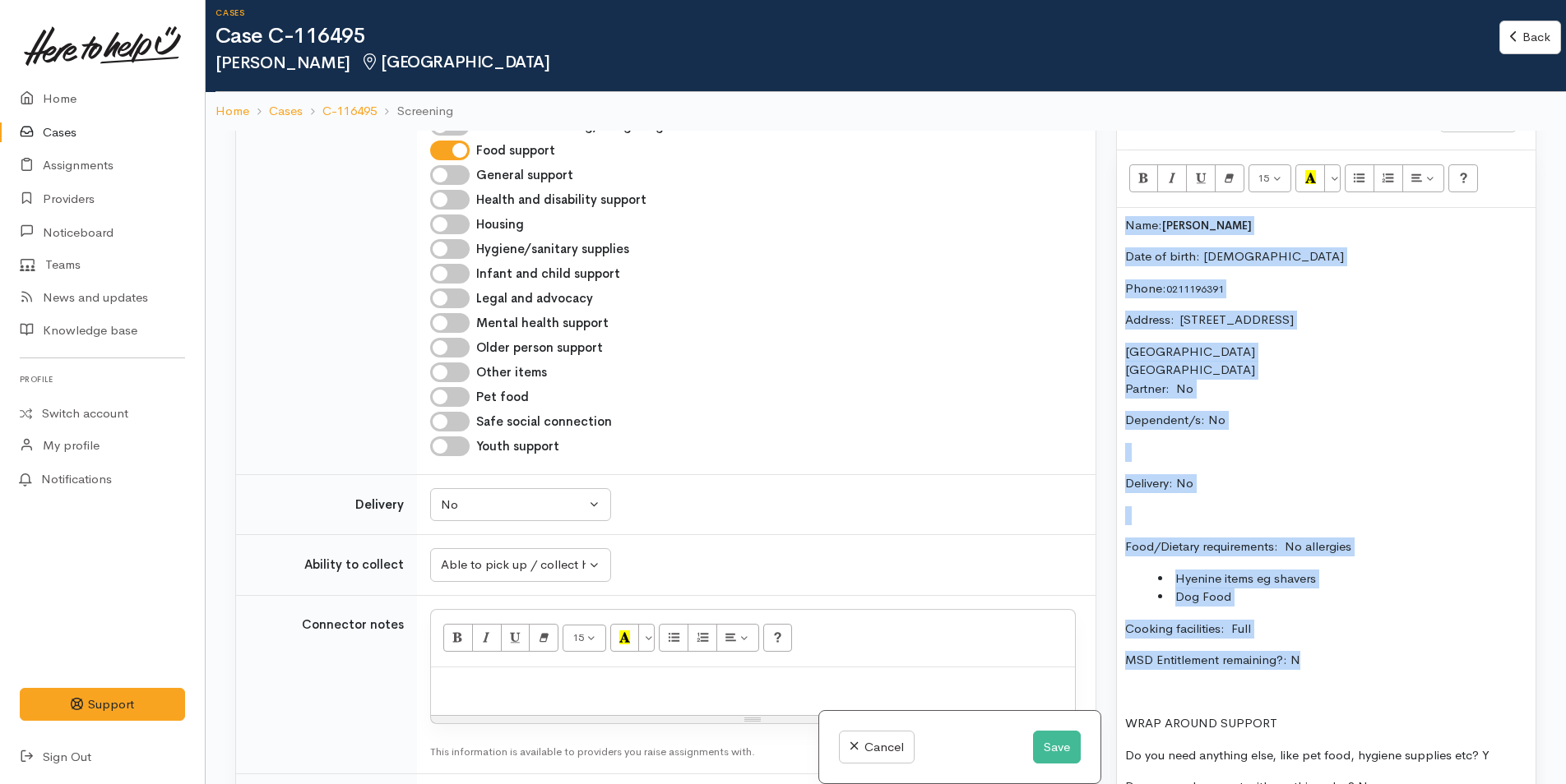
scroll to position [904, 0]
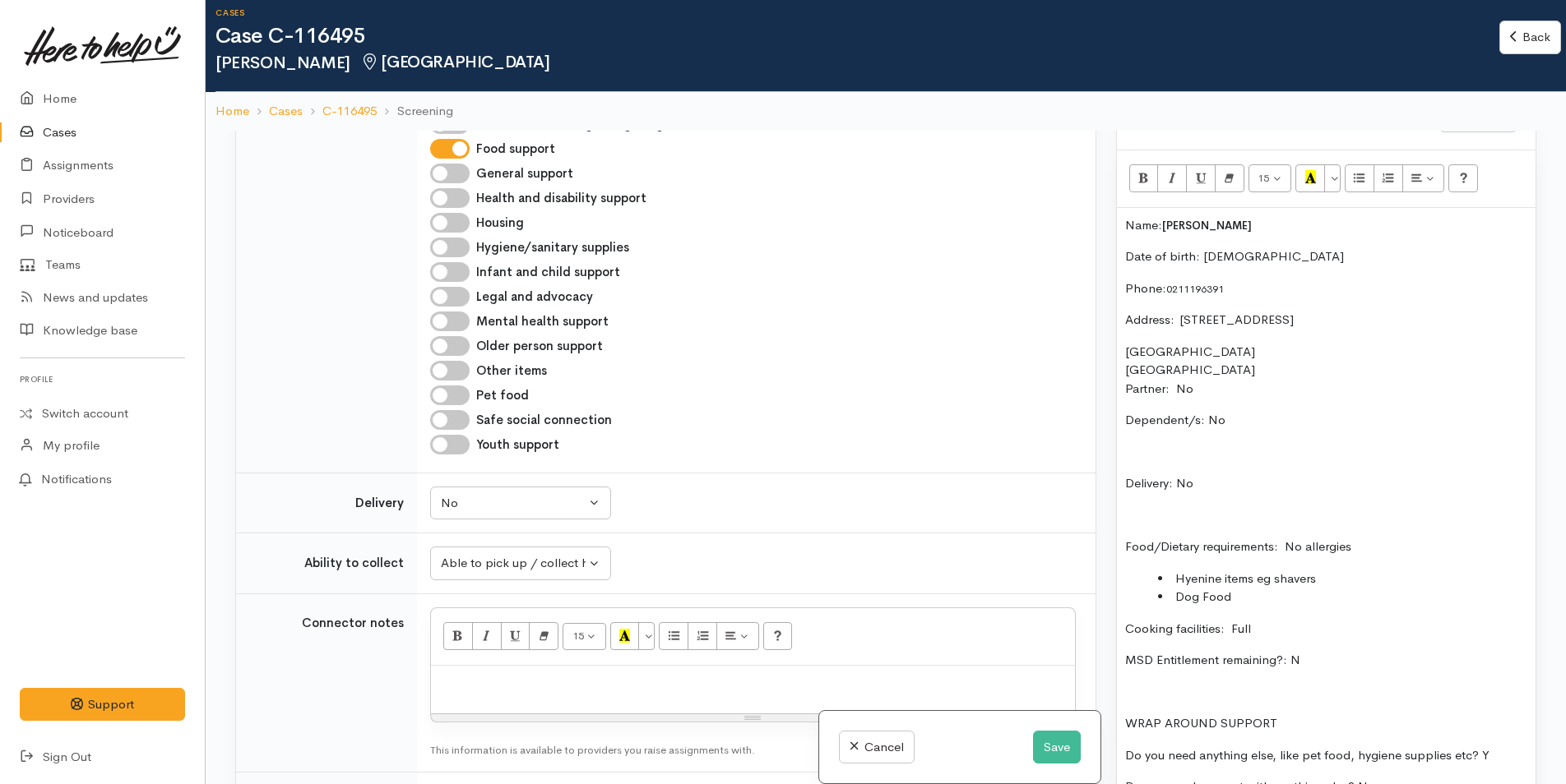
click at [639, 687] on p at bounding box center [753, 683] width 628 height 19
paste div
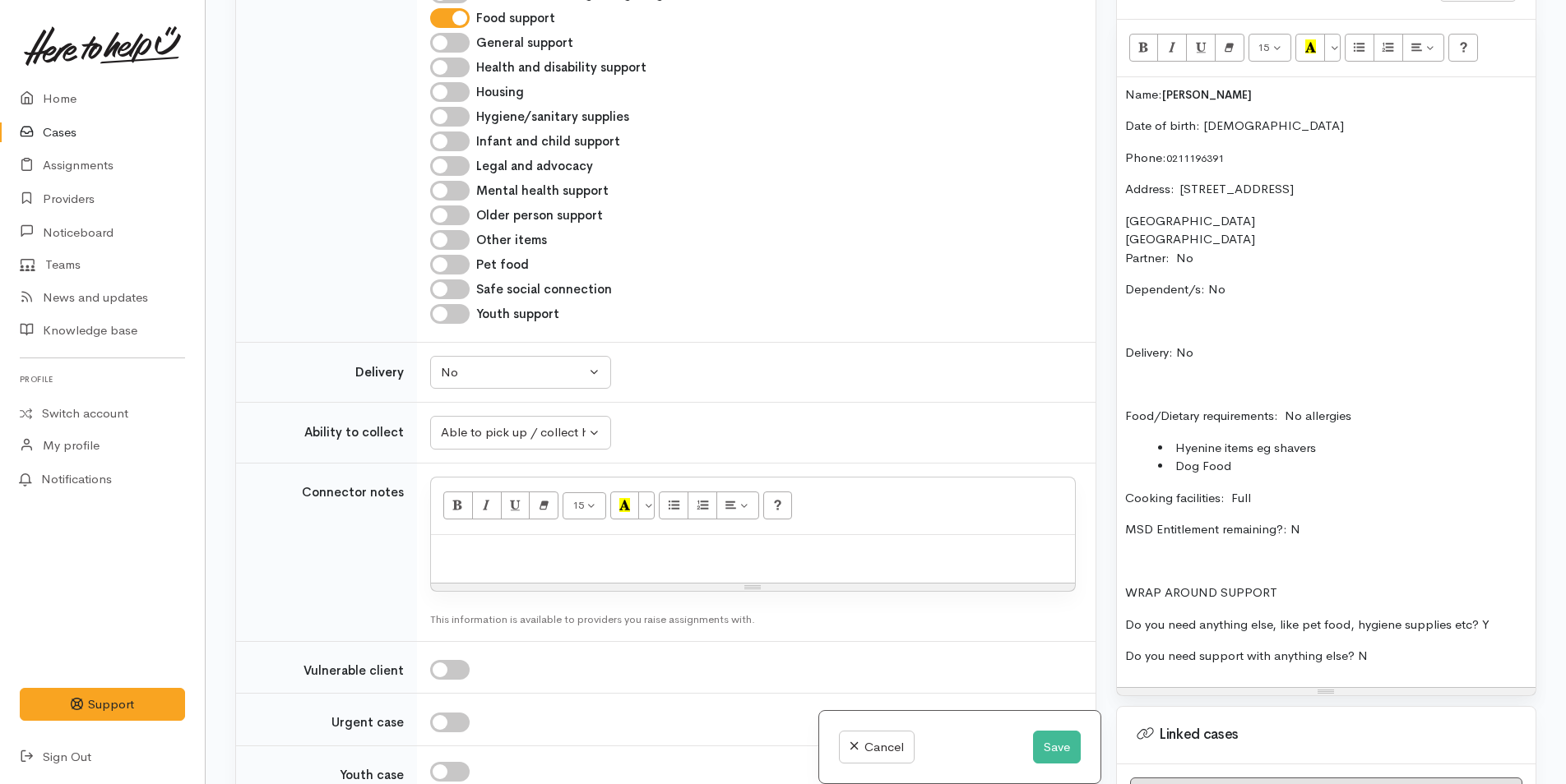
scroll to position [1129, 0]
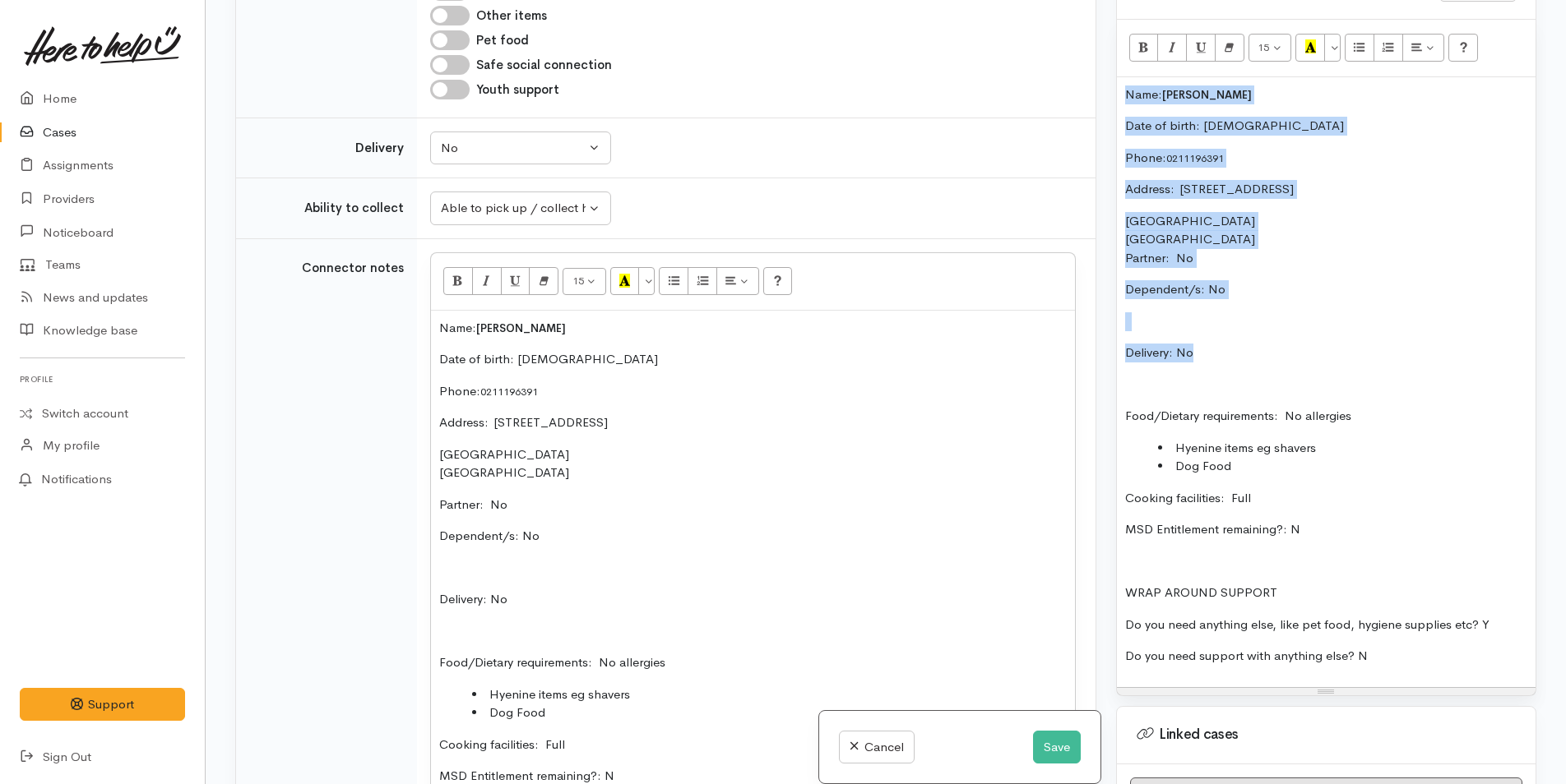
drag, startPoint x: 1207, startPoint y: 351, endPoint x: 1085, endPoint y: 75, distance: 301.8
click at [1085, 75] on div "Related cases There are no other cases from the same person found. Manually lin…" at bounding box center [885, 392] width 1321 height 784
copy div "Name: Dean Manson Date of birth: 30/4/1961 Phone:  0211196391 Address:  59B Eve…"
click at [1292, 409] on p "Food/Dietary requirements: No allergies" at bounding box center [1326, 416] width 402 height 19
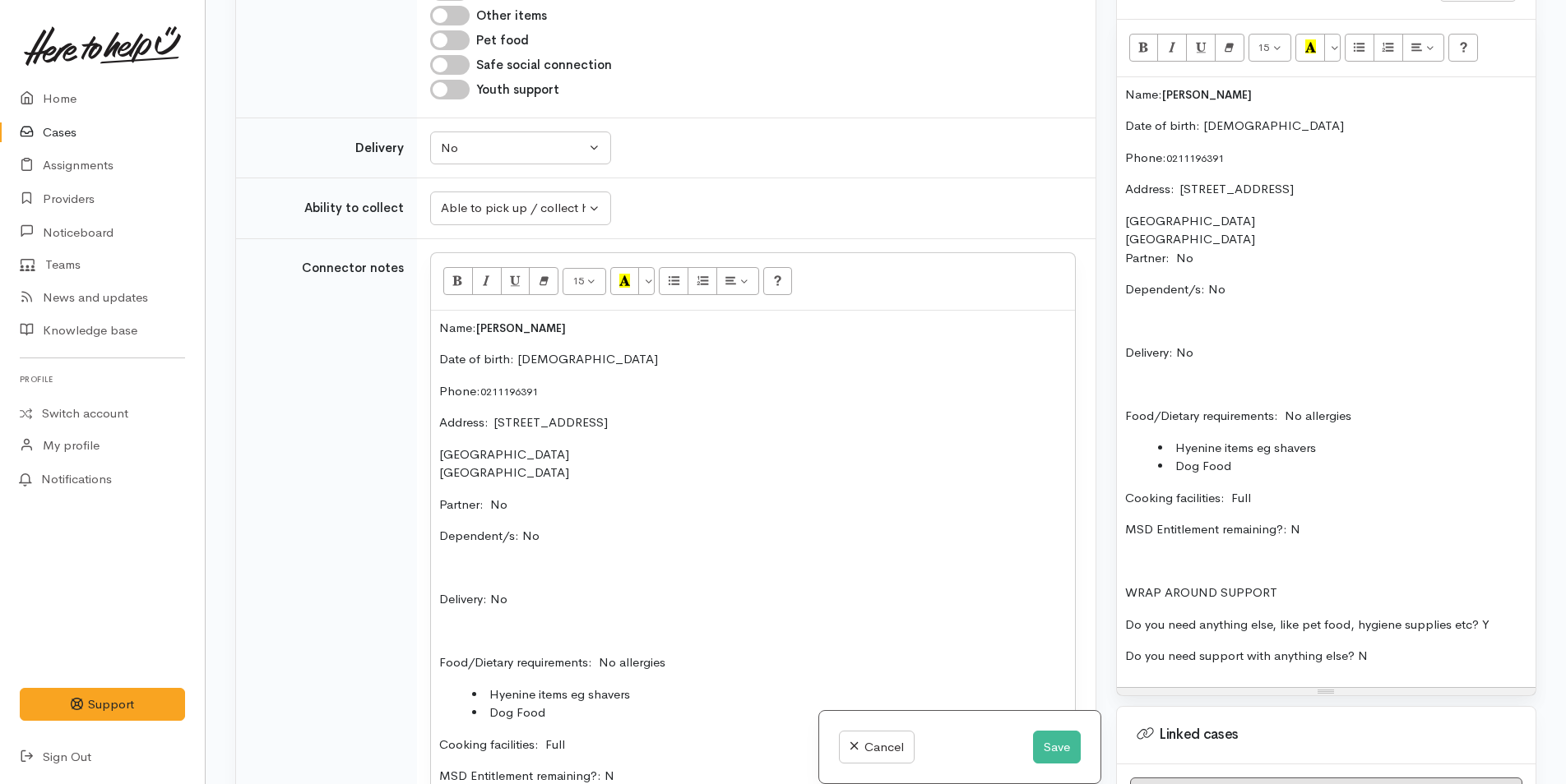
click at [1122, 97] on div "Name: Dean Manson Date of birth: 30/4/1961 Phone:  0211196391 Address:  59B Eve…" at bounding box center [1326, 382] width 419 height 610
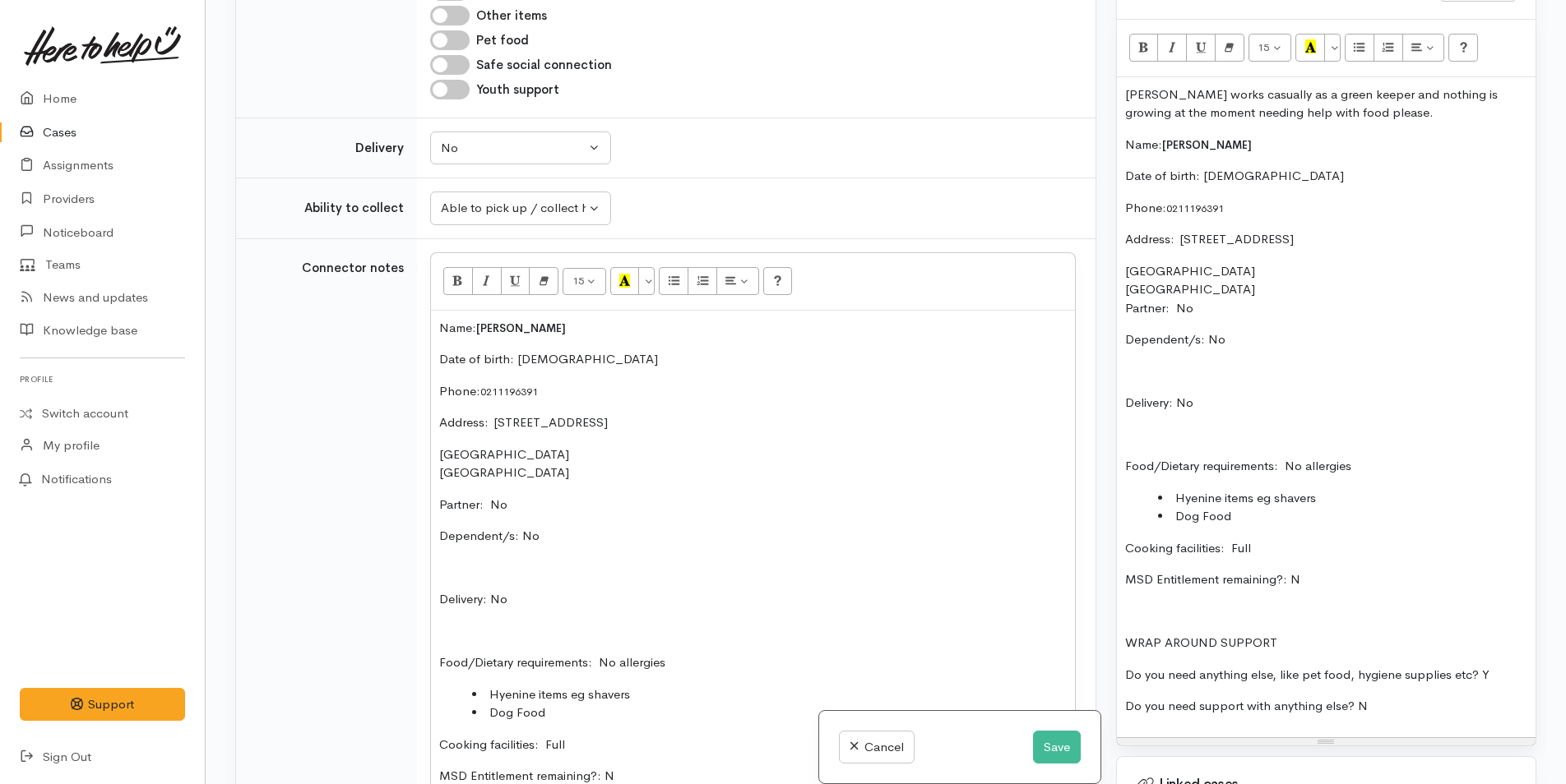
click at [1167, 114] on p "Dean works casually as a green keeper and nothing is growing at the moment need…" at bounding box center [1326, 104] width 402 height 37
click at [1172, 117] on p "Dean works casually as a green keeper and nothing is growing at the moment need…" at bounding box center [1326, 104] width 402 height 37
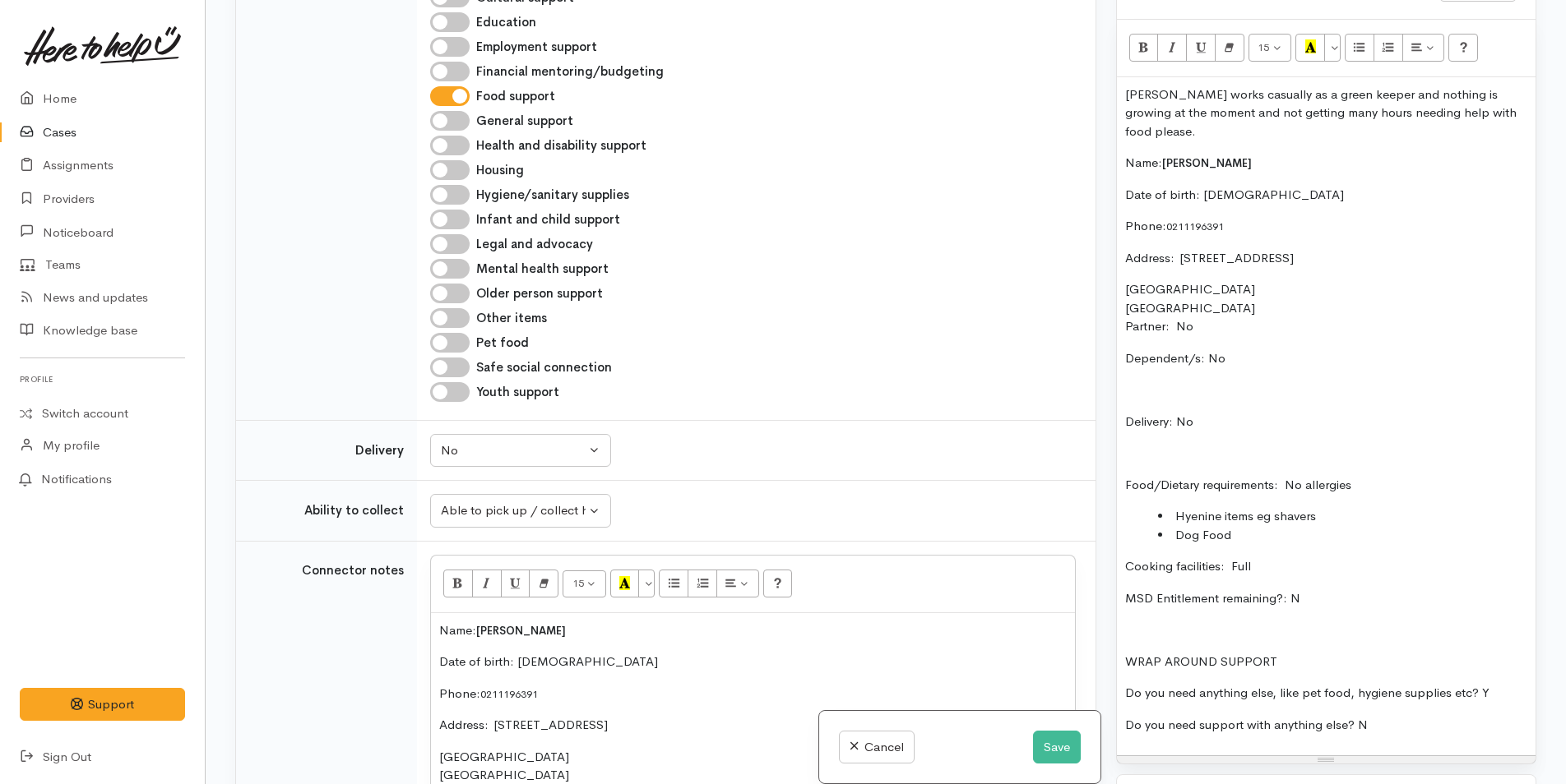
scroll to position [965, 0]
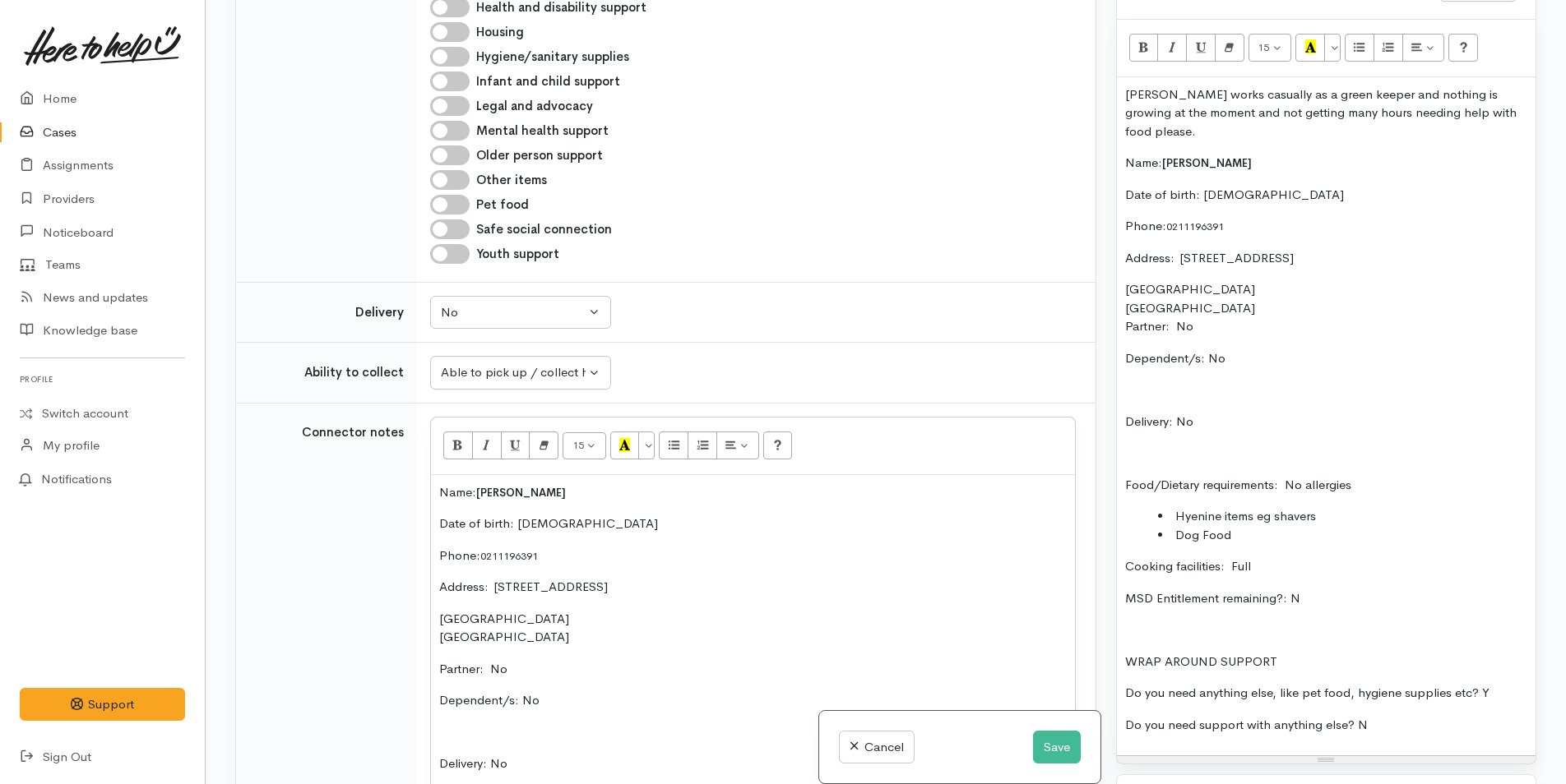
click at [460, 207] on input "Pet food" at bounding box center [450, 205] width 39 height 20
checkbox input "true"
click at [453, 56] on input "Hygiene/sanitary supplies" at bounding box center [450, 56] width 39 height 20
checkbox input "true"
click at [1054, 745] on button "Save" at bounding box center [1056, 747] width 47 height 34
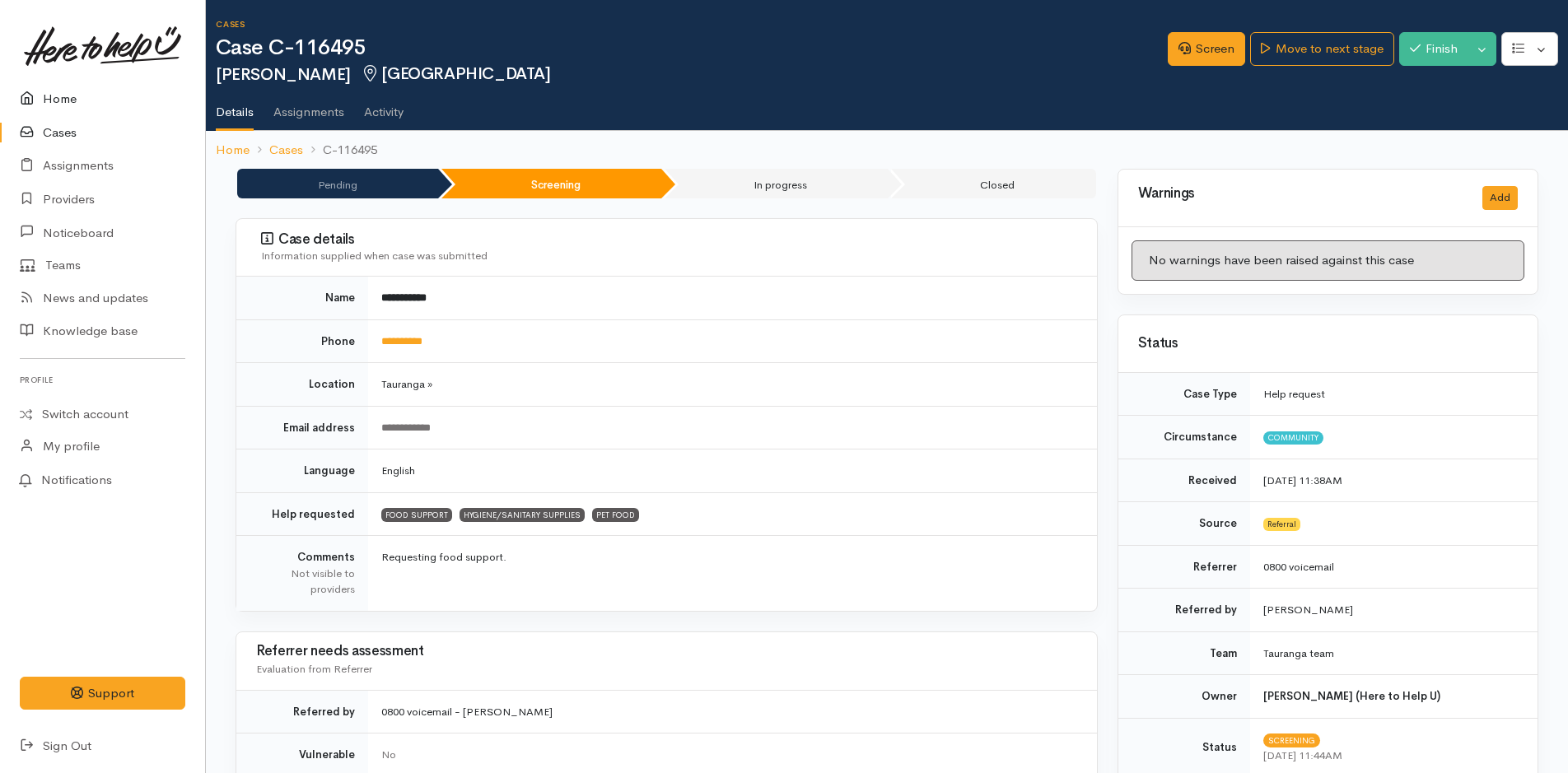
click at [60, 92] on link "Home" at bounding box center [102, 99] width 205 height 34
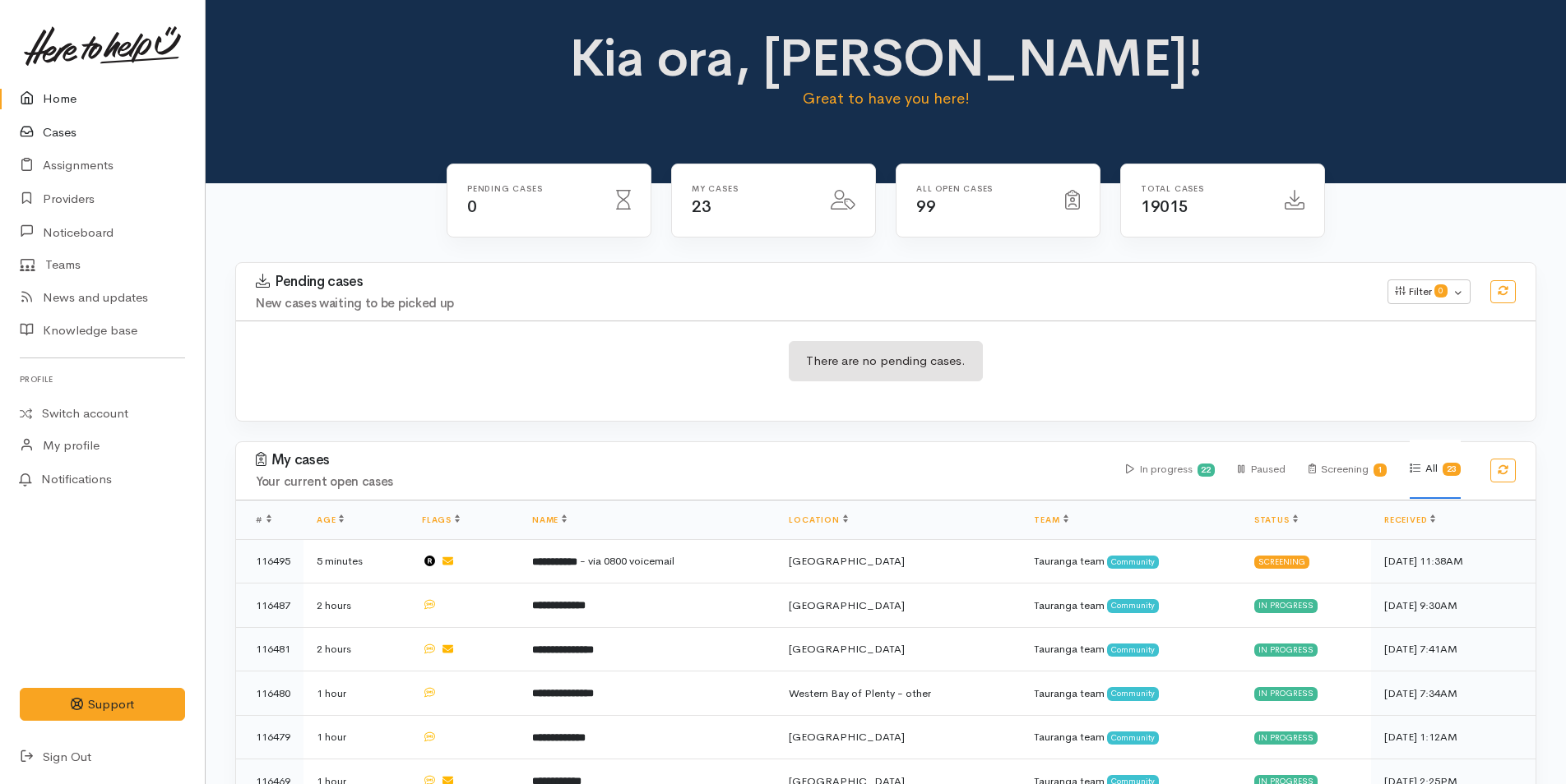
click at [55, 128] on link "Cases" at bounding box center [102, 133] width 205 height 34
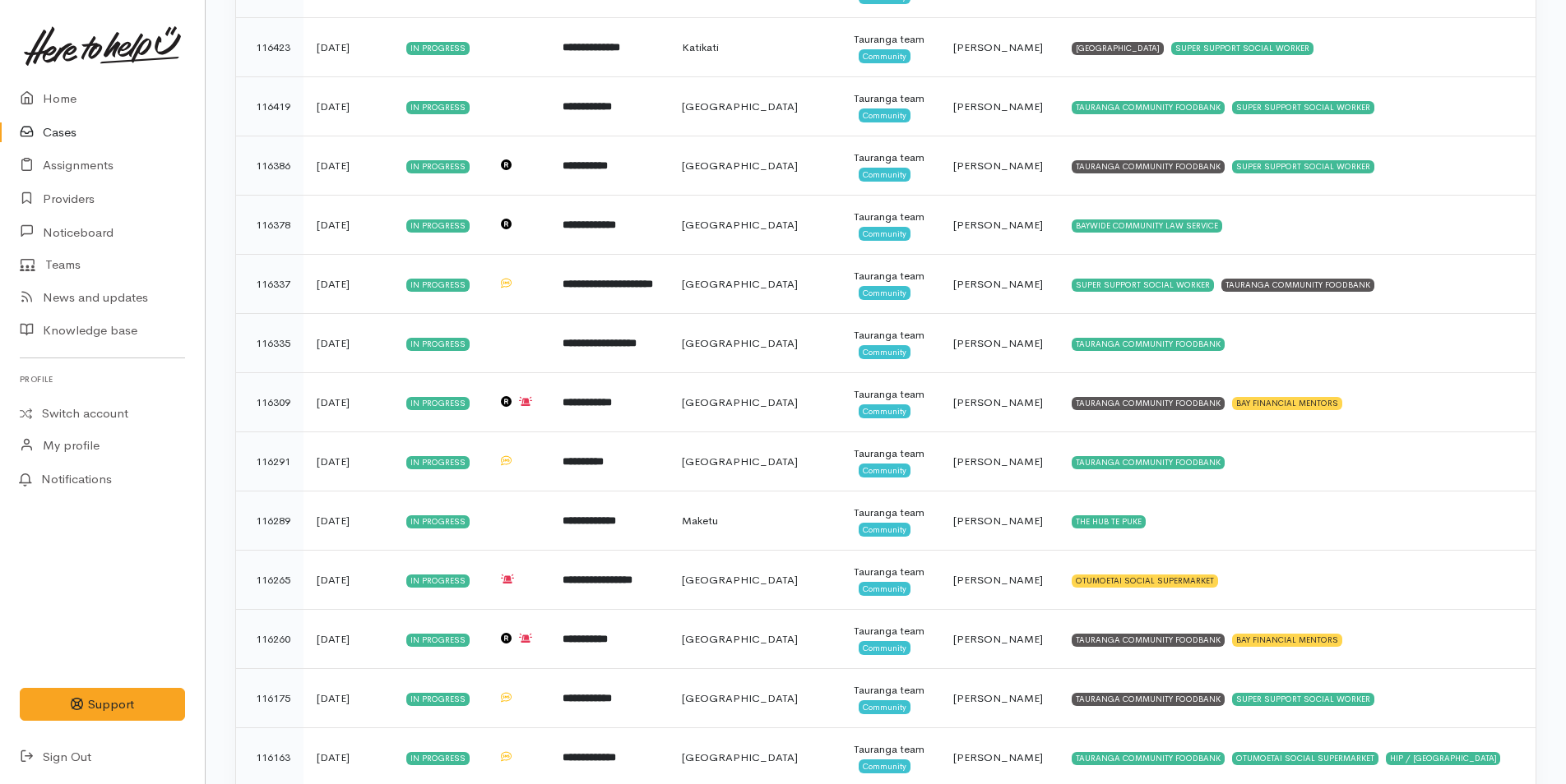
scroll to position [411, 0]
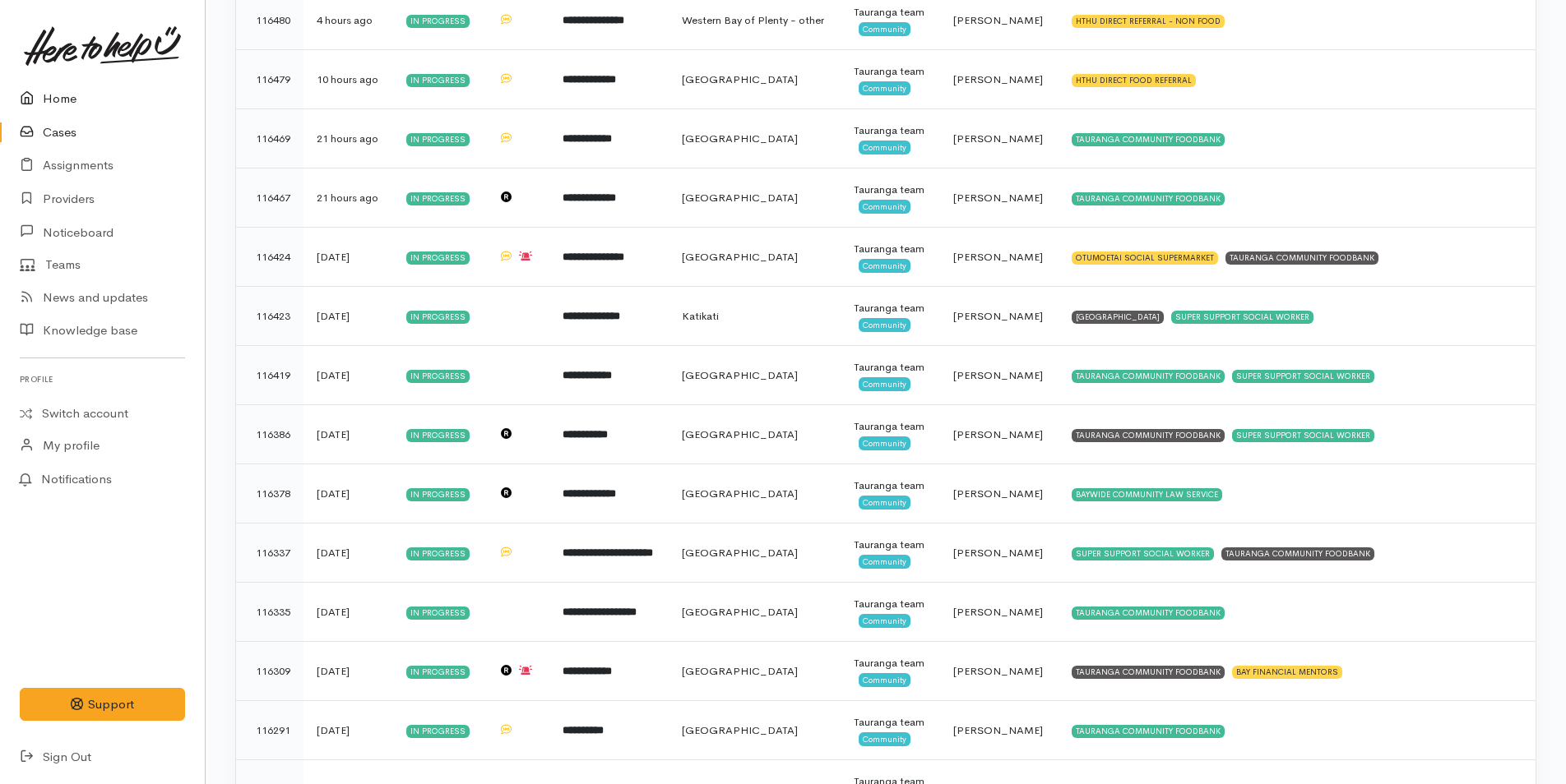
click at [60, 92] on link "Home" at bounding box center [102, 99] width 205 height 34
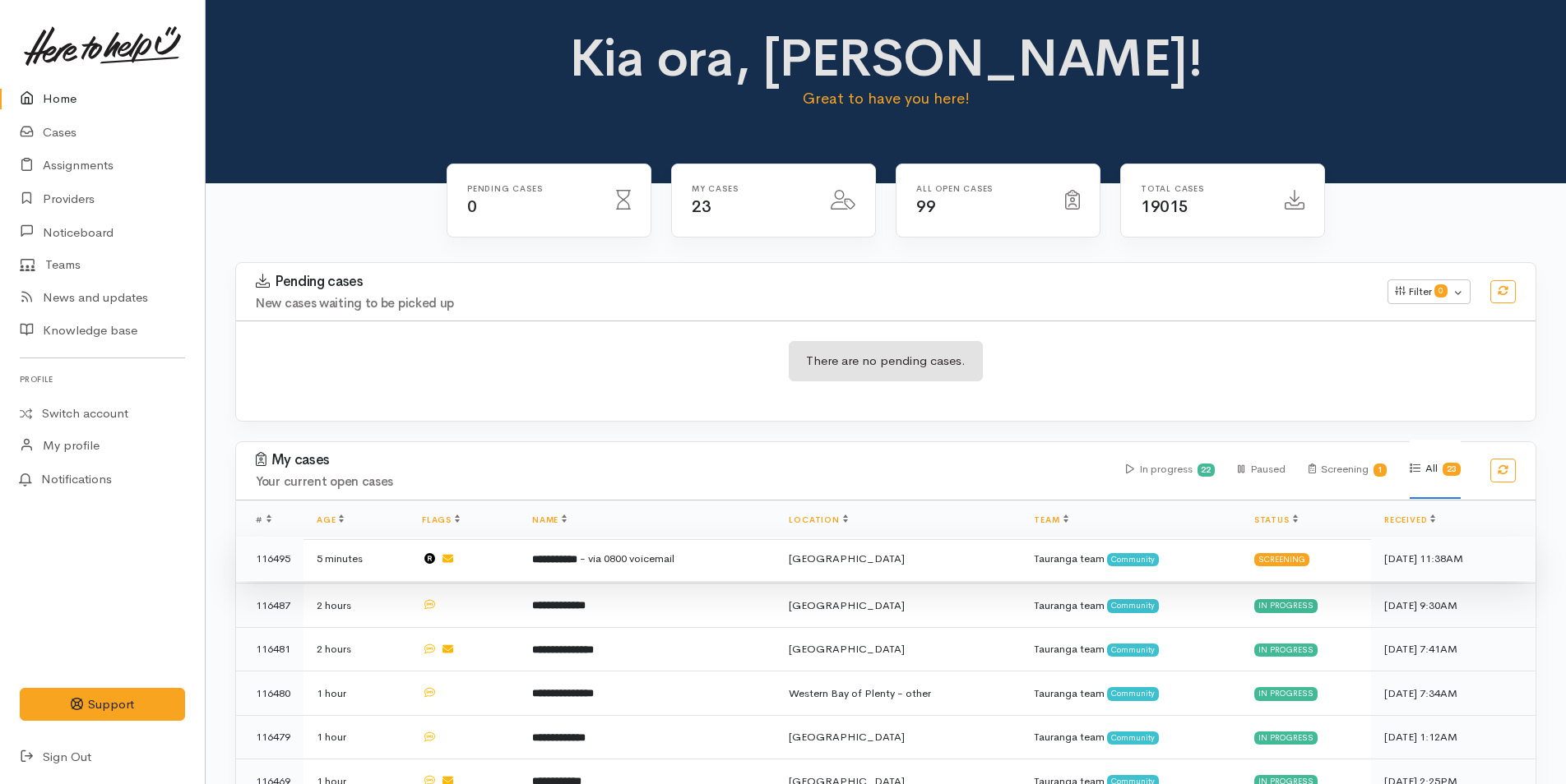
click at [637, 555] on span "- via 0800 voicemail" at bounding box center [627, 559] width 95 height 14
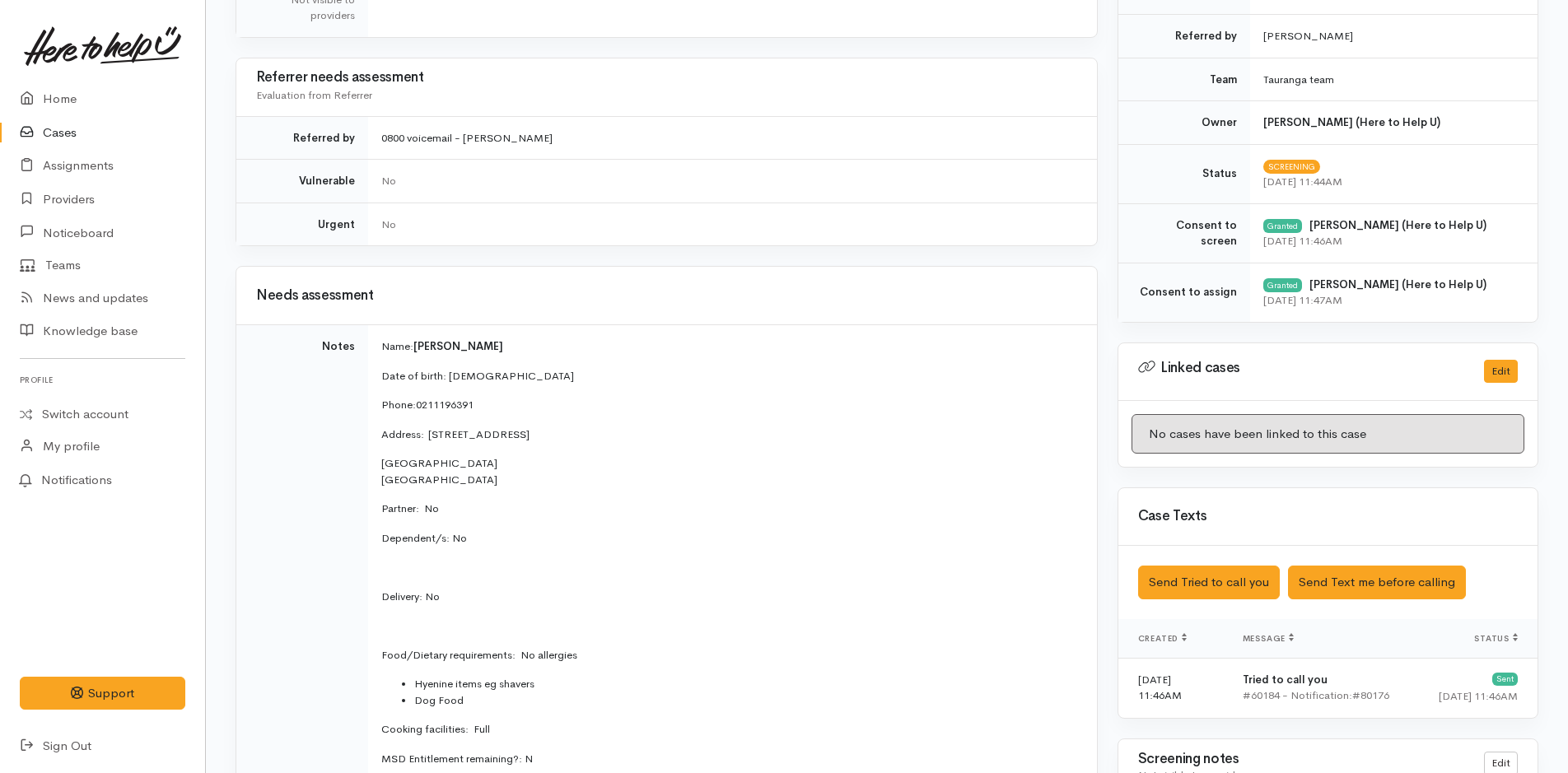
scroll to position [742, 0]
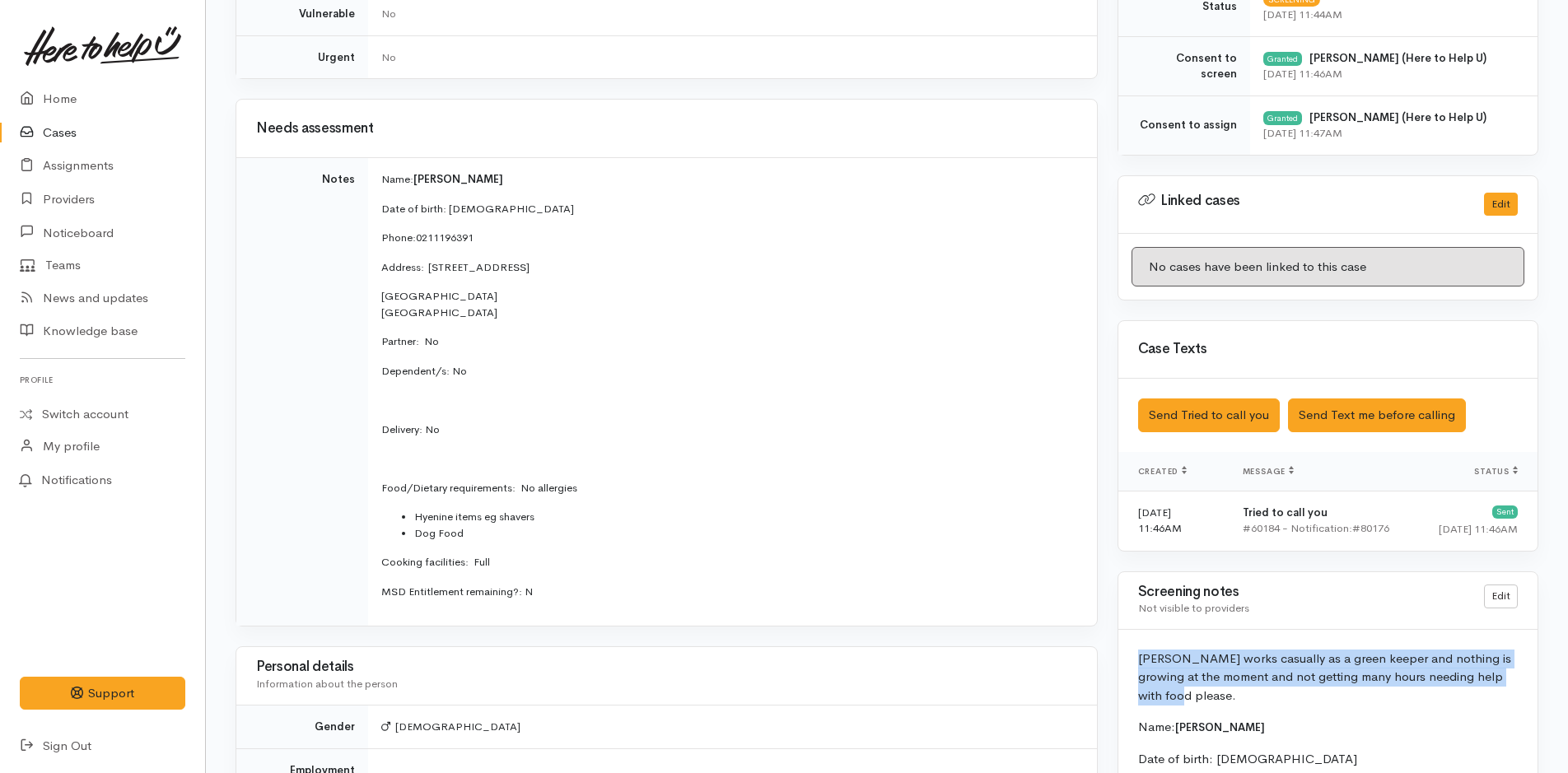
drag, startPoint x: 1521, startPoint y: 681, endPoint x: 1118, endPoint y: 666, distance: 403.3
copy p "[PERSON_NAME] works casually as a green keeper and nothing is growing at the mo…"
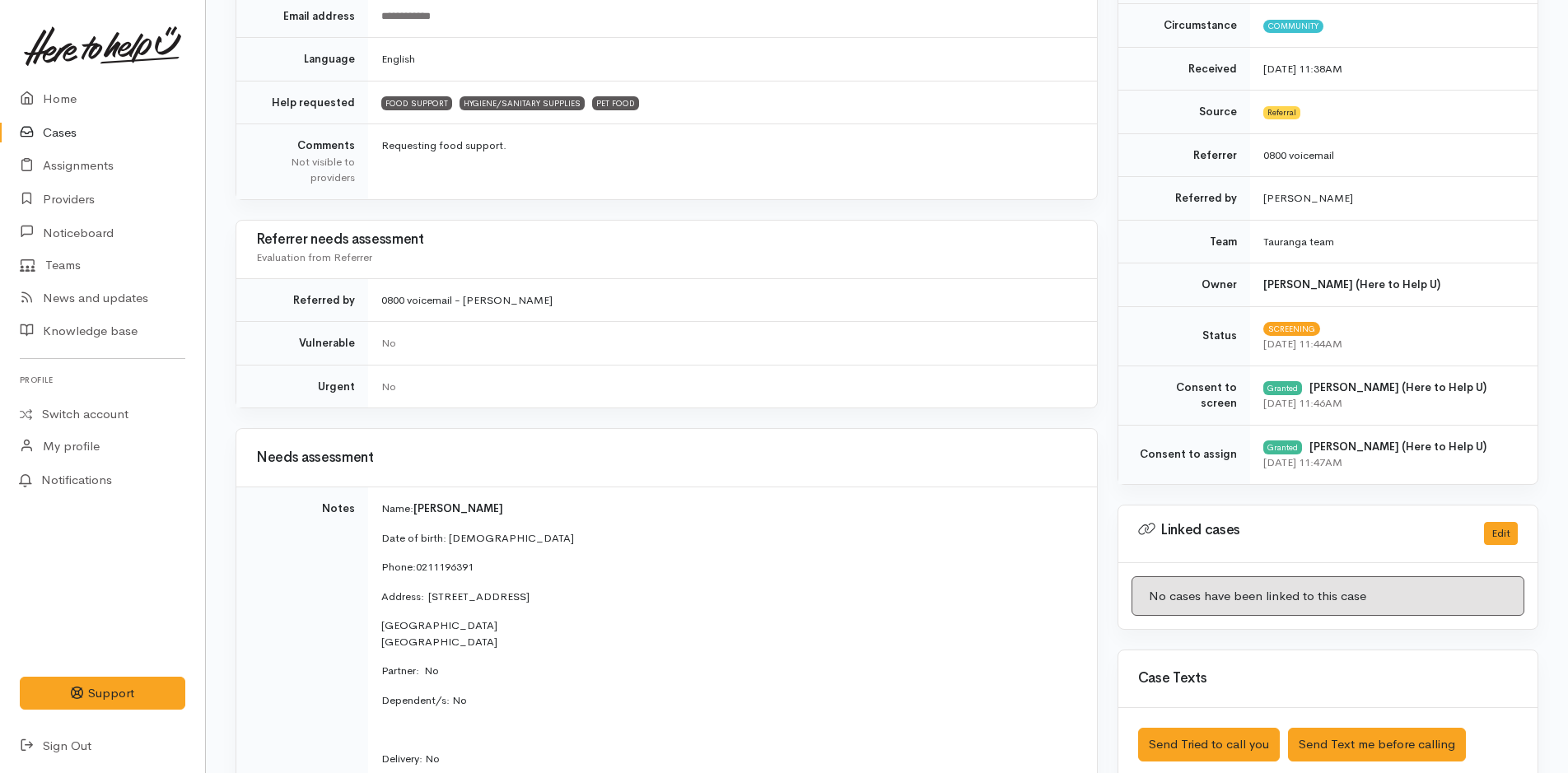
scroll to position [0, 0]
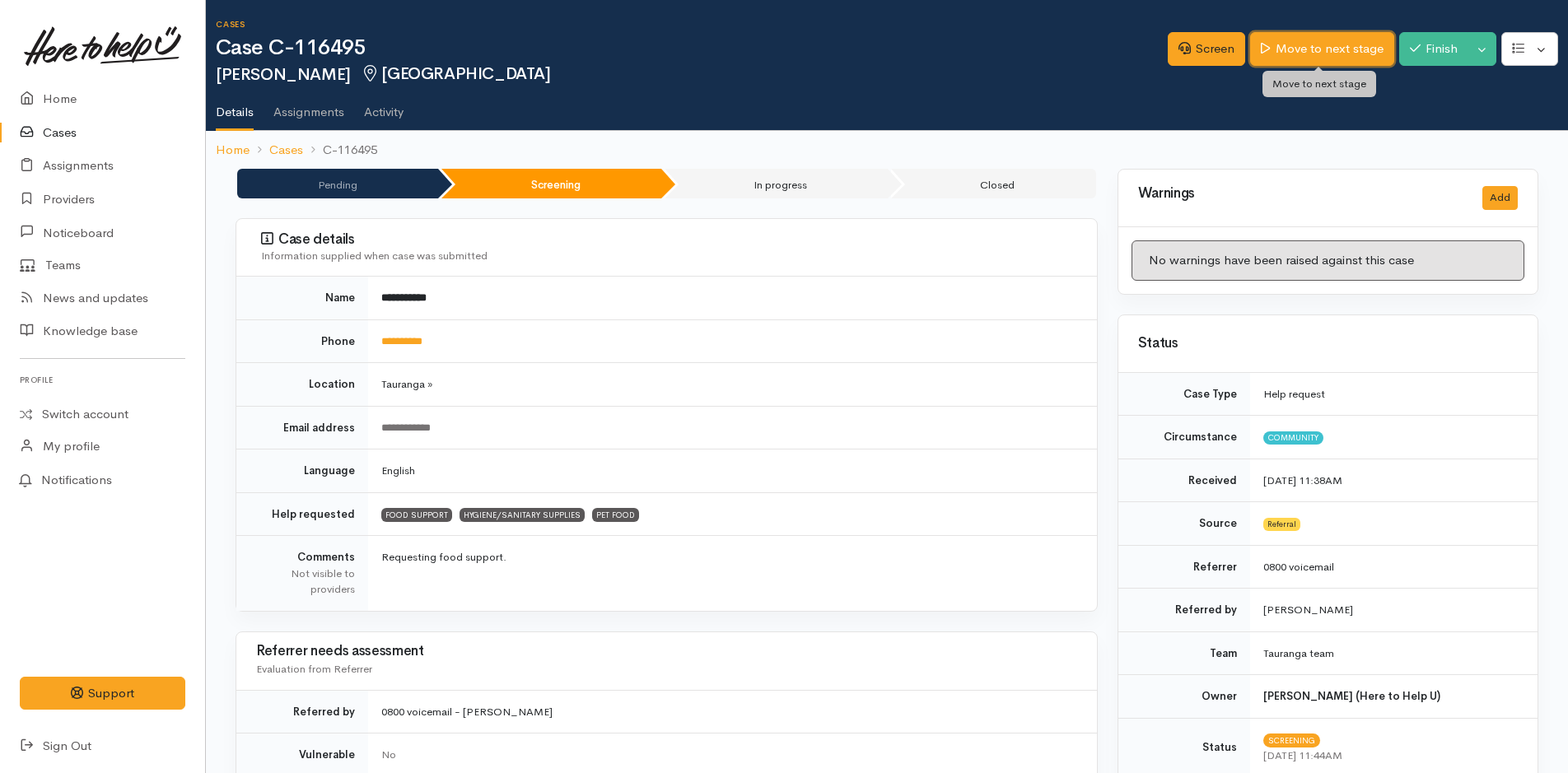
click at [1333, 44] on link "Move to next stage" at bounding box center [1322, 49] width 143 height 34
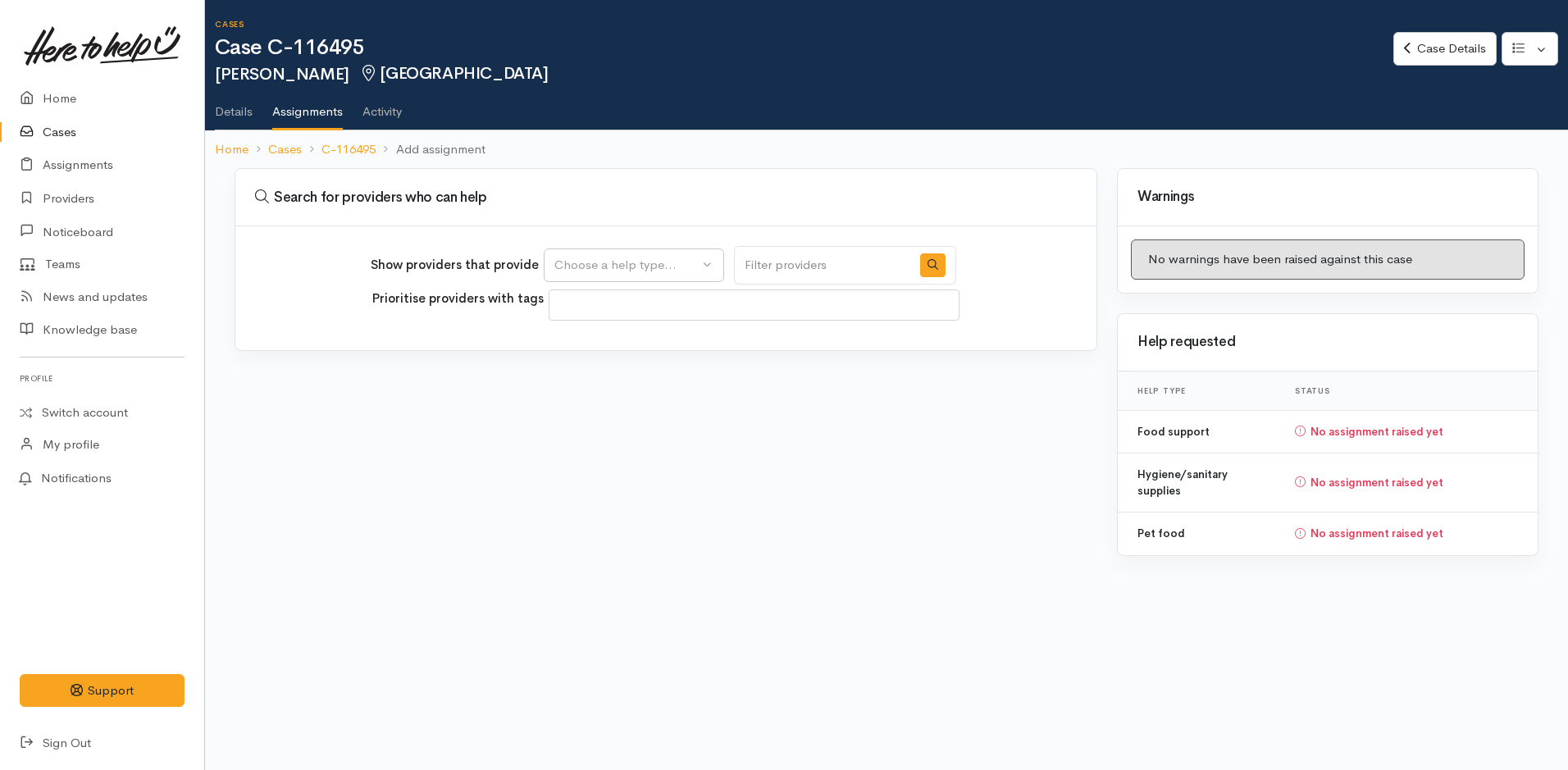
select select
click at [619, 266] on div "Choose a help type..." at bounding box center [627, 265] width 144 height 19
click at [575, 344] on span "Food support" at bounding box center [603, 344] width 77 height 19
select select "3"
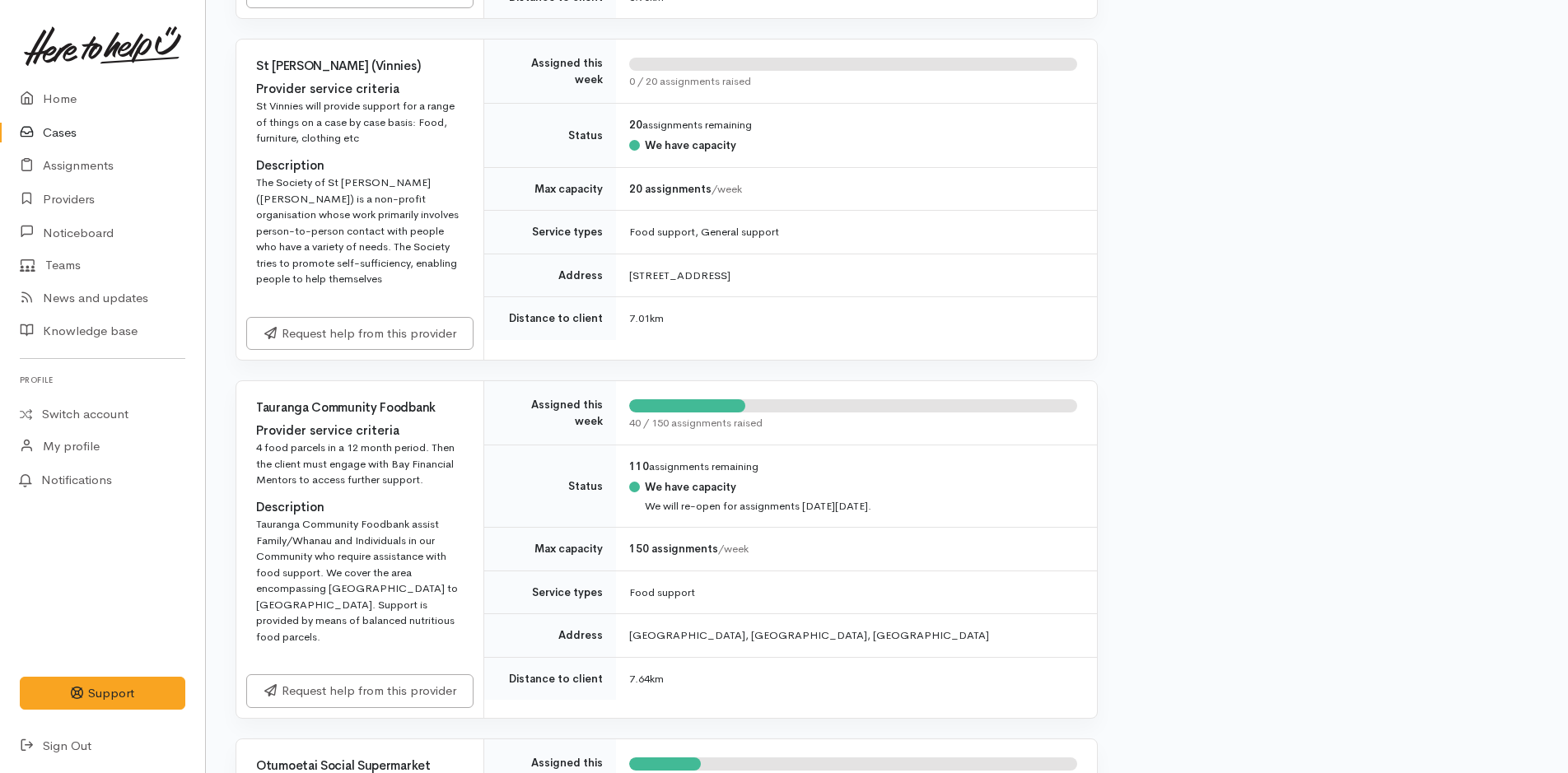
scroll to position [2059, 0]
click at [450, 697] on link "Request help from this provider" at bounding box center [360, 688] width 227 height 34
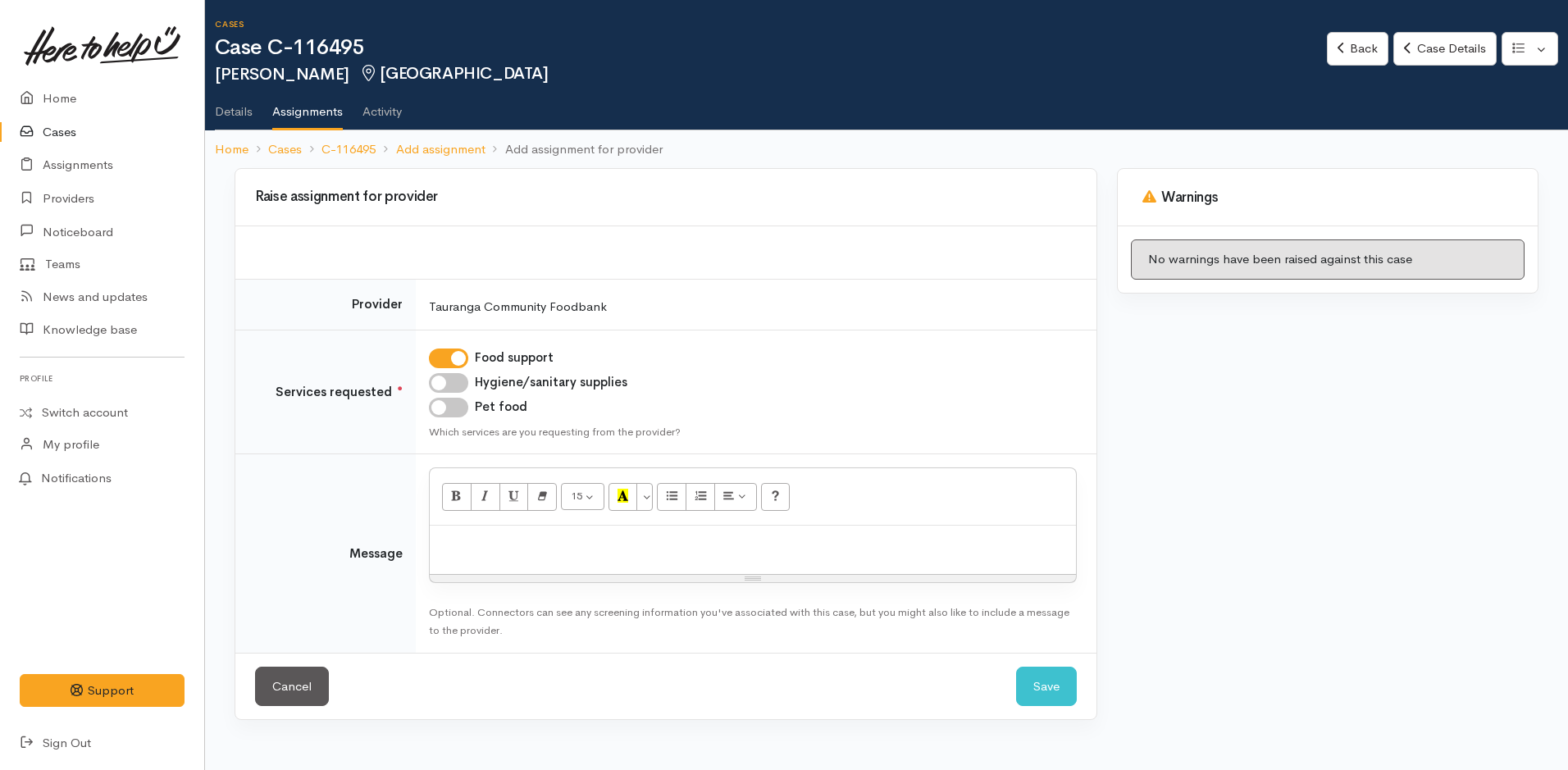
click at [464, 384] on input "Hygiene/sanitary supplies" at bounding box center [449, 383] width 39 height 20
checkbox input "true"
click at [461, 418] on td "Food support Hygiene/sanitary supplies Pet food Which services are you requesti…" at bounding box center [755, 393] width 681 height 125
click at [461, 416] on input "Pet food" at bounding box center [449, 408] width 39 height 20
checkbox input "true"
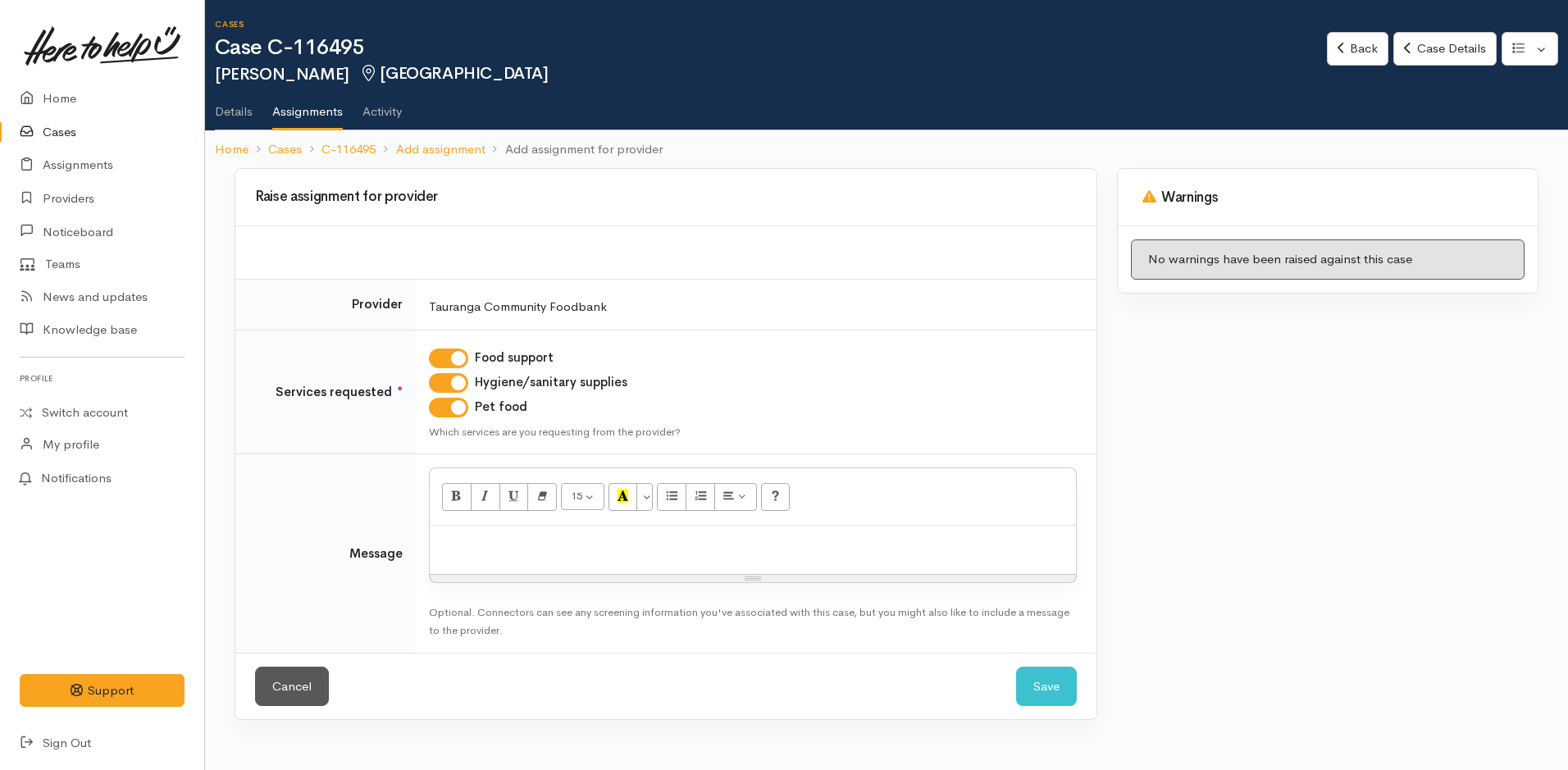
click at [516, 536] on p at bounding box center [753, 543] width 630 height 19
paste div
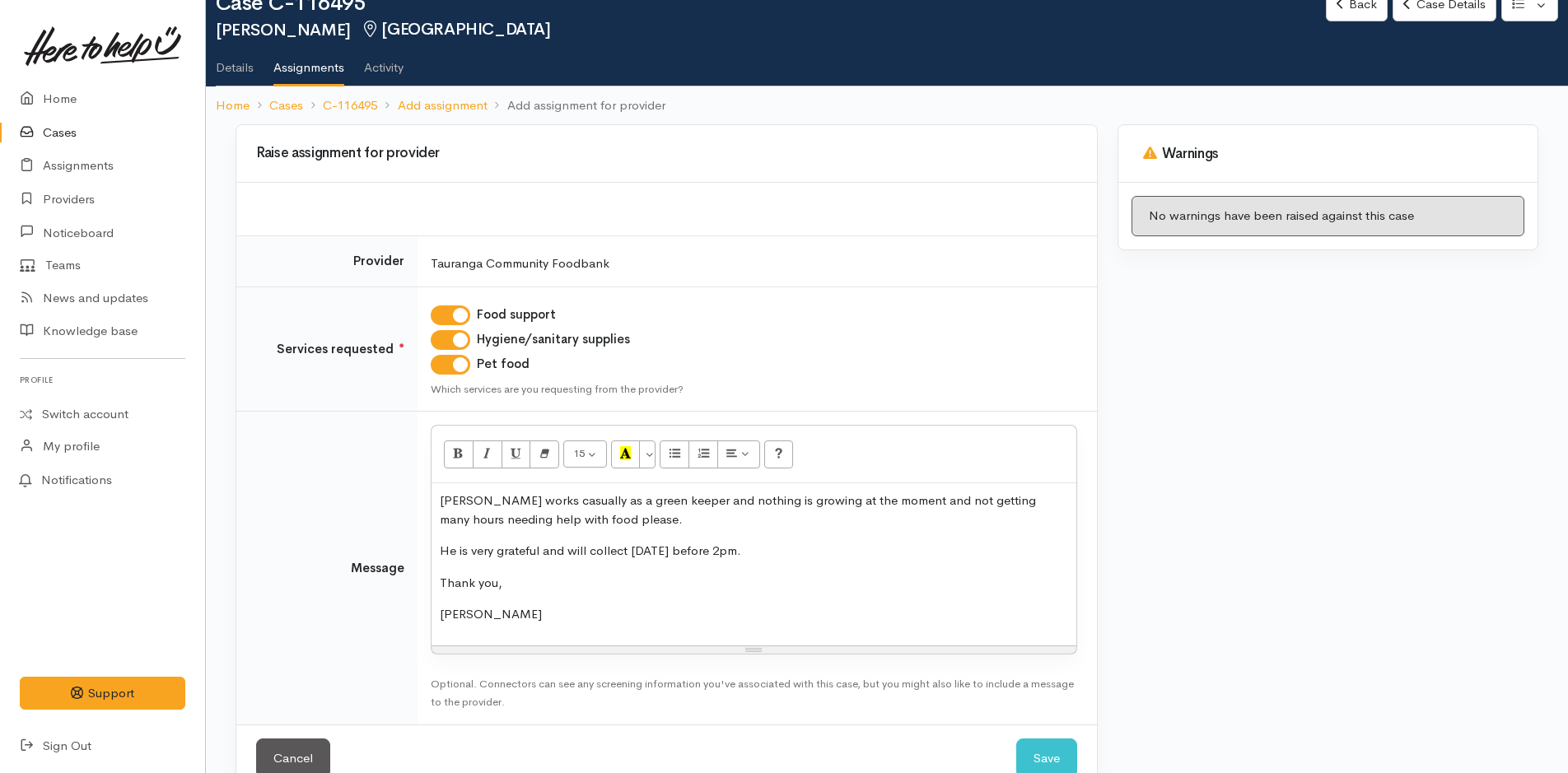
scroll to position [83, 0]
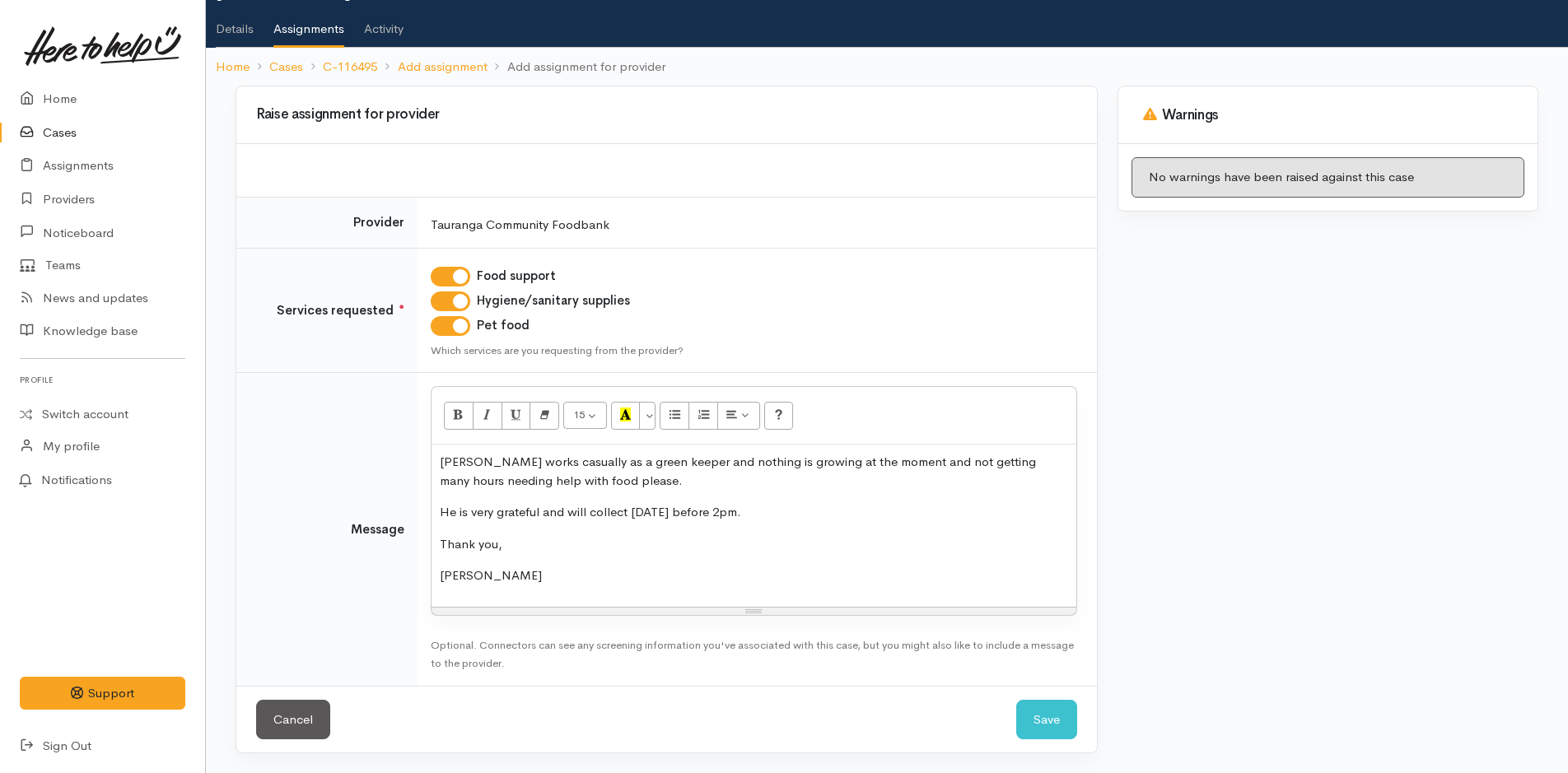
click at [1077, 722] on div "Cancel Save Save" at bounding box center [666, 719] width 861 height 67
click at [1057, 722] on button "Save" at bounding box center [1047, 720] width 61 height 40
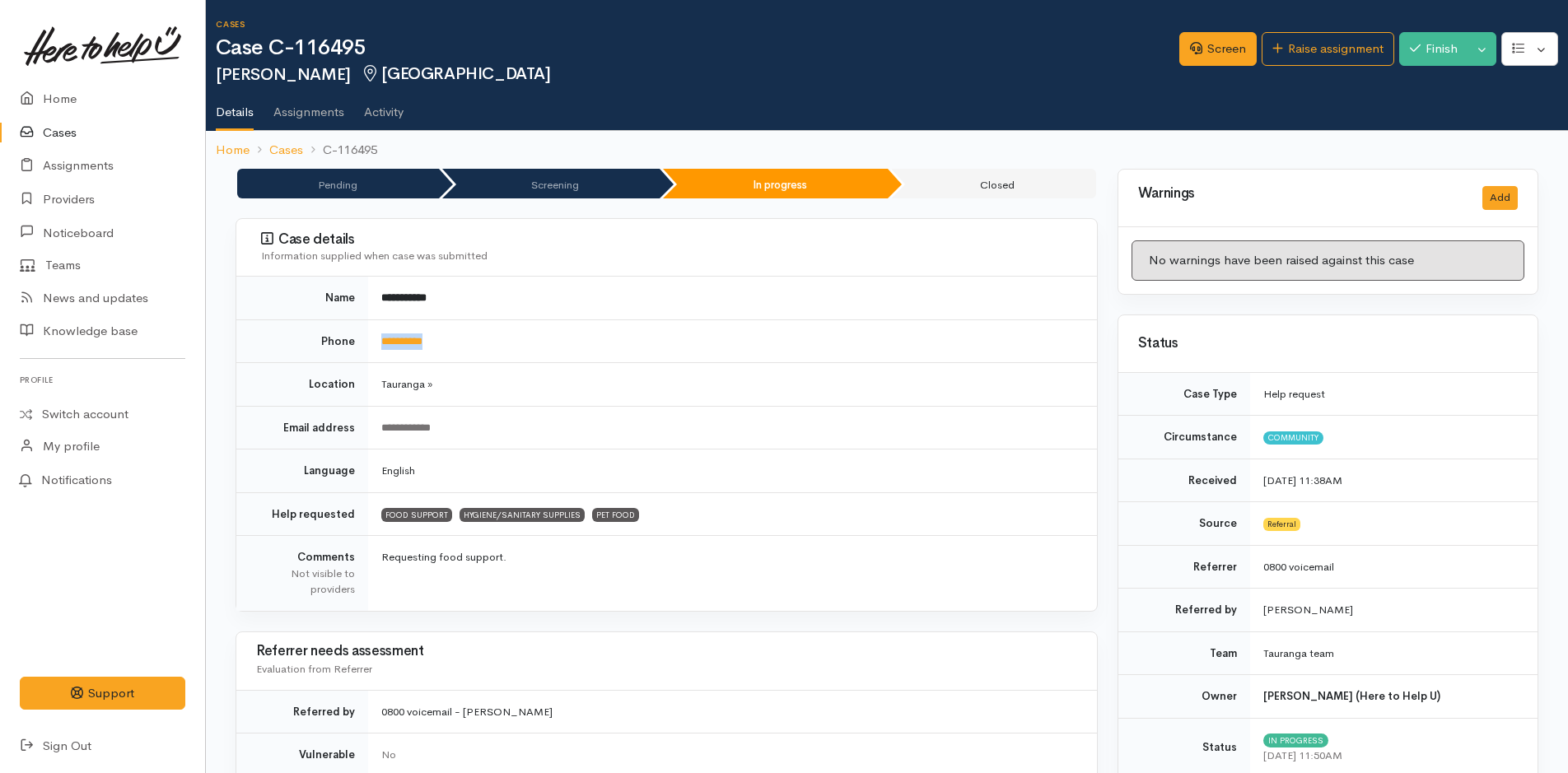
drag, startPoint x: 460, startPoint y: 353, endPoint x: 378, endPoint y: 355, distance: 82.0
click at [378, 355] on td "**********" at bounding box center [733, 341] width 729 height 44
copy link "**********"
click at [63, 102] on link "Home" at bounding box center [102, 99] width 205 height 34
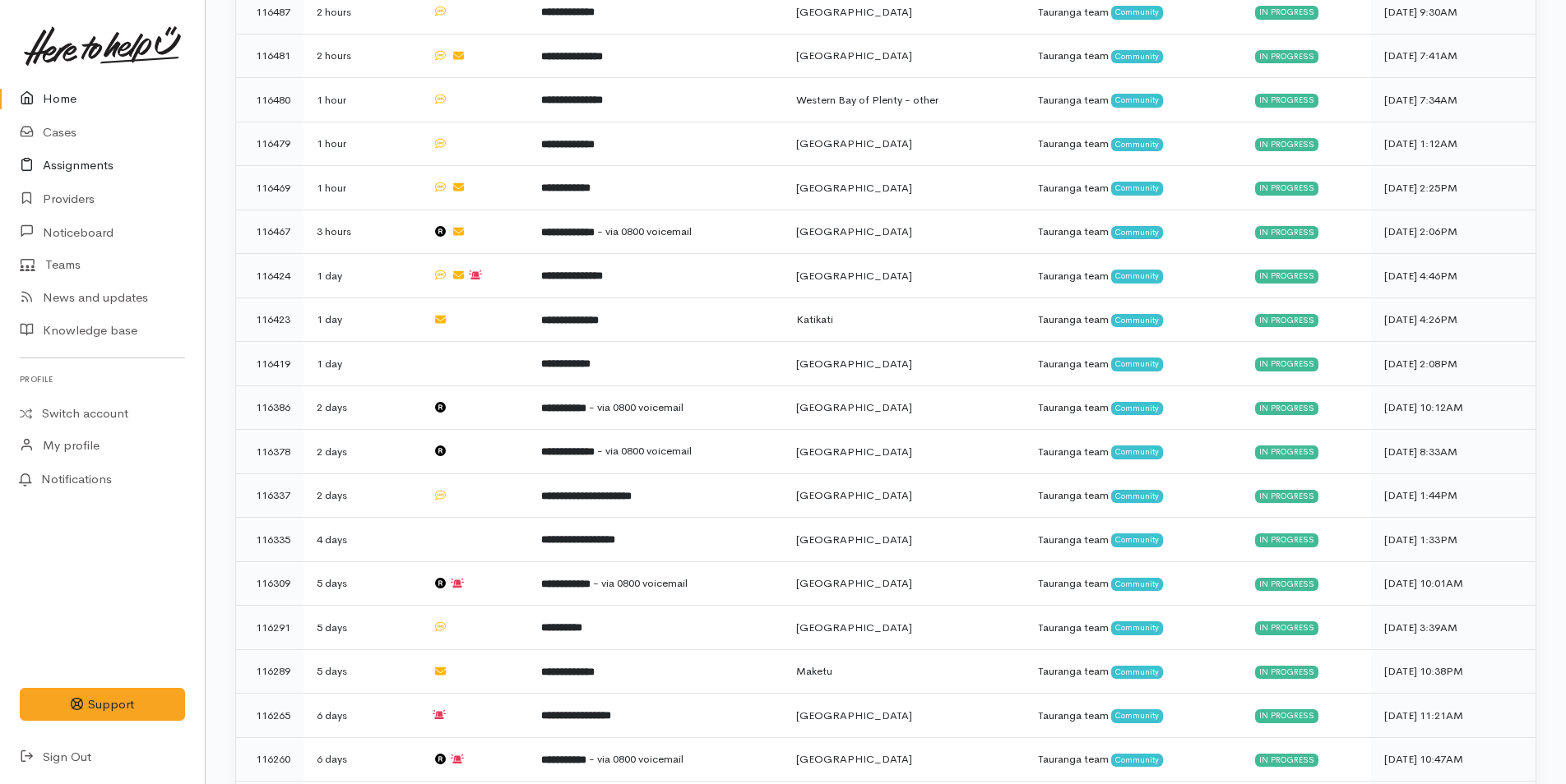
scroll to position [235, 0]
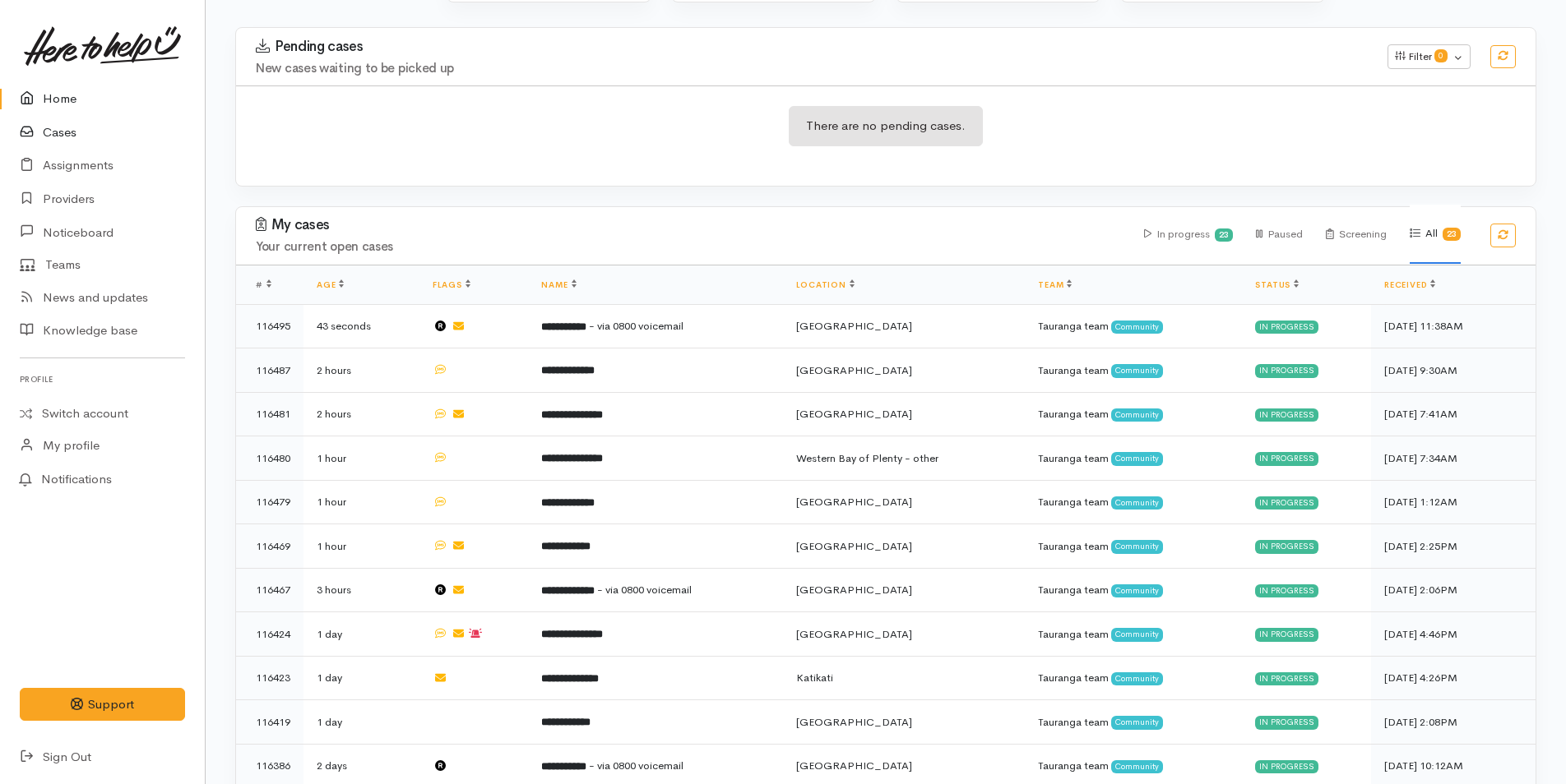
click at [65, 131] on link "Cases" at bounding box center [102, 133] width 205 height 34
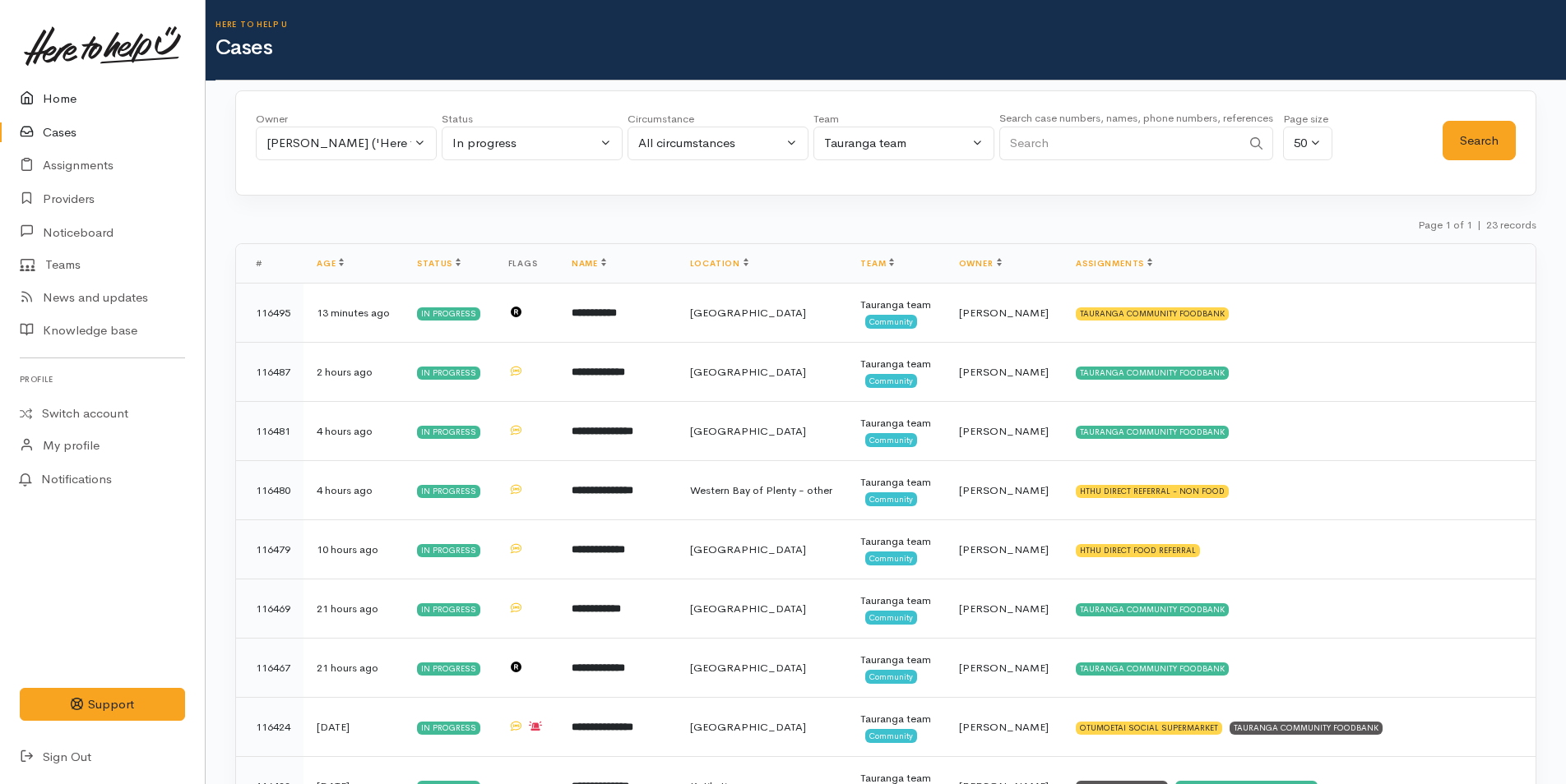
click at [75, 96] on link "Home" at bounding box center [102, 99] width 205 height 34
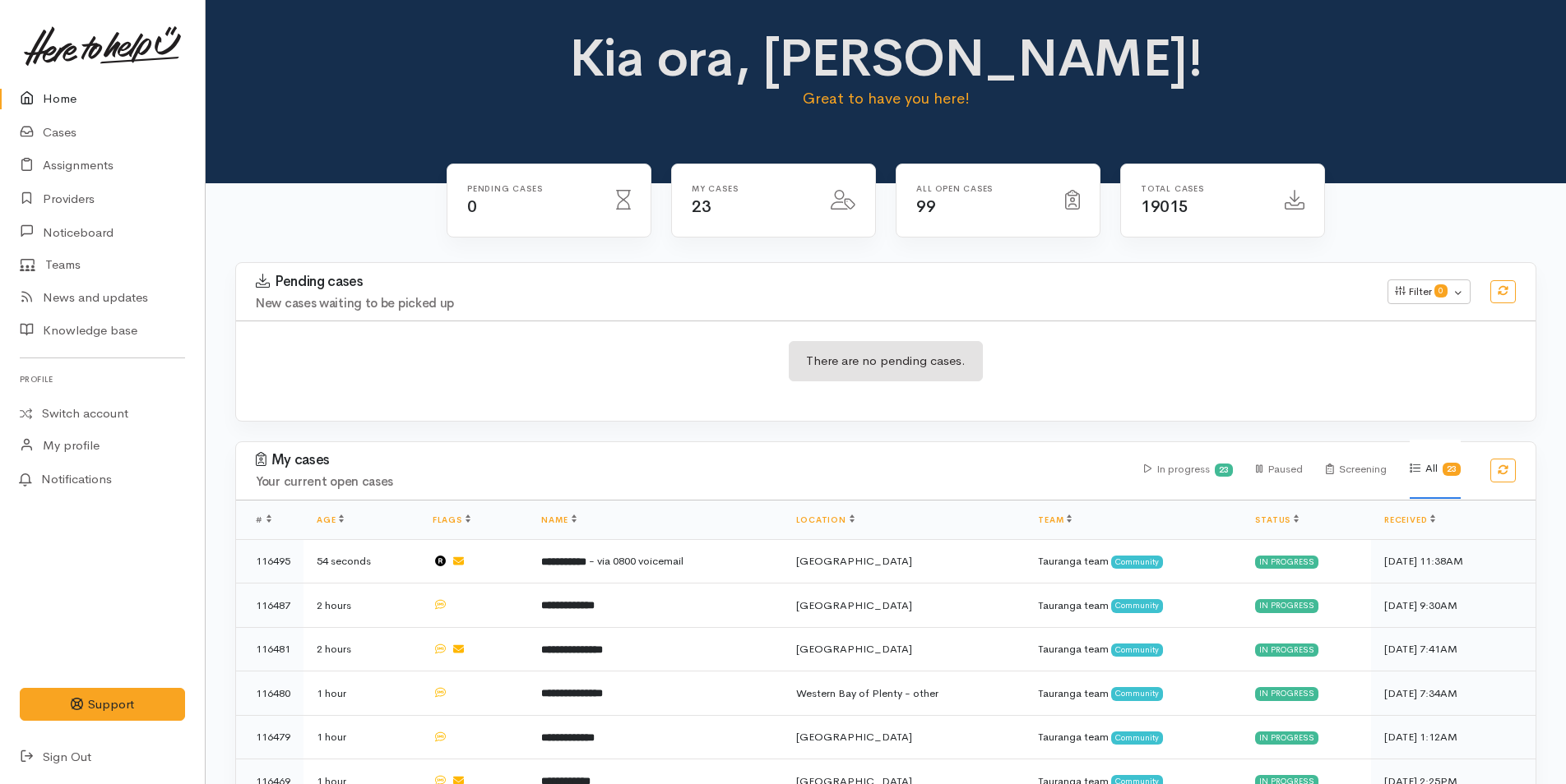
click at [66, 96] on link "Home" at bounding box center [102, 99] width 205 height 34
click at [90, 170] on link "Assignments" at bounding box center [102, 165] width 205 height 34
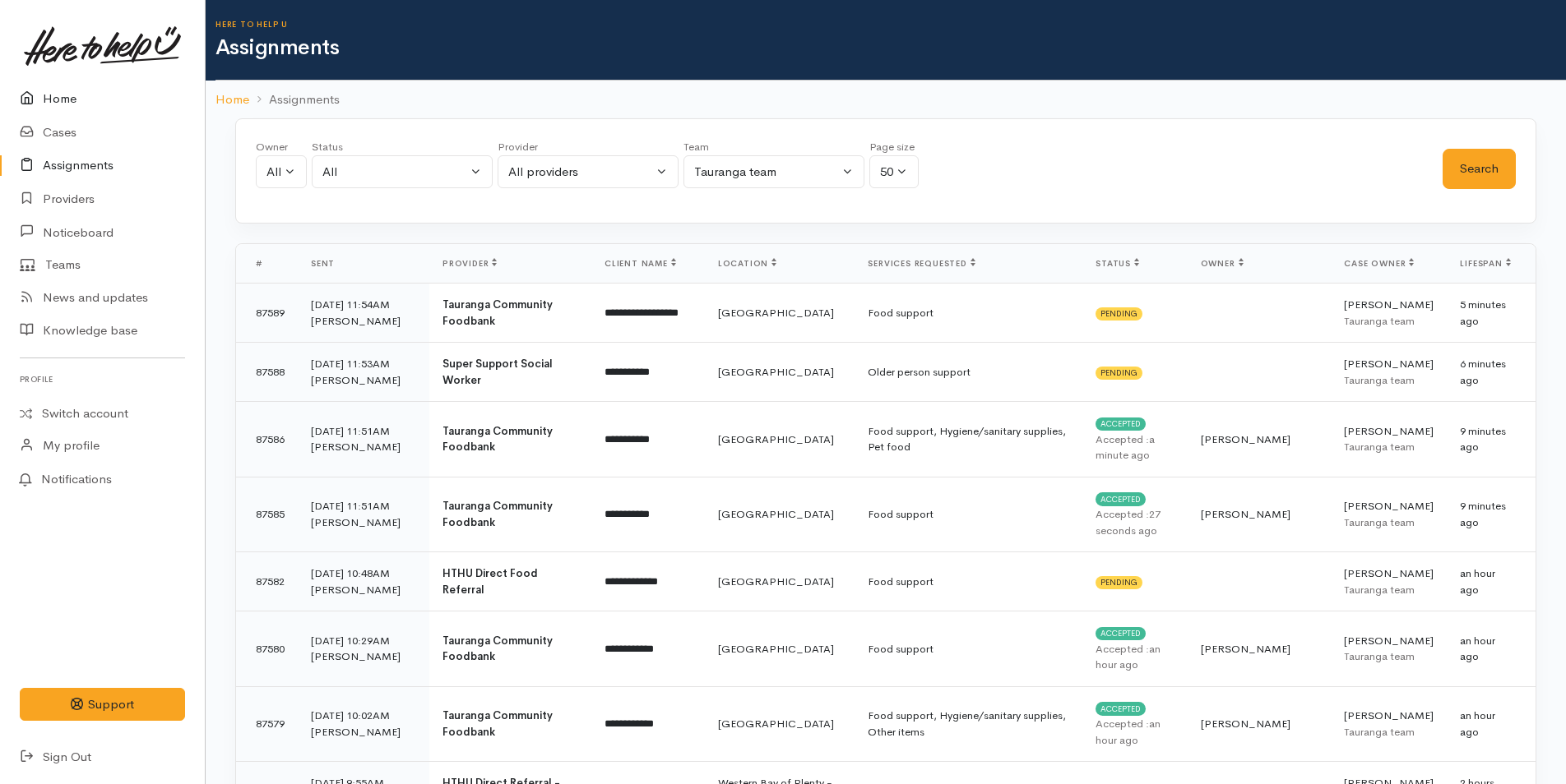
click at [70, 98] on link "Home" at bounding box center [102, 99] width 205 height 34
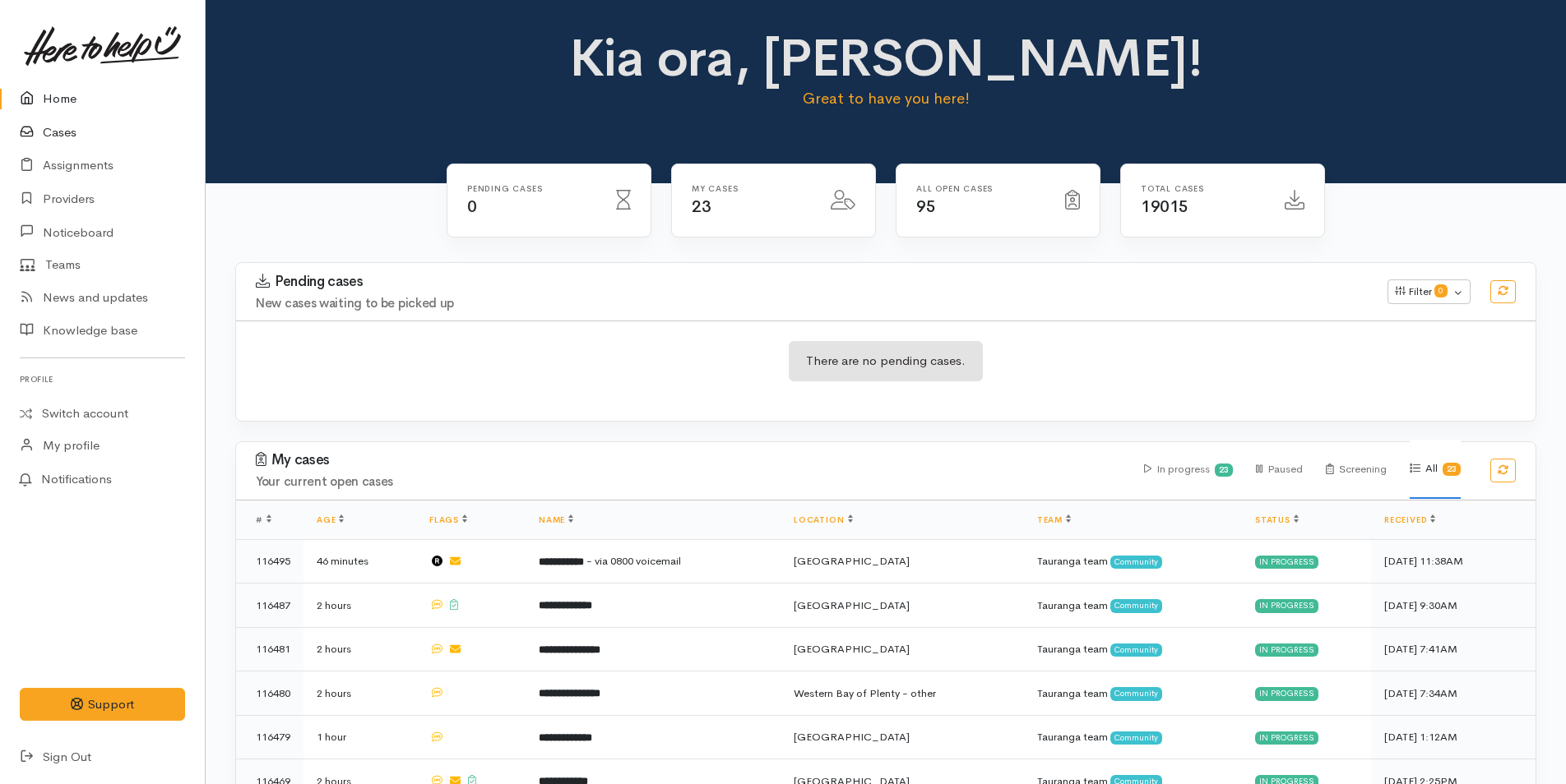
click at [59, 118] on link "Cases" at bounding box center [102, 133] width 205 height 34
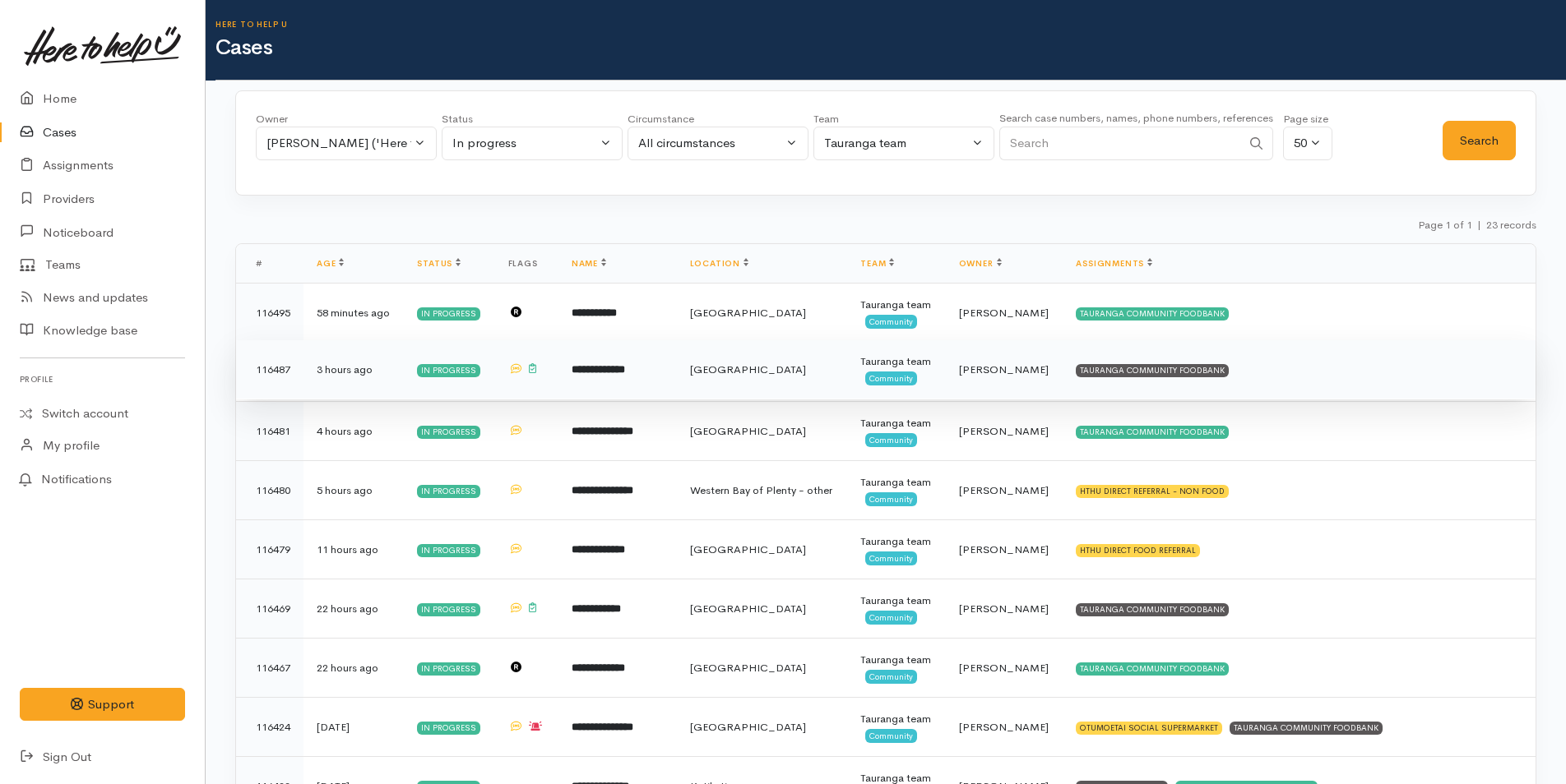
click at [1216, 377] on div "TAURANGA COMMUNITY FOODBANK" at bounding box center [1152, 370] width 153 height 13
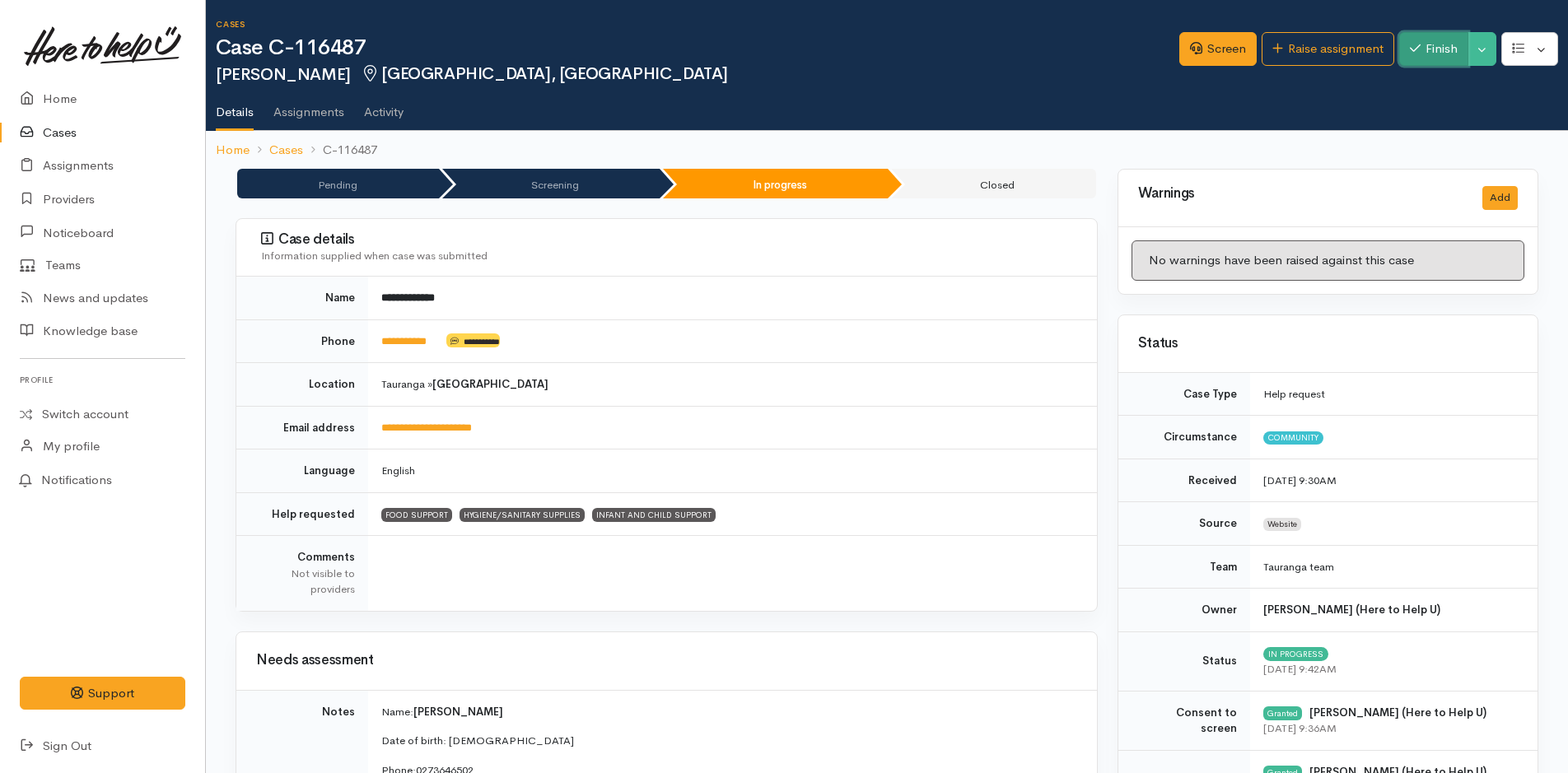
click at [1448, 52] on button "Finish" at bounding box center [1433, 49] width 69 height 34
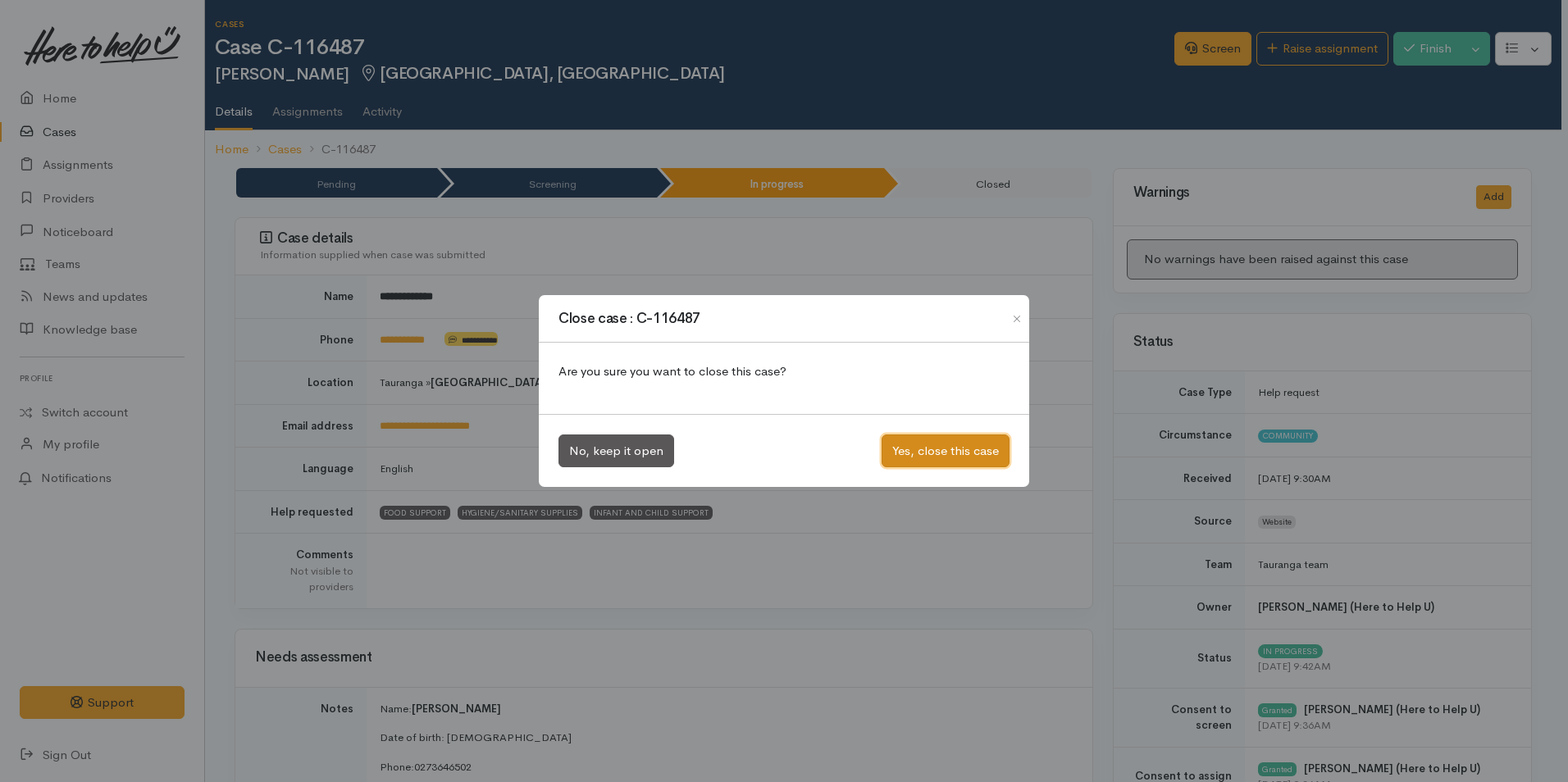
click at [945, 445] on button "Yes, close this case" at bounding box center [945, 451] width 128 height 34
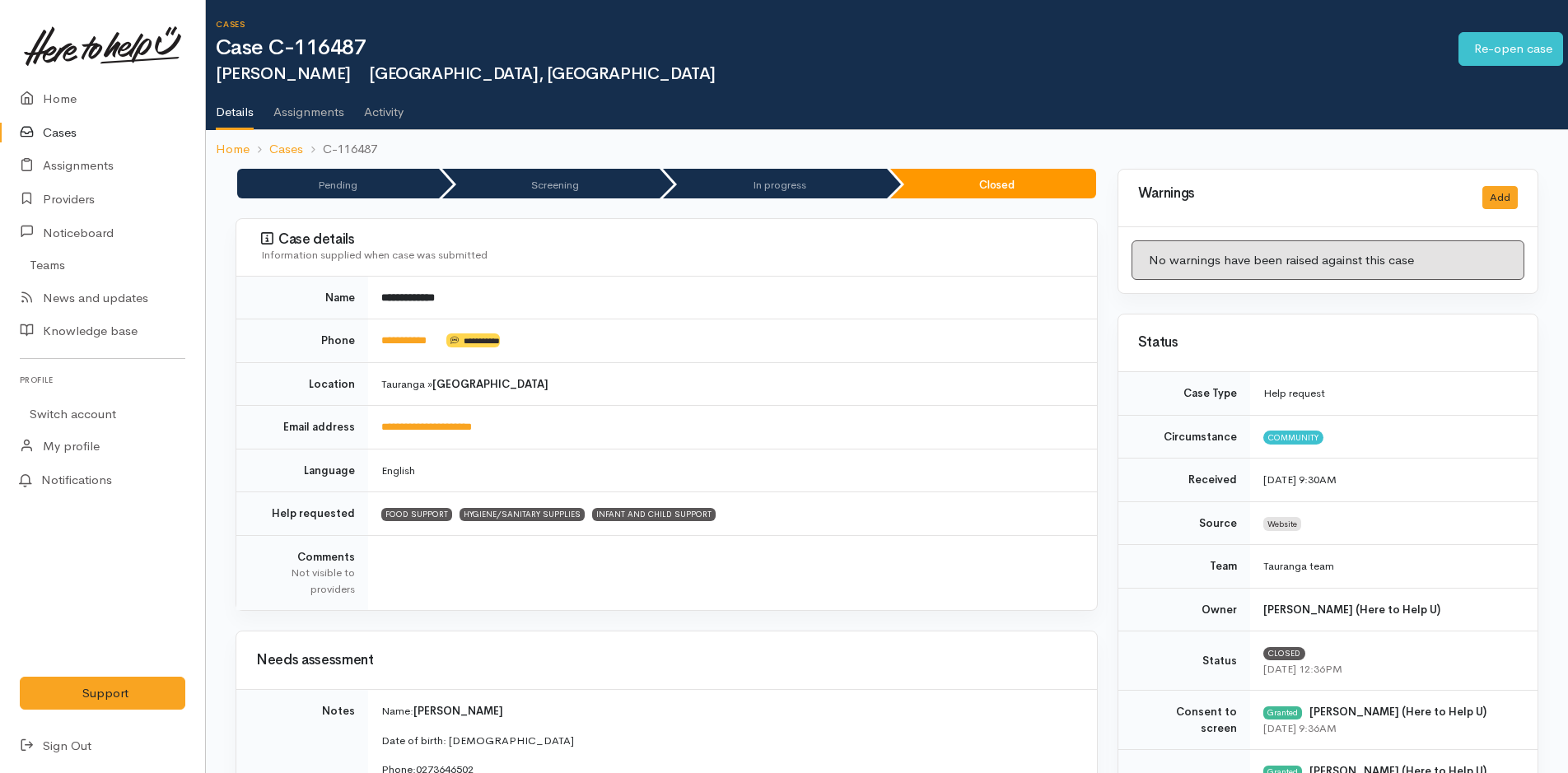
click at [64, 133] on link "Cases" at bounding box center [102, 133] width 205 height 34
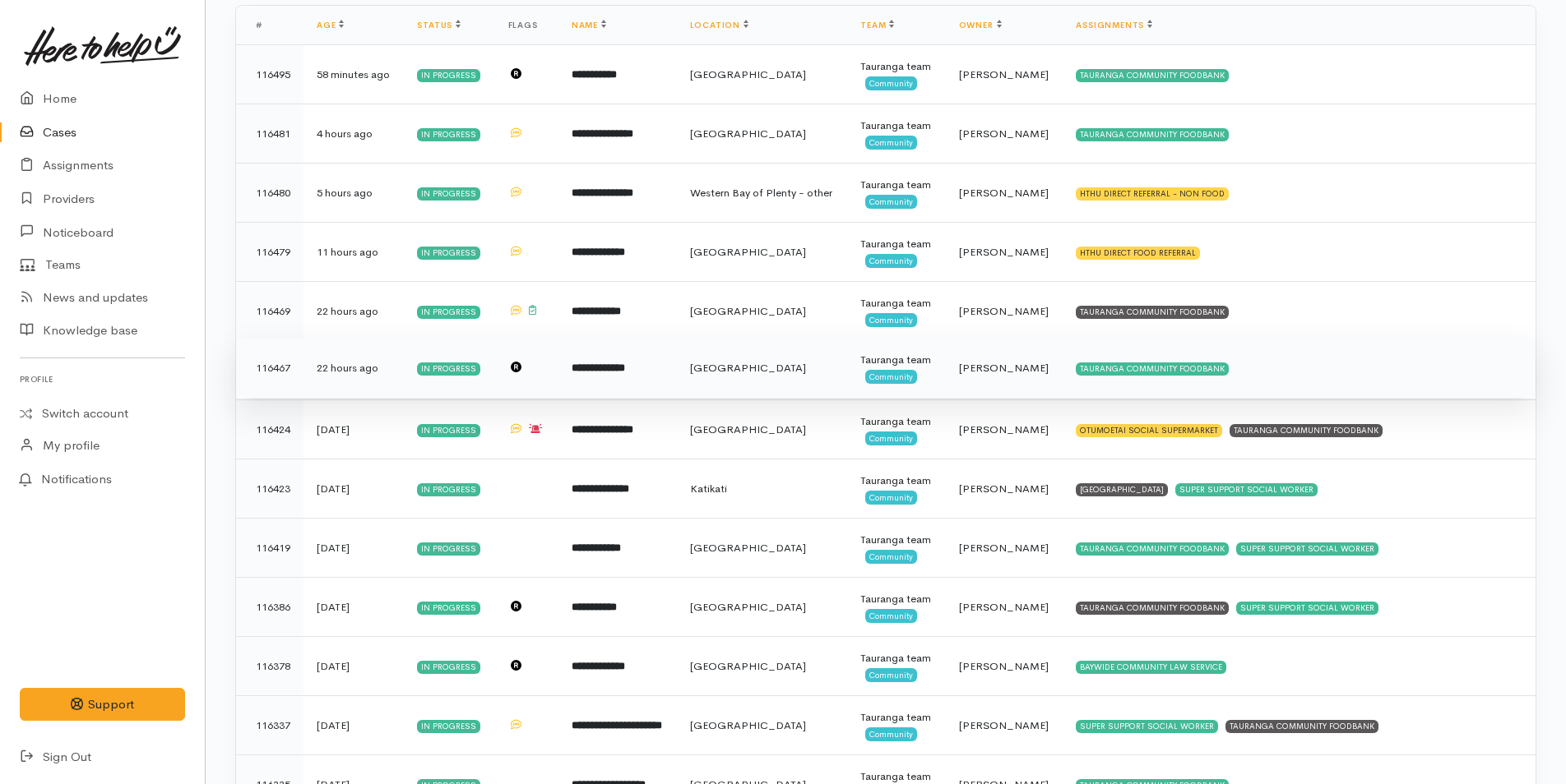
scroll to position [247, 0]
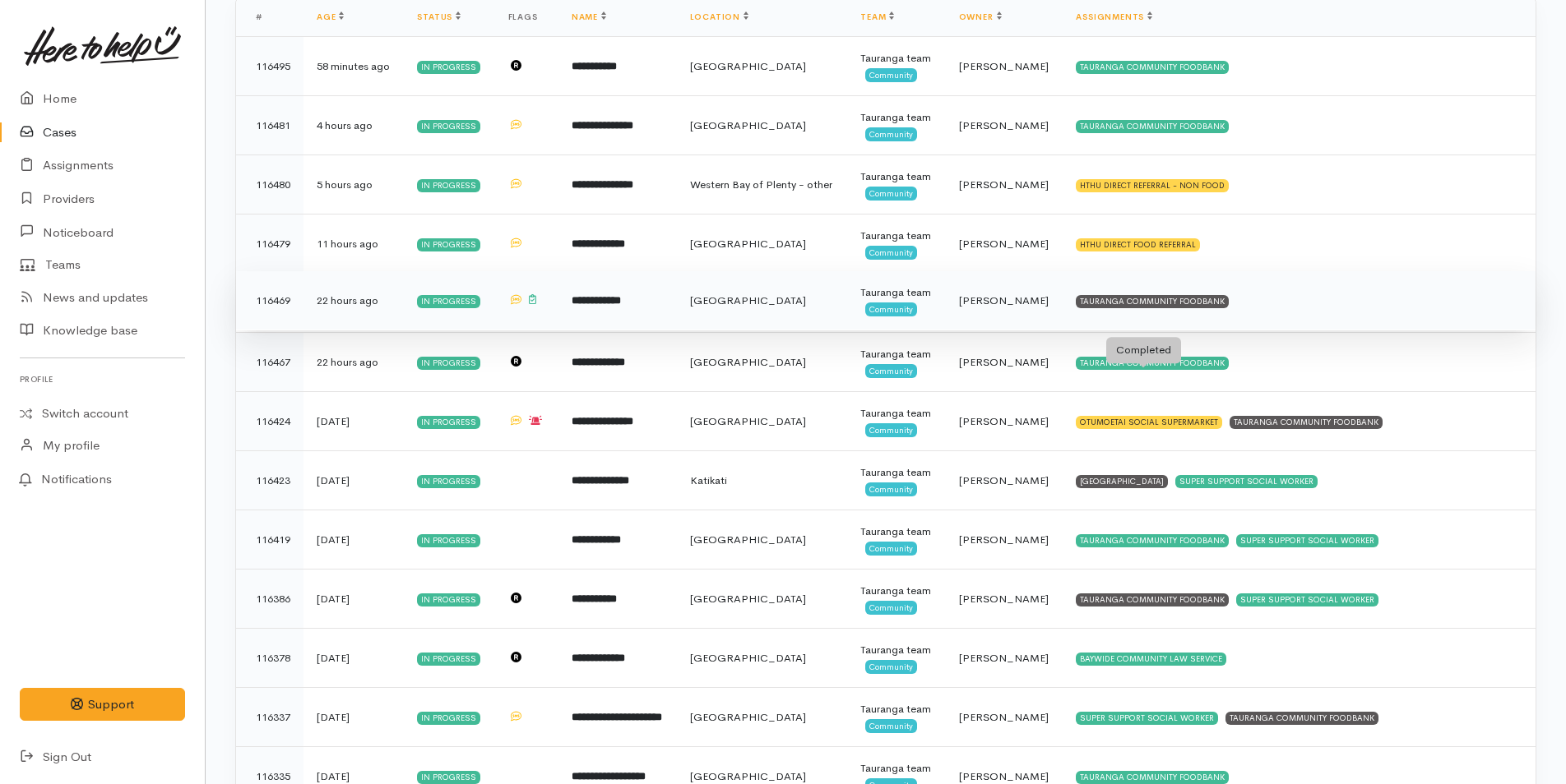
click at [1190, 308] on div "TAURANGA COMMUNITY FOODBANK" at bounding box center [1152, 301] width 153 height 13
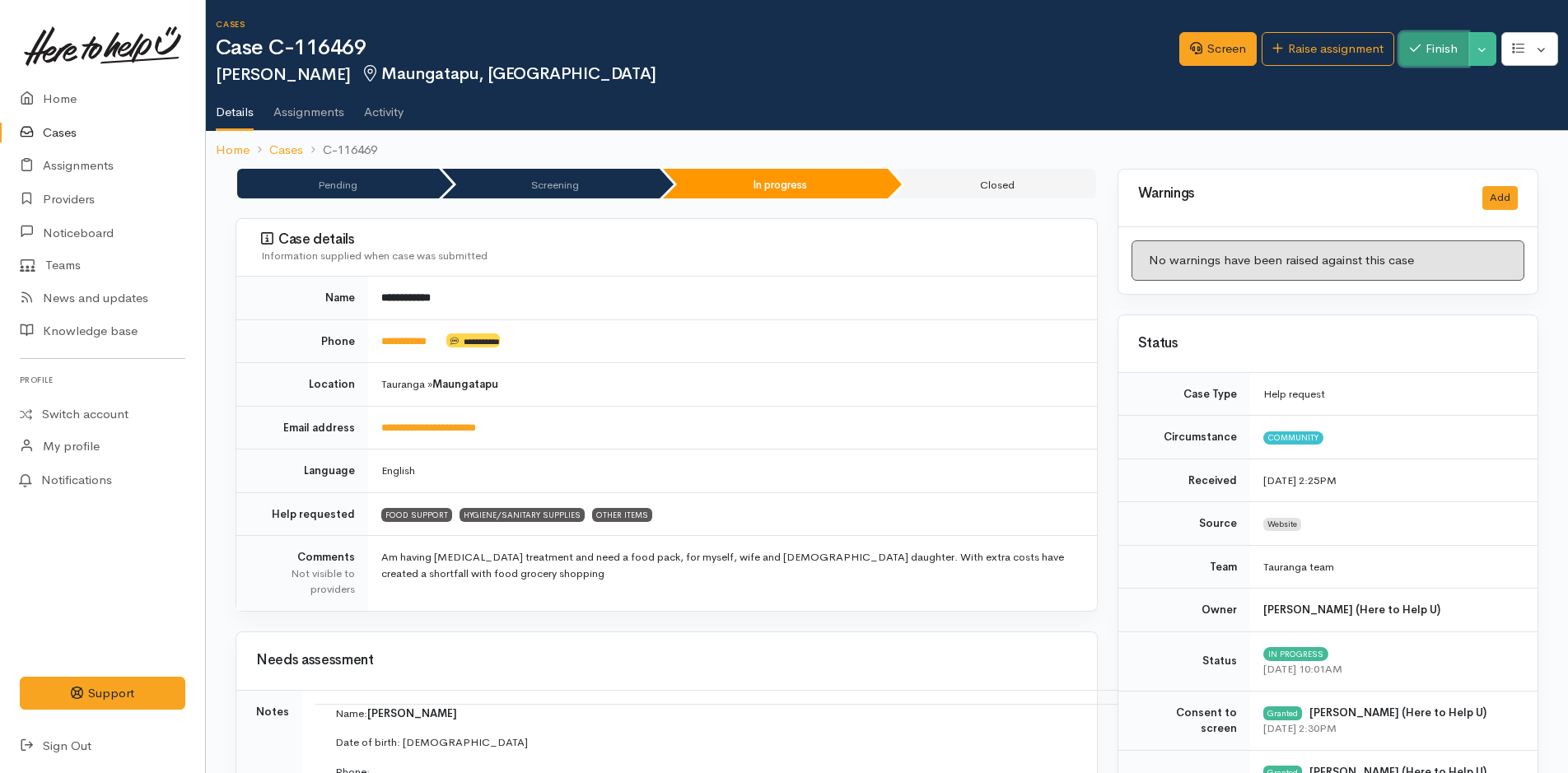
click at [1449, 47] on button "Finish" at bounding box center [1433, 49] width 69 height 34
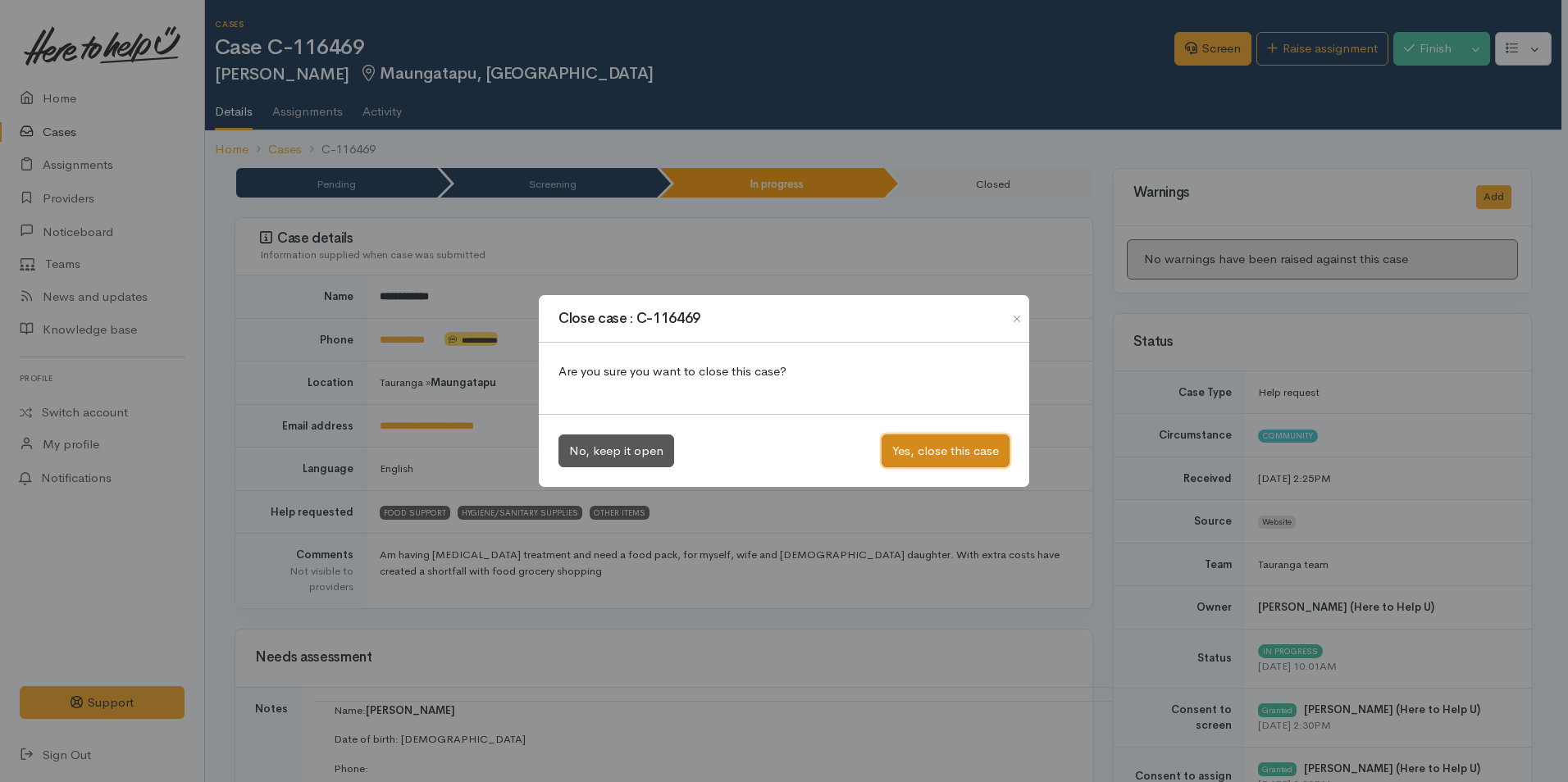
click at [984, 465] on button "Yes, close this case" at bounding box center [945, 451] width 128 height 34
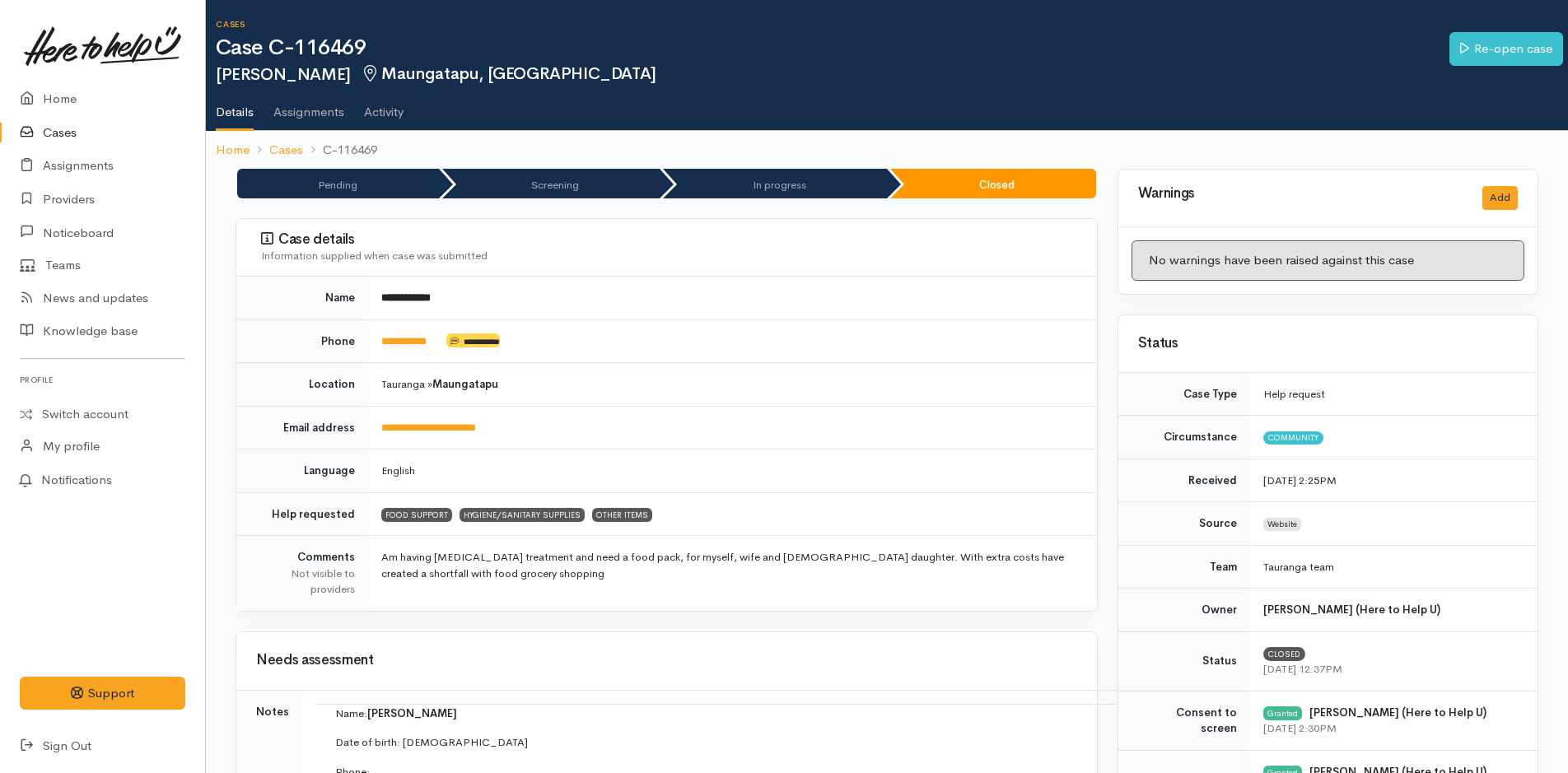
click at [56, 131] on link "Cases" at bounding box center [102, 133] width 205 height 34
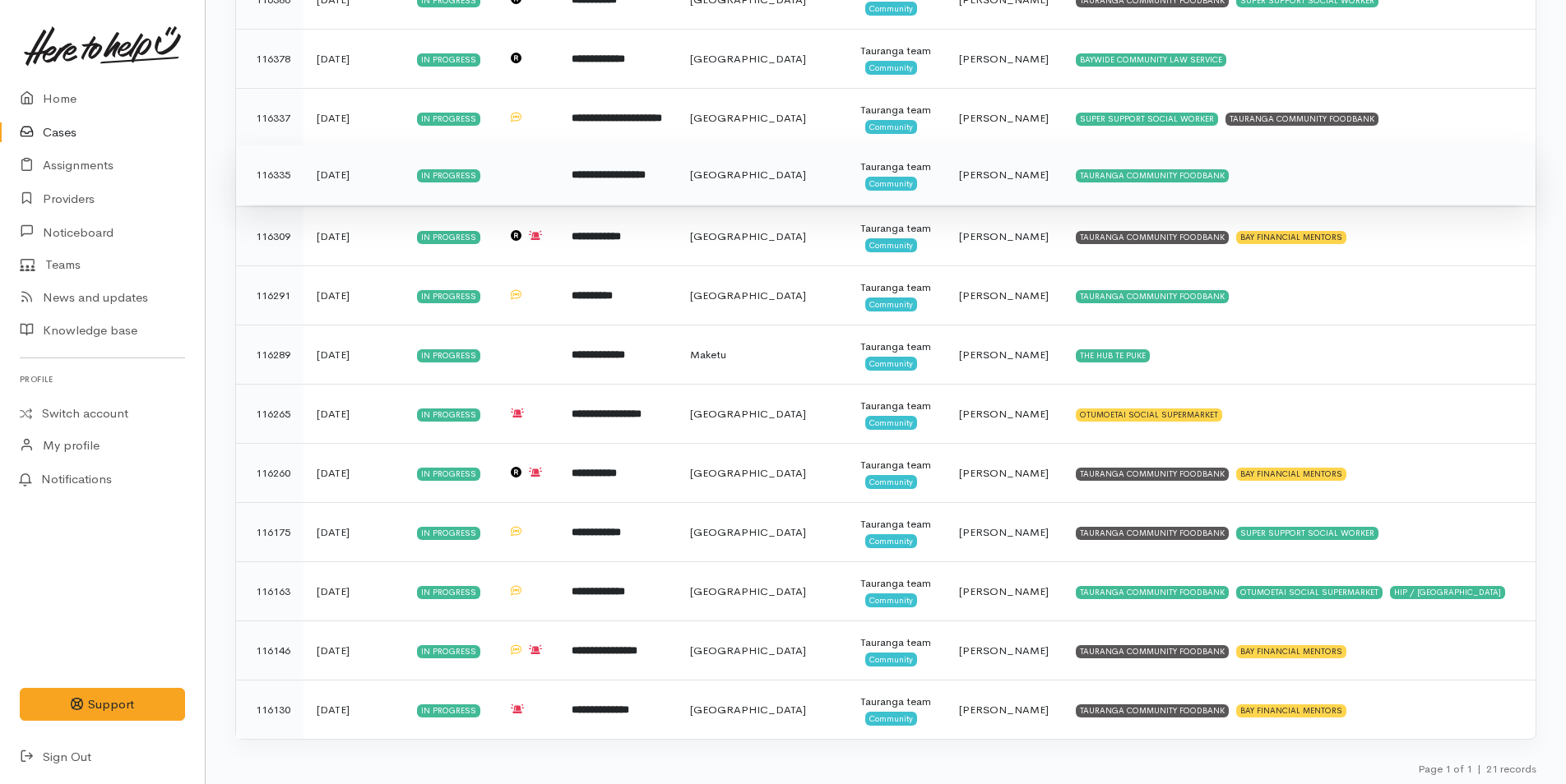
scroll to position [716, 0]
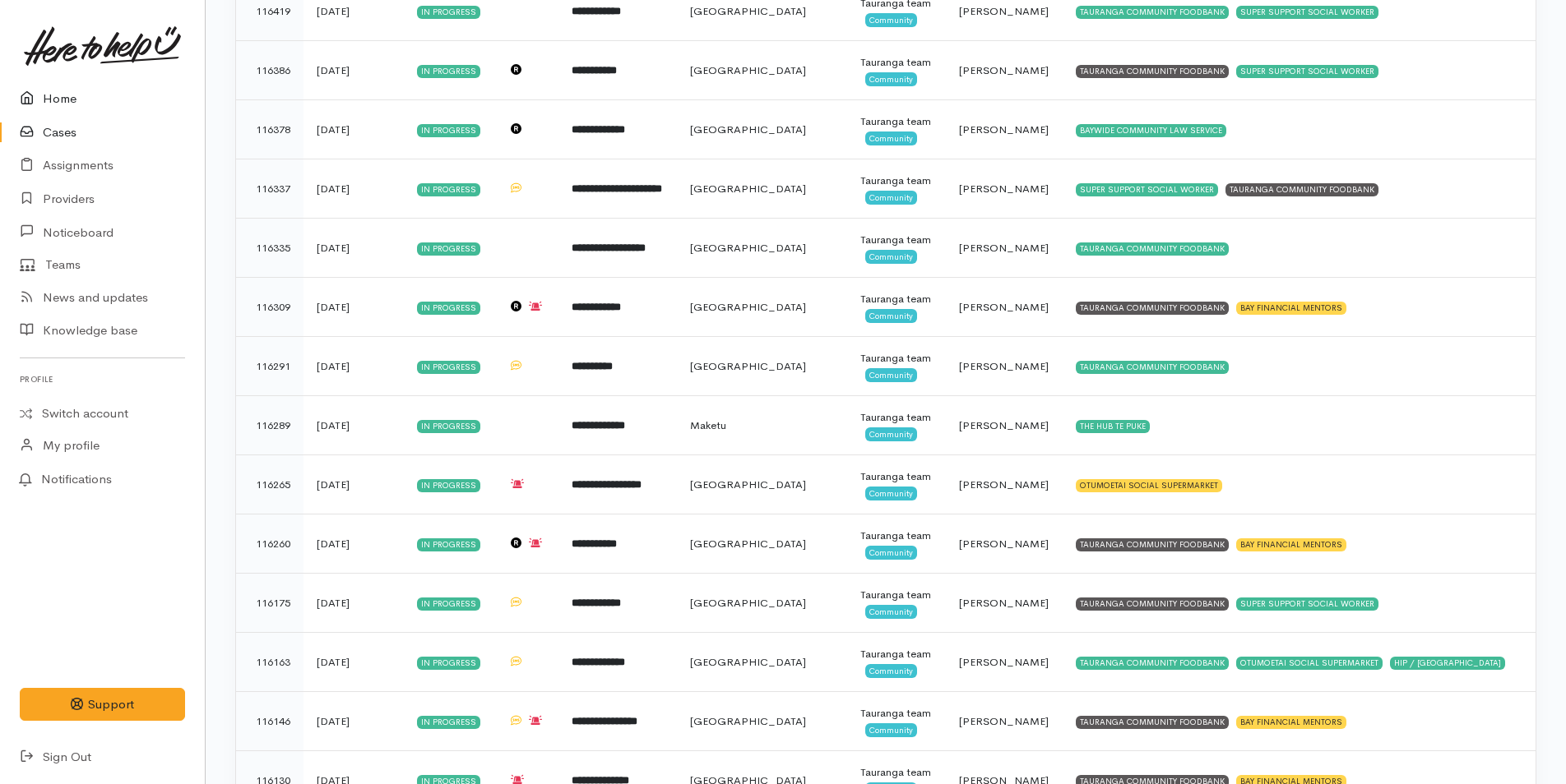
click at [66, 102] on link "Home" at bounding box center [102, 99] width 205 height 34
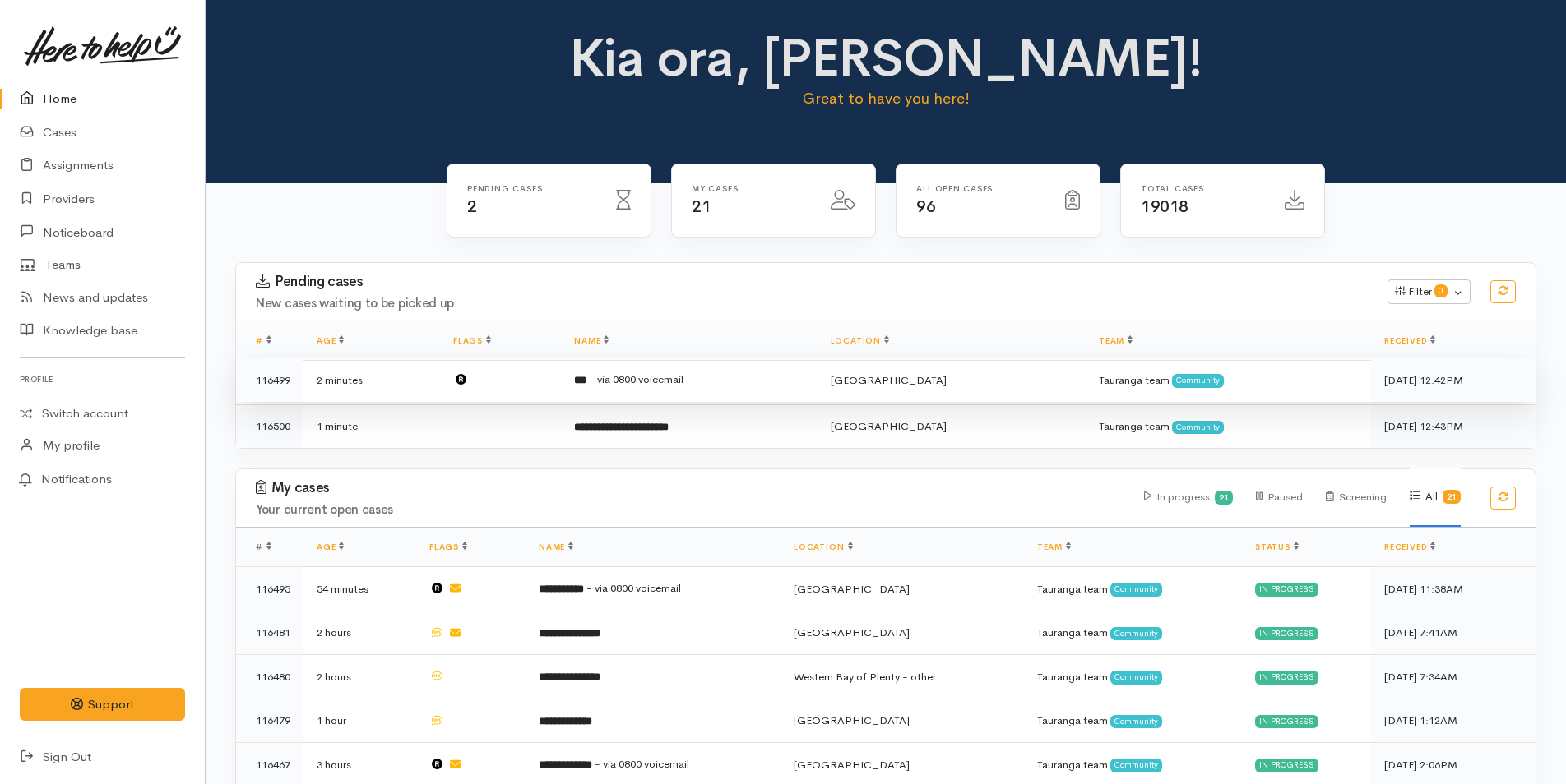
click at [817, 387] on td "*** - via 0800 voicemail" at bounding box center [689, 381] width 256 height 45
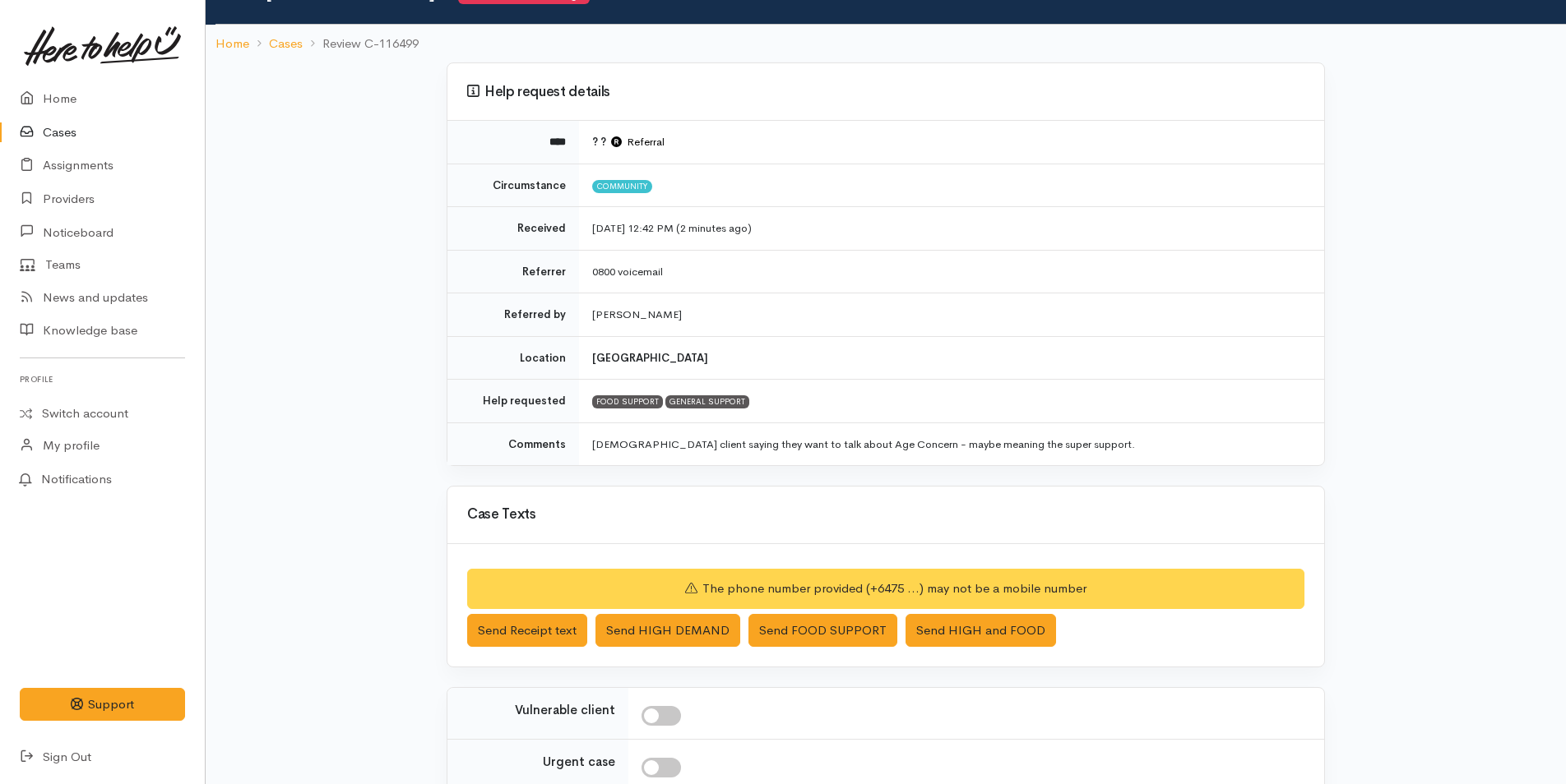
scroll to position [286, 0]
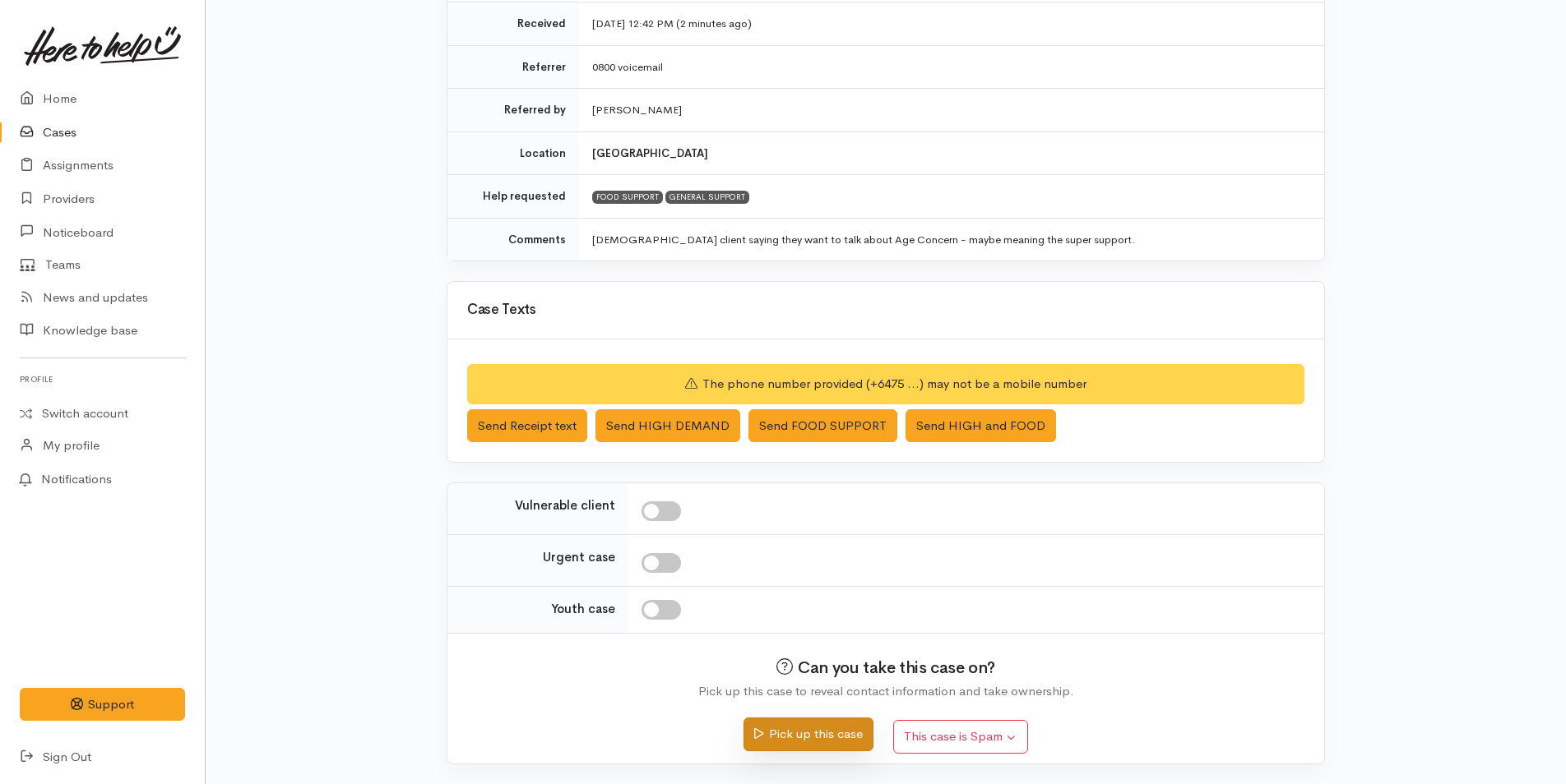
click at [822, 741] on button "Pick up this case" at bounding box center [808, 735] width 129 height 34
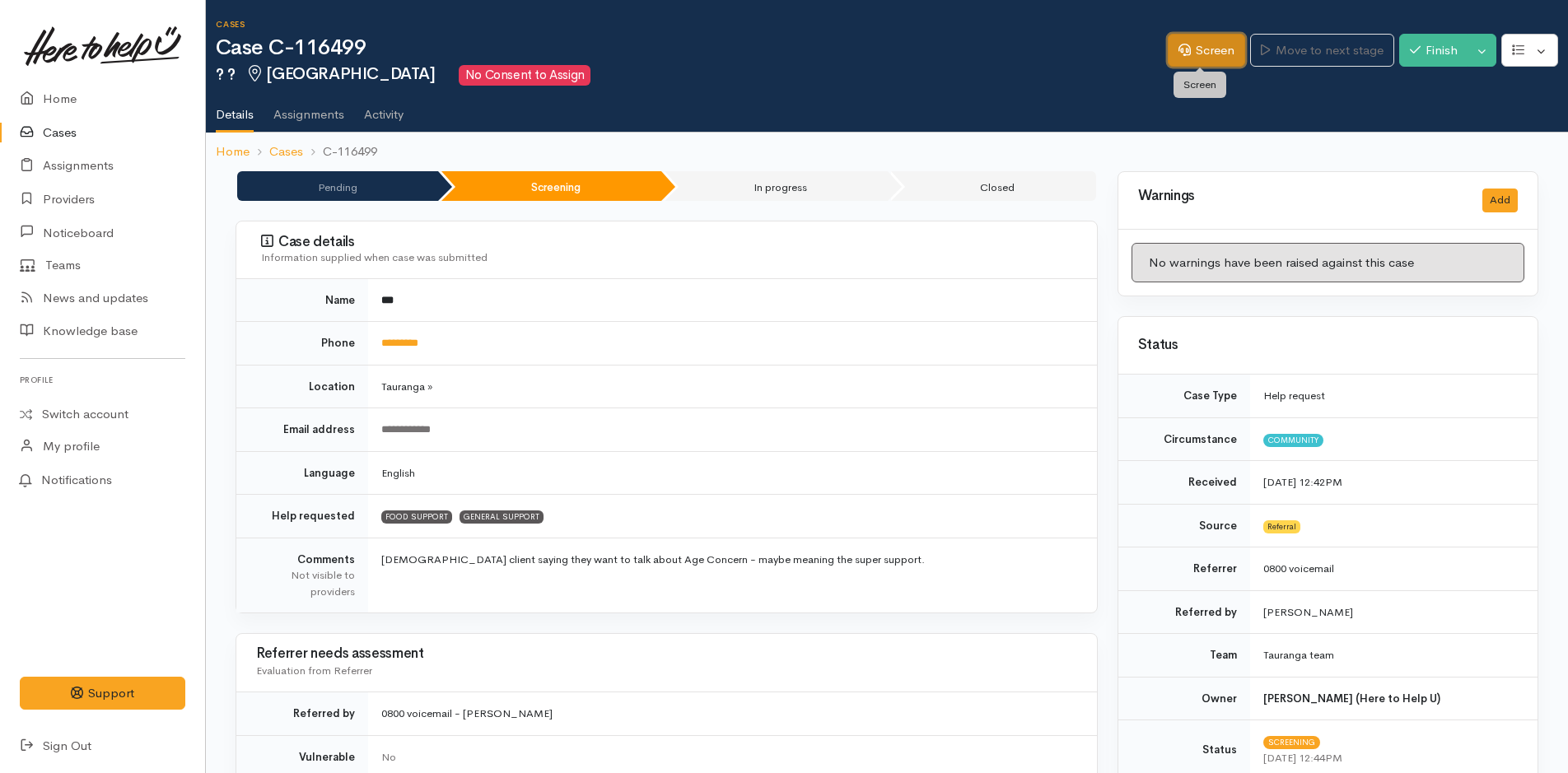
click at [1211, 46] on link "Screen" at bounding box center [1206, 51] width 77 height 34
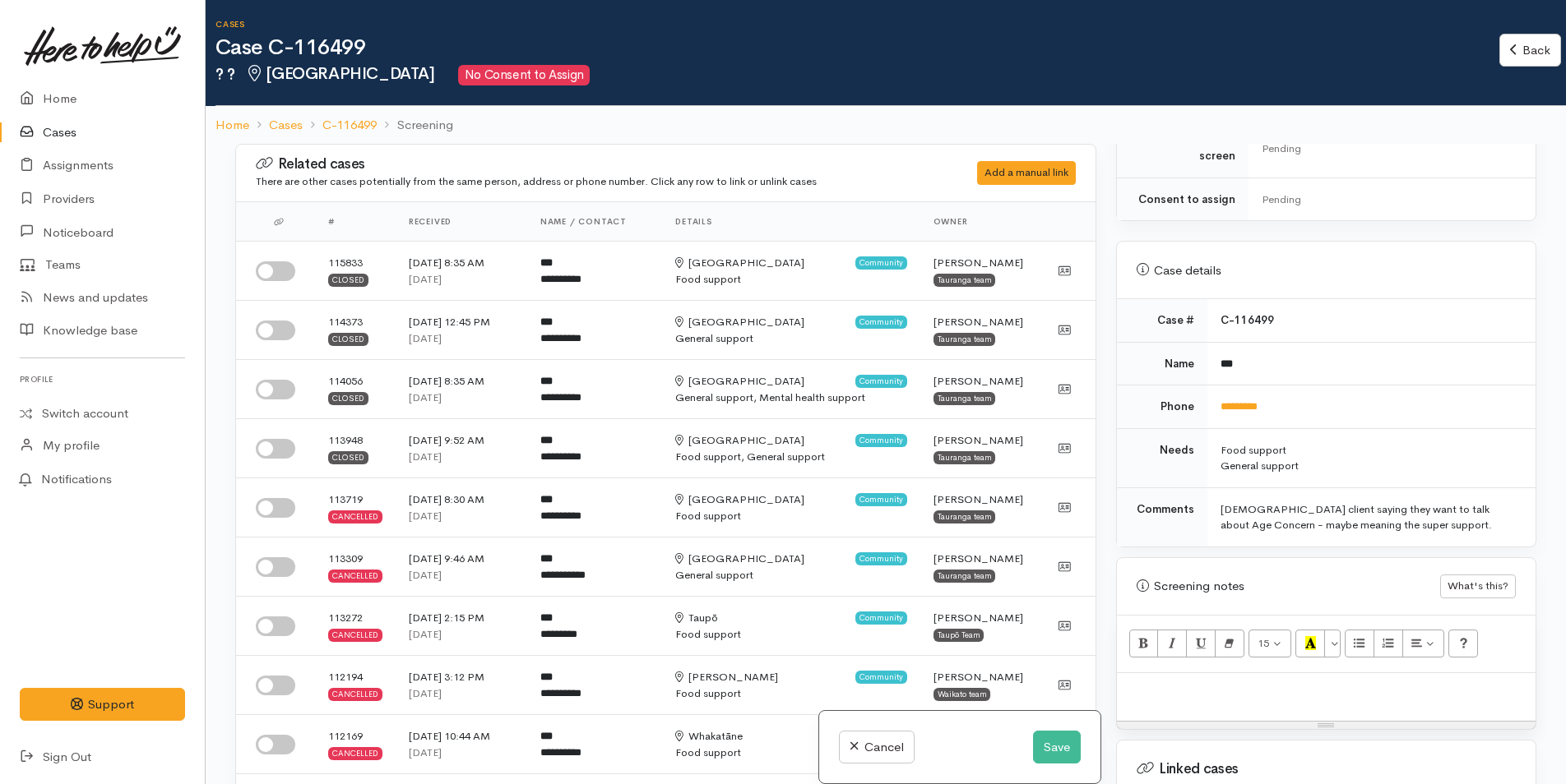
scroll to position [658, 0]
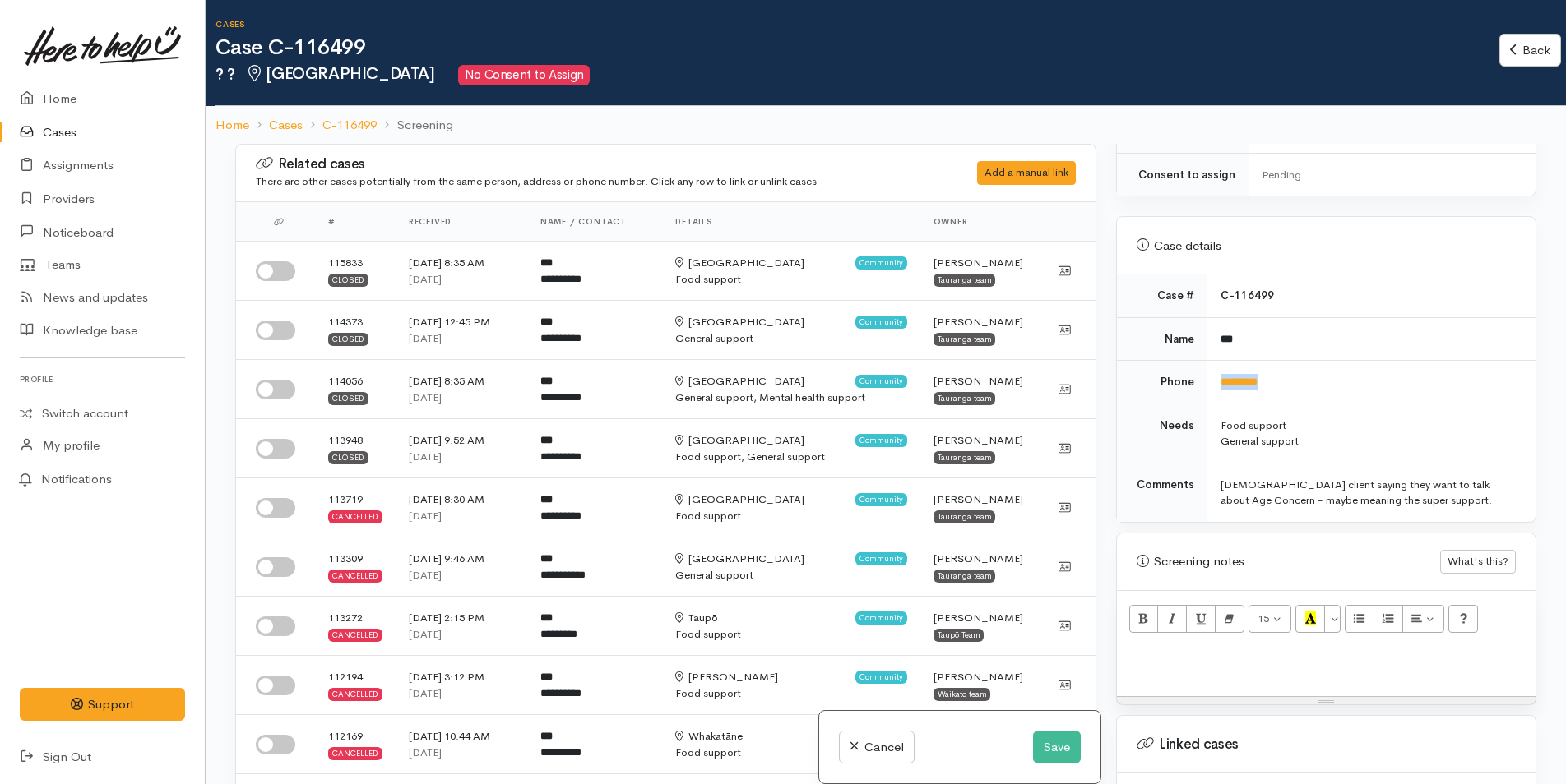
drag, startPoint x: 1324, startPoint y: 378, endPoint x: 1201, endPoint y: 374, distance: 123.1
click at [1201, 374] on tr "Phone *********" at bounding box center [1326, 383] width 419 height 44
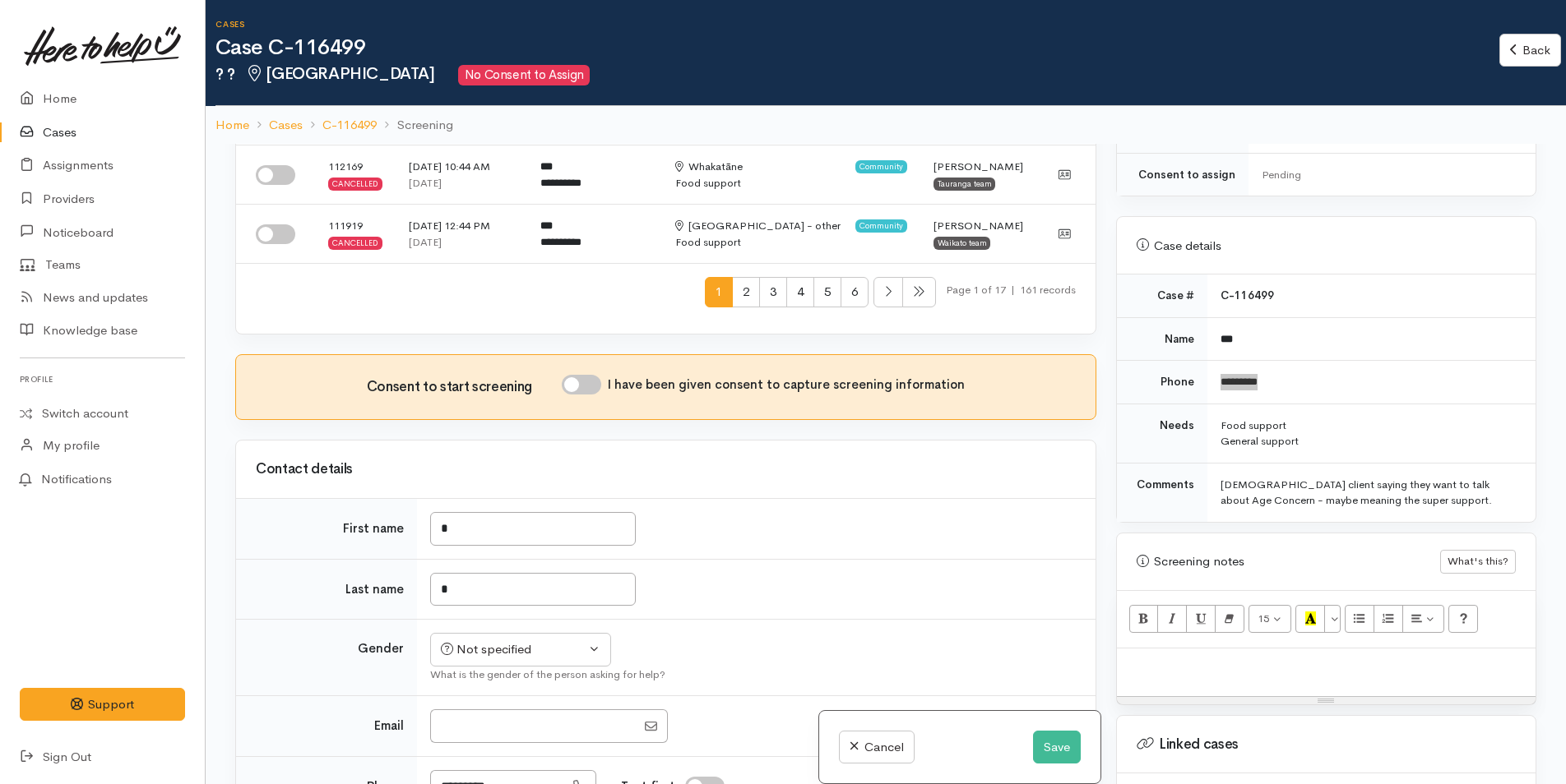
scroll to position [576, 0]
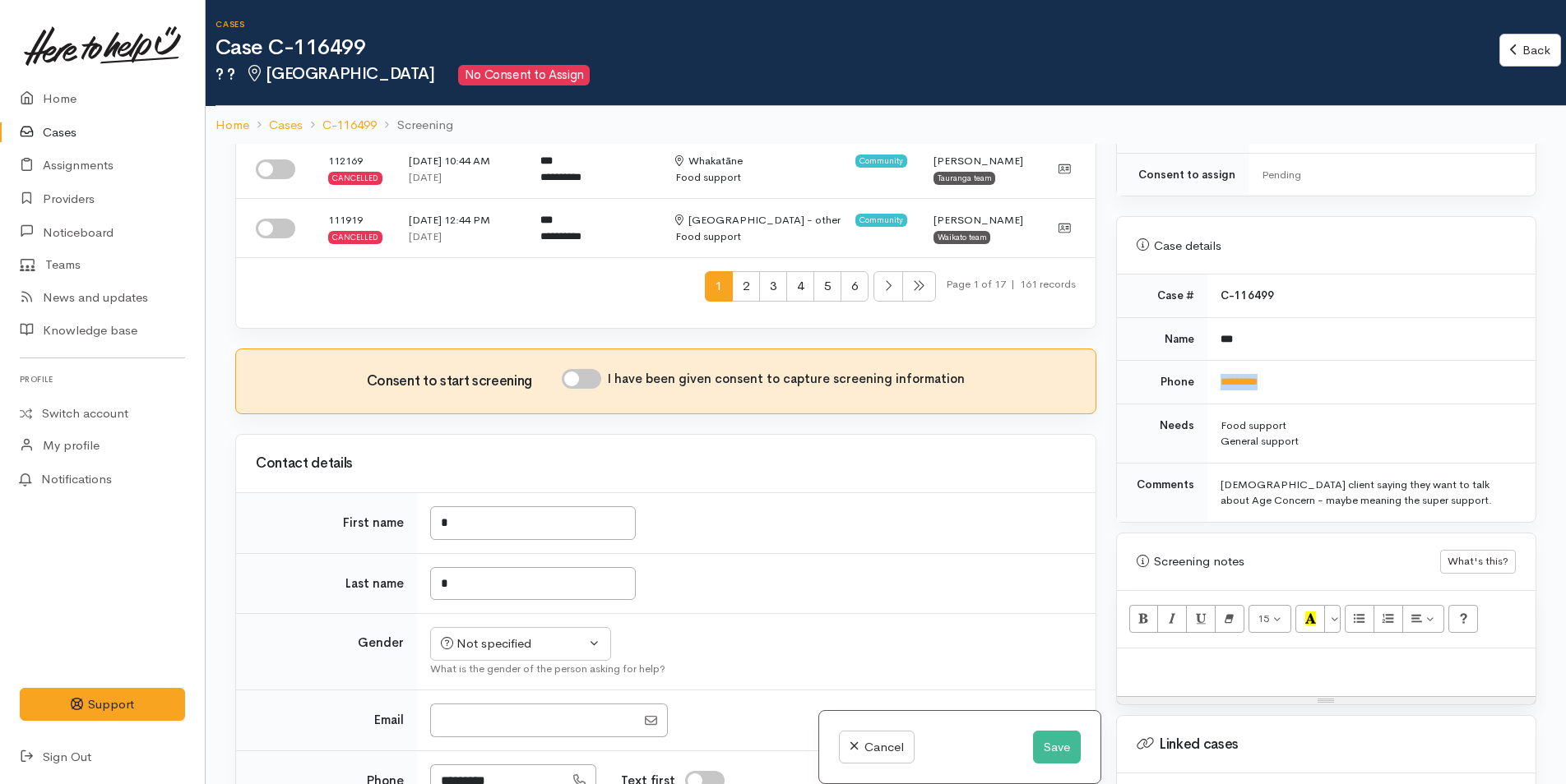
click at [595, 380] on input "I have been given consent to capture screening information" at bounding box center [581, 379] width 39 height 20
checkbox input "true"
click at [1045, 746] on button "Save" at bounding box center [1056, 747] width 47 height 34
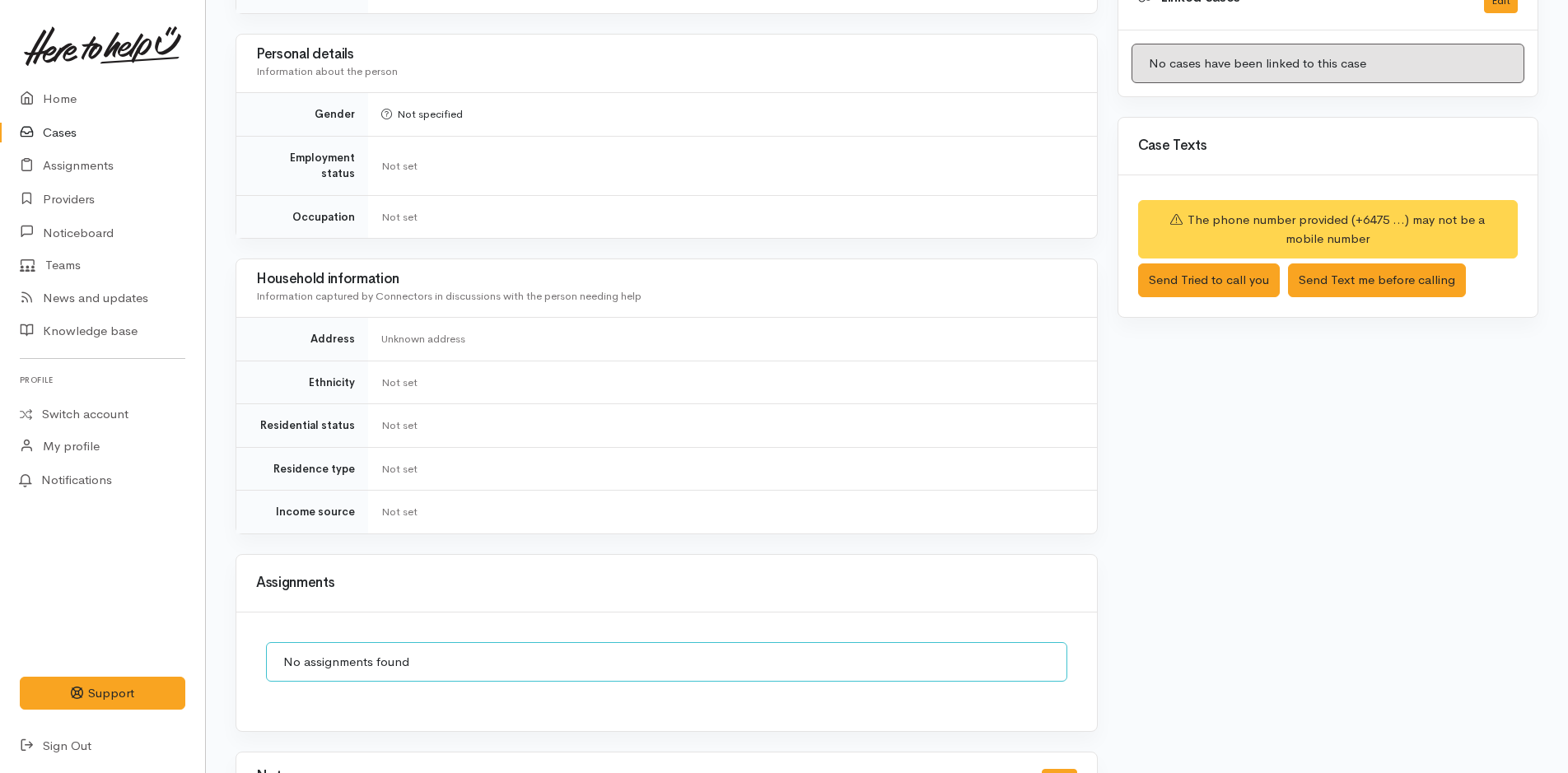
scroll to position [794, 0]
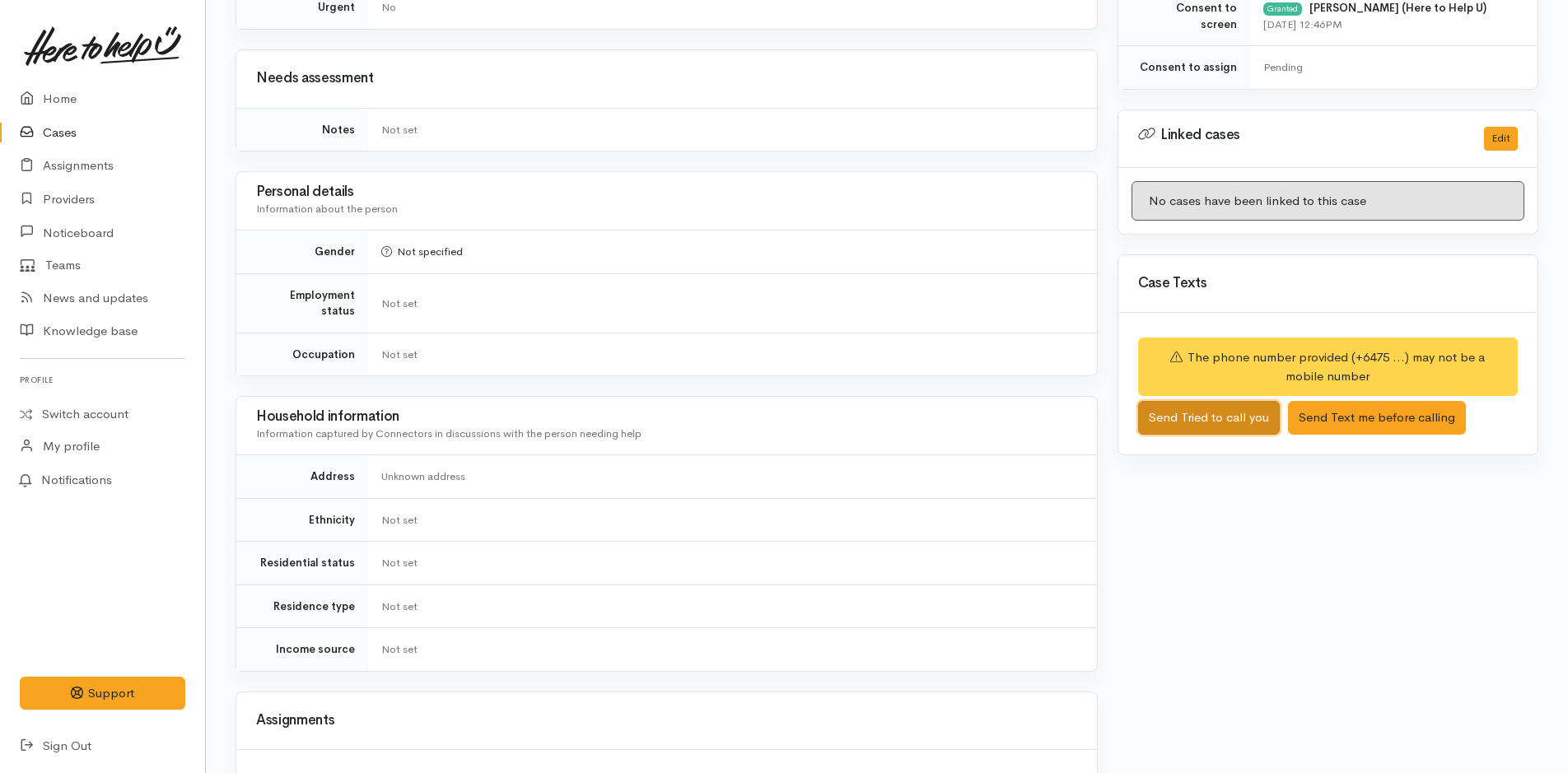
click at [1199, 413] on button "Send Tried to call you" at bounding box center [1209, 418] width 141 height 34
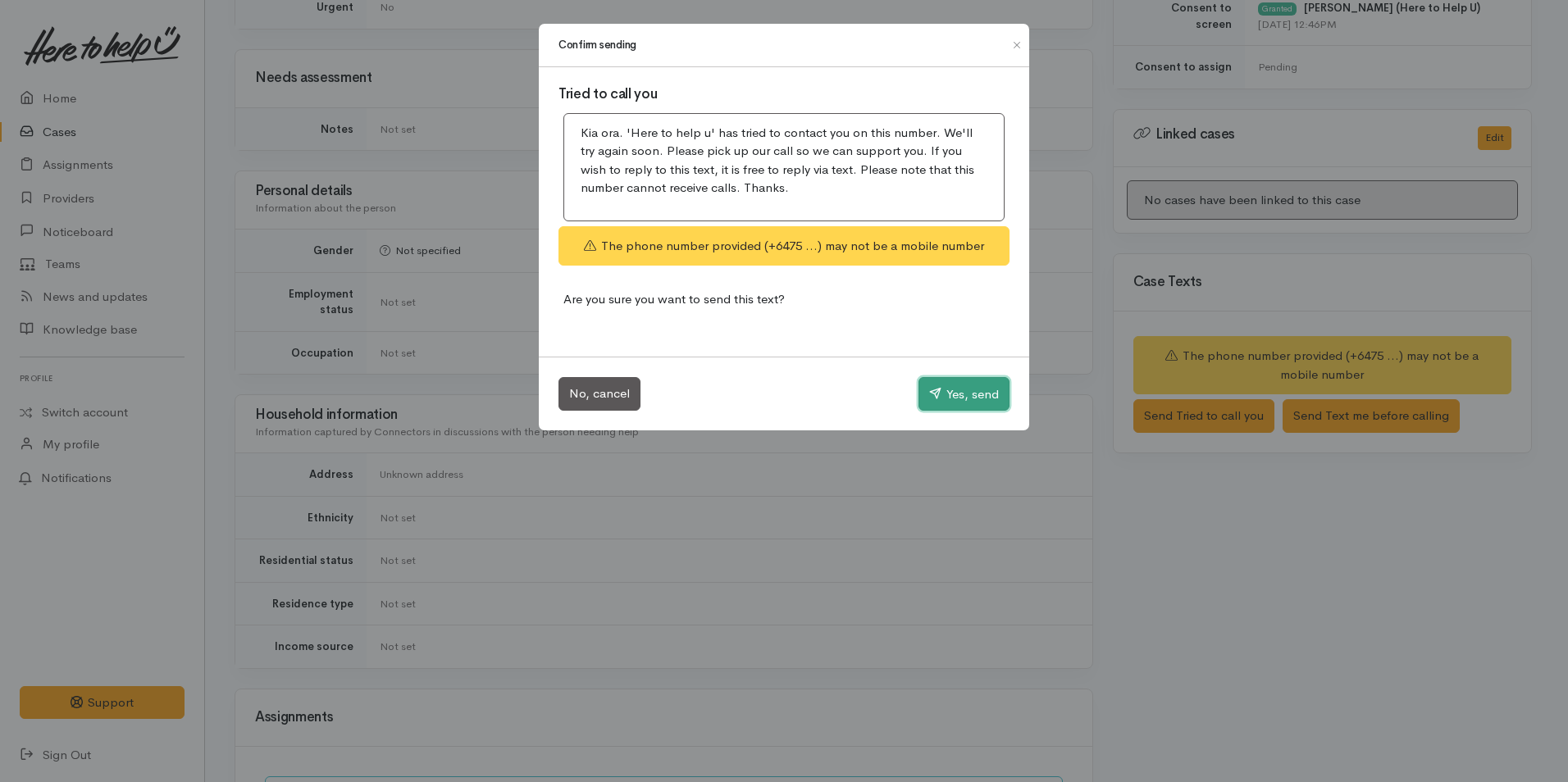
click at [964, 391] on button "Yes, send" at bounding box center [964, 394] width 91 height 35
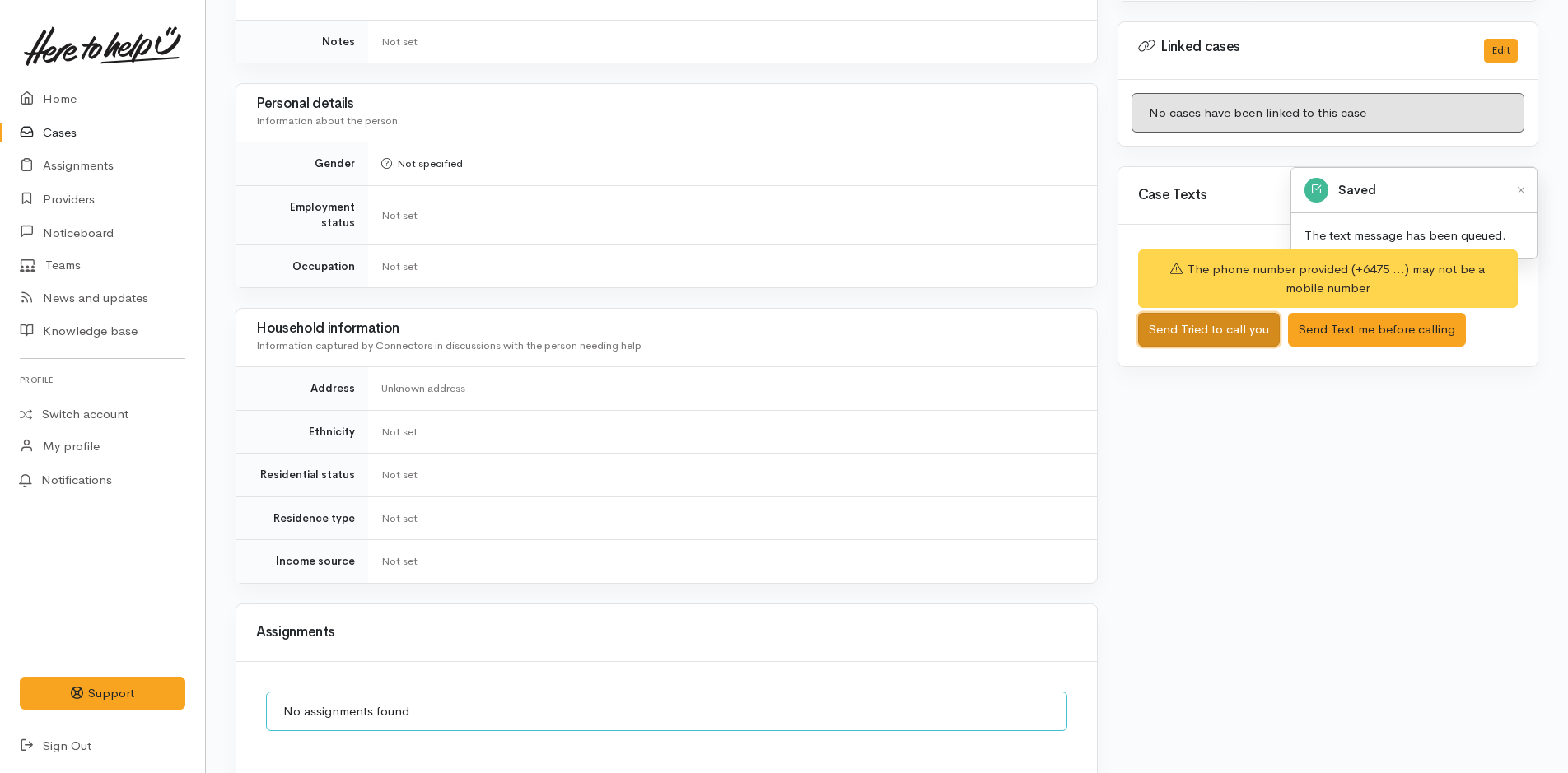
scroll to position [1040, 0]
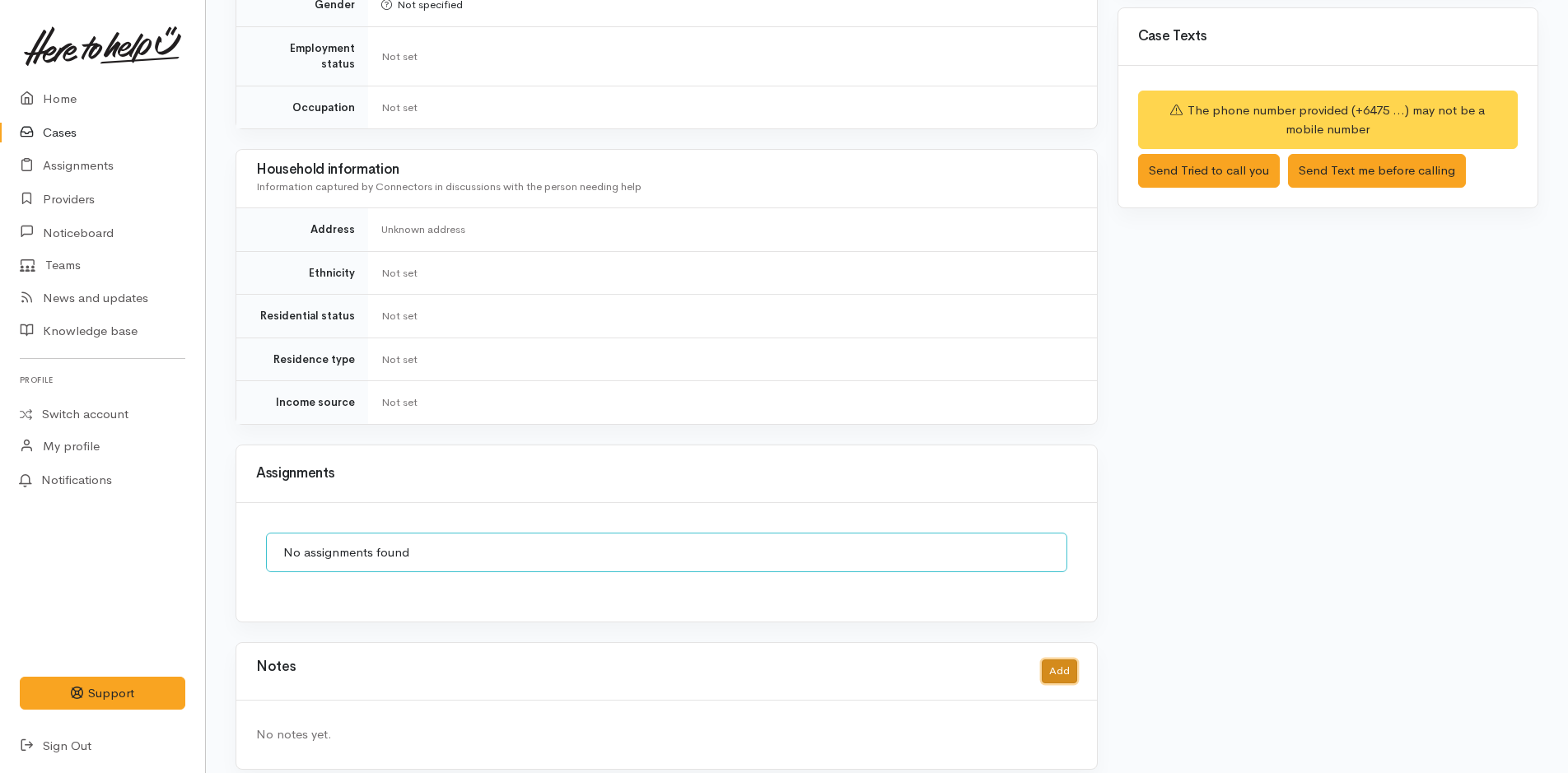
click at [1058, 660] on button "Add" at bounding box center [1059, 672] width 36 height 24
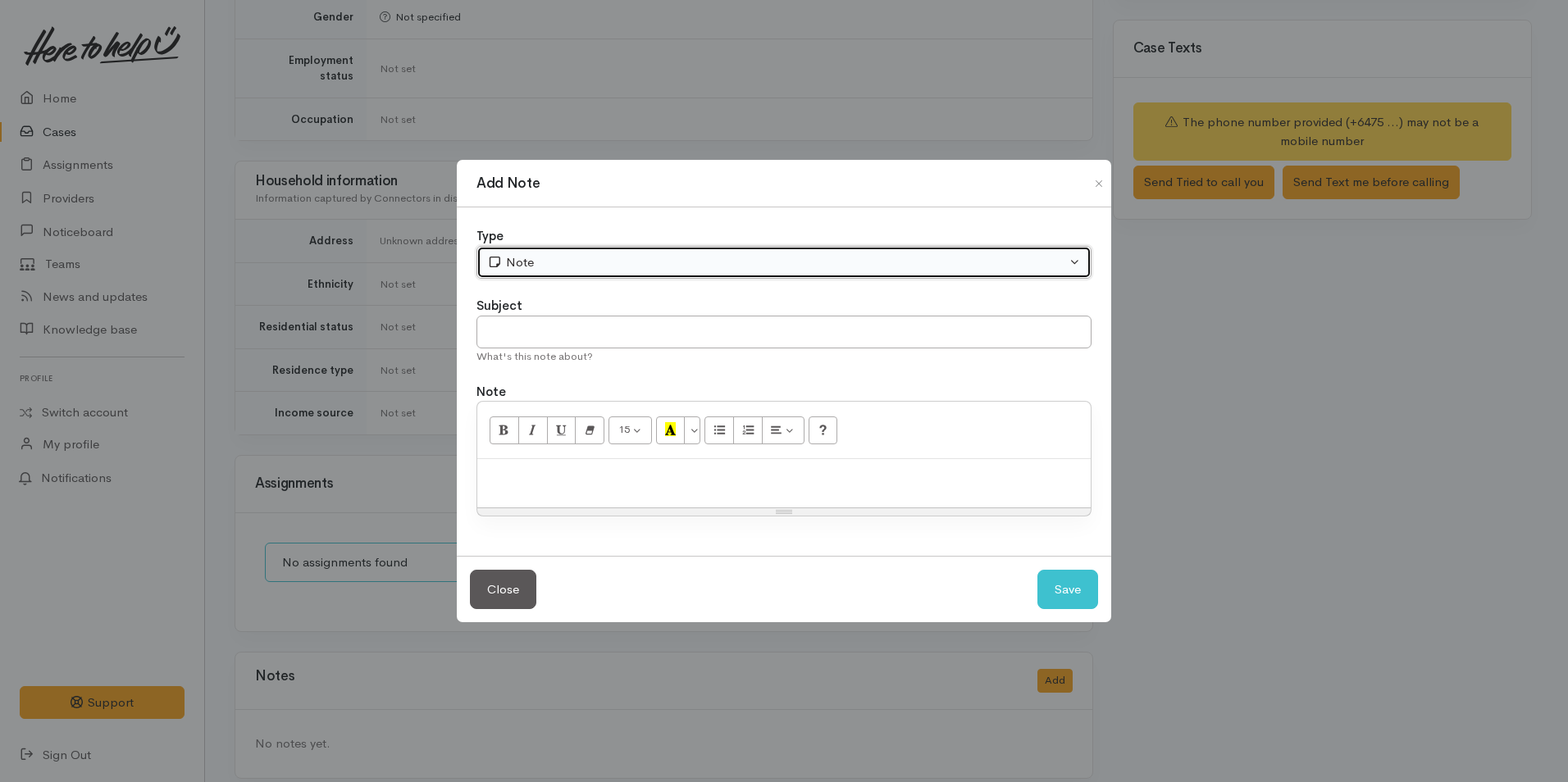
drag, startPoint x: 549, startPoint y: 259, endPoint x: 546, endPoint y: 282, distance: 23.2
click at [549, 259] on div "Note" at bounding box center [776, 262] width 579 height 19
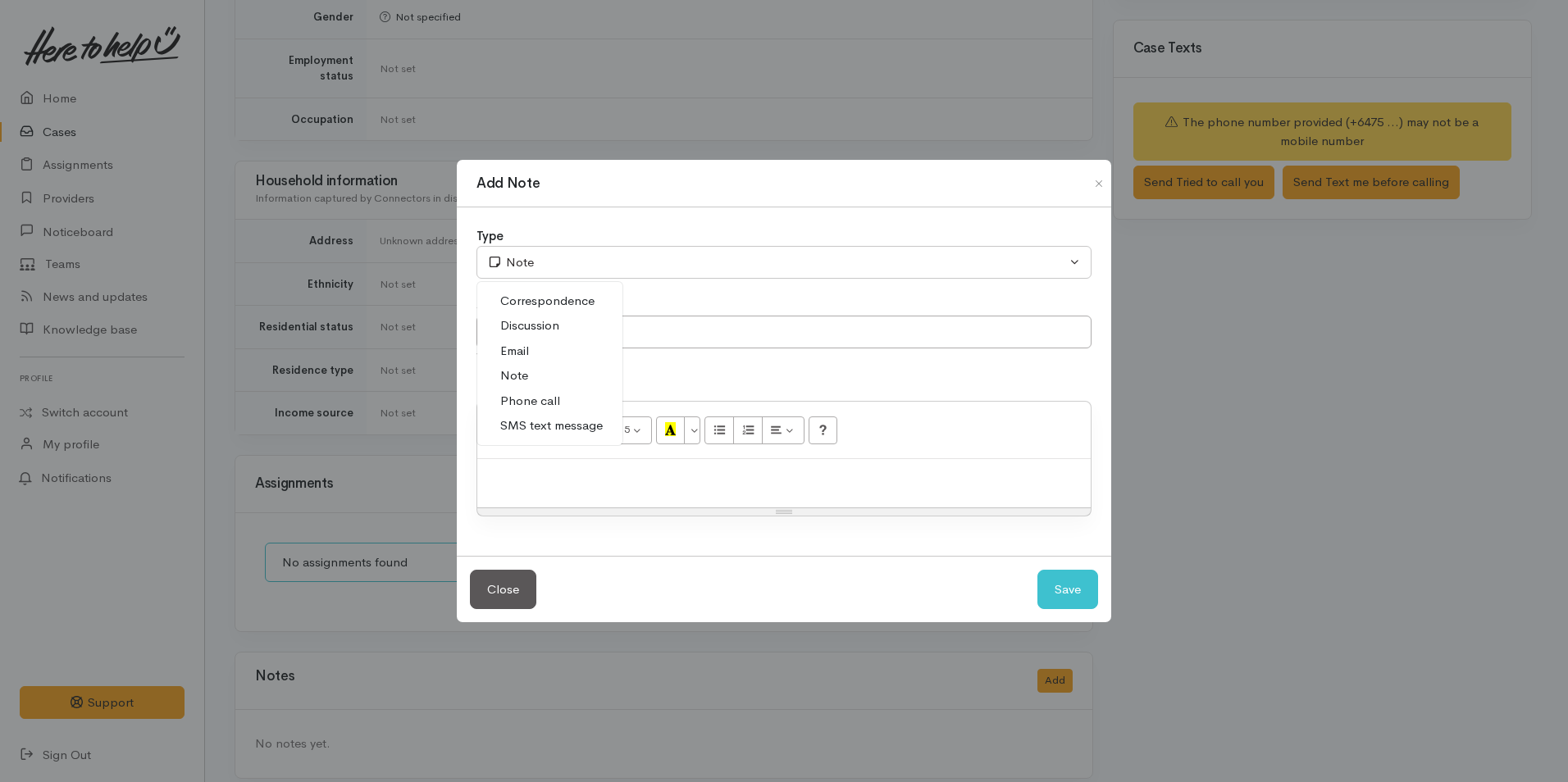
click at [565, 399] on link "Phone call" at bounding box center [549, 401] width 145 height 26
select select "3"
click at [650, 485] on p at bounding box center [783, 476] width 597 height 19
click at [512, 481] on p at bounding box center [783, 476] width 597 height 19
paste div
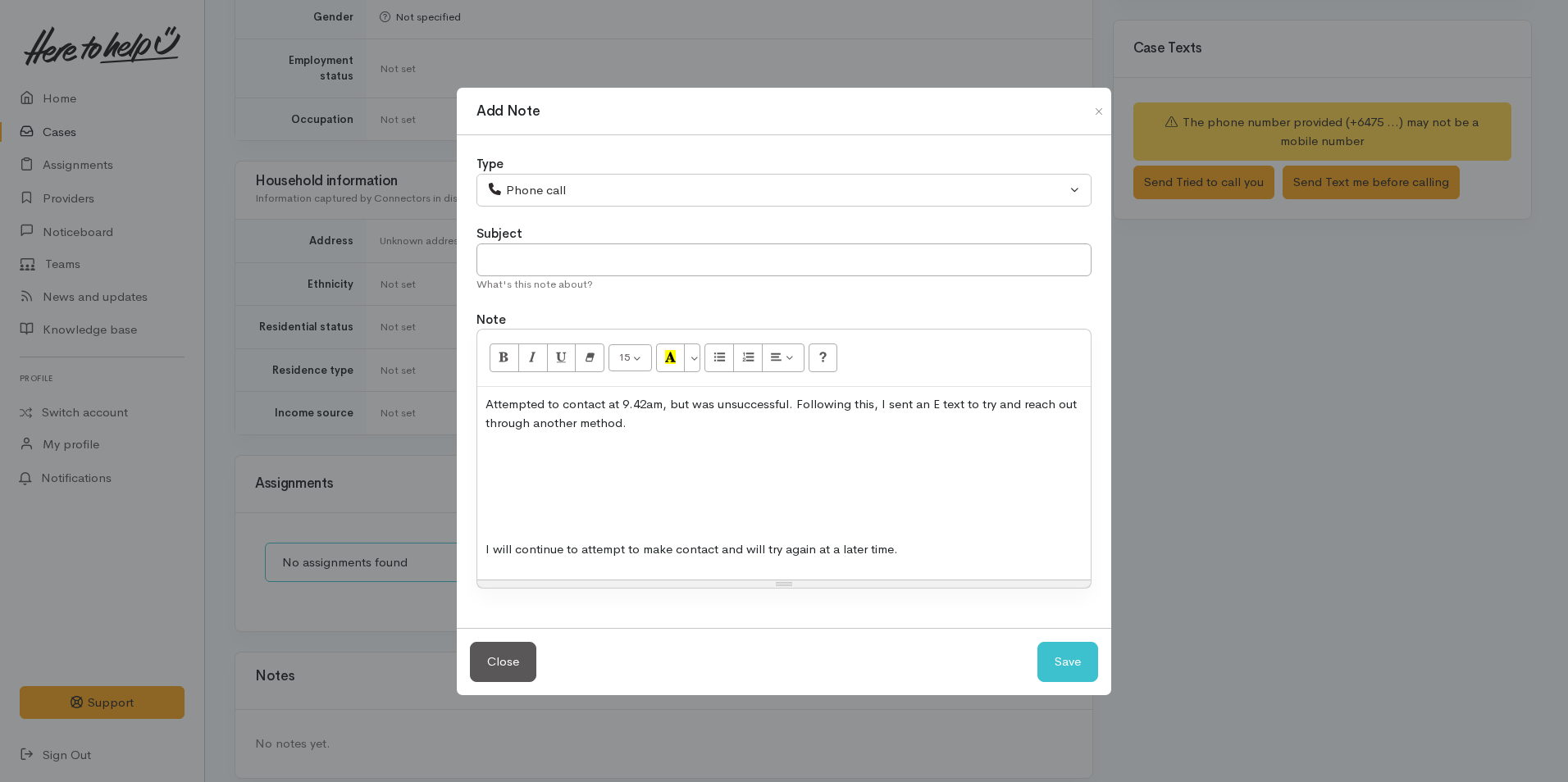
click at [491, 507] on div "Attempted to contact at 9.42am, but was unsuccessful. Following this, I sent an…" at bounding box center [784, 483] width 614 height 193
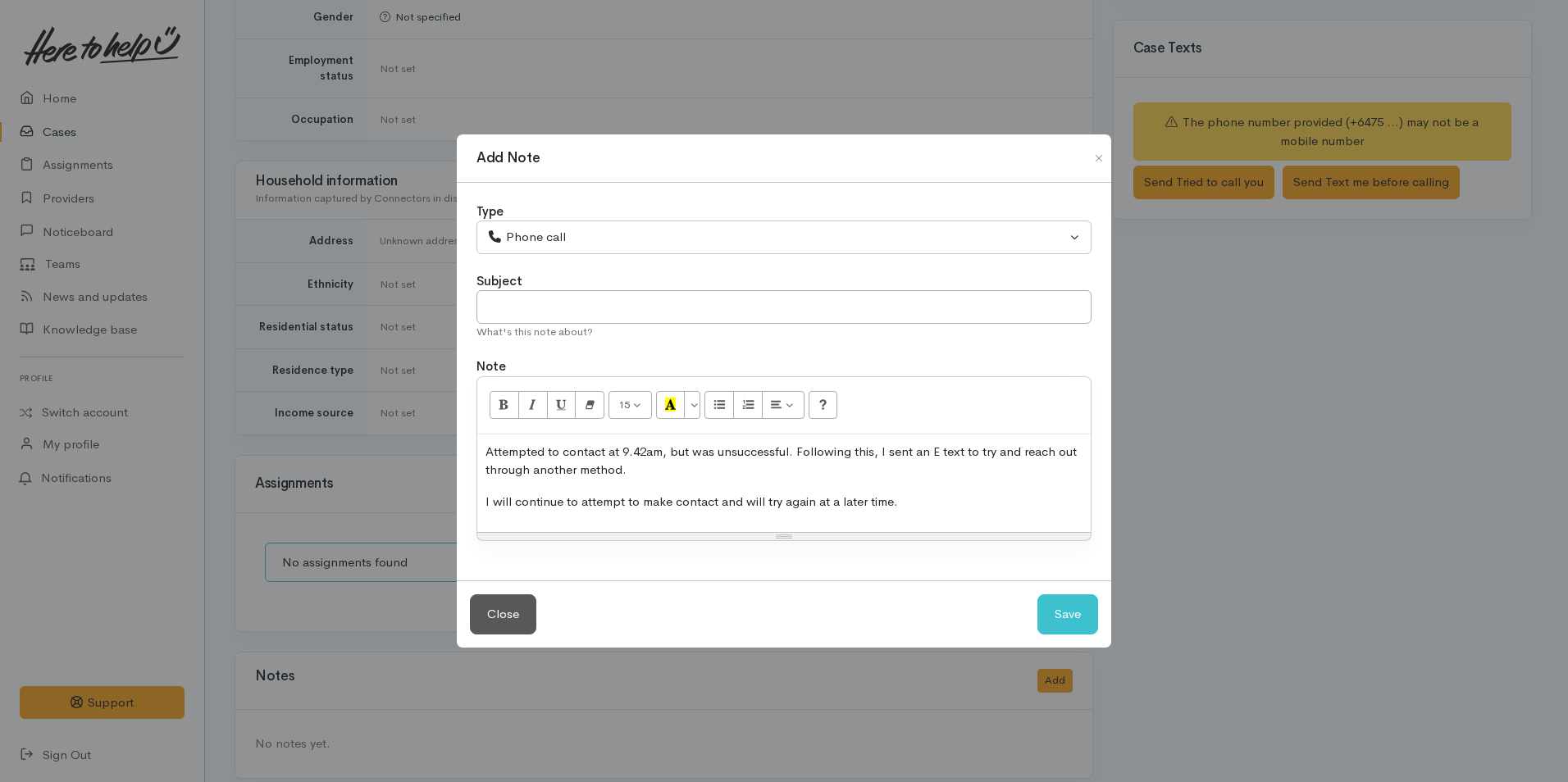
click at [653, 451] on p "Attempted to contact at 9.42am, but was unsuccessful. Following this, I sent an…" at bounding box center [783, 461] width 597 height 37
click at [1069, 610] on button "Save" at bounding box center [1068, 614] width 61 height 40
select select "1"
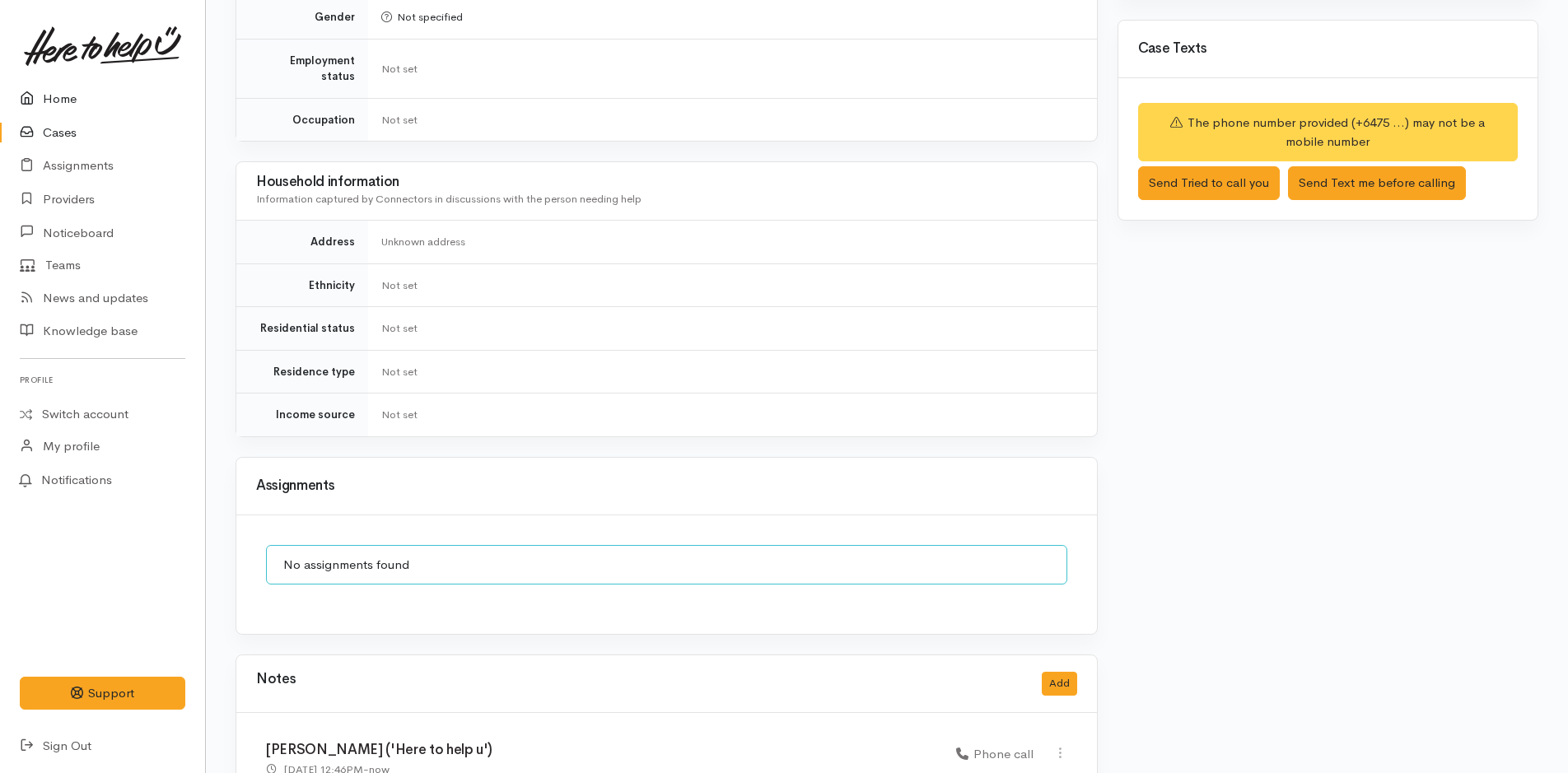
click at [54, 97] on link "Home" at bounding box center [102, 99] width 205 height 34
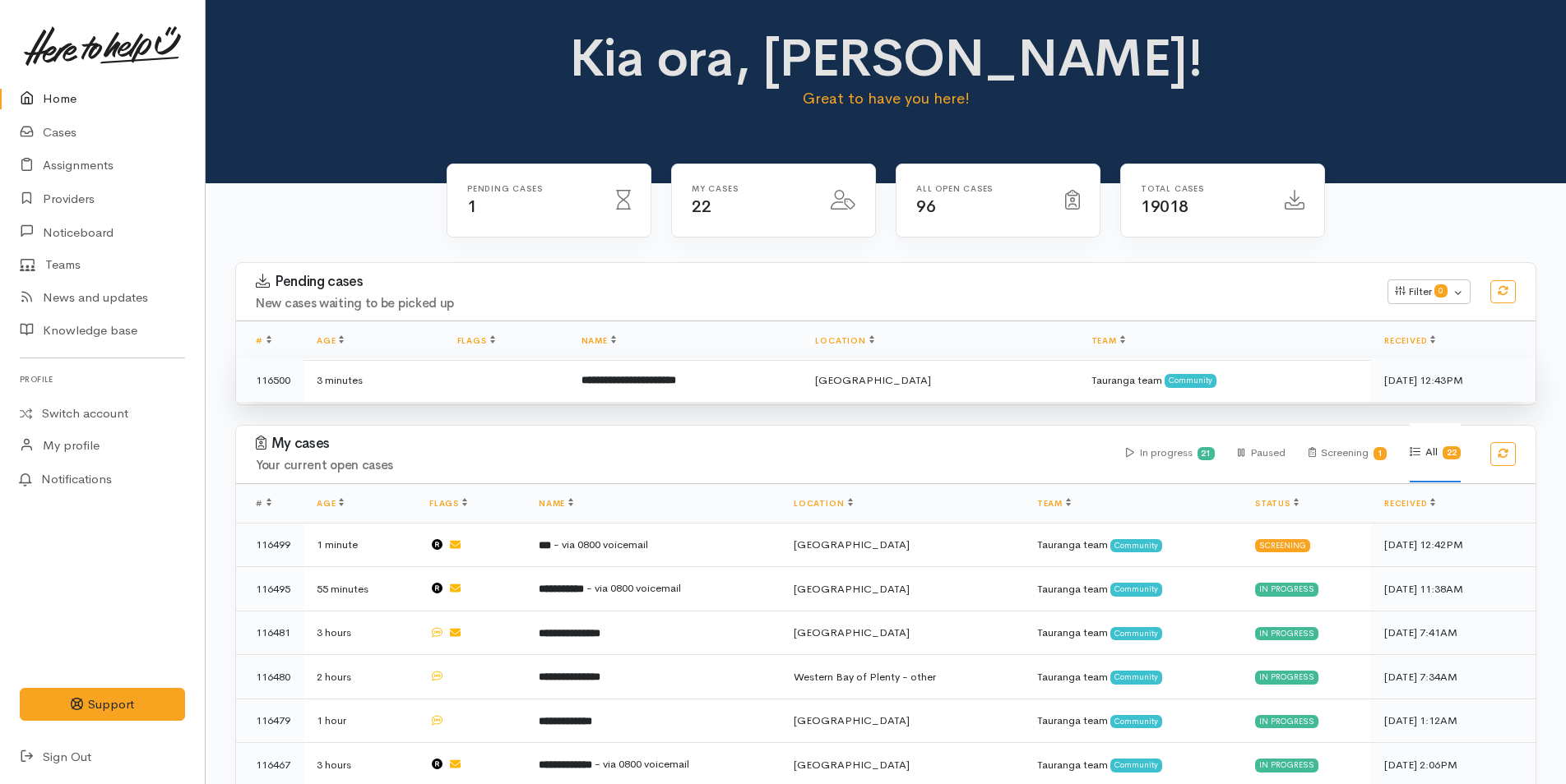
click at [647, 377] on b "**********" at bounding box center [629, 380] width 95 height 11
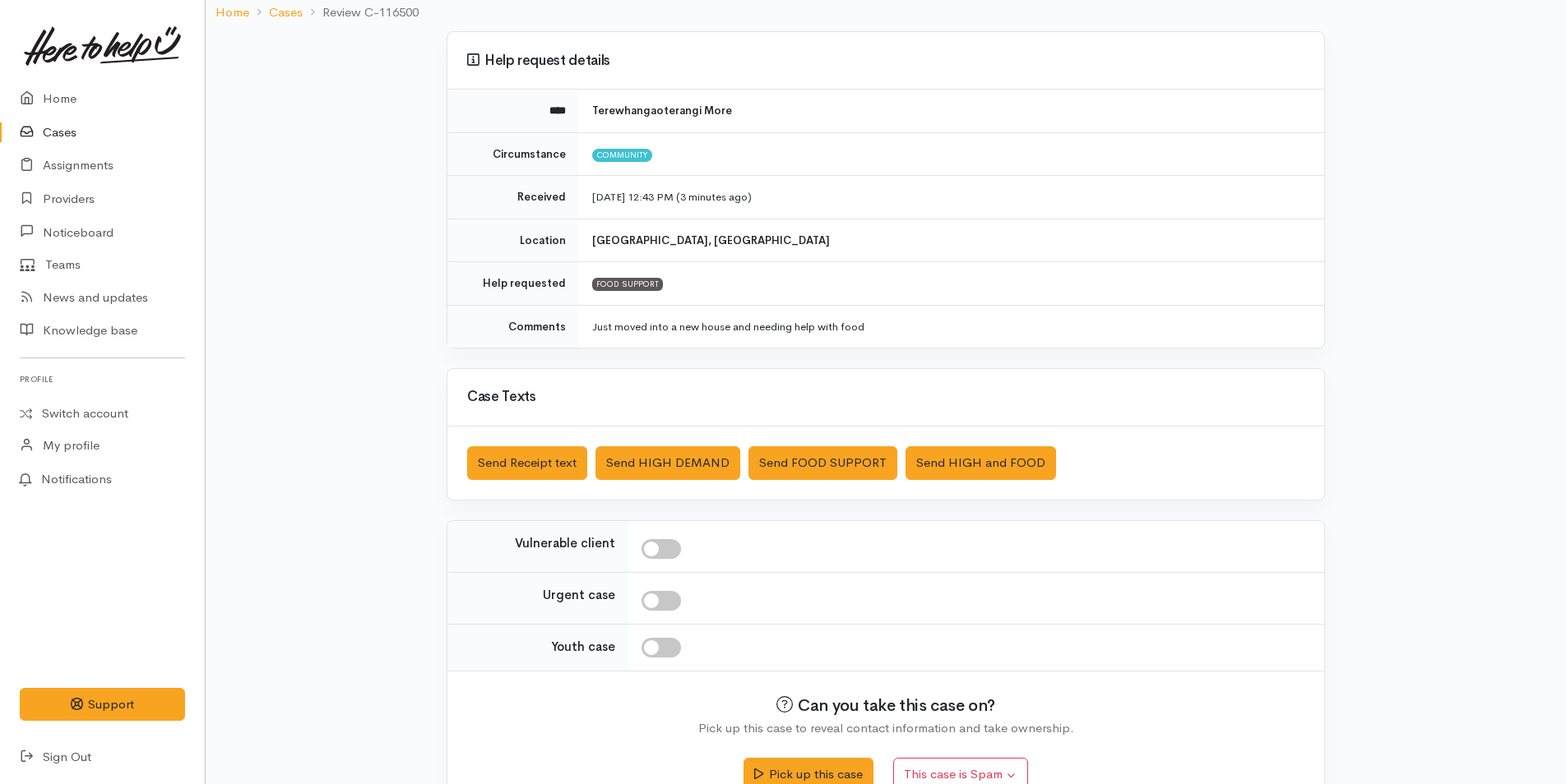
scroll to position [149, 0]
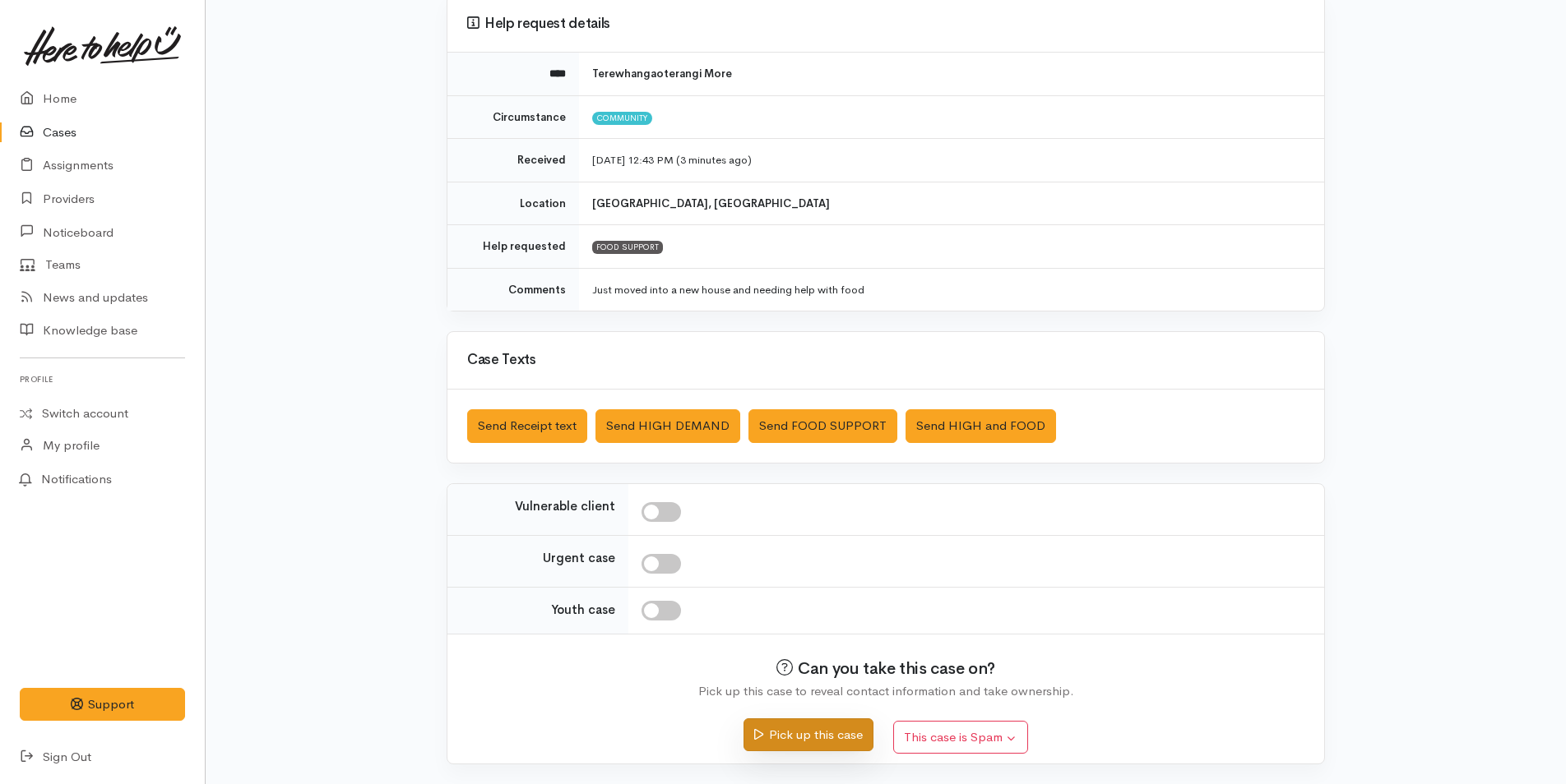
click at [808, 732] on button "Pick up this case" at bounding box center [808, 736] width 129 height 34
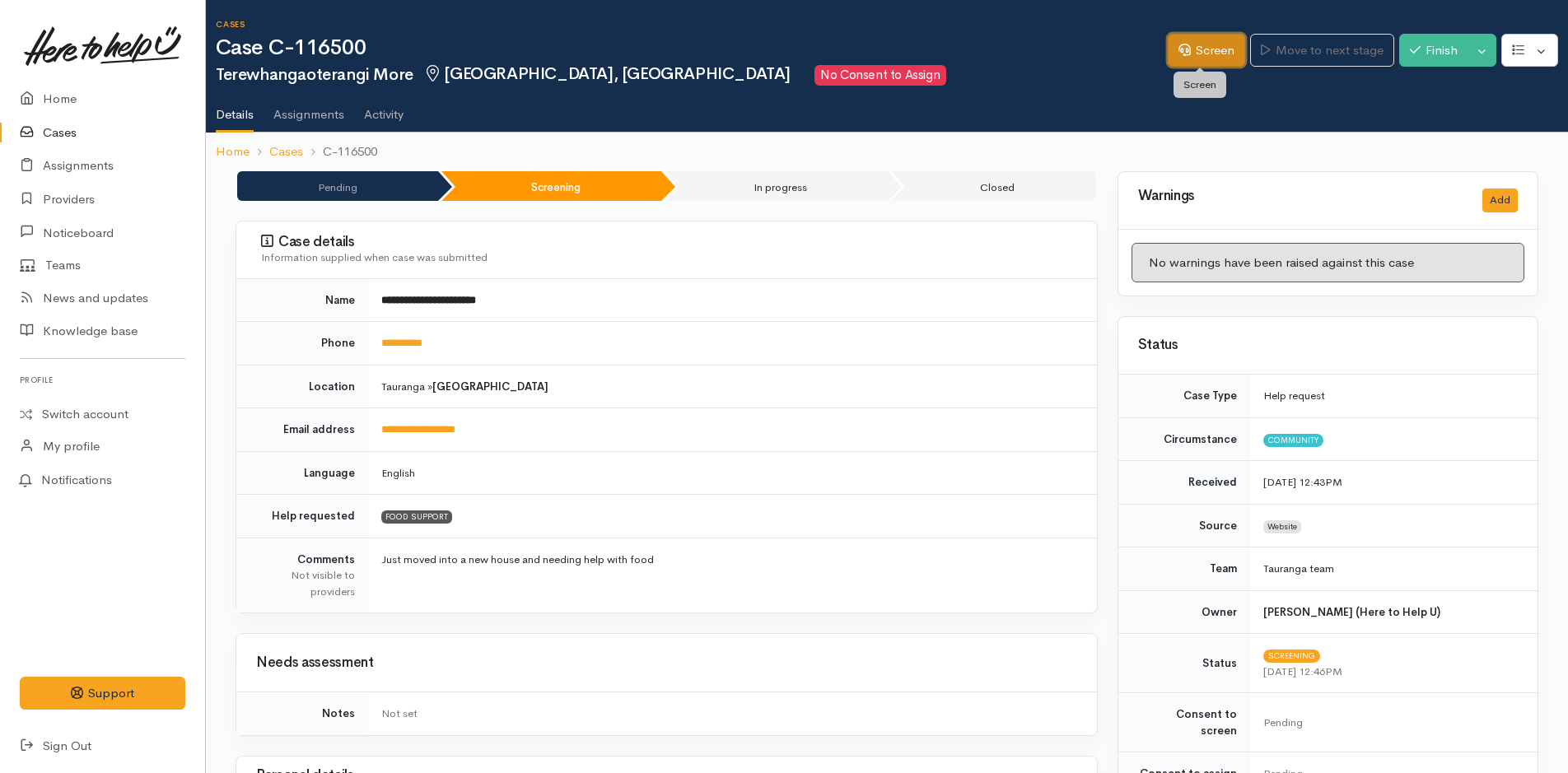
click at [1195, 46] on link "Screen" at bounding box center [1206, 51] width 77 height 34
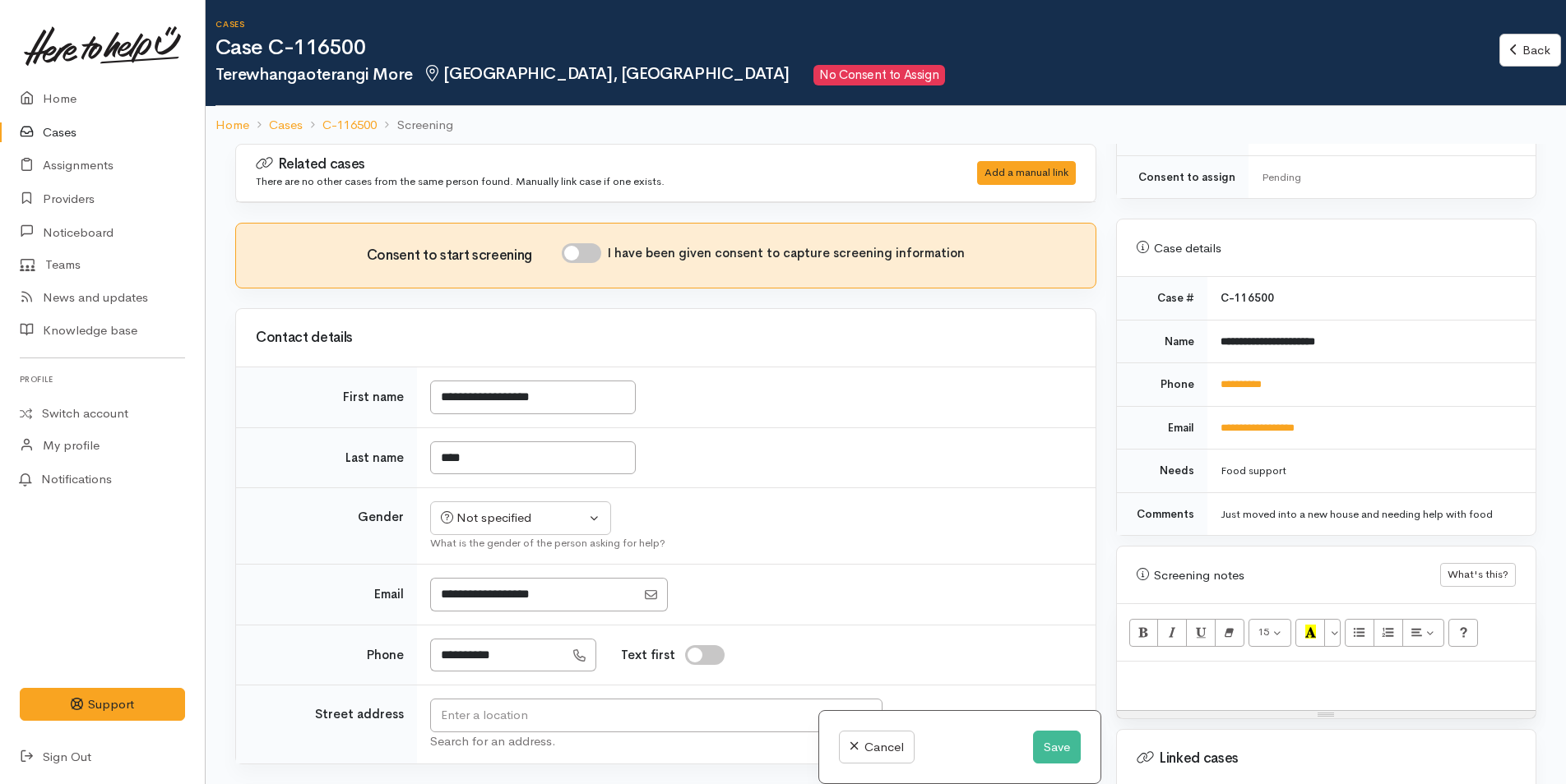
scroll to position [576, 0]
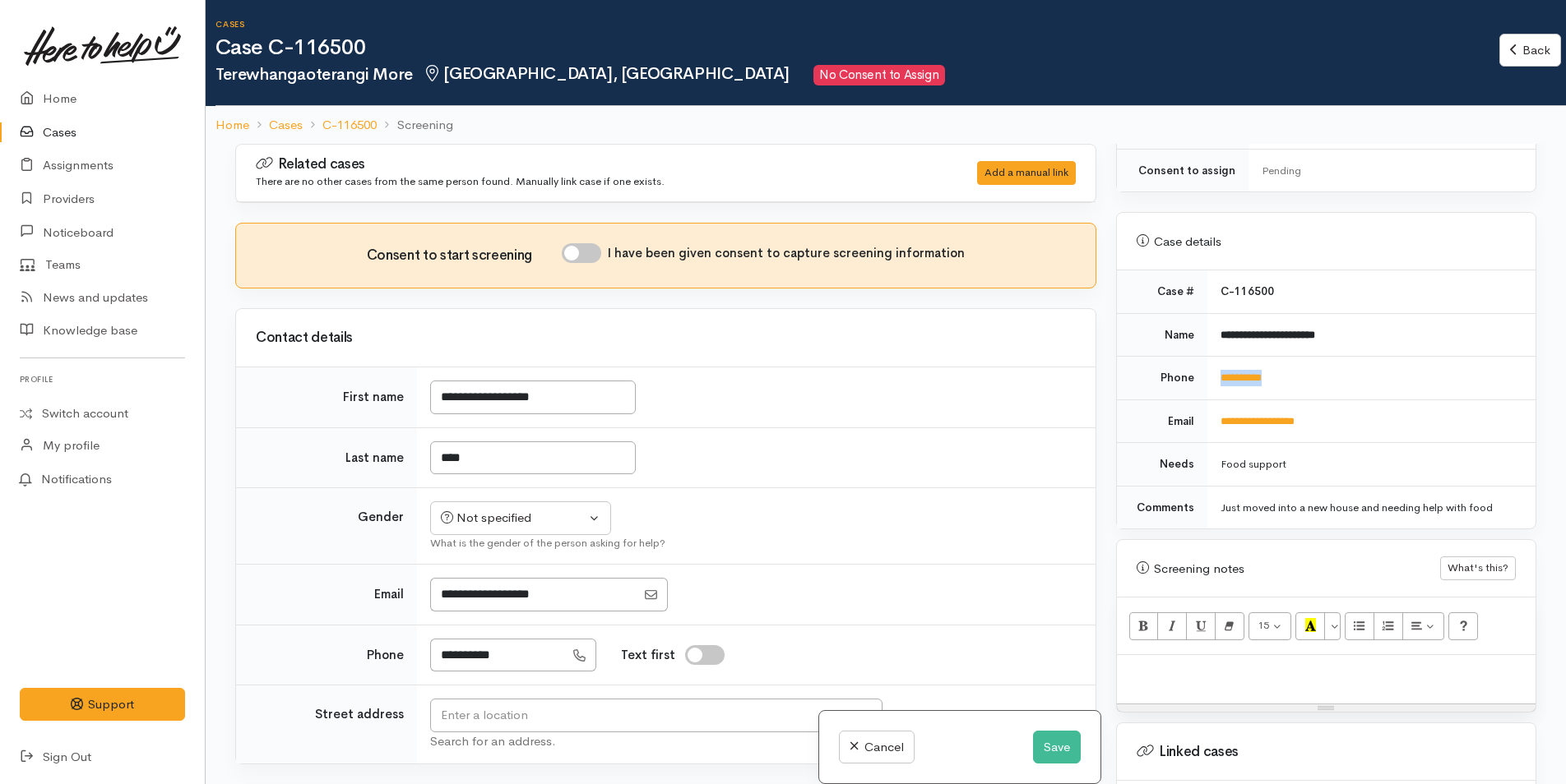
drag, startPoint x: 1295, startPoint y: 355, endPoint x: 1206, endPoint y: 365, distance: 89.6
click at [1207, 365] on td "**********" at bounding box center [1371, 378] width 328 height 44
copy link "**********"
click at [591, 240] on div "Consent to start screening I have been given consent to capture screening infor…" at bounding box center [665, 256] width 859 height 64
click at [596, 253] on input "I have been given consent to capture screening information" at bounding box center [581, 253] width 39 height 20
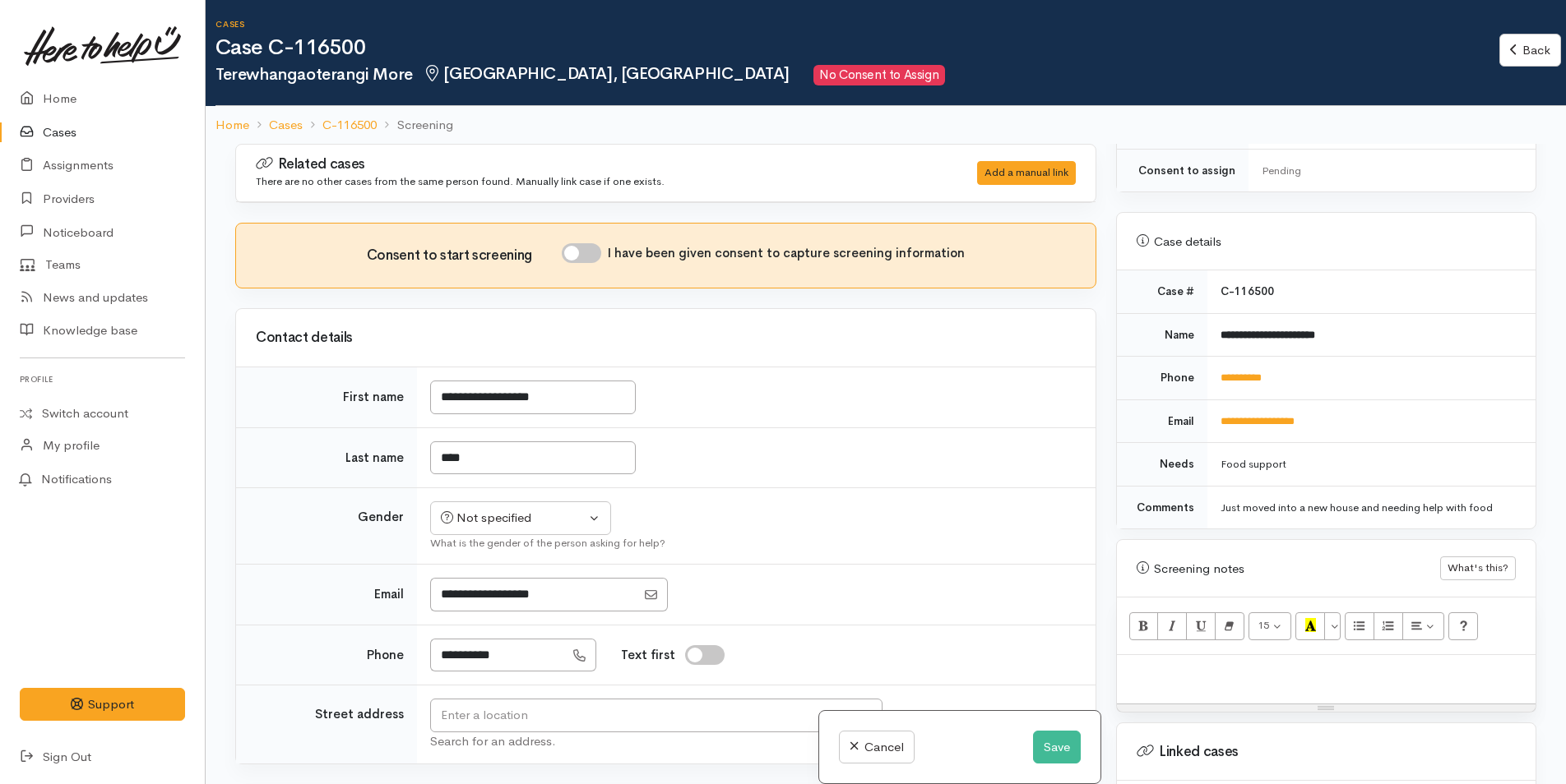
checkbox input "true"
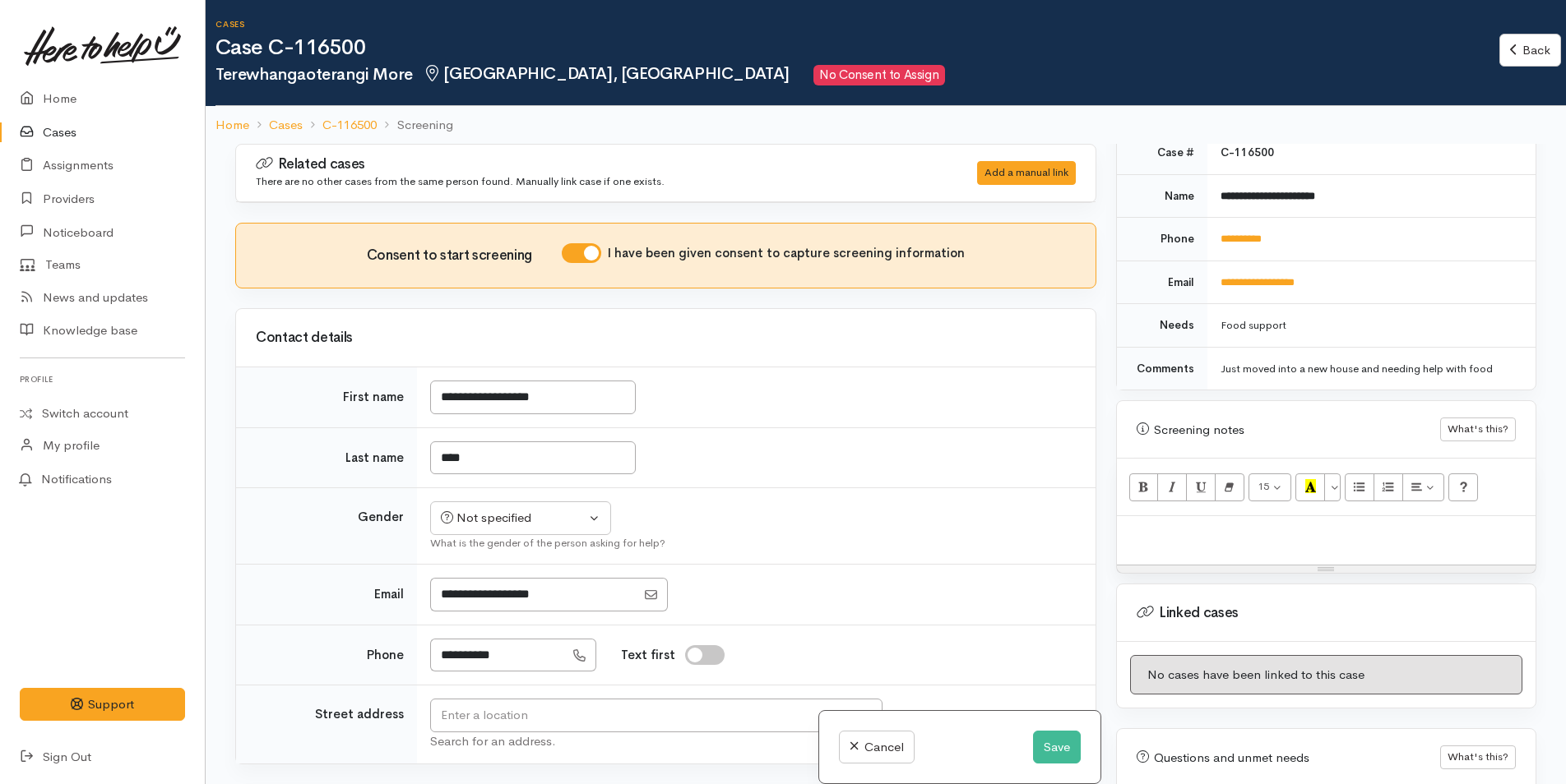
scroll to position [804, 0]
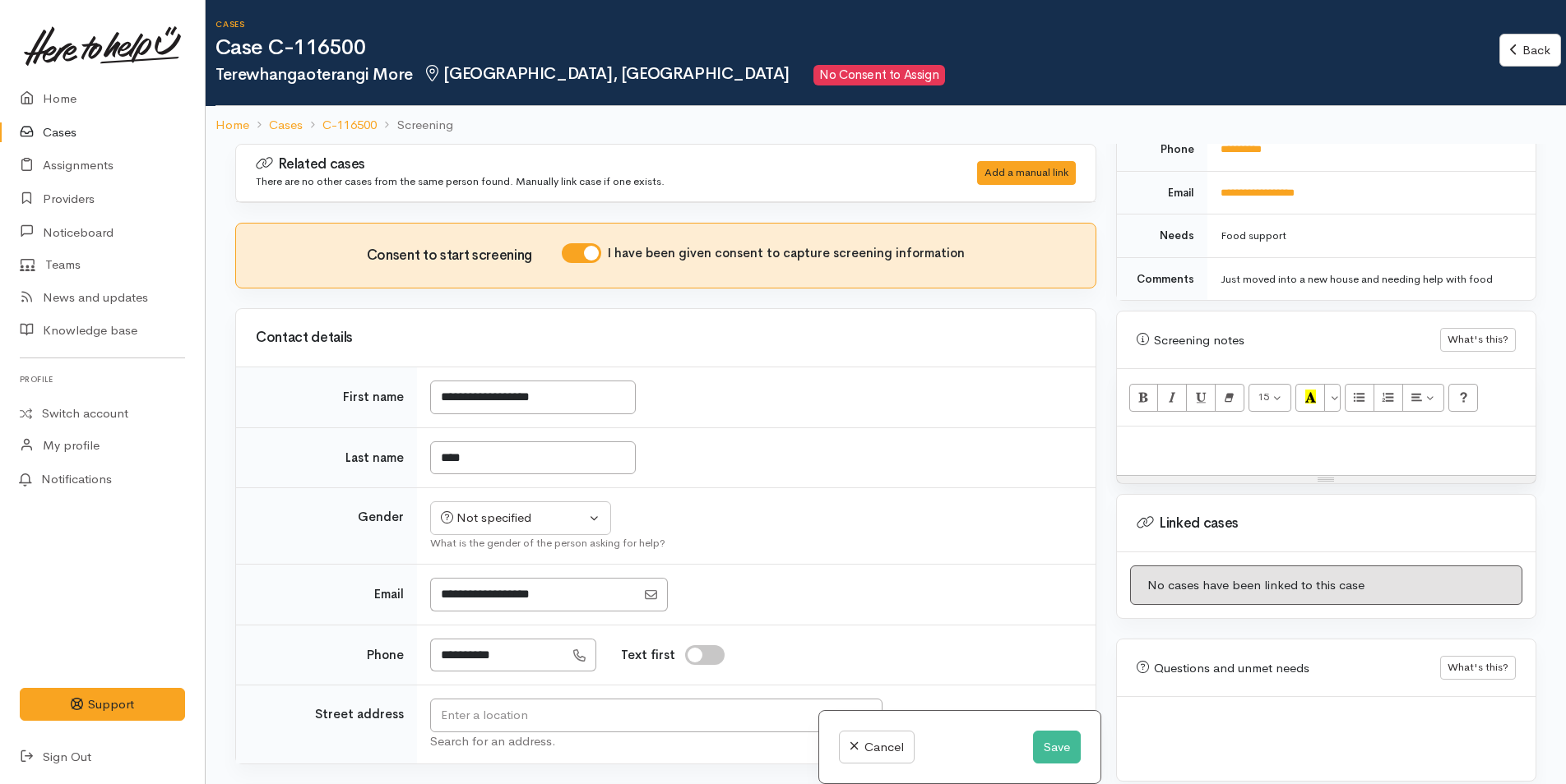
click at [1150, 434] on p at bounding box center [1326, 443] width 402 height 19
paste div
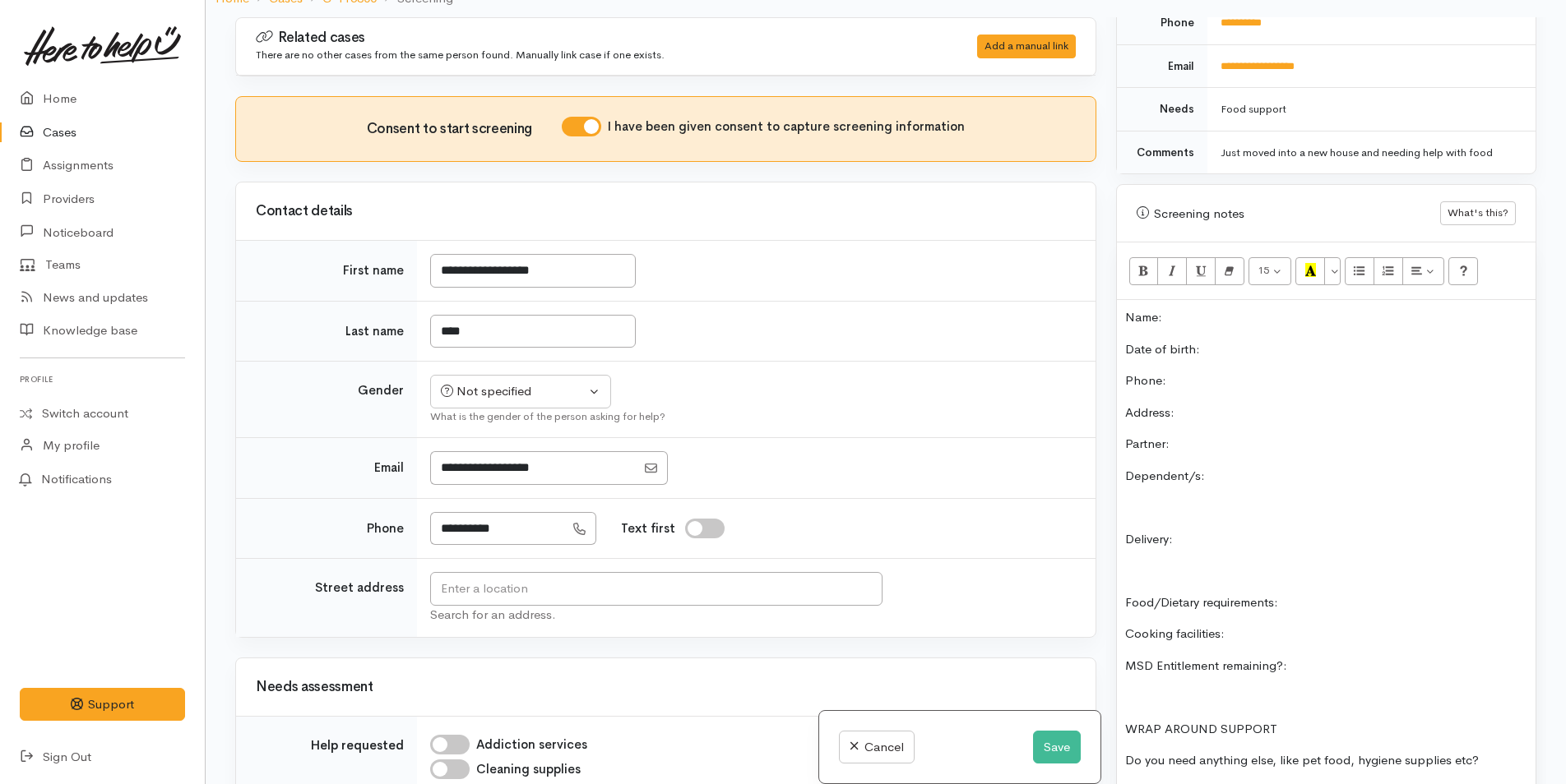
scroll to position [639, 0]
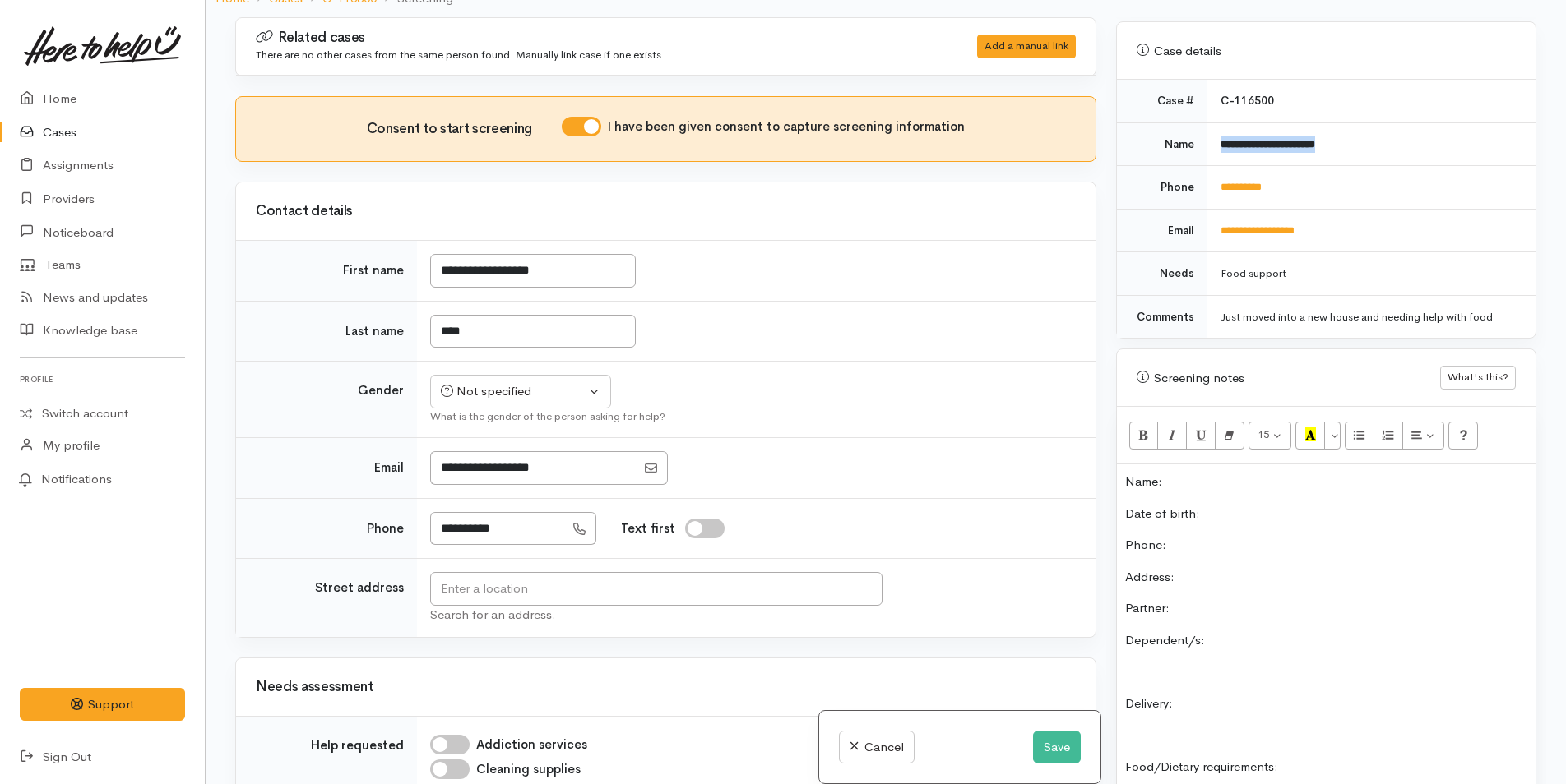
drag, startPoint x: 1375, startPoint y: 124, endPoint x: 1201, endPoint y: 122, distance: 174.0
click at [1201, 122] on tr "**********" at bounding box center [1326, 144] width 419 height 44
copy tr "**********"
click at [1181, 473] on p "Name:" at bounding box center [1326, 482] width 402 height 19
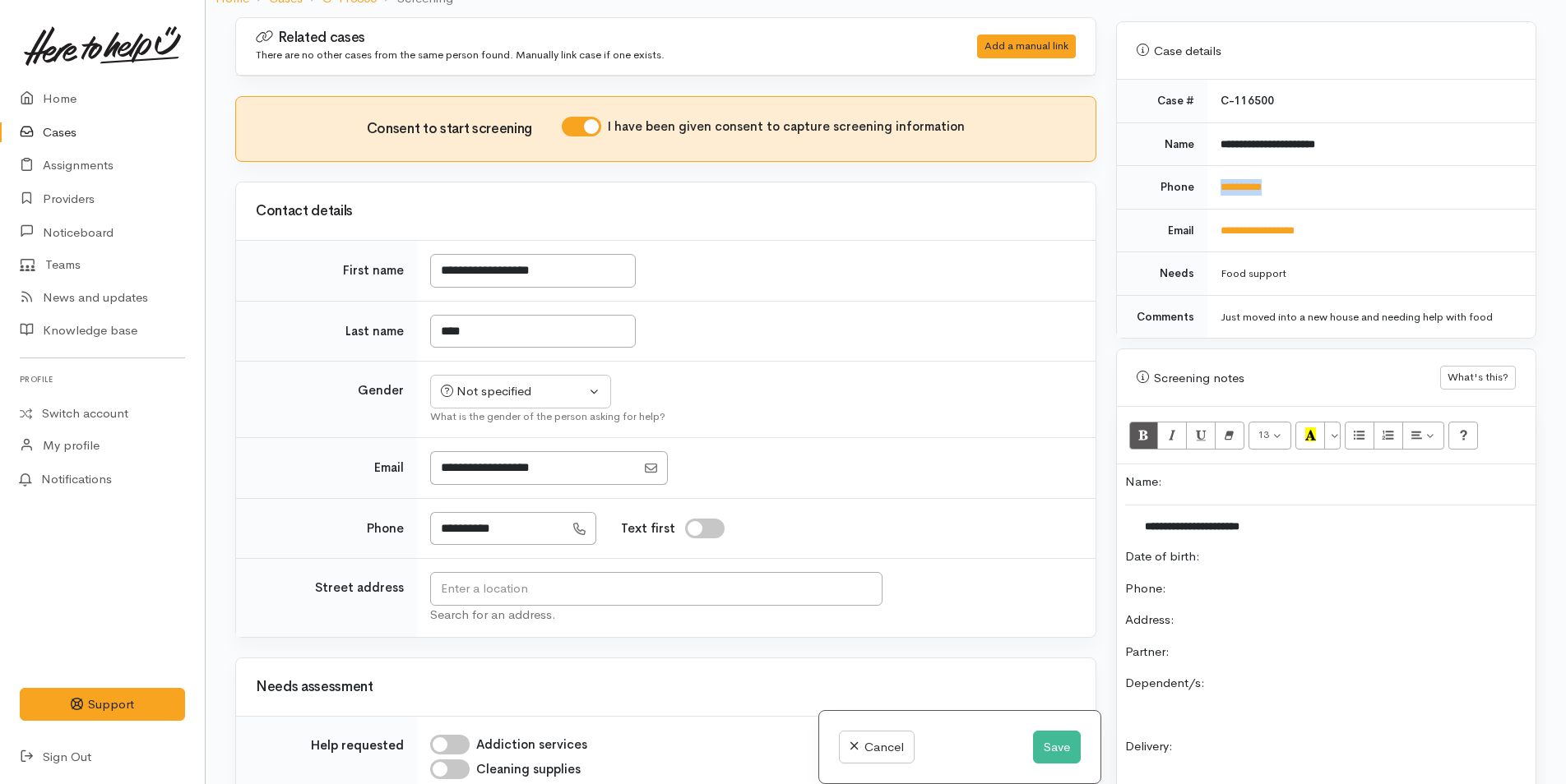
drag, startPoint x: 1291, startPoint y: 166, endPoint x: 1216, endPoint y: 173, distance: 75.3
click at [1216, 173] on td "**********" at bounding box center [1371, 188] width 328 height 44
copy link "**********"
click at [1282, 579] on p "Phone:" at bounding box center [1326, 588] width 402 height 19
click at [527, 403] on button "Not specified" at bounding box center [521, 392] width 181 height 34
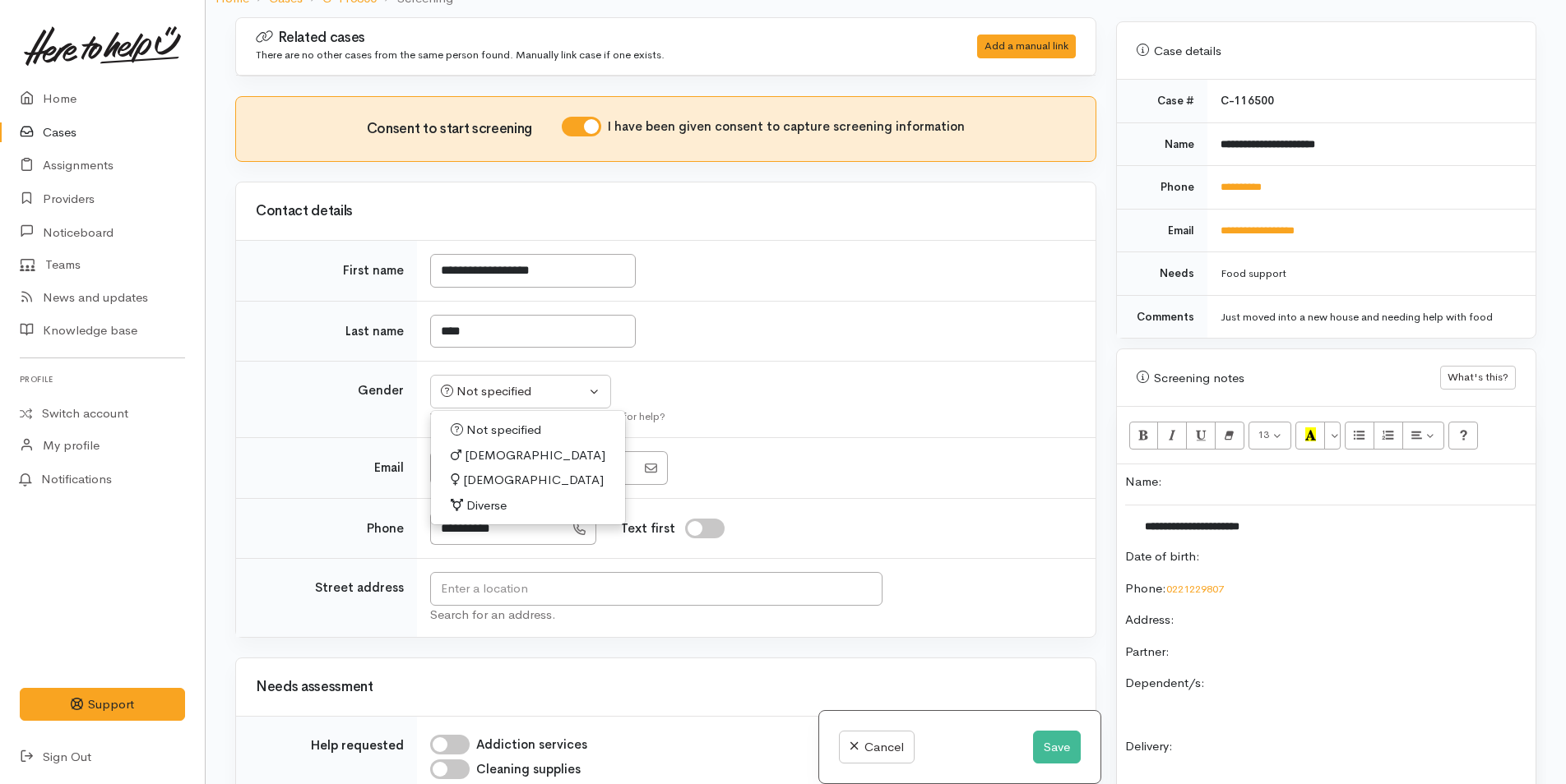
click at [497, 475] on span "Female" at bounding box center [533, 480] width 140 height 19
select select "Female"
click at [594, 581] on input "text" at bounding box center [656, 589] width 453 height 34
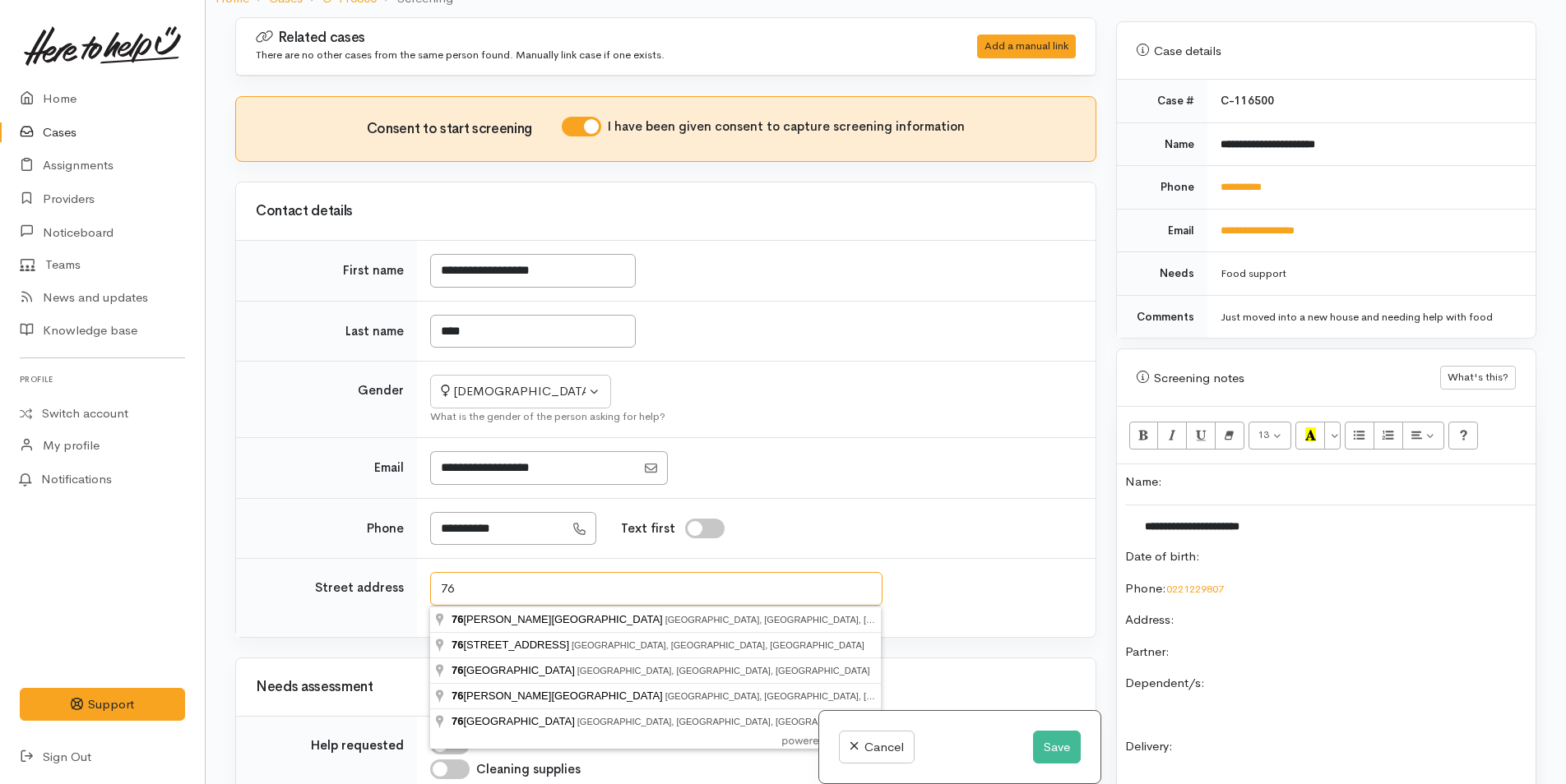
type input "7"
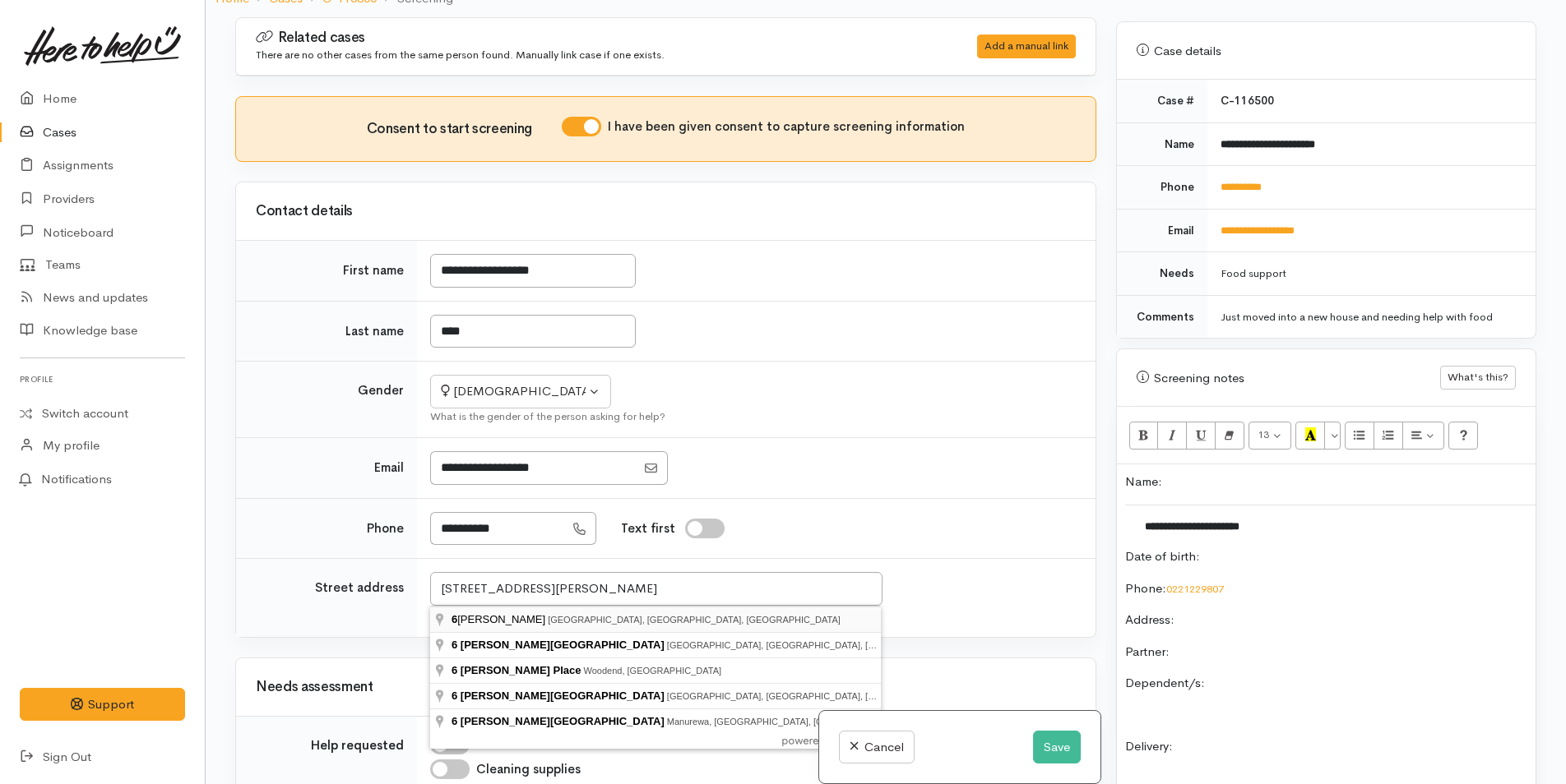
type input "6 Clayton Ln, Tauranga South, Tauranga, New Zealand"
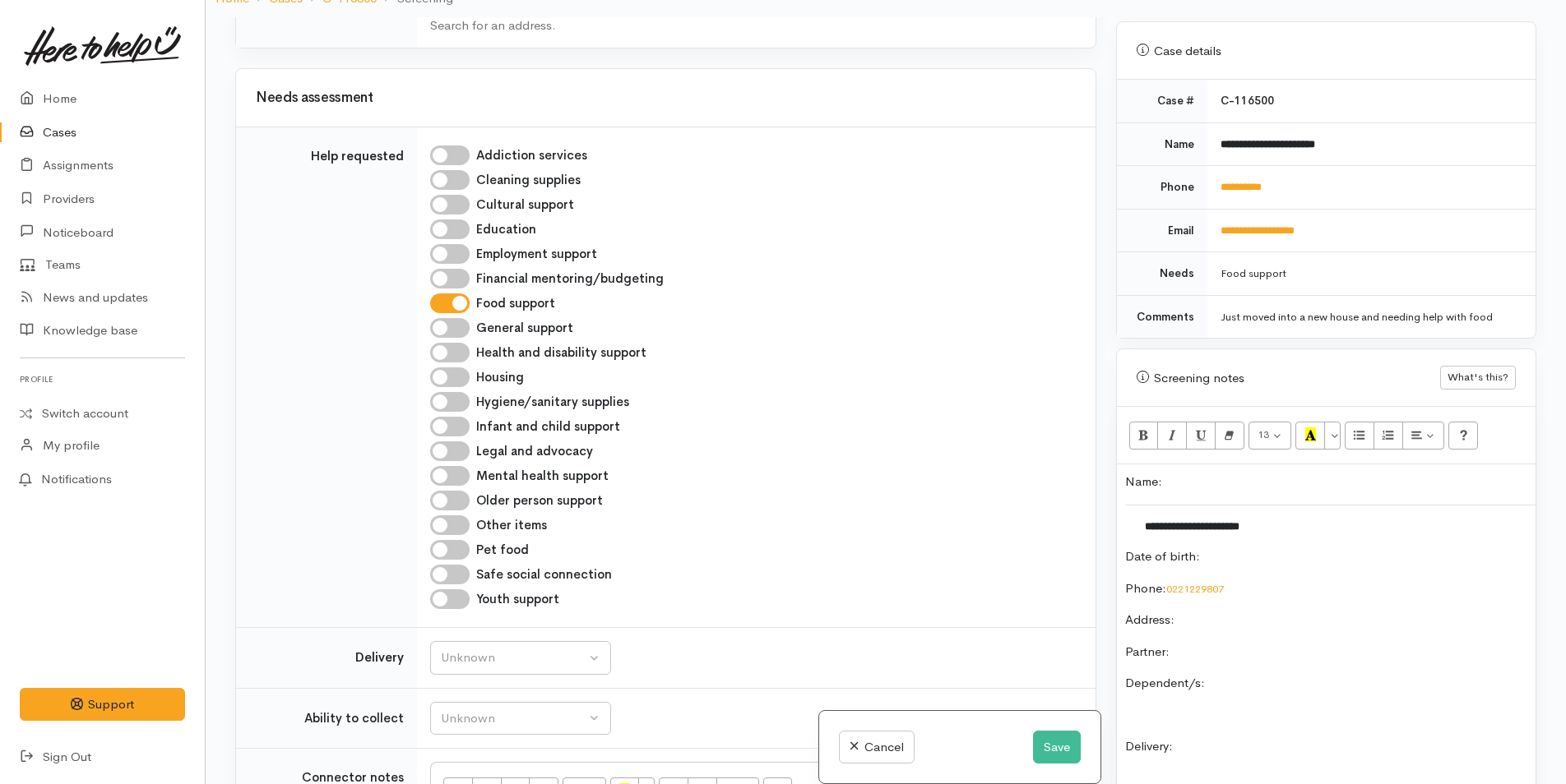
scroll to position [671, 0]
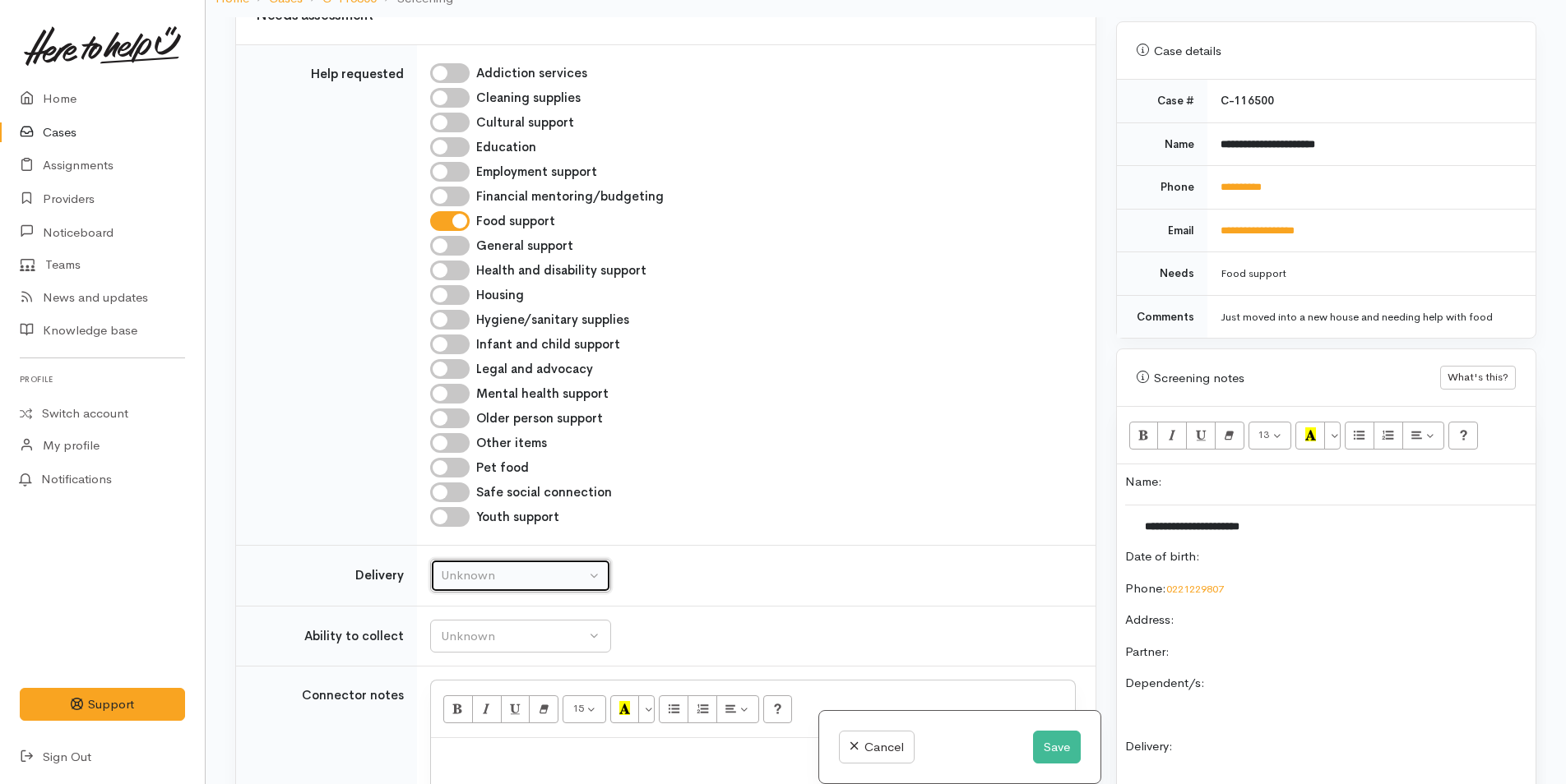
click at [497, 576] on div "Unknown" at bounding box center [513, 576] width 145 height 19
click at [467, 730] on span "No" at bounding box center [459, 729] width 17 height 19
select select "1"
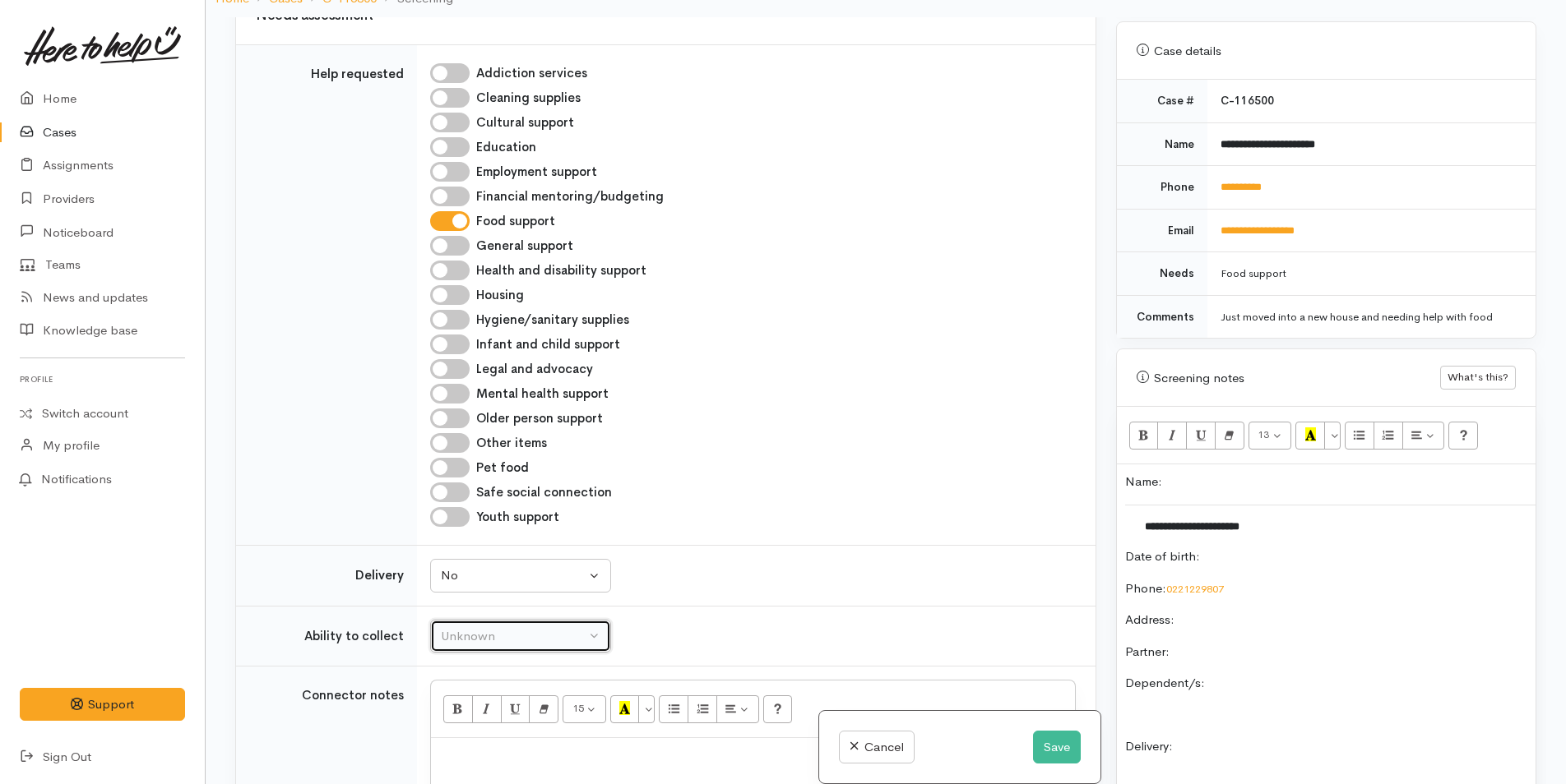
click at [516, 644] on div "Unknown" at bounding box center [513, 636] width 145 height 19
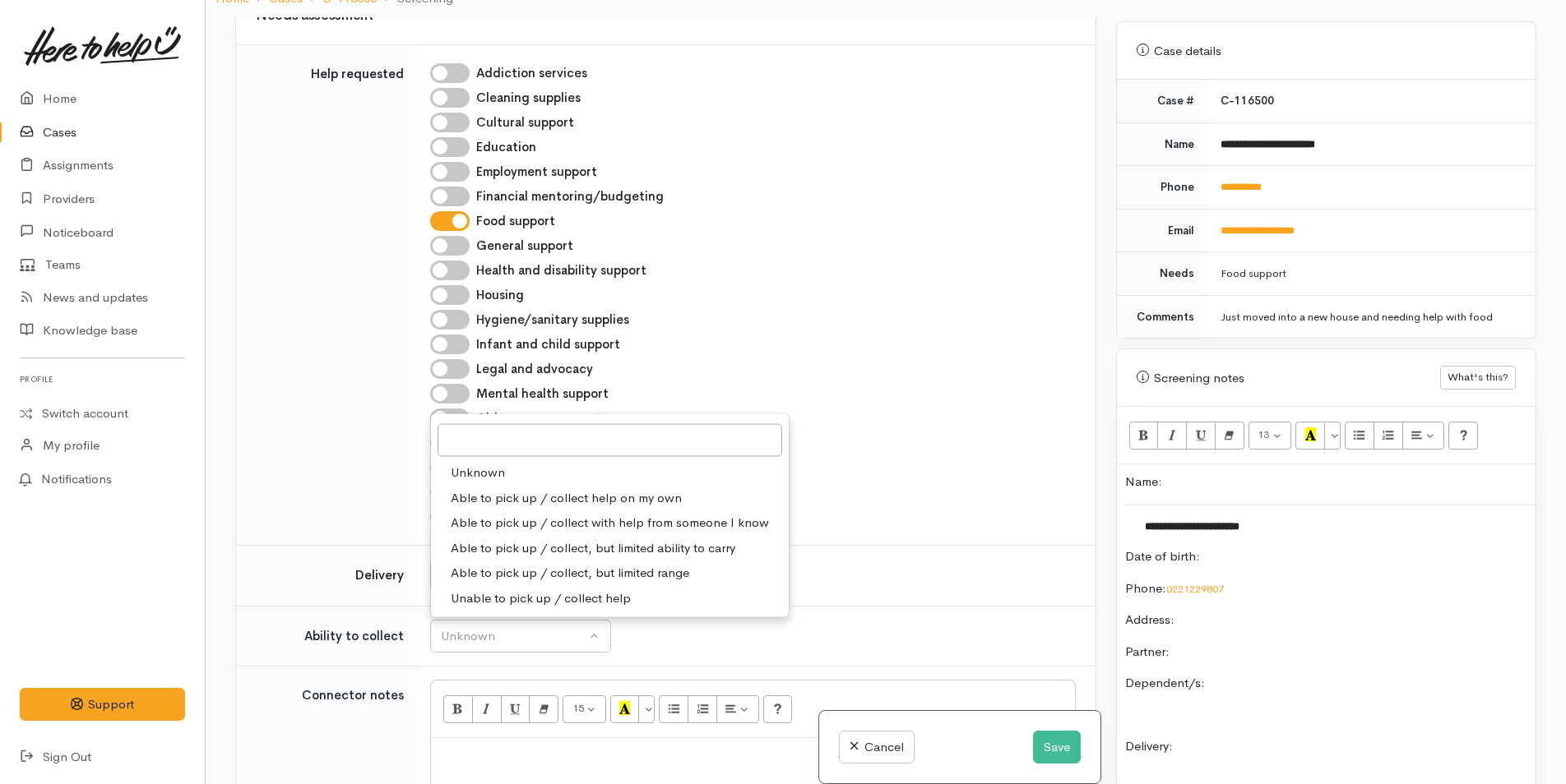
click at [529, 503] on span "Able to pick up / collect help on my own" at bounding box center [566, 497] width 231 height 19
select select "2"
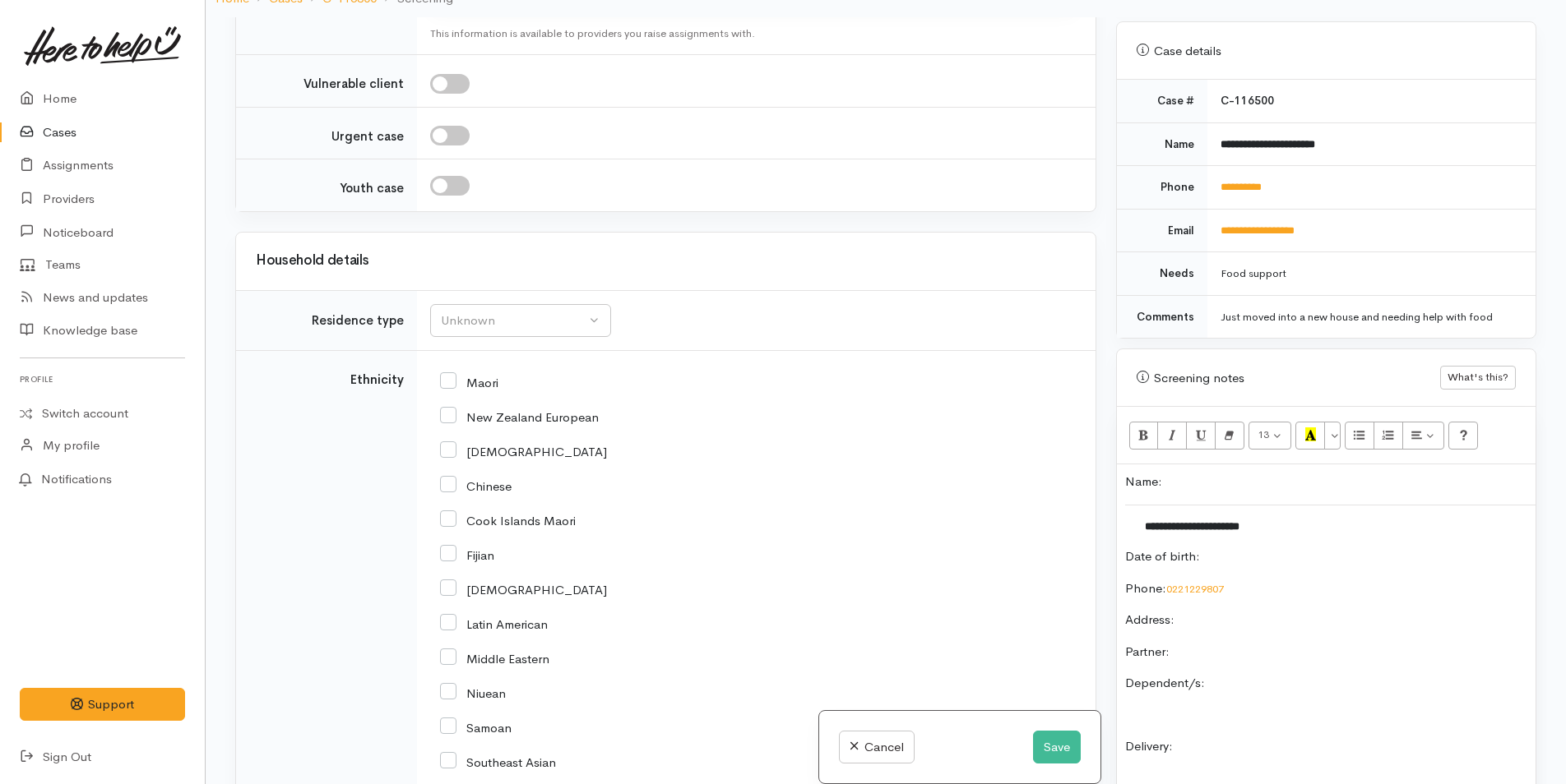
scroll to position [1494, 0]
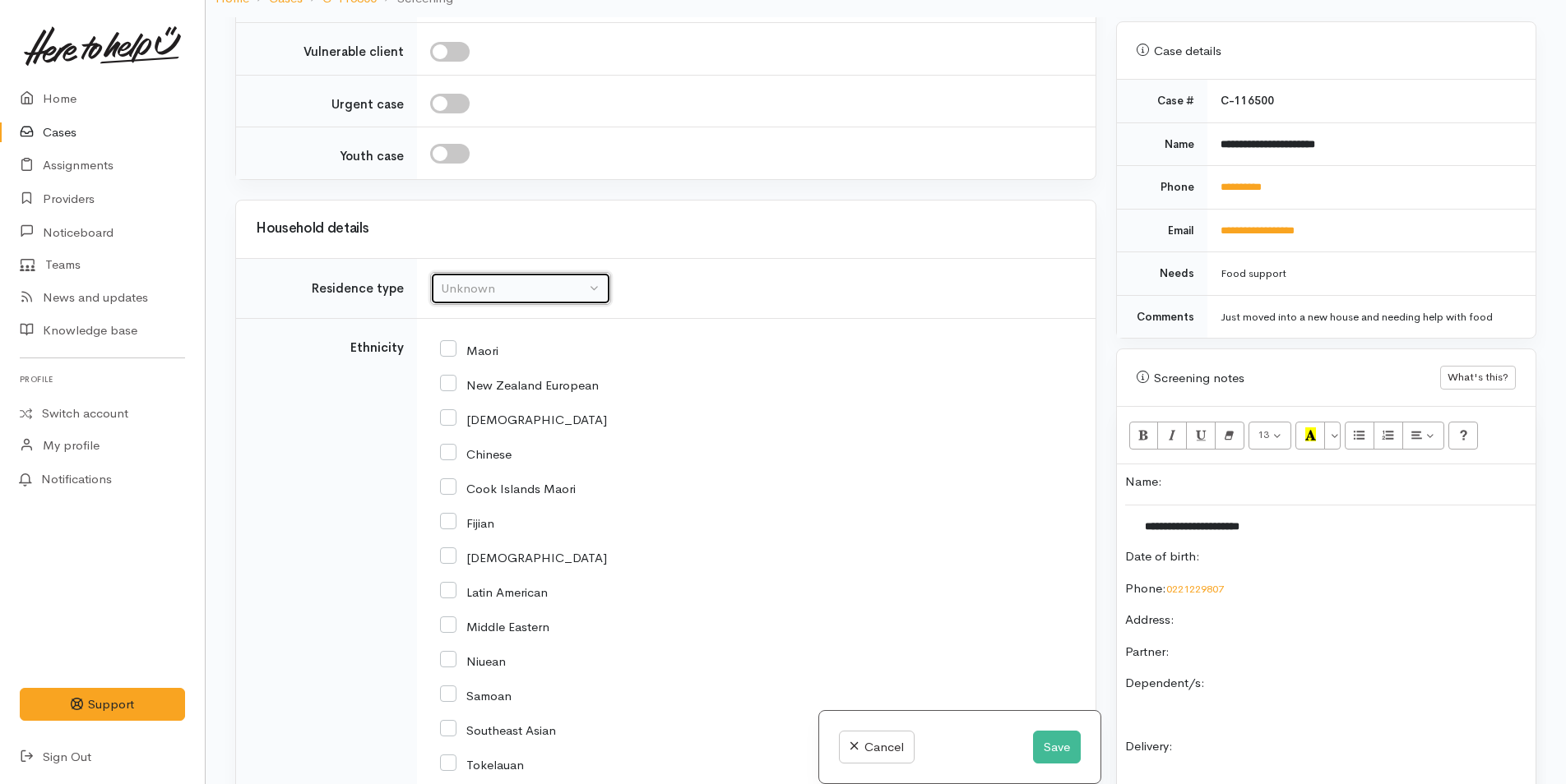
click at [521, 291] on div "Unknown" at bounding box center [513, 289] width 145 height 19
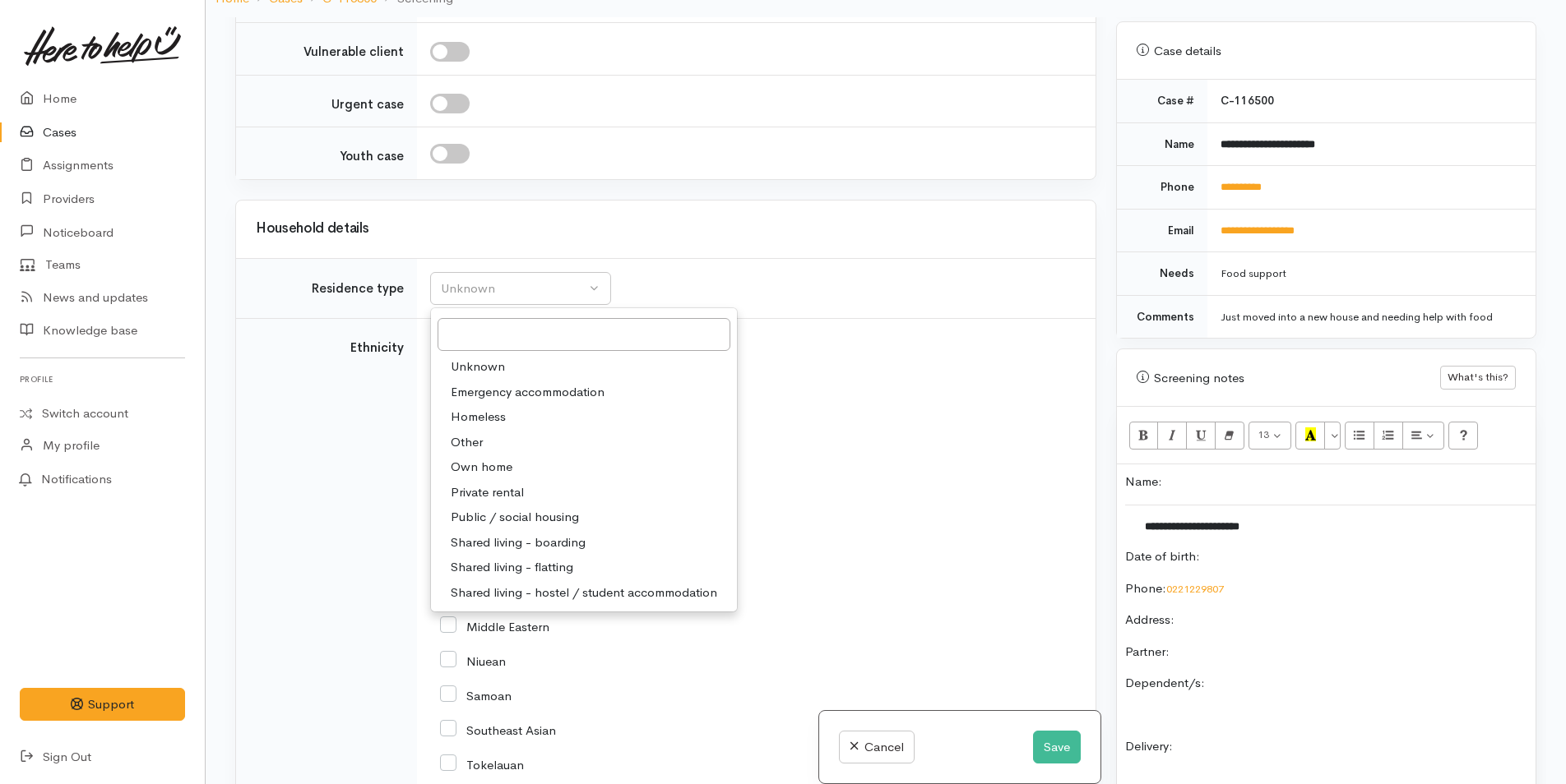
click at [506, 459] on span "Own home" at bounding box center [481, 467] width 62 height 19
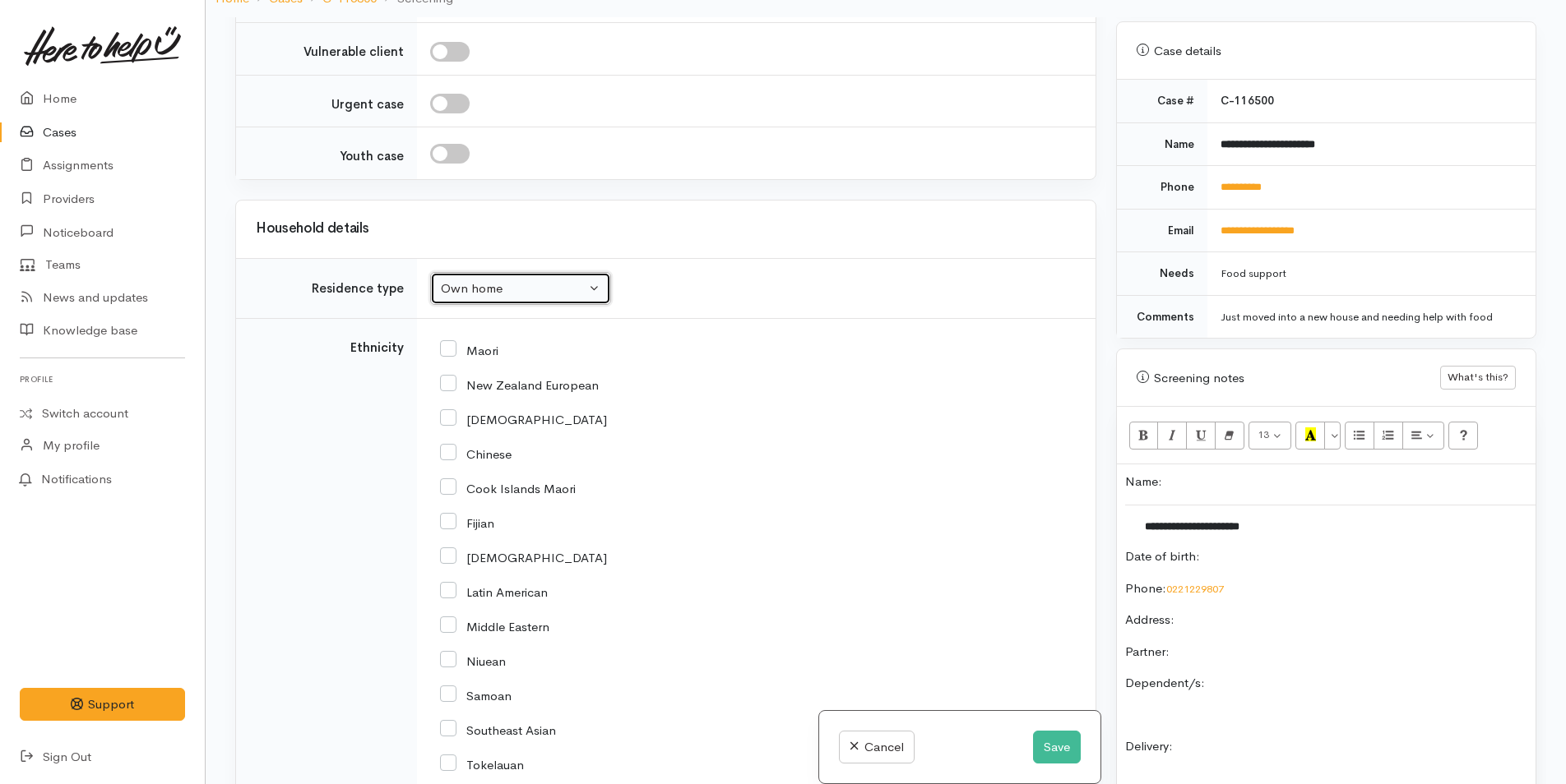
click at [496, 294] on div "Own home" at bounding box center [513, 289] width 145 height 19
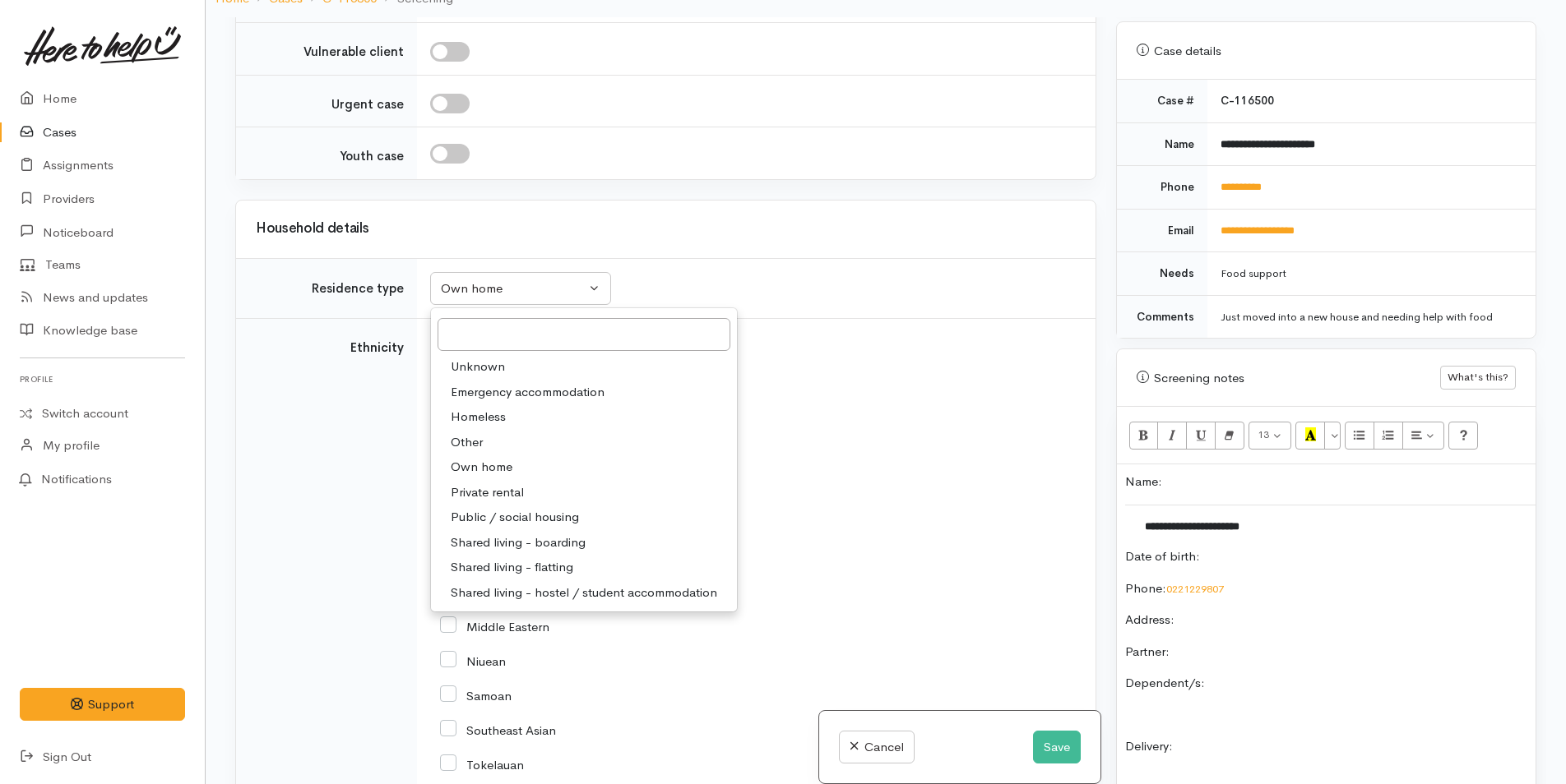
click at [508, 492] on span "Private rental" at bounding box center [487, 493] width 73 height 19
select select "2"
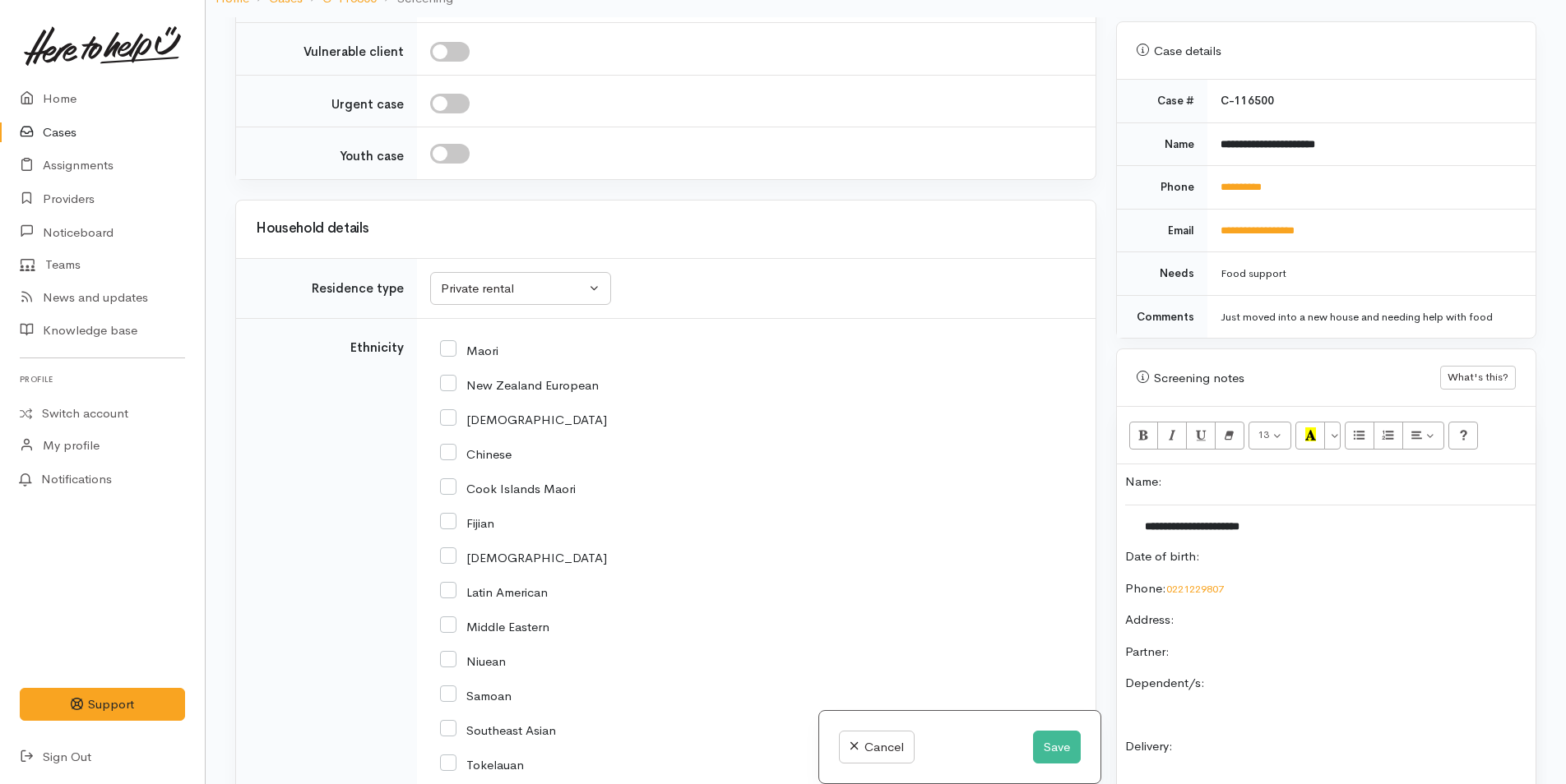
click at [447, 384] on input "New Zealand European" at bounding box center [519, 384] width 158 height 15
checkbox input "true"
click at [450, 349] on input "Maori" at bounding box center [469, 350] width 58 height 15
checkbox input "true"
click at [448, 380] on input "New Zealand European" at bounding box center [519, 384] width 158 height 15
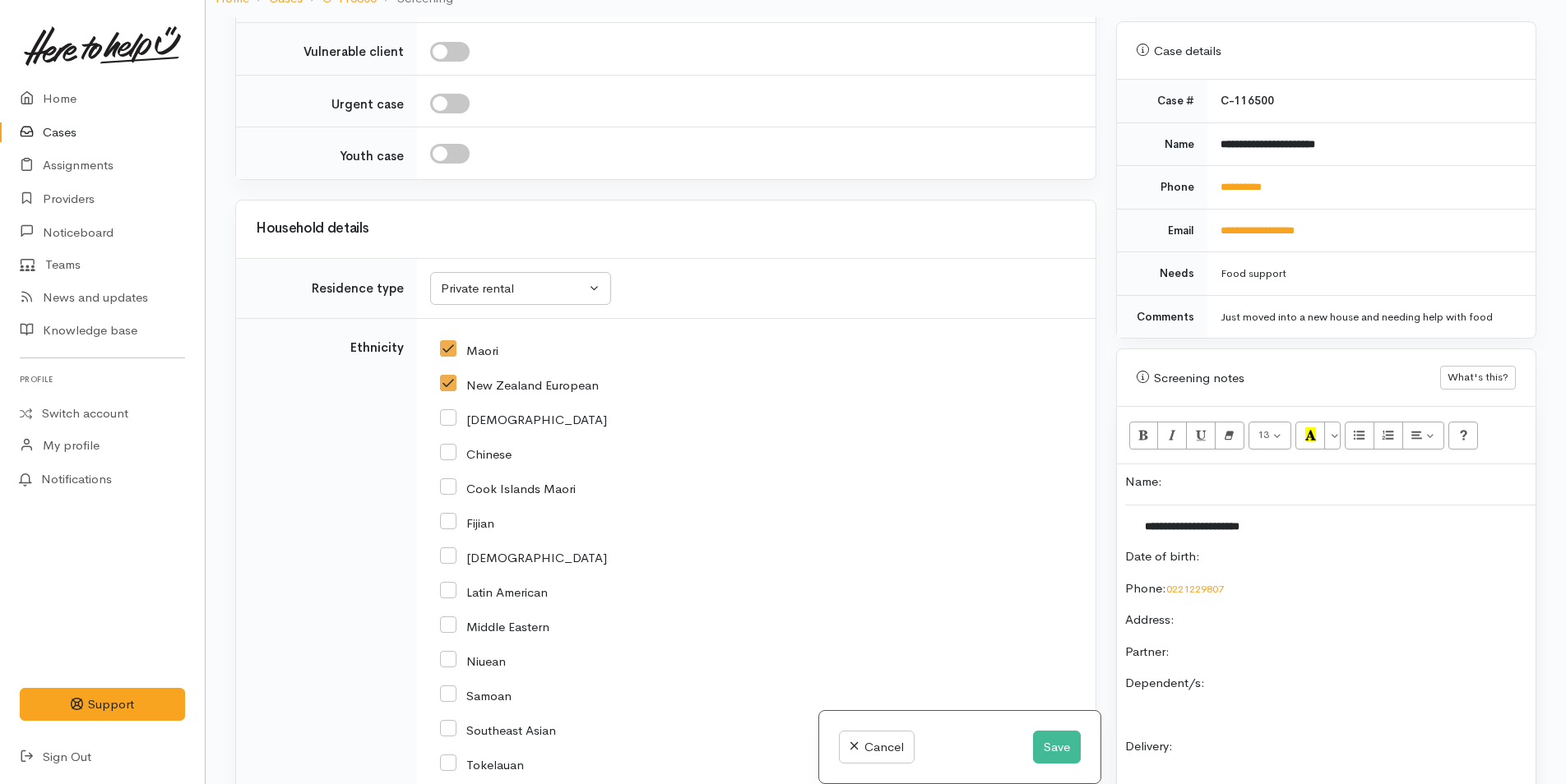
checkbox input "false"
click at [506, 287] on div "Private rental" at bounding box center [513, 289] width 145 height 19
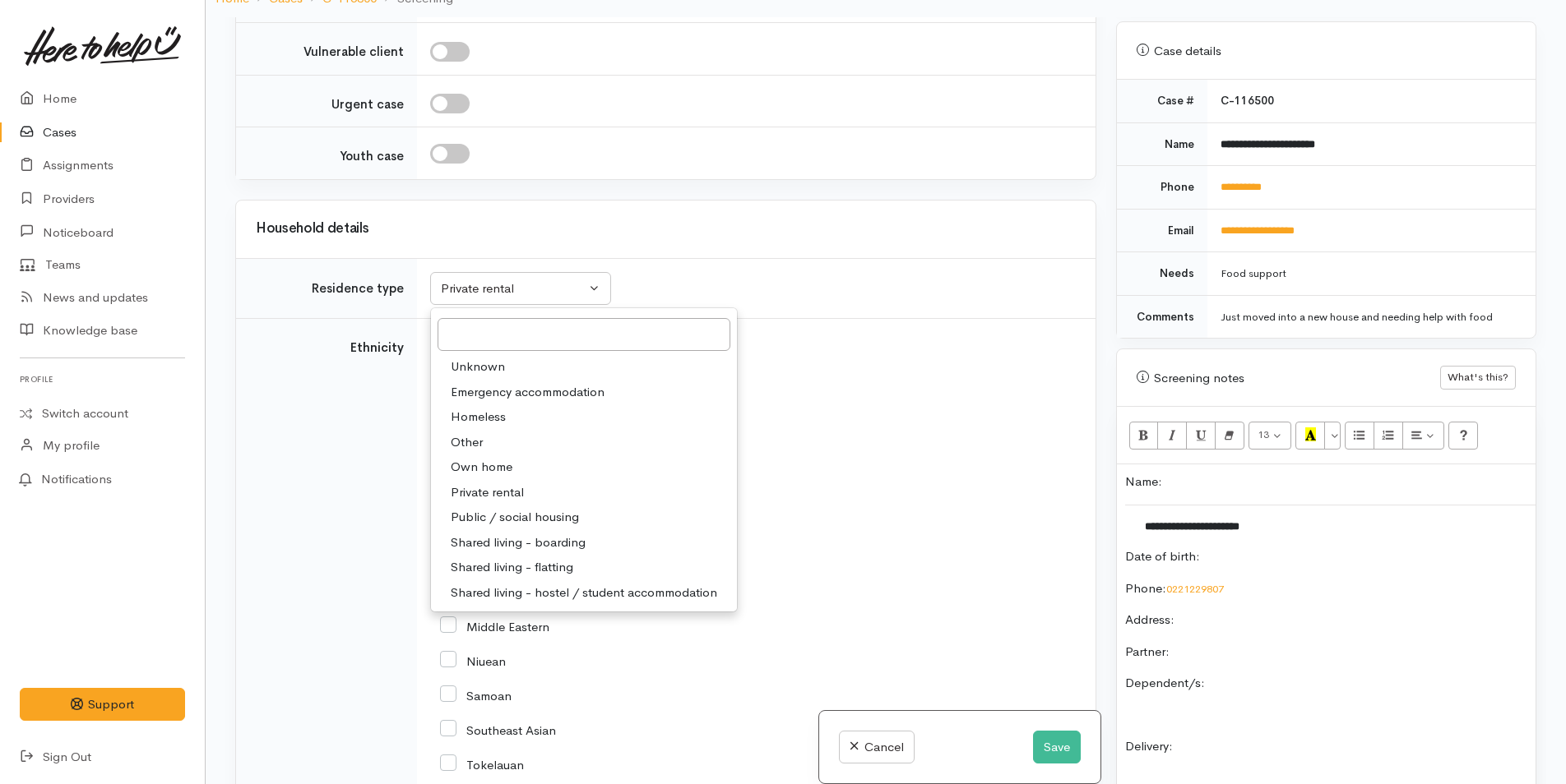
drag, startPoint x: 528, startPoint y: 516, endPoint x: 536, endPoint y: 504, distance: 14.4
click at [529, 516] on span "Public / social housing" at bounding box center [514, 517] width 128 height 19
select select "3"
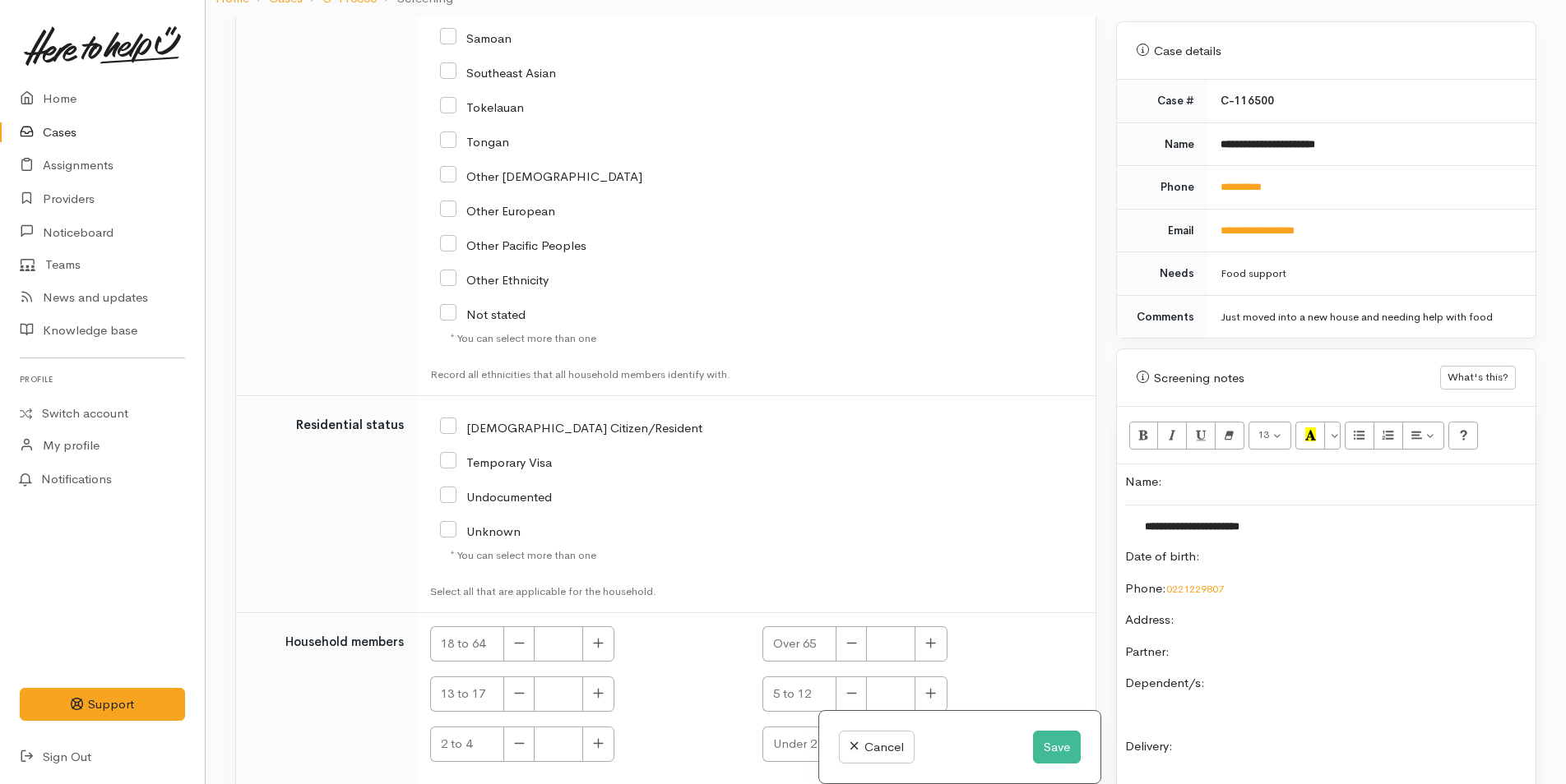
scroll to position [2315, 0]
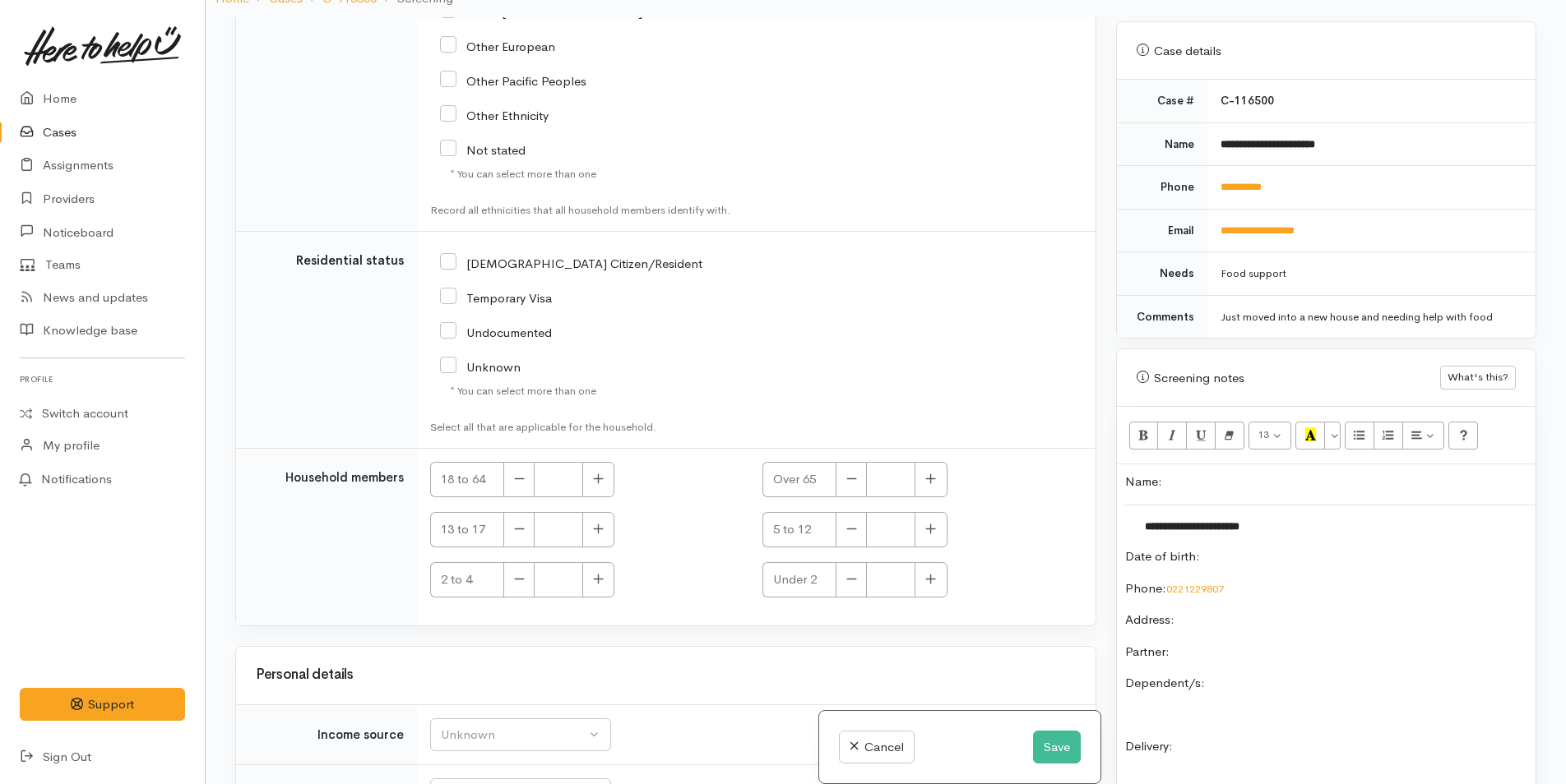
click at [450, 262] on input "NZ Citizen/Resident" at bounding box center [571, 262] width 262 height 15
checkbox input "true"
click at [605, 480] on button "button" at bounding box center [598, 480] width 32 height 36
type input "1"
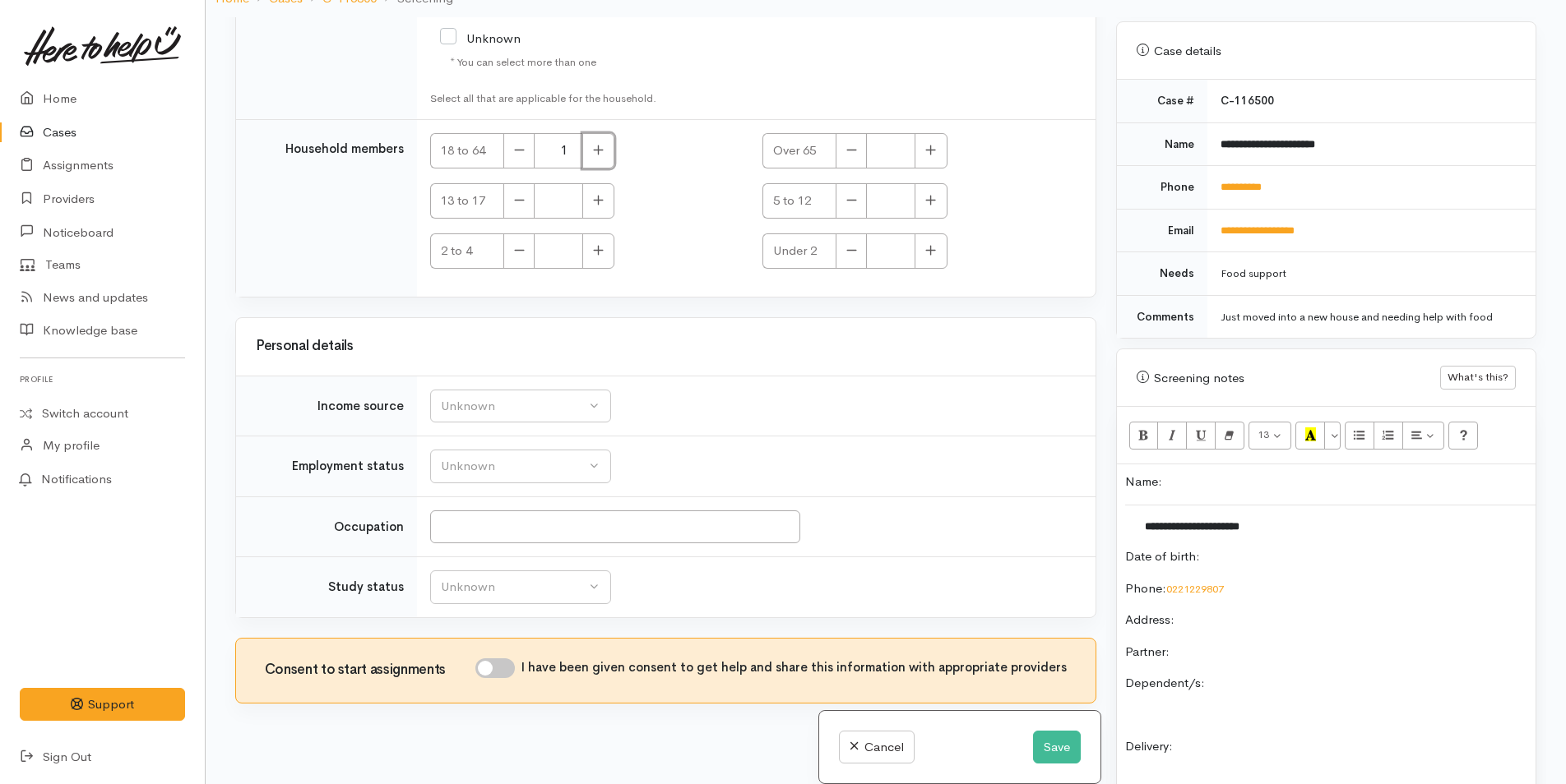
scroll to position [2648, 0]
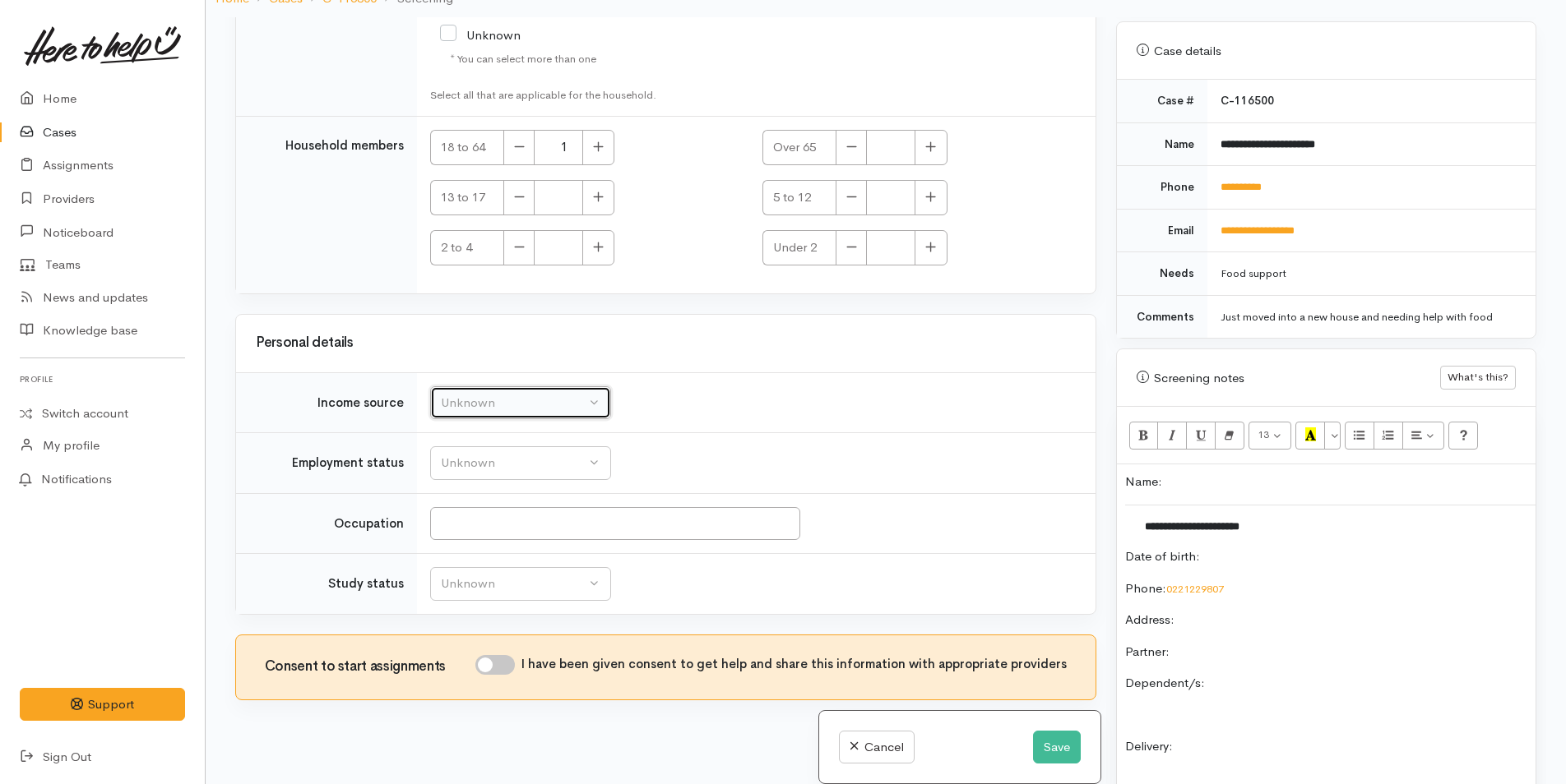
click at [495, 395] on div "Unknown" at bounding box center [513, 402] width 145 height 19
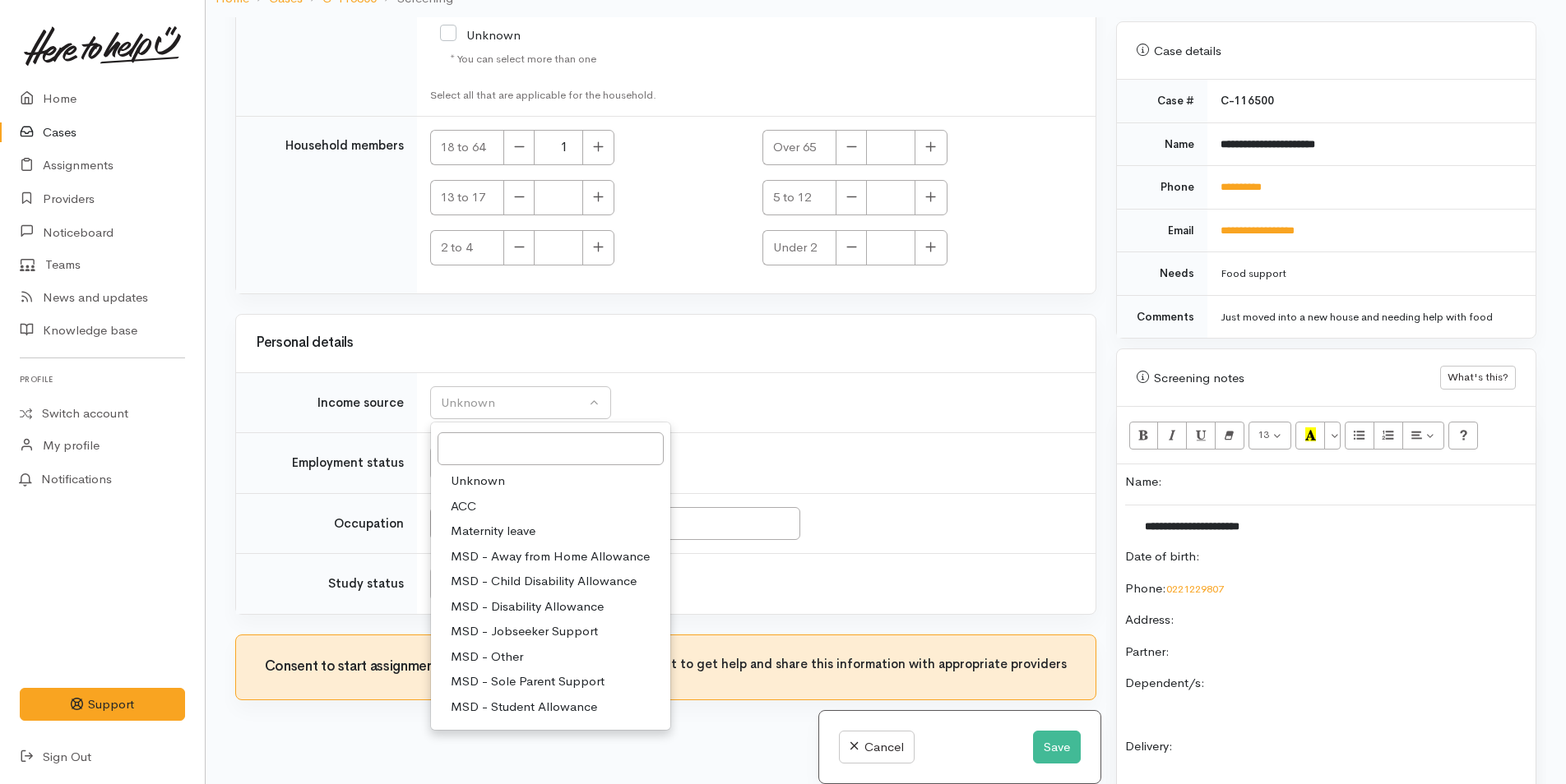
click at [563, 630] on span "MSD - Jobseeker Support" at bounding box center [524, 631] width 148 height 19
select select "4"
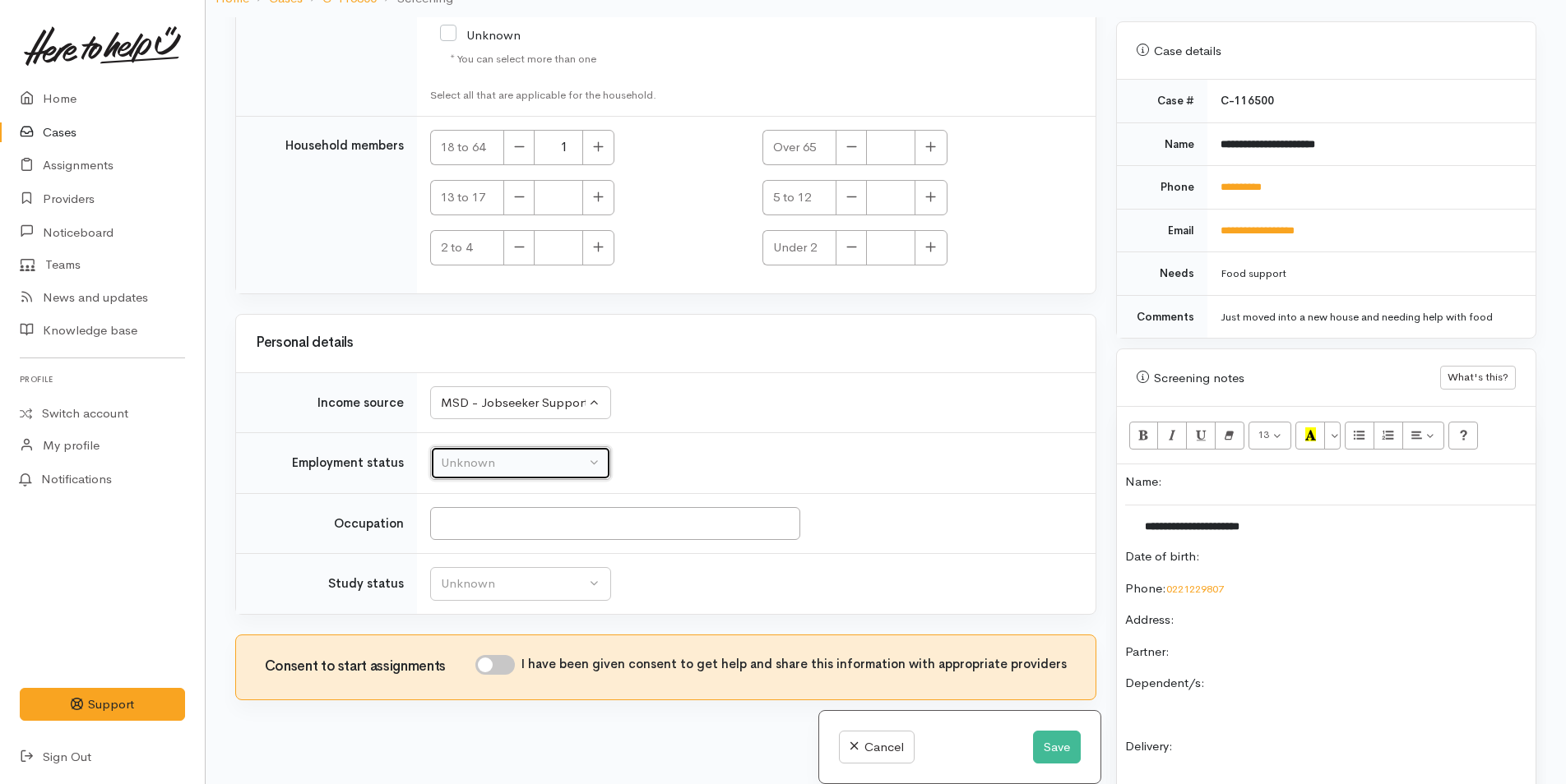
click at [531, 461] on div "Unknown" at bounding box center [513, 463] width 145 height 19
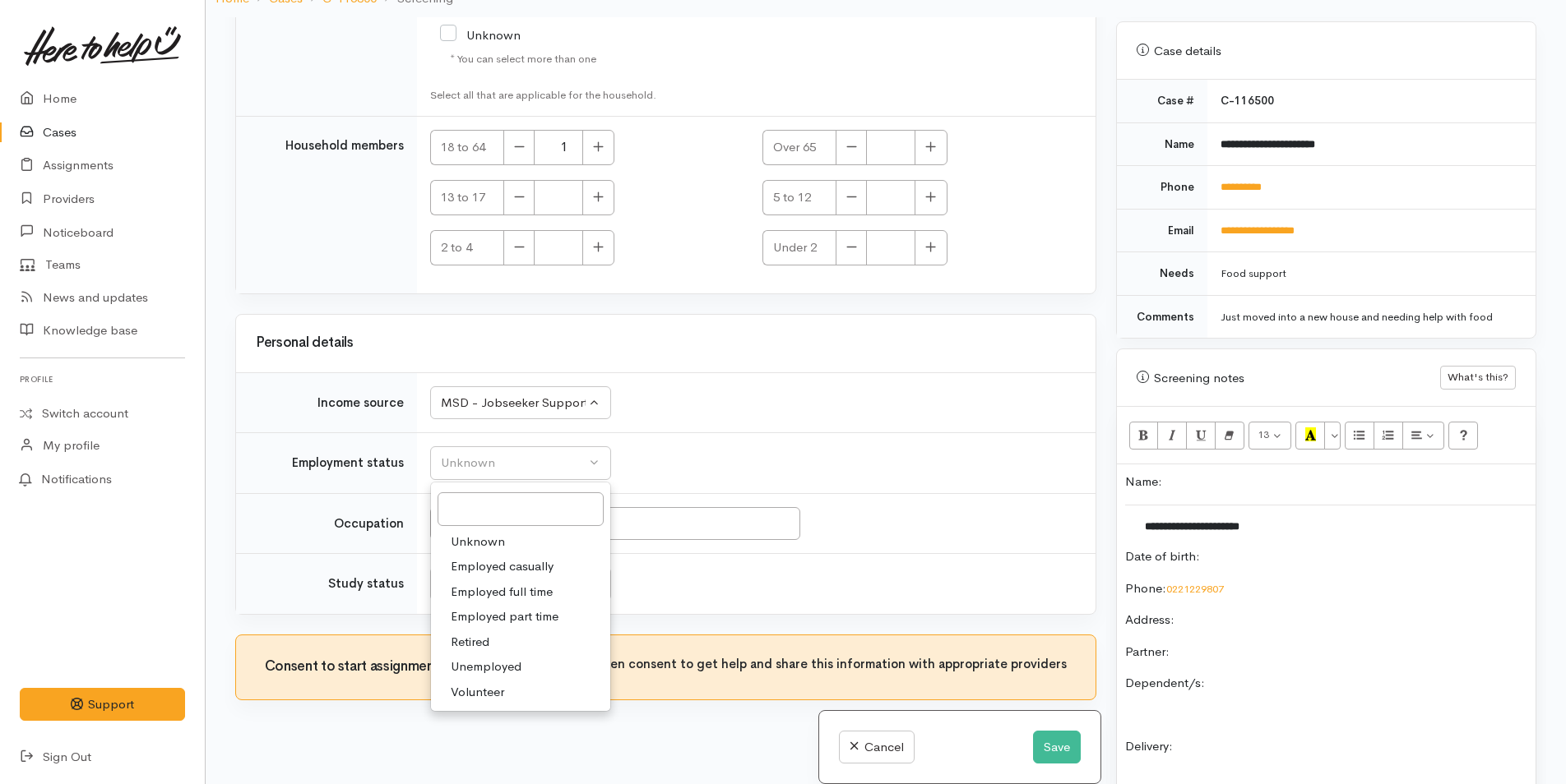
click at [506, 670] on span "Unemployed" at bounding box center [486, 667] width 71 height 19
select select "1"
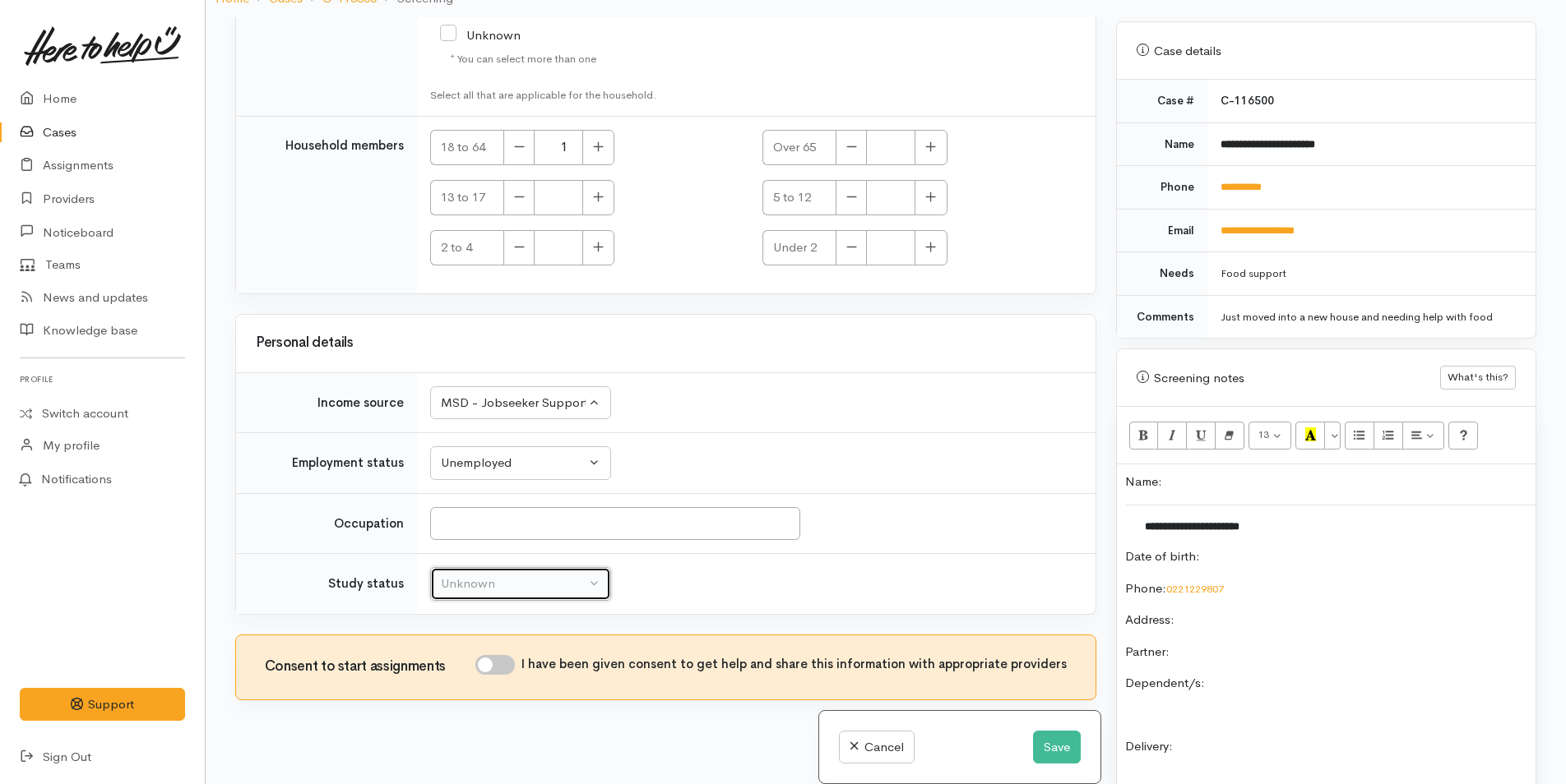
click at [511, 589] on div "Unknown" at bounding box center [513, 584] width 145 height 19
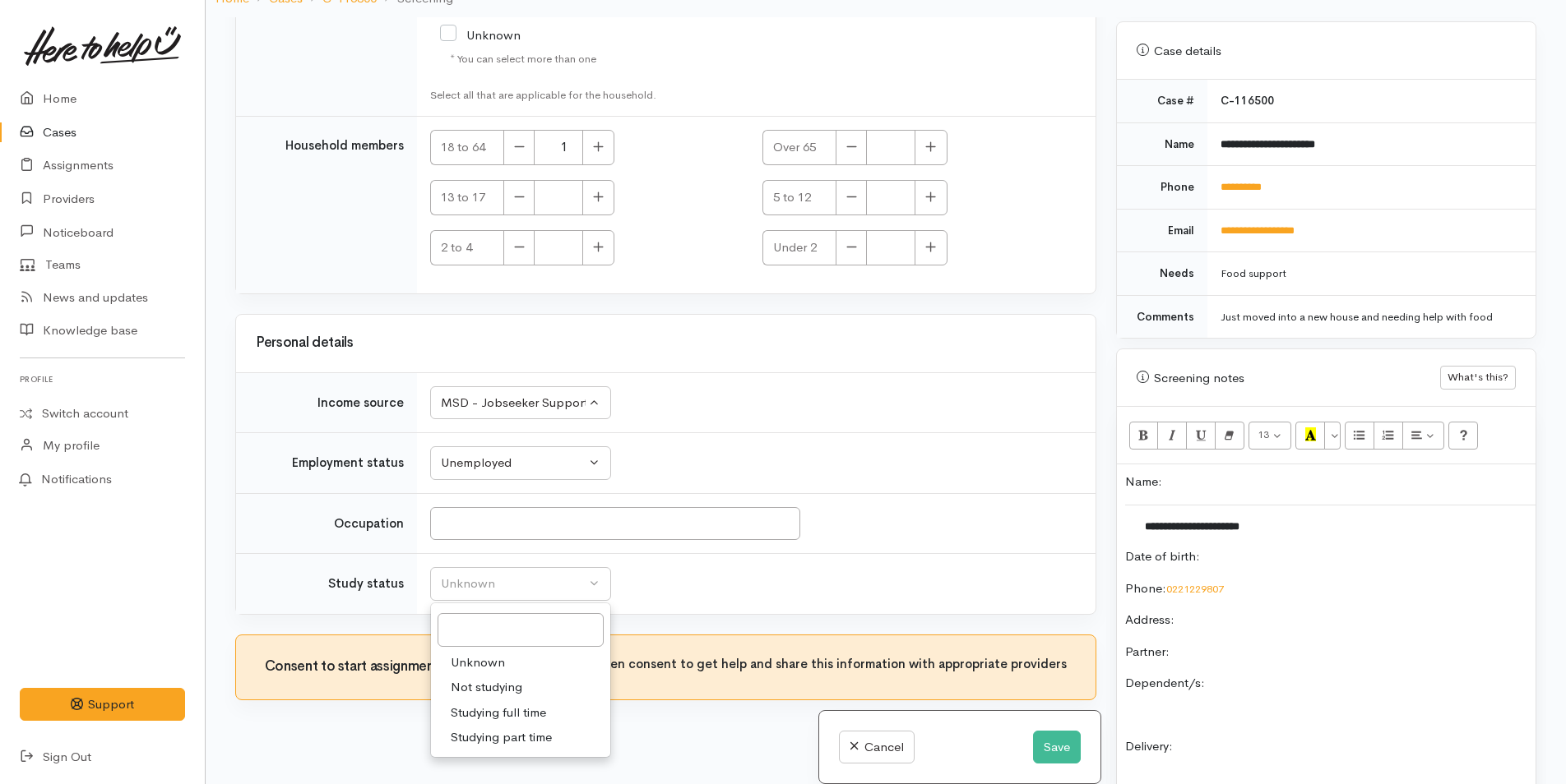
click at [498, 687] on span "Not studying" at bounding box center [487, 687] width 72 height 19
select select "1"
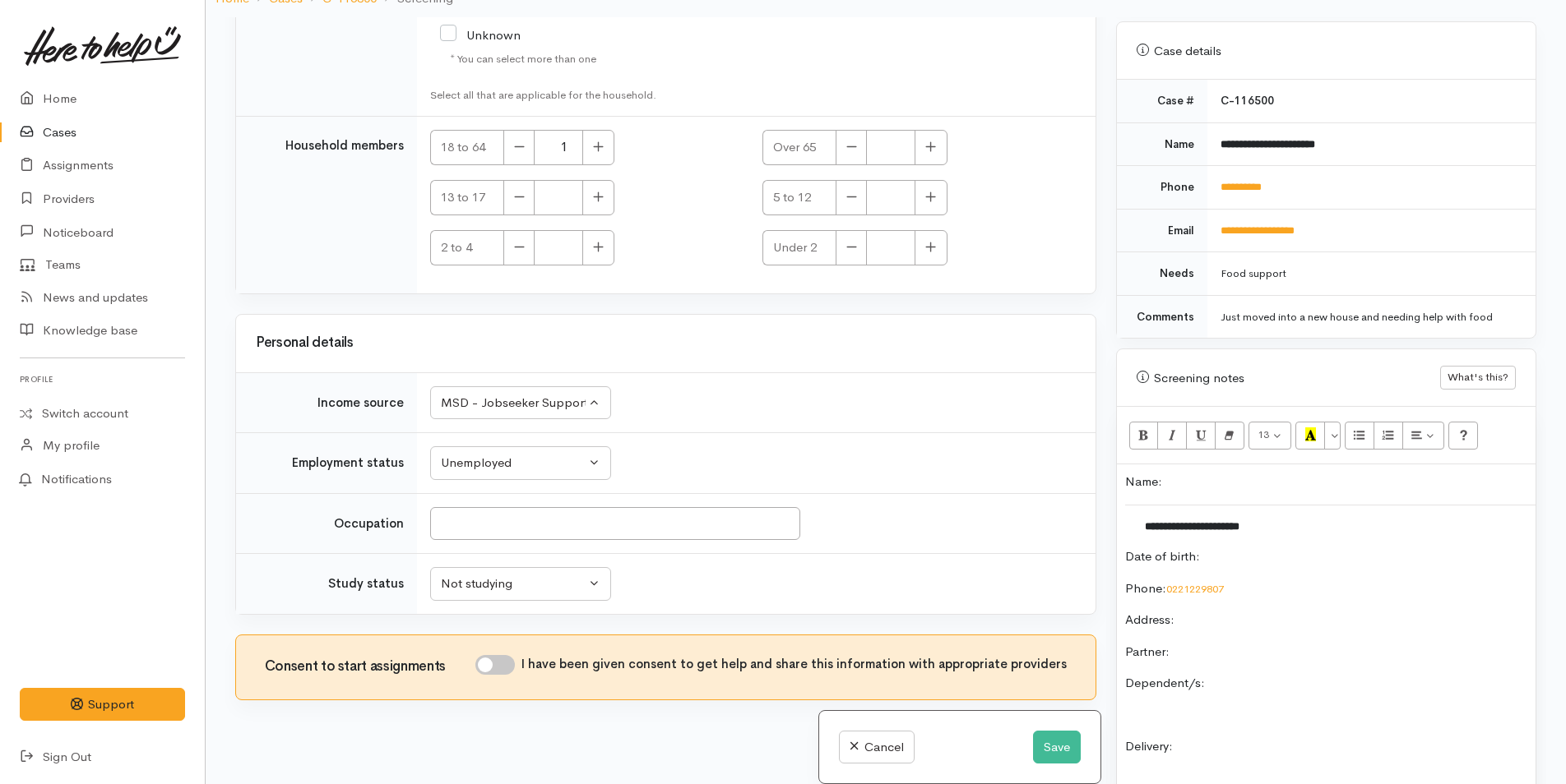
click at [510, 667] on input "I have been given consent to get help and share this information with appropria…" at bounding box center [495, 665] width 39 height 20
checkbox input "true"
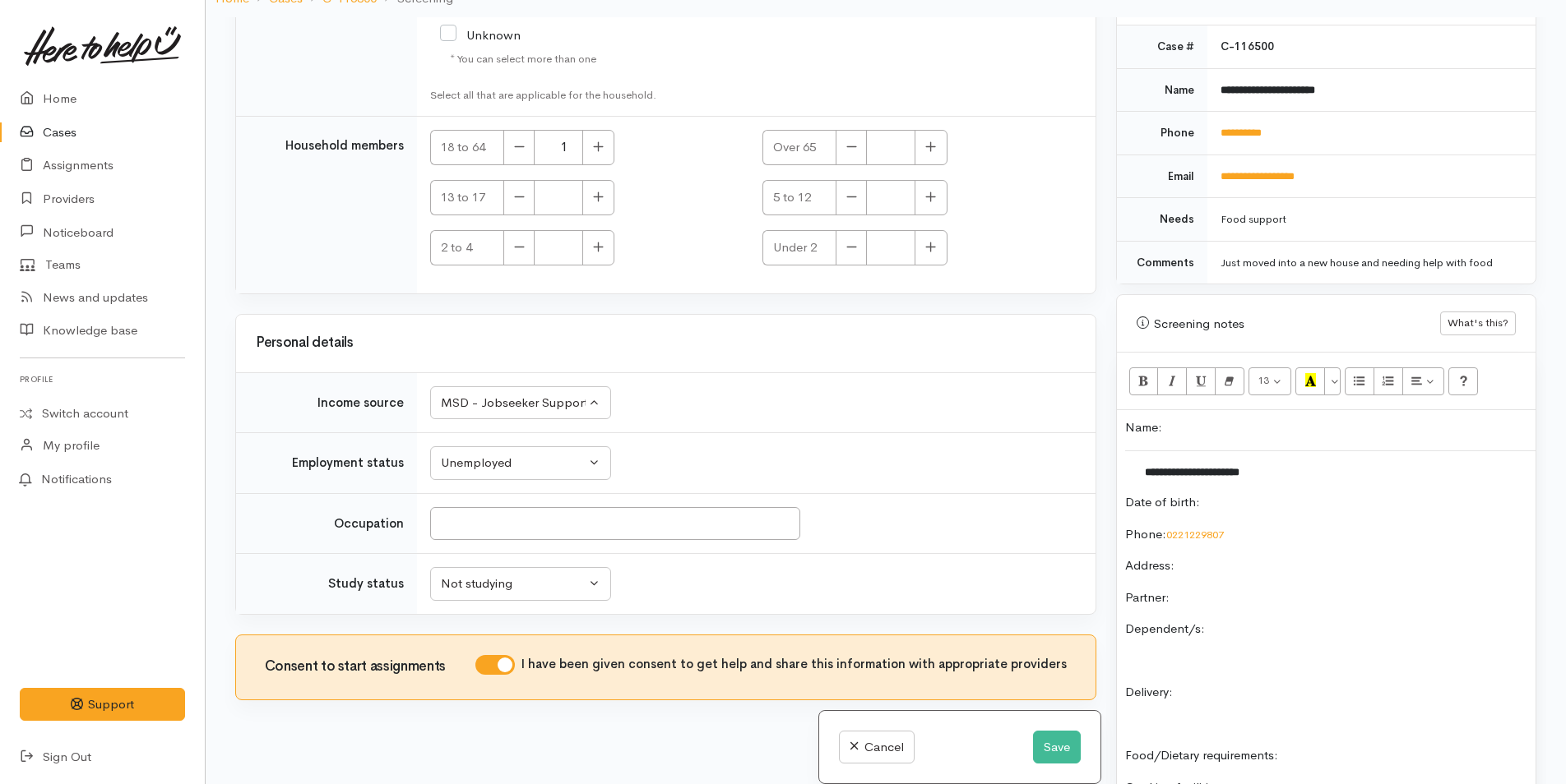
scroll to position [721, 0]
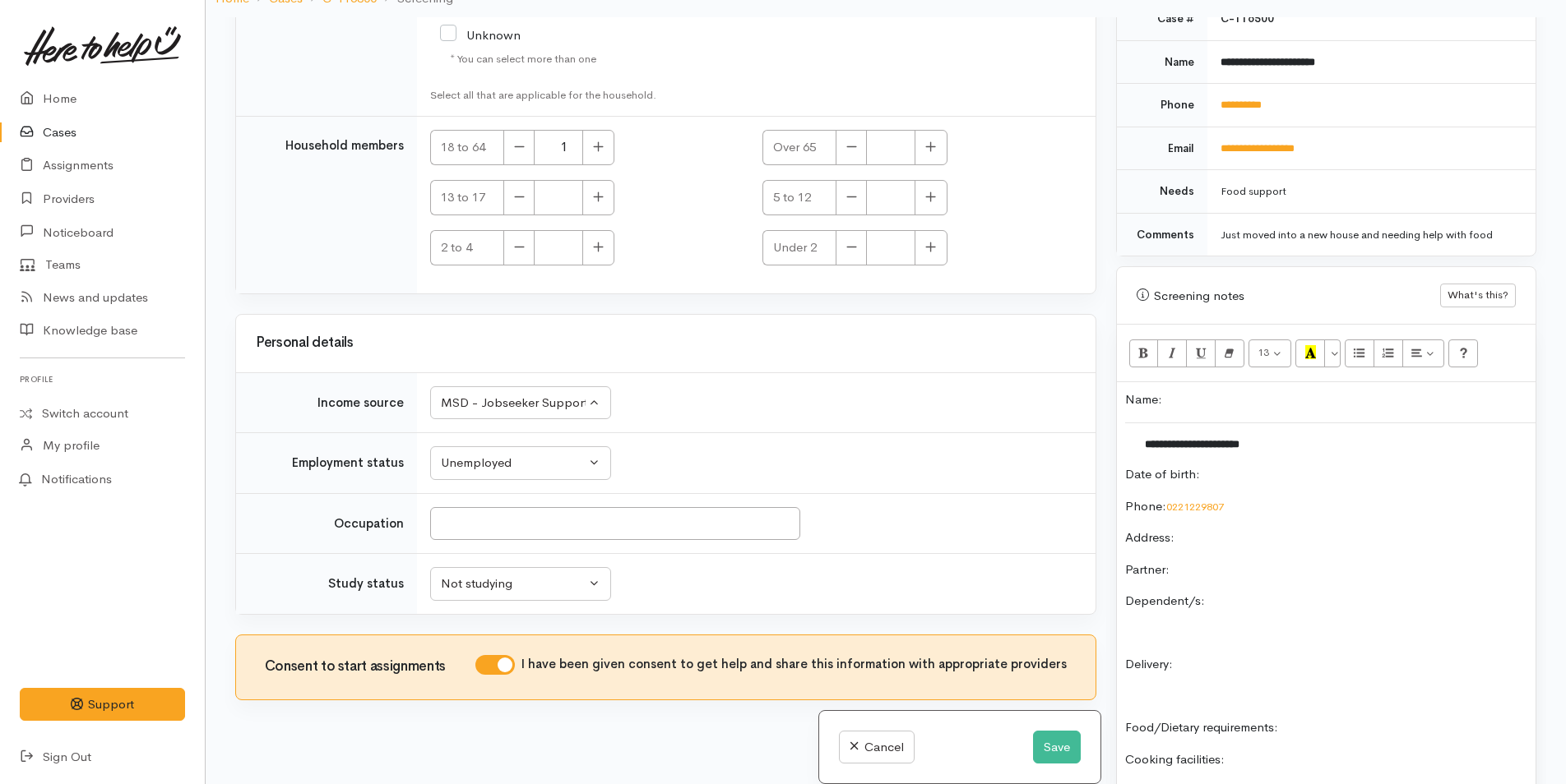
click at [1278, 444] on td "**********" at bounding box center [1331, 444] width 412 height 43
click at [1405, 465] on p "Date of birth:" at bounding box center [1326, 474] width 402 height 19
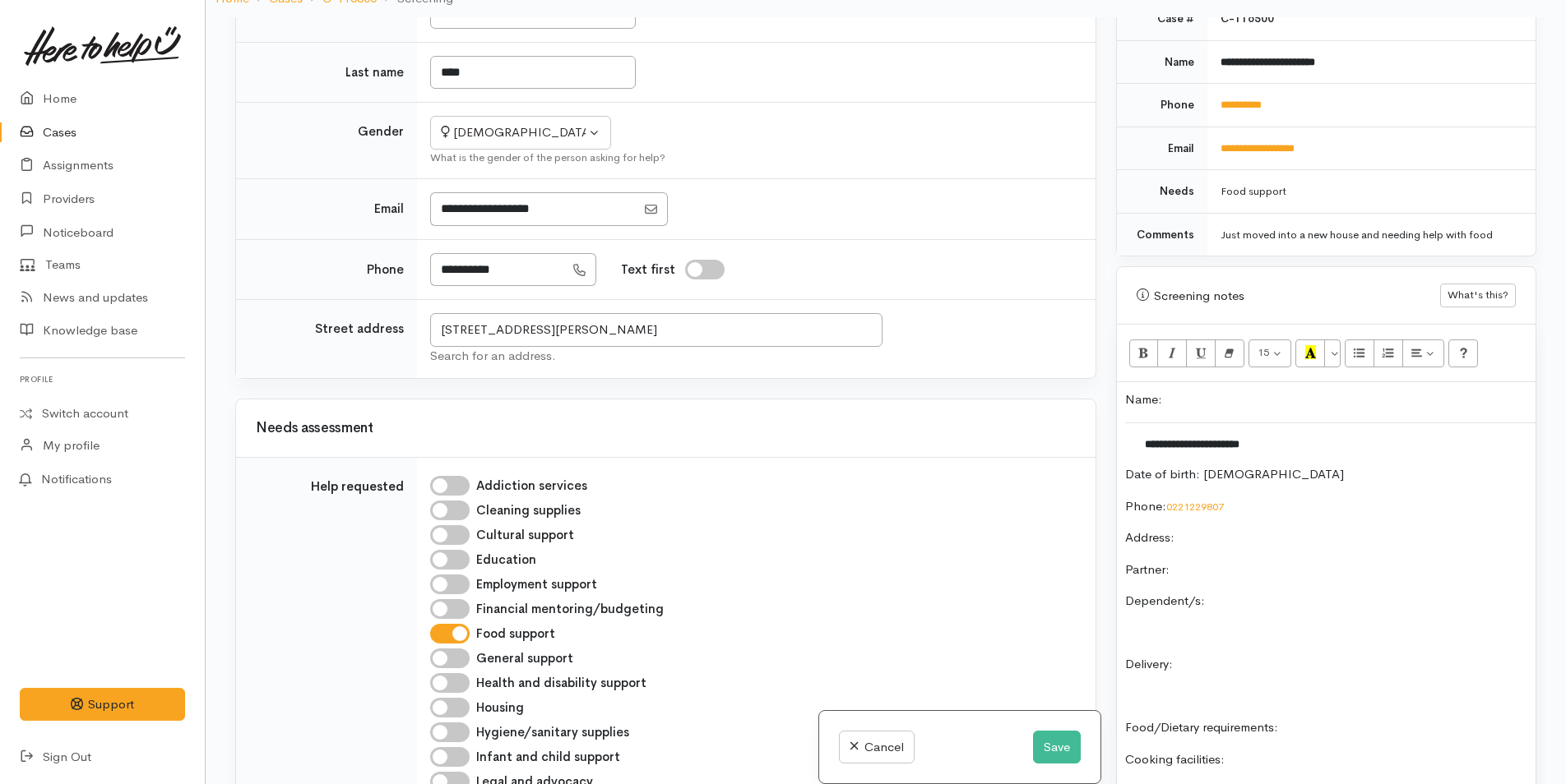
scroll to position [428, 0]
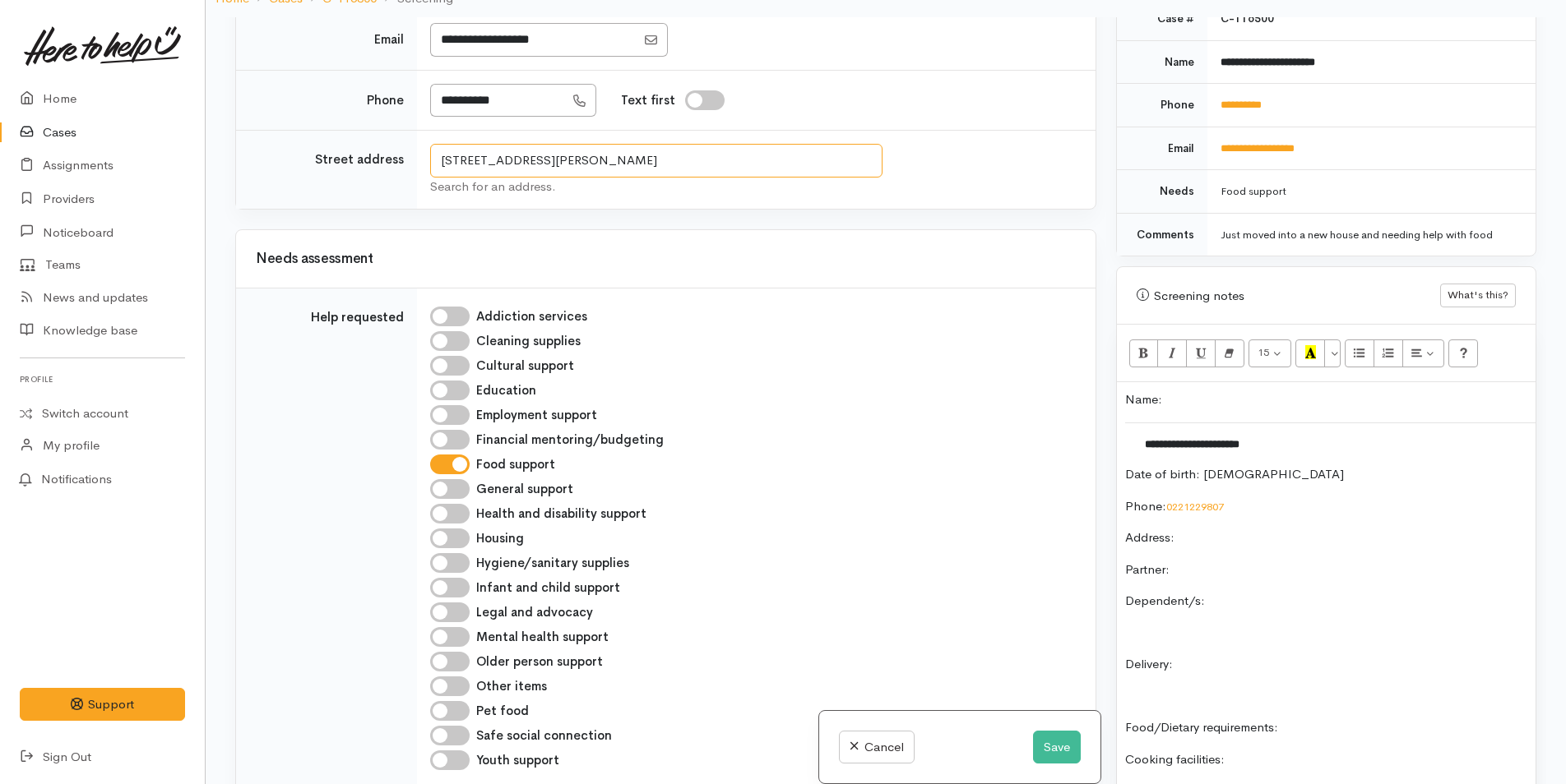
drag, startPoint x: 772, startPoint y: 154, endPoint x: 440, endPoint y: 152, distance: 332.0
click at [440, 152] on input "6 Clayton Ln, Tauranga South, Tauranga, New Zealand" at bounding box center [656, 161] width 453 height 34
click at [1223, 528] on p "Address:" at bounding box center [1326, 537] width 402 height 19
click at [1229, 563] on div "**********" at bounding box center [1326, 666] width 419 height 567
click at [1228, 563] on div "**********" at bounding box center [1326, 666] width 419 height 567
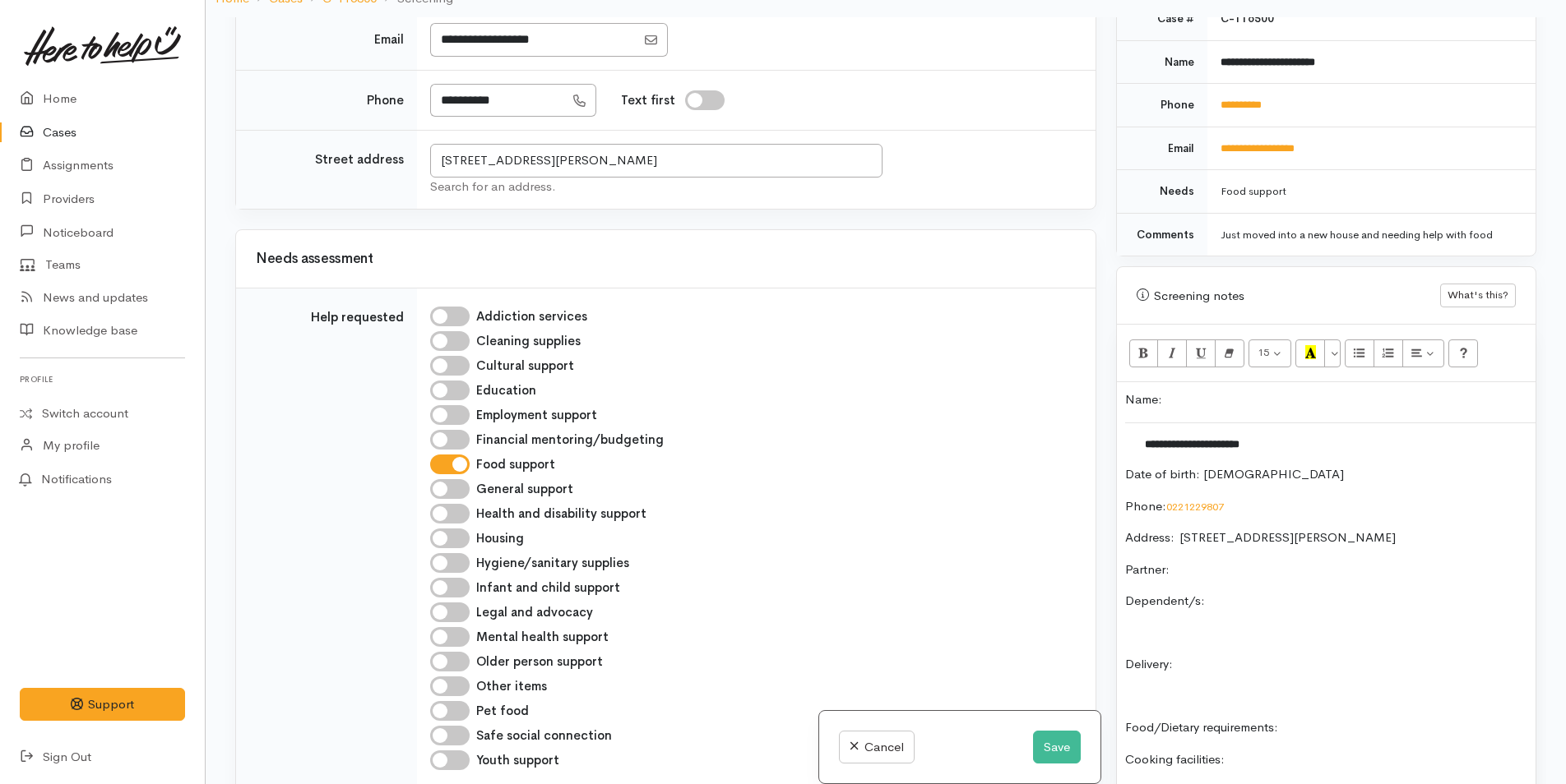
click at [1232, 544] on div "**********" at bounding box center [1326, 666] width 419 height 567
click at [1282, 592] on p "Dependent/s:" at bounding box center [1326, 601] width 402 height 19
click at [1235, 636] on div "**********" at bounding box center [1326, 666] width 419 height 567
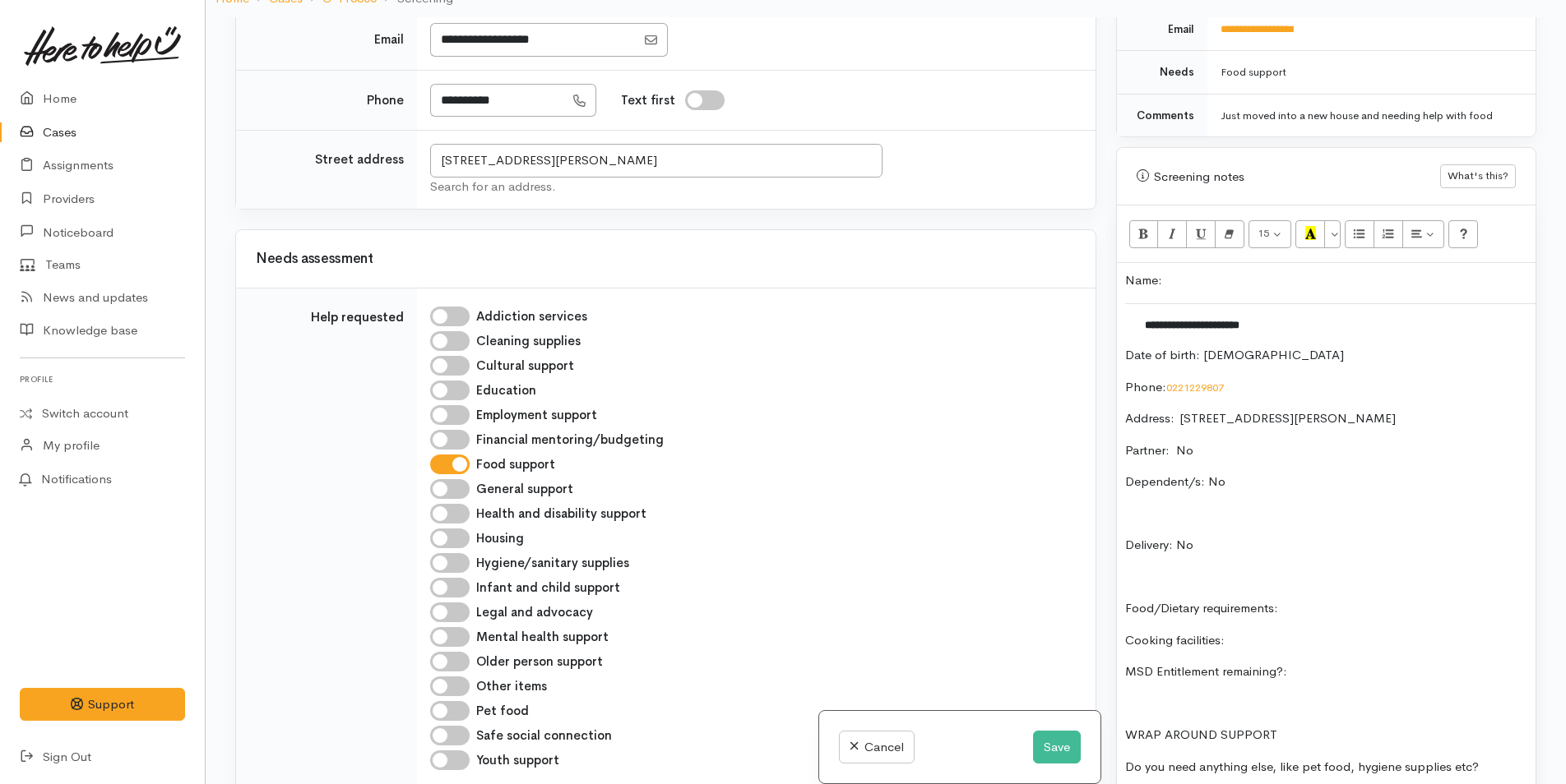
scroll to position [968, 0]
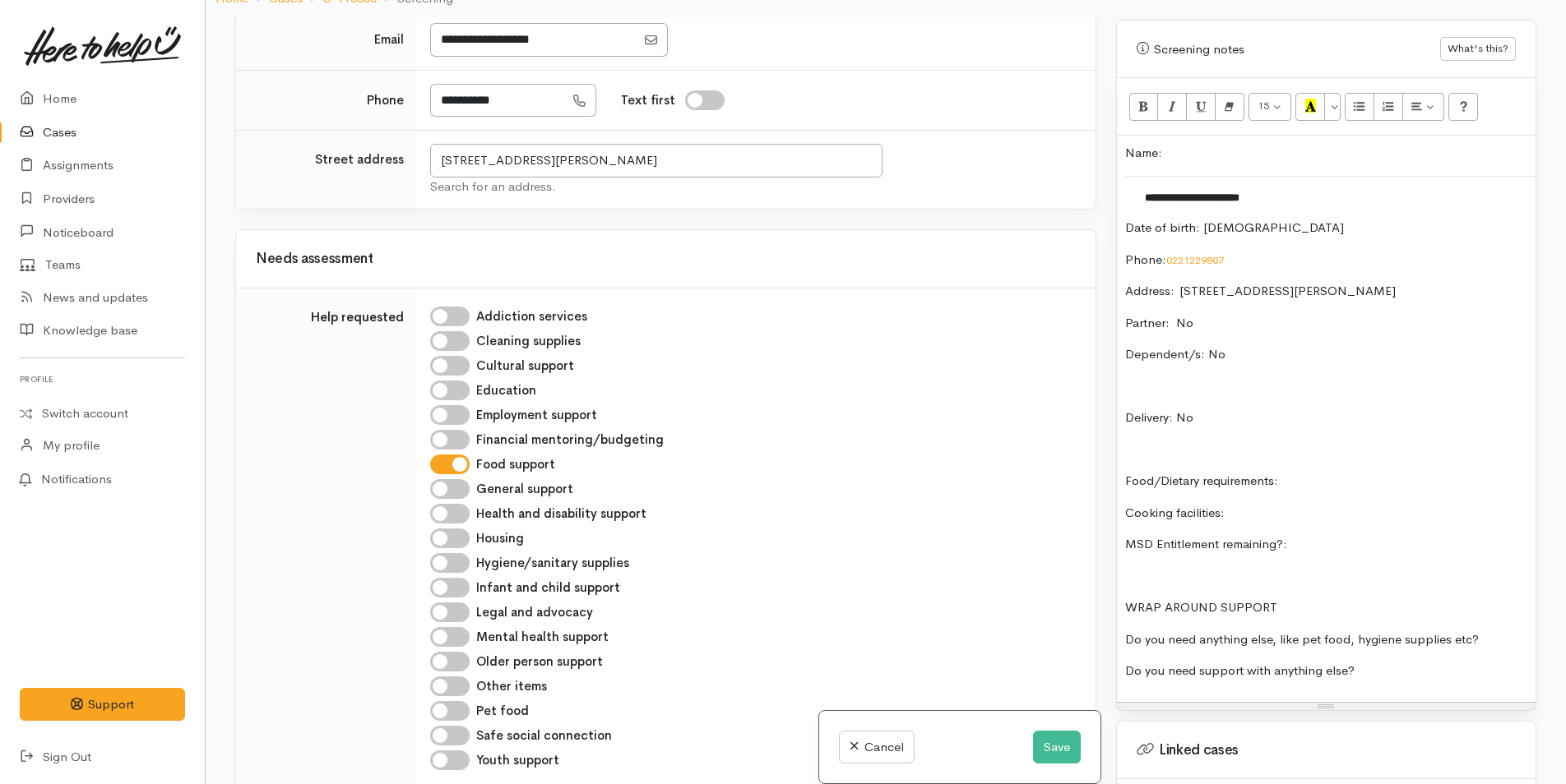
click at [1374, 476] on div "**********" at bounding box center [1326, 419] width 419 height 567
click at [1376, 472] on p "Food/Dietary requirements:" at bounding box center [1326, 481] width 402 height 19
click at [1269, 511] on div "**********" at bounding box center [1326, 419] width 419 height 567
click at [1274, 504] on p "Cooking facilities:" at bounding box center [1326, 513] width 402 height 19
click at [1350, 516] on div "**********" at bounding box center [1326, 419] width 419 height 567
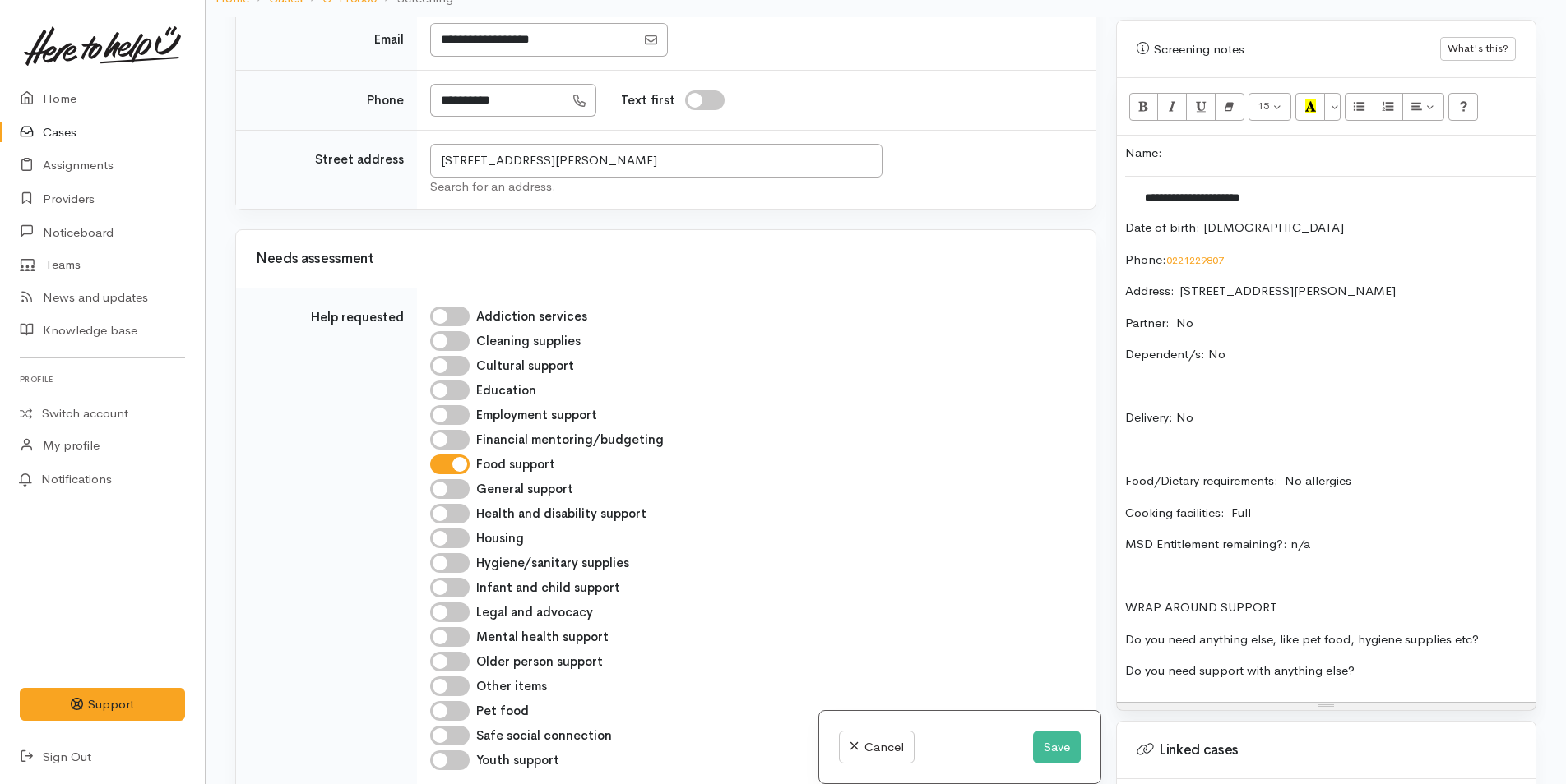
click at [1503, 630] on p "Do you need anything else, like pet food, hygiene supplies etc?" at bounding box center [1326, 639] width 402 height 19
click at [1395, 662] on p "Do you need support with anything else?" at bounding box center [1326, 670] width 402 height 19
click at [1123, 139] on div "**********" at bounding box center [1326, 419] width 419 height 567
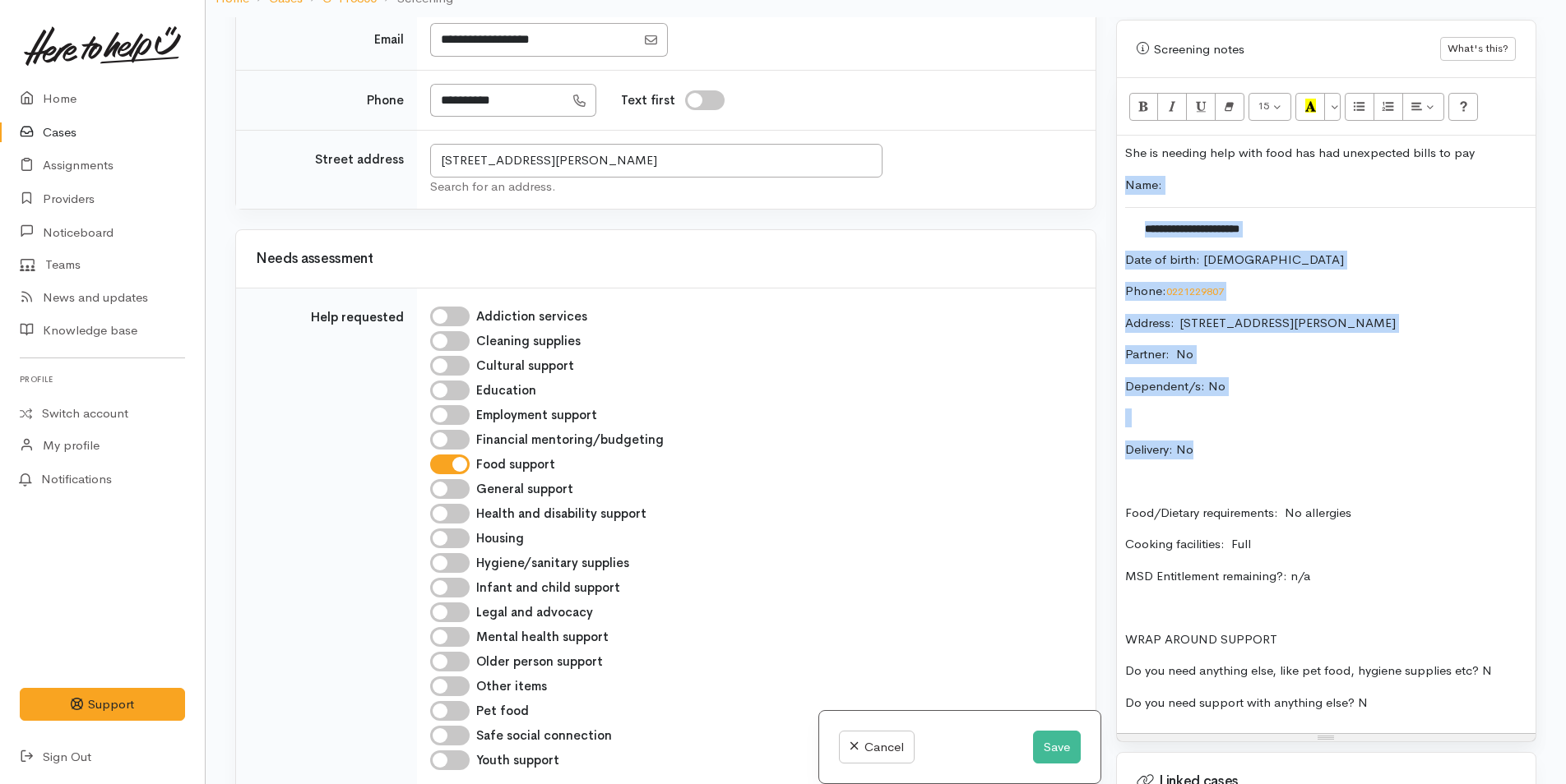
drag, startPoint x: 1198, startPoint y: 428, endPoint x: 1089, endPoint y: 166, distance: 283.8
click at [1089, 166] on div "Related cases There are no other cases from the same person found. Manually lin…" at bounding box center [885, 409] width 1321 height 784
copy div "**********"
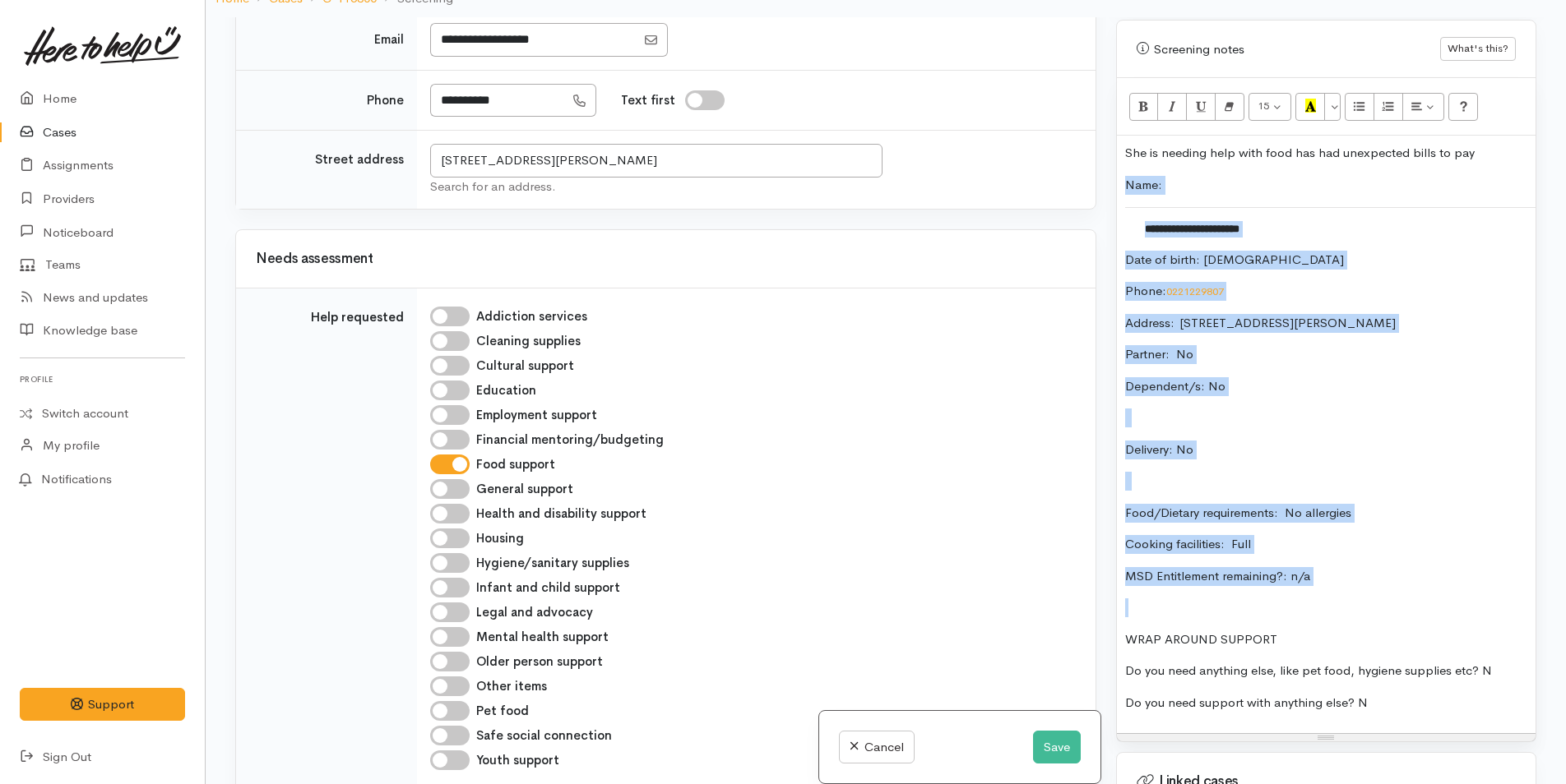
drag, startPoint x: 1348, startPoint y: 569, endPoint x: 1109, endPoint y: 171, distance: 464.2
click at [1109, 171] on div "Warnings Add No warnings have been raised against this case Add Warning Title ●…" at bounding box center [1326, 409] width 440 height 784
copy div "**********"
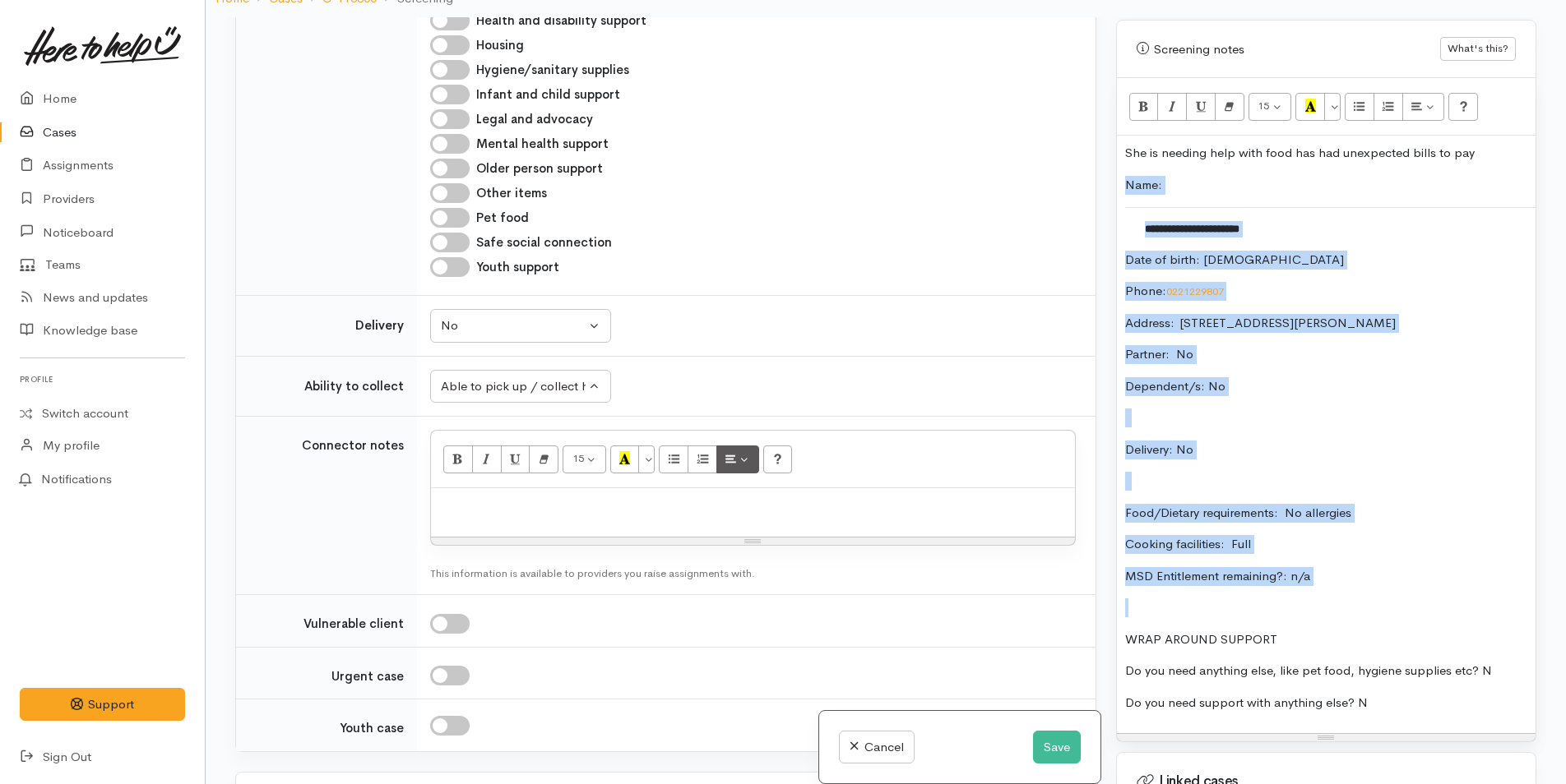
scroll to position [1333, 0]
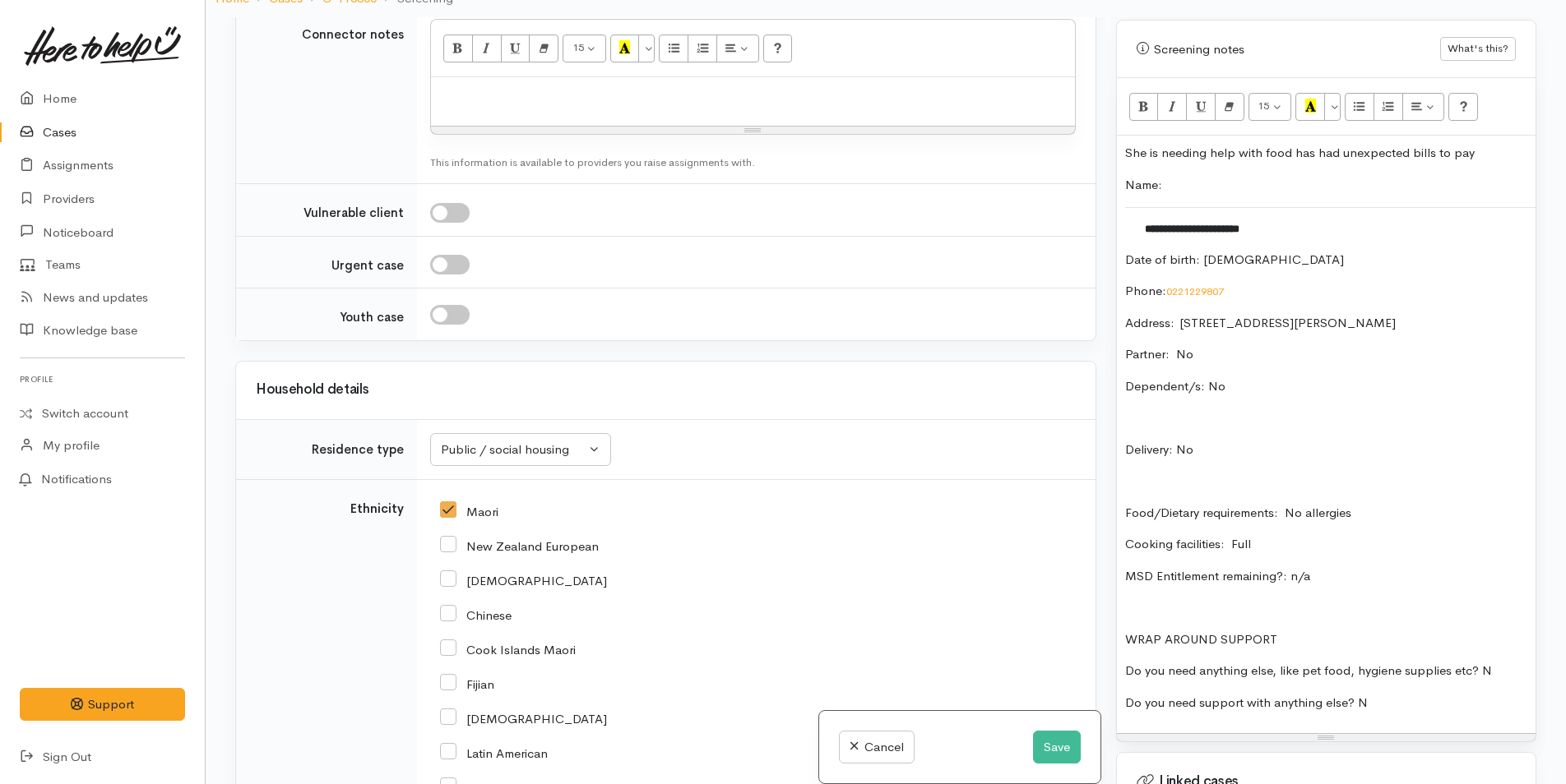
click at [564, 82] on div at bounding box center [753, 101] width 644 height 48
paste div
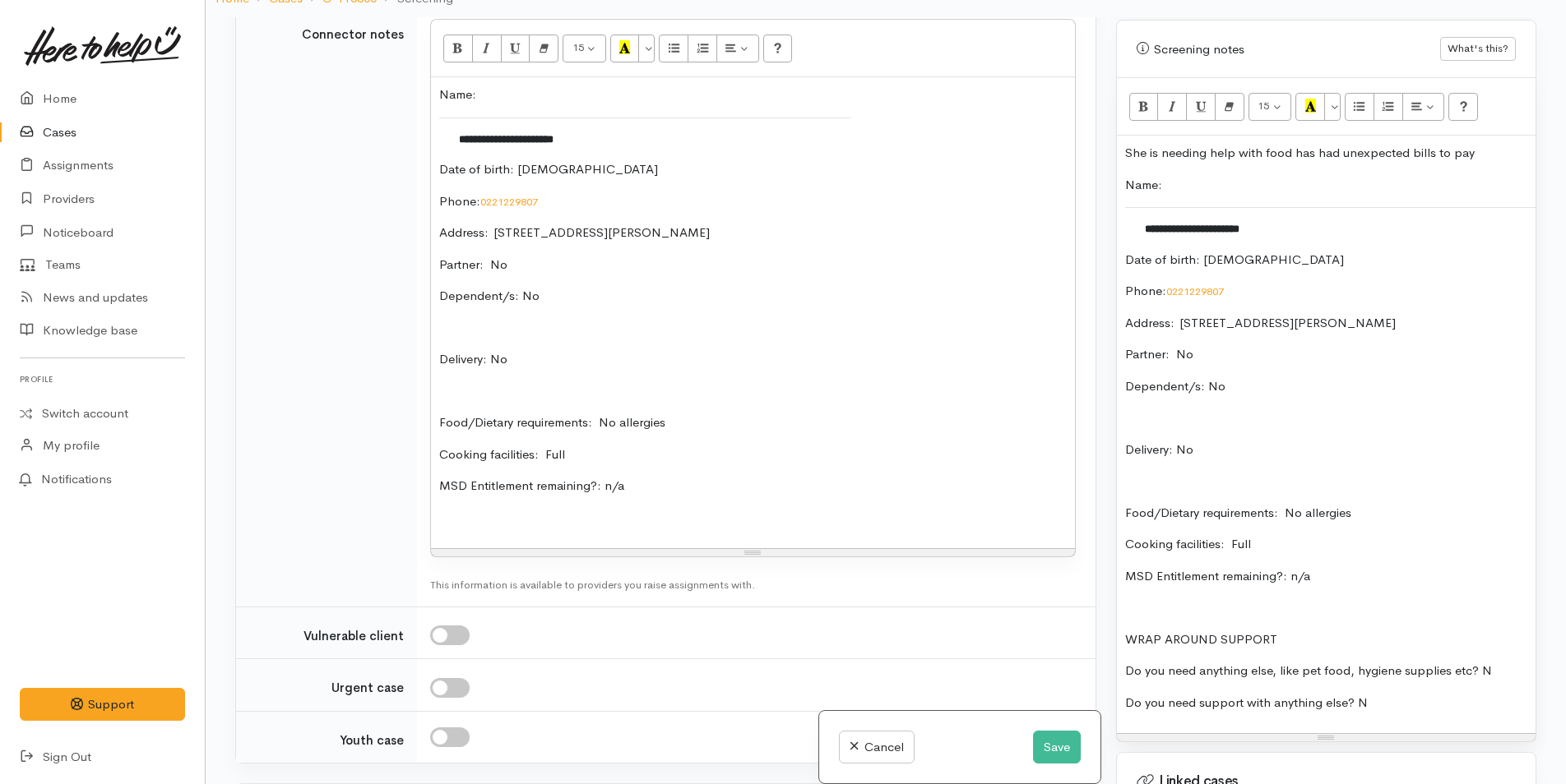
click at [1490, 144] on p "She is needing help with food has had unexpected bills to pay" at bounding box center [1326, 153] width 402 height 19
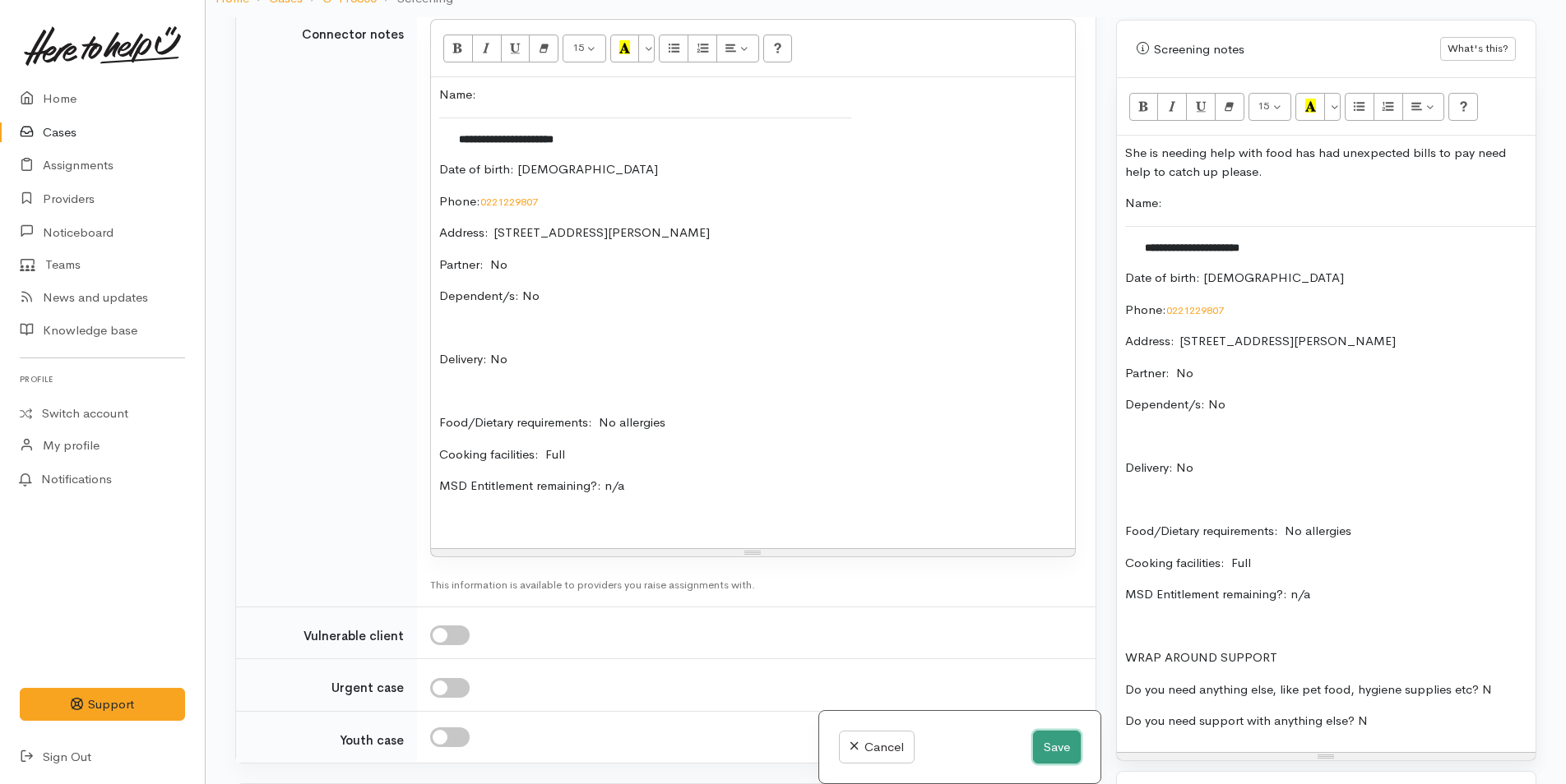
click at [1065, 732] on button "Save" at bounding box center [1056, 747] width 47 height 34
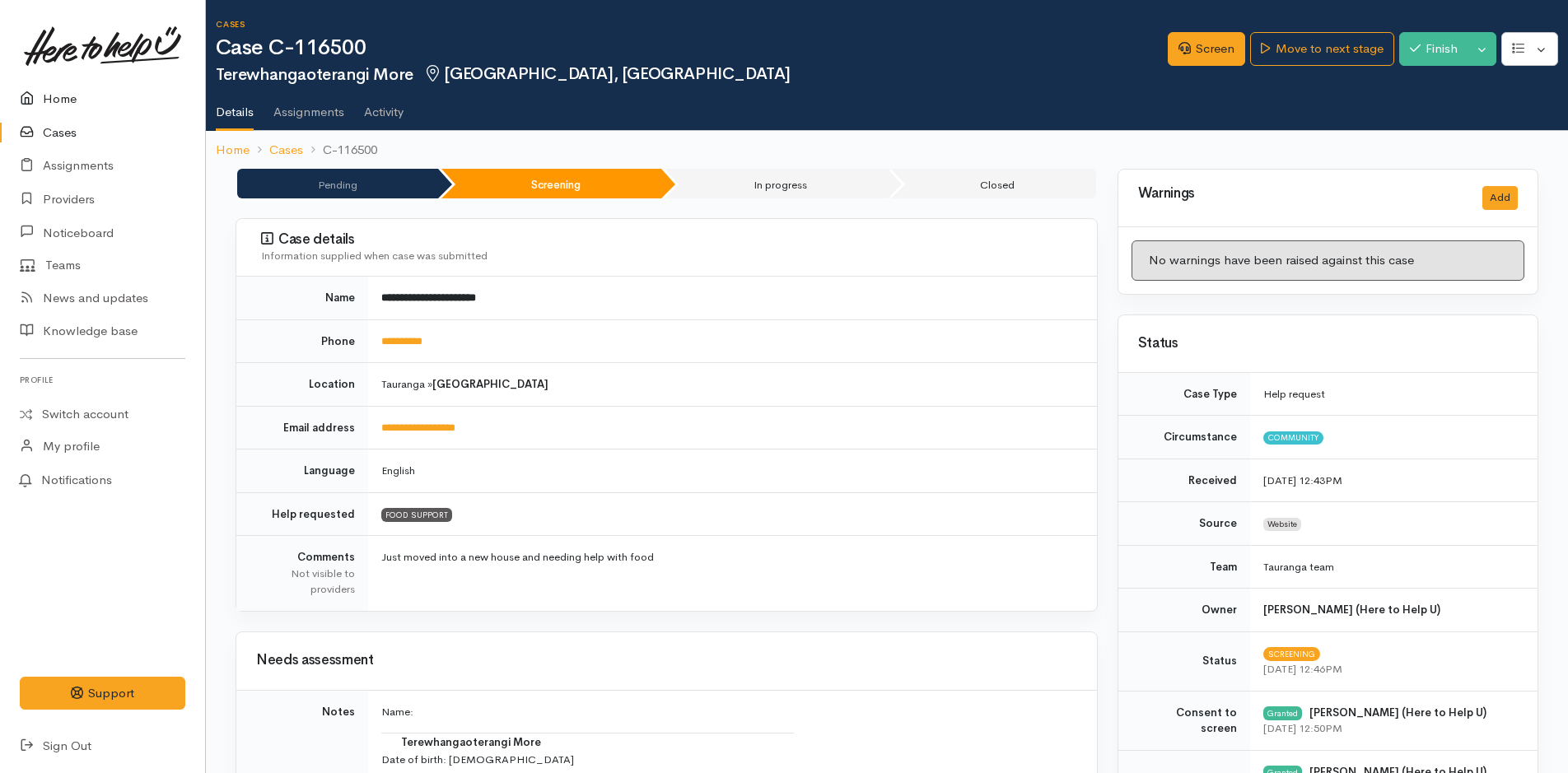
click at [64, 99] on link "Home" at bounding box center [102, 99] width 205 height 34
